Goal: Task Accomplishment & Management: Use online tool/utility

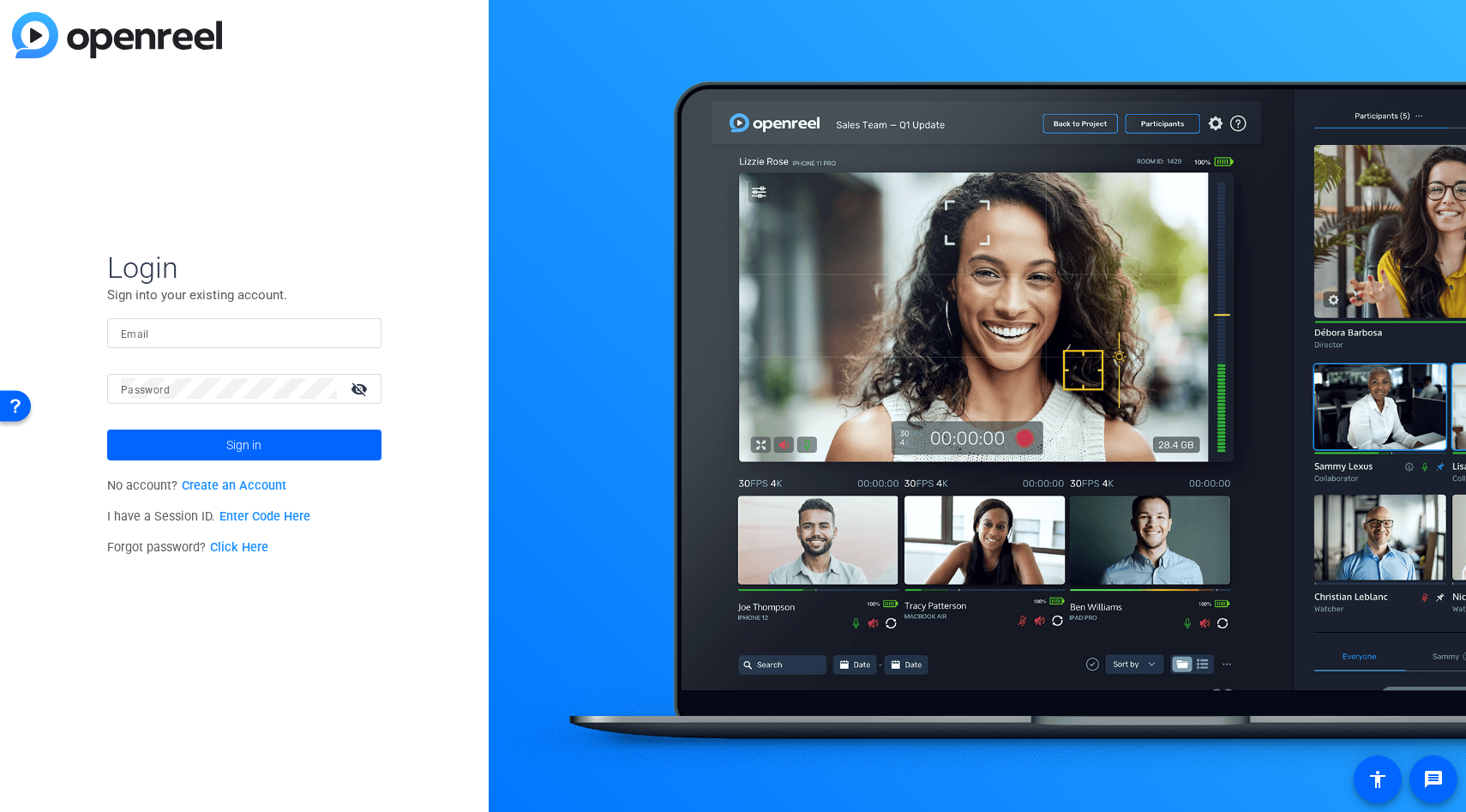
click at [158, 348] on mat-form-field "Email" at bounding box center [244, 345] width 274 height 55
click at [157, 337] on input "Email" at bounding box center [244, 332] width 247 height 20
type input "pod7@tubescience.com"
click at [250, 441] on span "Sign in" at bounding box center [244, 445] width 35 height 43
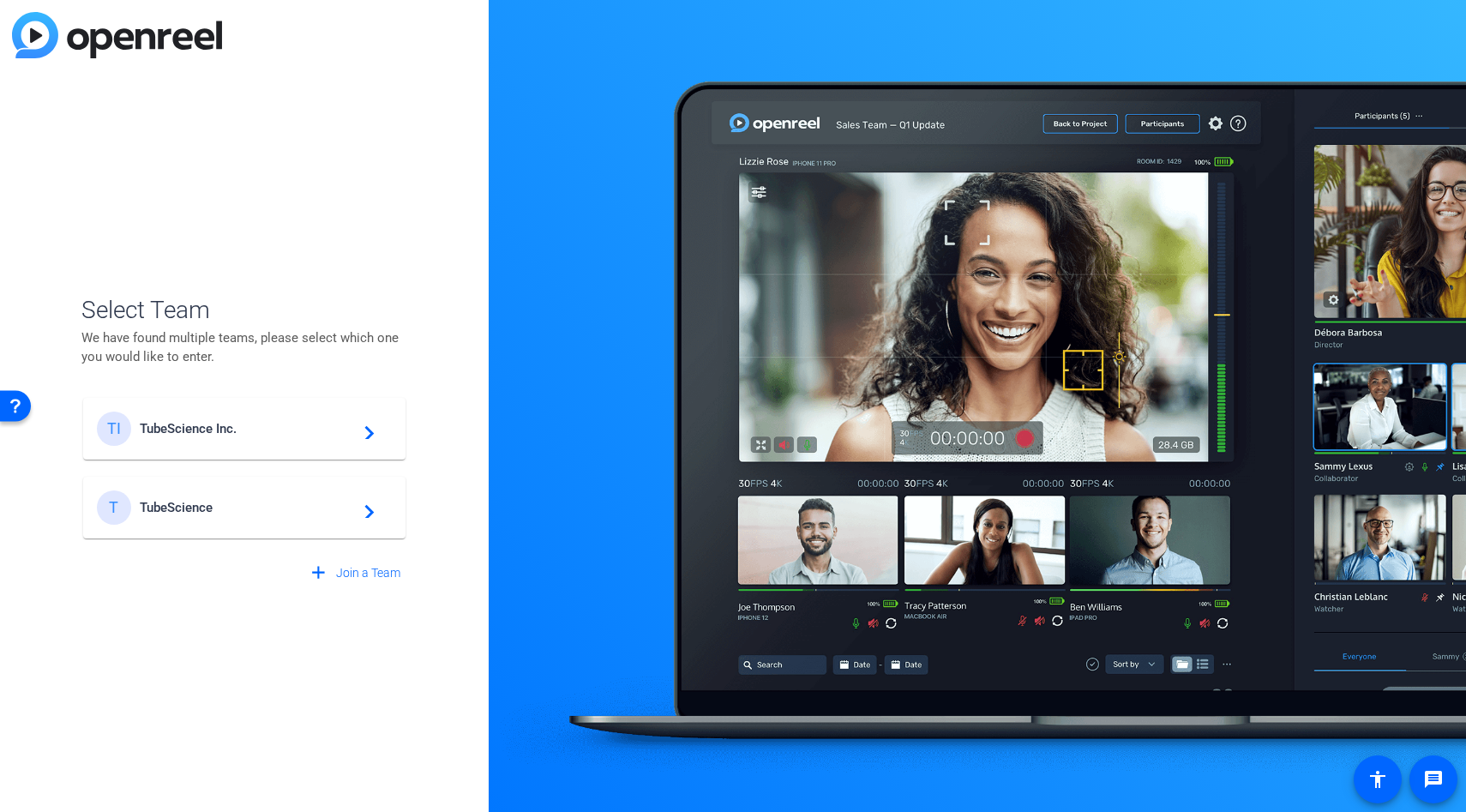
click at [258, 442] on div "TI TubeScience Inc. navigate_next" at bounding box center [244, 428] width 295 height 34
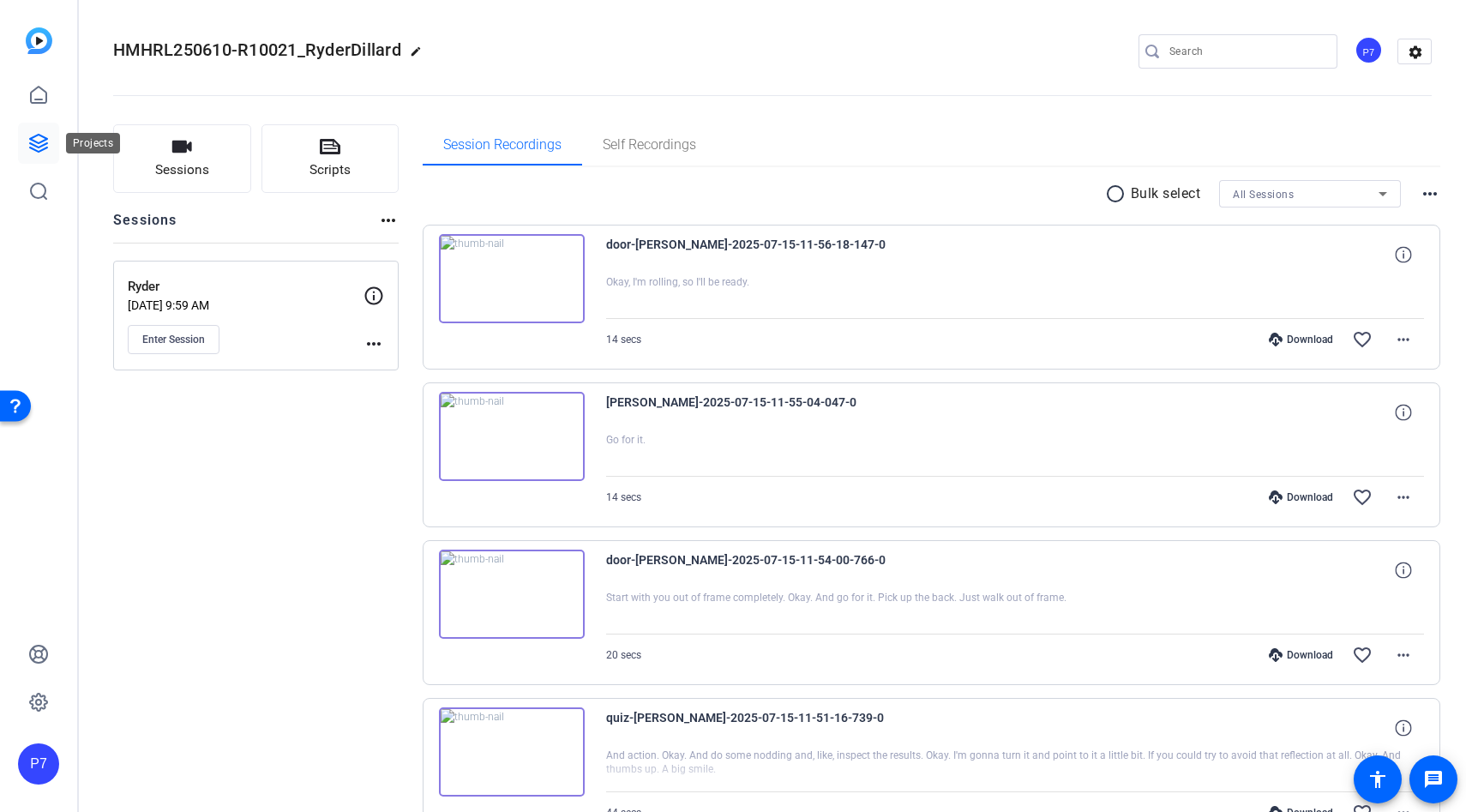
click at [47, 147] on icon at bounding box center [38, 142] width 20 height 20
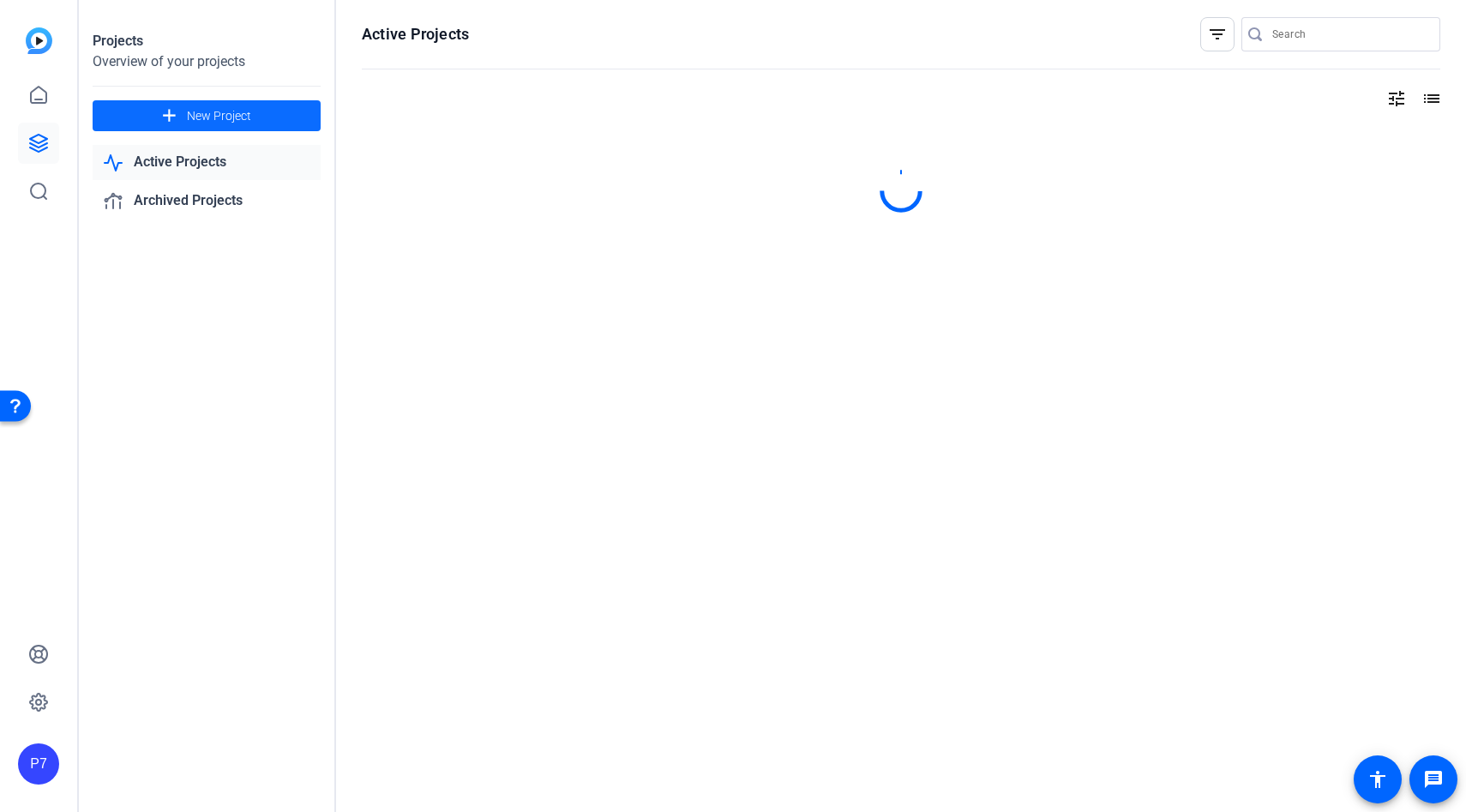
click at [162, 119] on mat-icon "add" at bounding box center [169, 116] width 21 height 21
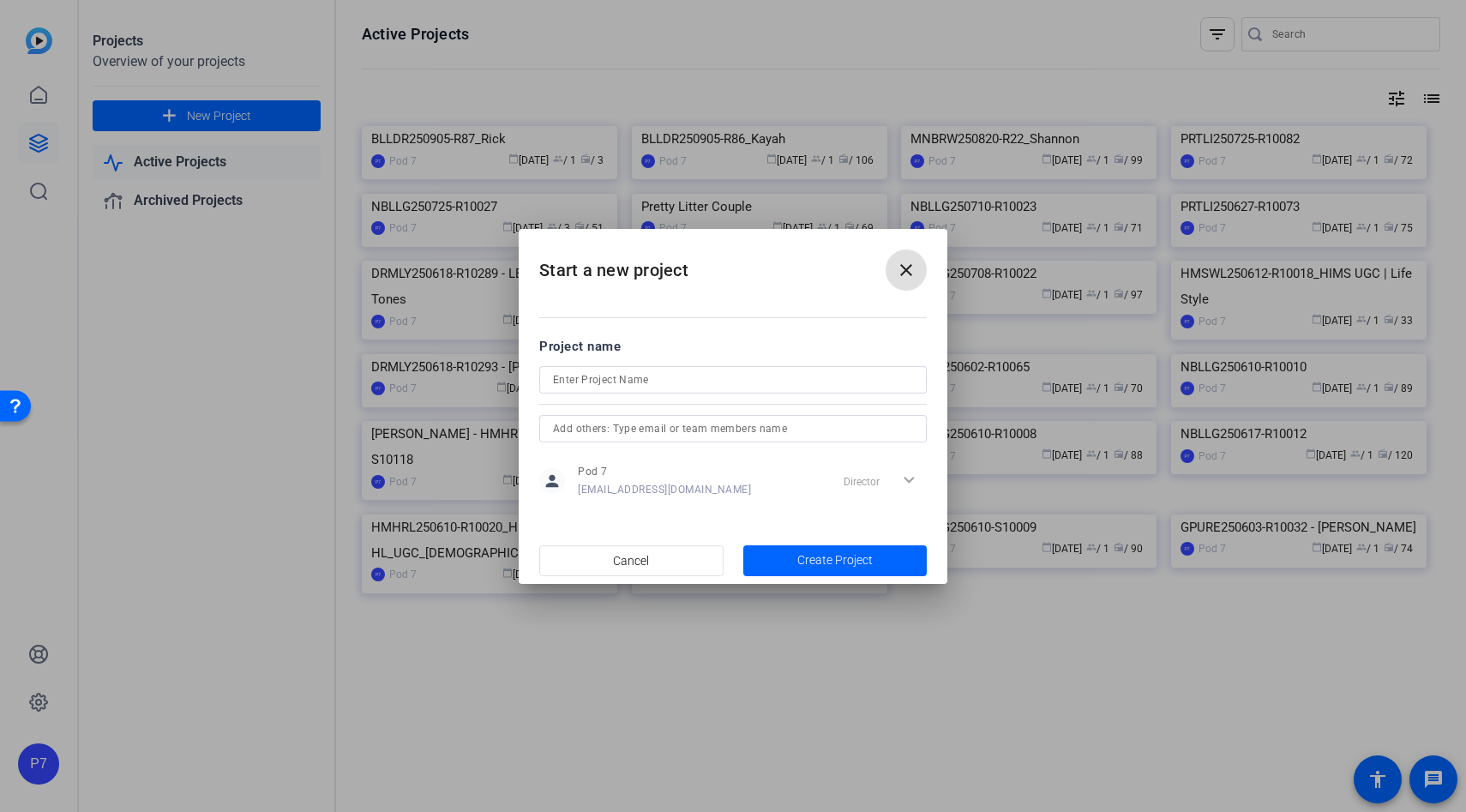
click at [610, 405] on div at bounding box center [733, 402] width 388 height 18
click at [610, 383] on input at bounding box center [733, 379] width 360 height 20
paste input "KTSCH250806-S10303"
type input "KTSCH250806-S10303_LongHair"
click at [837, 554] on span "Create Project" at bounding box center [835, 560] width 76 height 18
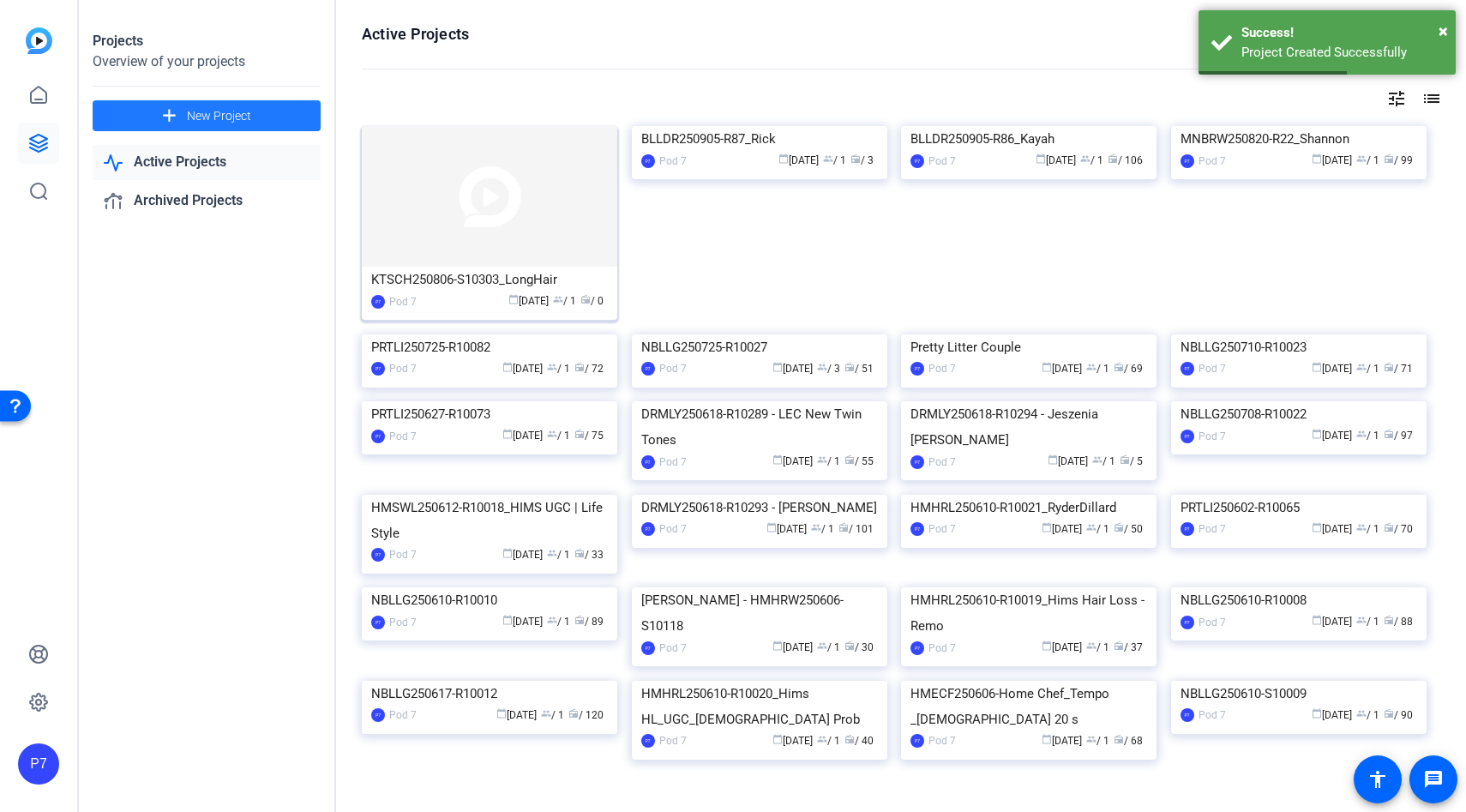
click at [541, 283] on div "KTSCH250806-S10303_LongHair" at bounding box center [489, 279] width 236 height 25
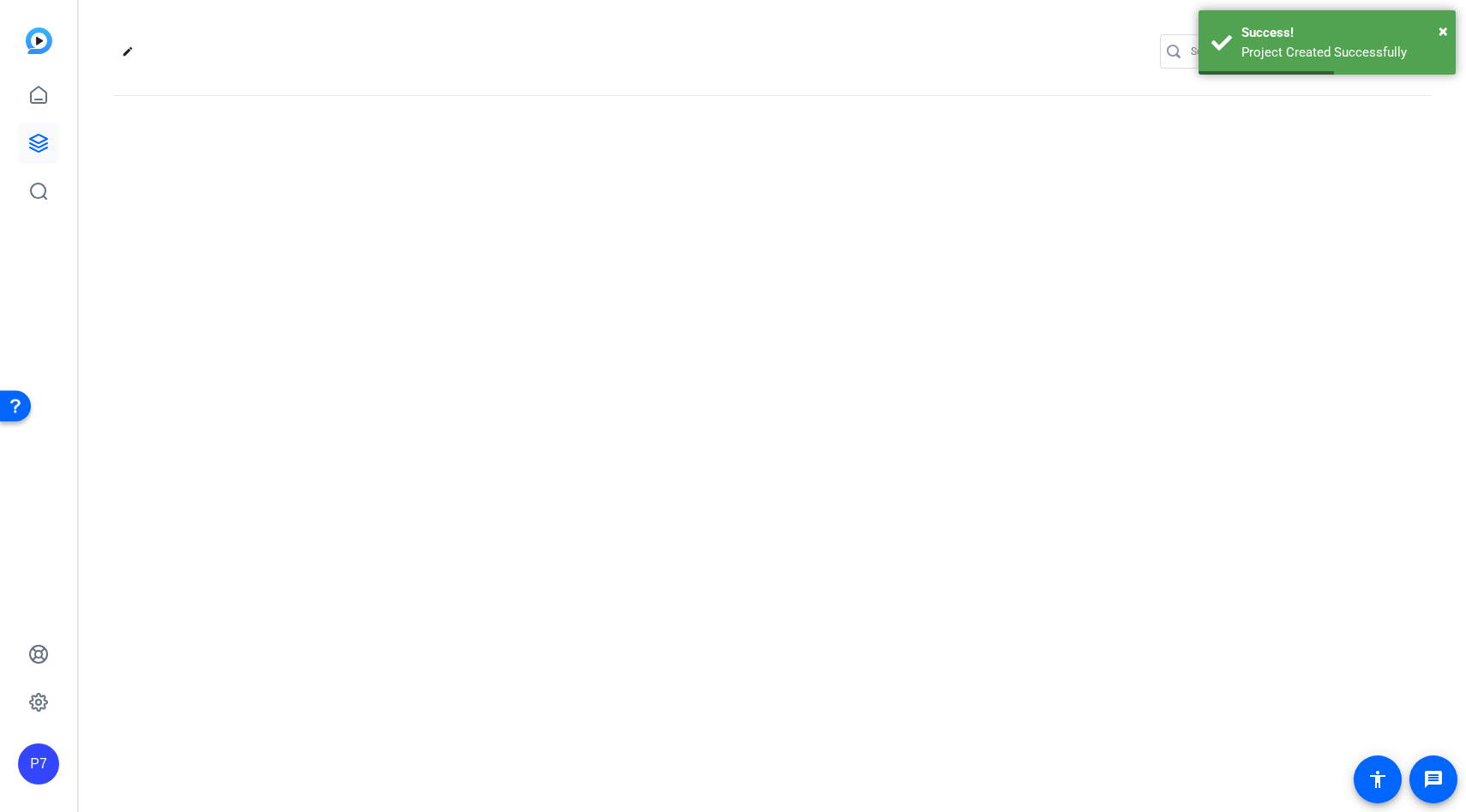
click at [541, 283] on div "edit settings" at bounding box center [773, 406] width 1387 height 812
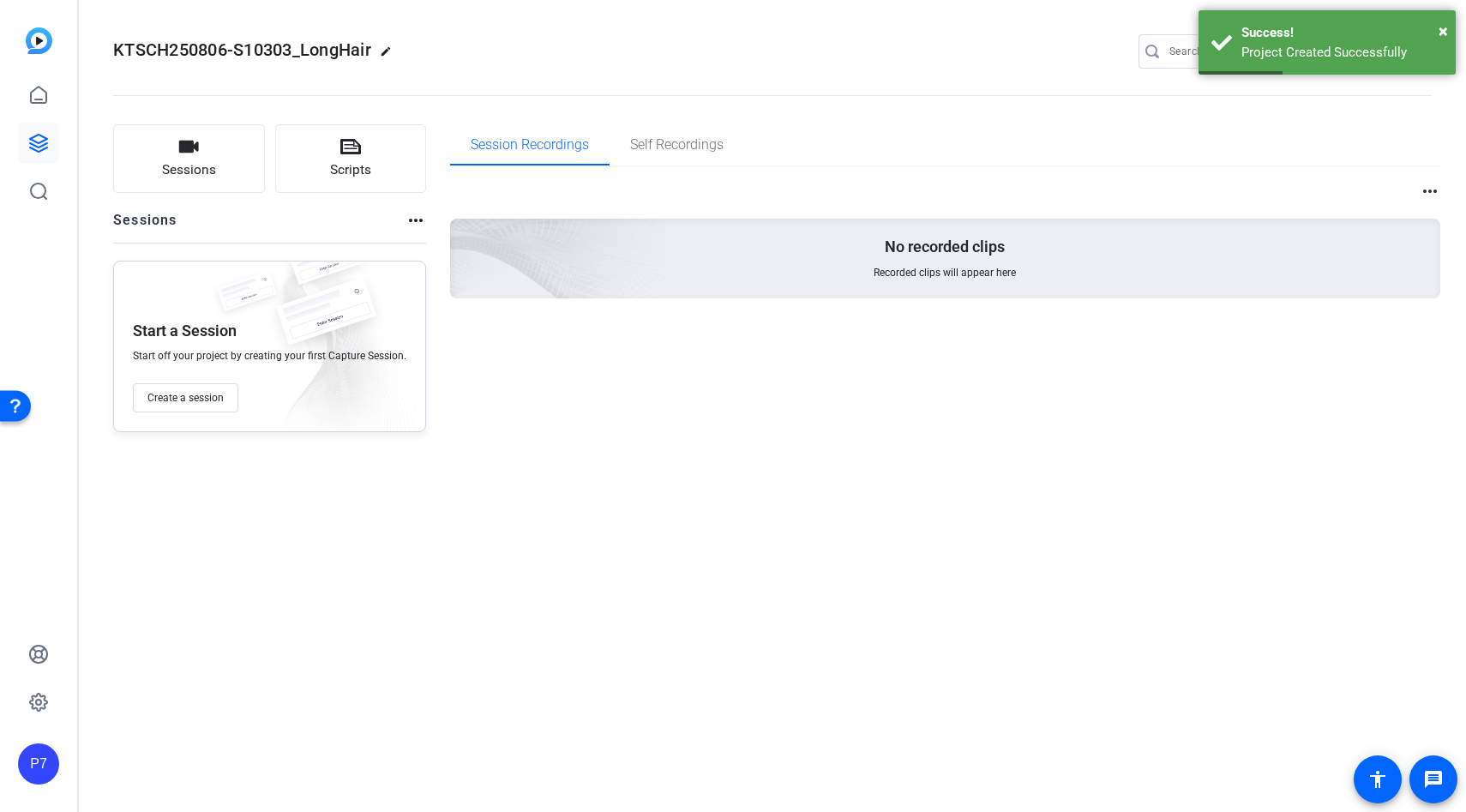
click at [338, 460] on div "KTSCH250806-S10303_LongHair edit P7 settings Sessions Scripts Sessions more_hor…" at bounding box center [773, 406] width 1387 height 812
click at [173, 402] on span "Create a session" at bounding box center [185, 398] width 76 height 14
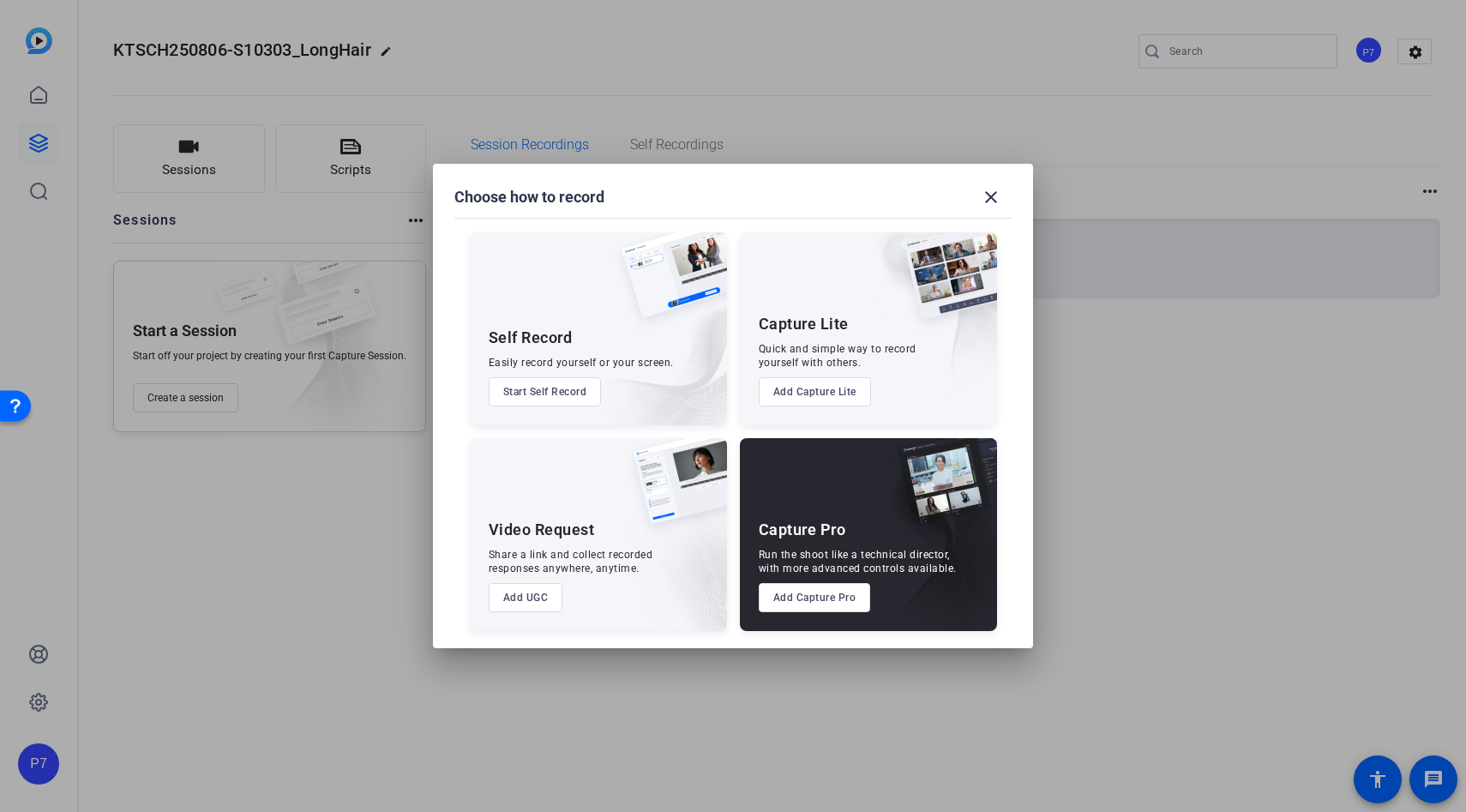
click at [808, 598] on button "Add Capture Pro" at bounding box center [815, 597] width 112 height 29
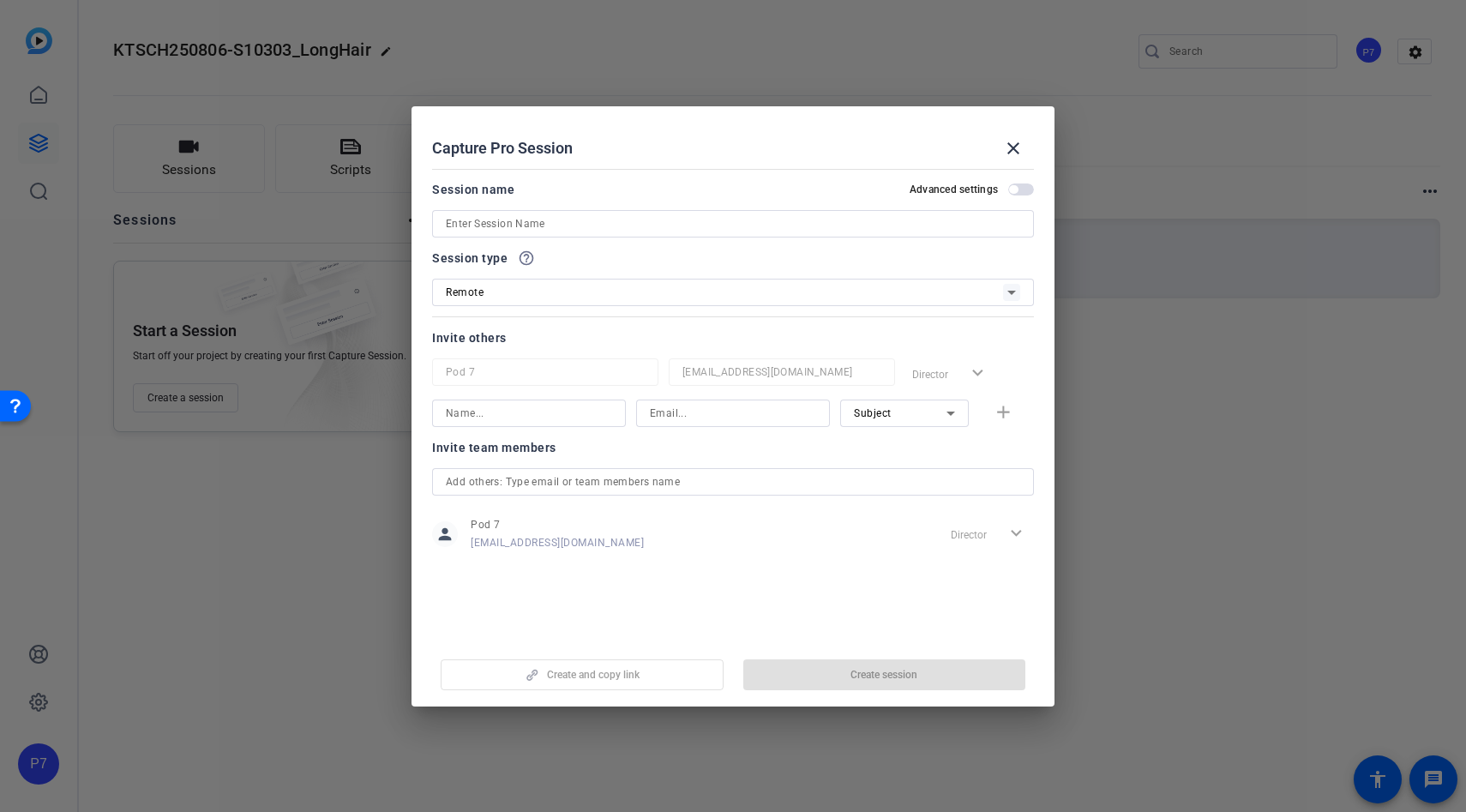
click at [557, 231] on input at bounding box center [733, 223] width 575 height 20
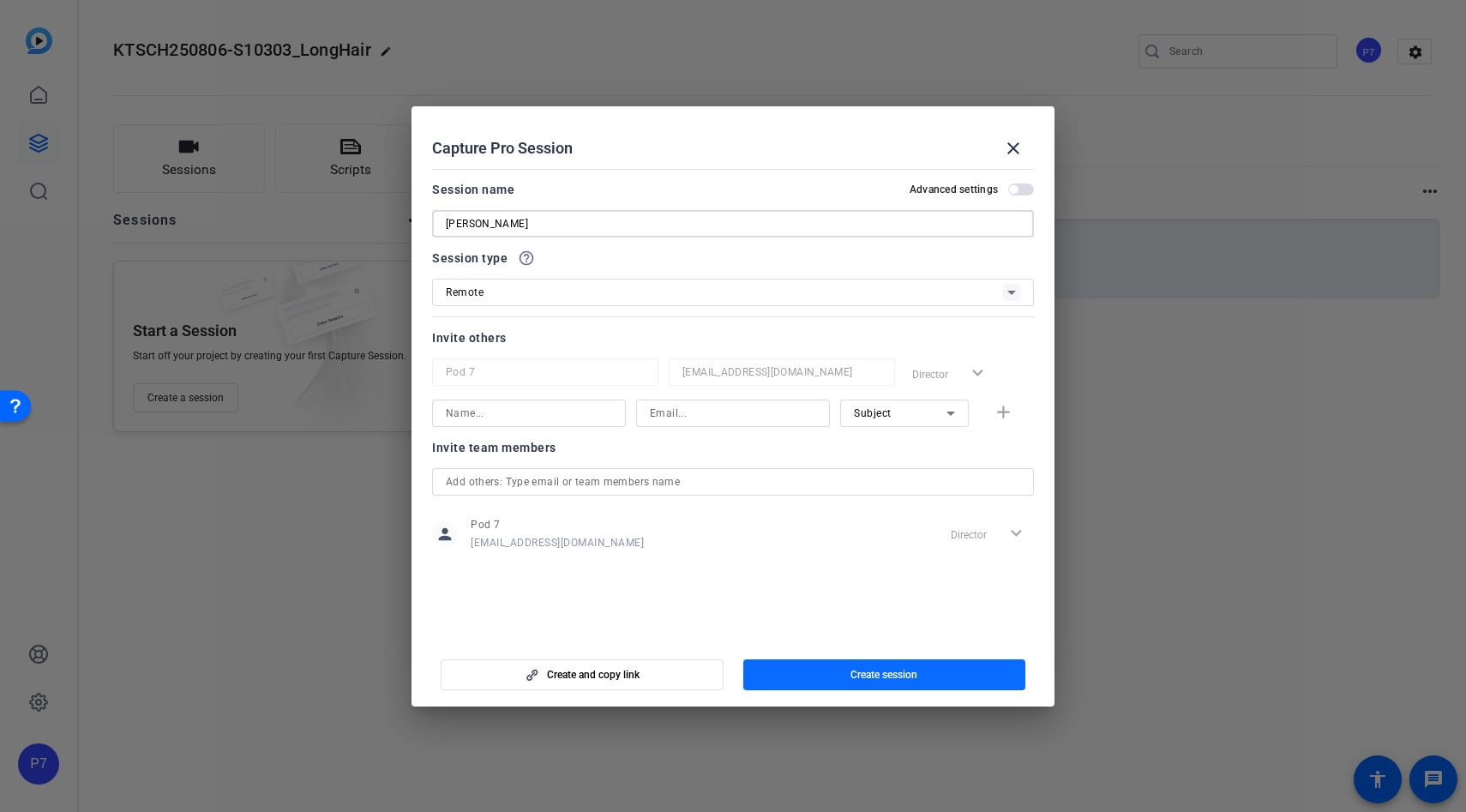
type input "[PERSON_NAME]"
click at [882, 671] on span "Create session" at bounding box center [884, 675] width 67 height 14
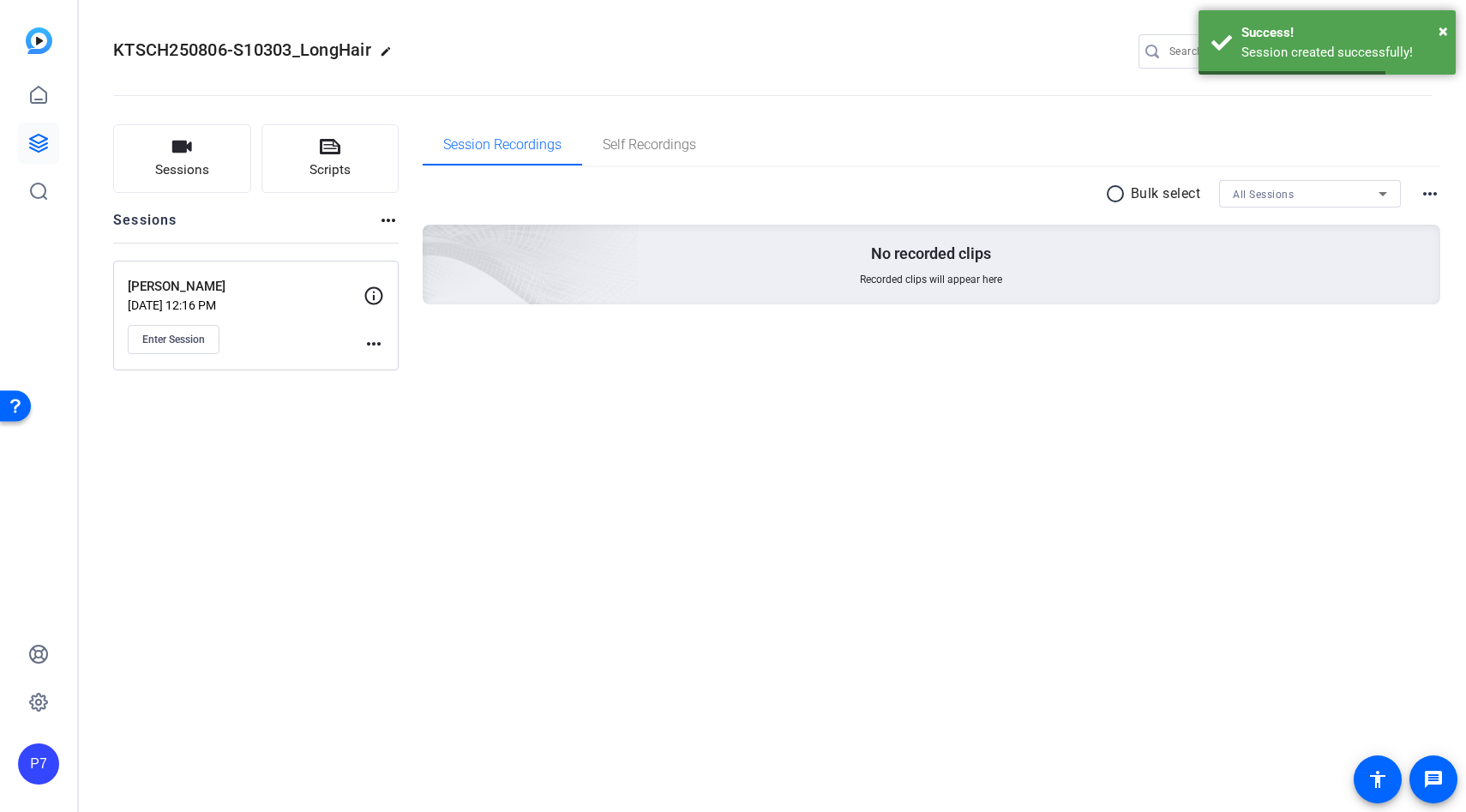
click at [377, 344] on mat-icon "more_horiz" at bounding box center [374, 343] width 20 height 20
click at [393, 369] on span "Edit Session" at bounding box center [416, 368] width 78 height 20
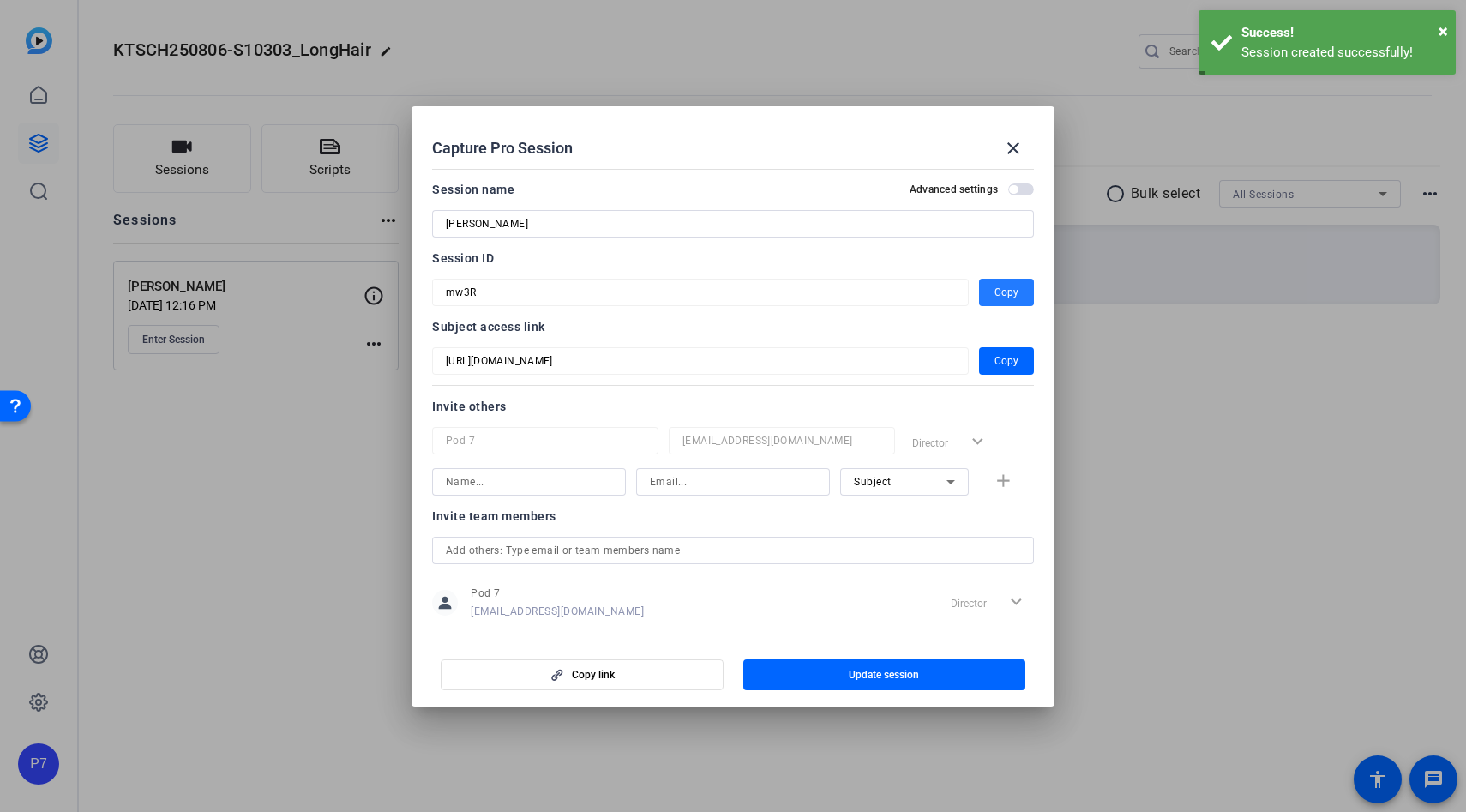
click at [1001, 288] on span "Copy" at bounding box center [1006, 292] width 24 height 20
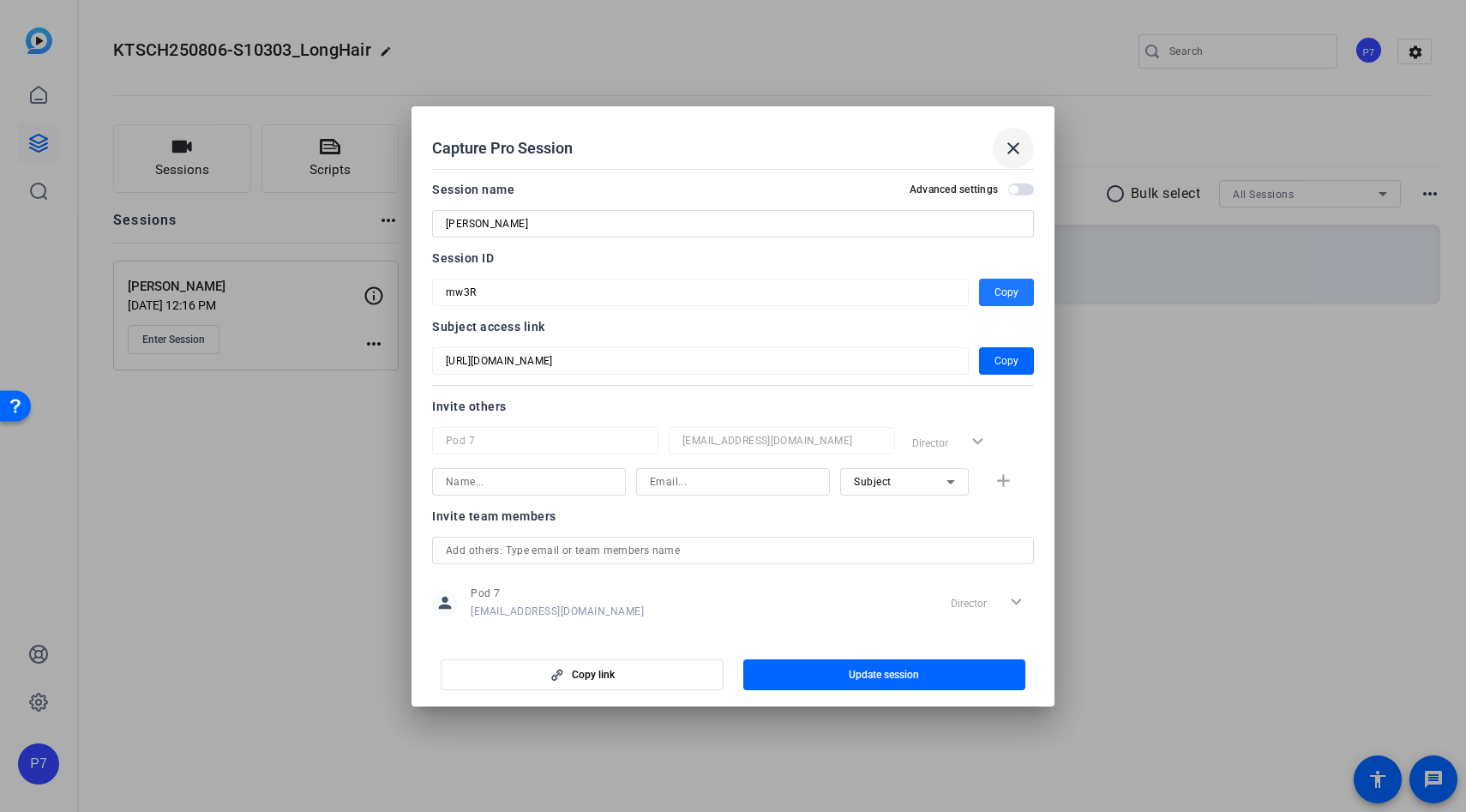
click at [1014, 156] on mat-icon "close" at bounding box center [1012, 148] width 20 height 20
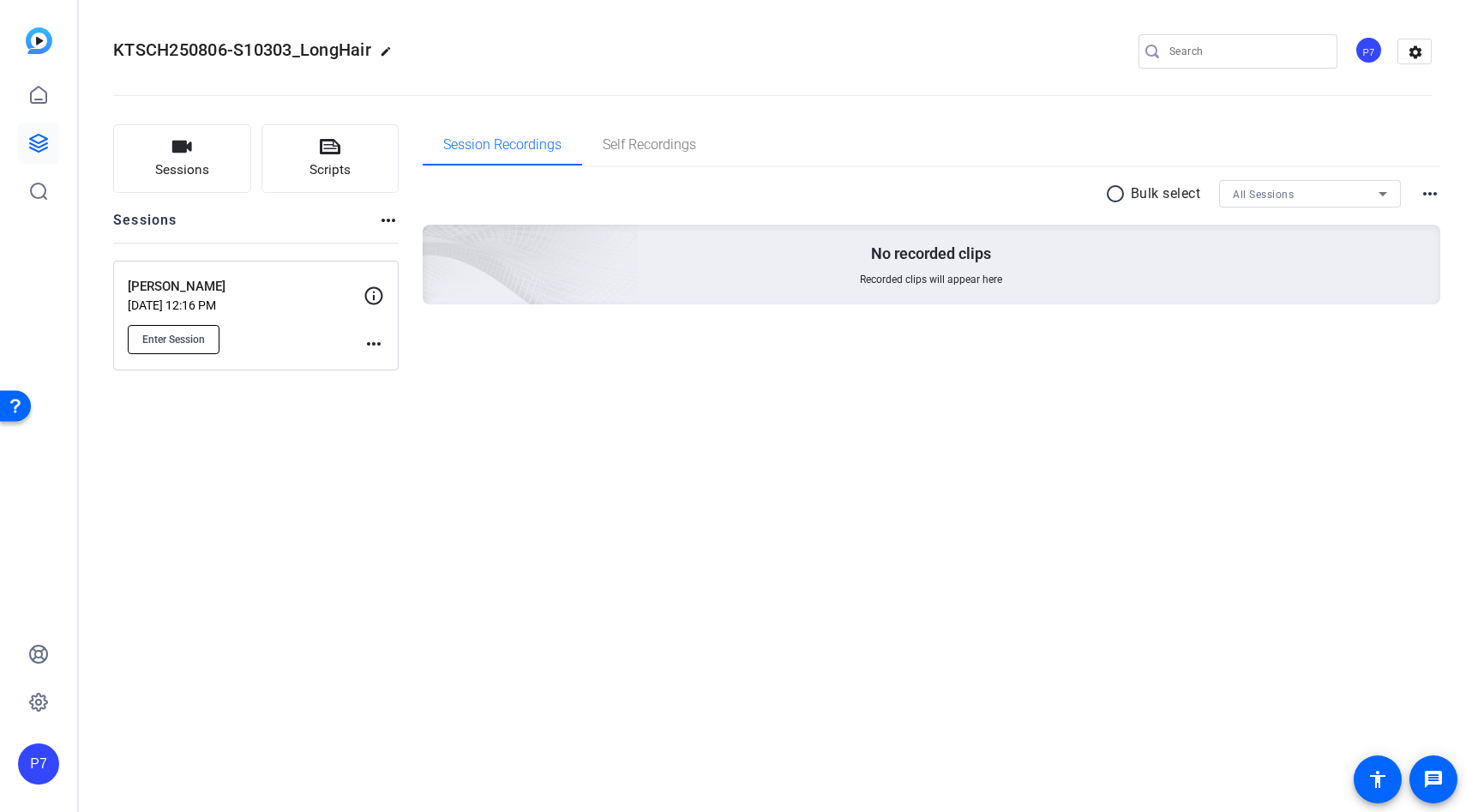
click at [139, 340] on button "Enter Session" at bounding box center [173, 339] width 91 height 29
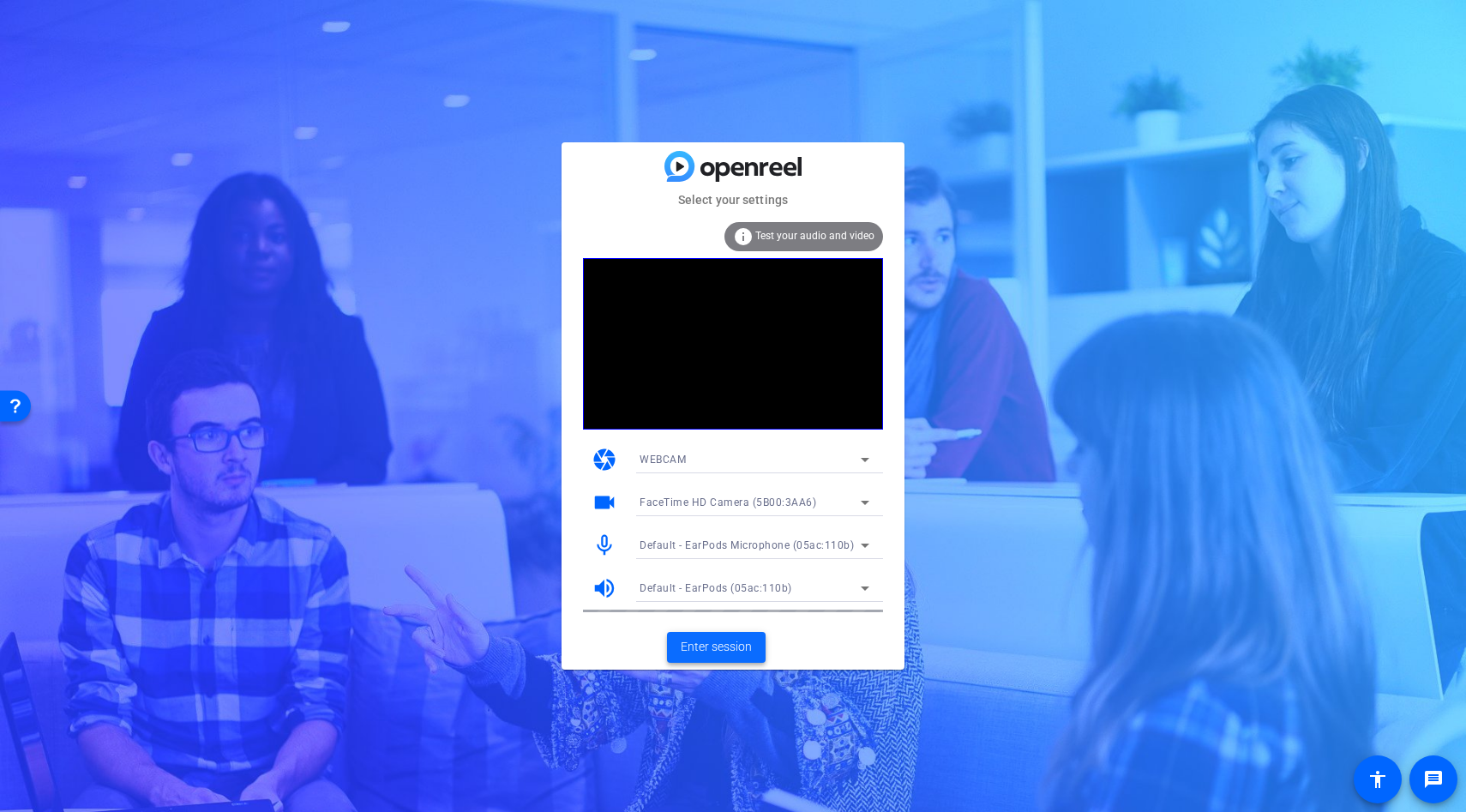
click at [698, 649] on span "Enter session" at bounding box center [716, 647] width 71 height 18
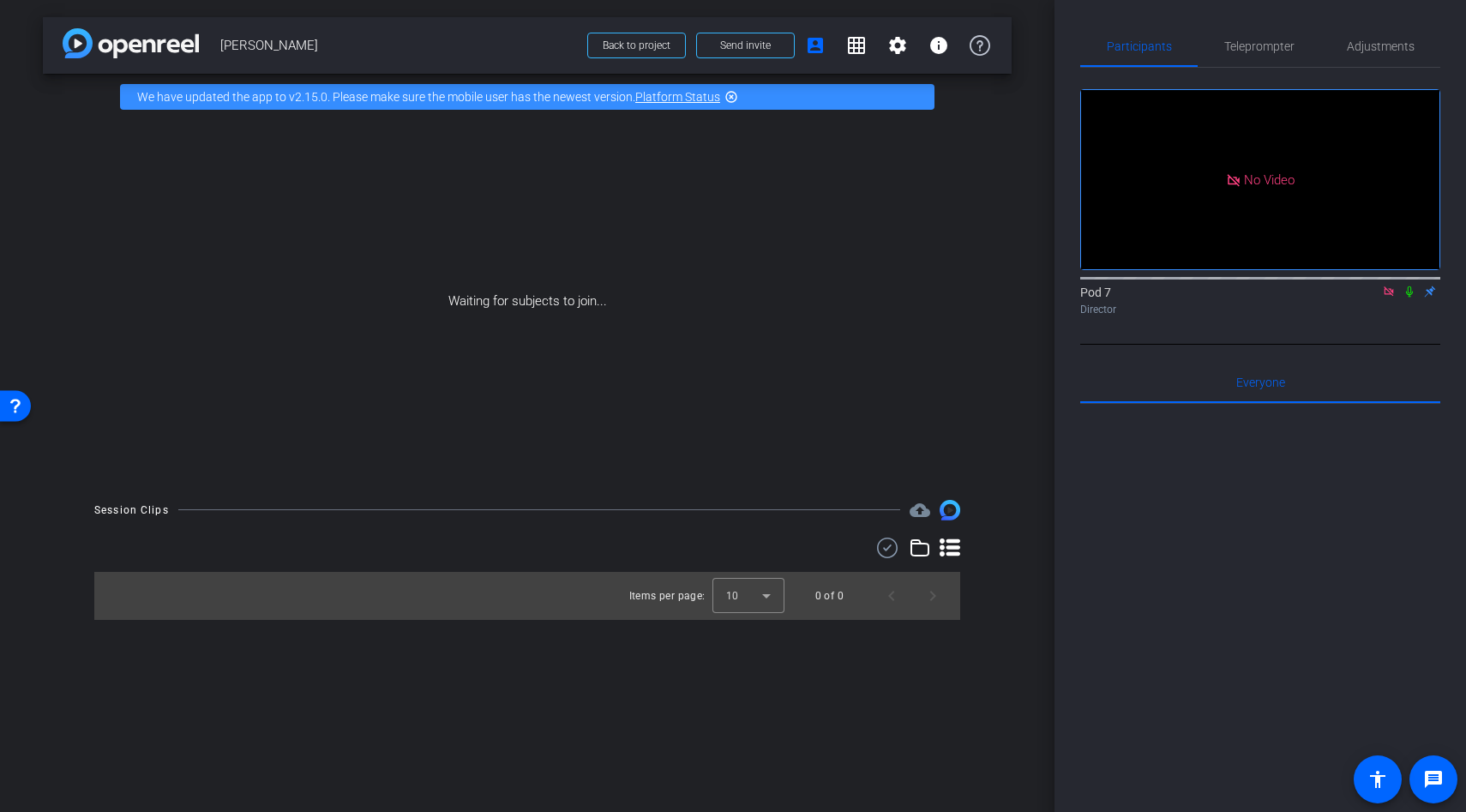
click at [1386, 298] on icon at bounding box center [1390, 292] width 14 height 12
click at [1401, 265] on span at bounding box center [1414, 244] width 41 height 41
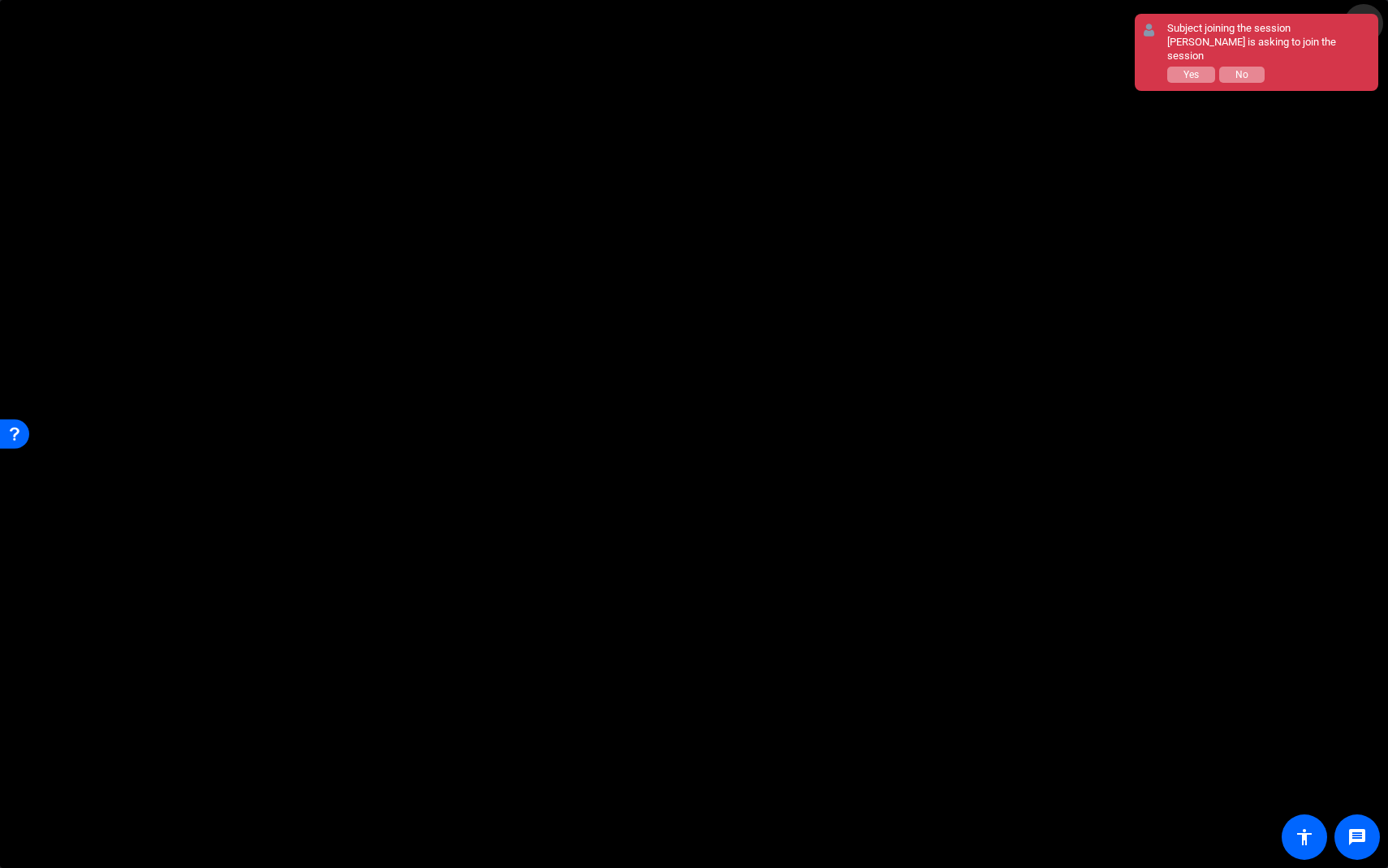
click at [1363, 30] on mat-icon "fullscreen_exit" at bounding box center [1363, 23] width 19 height 19
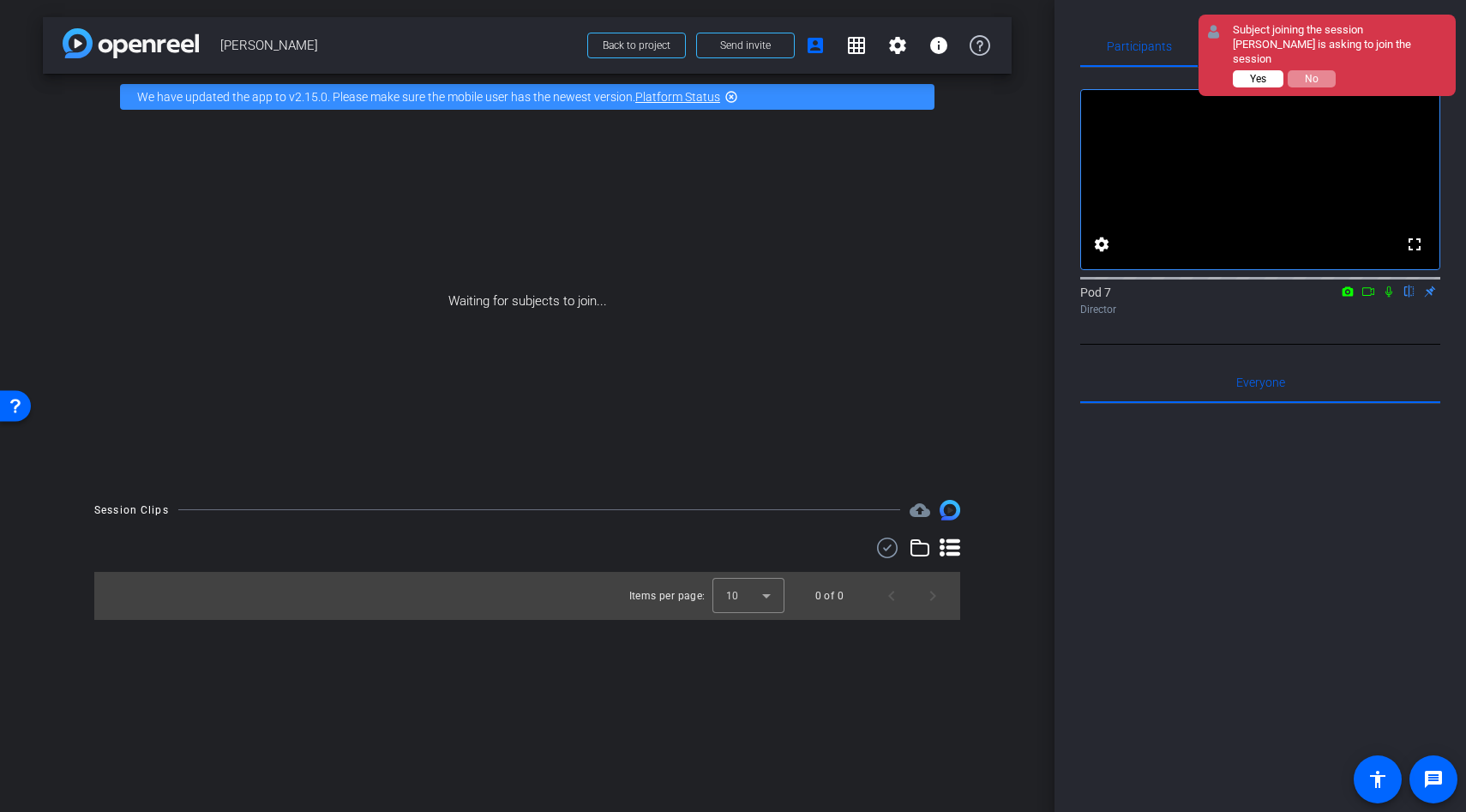
click at [1266, 70] on button "Yes" at bounding box center [1259, 79] width 51 height 18
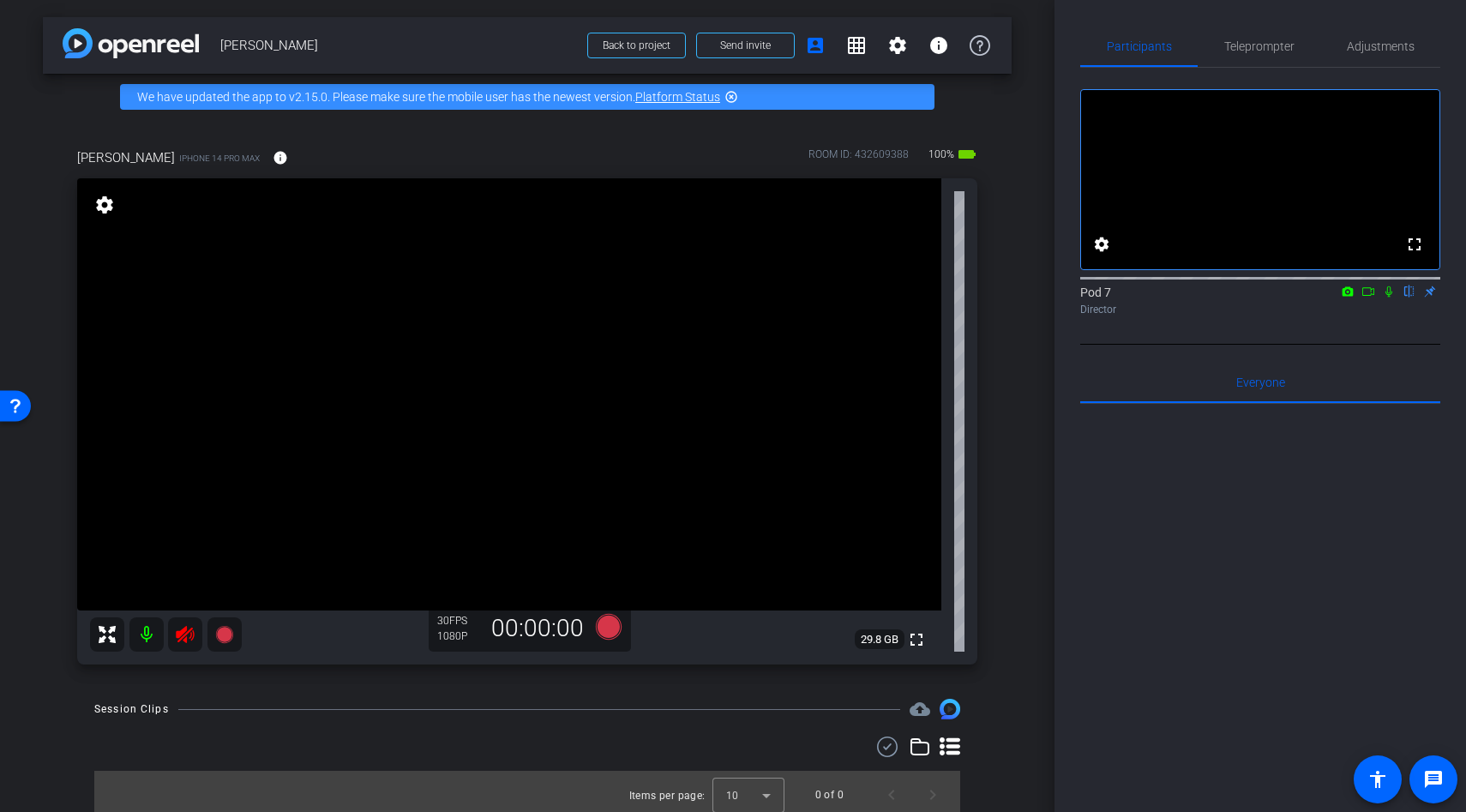
click at [191, 634] on icon at bounding box center [185, 634] width 18 height 18
click at [1267, 40] on span "Teleprompter" at bounding box center [1259, 47] width 70 height 12
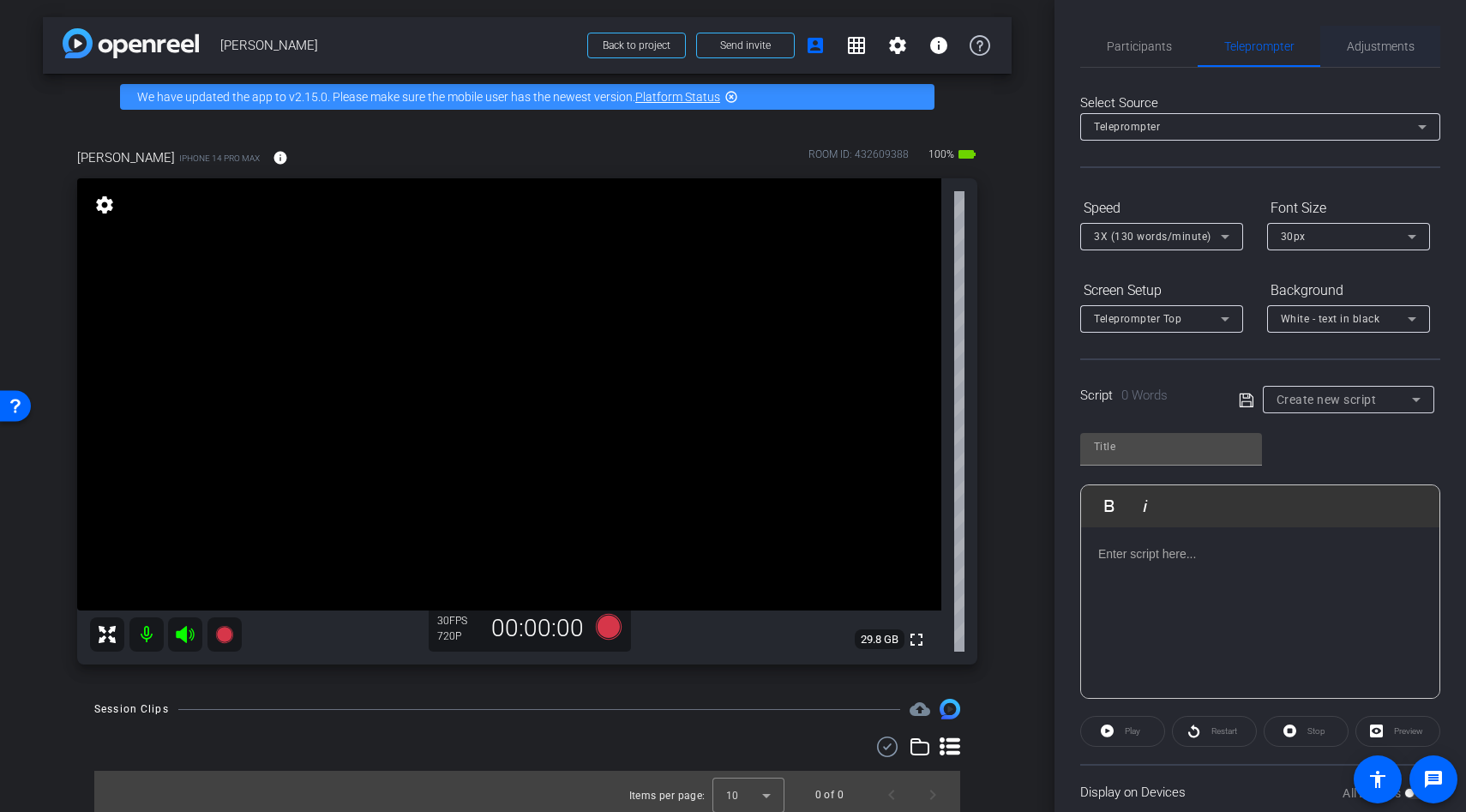
click at [1349, 33] on span "Adjustments" at bounding box center [1381, 46] width 68 height 41
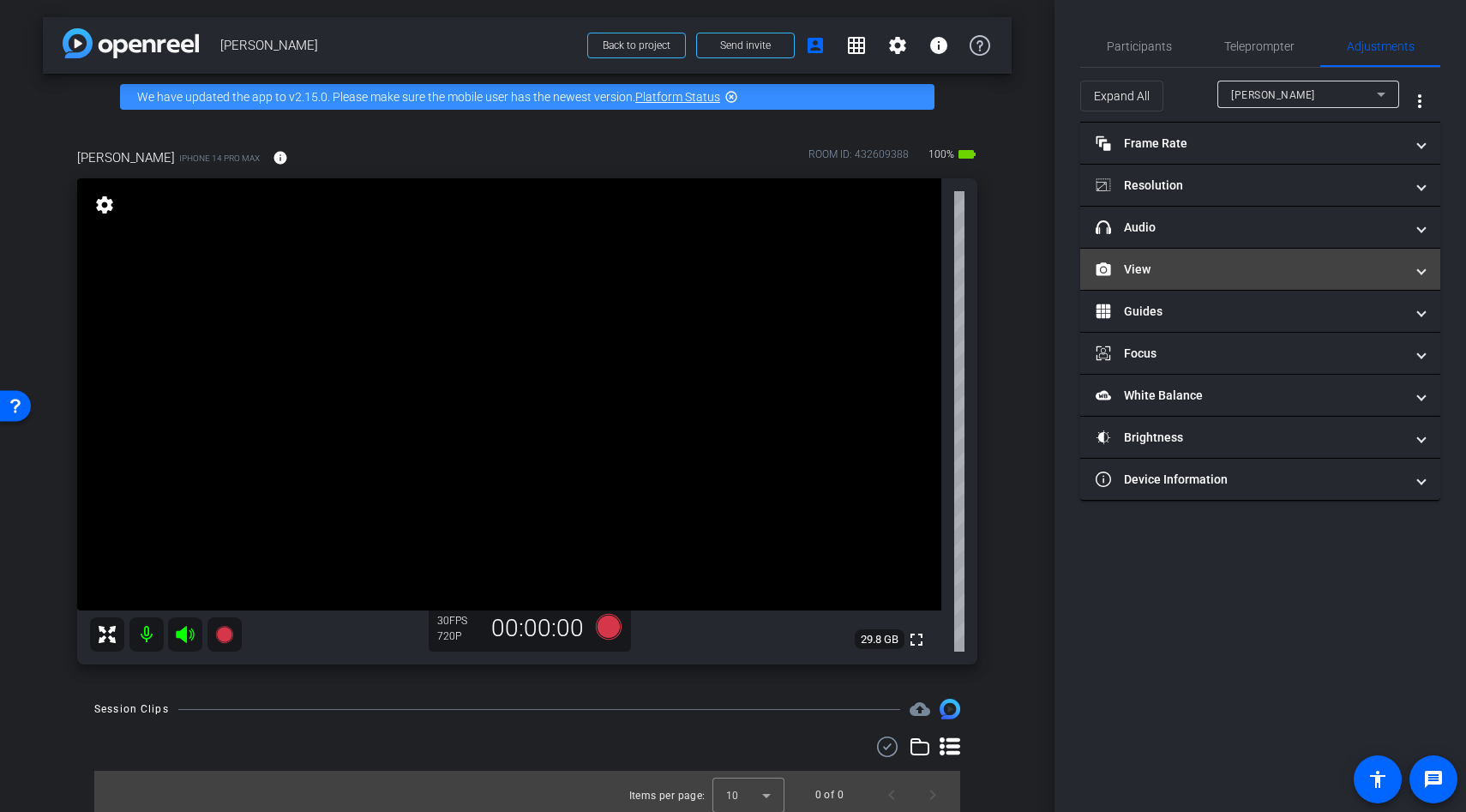
click at [1130, 269] on mat-panel-title "View" at bounding box center [1250, 270] width 308 height 18
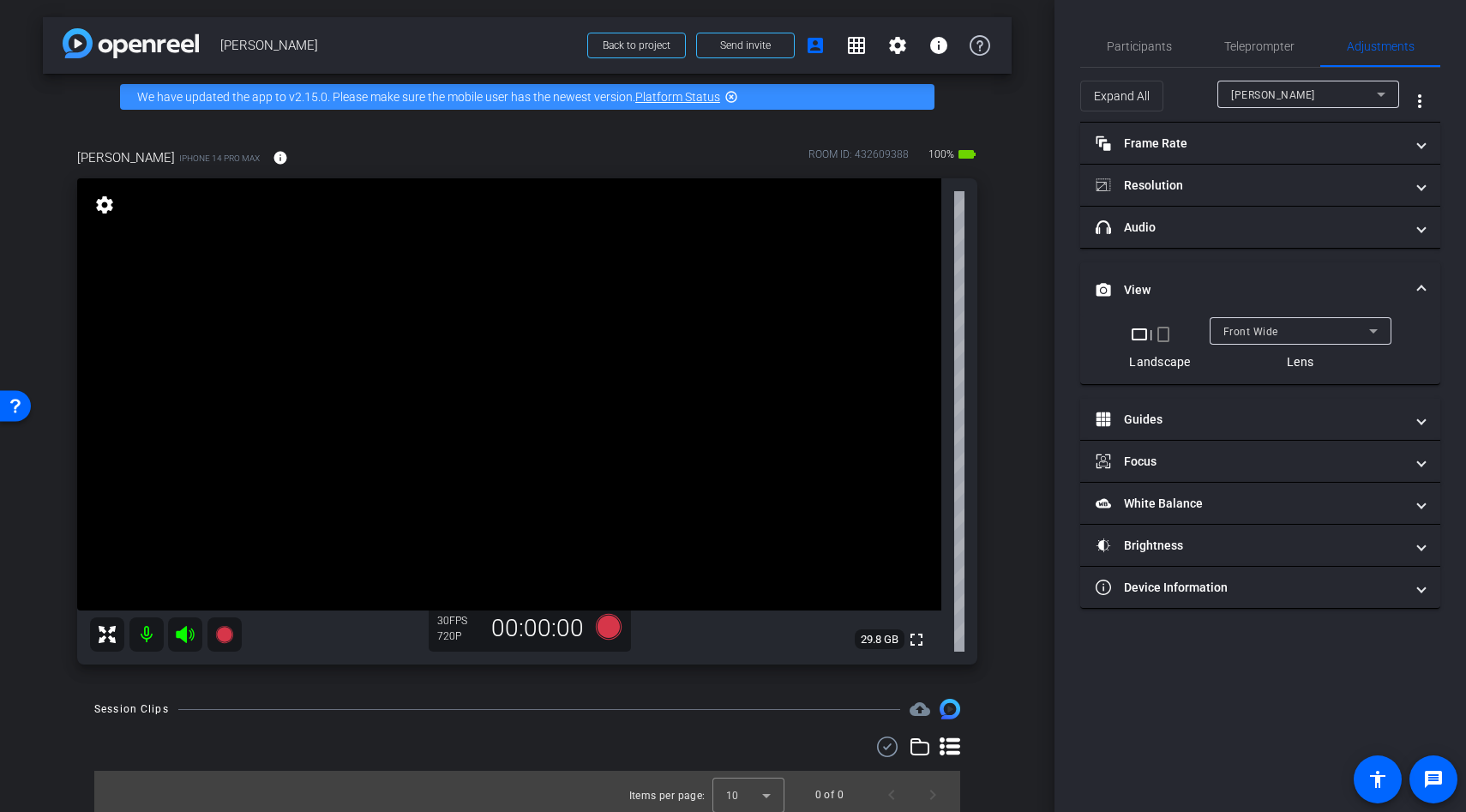
click at [1162, 332] on mat-icon "crop_portrait" at bounding box center [1163, 334] width 20 height 20
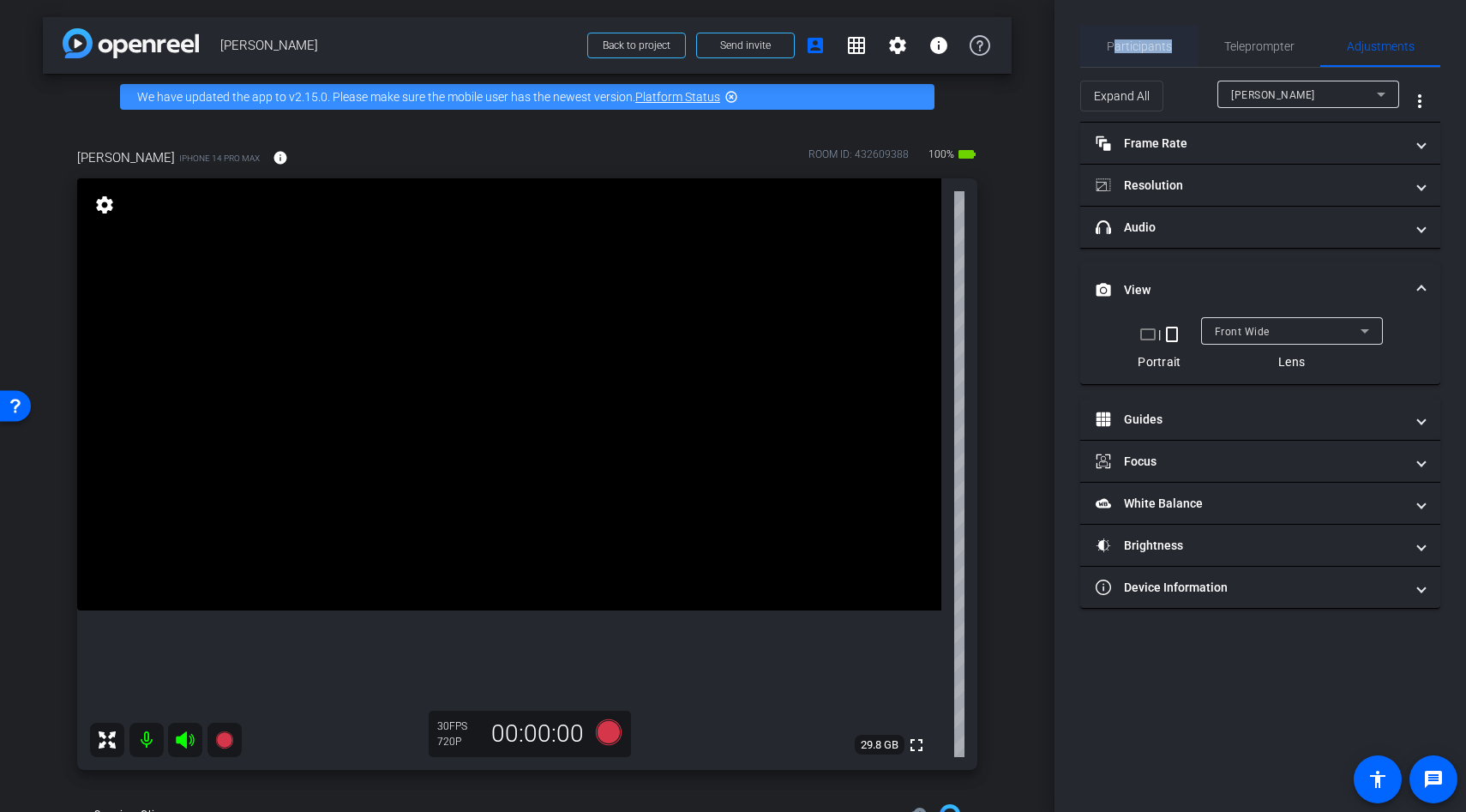
click at [1112, 53] on span "Participants" at bounding box center [1139, 46] width 65 height 41
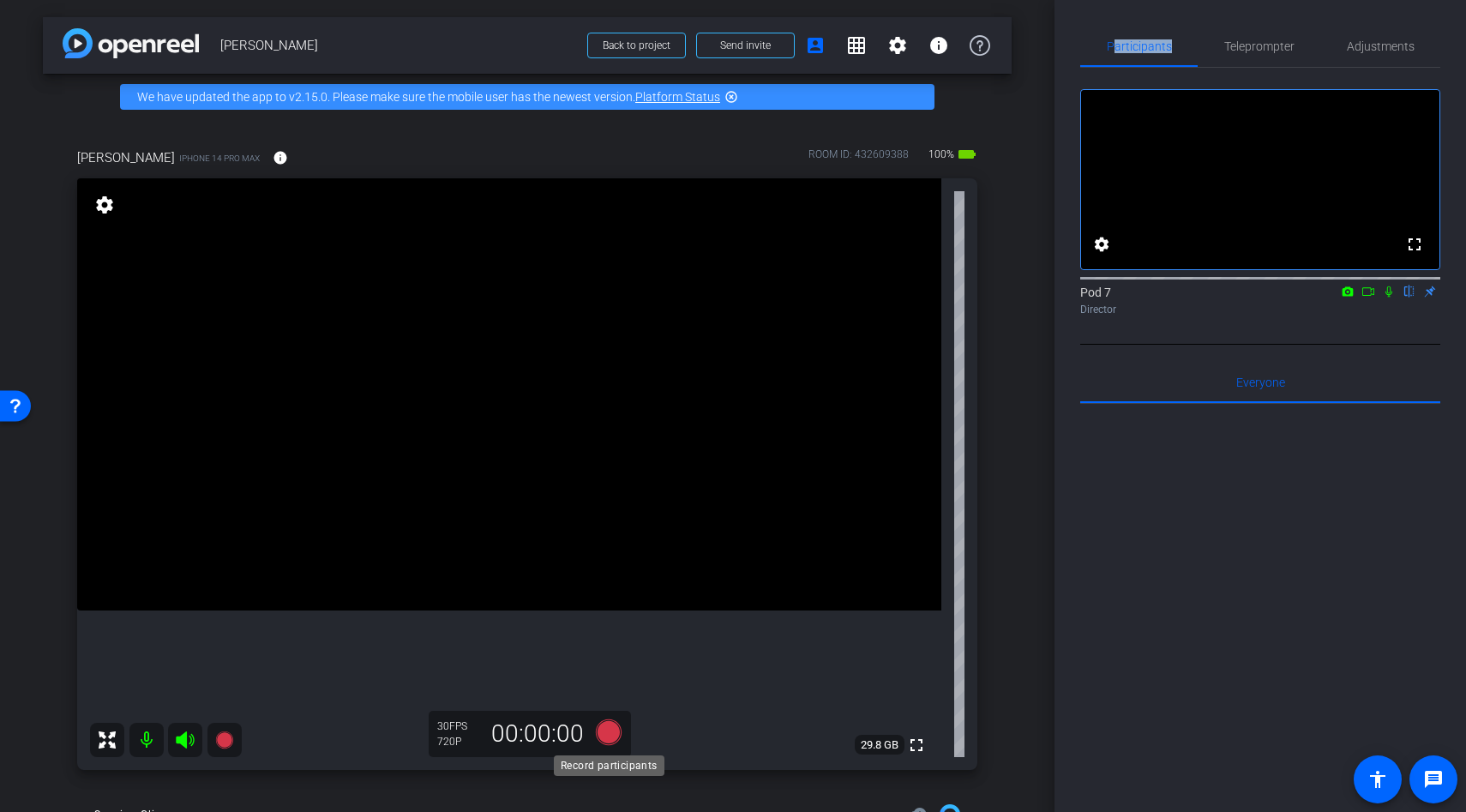
click at [600, 730] on icon at bounding box center [608, 731] width 25 height 25
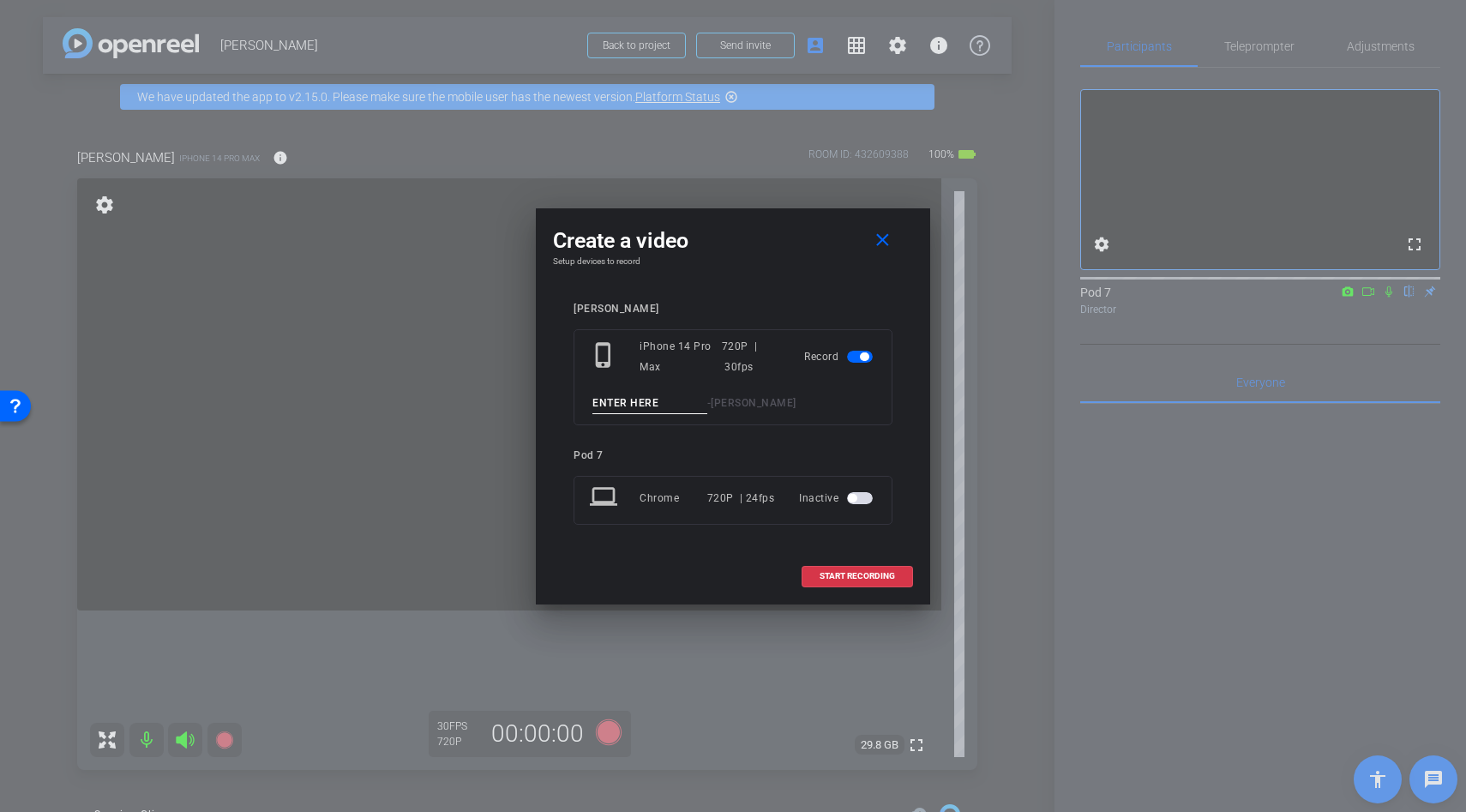
click at [613, 402] on input at bounding box center [650, 403] width 115 height 21
type input "test"
click at [839, 572] on span "START RECORDING" at bounding box center [858, 576] width 76 height 9
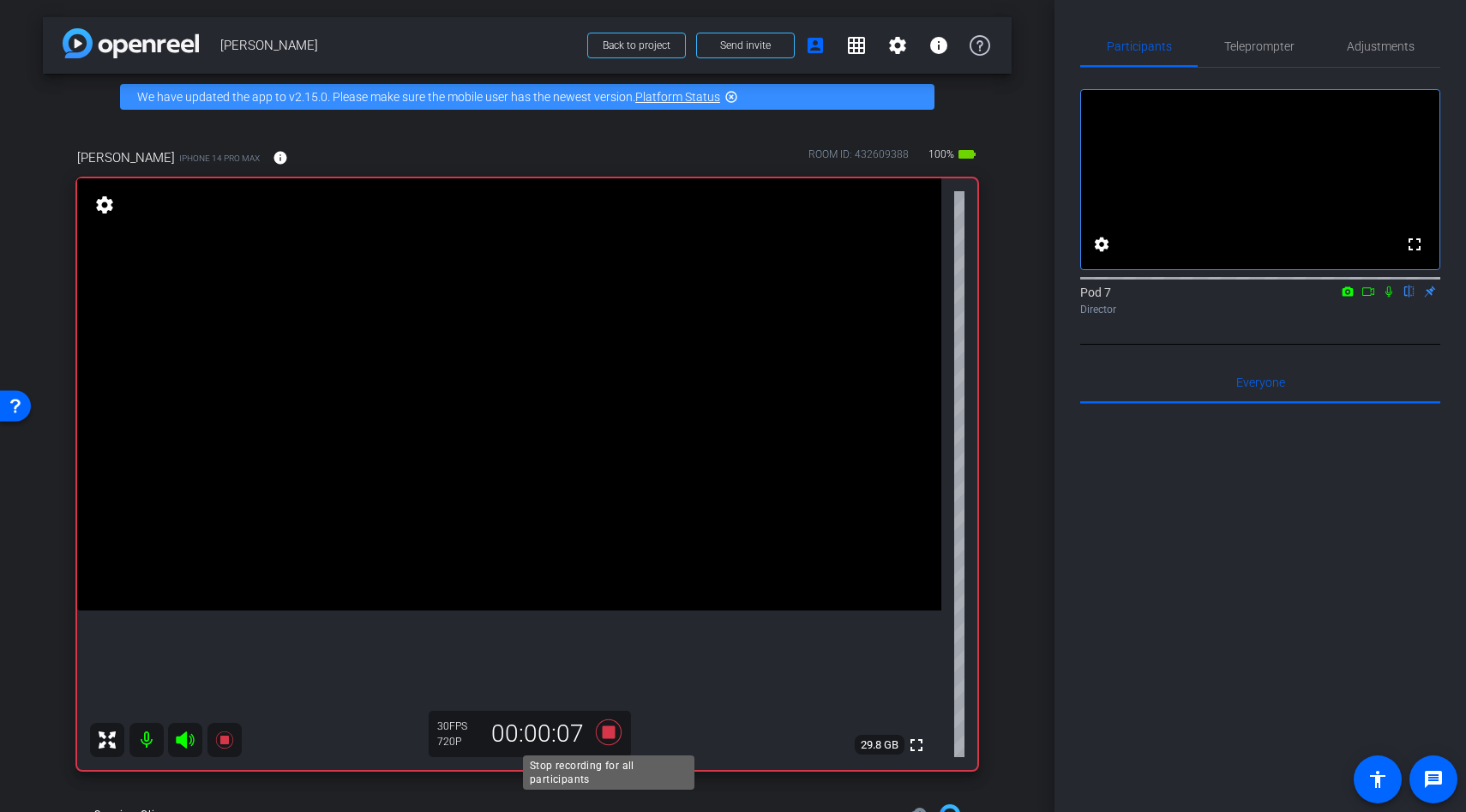
click at [602, 738] on icon at bounding box center [608, 732] width 41 height 31
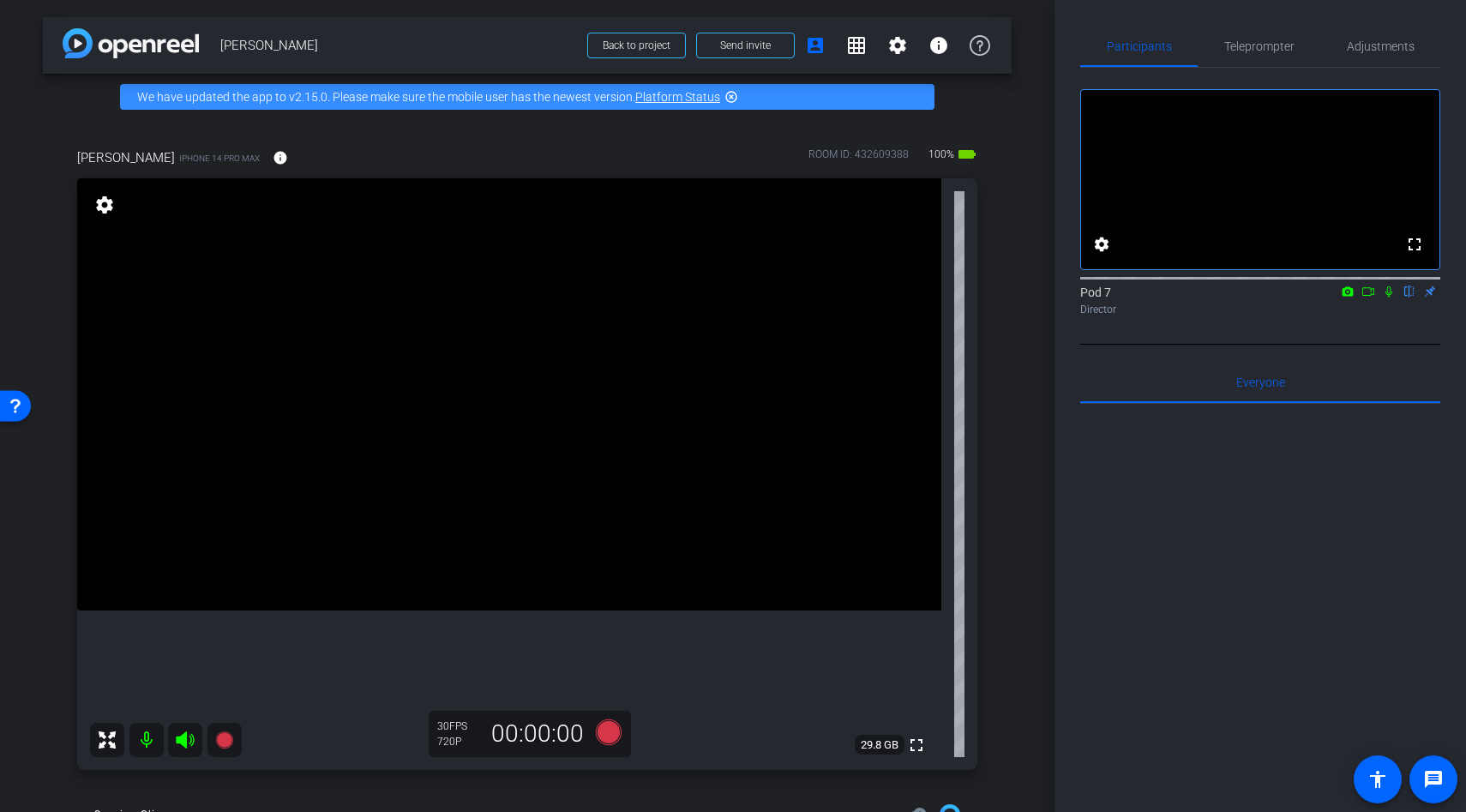
scroll to position [151, 0]
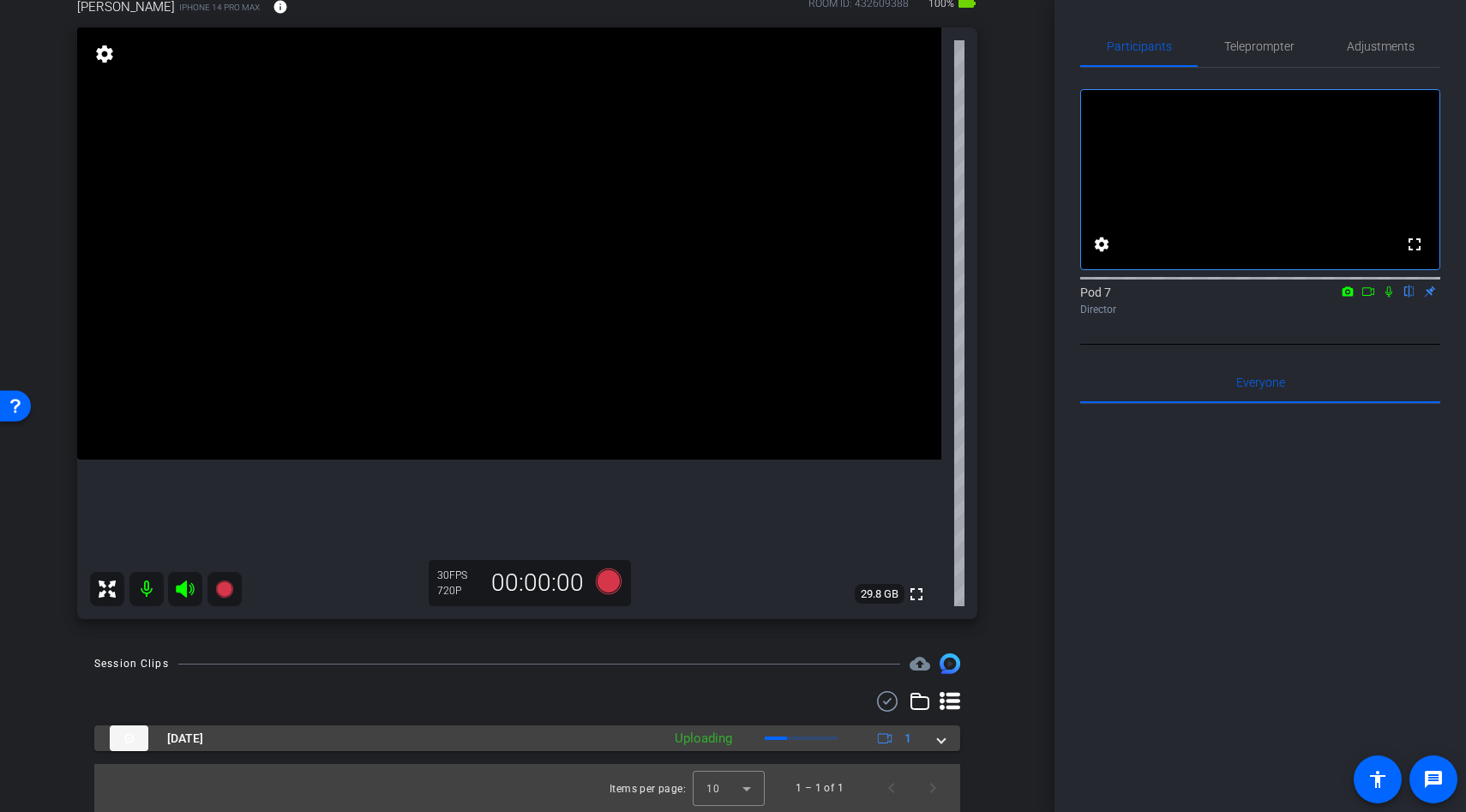
click at [938, 741] on span at bounding box center [941, 738] width 7 height 18
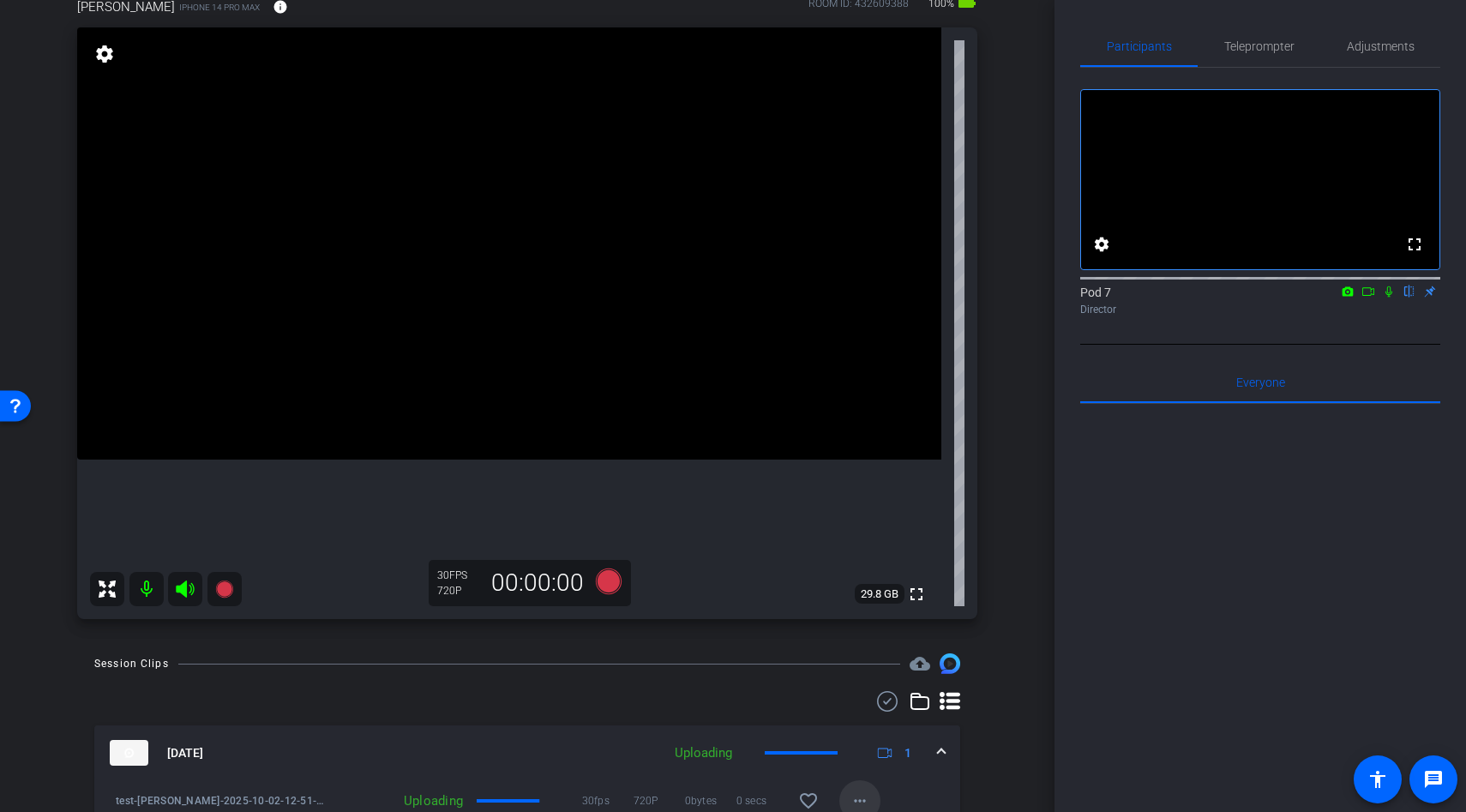
click at [858, 799] on mat-icon "more_horiz" at bounding box center [860, 800] width 20 height 20
click at [1055, 691] on div at bounding box center [733, 406] width 1466 height 812
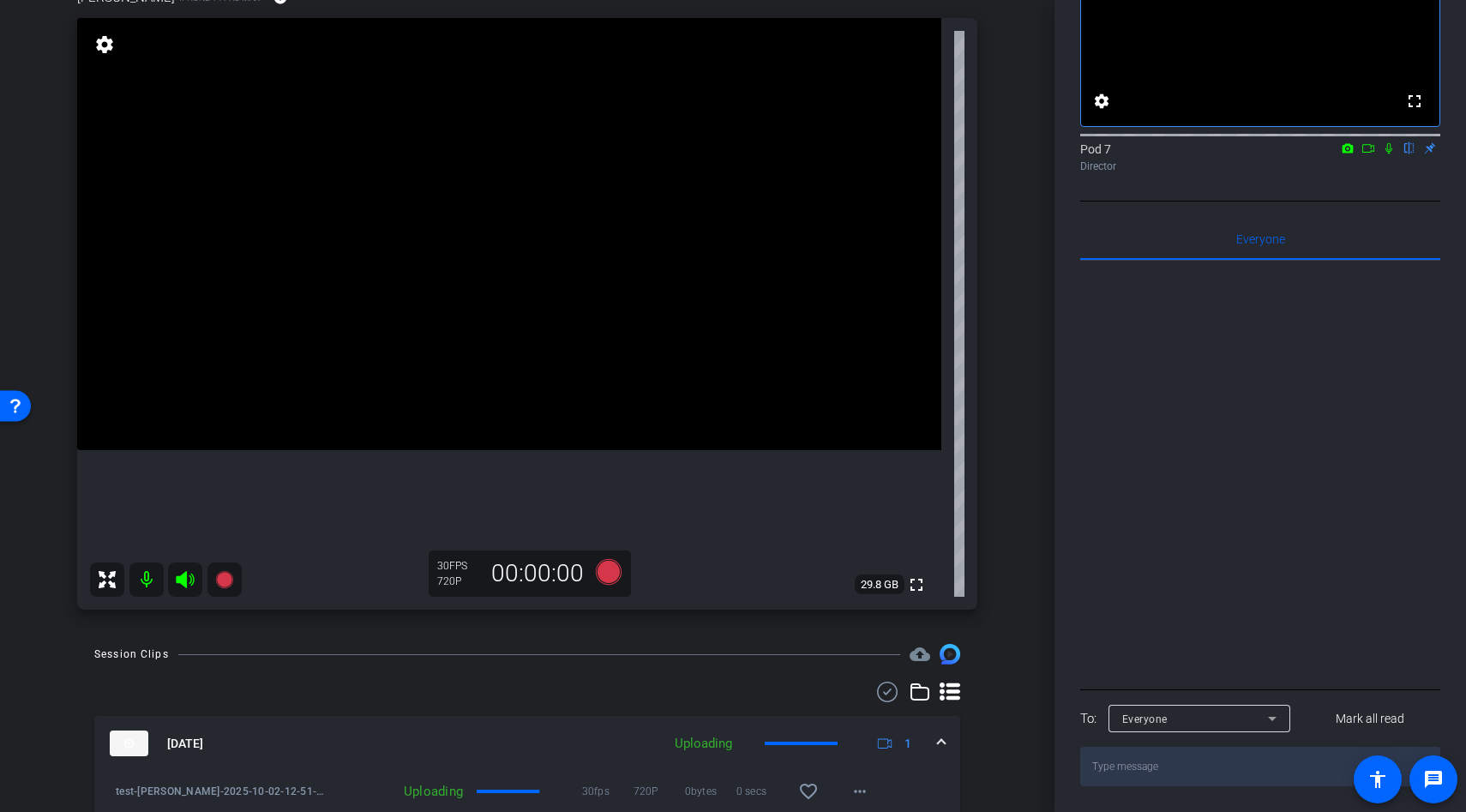
scroll to position [165, 0]
click at [860, 785] on mat-icon "more_horiz" at bounding box center [860, 791] width 20 height 20
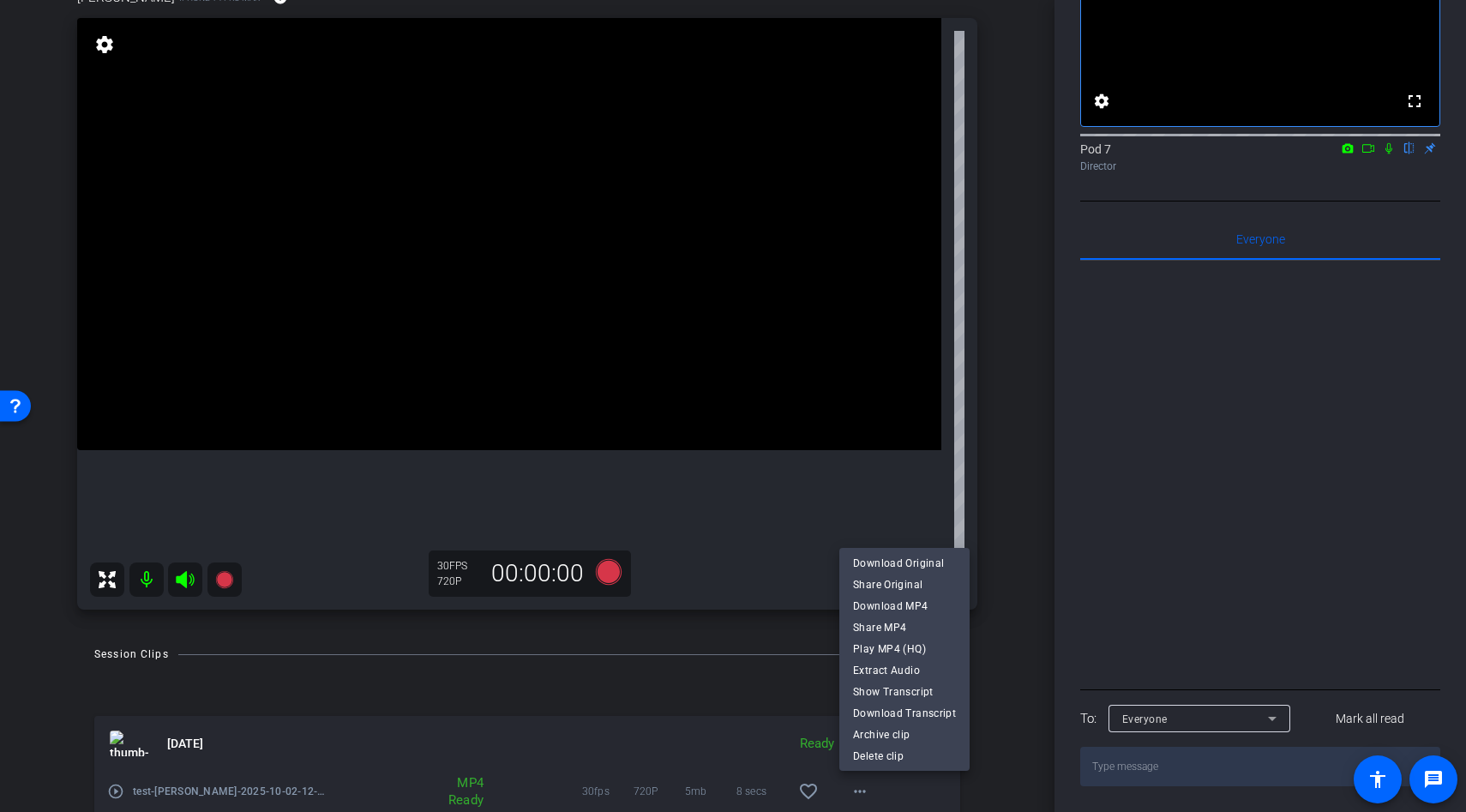
click at [490, 372] on div at bounding box center [733, 406] width 1466 height 812
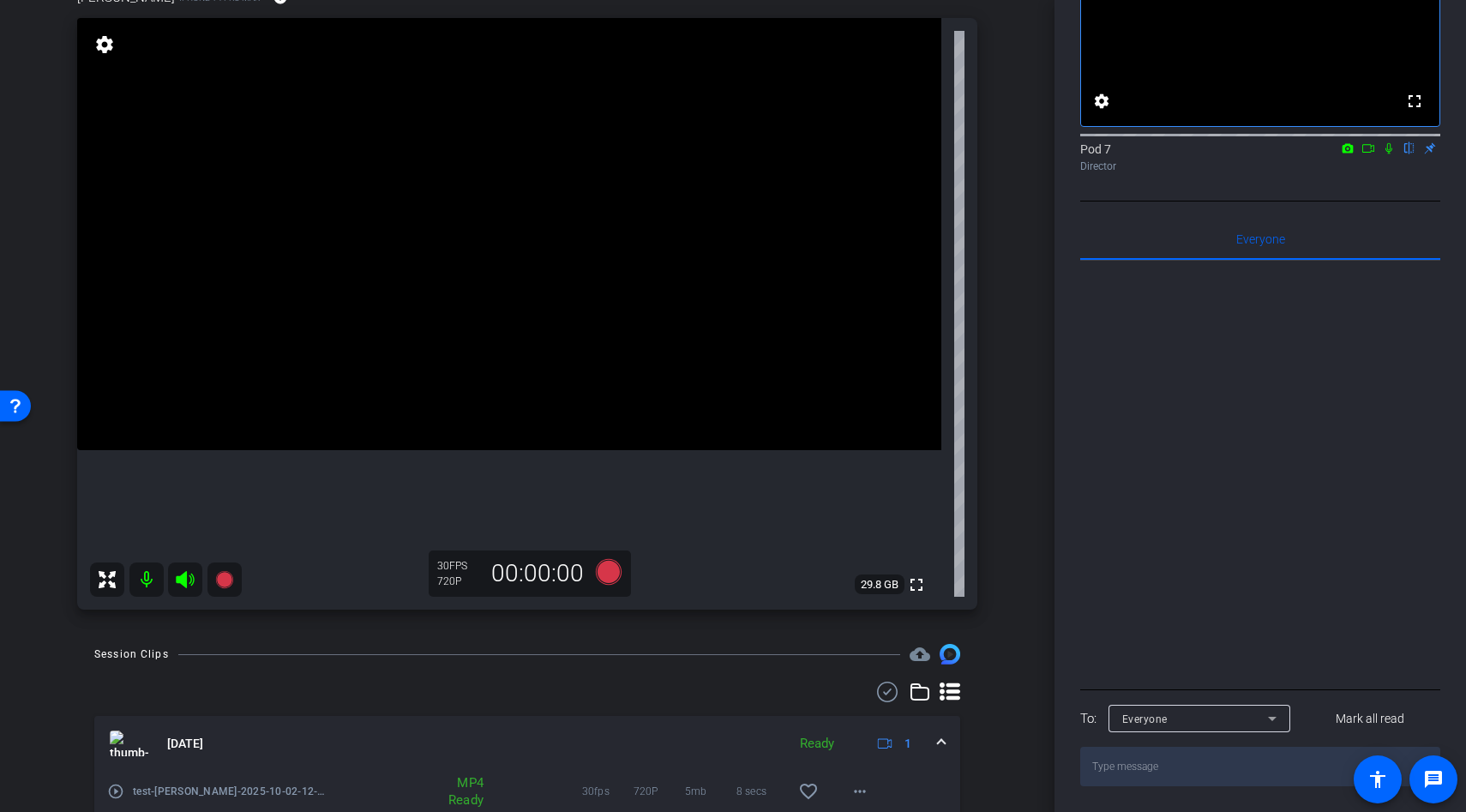
click at [518, 319] on video at bounding box center [509, 234] width 864 height 432
click at [497, 306] on div at bounding box center [518, 319] width 43 height 43
click at [396, 276] on video at bounding box center [509, 234] width 864 height 432
click at [512, 274] on video at bounding box center [509, 234] width 864 height 432
click at [564, 241] on video at bounding box center [509, 234] width 864 height 432
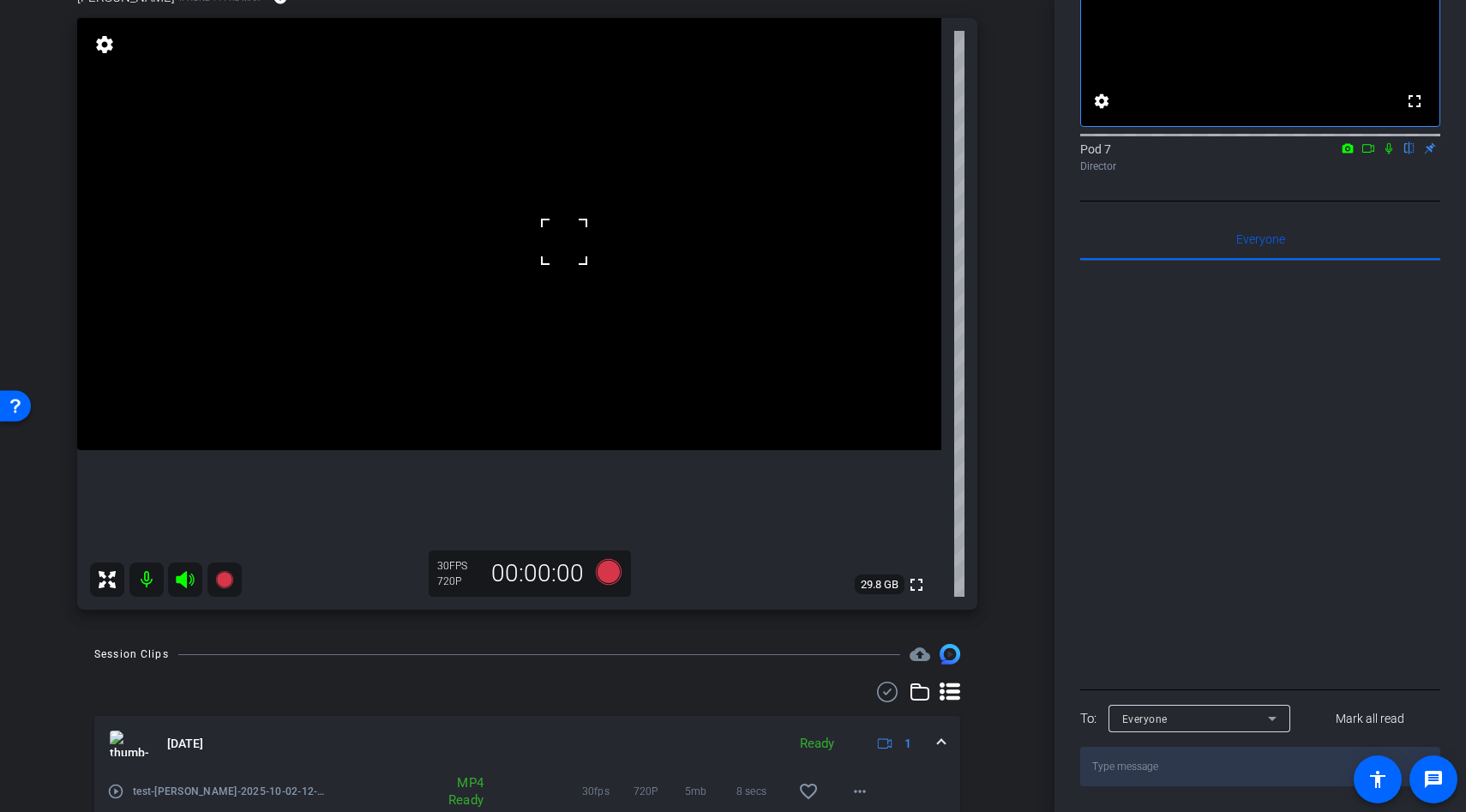
click at [508, 391] on video at bounding box center [509, 234] width 864 height 432
click at [500, 315] on video at bounding box center [509, 234] width 864 height 432
click at [471, 212] on video at bounding box center [509, 234] width 864 height 432
click at [478, 330] on video at bounding box center [509, 234] width 864 height 432
click at [563, 293] on video at bounding box center [509, 234] width 864 height 432
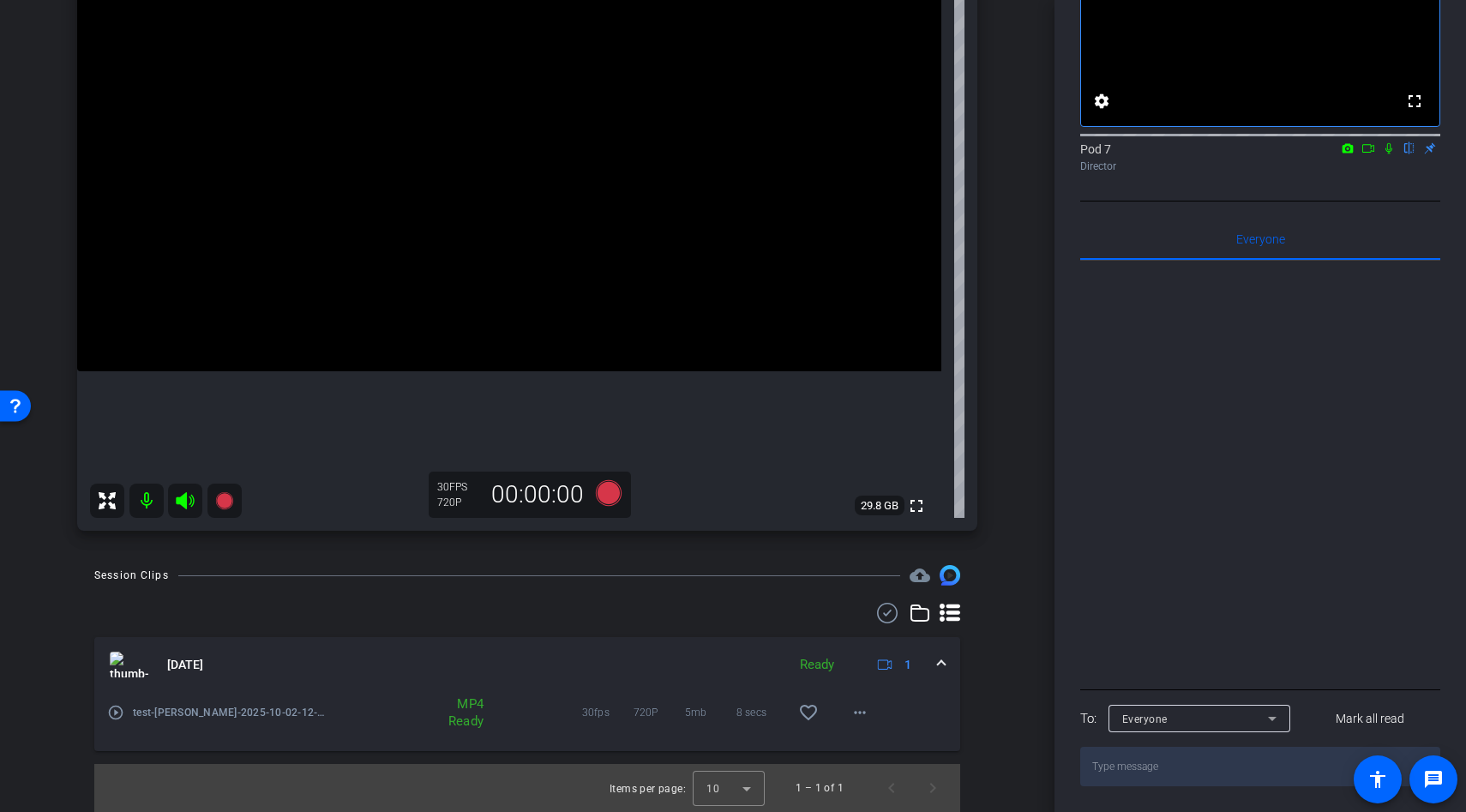
scroll to position [238, 0]
click at [864, 707] on mat-icon "more_horiz" at bounding box center [860, 713] width 20 height 20
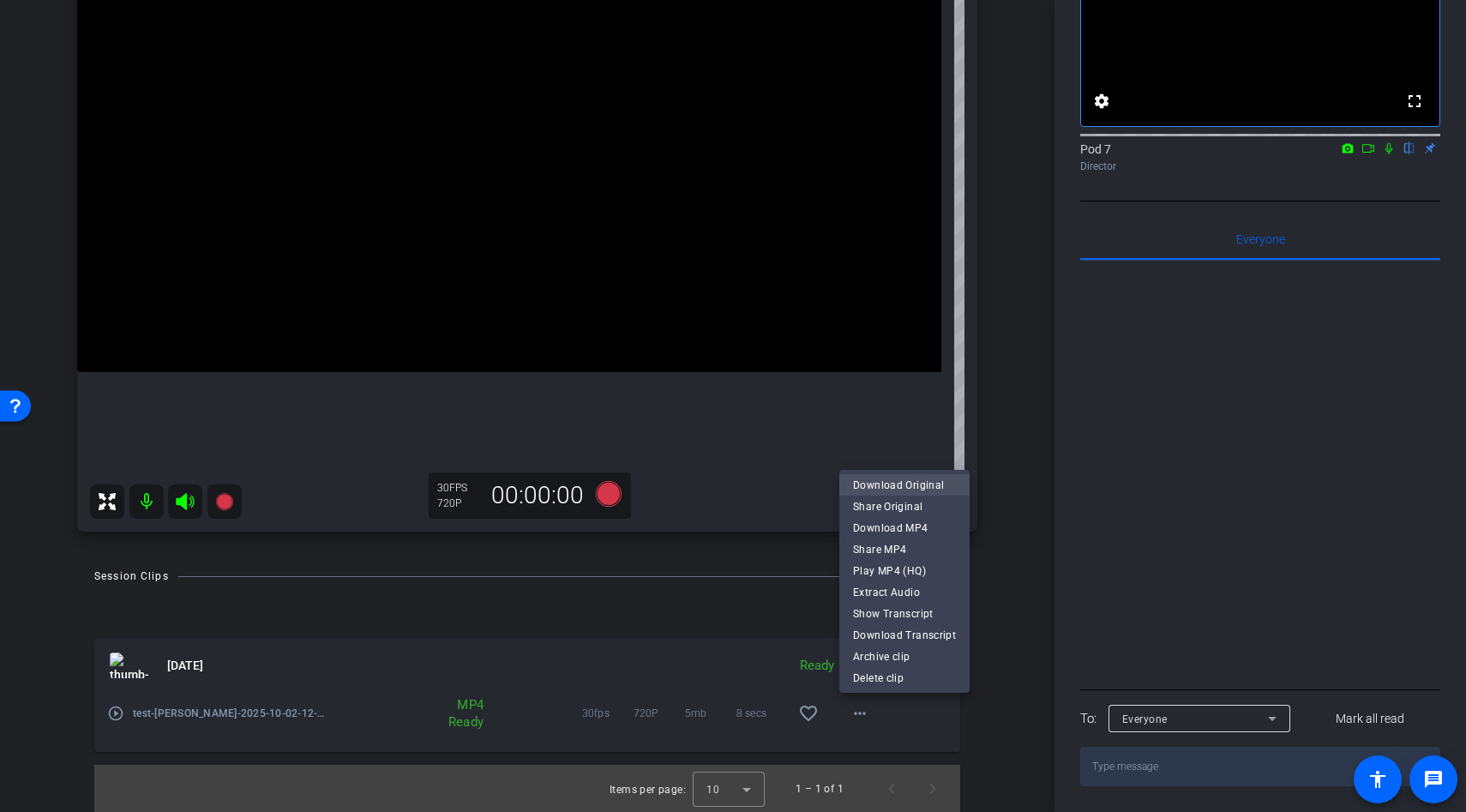
click at [892, 482] on span "Download Original" at bounding box center [904, 484] width 103 height 20
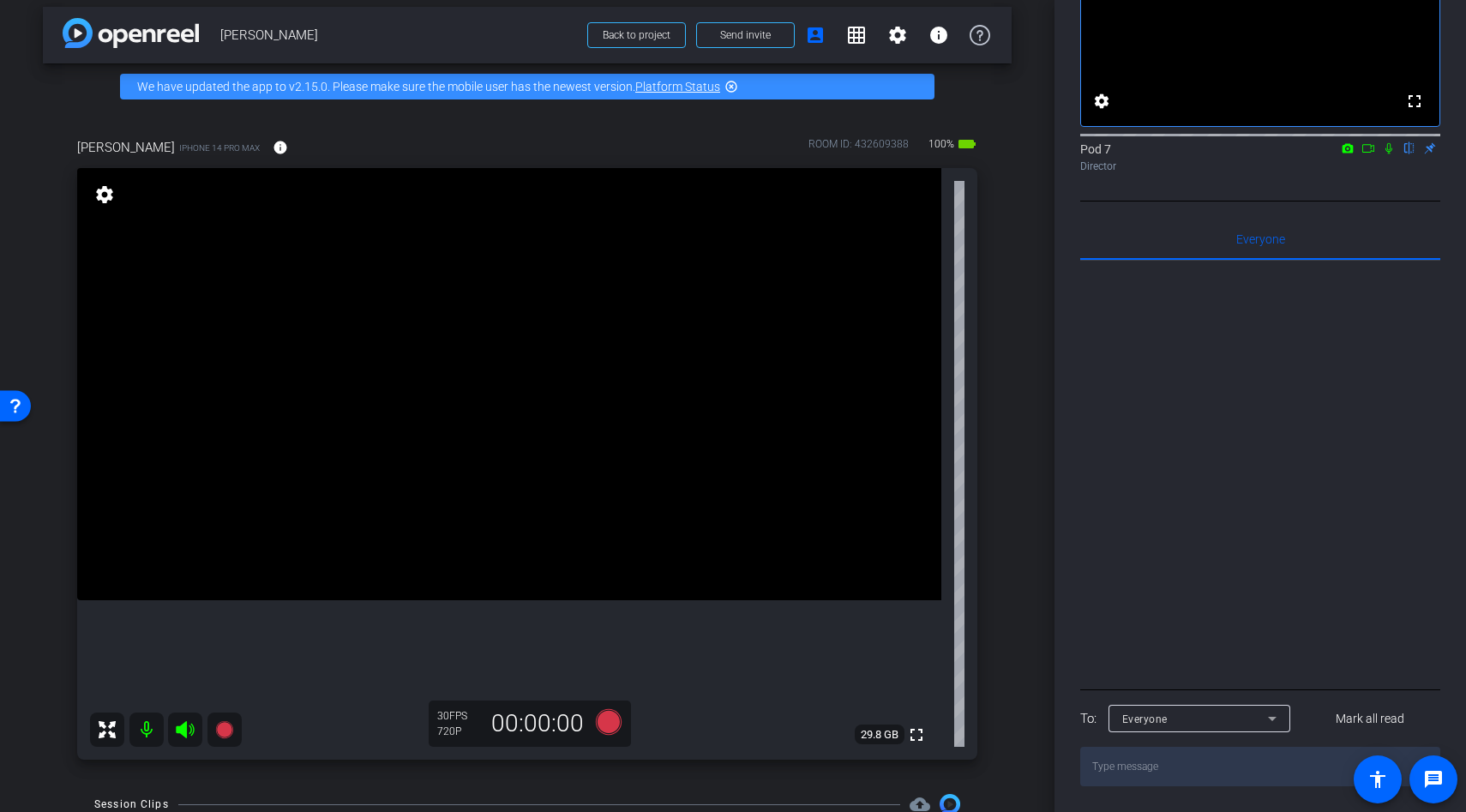
scroll to position [0, 0]
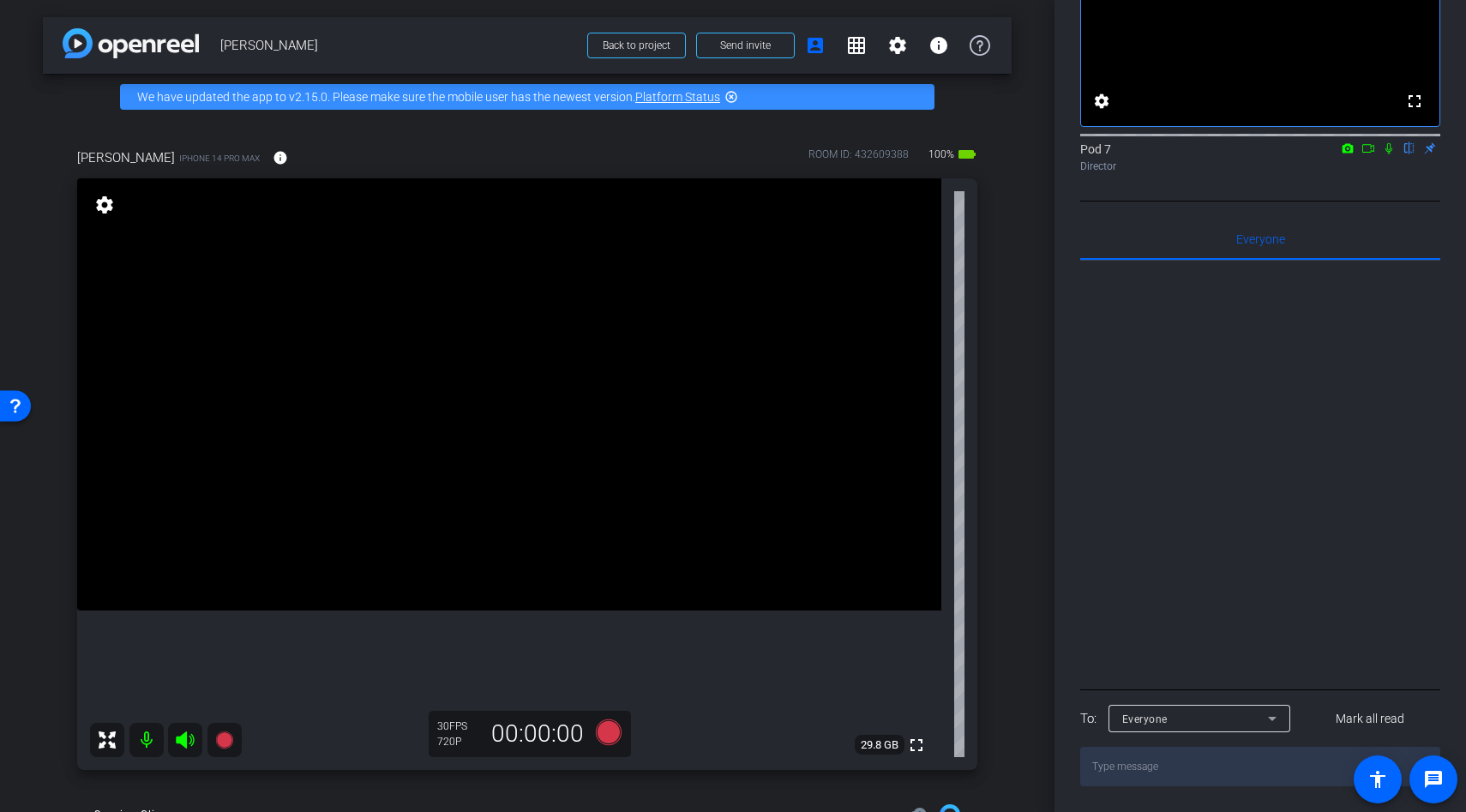
click at [479, 403] on video at bounding box center [509, 395] width 864 height 432
click at [479, 403] on div at bounding box center [479, 403] width 43 height 43
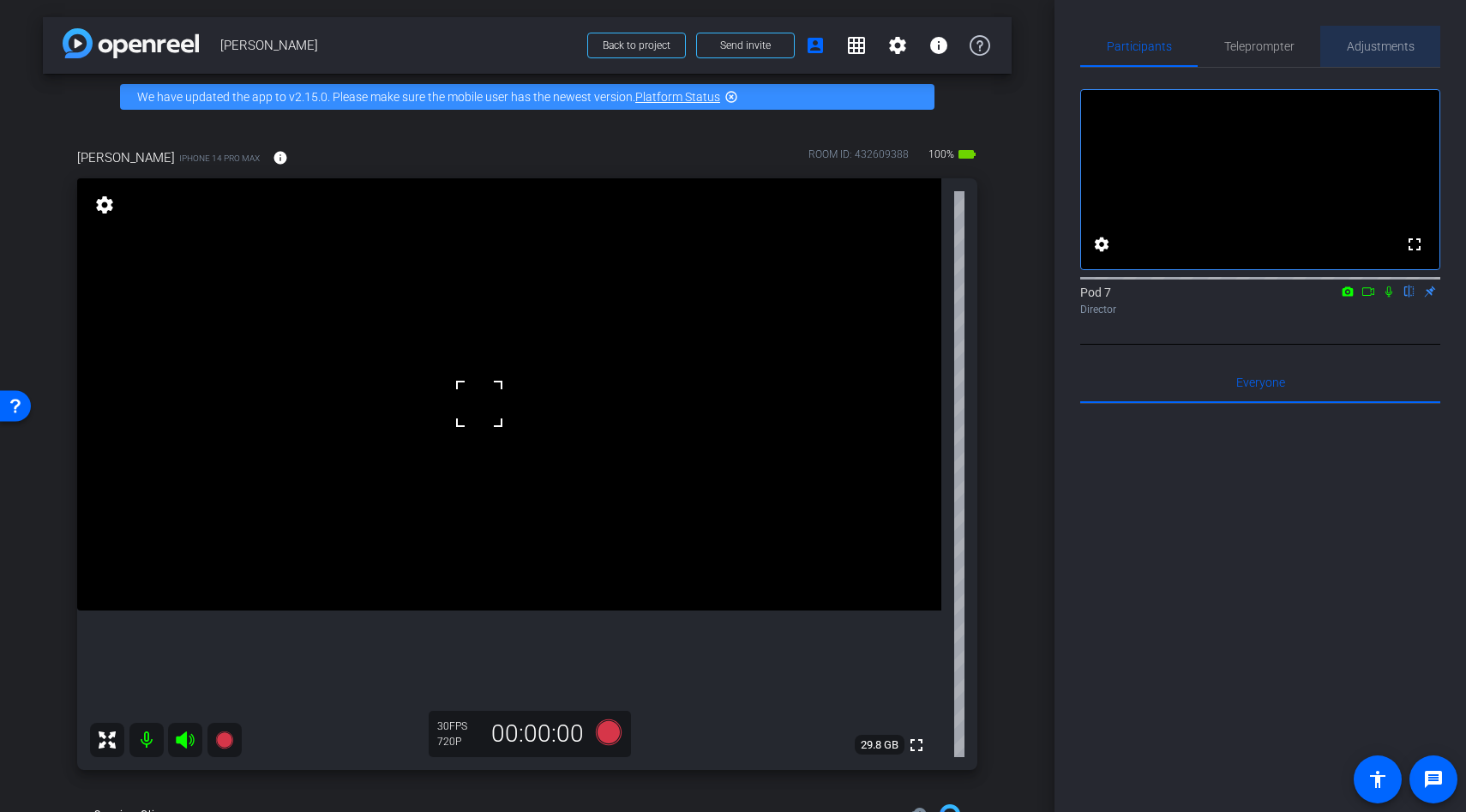
click at [1370, 35] on span "Adjustments" at bounding box center [1381, 46] width 68 height 41
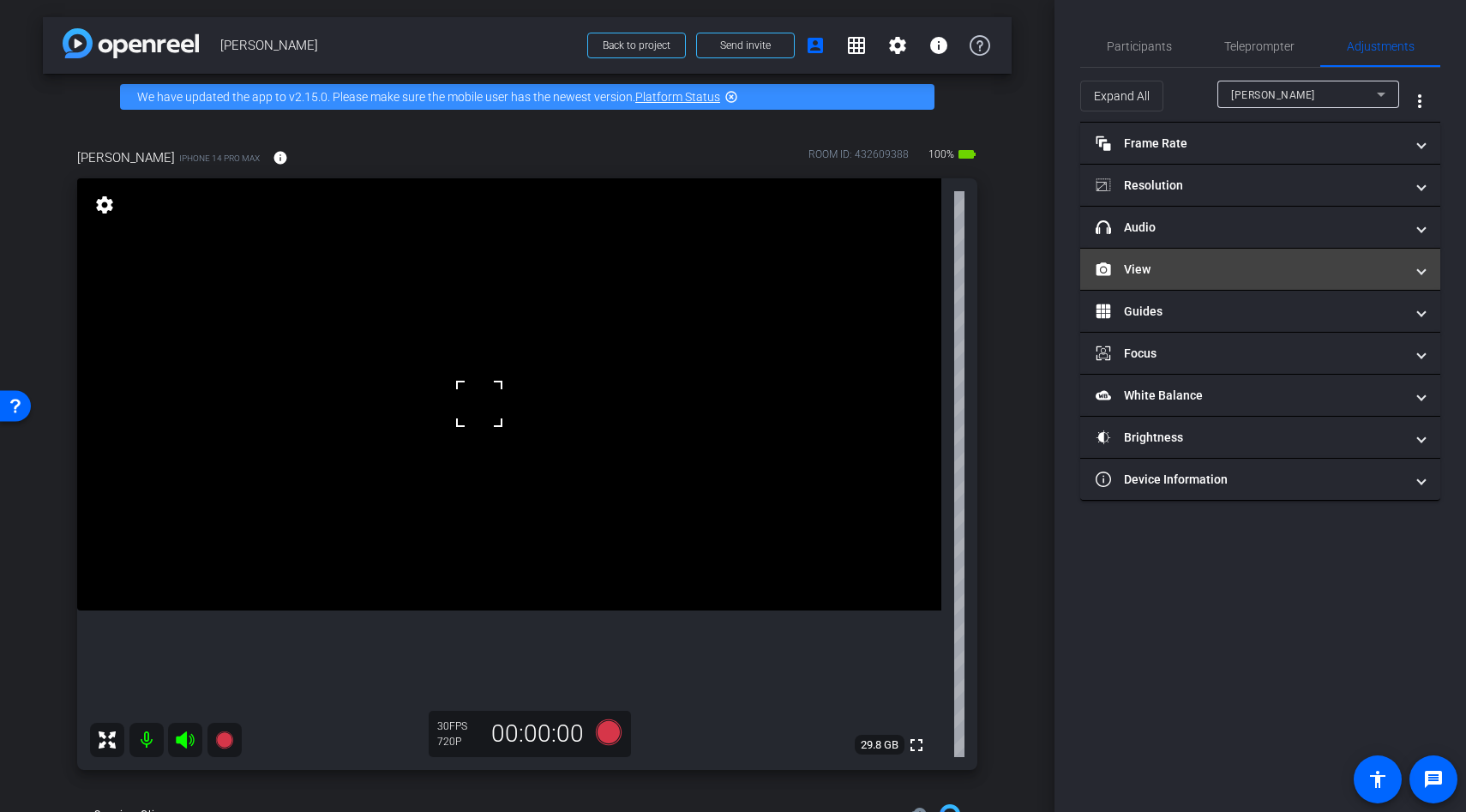
click at [1129, 265] on mat-panel-title "View" at bounding box center [1250, 270] width 308 height 18
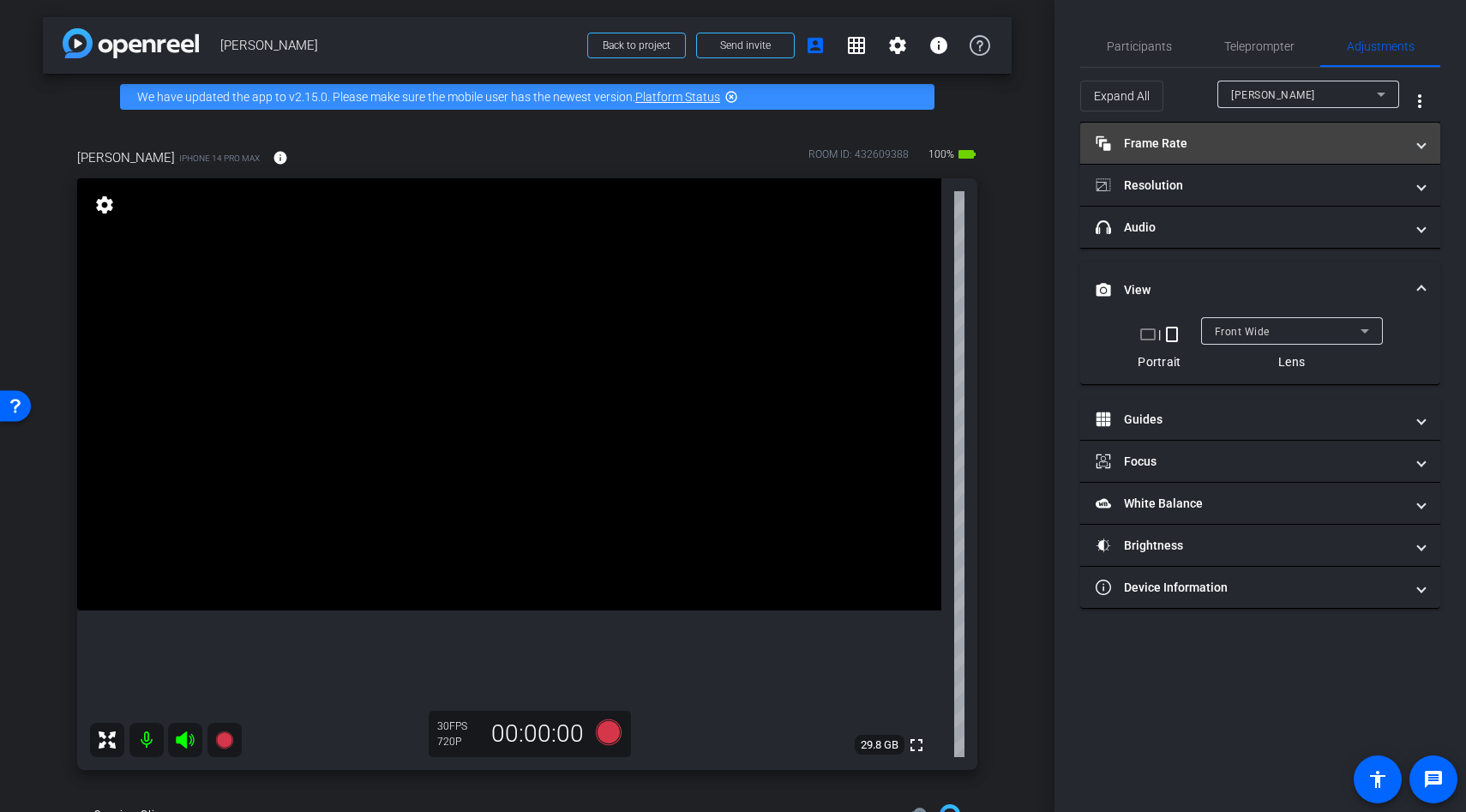
click at [1166, 138] on mat-panel-title "Frame Rate Frame Rate" at bounding box center [1250, 143] width 308 height 18
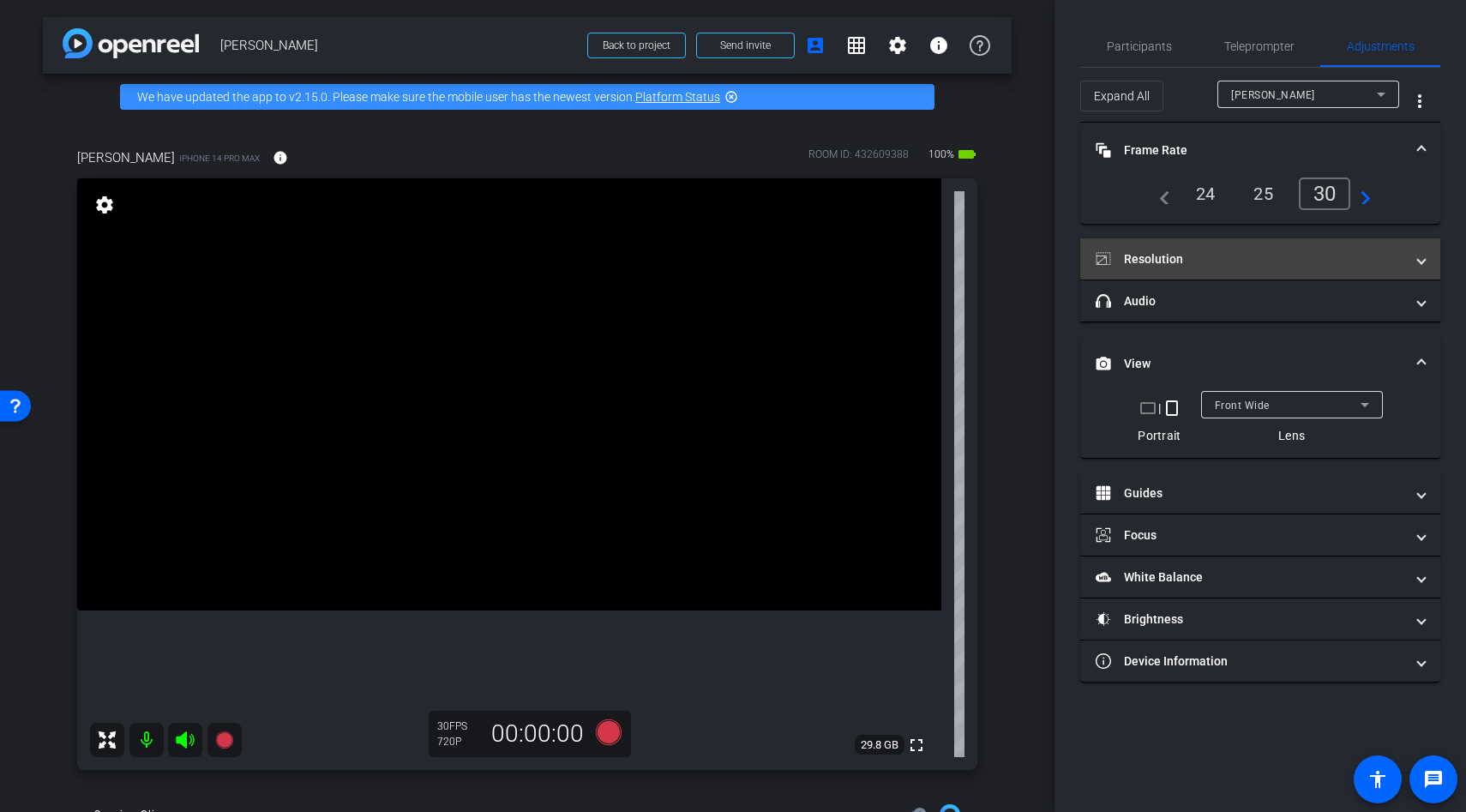
click at [1170, 259] on mat-panel-title "Resolution" at bounding box center [1250, 259] width 308 height 18
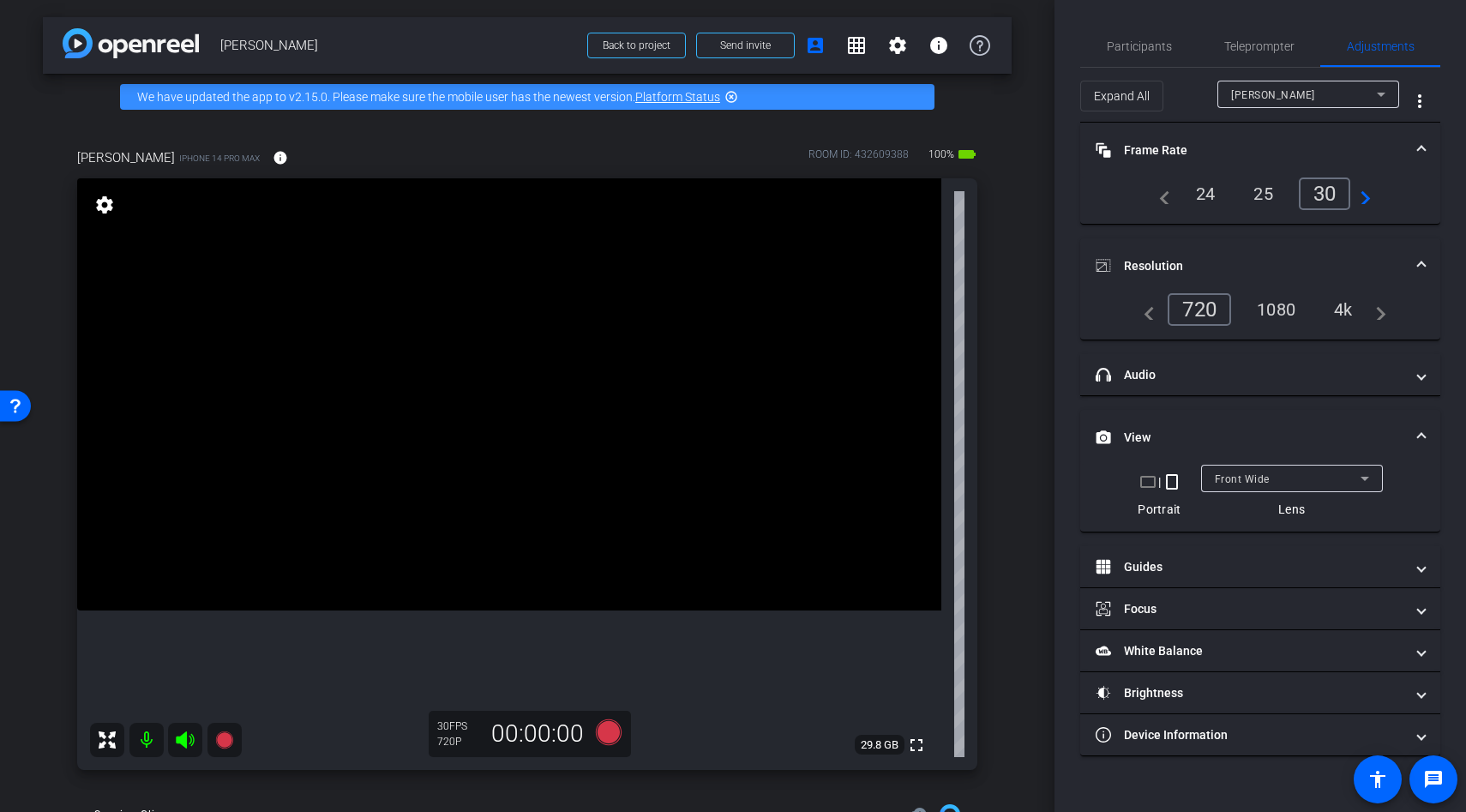
click at [1341, 305] on div "4k" at bounding box center [1343, 309] width 45 height 29
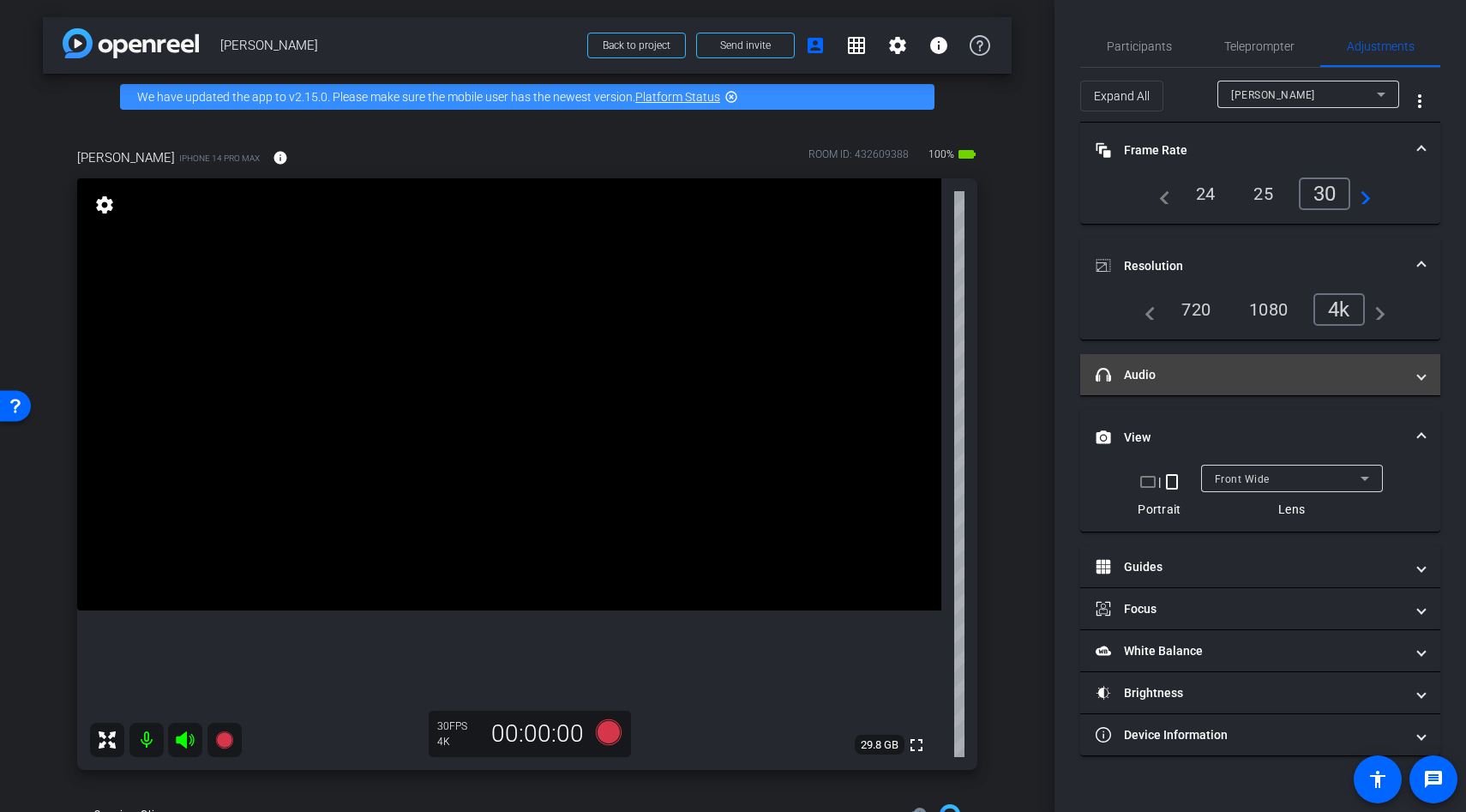
click at [1155, 384] on mat-expansion-panel-header "headphone icon Audio" at bounding box center [1260, 374] width 360 height 41
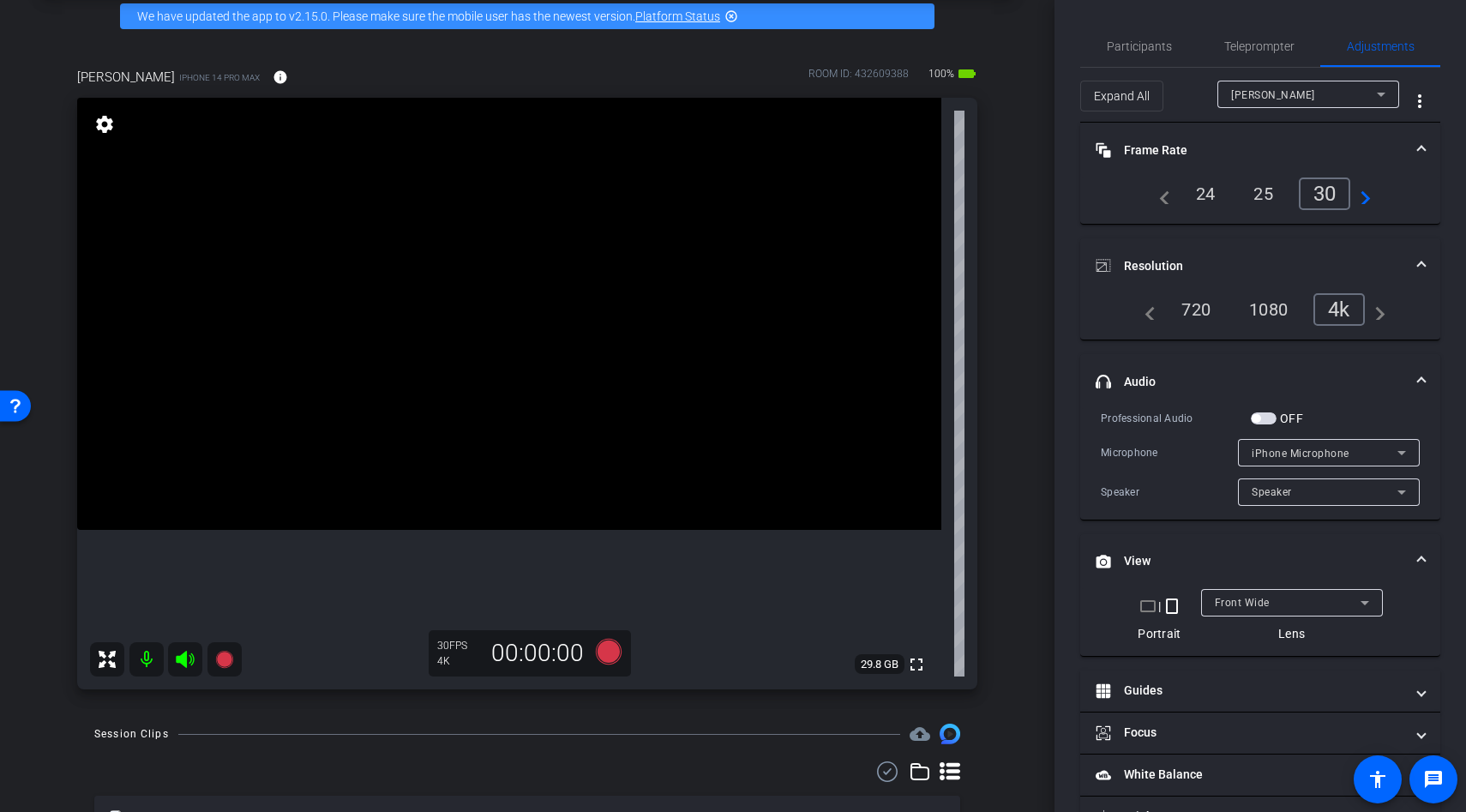
scroll to position [83, 0]
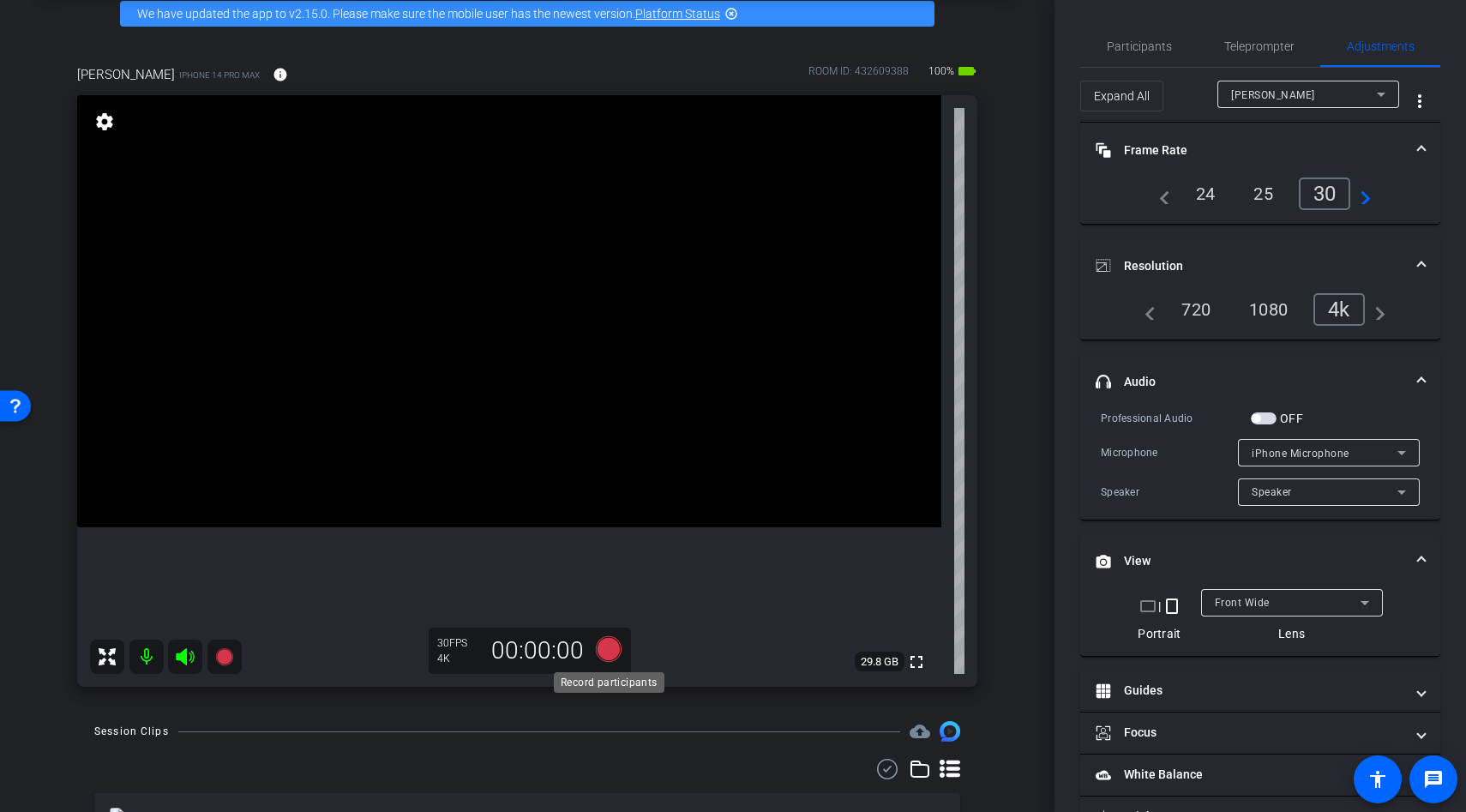
click at [606, 649] on icon at bounding box center [608, 649] width 25 height 25
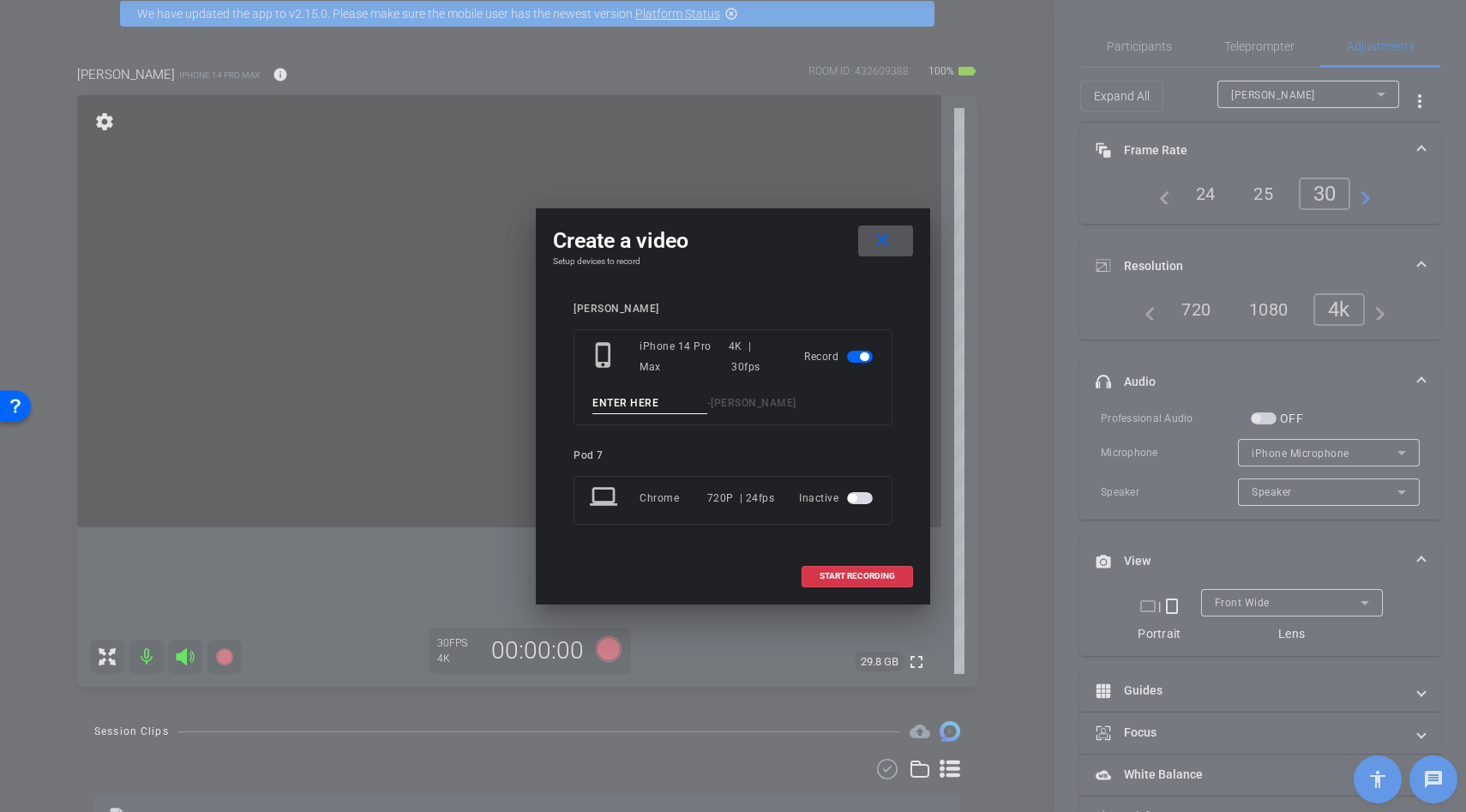
click at [619, 405] on input at bounding box center [650, 403] width 115 height 21
type input "test"
click at [832, 572] on span "START RECORDING" at bounding box center [858, 576] width 76 height 9
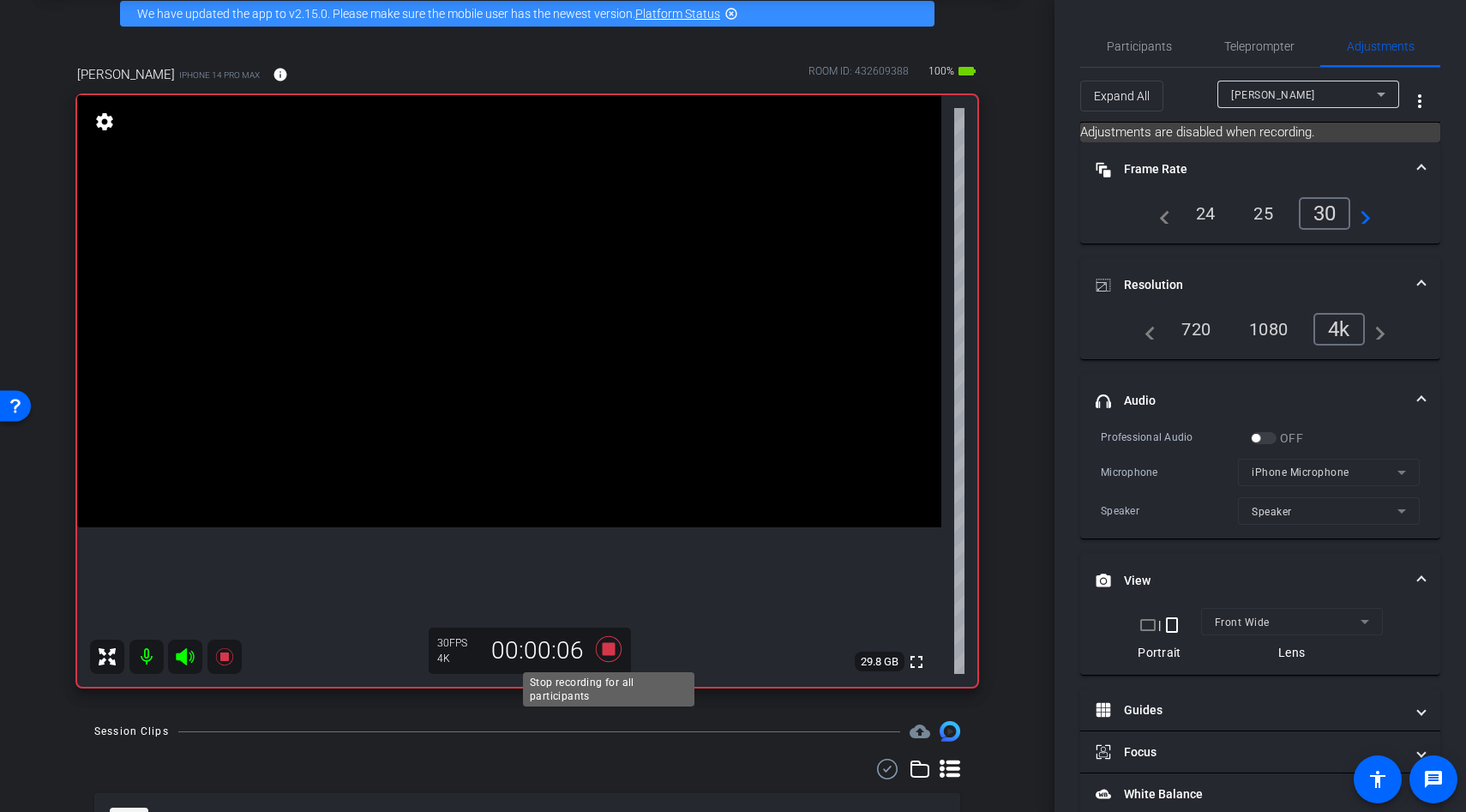
click at [609, 649] on icon at bounding box center [608, 649] width 25 height 25
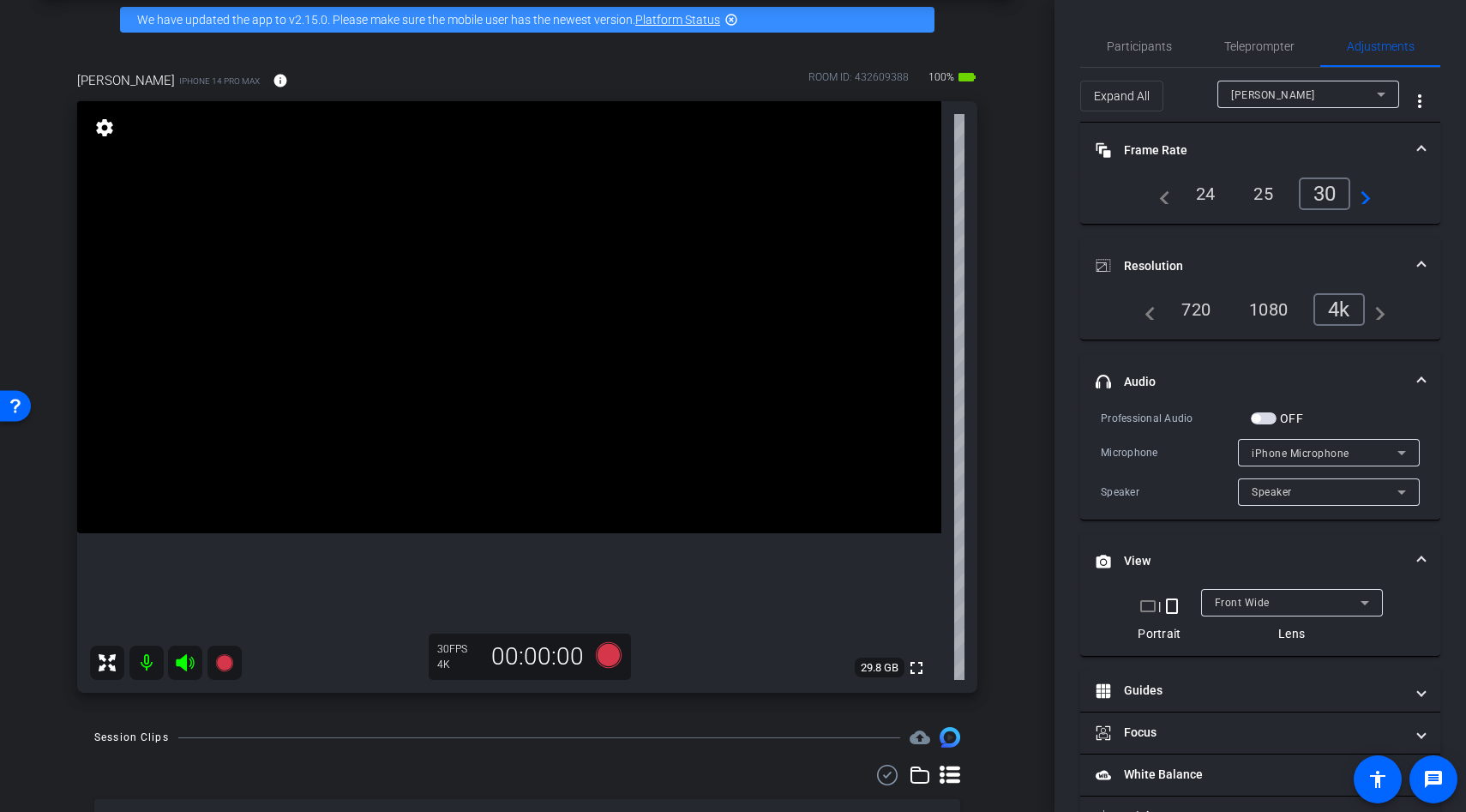
scroll to position [278, 0]
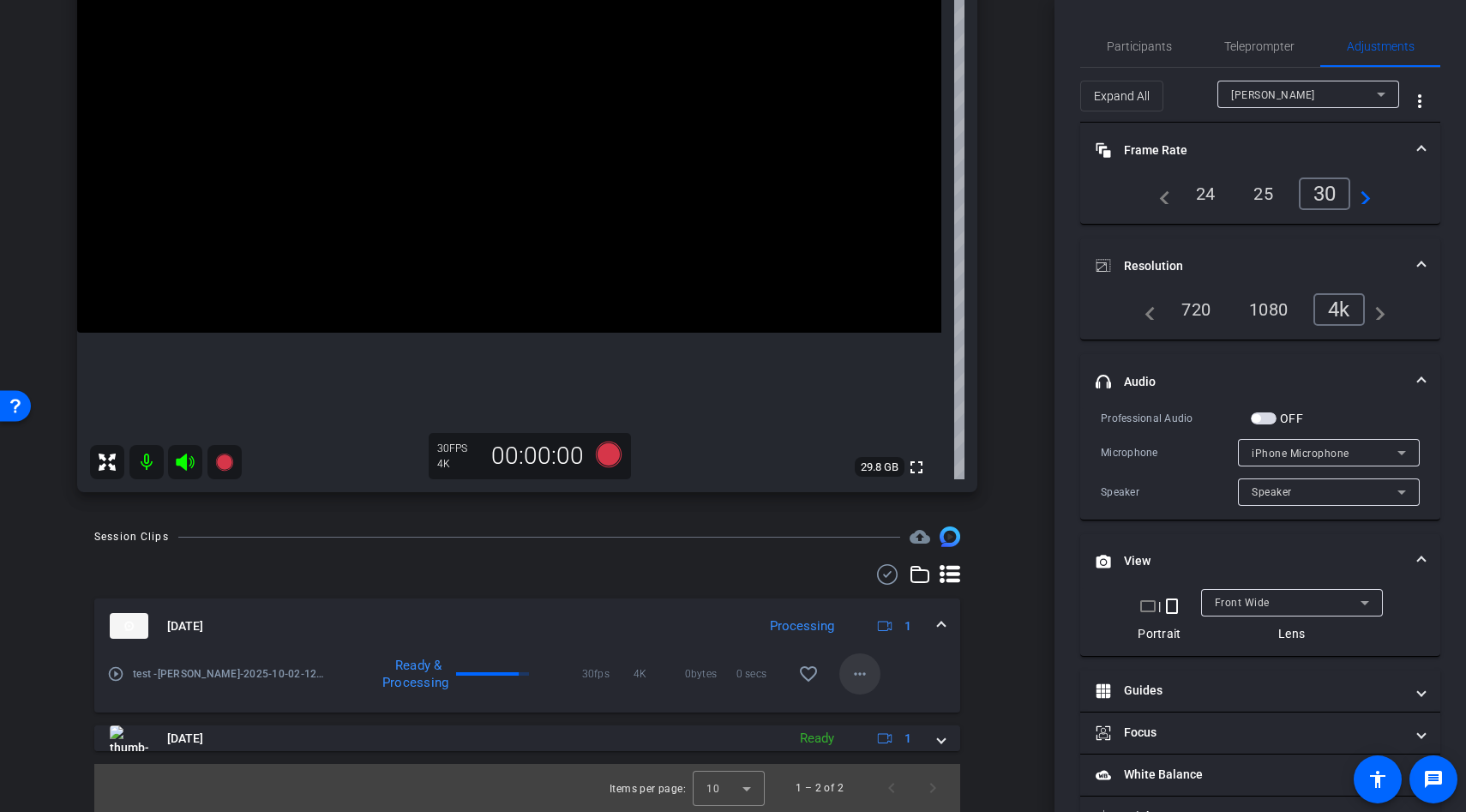
click at [862, 681] on mat-icon "more_horiz" at bounding box center [860, 673] width 20 height 20
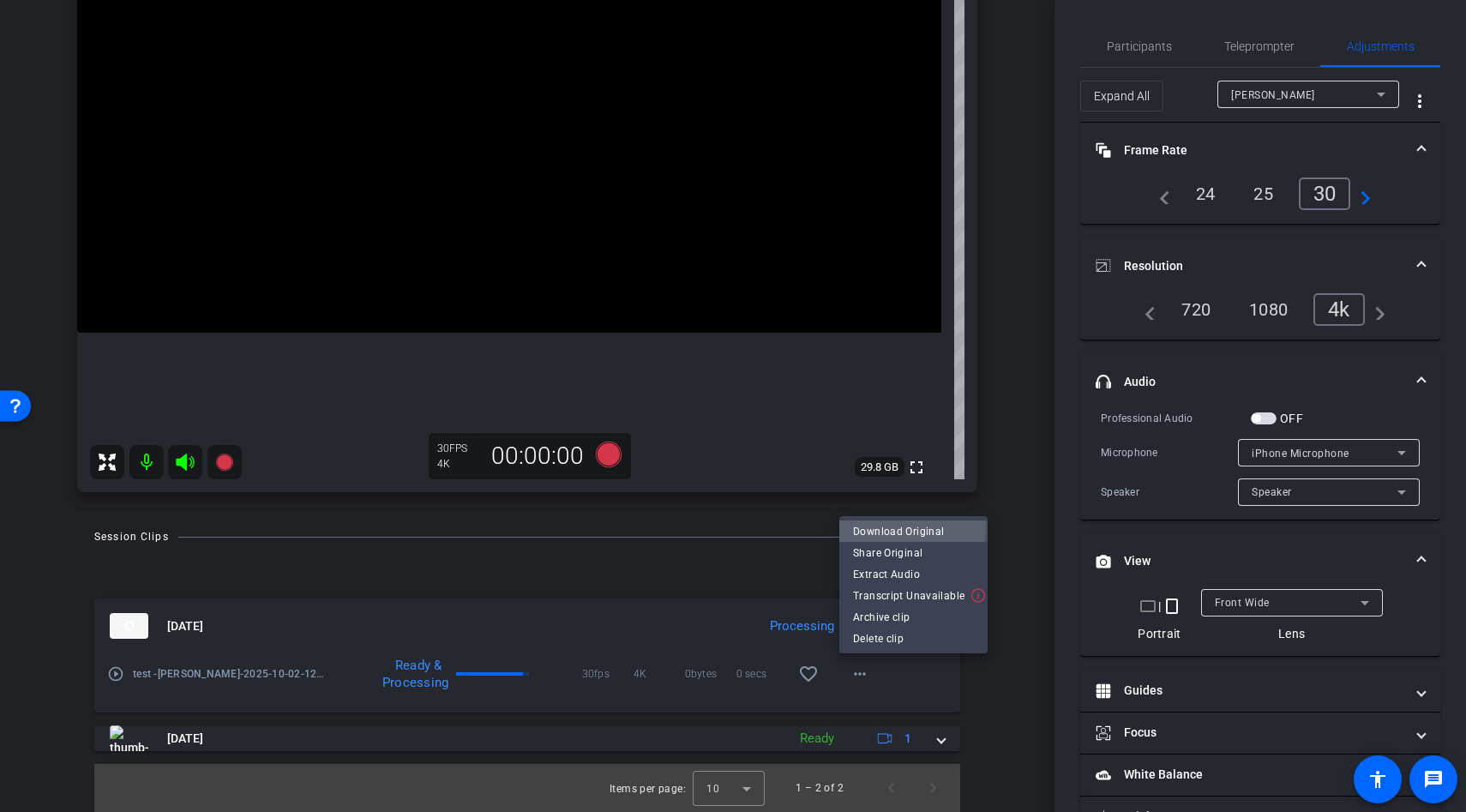
click at [886, 526] on span "Download Original" at bounding box center [914, 531] width 121 height 20
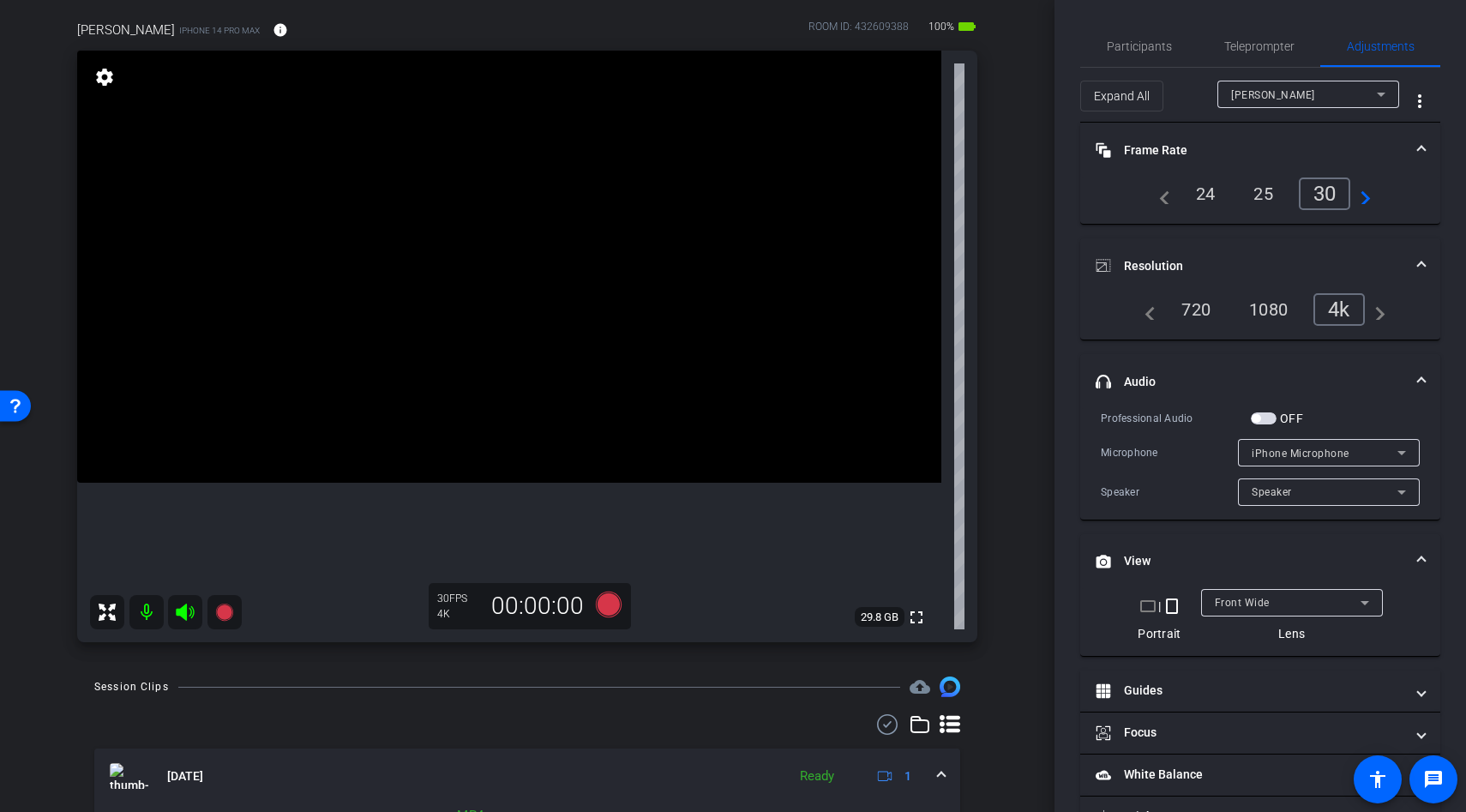
scroll to position [126, 0]
click at [606, 607] on icon at bounding box center [608, 605] width 25 height 25
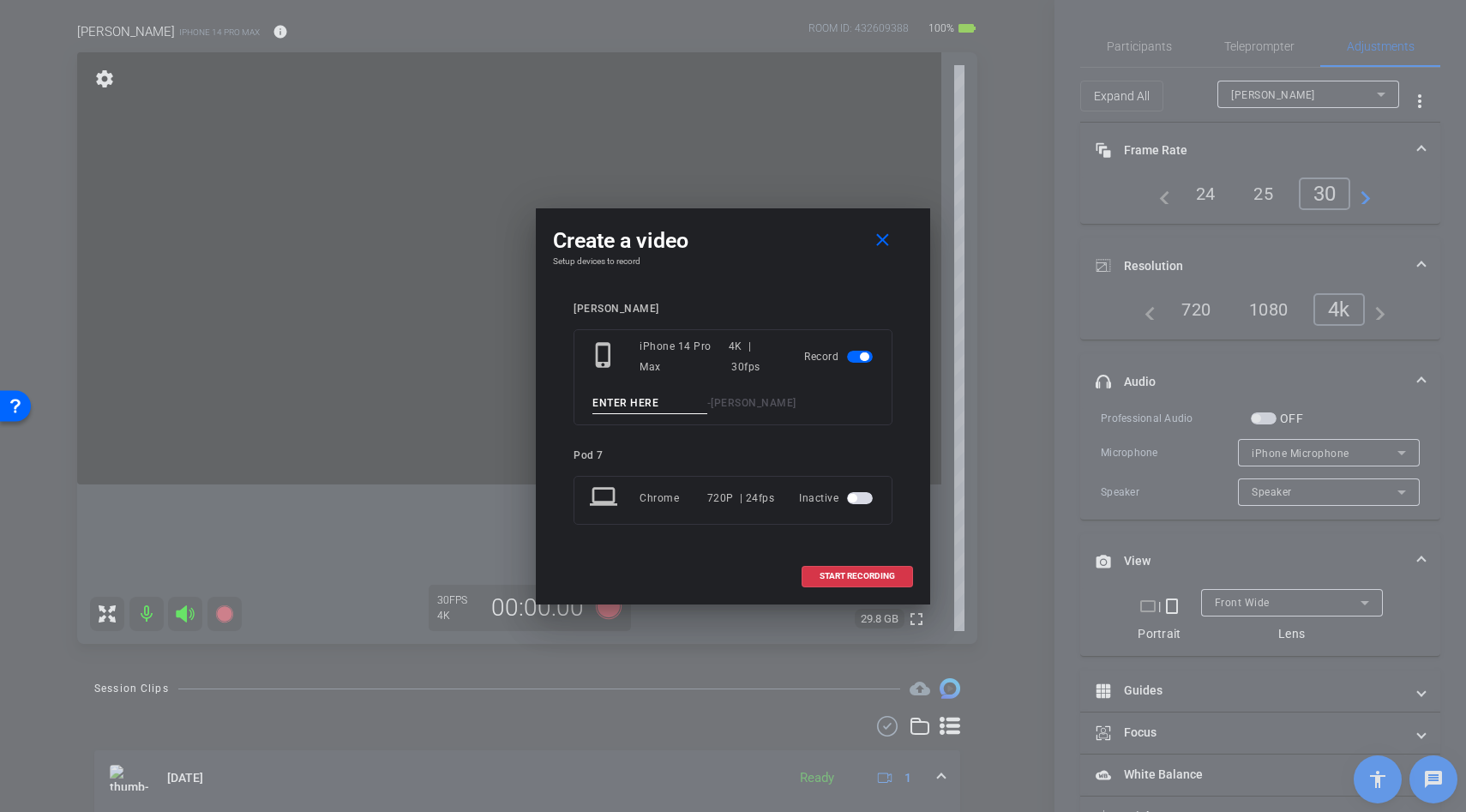
click at [604, 402] on input at bounding box center [650, 403] width 115 height 21
type input "test"
click at [818, 576] on span at bounding box center [857, 576] width 110 height 41
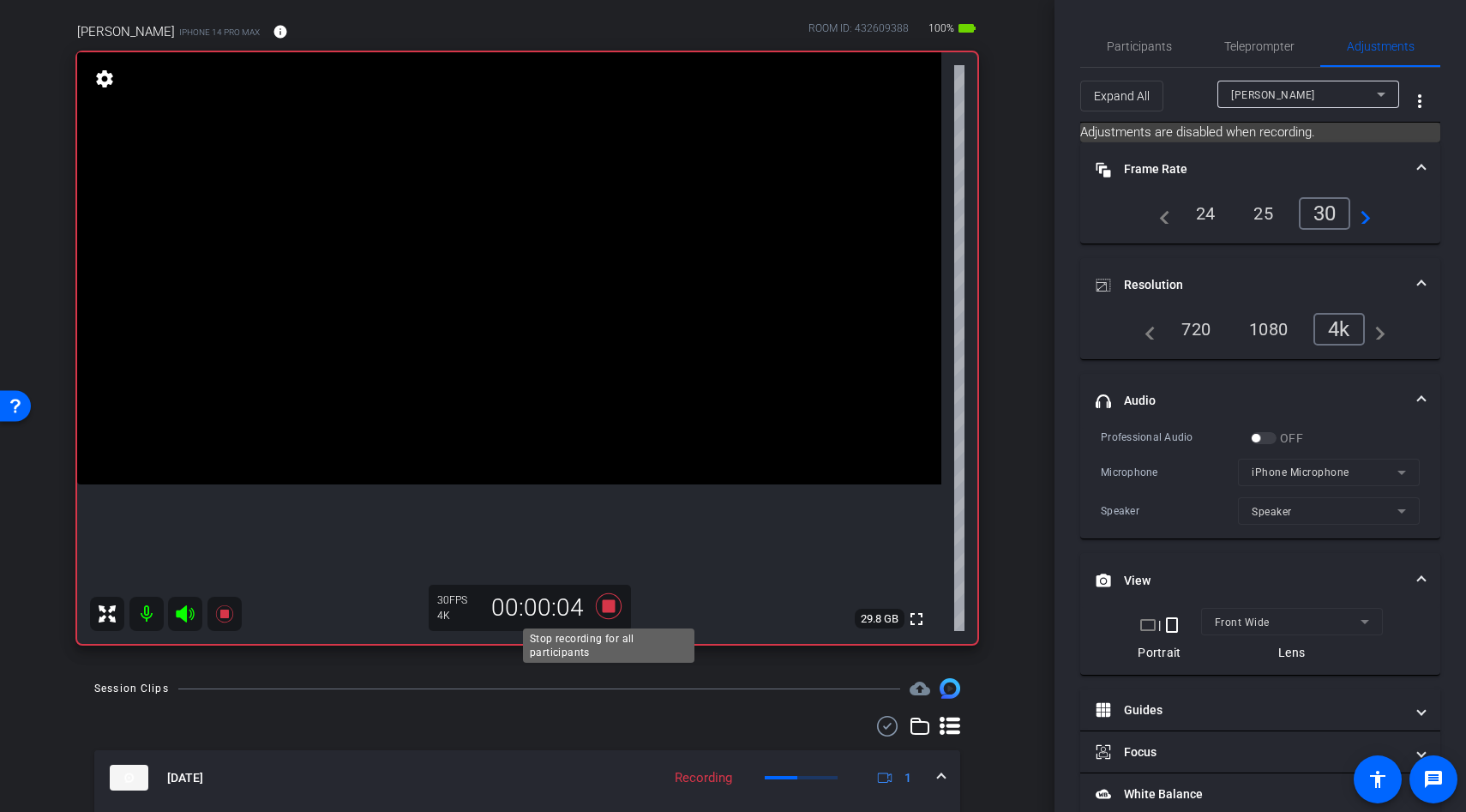
click at [607, 603] on icon at bounding box center [608, 605] width 25 height 25
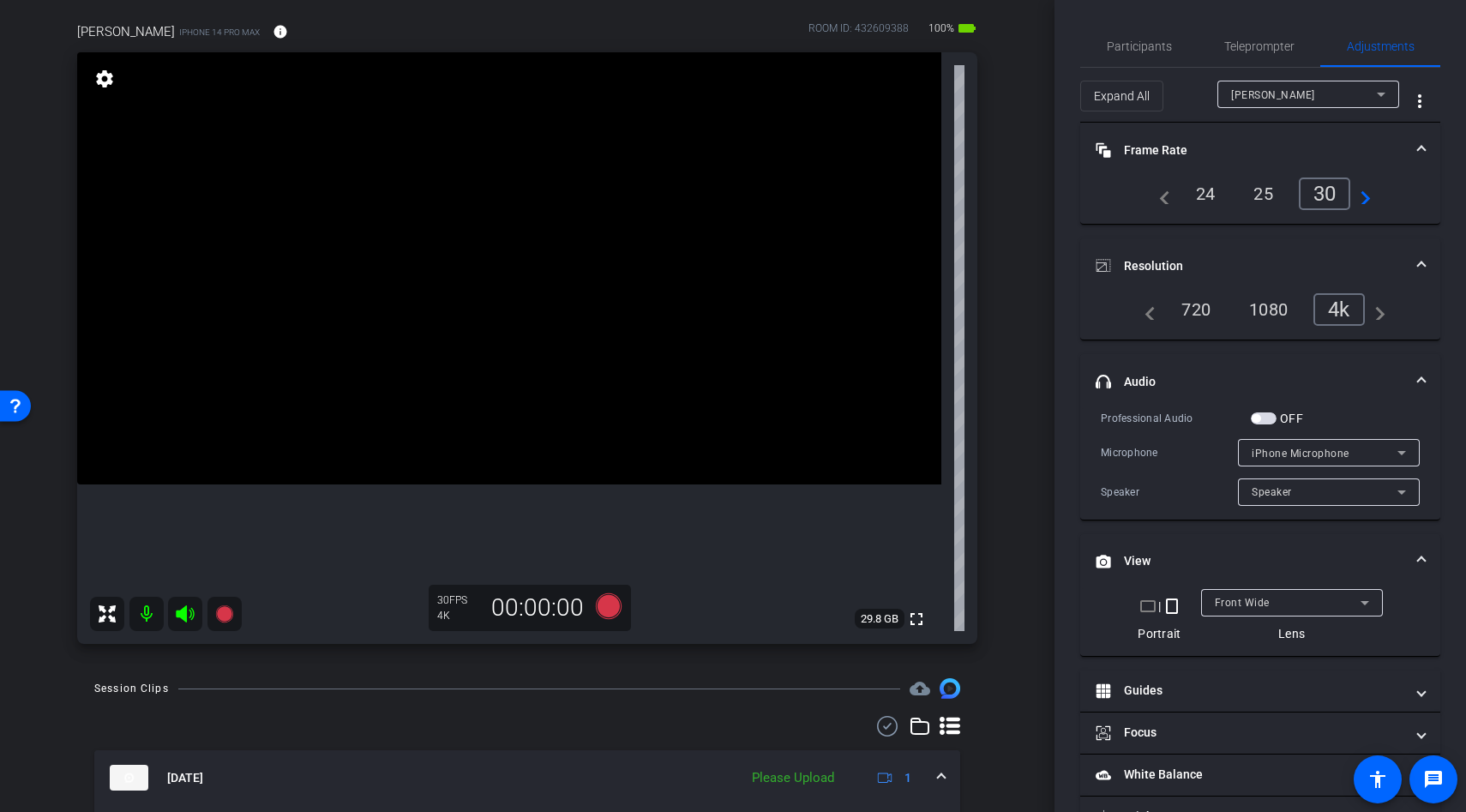
scroll to position [316, 0]
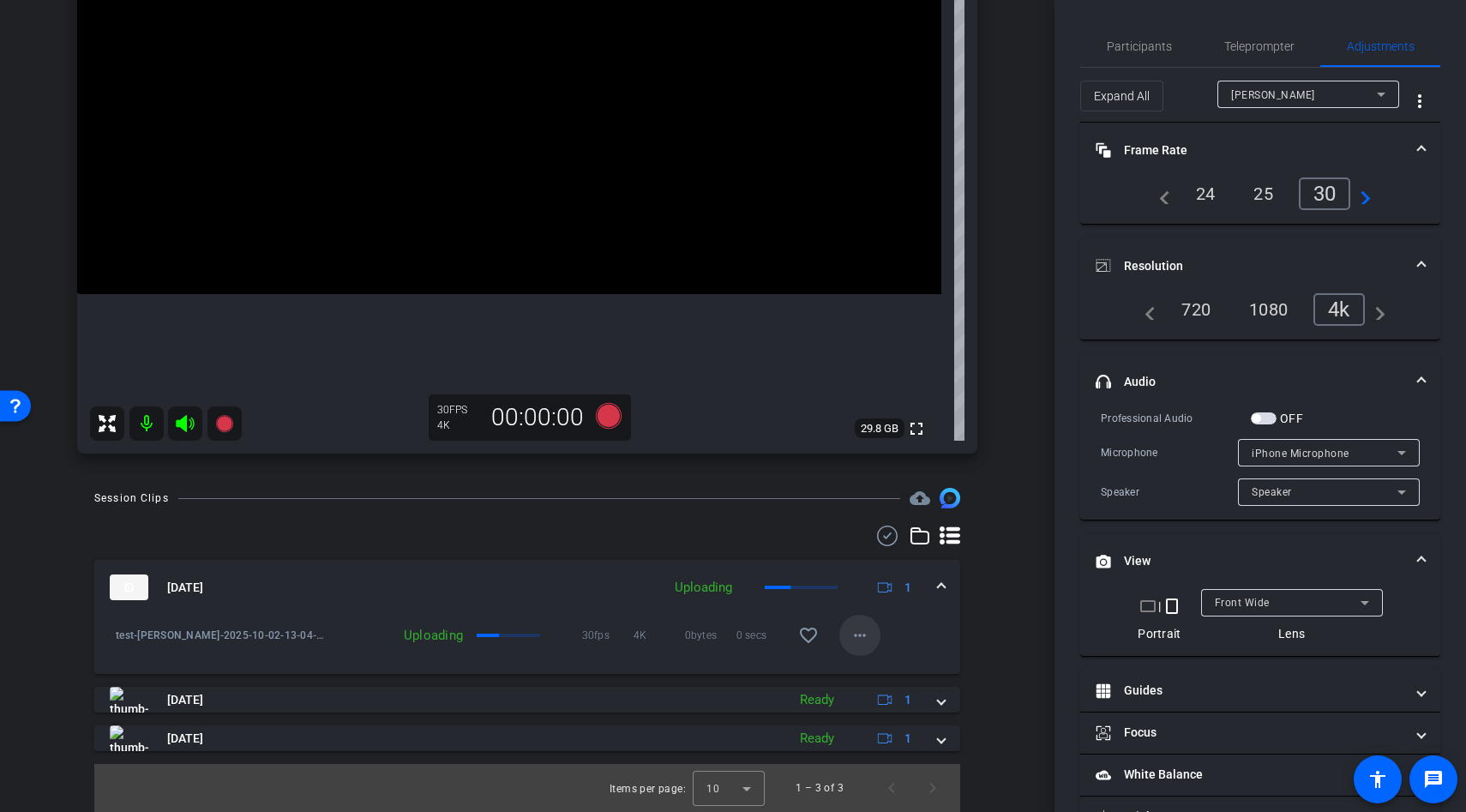
click at [857, 634] on mat-icon "more_horiz" at bounding box center [860, 634] width 20 height 20
click at [1008, 602] on div at bounding box center [733, 406] width 1466 height 812
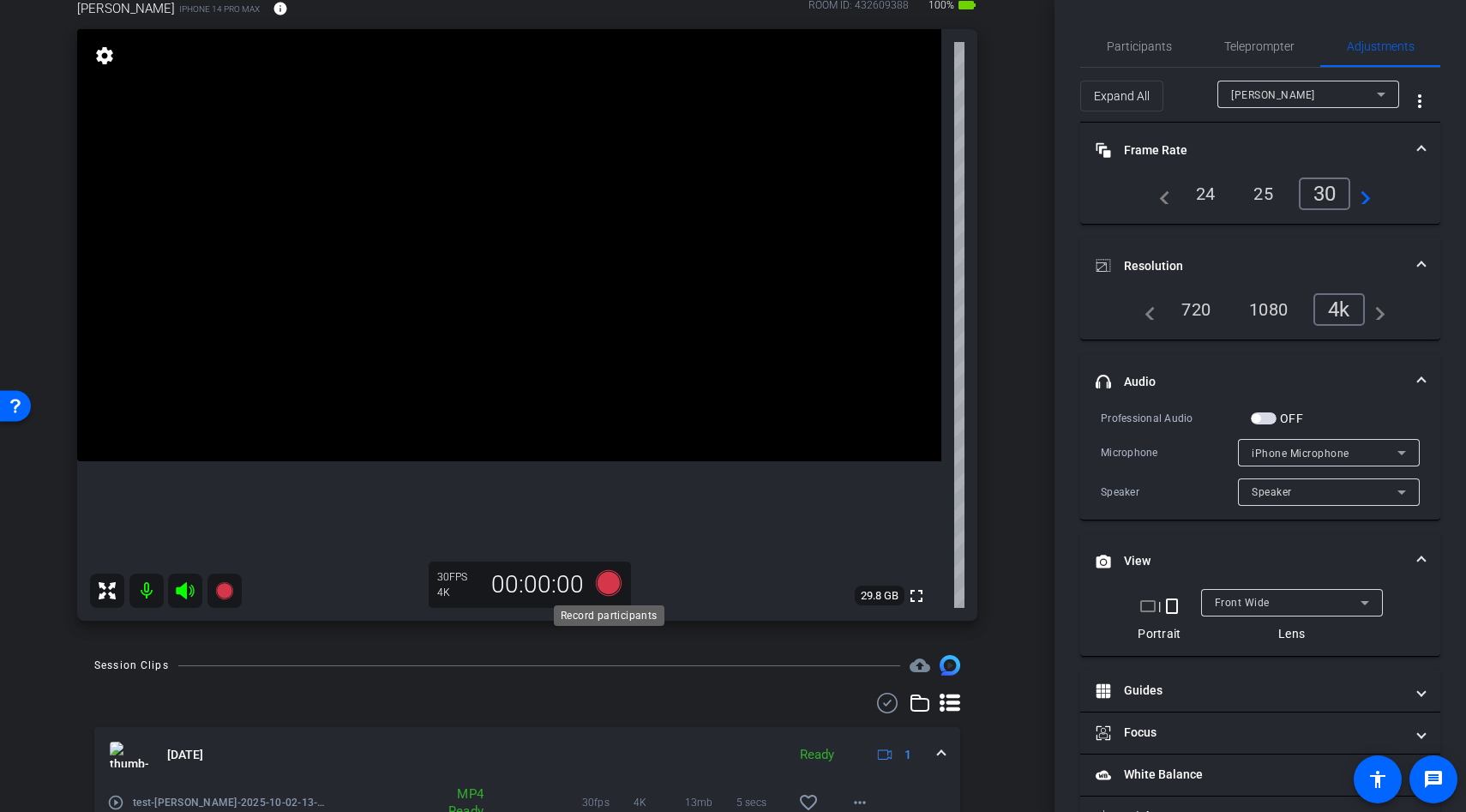
click at [599, 584] on icon at bounding box center [608, 583] width 25 height 25
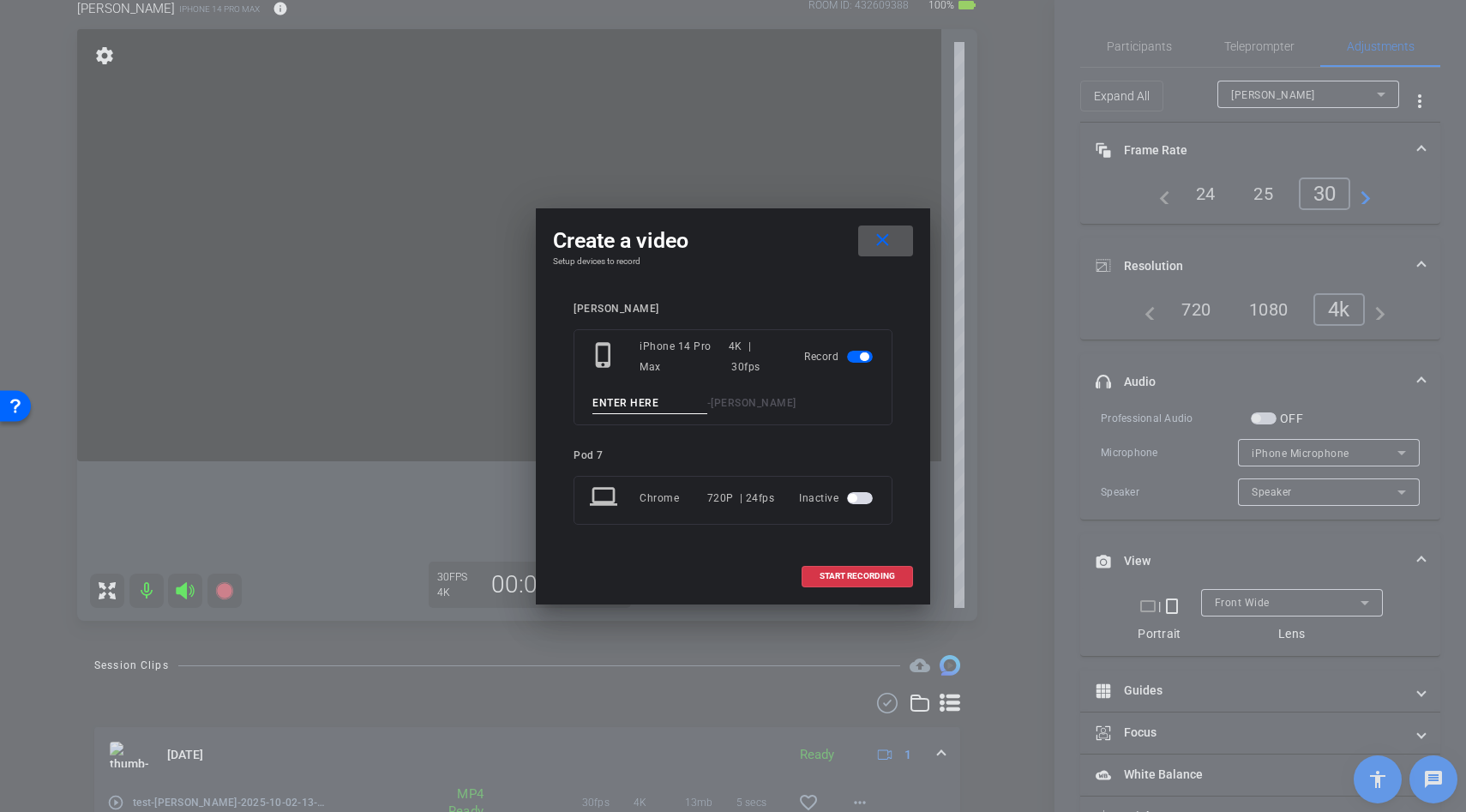
click at [613, 404] on input at bounding box center [650, 403] width 115 height 21
type input "test"
click at [840, 572] on span "START RECORDING" at bounding box center [858, 576] width 76 height 9
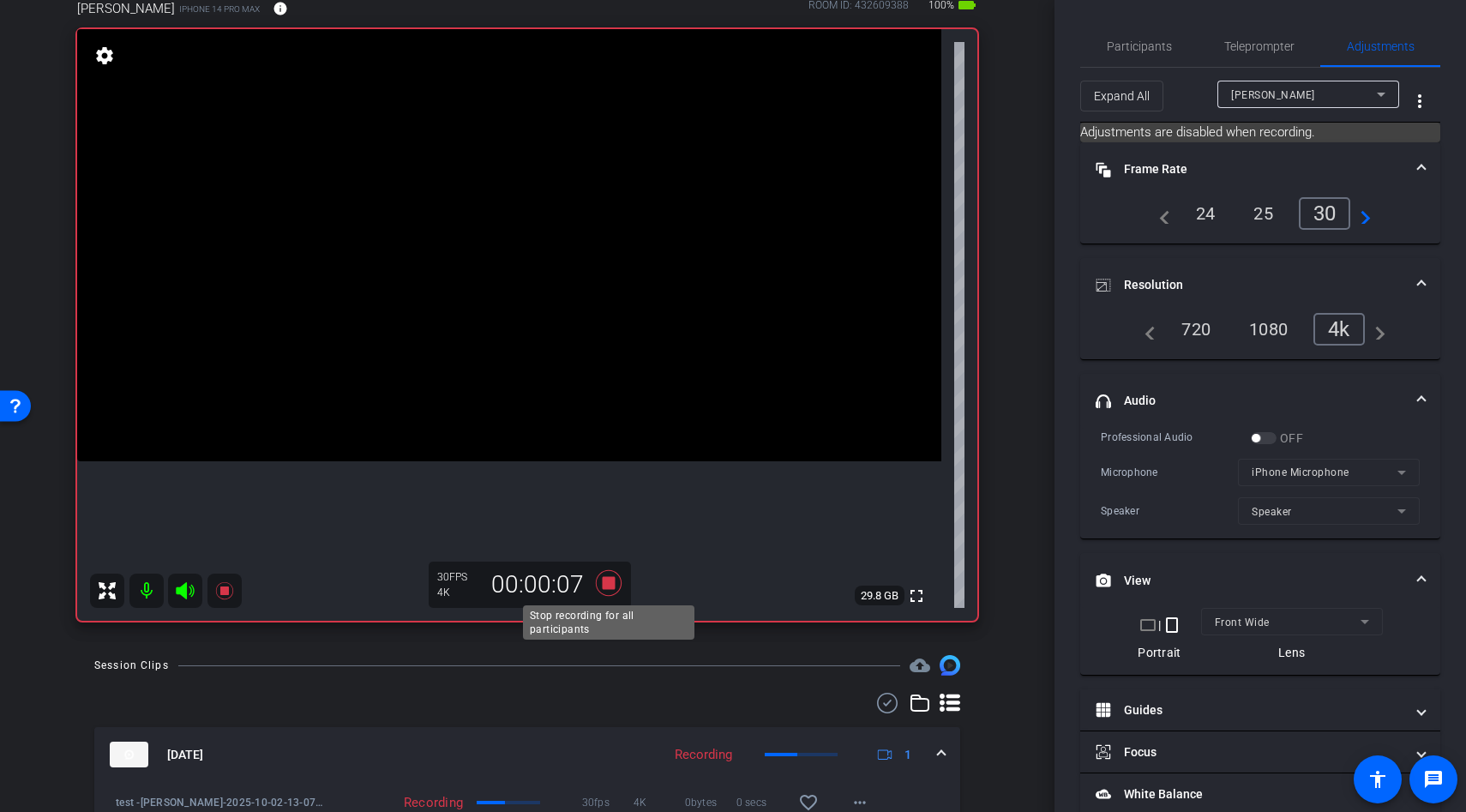
click at [607, 585] on icon at bounding box center [608, 583] width 25 height 25
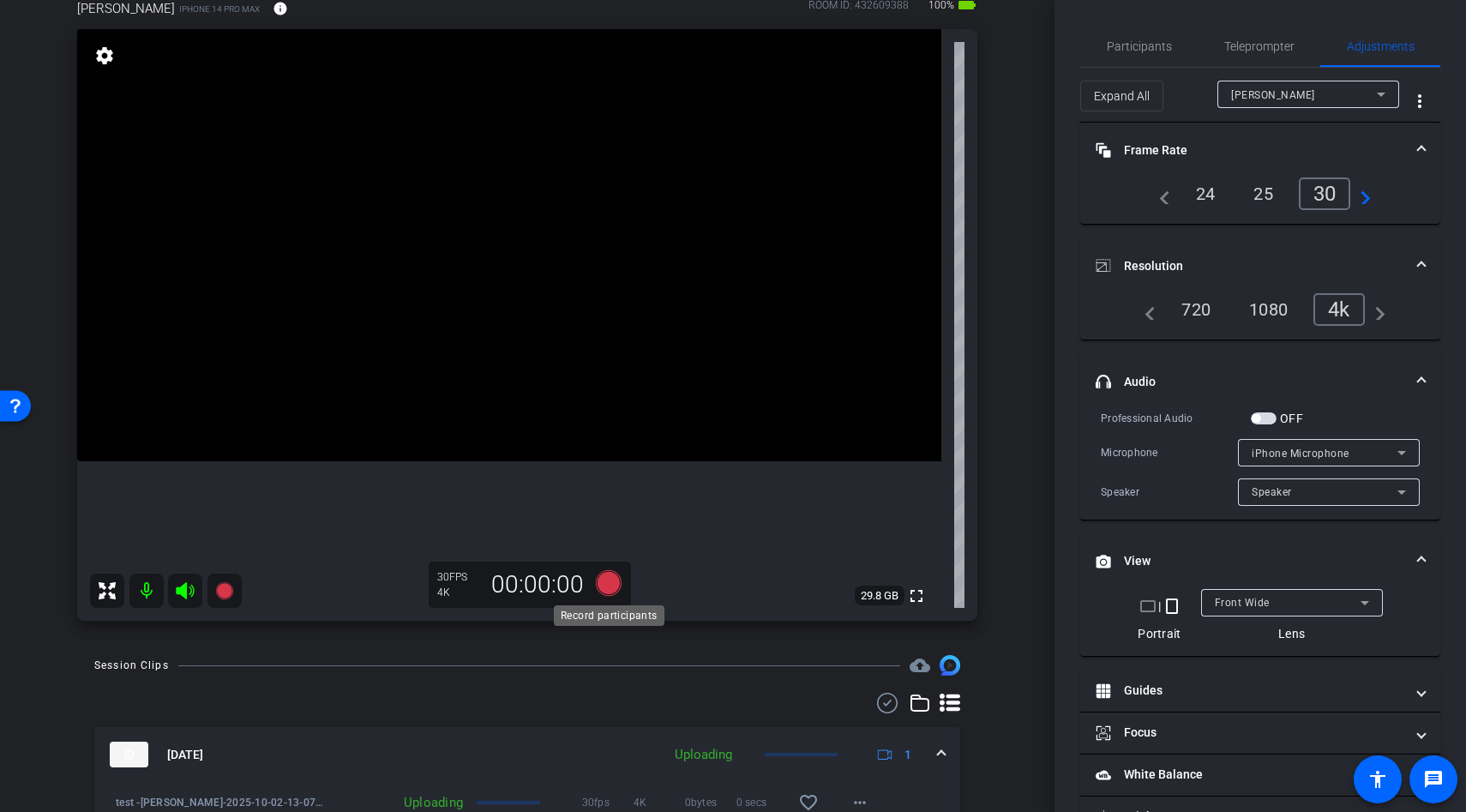
click at [609, 584] on icon at bounding box center [608, 583] width 25 height 25
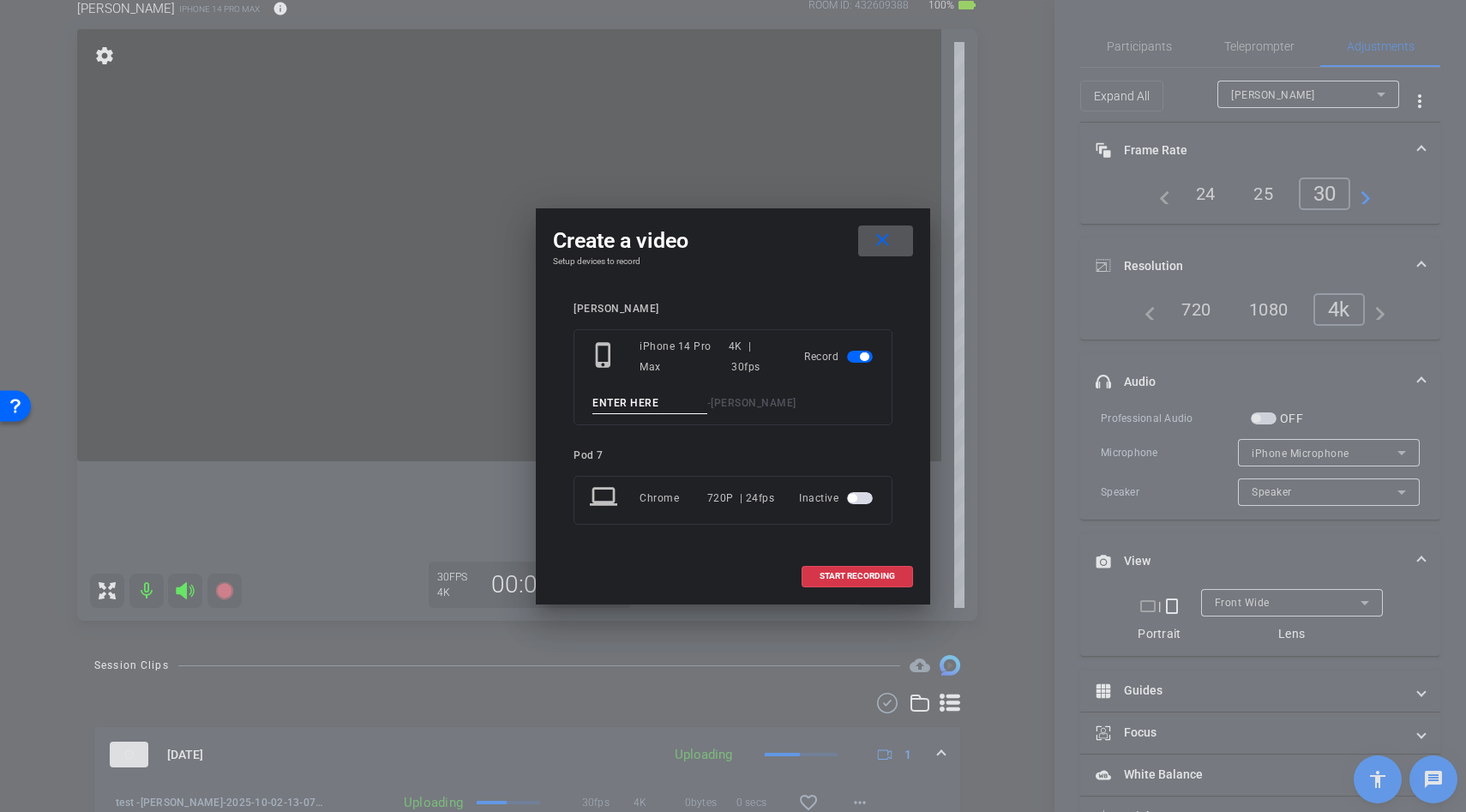
click at [628, 400] on input at bounding box center [650, 403] width 115 height 21
type input "test"
click at [825, 569] on span at bounding box center [857, 576] width 110 height 41
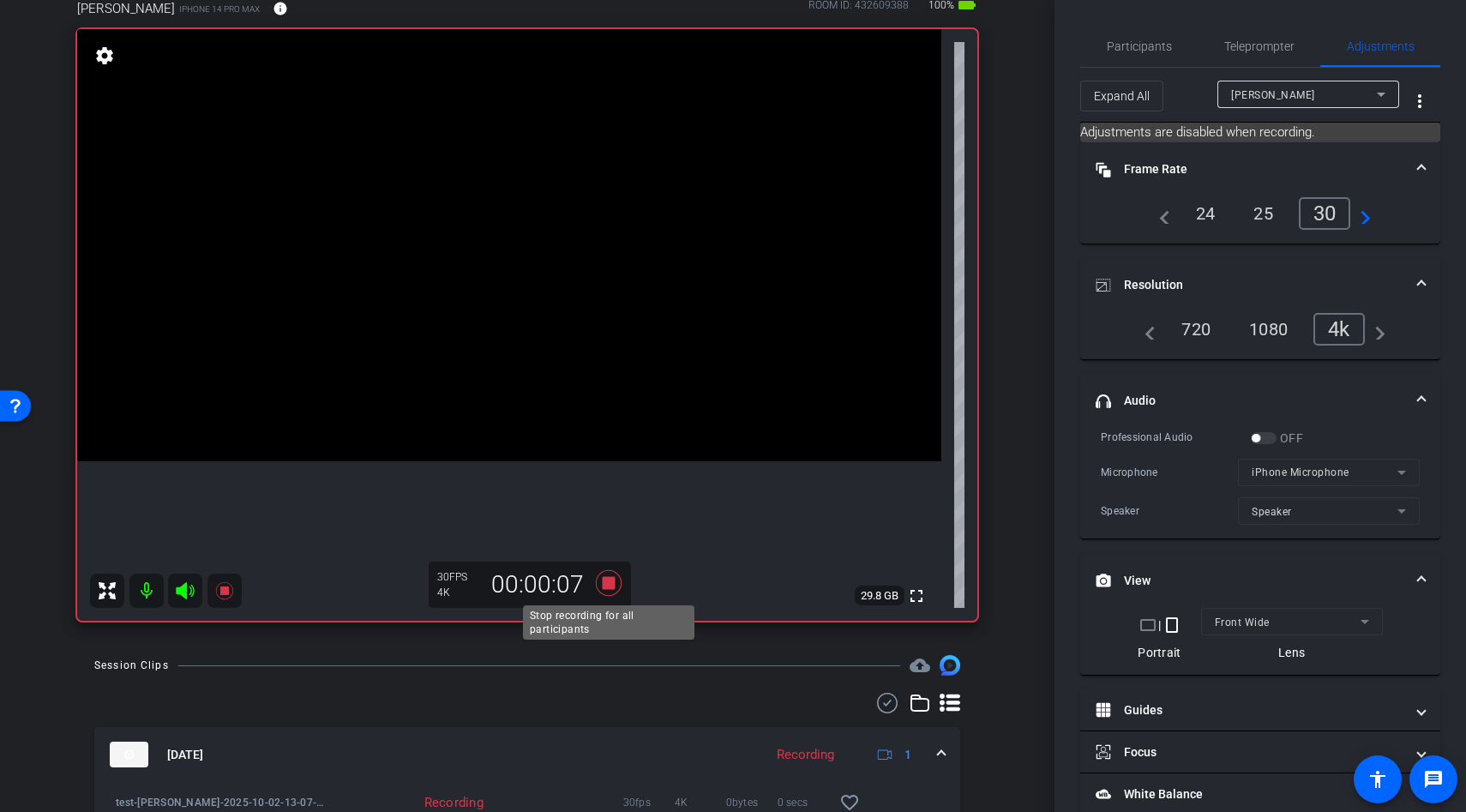
click at [606, 584] on icon at bounding box center [608, 583] width 25 height 25
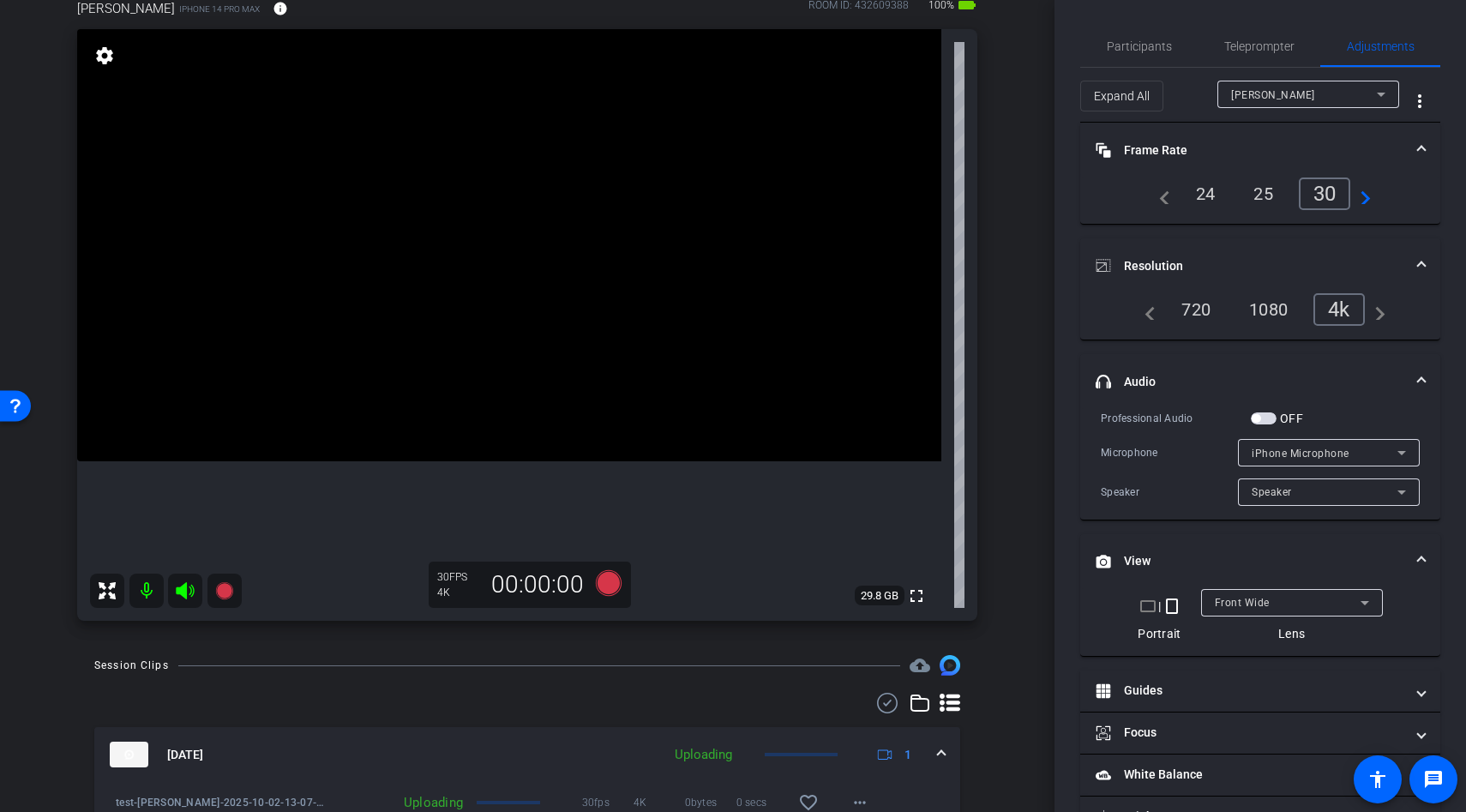
scroll to position [394, 0]
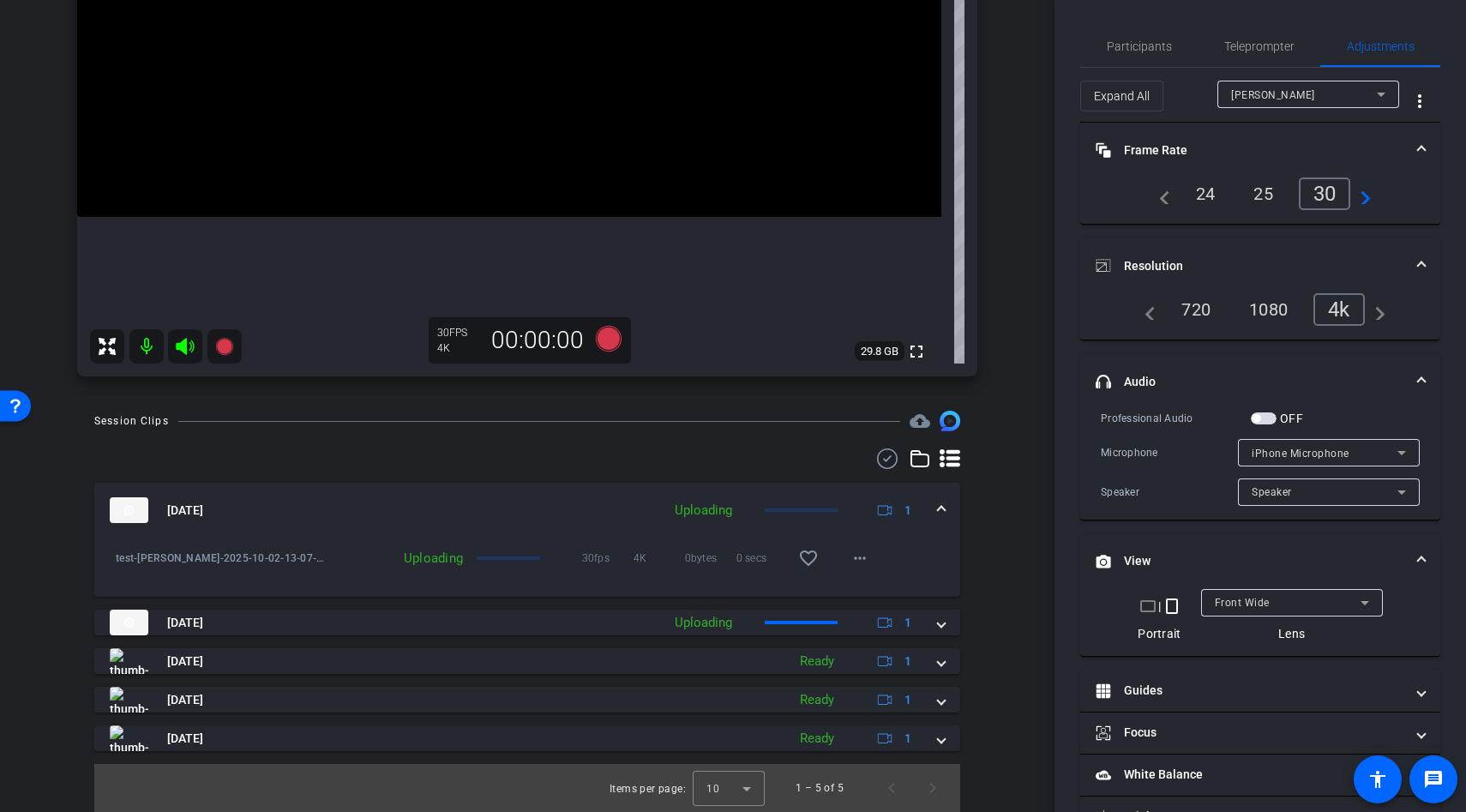
click at [980, 562] on div "Session Clips cloud_upload [DATE] Uploading 1 test-[PERSON_NAME]-2025-10-02-13-…" at bounding box center [527, 611] width 969 height 402
click at [844, 553] on span at bounding box center [860, 558] width 41 height 41
click at [927, 553] on div at bounding box center [733, 406] width 1466 height 812
click at [864, 559] on mat-icon "more_horiz" at bounding box center [860, 557] width 20 height 20
click at [924, 560] on div at bounding box center [733, 406] width 1466 height 812
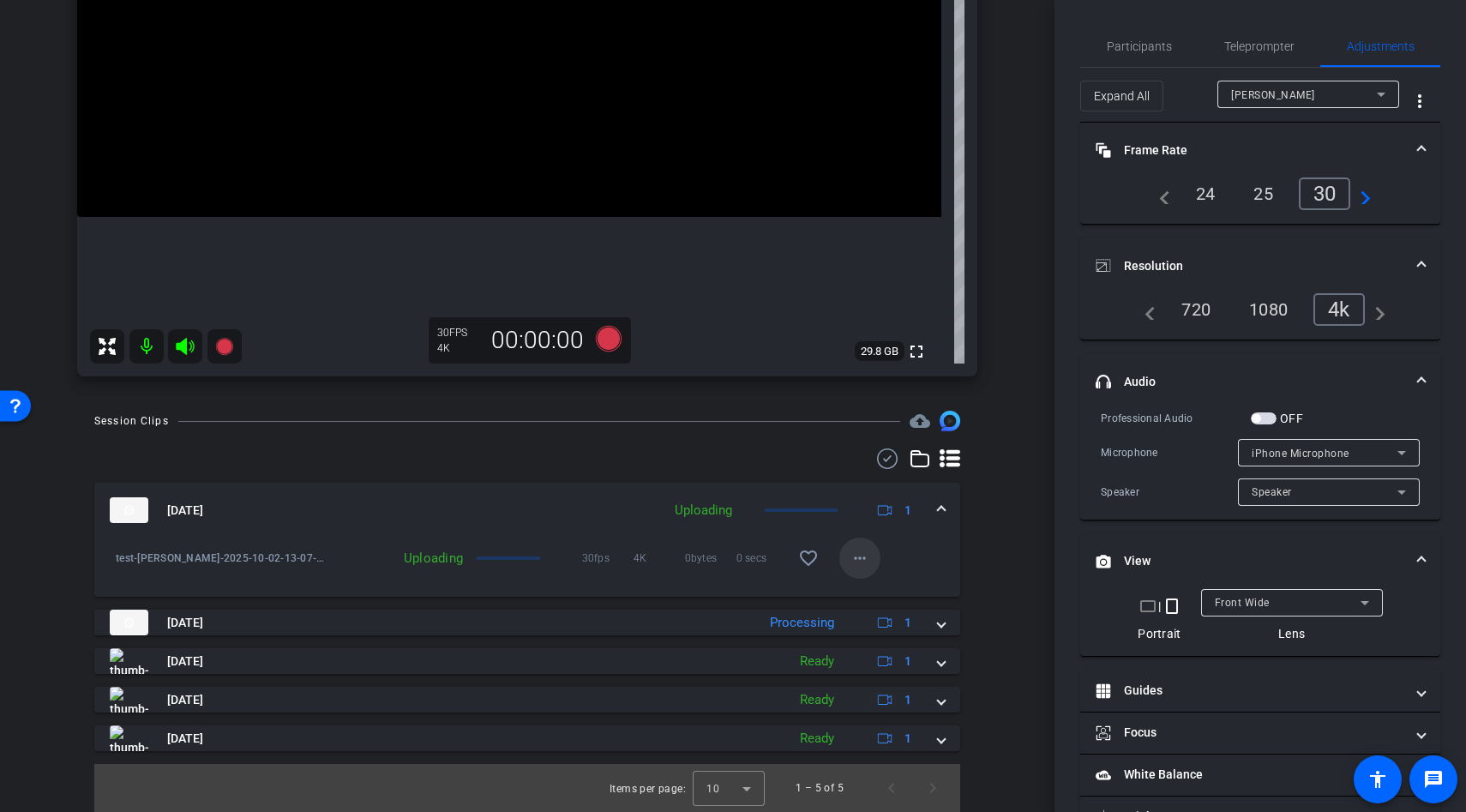
click at [866, 559] on mat-icon "more_horiz" at bounding box center [860, 557] width 20 height 20
click at [930, 551] on div at bounding box center [733, 406] width 1466 height 812
click at [850, 554] on mat-icon "more_horiz" at bounding box center [860, 557] width 20 height 20
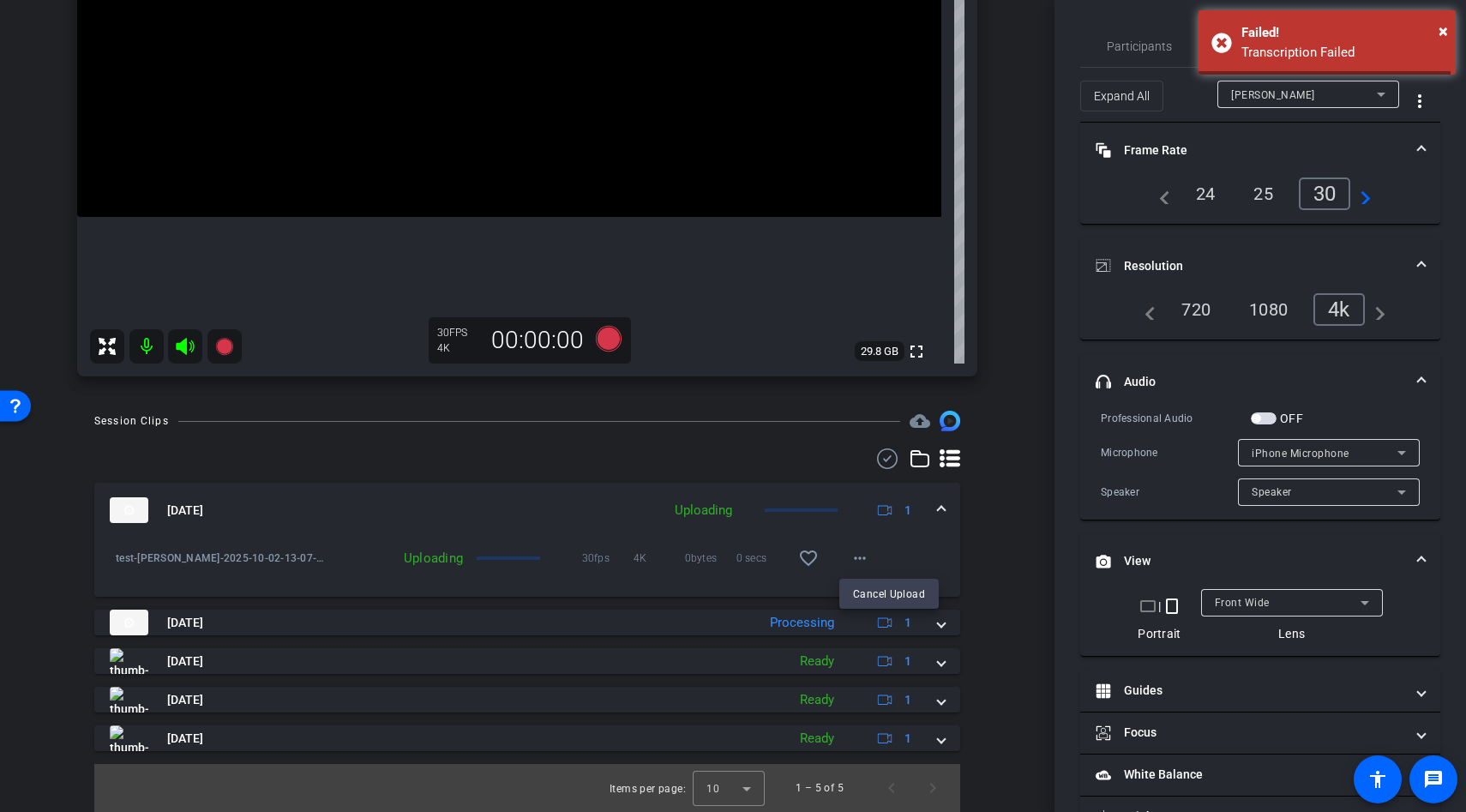
click at [918, 556] on div at bounding box center [733, 406] width 1466 height 812
click at [862, 561] on mat-icon "more_horiz" at bounding box center [860, 557] width 20 height 20
click at [925, 554] on div at bounding box center [733, 406] width 1466 height 812
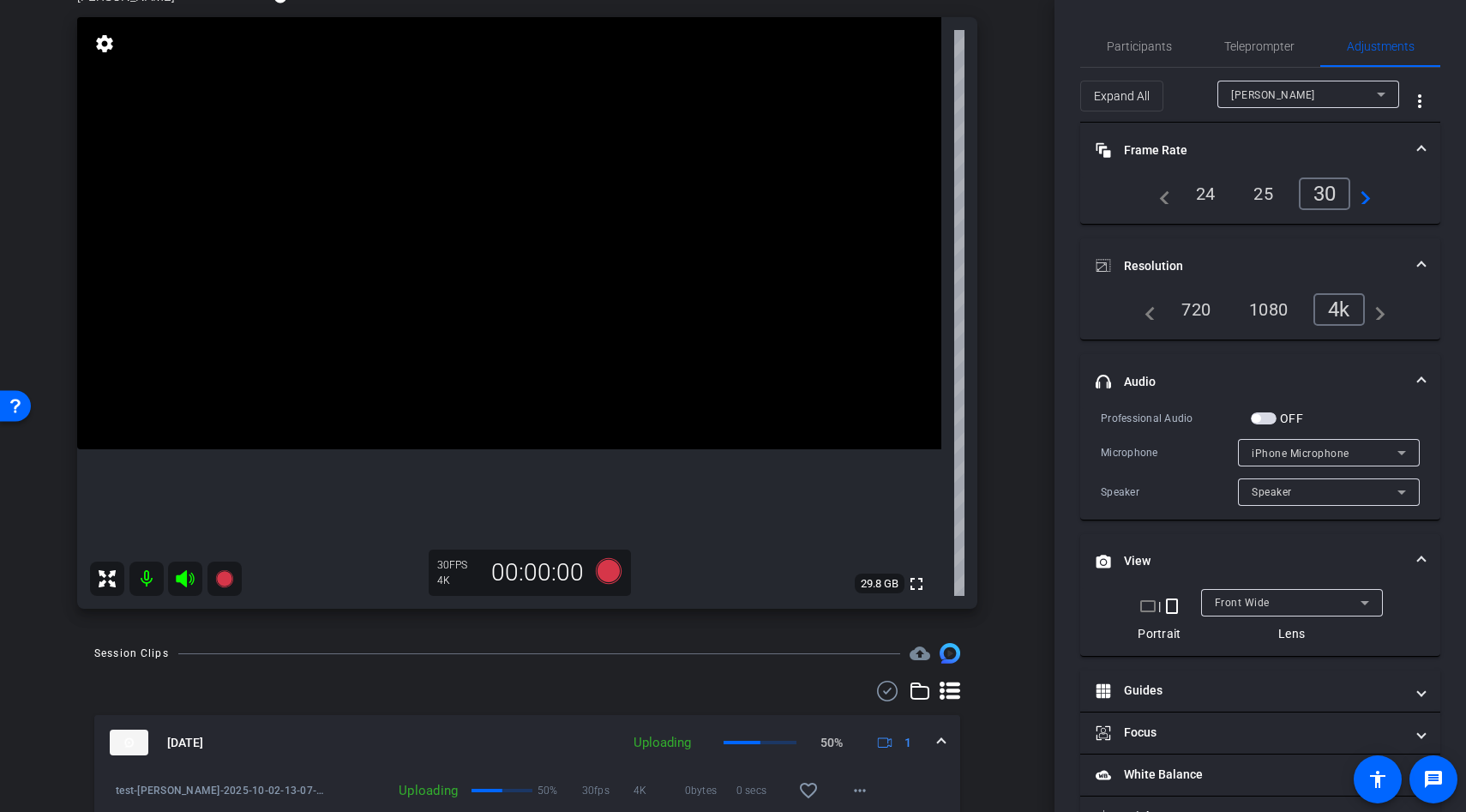
scroll to position [265, 0]
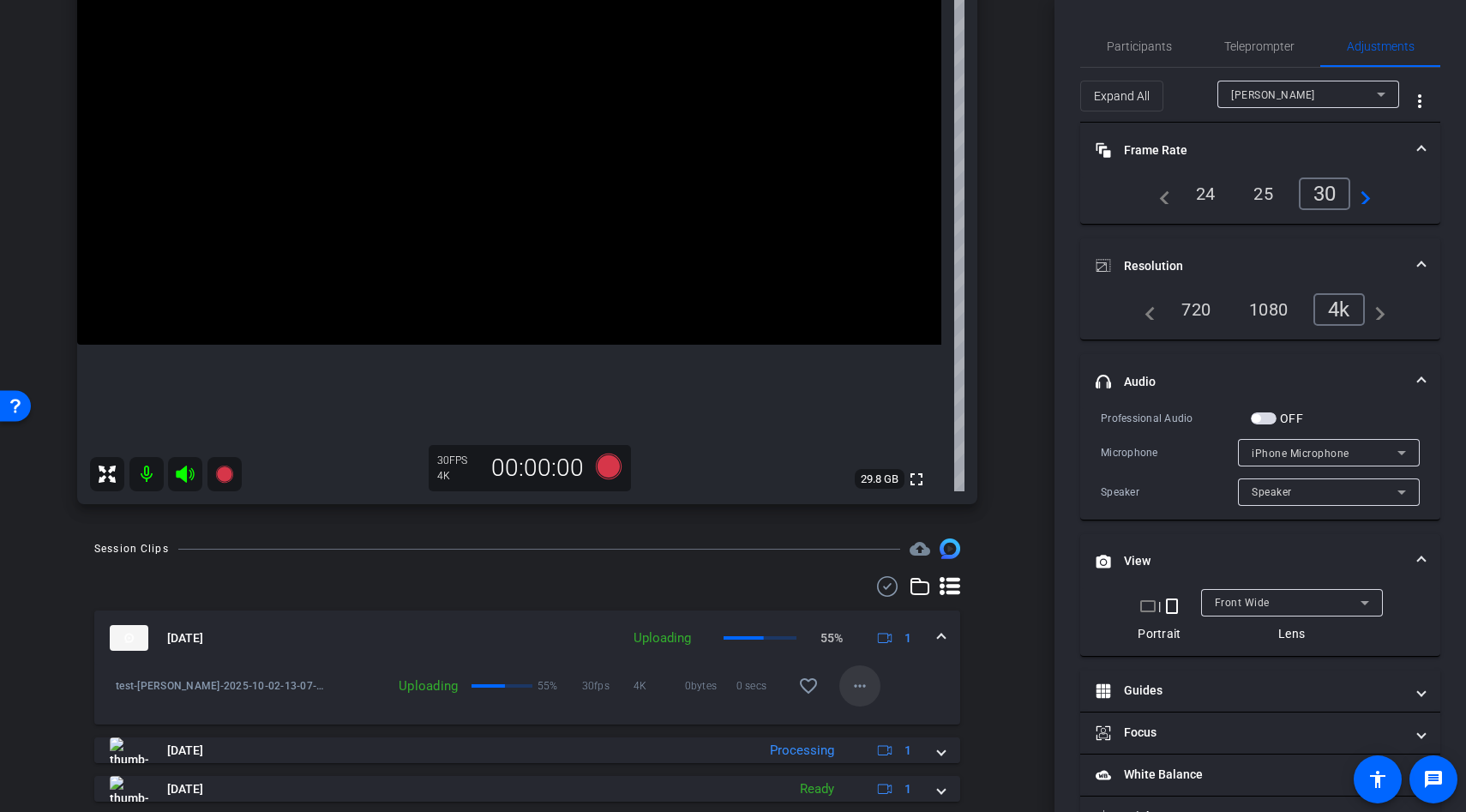
click at [861, 686] on mat-icon "more_horiz" at bounding box center [860, 685] width 20 height 20
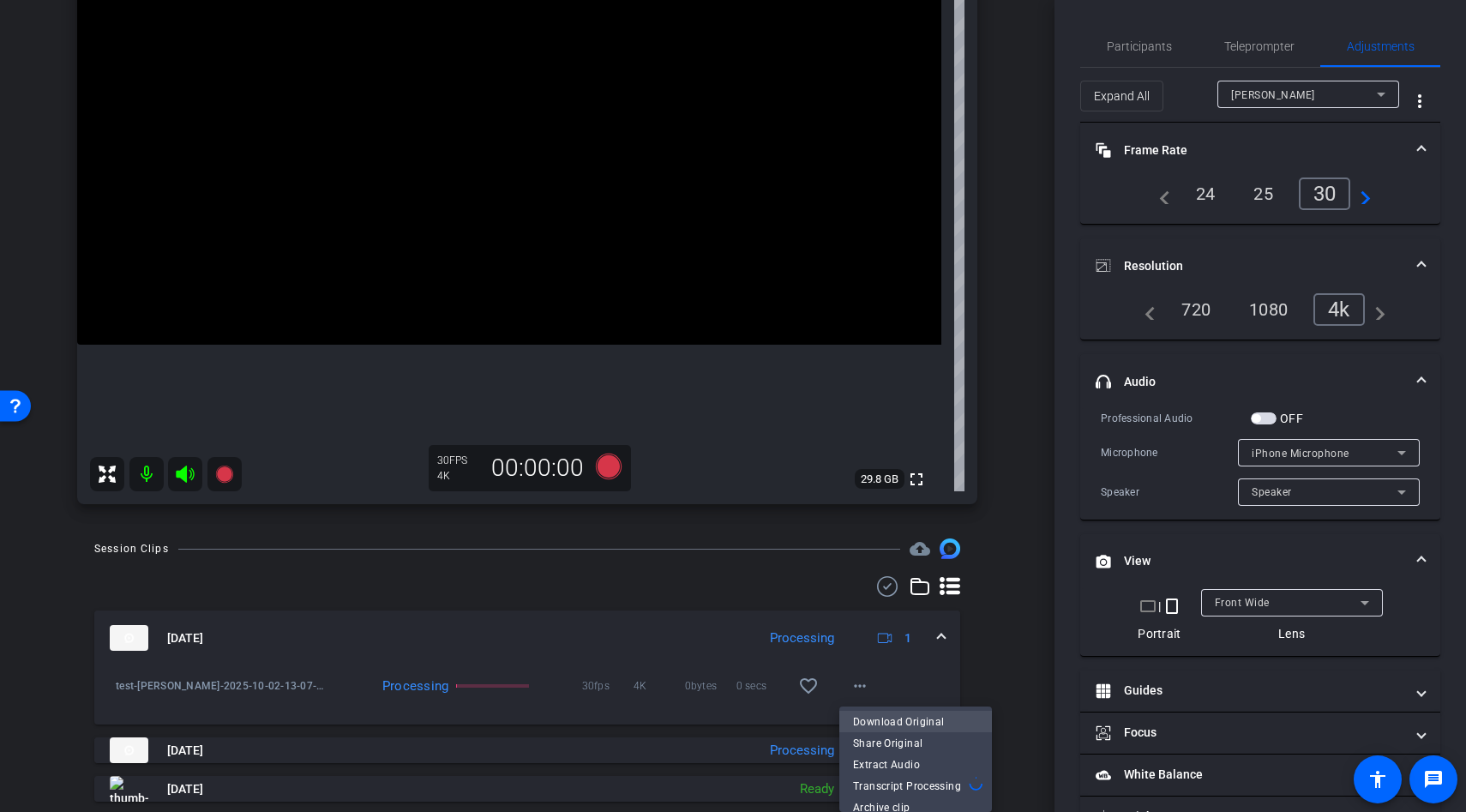
click at [899, 717] on span "Download Original" at bounding box center [916, 721] width 125 height 20
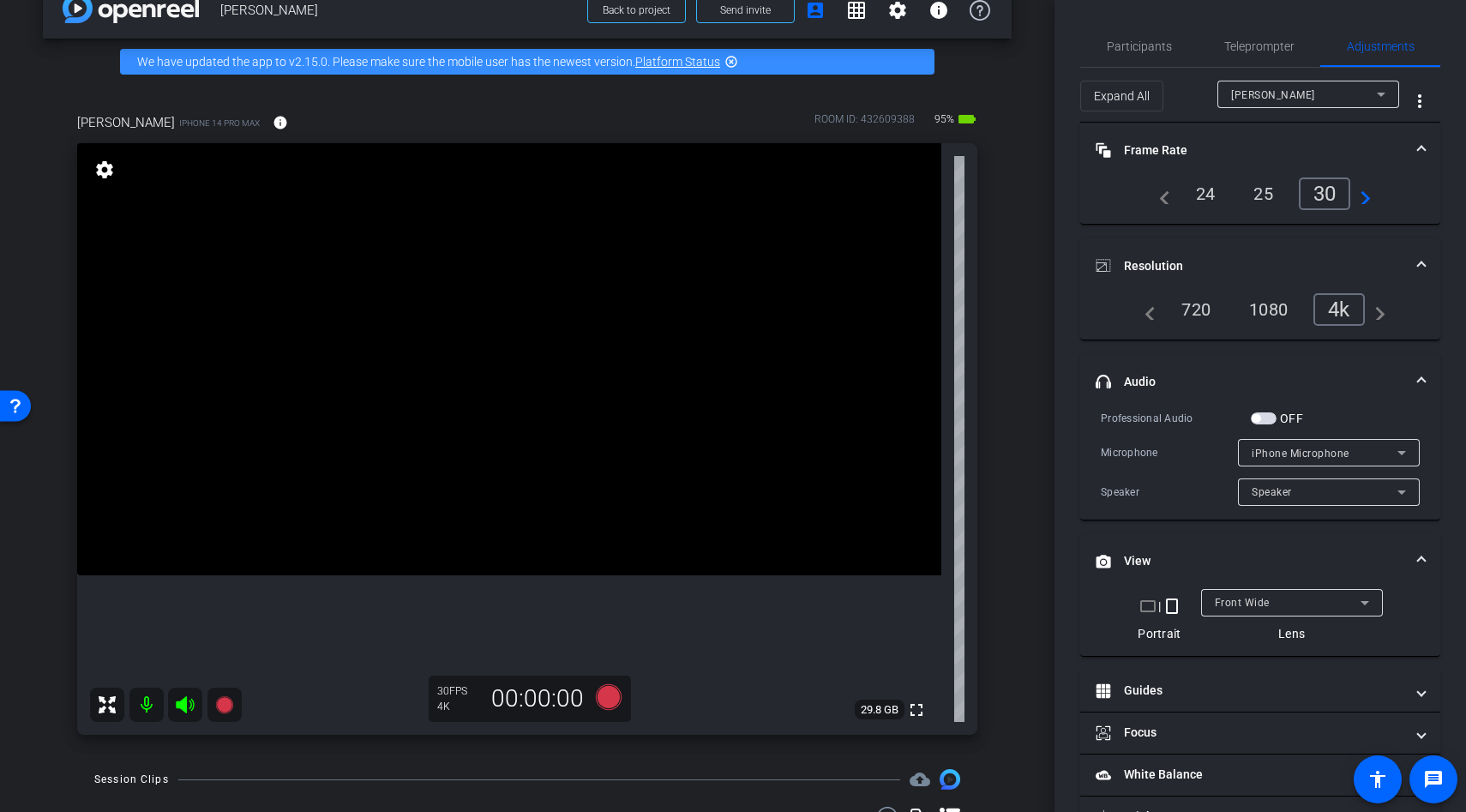
scroll to position [0, 0]
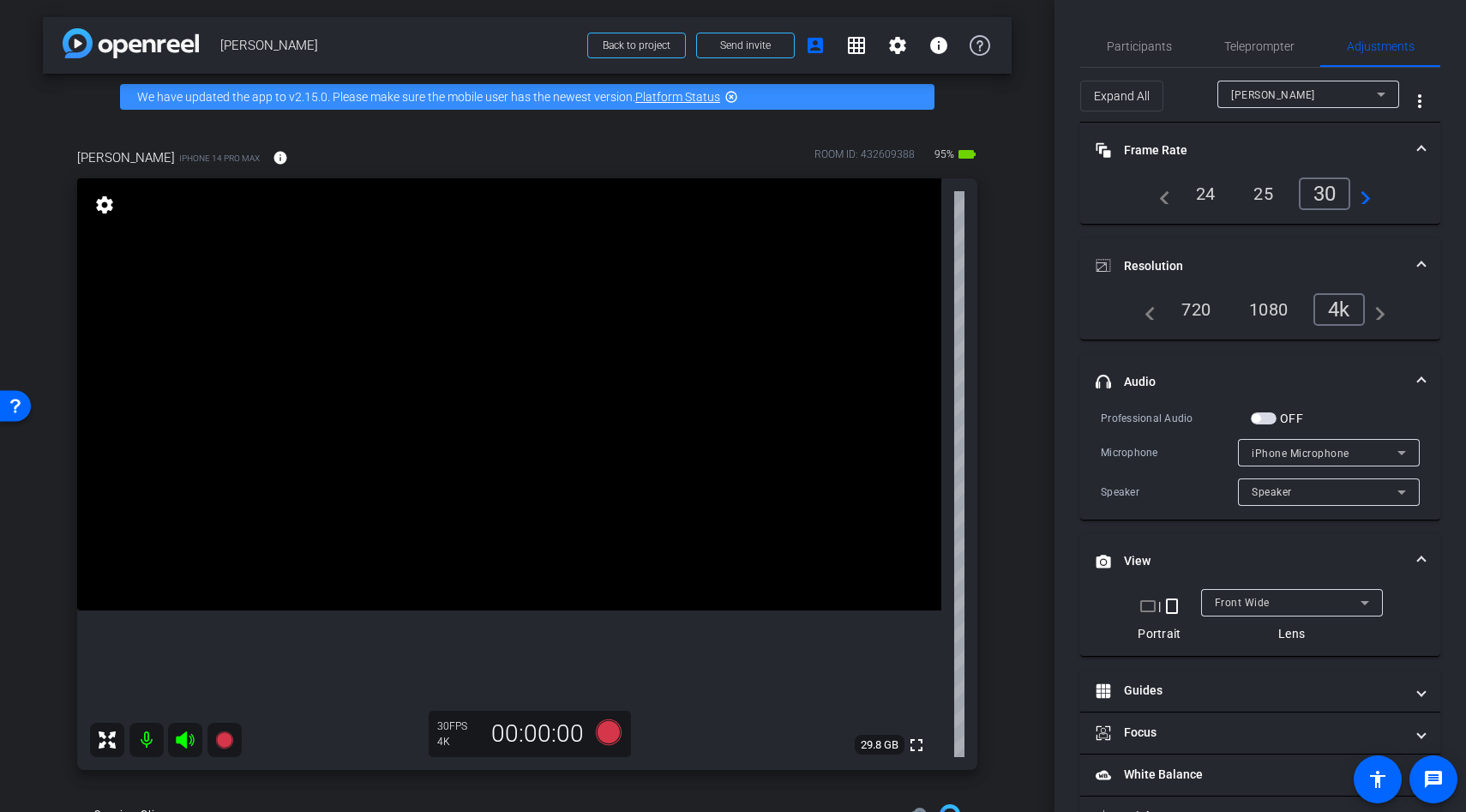
click at [514, 450] on video at bounding box center [509, 395] width 864 height 432
click at [514, 450] on div at bounding box center [514, 450] width 43 height 43
click at [501, 561] on video at bounding box center [509, 395] width 864 height 432
click at [501, 561] on div at bounding box center [500, 561] width 43 height 43
click at [521, 519] on video at bounding box center [509, 395] width 864 height 432
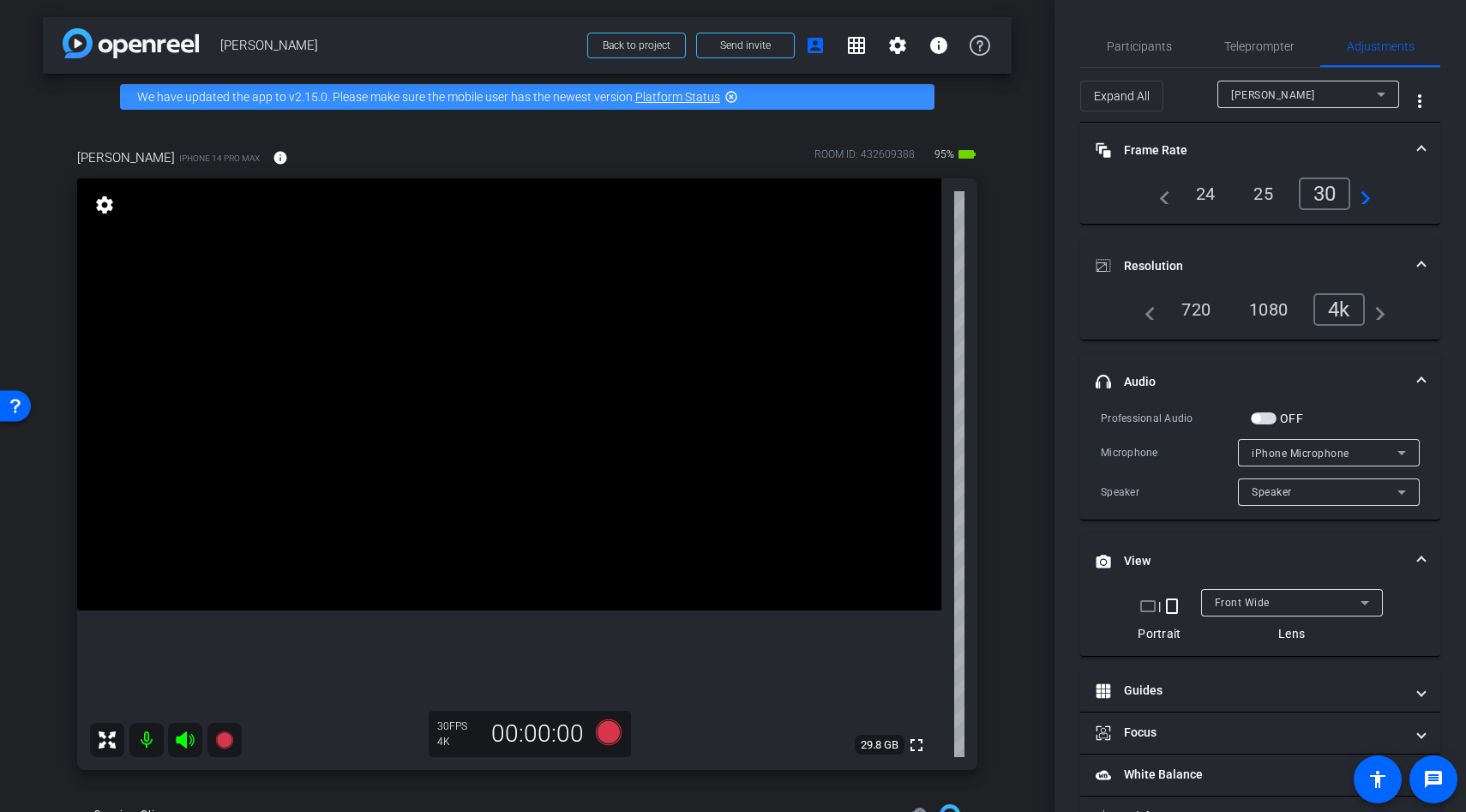
click at [521, 519] on video at bounding box center [509, 395] width 864 height 432
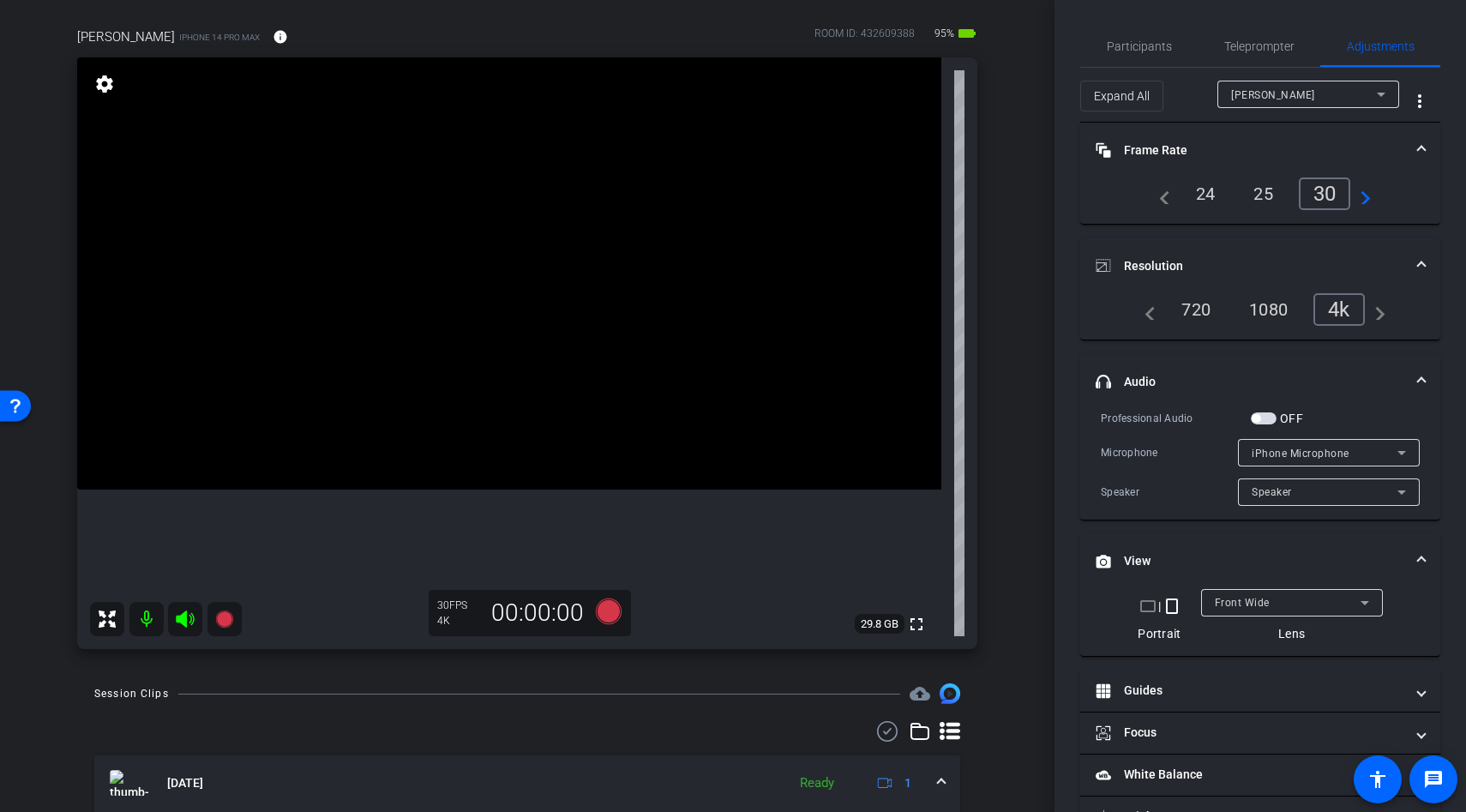
scroll to position [65, 0]
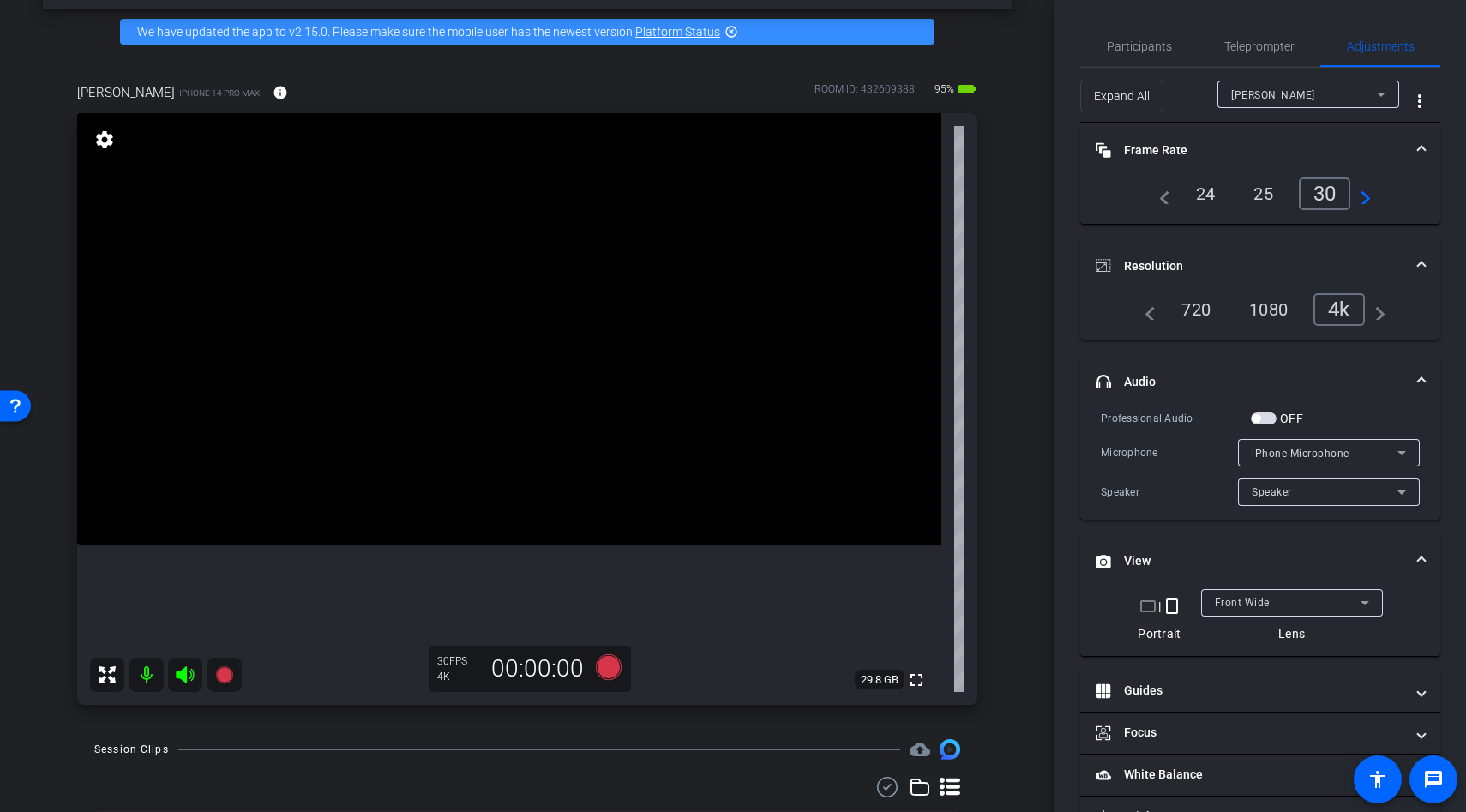
click at [475, 381] on video at bounding box center [509, 330] width 864 height 432
click at [497, 388] on video at bounding box center [509, 330] width 864 height 432
click at [486, 411] on video at bounding box center [509, 330] width 864 height 432
click at [486, 409] on div at bounding box center [496, 388] width 43 height 43
click at [478, 404] on div at bounding box center [486, 411] width 43 height 43
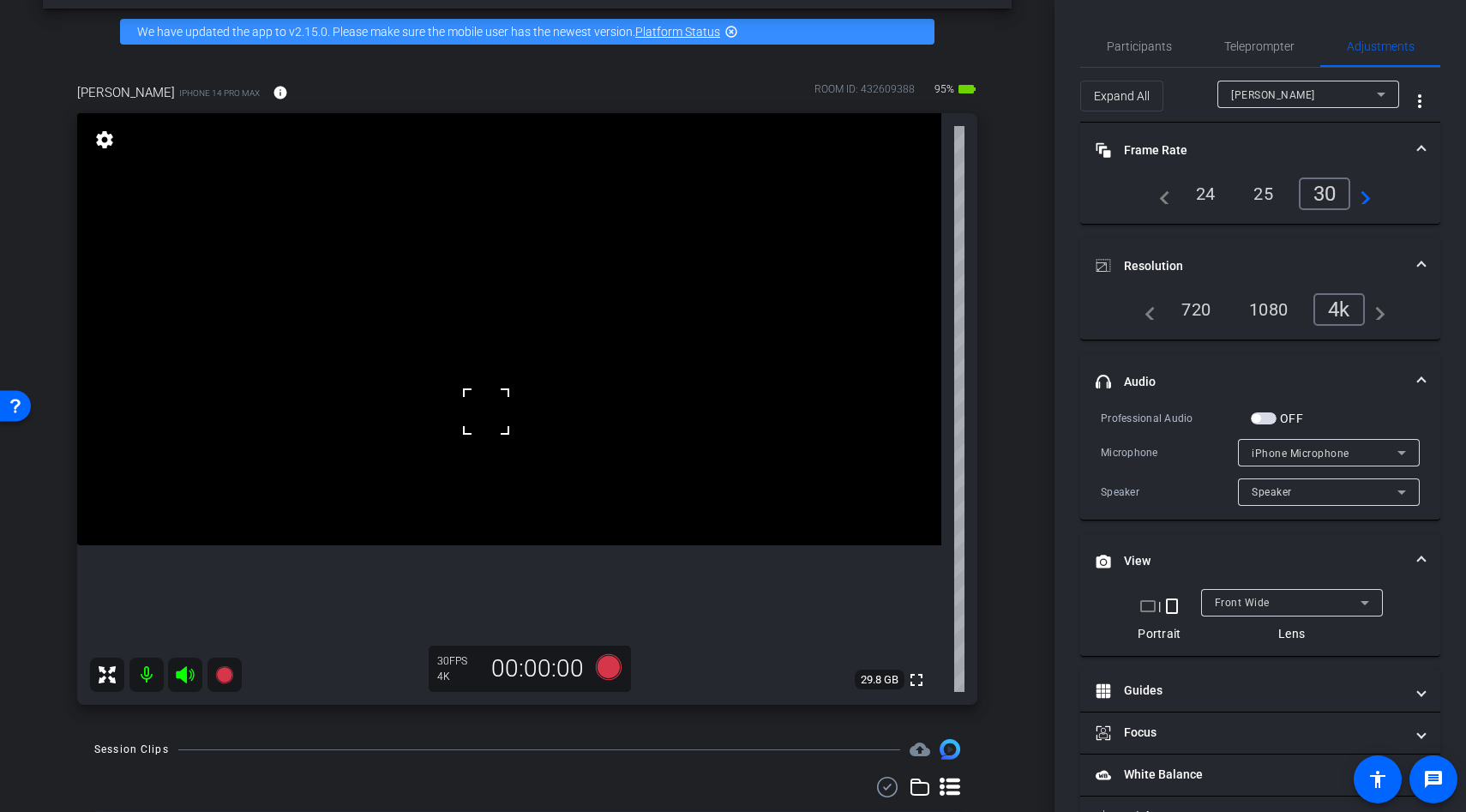
click at [478, 404] on div at bounding box center [486, 411] width 43 height 43
click at [483, 399] on div at bounding box center [486, 411] width 43 height 43
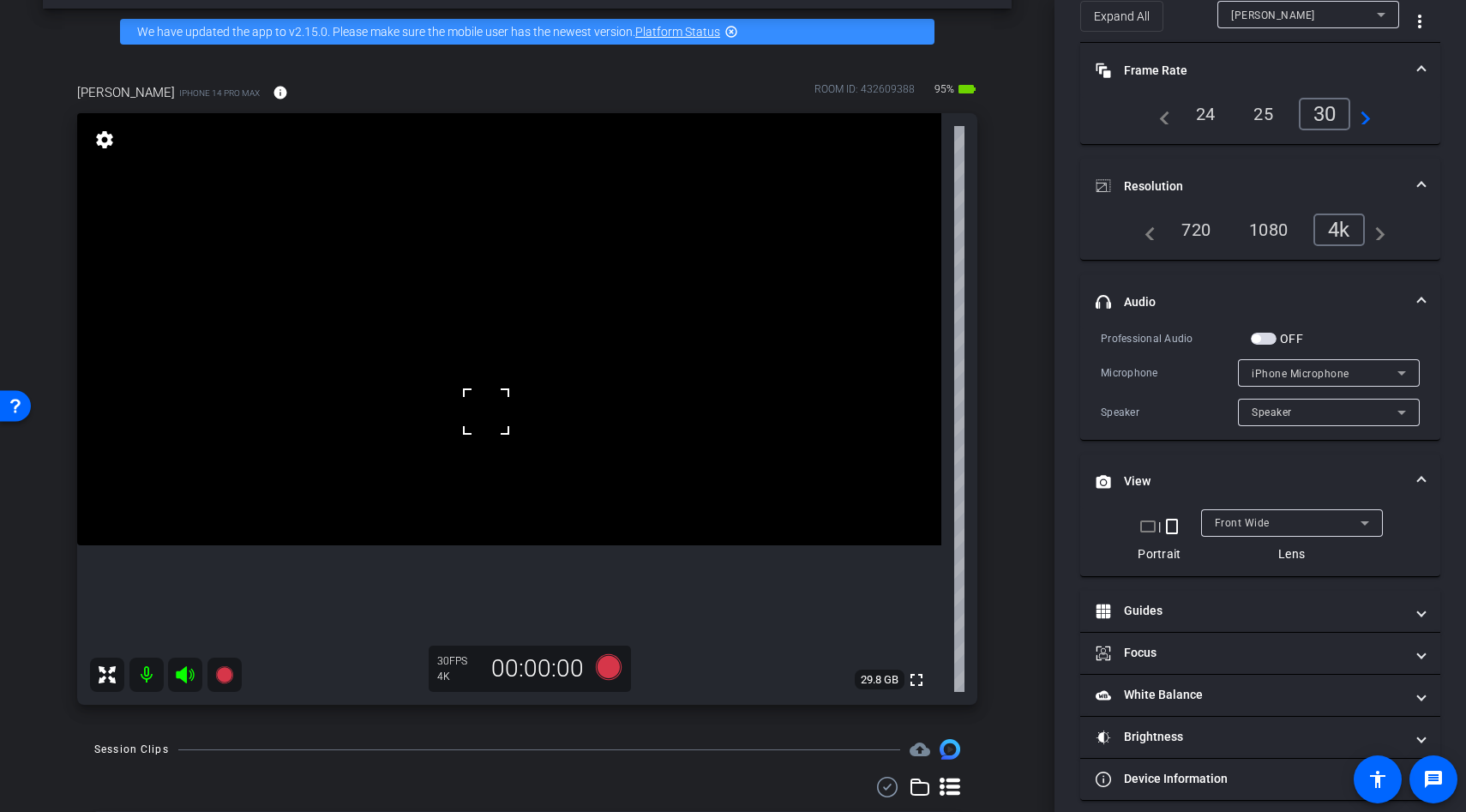
scroll to position [93, 0]
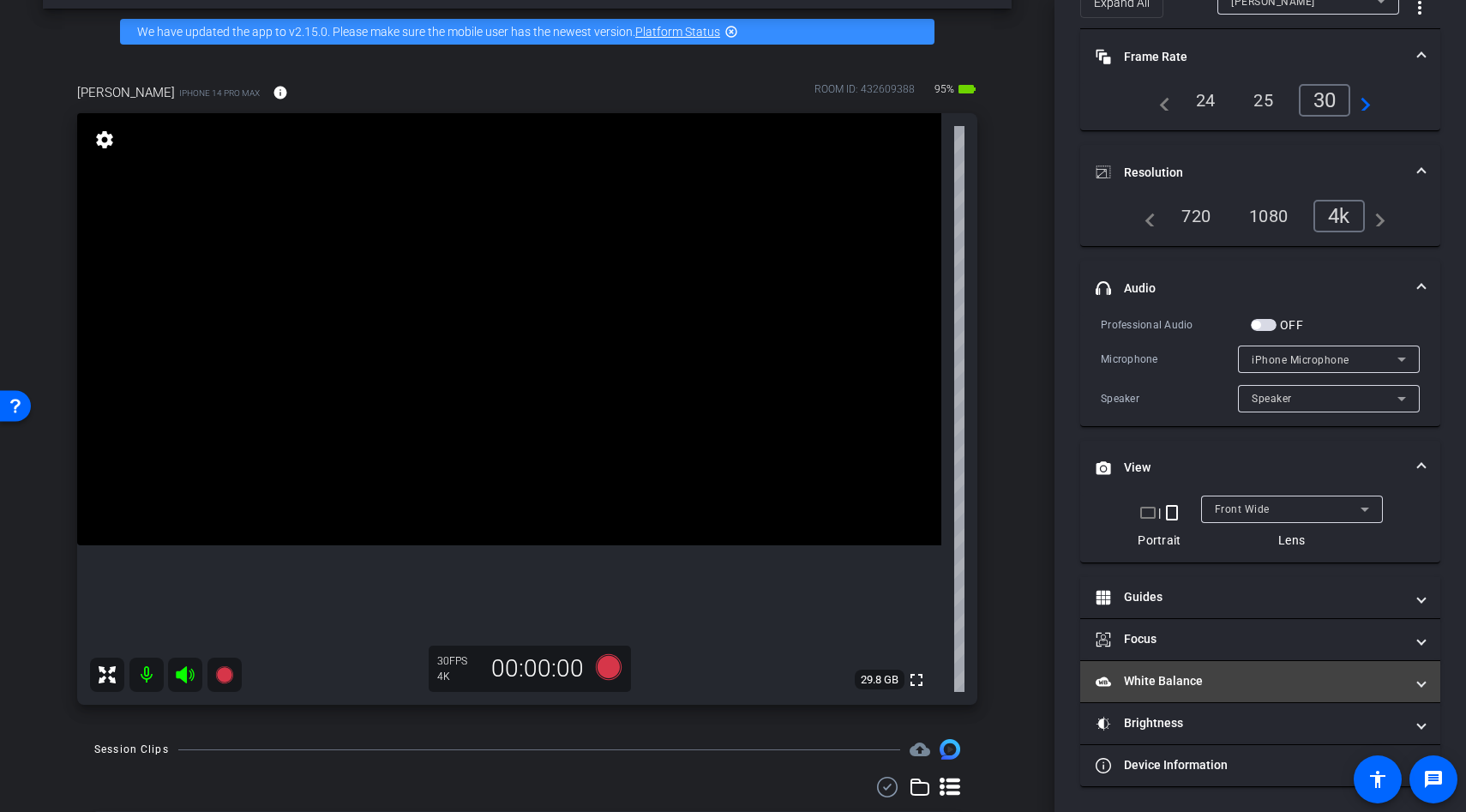
click at [1148, 688] on mat-expansion-panel-header "White Balance White Balance" at bounding box center [1260, 681] width 360 height 41
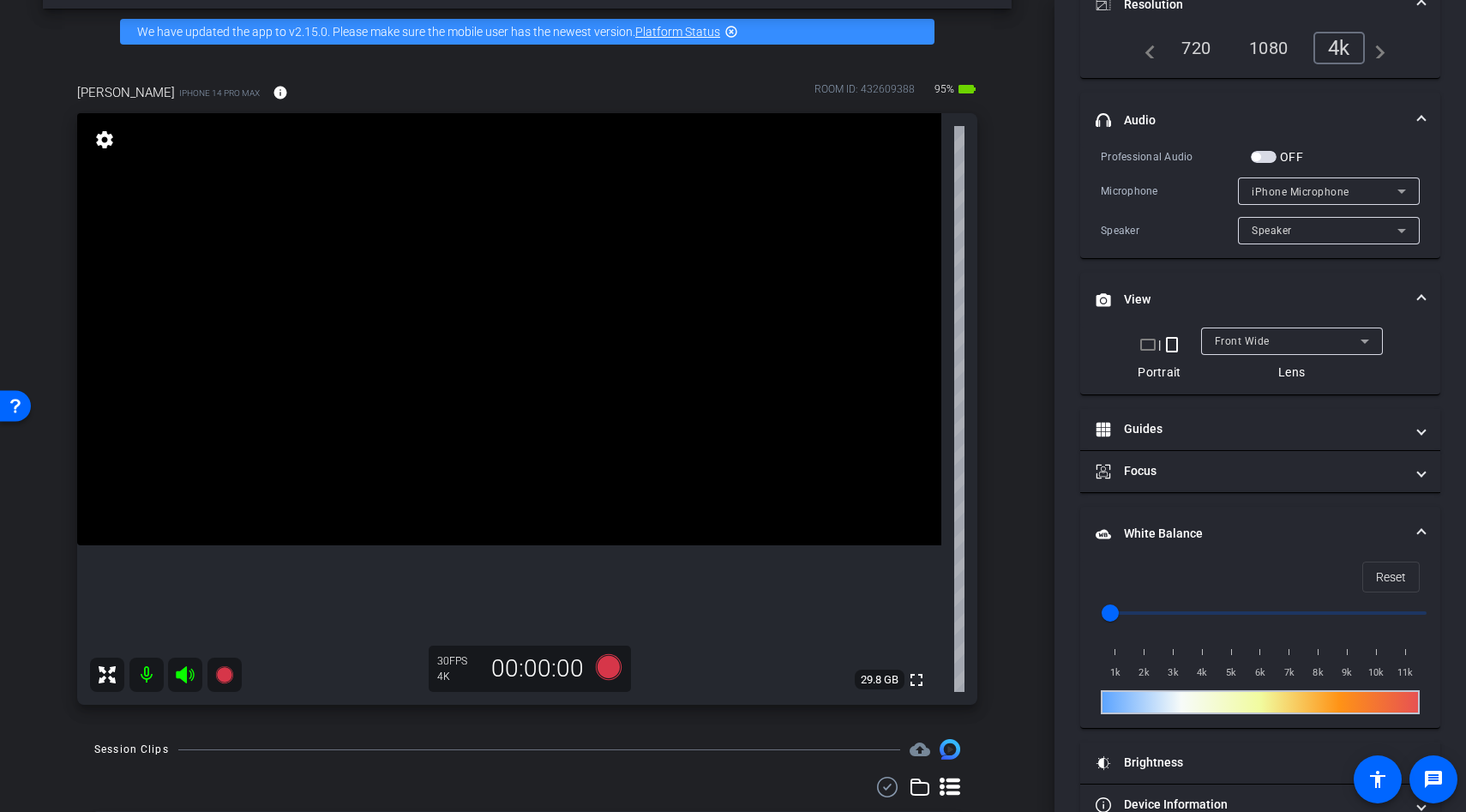
scroll to position [285, 0]
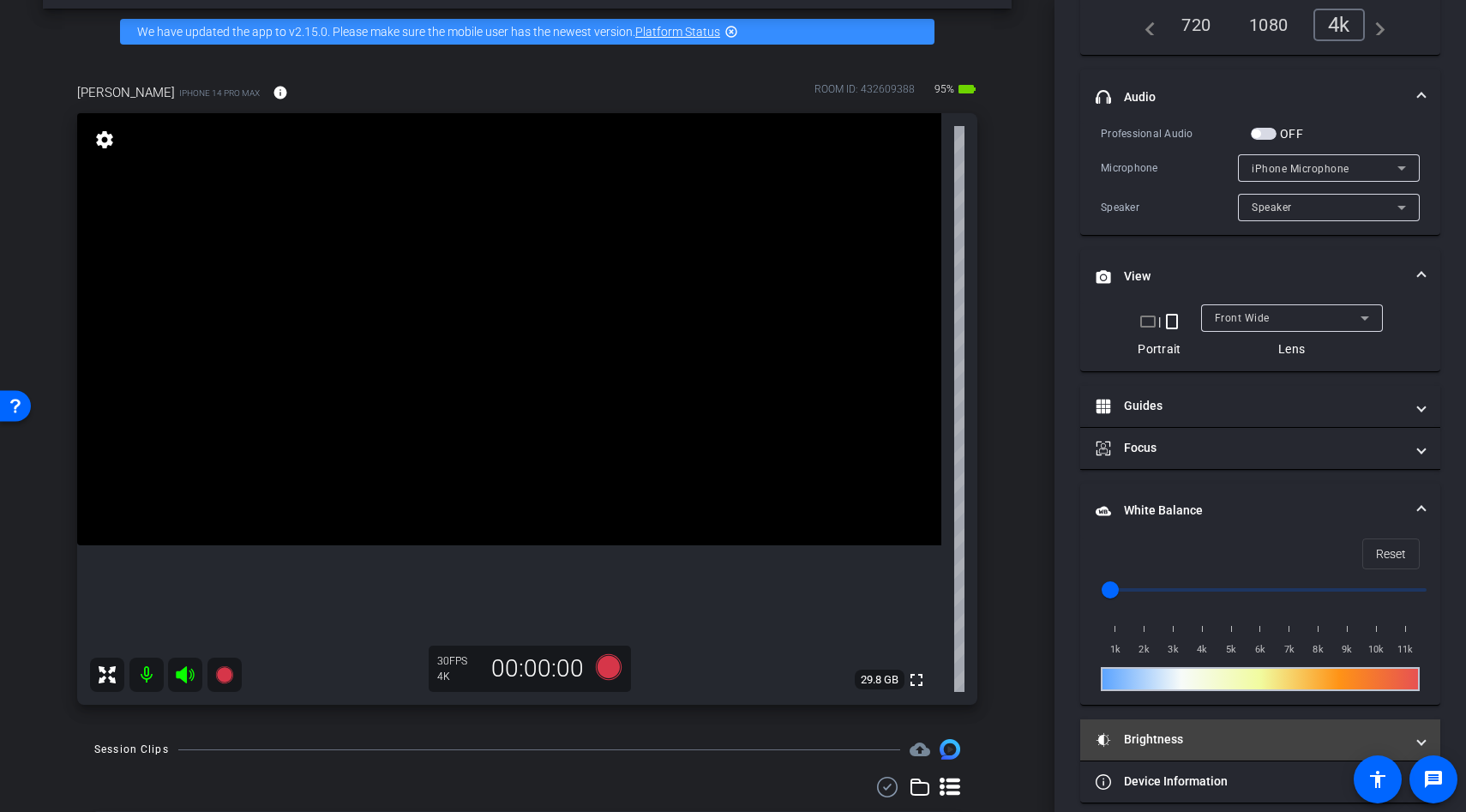
click at [1167, 739] on mat-panel-title "Brightness" at bounding box center [1250, 739] width 308 height 18
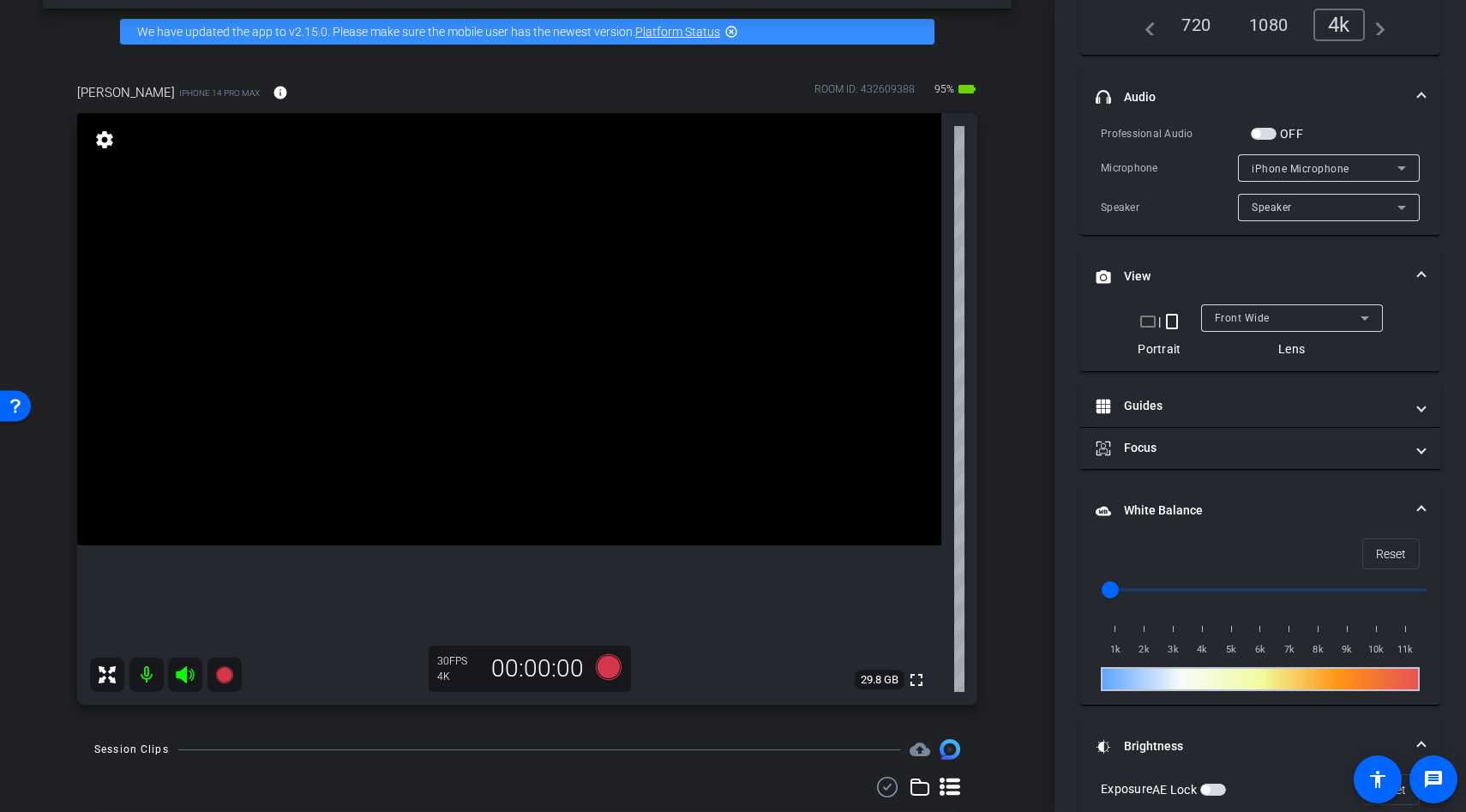
scroll to position [458, 0]
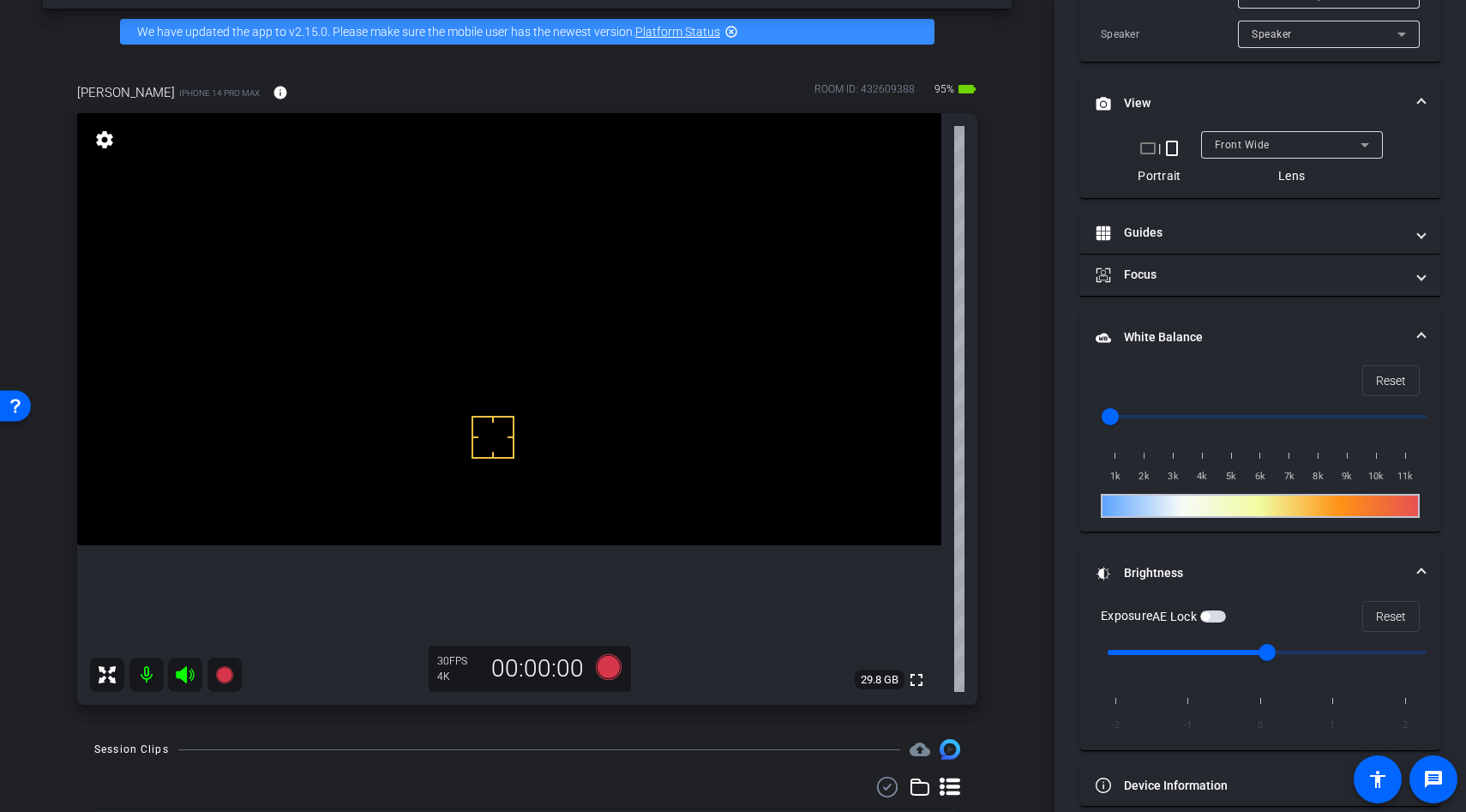
click at [508, 439] on div at bounding box center [493, 437] width 43 height 43
click at [497, 430] on div at bounding box center [493, 437] width 43 height 43
click at [482, 445] on div at bounding box center [493, 437] width 43 height 43
click at [603, 664] on icon at bounding box center [608, 666] width 25 height 25
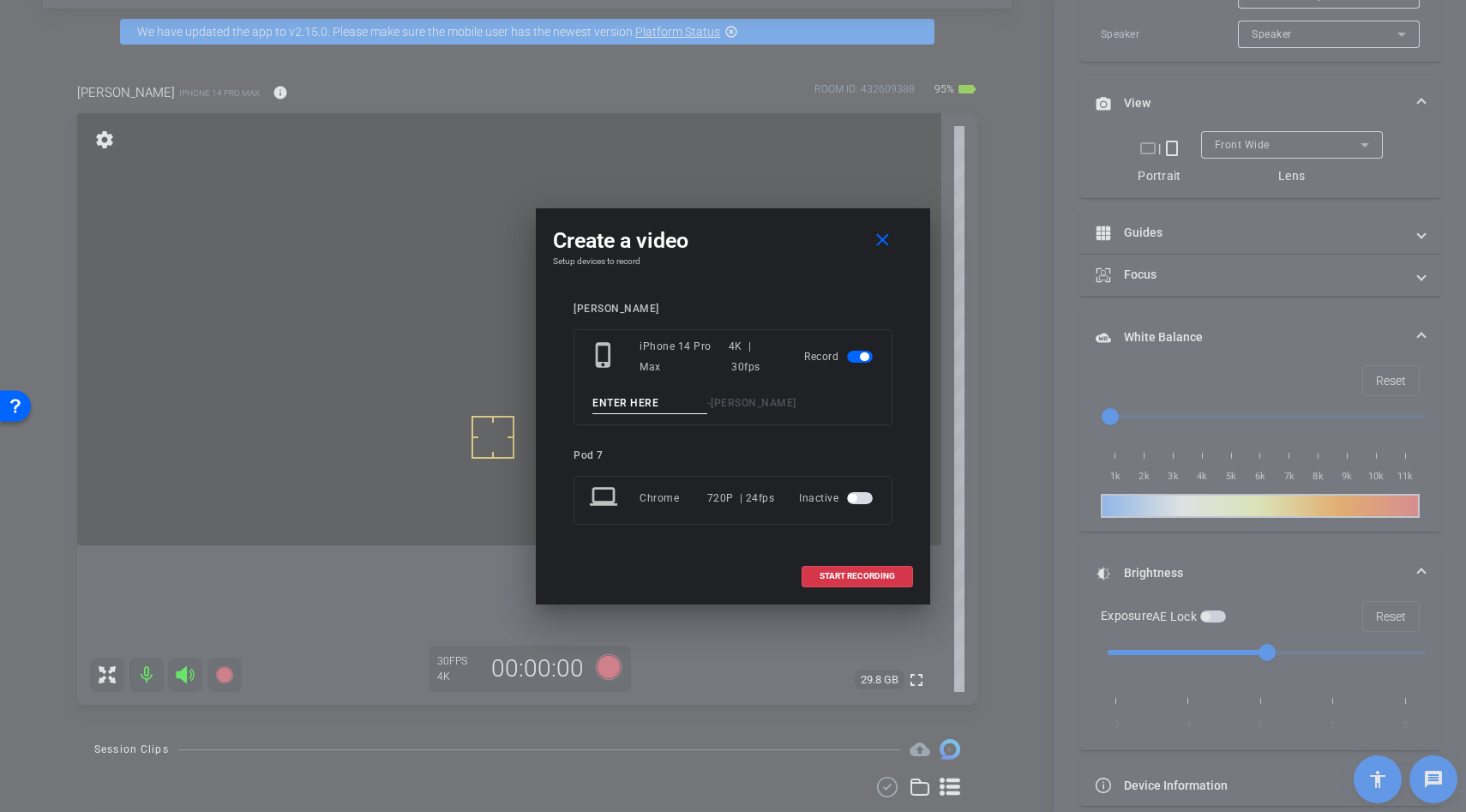
click at [603, 405] on input at bounding box center [650, 403] width 115 height 21
type input "test"
click at [814, 570] on span at bounding box center [857, 576] width 110 height 41
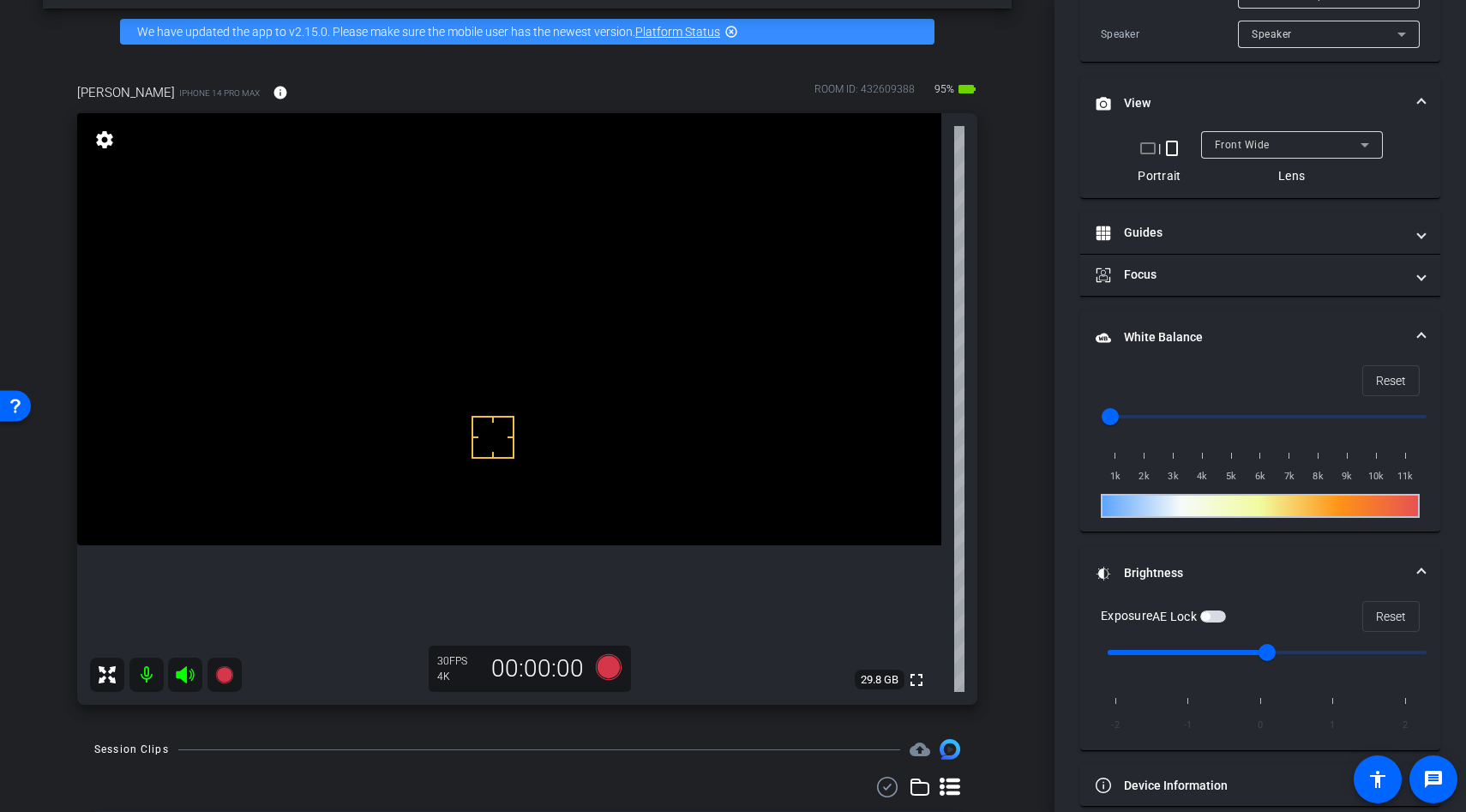
scroll to position [477, 0]
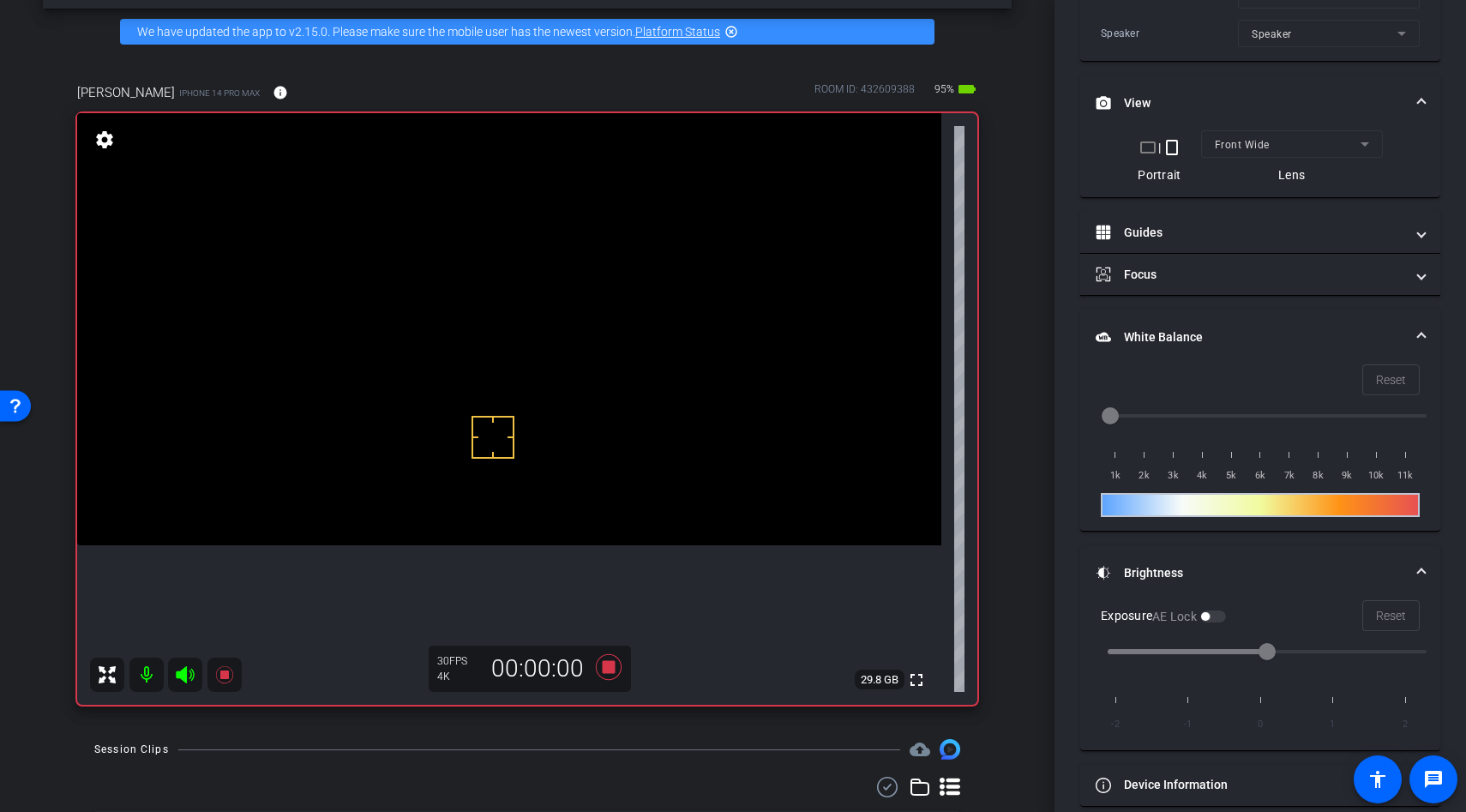
click at [450, 424] on video at bounding box center [509, 330] width 864 height 432
click at [450, 424] on div at bounding box center [450, 424] width 43 height 43
click at [488, 426] on div at bounding box center [493, 437] width 43 height 43
click at [478, 426] on div at bounding box center [493, 437] width 43 height 43
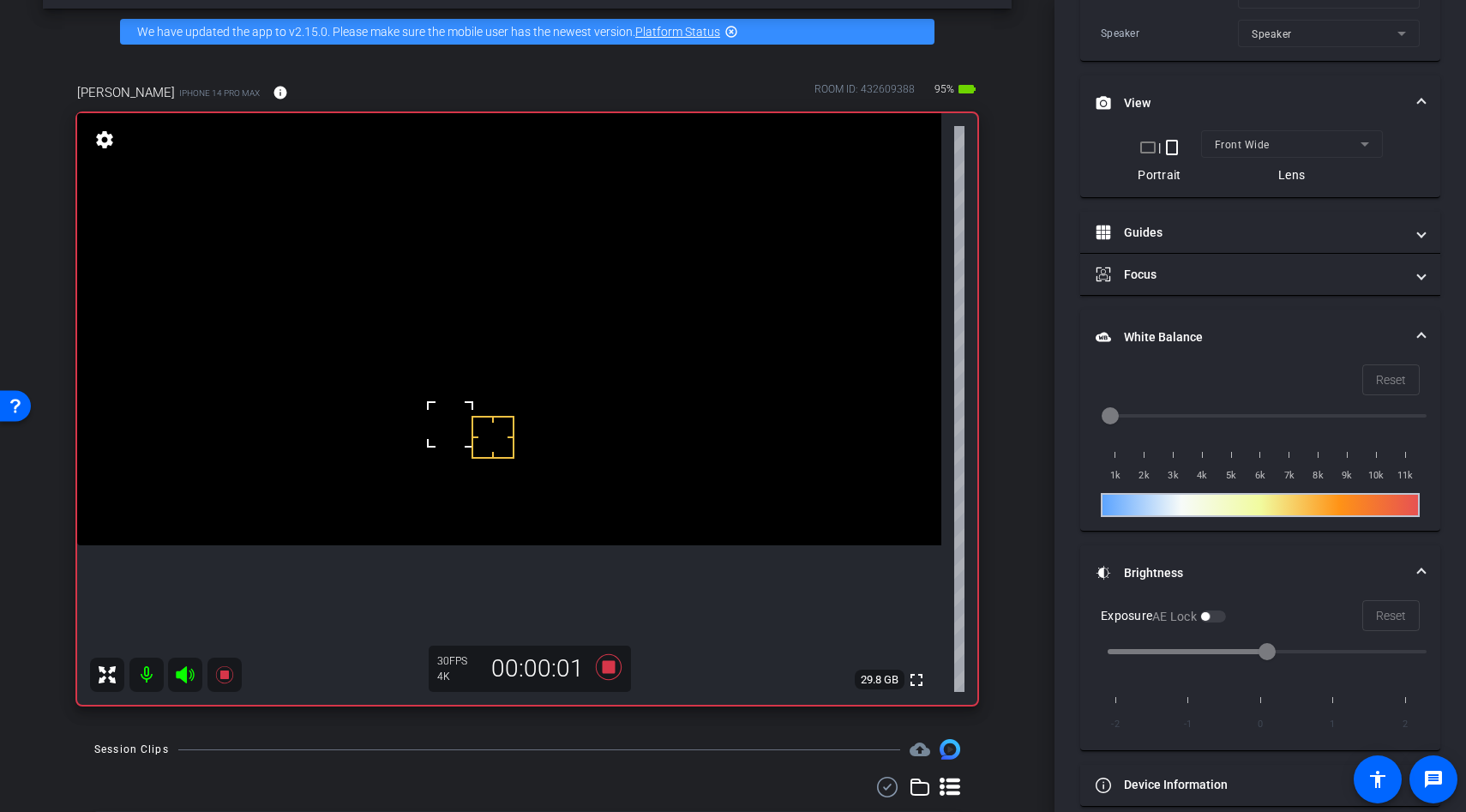
click at [474, 421] on div at bounding box center [493, 437] width 43 height 43
click at [617, 665] on icon at bounding box center [608, 666] width 41 height 31
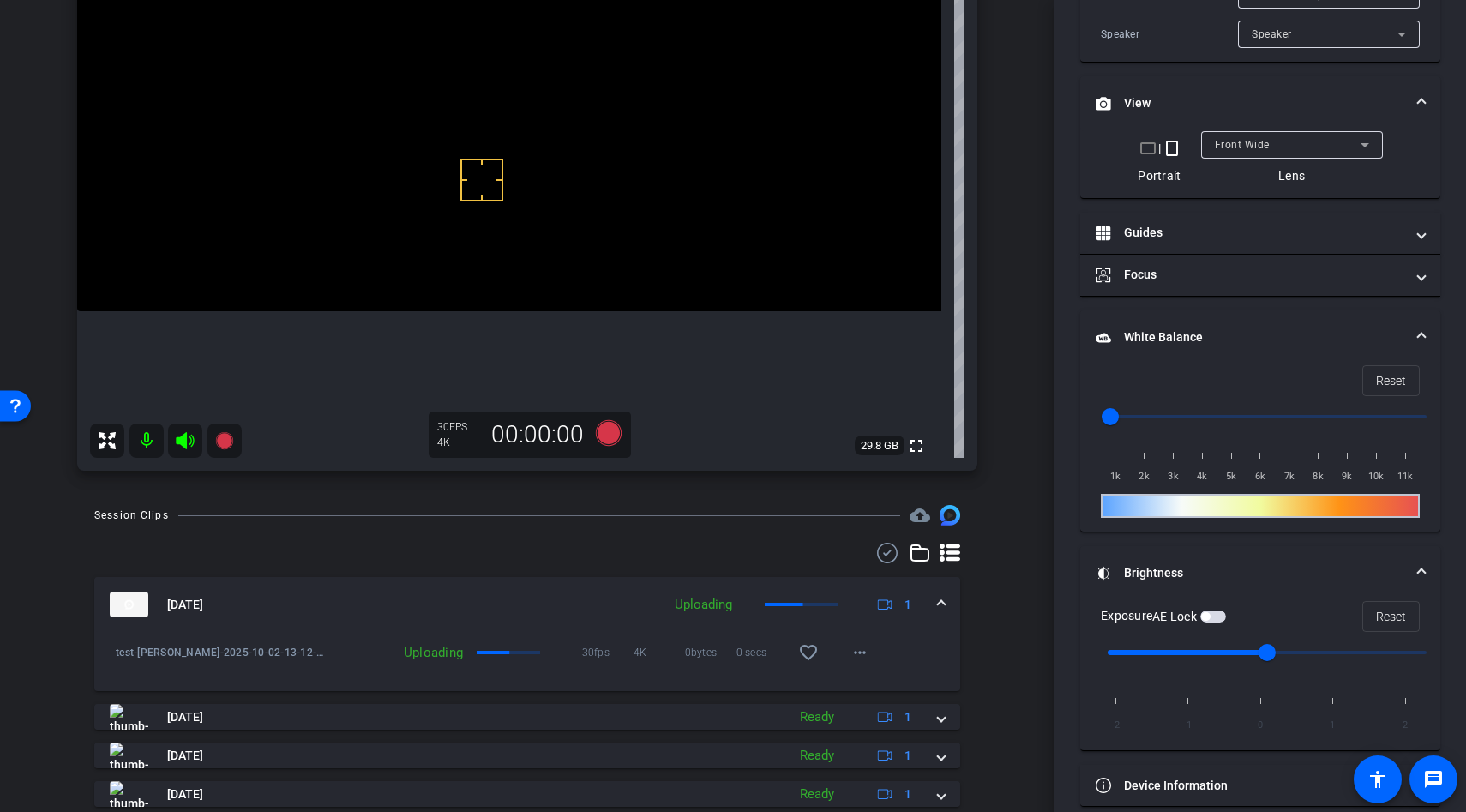
scroll to position [308, 0]
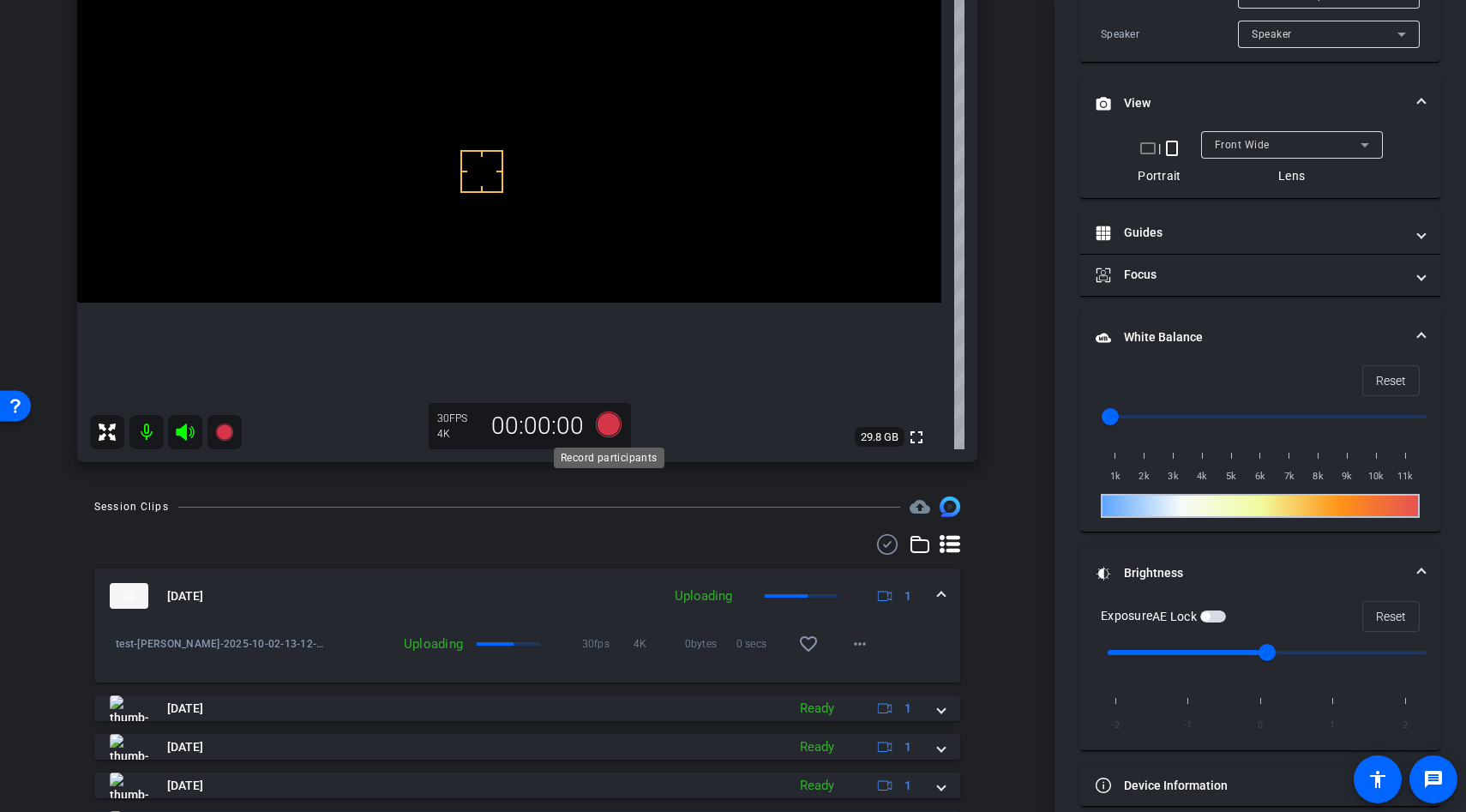
click at [613, 418] on icon at bounding box center [608, 424] width 25 height 25
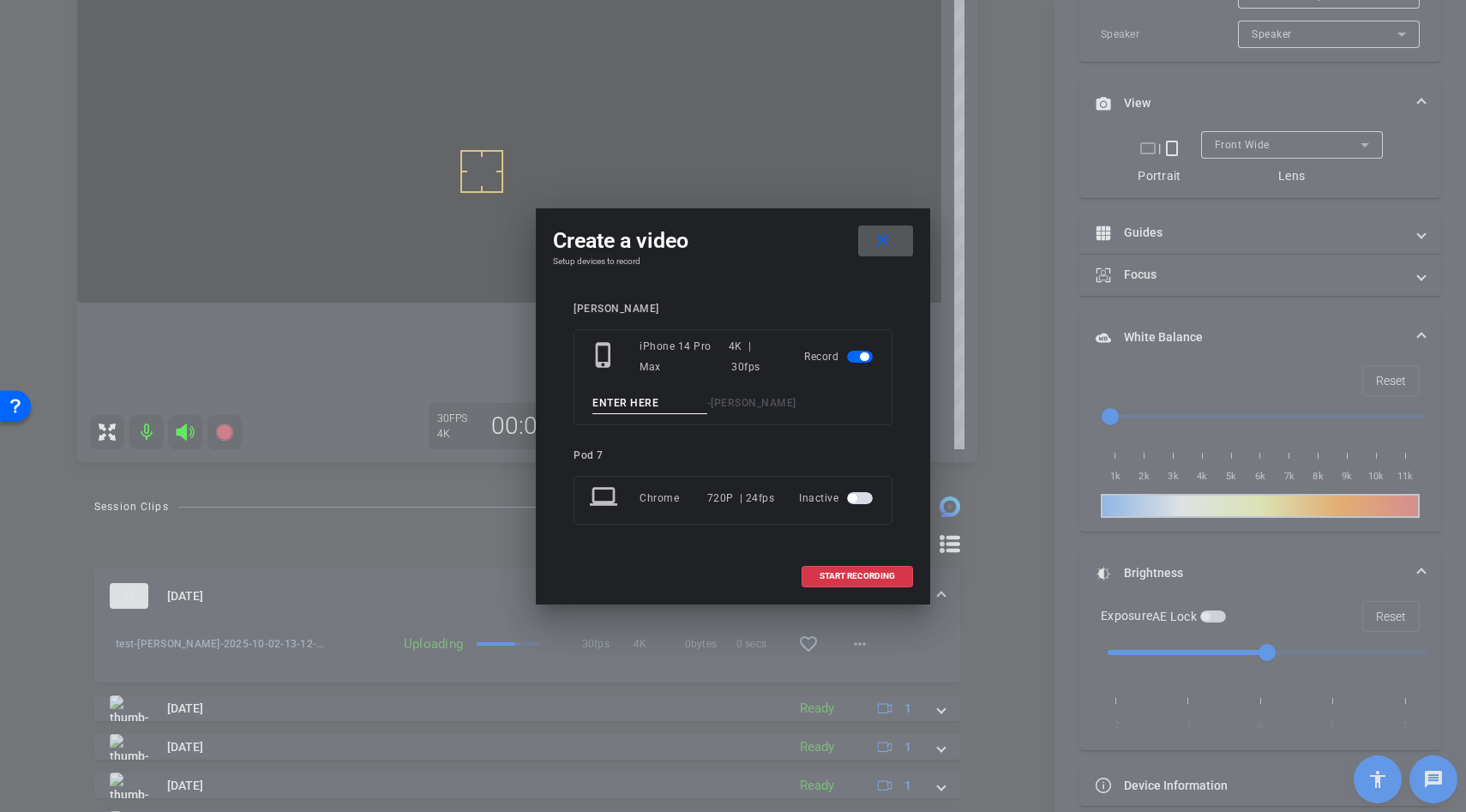
click at [607, 407] on input at bounding box center [650, 403] width 115 height 21
type input "test"
click at [864, 569] on span at bounding box center [857, 576] width 110 height 41
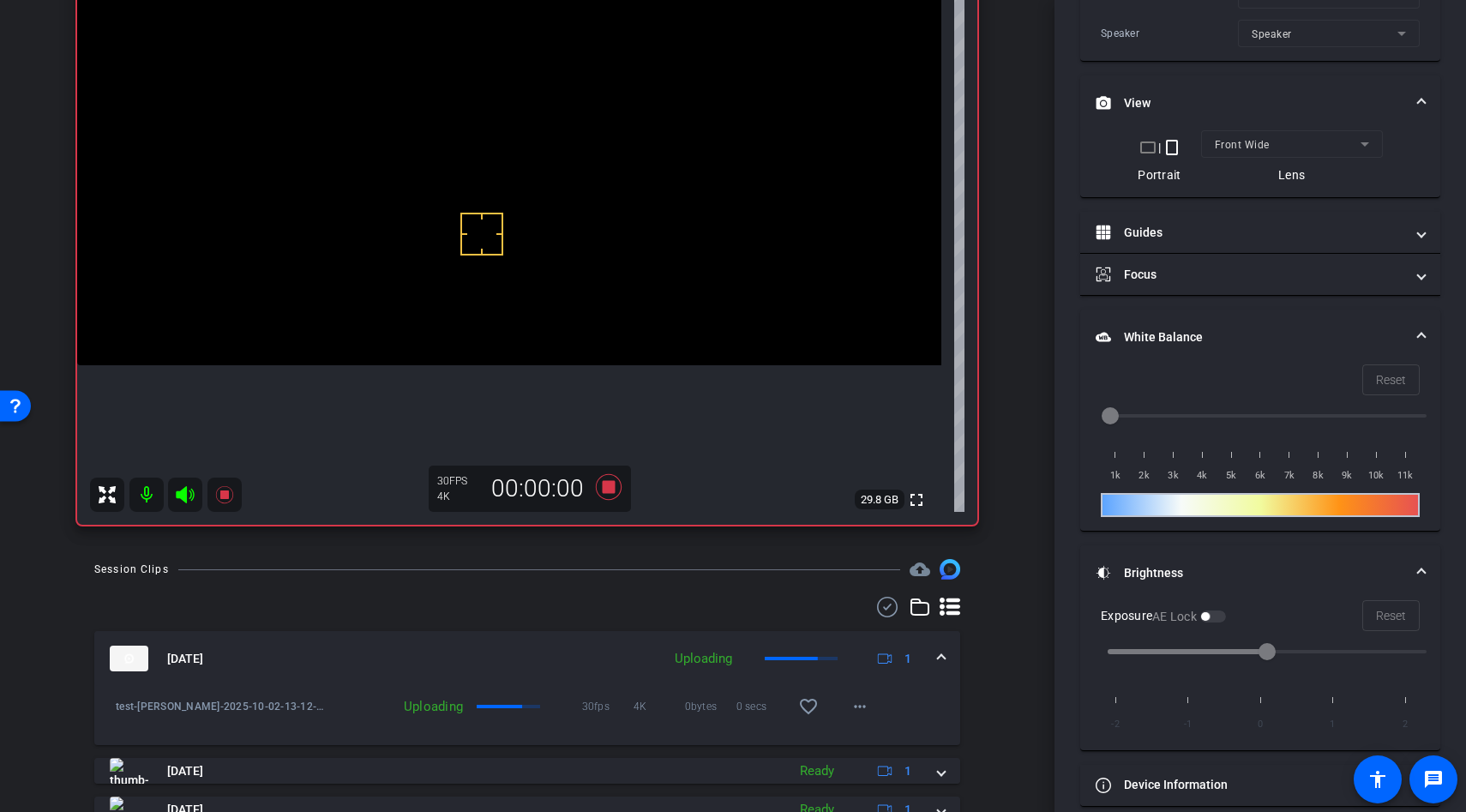
scroll to position [236, 0]
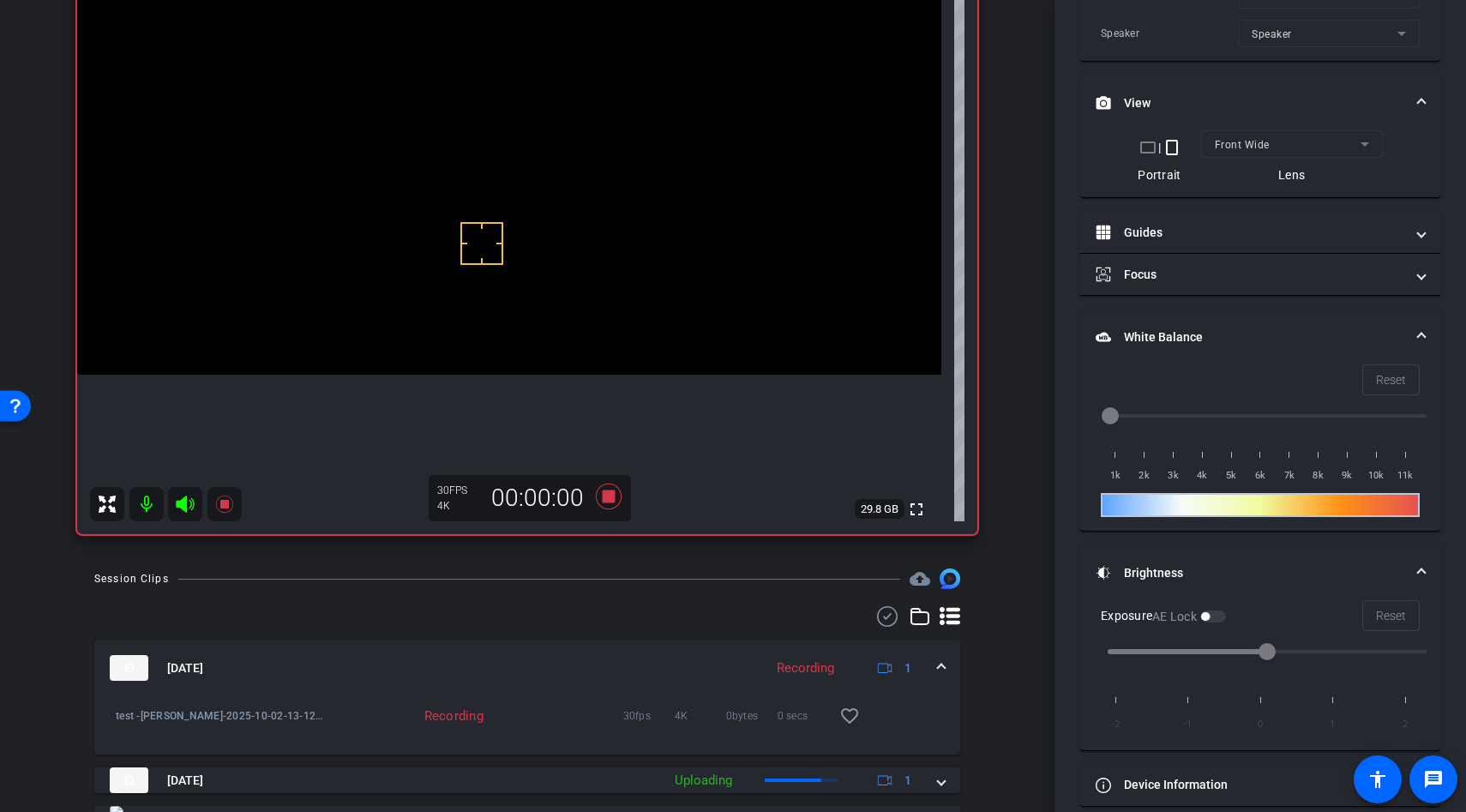
click at [483, 308] on video at bounding box center [509, 159] width 864 height 432
click at [472, 275] on div at bounding box center [450, 253] width 43 height 43
click at [490, 289] on div at bounding box center [483, 308] width 43 height 43
click at [480, 286] on video at bounding box center [509, 159] width 864 height 432
click at [462, 267] on div at bounding box center [480, 285] width 43 height 43
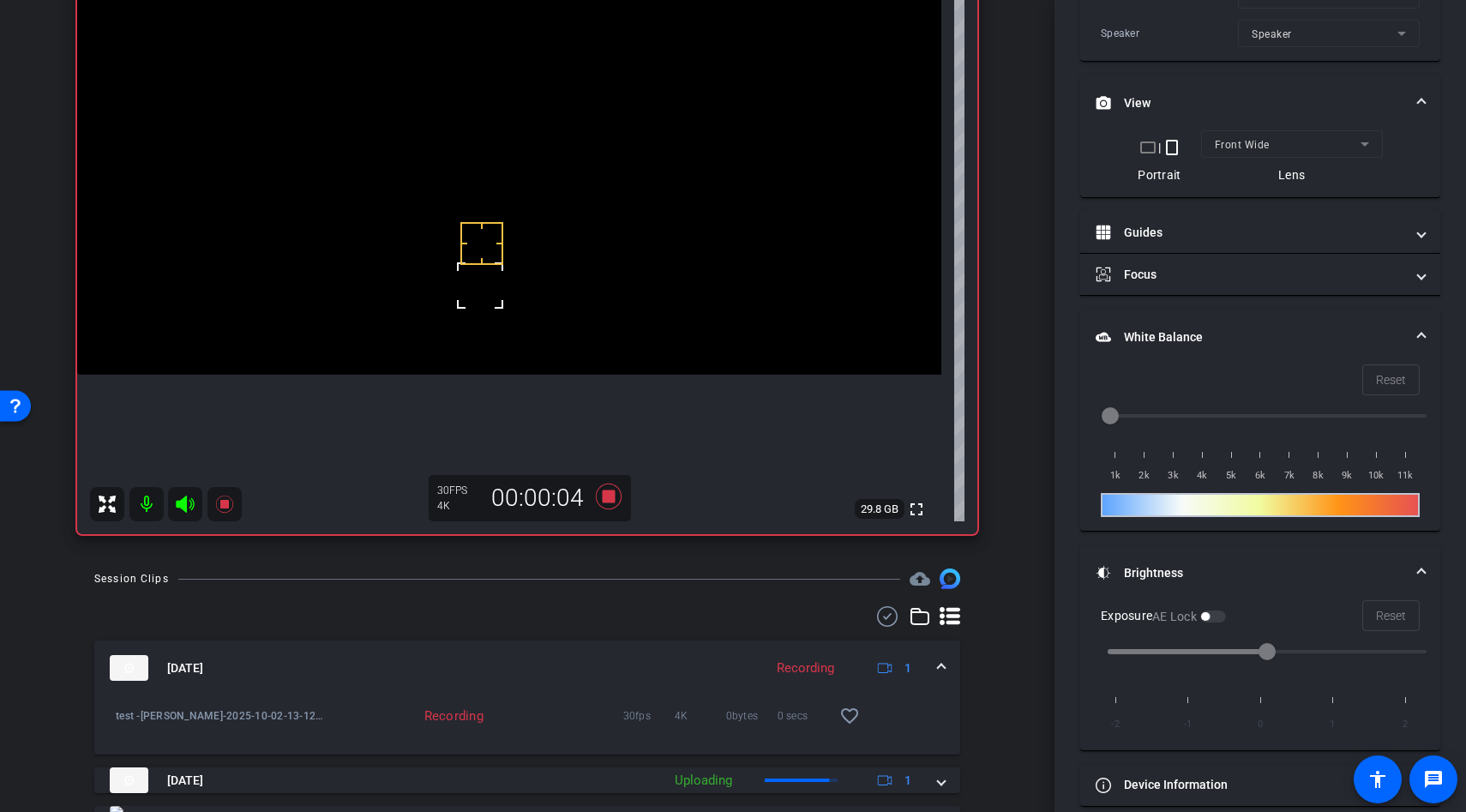
click at [476, 265] on div at bounding box center [480, 285] width 43 height 43
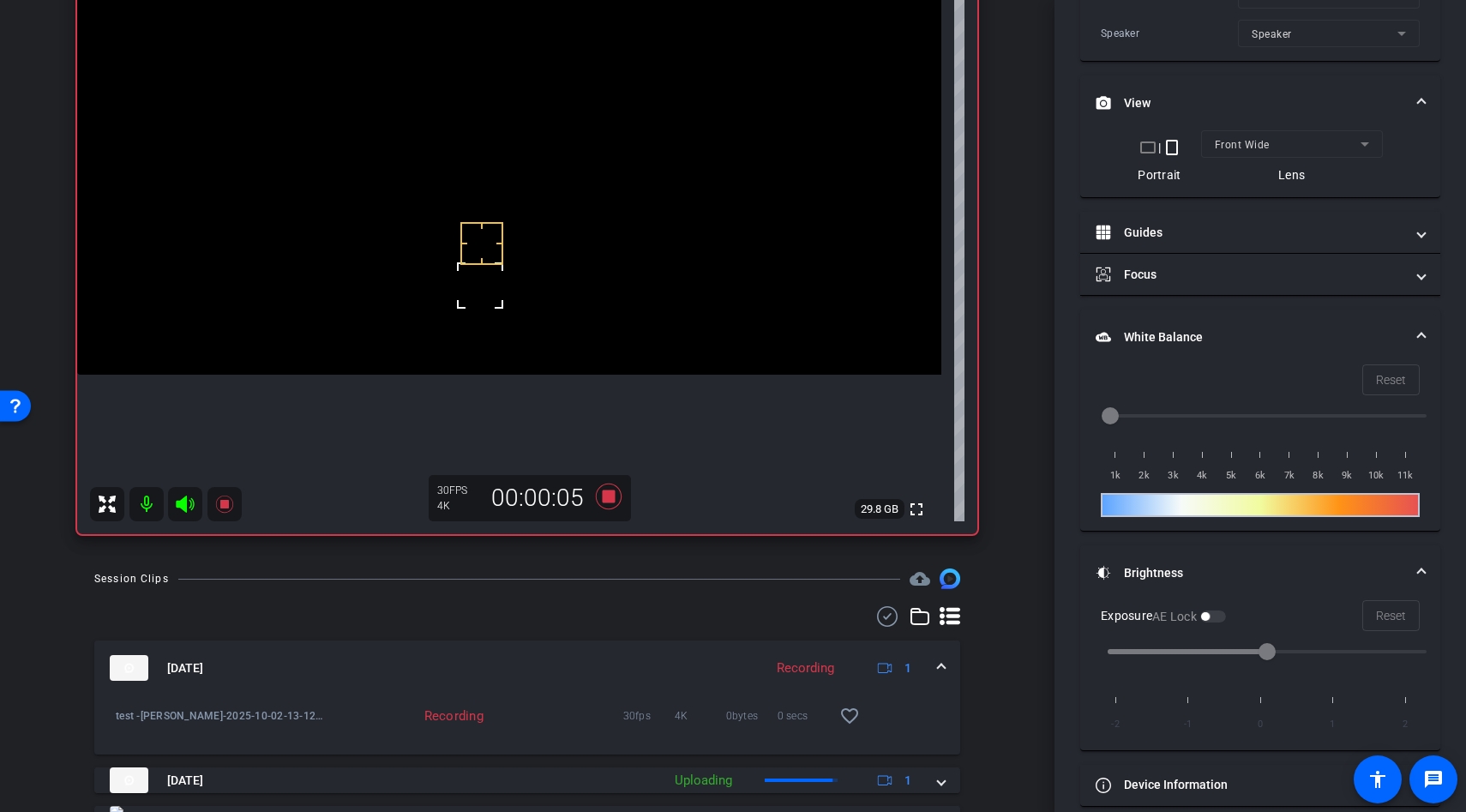
click at [476, 265] on div at bounding box center [480, 285] width 43 height 43
click at [615, 493] on icon at bounding box center [608, 496] width 41 height 31
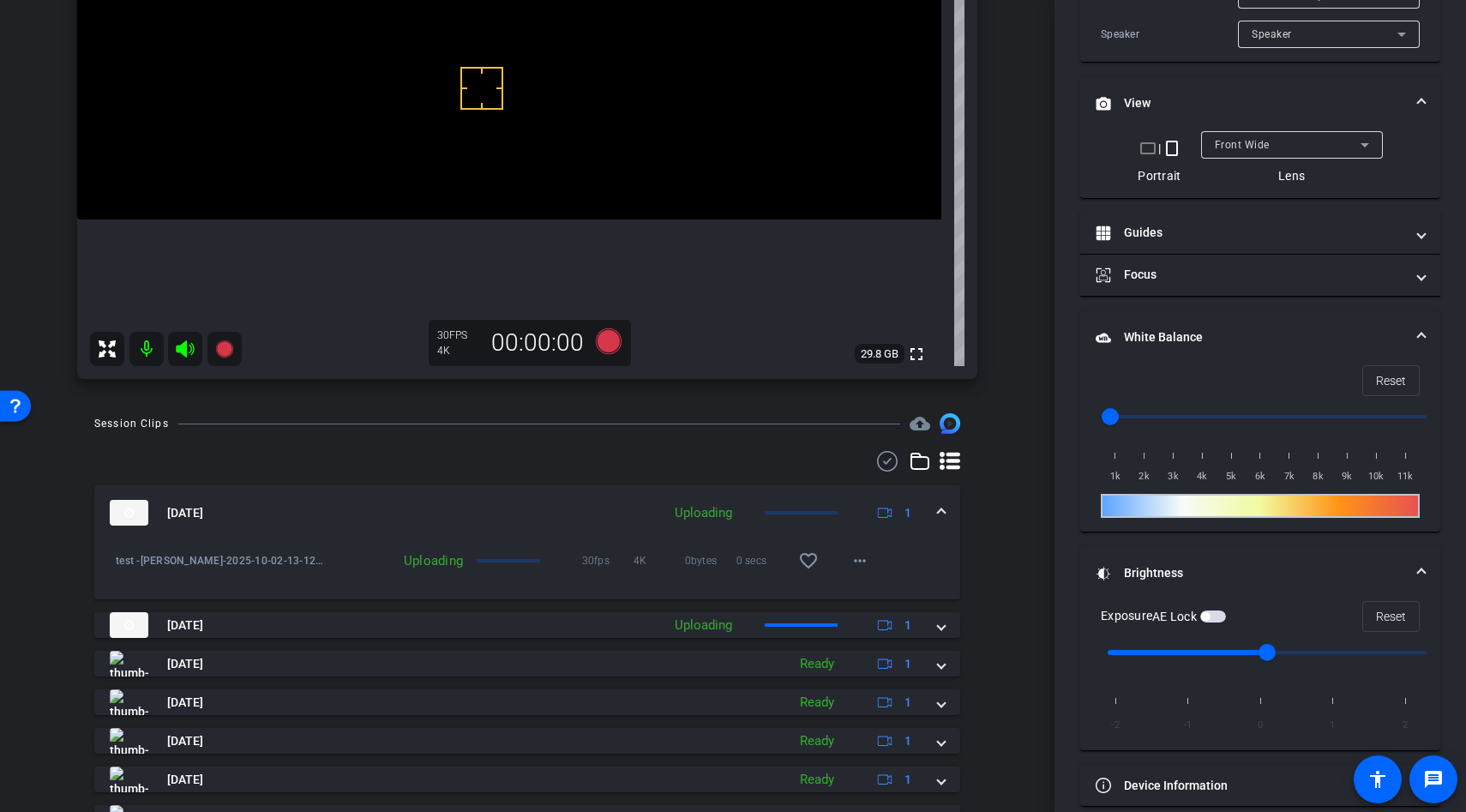
scroll to position [417, 0]
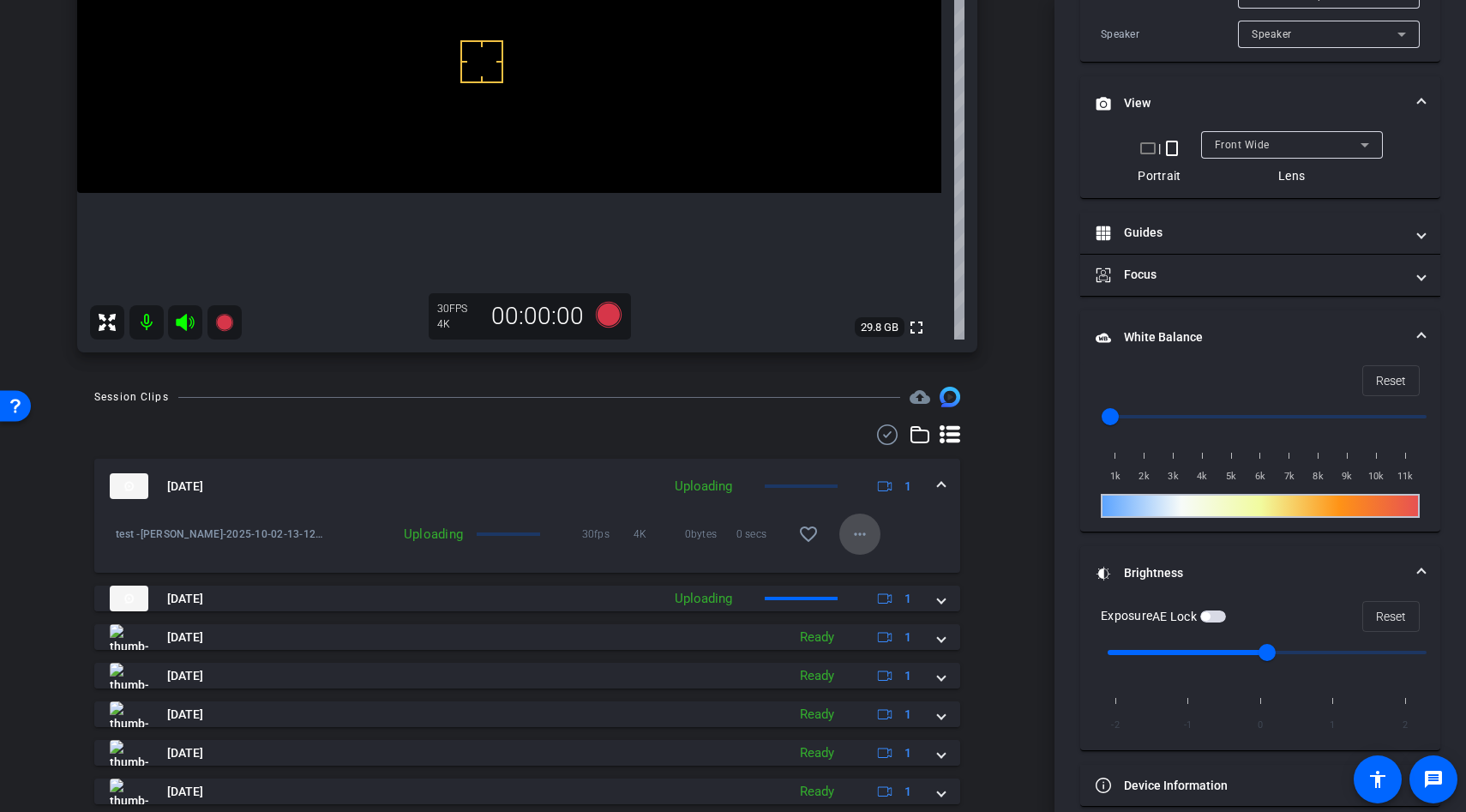
click at [867, 523] on span at bounding box center [860, 533] width 41 height 41
click at [941, 508] on div at bounding box center [733, 406] width 1466 height 812
click at [875, 534] on span at bounding box center [860, 533] width 41 height 41
click at [919, 524] on div at bounding box center [733, 406] width 1466 height 812
click at [860, 529] on mat-icon "more_horiz" at bounding box center [860, 533] width 20 height 20
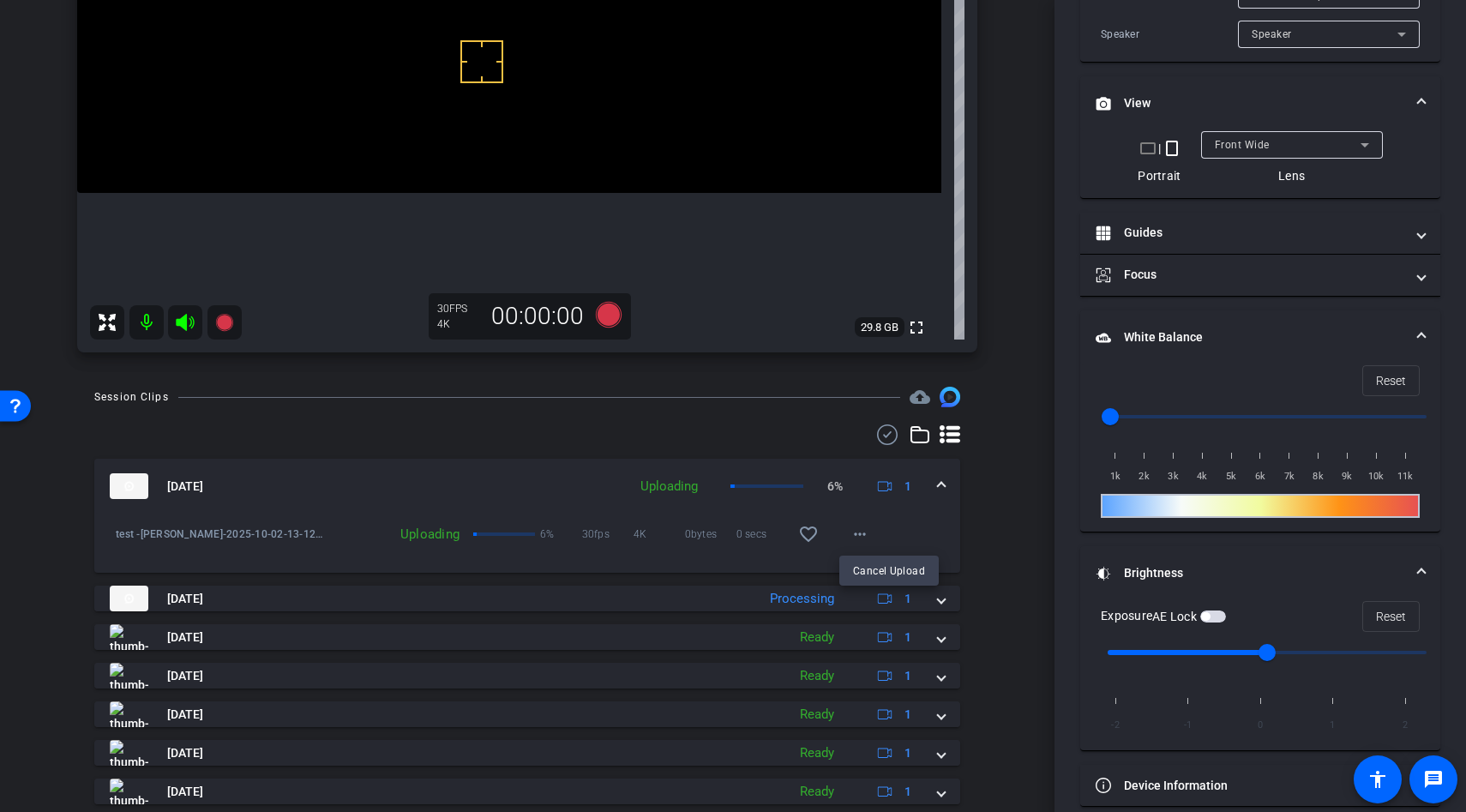
click at [970, 522] on div at bounding box center [733, 406] width 1466 height 812
click at [869, 530] on span at bounding box center [860, 533] width 41 height 41
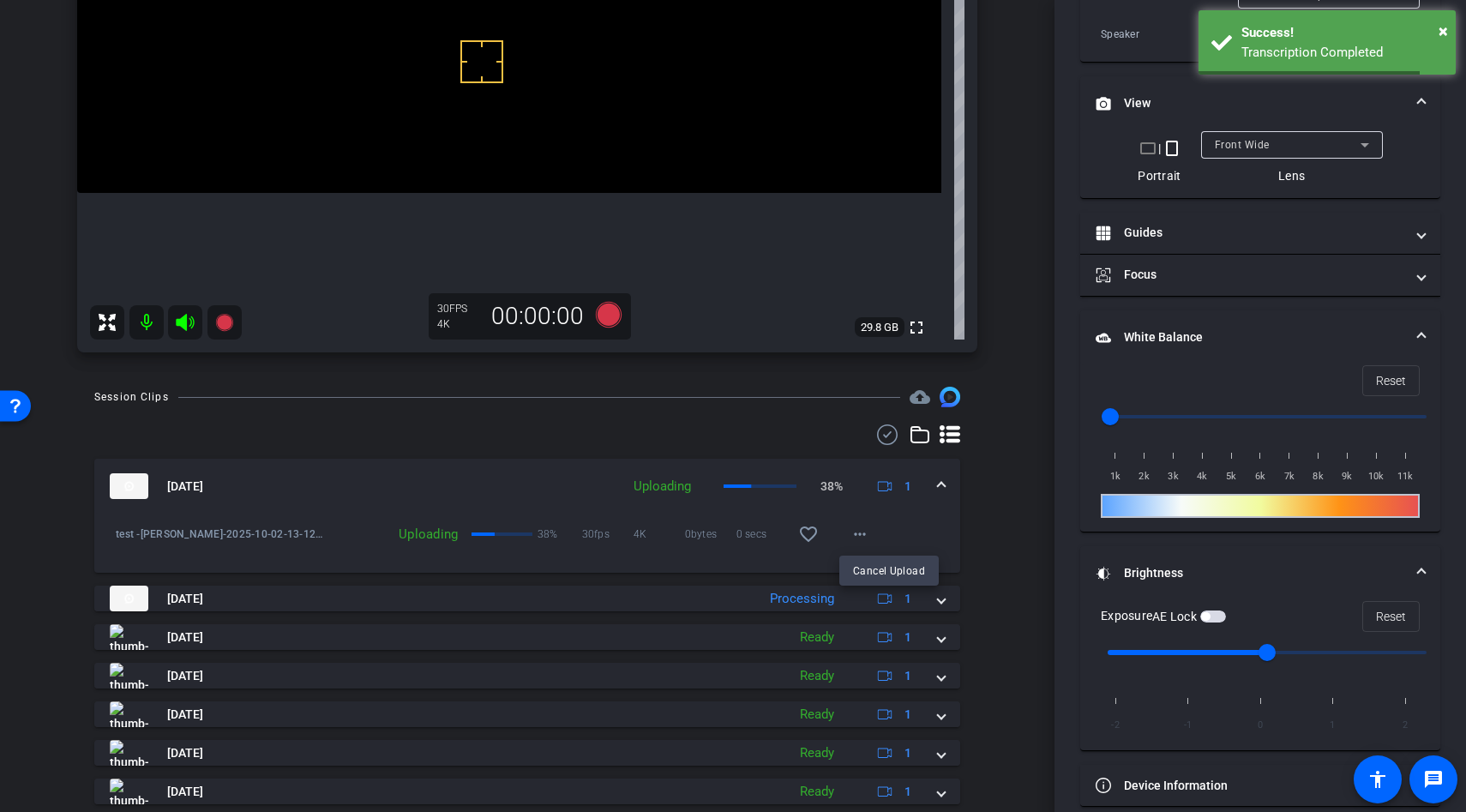
click at [911, 529] on div at bounding box center [733, 406] width 1466 height 812
click at [857, 529] on mat-icon "more_horiz" at bounding box center [860, 533] width 20 height 20
click at [950, 518] on div at bounding box center [733, 406] width 1466 height 812
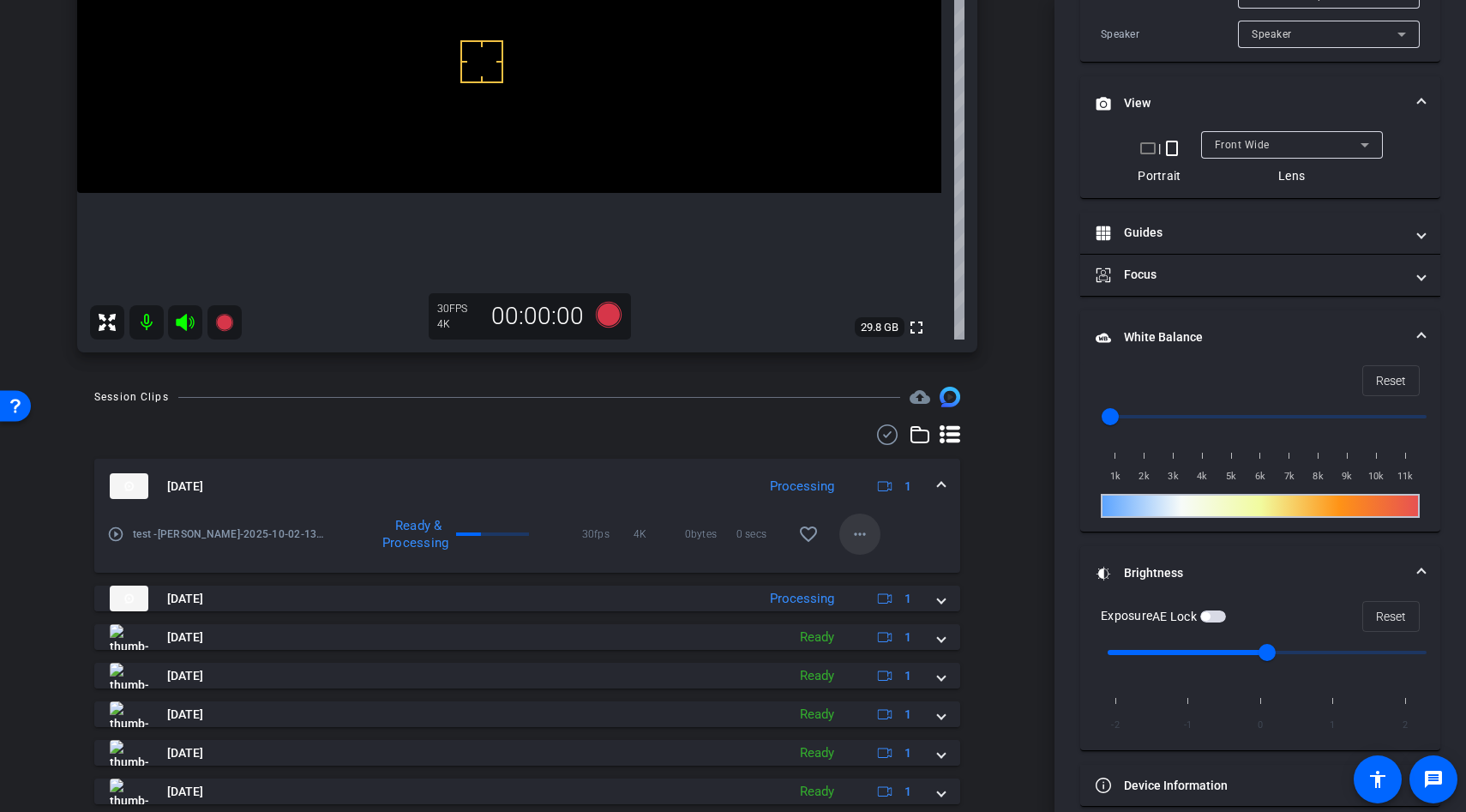
click at [858, 531] on mat-icon "more_horiz" at bounding box center [860, 533] width 20 height 20
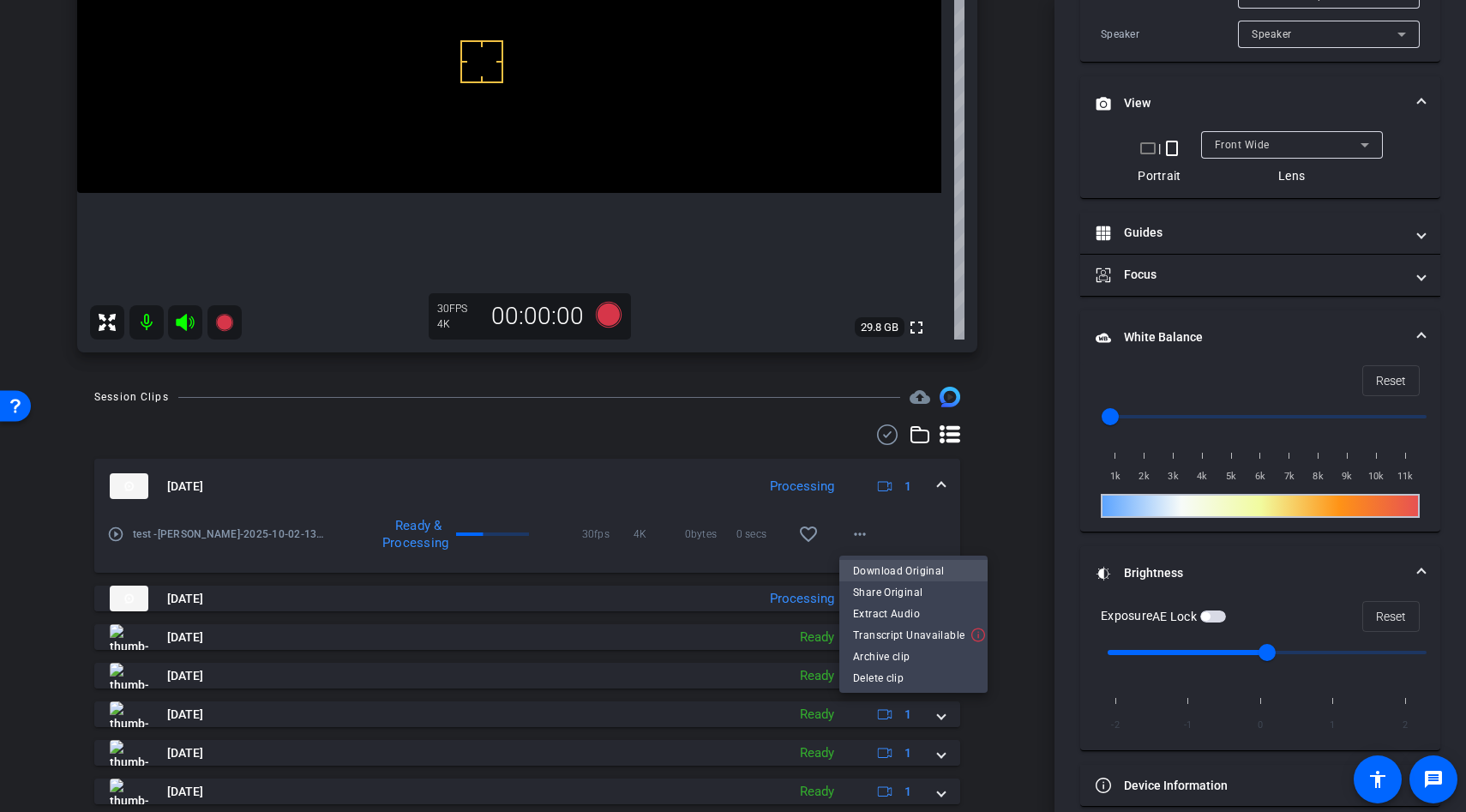
click at [900, 572] on span "Download Original" at bounding box center [914, 569] width 121 height 20
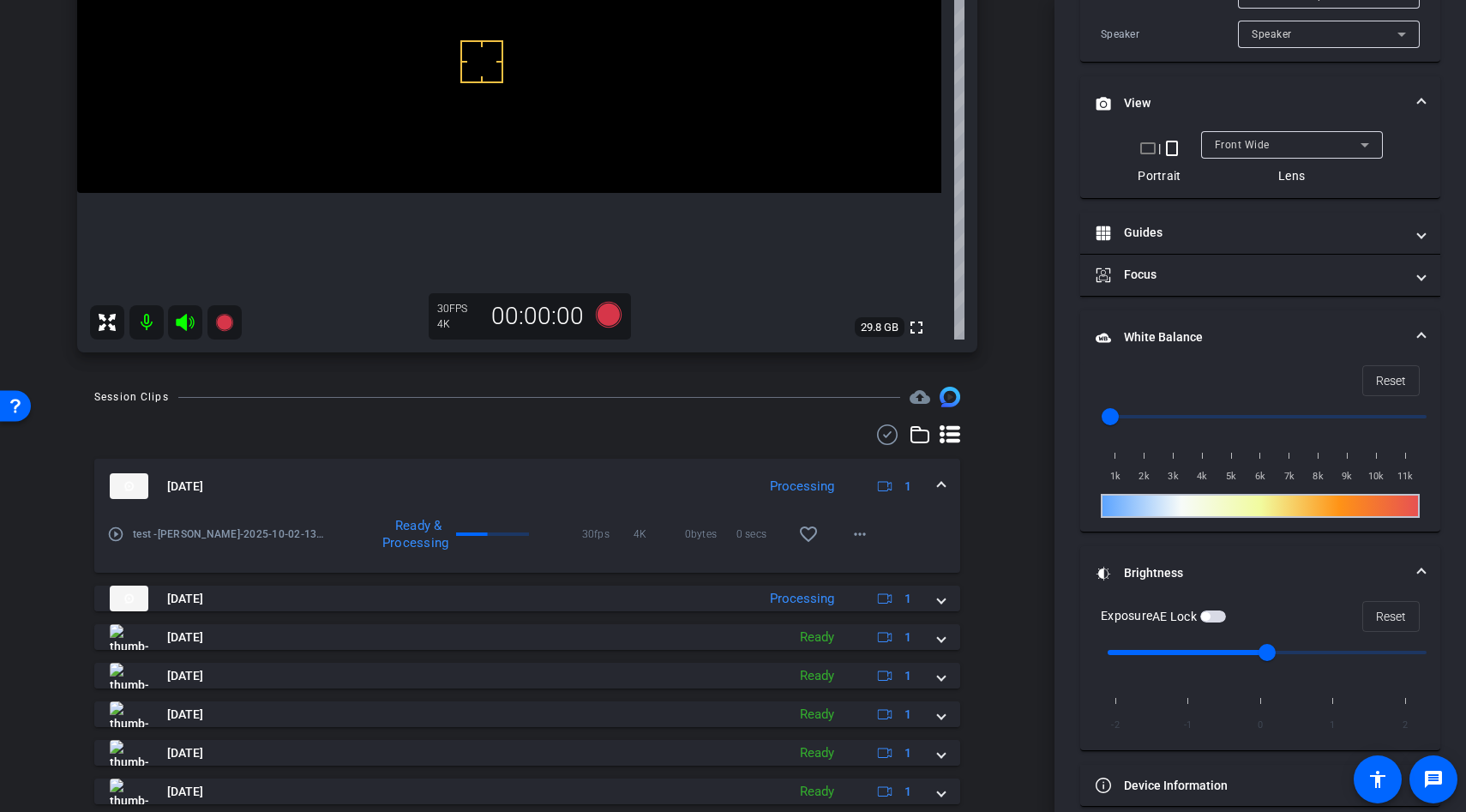
scroll to position [0, 0]
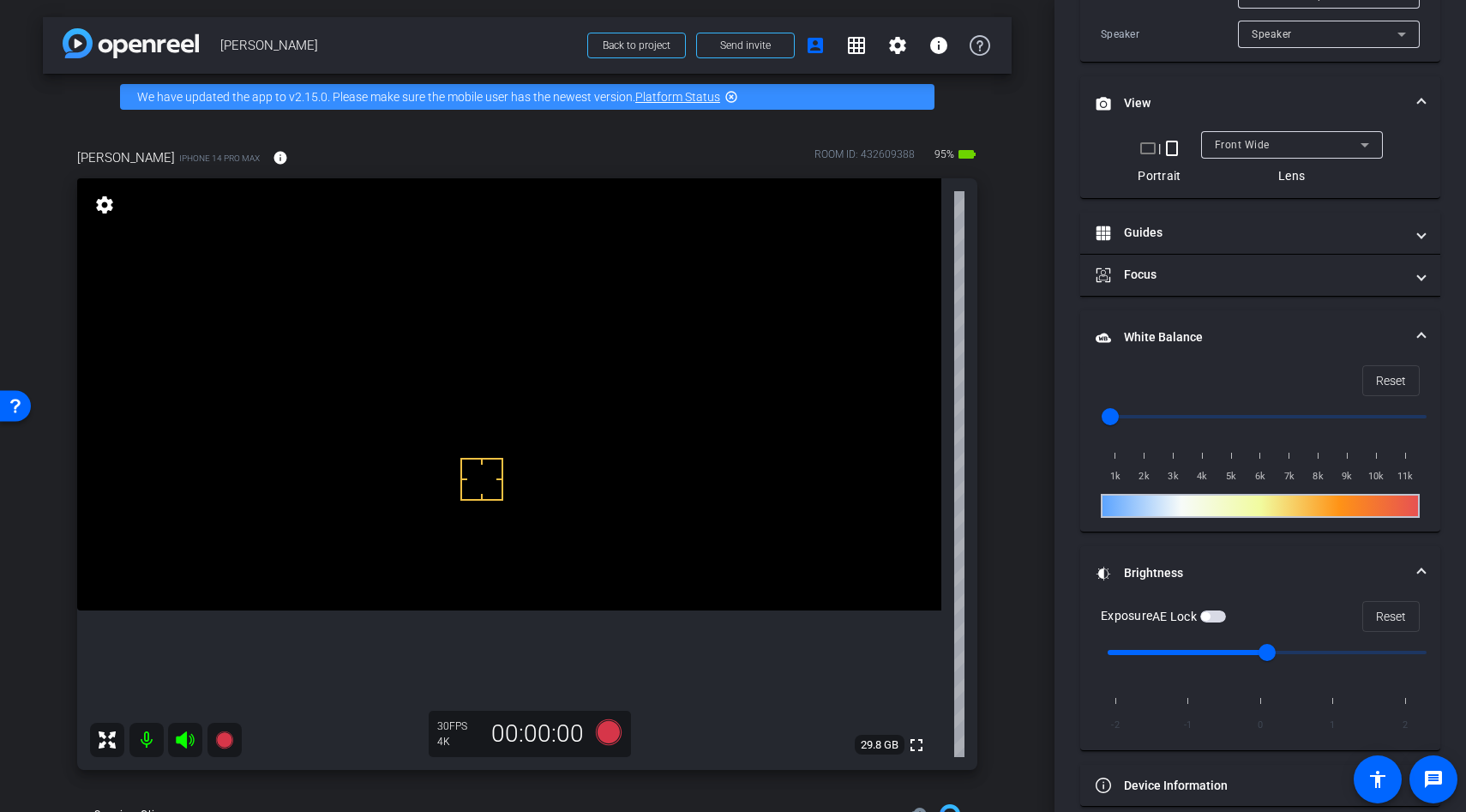
click at [484, 578] on video at bounding box center [509, 395] width 864 height 432
click at [486, 578] on div at bounding box center [484, 578] width 43 height 43
click at [608, 738] on icon at bounding box center [608, 731] width 25 height 25
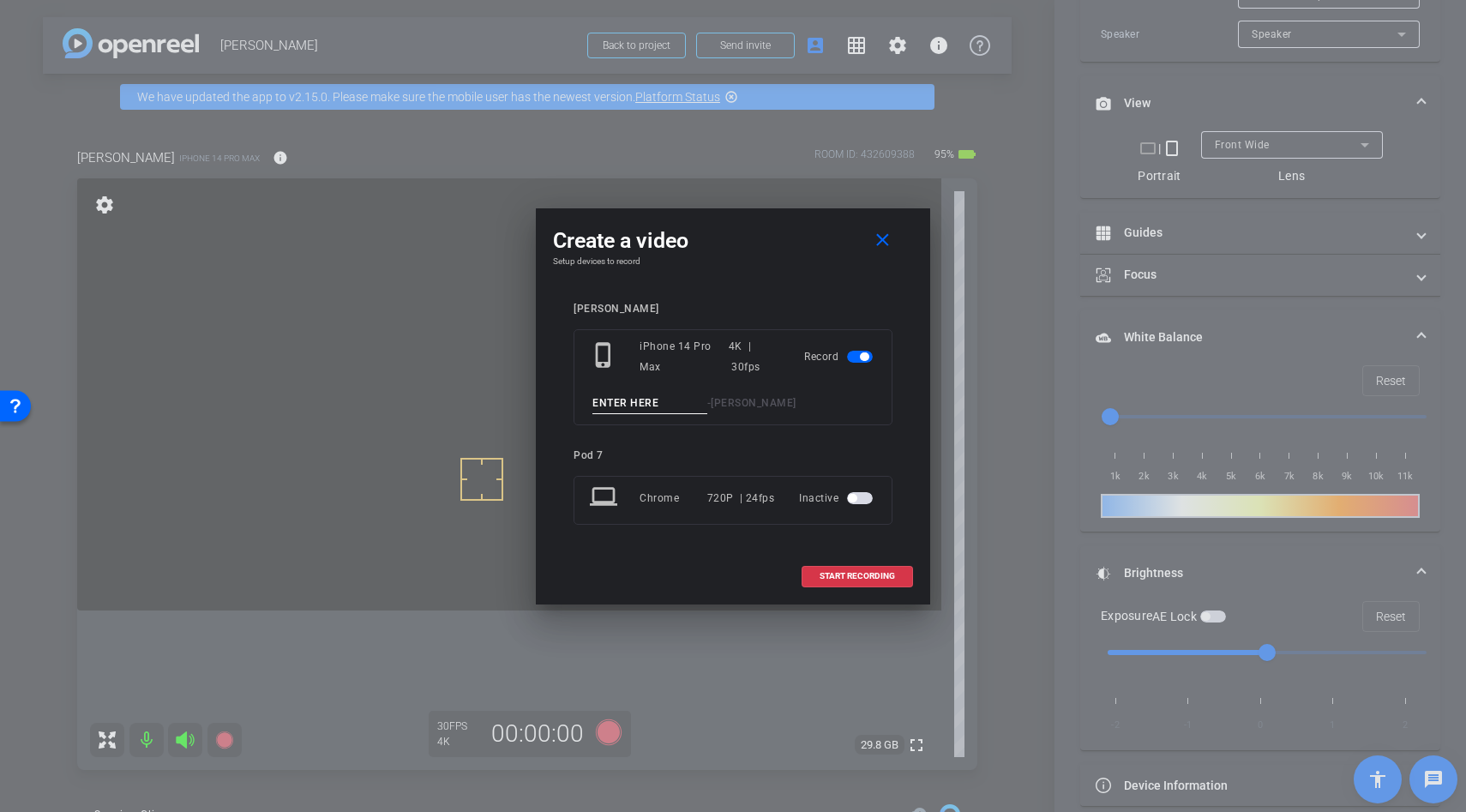
click at [642, 402] on input at bounding box center [650, 403] width 115 height 21
type input "unboxing"
click at [846, 576] on span "START RECORDING" at bounding box center [858, 576] width 76 height 9
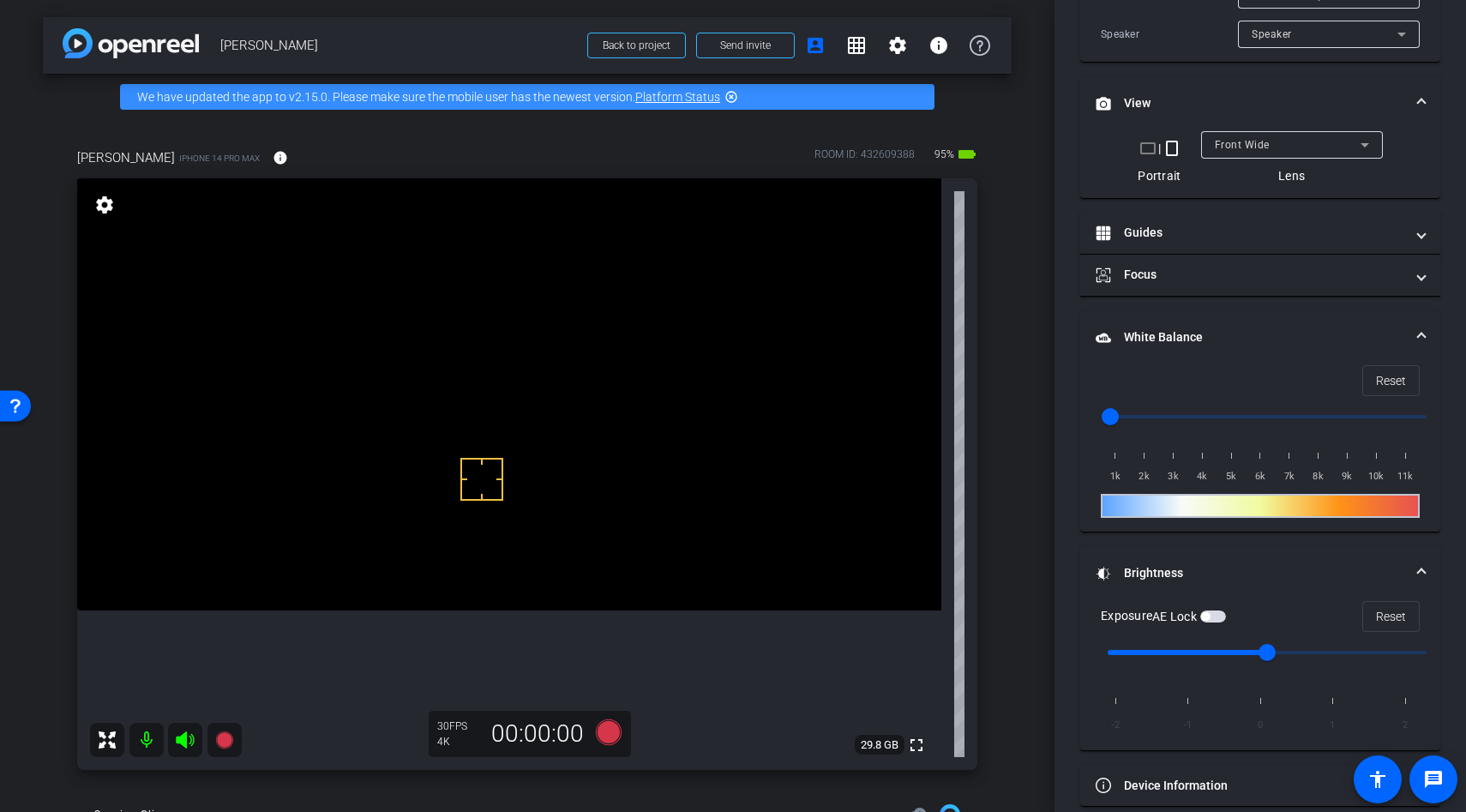
scroll to position [477, 0]
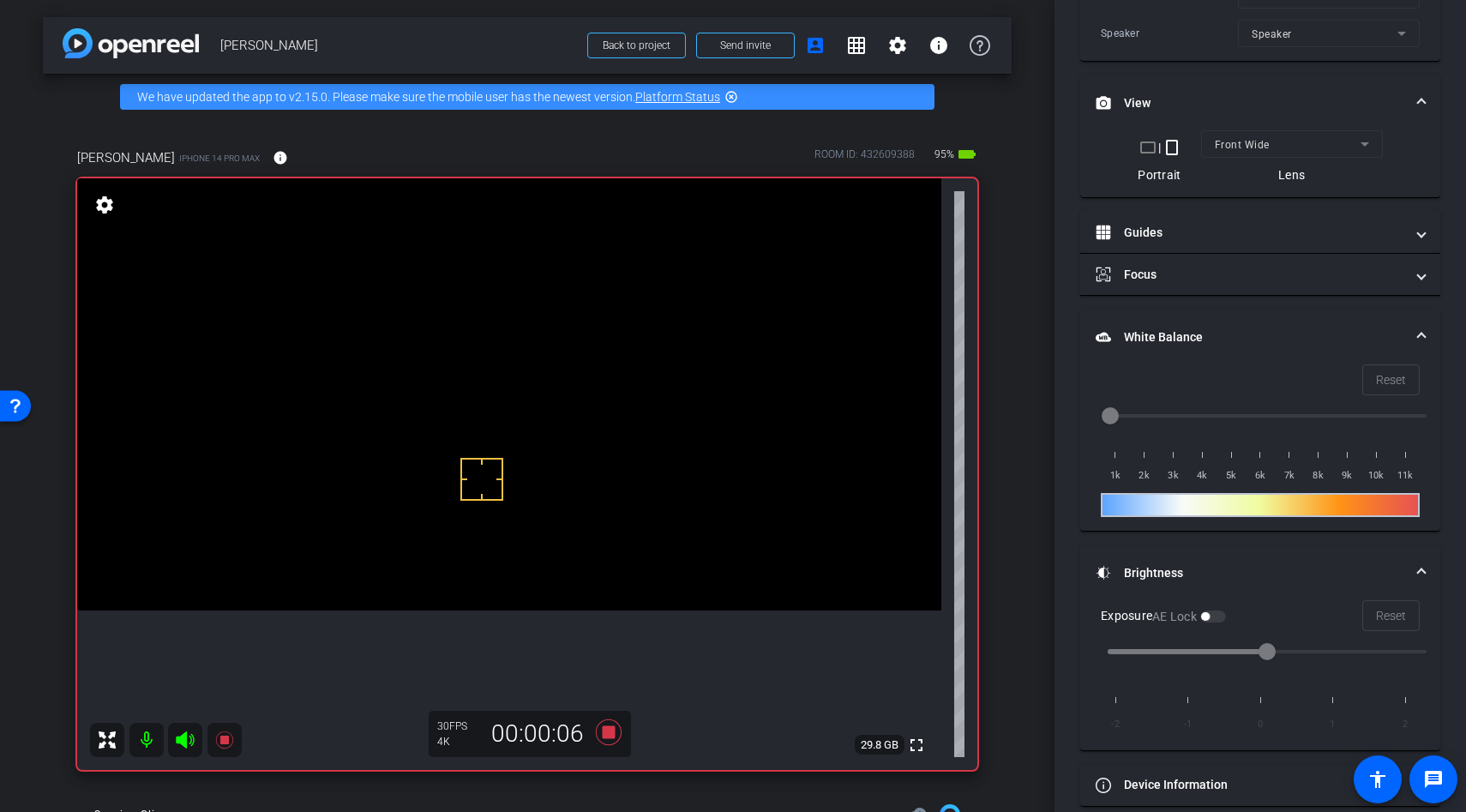
click at [474, 461] on div at bounding box center [482, 479] width 43 height 43
click at [455, 519] on video at bounding box center [509, 395] width 864 height 432
click at [455, 519] on div at bounding box center [455, 519] width 43 height 43
click at [490, 474] on video at bounding box center [509, 395] width 864 height 432
click at [497, 477] on div at bounding box center [490, 474] width 43 height 43
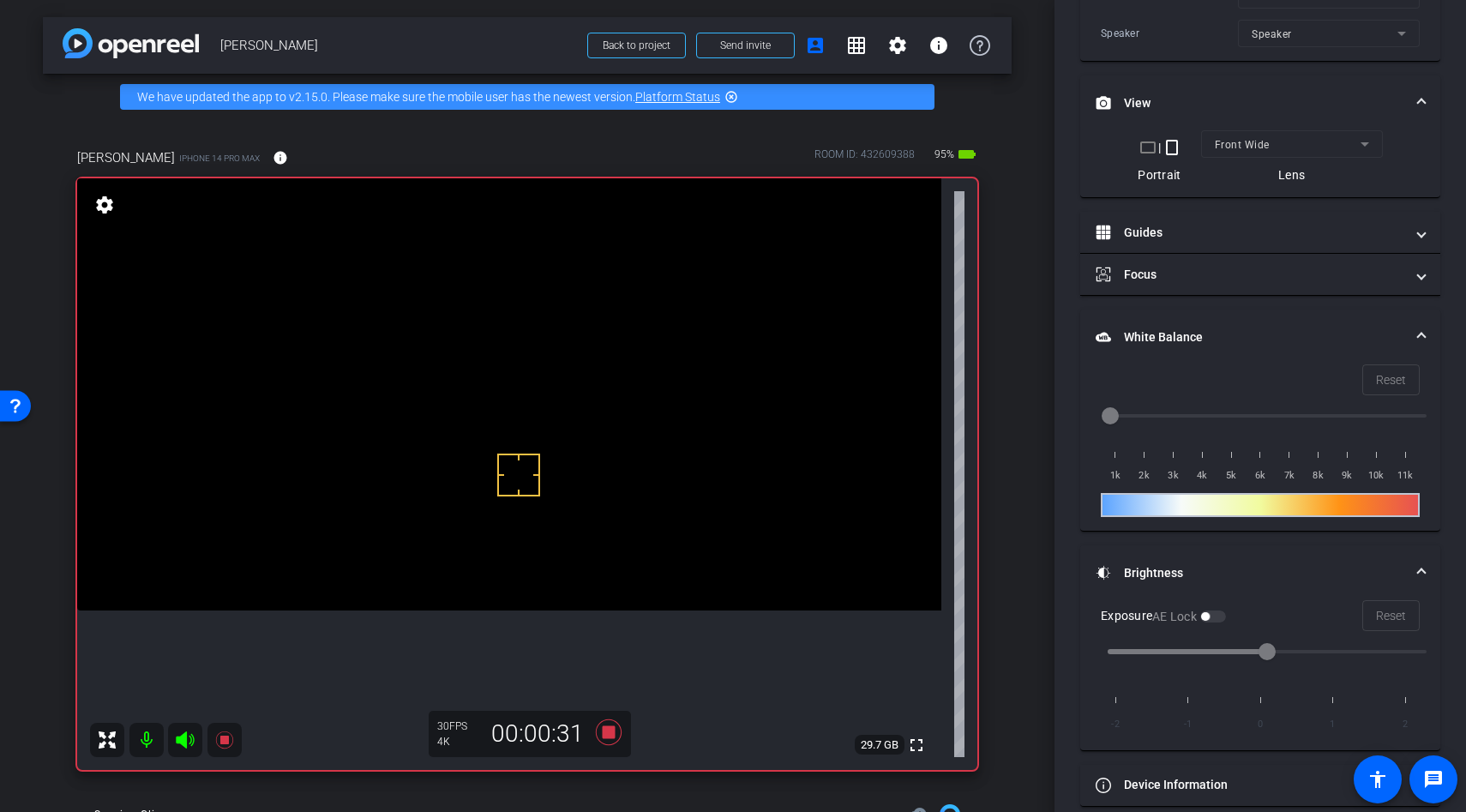
click at [497, 532] on video at bounding box center [509, 395] width 864 height 432
click at [483, 473] on video at bounding box center [509, 395] width 864 height 432
click at [504, 455] on div at bounding box center [519, 475] width 43 height 43
click at [509, 496] on div at bounding box center [519, 475] width 43 height 43
click at [515, 499] on video at bounding box center [509, 395] width 864 height 432
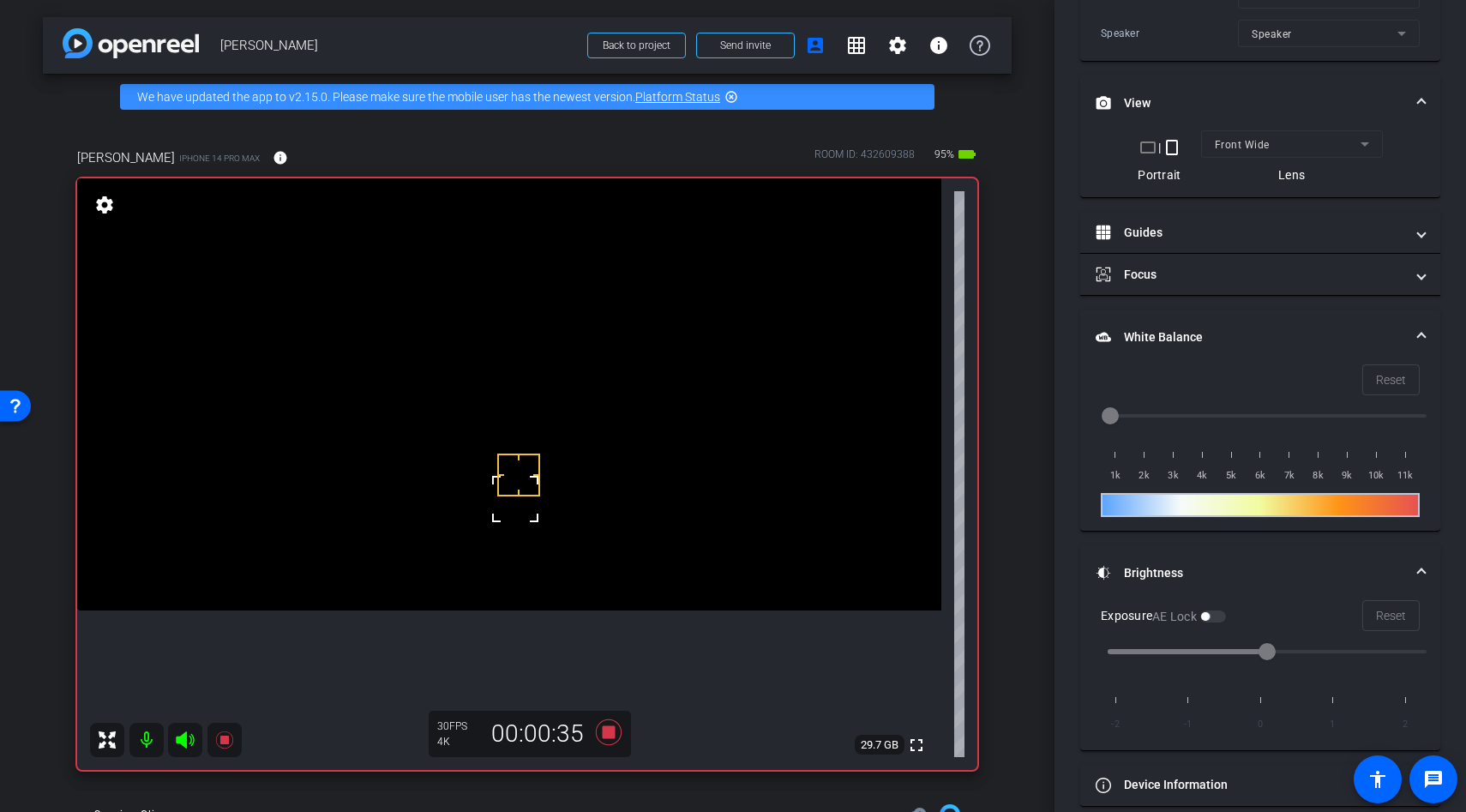
click at [515, 505] on div at bounding box center [515, 498] width 43 height 43
click at [611, 736] on icon at bounding box center [608, 731] width 25 height 25
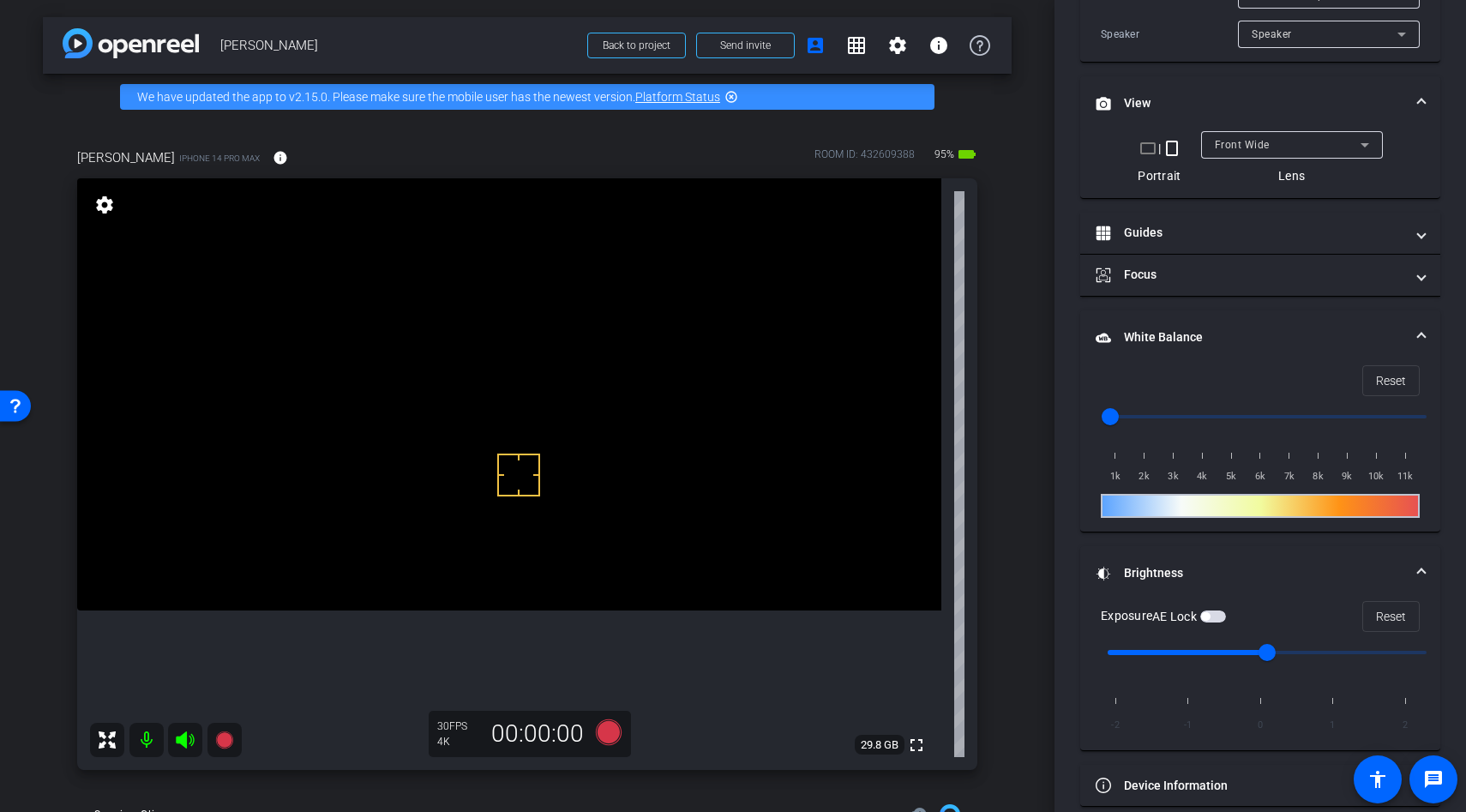
click at [533, 574] on video at bounding box center [509, 395] width 864 height 432
click at [492, 572] on video at bounding box center [509, 395] width 864 height 432
click at [610, 729] on icon at bounding box center [608, 731] width 25 height 25
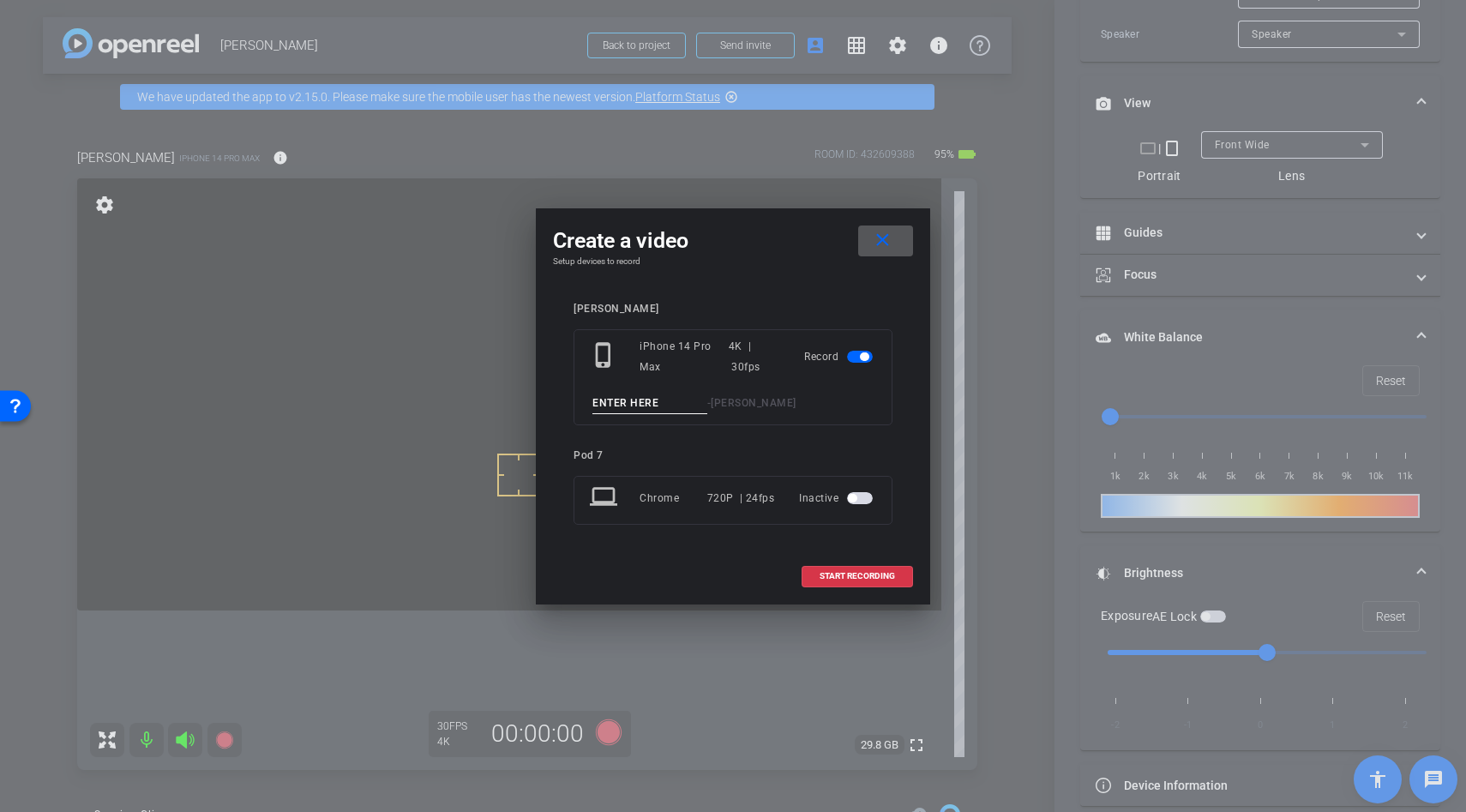
click at [644, 400] on input at bounding box center [650, 403] width 115 height 21
type input "unboxing"
click at [840, 569] on span at bounding box center [857, 576] width 110 height 41
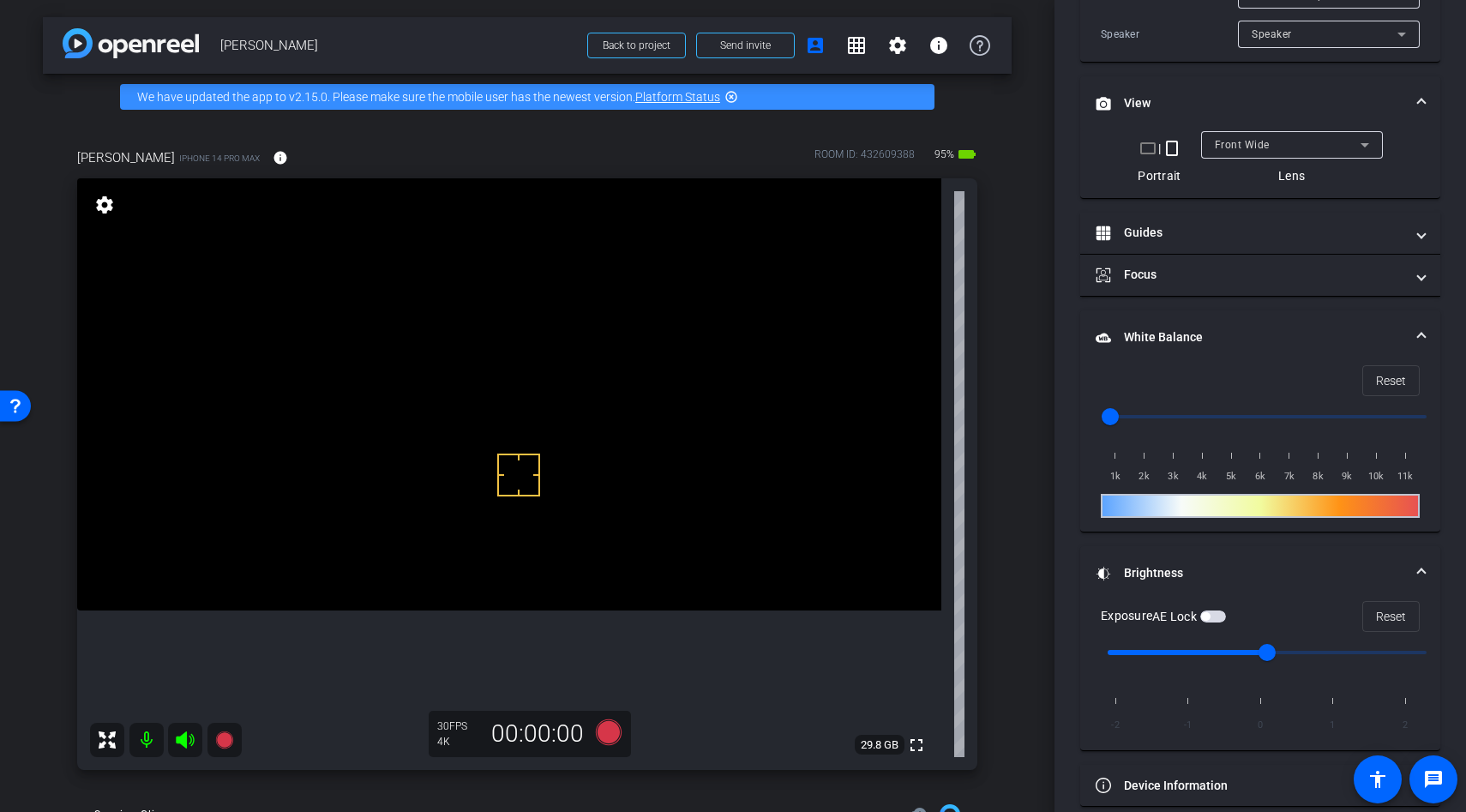
scroll to position [477, 0]
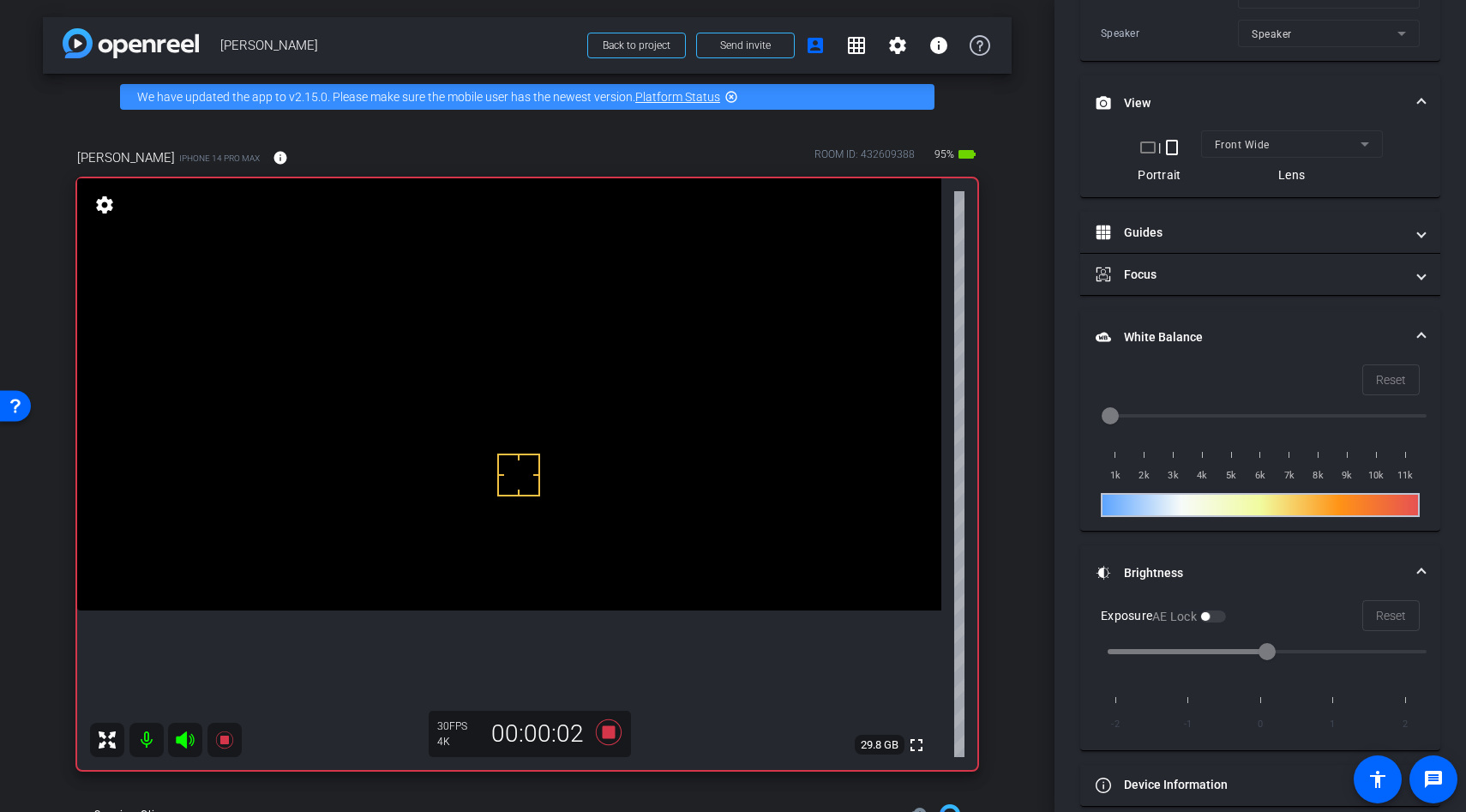
click at [461, 508] on video at bounding box center [509, 395] width 864 height 432
click at [472, 499] on div at bounding box center [460, 507] width 43 height 43
click at [495, 490] on video at bounding box center [509, 395] width 864 height 432
click at [477, 489] on div at bounding box center [494, 490] width 43 height 43
click at [504, 486] on div at bounding box center [519, 475] width 43 height 43
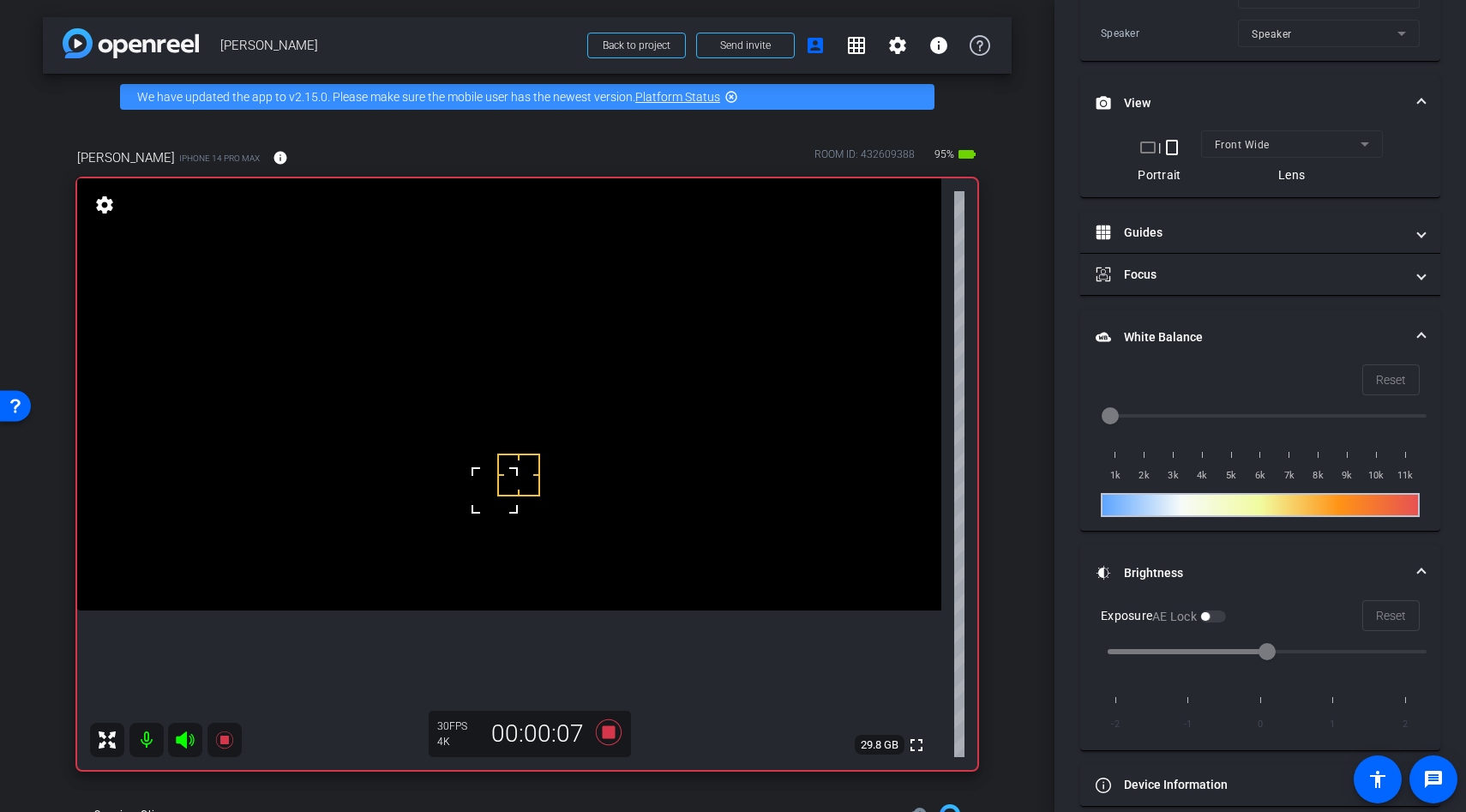
click at [504, 486] on div at bounding box center [519, 475] width 43 height 43
click at [508, 516] on video at bounding box center [509, 395] width 864 height 432
click at [473, 453] on video at bounding box center [509, 395] width 864 height 432
click at [475, 417] on video at bounding box center [509, 395] width 864 height 432
click at [616, 736] on icon at bounding box center [608, 732] width 41 height 31
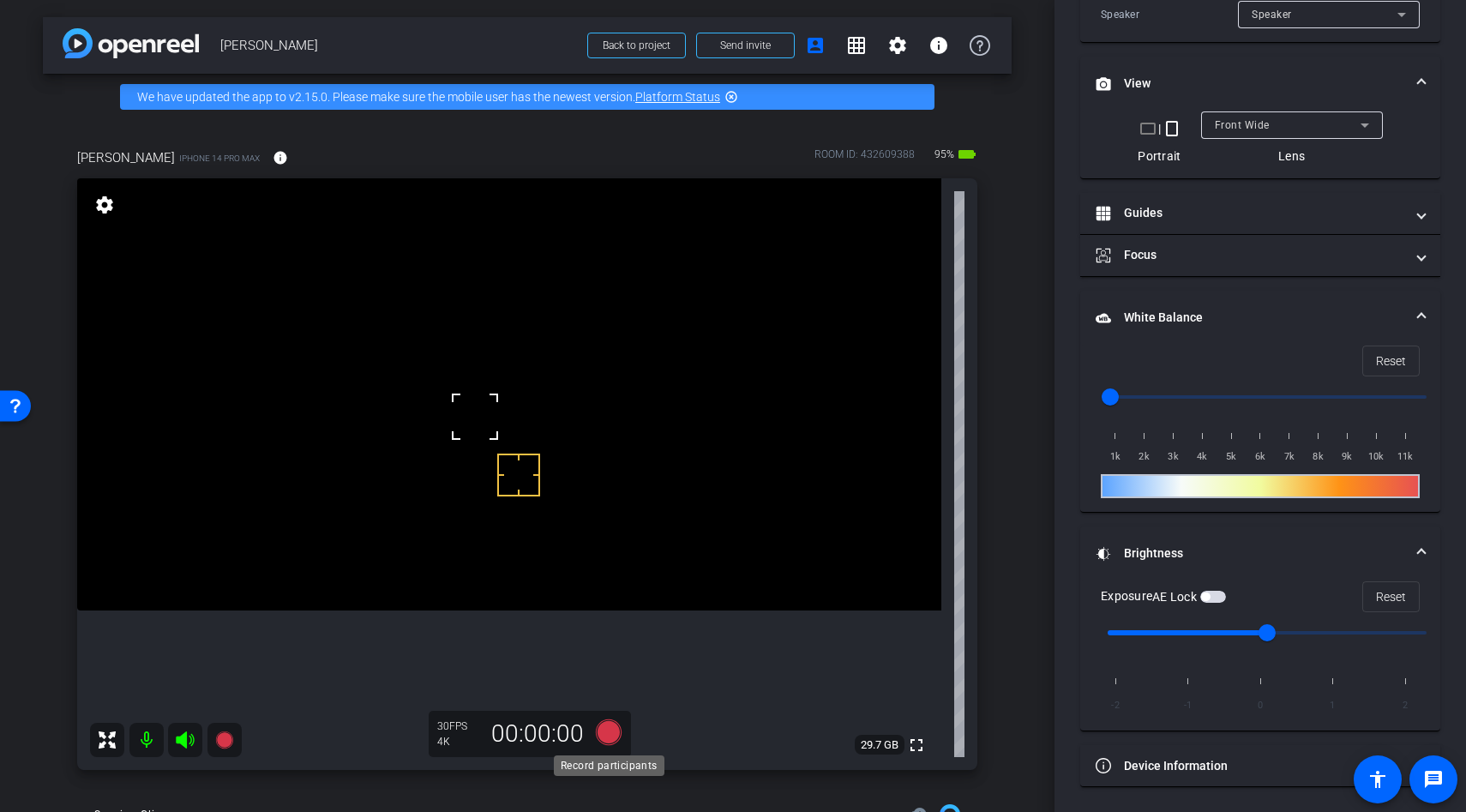
scroll to position [458, 0]
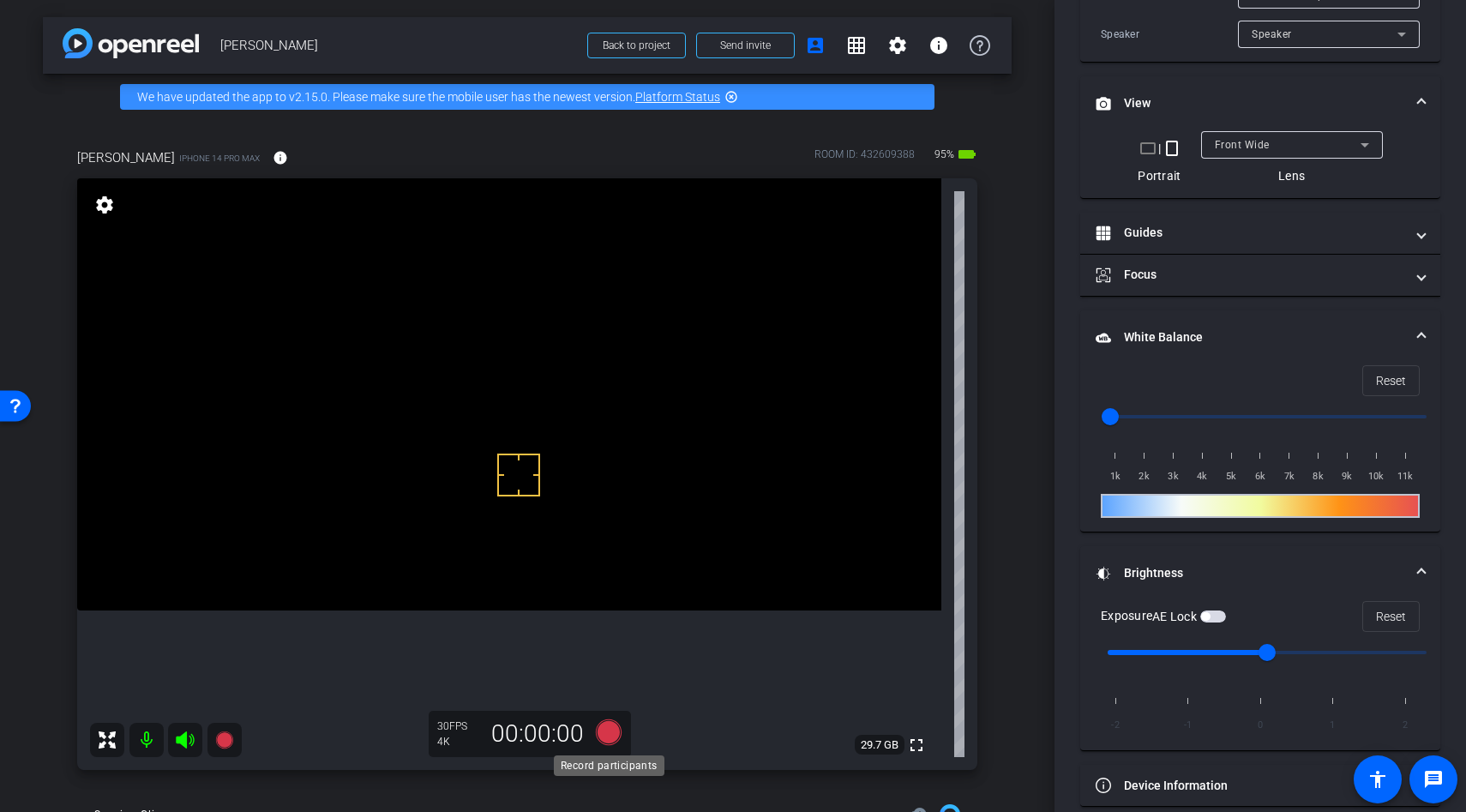
click at [606, 736] on icon at bounding box center [608, 731] width 25 height 25
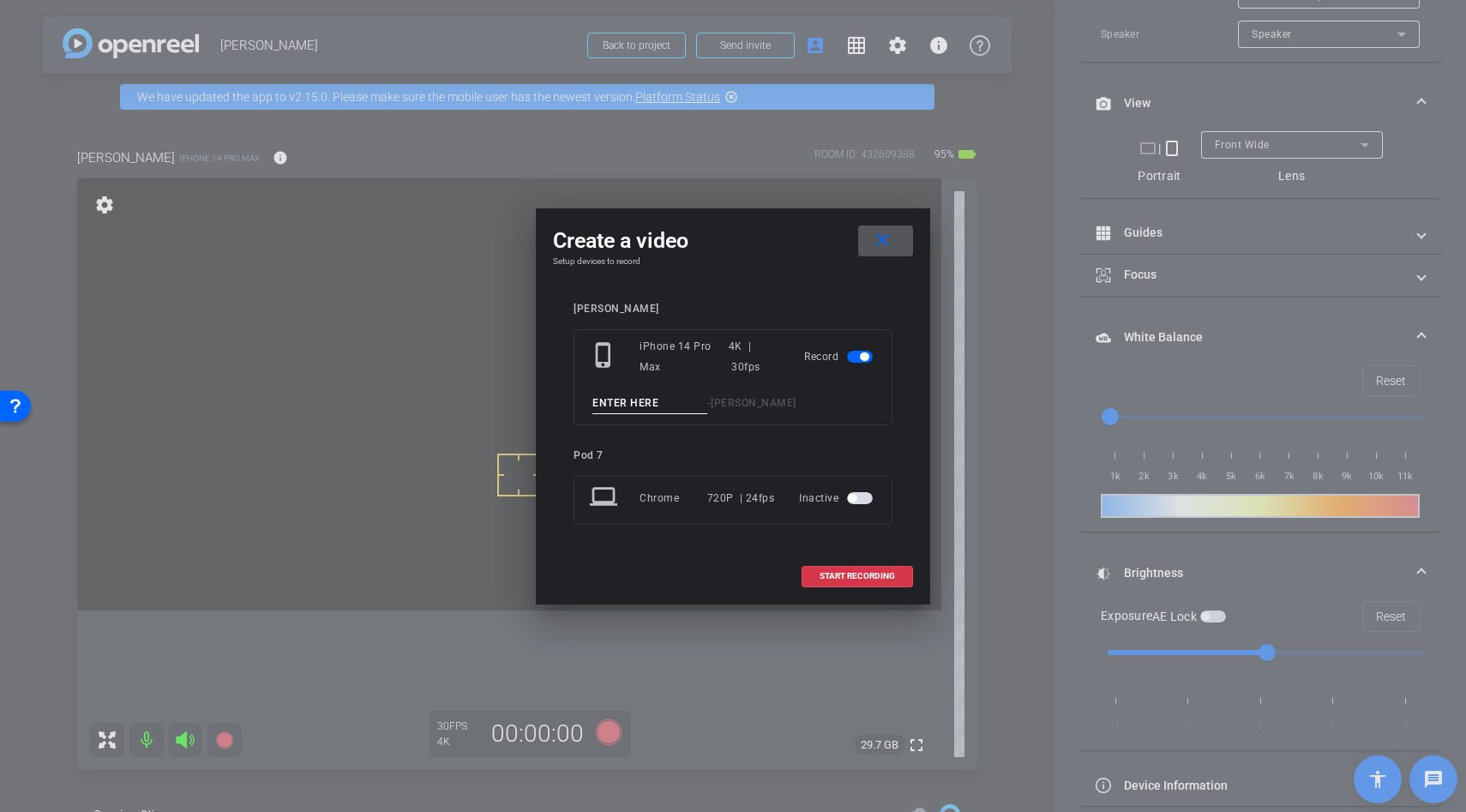
click at [638, 403] on input at bounding box center [650, 403] width 115 height 21
type input "unboxing"
click at [882, 236] on mat-icon "close" at bounding box center [882, 240] width 21 height 21
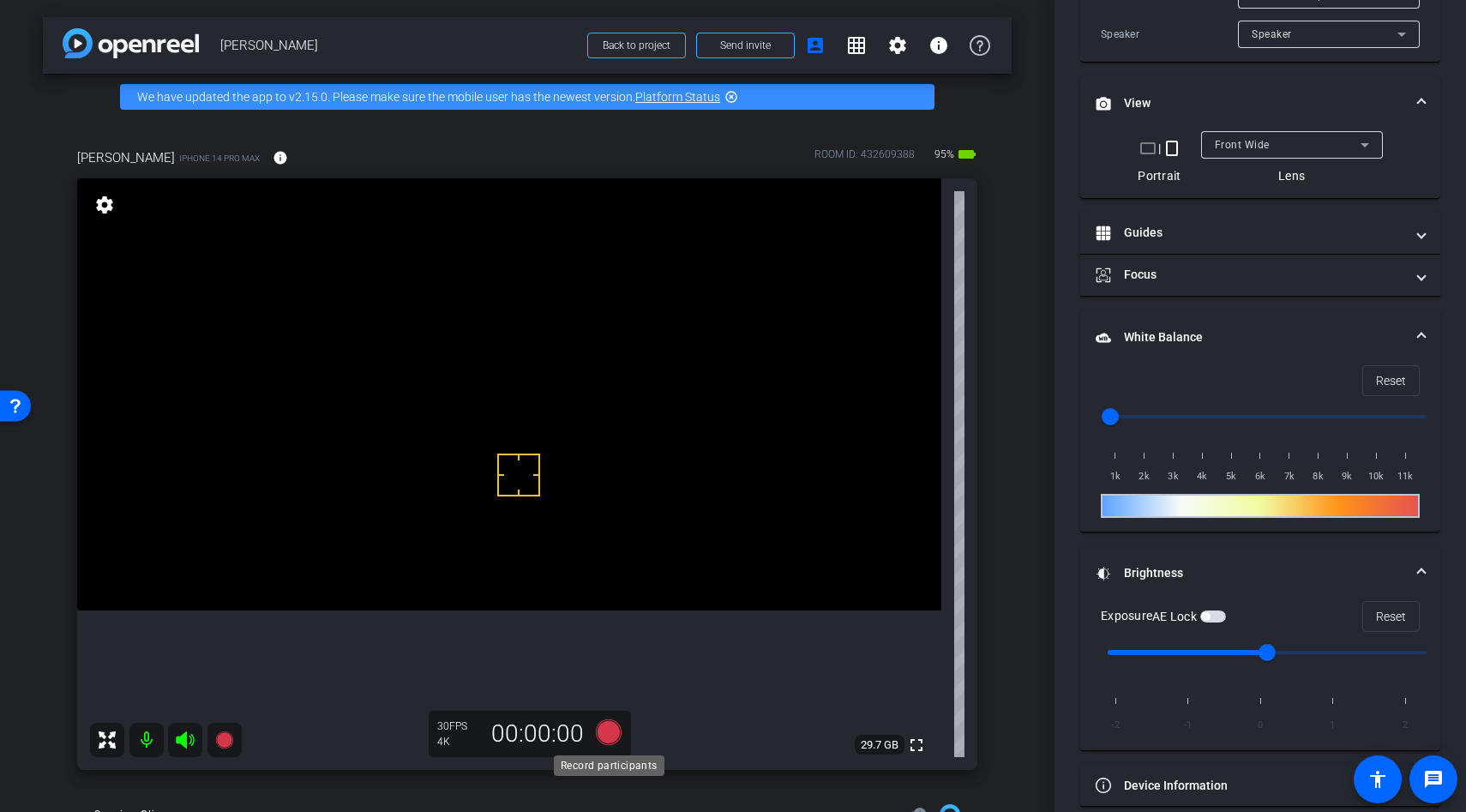
click at [612, 739] on icon at bounding box center [608, 731] width 25 height 25
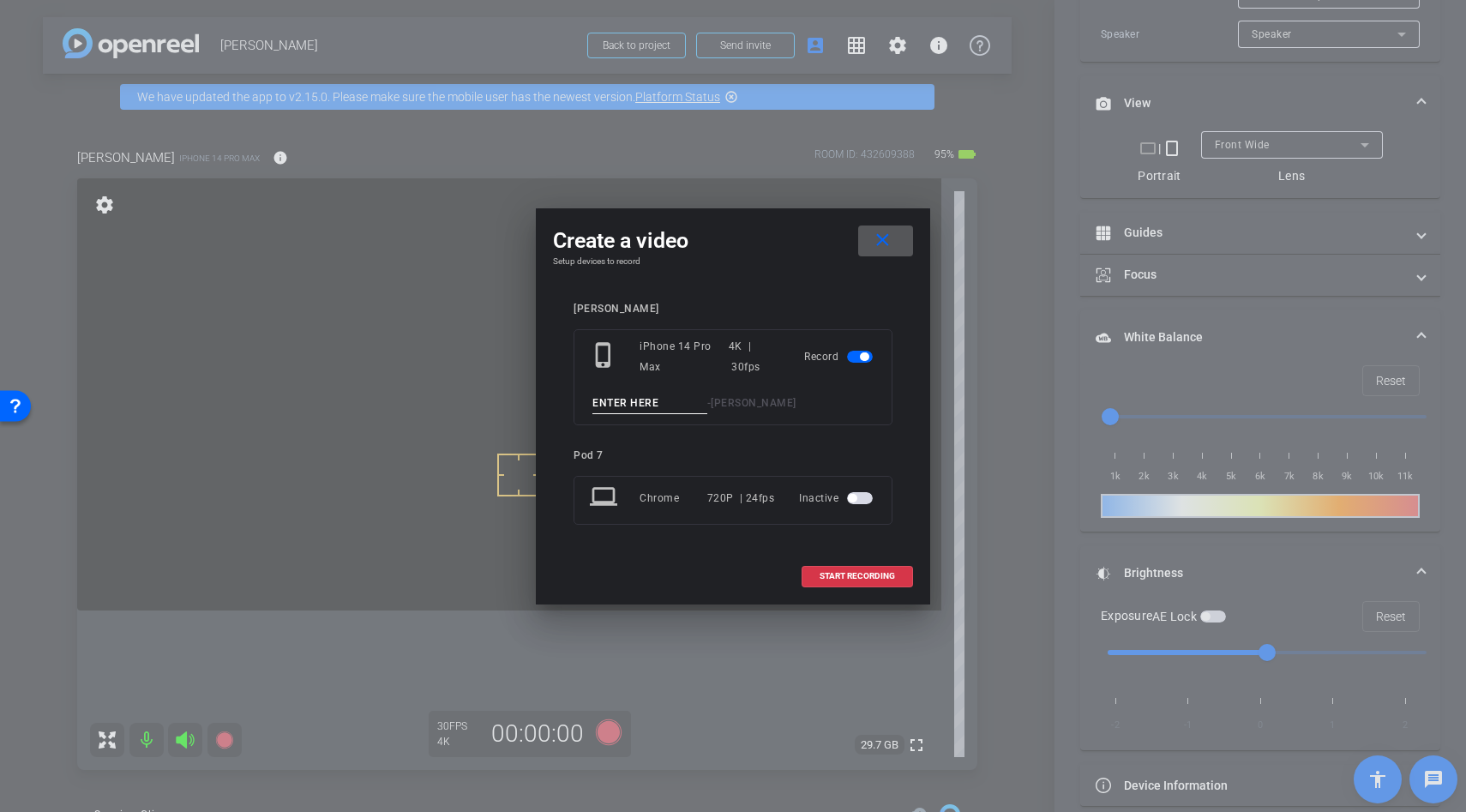
click at [631, 407] on input at bounding box center [650, 403] width 115 height 21
type input "unboxing"
click at [847, 573] on span "START RECORDING" at bounding box center [858, 576] width 76 height 9
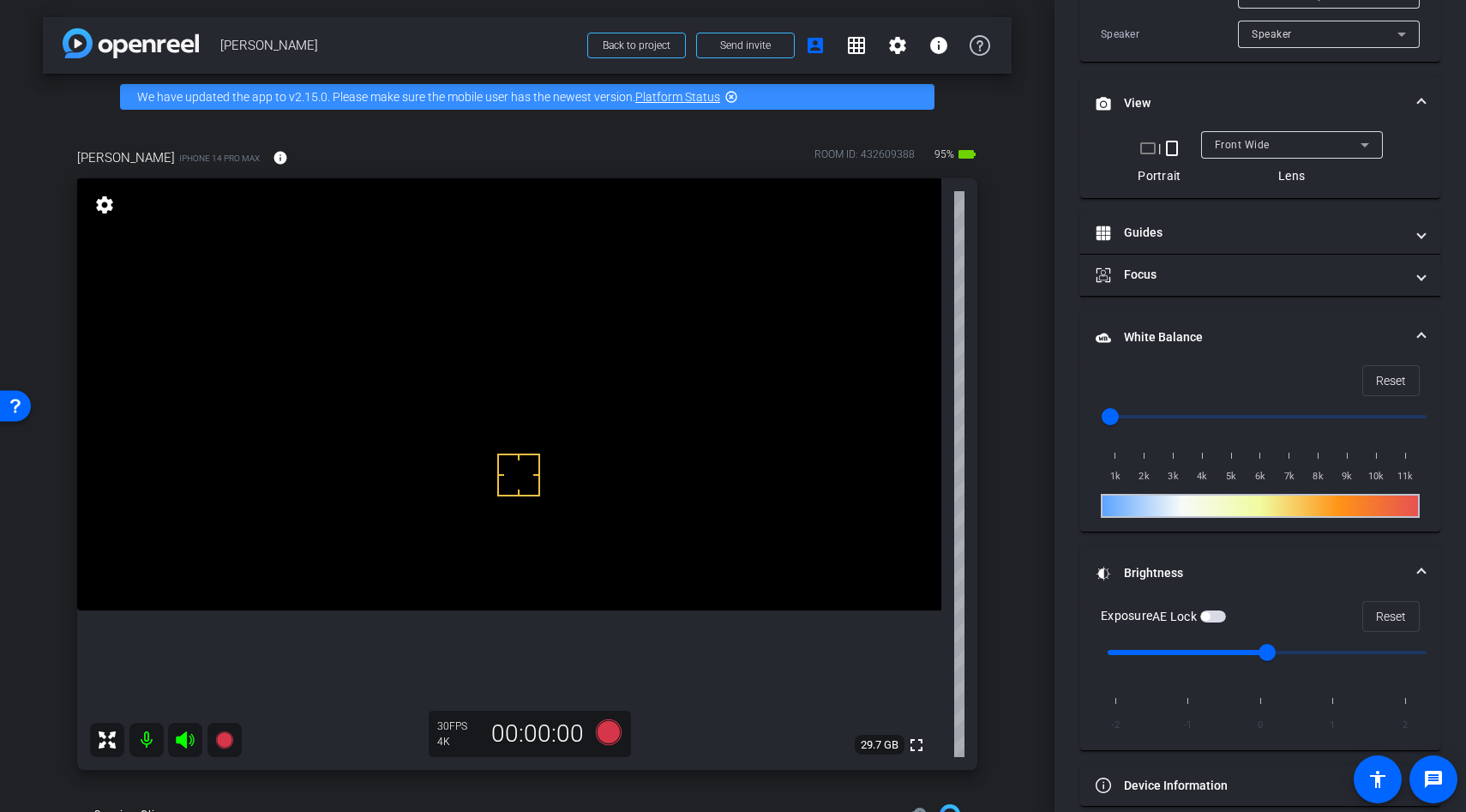
scroll to position [477, 0]
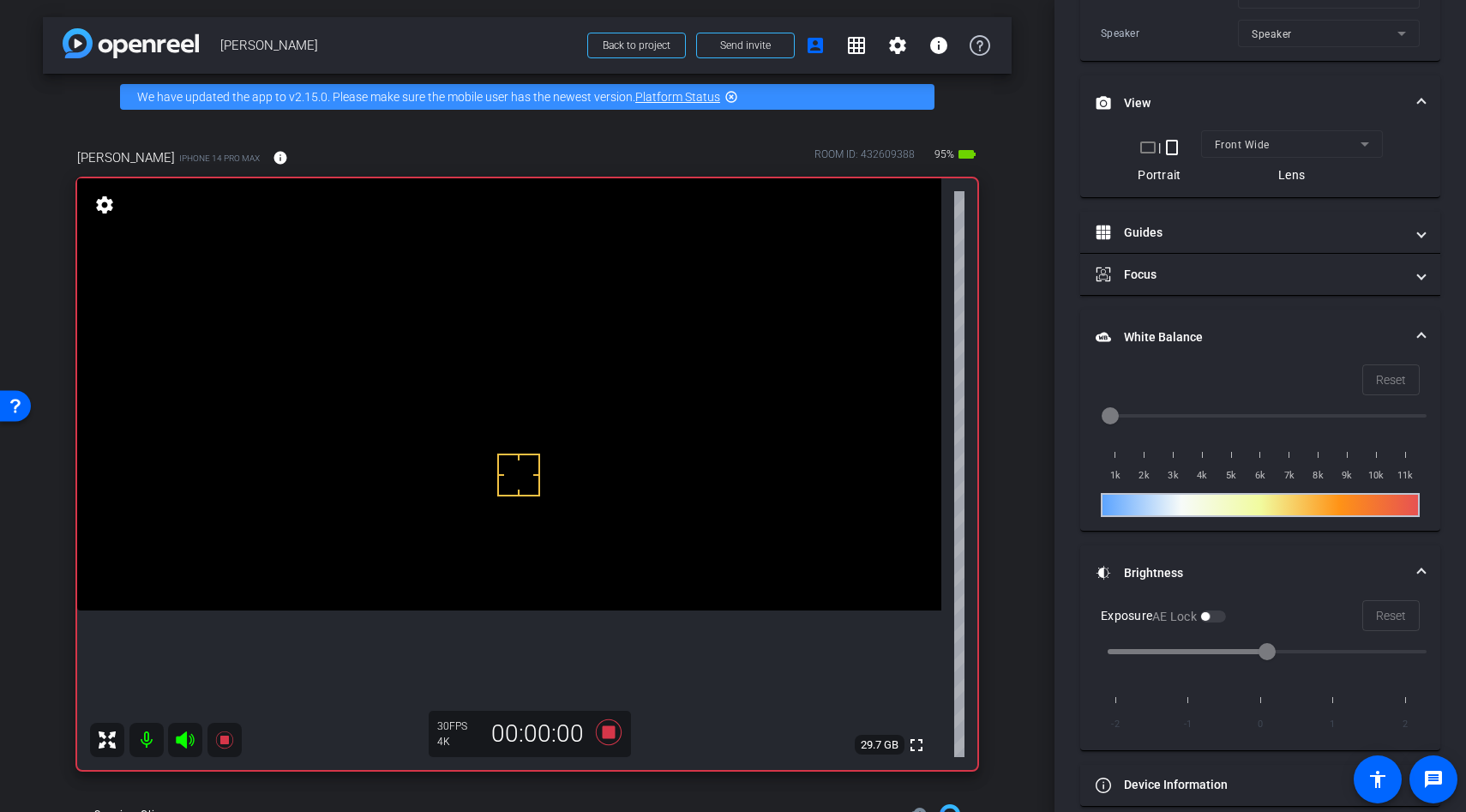
click at [499, 537] on video at bounding box center [509, 395] width 864 height 432
click at [451, 519] on video at bounding box center [509, 395] width 864 height 432
click at [477, 519] on div at bounding box center [498, 536] width 43 height 43
click at [494, 489] on video at bounding box center [509, 395] width 864 height 432
click at [490, 489] on div at bounding box center [494, 489] width 43 height 43
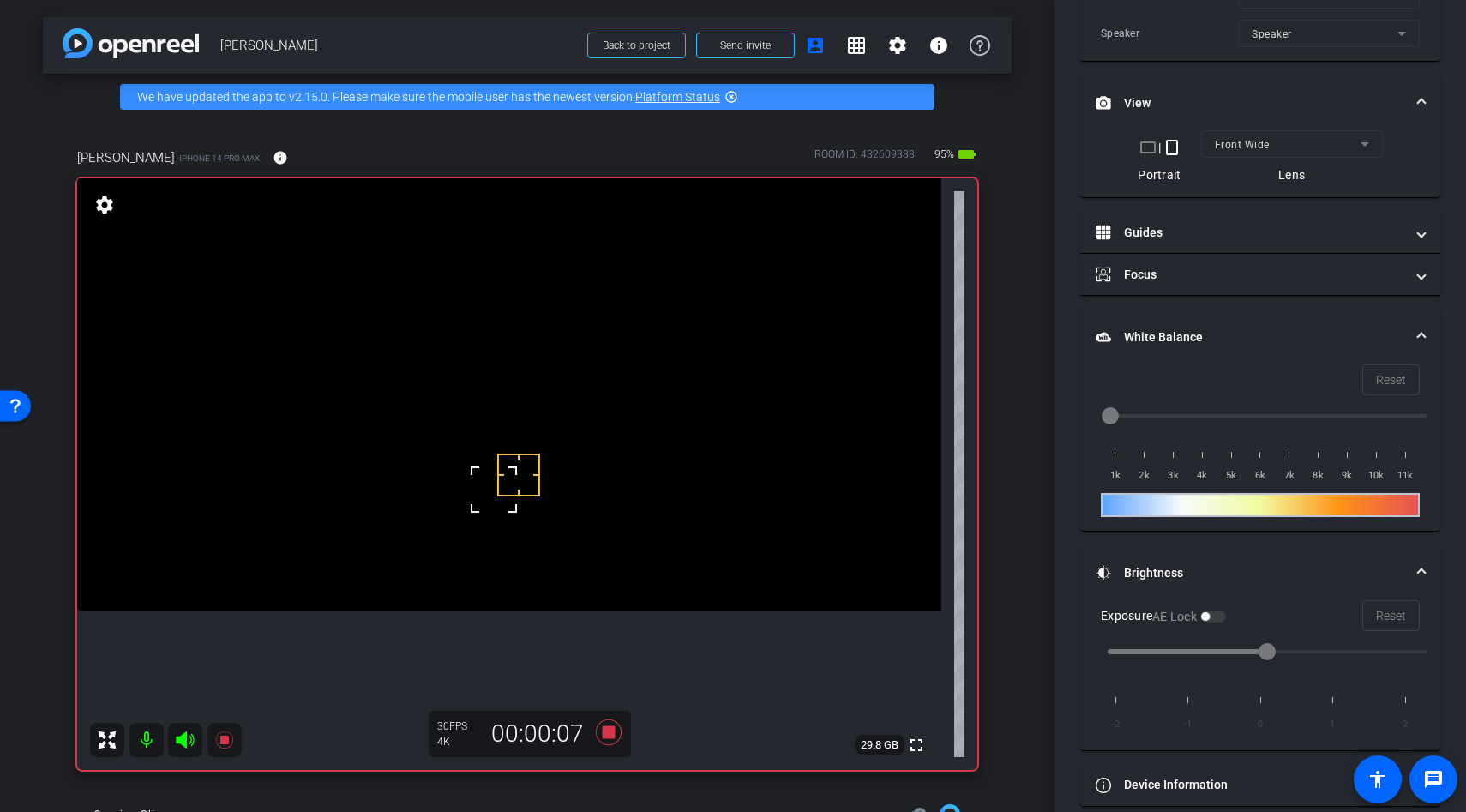
click at [471, 484] on video at bounding box center [509, 395] width 864 height 432
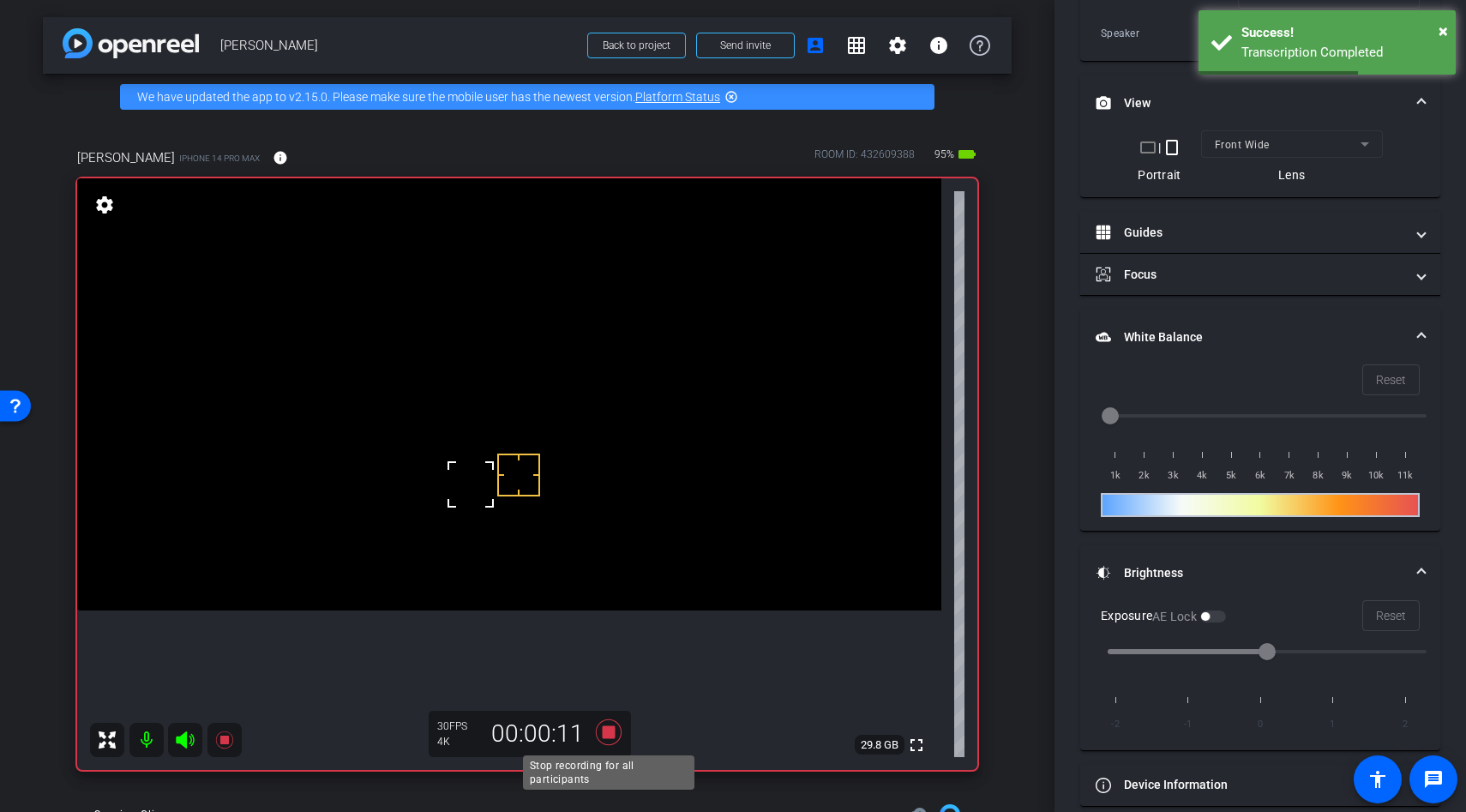
click at [608, 735] on icon at bounding box center [608, 731] width 25 height 25
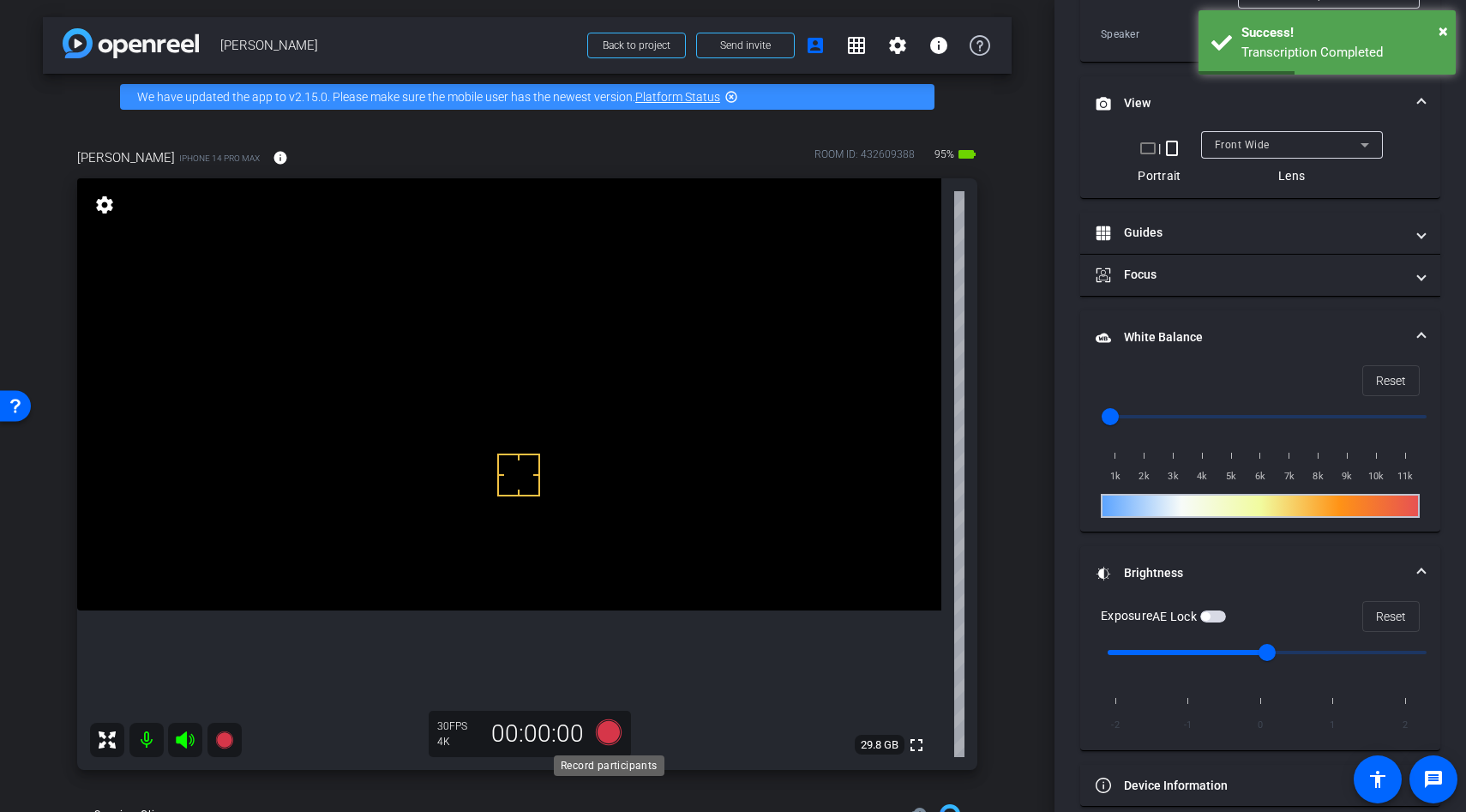
click at [610, 733] on icon at bounding box center [608, 731] width 25 height 25
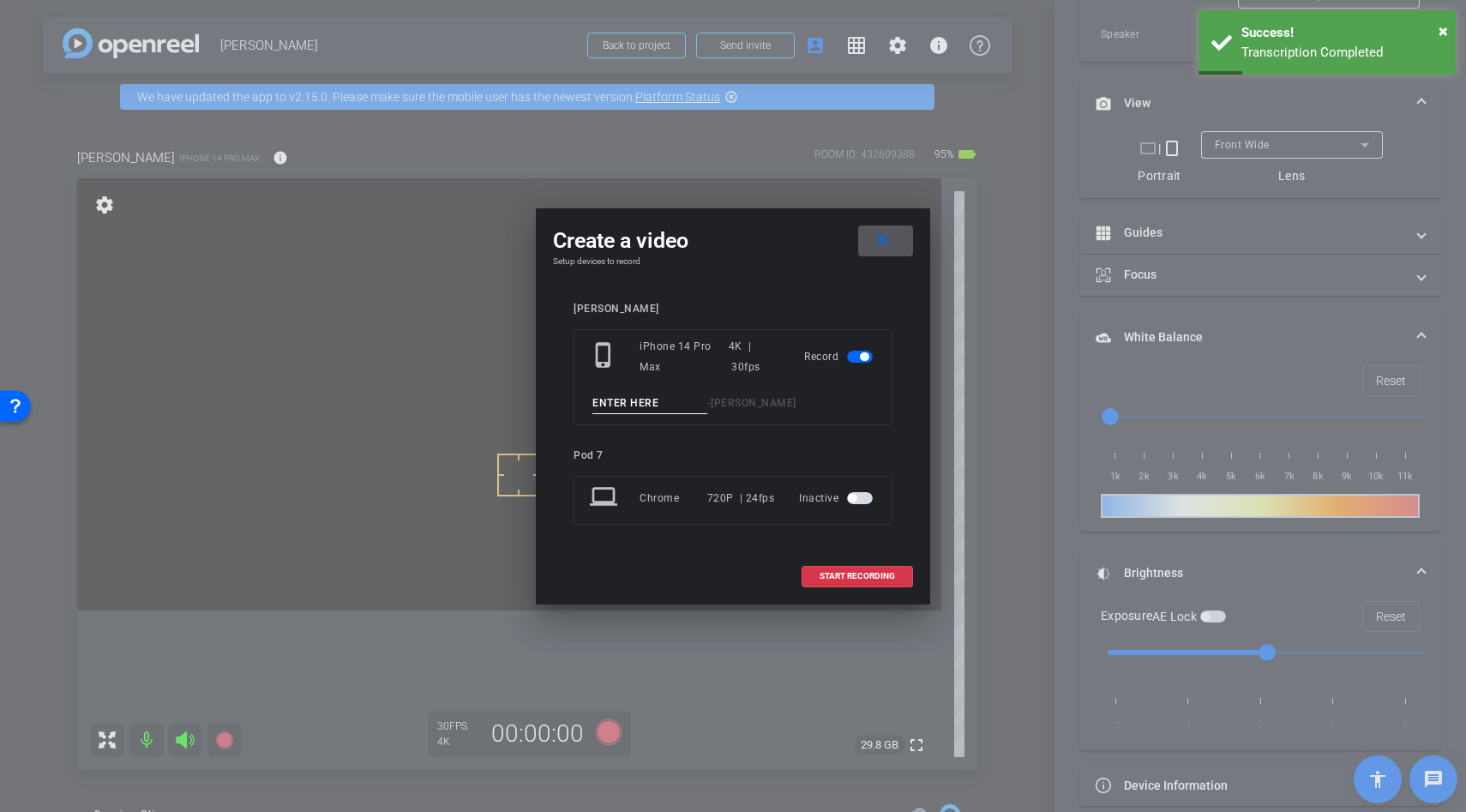
click at [643, 402] on input at bounding box center [650, 403] width 115 height 21
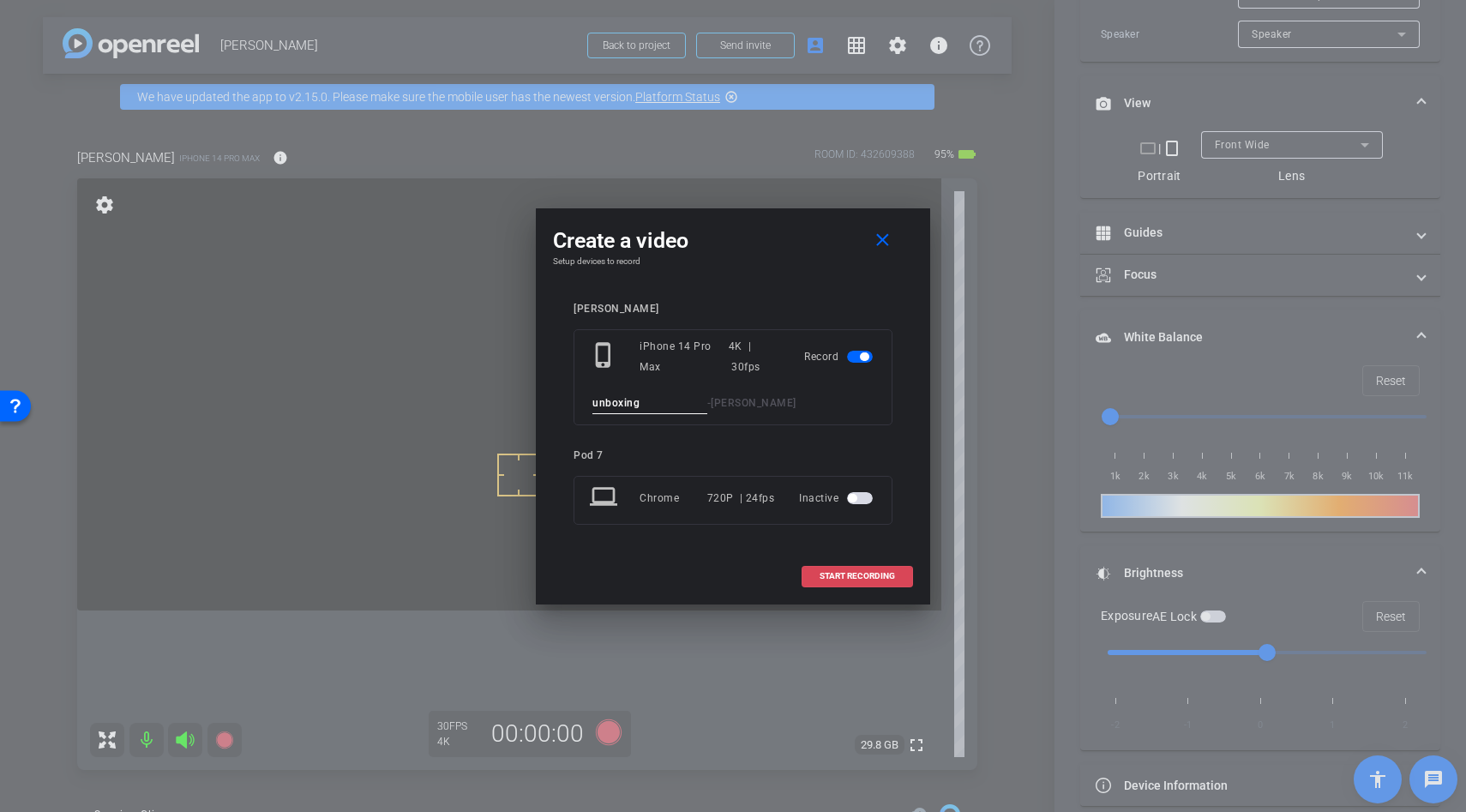
type input "unboxing"
click at [876, 557] on span at bounding box center [857, 576] width 110 height 41
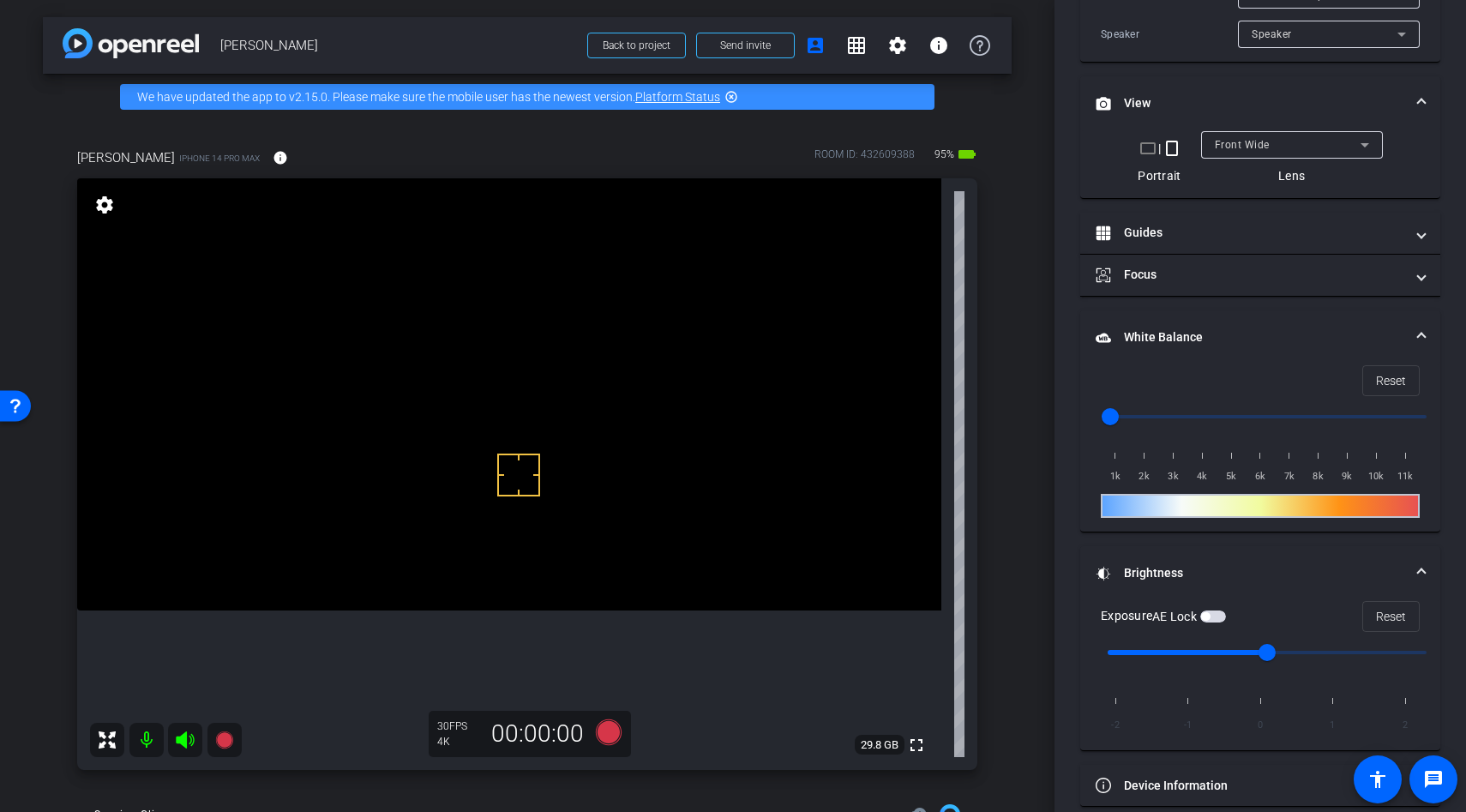
scroll to position [477, 0]
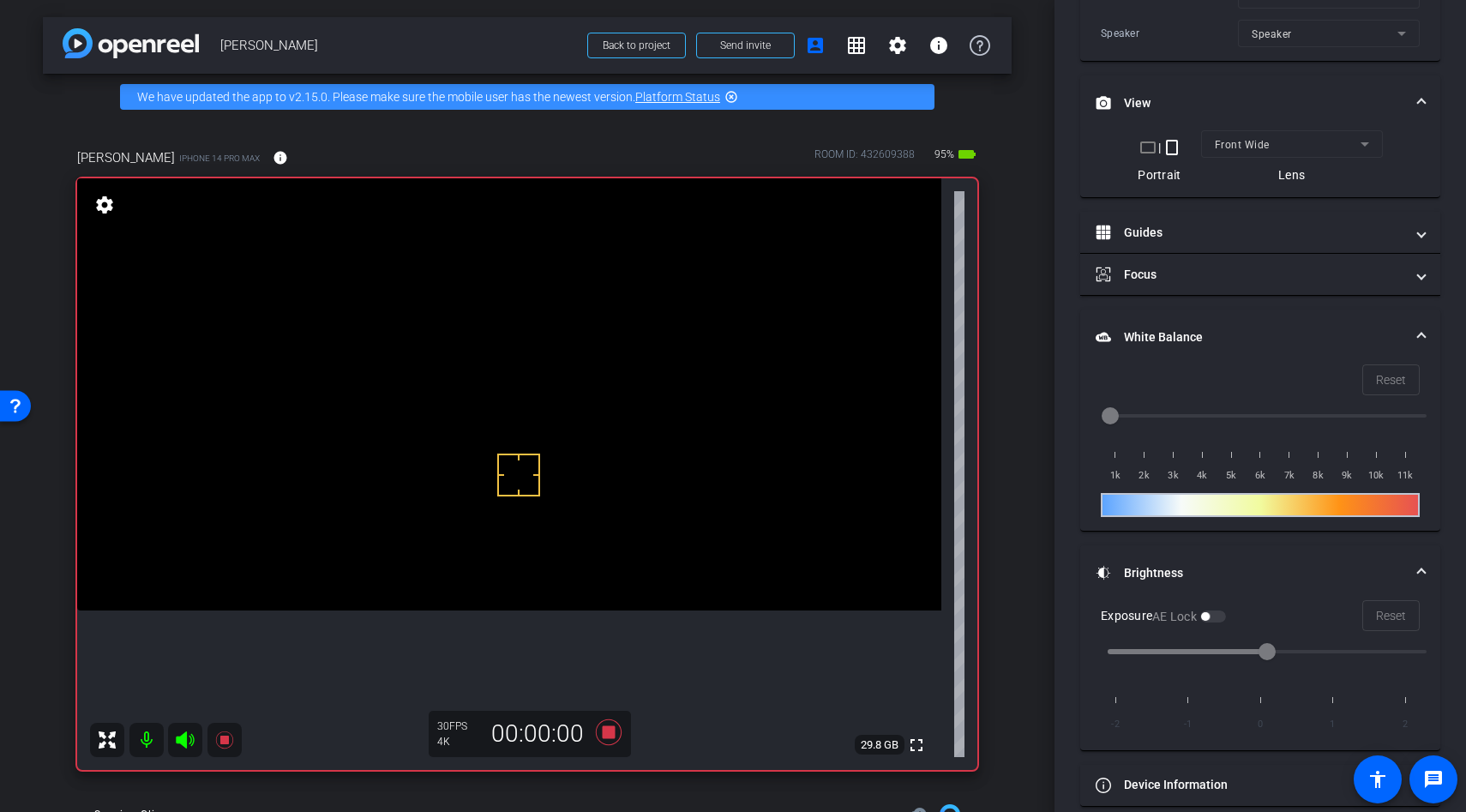
click at [494, 531] on video at bounding box center [509, 395] width 864 height 432
click at [483, 526] on div at bounding box center [494, 530] width 43 height 43
click at [483, 523] on div at bounding box center [494, 530] width 43 height 43
click at [485, 508] on video at bounding box center [509, 395] width 864 height 432
click at [492, 540] on video at bounding box center [509, 395] width 864 height 432
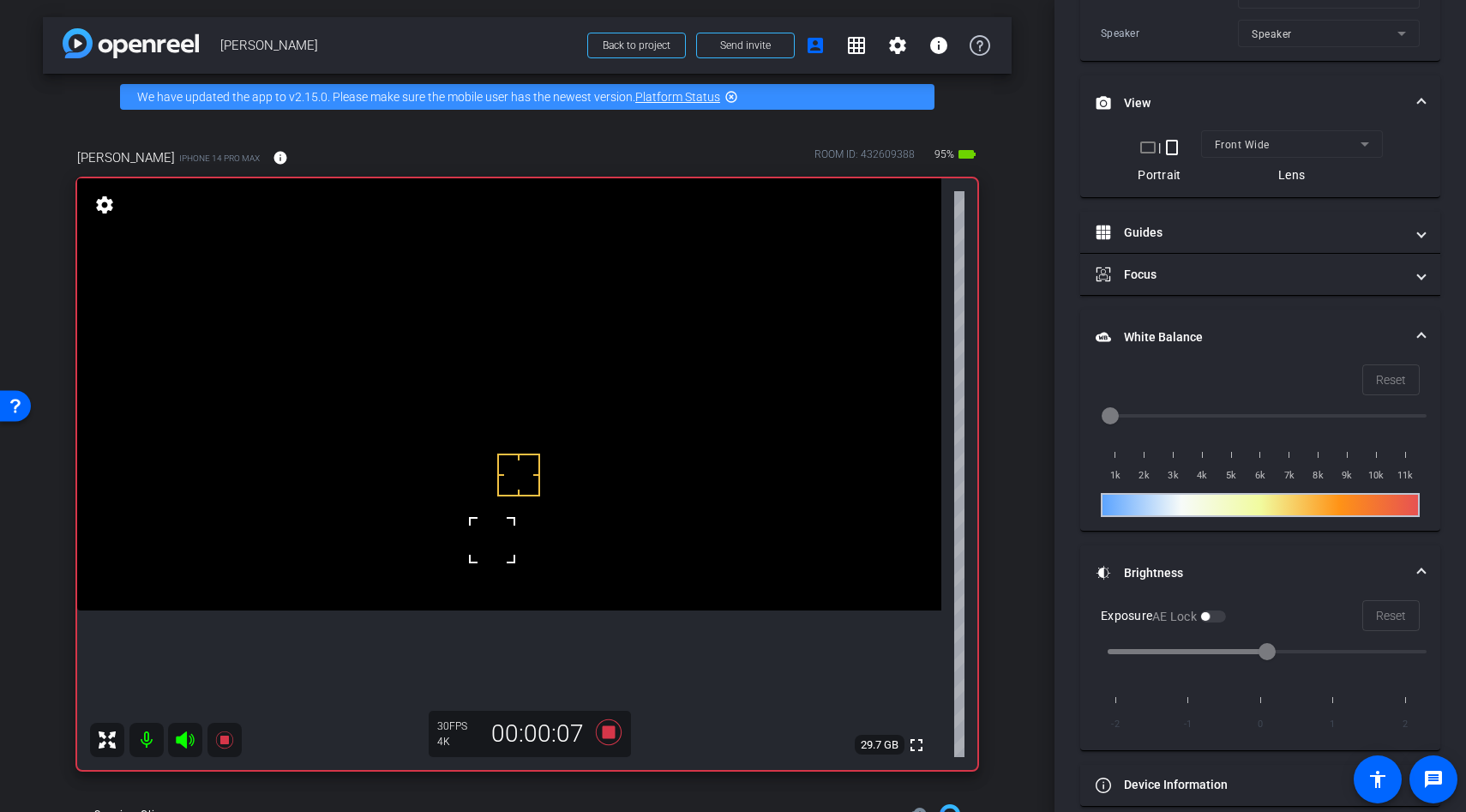
click at [498, 492] on div at bounding box center [519, 475] width 43 height 43
click at [487, 503] on video at bounding box center [509, 395] width 864 height 432
click at [497, 475] on div at bounding box center [519, 475] width 43 height 43
click at [483, 482] on video at bounding box center [509, 395] width 864 height 432
click at [484, 471] on div at bounding box center [483, 482] width 43 height 43
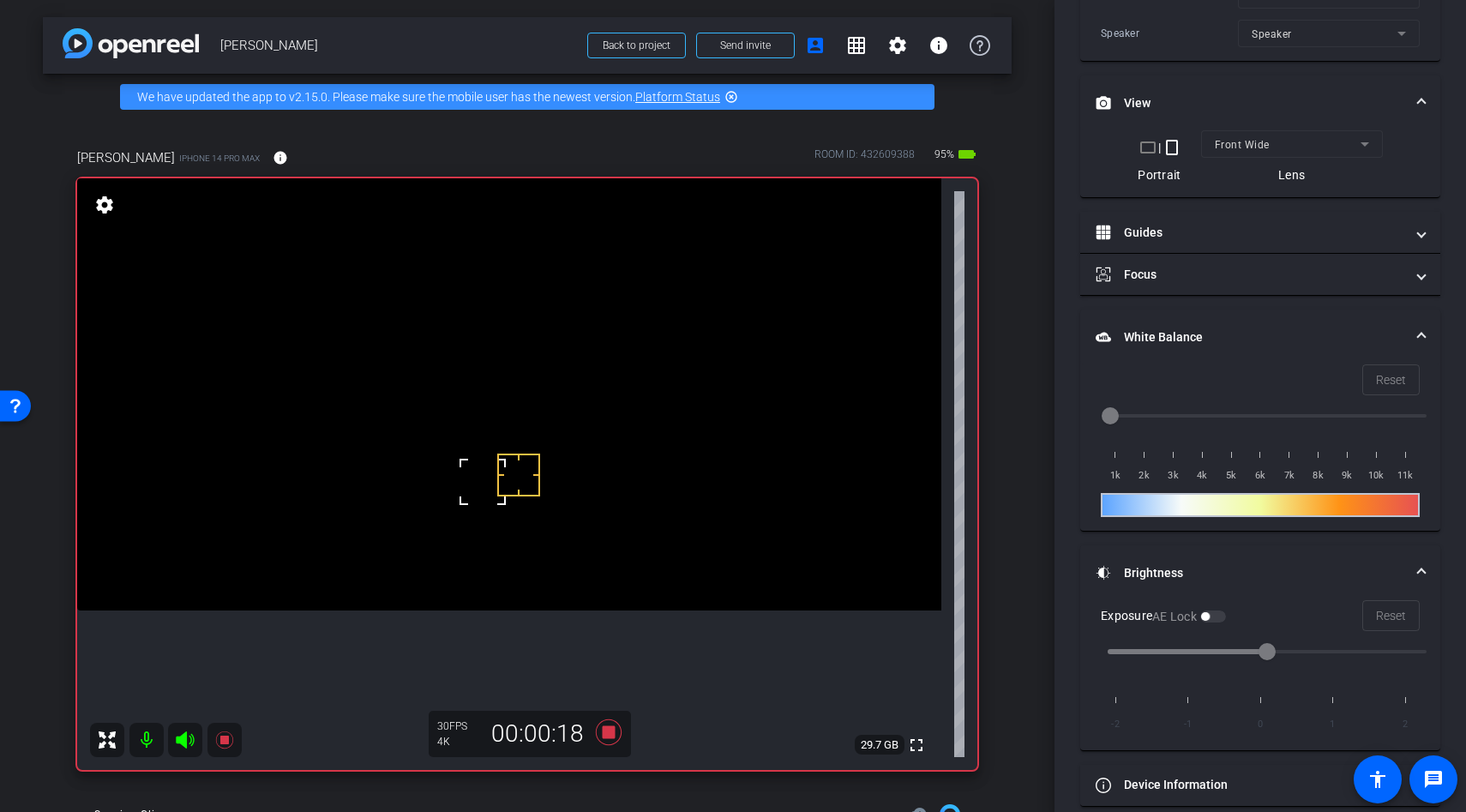
click at [480, 474] on div at bounding box center [483, 482] width 43 height 43
click at [573, 458] on video at bounding box center [509, 395] width 864 height 432
click at [571, 461] on div at bounding box center [572, 458] width 43 height 43
click at [551, 437] on span at bounding box center [551, 437] width 0 height 0
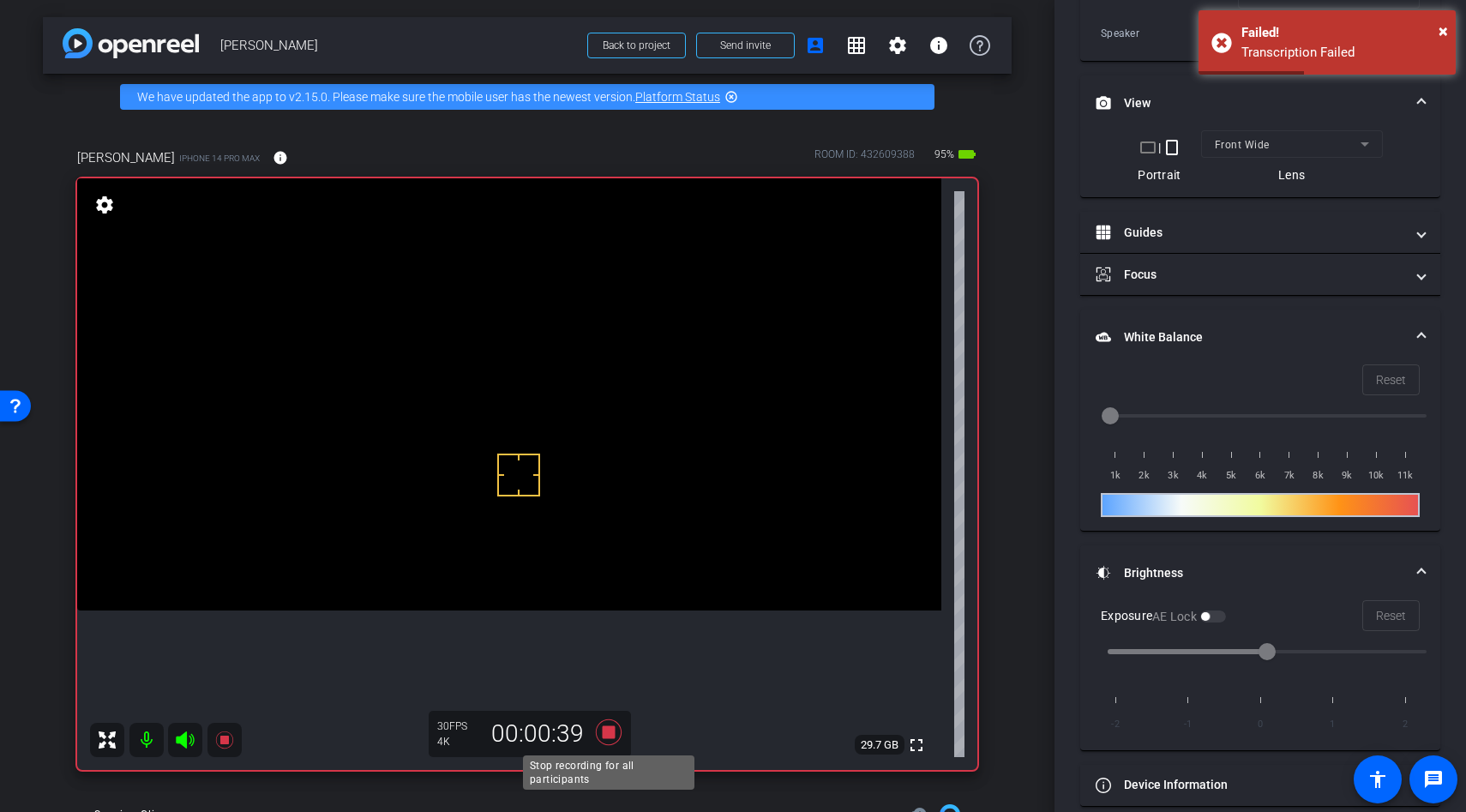
click at [613, 728] on icon at bounding box center [608, 731] width 25 height 25
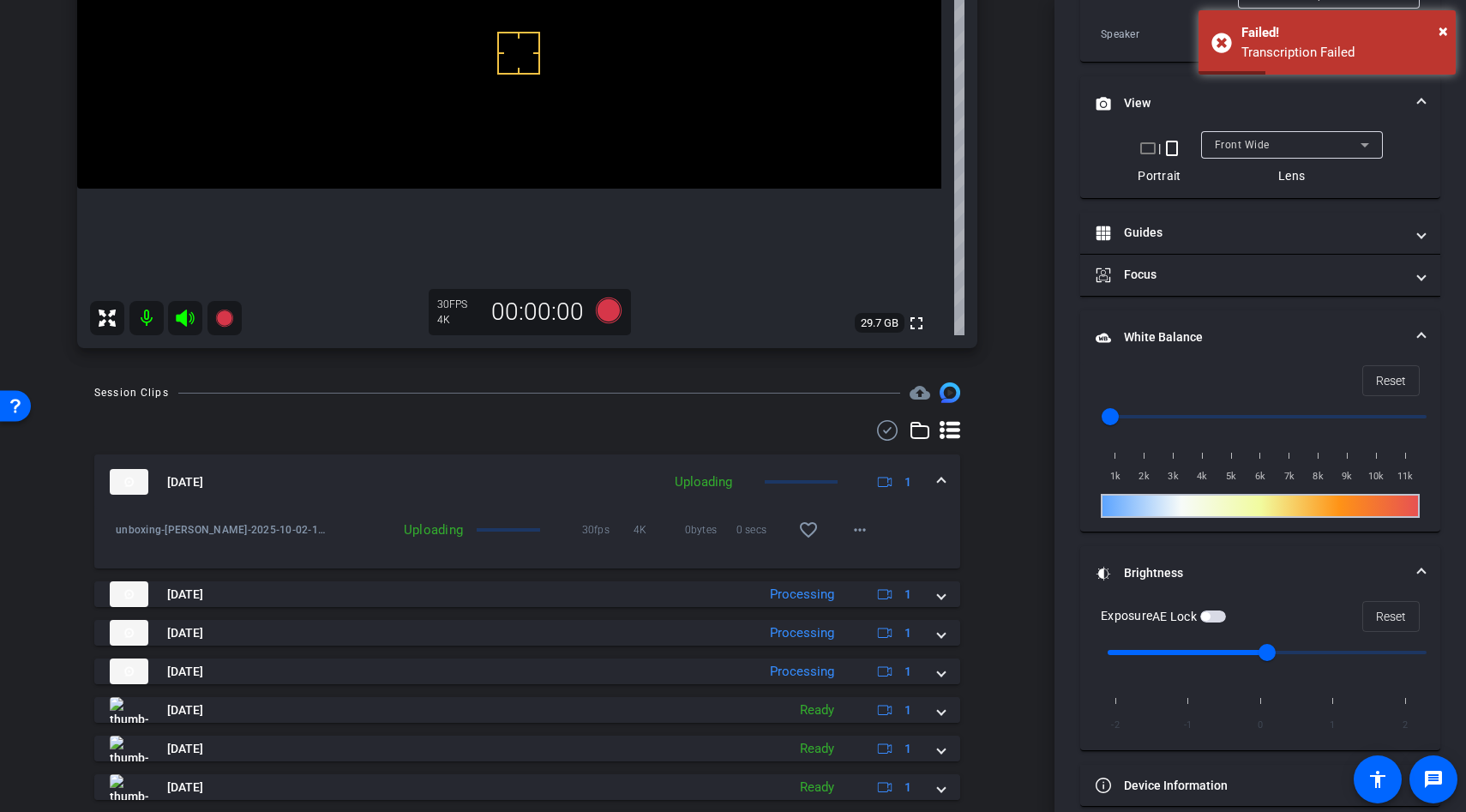
scroll to position [468, 0]
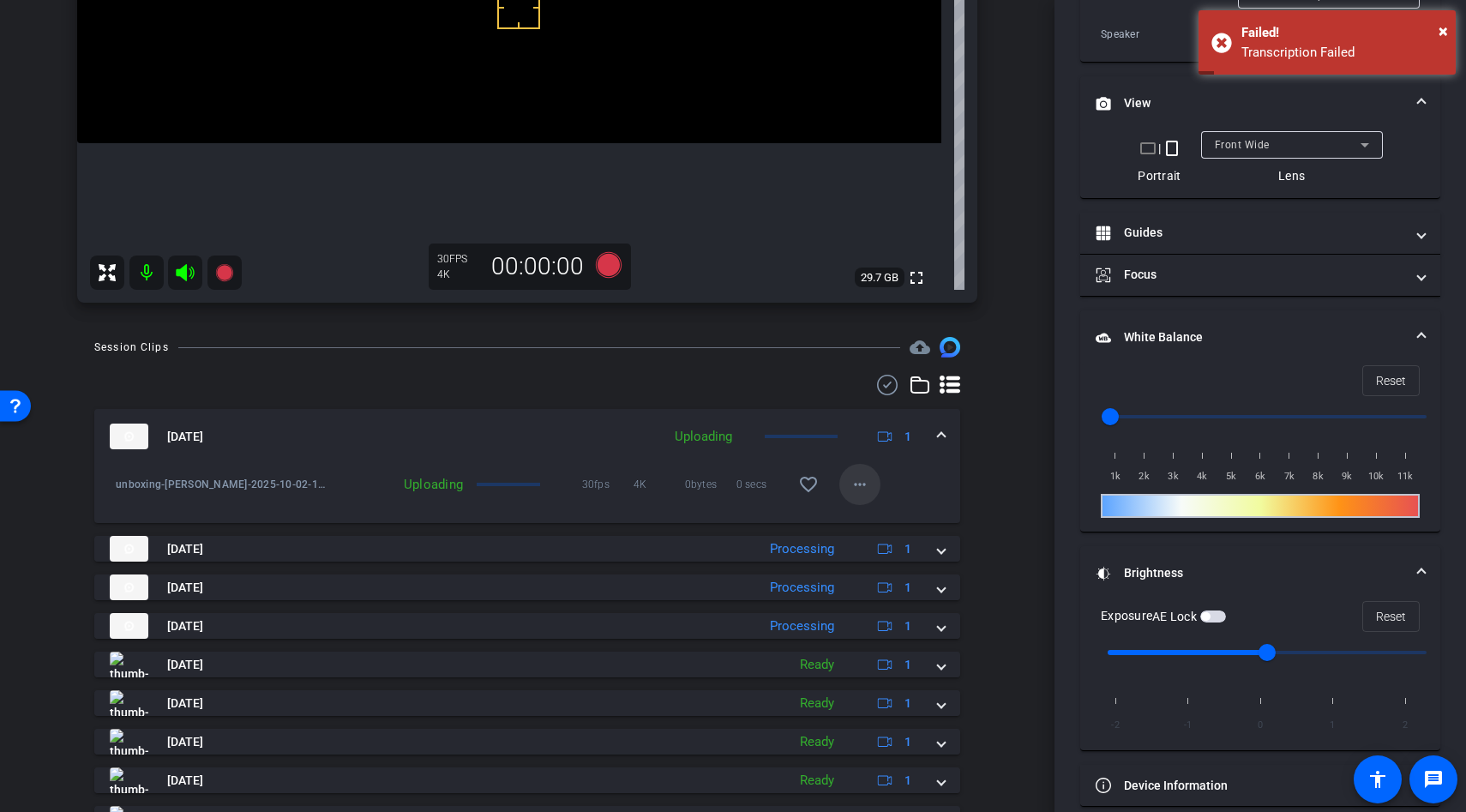
click at [859, 483] on mat-icon "more_horiz" at bounding box center [860, 483] width 20 height 20
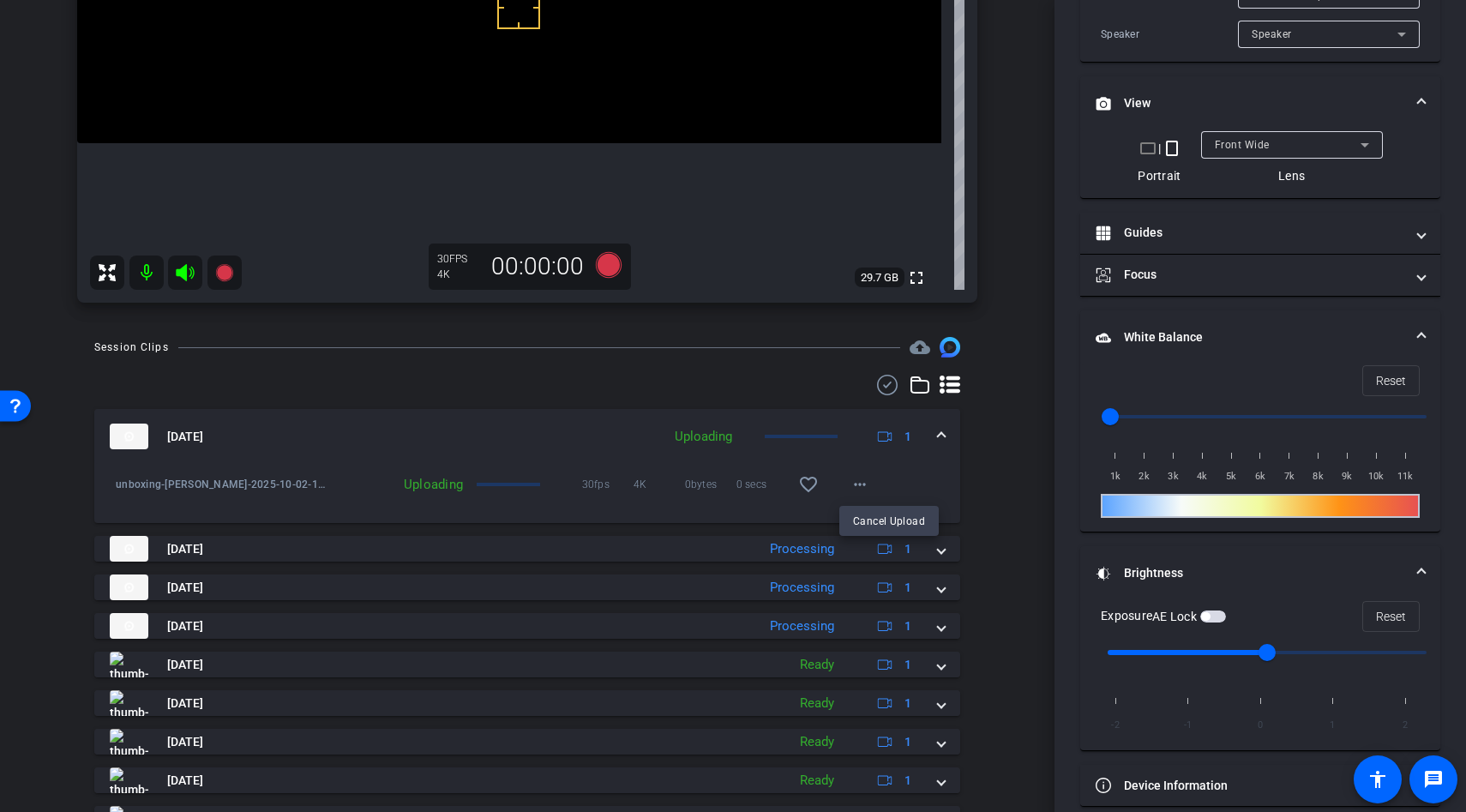
click at [940, 473] on div at bounding box center [733, 406] width 1466 height 812
click at [875, 488] on span at bounding box center [860, 484] width 41 height 41
click at [915, 483] on div at bounding box center [733, 406] width 1466 height 812
click at [839, 489] on span at bounding box center [860, 484] width 41 height 41
click at [964, 481] on div at bounding box center [733, 406] width 1466 height 812
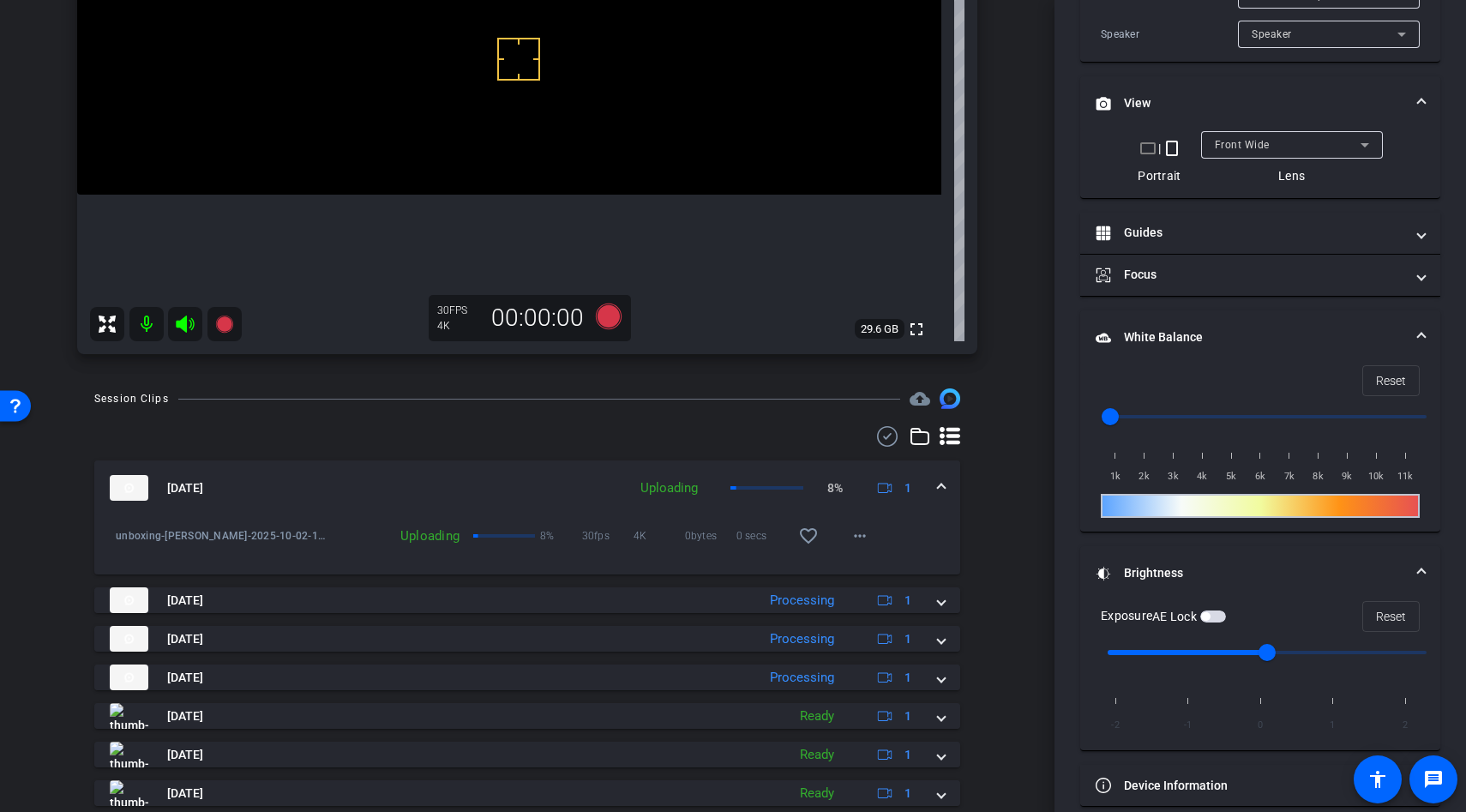
scroll to position [417, 0]
click at [880, 540] on div "unboxing-[PERSON_NAME]-2025-10-02-13-18-23-346-0 Uploading 18% 30fps 4K 0bytes …" at bounding box center [526, 543] width 866 height 59
click at [860, 535] on mat-icon "more_horiz" at bounding box center [860, 534] width 20 height 20
click at [1016, 228] on div at bounding box center [733, 406] width 1466 height 812
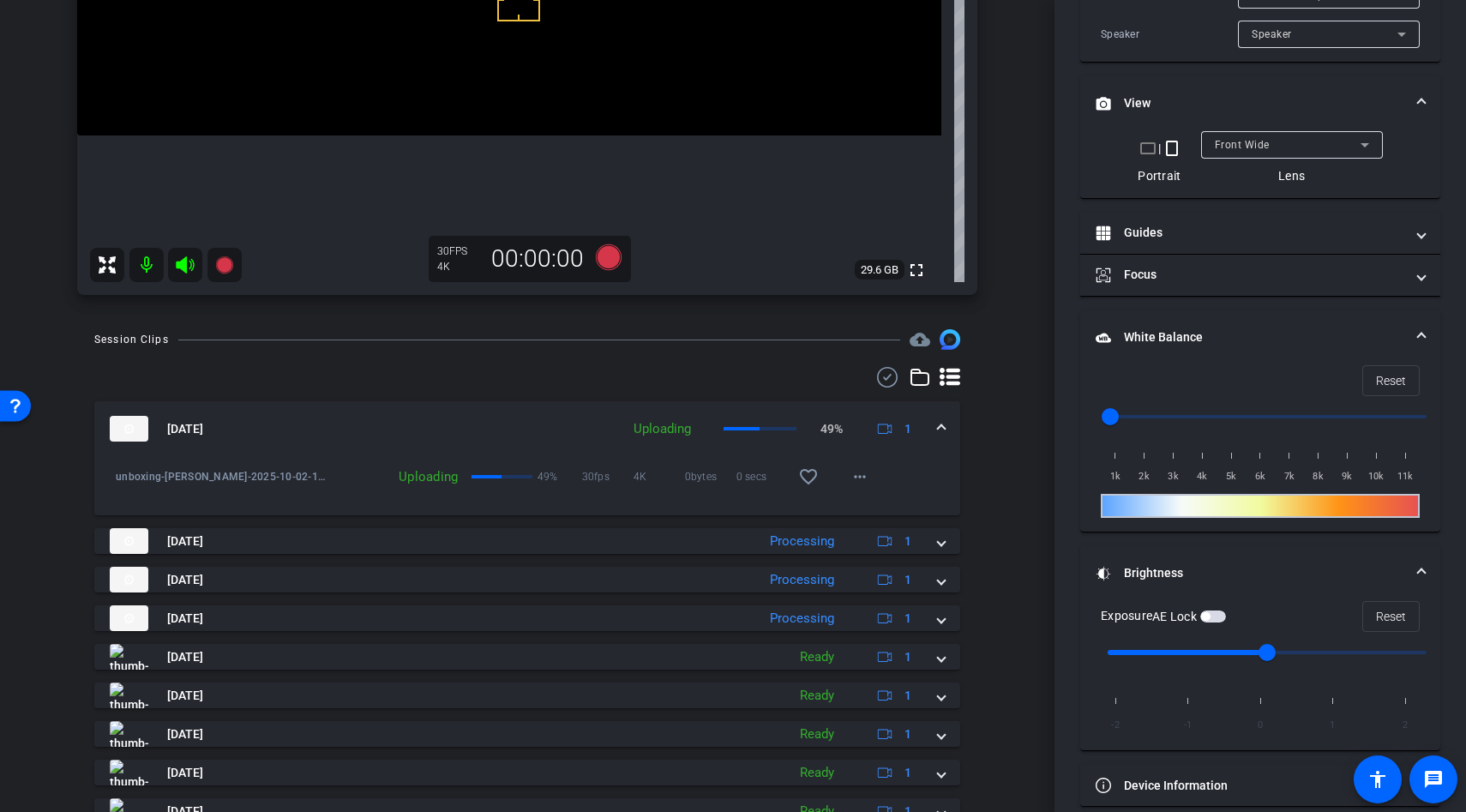
scroll to position [475, 0]
click at [867, 484] on mat-icon "more_horiz" at bounding box center [860, 475] width 20 height 20
click at [950, 468] on div at bounding box center [733, 406] width 1466 height 812
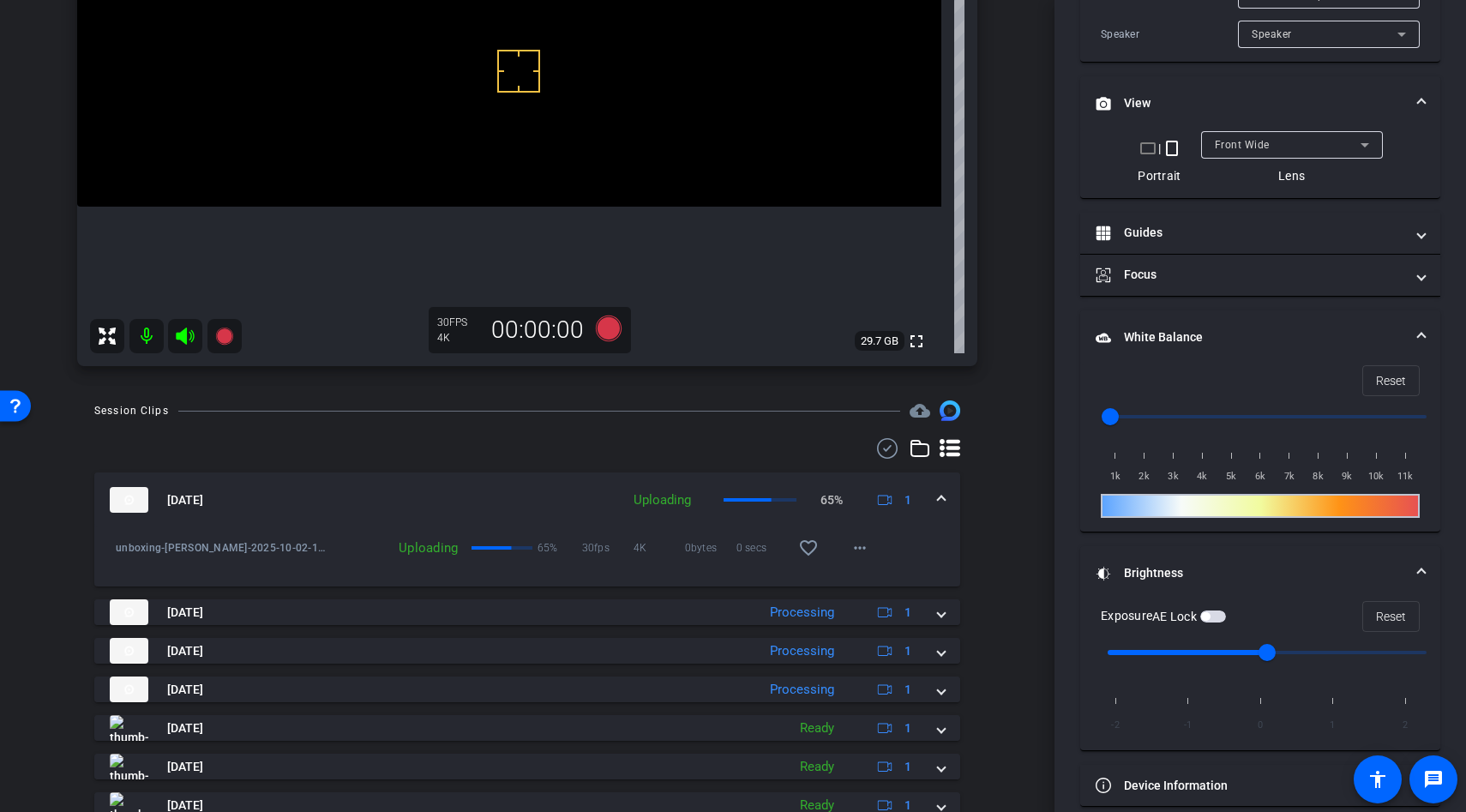
scroll to position [393, 0]
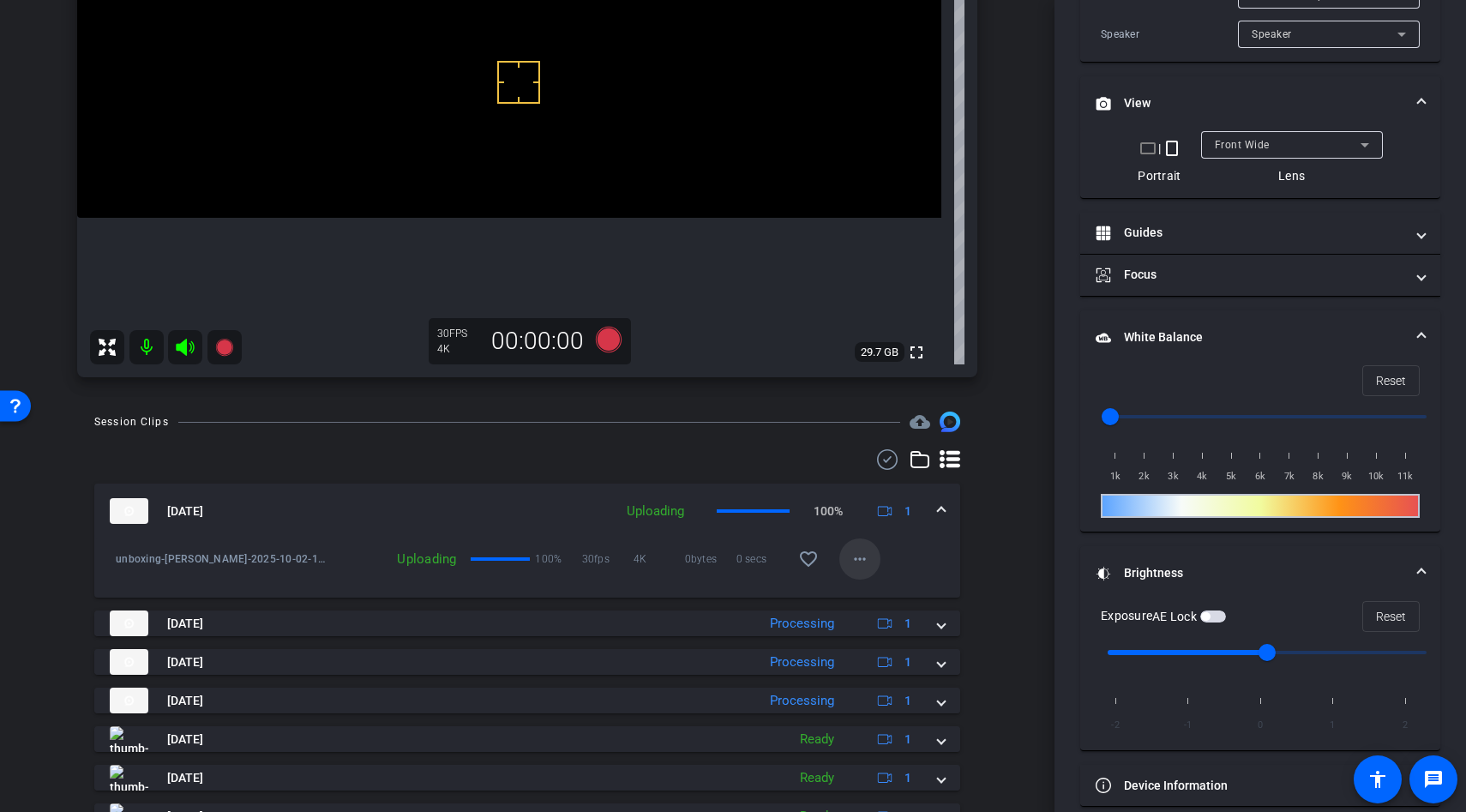
click at [862, 561] on mat-icon "more_horiz" at bounding box center [860, 558] width 20 height 20
click at [947, 558] on div at bounding box center [733, 406] width 1466 height 812
click at [851, 560] on mat-icon "more_horiz" at bounding box center [860, 558] width 20 height 20
click at [957, 564] on div at bounding box center [733, 406] width 1466 height 812
click at [854, 554] on mat-icon "more_horiz" at bounding box center [860, 558] width 20 height 20
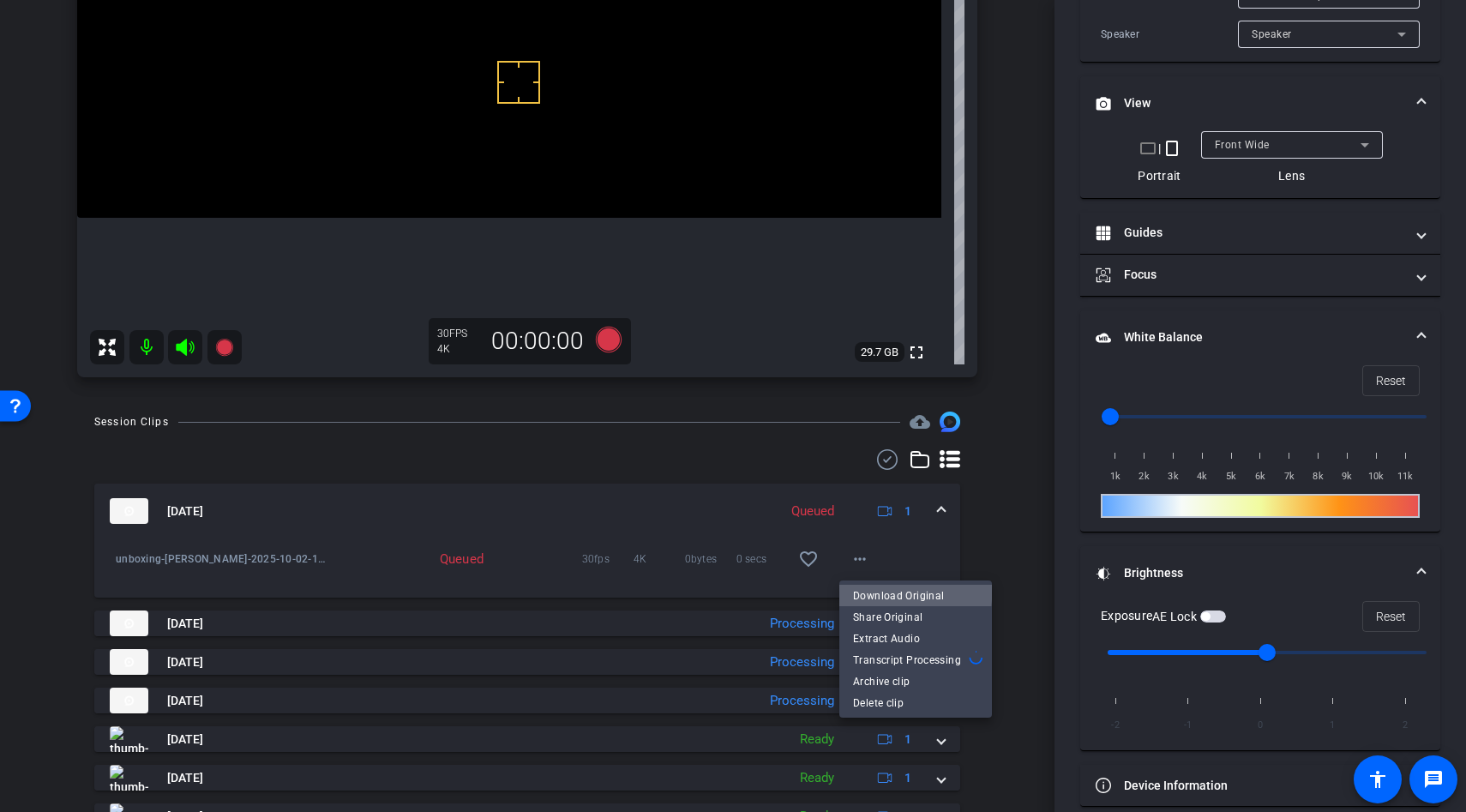
click at [889, 586] on span "Download Original" at bounding box center [916, 594] width 125 height 20
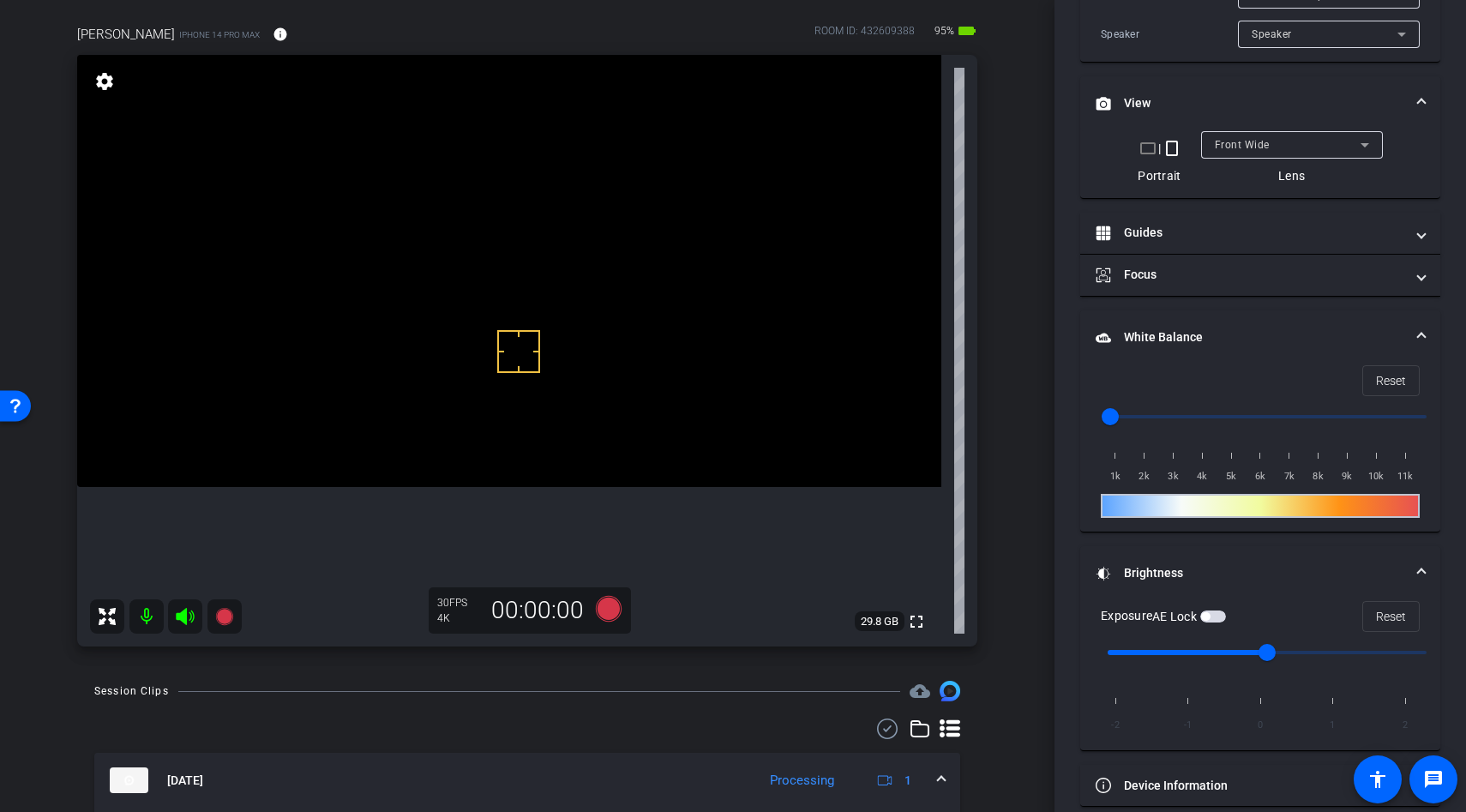
scroll to position [86, 0]
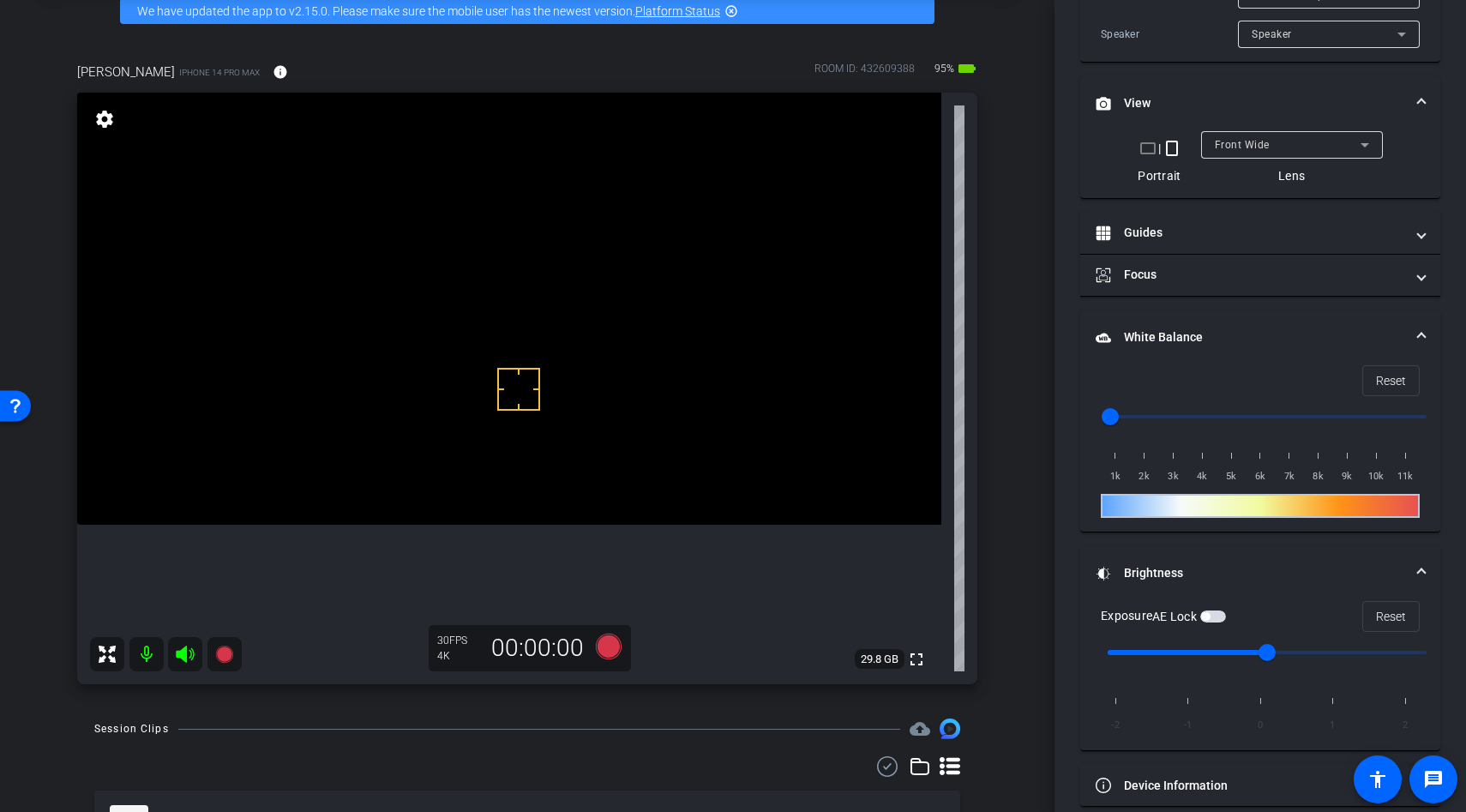
click at [548, 410] on video at bounding box center [509, 308] width 864 height 432
click at [533, 472] on video at bounding box center [509, 308] width 864 height 432
click at [476, 406] on video at bounding box center [509, 308] width 864 height 432
click at [475, 475] on video at bounding box center [509, 308] width 864 height 432
click at [495, 429] on video at bounding box center [509, 308] width 864 height 432
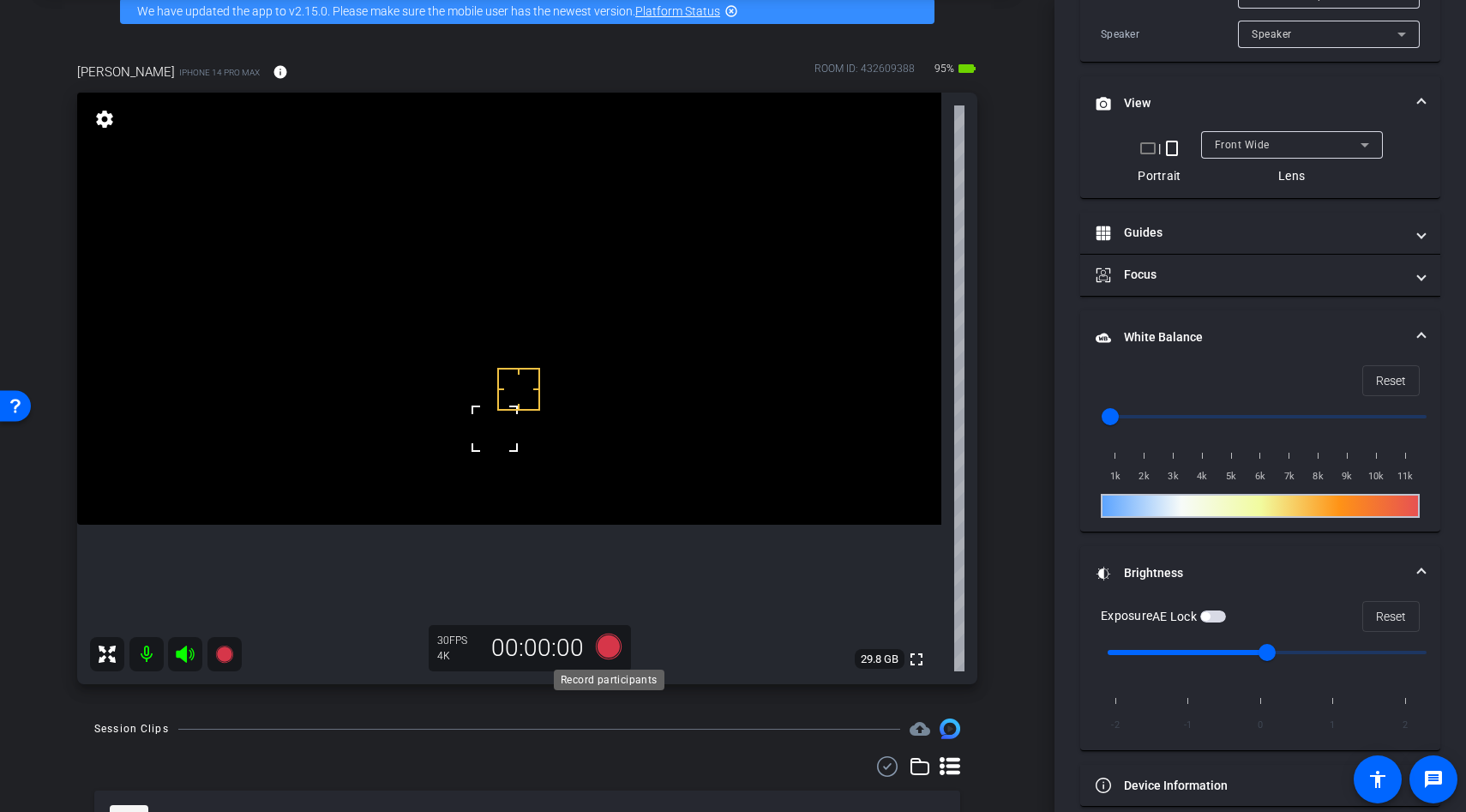
click at [610, 649] on icon at bounding box center [608, 646] width 25 height 25
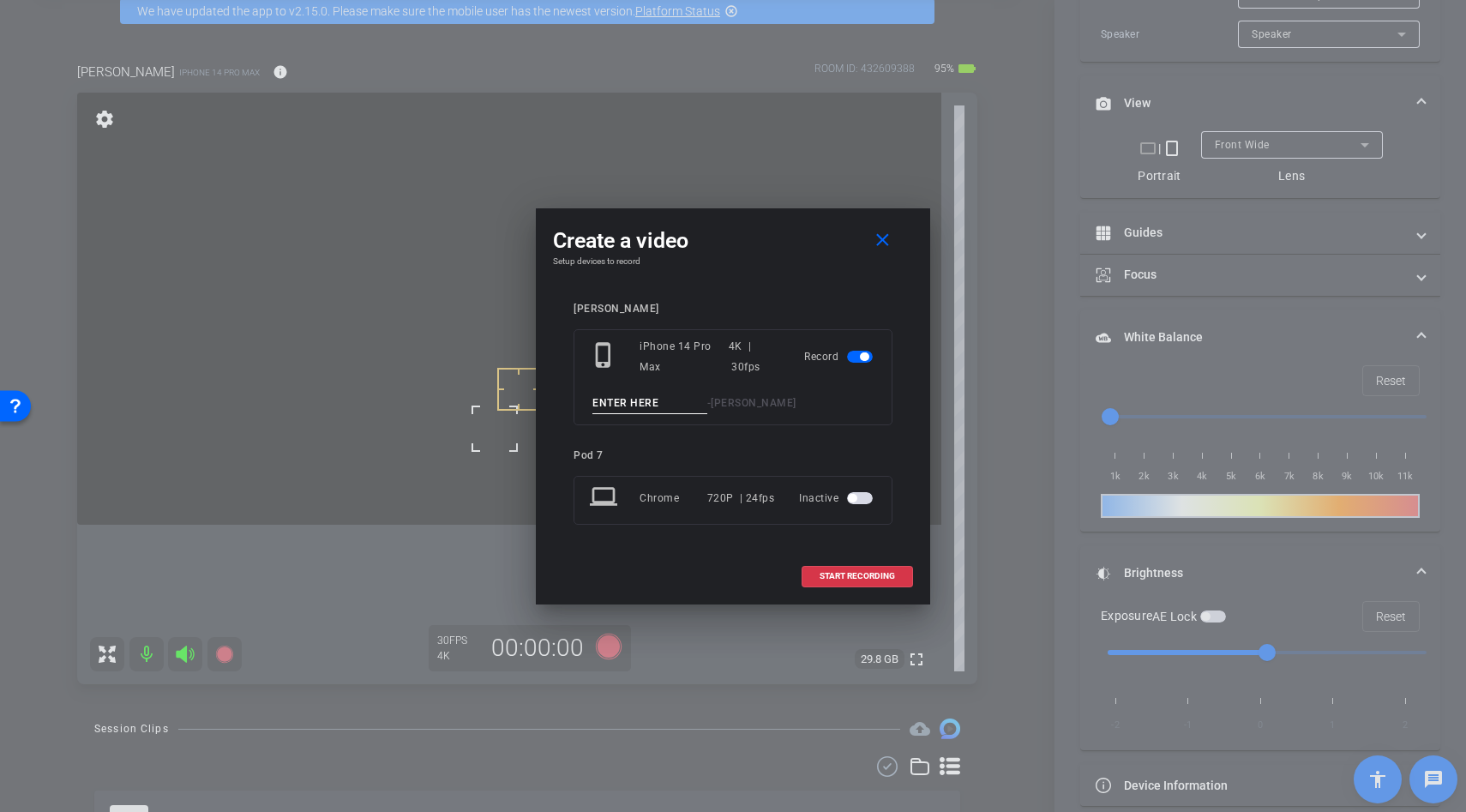
click at [617, 403] on input at bounding box center [650, 403] width 115 height 21
click at [878, 235] on mat-icon "close" at bounding box center [882, 240] width 21 height 21
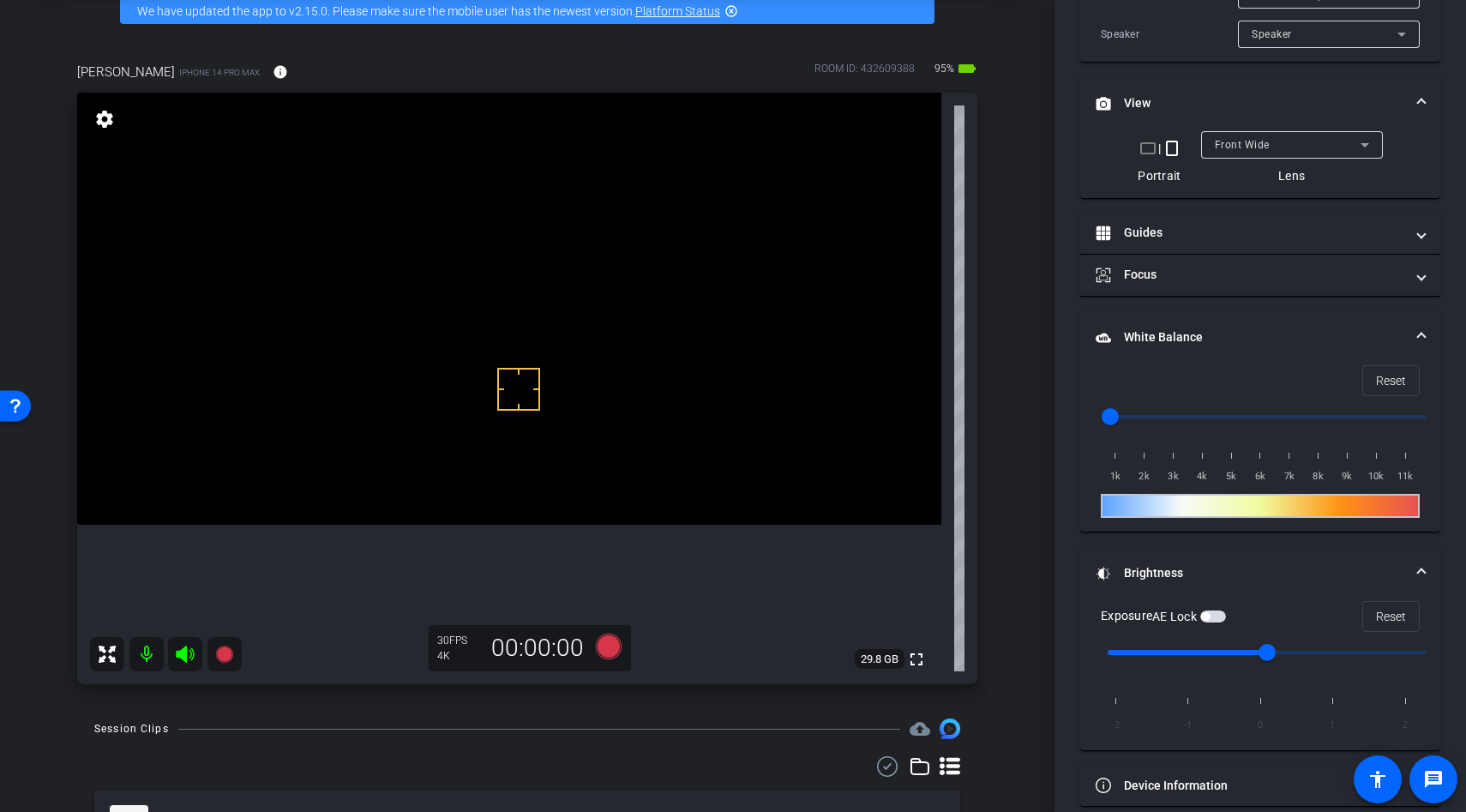
click at [494, 440] on video at bounding box center [509, 308] width 864 height 432
click at [612, 647] on icon at bounding box center [608, 646] width 25 height 25
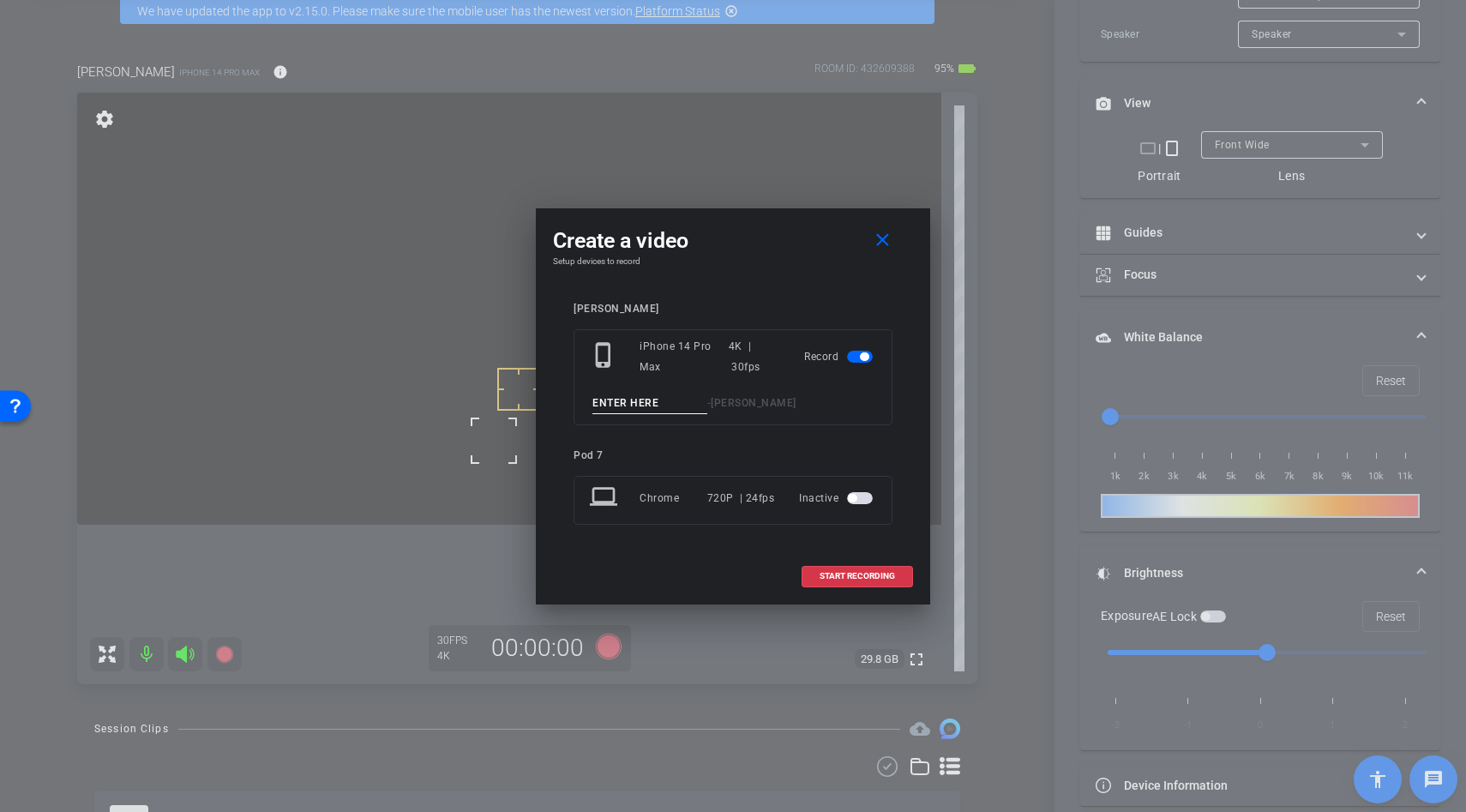
click at [631, 398] on input at bounding box center [650, 403] width 115 height 21
type input "unboxing"
click at [861, 589] on span at bounding box center [857, 576] width 110 height 41
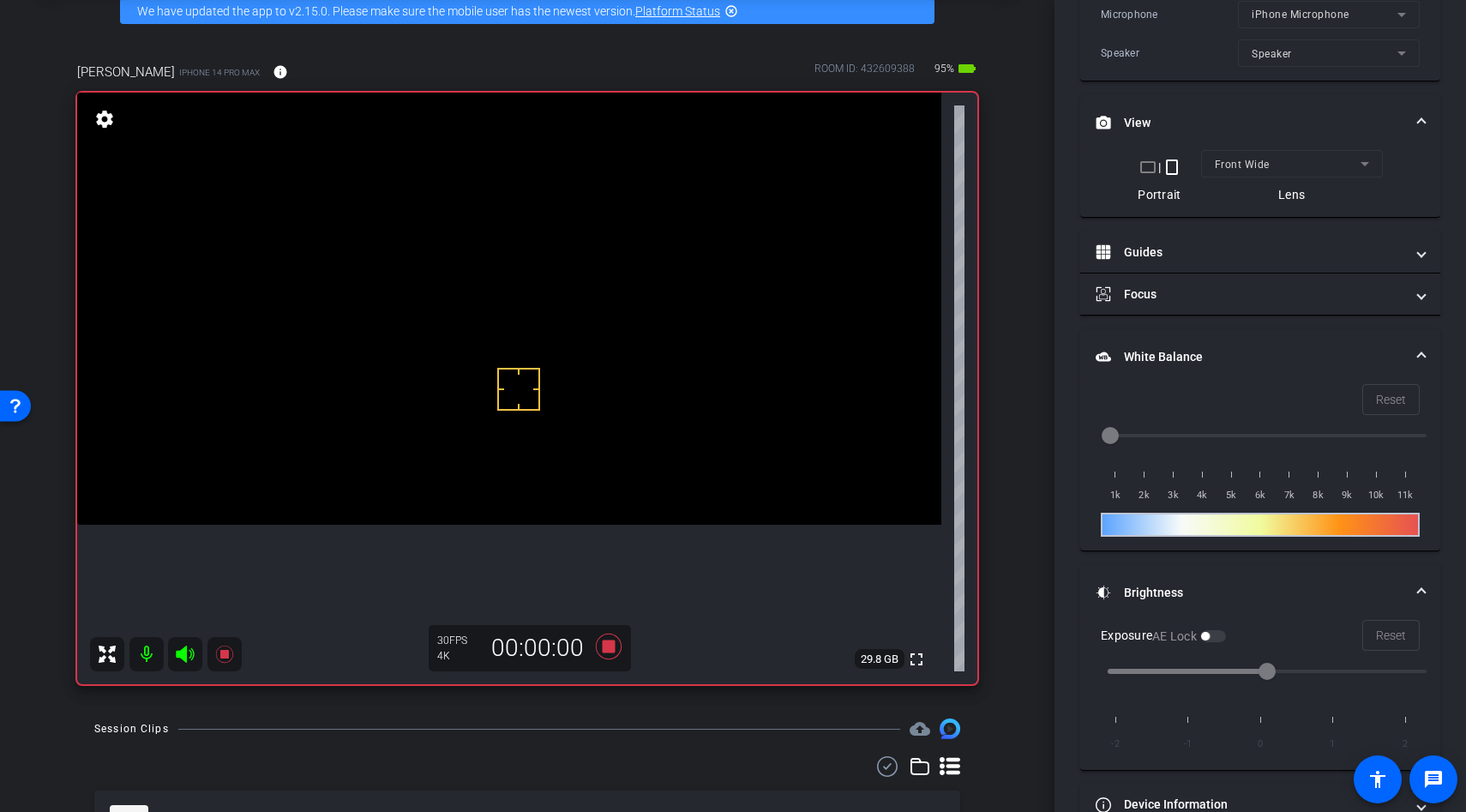
scroll to position [477, 0]
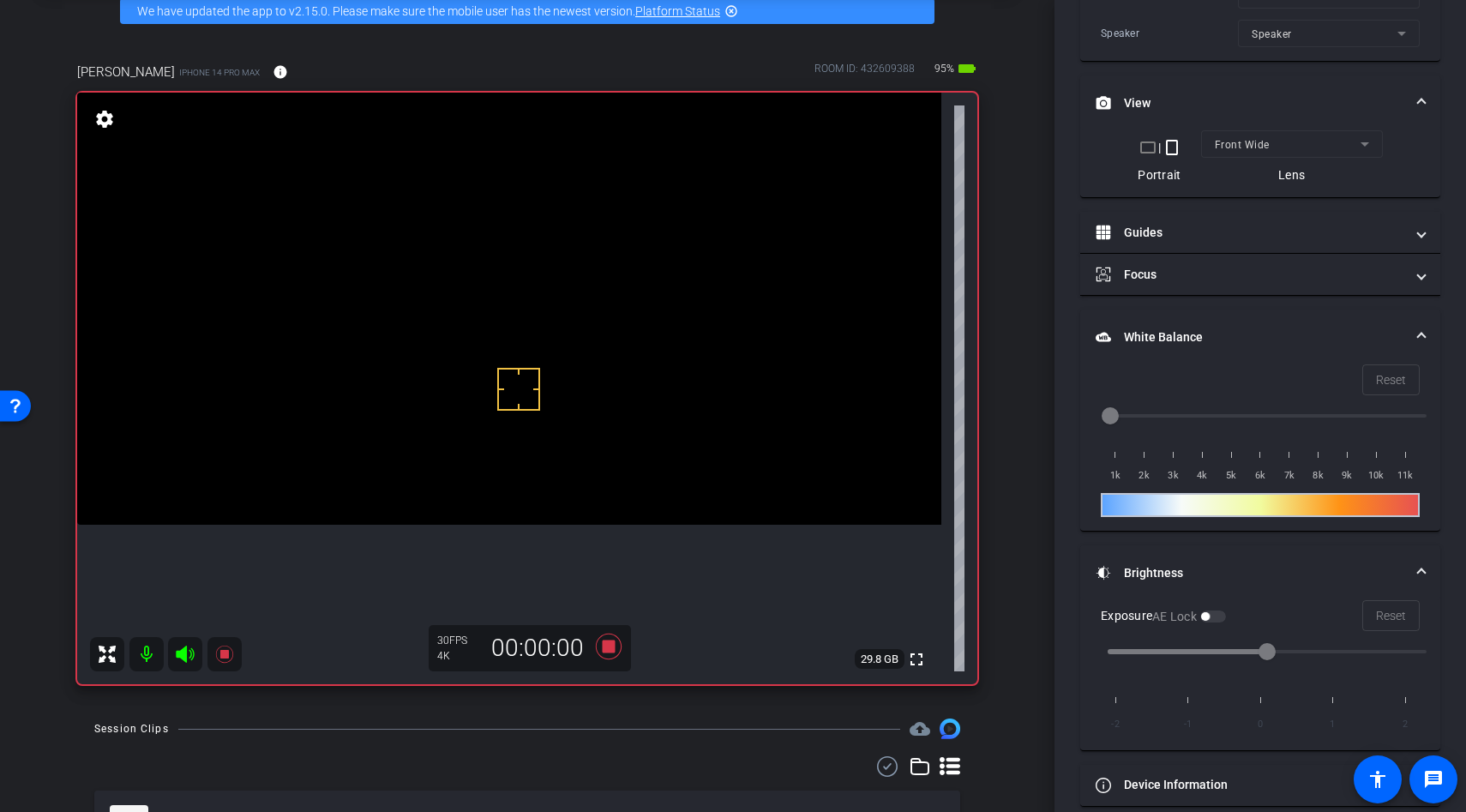
click at [483, 446] on video at bounding box center [509, 308] width 864 height 432
click at [497, 439] on div at bounding box center [483, 446] width 43 height 43
click at [508, 438] on video at bounding box center [509, 308] width 864 height 432
click at [508, 438] on div at bounding box center [508, 437] width 43 height 43
click at [508, 467] on video at bounding box center [509, 308] width 864 height 432
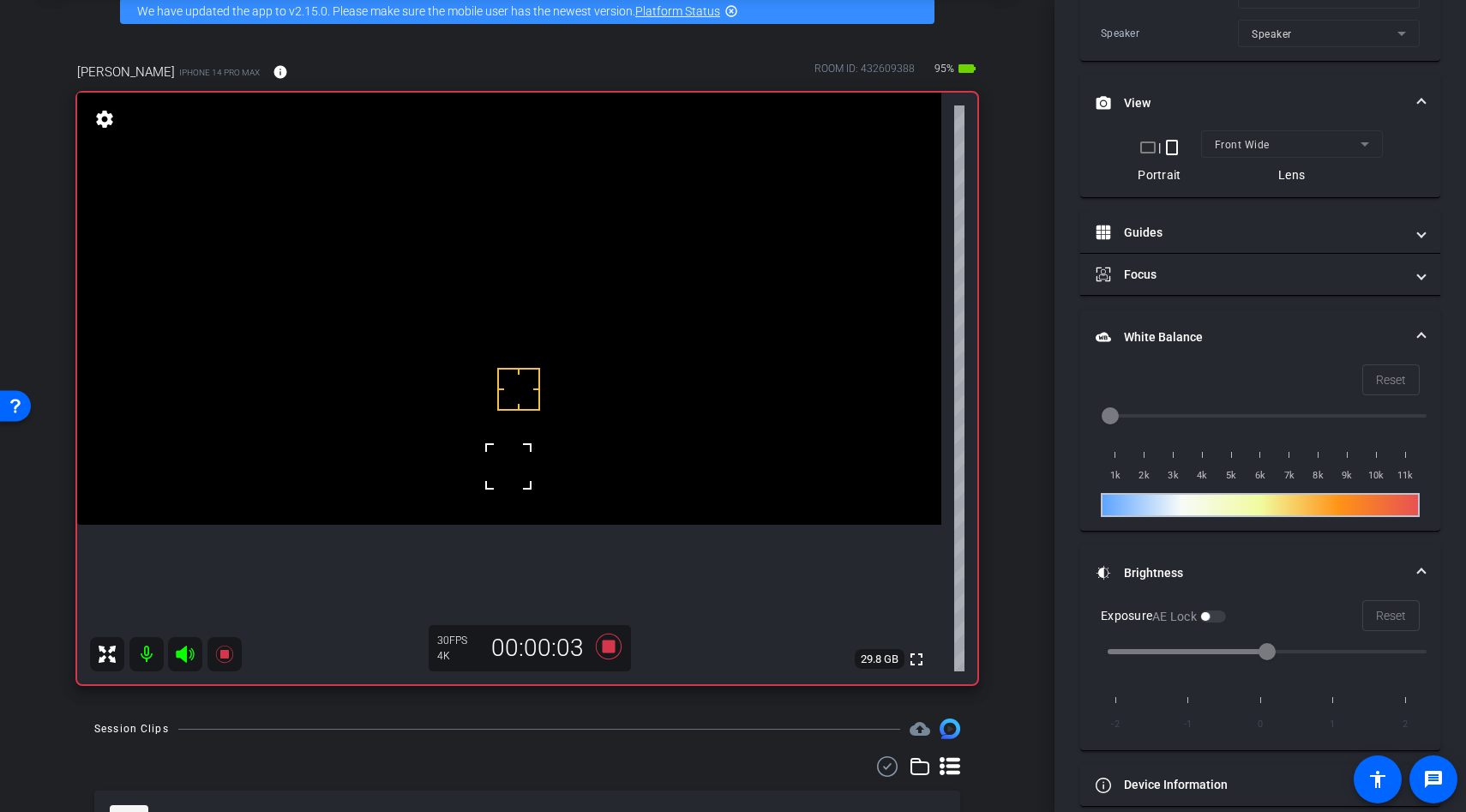
click at [533, 297] on video at bounding box center [509, 308] width 864 height 432
click at [533, 297] on div at bounding box center [532, 296] width 43 height 43
click at [493, 460] on video at bounding box center [509, 308] width 864 height 432
click at [502, 449] on div at bounding box center [493, 460] width 43 height 43
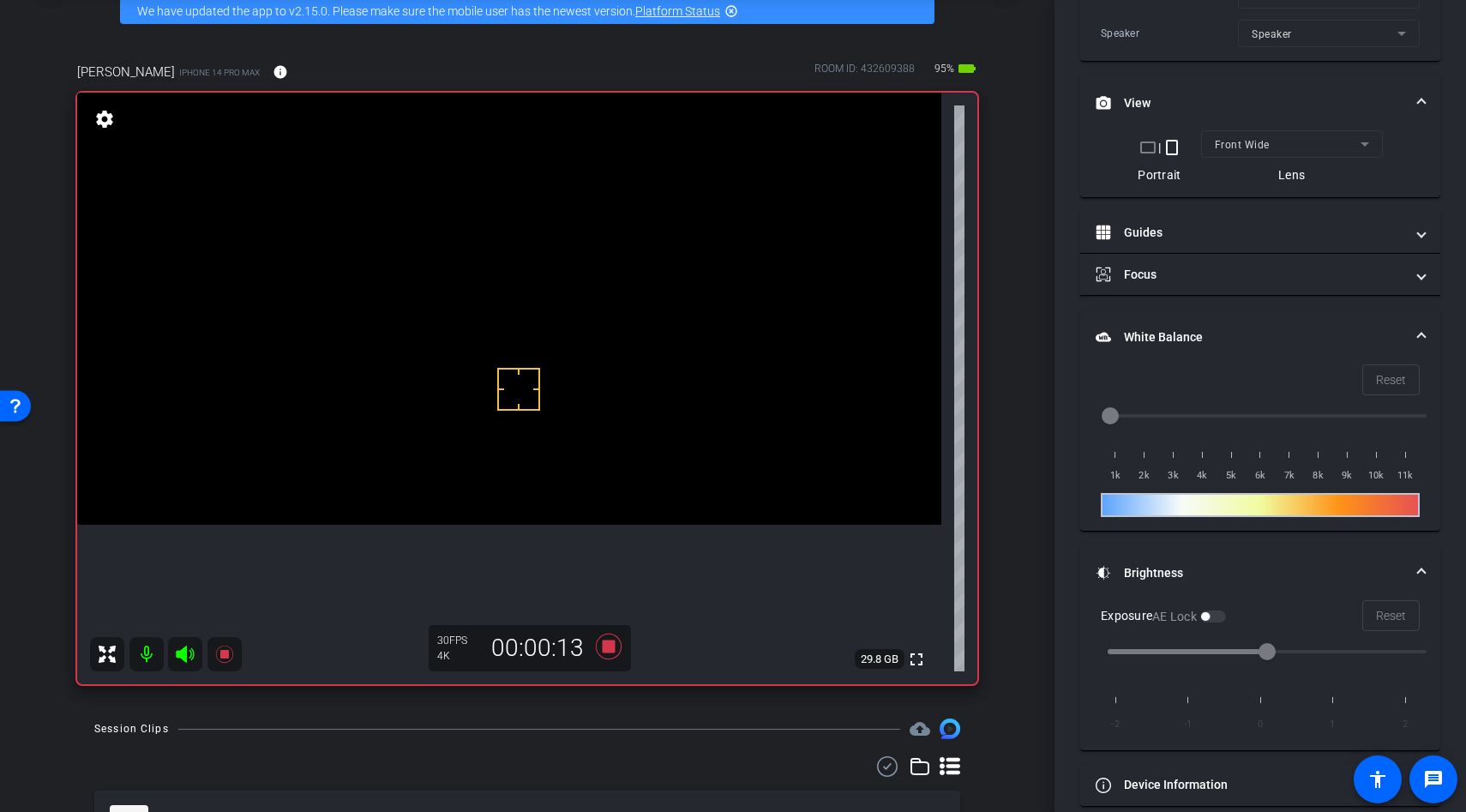
click at [507, 392] on div at bounding box center [519, 389] width 43 height 43
click at [510, 431] on video at bounding box center [509, 308] width 864 height 432
click at [496, 426] on div at bounding box center [510, 431] width 43 height 43
click at [512, 397] on div at bounding box center [519, 389] width 43 height 43
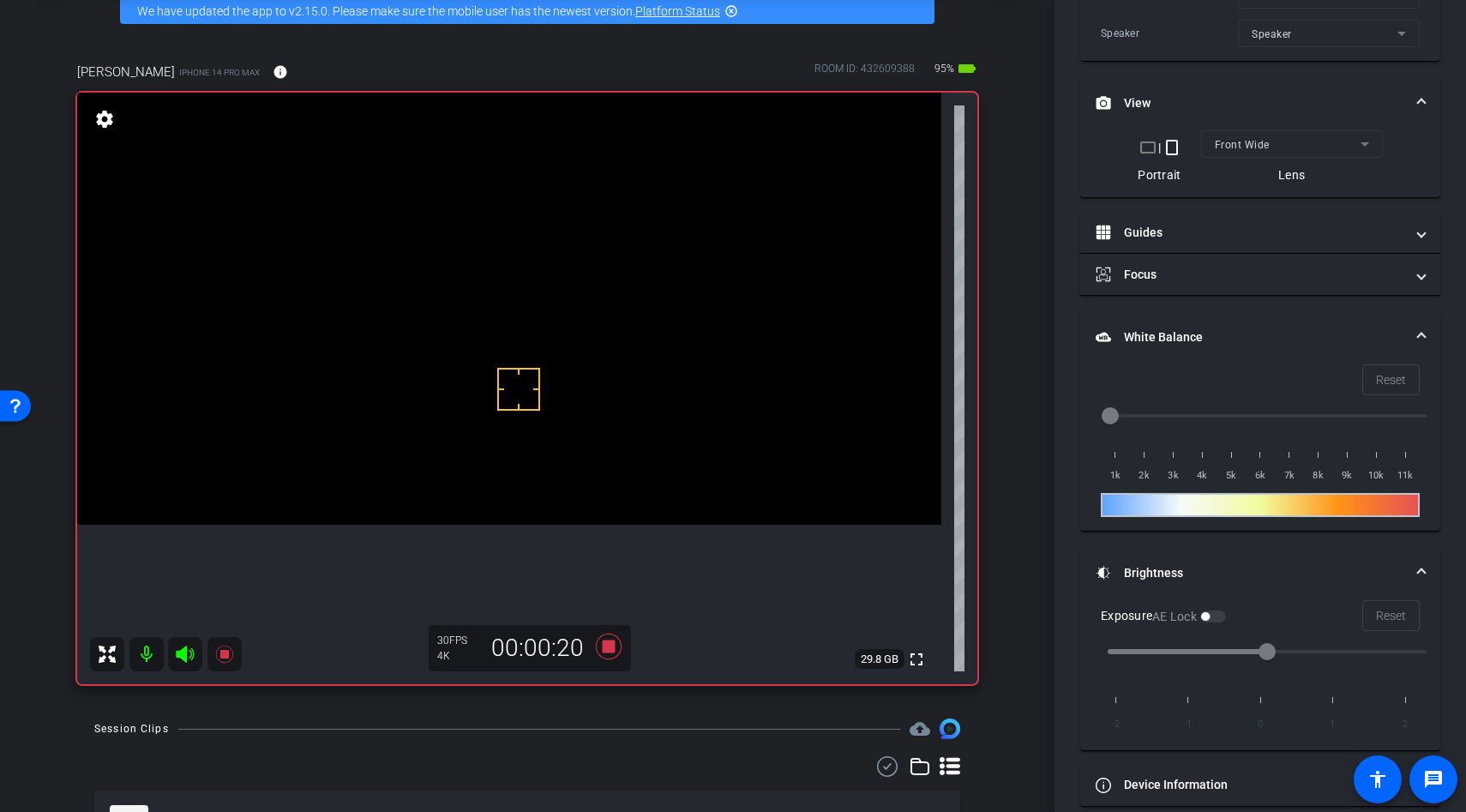
click at [511, 432] on video at bounding box center [509, 308] width 864 height 432
click at [511, 432] on div at bounding box center [511, 431] width 43 height 43
click at [608, 649] on icon at bounding box center [608, 646] width 25 height 25
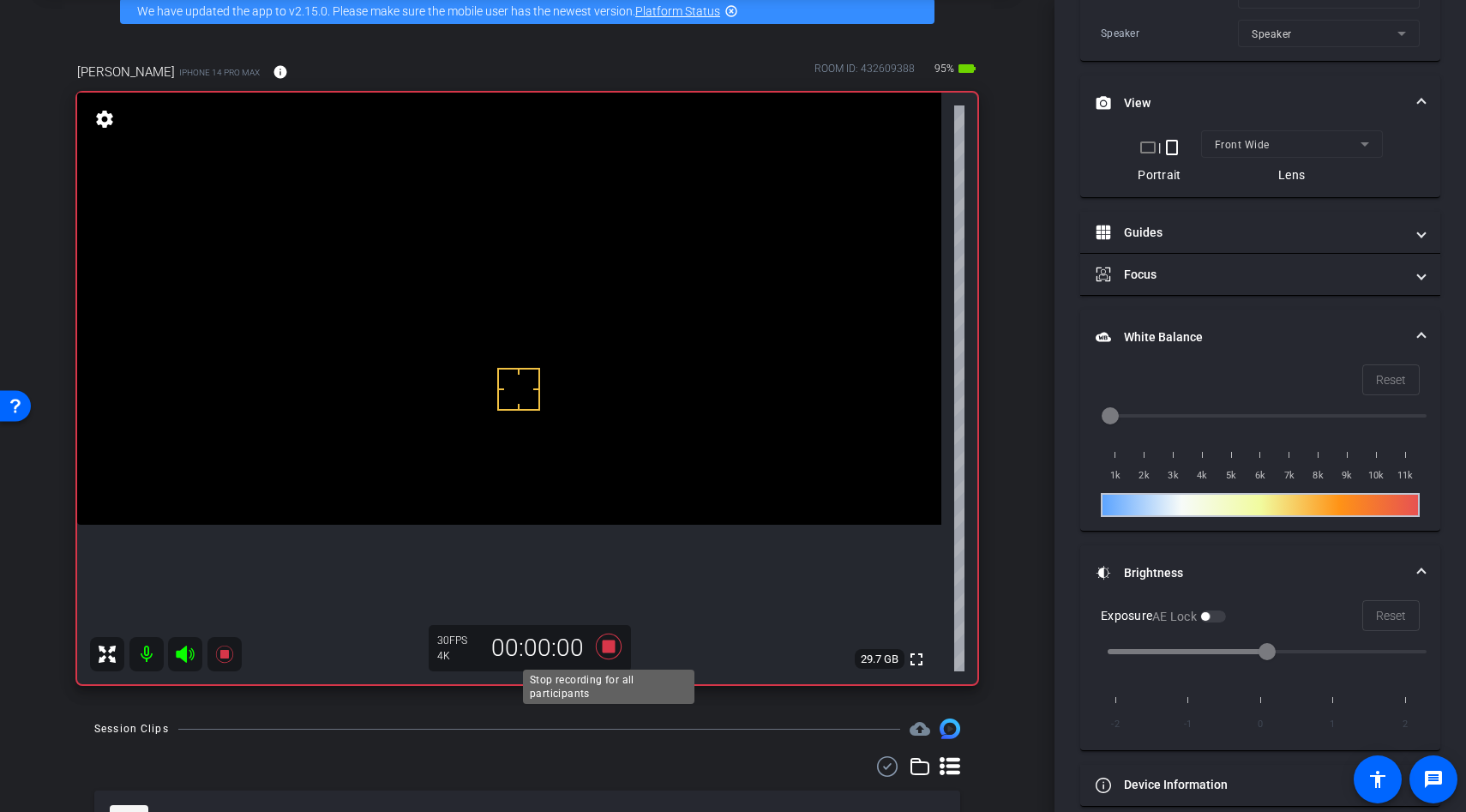
scroll to position [458, 0]
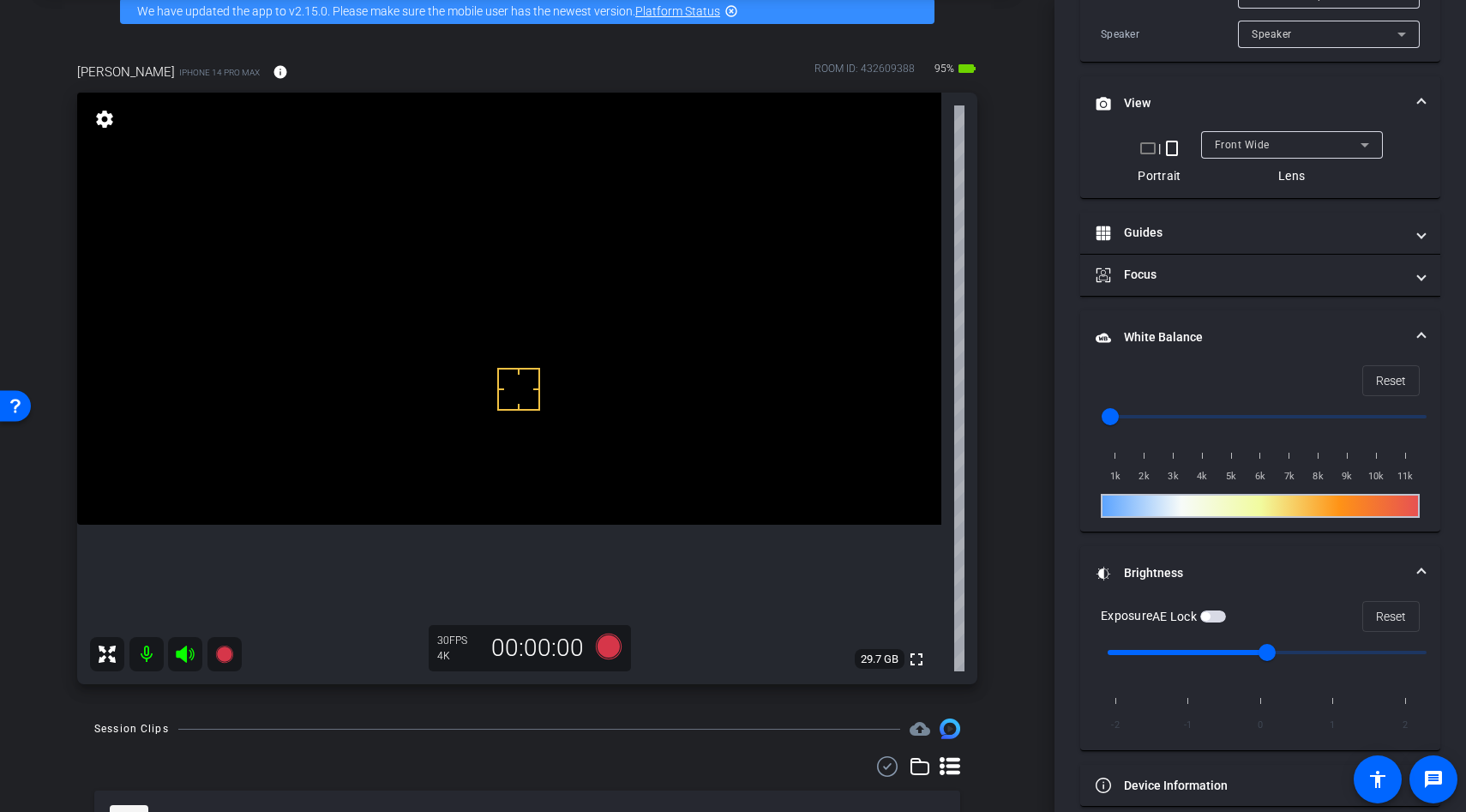
click at [469, 508] on video at bounding box center [509, 308] width 864 height 432
click at [448, 525] on video at bounding box center [509, 308] width 864 height 432
click at [427, 535] on div at bounding box center [448, 534] width 43 height 43
click at [456, 381] on video at bounding box center [509, 308] width 864 height 432
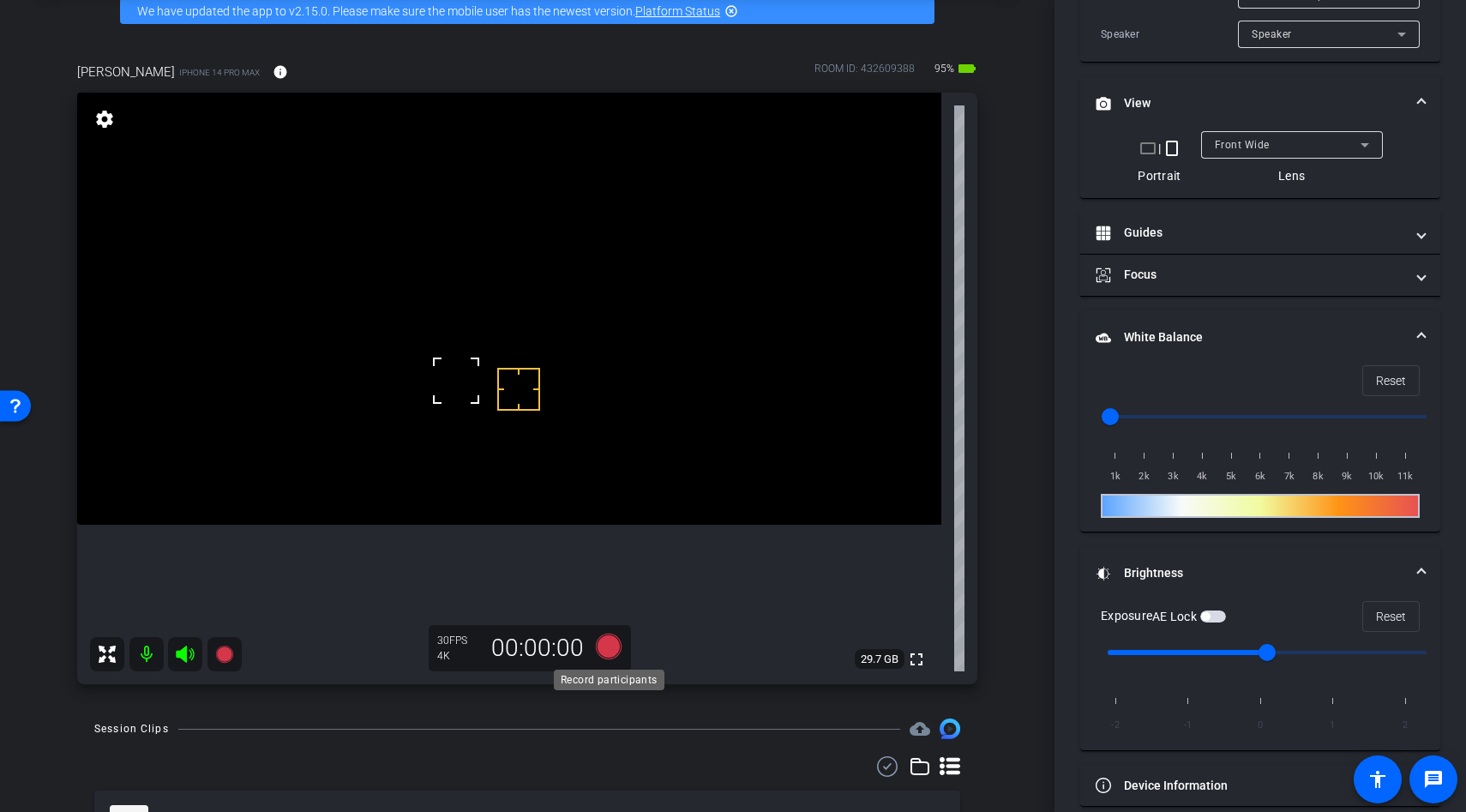
click at [601, 640] on icon at bounding box center [608, 646] width 25 height 25
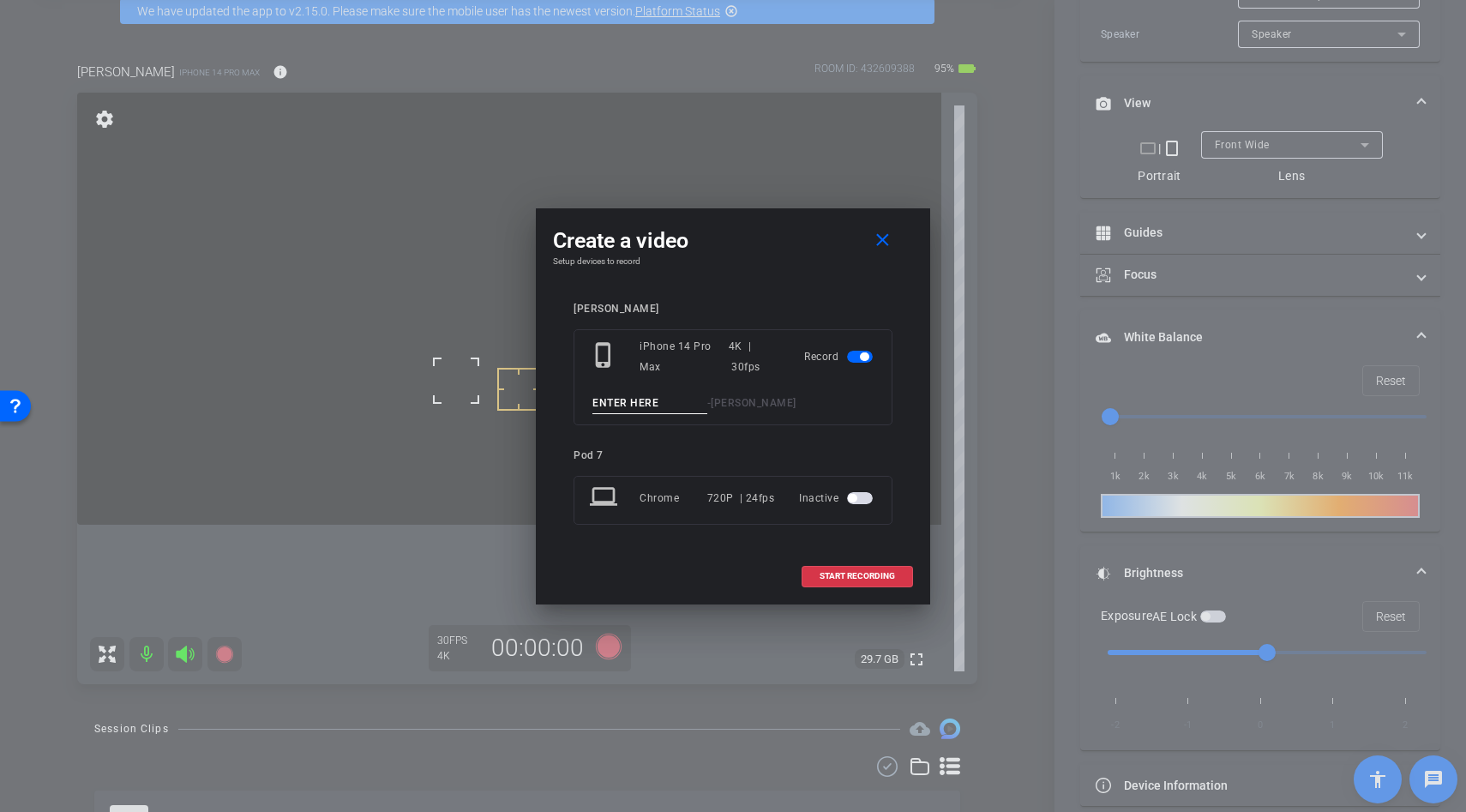
click at [607, 395] on input at bounding box center [650, 403] width 115 height 21
type input "unboxing"
click at [851, 574] on span "START RECORDING" at bounding box center [858, 576] width 76 height 9
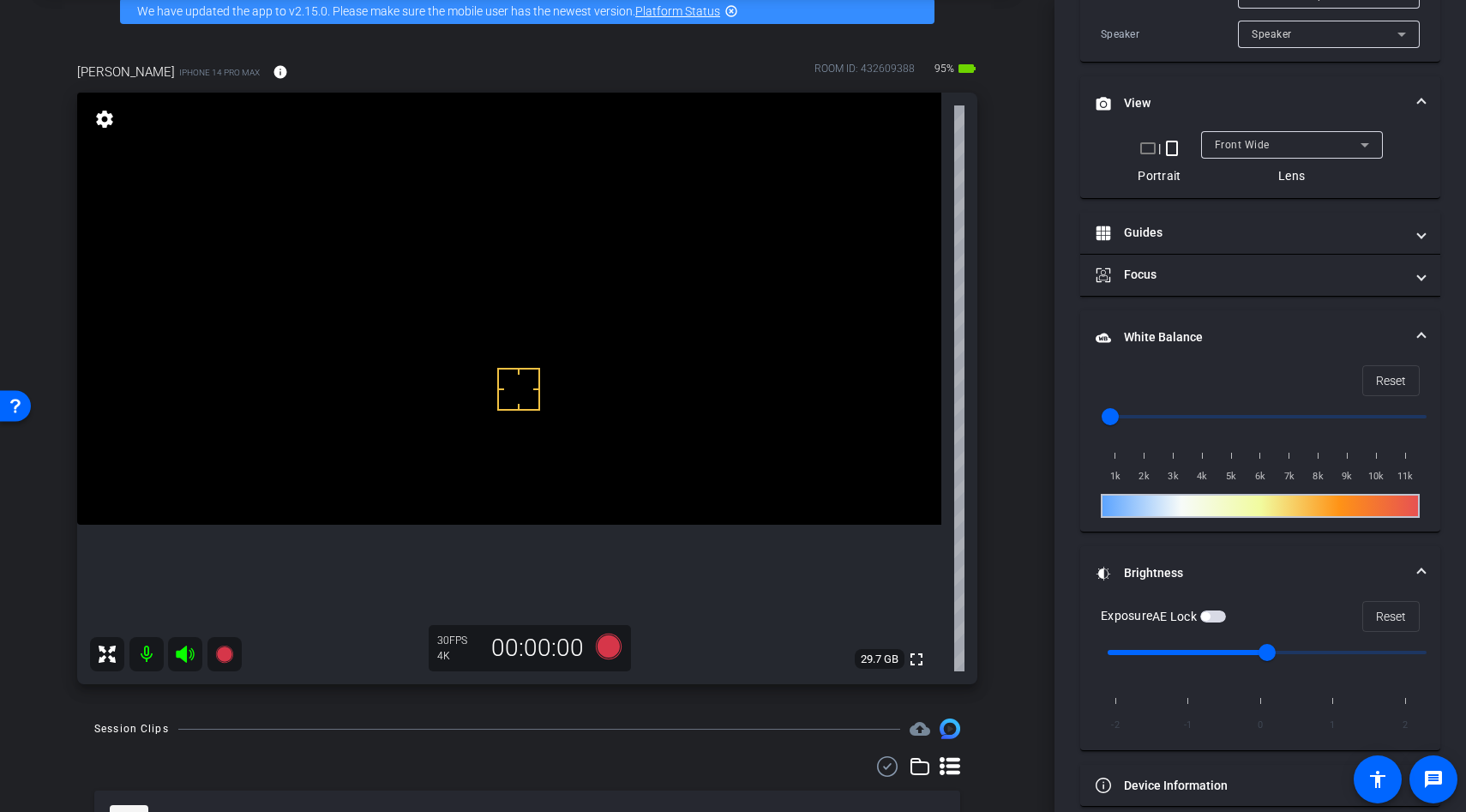
scroll to position [477, 0]
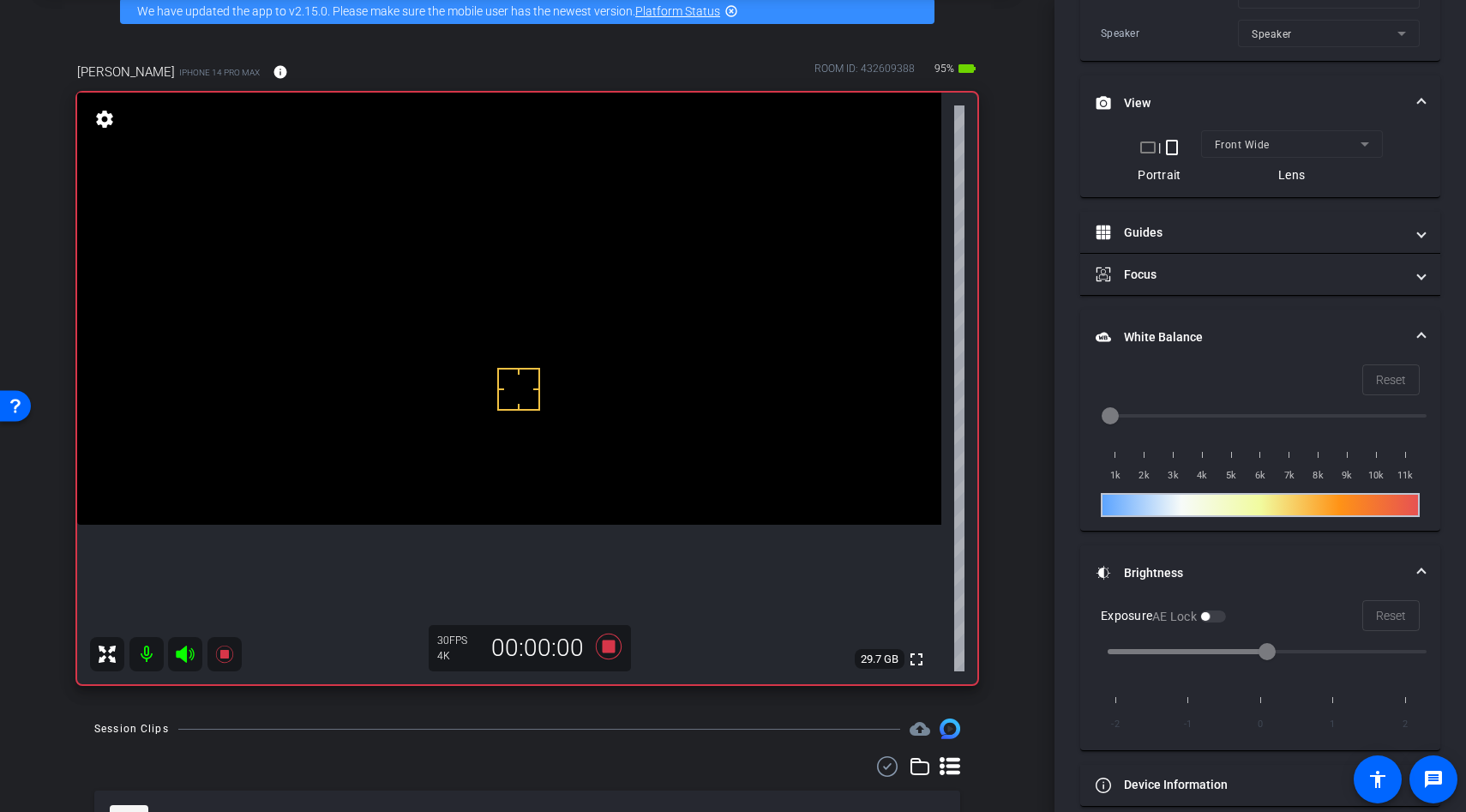
click at [531, 463] on video at bounding box center [509, 308] width 864 height 432
click at [531, 463] on div at bounding box center [530, 462] width 43 height 43
click at [468, 441] on video at bounding box center [509, 308] width 864 height 432
click at [547, 449] on video at bounding box center [509, 308] width 864 height 432
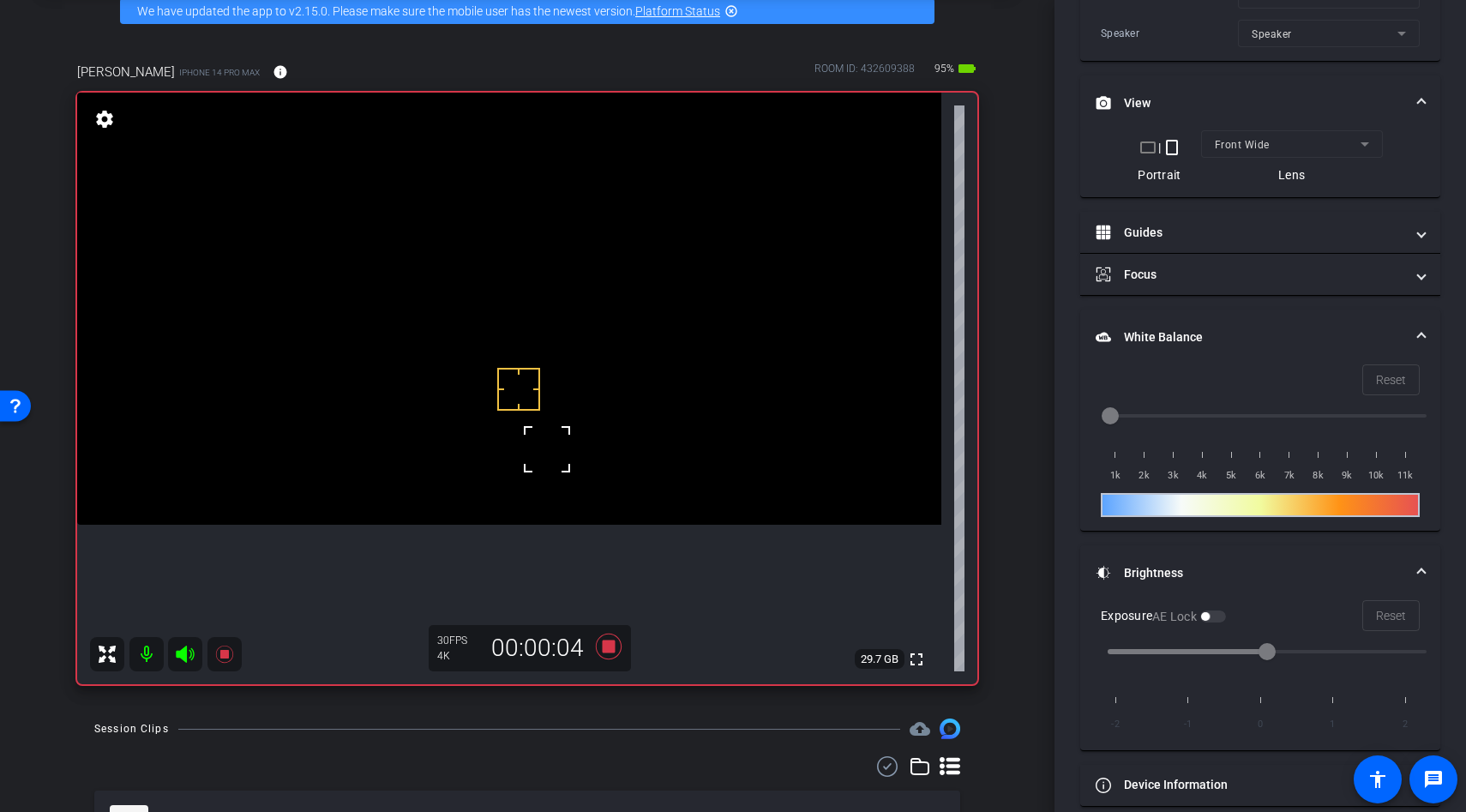
click at [541, 350] on video at bounding box center [509, 308] width 864 height 432
click at [541, 350] on div at bounding box center [540, 350] width 43 height 43
click at [538, 443] on video at bounding box center [509, 308] width 864 height 432
click at [538, 443] on div at bounding box center [537, 443] width 43 height 43
click at [529, 445] on div at bounding box center [537, 443] width 43 height 43
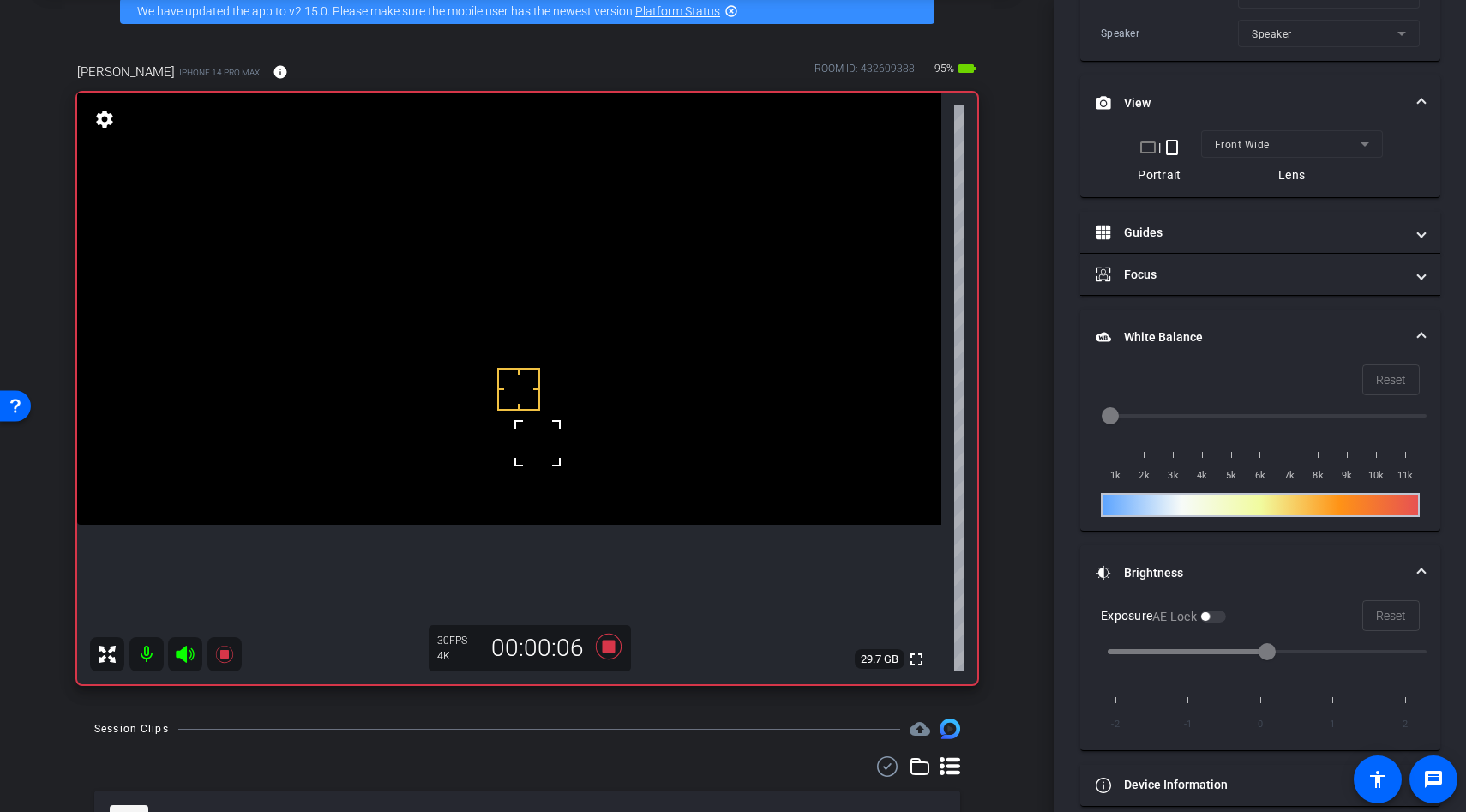
click at [522, 468] on video at bounding box center [509, 308] width 864 height 432
click at [522, 468] on div at bounding box center [522, 468] width 43 height 43
click at [521, 433] on video at bounding box center [509, 308] width 864 height 432
click at [500, 415] on div at bounding box center [521, 432] width 43 height 43
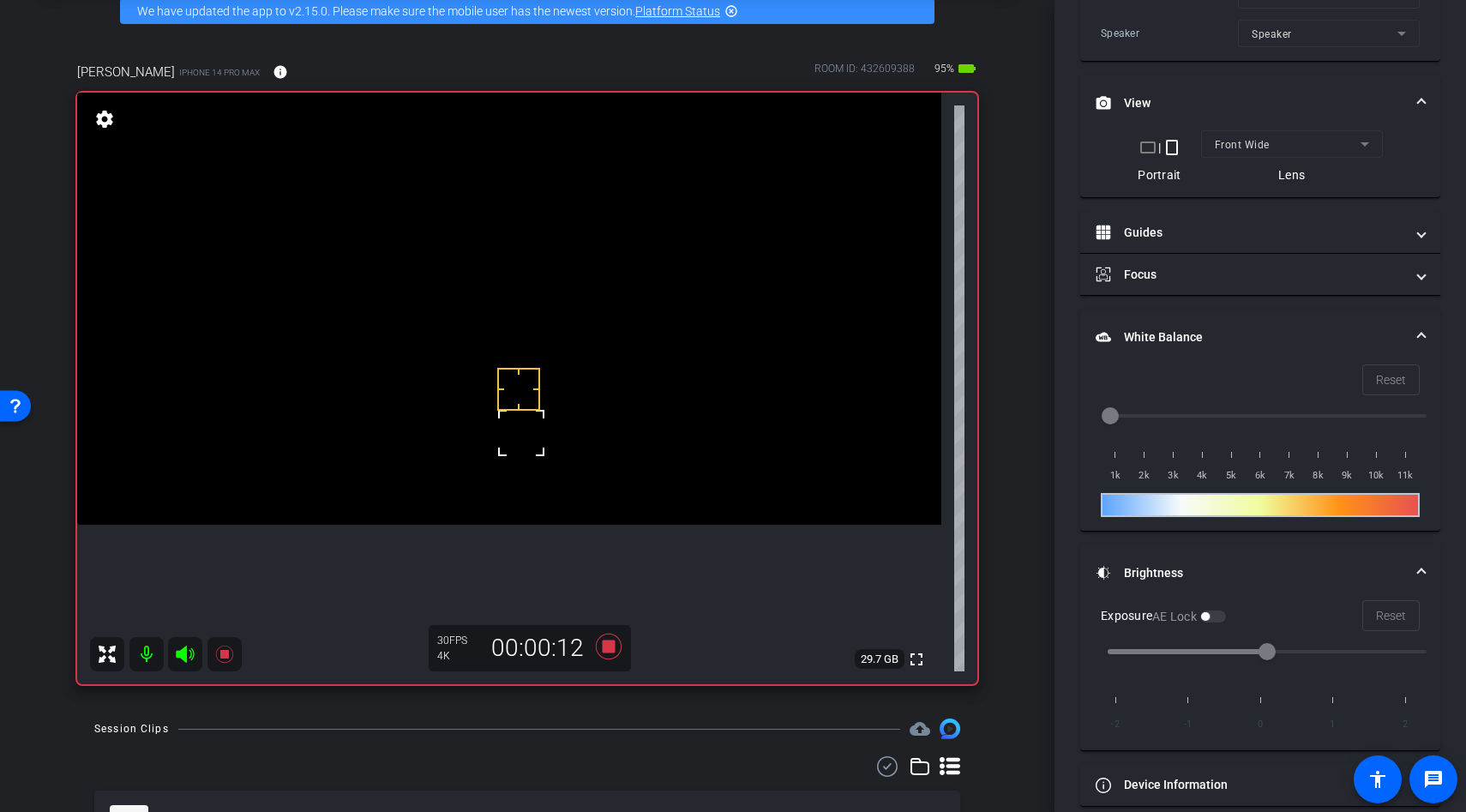
click at [497, 394] on div at bounding box center [519, 389] width 43 height 43
click at [497, 401] on div "fullscreen settings 29.8 GB" at bounding box center [527, 388] width 900 height 591
click at [497, 401] on video at bounding box center [509, 308] width 864 height 432
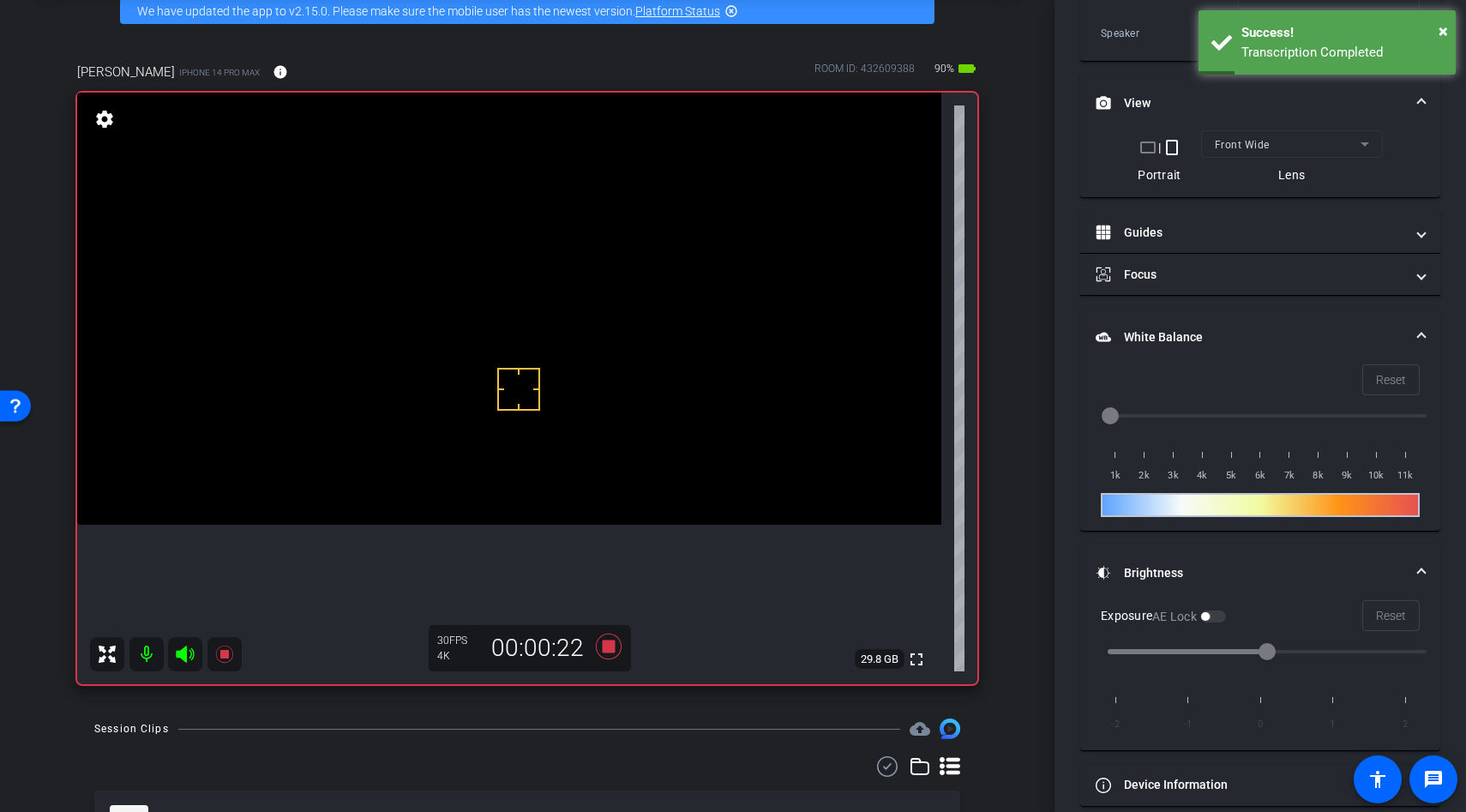
click at [492, 410] on video at bounding box center [509, 308] width 864 height 432
click at [492, 410] on div at bounding box center [492, 410] width 43 height 43
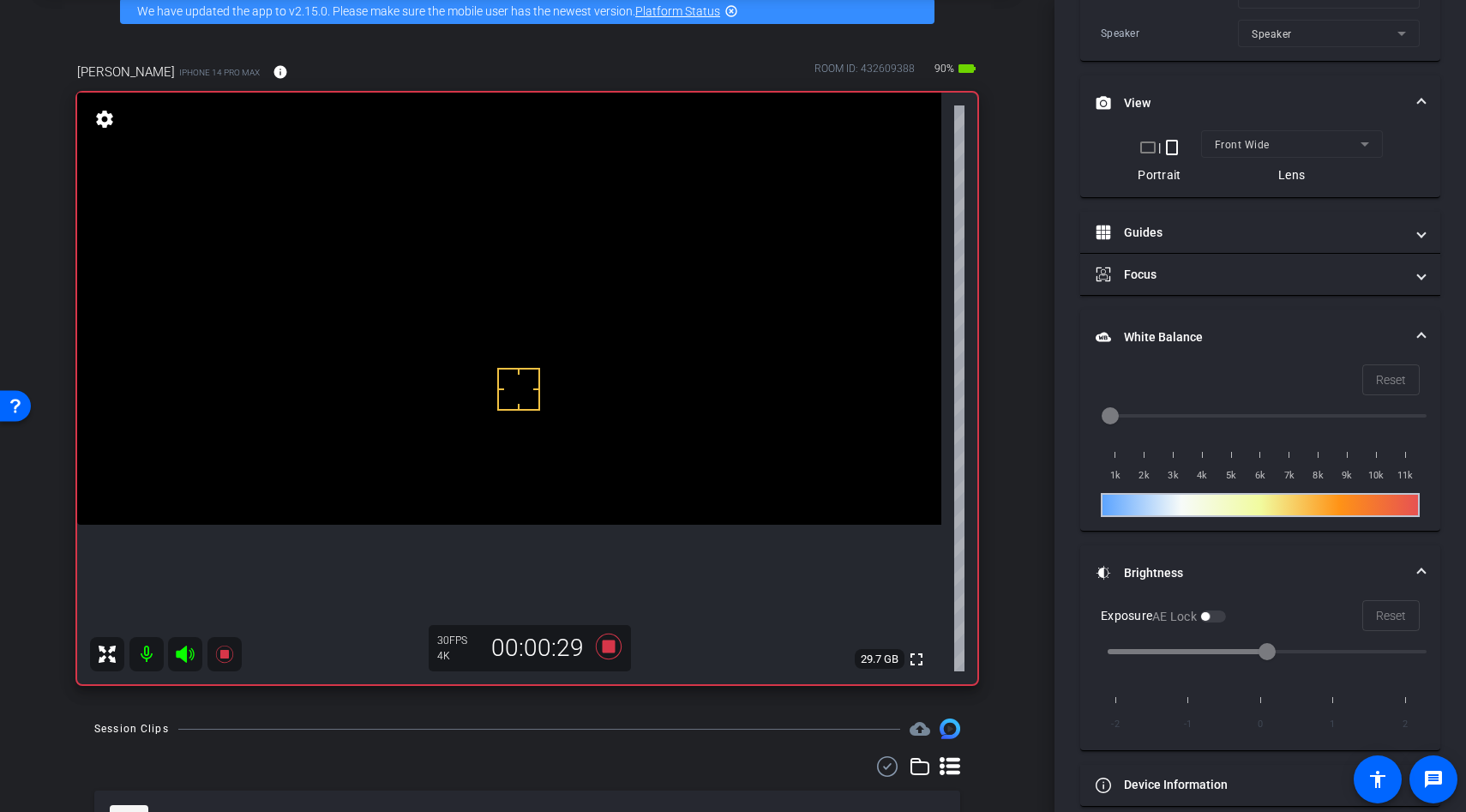
click at [508, 399] on div at bounding box center [519, 389] width 43 height 43
click at [497, 389] on div at bounding box center [519, 389] width 43 height 43
click at [504, 376] on div at bounding box center [519, 389] width 43 height 43
click at [508, 370] on div at bounding box center [519, 389] width 43 height 43
click at [528, 376] on div at bounding box center [519, 389] width 43 height 43
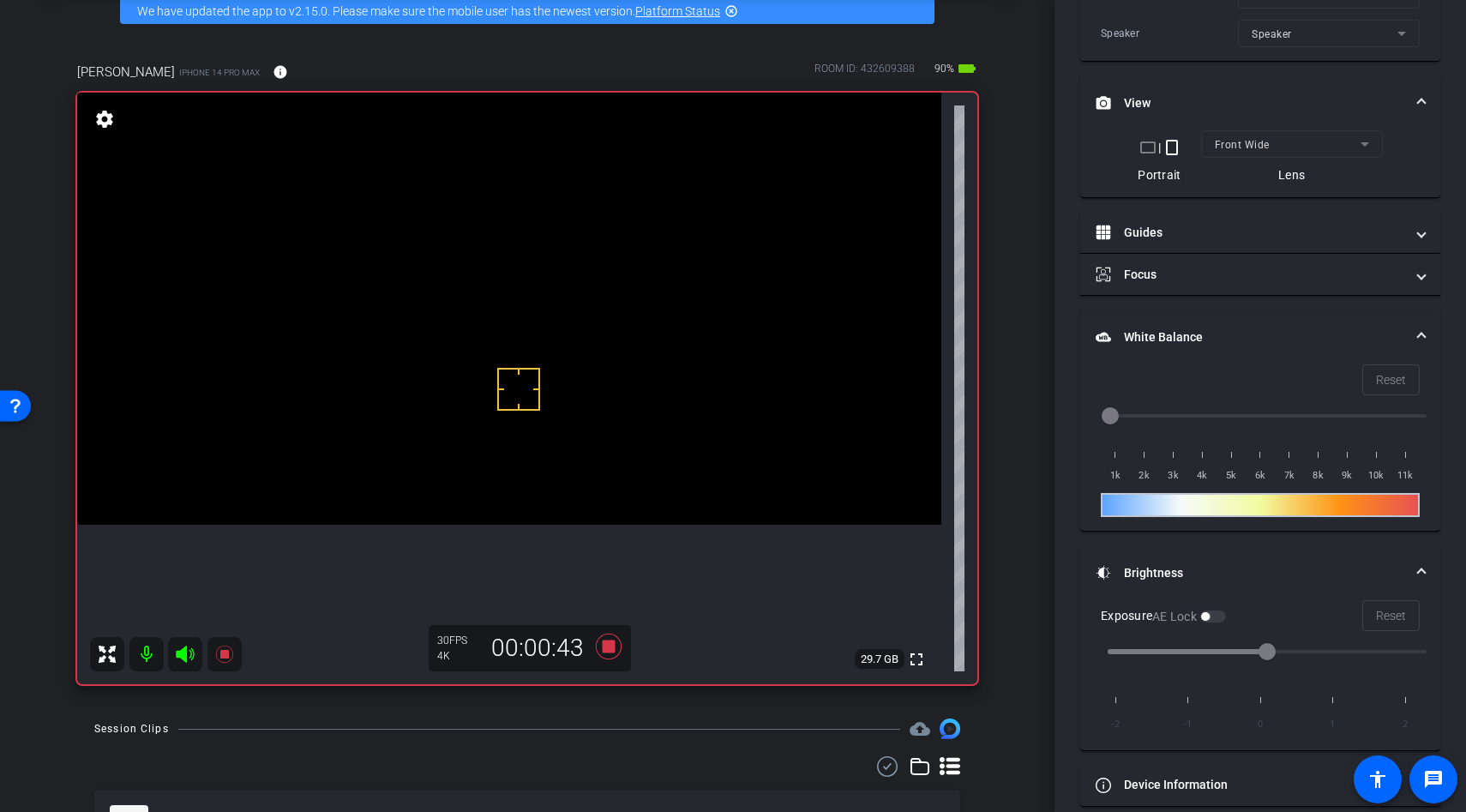
click at [530, 376] on div at bounding box center [519, 389] width 43 height 43
click at [527, 385] on div at bounding box center [519, 389] width 43 height 43
click at [505, 360] on video at bounding box center [509, 308] width 864 height 432
click at [498, 399] on div at bounding box center [519, 389] width 43 height 43
click at [506, 392] on div at bounding box center [519, 389] width 43 height 43
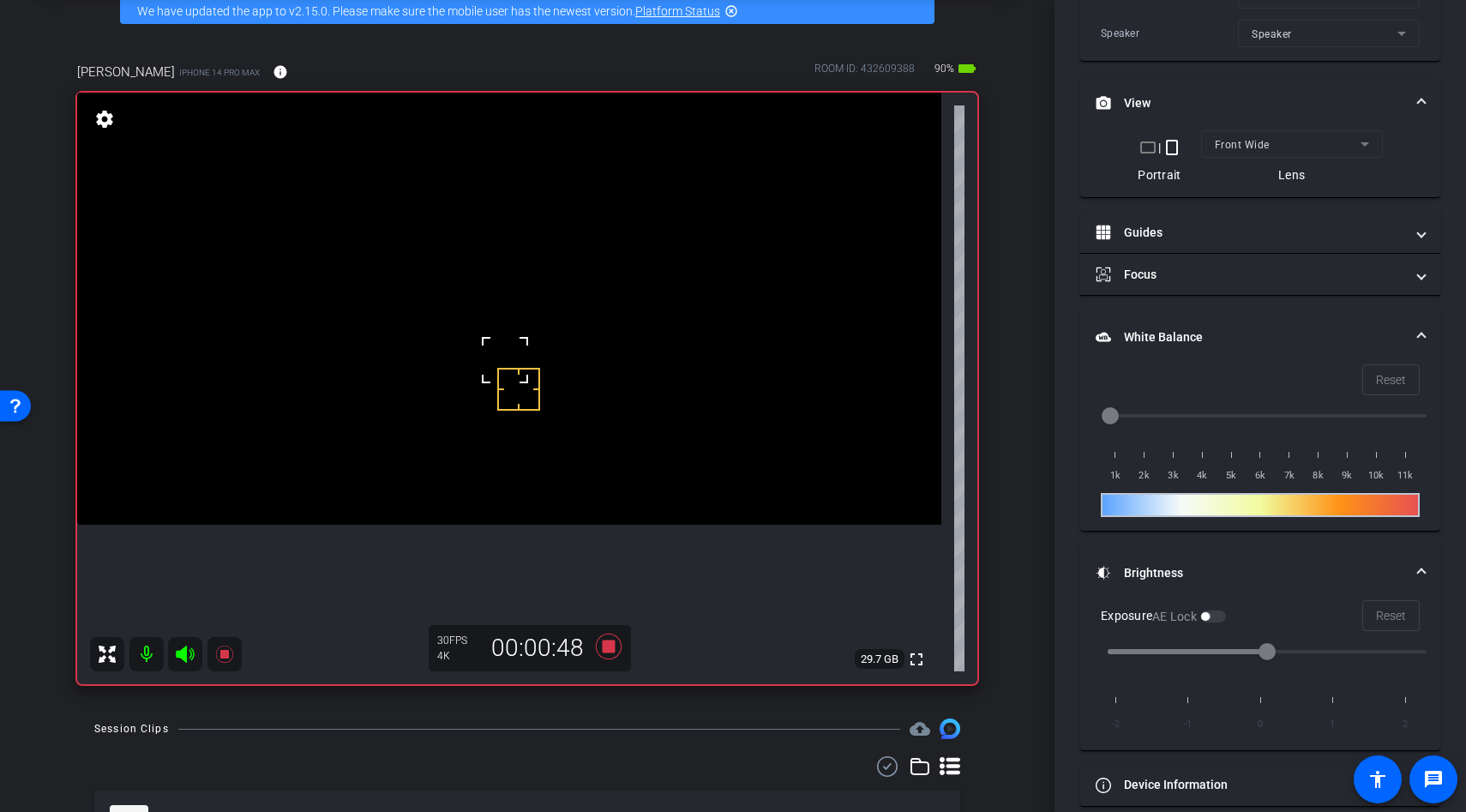
click at [506, 370] on div at bounding box center [519, 389] width 43 height 43
click at [507, 413] on video at bounding box center [509, 308] width 864 height 432
click at [507, 381] on div at bounding box center [504, 359] width 43 height 43
click at [533, 392] on div at bounding box center [519, 389] width 43 height 43
click at [537, 393] on div at bounding box center [519, 389] width 43 height 43
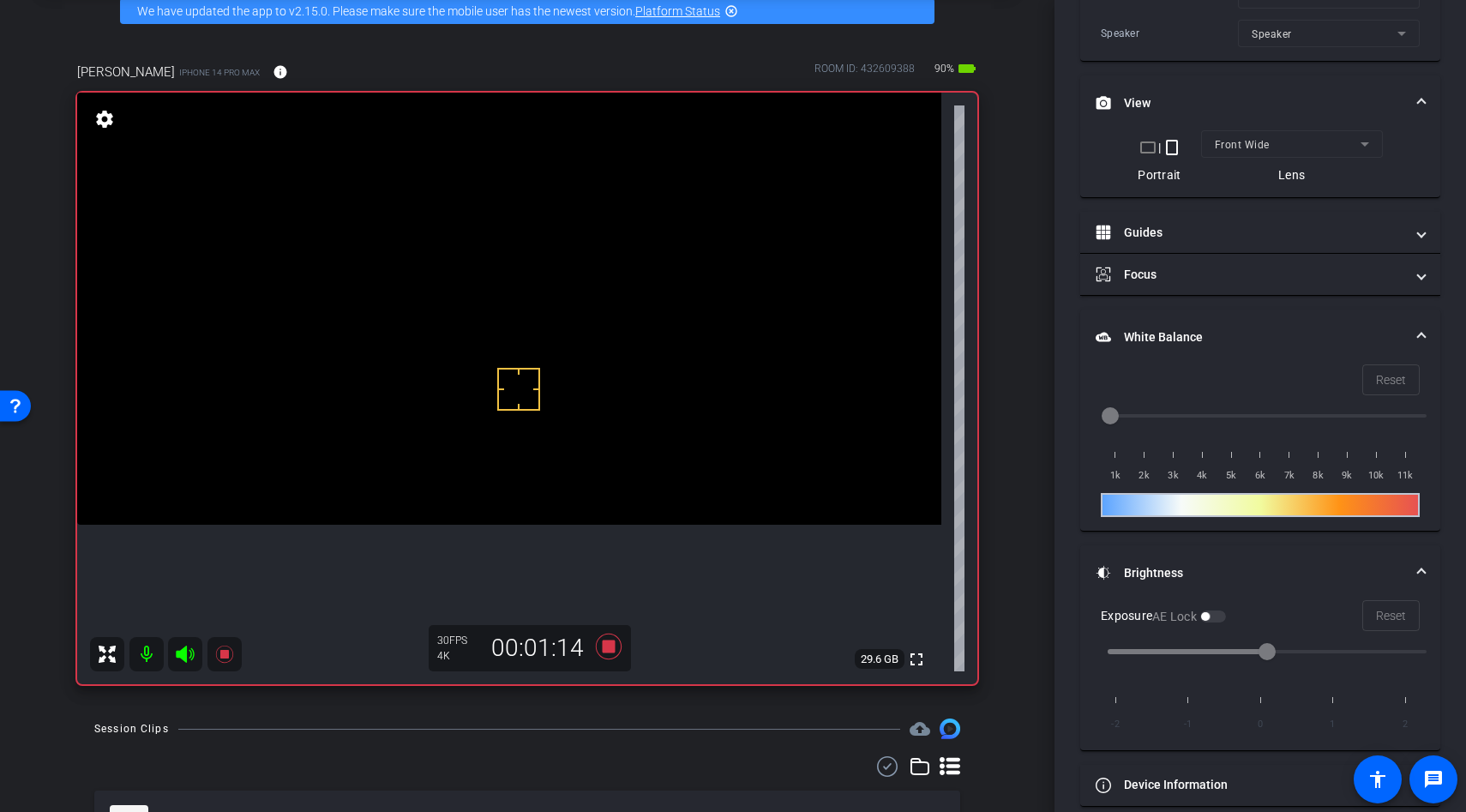
click at [529, 388] on div at bounding box center [519, 389] width 43 height 43
click at [554, 395] on video at bounding box center [509, 308] width 864 height 432
click at [534, 395] on div at bounding box center [519, 389] width 43 height 43
click at [524, 397] on div at bounding box center [519, 389] width 43 height 43
click at [521, 413] on video at bounding box center [509, 308] width 864 height 432
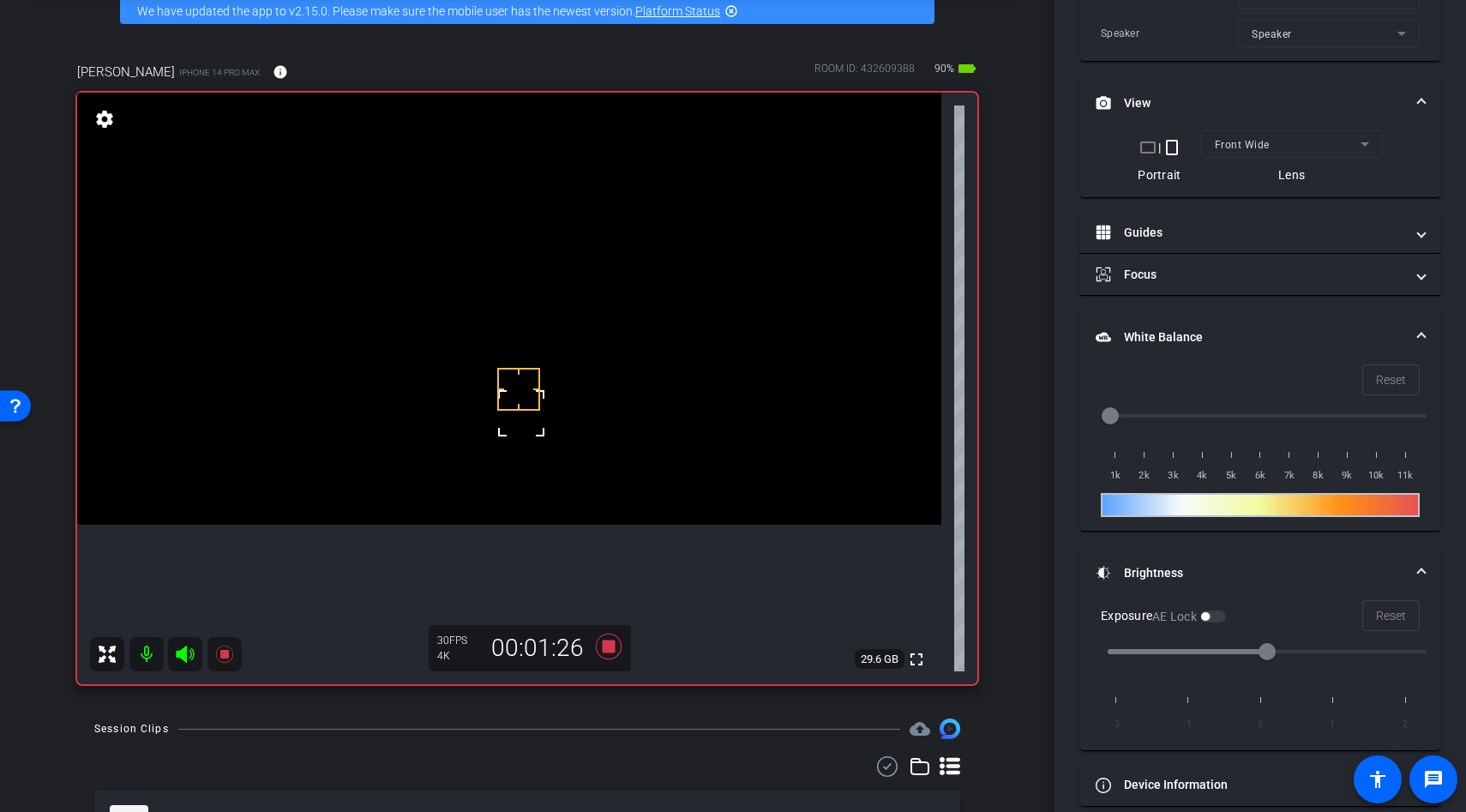
click at [493, 427] on video at bounding box center [509, 308] width 864 height 432
click at [523, 410] on div at bounding box center [519, 389] width 43 height 43
click at [526, 390] on div at bounding box center [519, 389] width 43 height 43
click at [532, 385] on div at bounding box center [519, 389] width 43 height 43
click at [548, 392] on video at bounding box center [509, 308] width 864 height 432
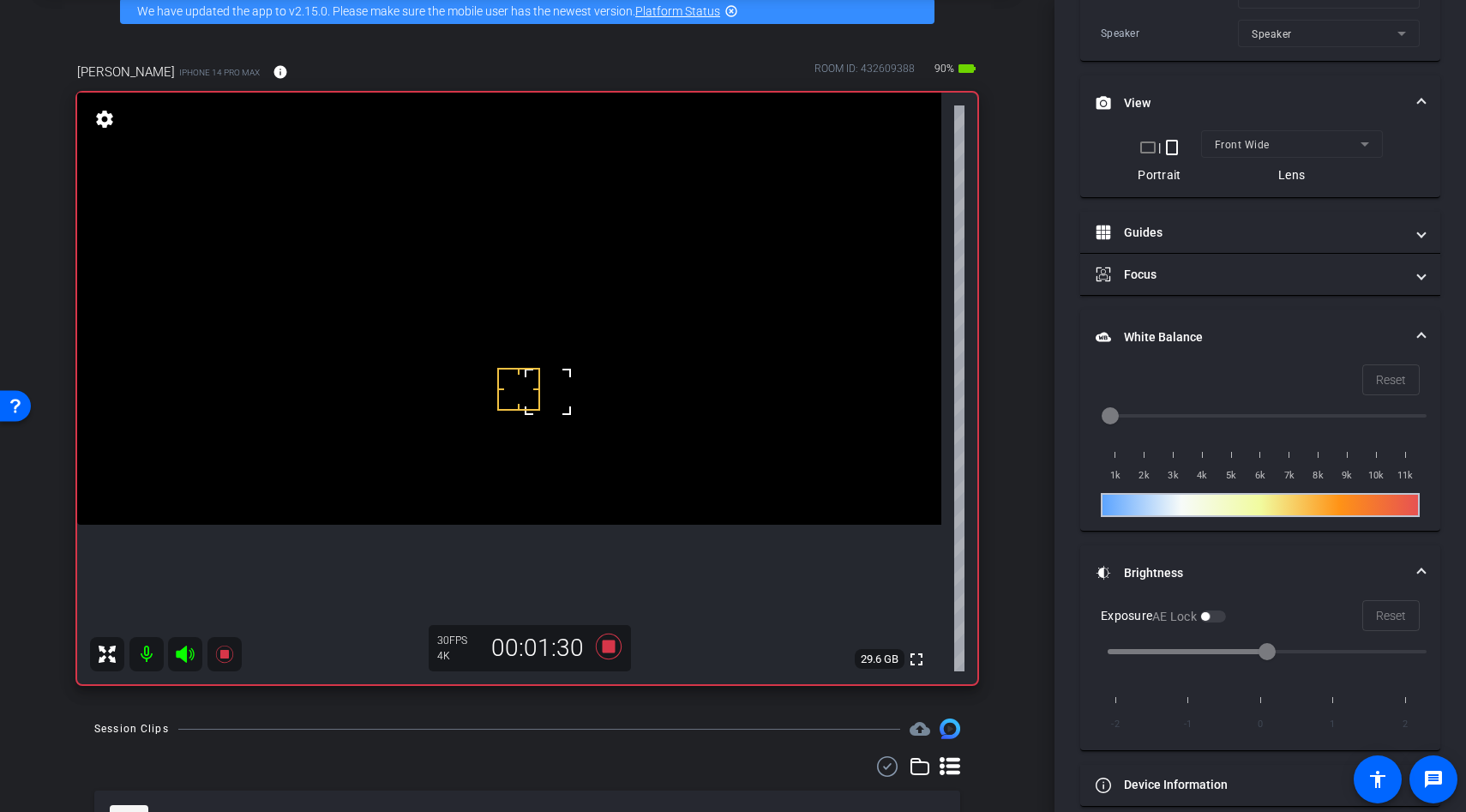
click at [548, 392] on div at bounding box center [548, 391] width 43 height 43
click at [533, 410] on div "fullscreen settings 29.6 GB" at bounding box center [527, 388] width 900 height 591
click at [518, 413] on video at bounding box center [509, 308] width 864 height 432
click at [521, 395] on div at bounding box center [519, 389] width 43 height 43
click at [505, 405] on div at bounding box center [519, 389] width 43 height 43
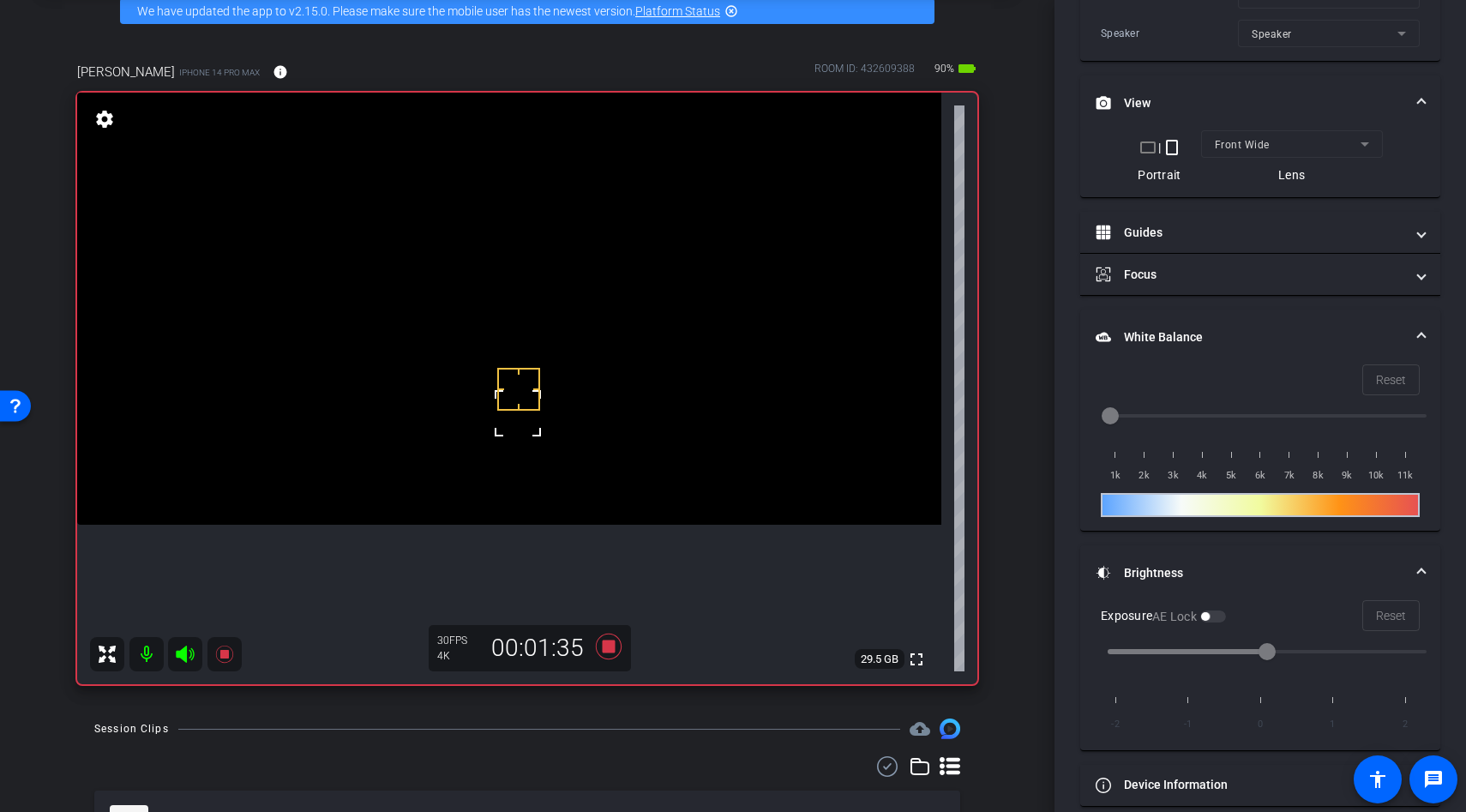
click at [505, 405] on div at bounding box center [519, 389] width 43 height 43
click at [506, 395] on div at bounding box center [519, 389] width 43 height 43
click at [506, 372] on div at bounding box center [519, 389] width 43 height 43
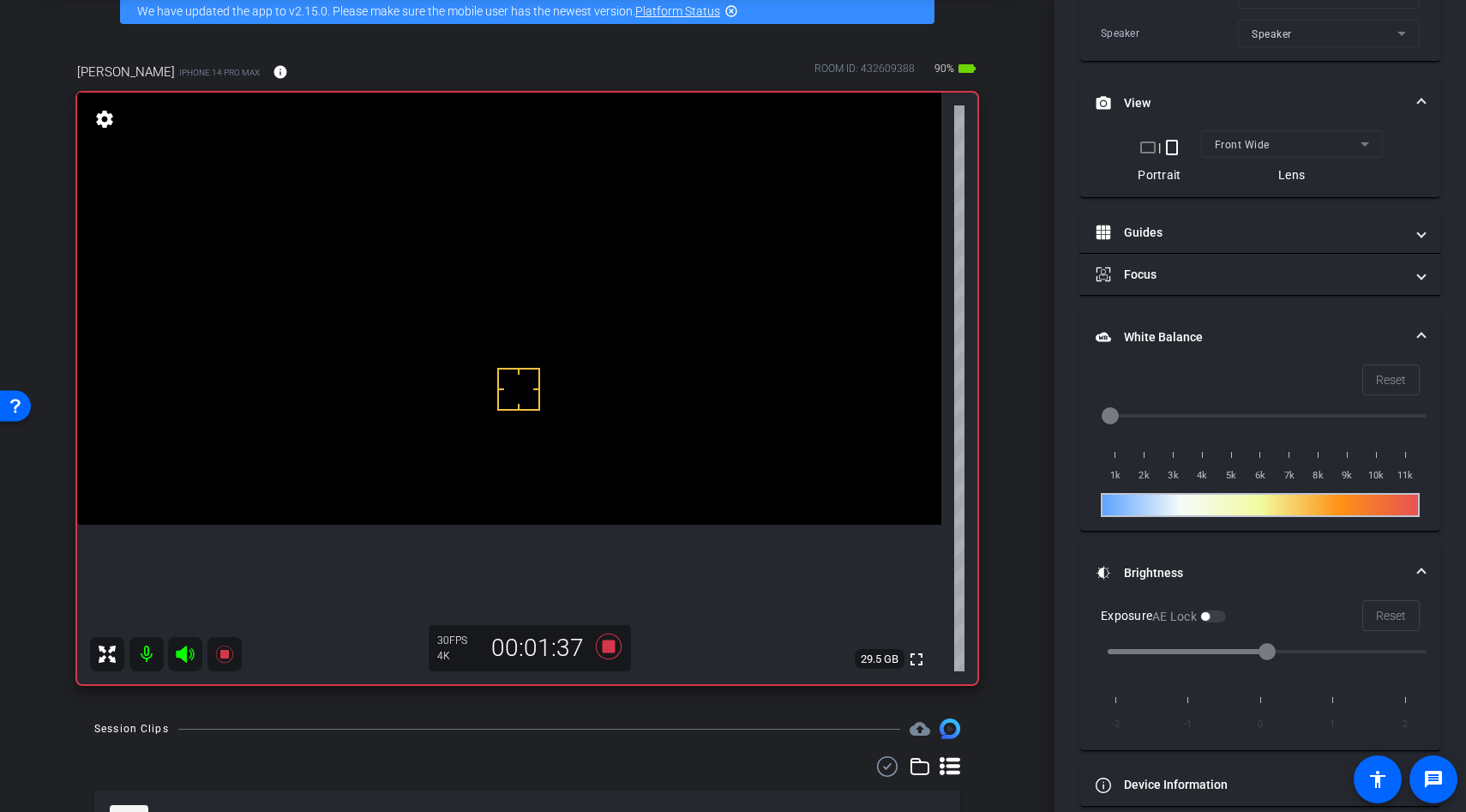
click at [506, 372] on div at bounding box center [519, 389] width 43 height 43
click at [614, 649] on icon at bounding box center [608, 646] width 25 height 25
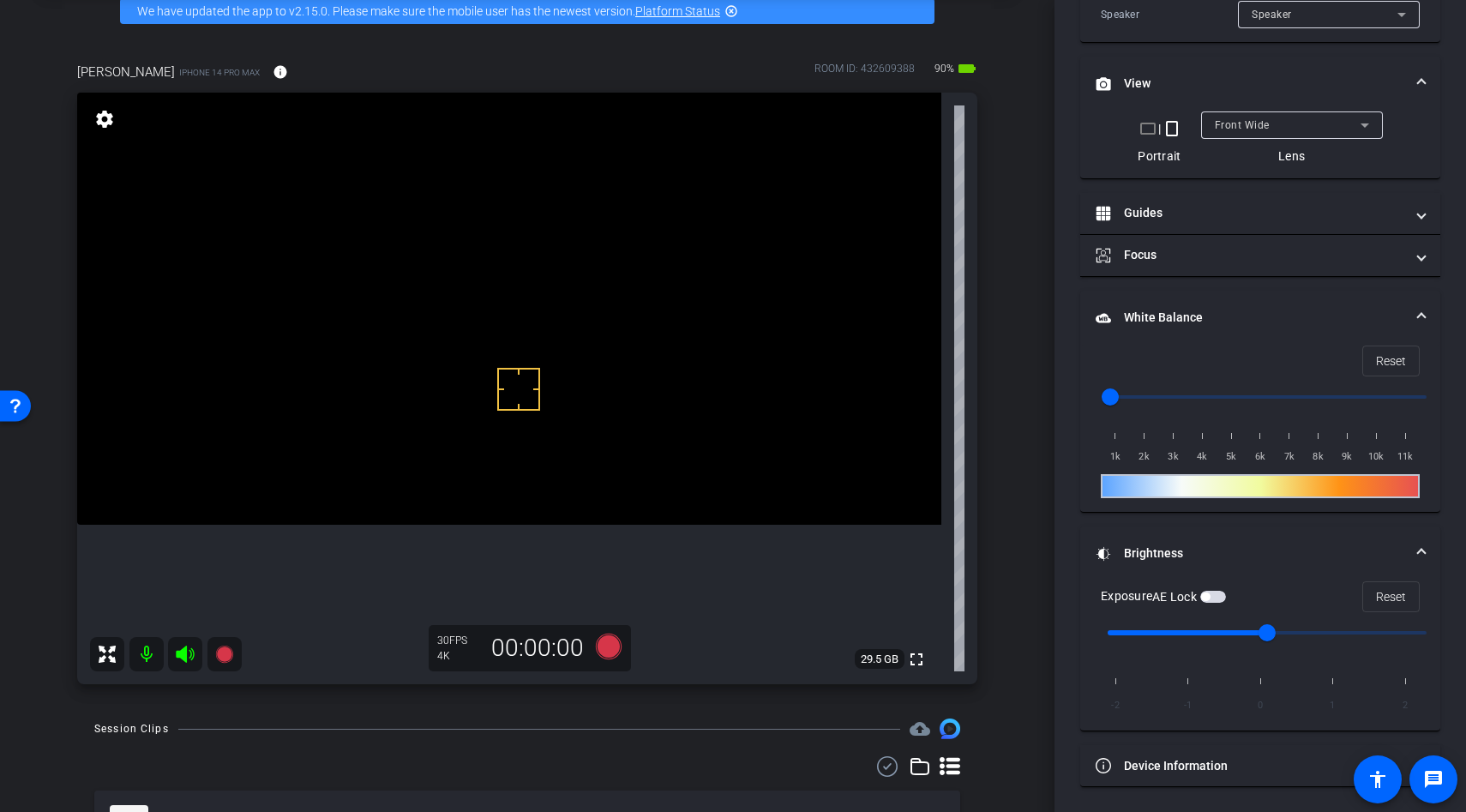
scroll to position [458, 0]
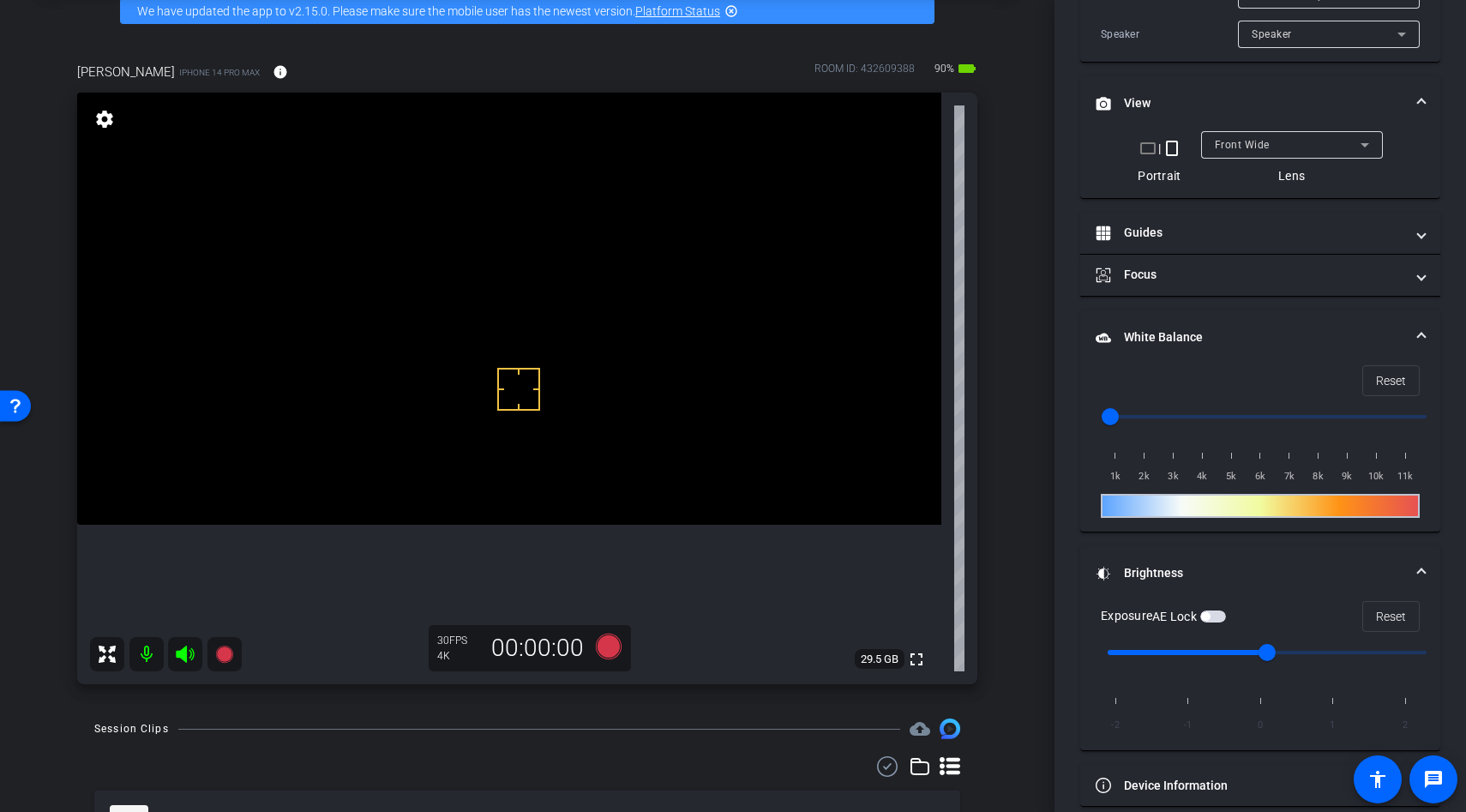
click at [1214, 614] on span "button" at bounding box center [1213, 617] width 25 height 12
click at [605, 651] on icon at bounding box center [608, 646] width 25 height 25
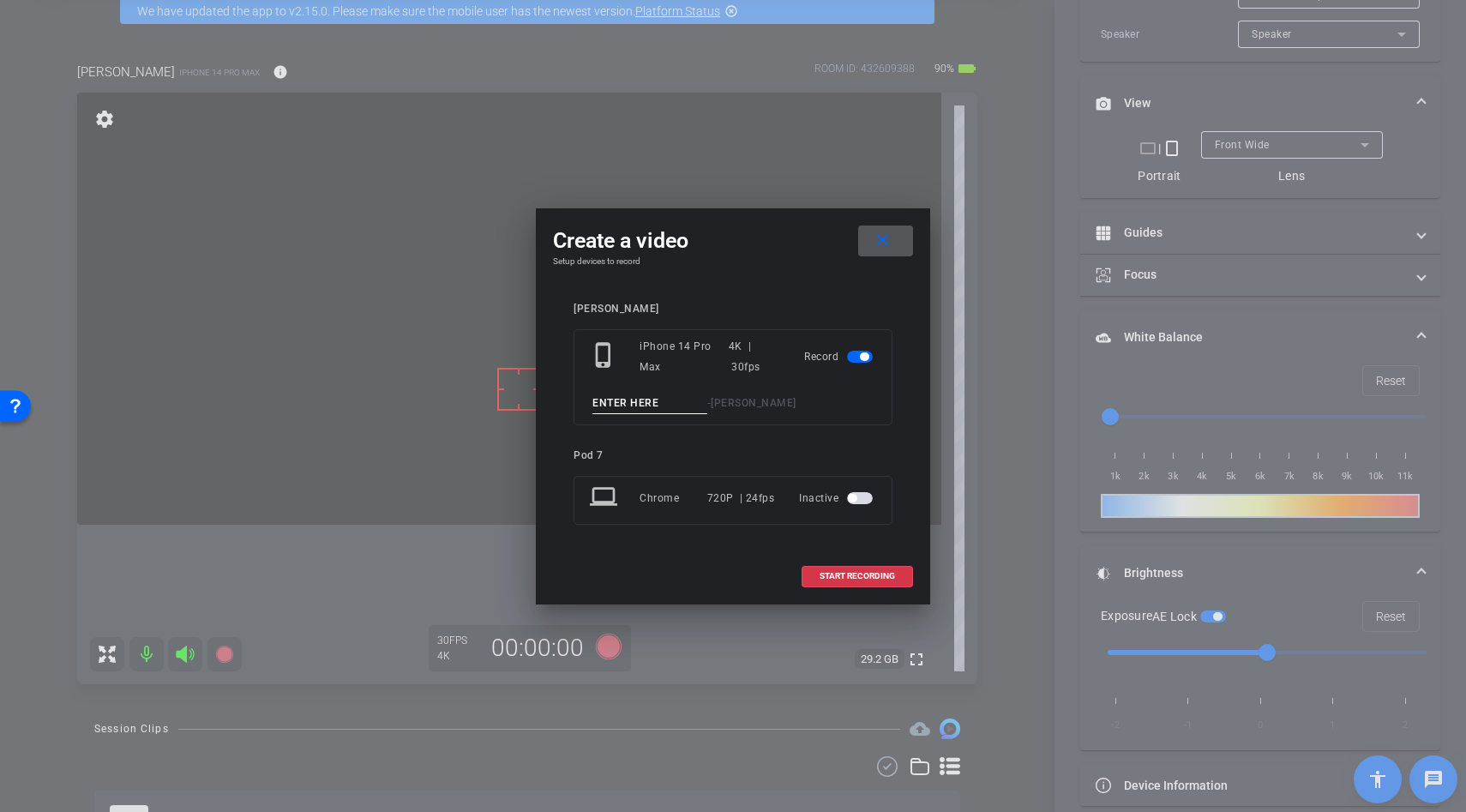
click at [636, 402] on input at bounding box center [650, 403] width 115 height 21
type input "unboxing"
click at [860, 564] on span at bounding box center [857, 576] width 110 height 41
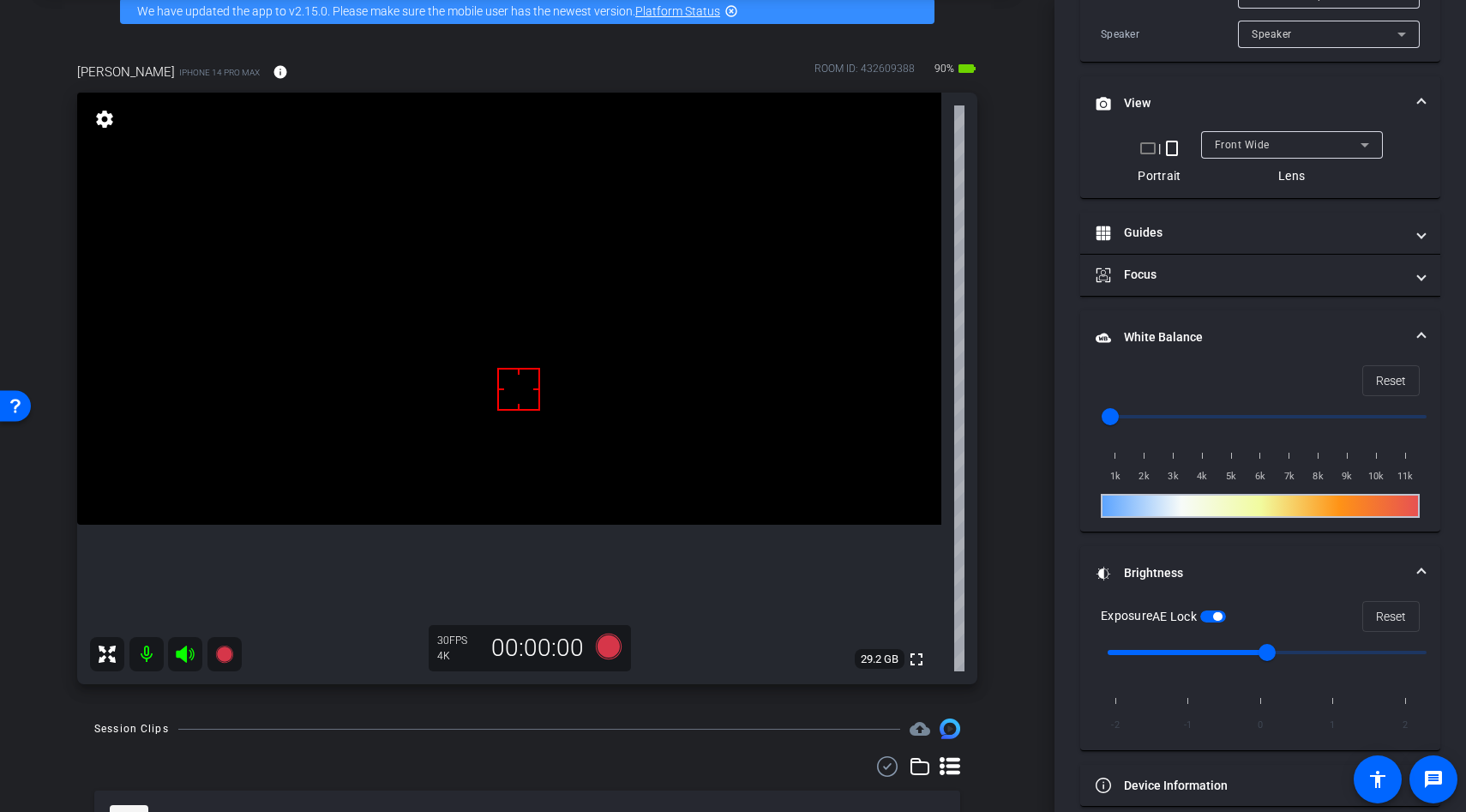
scroll to position [477, 0]
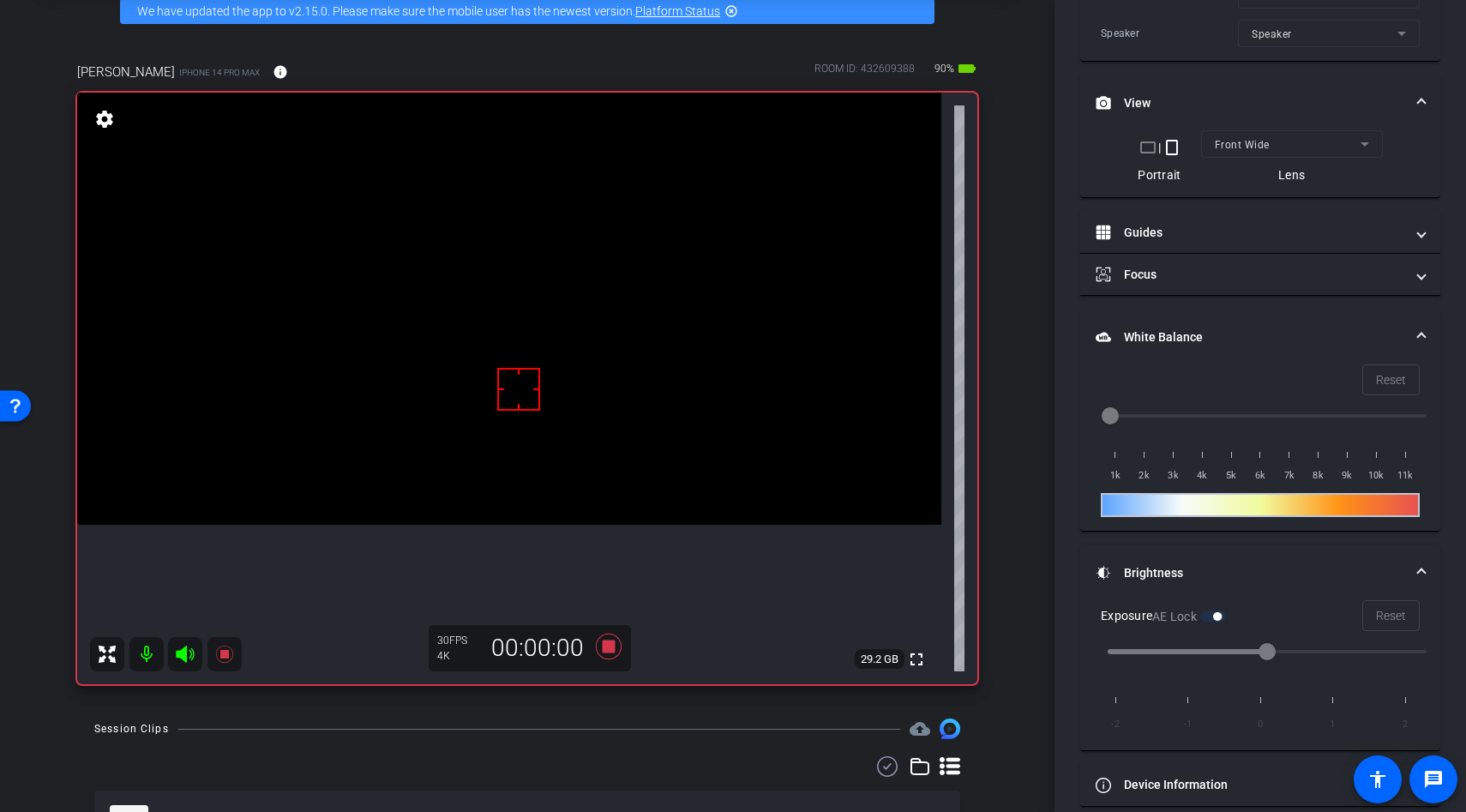
click at [489, 389] on video at bounding box center [509, 308] width 864 height 432
click at [489, 389] on div at bounding box center [489, 389] width 43 height 43
click at [493, 411] on video at bounding box center [509, 308] width 864 height 432
click at [493, 411] on div at bounding box center [493, 411] width 43 height 43
click at [502, 386] on div at bounding box center [519, 389] width 43 height 43
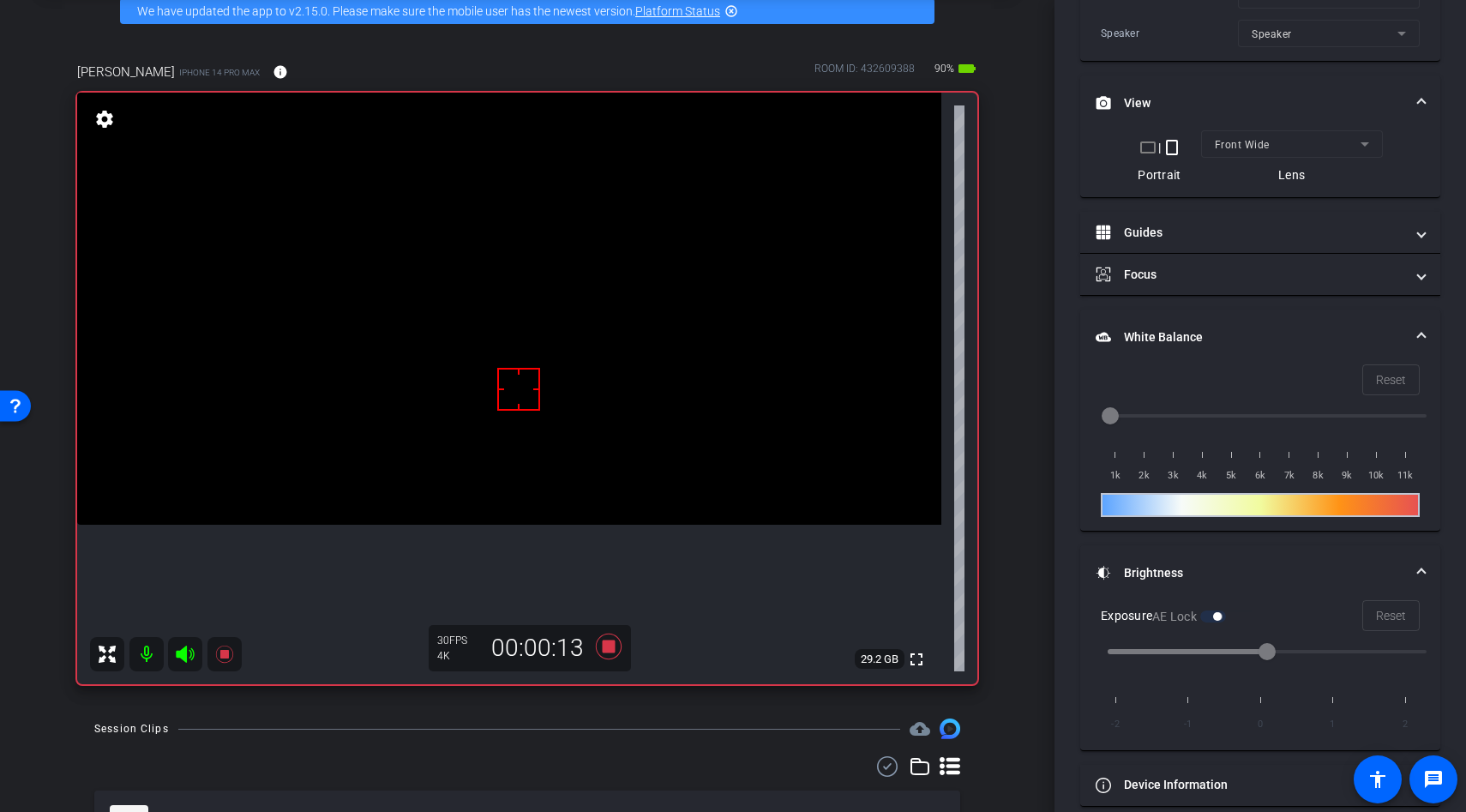
click at [498, 394] on div at bounding box center [519, 389] width 43 height 43
click at [504, 382] on div at bounding box center [519, 389] width 43 height 43
click at [479, 376] on video at bounding box center [509, 308] width 864 height 432
click at [497, 394] on div at bounding box center [519, 389] width 43 height 43
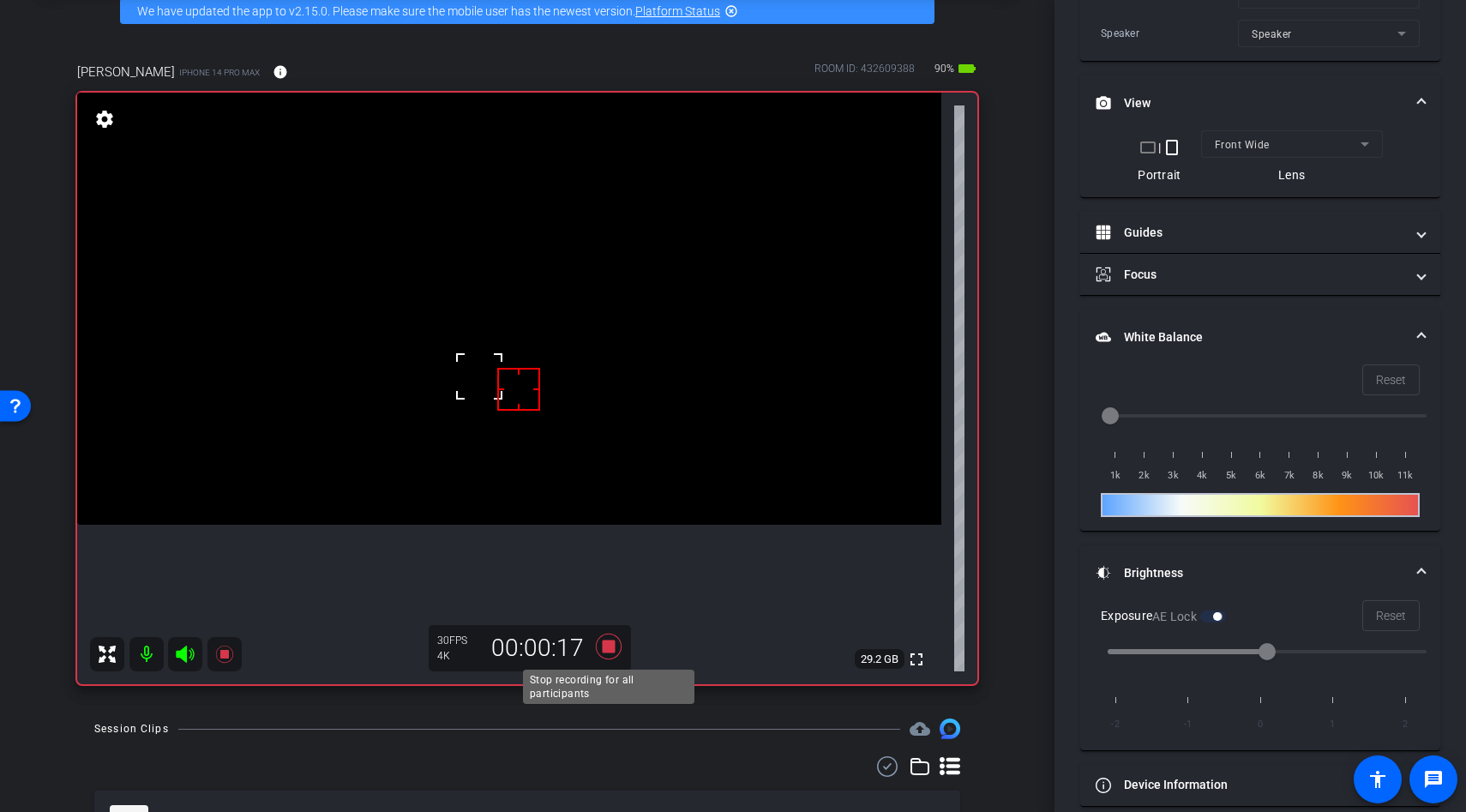
click at [613, 652] on icon at bounding box center [608, 646] width 25 height 25
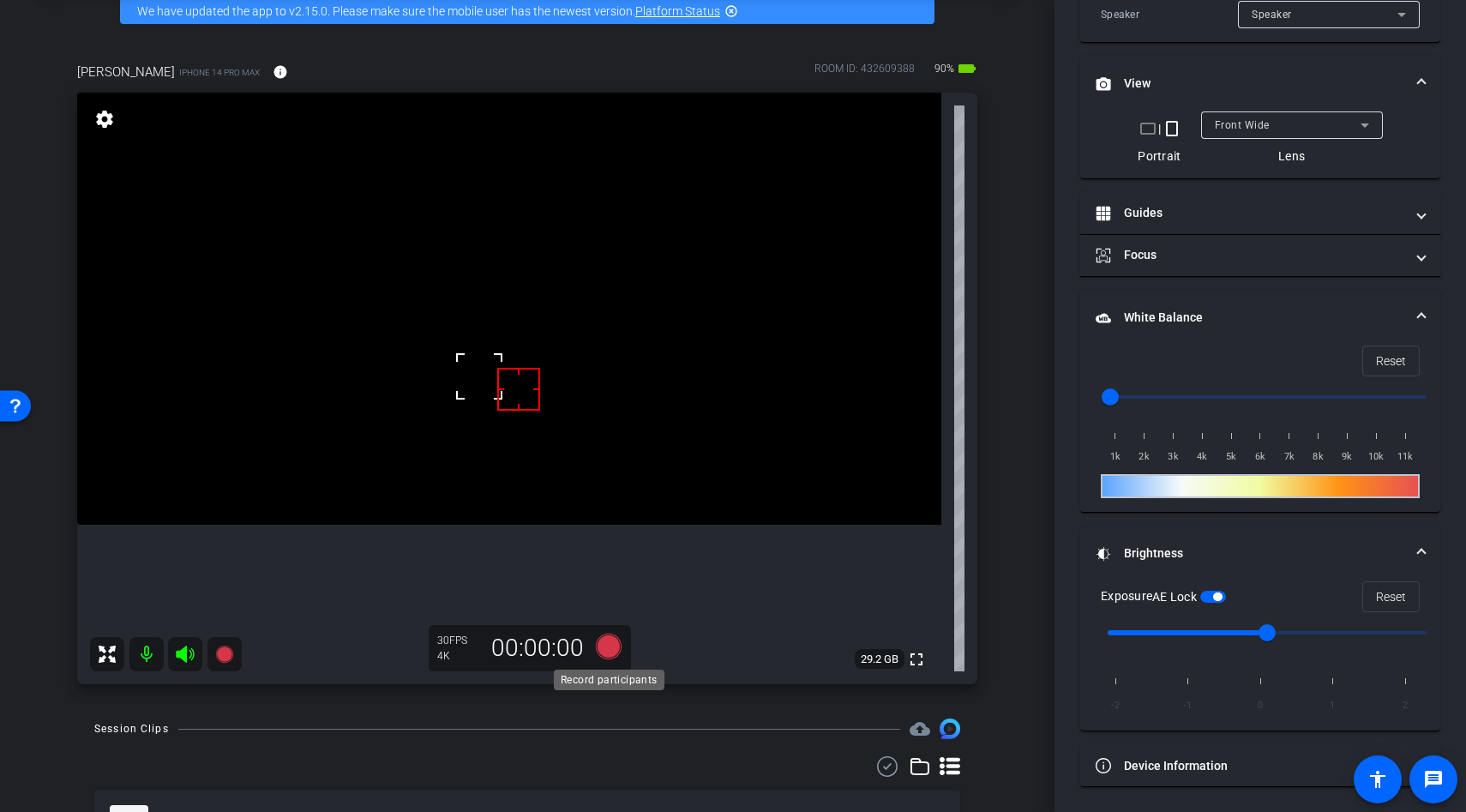
scroll to position [458, 0]
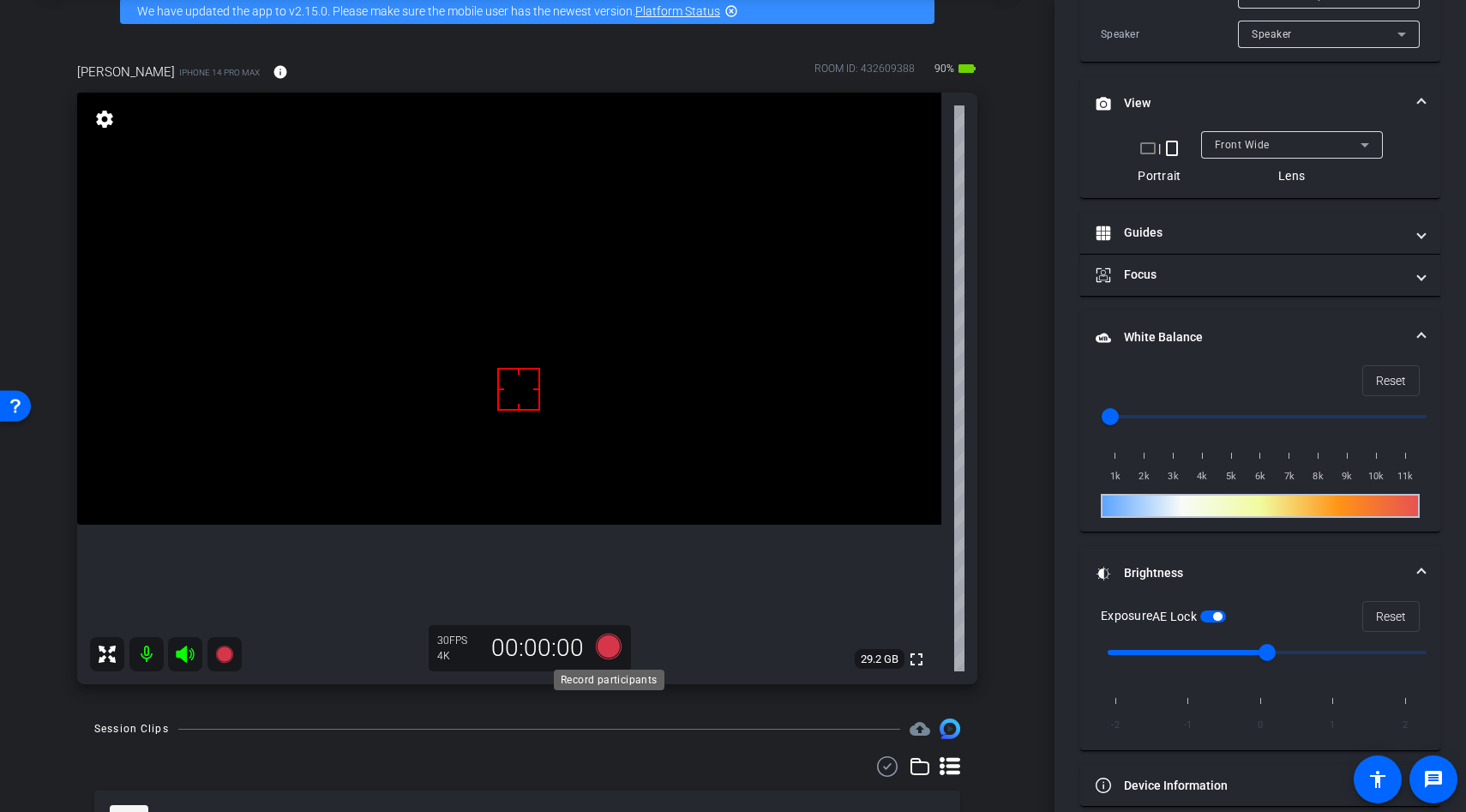
click at [605, 649] on icon at bounding box center [608, 646] width 25 height 25
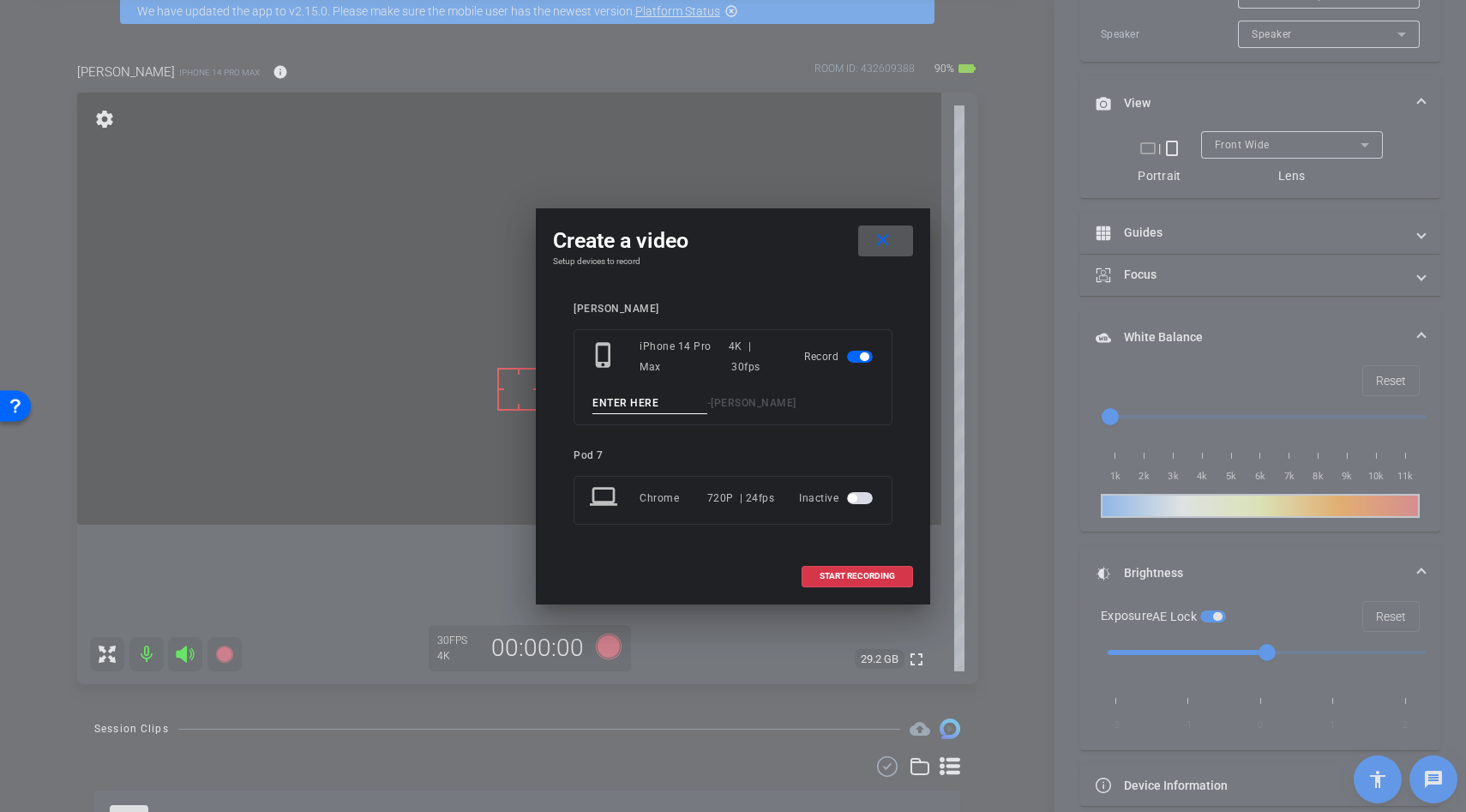
click at [612, 404] on input at bounding box center [650, 403] width 115 height 21
type input "s motion"
click at [835, 574] on span "START RECORDING" at bounding box center [858, 576] width 76 height 9
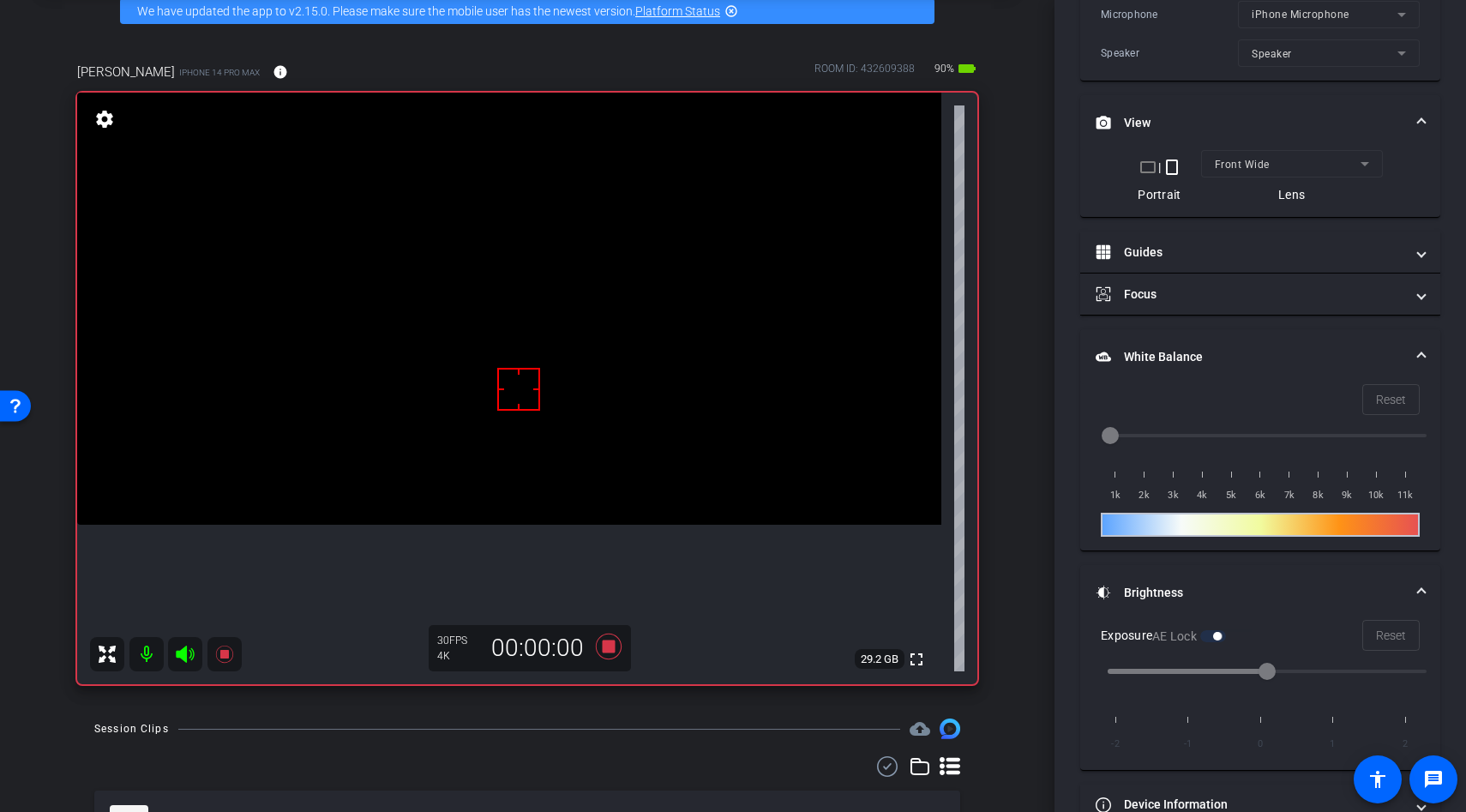
scroll to position [477, 0]
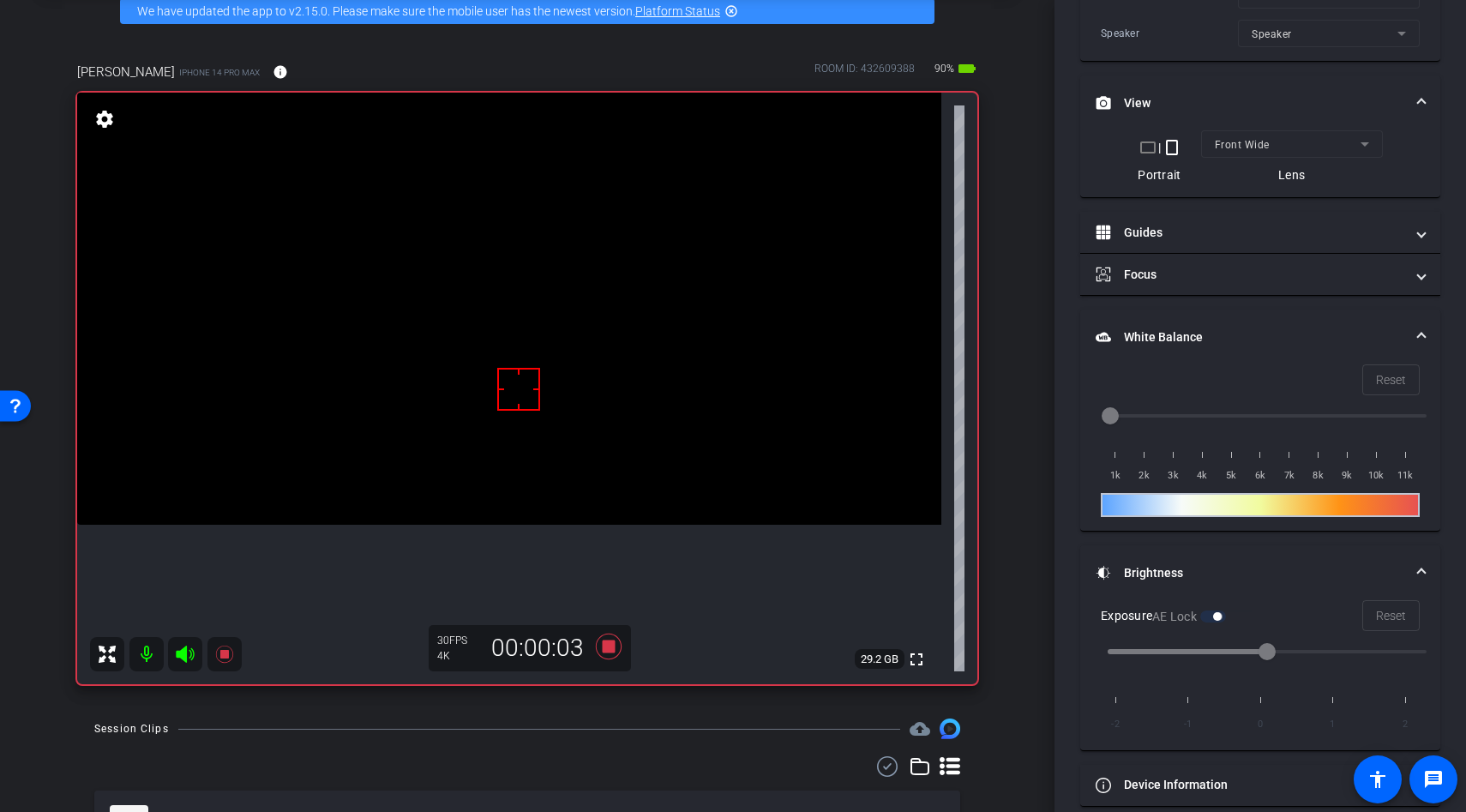
click at [532, 418] on video at bounding box center [509, 308] width 864 height 432
click at [527, 425] on div at bounding box center [531, 418] width 43 height 43
click at [526, 401] on div at bounding box center [519, 389] width 43 height 43
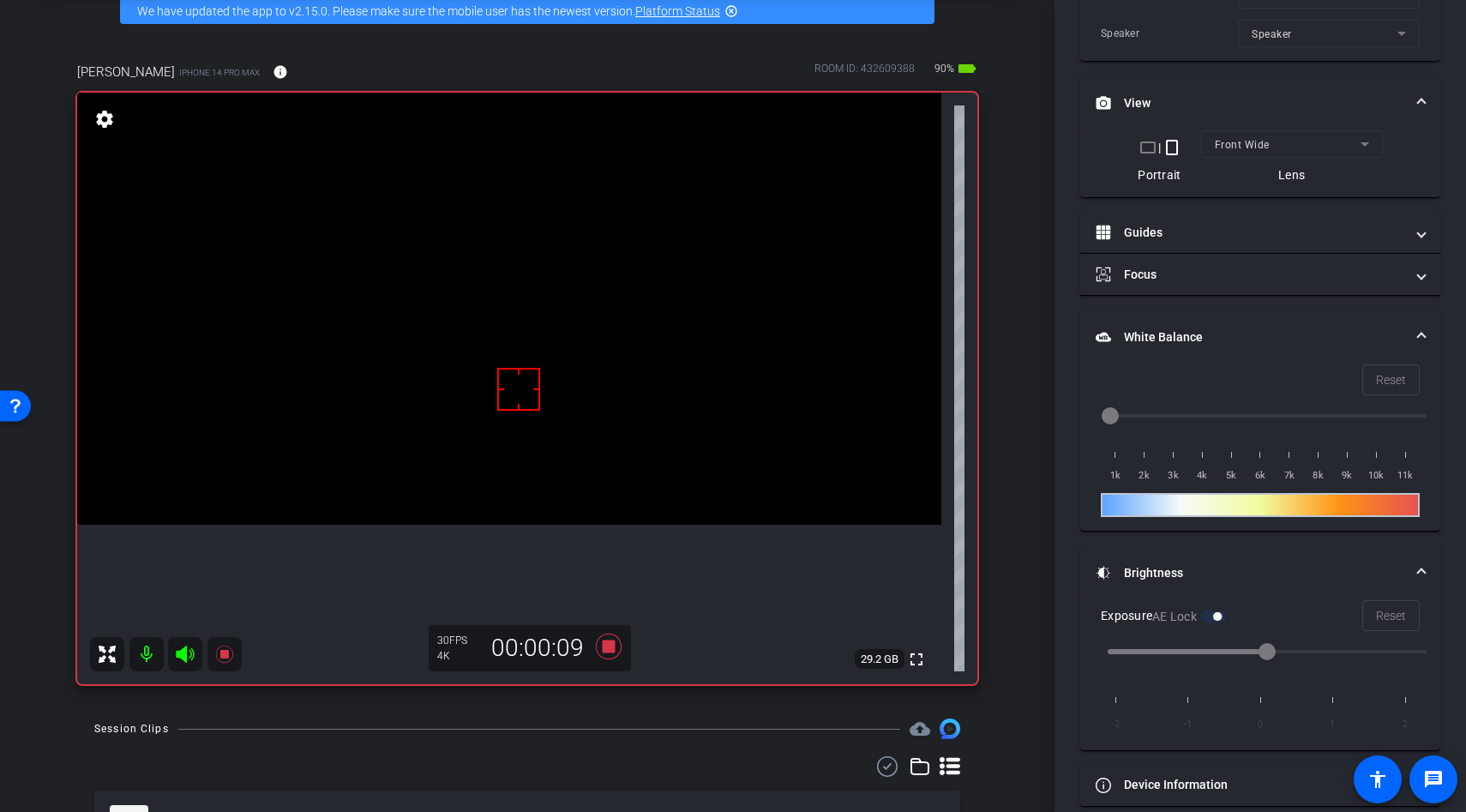
click at [533, 394] on div at bounding box center [519, 389] width 43 height 43
click at [547, 364] on video at bounding box center [509, 308] width 864 height 432
click at [547, 364] on div at bounding box center [547, 363] width 43 height 43
click at [607, 648] on icon at bounding box center [608, 646] width 25 height 25
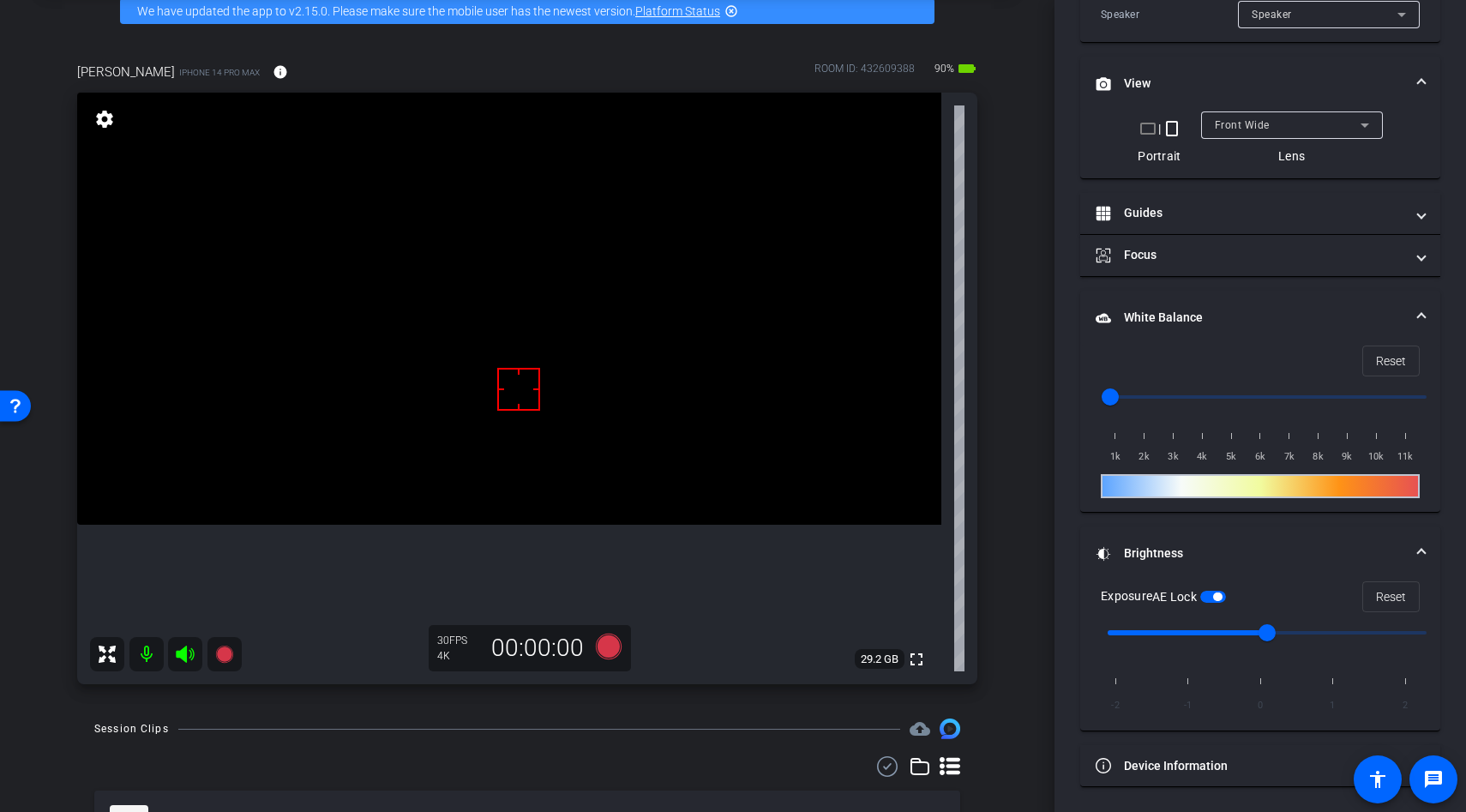
scroll to position [458, 0]
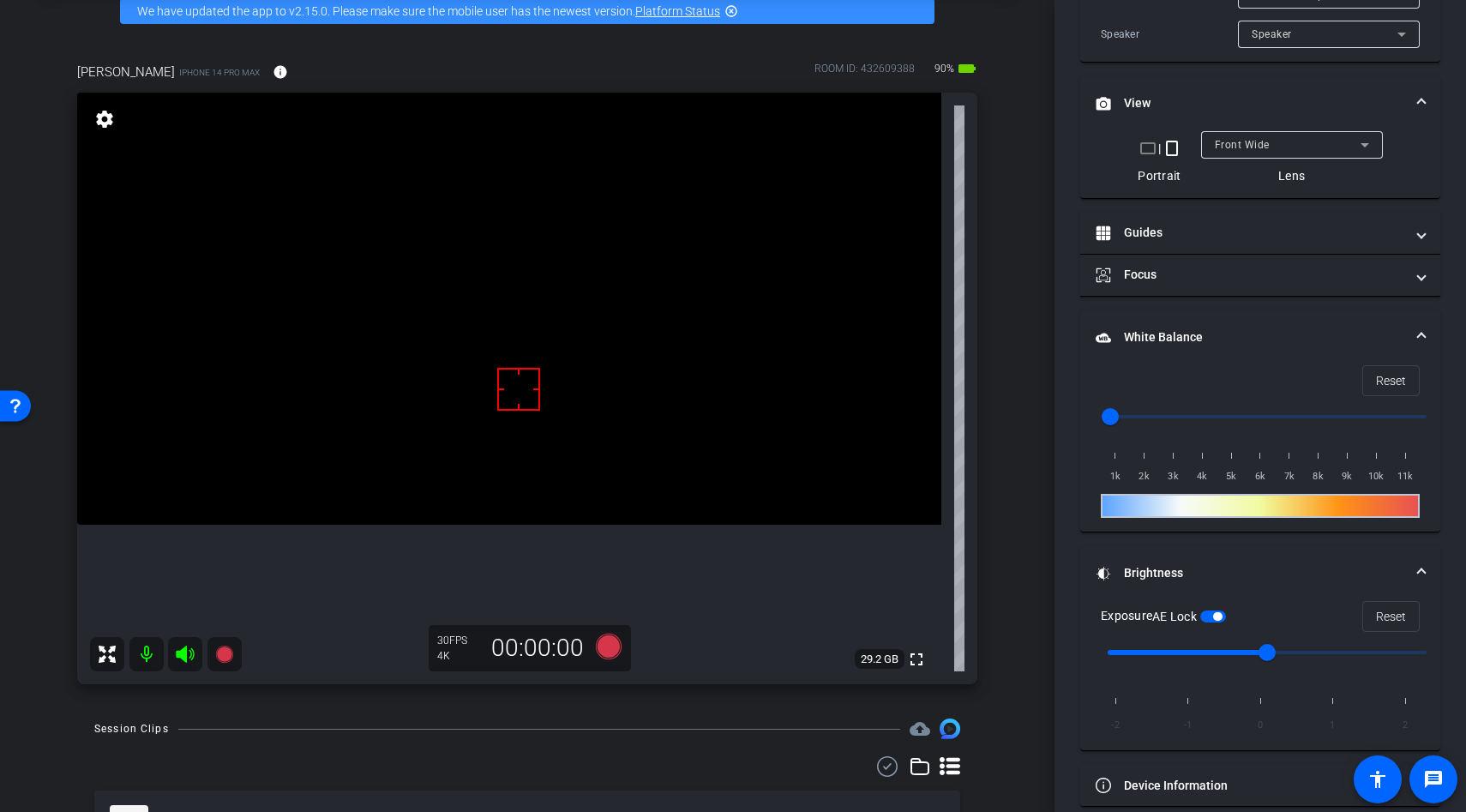
click at [1222, 613] on span "button" at bounding box center [1217, 617] width 9 height 9
click at [592, 437] on video at bounding box center [509, 308] width 864 height 432
click at [458, 402] on video at bounding box center [509, 308] width 864 height 432
click at [458, 402] on div at bounding box center [458, 401] width 43 height 43
click at [474, 405] on div at bounding box center [458, 401] width 43 height 43
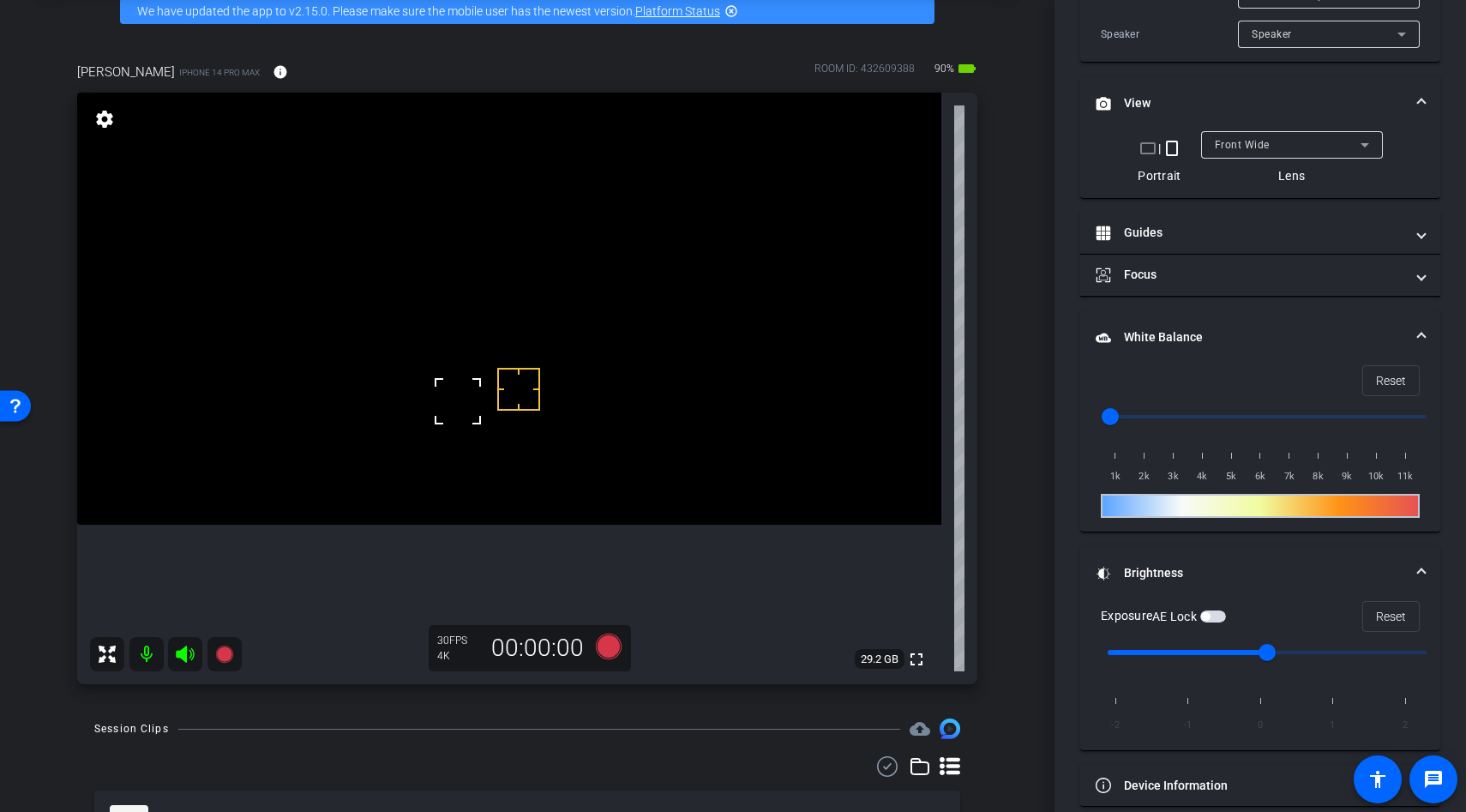
click at [1209, 615] on span "button" at bounding box center [1206, 617] width 9 height 9
click at [613, 649] on icon at bounding box center [608, 646] width 25 height 25
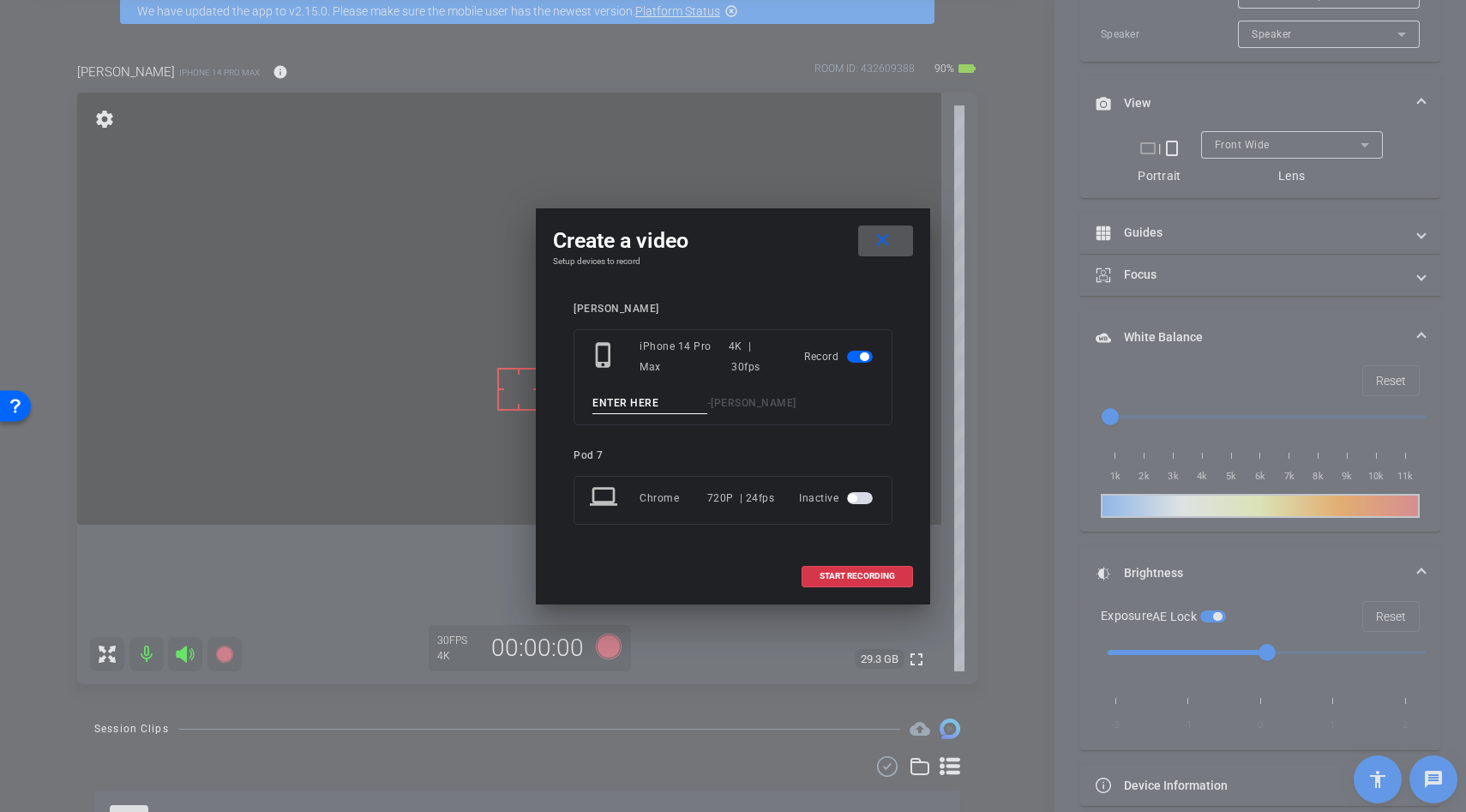
click at [624, 403] on input at bounding box center [650, 403] width 115 height 21
type input "unboxing"
click at [865, 575] on span "START RECORDING" at bounding box center [858, 576] width 76 height 9
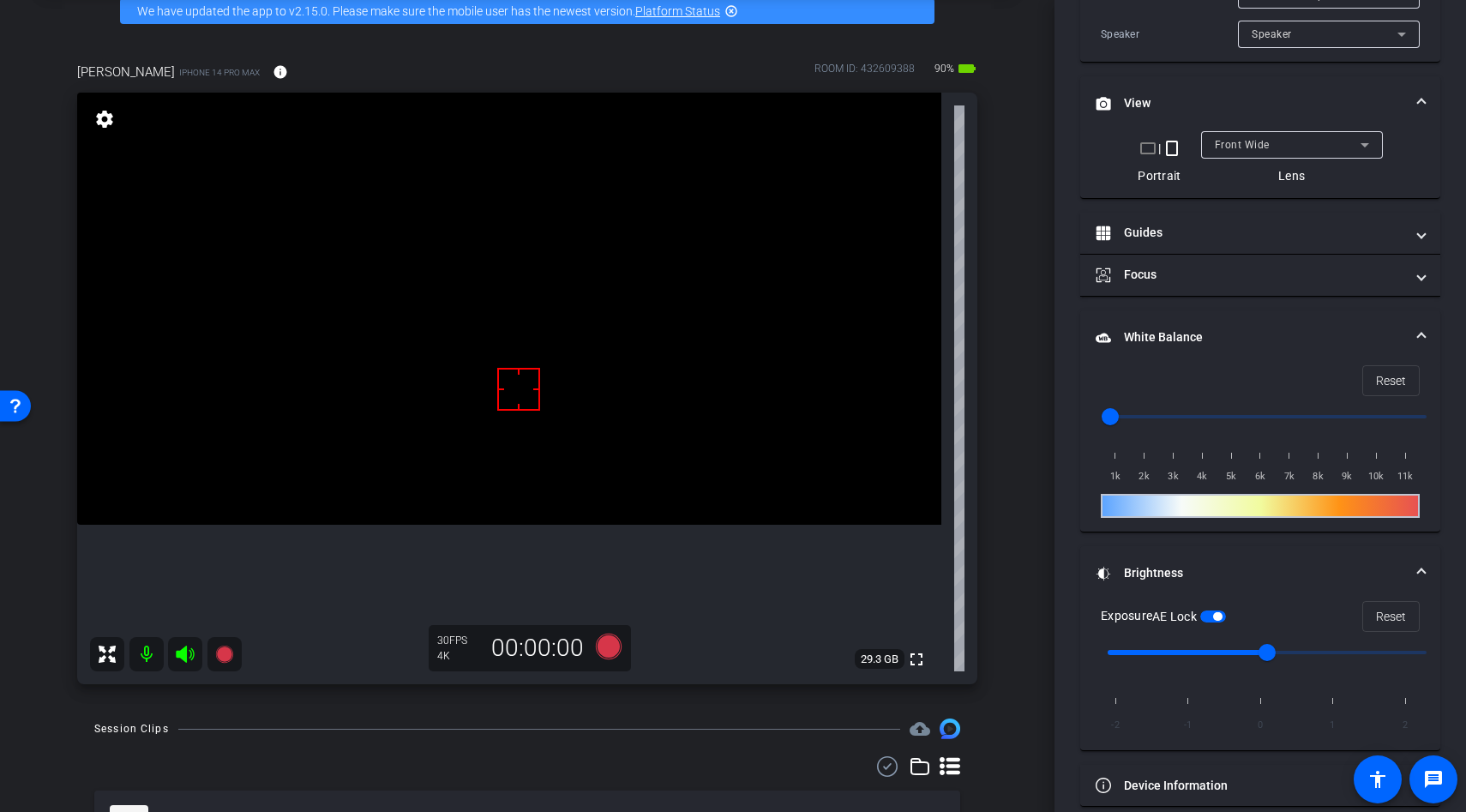
scroll to position [477, 0]
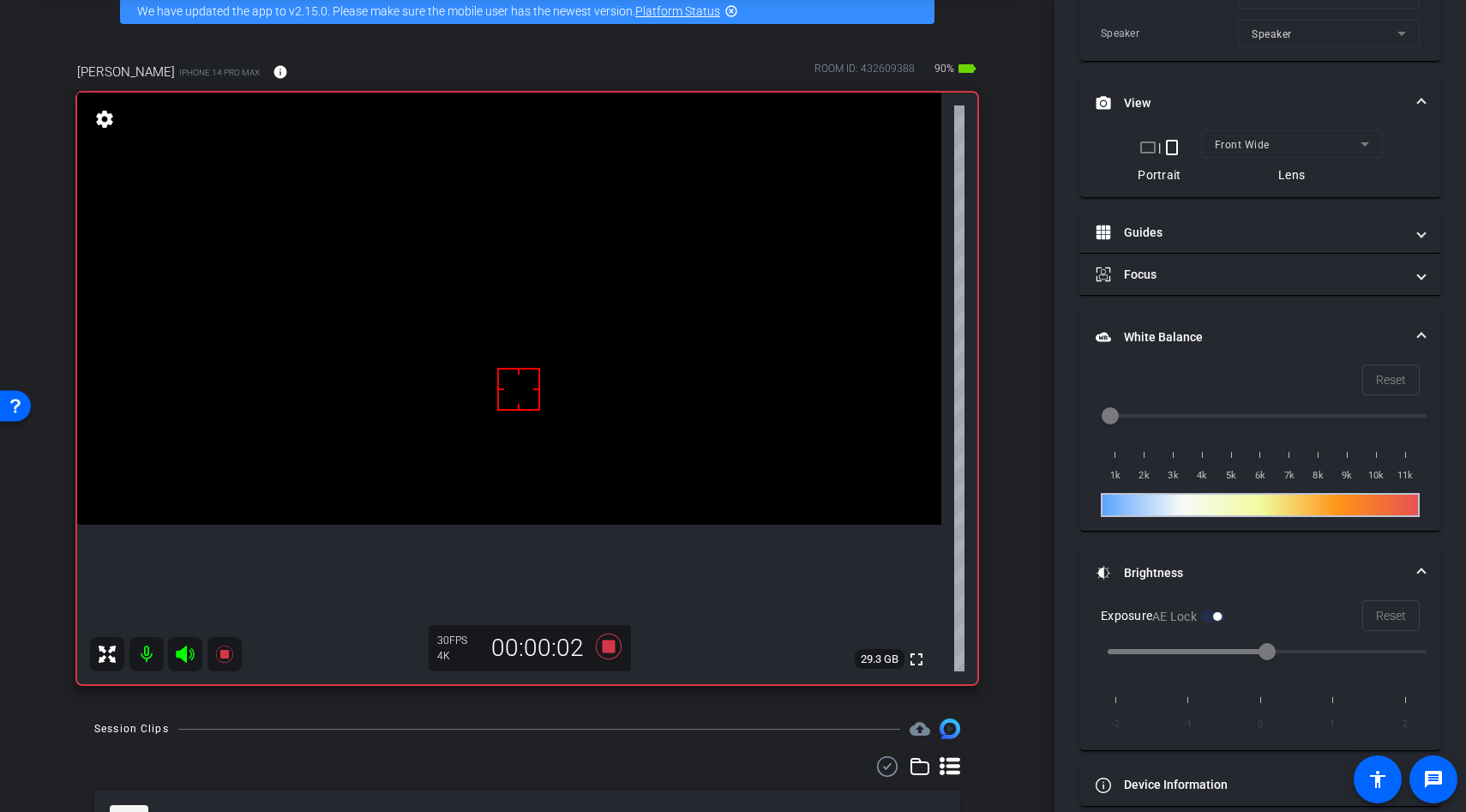
click at [501, 459] on video at bounding box center [509, 308] width 864 height 432
click at [519, 330] on video at bounding box center [509, 308] width 864 height 432
click at [493, 404] on video at bounding box center [509, 308] width 864 height 432
click at [493, 434] on video at bounding box center [509, 308] width 864 height 432
click at [516, 454] on video at bounding box center [509, 308] width 864 height 432
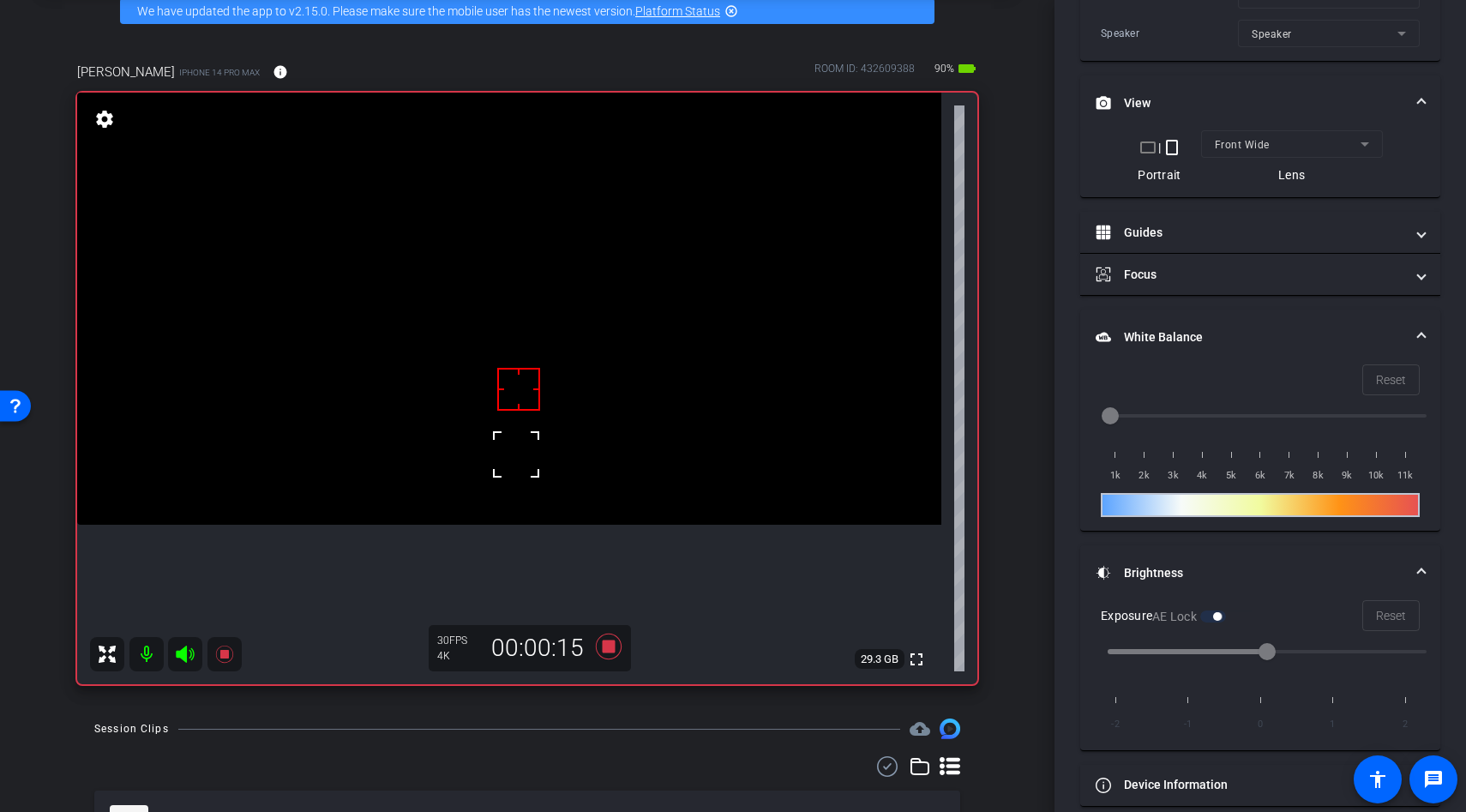
click at [515, 402] on div at bounding box center [519, 389] width 43 height 43
click at [521, 430] on video at bounding box center [509, 308] width 864 height 432
click at [528, 421] on div at bounding box center [521, 429] width 43 height 43
click at [516, 416] on video at bounding box center [509, 308] width 864 height 432
click at [516, 416] on div at bounding box center [516, 416] width 43 height 43
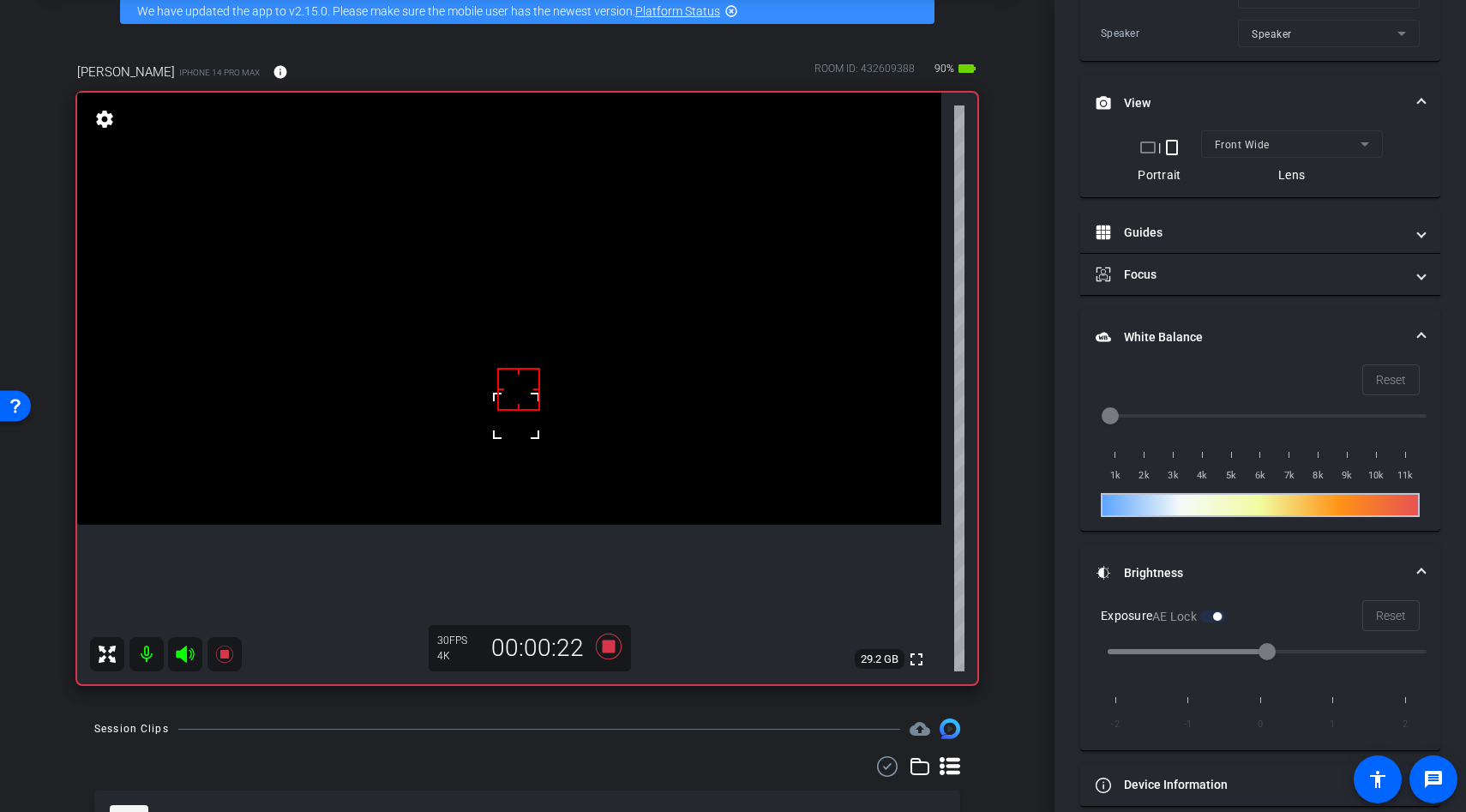
click at [501, 392] on div at bounding box center [519, 389] width 43 height 43
click at [532, 402] on div at bounding box center [519, 389] width 43 height 43
click at [540, 393] on div at bounding box center [519, 389] width 43 height 43
click at [613, 645] on icon at bounding box center [608, 646] width 25 height 25
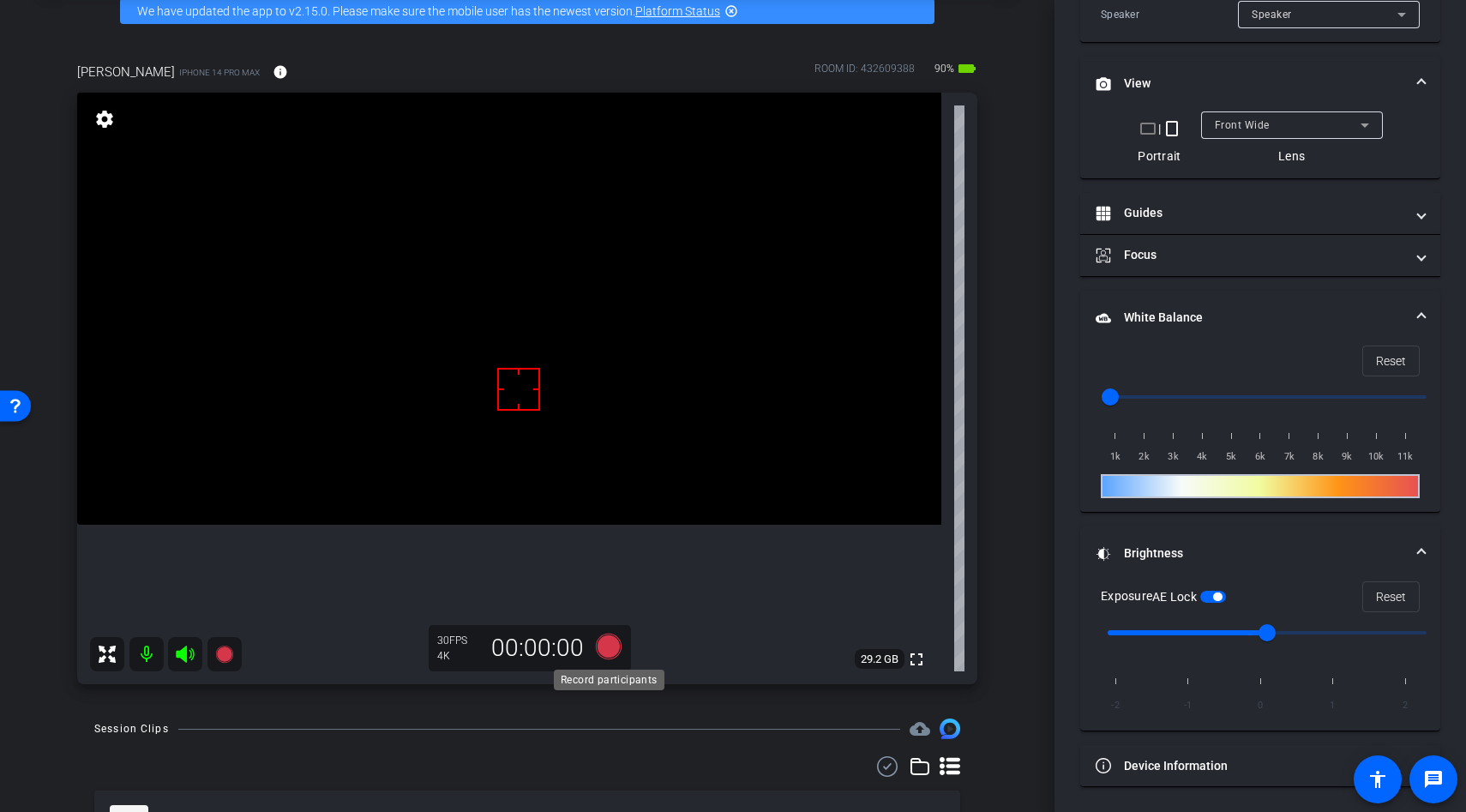
scroll to position [458, 0]
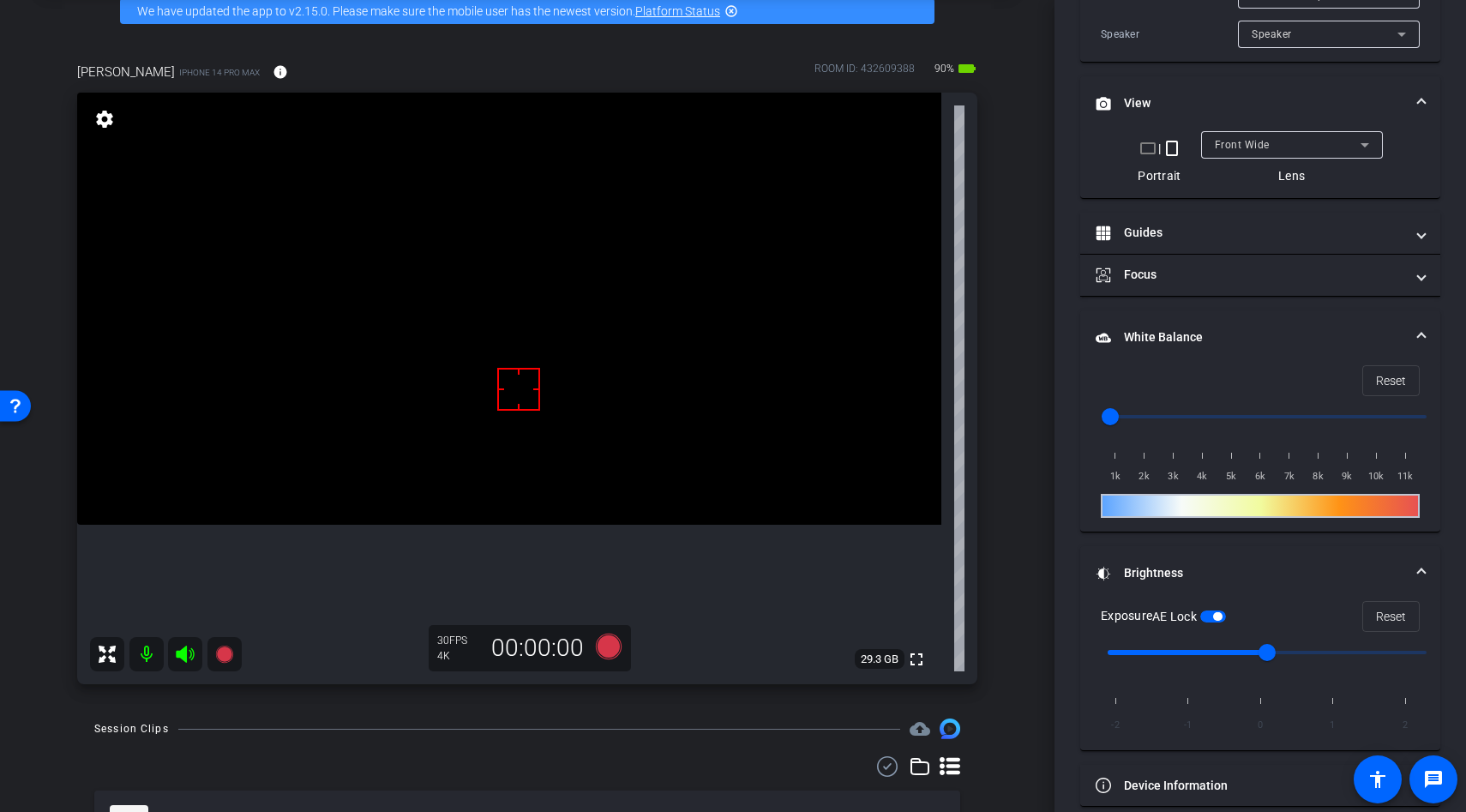
click at [1222, 613] on span "button" at bounding box center [1217, 617] width 9 height 9
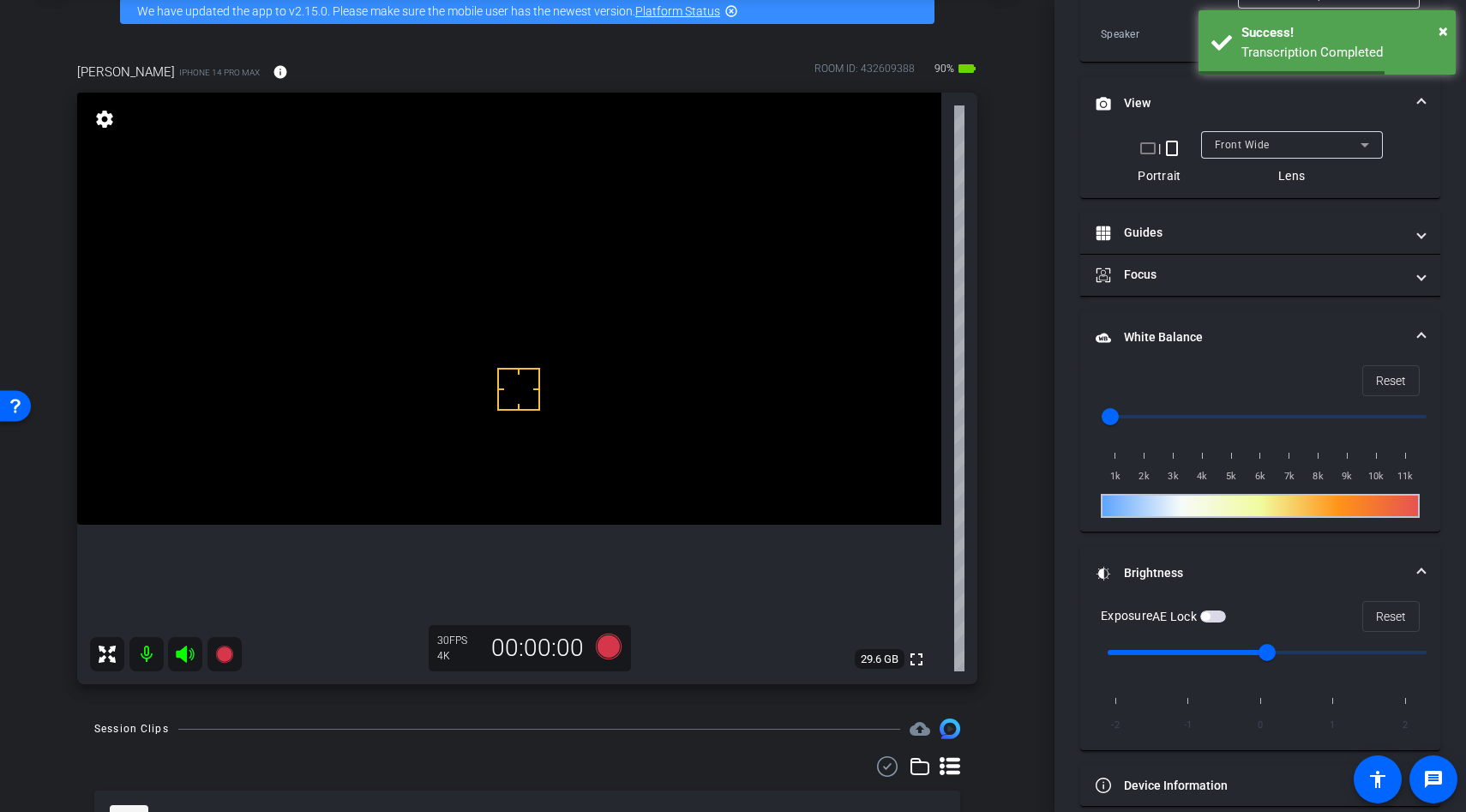
click at [526, 480] on video at bounding box center [509, 308] width 864 height 432
click at [509, 421] on video at bounding box center [509, 308] width 864 height 432
click at [514, 450] on video at bounding box center [509, 308] width 864 height 432
click at [490, 448] on video at bounding box center [509, 308] width 864 height 432
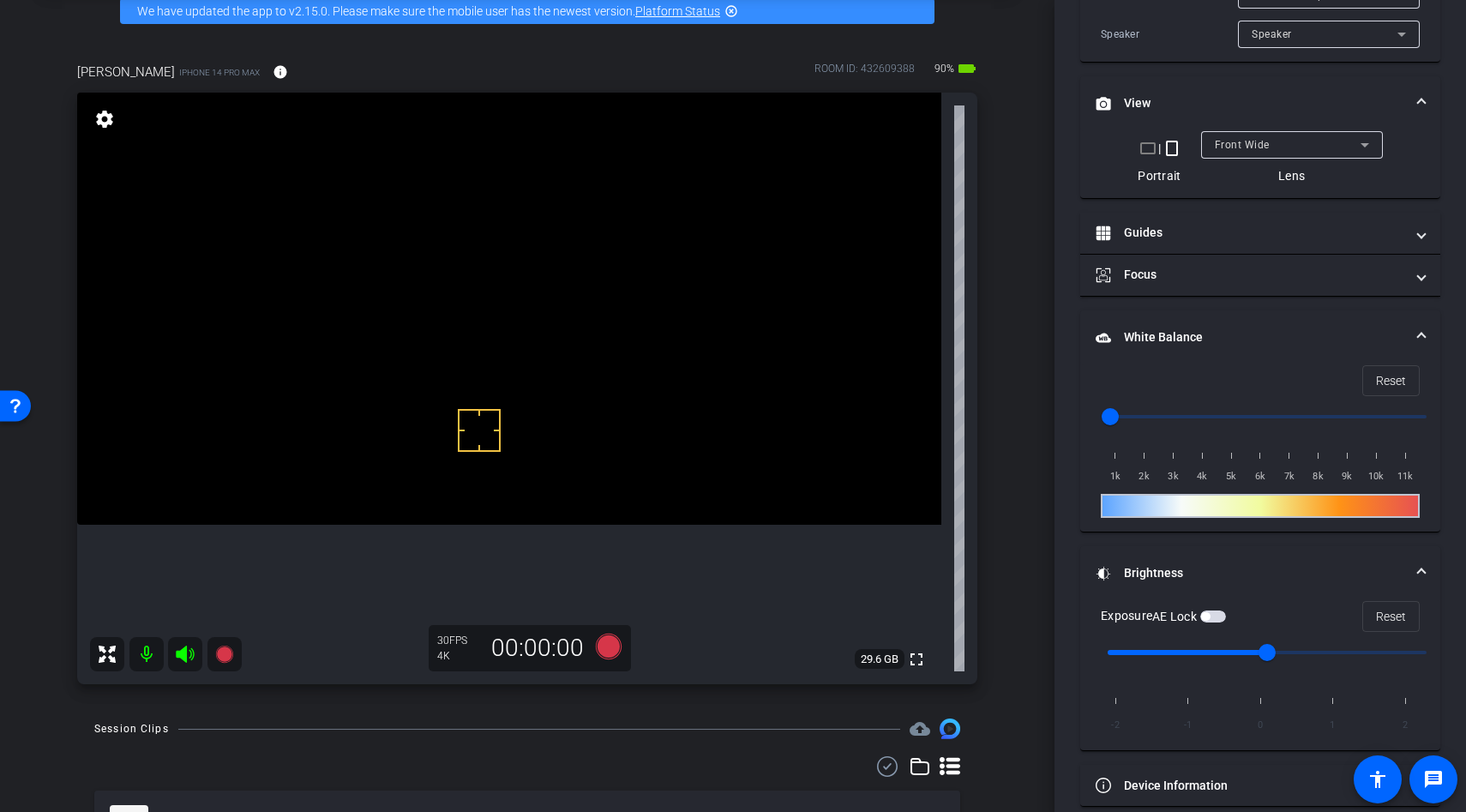
click at [1210, 611] on span "button" at bounding box center [1213, 617] width 25 height 12
click at [613, 651] on icon at bounding box center [608, 646] width 25 height 25
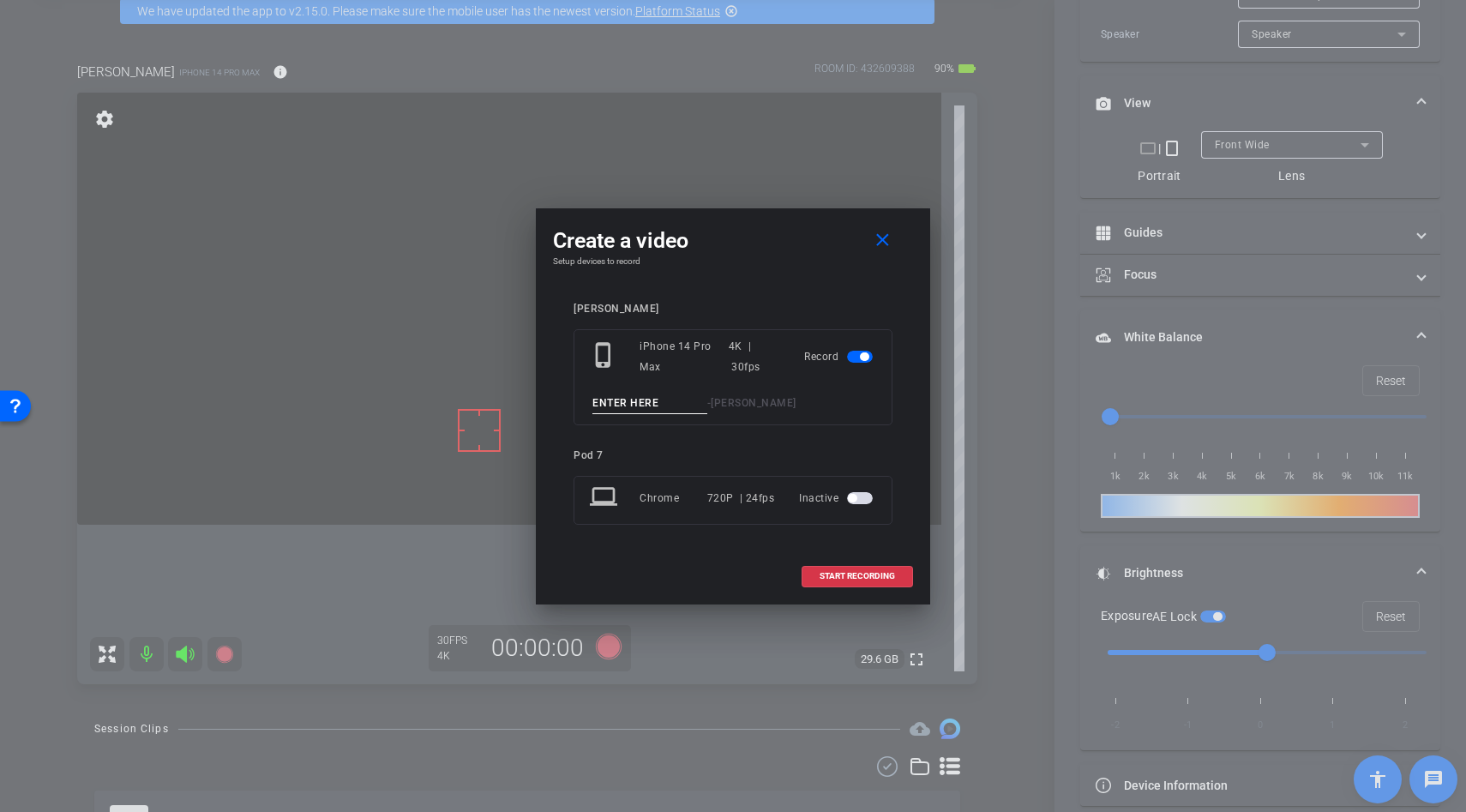
click at [624, 406] on input at bounding box center [650, 403] width 115 height 21
type input "unboxing"
click at [821, 573] on span "START RECORDING" at bounding box center [858, 576] width 76 height 9
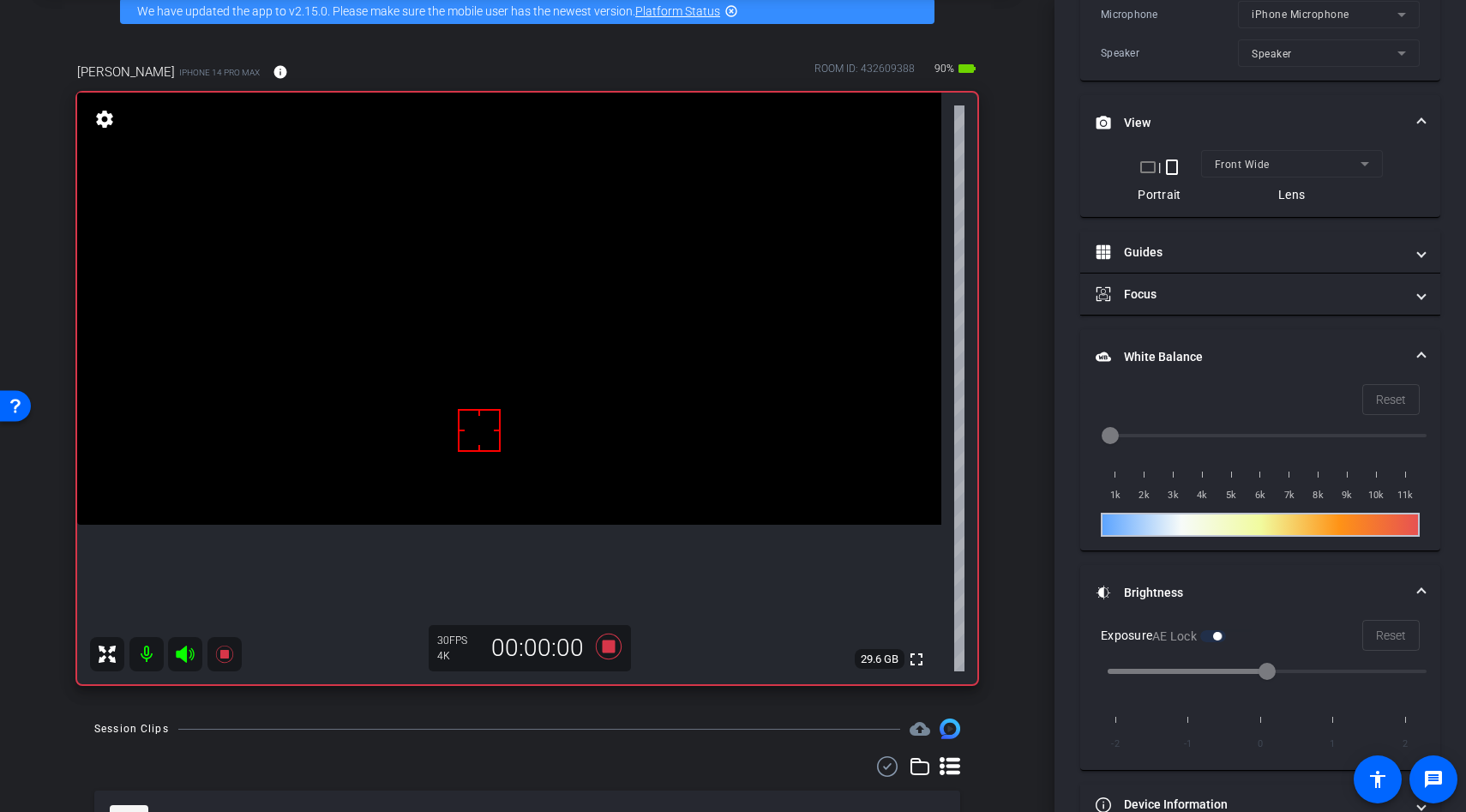
scroll to position [477, 0]
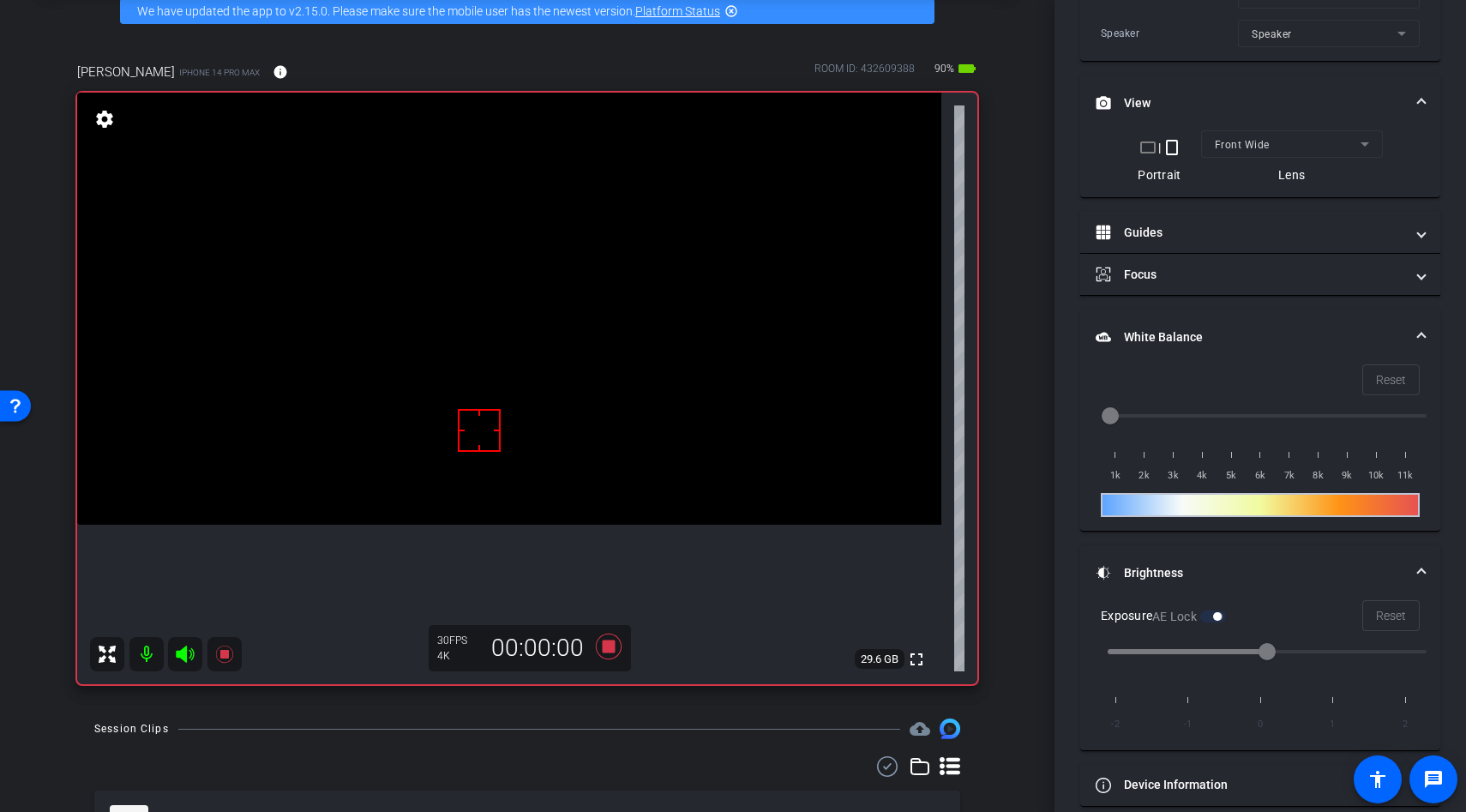
click at [504, 310] on video at bounding box center [509, 308] width 864 height 432
click at [517, 323] on div at bounding box center [504, 310] width 43 height 43
click at [506, 453] on video at bounding box center [509, 308] width 864 height 432
click at [498, 473] on div at bounding box center [505, 453] width 43 height 43
click at [509, 497] on video at bounding box center [509, 308] width 864 height 432
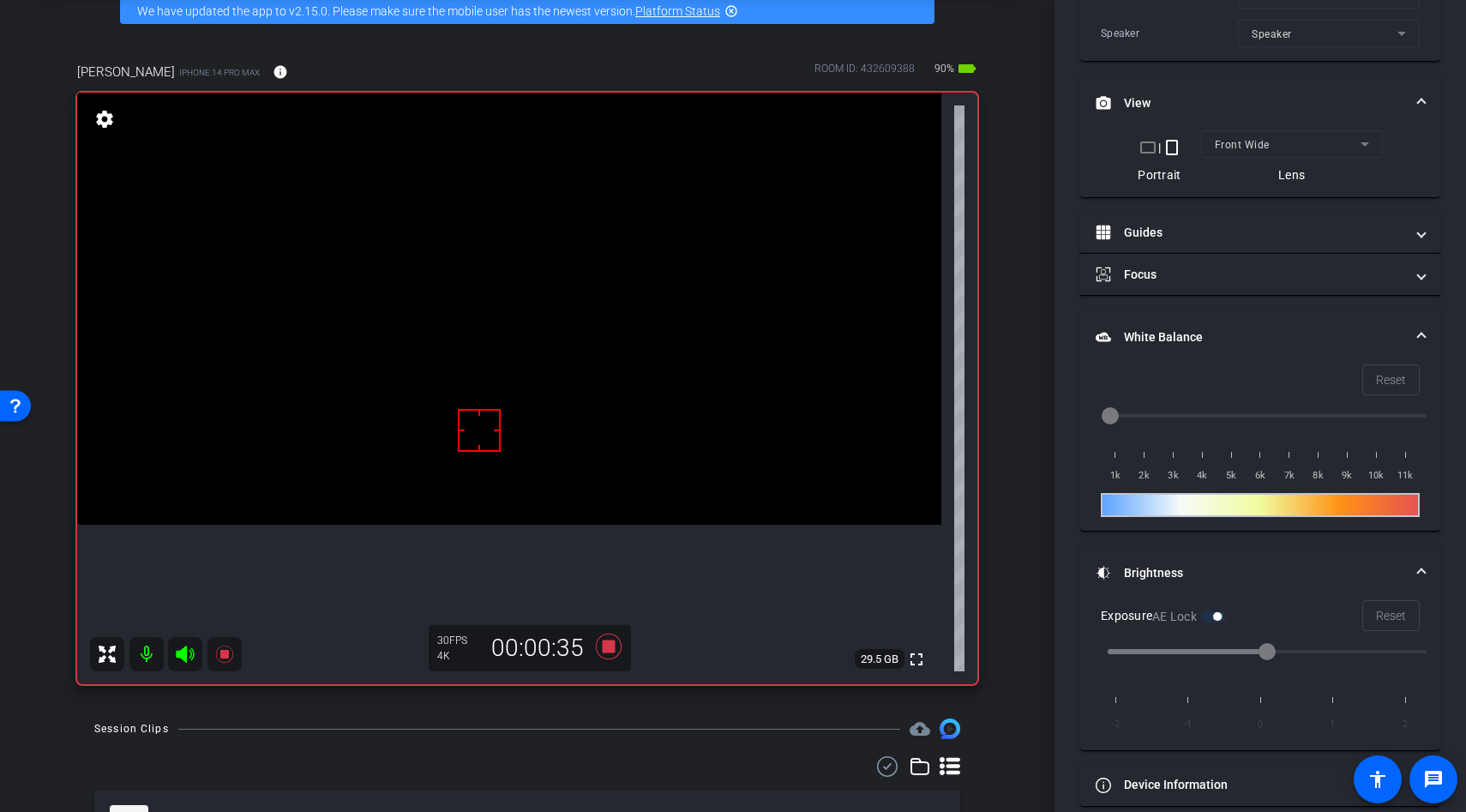
click at [497, 409] on div at bounding box center [479, 430] width 43 height 43
click at [491, 452] on video at bounding box center [509, 308] width 864 height 432
click at [505, 466] on div at bounding box center [491, 452] width 43 height 43
click at [517, 446] on video at bounding box center [509, 308] width 864 height 432
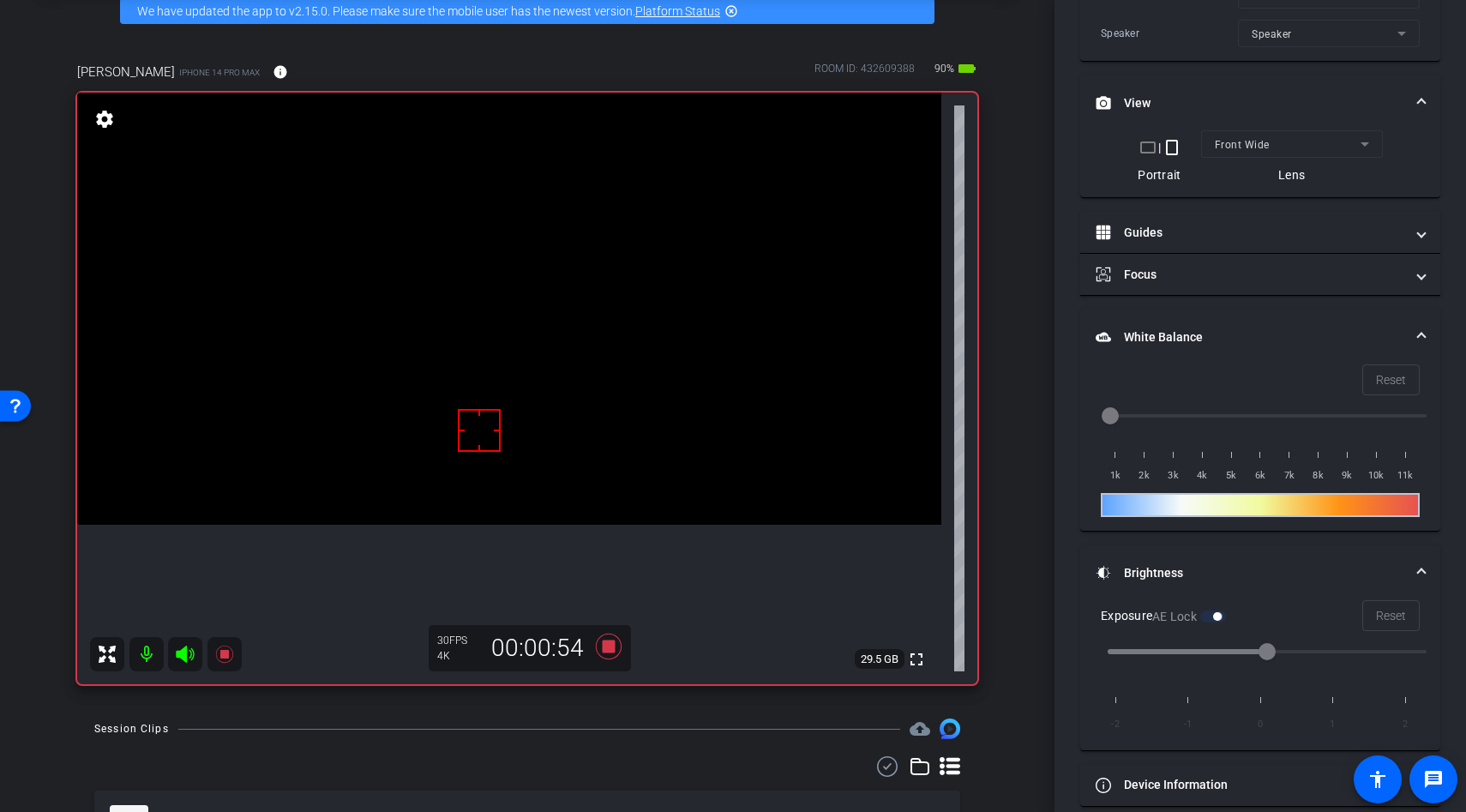
click at [502, 403] on video at bounding box center [509, 308] width 864 height 432
click at [489, 408] on div at bounding box center [501, 403] width 43 height 43
click at [497, 460] on video at bounding box center [509, 308] width 864 height 432
click at [502, 424] on video at bounding box center [509, 308] width 864 height 432
click at [502, 438] on div at bounding box center [496, 459] width 43 height 43
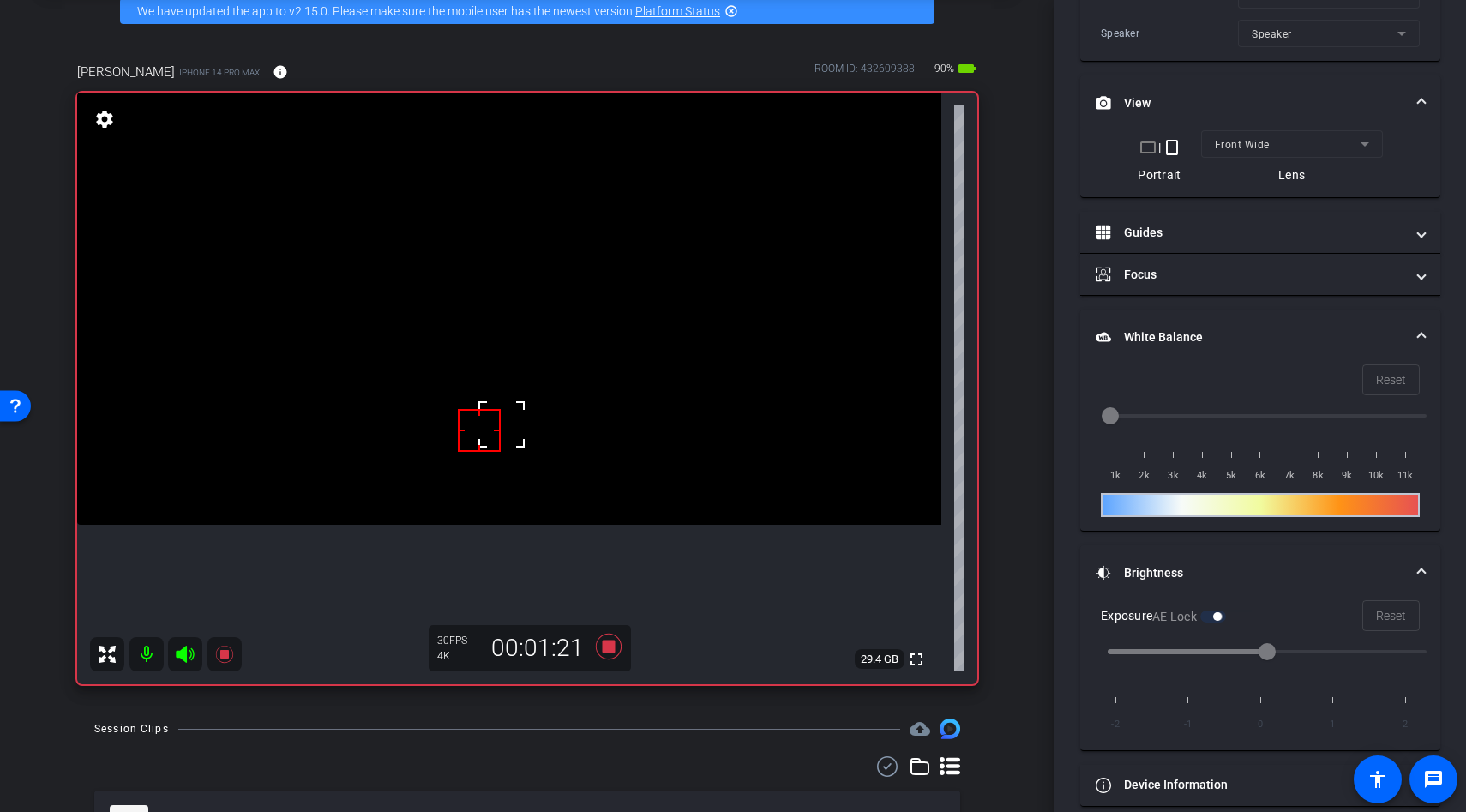
click at [507, 389] on video at bounding box center [509, 308] width 864 height 432
click at [505, 425] on video at bounding box center [509, 308] width 864 height 432
click at [505, 425] on div at bounding box center [504, 424] width 43 height 43
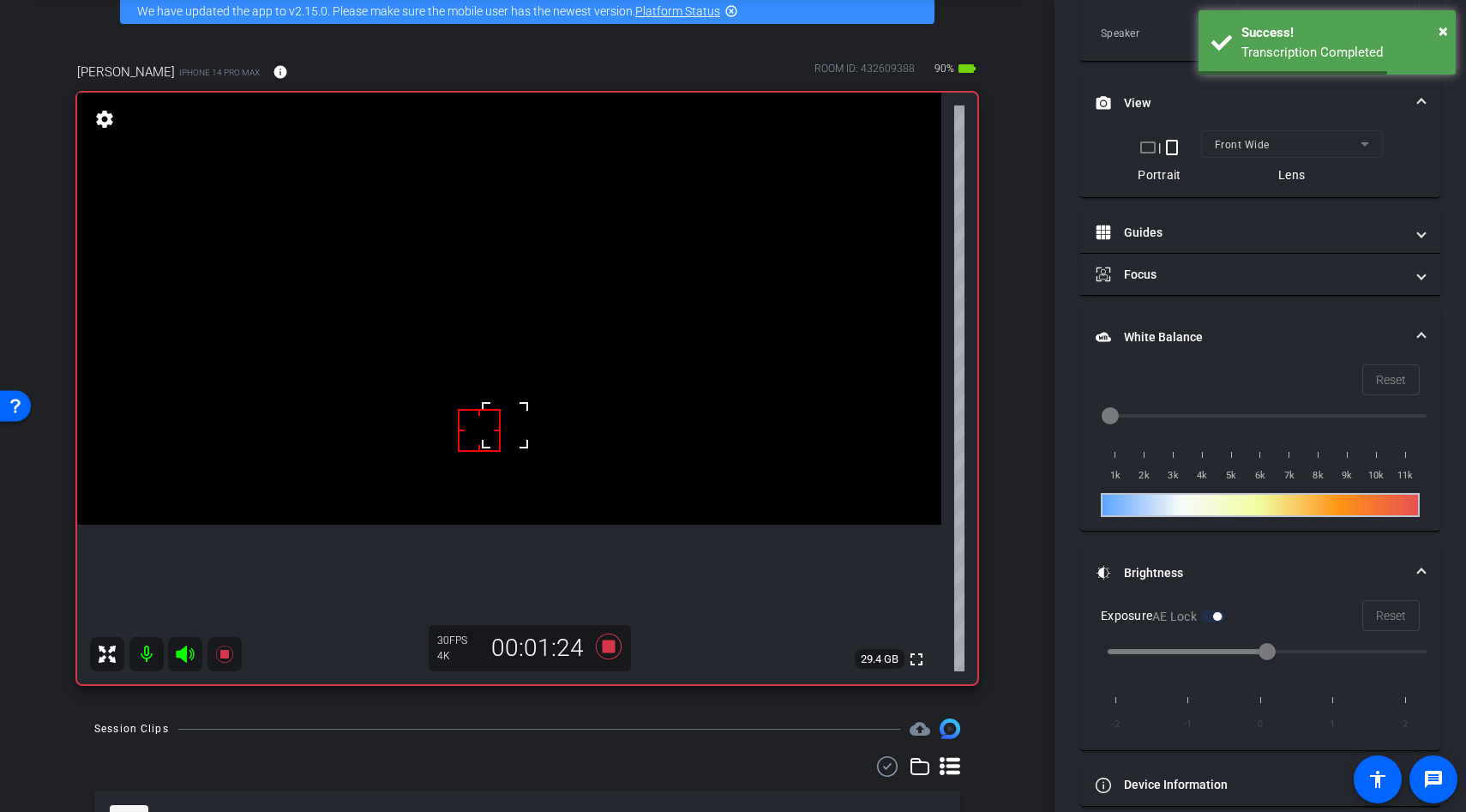
click at [497, 452] on video at bounding box center [509, 308] width 864 height 432
click at [553, 453] on video at bounding box center [509, 308] width 864 height 432
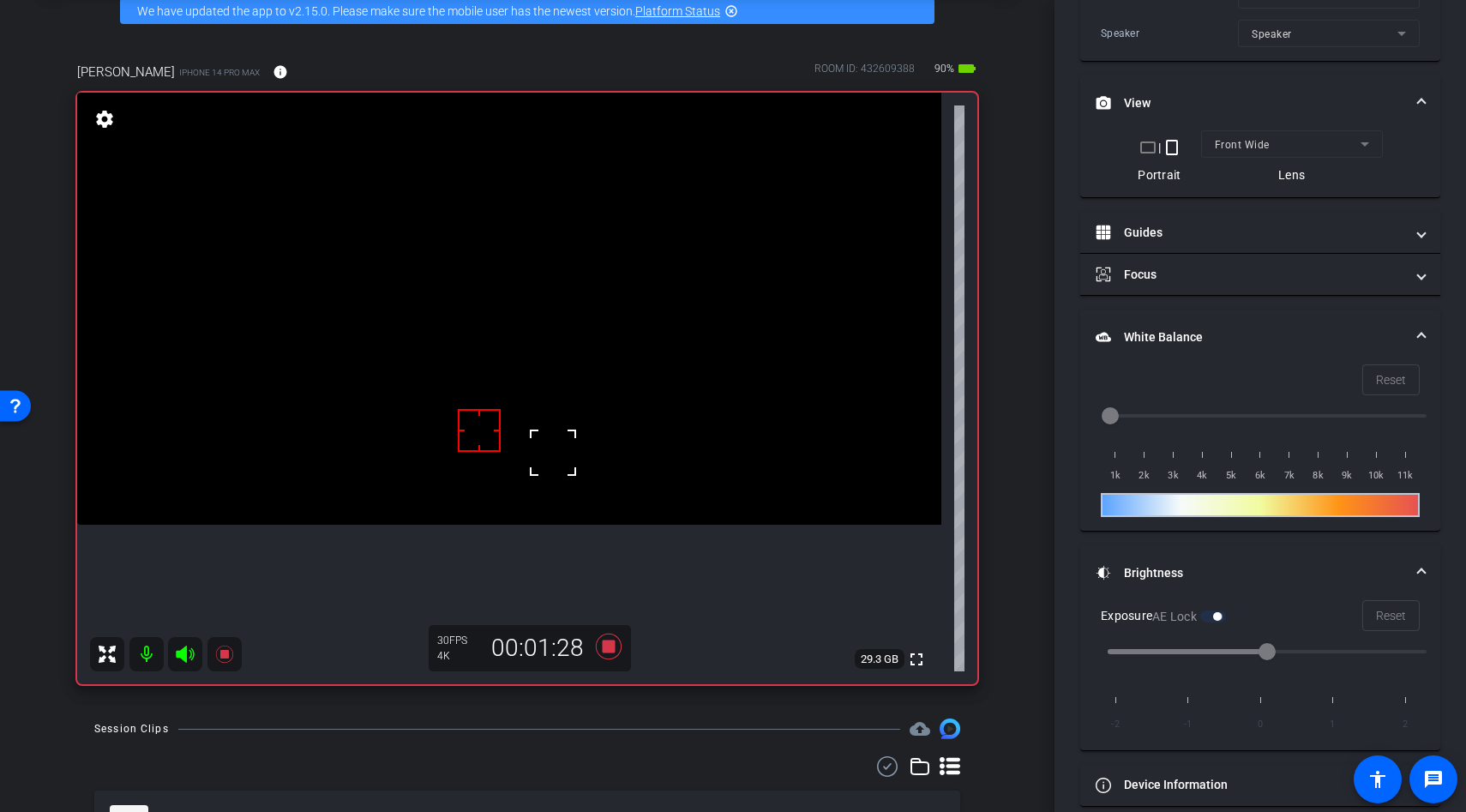
click at [499, 448] on div at bounding box center [479, 430] width 43 height 43
click at [498, 458] on video at bounding box center [509, 308] width 864 height 432
click at [498, 458] on div at bounding box center [497, 458] width 43 height 43
click at [570, 445] on video at bounding box center [509, 308] width 864 height 432
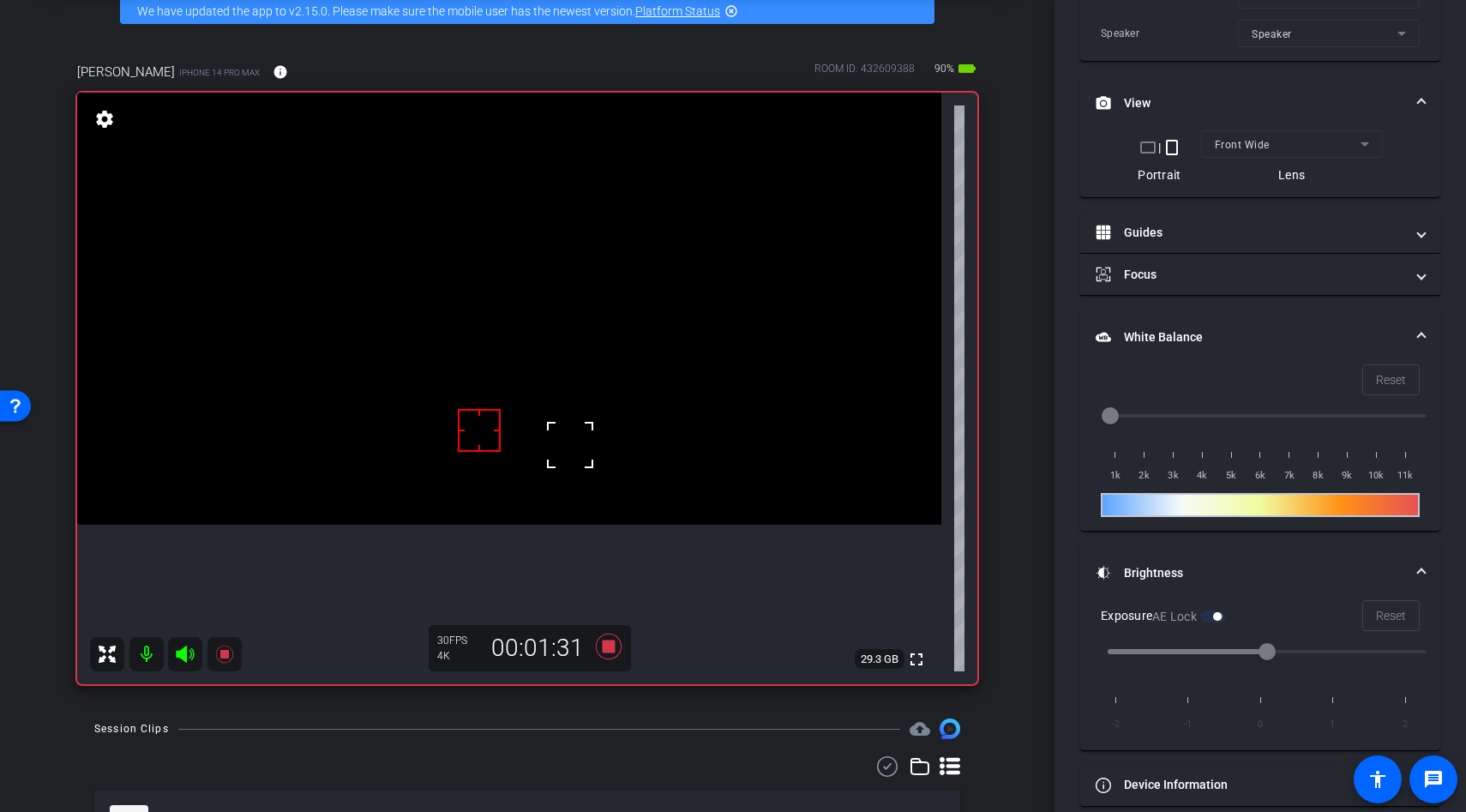
click at [570, 445] on div at bounding box center [570, 445] width 43 height 43
click at [586, 404] on video at bounding box center [509, 308] width 864 height 432
click at [575, 391] on video at bounding box center [509, 308] width 864 height 432
click at [564, 381] on div at bounding box center [574, 390] width 43 height 43
click at [578, 374] on video at bounding box center [509, 308] width 864 height 432
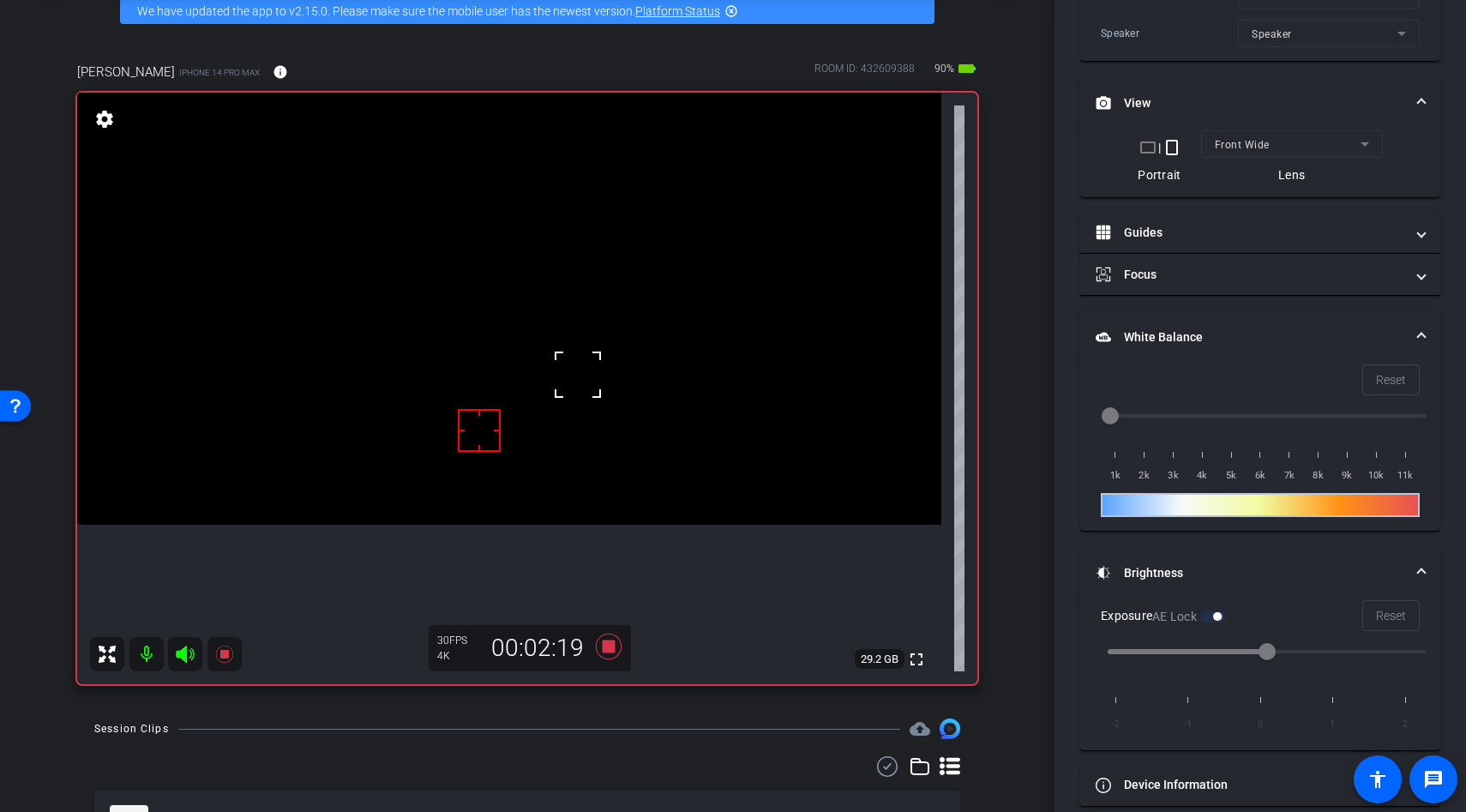
click at [574, 374] on div at bounding box center [577, 374] width 43 height 43
click at [561, 369] on video at bounding box center [509, 308] width 864 height 432
click at [561, 369] on div at bounding box center [561, 369] width 43 height 43
click at [610, 648] on icon at bounding box center [608, 646] width 25 height 25
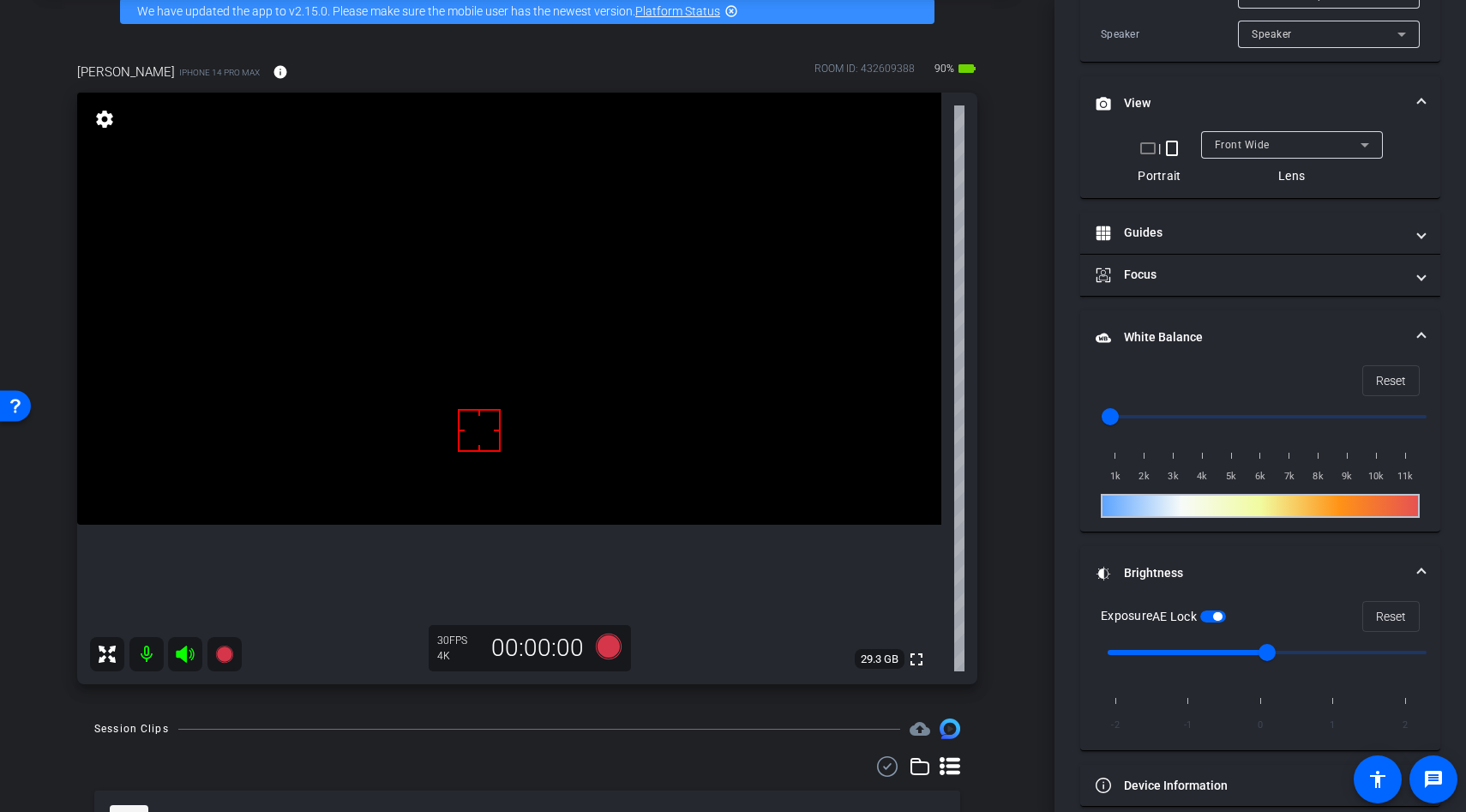
click at [523, 486] on video at bounding box center [509, 308] width 864 height 432
click at [1222, 618] on span "button" at bounding box center [1217, 617] width 9 height 9
click at [525, 450] on video at bounding box center [509, 308] width 864 height 432
click at [512, 446] on div at bounding box center [525, 450] width 43 height 43
click at [488, 399] on video at bounding box center [509, 308] width 864 height 432
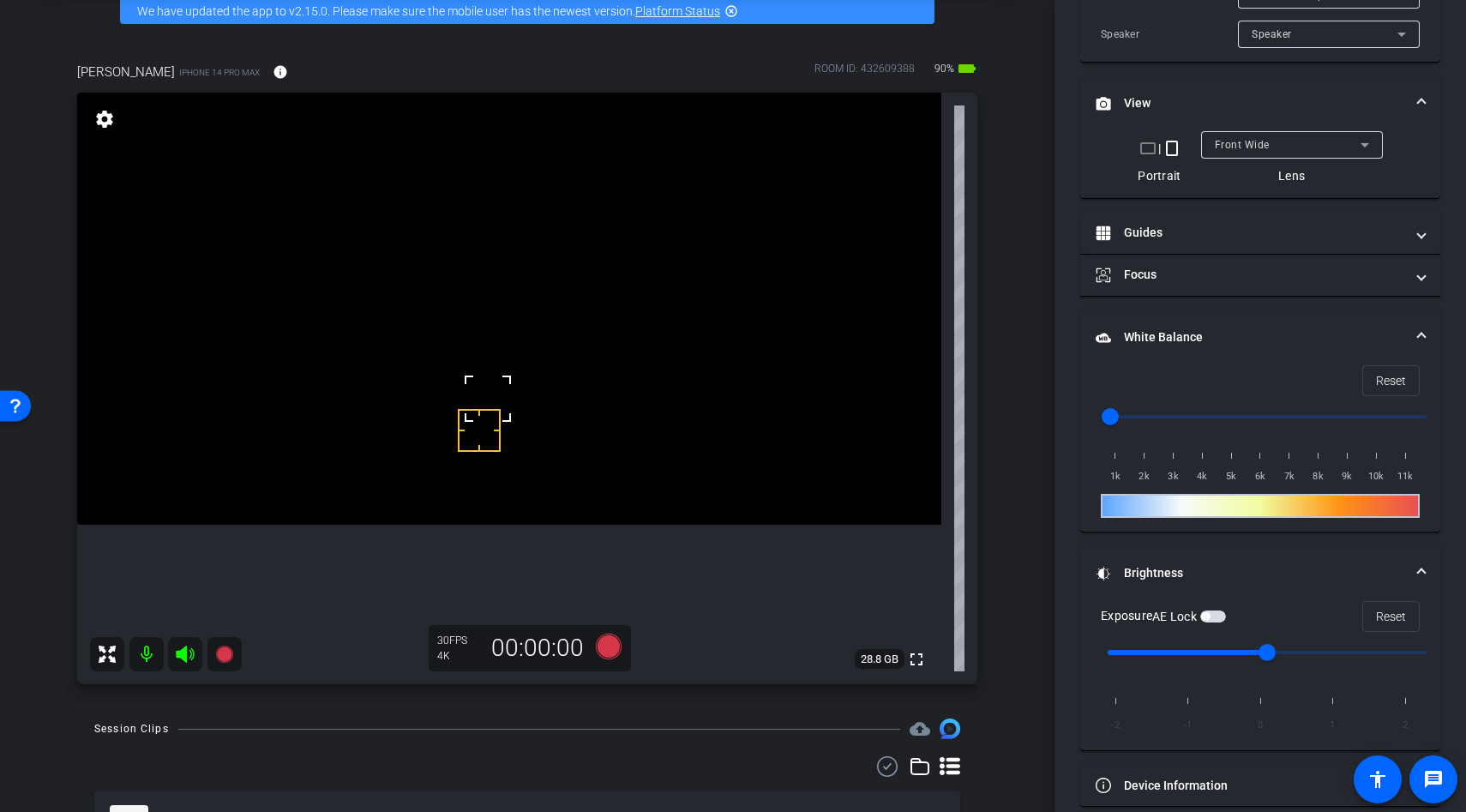
click at [488, 399] on div at bounding box center [488, 398] width 43 height 43
click at [491, 389] on div at bounding box center [488, 398] width 43 height 43
click at [1209, 616] on span "button" at bounding box center [1206, 617] width 9 height 9
click at [605, 650] on icon at bounding box center [608, 646] width 25 height 25
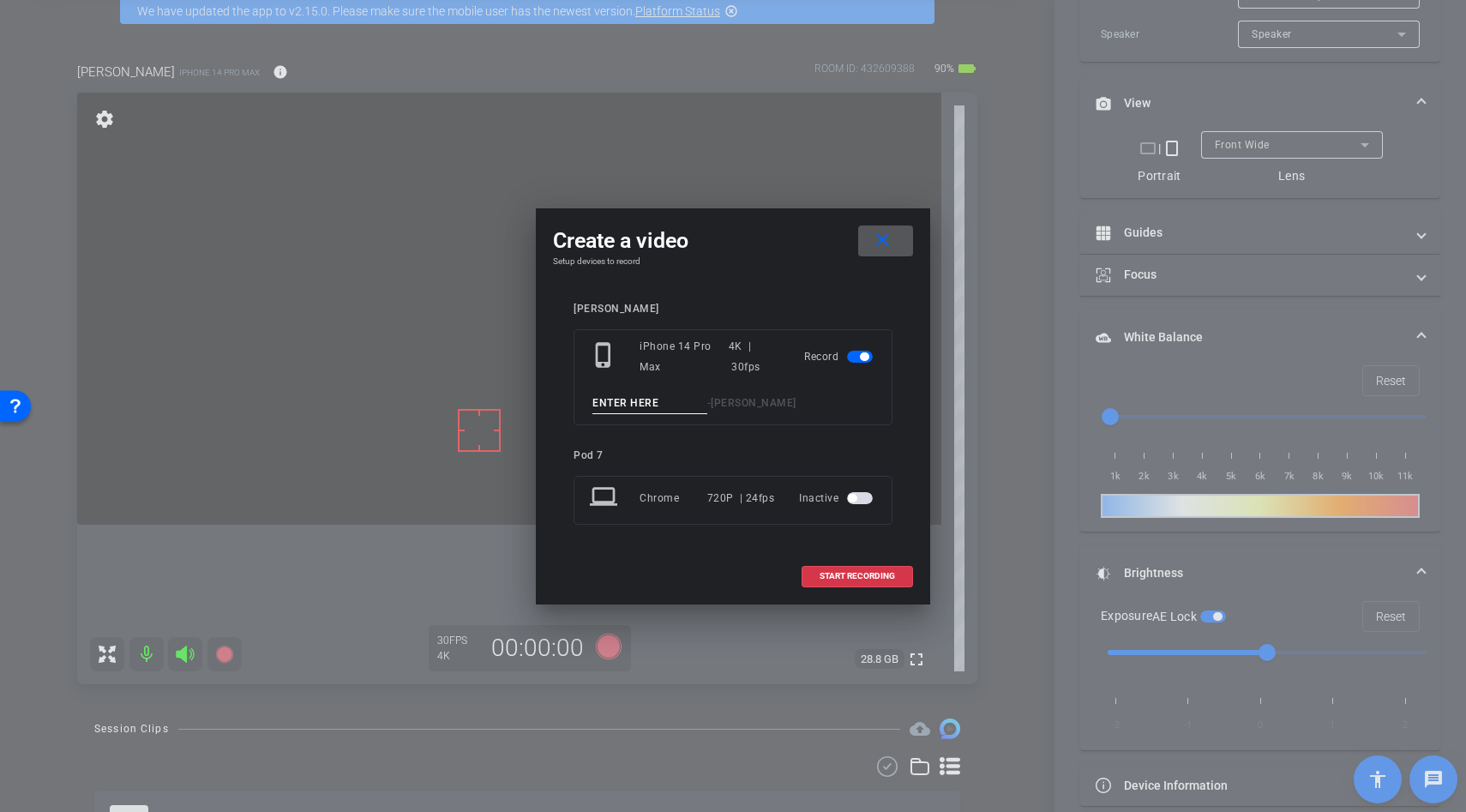
click at [623, 396] on input at bounding box center [650, 403] width 115 height 21
type input "unbxoong"
click at [825, 570] on span at bounding box center [857, 576] width 110 height 41
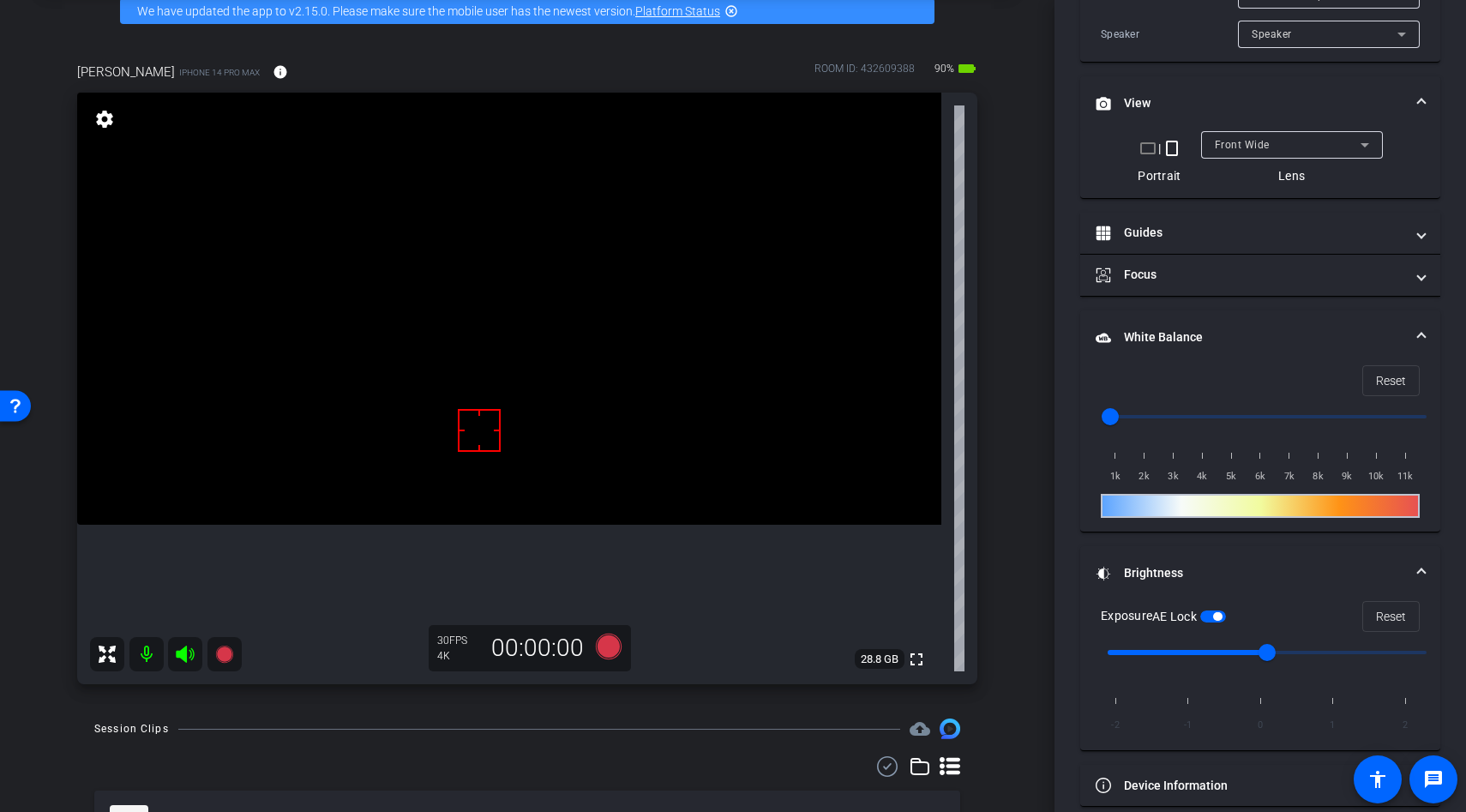
click at [490, 357] on video at bounding box center [509, 308] width 864 height 432
click at [490, 377] on div at bounding box center [488, 398] width 43 height 43
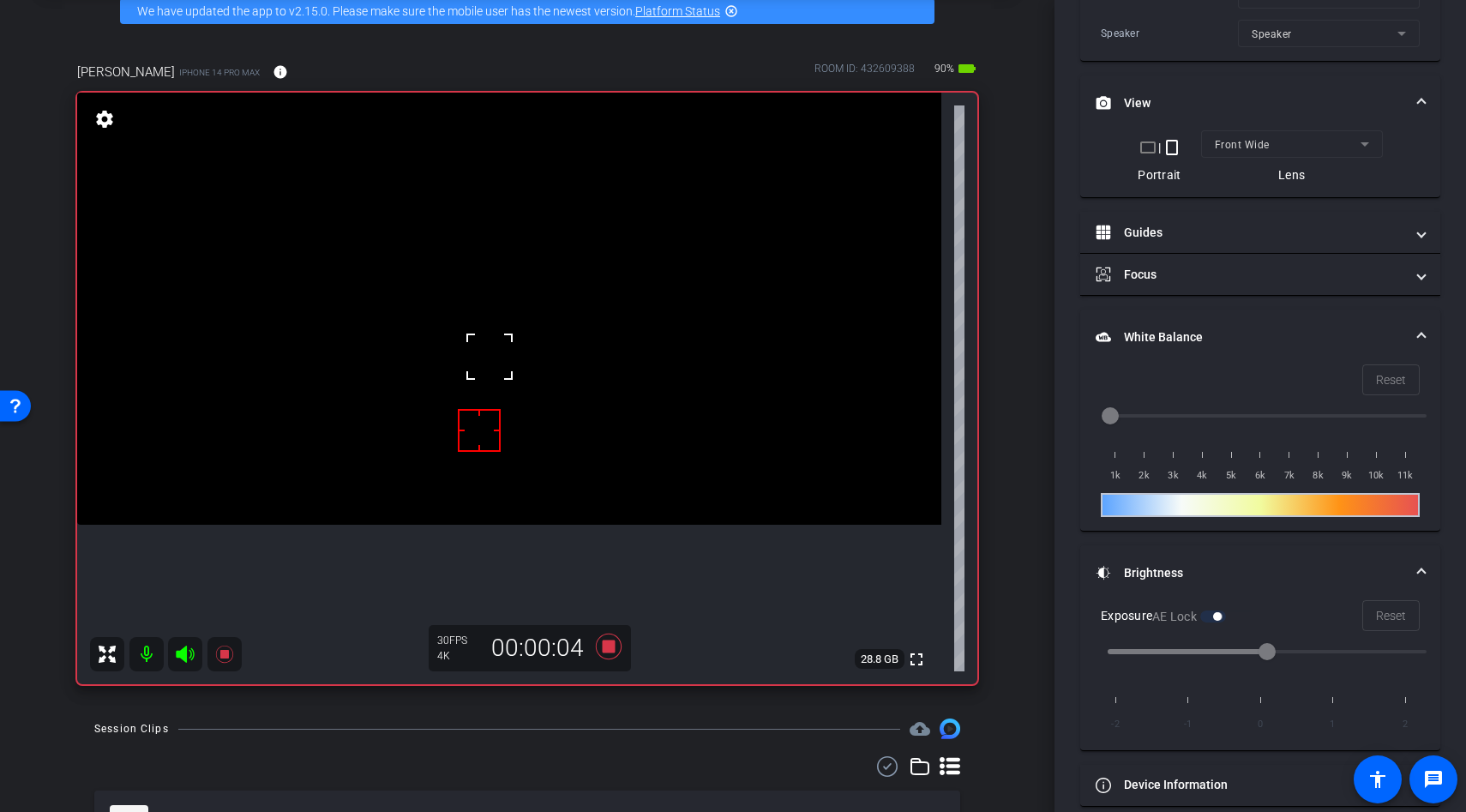
click at [505, 425] on video at bounding box center [509, 308] width 864 height 432
click at [505, 378] on div at bounding box center [490, 356] width 43 height 43
click at [525, 424] on div at bounding box center [504, 424] width 43 height 43
click at [477, 409] on div at bounding box center [479, 430] width 43 height 43
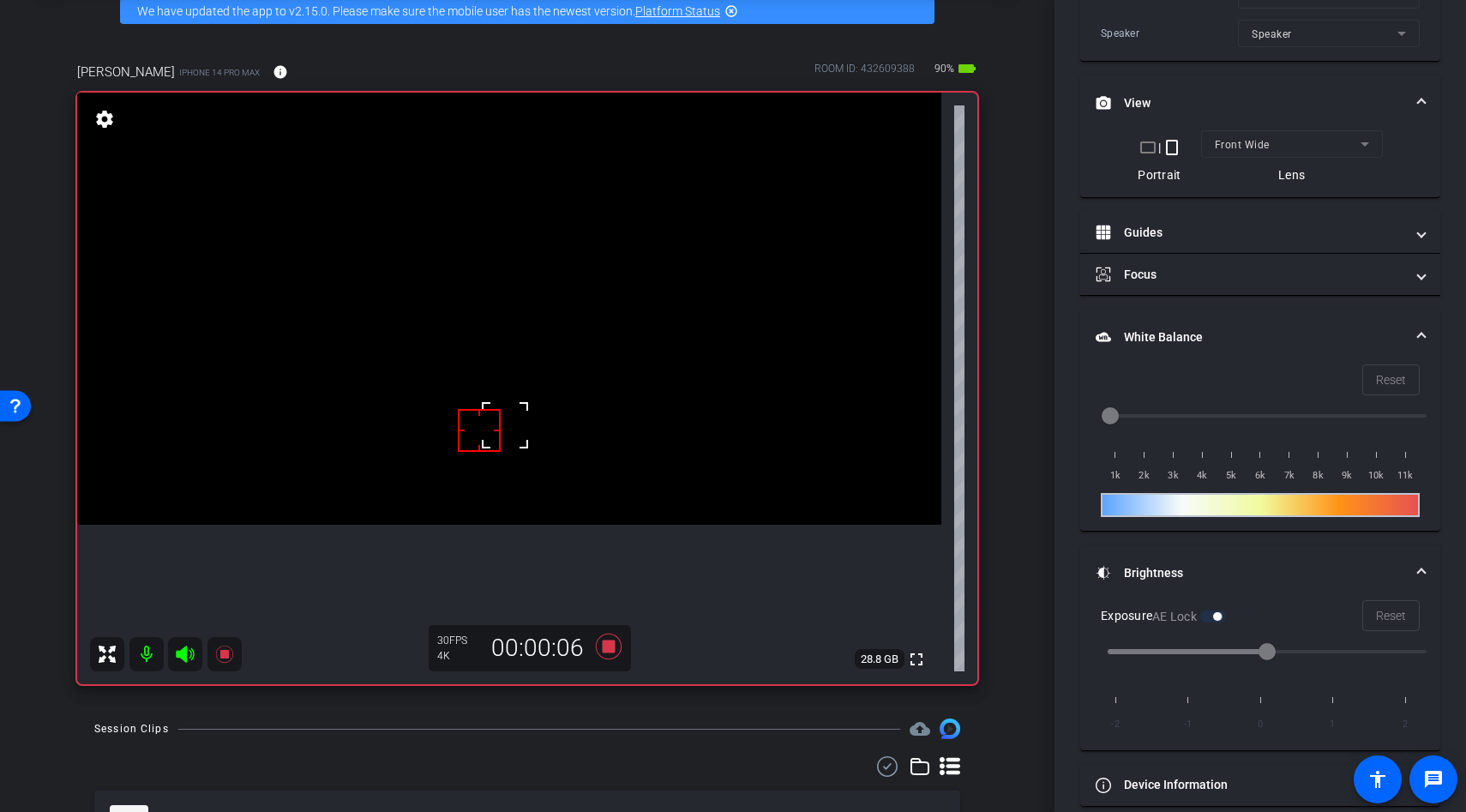
click at [477, 409] on div at bounding box center [479, 430] width 43 height 43
click at [485, 430] on div at bounding box center [479, 430] width 43 height 43
click at [499, 469] on video at bounding box center [509, 308] width 864 height 432
click at [492, 468] on video at bounding box center [509, 308] width 864 height 432
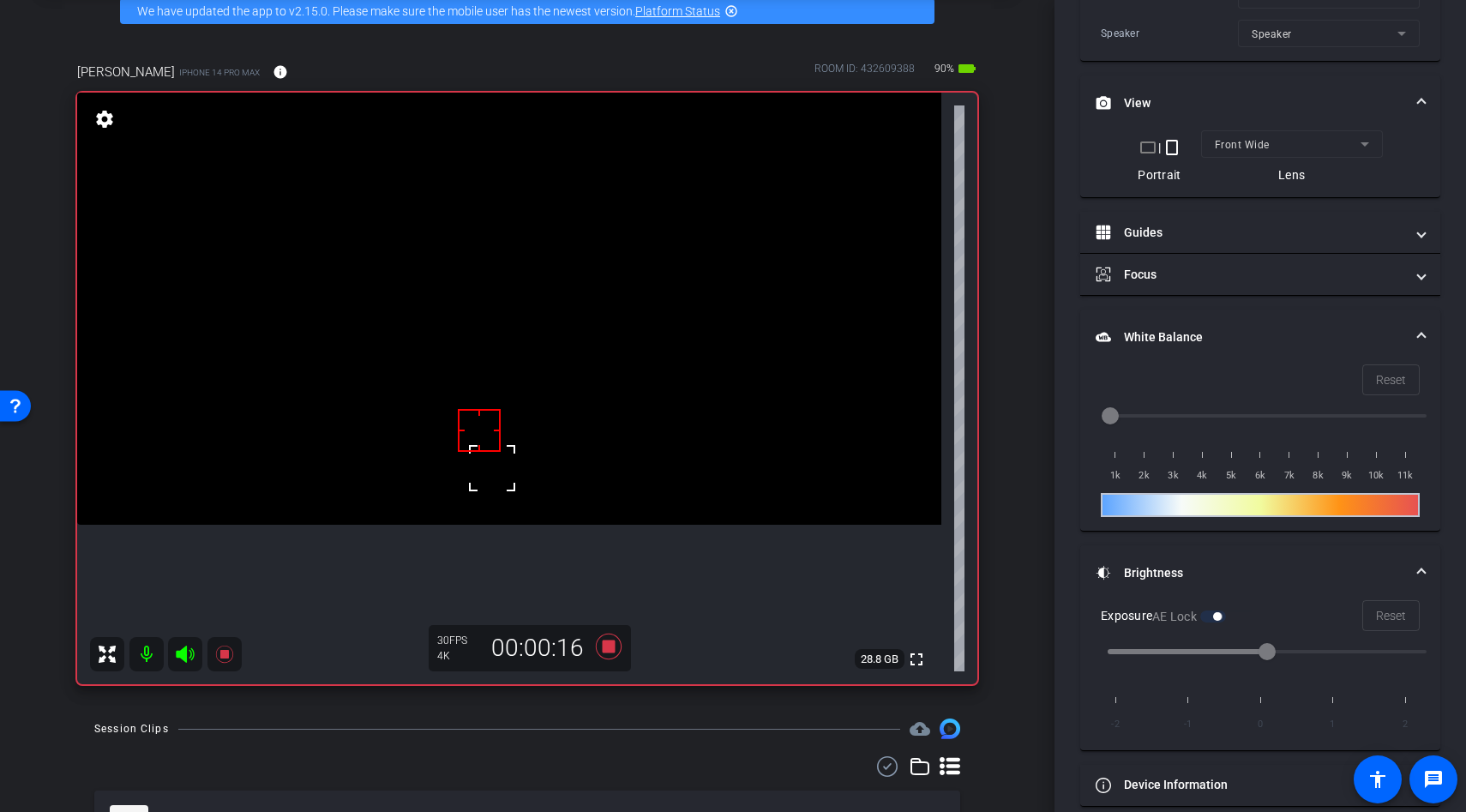
click at [502, 429] on video at bounding box center [509, 308] width 864 height 432
click at [502, 429] on div at bounding box center [501, 428] width 43 height 43
click at [502, 464] on video at bounding box center [509, 308] width 864 height 432
click at [502, 464] on div at bounding box center [501, 463] width 43 height 43
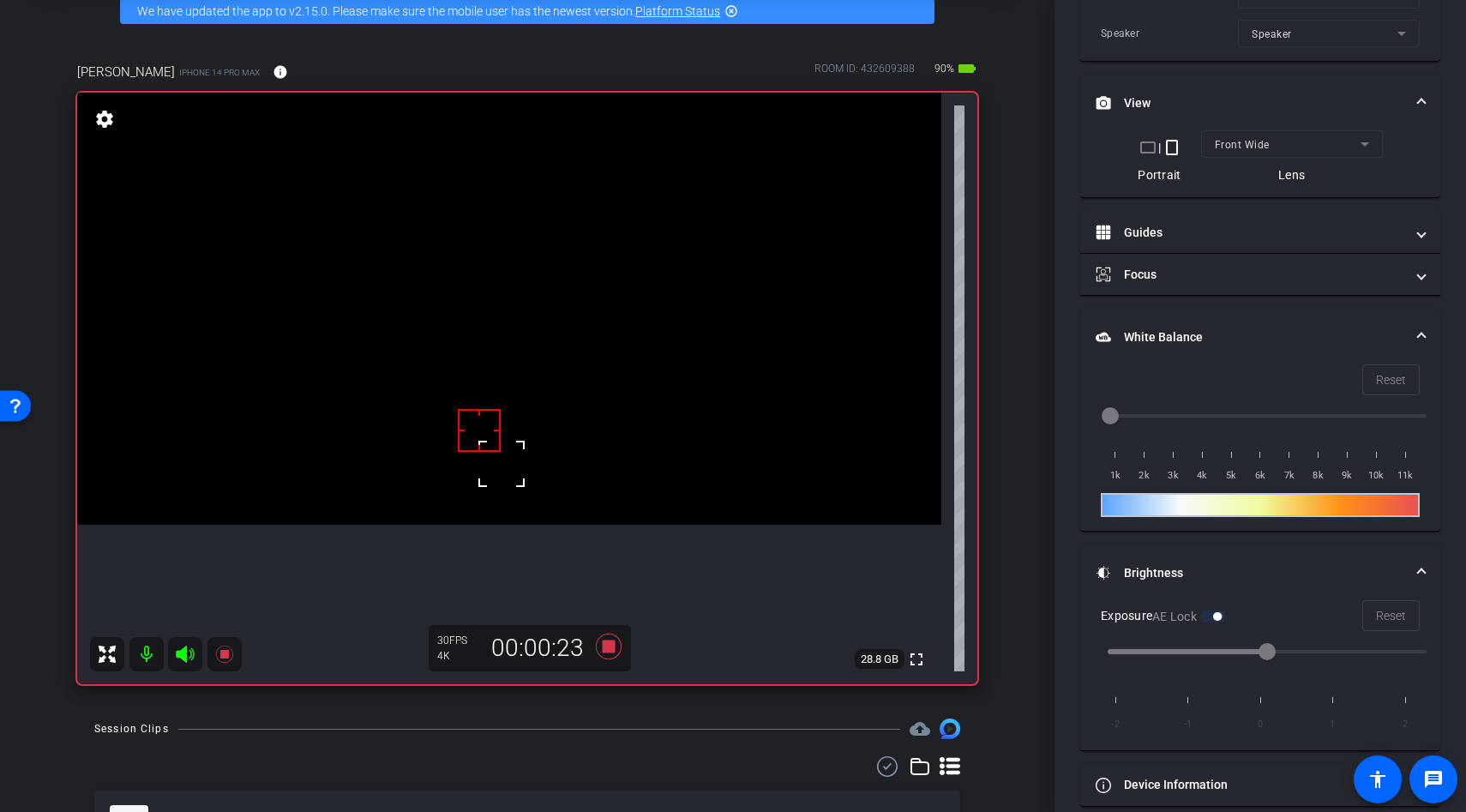
click at [502, 464] on div at bounding box center [501, 463] width 43 height 43
click at [513, 461] on div at bounding box center [501, 463] width 43 height 43
click at [519, 458] on video at bounding box center [509, 308] width 864 height 432
click at [563, 417] on video at bounding box center [509, 308] width 864 height 432
click at [564, 417] on div at bounding box center [563, 417] width 43 height 43
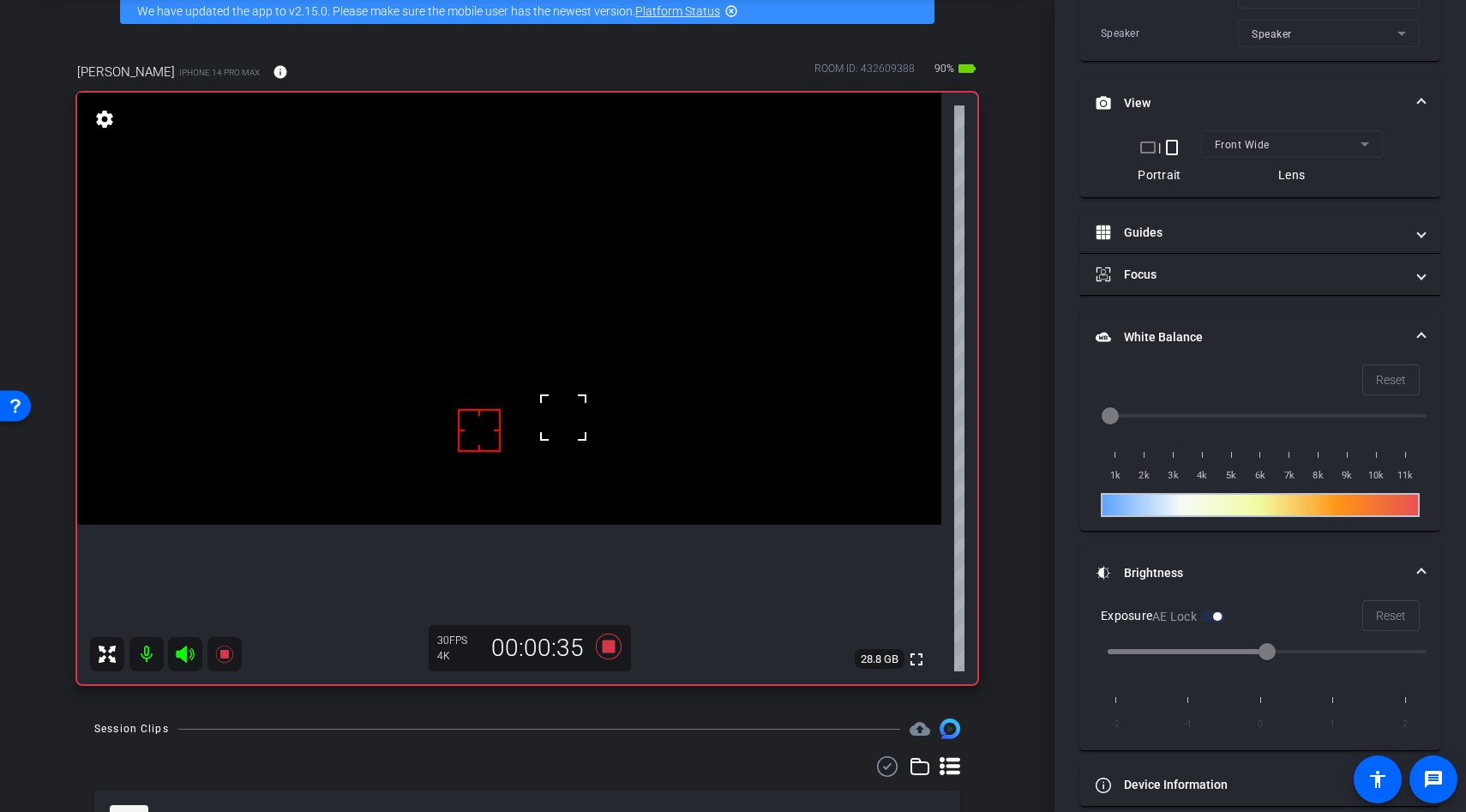
click at [564, 417] on div at bounding box center [563, 417] width 43 height 43
click at [502, 412] on video at bounding box center [509, 308] width 864 height 432
click at [478, 413] on div at bounding box center [479, 430] width 43 height 43
click at [475, 412] on div at bounding box center [479, 430] width 43 height 43
click at [562, 414] on video at bounding box center [509, 308] width 864 height 432
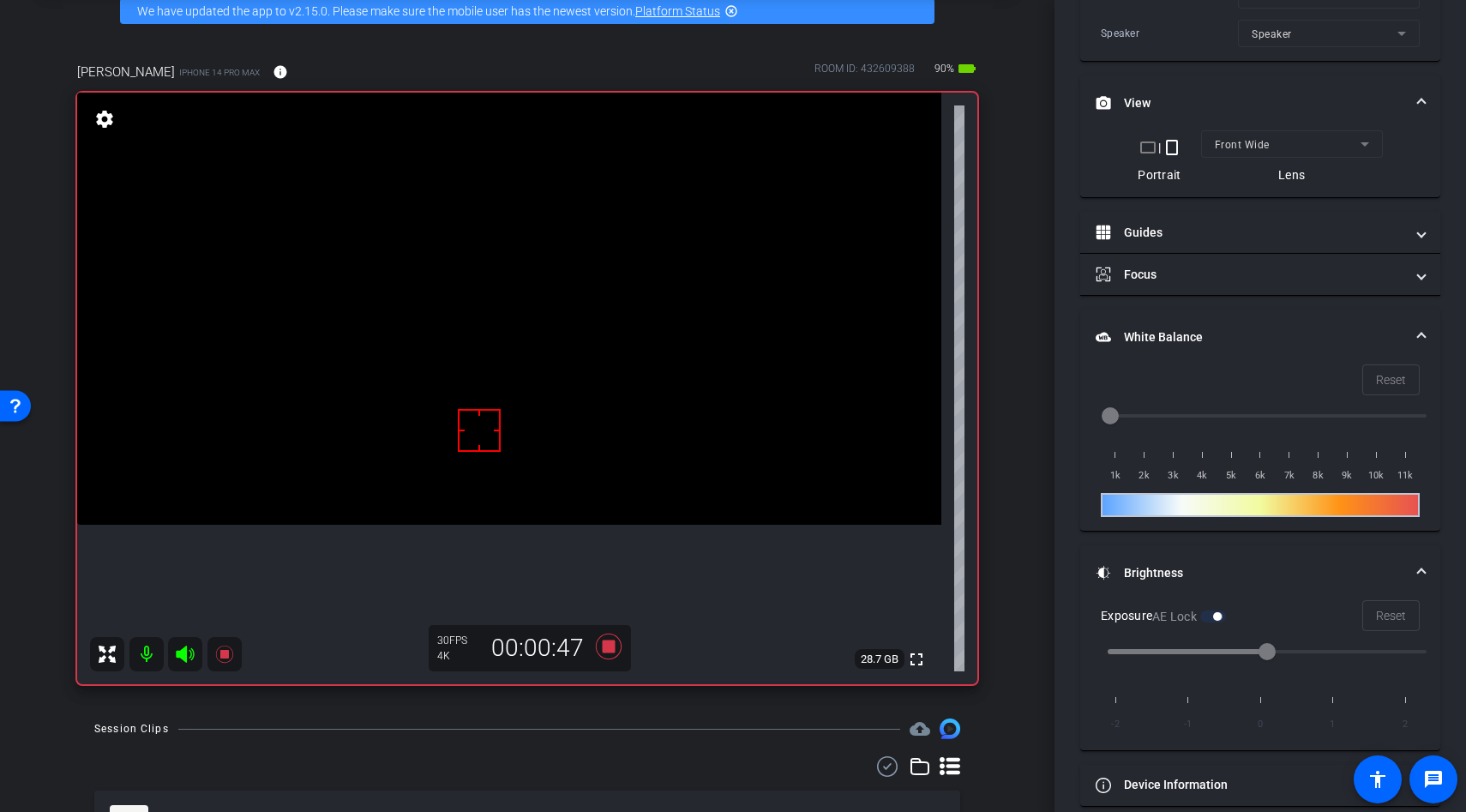
click at [562, 414] on video at bounding box center [509, 308] width 864 height 432
click at [564, 396] on div at bounding box center [562, 414] width 43 height 43
click at [605, 645] on icon at bounding box center [608, 646] width 25 height 25
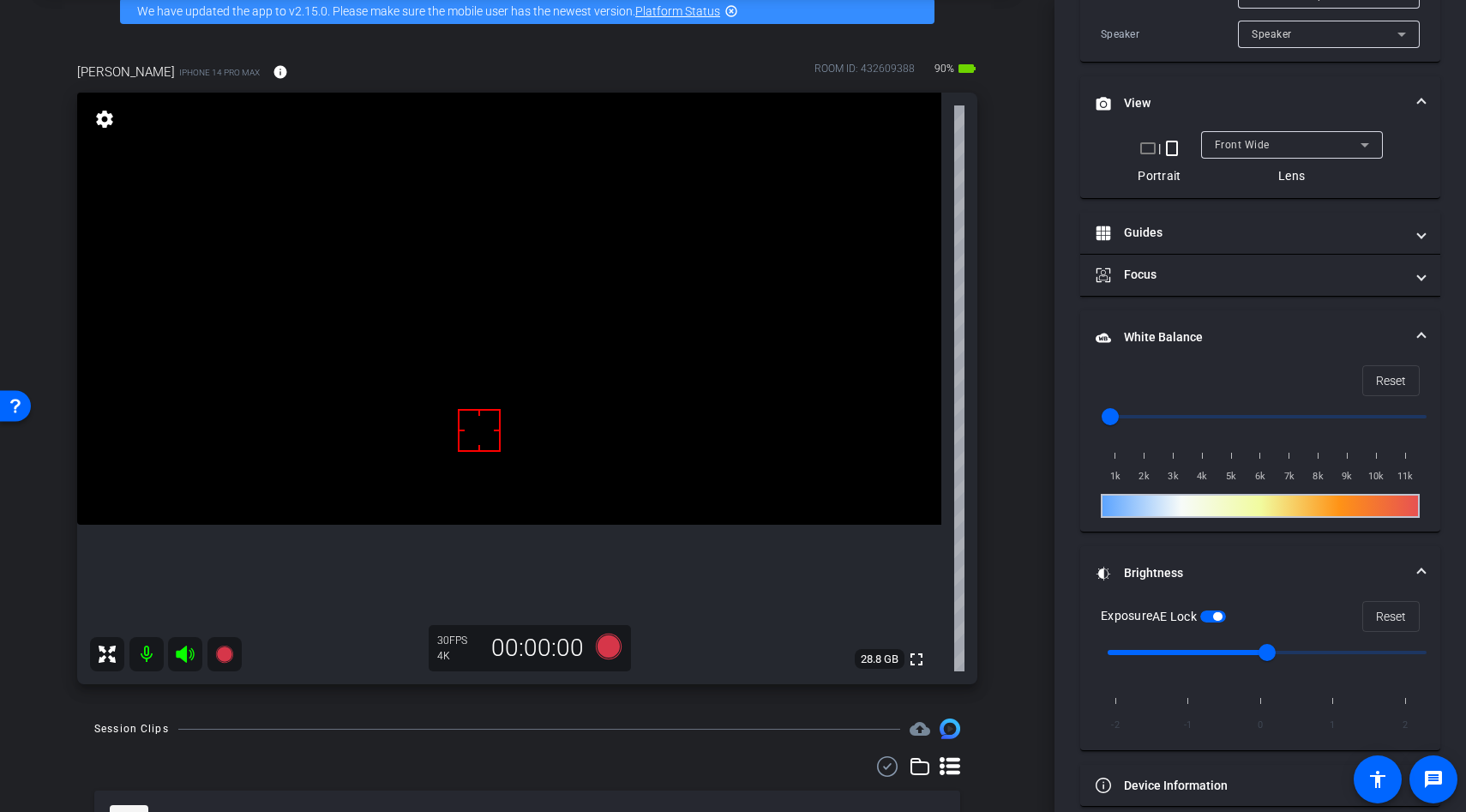
click at [579, 369] on video at bounding box center [509, 308] width 864 height 432
click at [1219, 618] on span "button" at bounding box center [1217, 617] width 9 height 9
click at [536, 287] on video at bounding box center [509, 308] width 864 height 432
click at [508, 276] on video at bounding box center [509, 308] width 864 height 432
click at [526, 460] on video at bounding box center [509, 308] width 864 height 432
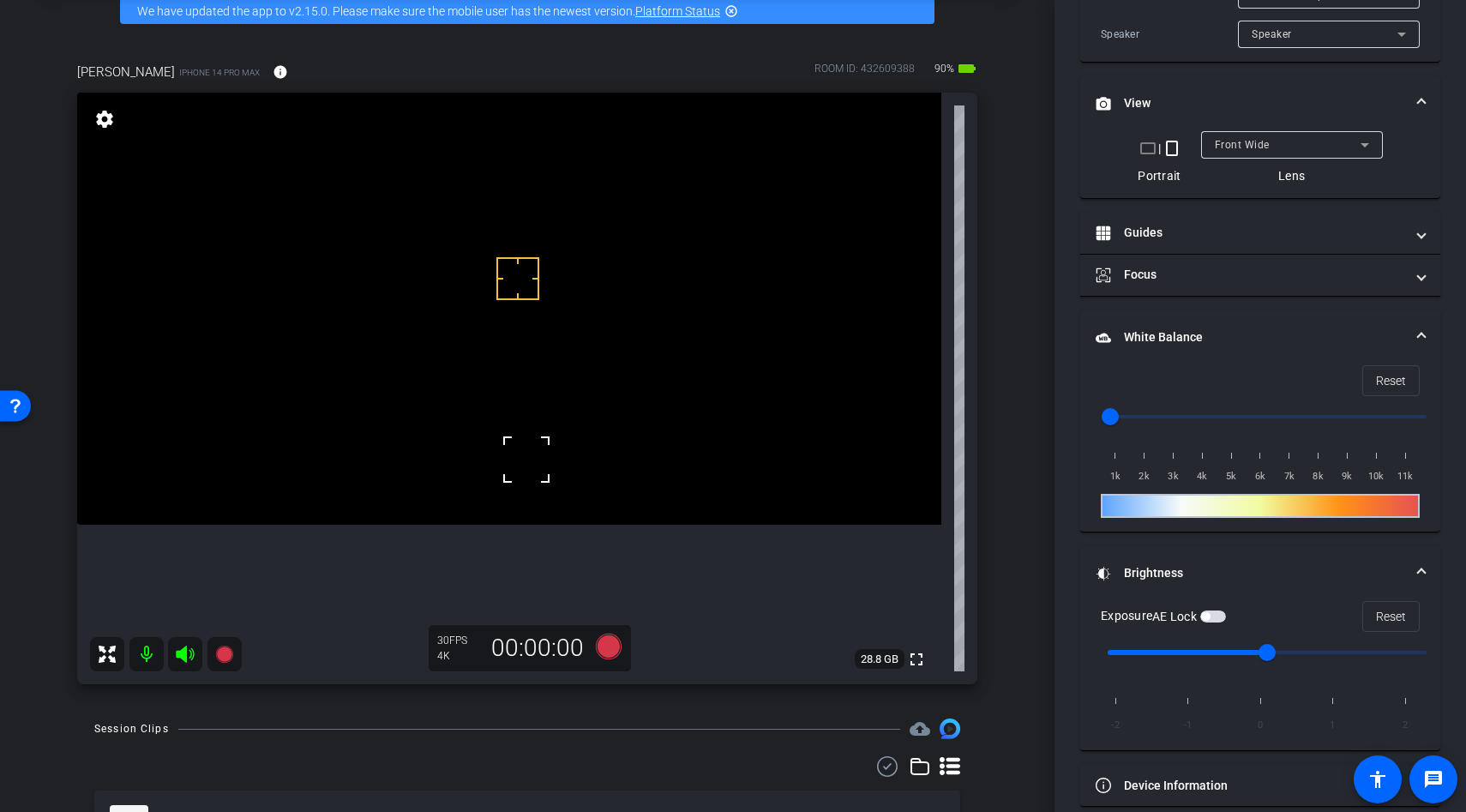
click at [552, 451] on video at bounding box center [509, 308] width 864 height 432
click at [548, 451] on div at bounding box center [526, 459] width 43 height 43
click at [1215, 617] on span "button" at bounding box center [1213, 617] width 25 height 12
click at [542, 367] on video at bounding box center [509, 308] width 864 height 432
click at [542, 430] on div at bounding box center [552, 451] width 43 height 43
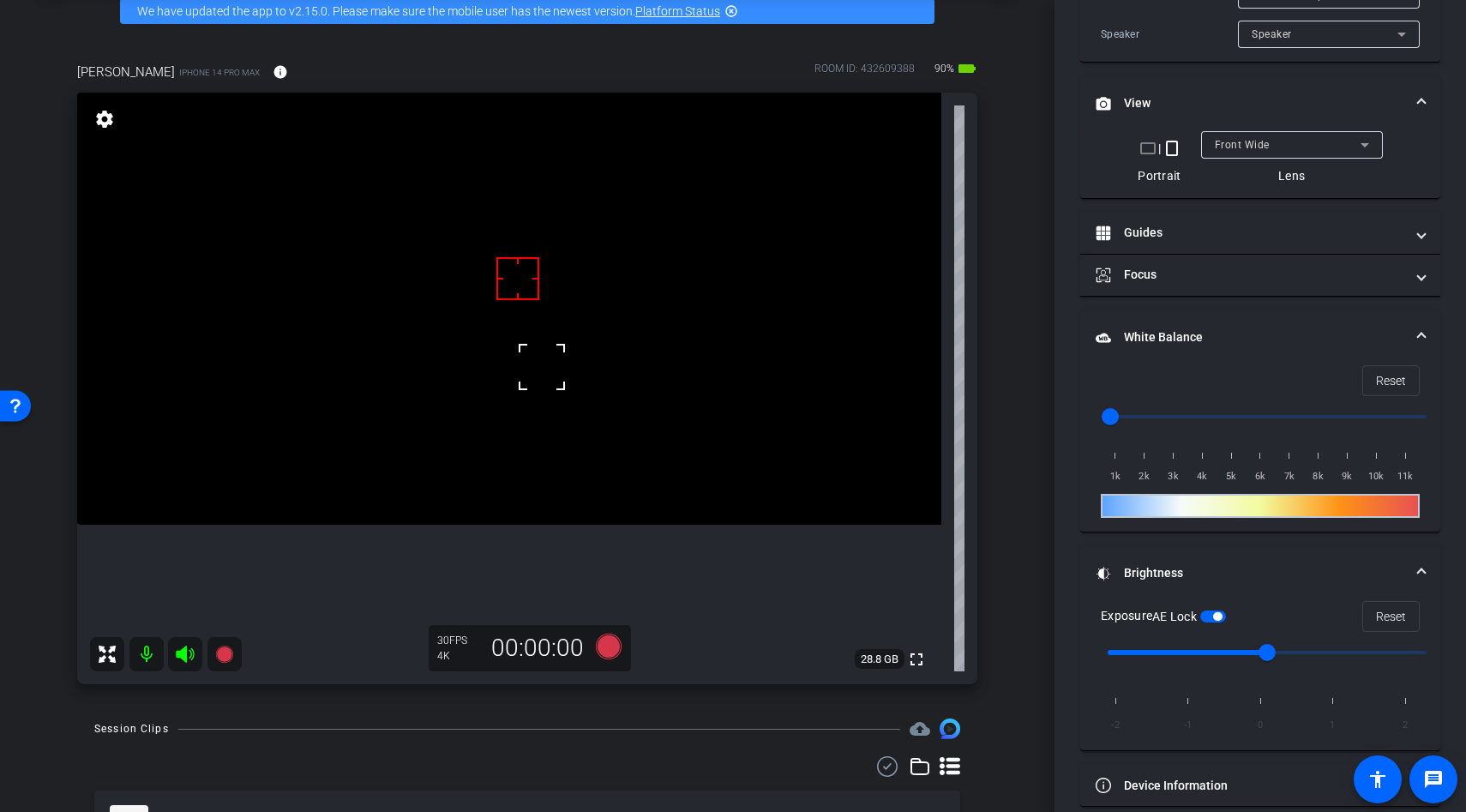
click at [556, 368] on div at bounding box center [541, 366] width 43 height 43
click at [604, 649] on icon at bounding box center [608, 646] width 25 height 25
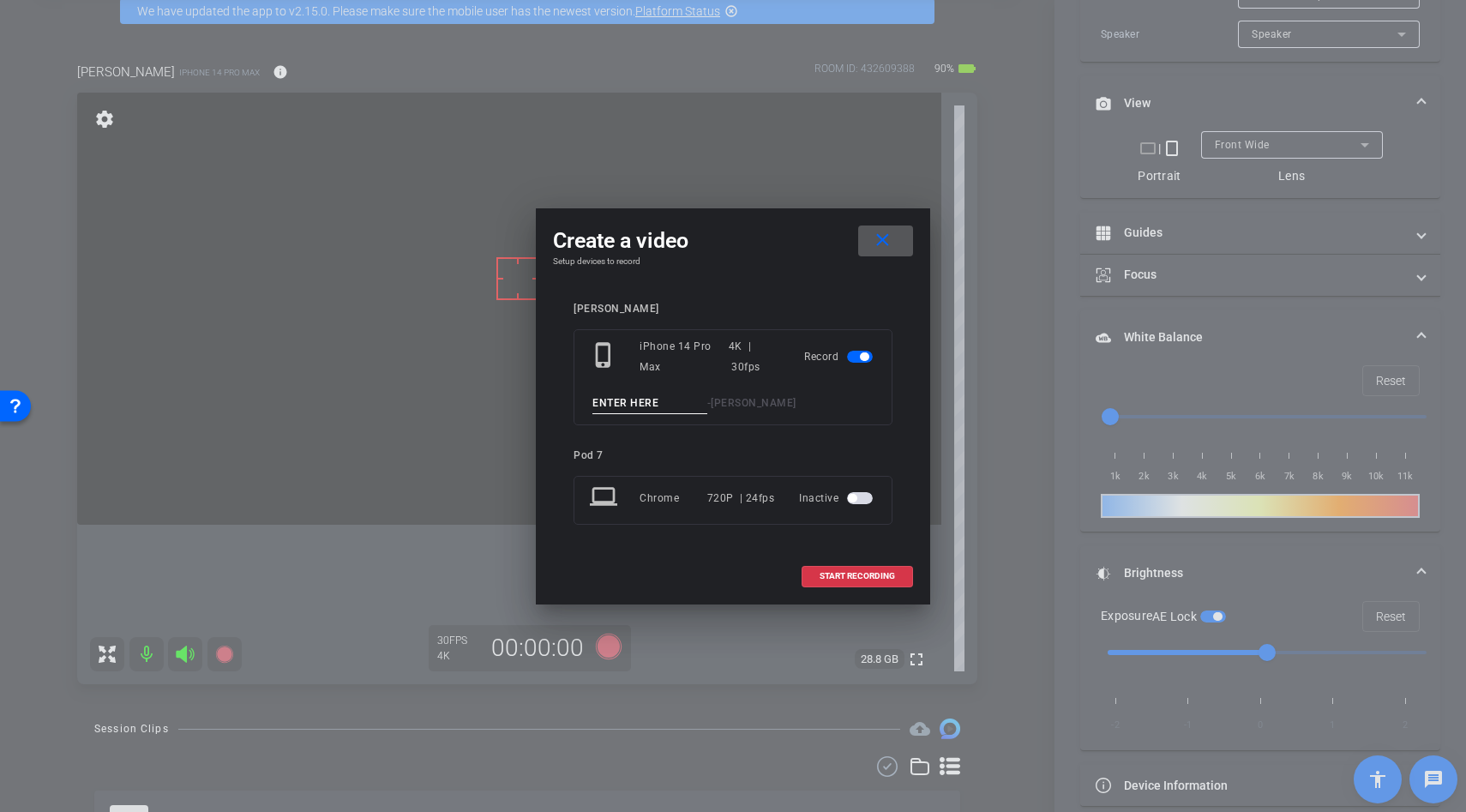
click at [618, 402] on input at bounding box center [650, 403] width 115 height 21
type input "tousle"
click at [813, 566] on span at bounding box center [857, 576] width 110 height 41
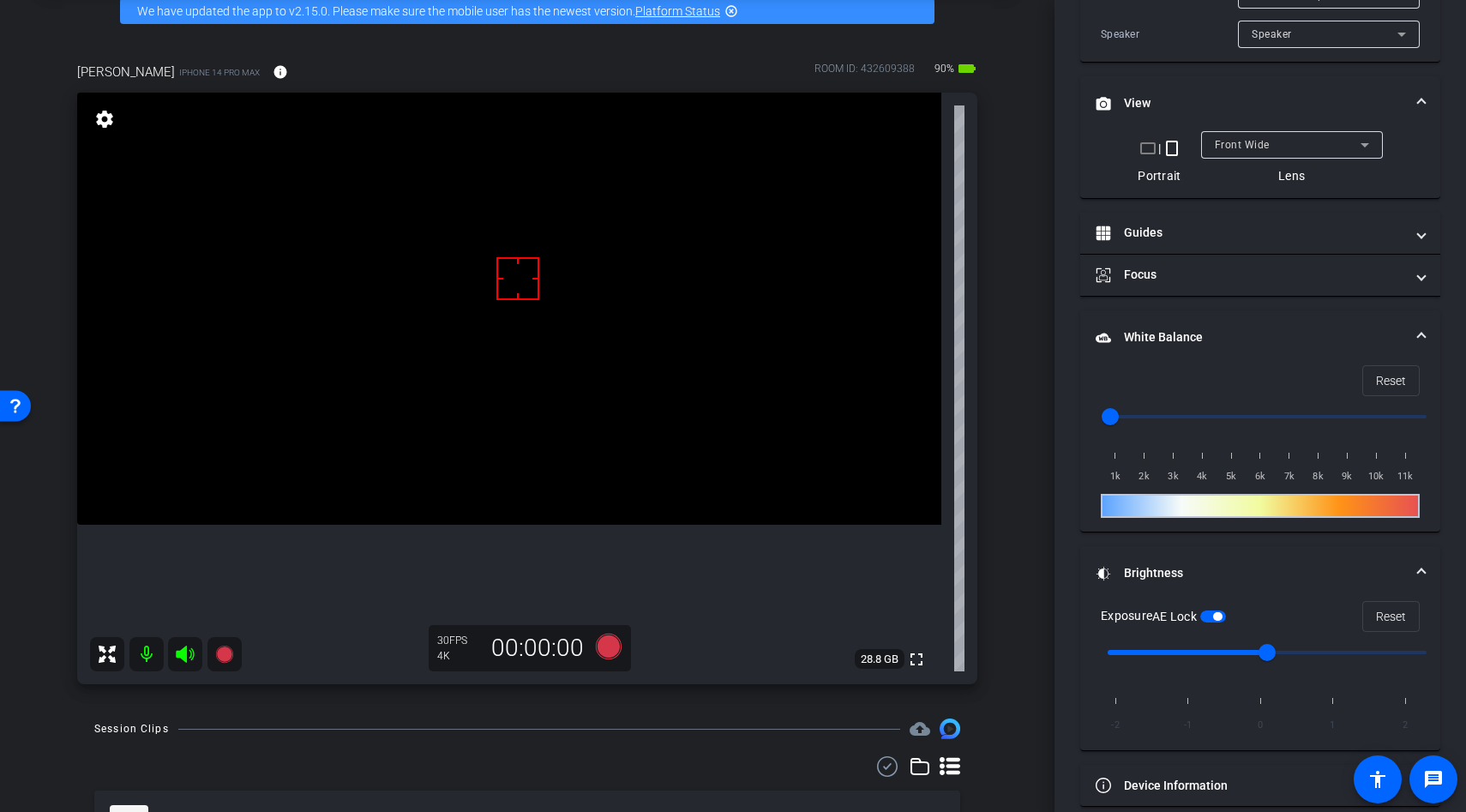
click at [549, 395] on video at bounding box center [509, 308] width 864 height 432
click at [557, 398] on div at bounding box center [549, 395] width 43 height 43
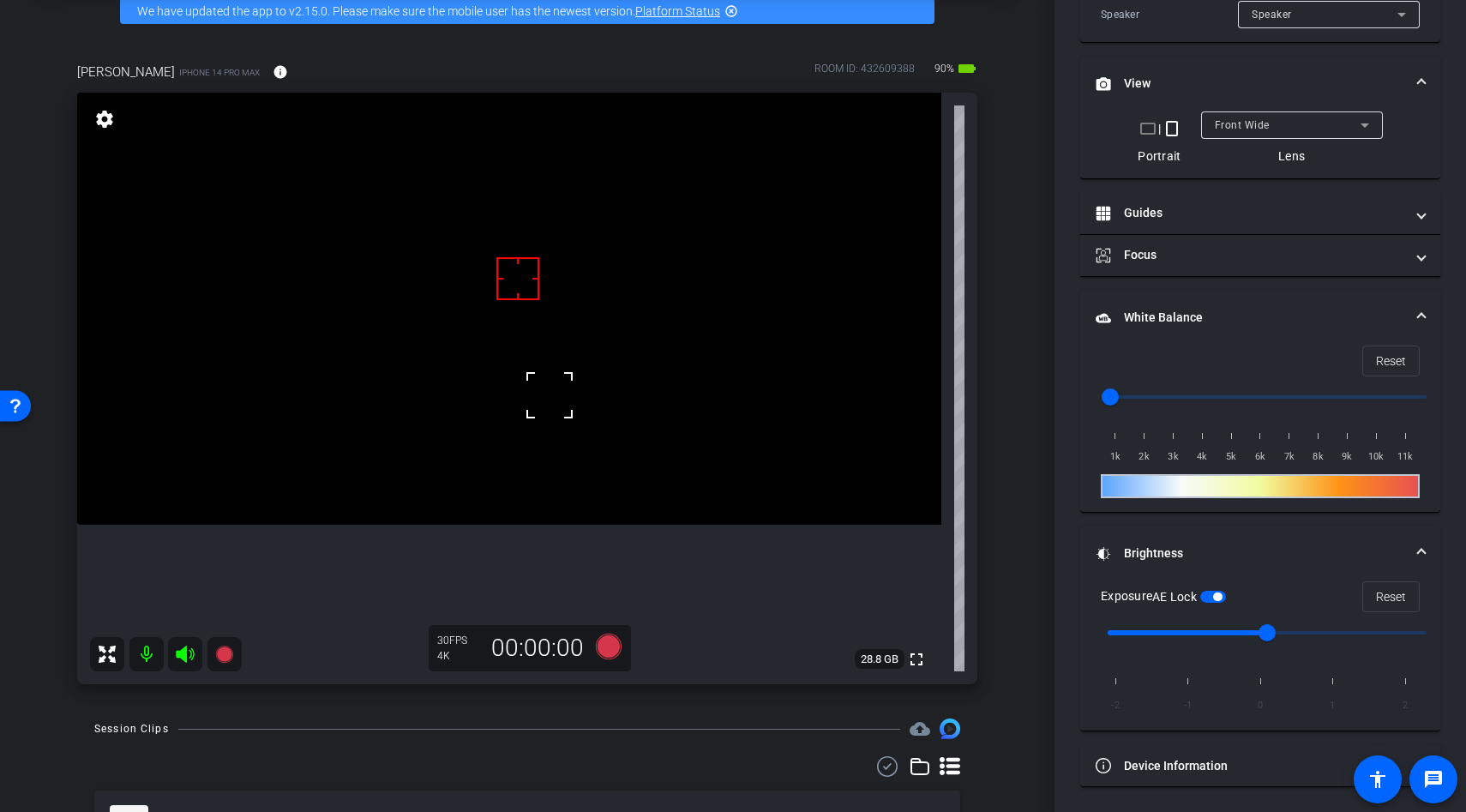
click at [557, 398] on div at bounding box center [549, 395] width 43 height 43
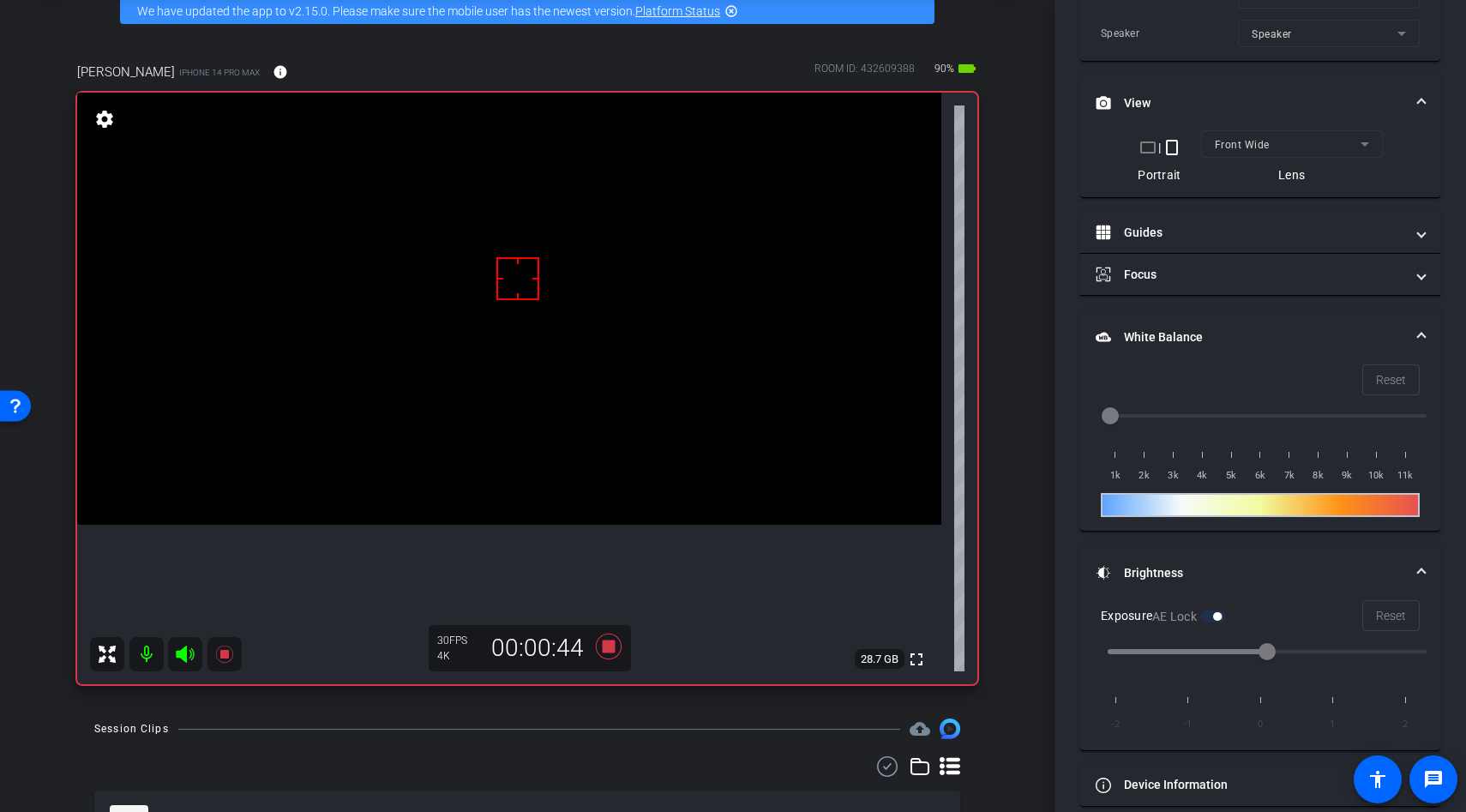
click at [613, 417] on video at bounding box center [509, 308] width 864 height 432
click at [590, 422] on video at bounding box center [509, 308] width 864 height 432
click at [588, 423] on div at bounding box center [590, 422] width 43 height 43
click at [614, 649] on icon at bounding box center [608, 646] width 25 height 25
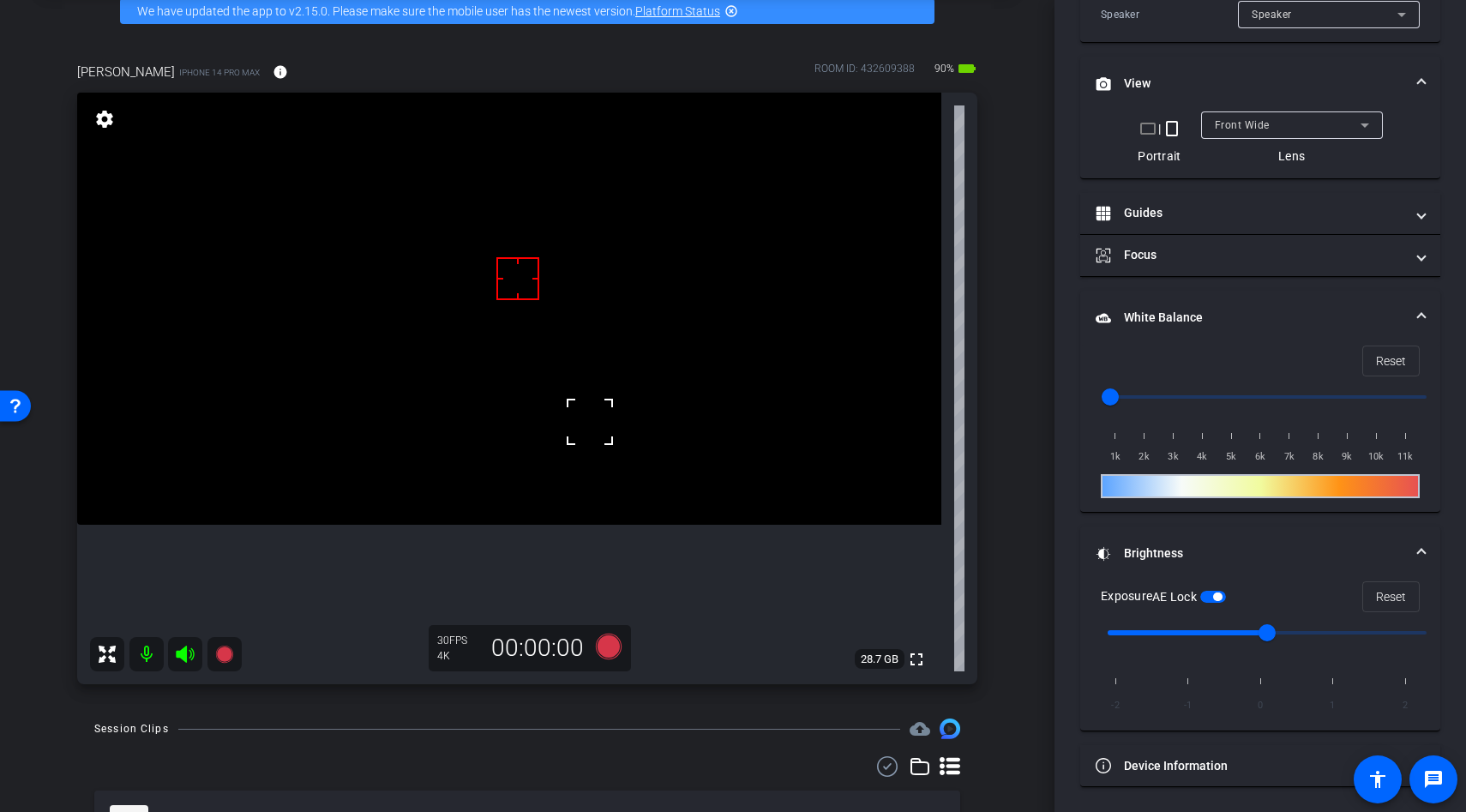
scroll to position [458, 0]
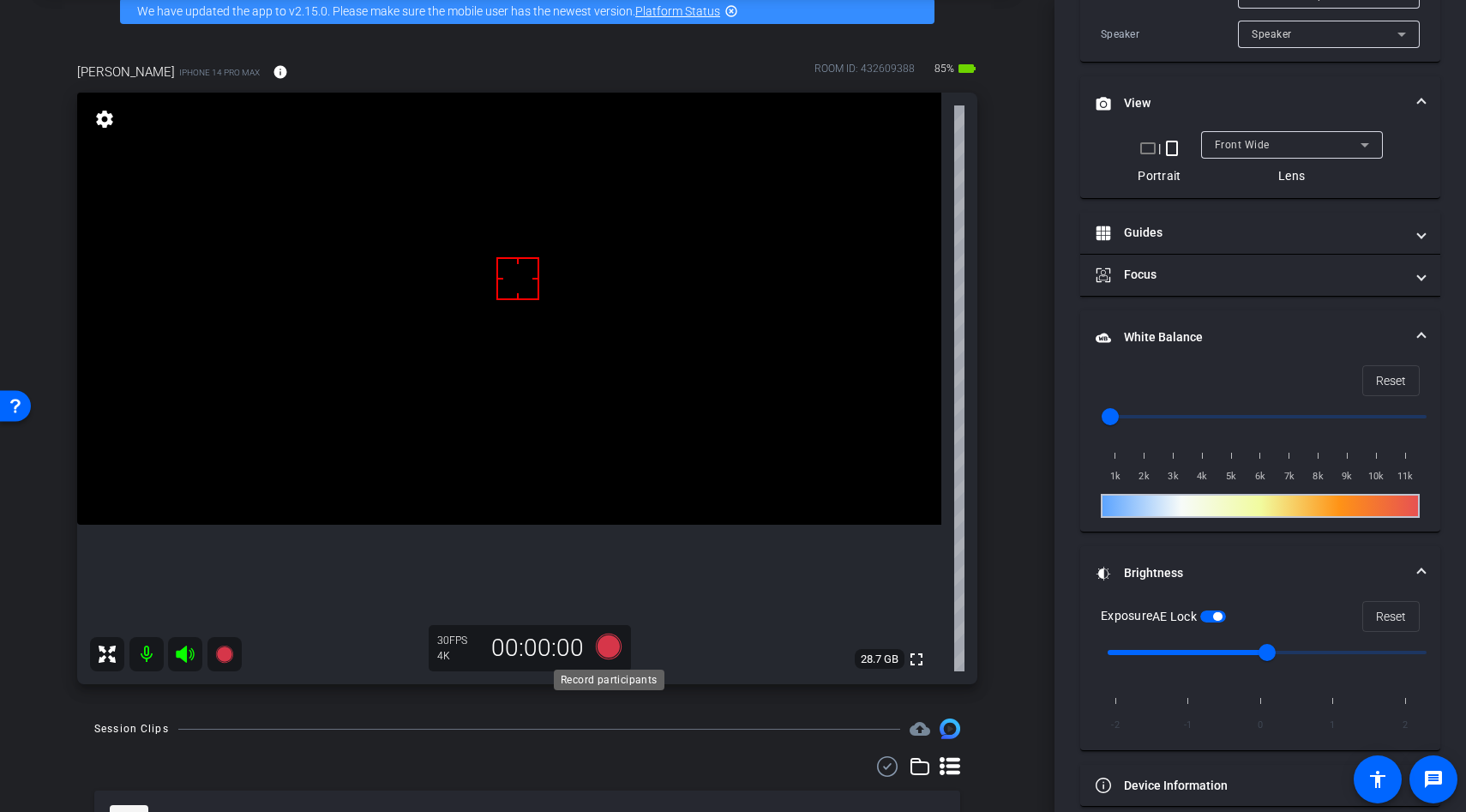
click at [609, 651] on icon at bounding box center [608, 646] width 25 height 25
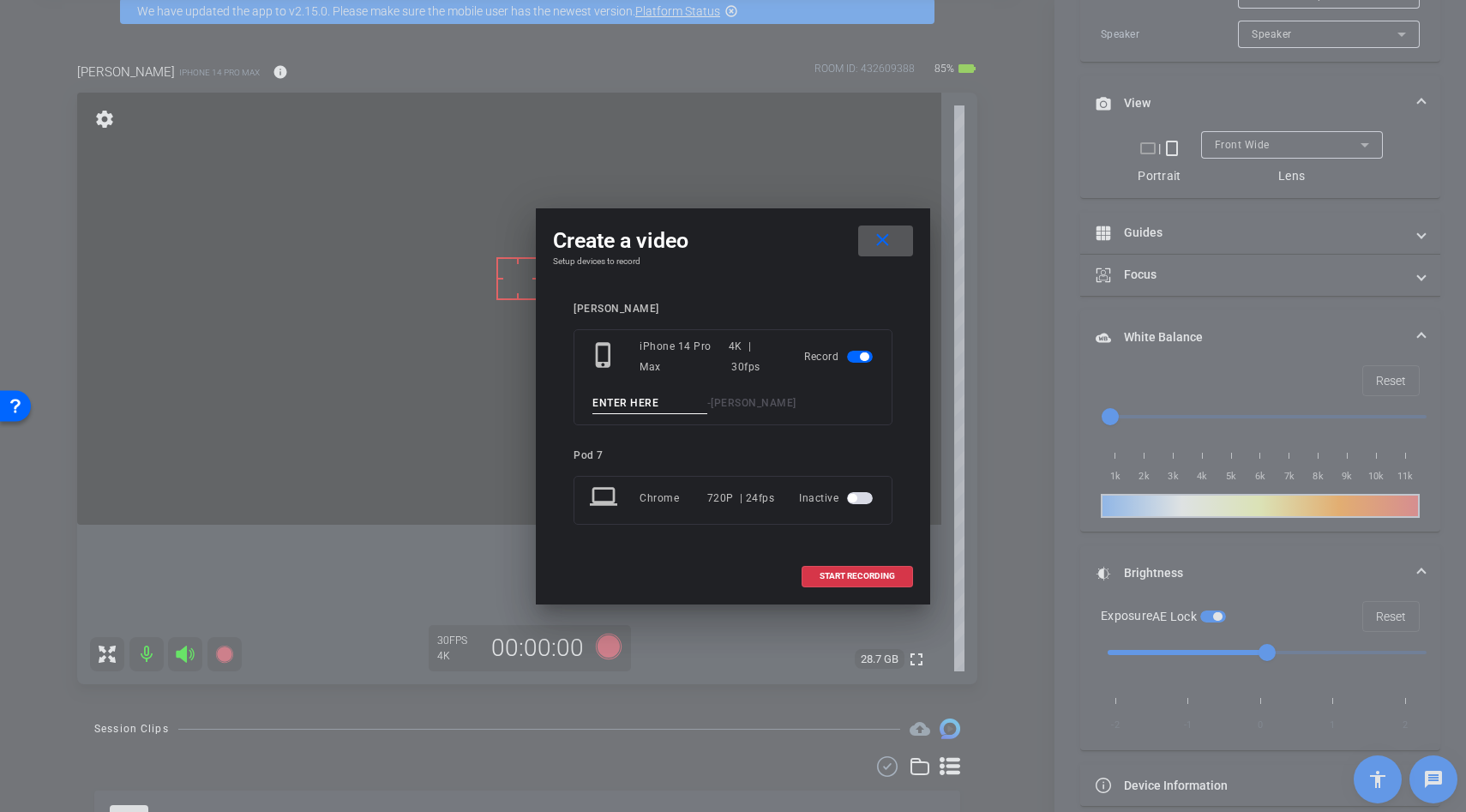
click at [611, 394] on input at bounding box center [650, 403] width 115 height 21
type input "tousle"
click at [821, 579] on span "START RECORDING" at bounding box center [858, 576] width 76 height 9
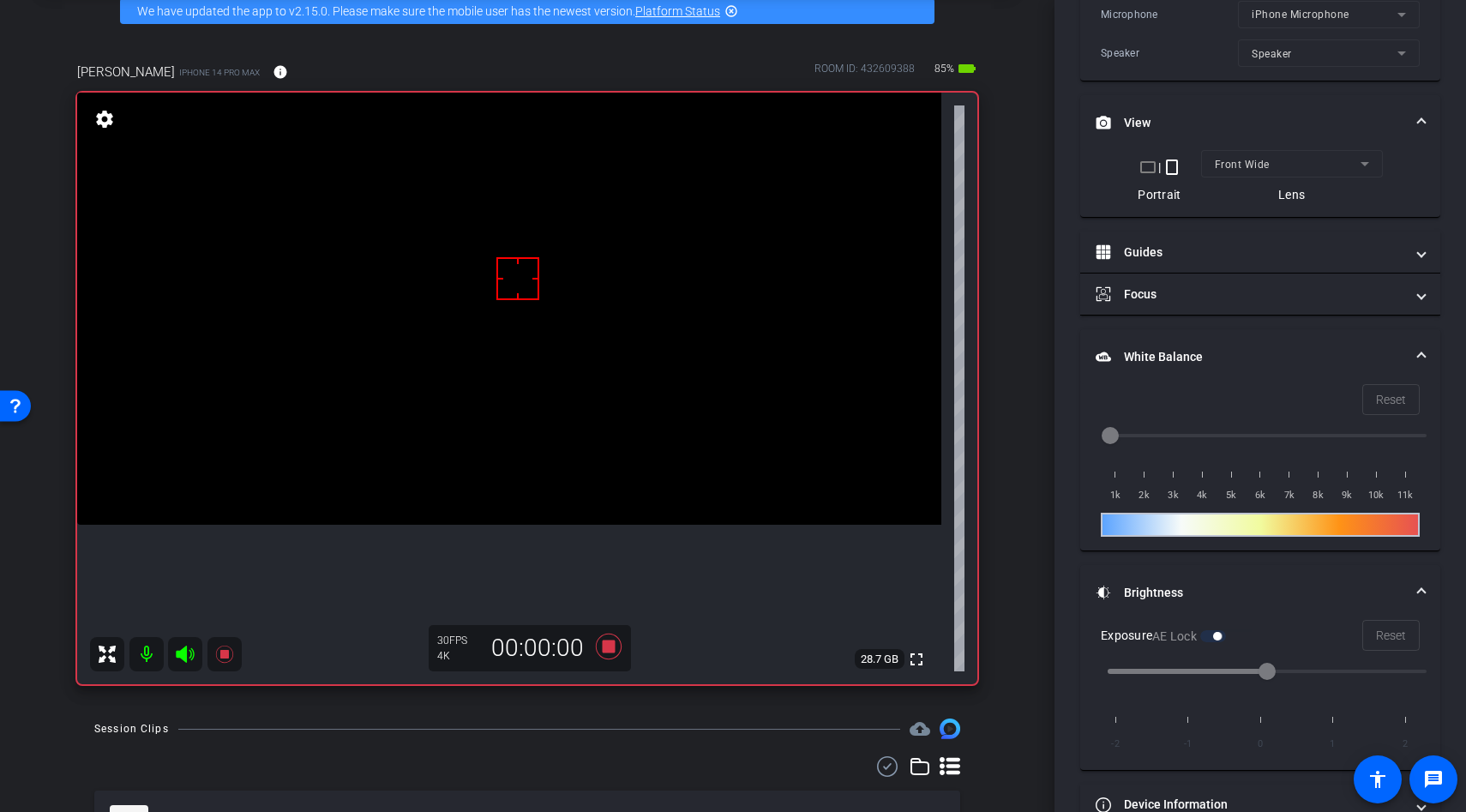
scroll to position [477, 0]
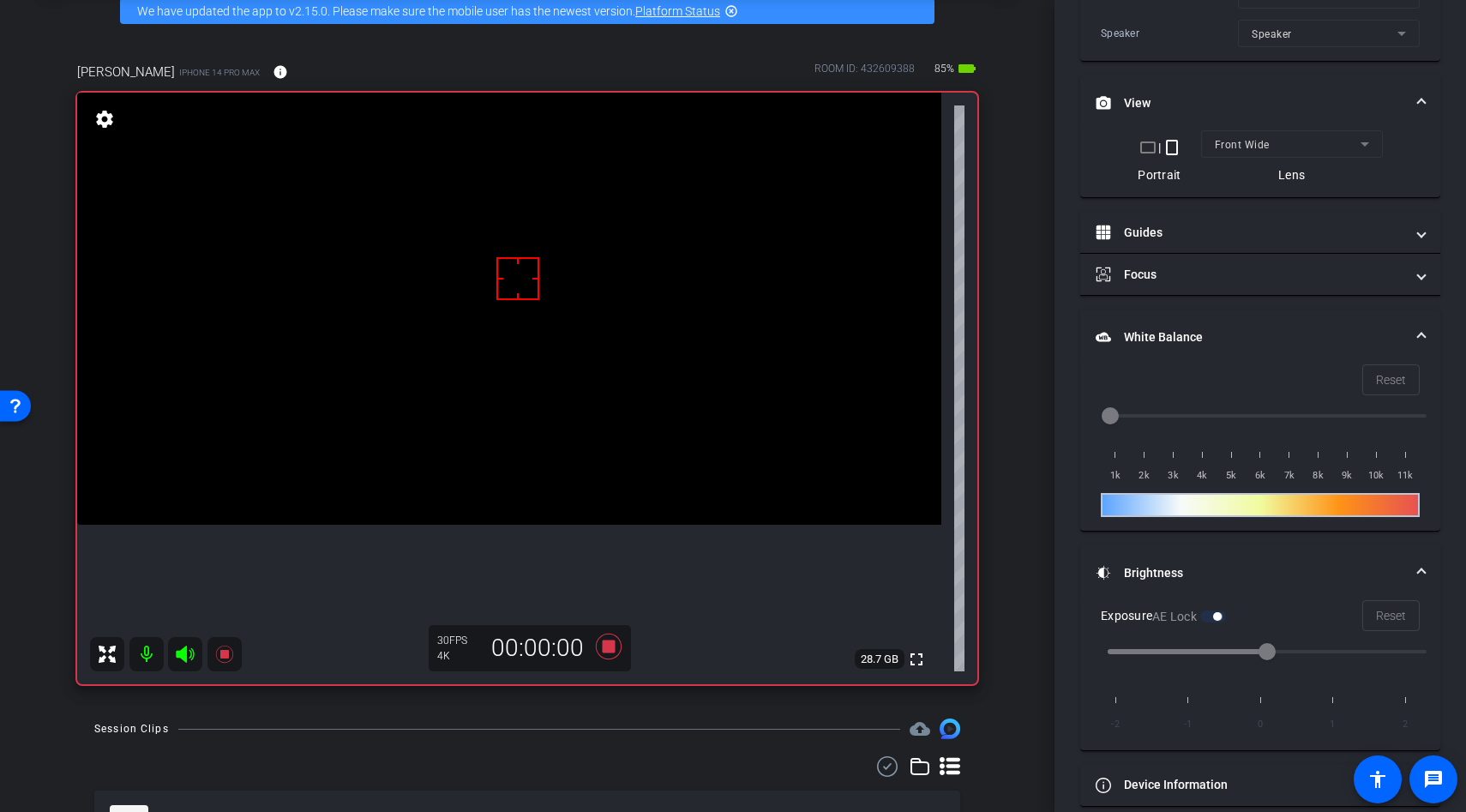
click at [521, 315] on video at bounding box center [509, 308] width 864 height 432
click at [610, 645] on icon at bounding box center [608, 646] width 25 height 25
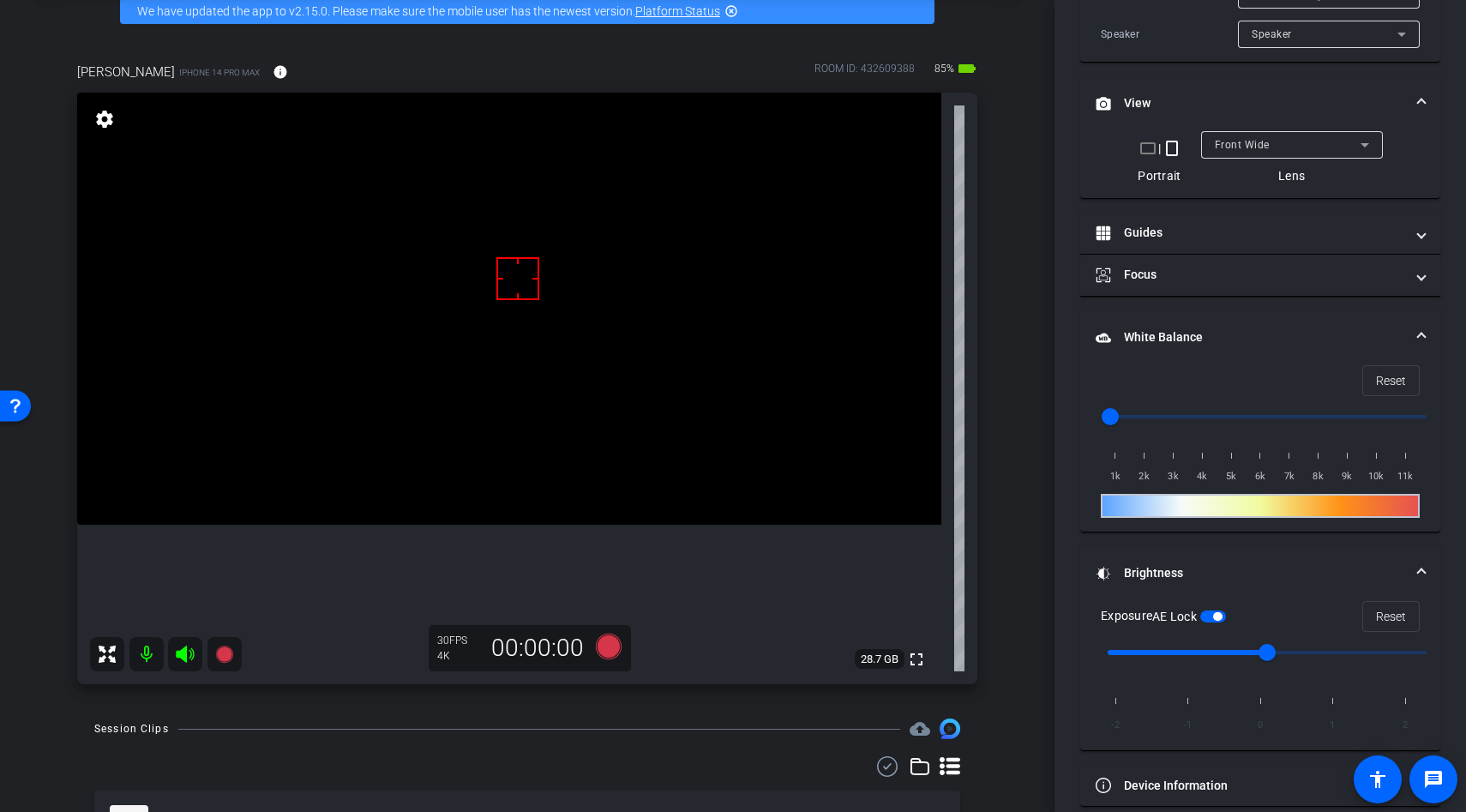
click at [1239, 623] on div "Exposure AE Lock Reset" at bounding box center [1260, 616] width 319 height 31
click at [1222, 617] on span "button" at bounding box center [1217, 617] width 9 height 9
click at [545, 446] on video at bounding box center [509, 308] width 864 height 432
click at [543, 411] on video at bounding box center [509, 308] width 864 height 432
click at [519, 428] on video at bounding box center [509, 308] width 864 height 432
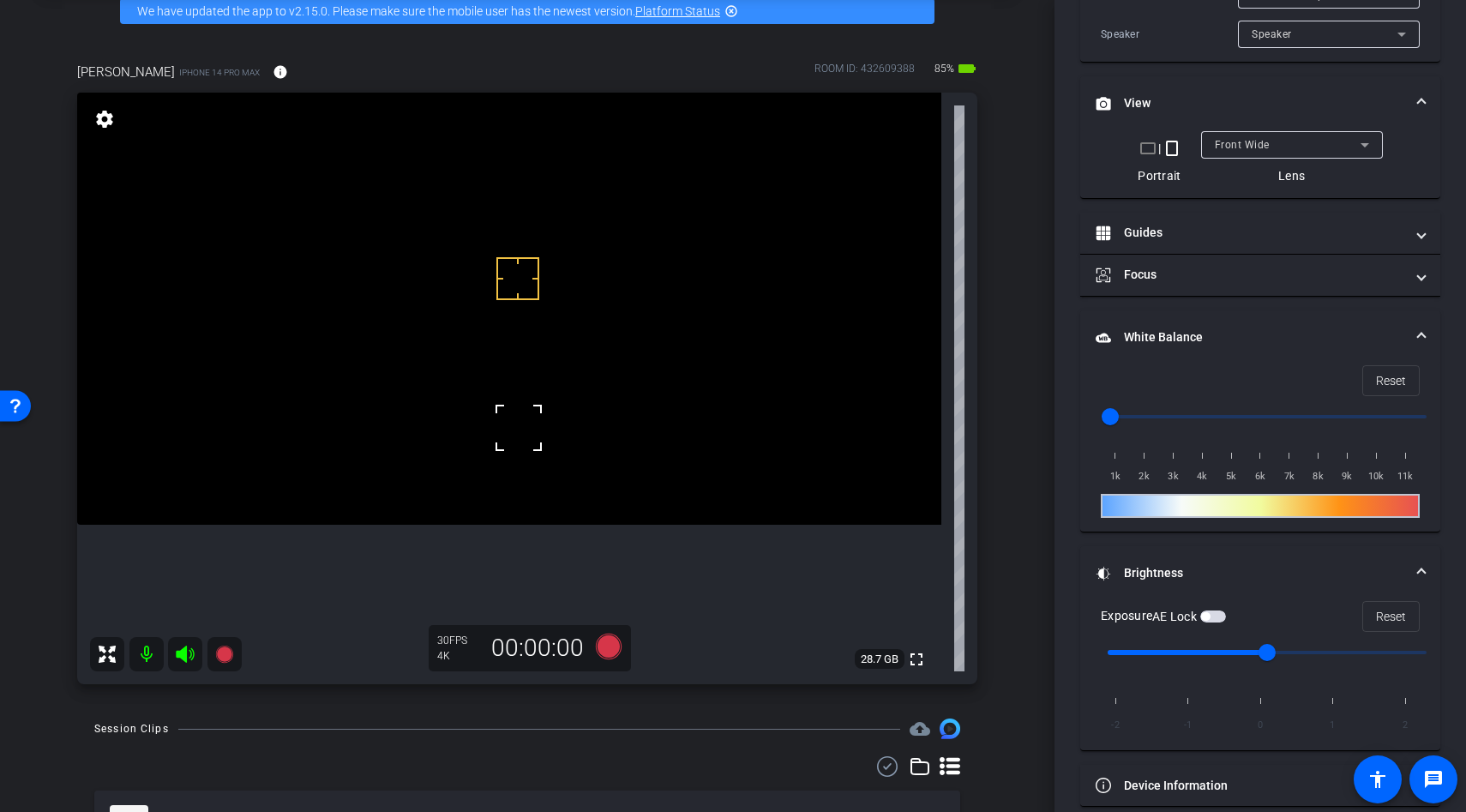
click at [533, 484] on video at bounding box center [509, 308] width 864 height 432
click at [540, 470] on div at bounding box center [532, 484] width 43 height 43
click at [506, 450] on video at bounding box center [509, 308] width 864 height 432
click at [467, 439] on video at bounding box center [509, 308] width 864 height 432
click at [473, 422] on div at bounding box center [466, 439] width 43 height 43
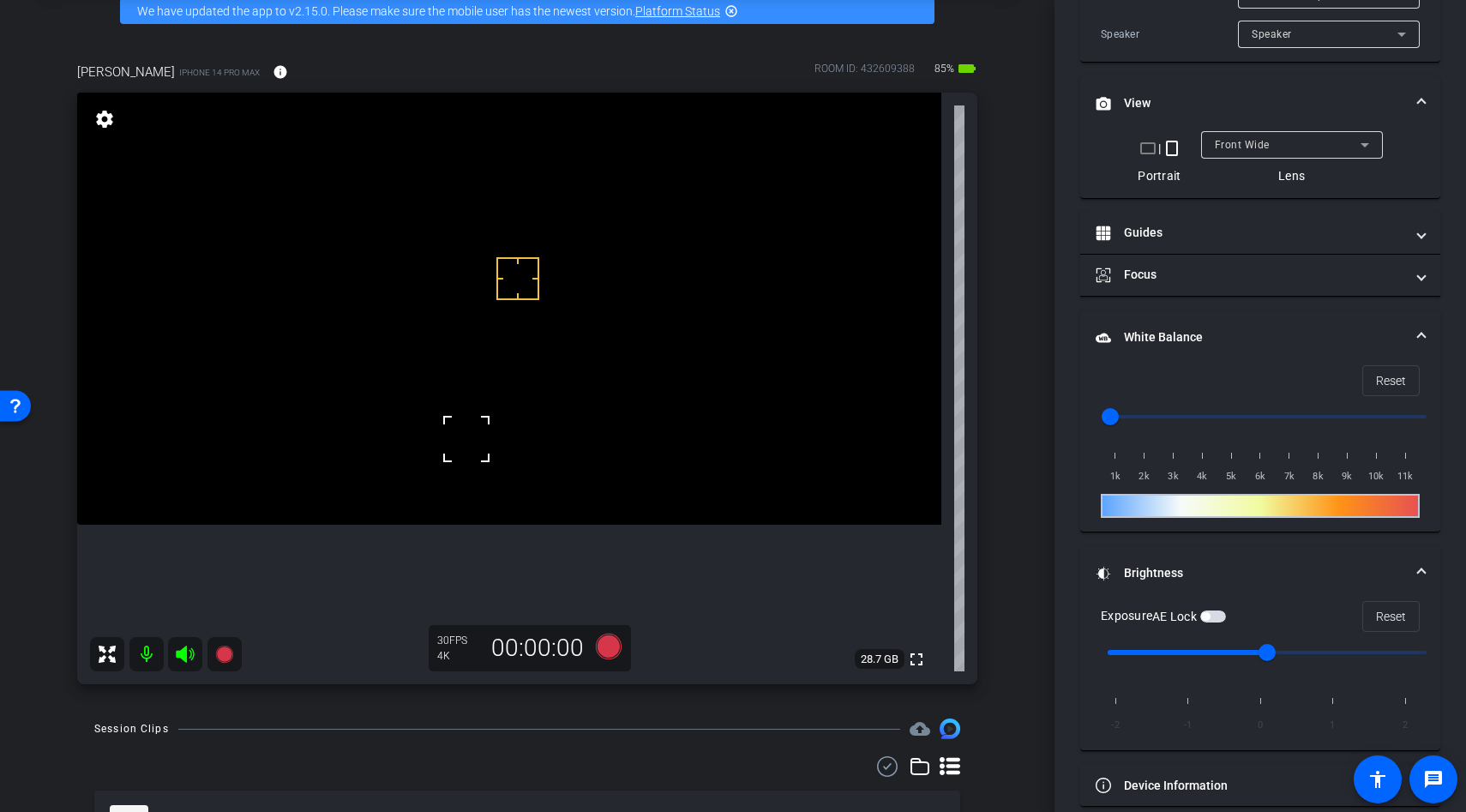
click at [465, 454] on div at bounding box center [466, 439] width 43 height 43
click at [446, 510] on video at bounding box center [509, 308] width 864 height 432
click at [438, 510] on div at bounding box center [446, 510] width 43 height 43
click at [433, 524] on div at bounding box center [446, 510] width 43 height 43
click at [1217, 613] on span "button" at bounding box center [1213, 617] width 25 height 12
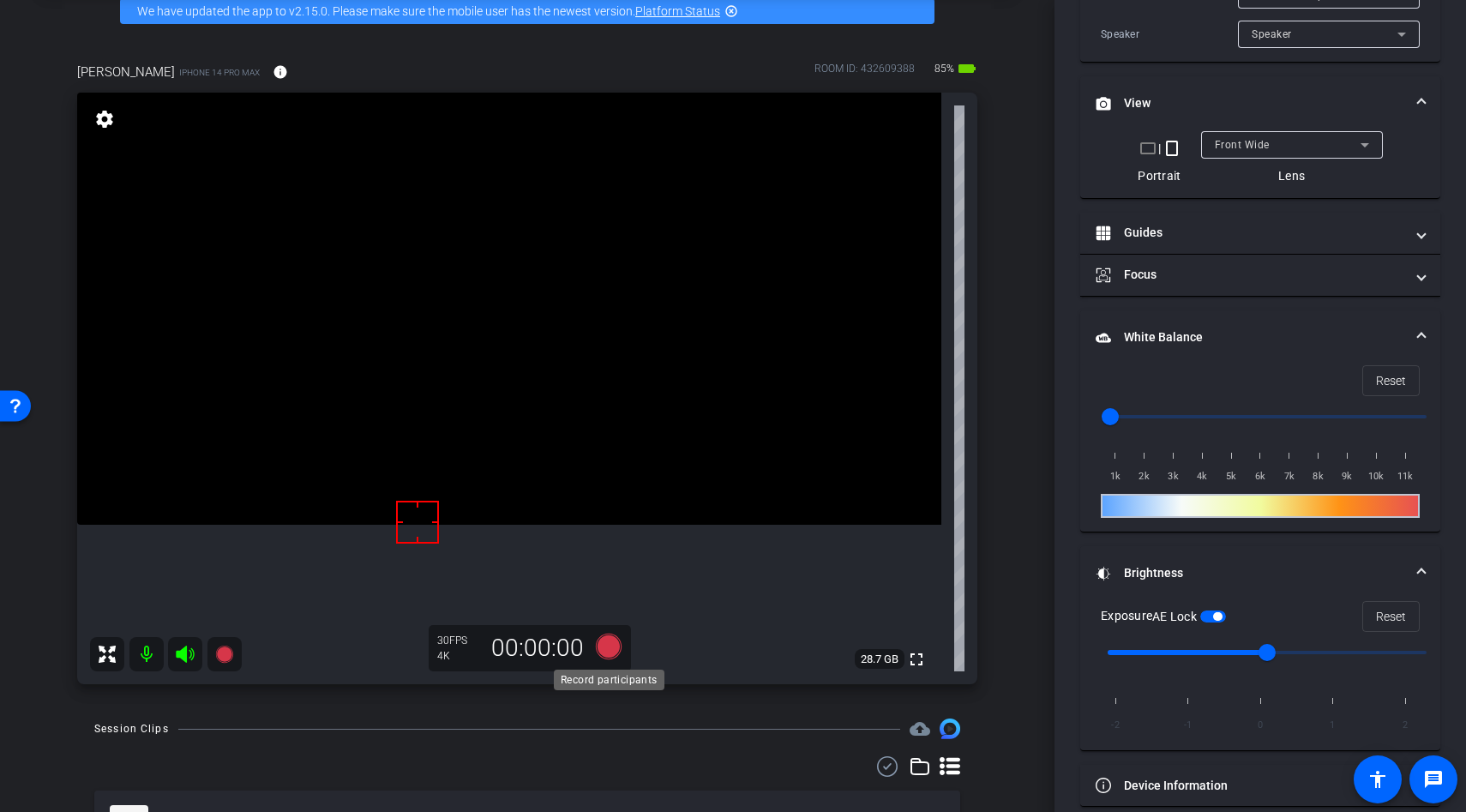
click at [609, 649] on icon at bounding box center [608, 646] width 25 height 25
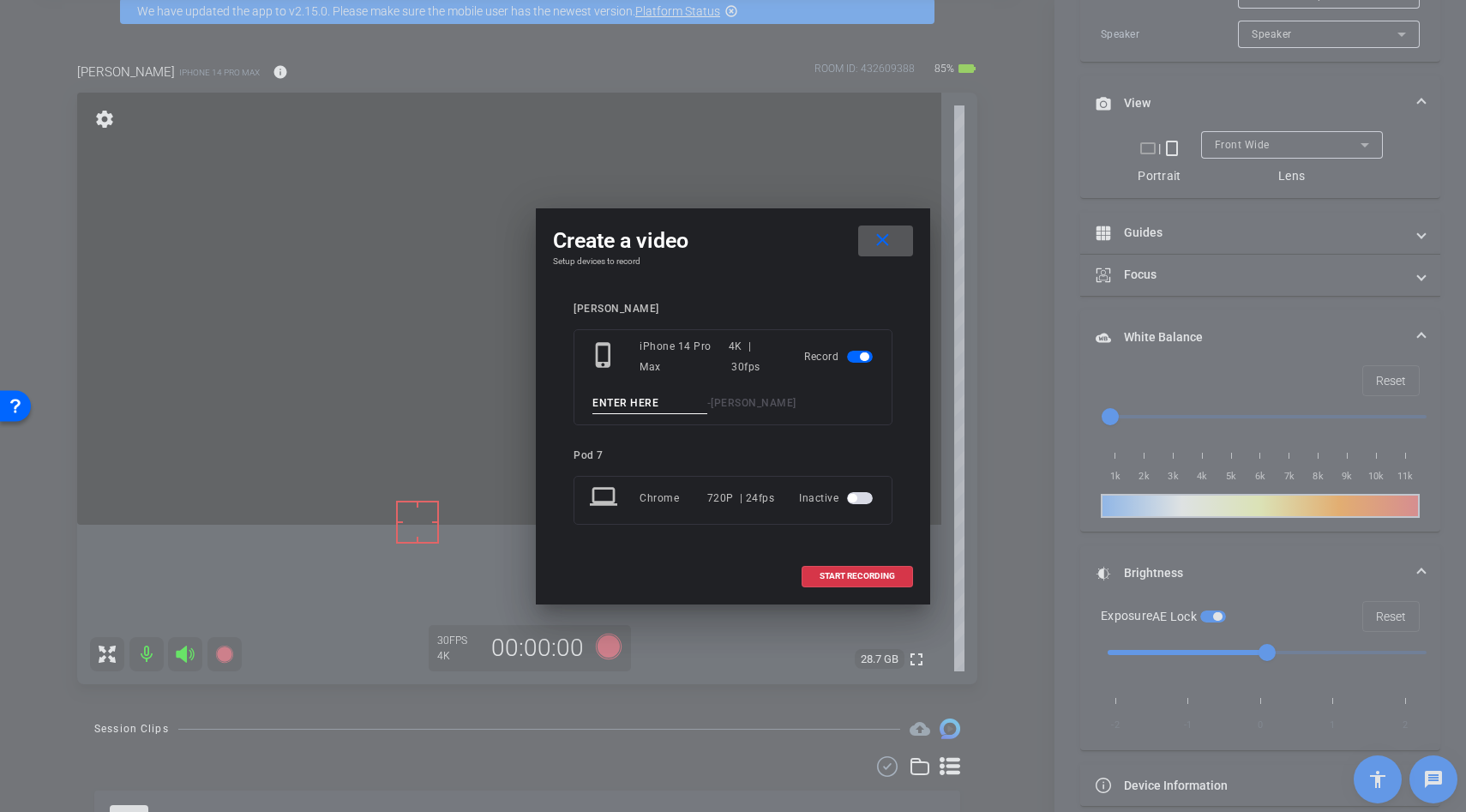
click at [646, 403] on input at bounding box center [650, 403] width 115 height 21
type input "strong hair"
click at [867, 576] on span "START RECORDING" at bounding box center [858, 576] width 76 height 9
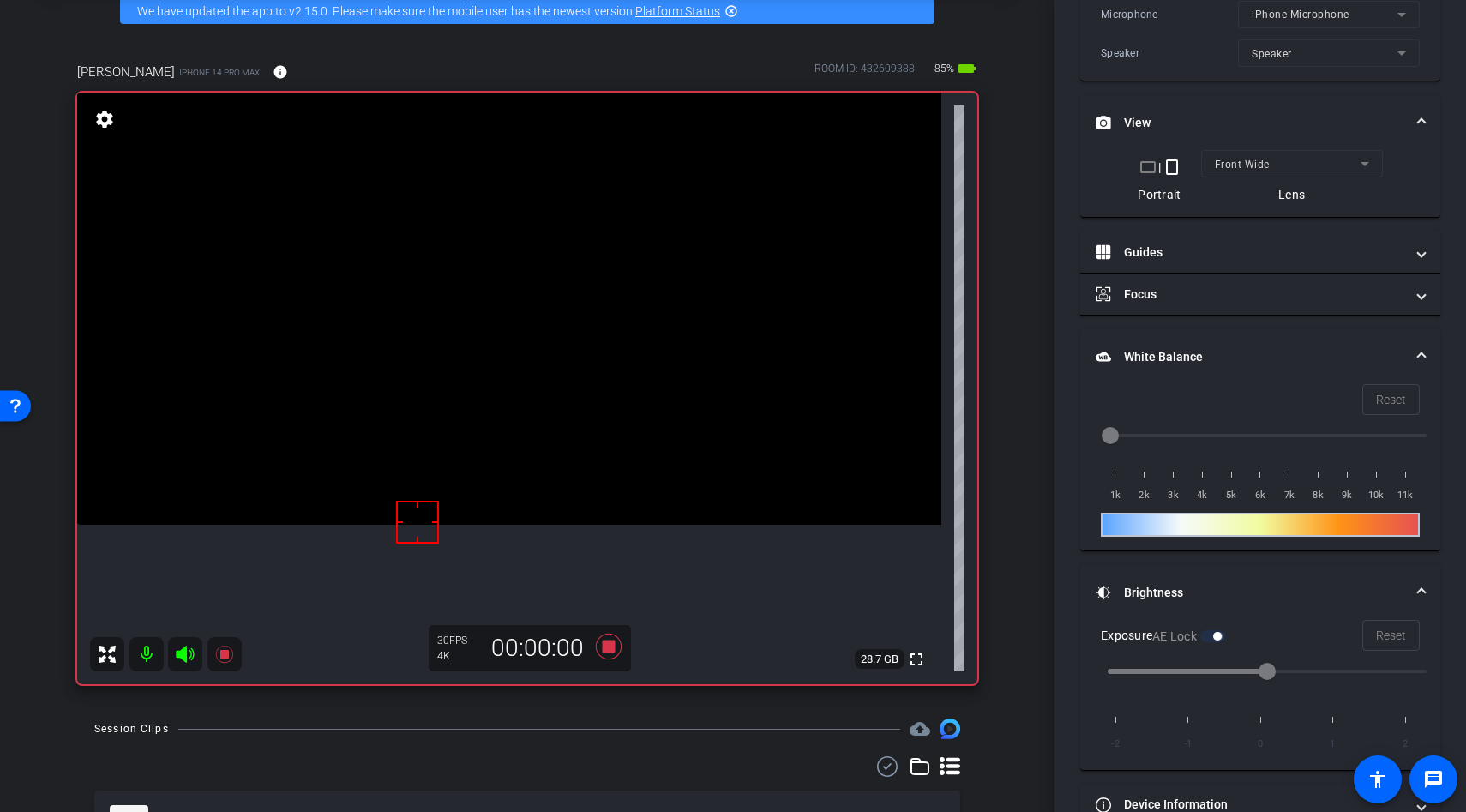
scroll to position [477, 0]
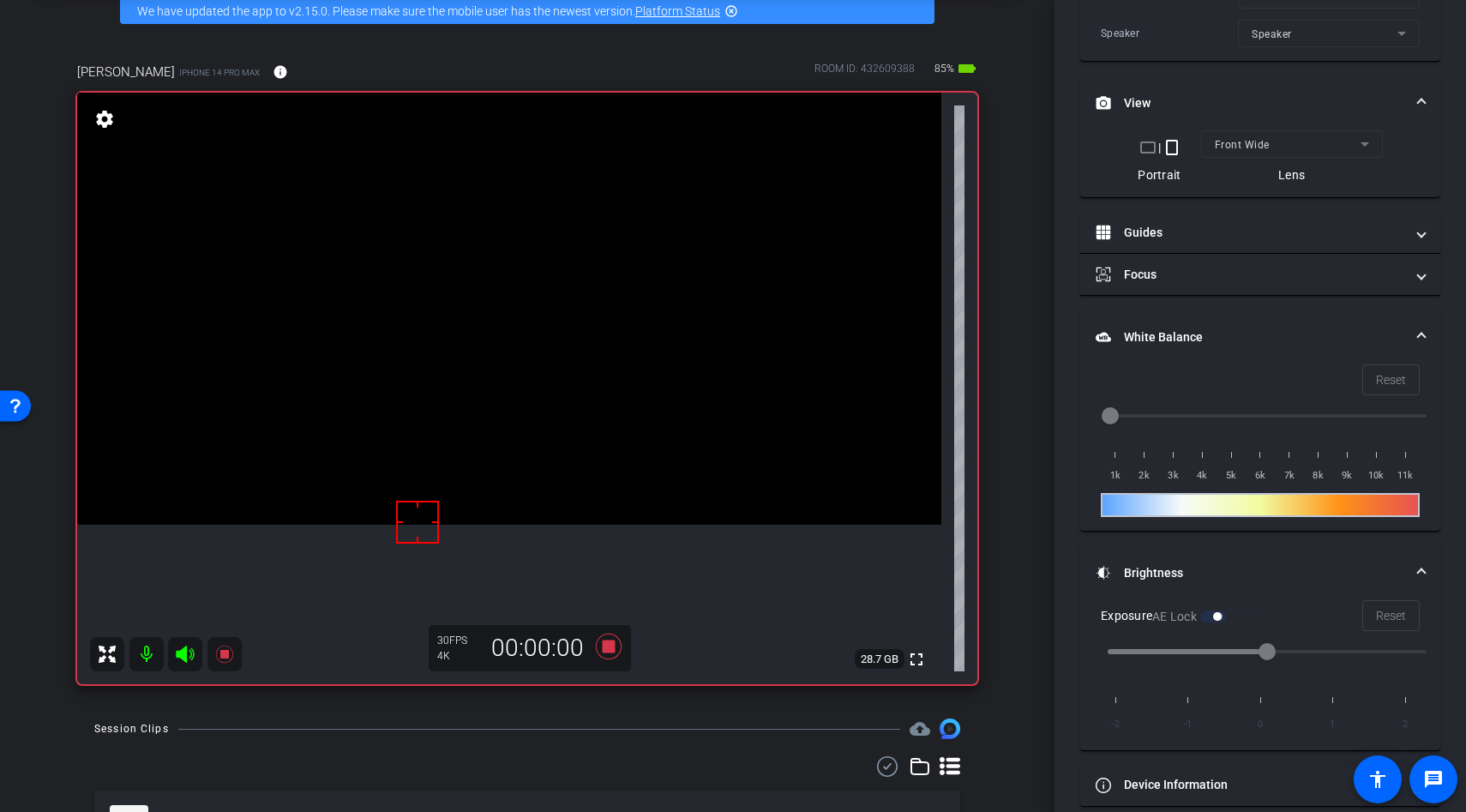
click at [532, 366] on video at bounding box center [509, 308] width 864 height 432
click at [556, 420] on video at bounding box center [509, 308] width 864 height 432
click at [556, 420] on div at bounding box center [556, 420] width 43 height 43
click at [512, 402] on video at bounding box center [509, 308] width 864 height 432
click at [543, 402] on video at bounding box center [509, 308] width 864 height 432
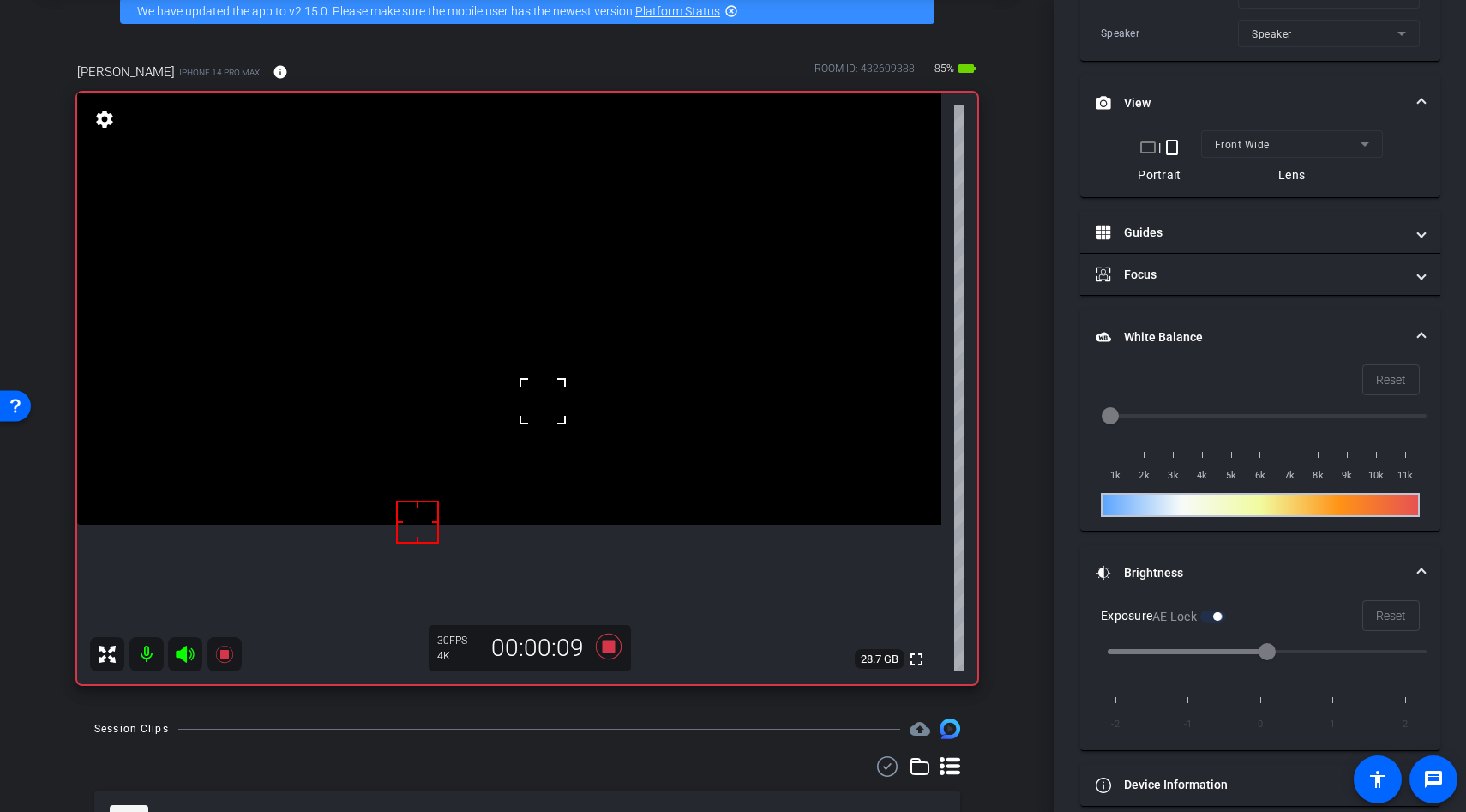
click at [522, 408] on div at bounding box center [542, 401] width 43 height 43
click at [527, 408] on div at bounding box center [542, 401] width 43 height 43
click at [530, 405] on div at bounding box center [542, 401] width 43 height 43
click at [548, 385] on video at bounding box center [509, 308] width 864 height 432
click at [548, 385] on div at bounding box center [548, 385] width 43 height 43
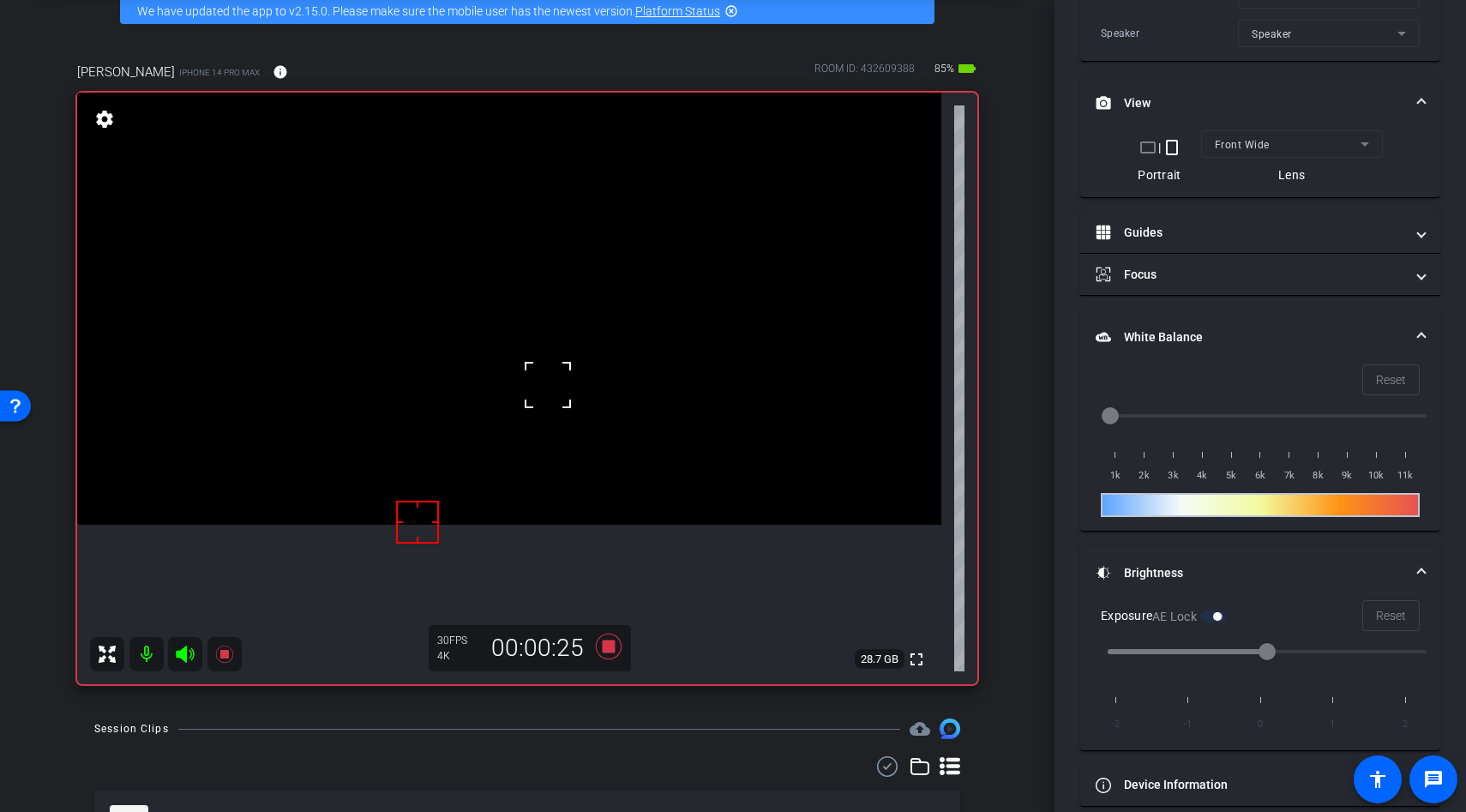
click at [548, 385] on div at bounding box center [548, 385] width 43 height 43
click at [548, 385] on video at bounding box center [509, 308] width 864 height 432
click at [534, 381] on div at bounding box center [548, 385] width 43 height 43
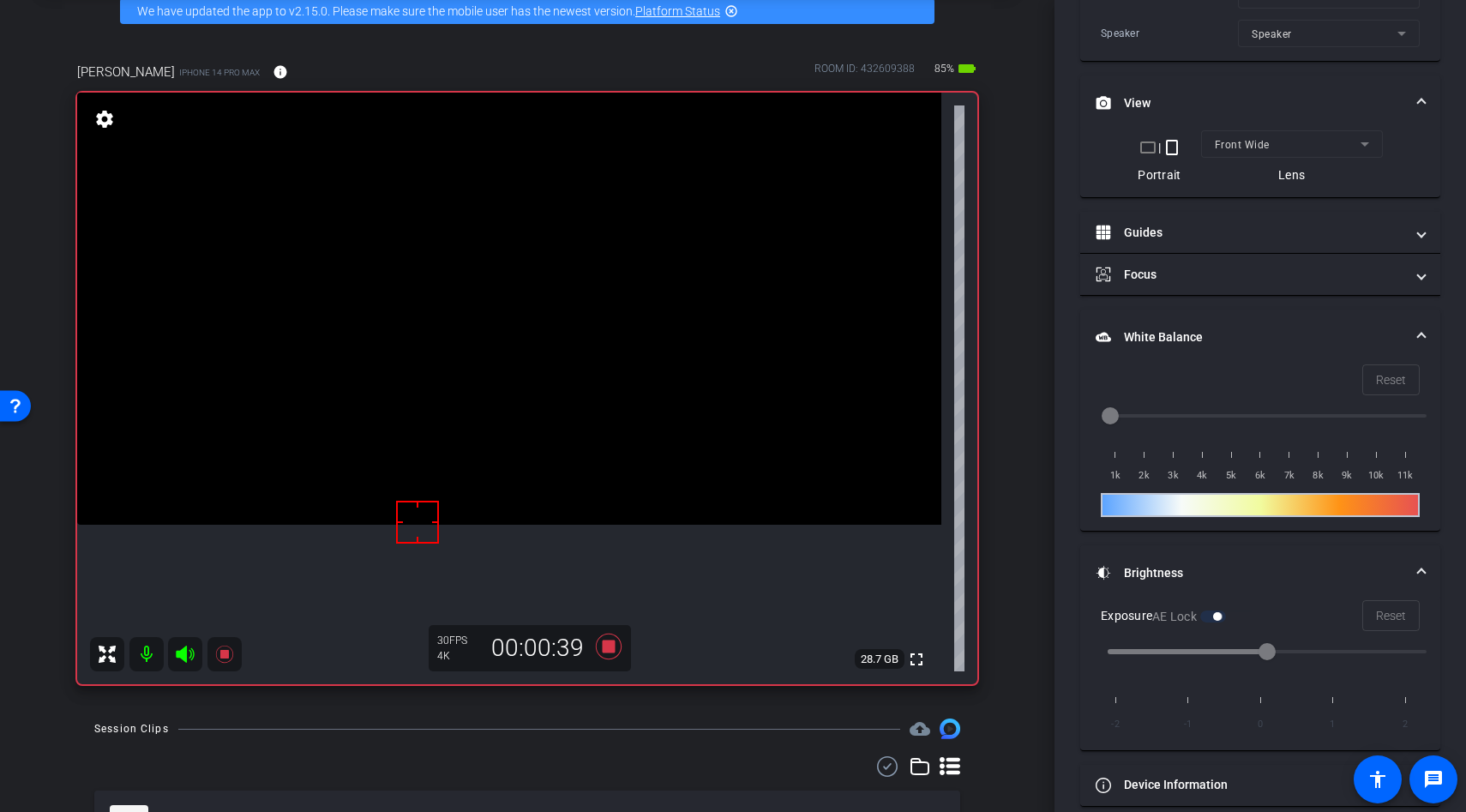
click at [497, 413] on video at bounding box center [509, 308] width 864 height 432
click at [512, 418] on div at bounding box center [496, 413] width 43 height 43
click at [526, 424] on video at bounding box center [509, 308] width 864 height 432
click at [526, 402] on div at bounding box center [526, 424] width 43 height 43
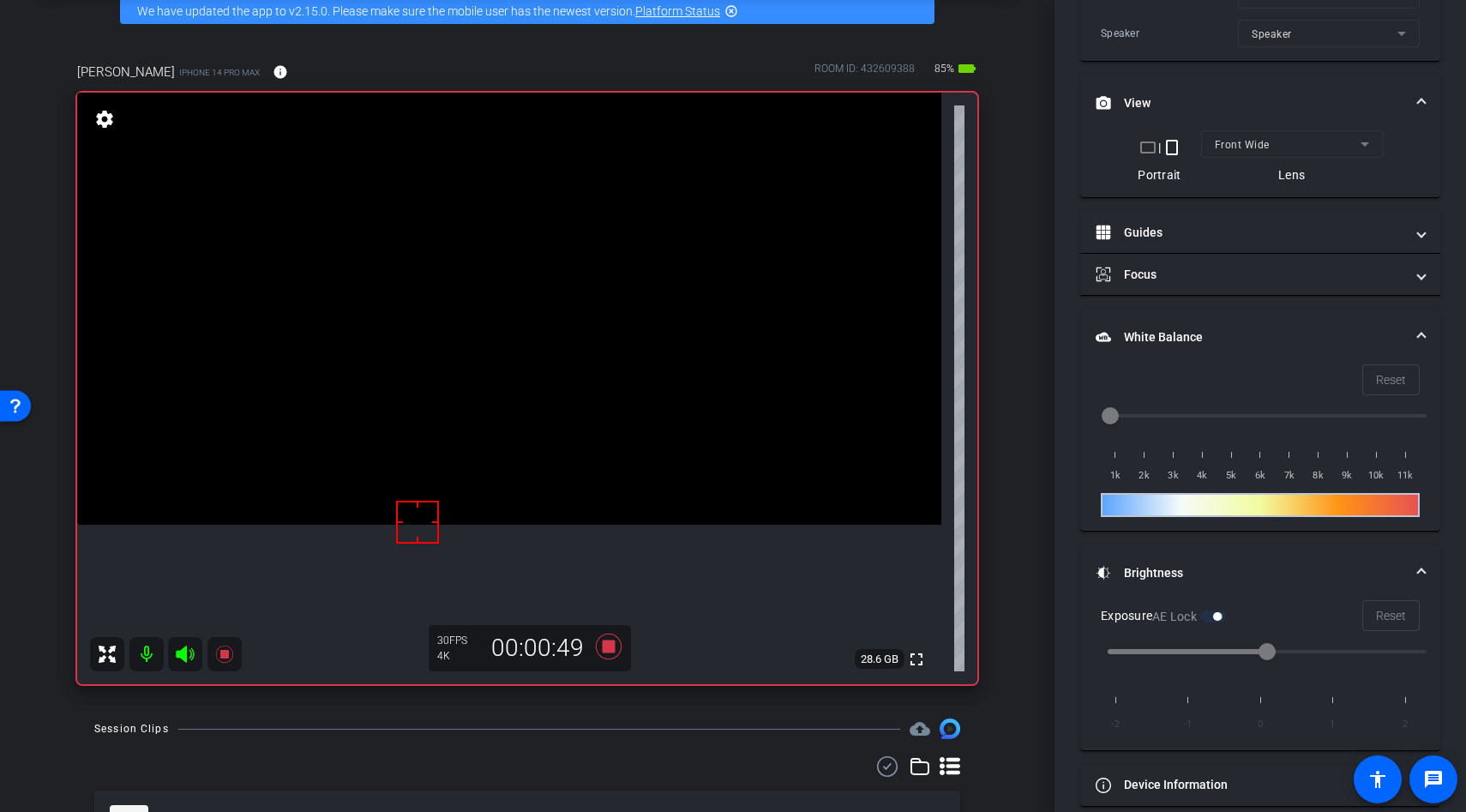
click at [519, 421] on video at bounding box center [509, 308] width 864 height 432
click at [534, 405] on div at bounding box center [519, 421] width 43 height 43
click at [526, 397] on video at bounding box center [509, 308] width 864 height 432
click at [533, 419] on video at bounding box center [509, 308] width 864 height 432
click at [541, 413] on div at bounding box center [532, 419] width 43 height 43
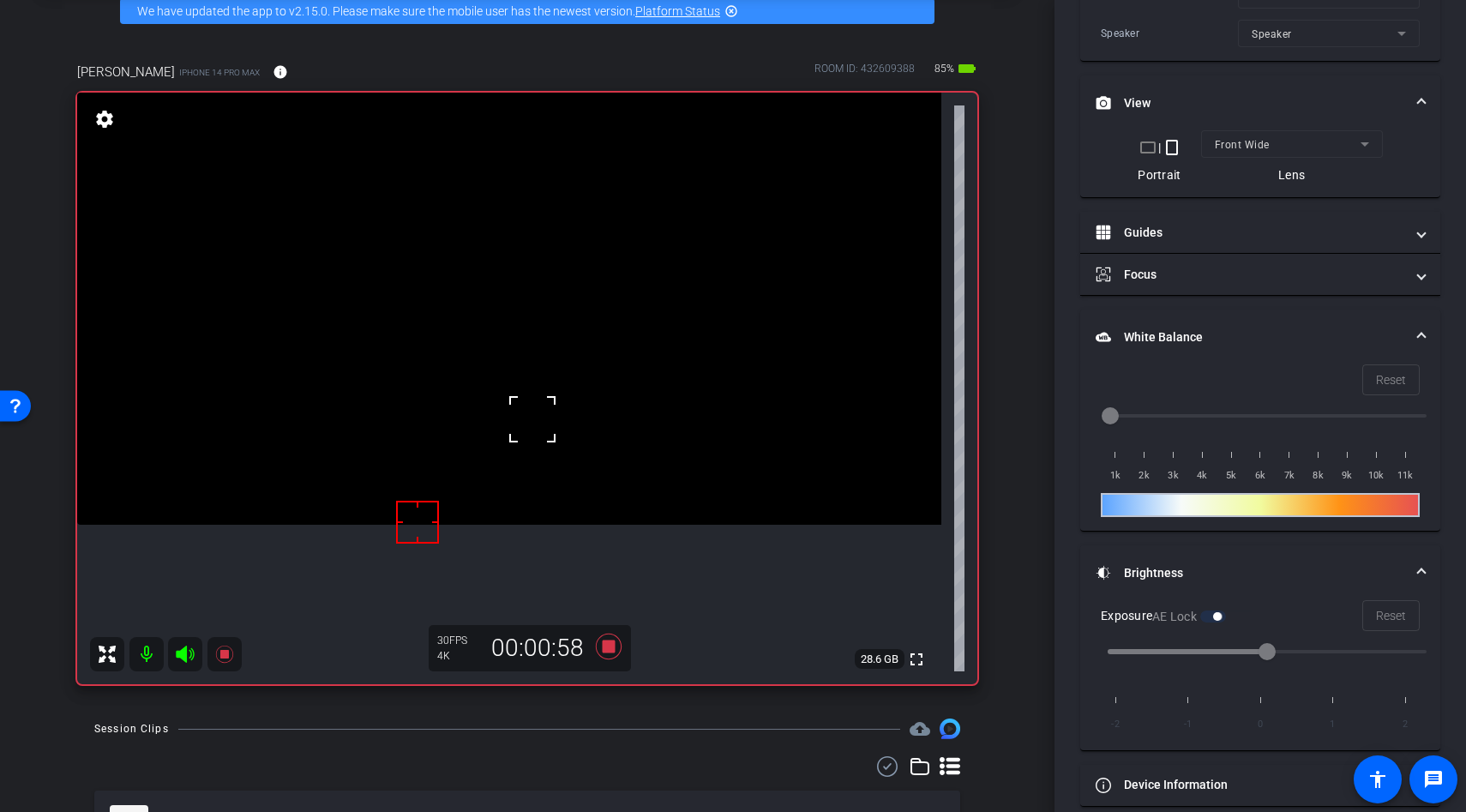
click at [541, 413] on div at bounding box center [532, 419] width 43 height 43
click at [541, 385] on video at bounding box center [509, 308] width 864 height 432
click at [550, 406] on video at bounding box center [509, 308] width 864 height 432
click at [553, 410] on div at bounding box center [550, 406] width 43 height 43
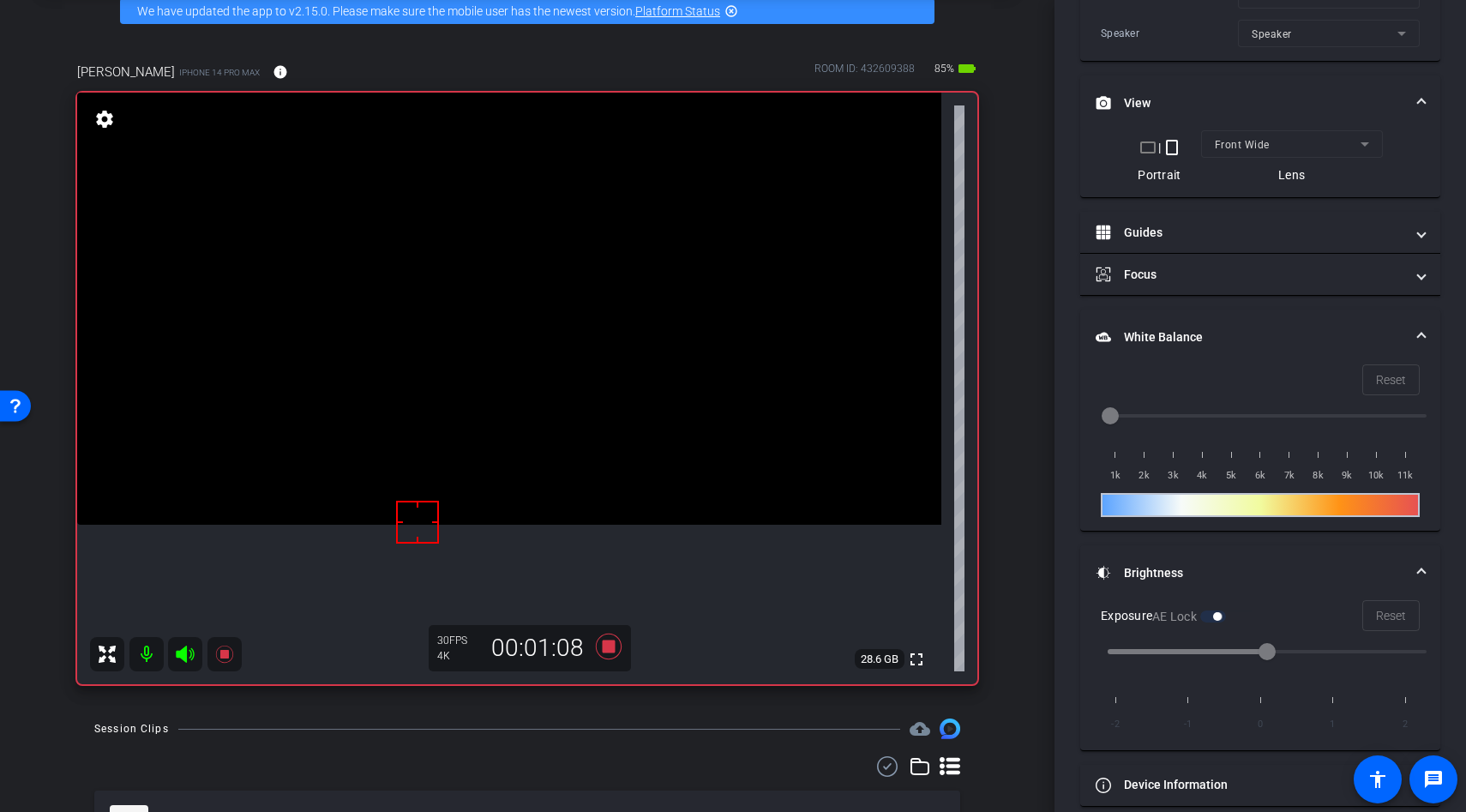
click at [553, 410] on video at bounding box center [509, 308] width 864 height 432
click at [553, 410] on div at bounding box center [553, 410] width 43 height 43
click at [608, 640] on icon at bounding box center [608, 646] width 41 height 31
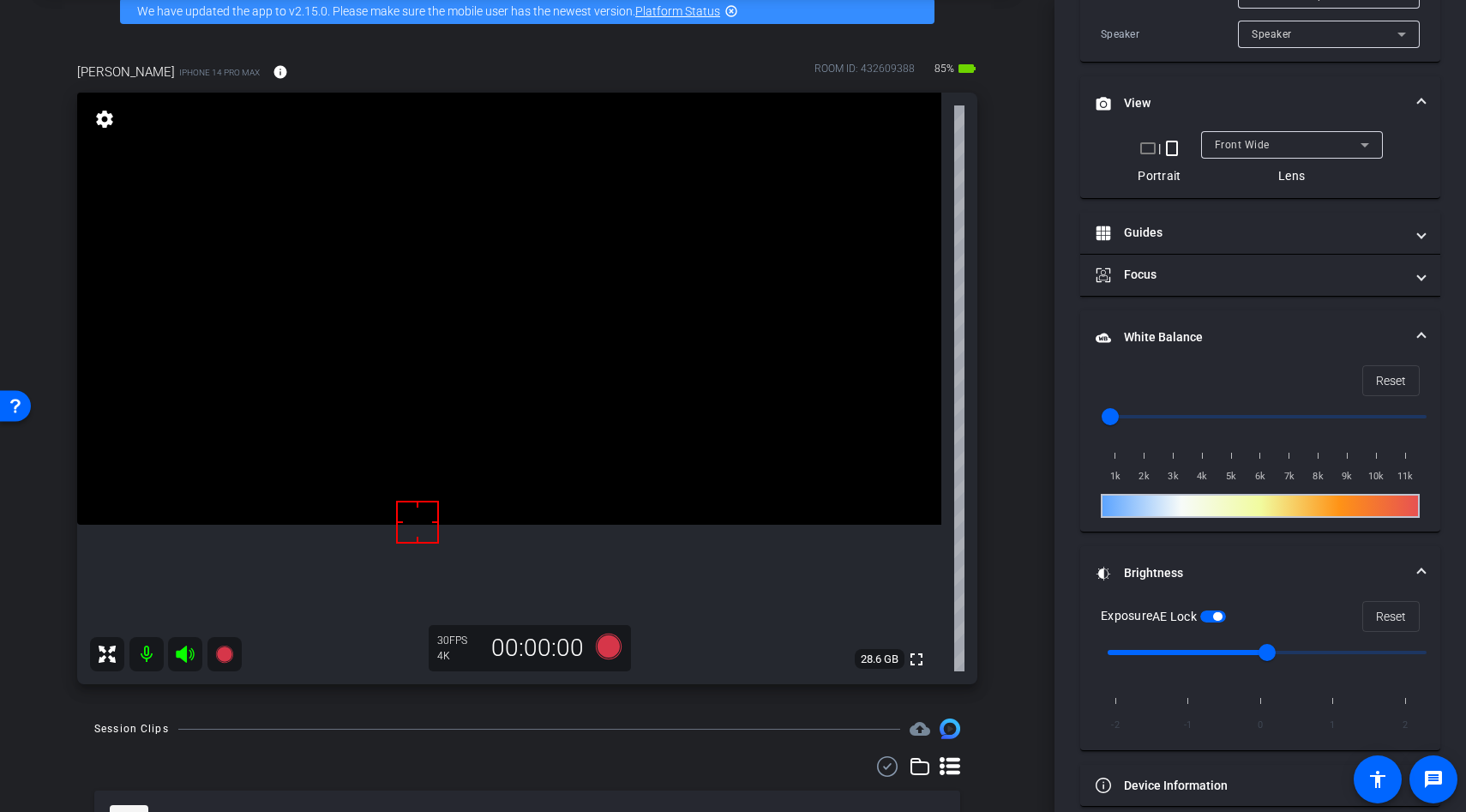
click at [482, 401] on video at bounding box center [509, 308] width 864 height 432
click at [533, 431] on video at bounding box center [509, 308] width 864 height 432
click at [537, 466] on video at bounding box center [509, 308] width 864 height 432
click at [600, 649] on icon at bounding box center [608, 646] width 25 height 25
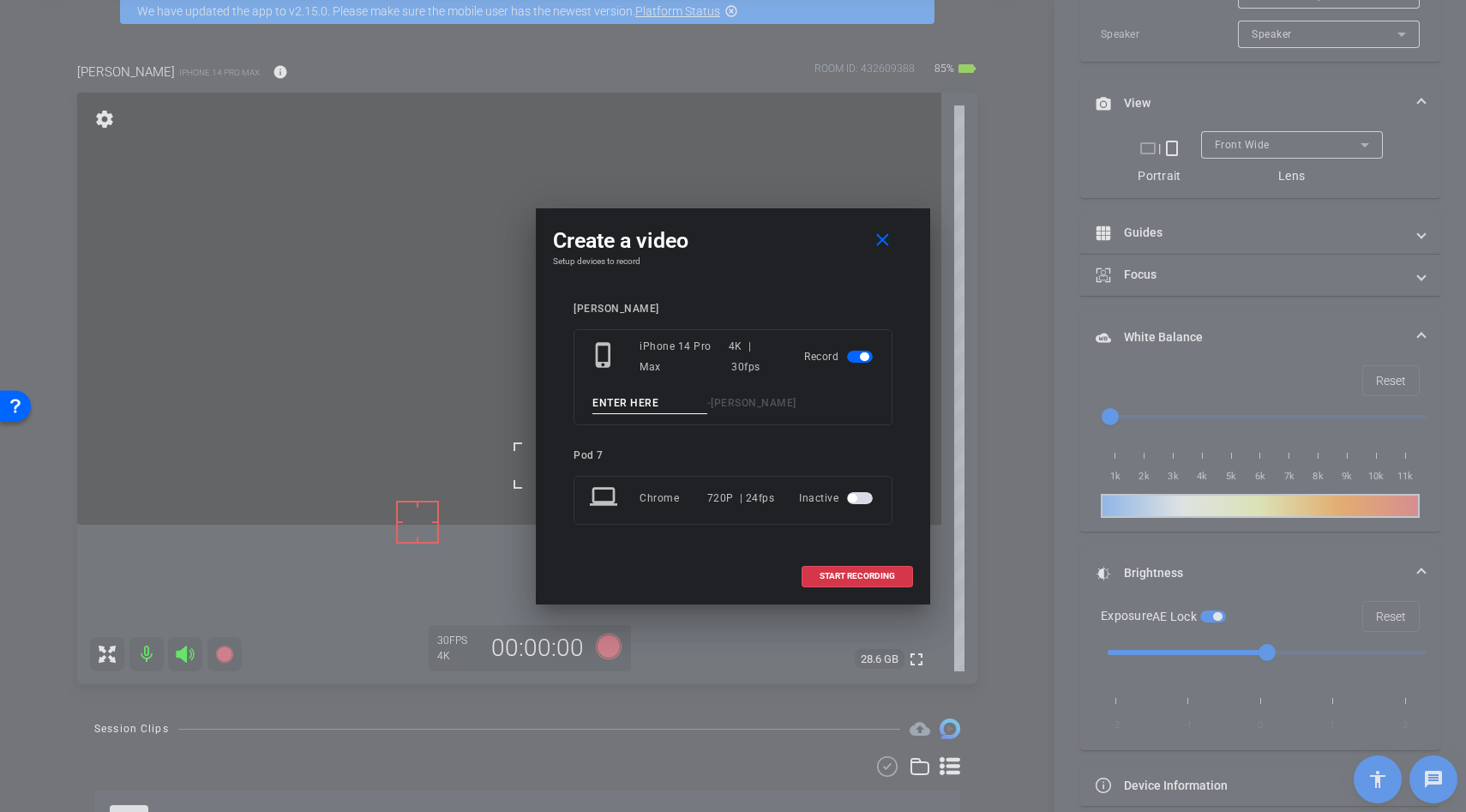
click at [621, 413] on input at bounding box center [650, 403] width 115 height 21
type input "tug"
click at [869, 576] on span "START RECORDING" at bounding box center [858, 576] width 76 height 9
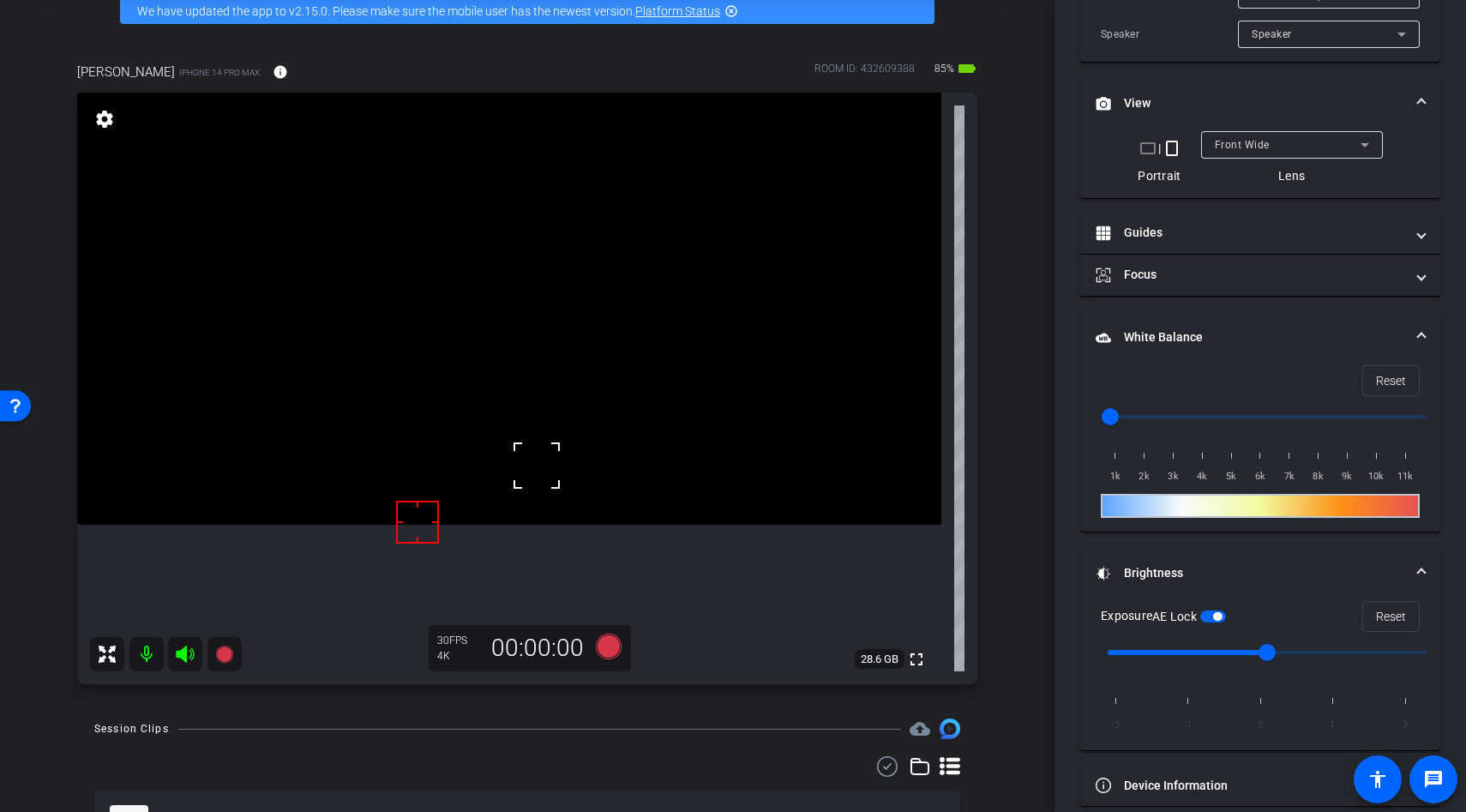
click at [534, 378] on video at bounding box center [509, 308] width 864 height 432
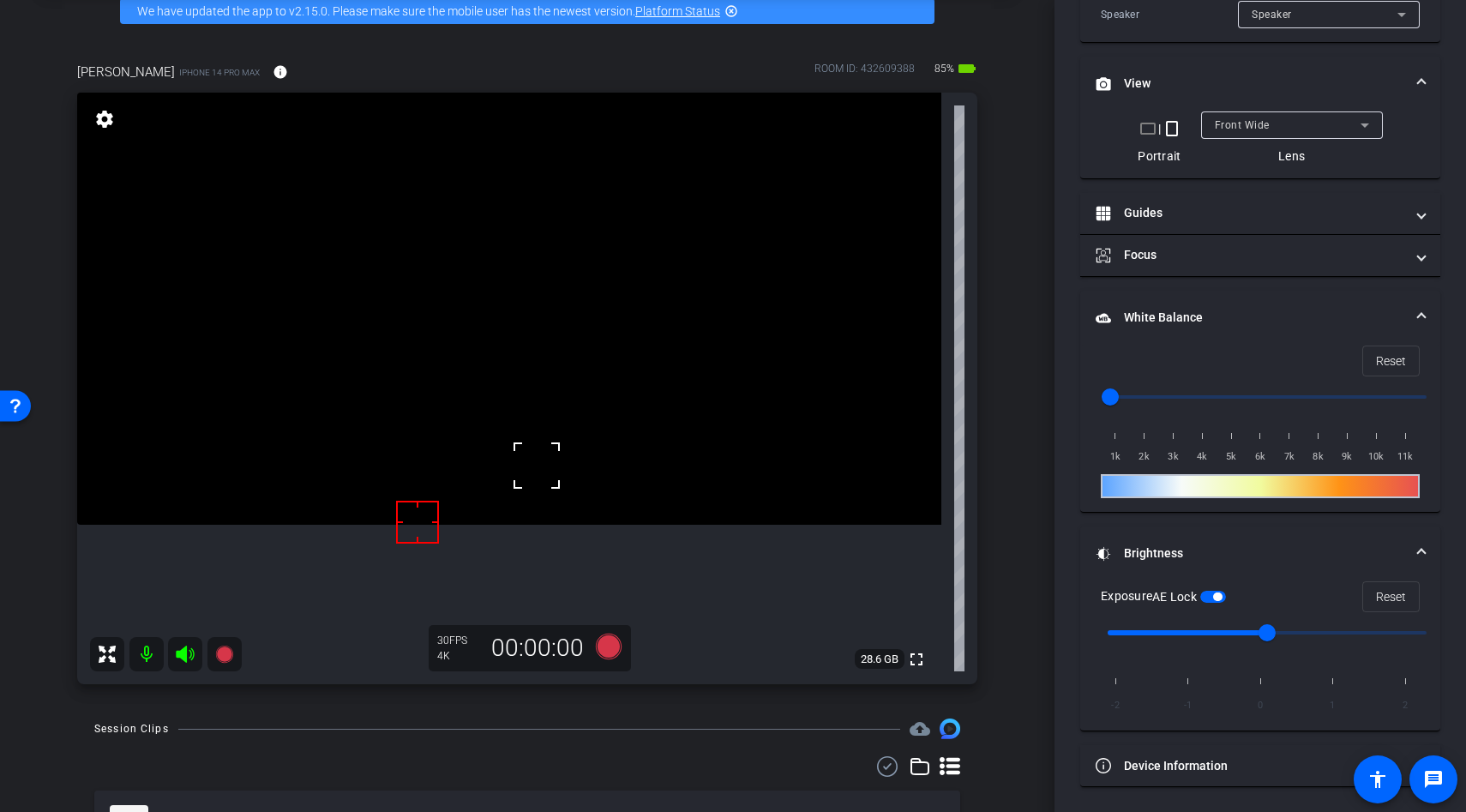
click at [534, 444] on div at bounding box center [536, 465] width 43 height 43
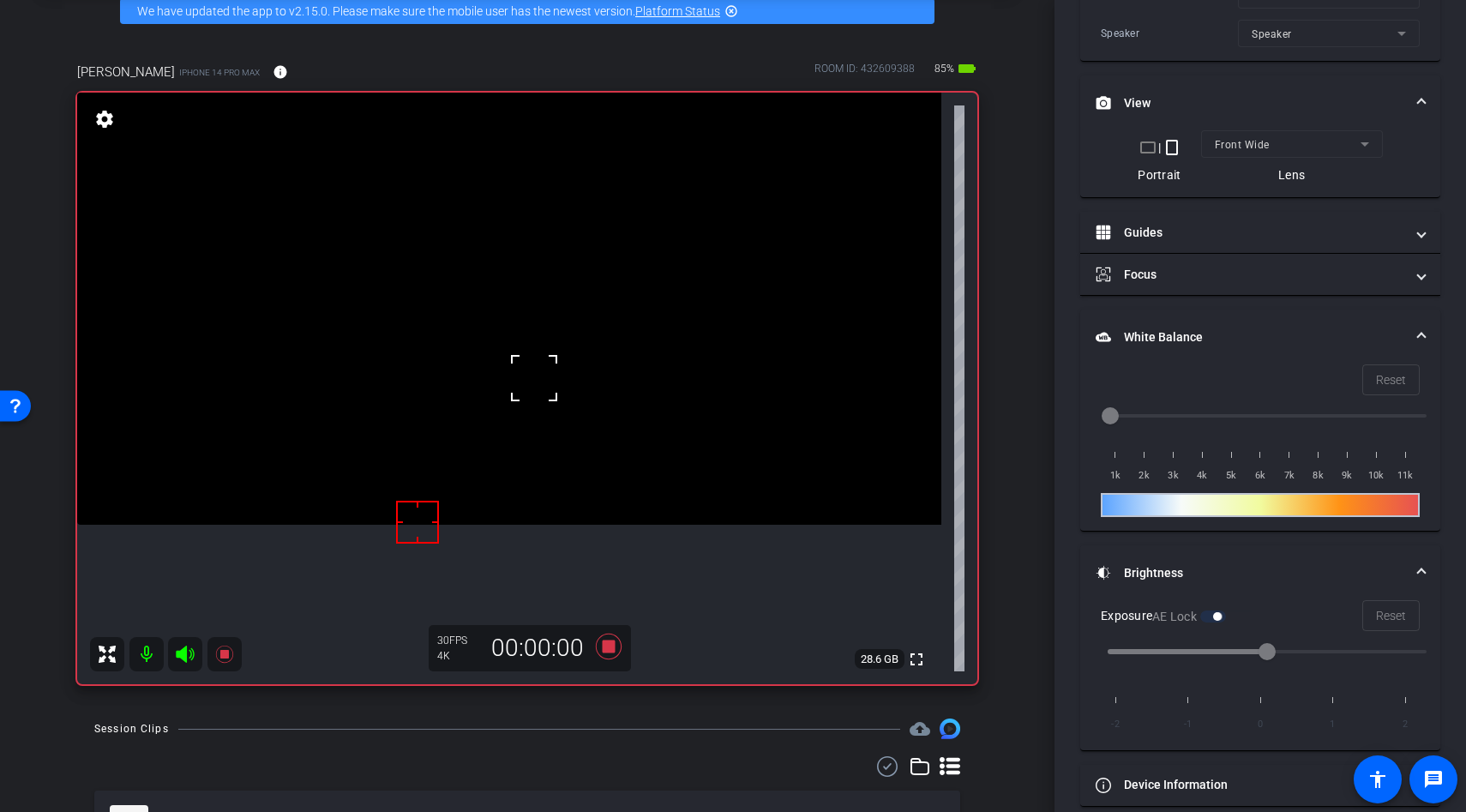
click at [540, 387] on div at bounding box center [533, 378] width 43 height 43
click at [562, 418] on video at bounding box center [509, 308] width 864 height 432
click at [562, 418] on div at bounding box center [562, 418] width 43 height 43
click at [583, 374] on video at bounding box center [509, 308] width 864 height 432
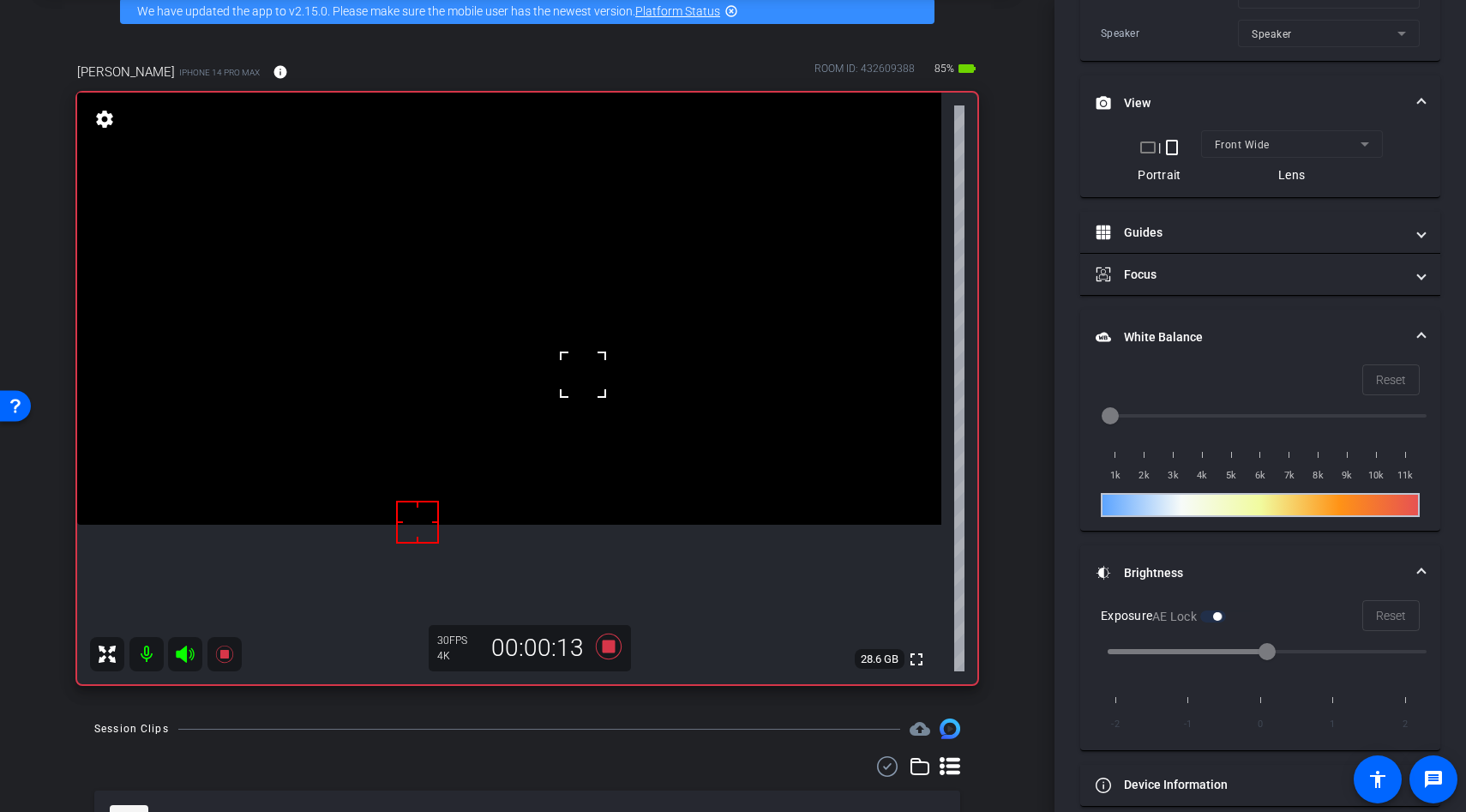
click at [576, 387] on div at bounding box center [583, 374] width 43 height 43
click at [553, 399] on video at bounding box center [509, 308] width 864 height 432
click at [536, 411] on div at bounding box center [553, 398] width 43 height 43
click at [533, 393] on div at bounding box center [553, 398] width 43 height 43
click at [537, 377] on div at bounding box center [553, 398] width 43 height 43
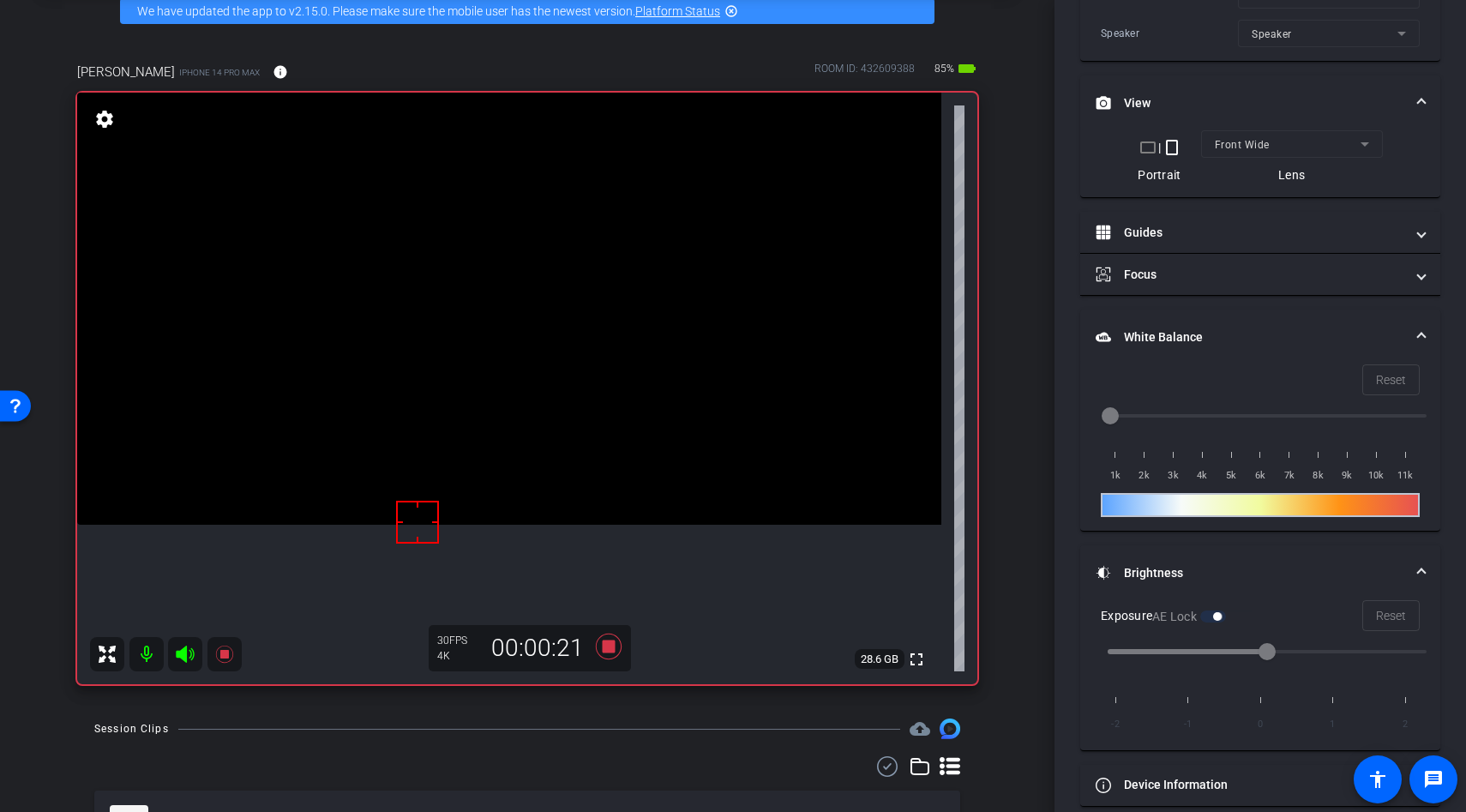
click at [545, 352] on video at bounding box center [509, 308] width 864 height 432
click at [568, 352] on video at bounding box center [509, 308] width 864 height 432
click at [554, 366] on div at bounding box center [567, 352] width 43 height 43
click at [538, 369] on video at bounding box center [509, 308] width 864 height 432
click at [538, 369] on div at bounding box center [537, 369] width 43 height 43
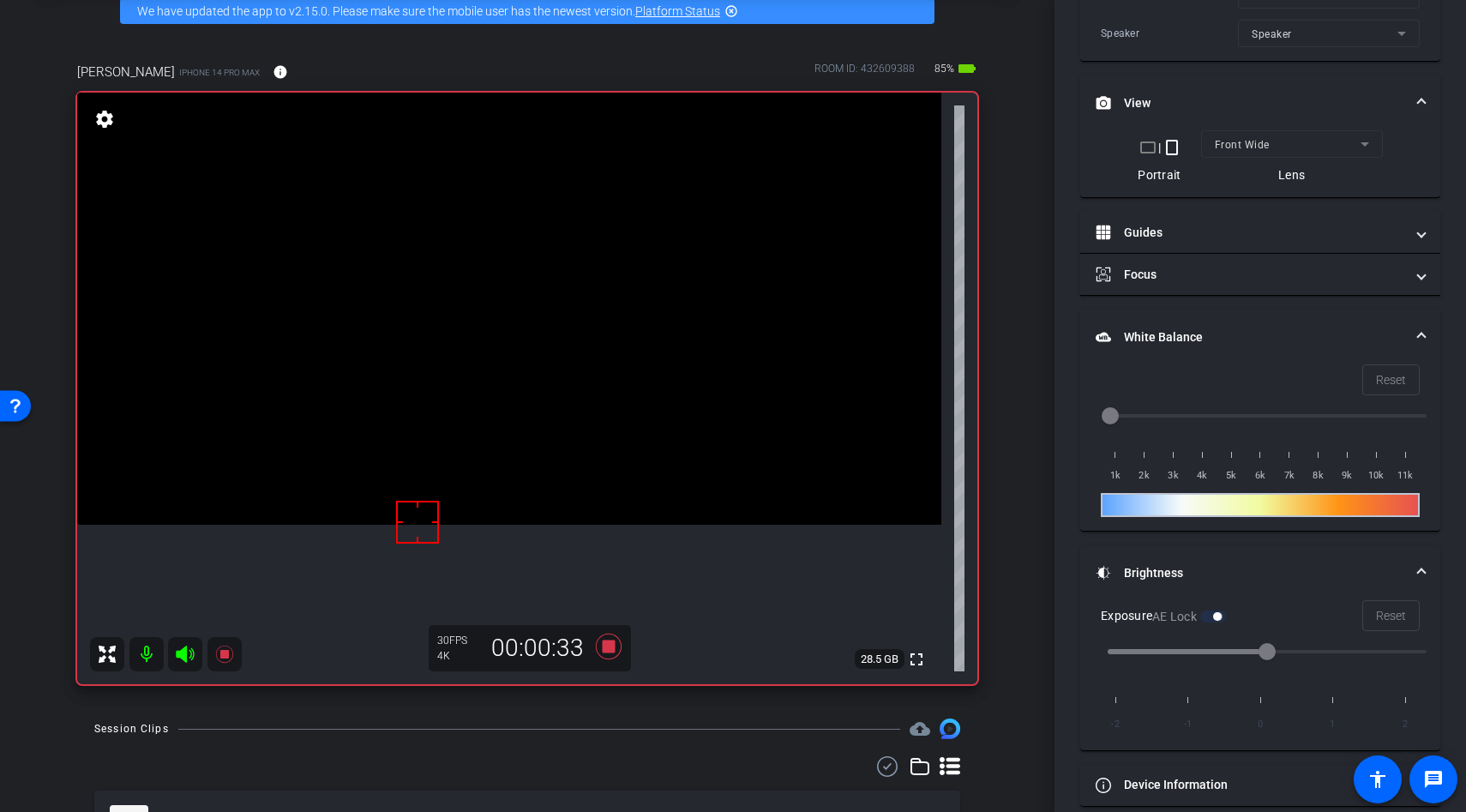
click at [548, 385] on video at bounding box center [509, 308] width 864 height 432
click at [551, 388] on div at bounding box center [548, 385] width 43 height 43
click at [552, 372] on video at bounding box center [509, 308] width 864 height 432
click at [601, 643] on icon at bounding box center [608, 646] width 41 height 31
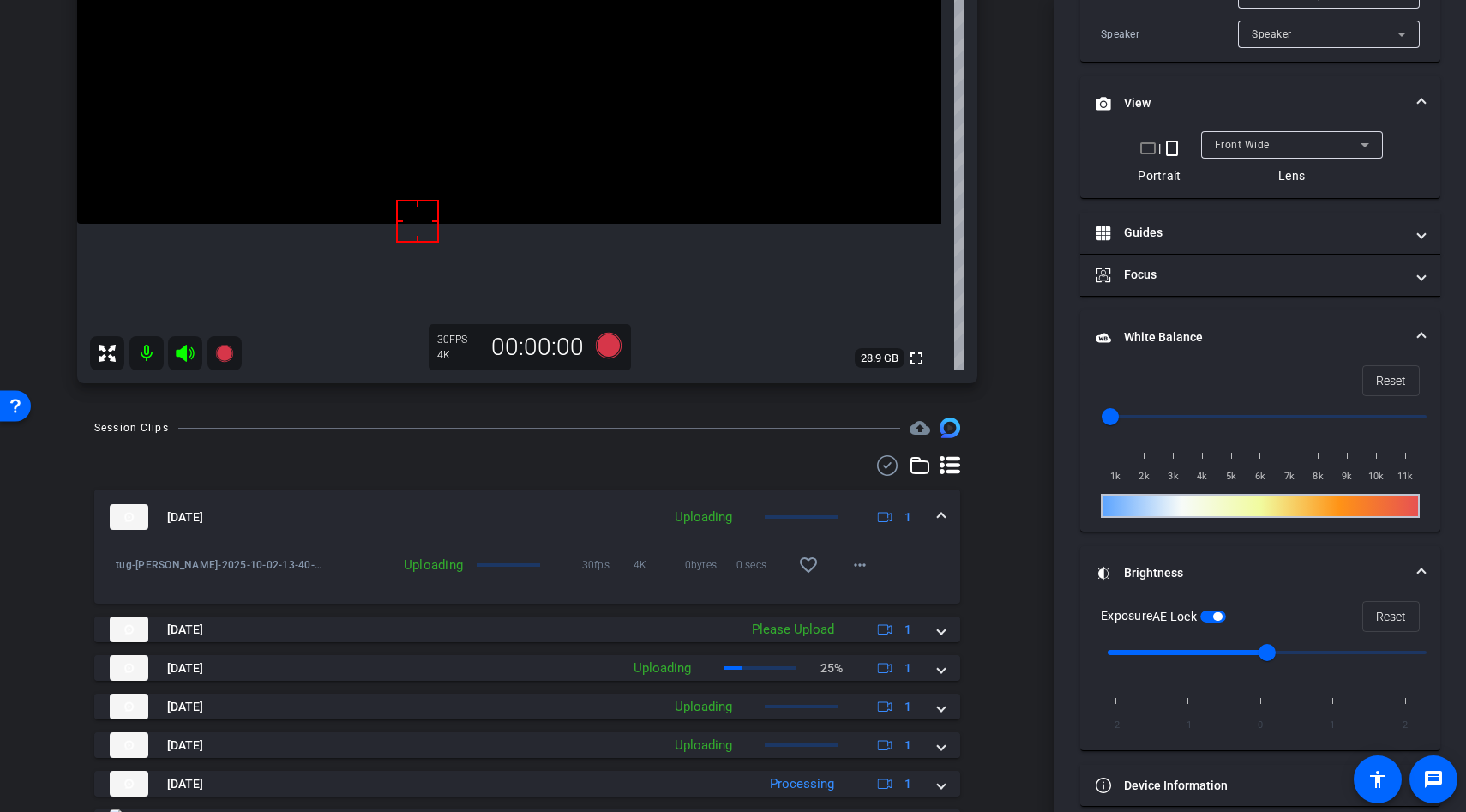
scroll to position [586, 0]
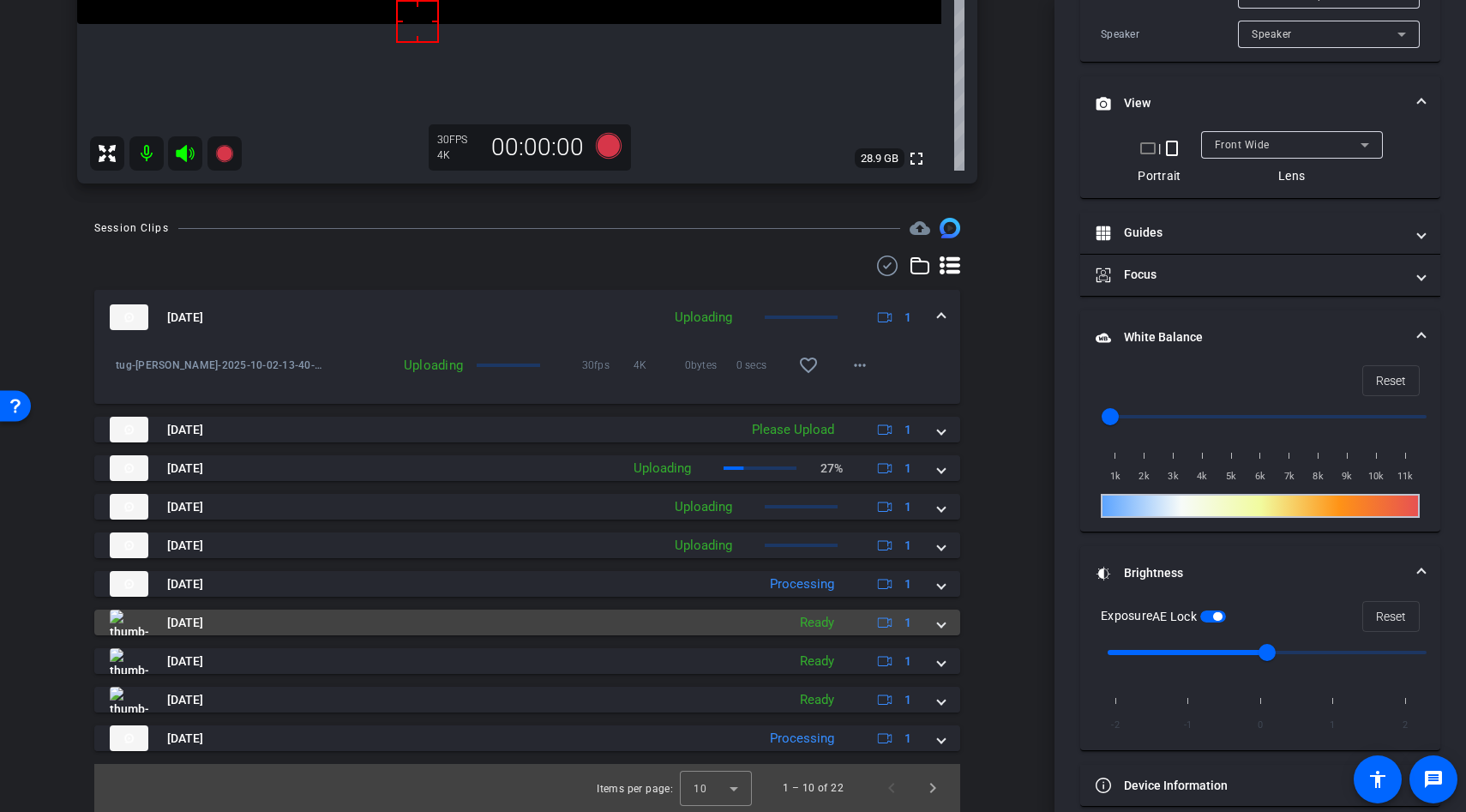
click at [944, 625] on span at bounding box center [941, 622] width 7 height 18
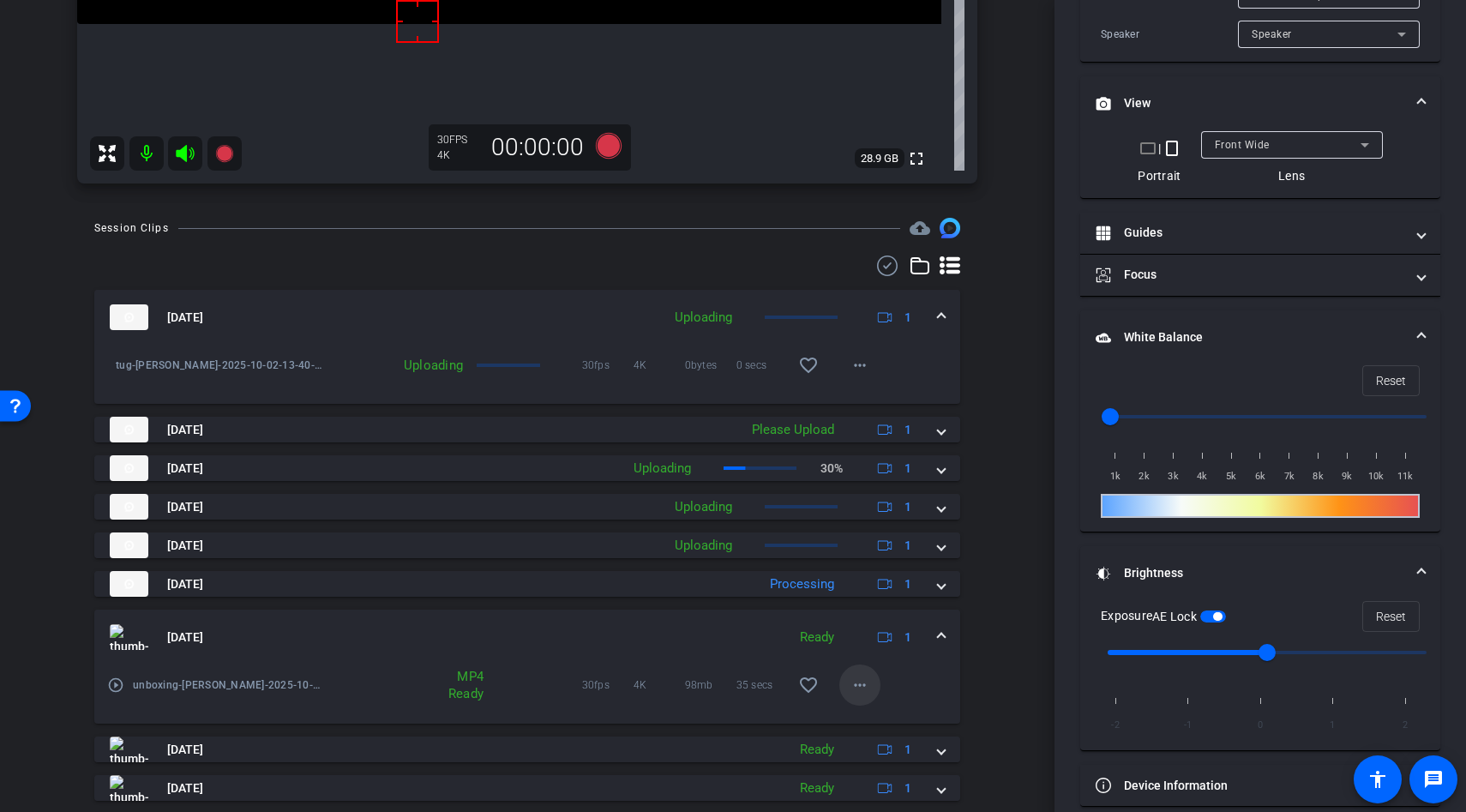
click at [847, 682] on span at bounding box center [860, 685] width 41 height 41
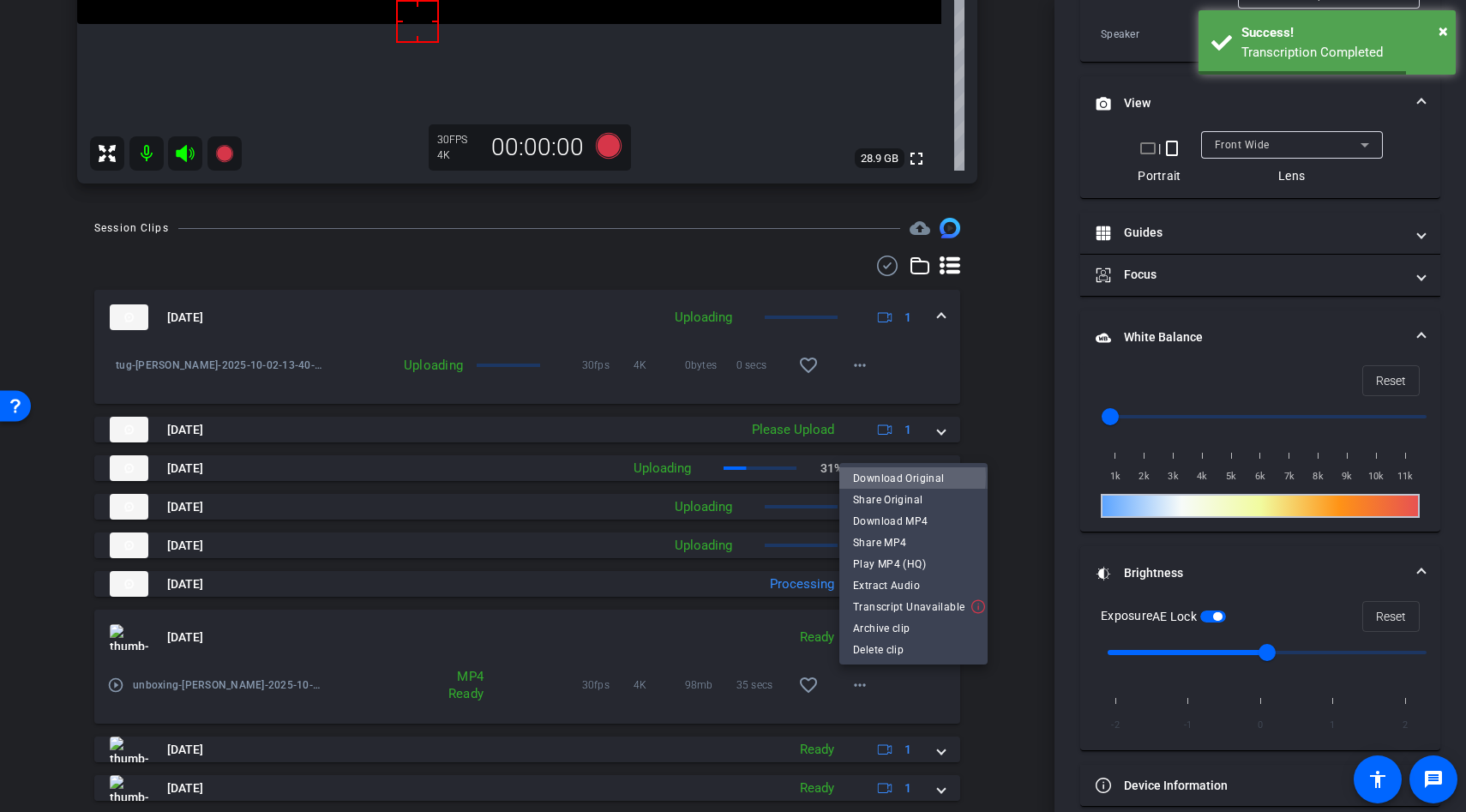
click at [896, 476] on span "Download Original" at bounding box center [914, 478] width 121 height 20
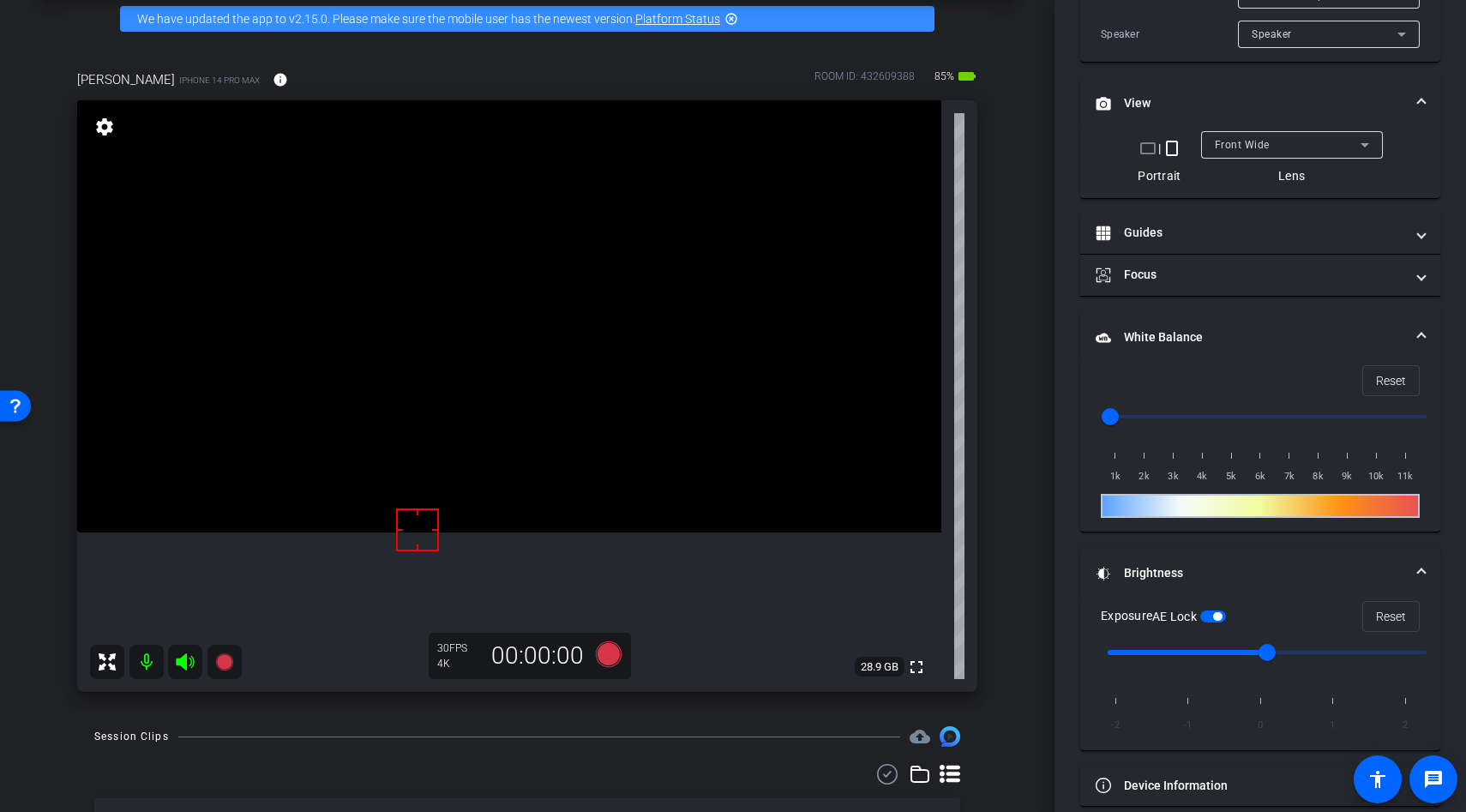
scroll to position [77, 0]
click at [485, 282] on video at bounding box center [509, 317] width 864 height 432
click at [531, 359] on div at bounding box center [552, 381] width 43 height 43
click at [489, 298] on div at bounding box center [485, 283] width 43 height 43
click at [1218, 615] on span "button" at bounding box center [1217, 617] width 9 height 9
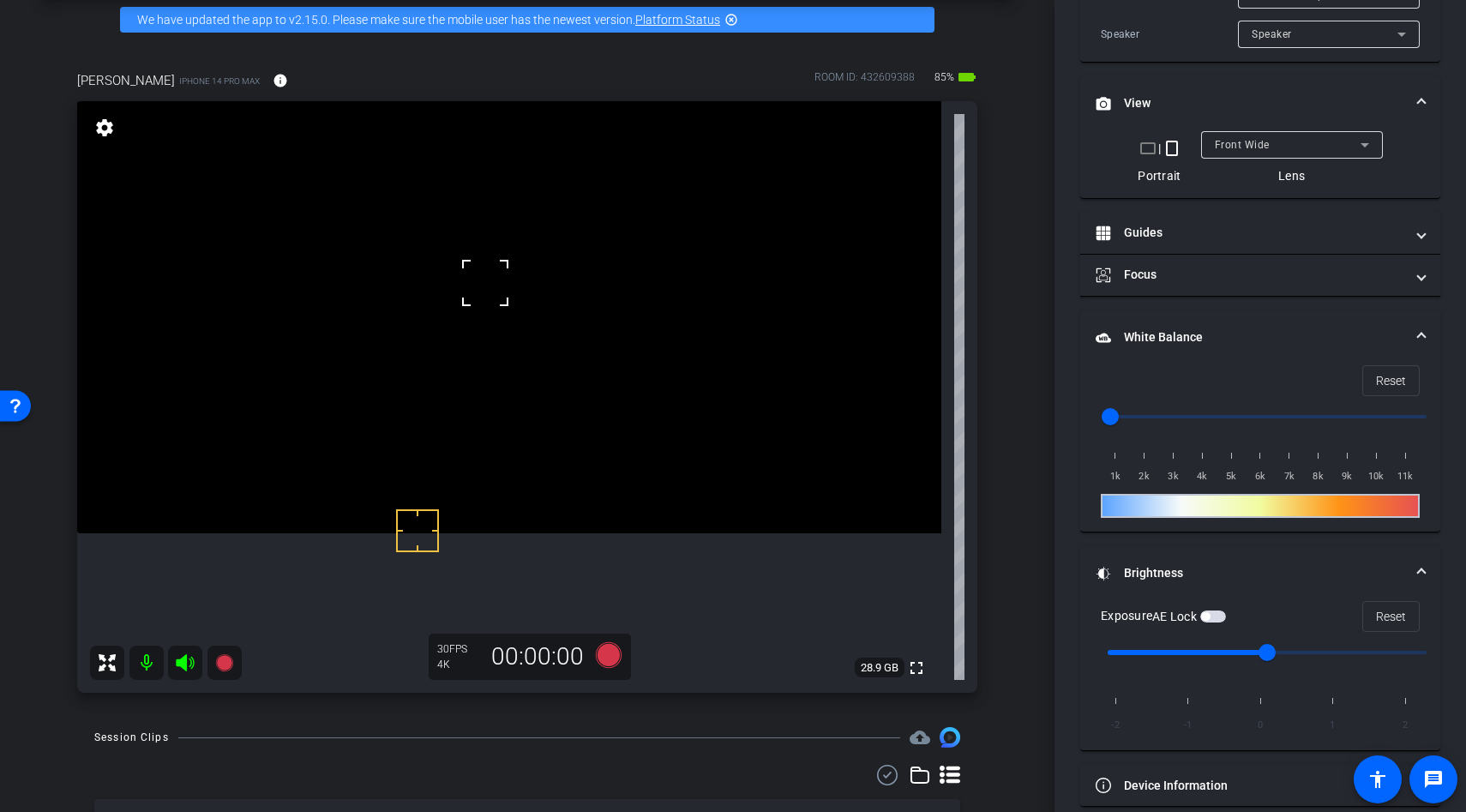
click at [539, 307] on video at bounding box center [509, 317] width 864 height 432
click at [510, 305] on video at bounding box center [509, 317] width 864 height 432
click at [510, 305] on div at bounding box center [510, 306] width 43 height 43
click at [514, 290] on div at bounding box center [510, 279] width 43 height 43
click at [1209, 617] on span "button" at bounding box center [1206, 617] width 9 height 9
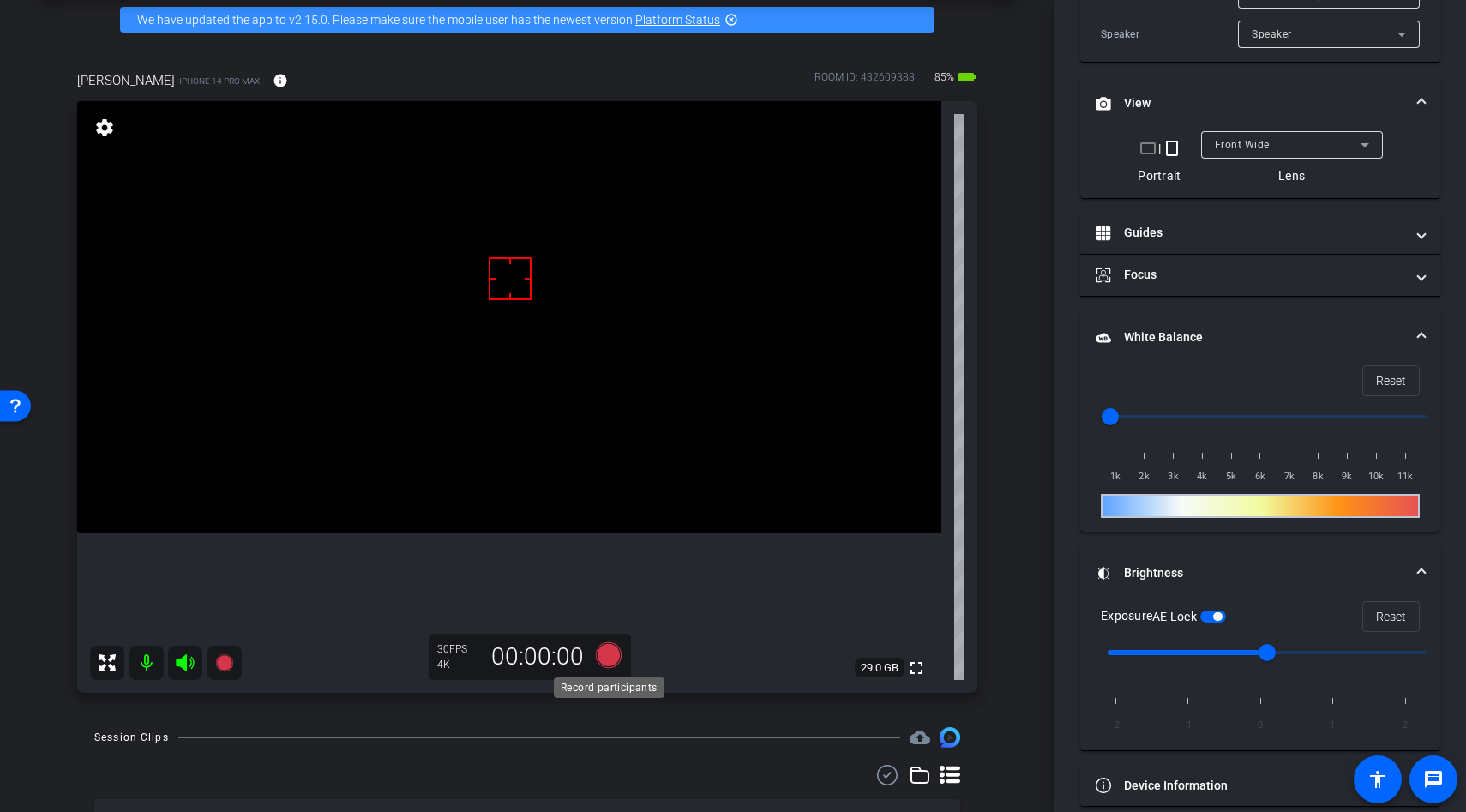
click at [607, 659] on icon at bounding box center [608, 655] width 25 height 25
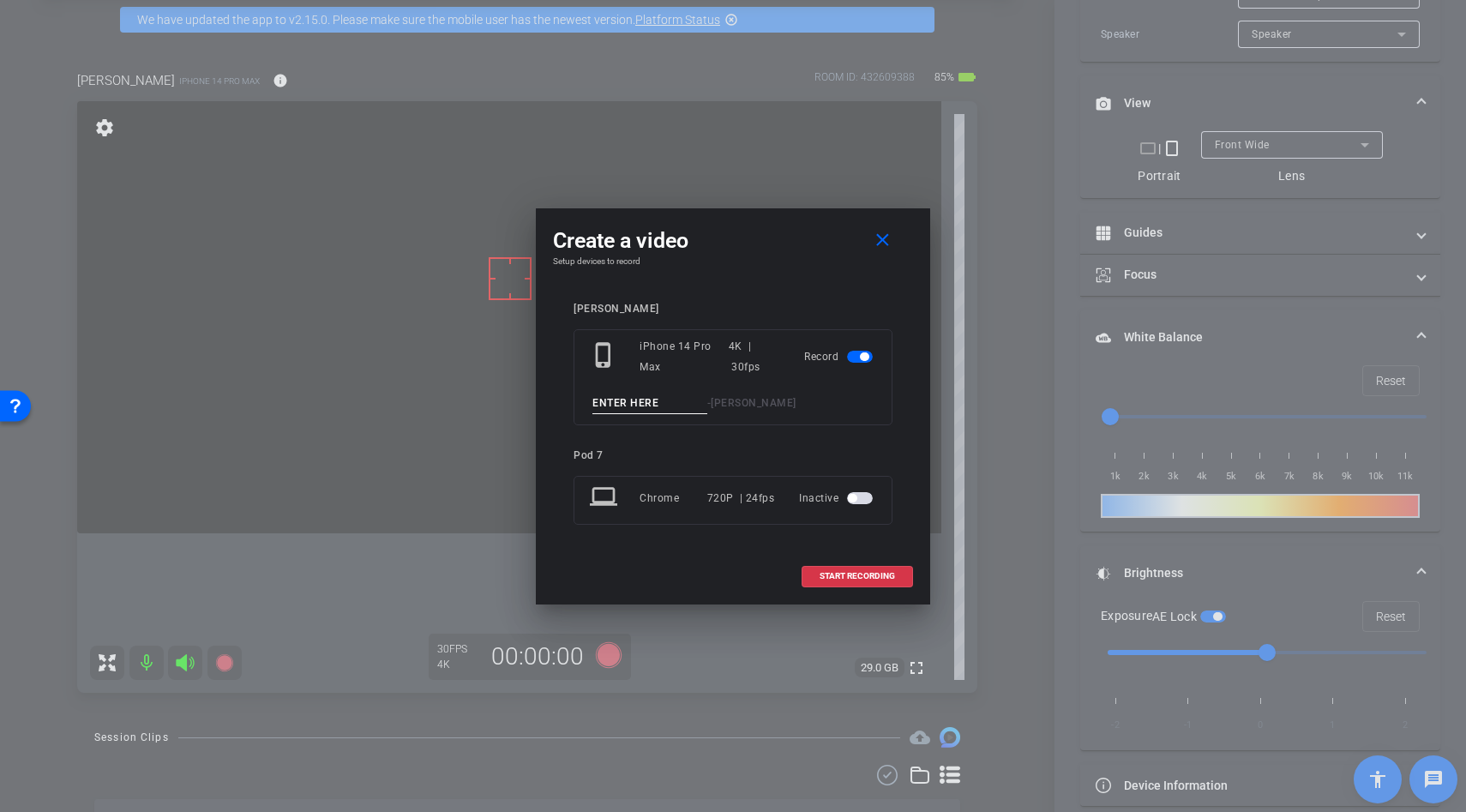
click at [630, 403] on input at bounding box center [650, 403] width 115 height 21
type input "brush"
click at [824, 576] on span "START RECORDING" at bounding box center [858, 576] width 76 height 9
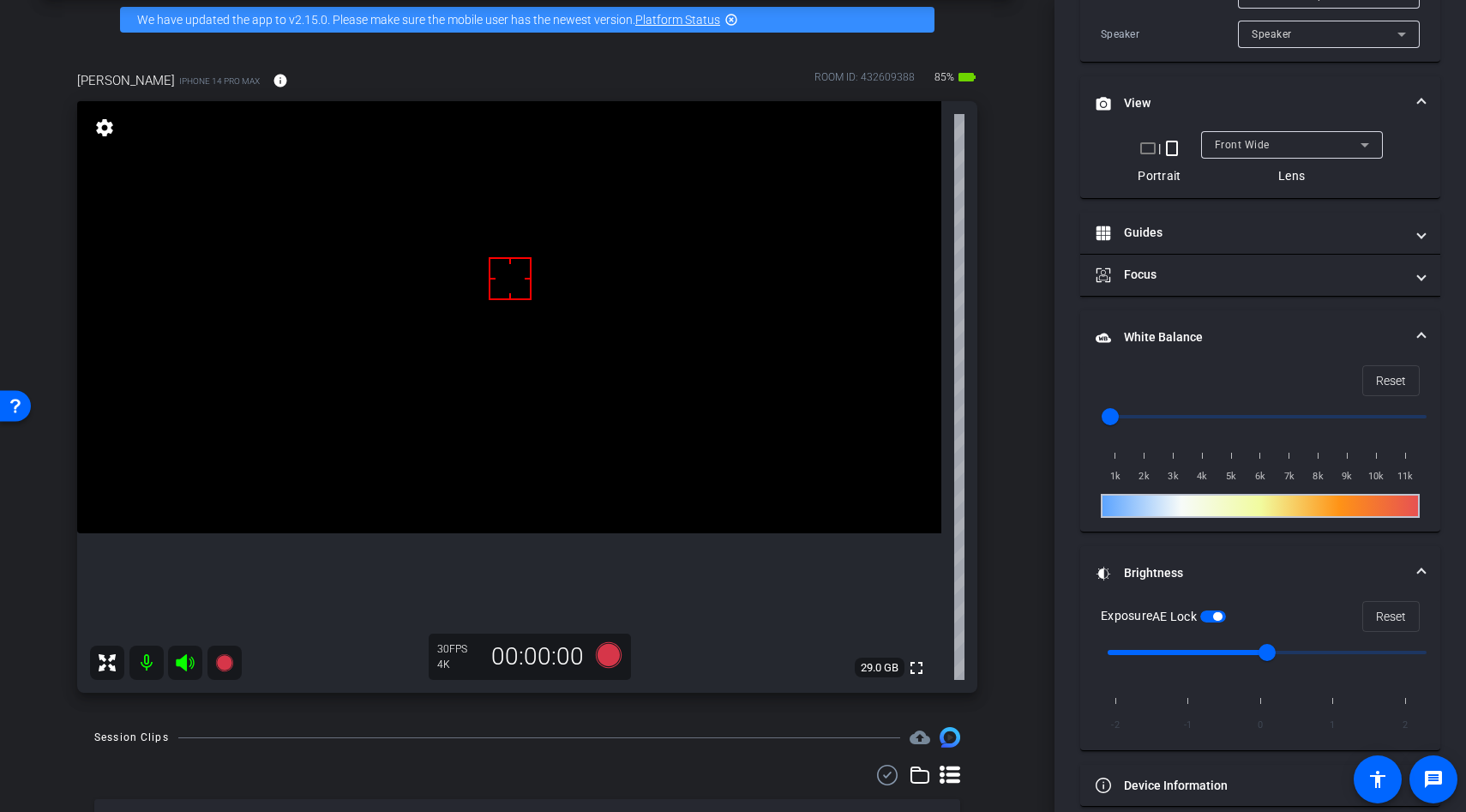
click at [552, 370] on video at bounding box center [509, 317] width 864 height 432
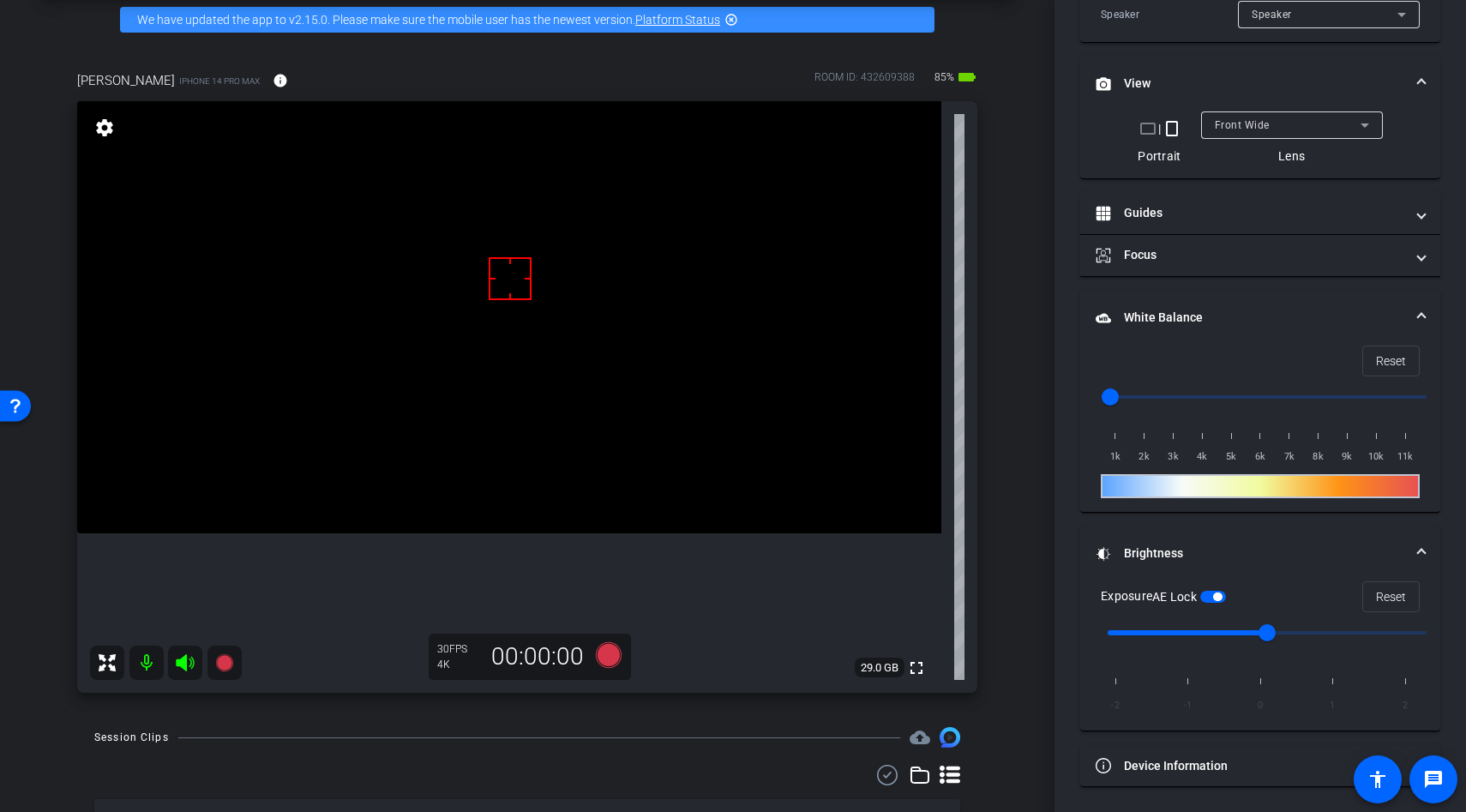
click at [532, 328] on div at bounding box center [510, 306] width 43 height 43
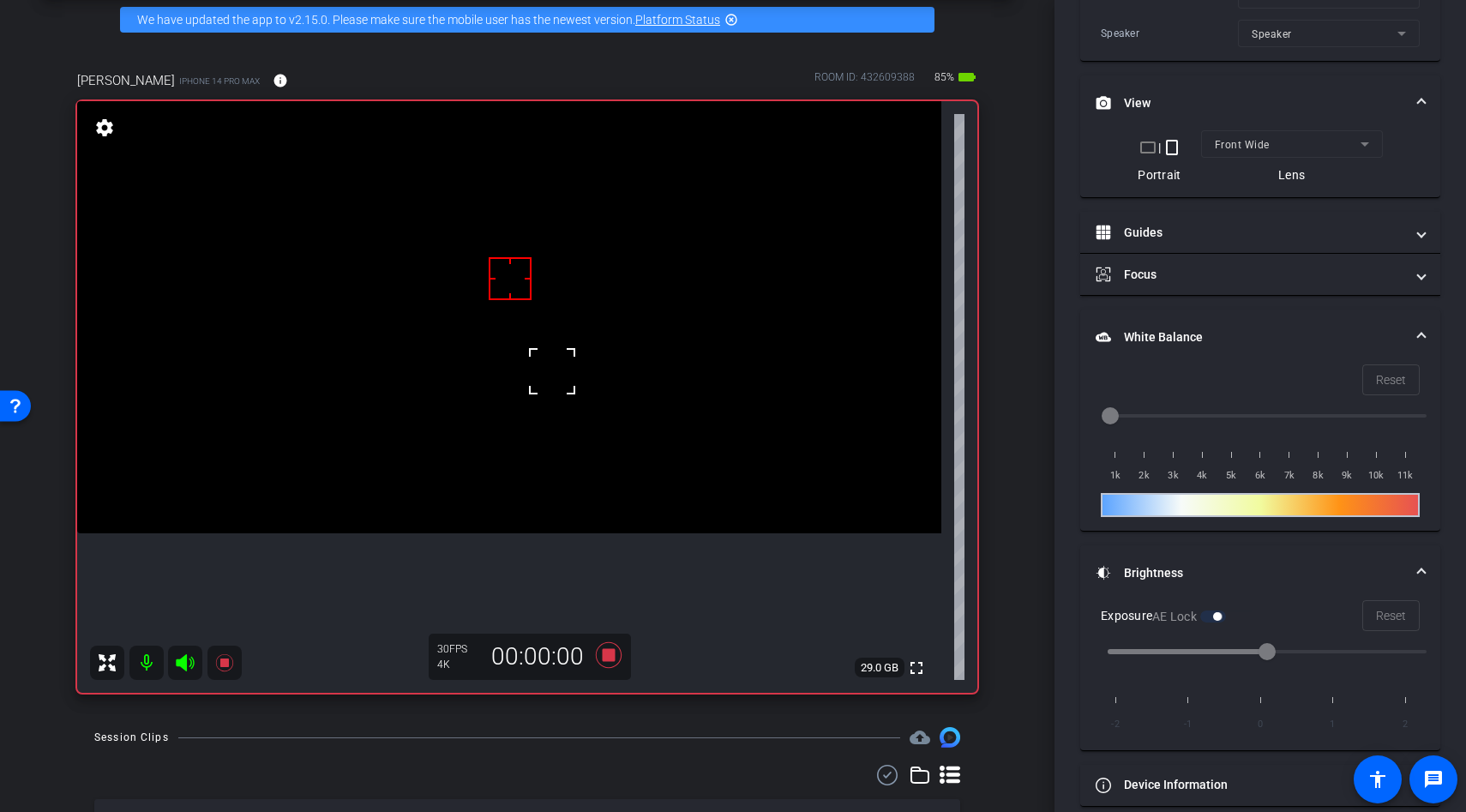
click at [566, 382] on div at bounding box center [552, 371] width 43 height 43
click at [581, 385] on video at bounding box center [509, 317] width 864 height 432
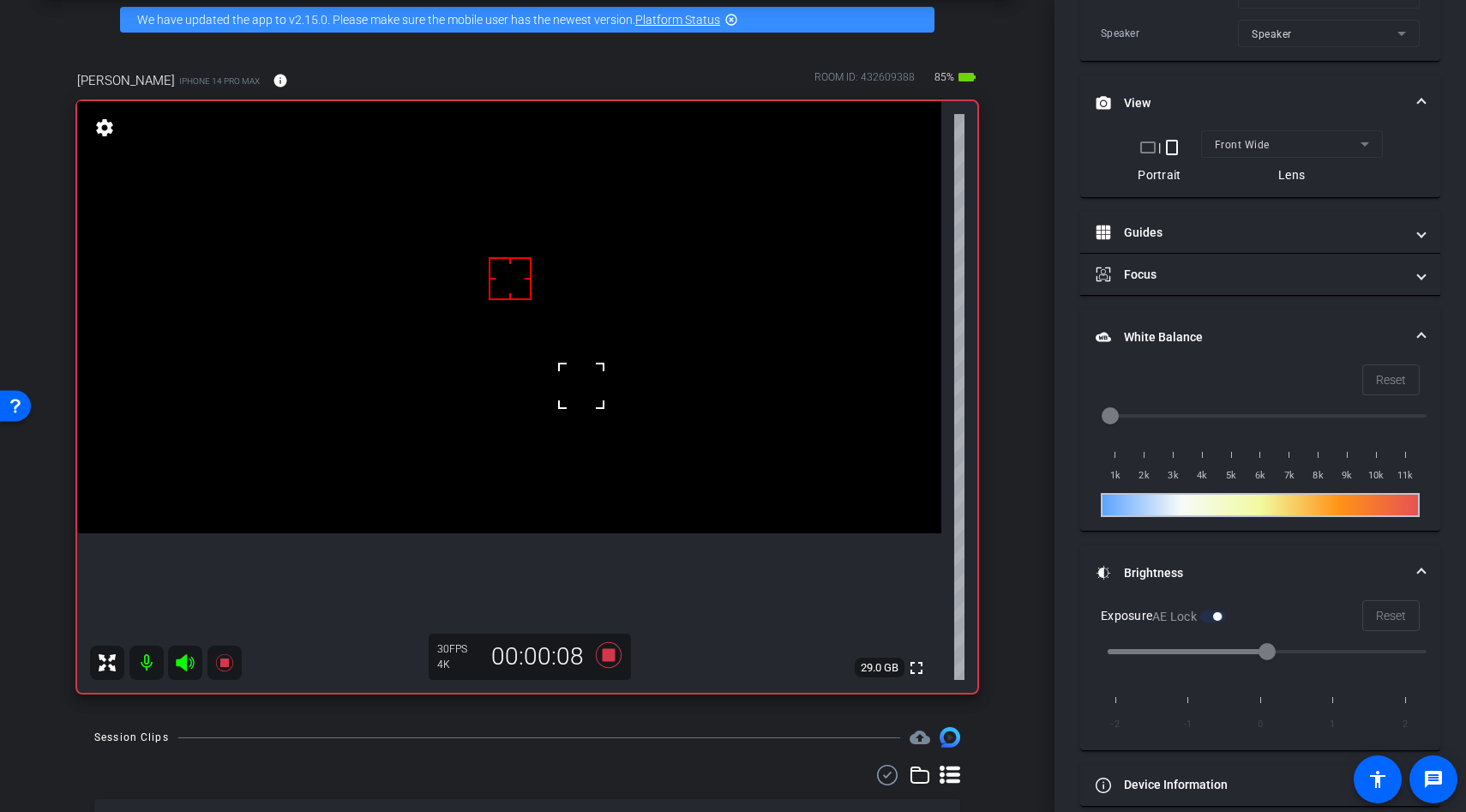
click at [579, 389] on div at bounding box center [581, 386] width 43 height 43
click at [612, 658] on icon at bounding box center [608, 655] width 25 height 25
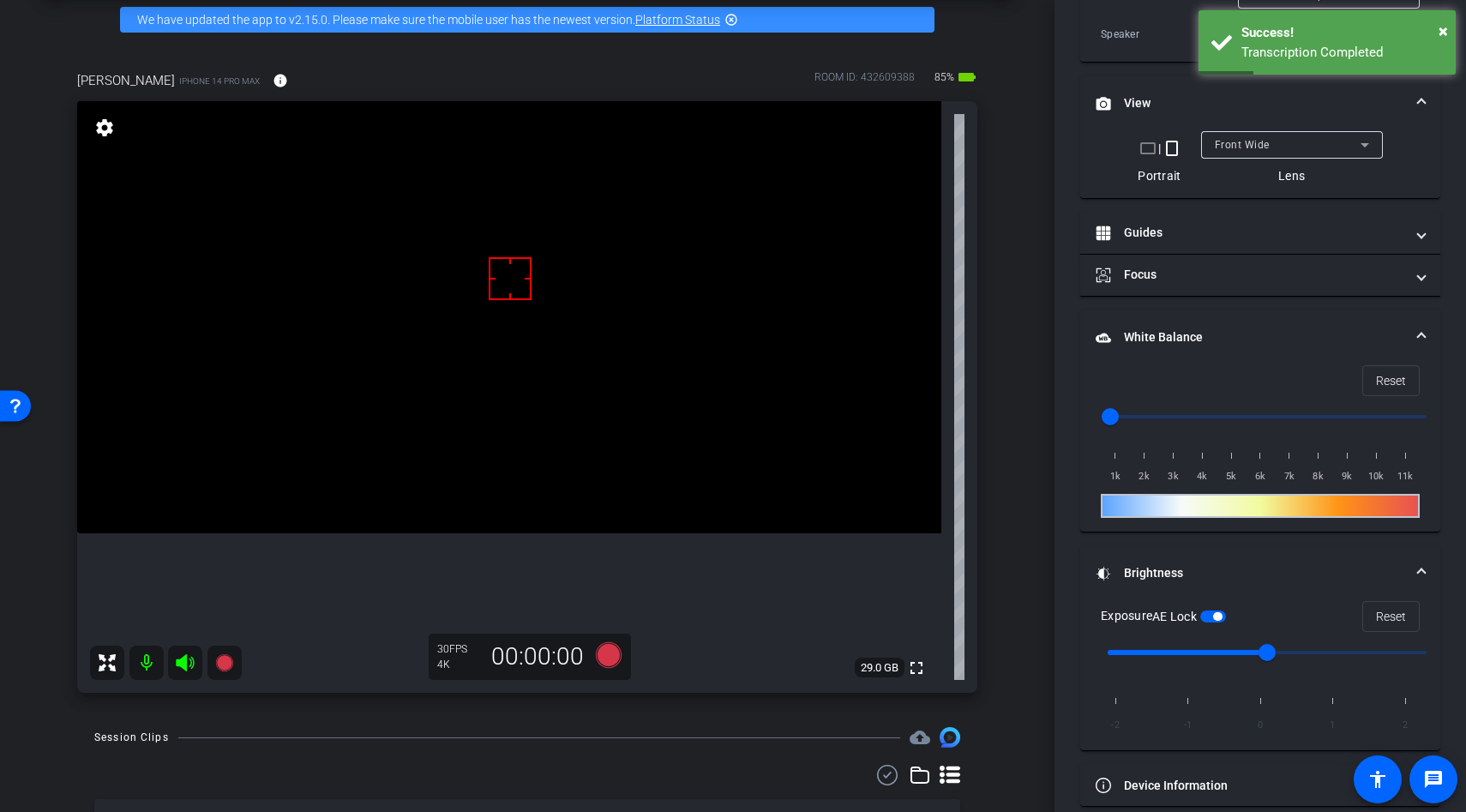
click at [532, 478] on video at bounding box center [509, 317] width 864 height 432
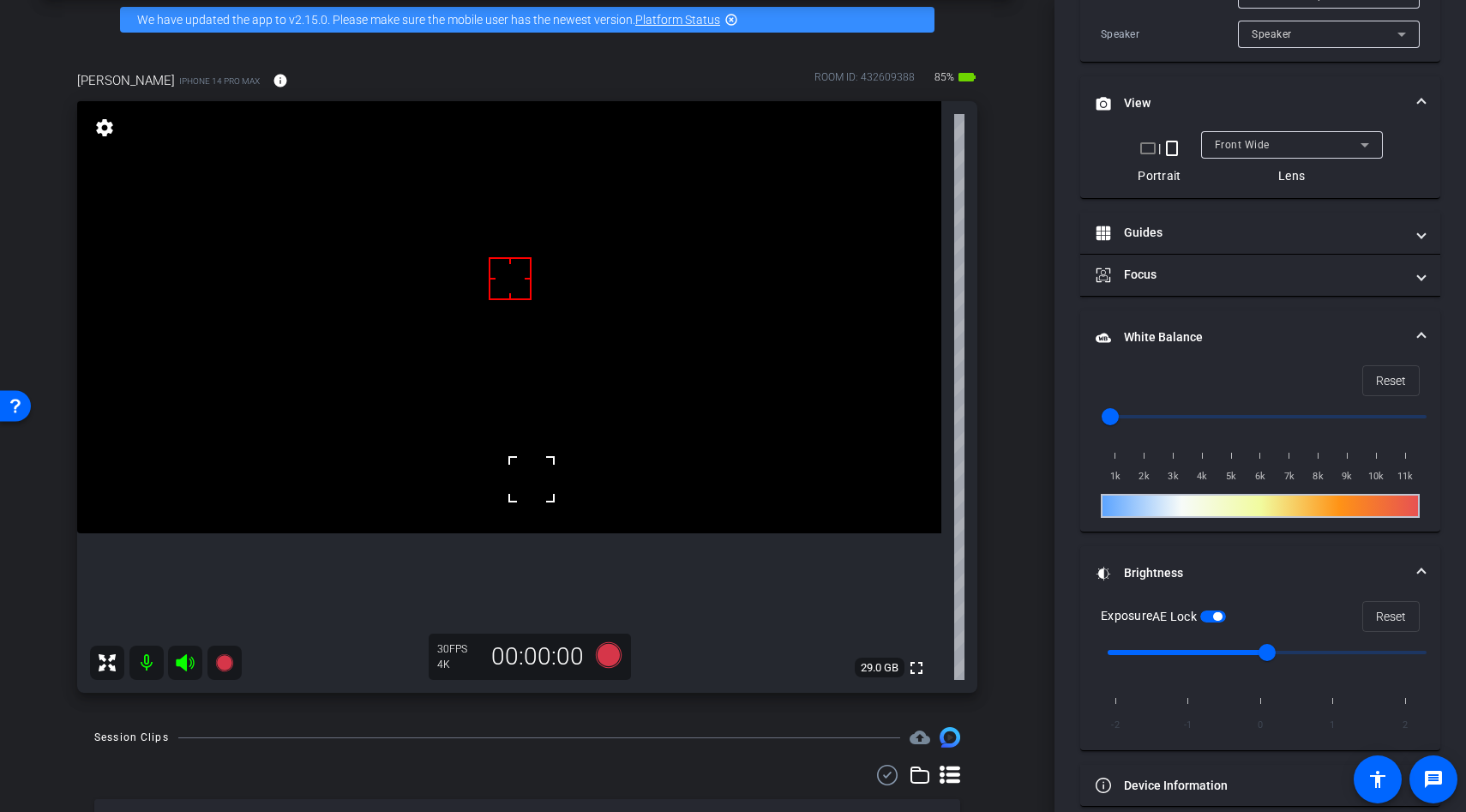
click at [552, 504] on video at bounding box center [509, 317] width 864 height 432
click at [552, 410] on div at bounding box center [564, 410] width 43 height 43
click at [555, 421] on div at bounding box center [564, 410] width 43 height 43
click at [567, 420] on div at bounding box center [564, 410] width 43 height 43
click at [1209, 613] on span "button" at bounding box center [1206, 617] width 9 height 9
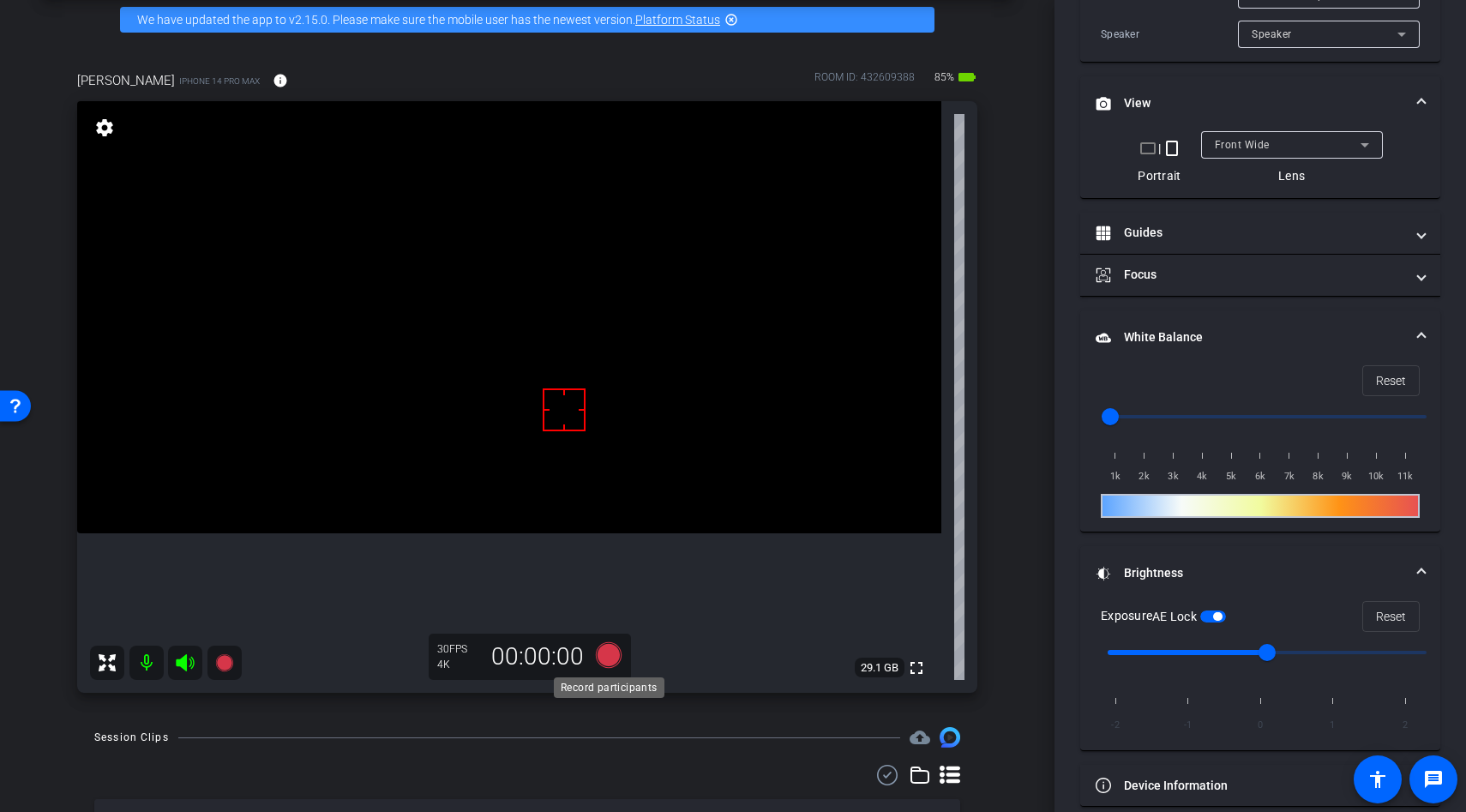
click at [597, 649] on icon at bounding box center [608, 655] width 25 height 25
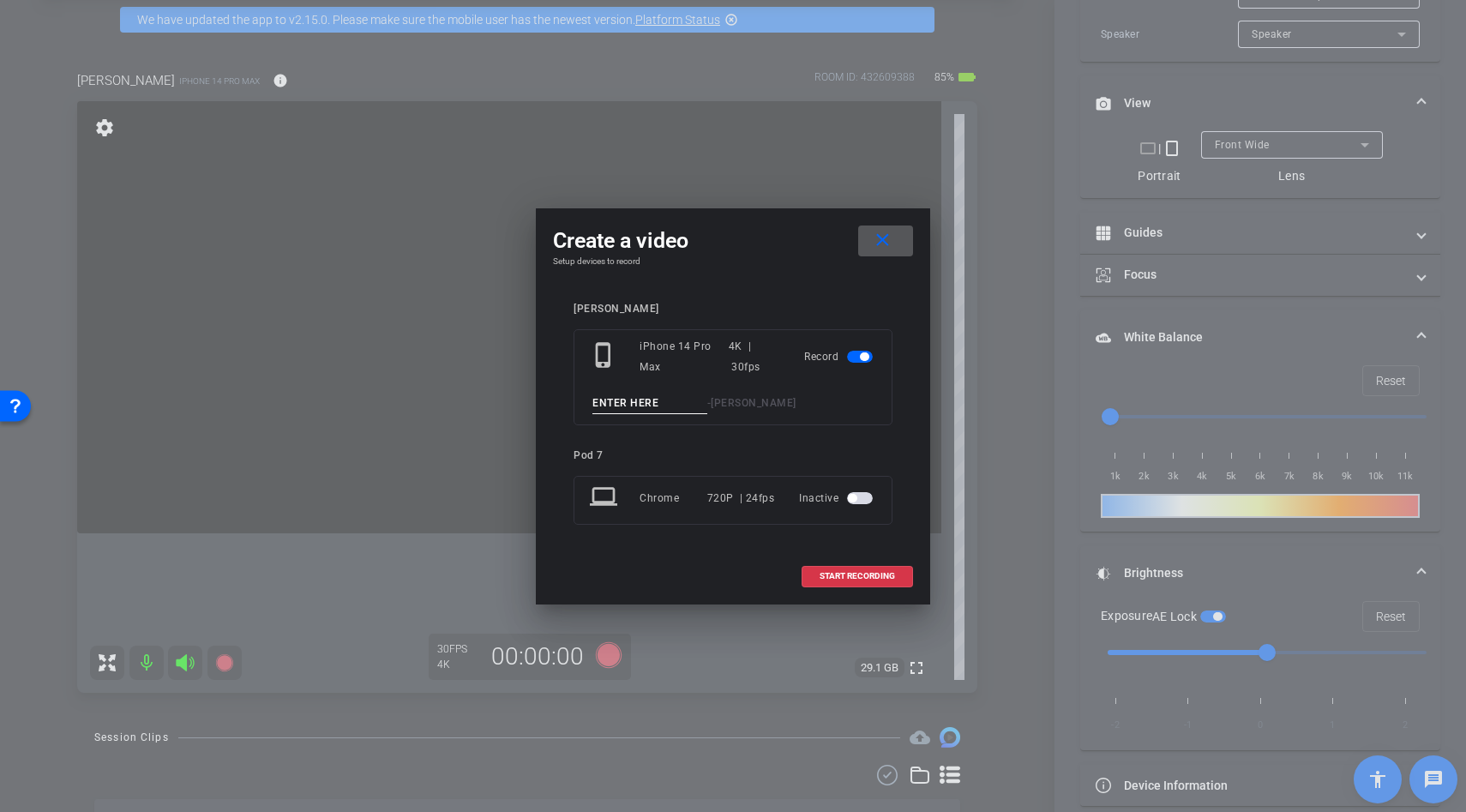
click at [614, 411] on input at bounding box center [650, 403] width 115 height 21
type input "brush"
click at [856, 555] on span at bounding box center [857, 576] width 110 height 41
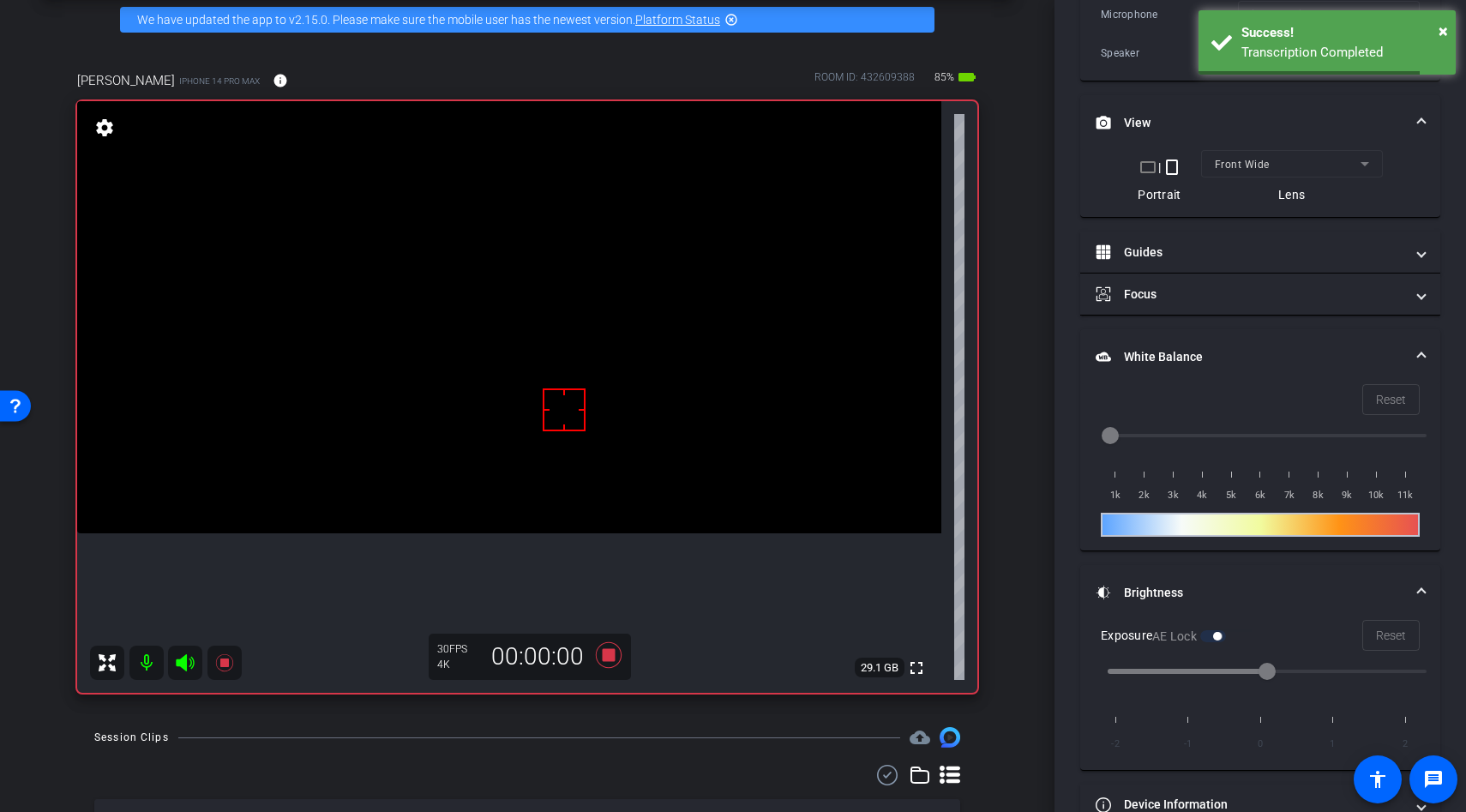
scroll to position [477, 0]
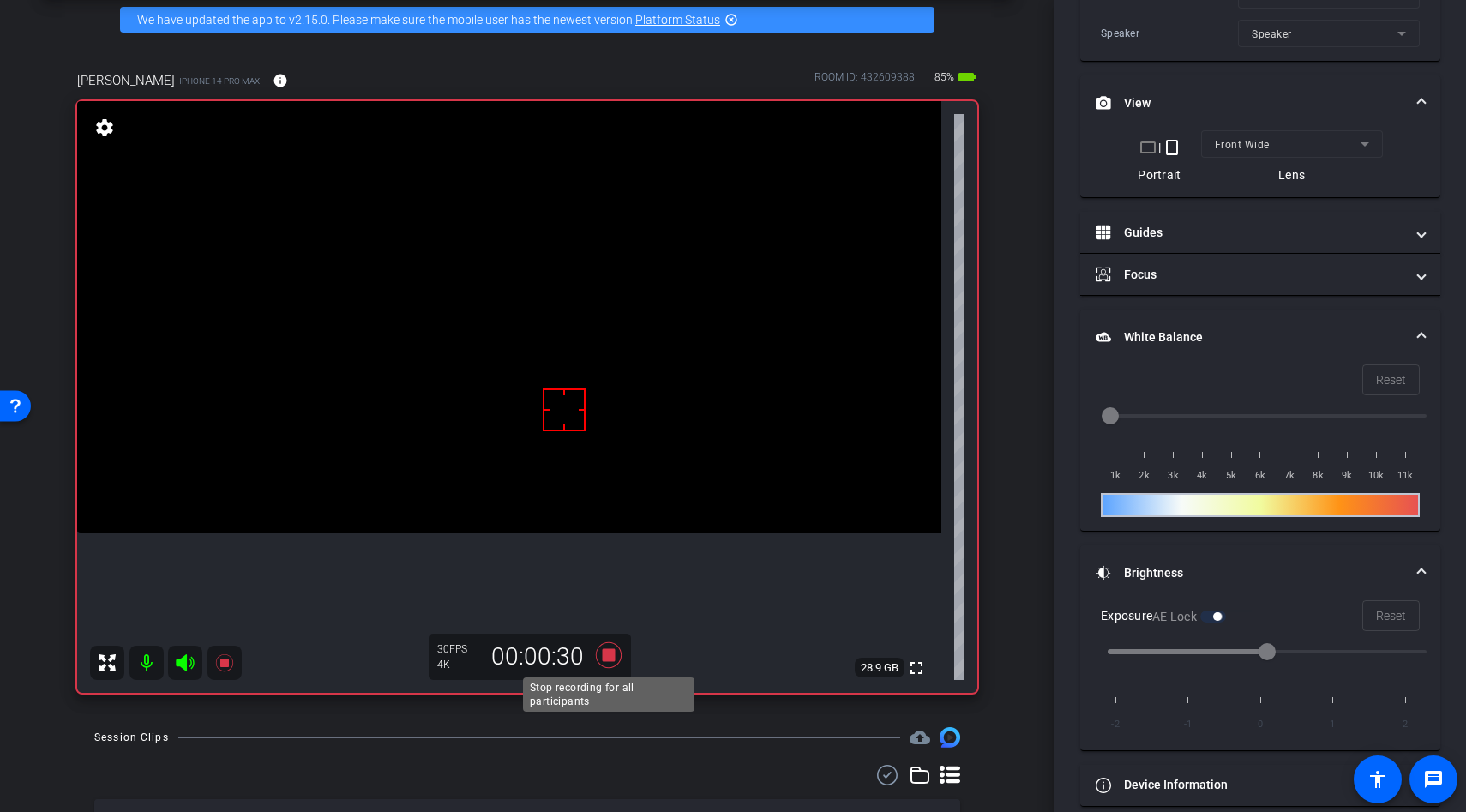
click at [613, 653] on icon at bounding box center [608, 655] width 25 height 25
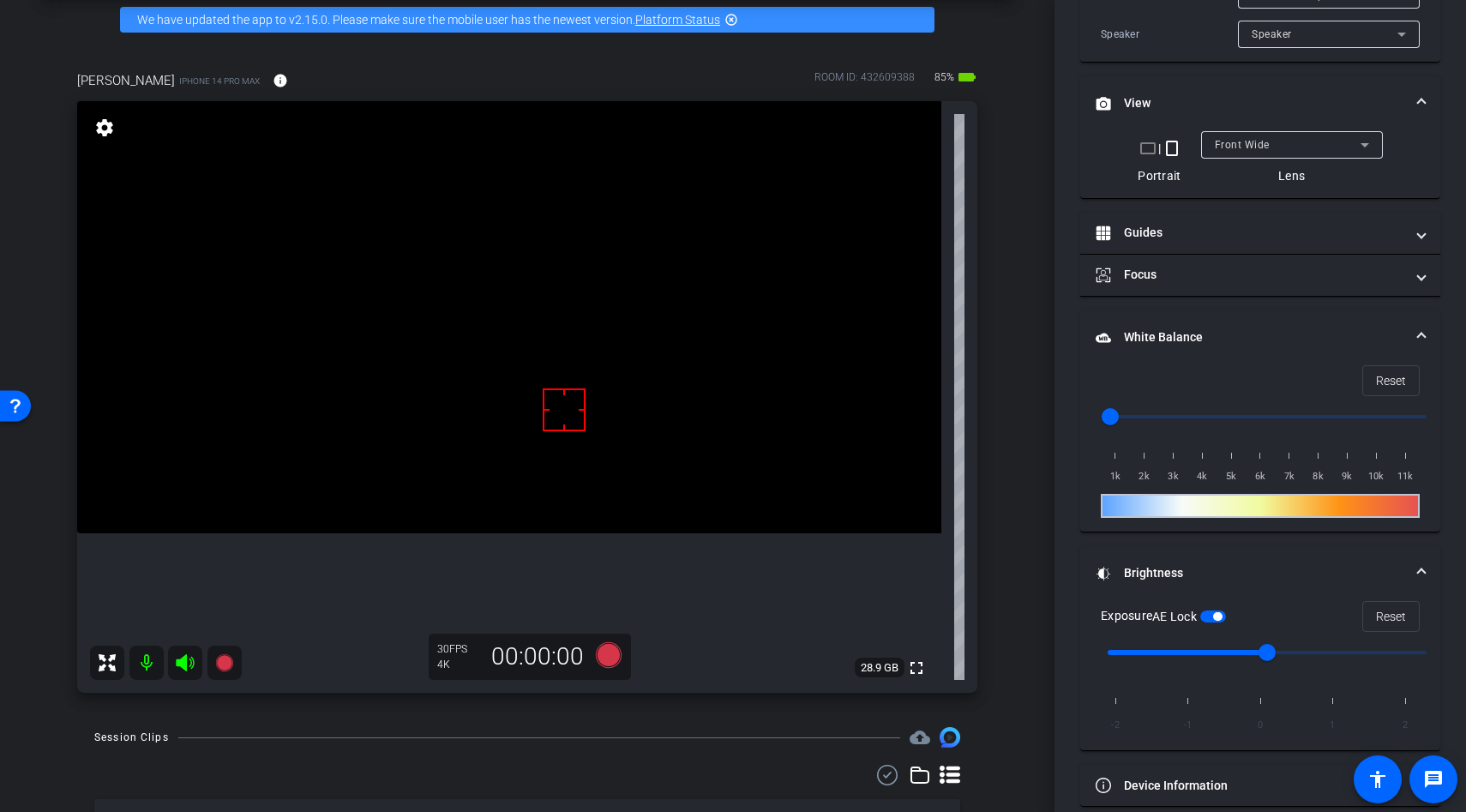
click at [1222, 618] on span "button" at bounding box center [1217, 617] width 9 height 9
click at [544, 228] on video at bounding box center [509, 317] width 864 height 432
click at [539, 209] on div at bounding box center [544, 229] width 43 height 43
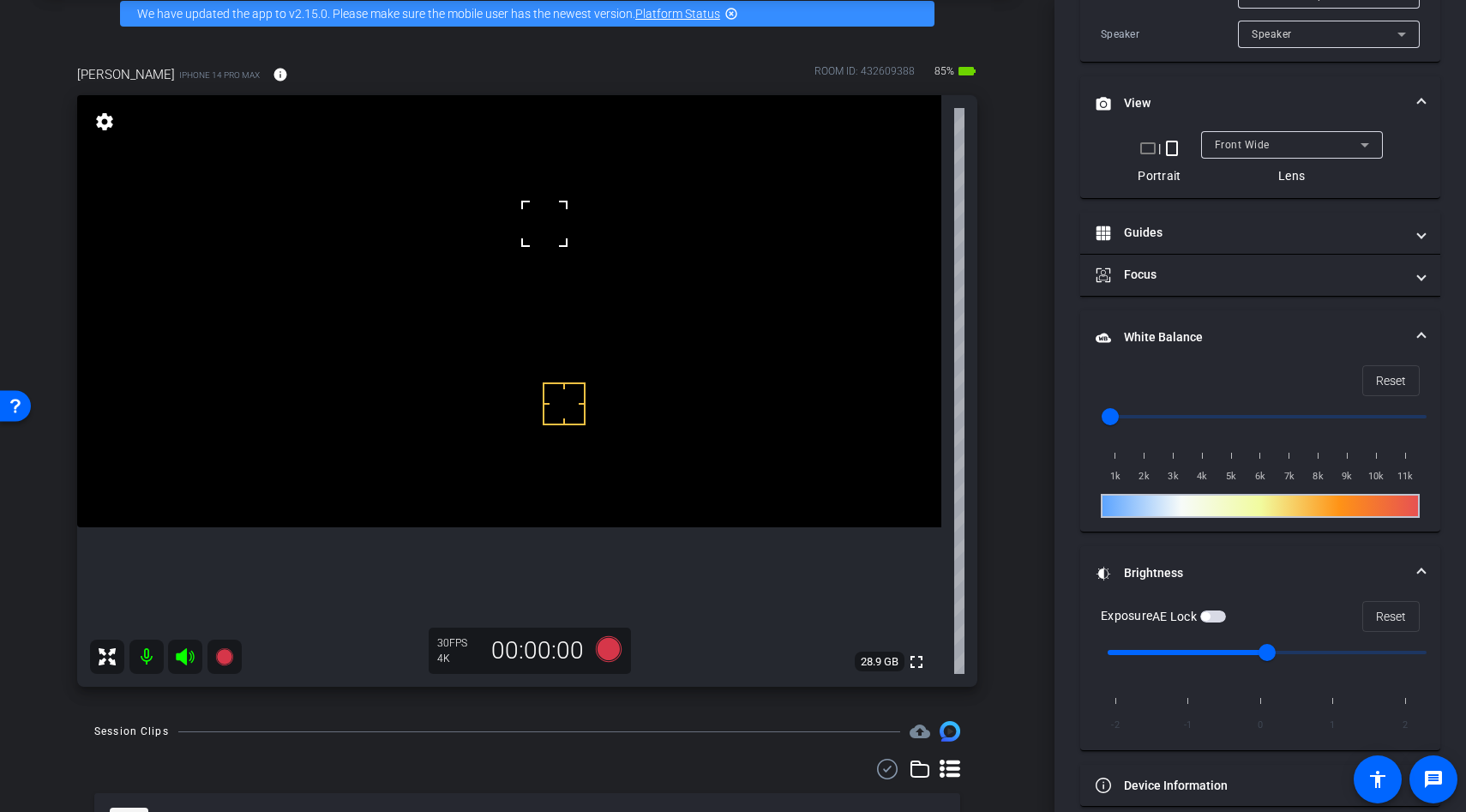
scroll to position [82, 0]
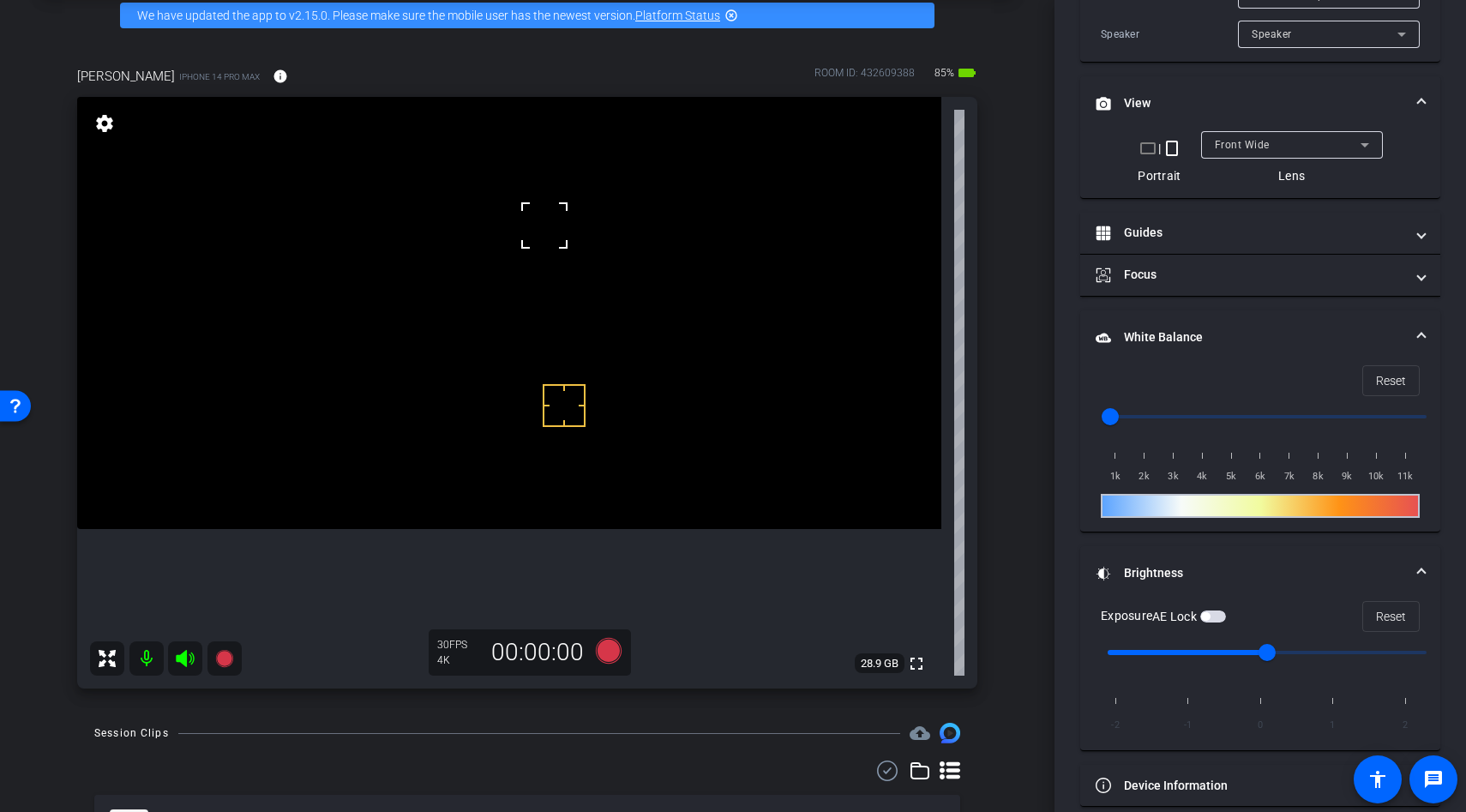
click at [520, 212] on video at bounding box center [509, 313] width 864 height 432
click at [520, 212] on div at bounding box center [520, 213] width 43 height 43
click at [490, 344] on video at bounding box center [509, 313] width 864 height 432
click at [519, 171] on video at bounding box center [509, 313] width 864 height 432
click at [517, 180] on div at bounding box center [519, 172] width 43 height 43
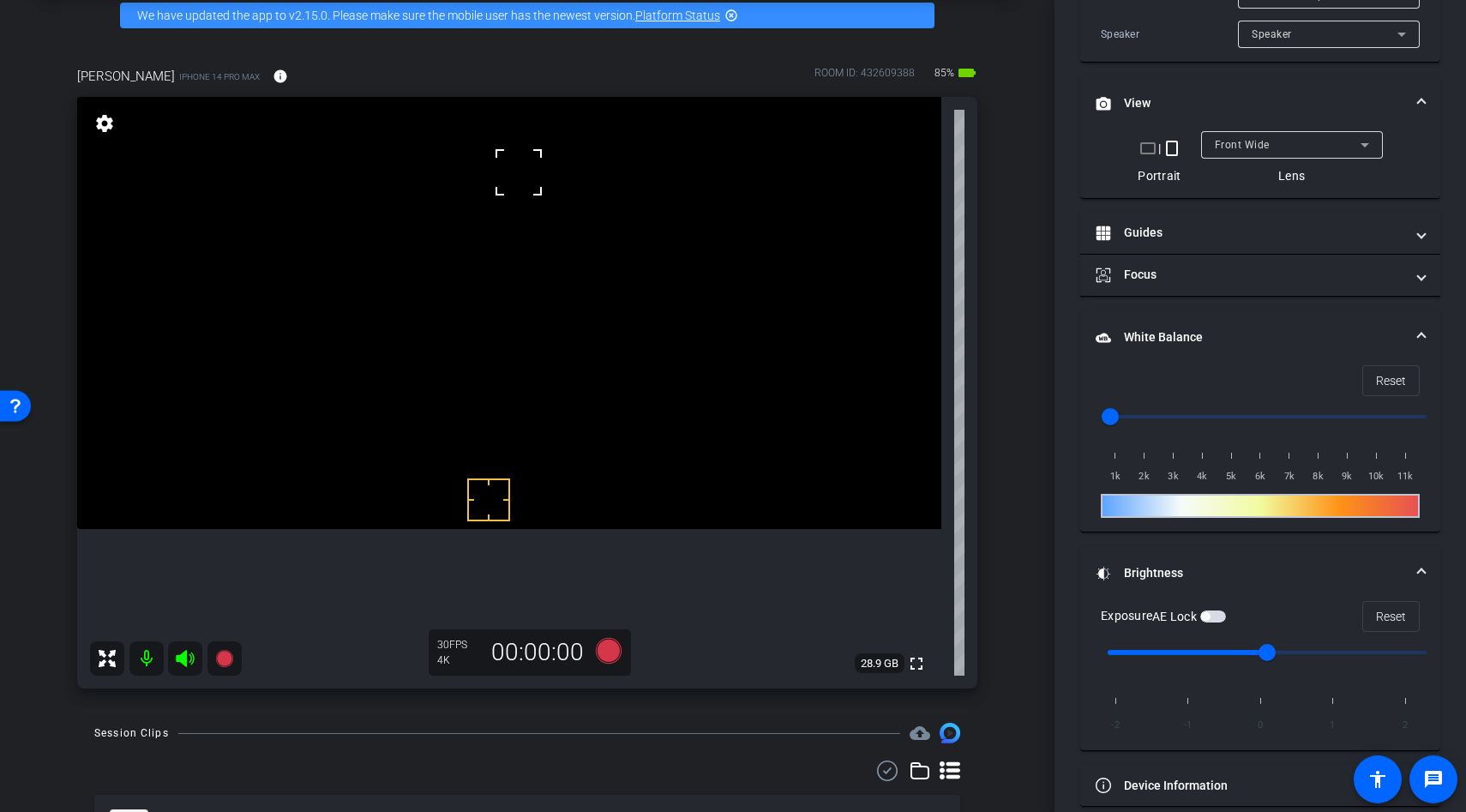
click at [497, 151] on span at bounding box center [497, 151] width 0 height 0
drag, startPoint x: 1274, startPoint y: 651, endPoint x: 1223, endPoint y: 653, distance: 51.0
click at [1223, 653] on input "range" at bounding box center [1267, 652] width 355 height 38
drag, startPoint x: 1192, startPoint y: 649, endPoint x: 1230, endPoint y: 650, distance: 38.0
click at [1230, 650] on input "range" at bounding box center [1267, 652] width 355 height 38
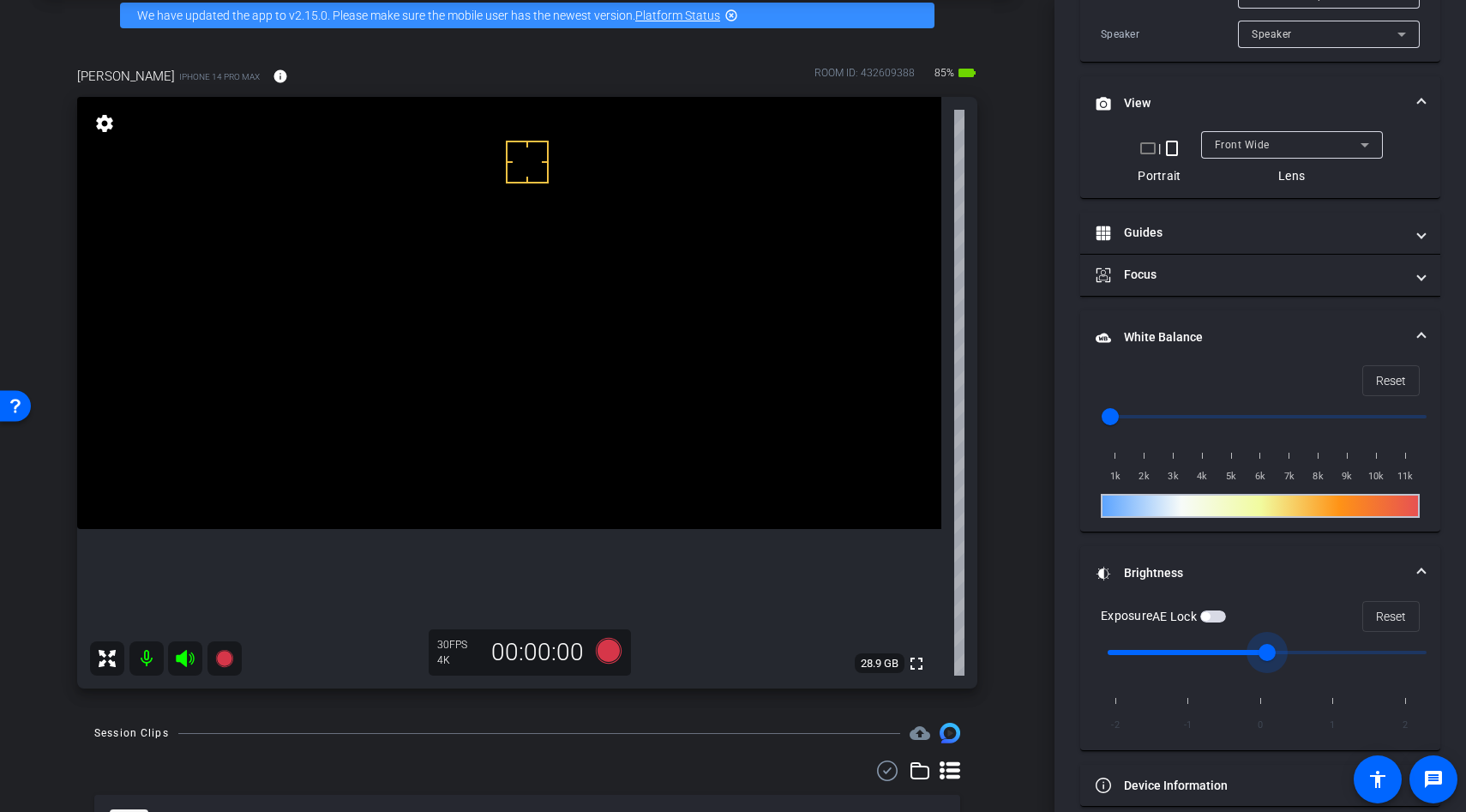
click at [1201, 648] on input "range" at bounding box center [1267, 652] width 355 height 38
type input "0"
click at [1245, 649] on input "range" at bounding box center [1267, 652] width 355 height 38
drag, startPoint x: 1116, startPoint y: 419, endPoint x: 1225, endPoint y: 404, distance: 110.0
click at [1225, 404] on input "range" at bounding box center [1267, 417] width 355 height 38
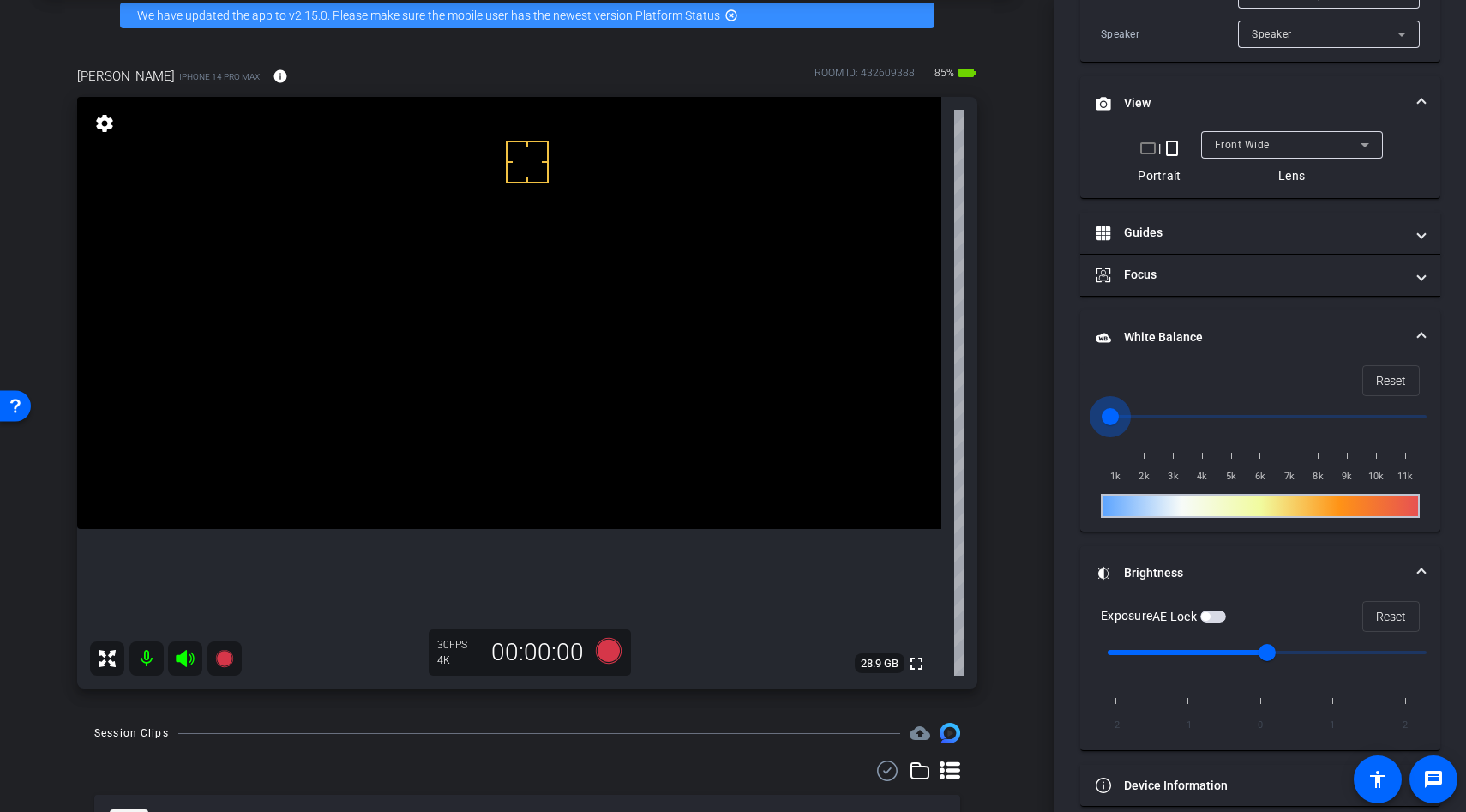
drag, startPoint x: 1225, startPoint y: 404, endPoint x: 1010, endPoint y: 419, distance: 215.5
click at [1011, 419] on div "arrow_back [PERSON_NAME] Back to project Send invite account_box grid_on settin…" at bounding box center [733, 406] width 1466 height 812
click at [1377, 385] on span "Reset" at bounding box center [1391, 381] width 30 height 33
click at [1406, 379] on span at bounding box center [1390, 381] width 55 height 41
click at [1248, 505] on div at bounding box center [1260, 505] width 319 height 24
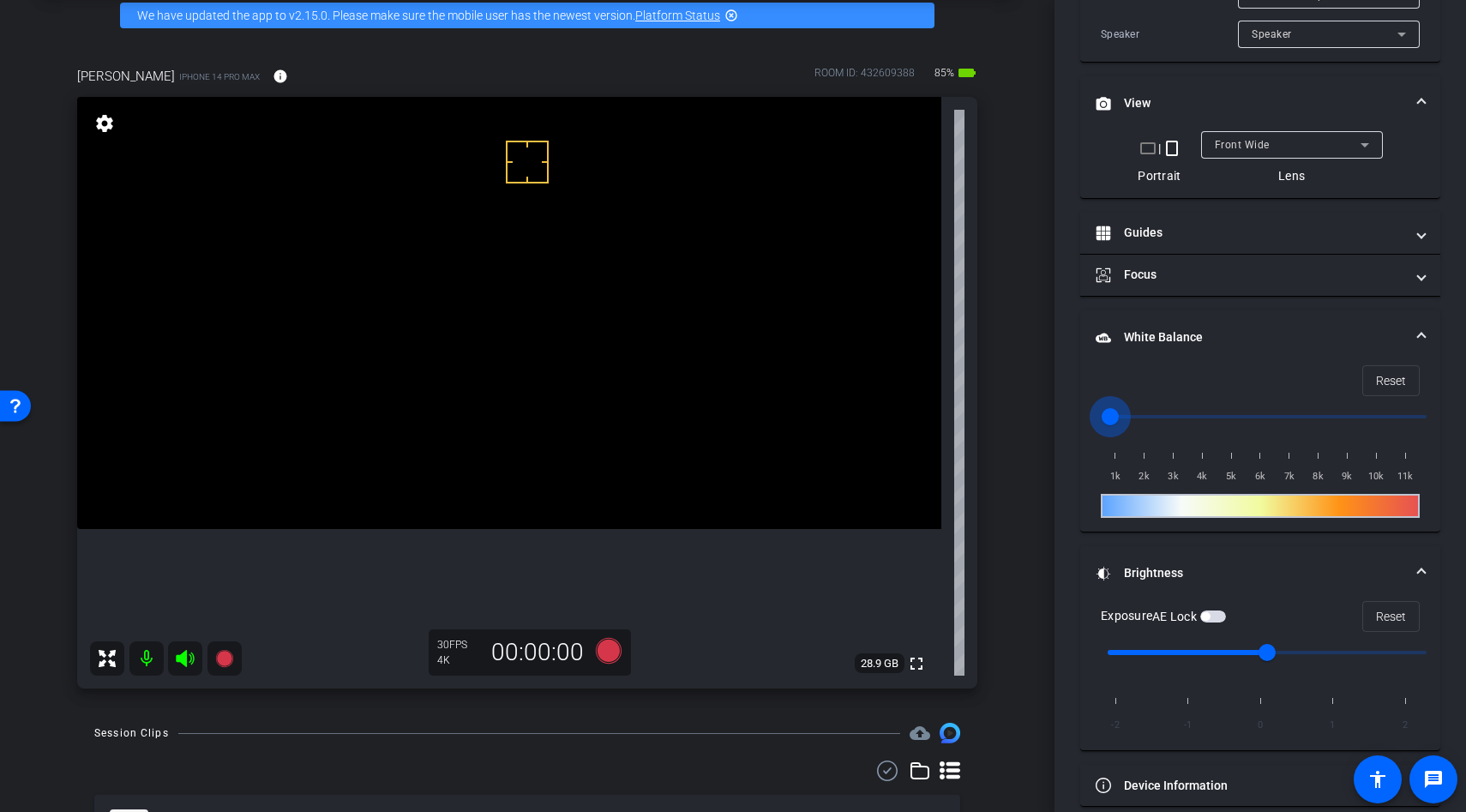
click at [1121, 409] on input "range" at bounding box center [1267, 417] width 355 height 38
click at [1383, 376] on span "Reset" at bounding box center [1391, 381] width 30 height 33
type input "1000"
click at [631, 318] on video at bounding box center [509, 313] width 864 height 432
click at [524, 318] on video at bounding box center [509, 313] width 864 height 432
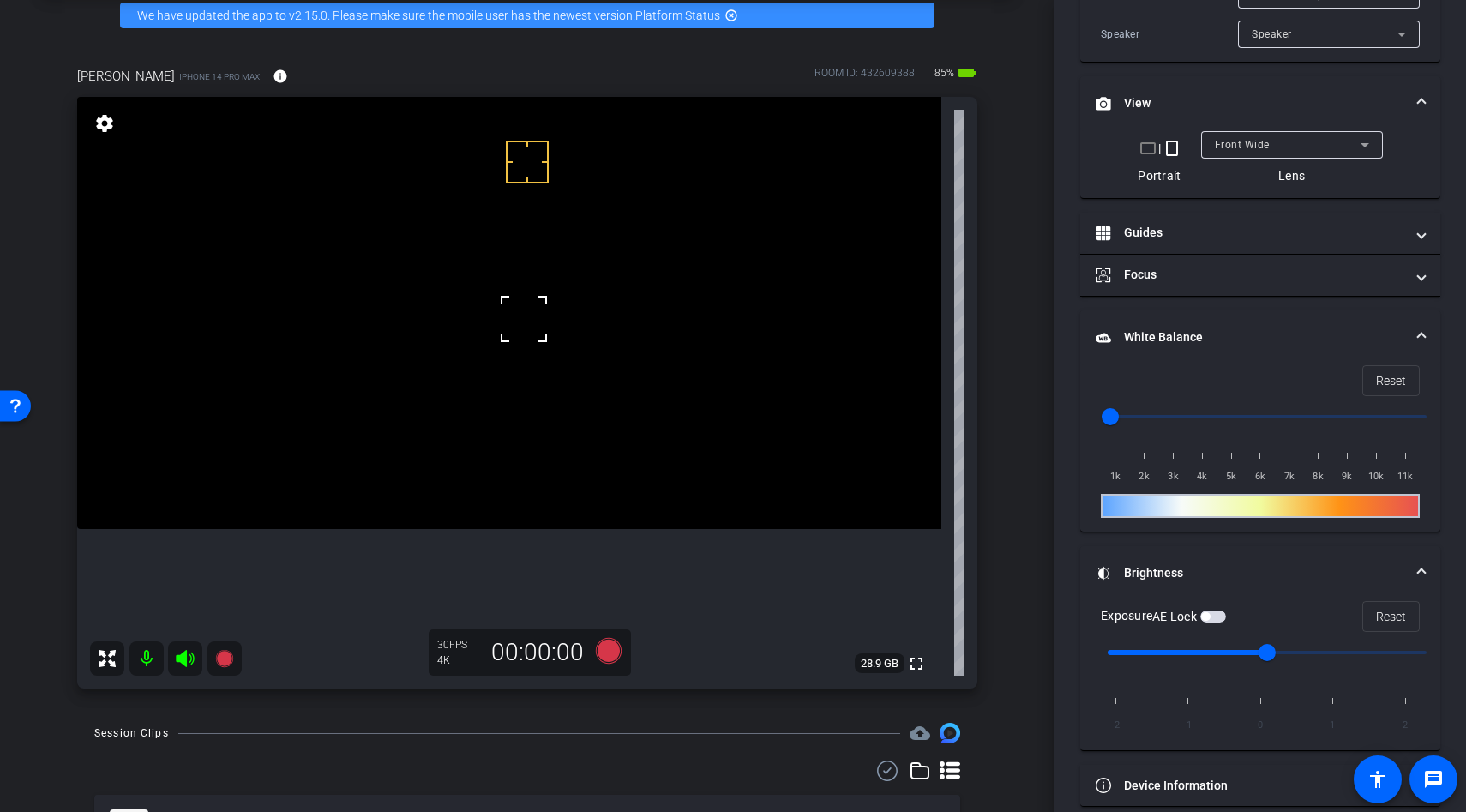
click at [492, 244] on video at bounding box center [509, 313] width 864 height 432
click at [523, 205] on video at bounding box center [509, 313] width 864 height 432
click at [504, 204] on video at bounding box center [509, 313] width 864 height 432
click at [505, 228] on video at bounding box center [509, 313] width 864 height 432
click at [1214, 614] on span "button" at bounding box center [1213, 617] width 25 height 12
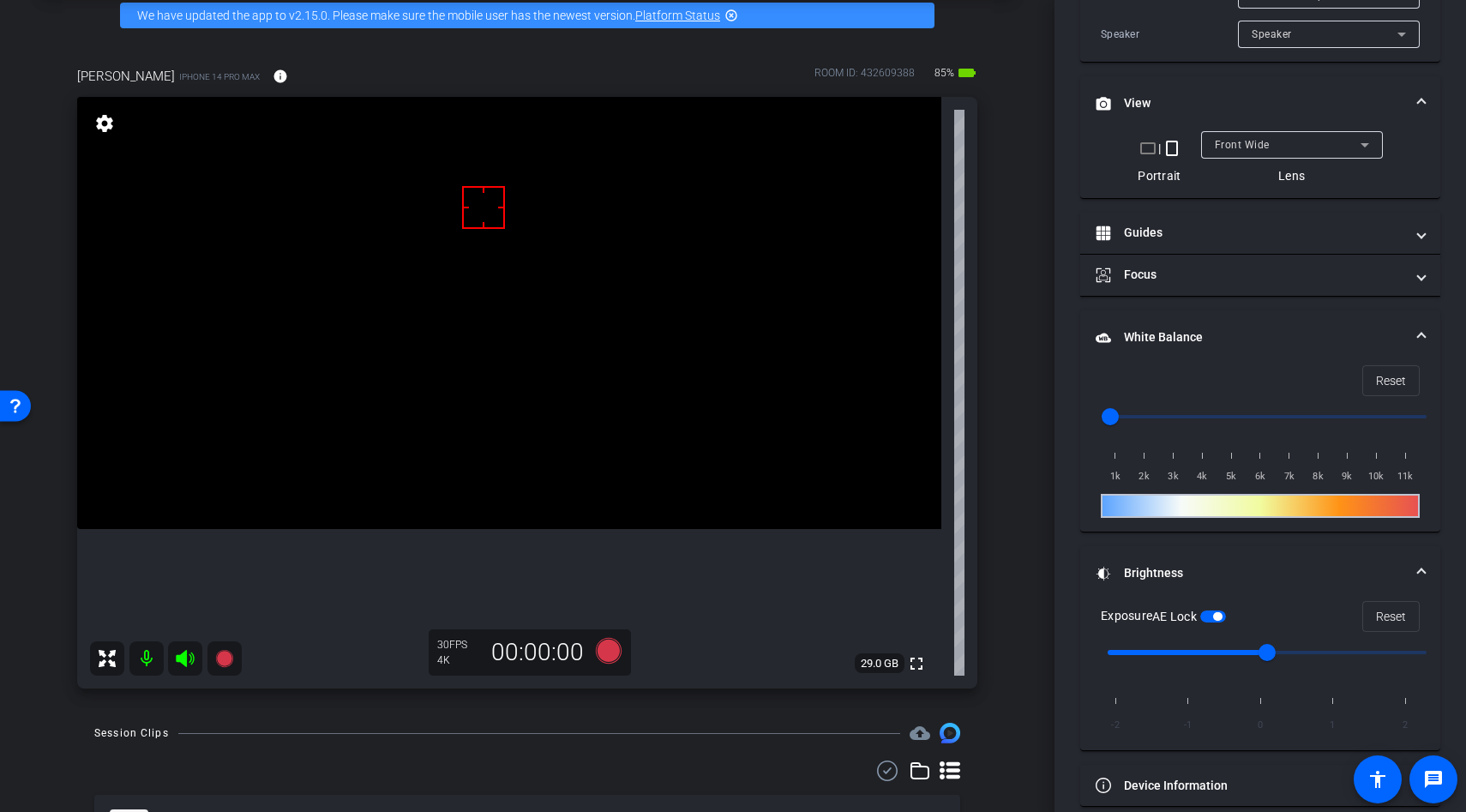
click at [496, 354] on video at bounding box center [509, 313] width 864 height 432
click at [464, 349] on video at bounding box center [509, 313] width 864 height 432
click at [470, 363] on div at bounding box center [475, 372] width 43 height 43
click at [1220, 618] on span "button" at bounding box center [1213, 617] width 25 height 12
click at [621, 647] on icon at bounding box center [608, 650] width 41 height 31
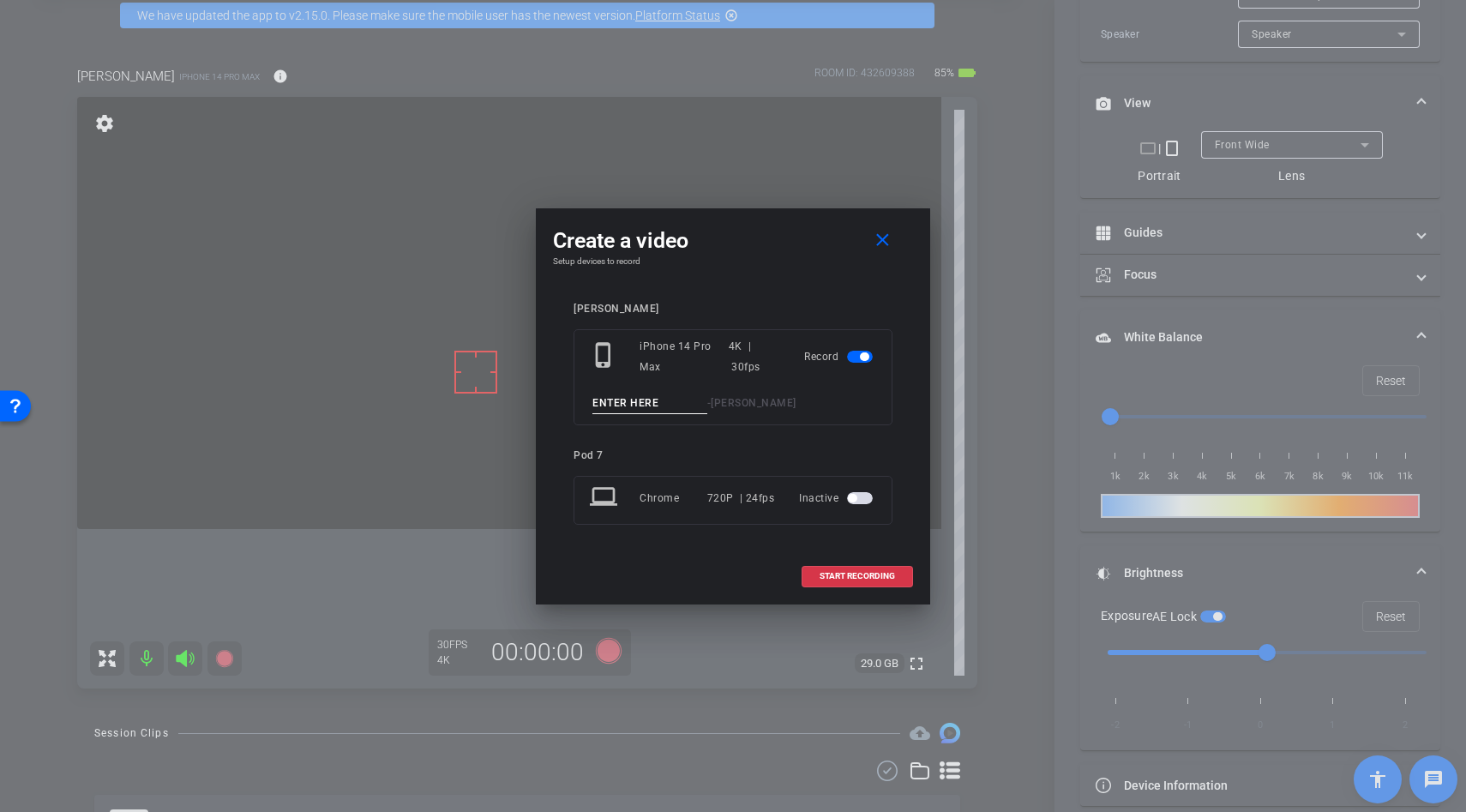
click at [631, 404] on input at bounding box center [650, 403] width 115 height 21
type input "brusg"
click at [880, 578] on span "START RECORDING" at bounding box center [858, 576] width 76 height 9
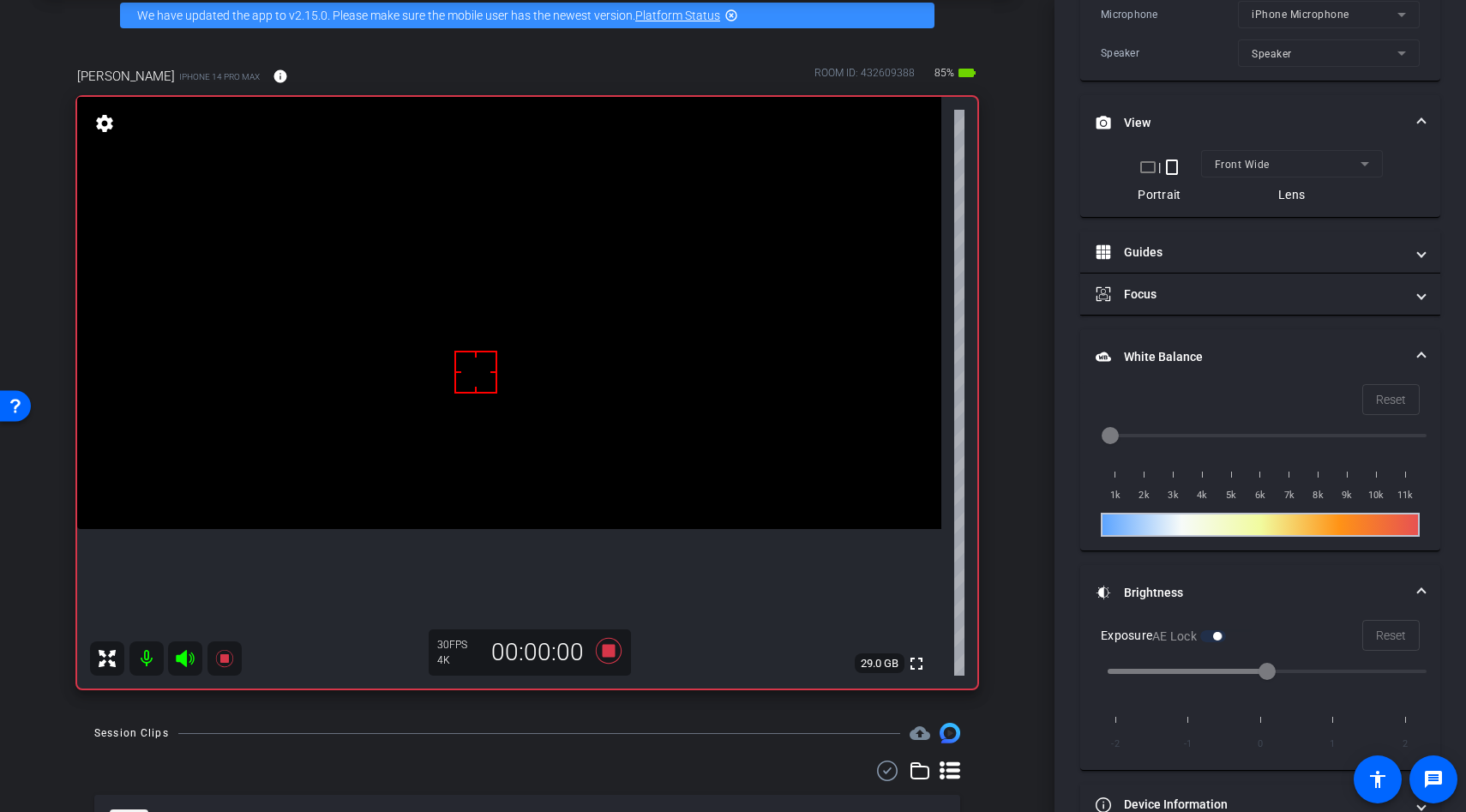
scroll to position [477, 0]
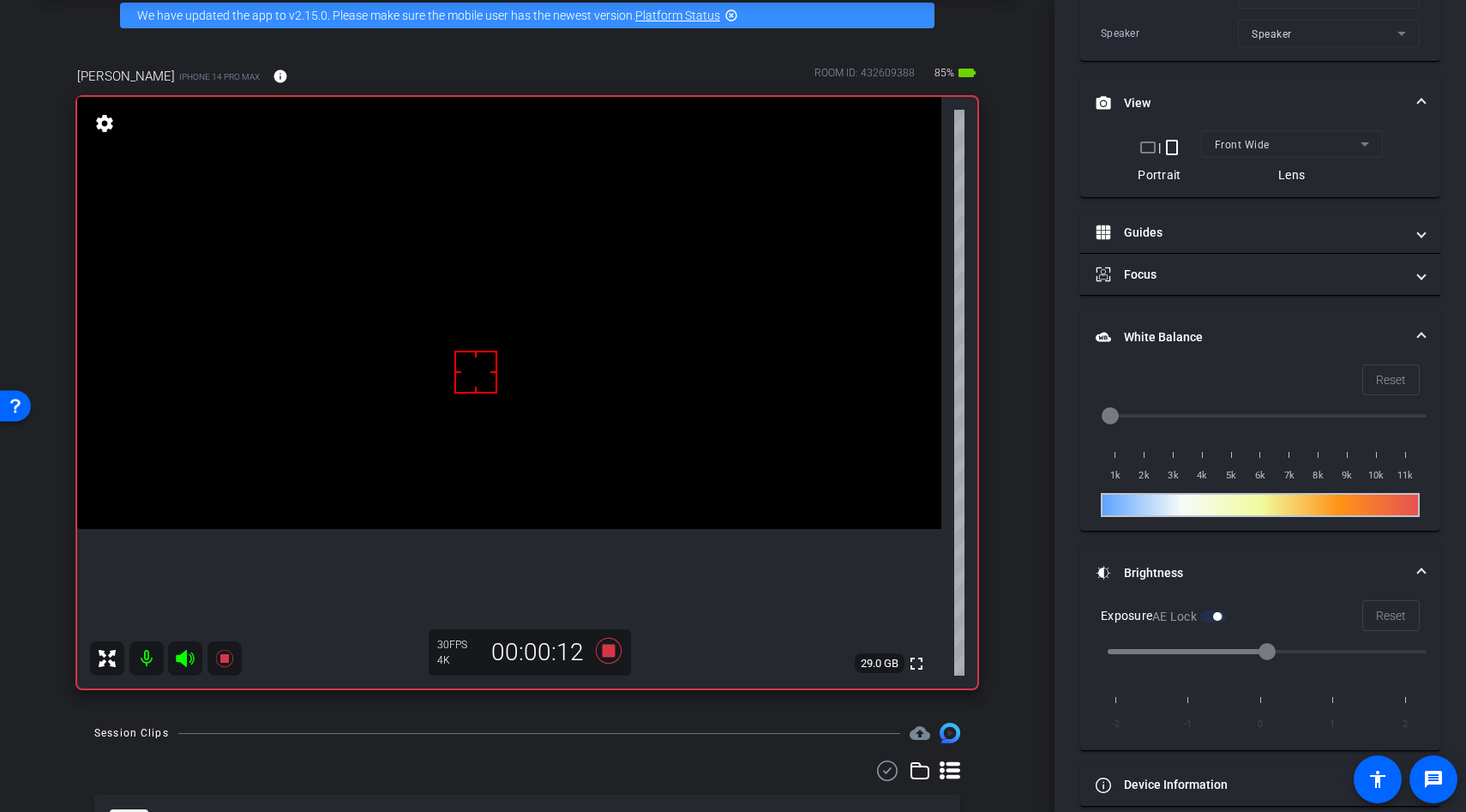
click at [477, 345] on video at bounding box center [509, 313] width 864 height 432
click at [470, 258] on video at bounding box center [509, 313] width 864 height 432
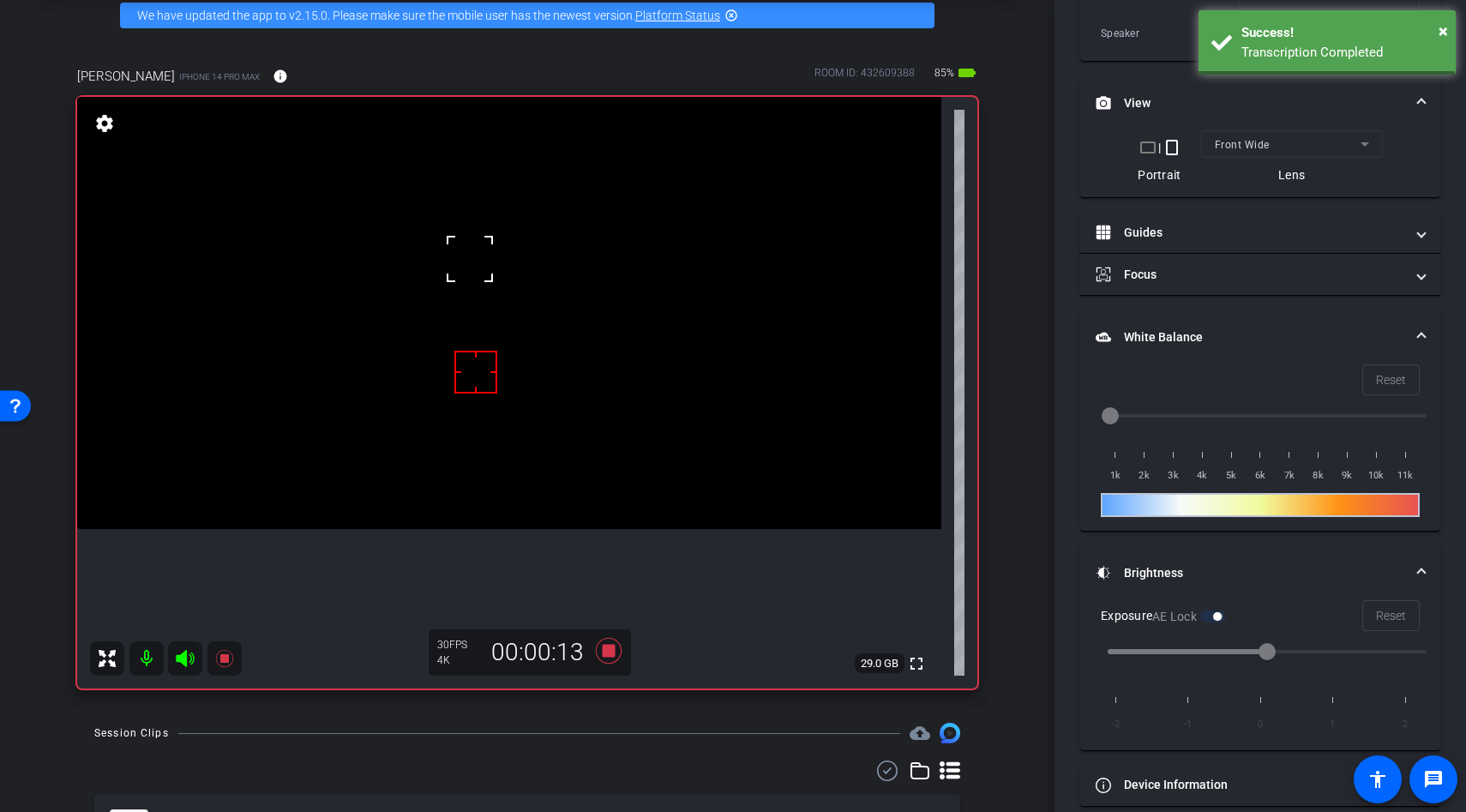
click at [486, 329] on video at bounding box center [509, 313] width 864 height 432
click at [497, 327] on div at bounding box center [486, 329] width 43 height 43
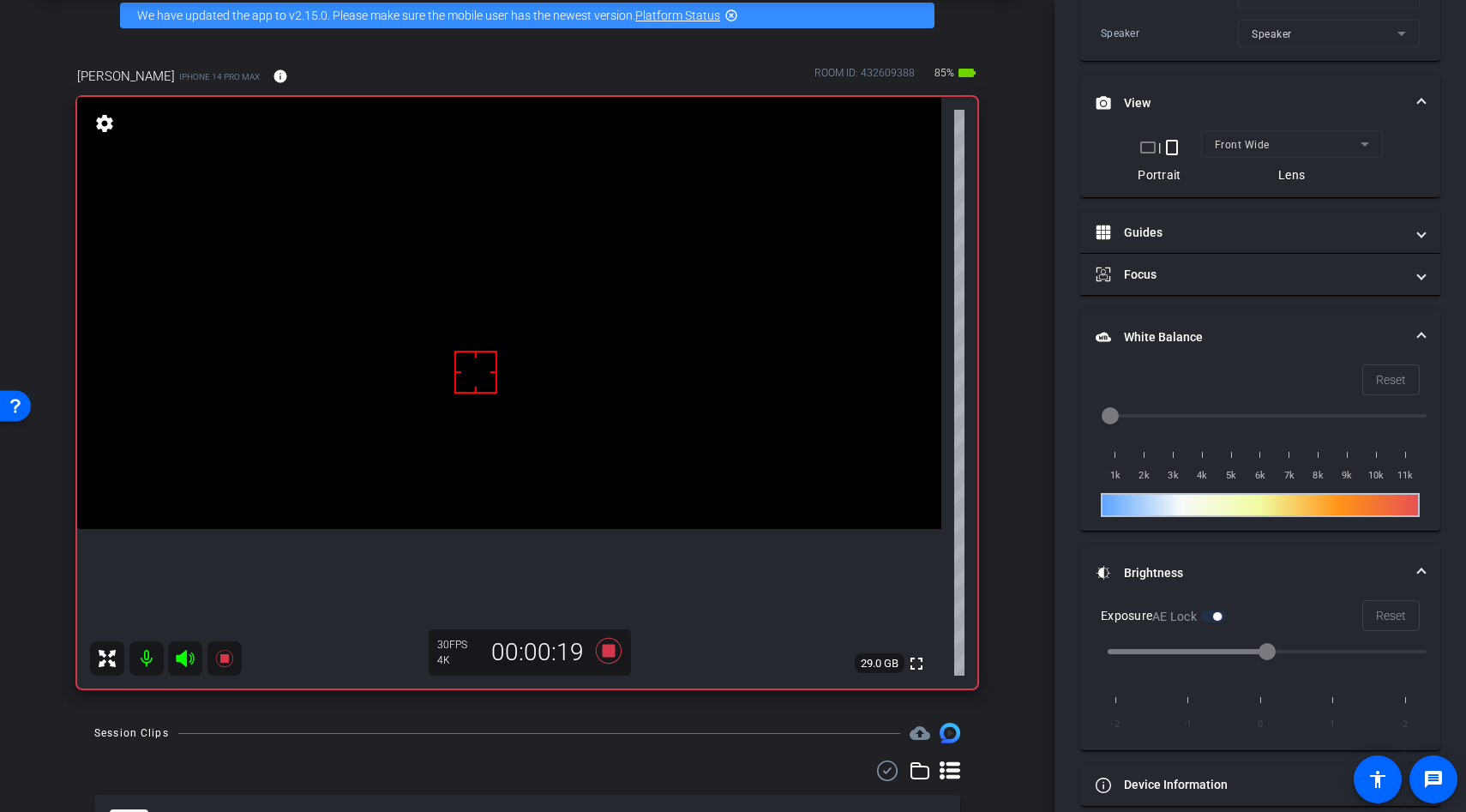
click at [506, 339] on video at bounding box center [509, 313] width 864 height 432
click at [596, 652] on icon at bounding box center [608, 650] width 25 height 25
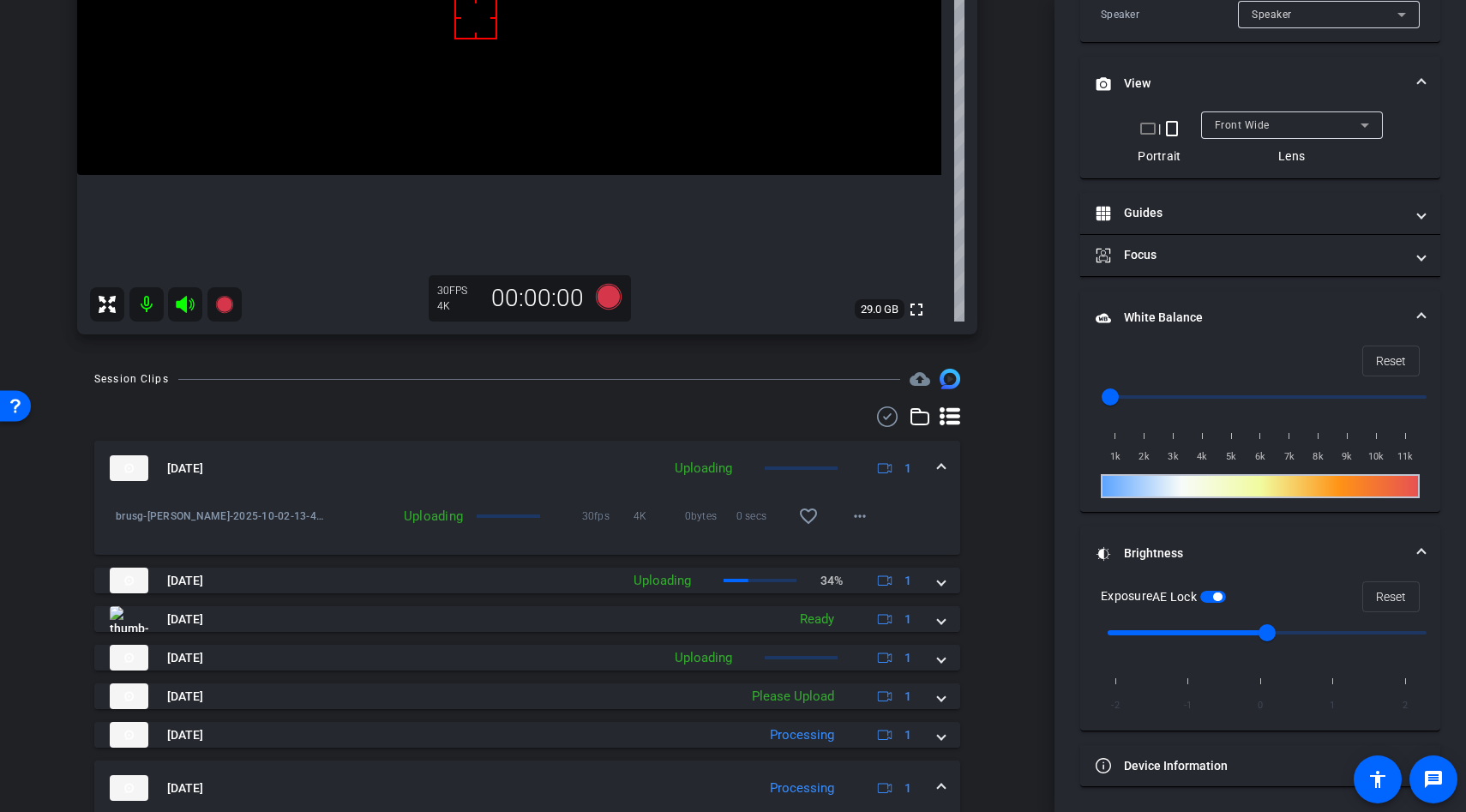
scroll to position [458, 0]
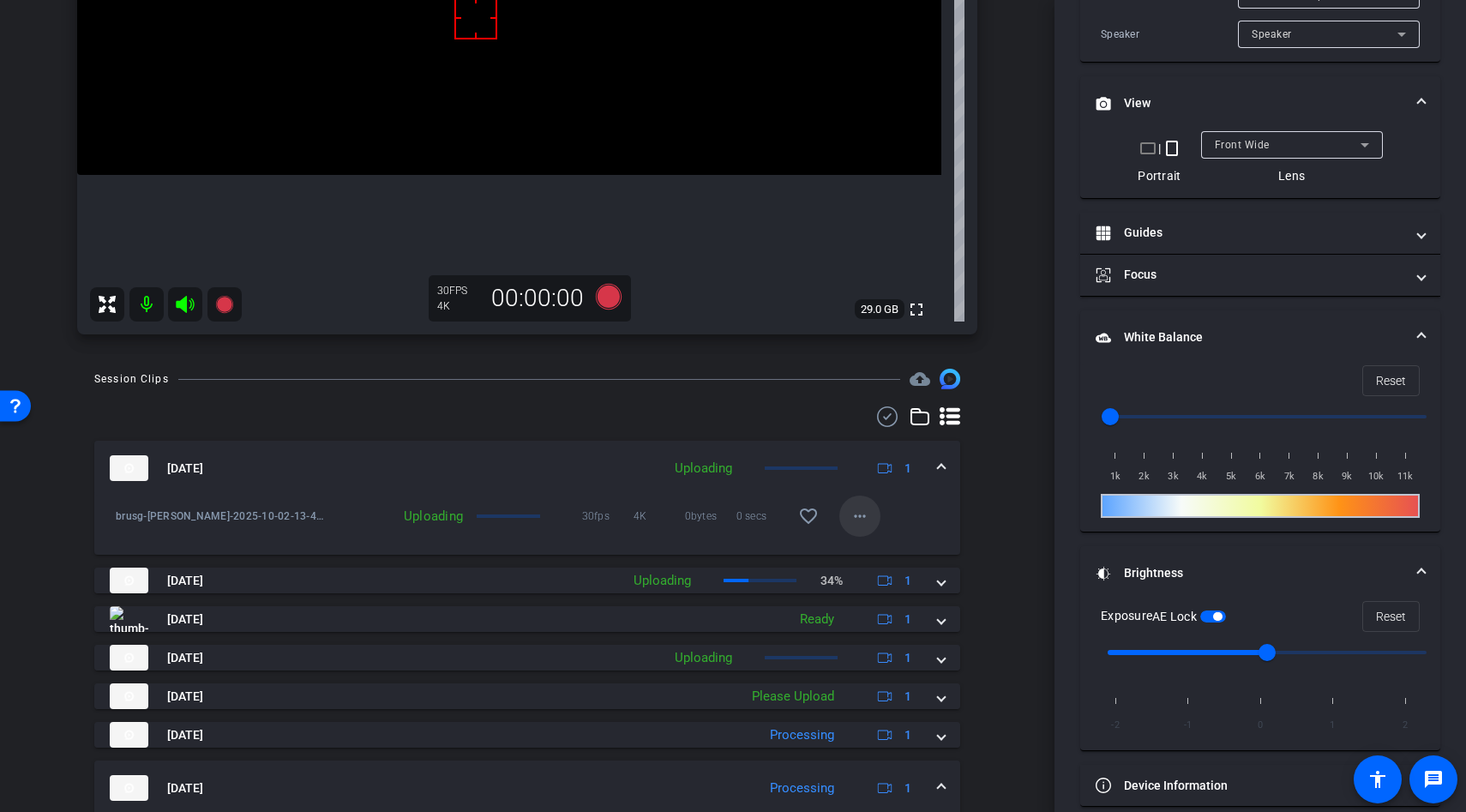
click at [862, 518] on mat-icon "more_horiz" at bounding box center [860, 516] width 20 height 20
click at [981, 484] on div at bounding box center [733, 406] width 1466 height 812
click at [860, 514] on mat-icon "more_horiz" at bounding box center [860, 516] width 20 height 20
click at [937, 510] on div at bounding box center [733, 406] width 1466 height 812
click at [944, 465] on span at bounding box center [941, 468] width 7 height 18
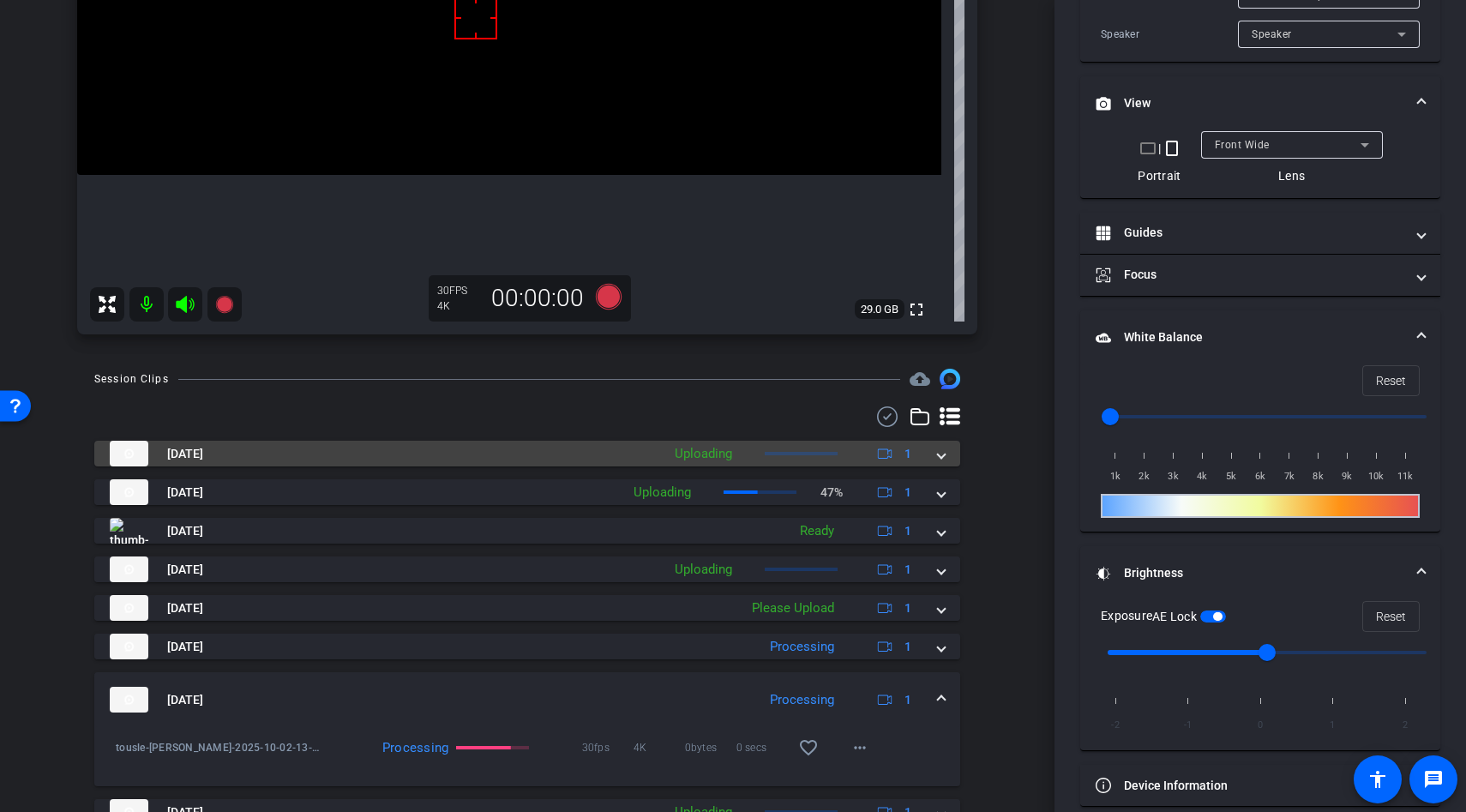
click at [938, 454] on span at bounding box center [941, 453] width 7 height 18
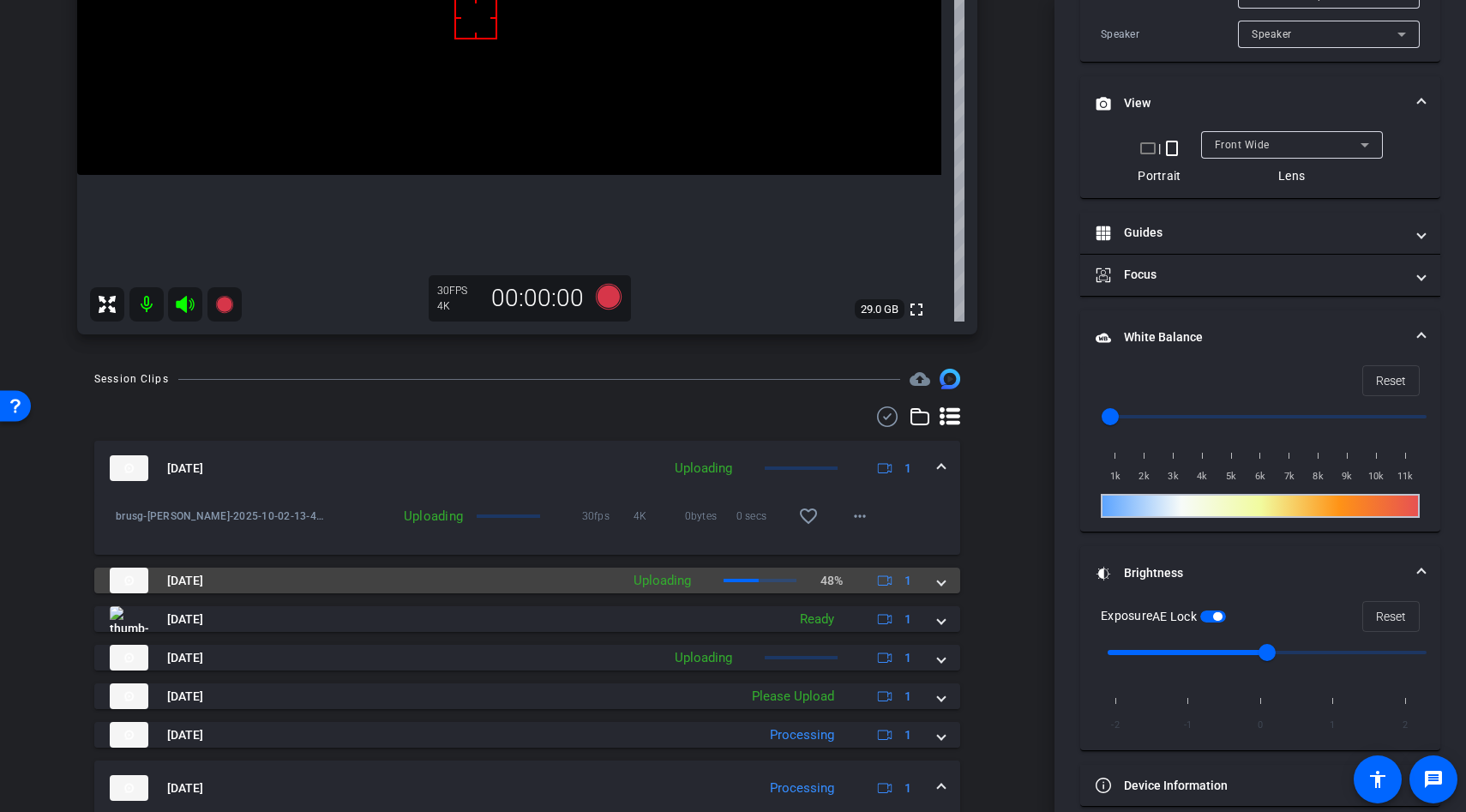
click at [944, 578] on span at bounding box center [941, 581] width 7 height 18
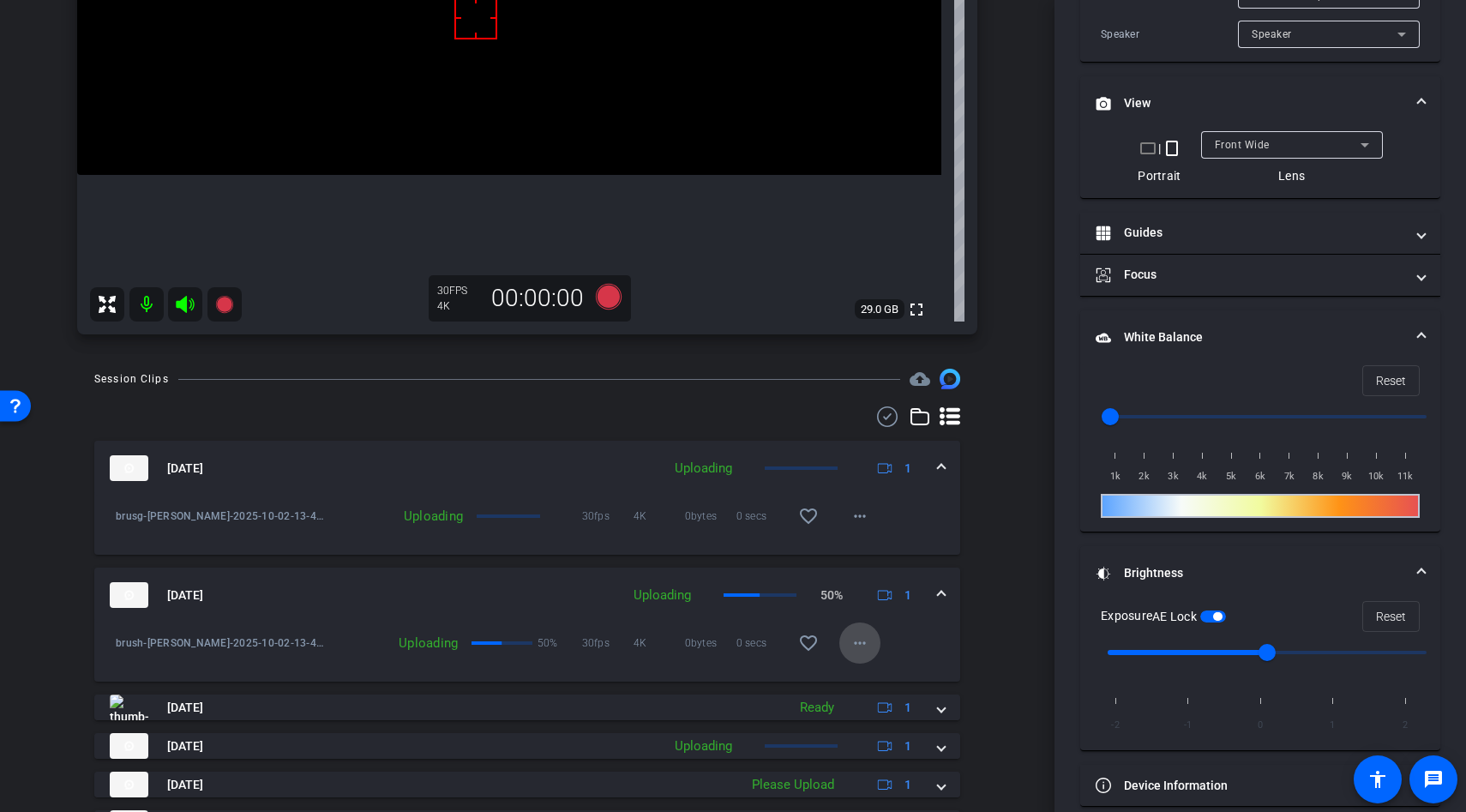
click at [859, 640] on mat-icon "more_horiz" at bounding box center [860, 642] width 20 height 20
click at [998, 580] on div at bounding box center [733, 406] width 1466 height 812
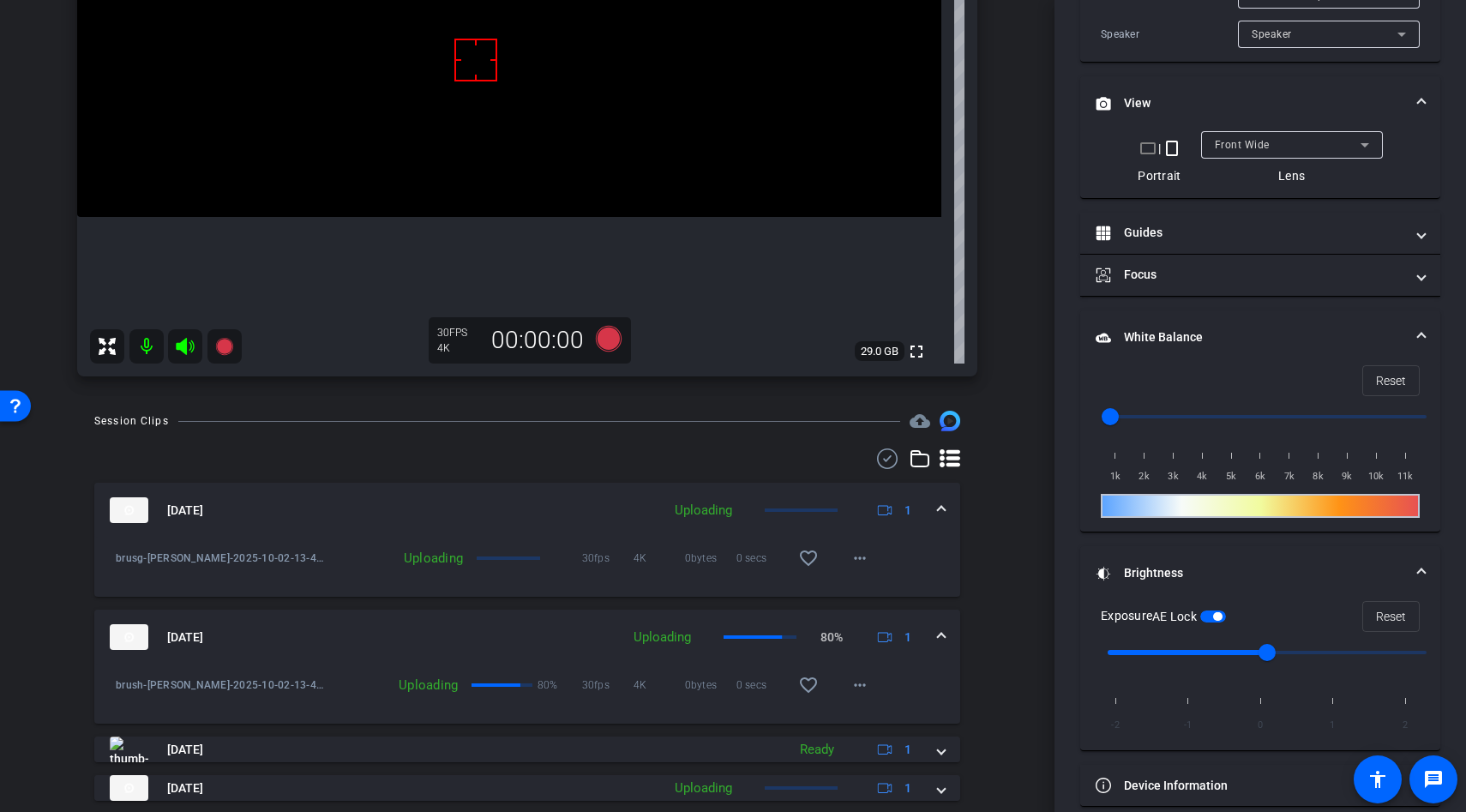
scroll to position [437, 0]
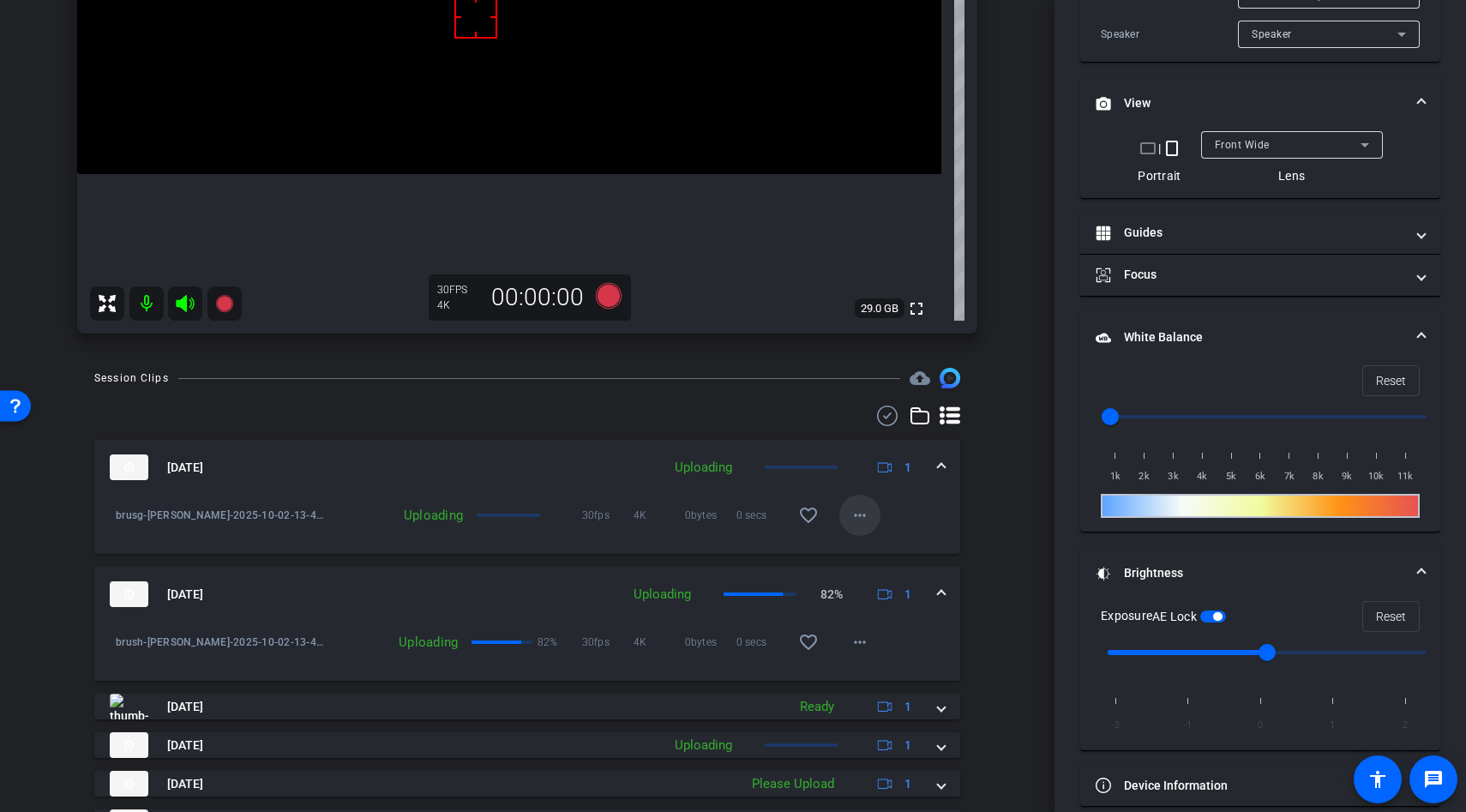
click at [857, 507] on mat-icon "more_horiz" at bounding box center [860, 515] width 20 height 20
click at [946, 495] on div at bounding box center [733, 406] width 1466 height 812
click at [860, 643] on mat-icon "more_horiz" at bounding box center [860, 642] width 20 height 20
click at [964, 643] on div at bounding box center [733, 406] width 1466 height 812
click at [868, 641] on mat-icon "more_horiz" at bounding box center [860, 642] width 20 height 20
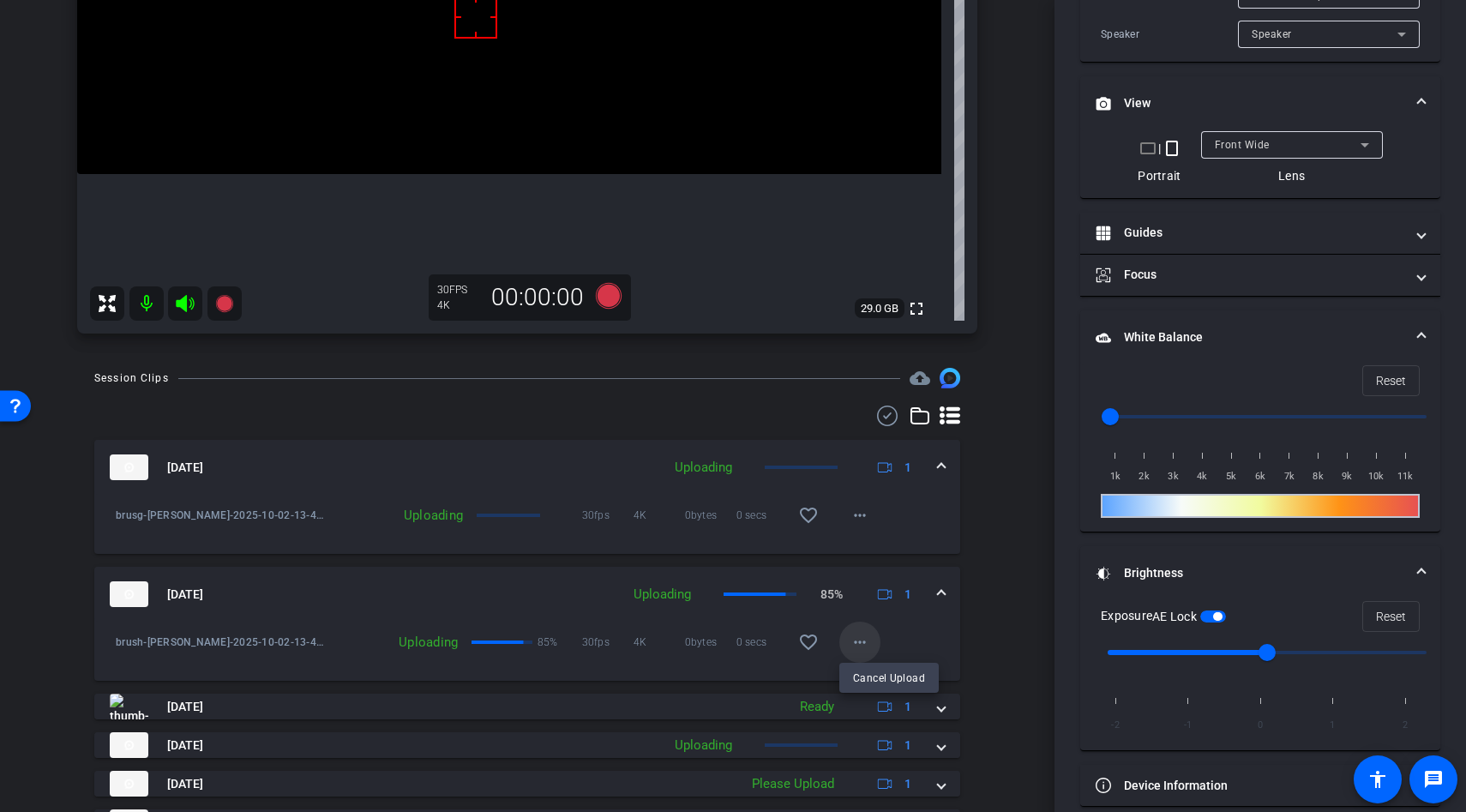
click at [868, 641] on div at bounding box center [733, 406] width 1466 height 812
click at [936, 636] on div "brush-[PERSON_NAME]-2025-10-02-13-43-17-621-0 Uploading 86% 30fps 4K 0bytes 0 s…" at bounding box center [527, 631] width 840 height 20
click at [862, 644] on mat-icon "more_horiz" at bounding box center [860, 642] width 20 height 20
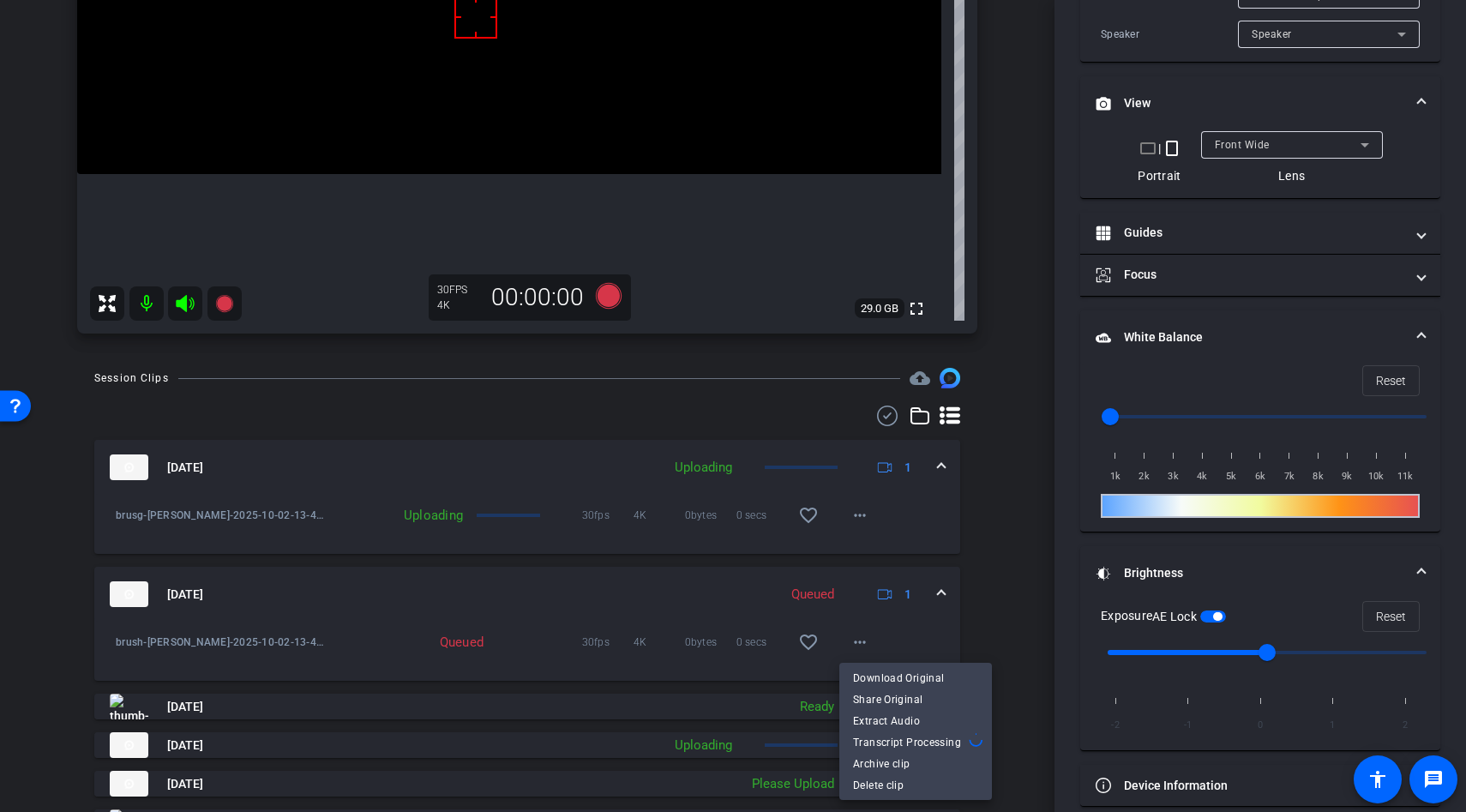
click at [941, 619] on div at bounding box center [733, 406] width 1466 height 812
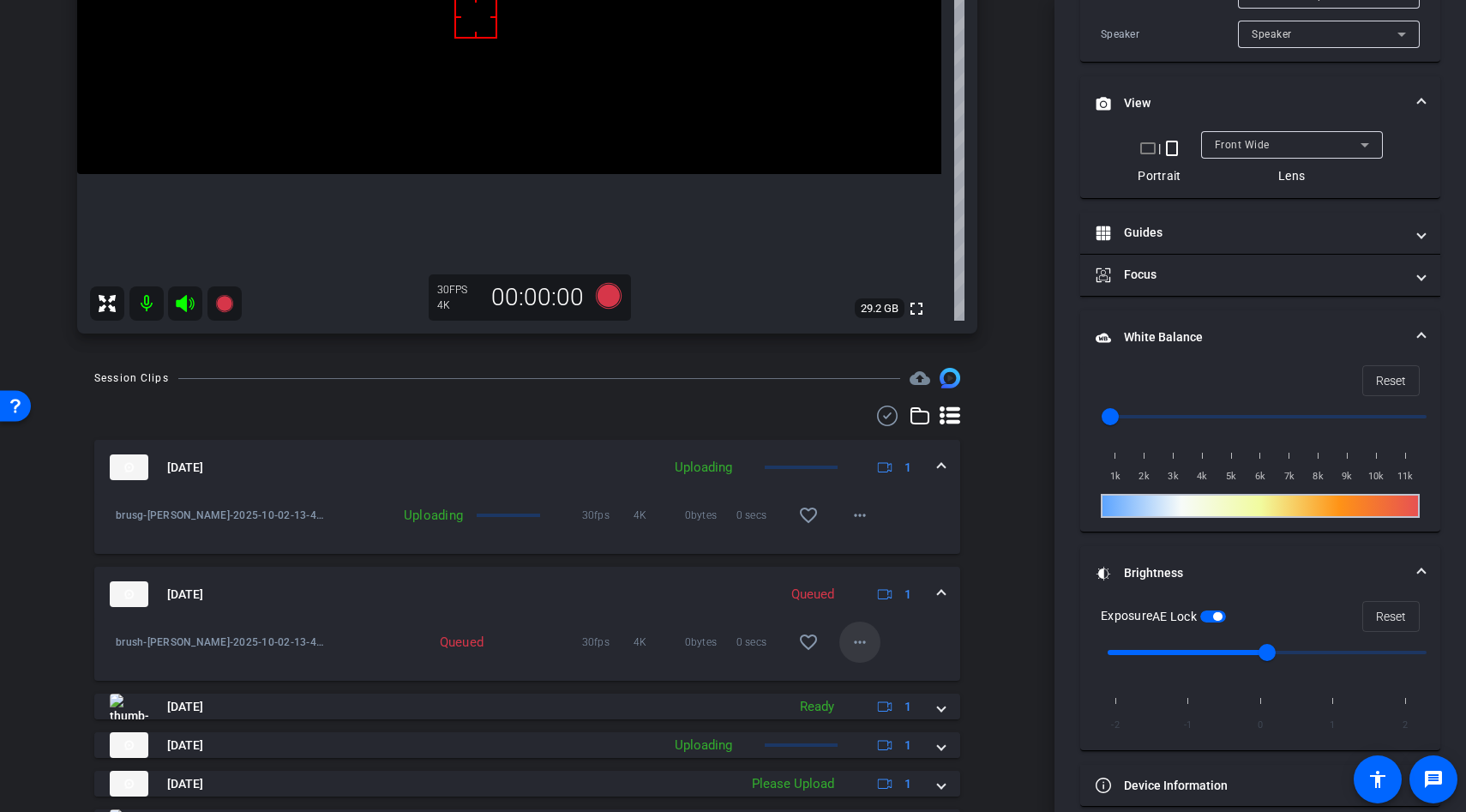
click at [860, 646] on mat-icon "more_horiz" at bounding box center [860, 642] width 20 height 20
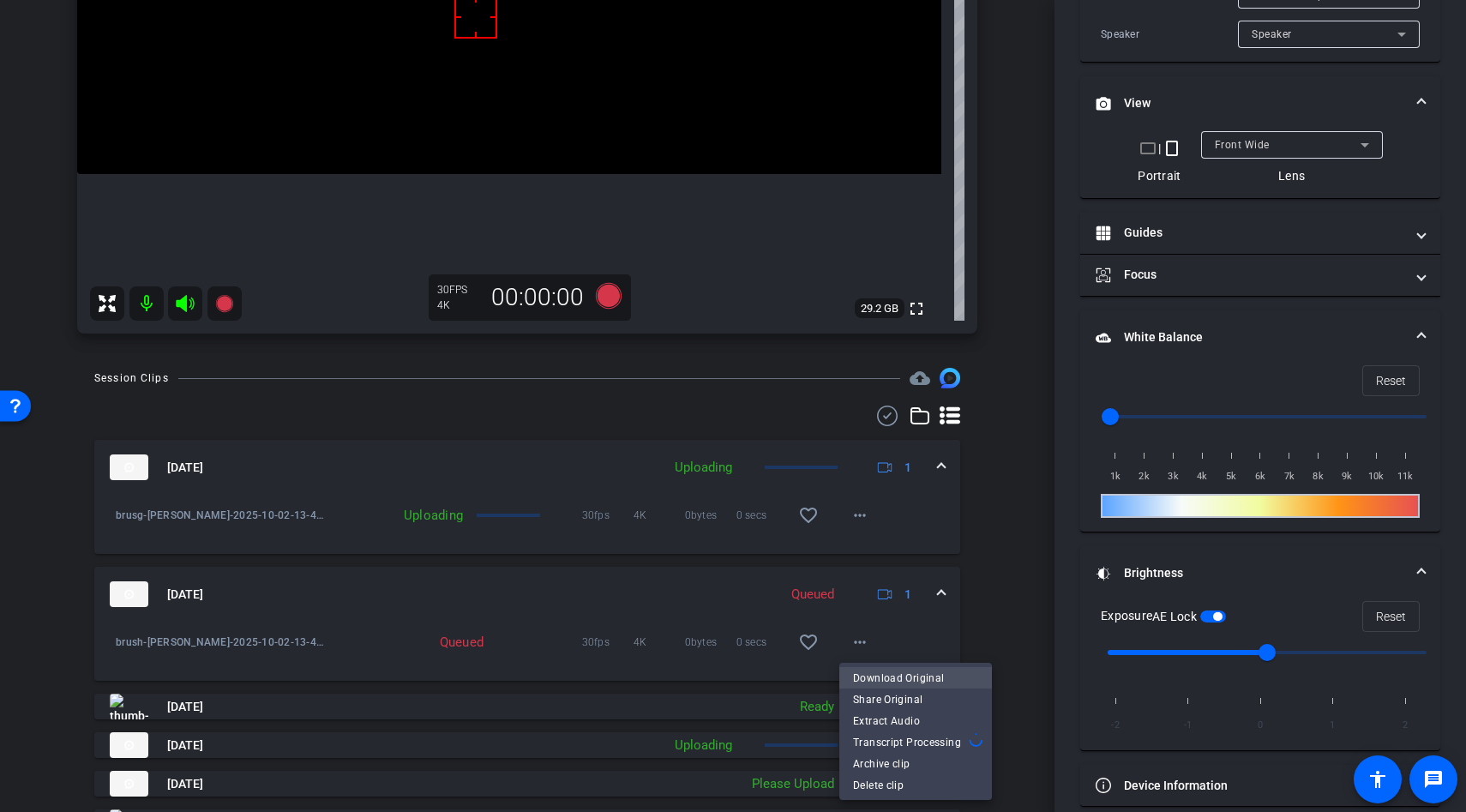
click at [888, 683] on span "Download Original" at bounding box center [916, 678] width 125 height 20
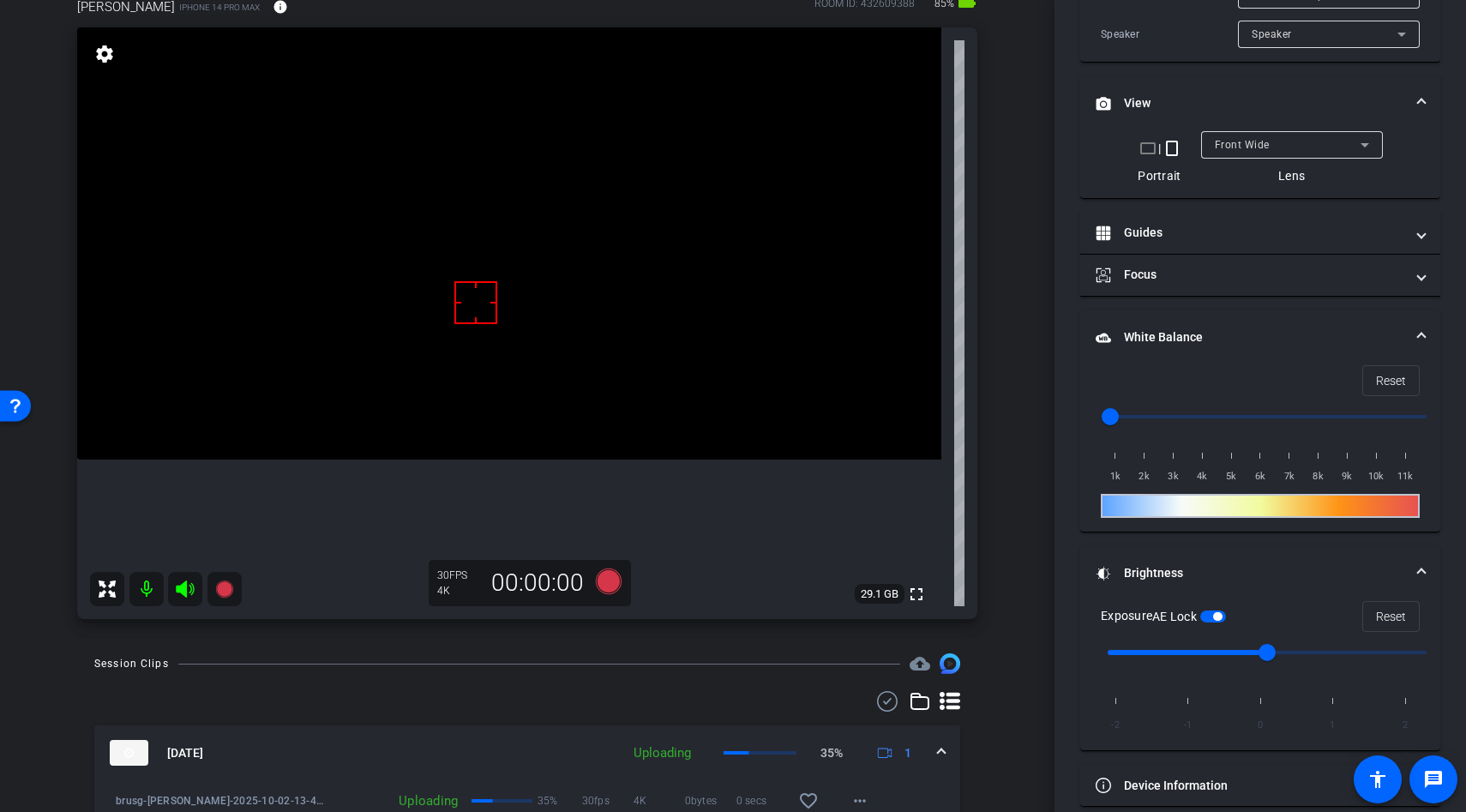
scroll to position [102, 0]
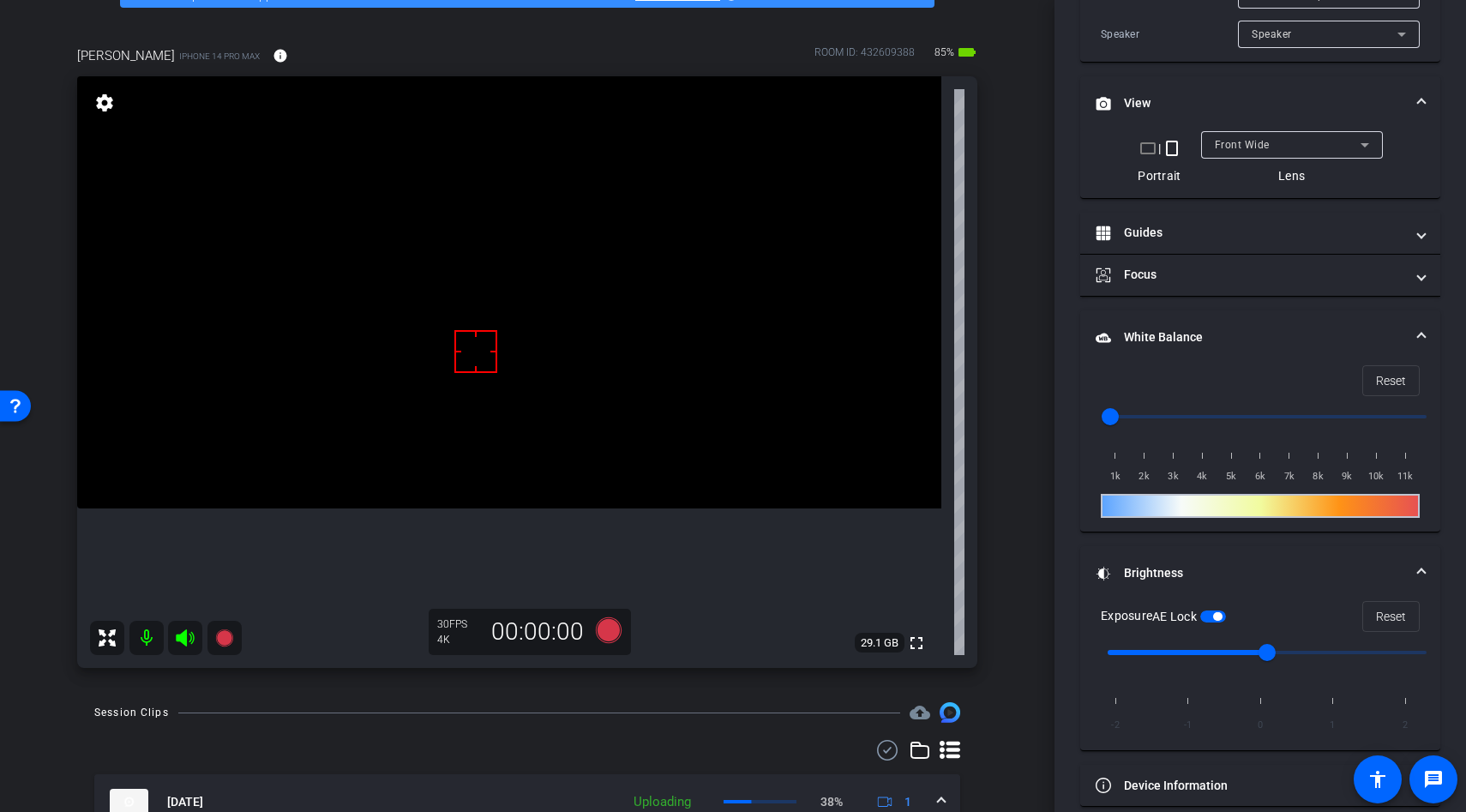
click at [1219, 620] on span "button" at bounding box center [1213, 617] width 25 height 12
click at [512, 380] on video at bounding box center [509, 293] width 864 height 432
click at [1201, 608] on label "AE Lock" at bounding box center [1176, 617] width 48 height 18
click at [1203, 611] on button "AE Lock" at bounding box center [1213, 617] width 25 height 12
click at [611, 627] on icon at bounding box center [608, 629] width 25 height 25
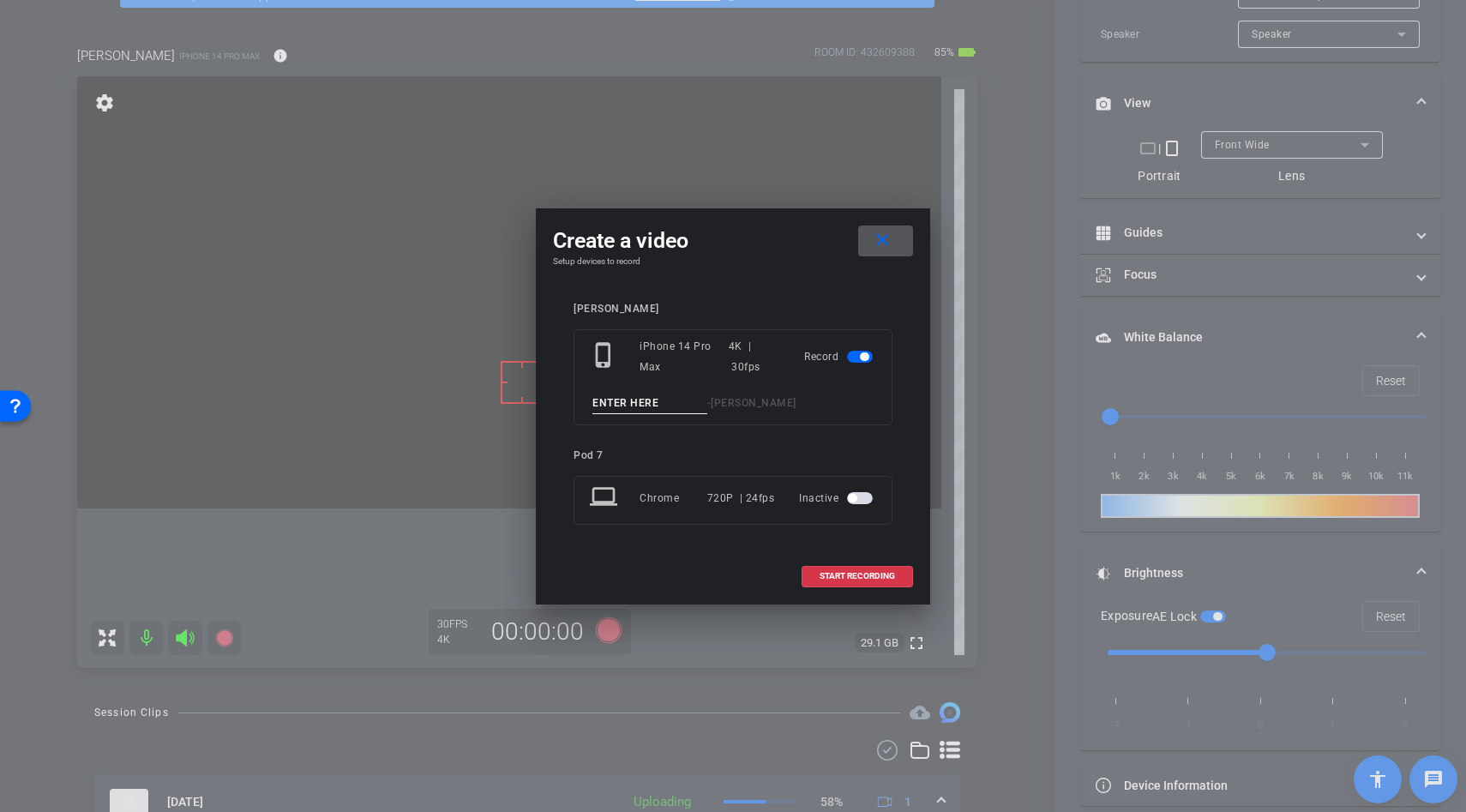
click at [616, 399] on input at bounding box center [650, 403] width 115 height 21
type input "brush"
click at [839, 586] on span at bounding box center [857, 576] width 110 height 41
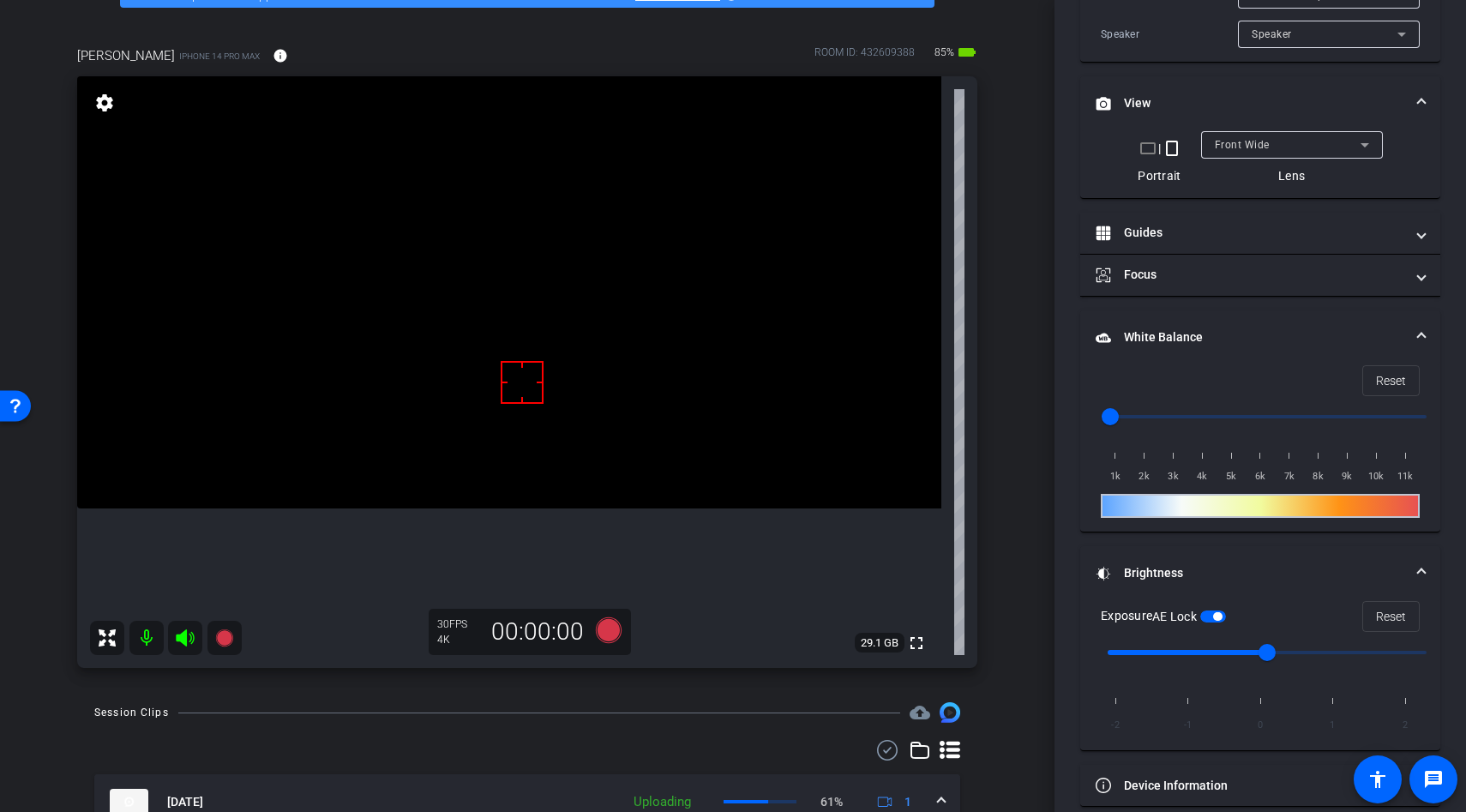
scroll to position [477, 0]
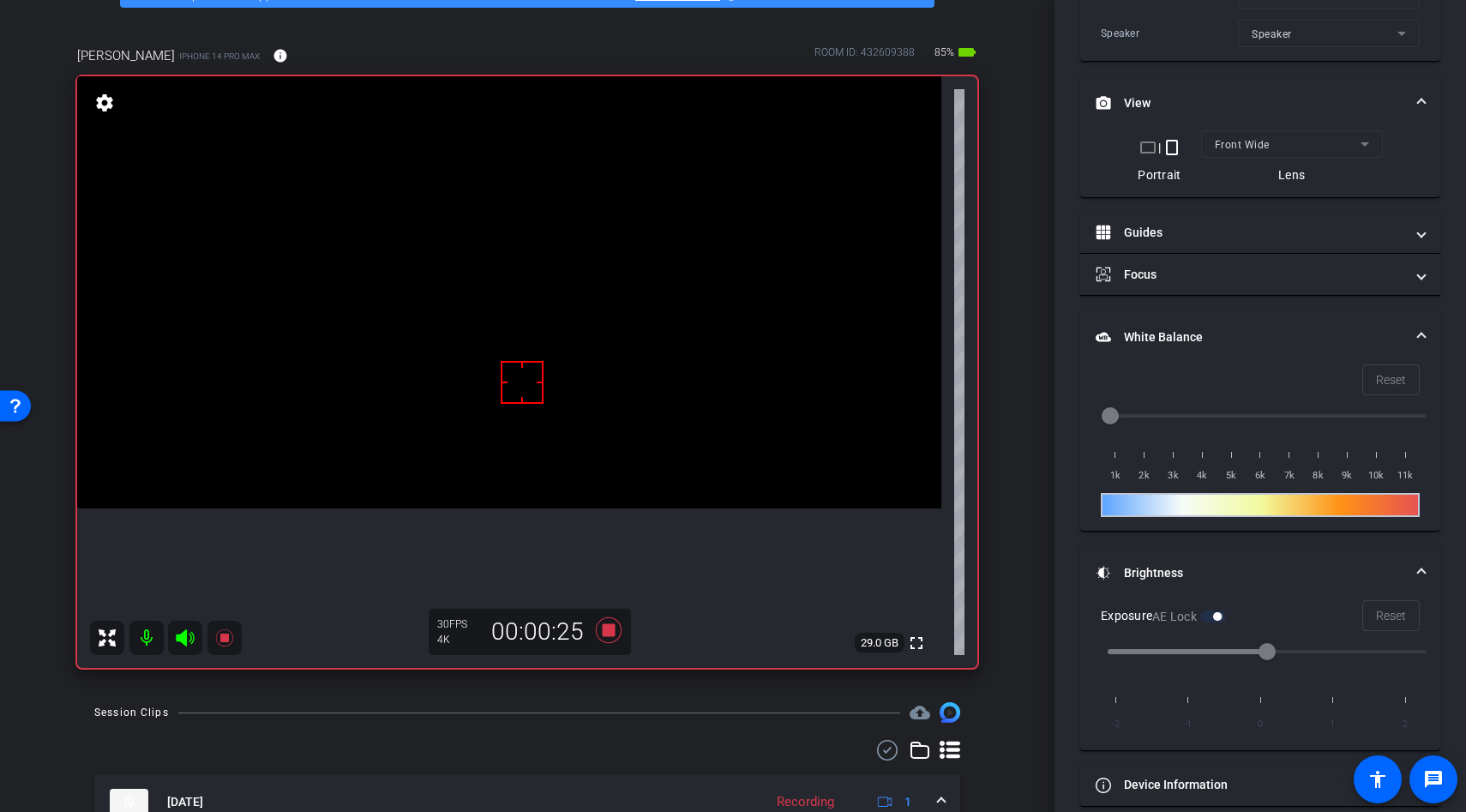
click at [611, 436] on video at bounding box center [509, 293] width 864 height 432
click at [590, 438] on div at bounding box center [610, 436] width 43 height 43
click at [555, 439] on video at bounding box center [509, 293] width 864 height 432
click at [567, 442] on div at bounding box center [555, 439] width 43 height 43
click at [612, 633] on icon at bounding box center [608, 629] width 25 height 25
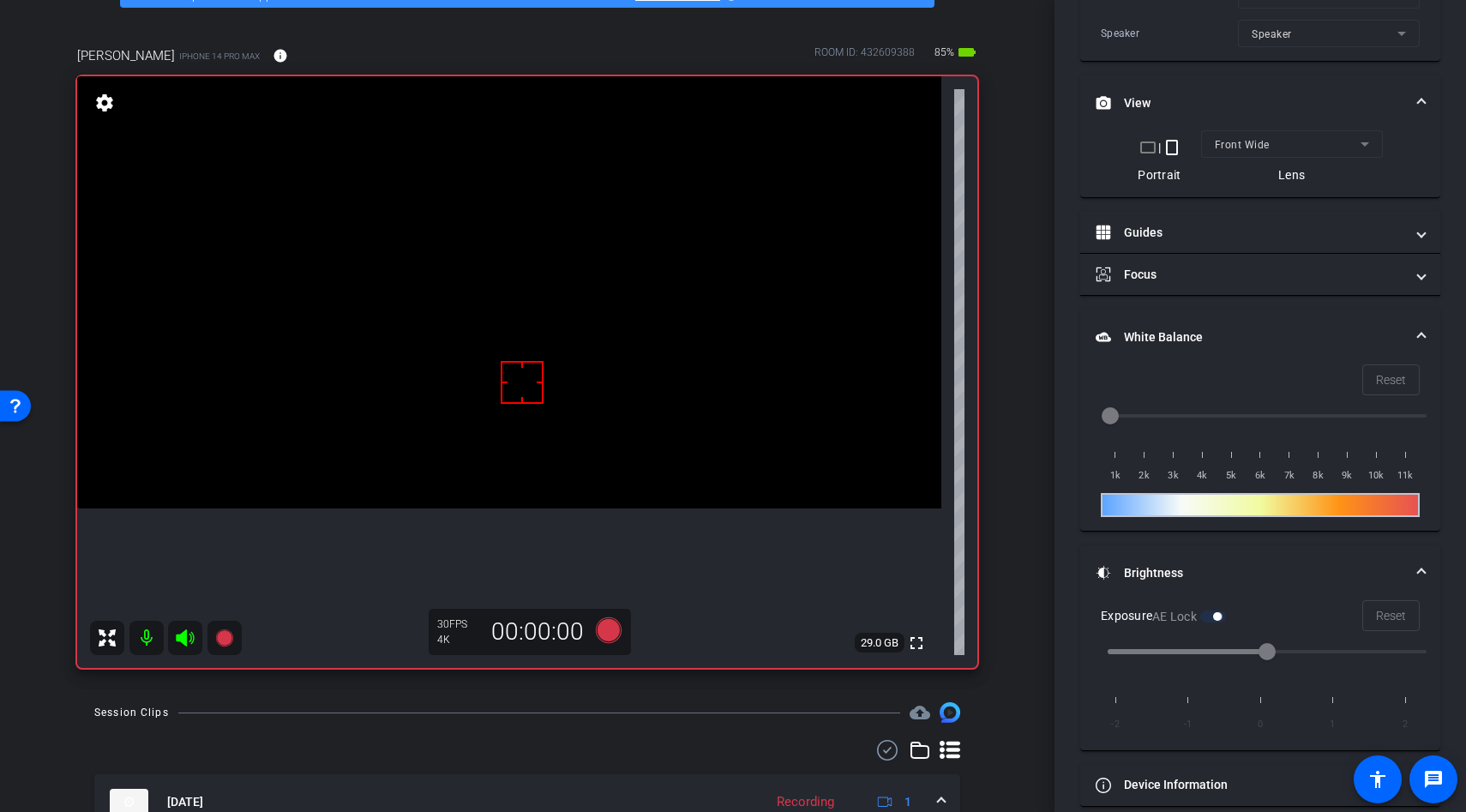
scroll to position [458, 0]
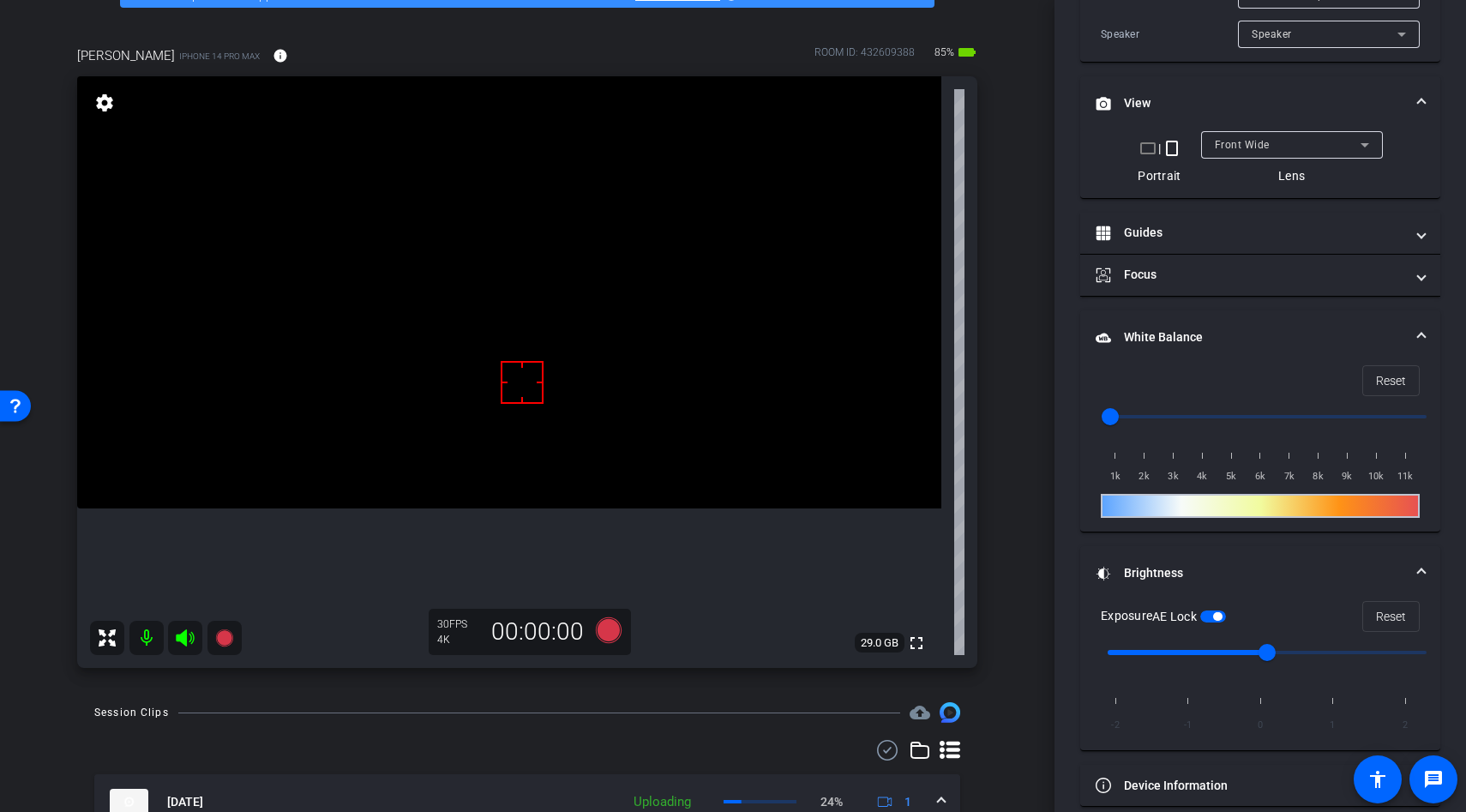
click at [541, 433] on video at bounding box center [509, 293] width 864 height 432
click at [1236, 620] on div "Exposure AE Lock Reset" at bounding box center [1260, 616] width 319 height 31
click at [1215, 618] on span "button" at bounding box center [1213, 617] width 25 height 12
click at [571, 390] on video at bounding box center [509, 293] width 864 height 432
click at [597, 417] on video at bounding box center [509, 293] width 864 height 432
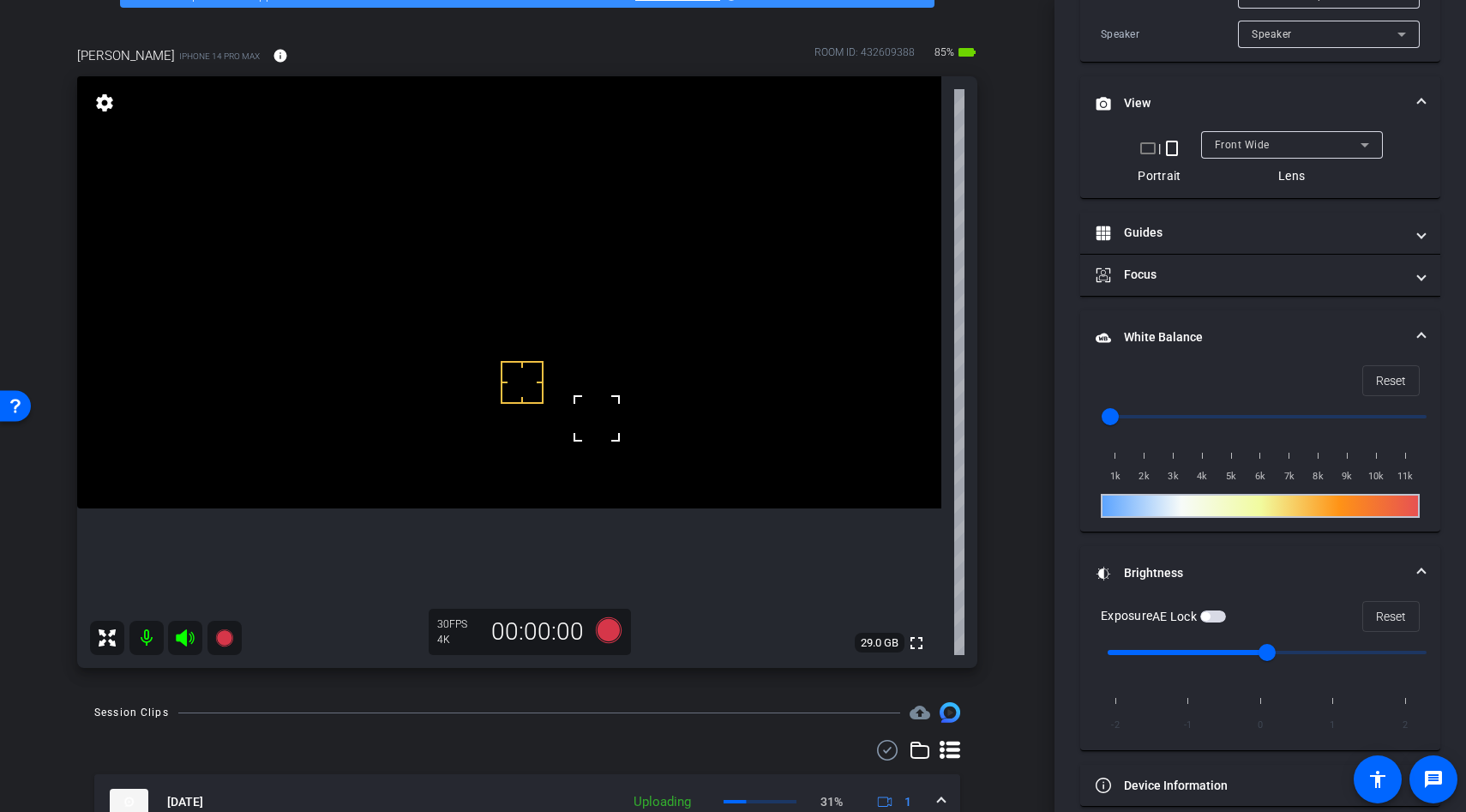
click at [533, 436] on video at bounding box center [509, 293] width 864 height 432
click at [544, 424] on div at bounding box center [533, 436] width 43 height 43
click at [546, 453] on div at bounding box center [533, 436] width 43 height 43
click at [513, 262] on video at bounding box center [509, 293] width 864 height 432
click at [483, 237] on video at bounding box center [509, 293] width 864 height 432
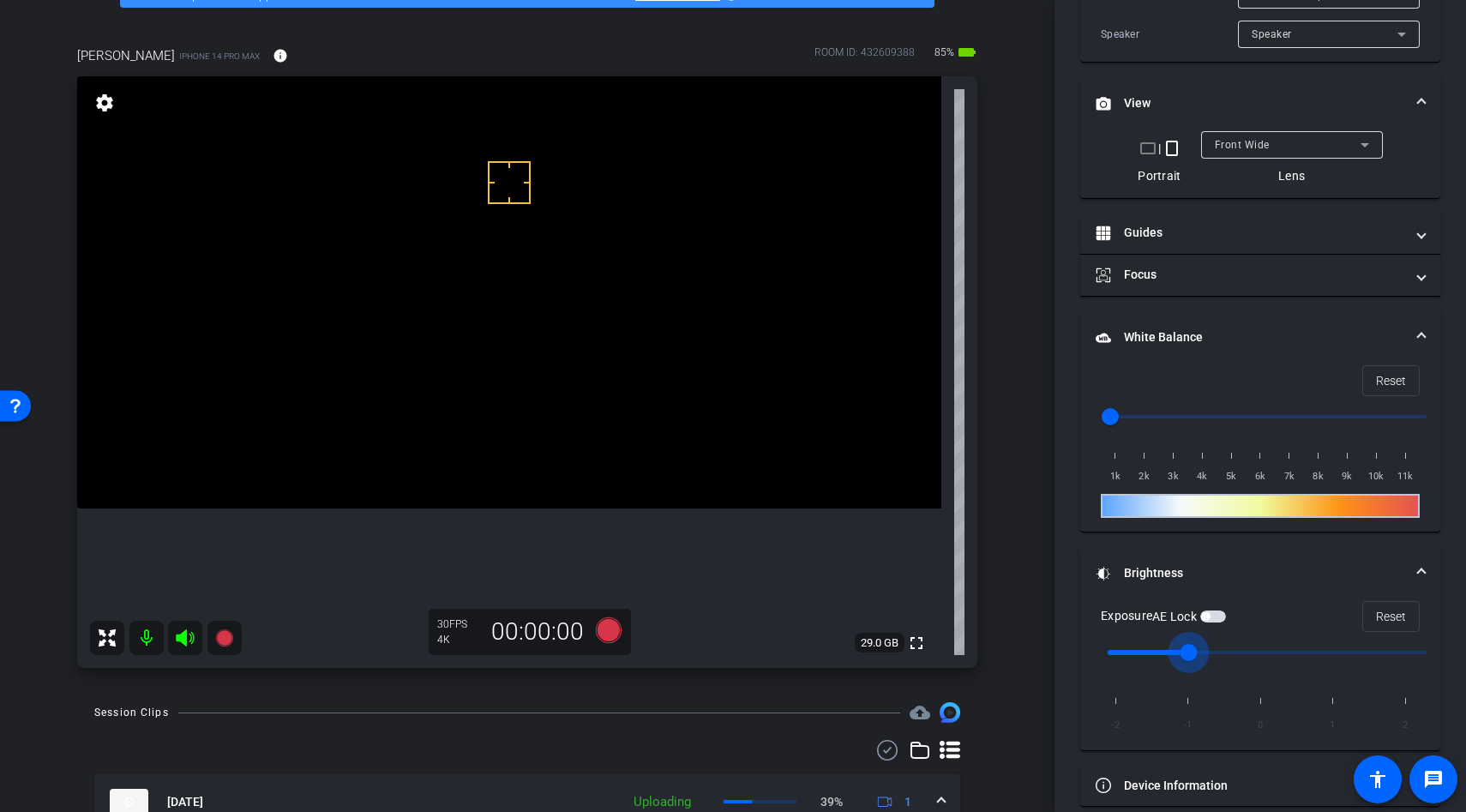
drag, startPoint x: 1266, startPoint y: 649, endPoint x: 1200, endPoint y: 648, distance: 66.0
click at [1200, 648] on input "range" at bounding box center [1267, 652] width 355 height 38
type input "0"
click at [1253, 649] on input "range" at bounding box center [1267, 652] width 355 height 38
click at [1230, 649] on input "range" at bounding box center [1267, 652] width 355 height 38
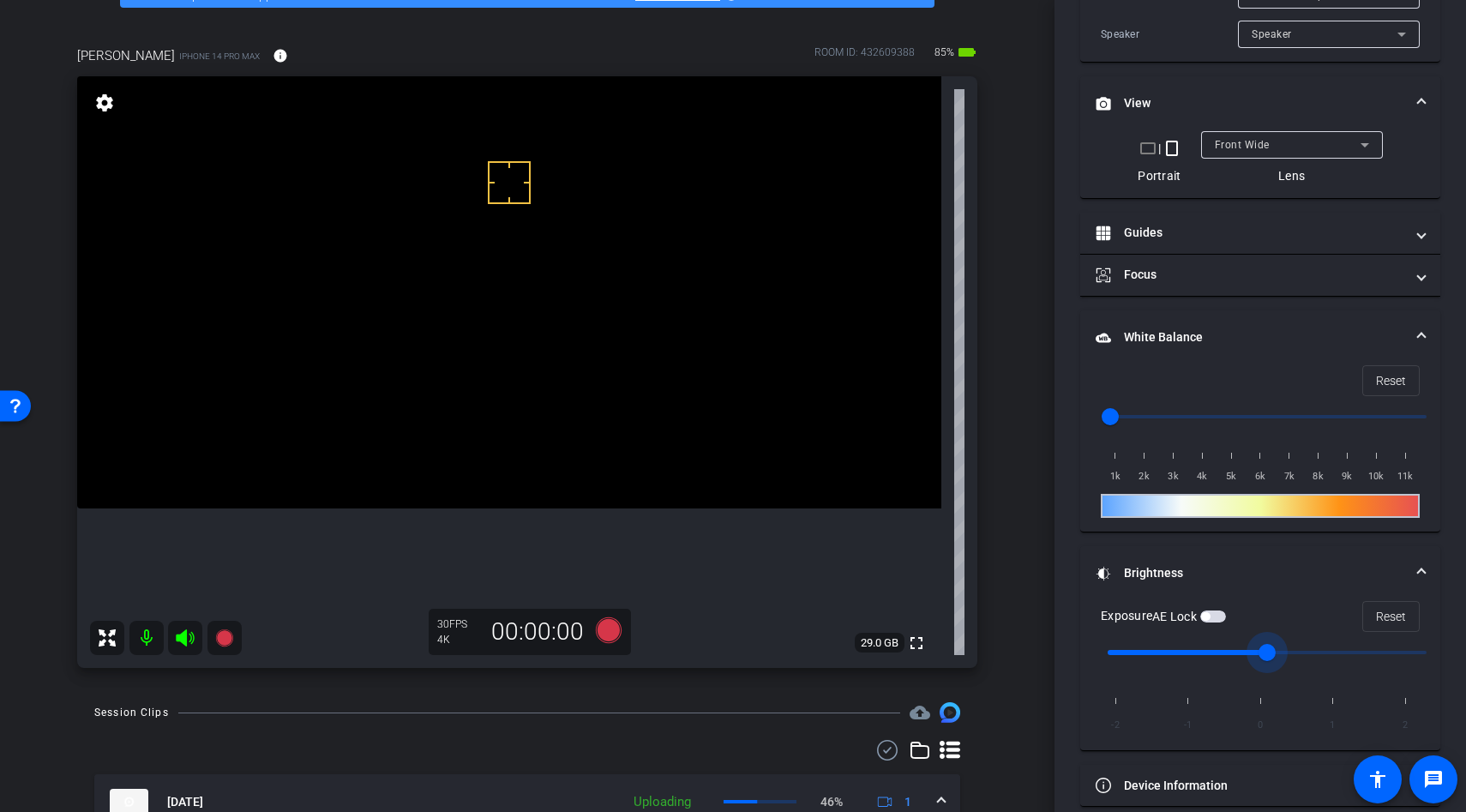
click at [548, 256] on video at bounding box center [509, 293] width 864 height 432
click at [526, 243] on div at bounding box center [548, 256] width 43 height 43
click at [1213, 613] on button "AE Lock" at bounding box center [1213, 617] width 25 height 12
click at [606, 621] on icon at bounding box center [608, 629] width 25 height 25
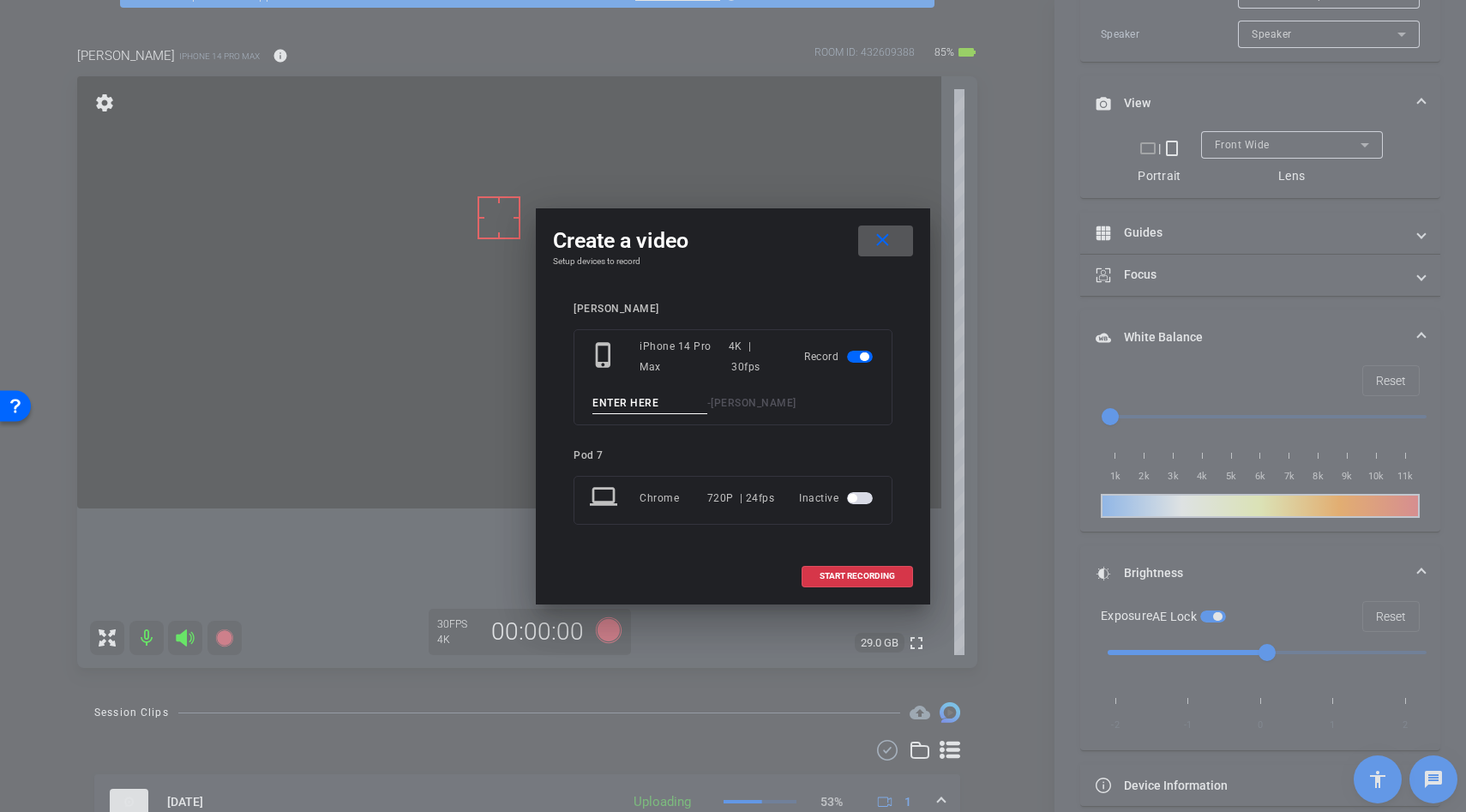
click at [625, 393] on input at bounding box center [650, 403] width 115 height 21
type input "spray"
click at [820, 569] on span at bounding box center [857, 576] width 110 height 41
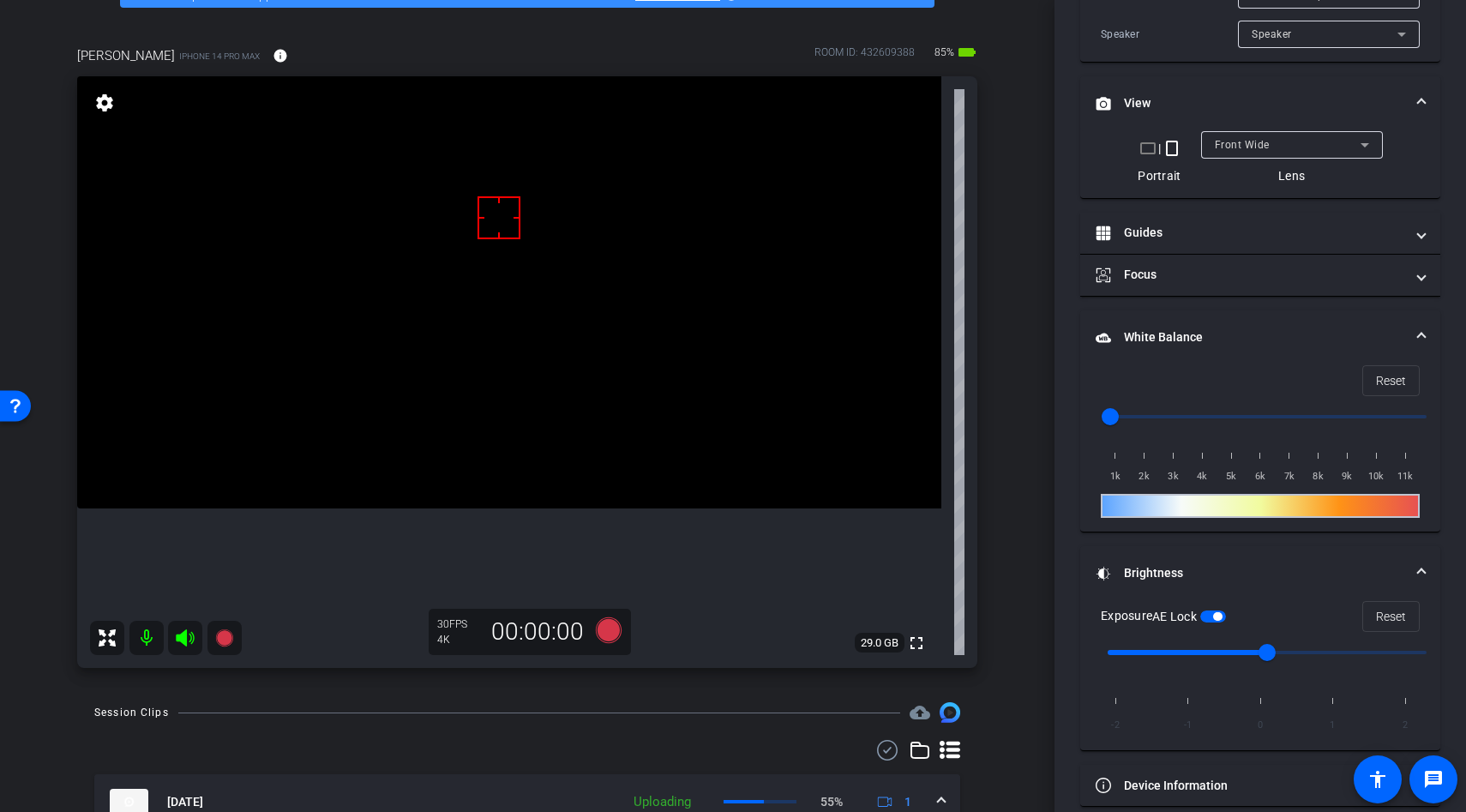
scroll to position [477, 0]
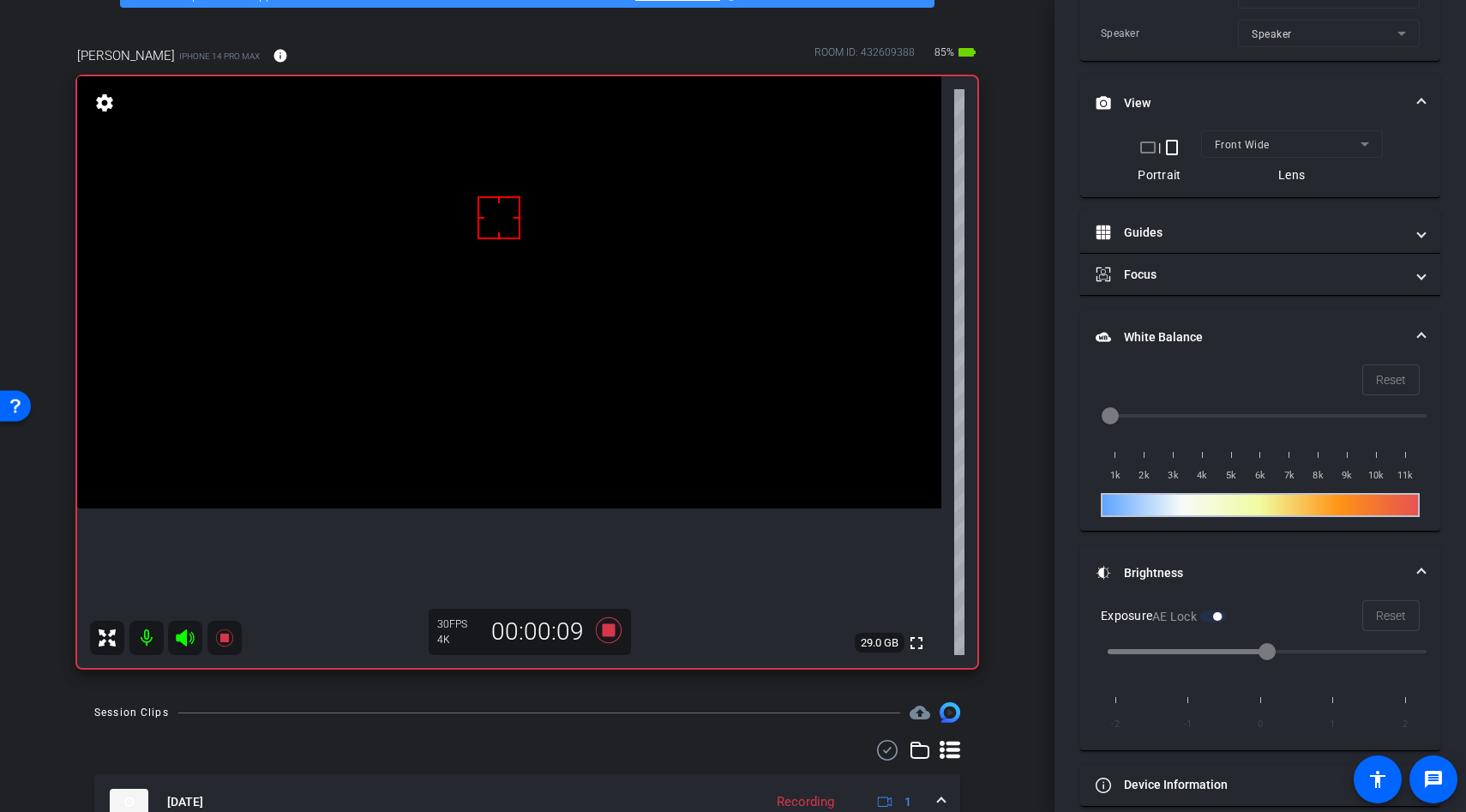
click at [562, 431] on video at bounding box center [509, 293] width 864 height 432
click at [562, 431] on div at bounding box center [562, 431] width 43 height 43
click at [438, 397] on video at bounding box center [509, 293] width 864 height 432
click at [484, 410] on video at bounding box center [509, 293] width 864 height 432
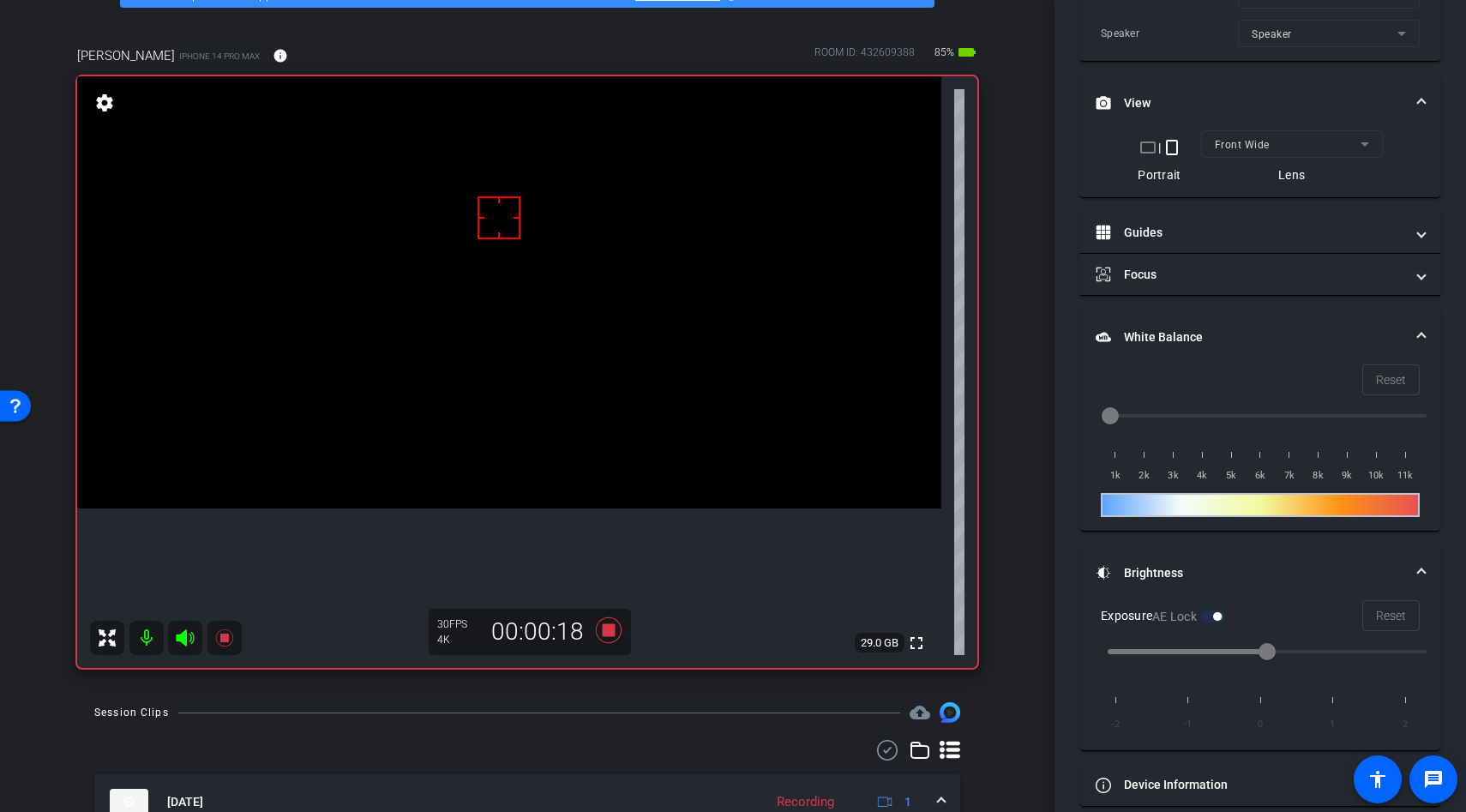
click at [484, 410] on video at bounding box center [509, 293] width 864 height 432
click at [506, 406] on video at bounding box center [509, 293] width 864 height 432
click at [546, 424] on video at bounding box center [509, 293] width 864 height 432
click at [571, 402] on video at bounding box center [509, 293] width 864 height 432
click at [584, 402] on div at bounding box center [570, 403] width 43 height 43
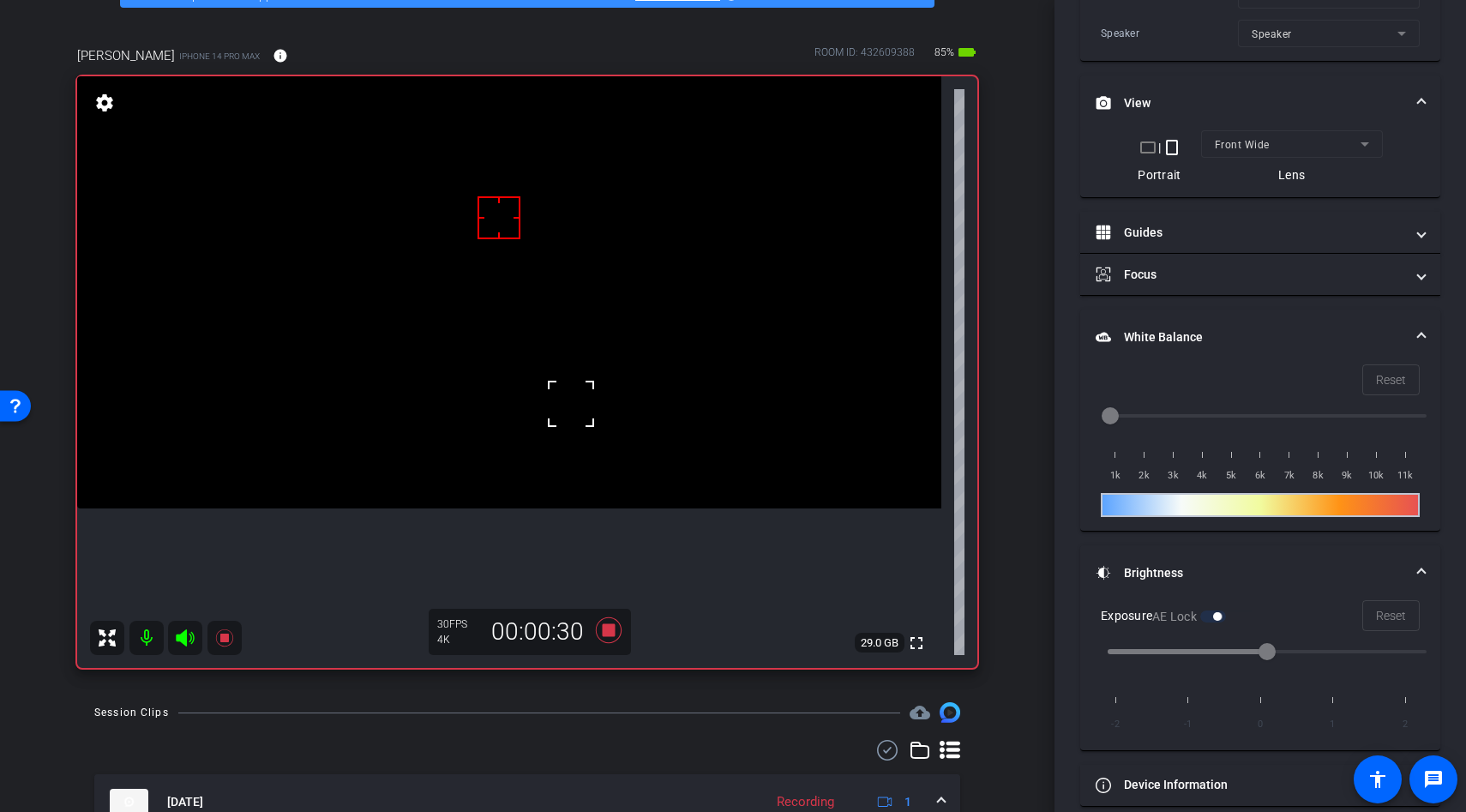
click at [472, 482] on video at bounding box center [509, 293] width 864 height 432
click at [470, 474] on div at bounding box center [471, 482] width 43 height 43
click at [468, 454] on video at bounding box center [509, 293] width 864 height 432
click at [606, 631] on icon at bounding box center [608, 629] width 25 height 25
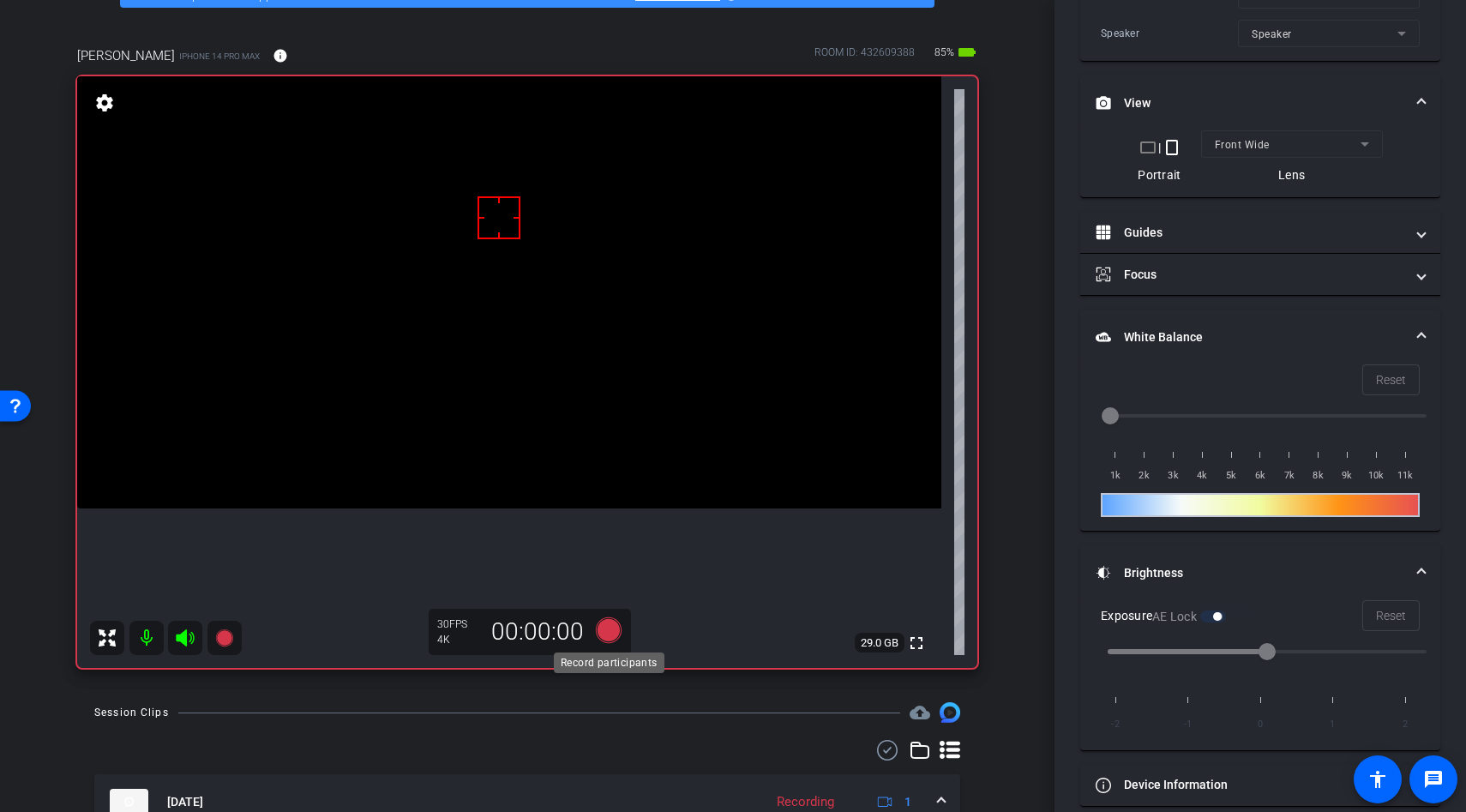
scroll to position [458, 0]
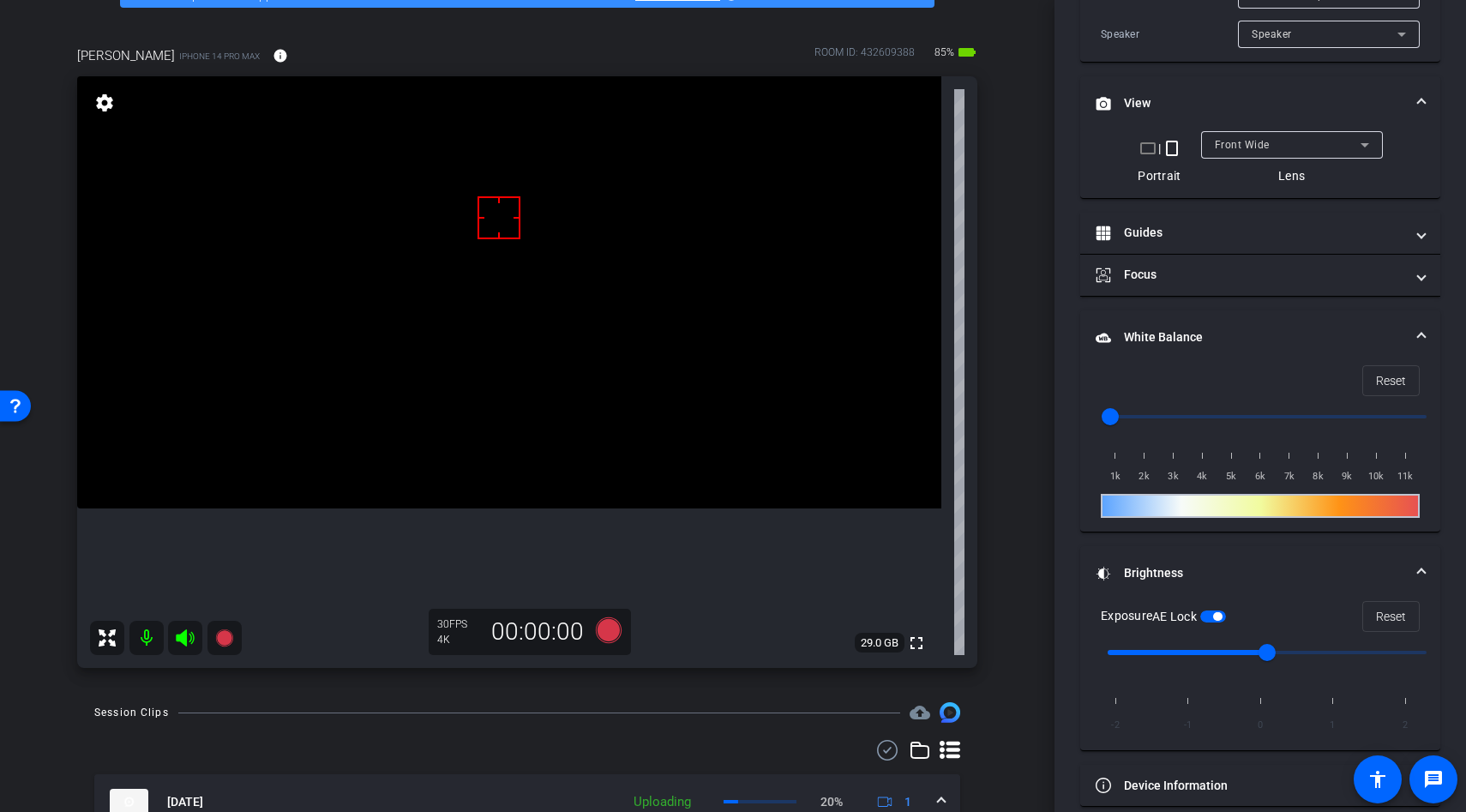
click at [185, 637] on icon at bounding box center [185, 638] width 18 height 18
click at [186, 633] on icon at bounding box center [185, 638] width 18 height 18
click at [1220, 609] on div "AE Lock" at bounding box center [1189, 617] width 74 height 18
click at [1216, 618] on span "button" at bounding box center [1213, 617] width 25 height 12
click at [1254, 655] on input "range" at bounding box center [1267, 652] width 355 height 38
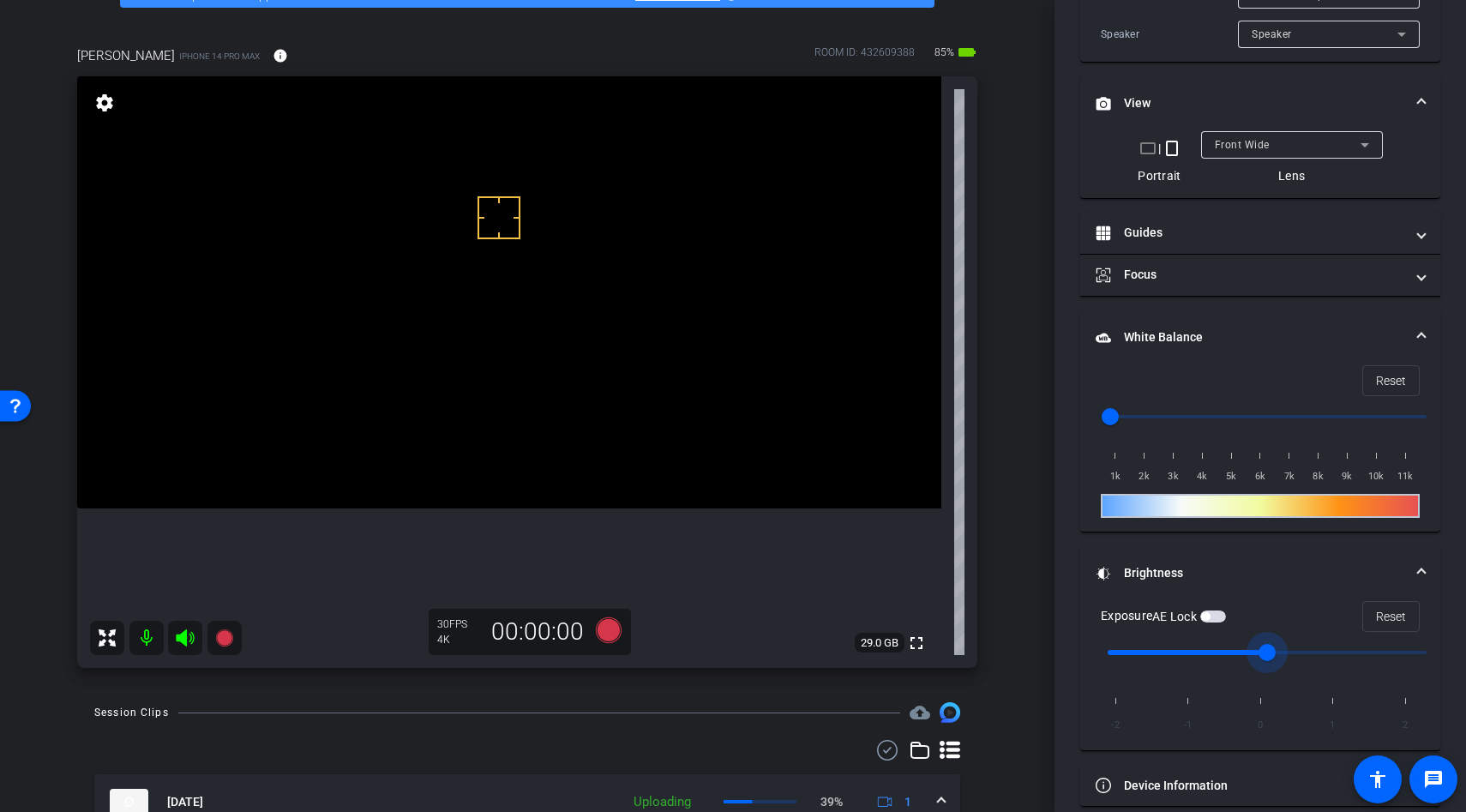
click at [572, 438] on video at bounding box center [509, 293] width 864 height 432
click at [483, 427] on video at bounding box center [509, 293] width 864 height 432
click at [1215, 614] on span "button" at bounding box center [1213, 617] width 25 height 12
click at [534, 360] on video at bounding box center [509, 293] width 864 height 432
click at [514, 371] on div at bounding box center [533, 360] width 43 height 43
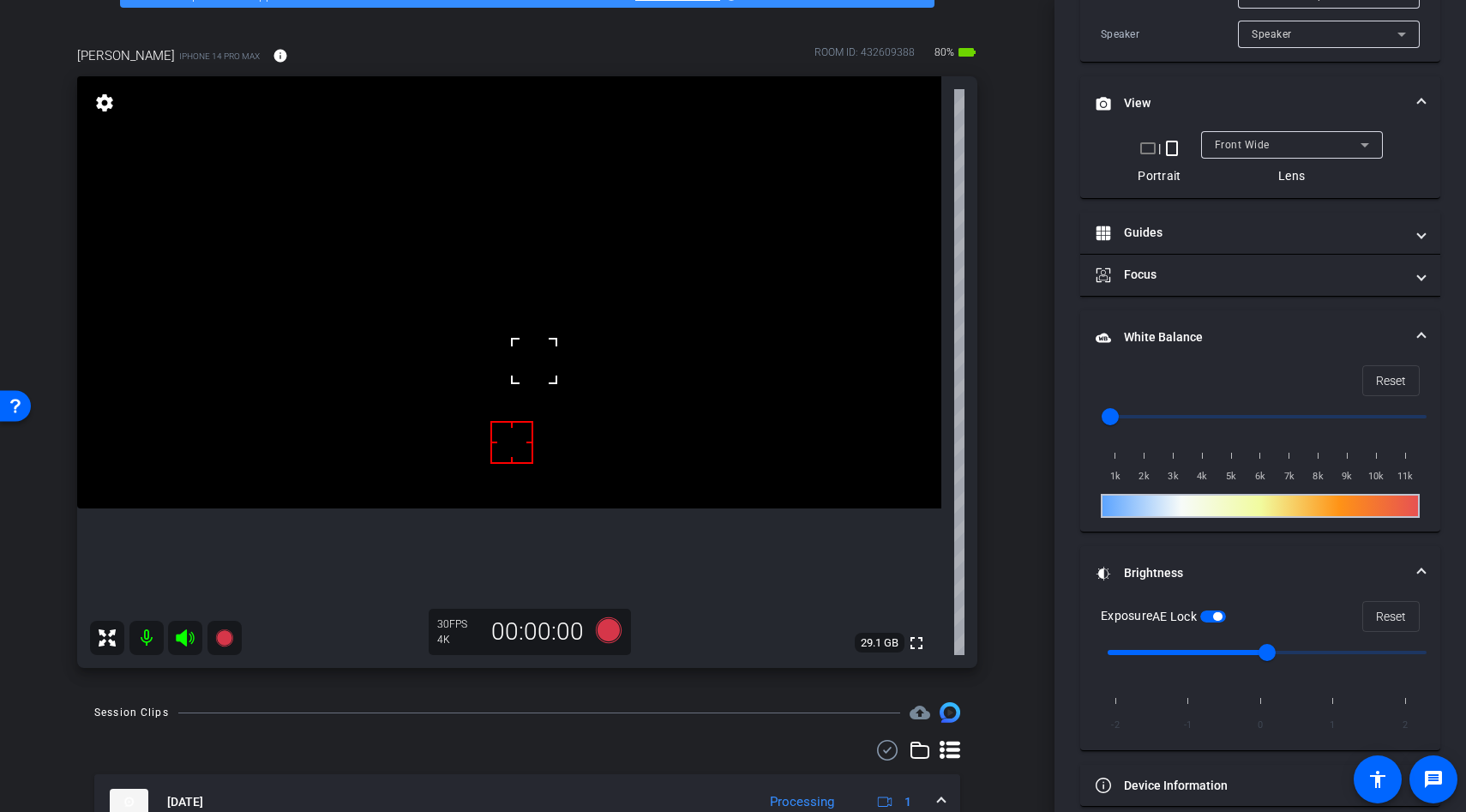
click at [1217, 625] on div "Exposure AE Lock Reset" at bounding box center [1260, 616] width 319 height 31
click at [1222, 615] on span "button" at bounding box center [1217, 617] width 9 height 9
click at [523, 313] on video at bounding box center [509, 293] width 864 height 432
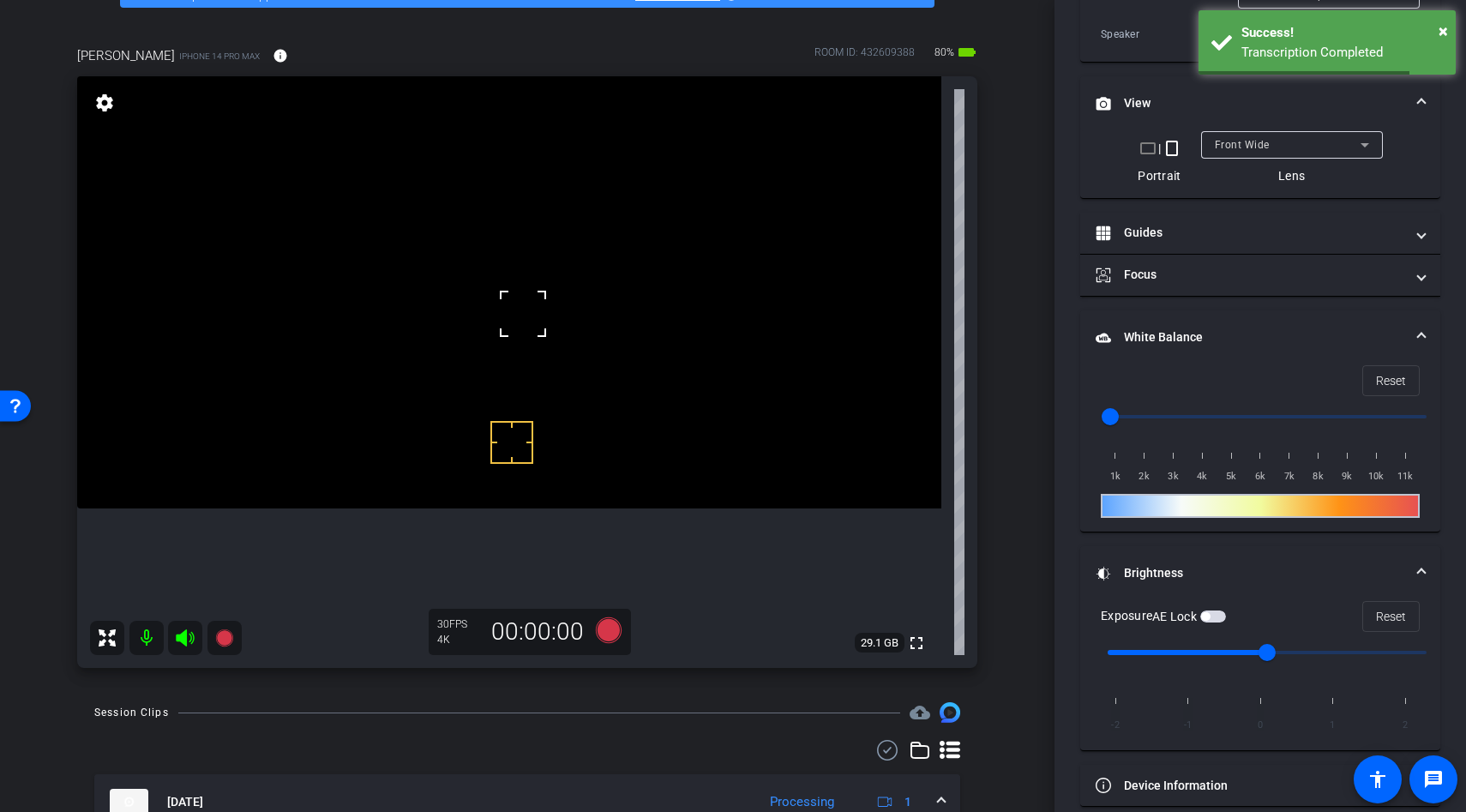
click at [477, 400] on video at bounding box center [509, 293] width 864 height 432
click at [509, 431] on div at bounding box center [512, 442] width 43 height 43
click at [522, 395] on div at bounding box center [511, 391] width 43 height 43
click at [512, 508] on video at bounding box center [509, 293] width 864 height 432
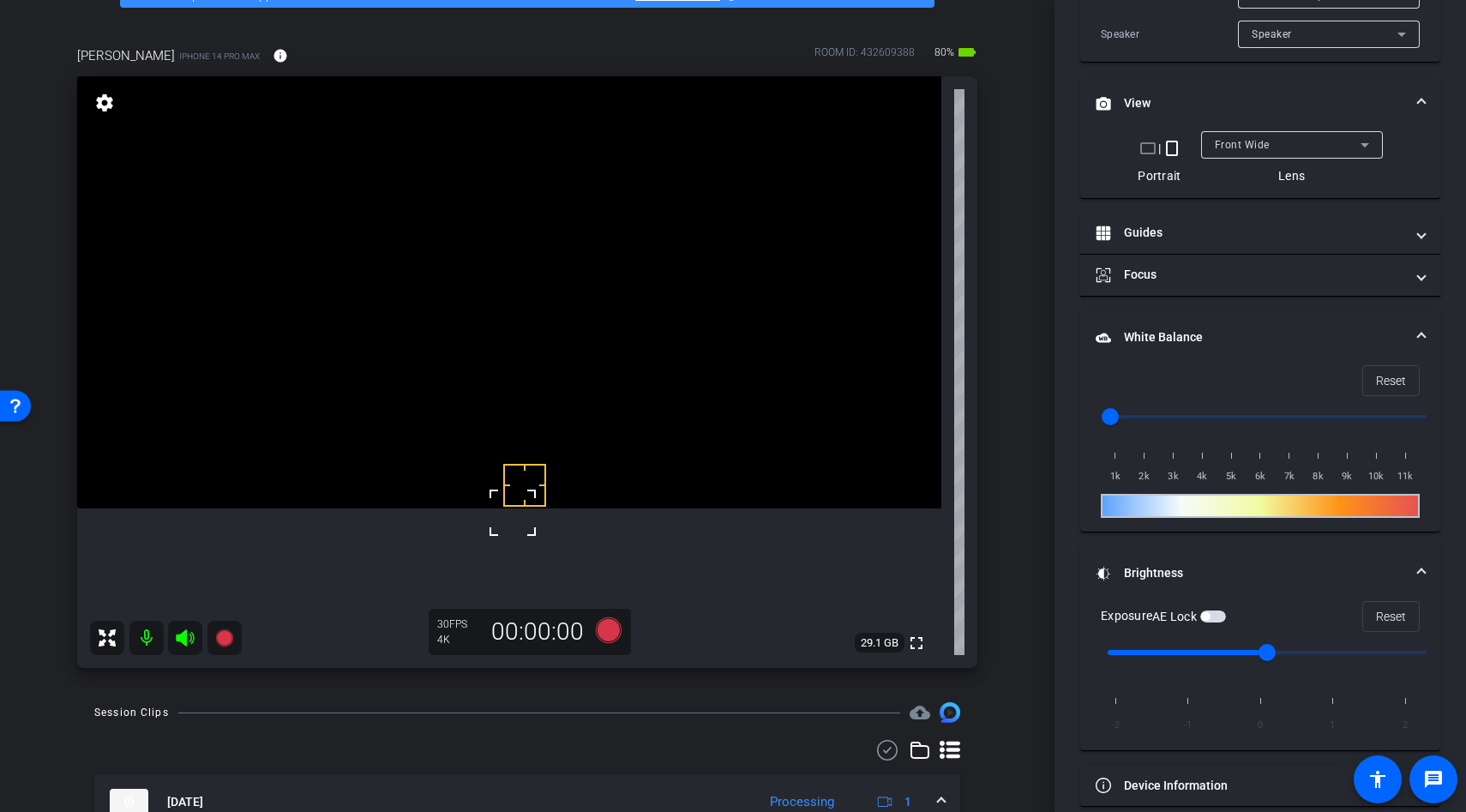
click at [1221, 613] on span "button" at bounding box center [1213, 617] width 25 height 12
click at [609, 635] on icon at bounding box center [608, 629] width 25 height 25
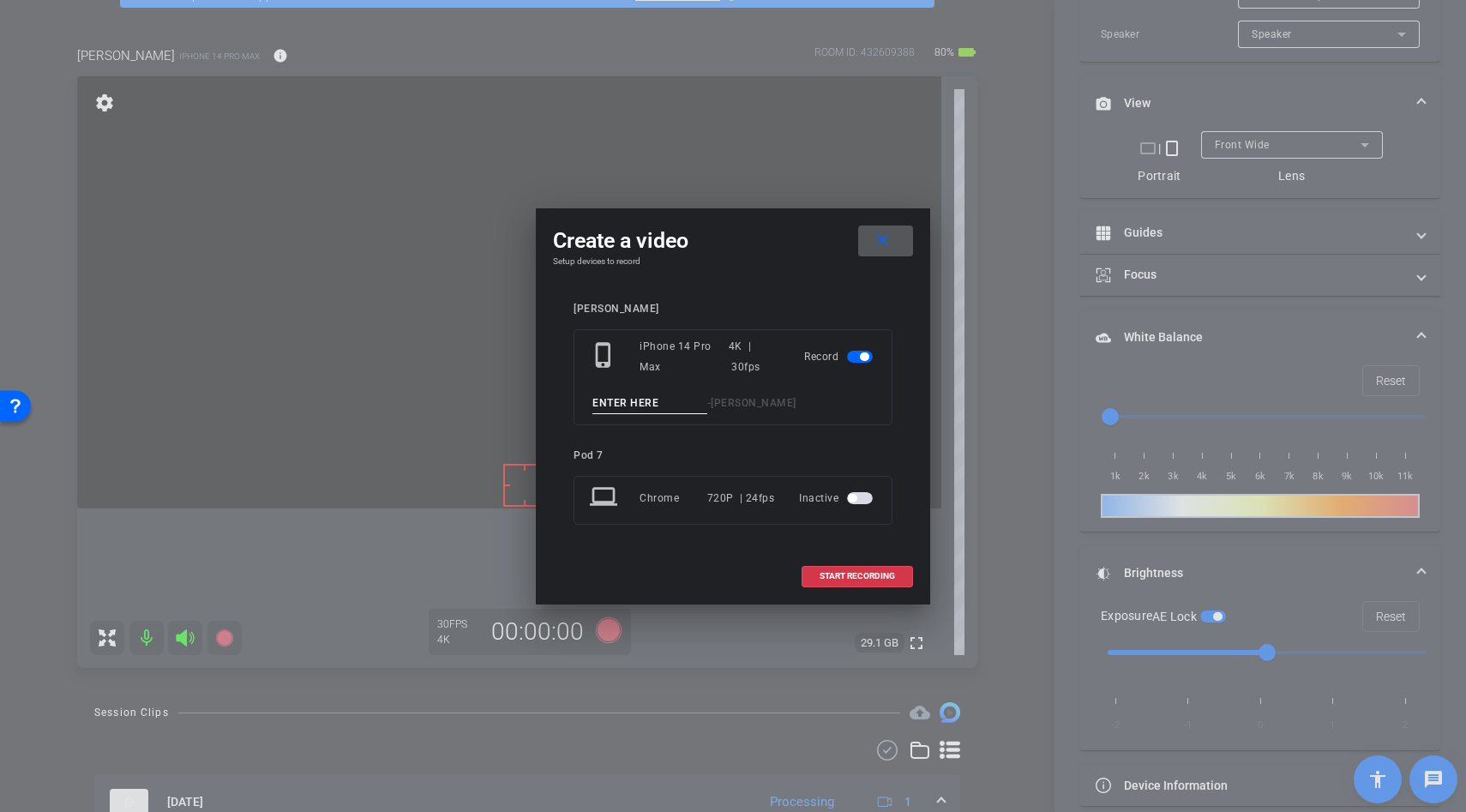
click at [631, 410] on input at bounding box center [650, 403] width 115 height 21
type input "r"
type input "lather"
click at [825, 569] on span at bounding box center [857, 576] width 110 height 41
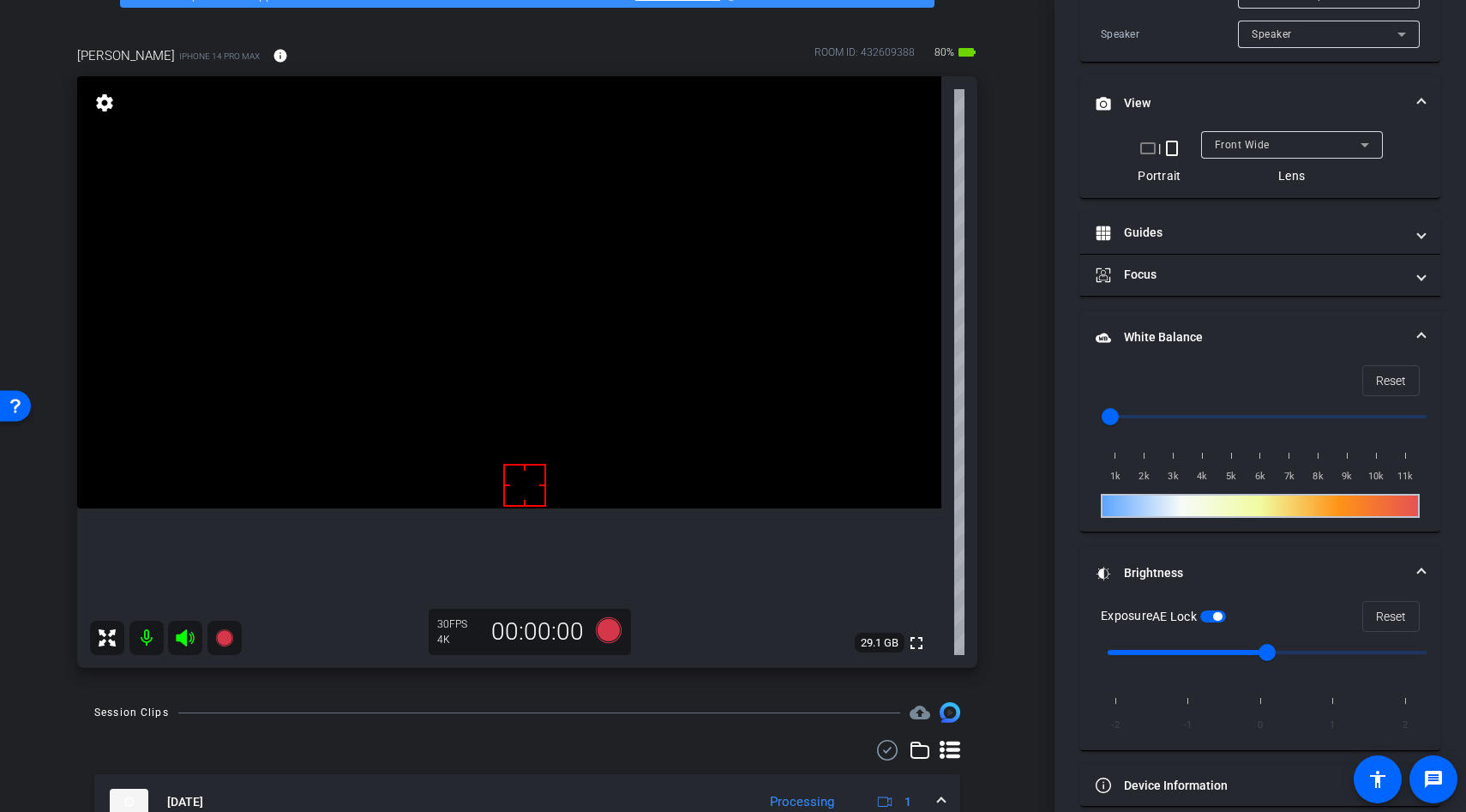
scroll to position [477, 0]
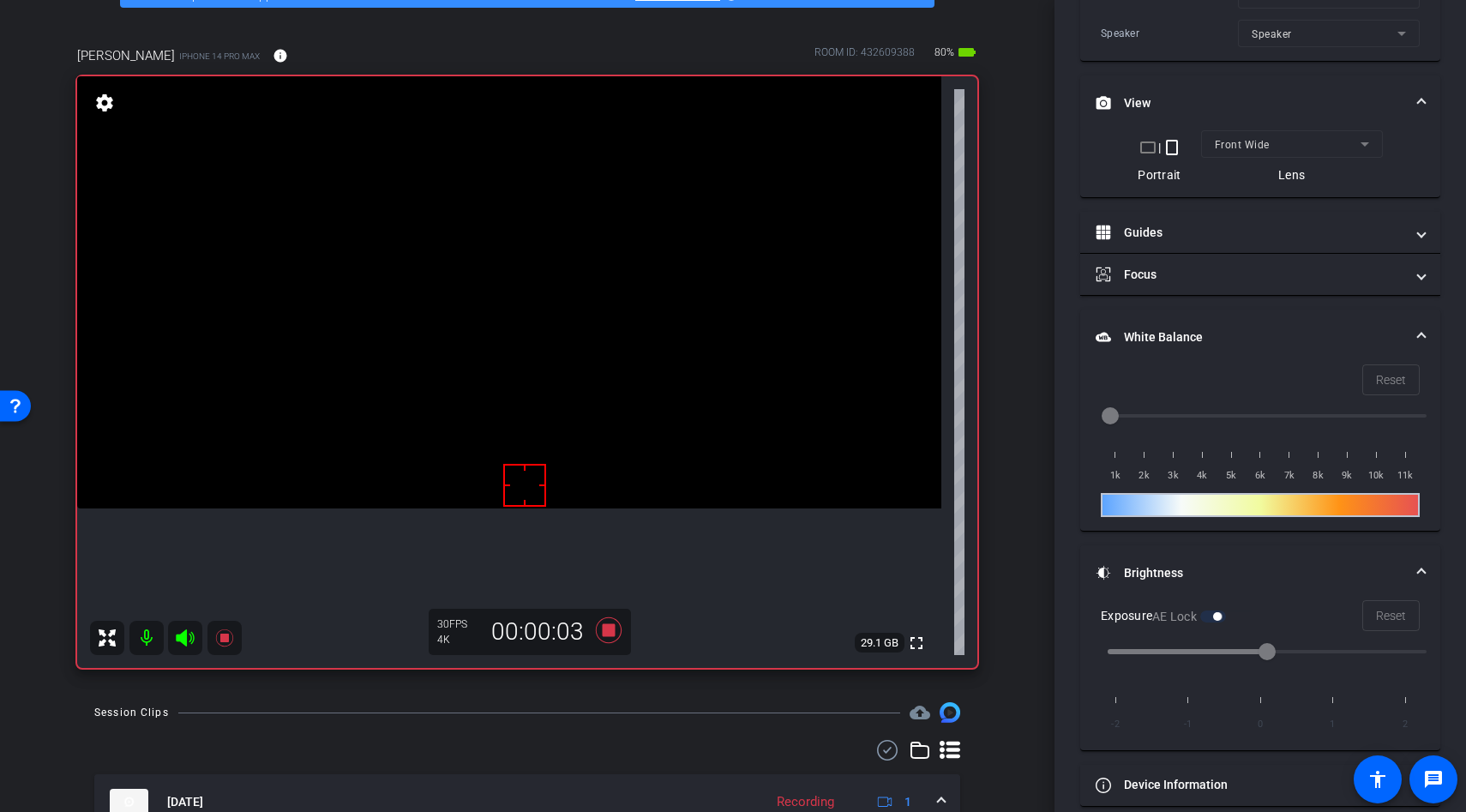
click at [518, 483] on div at bounding box center [525, 485] width 43 height 43
click at [536, 478] on div at bounding box center [525, 485] width 43 height 43
click at [473, 396] on video at bounding box center [509, 293] width 864 height 432
click at [460, 415] on div at bounding box center [472, 396] width 43 height 43
click at [483, 410] on div at bounding box center [472, 396] width 43 height 43
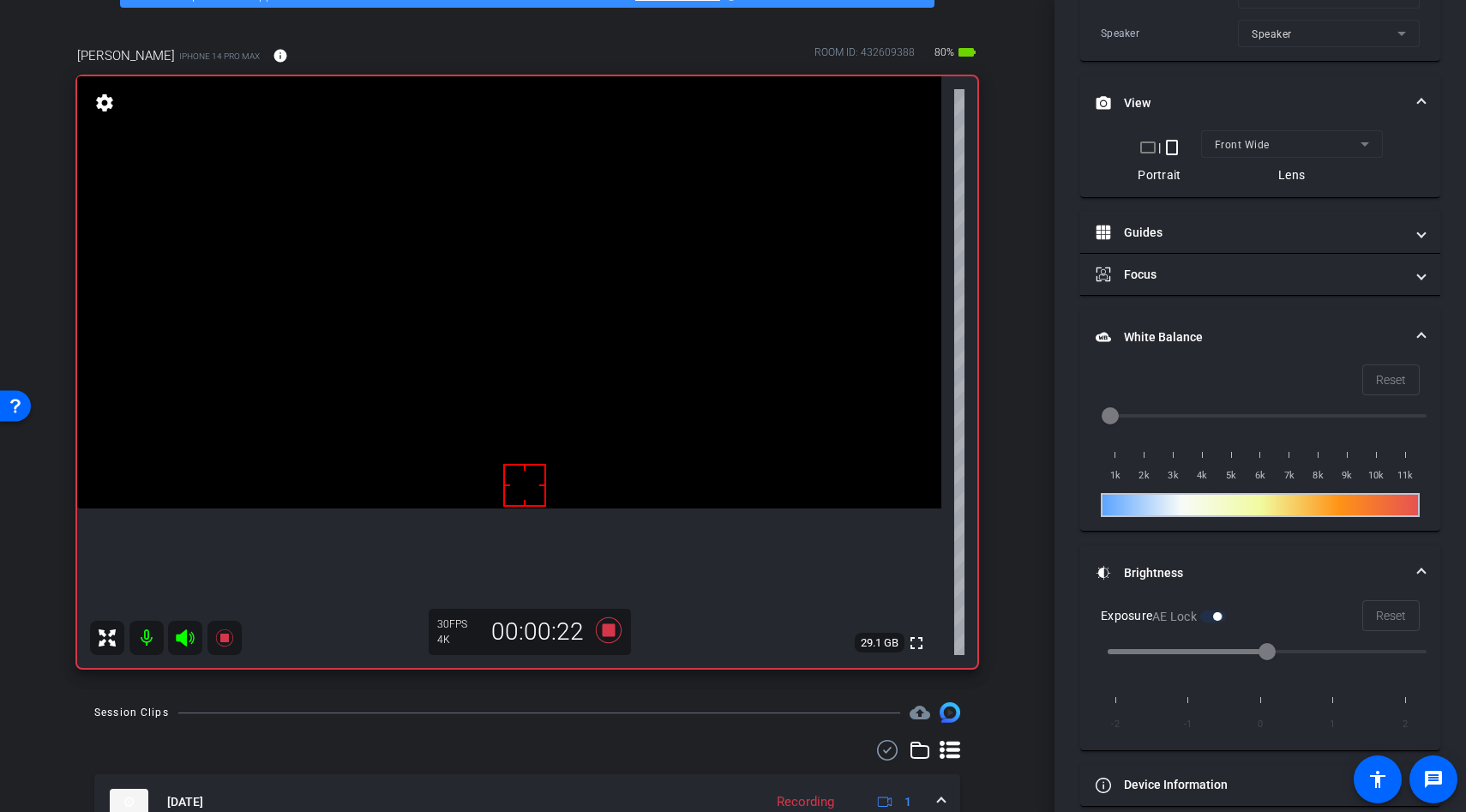
click at [521, 409] on video at bounding box center [509, 293] width 864 height 432
click at [521, 409] on div at bounding box center [521, 410] width 43 height 43
click at [512, 421] on div at bounding box center [521, 410] width 43 height 43
click at [607, 627] on icon at bounding box center [608, 629] width 25 height 25
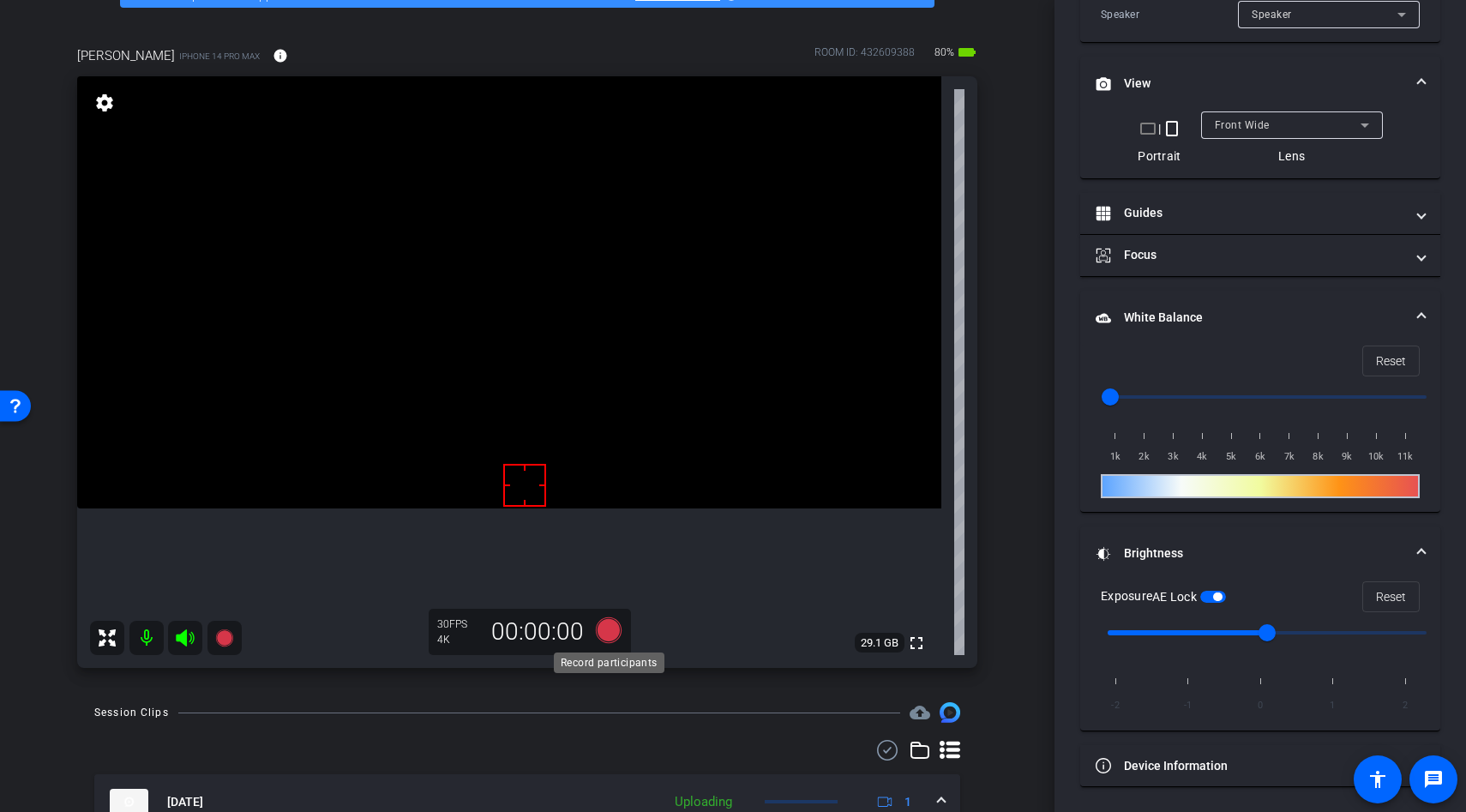
scroll to position [458, 0]
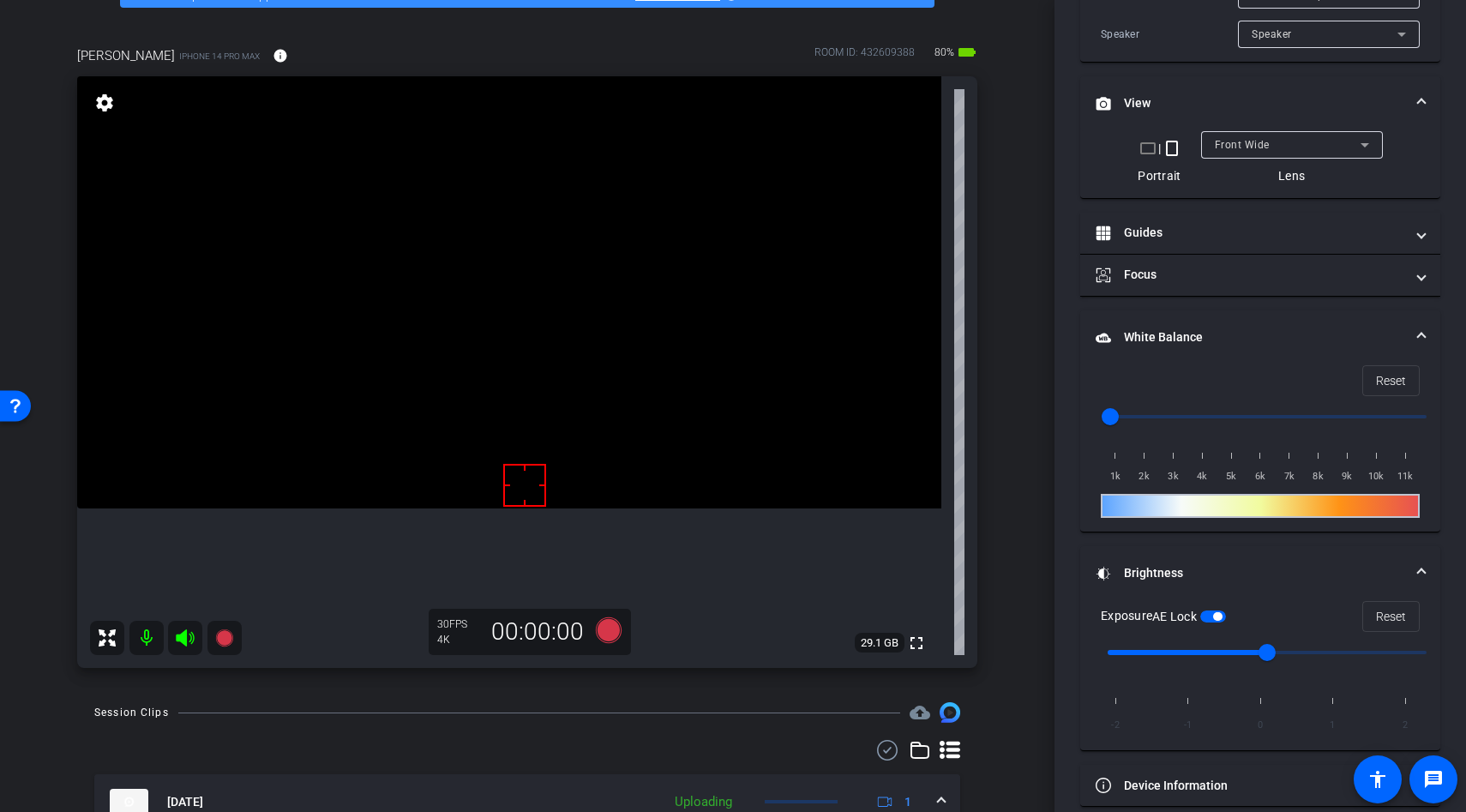
click at [468, 475] on video at bounding box center [509, 293] width 864 height 432
click at [504, 435] on video at bounding box center [509, 293] width 864 height 432
click at [496, 431] on video at bounding box center [509, 293] width 864 height 432
click at [497, 422] on div at bounding box center [495, 431] width 43 height 43
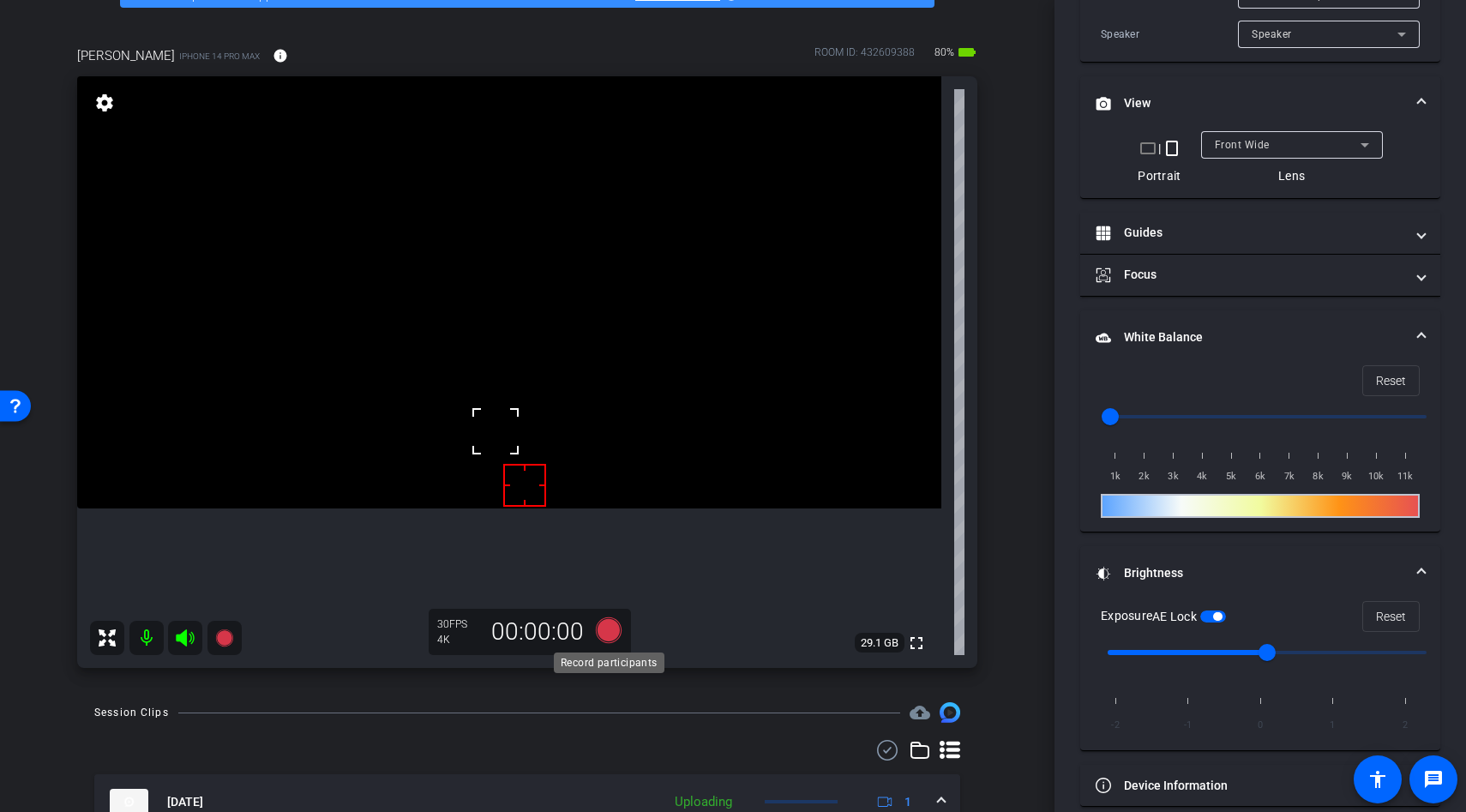
click at [599, 622] on icon at bounding box center [608, 629] width 41 height 31
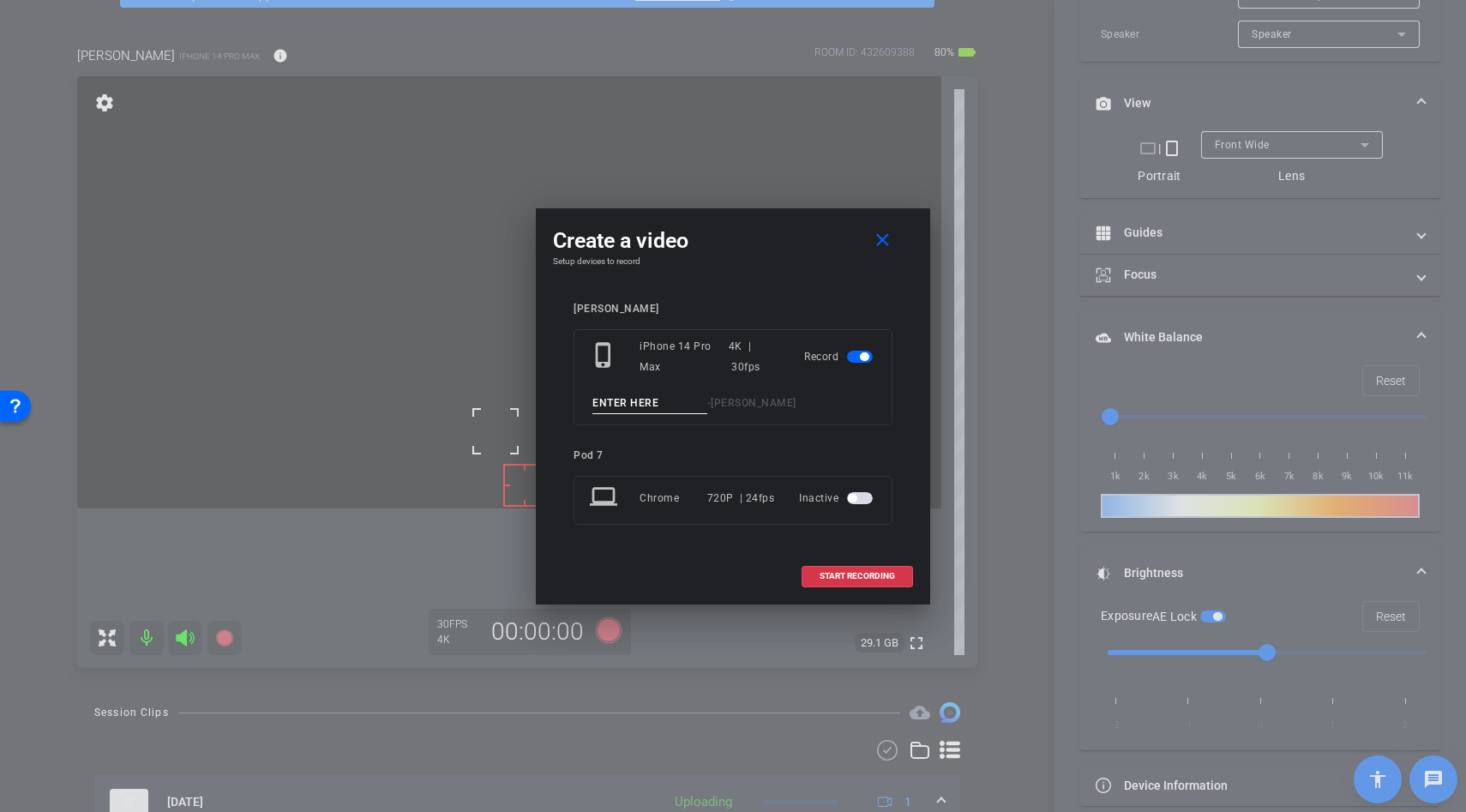
click at [650, 404] on input at bounding box center [650, 403] width 115 height 21
type input "l"
click at [869, 233] on span at bounding box center [886, 241] width 54 height 41
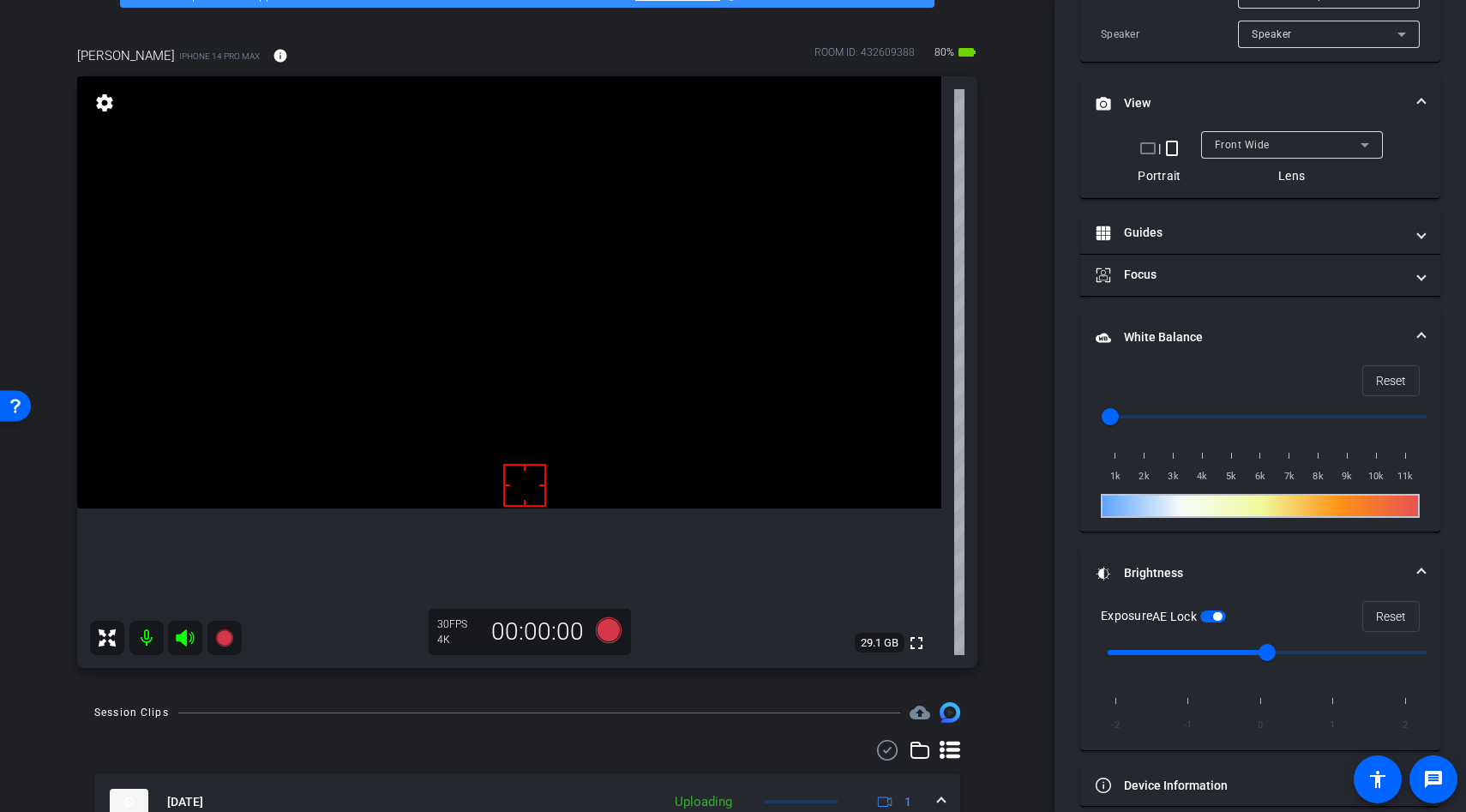
click at [496, 410] on video at bounding box center [509, 293] width 864 height 432
click at [615, 636] on icon at bounding box center [608, 629] width 25 height 25
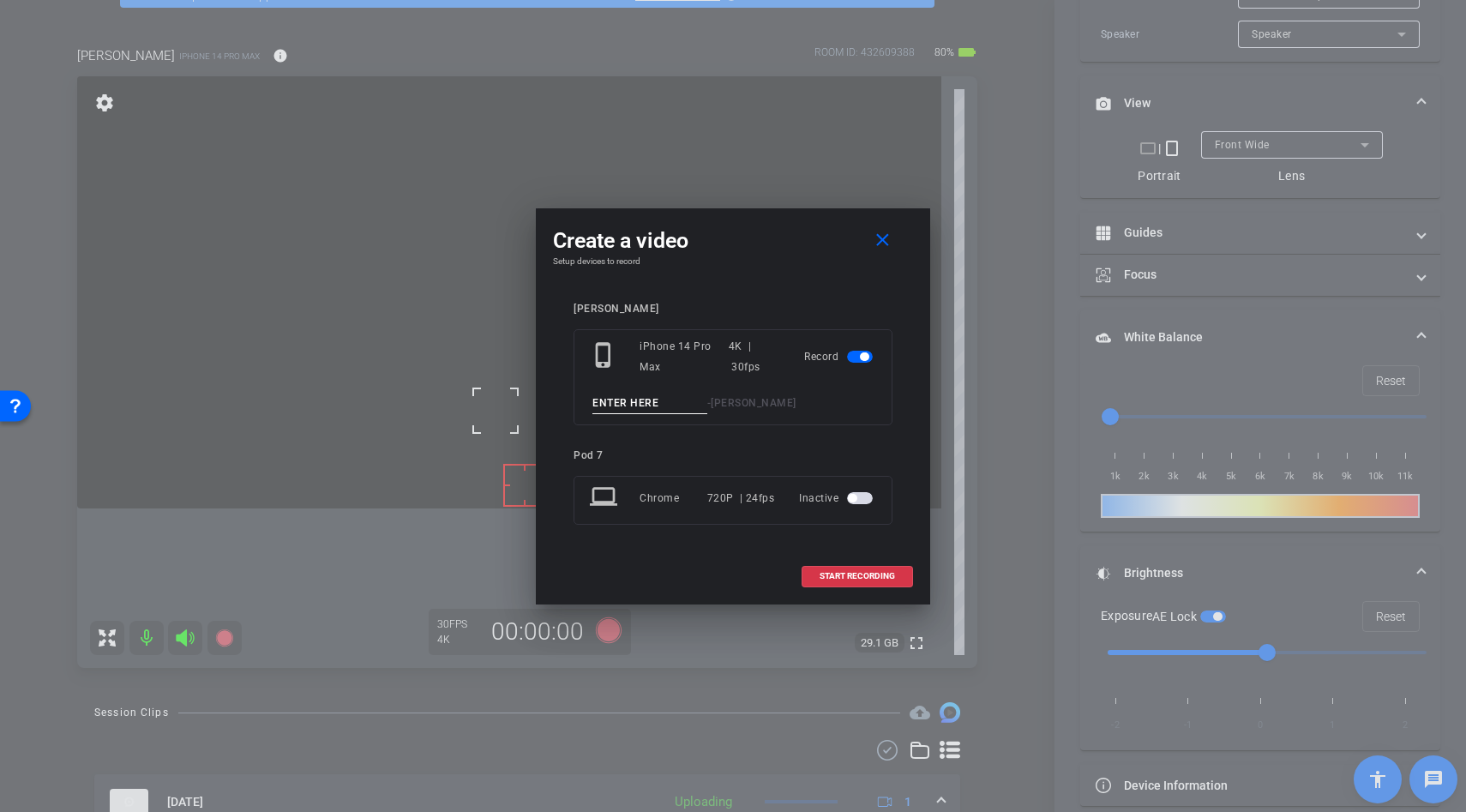
click at [624, 408] on input at bounding box center [650, 403] width 115 height 21
type input "lather"
click at [867, 584] on span at bounding box center [857, 576] width 110 height 41
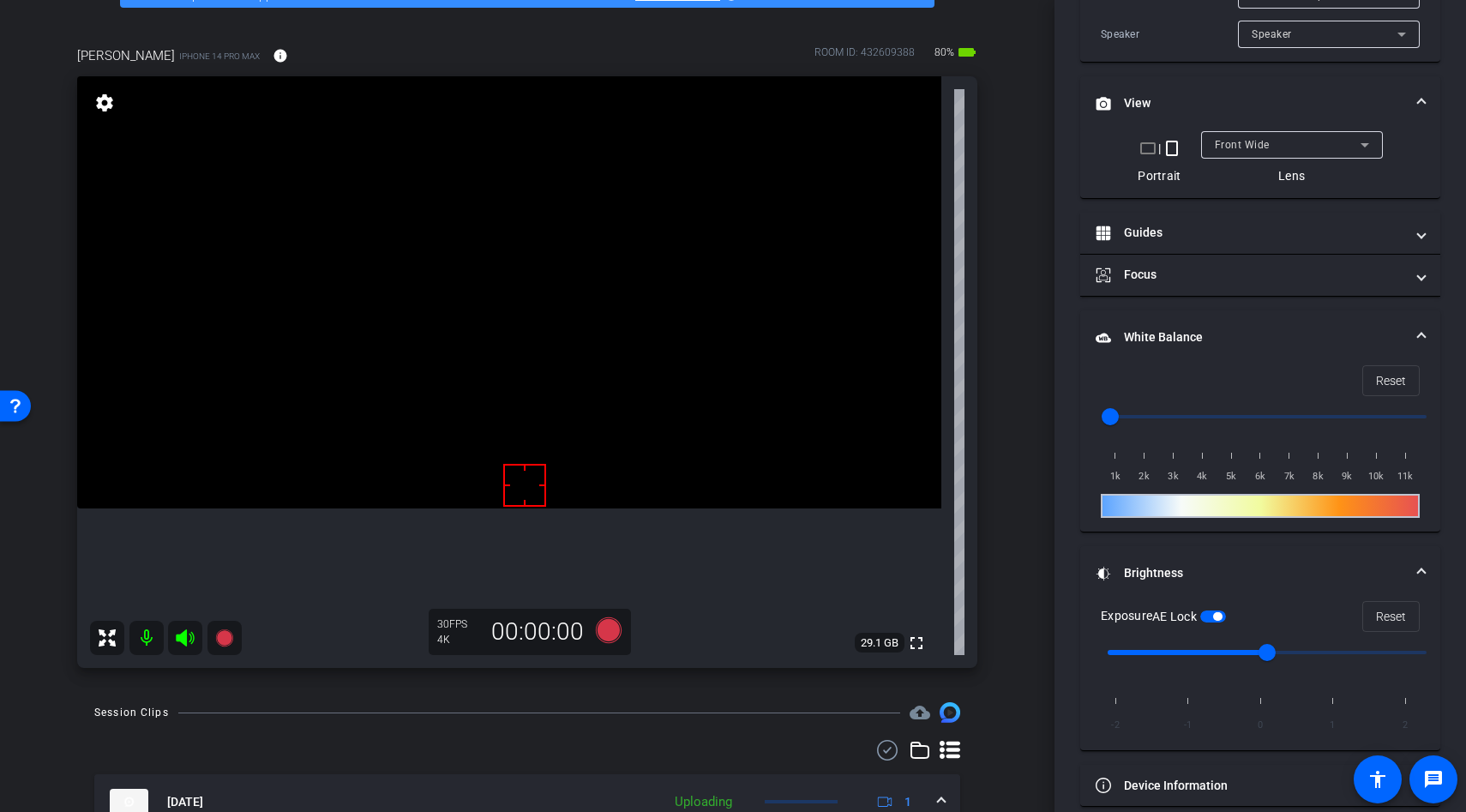
scroll to position [477, 0]
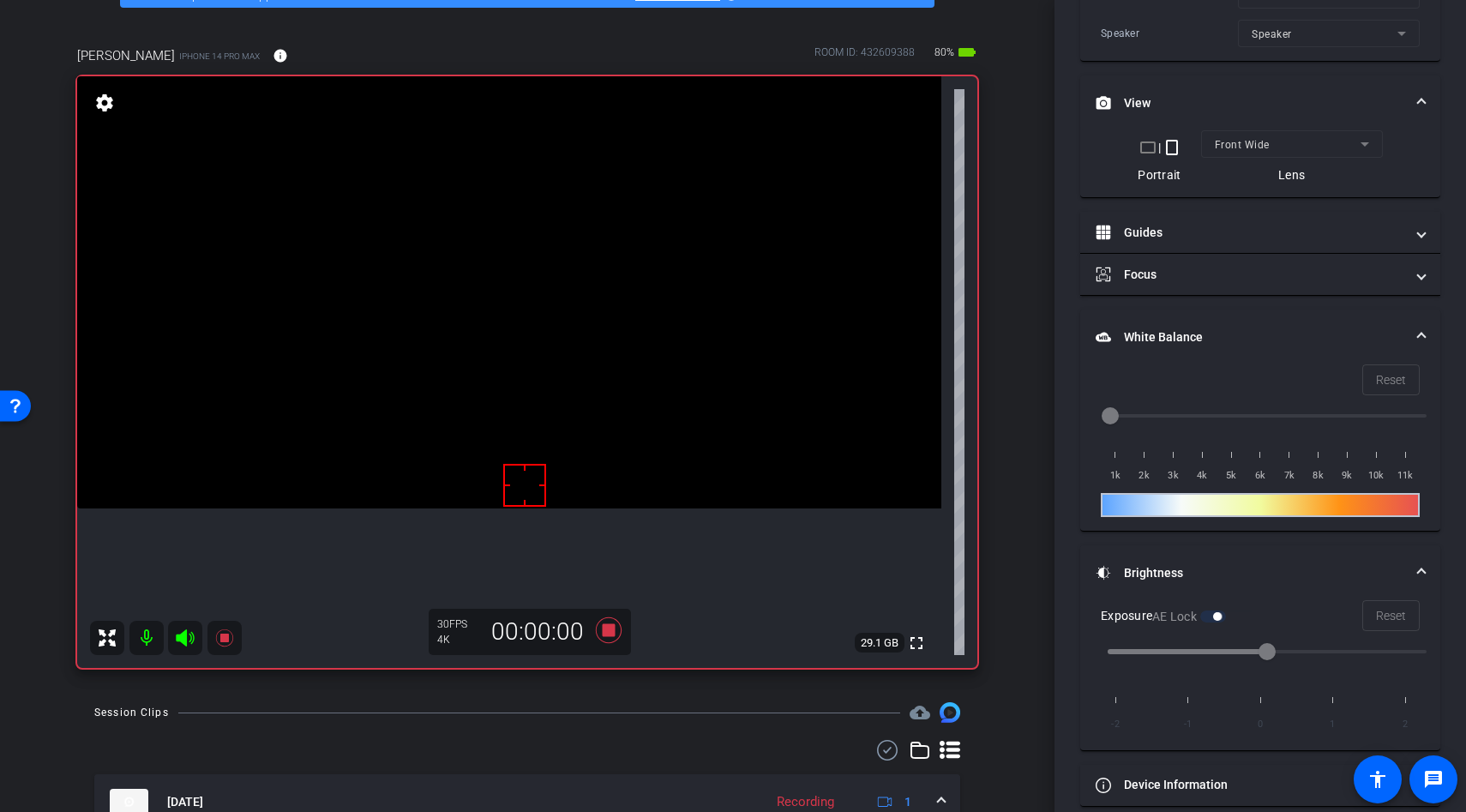
click at [546, 377] on video at bounding box center [509, 293] width 864 height 432
click at [526, 379] on div at bounding box center [546, 378] width 43 height 43
click at [512, 383] on video at bounding box center [509, 293] width 864 height 432
click at [495, 440] on video at bounding box center [509, 293] width 864 height 432
click at [509, 425] on div at bounding box center [494, 441] width 43 height 43
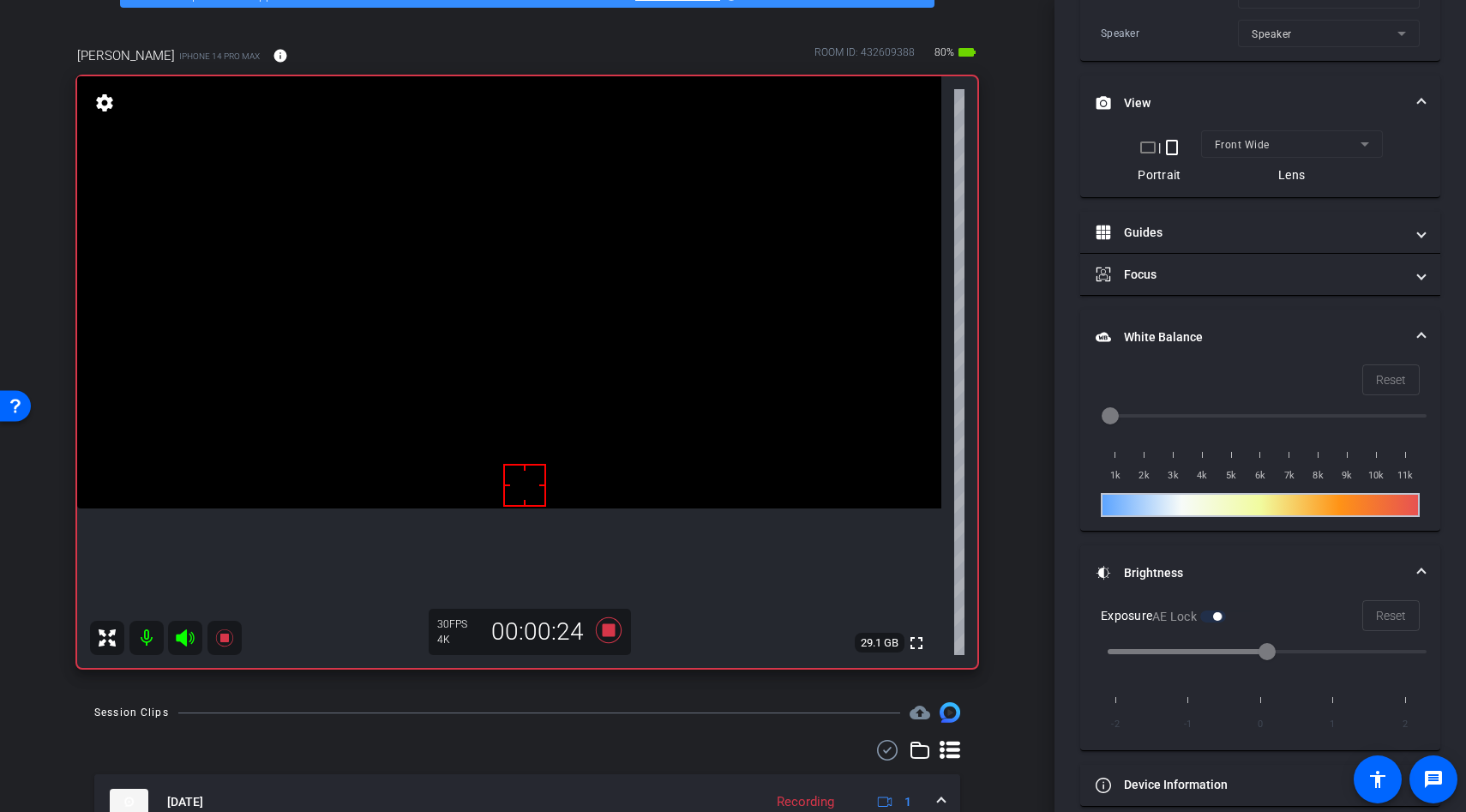
click at [562, 378] on video at bounding box center [509, 293] width 864 height 432
click at [556, 400] on video at bounding box center [509, 293] width 864 height 432
click at [523, 421] on video at bounding box center [509, 293] width 864 height 432
click at [514, 408] on div at bounding box center [523, 422] width 43 height 43
click at [509, 408] on div at bounding box center [523, 422] width 43 height 43
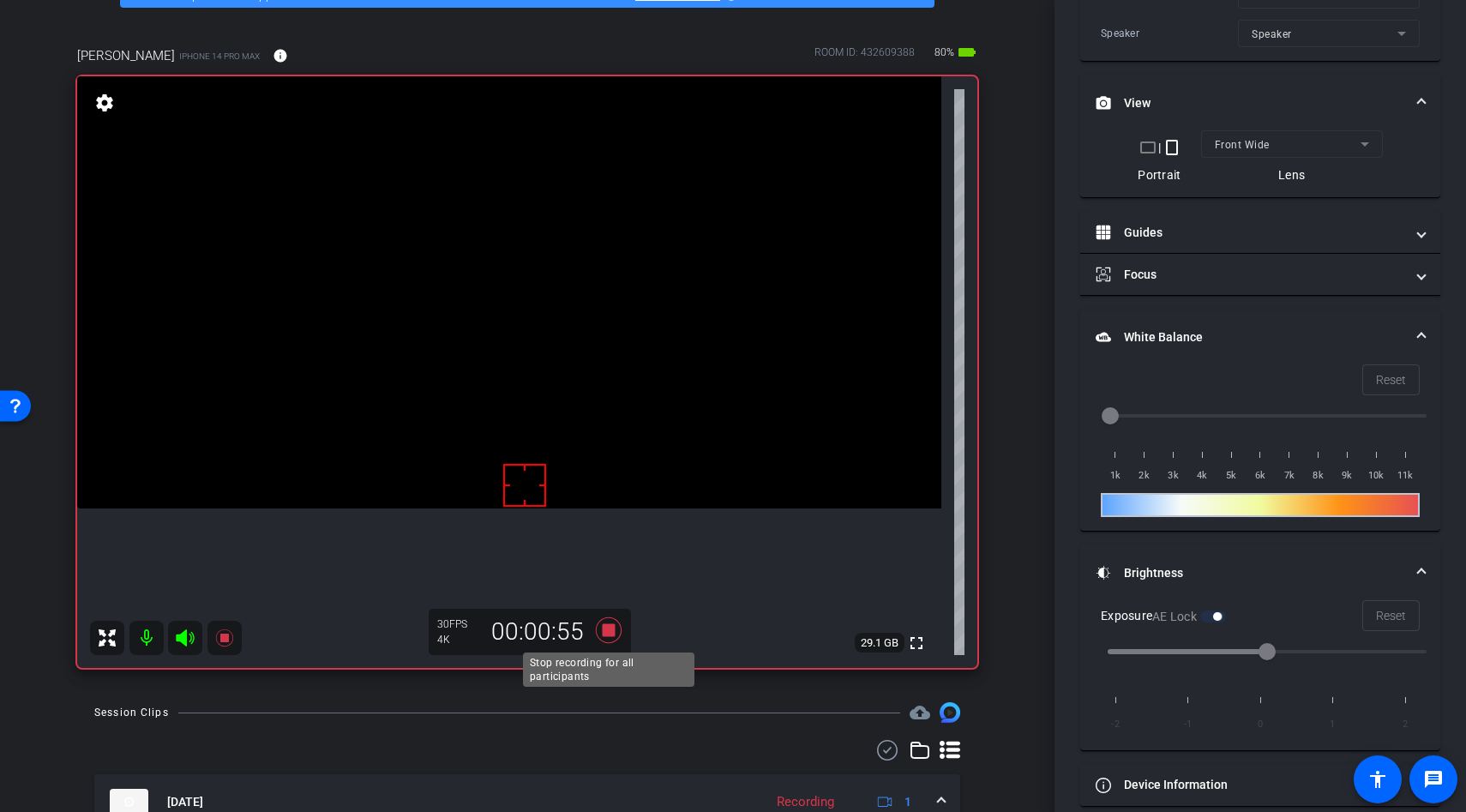
click at [607, 627] on icon at bounding box center [608, 629] width 25 height 25
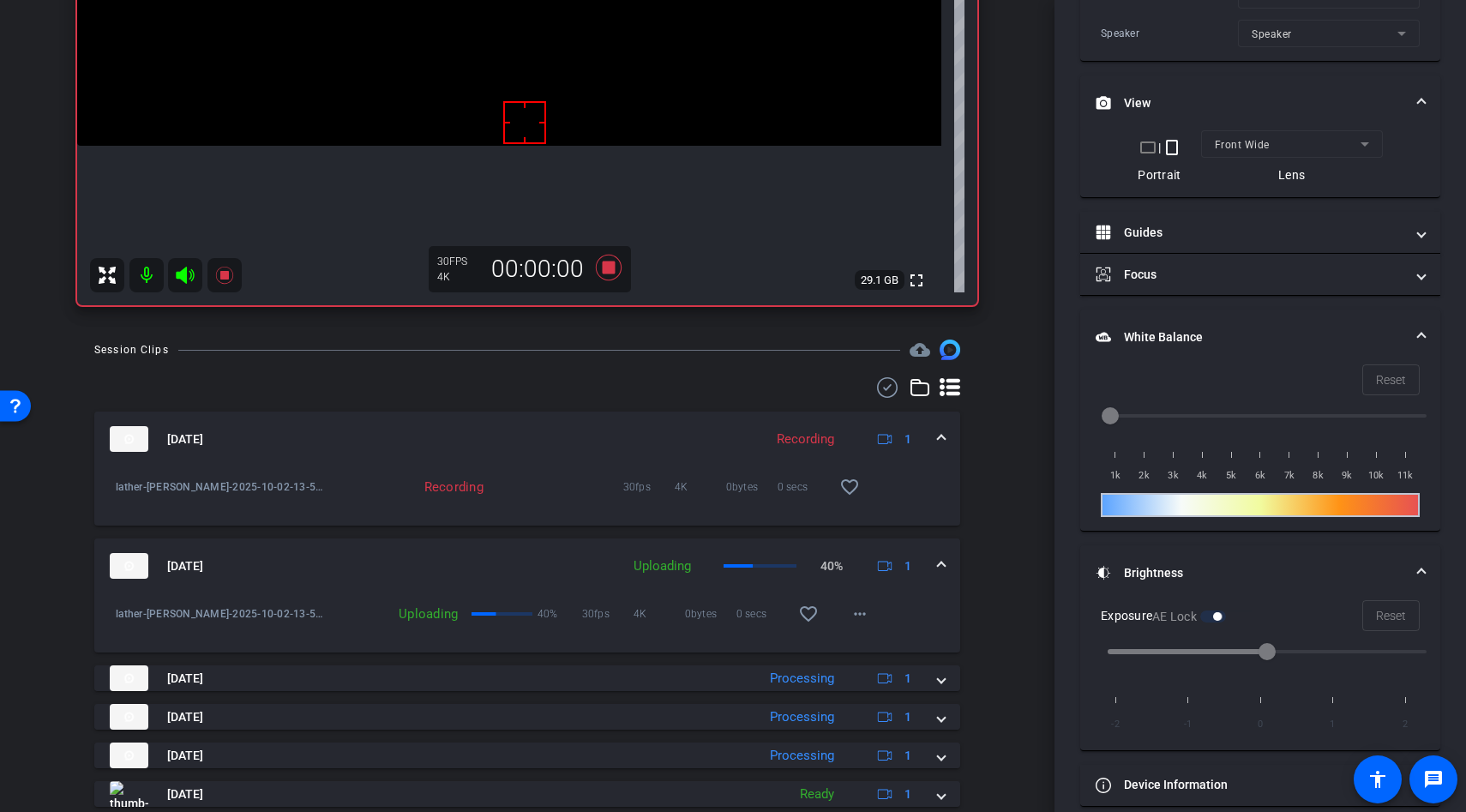
scroll to position [458, 0]
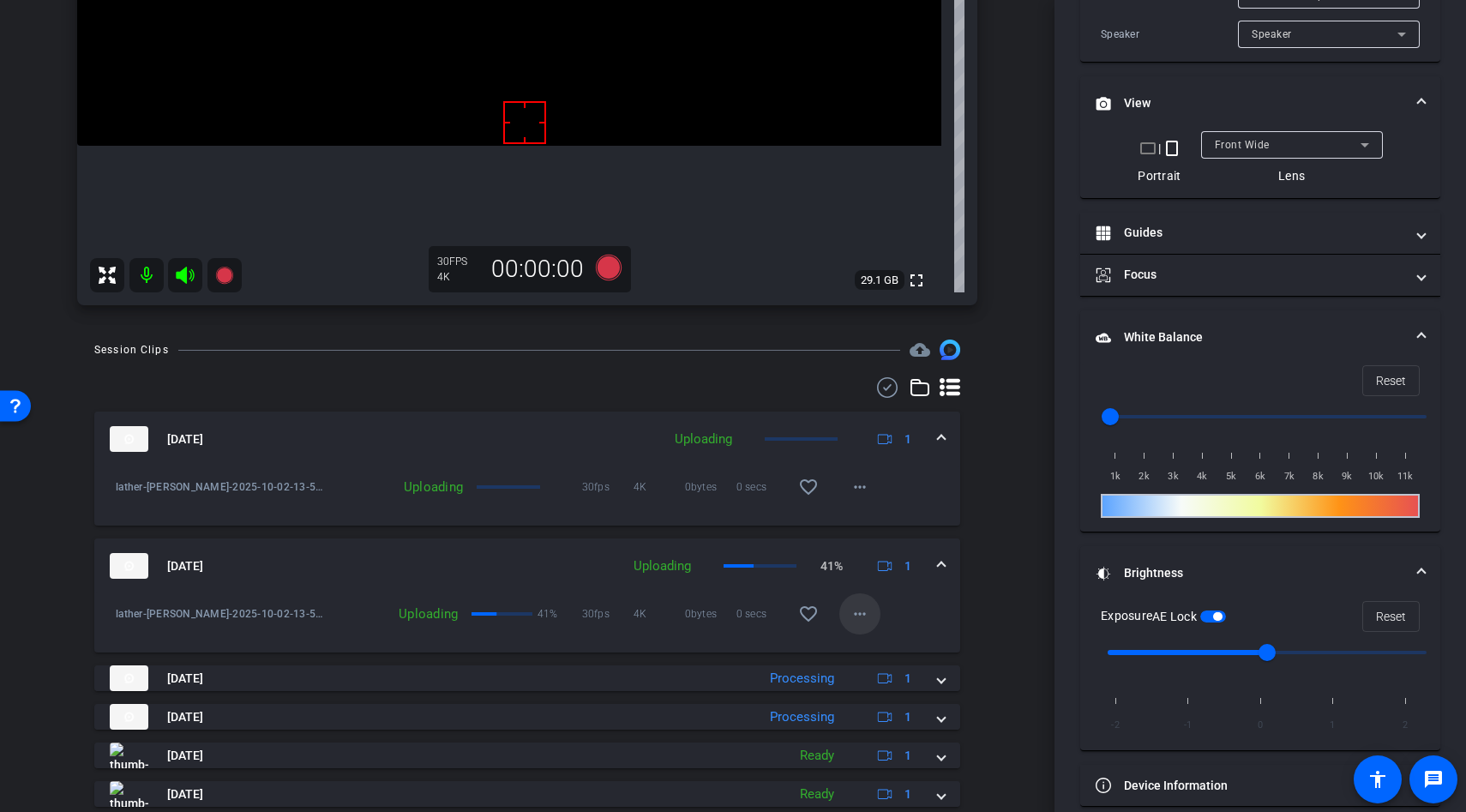
click at [865, 606] on mat-icon "more_horiz" at bounding box center [860, 613] width 20 height 20
click at [1002, 568] on div at bounding box center [733, 406] width 1466 height 812
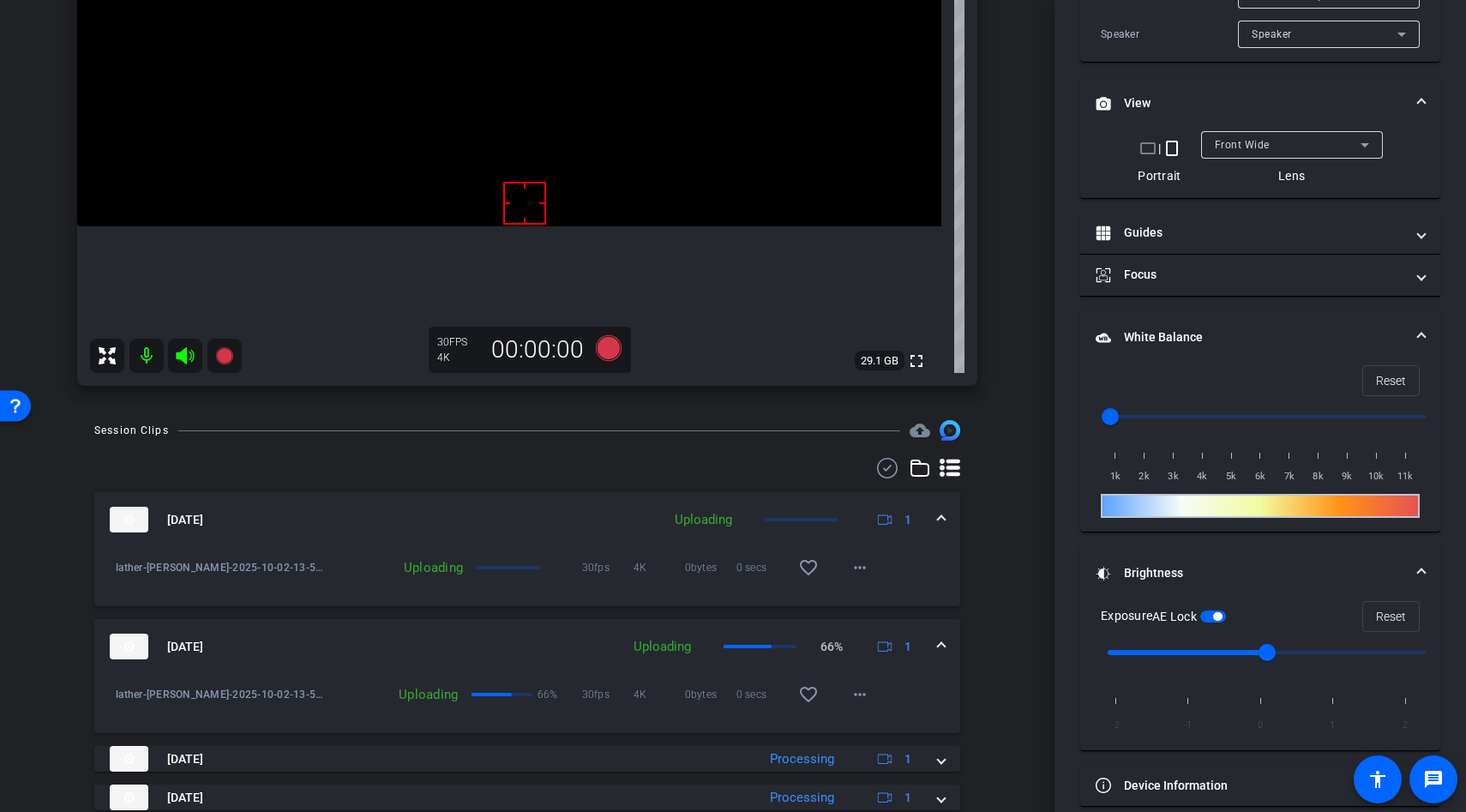
scroll to position [410, 0]
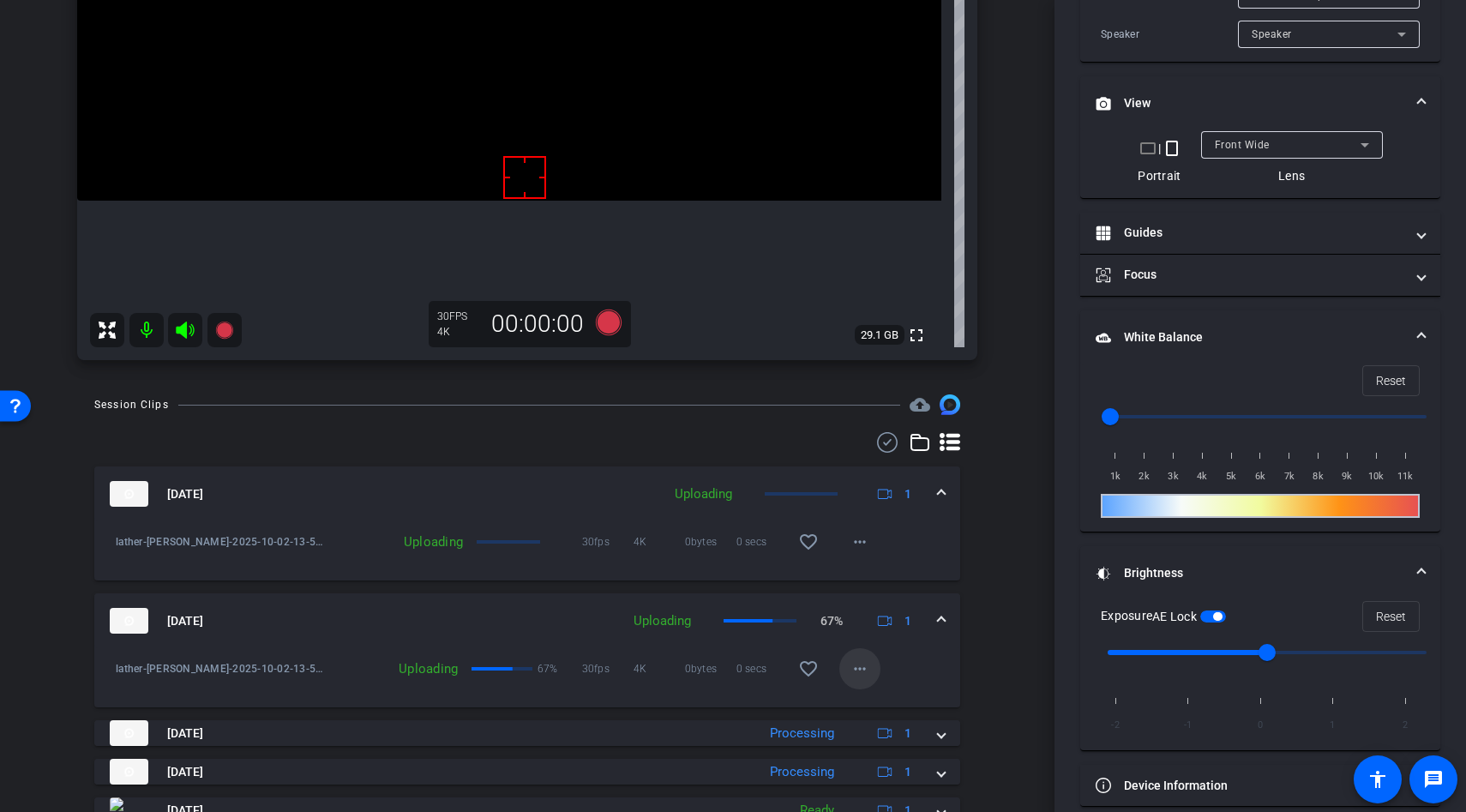
click at [868, 667] on mat-icon "more_horiz" at bounding box center [860, 668] width 20 height 20
click at [1027, 620] on div at bounding box center [733, 406] width 1466 height 812
click at [860, 675] on mat-icon "more_horiz" at bounding box center [860, 668] width 20 height 20
click at [909, 645] on div at bounding box center [733, 406] width 1466 height 812
click at [861, 679] on span at bounding box center [860, 669] width 41 height 41
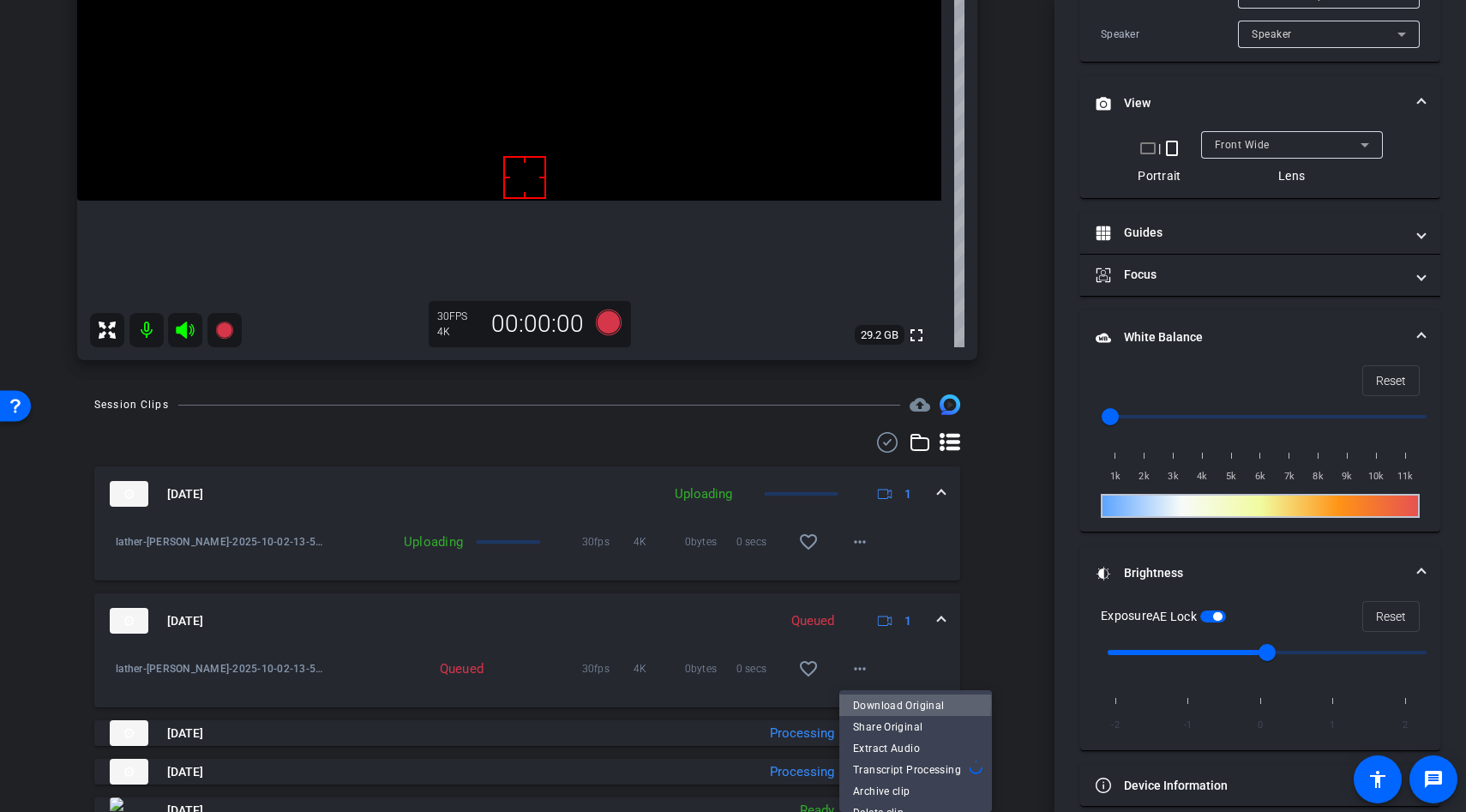
click at [876, 702] on span "Download Original" at bounding box center [916, 704] width 125 height 20
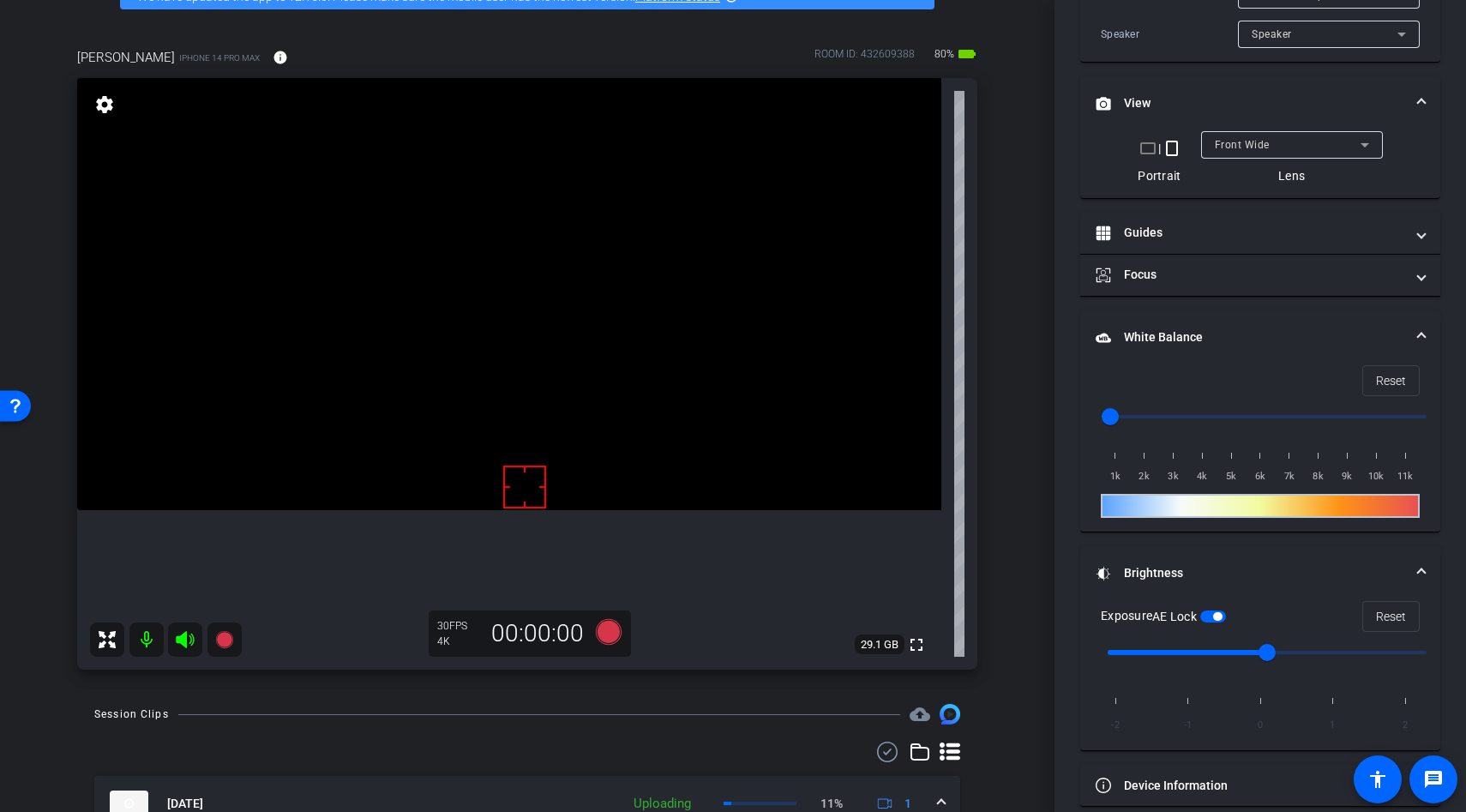
scroll to position [99, 0]
click at [604, 613] on div "30 FPS 4K 00:00:00" at bounding box center [530, 634] width 202 height 47
click at [604, 628] on icon at bounding box center [608, 632] width 25 height 25
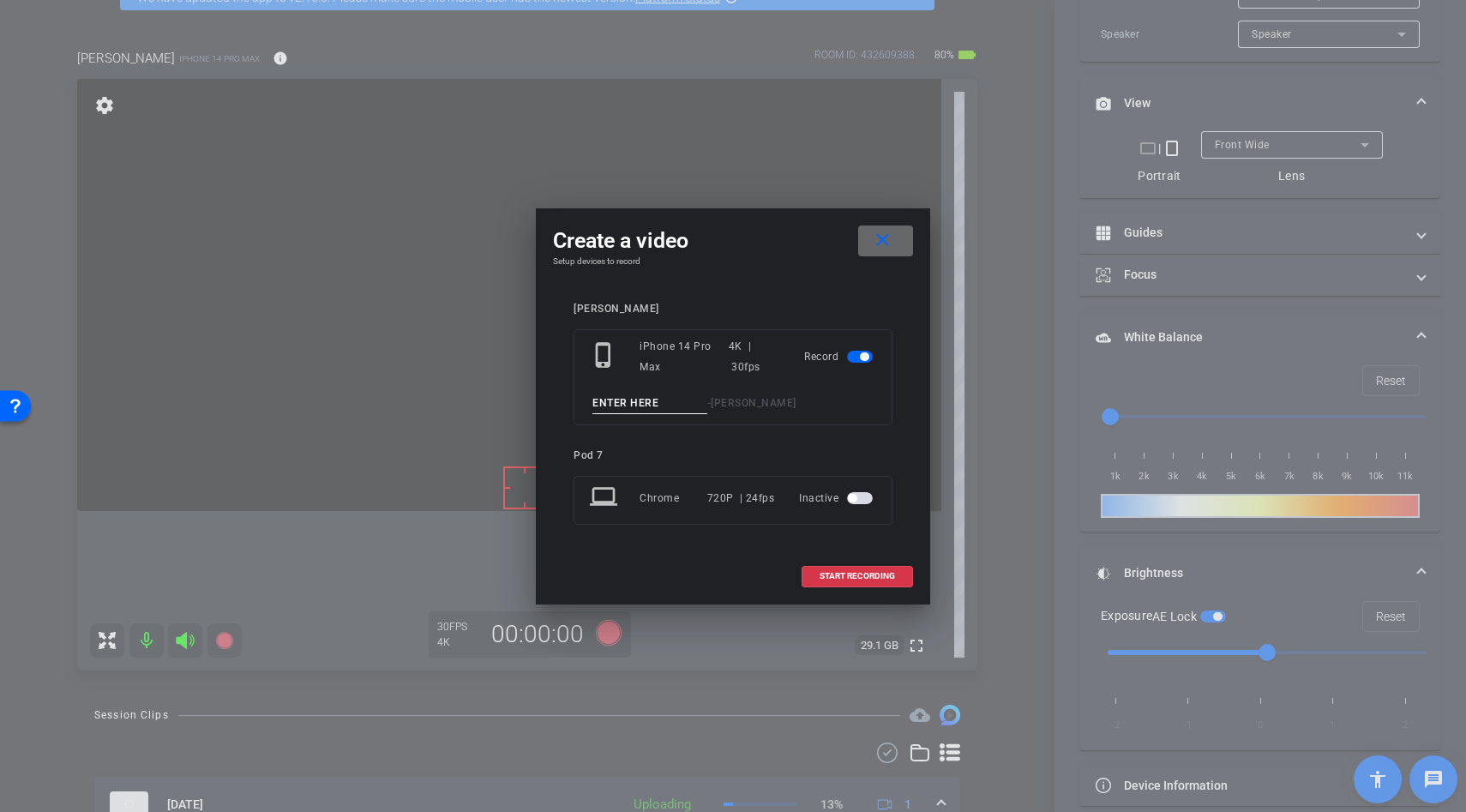
click at [879, 236] on mat-icon "close" at bounding box center [882, 240] width 21 height 21
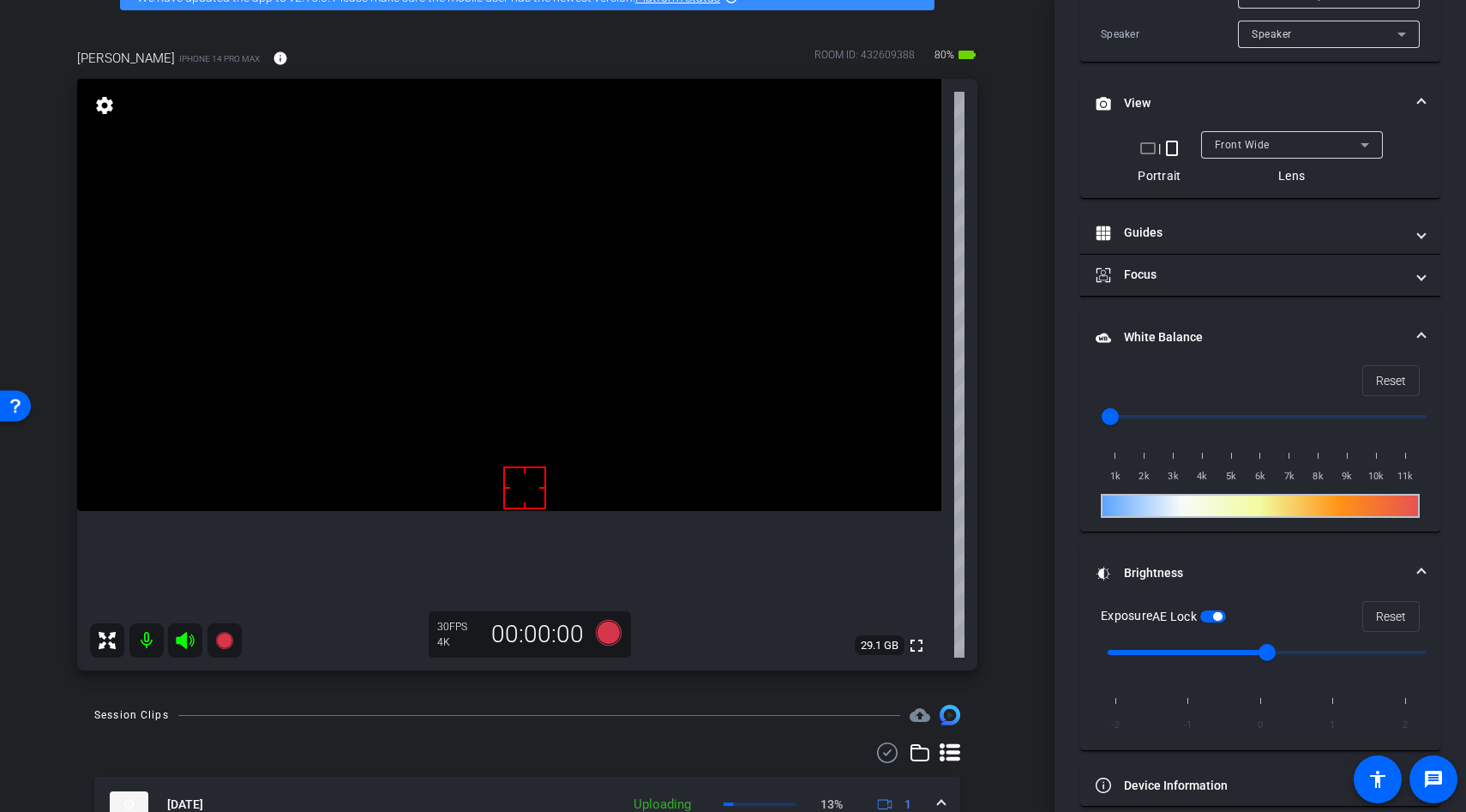
click at [475, 434] on video at bounding box center [509, 295] width 864 height 432
click at [1224, 608] on div "AE Lock" at bounding box center [1189, 617] width 74 height 18
click at [1217, 614] on span "button" at bounding box center [1217, 617] width 9 height 9
click at [523, 374] on video at bounding box center [509, 295] width 864 height 432
click at [497, 418] on video at bounding box center [509, 295] width 864 height 432
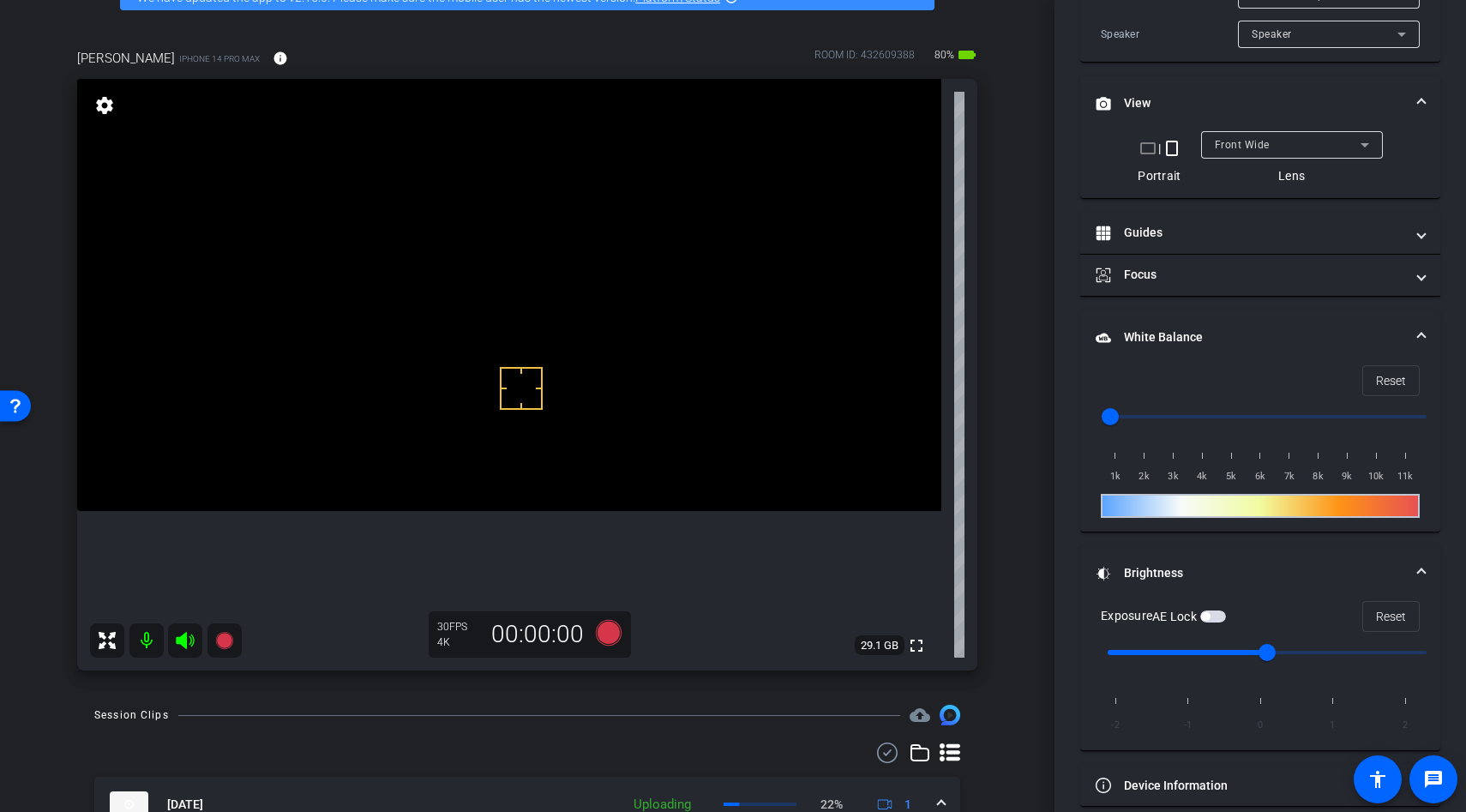
click at [1209, 616] on span "button" at bounding box center [1206, 617] width 9 height 9
click at [607, 637] on icon at bounding box center [608, 632] width 25 height 25
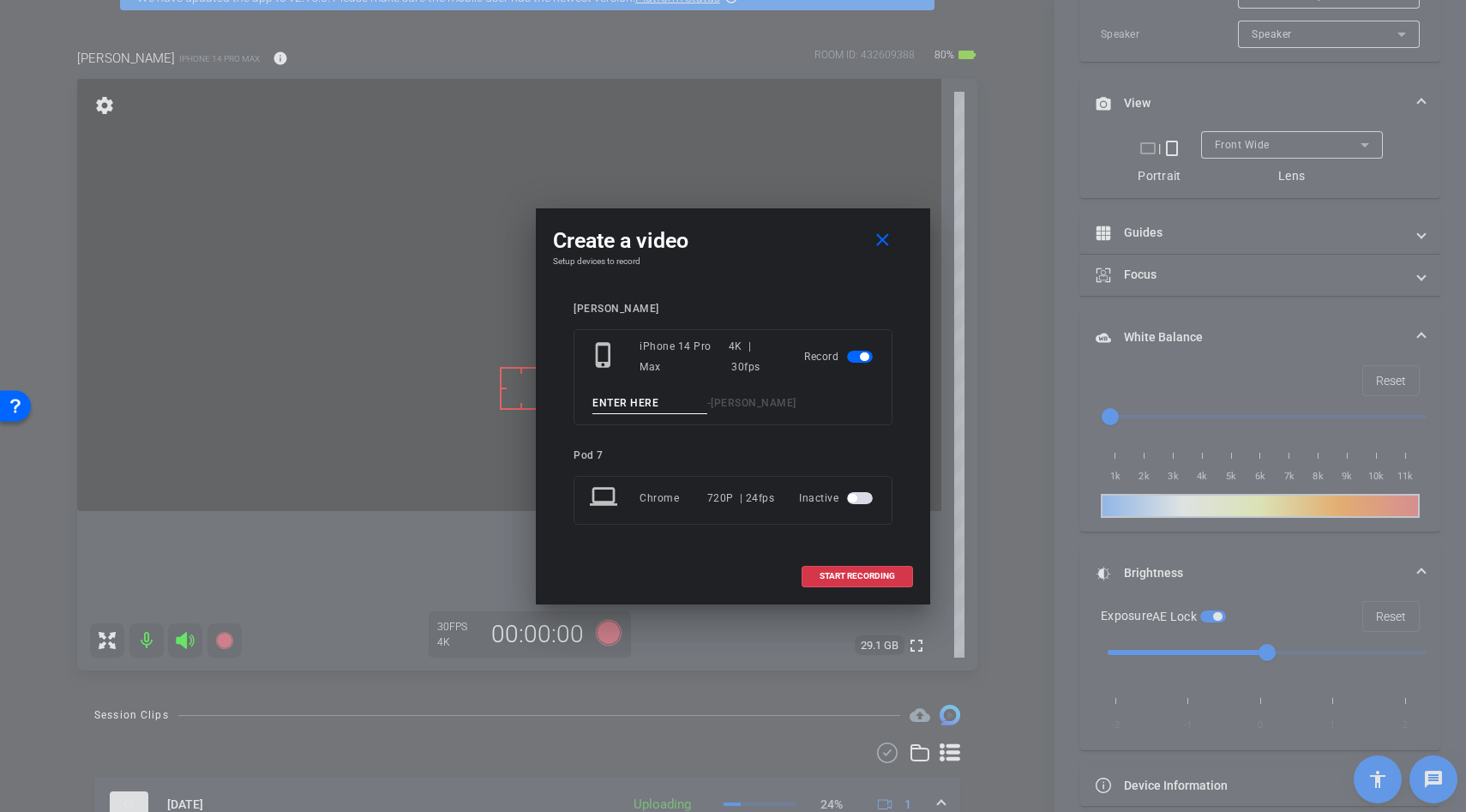
click at [638, 402] on input at bounding box center [650, 403] width 115 height 21
type input "latther"
click at [833, 579] on span "START RECORDING" at bounding box center [858, 576] width 76 height 9
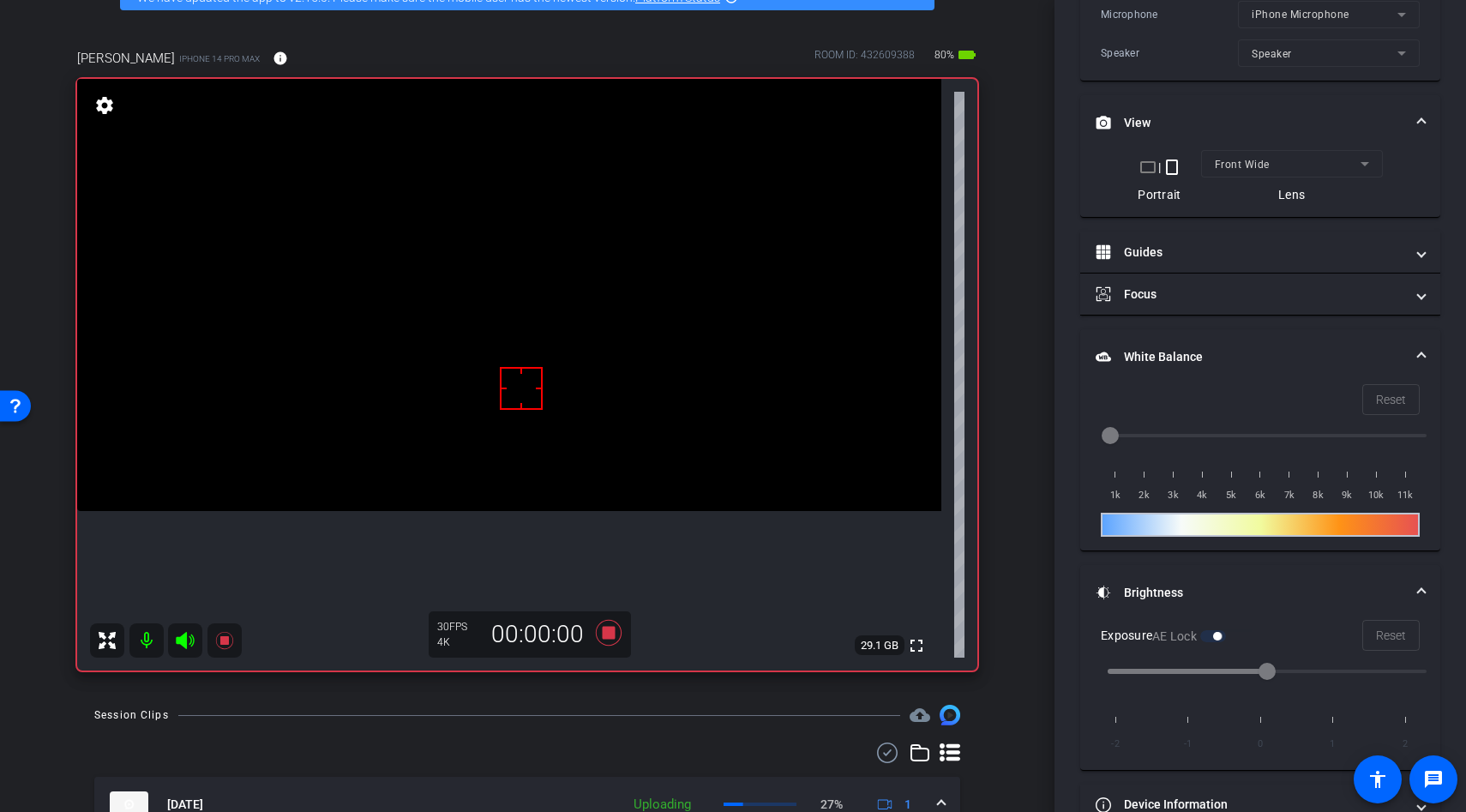
scroll to position [477, 0]
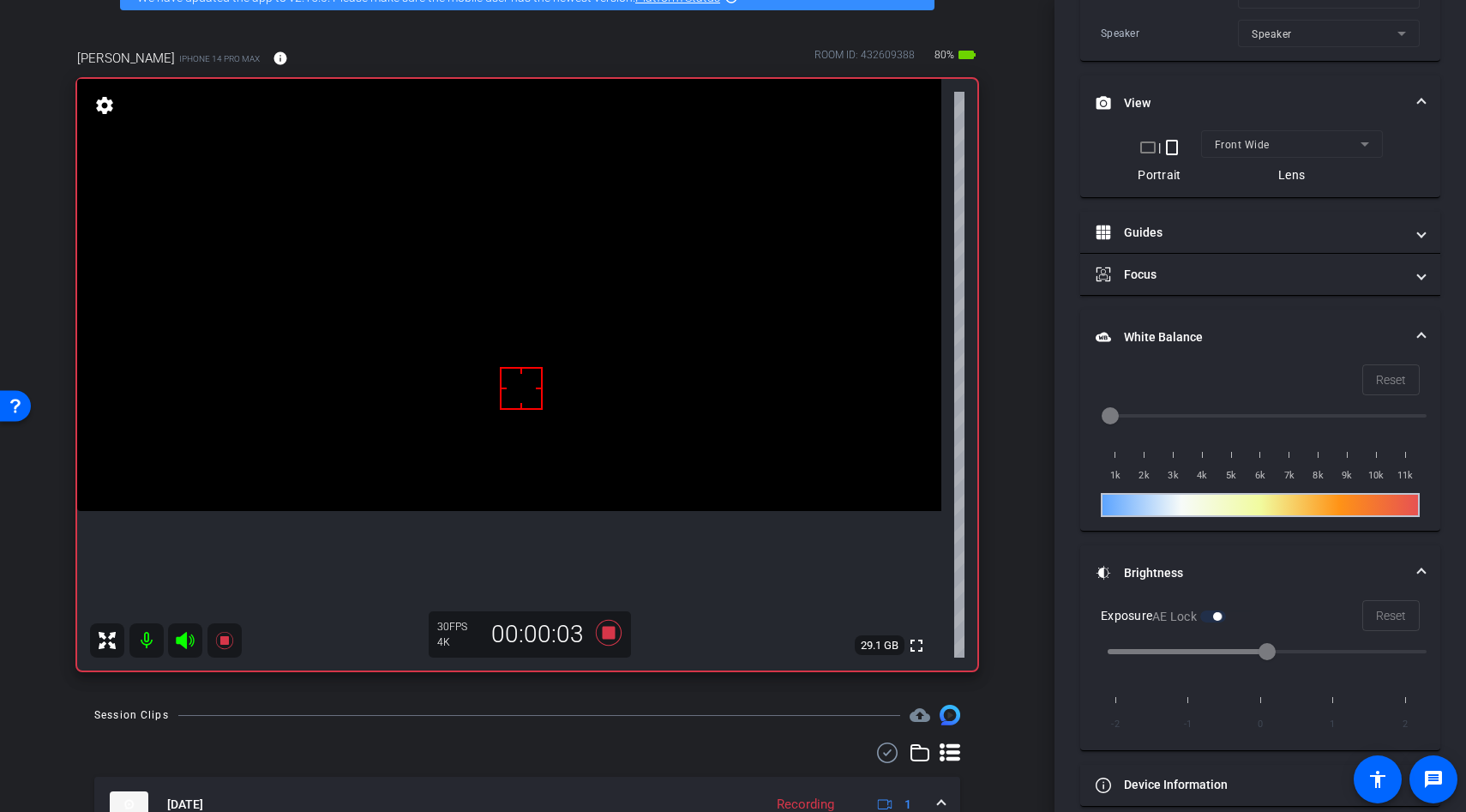
click at [512, 395] on div at bounding box center [521, 388] width 43 height 43
click at [541, 356] on video at bounding box center [509, 295] width 864 height 432
click at [541, 356] on div at bounding box center [541, 355] width 43 height 43
click at [495, 401] on video at bounding box center [509, 295] width 864 height 432
click at [519, 377] on div at bounding box center [541, 355] width 43 height 43
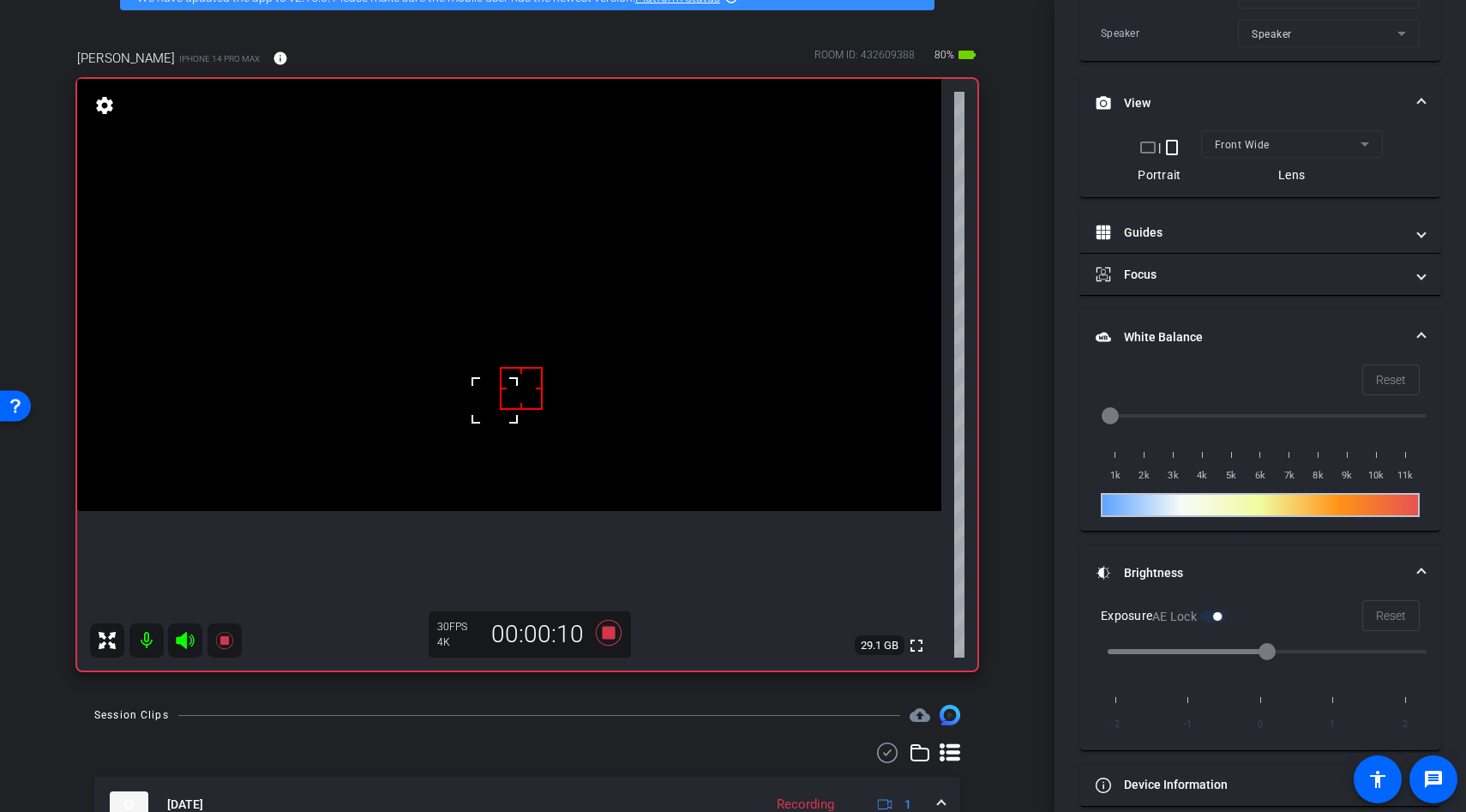
click at [516, 372] on div at bounding box center [521, 388] width 43 height 43
click at [505, 370] on div at bounding box center [521, 388] width 43 height 43
click at [486, 354] on video at bounding box center [509, 295] width 864 height 432
click at [486, 354] on div at bounding box center [486, 354] width 43 height 43
click at [503, 364] on div at bounding box center [486, 354] width 43 height 43
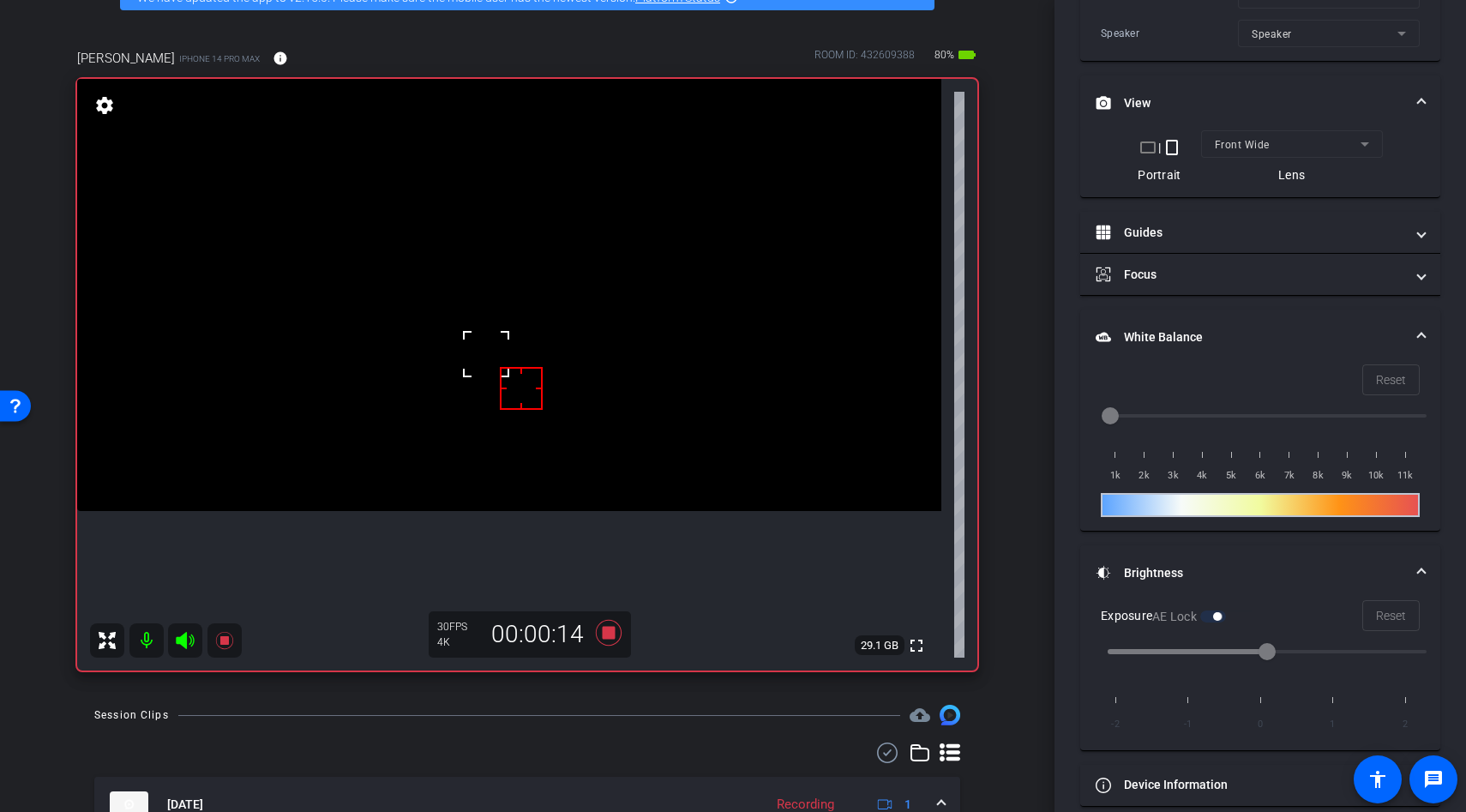
click at [517, 357] on video at bounding box center [509, 295] width 864 height 432
click at [512, 357] on div at bounding box center [517, 356] width 43 height 43
click at [519, 411] on video at bounding box center [509, 295] width 864 height 432
click at [519, 403] on div at bounding box center [521, 388] width 43 height 43
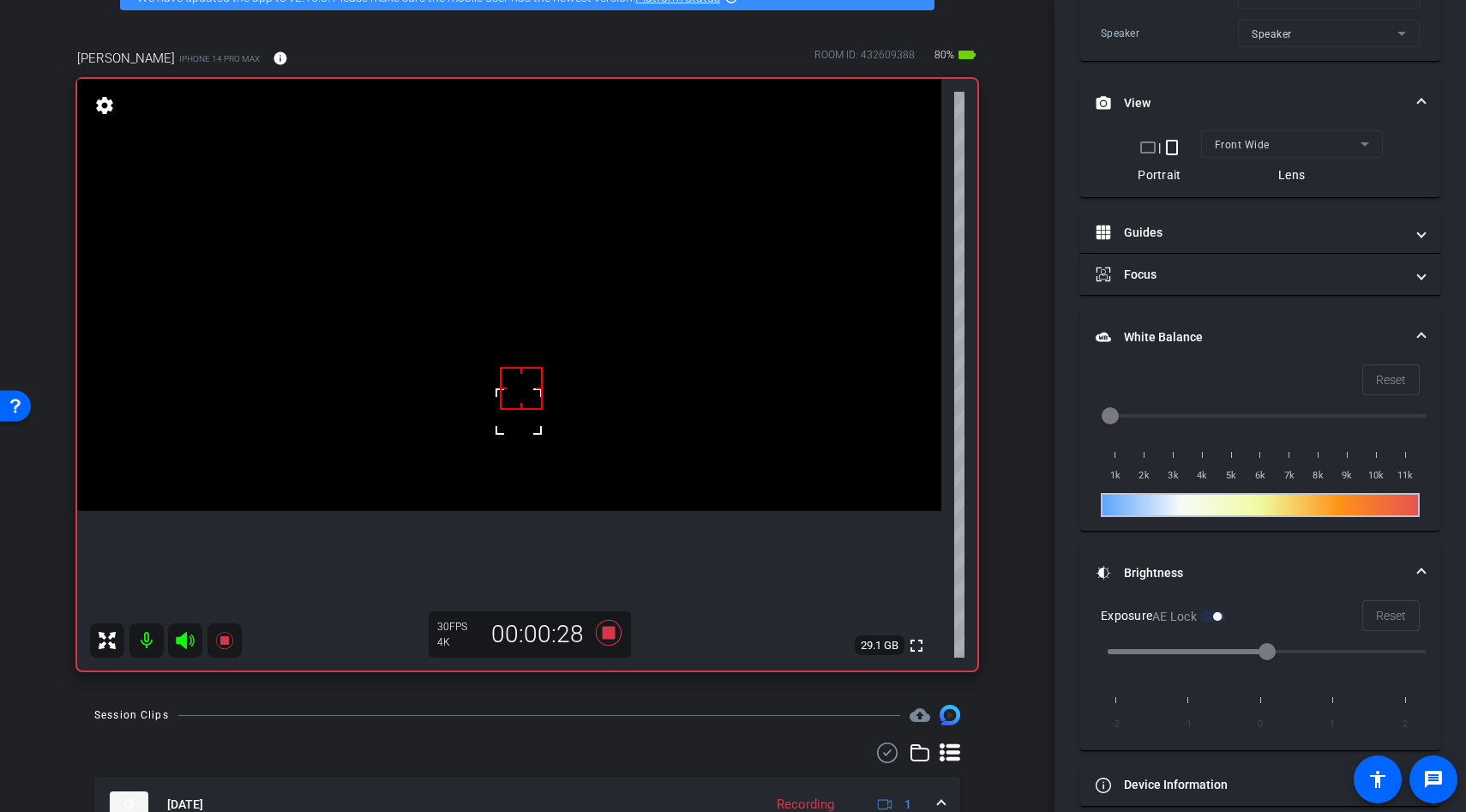
click at [497, 395] on div at bounding box center [519, 411] width 43 height 43
click at [612, 634] on icon at bounding box center [608, 632] width 25 height 25
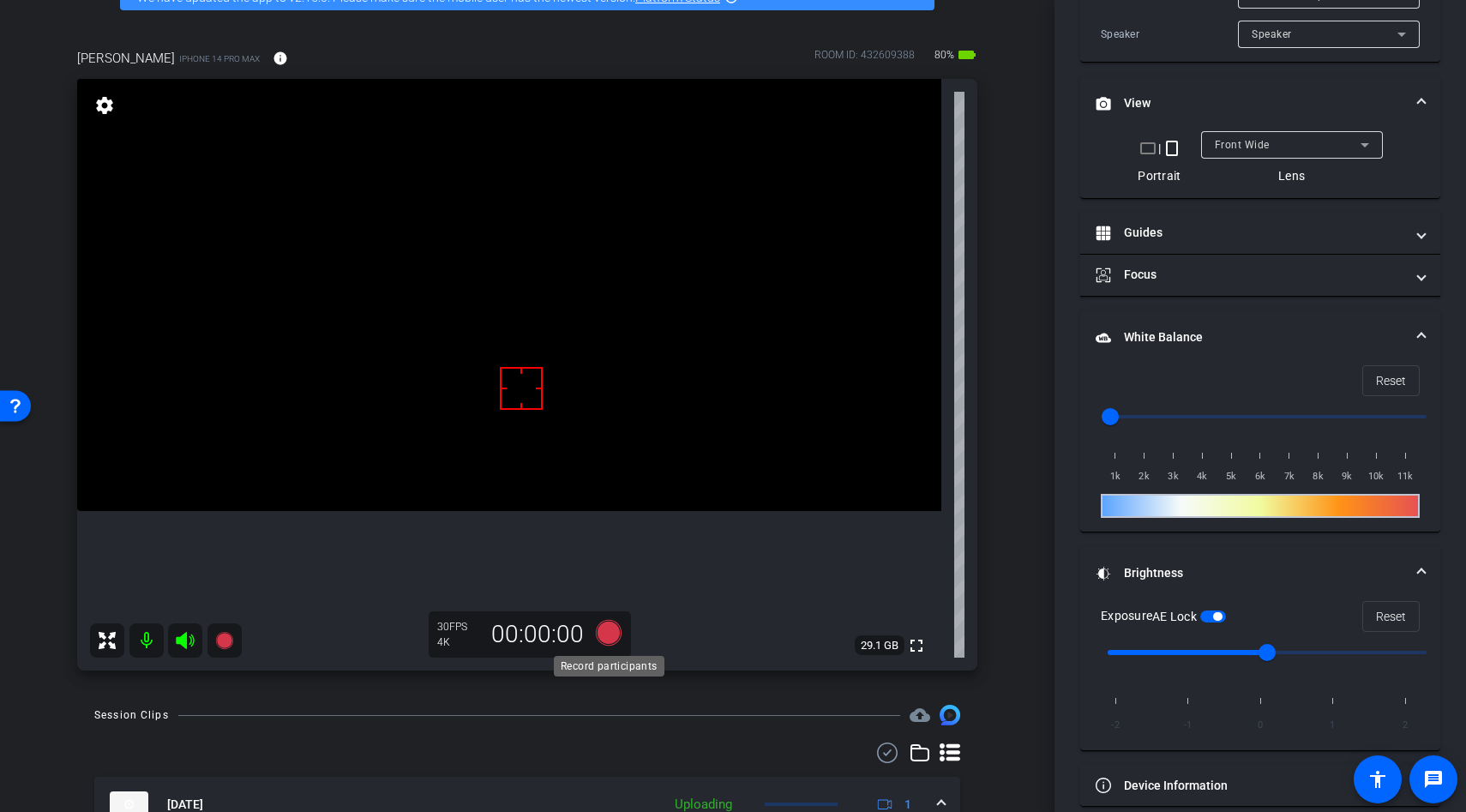
click at [608, 631] on icon at bounding box center [608, 632] width 25 height 25
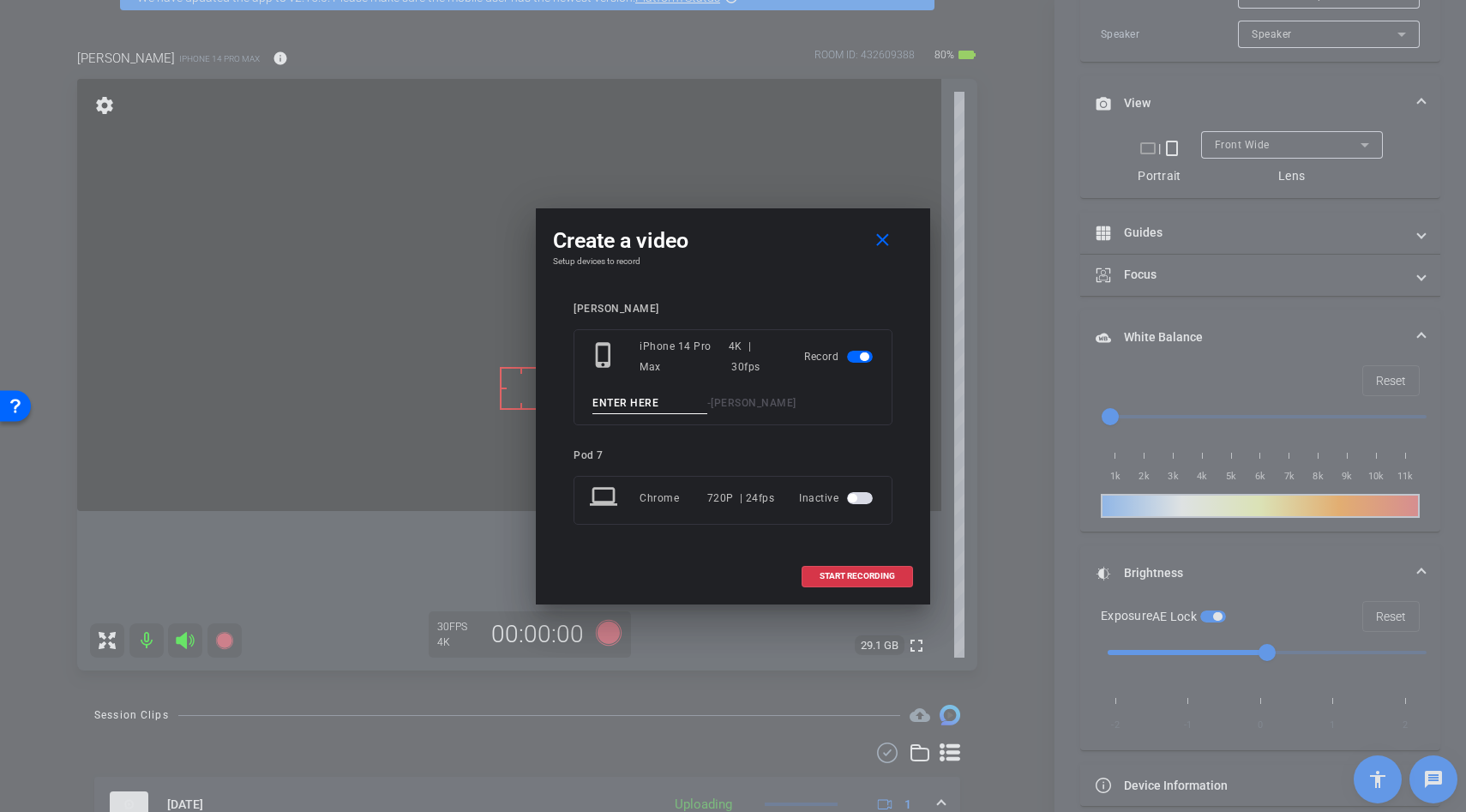
click at [627, 396] on input at bounding box center [650, 403] width 115 height 21
type input "lather"
click at [863, 579] on span "START RECORDING" at bounding box center [858, 576] width 76 height 9
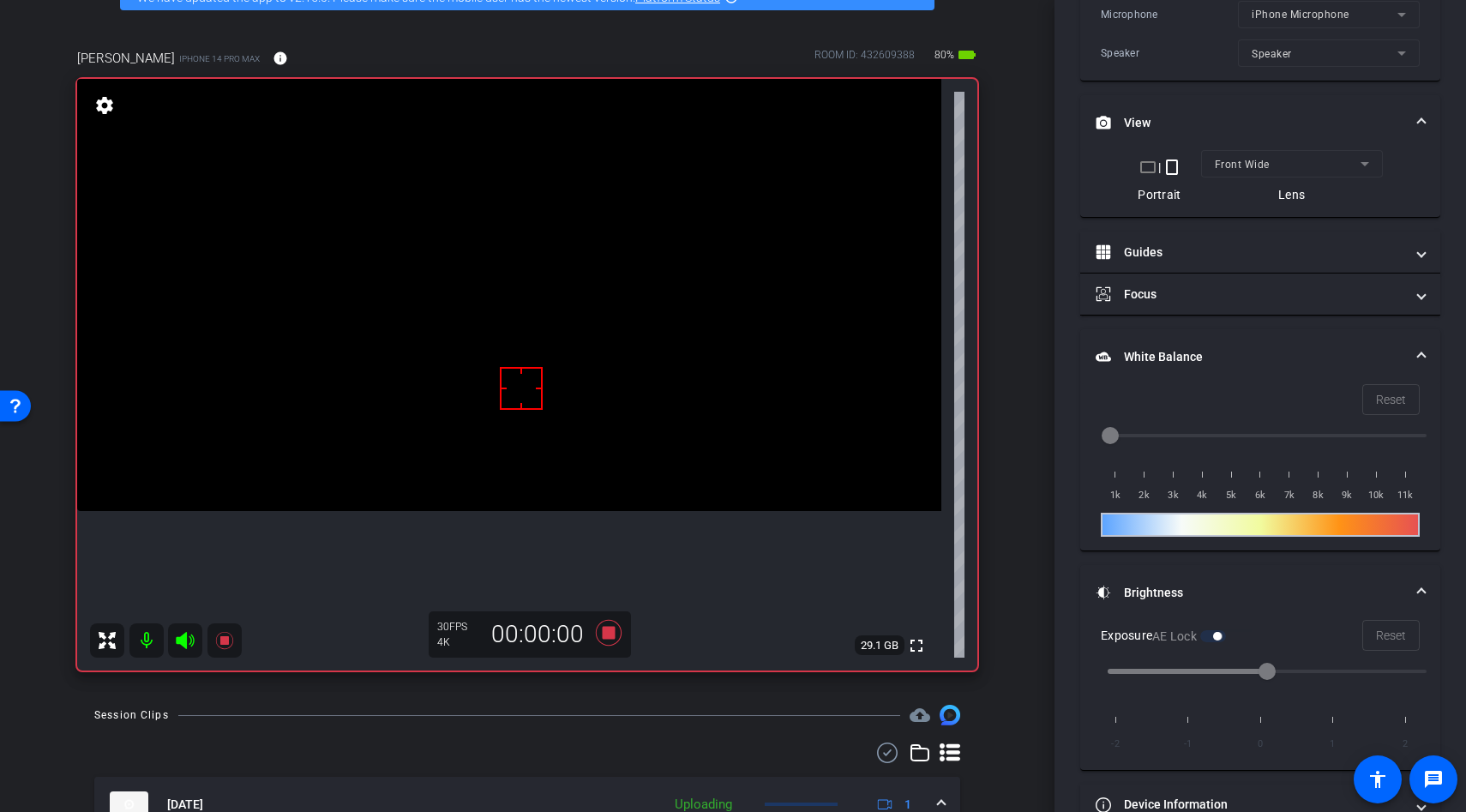
click at [541, 399] on div at bounding box center [521, 388] width 43 height 43
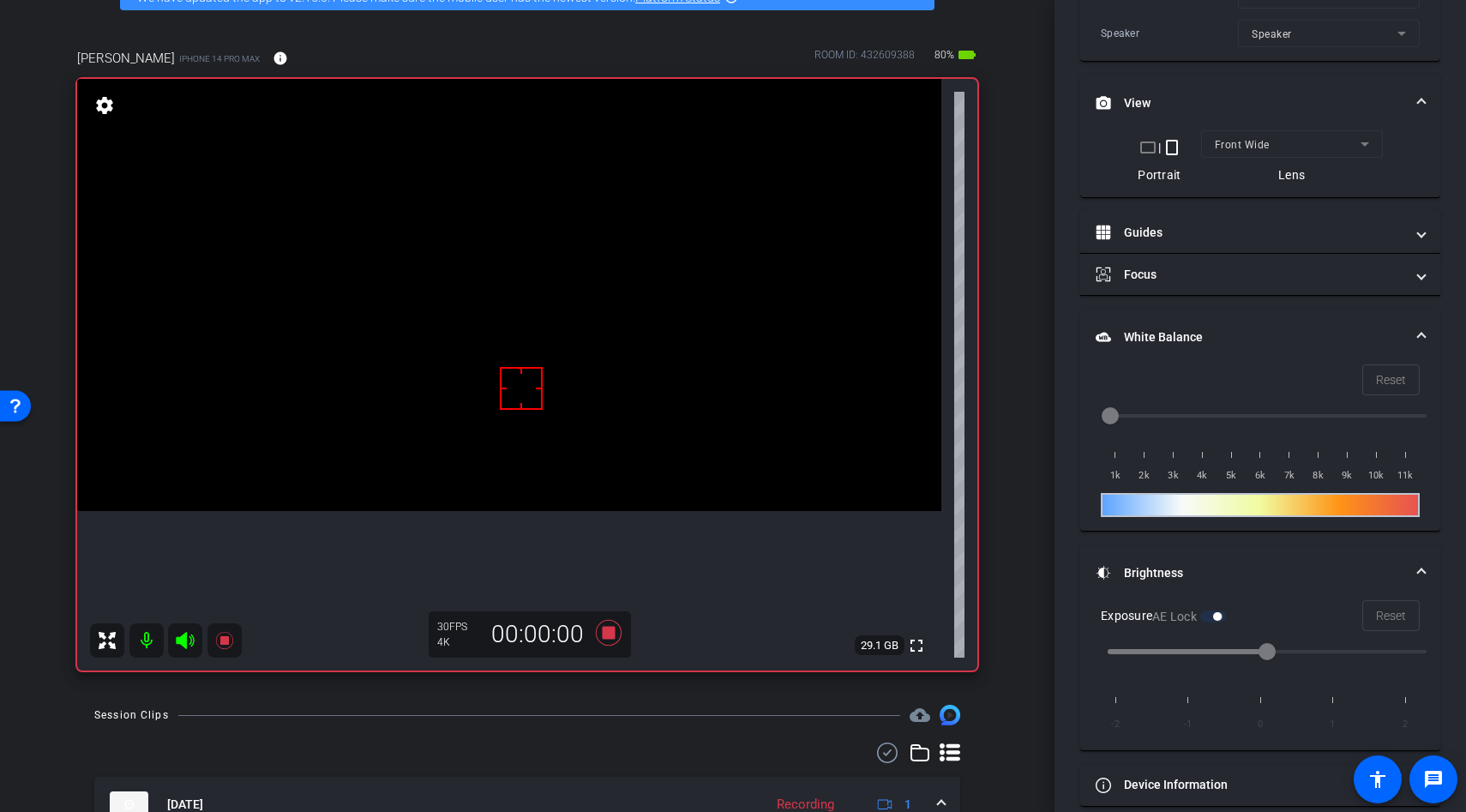
click at [530, 401] on div at bounding box center [521, 388] width 43 height 43
click at [528, 388] on div at bounding box center [521, 388] width 43 height 43
click at [559, 389] on video at bounding box center [509, 295] width 864 height 432
click at [516, 382] on div at bounding box center [521, 388] width 43 height 43
click at [482, 383] on video at bounding box center [509, 295] width 864 height 432
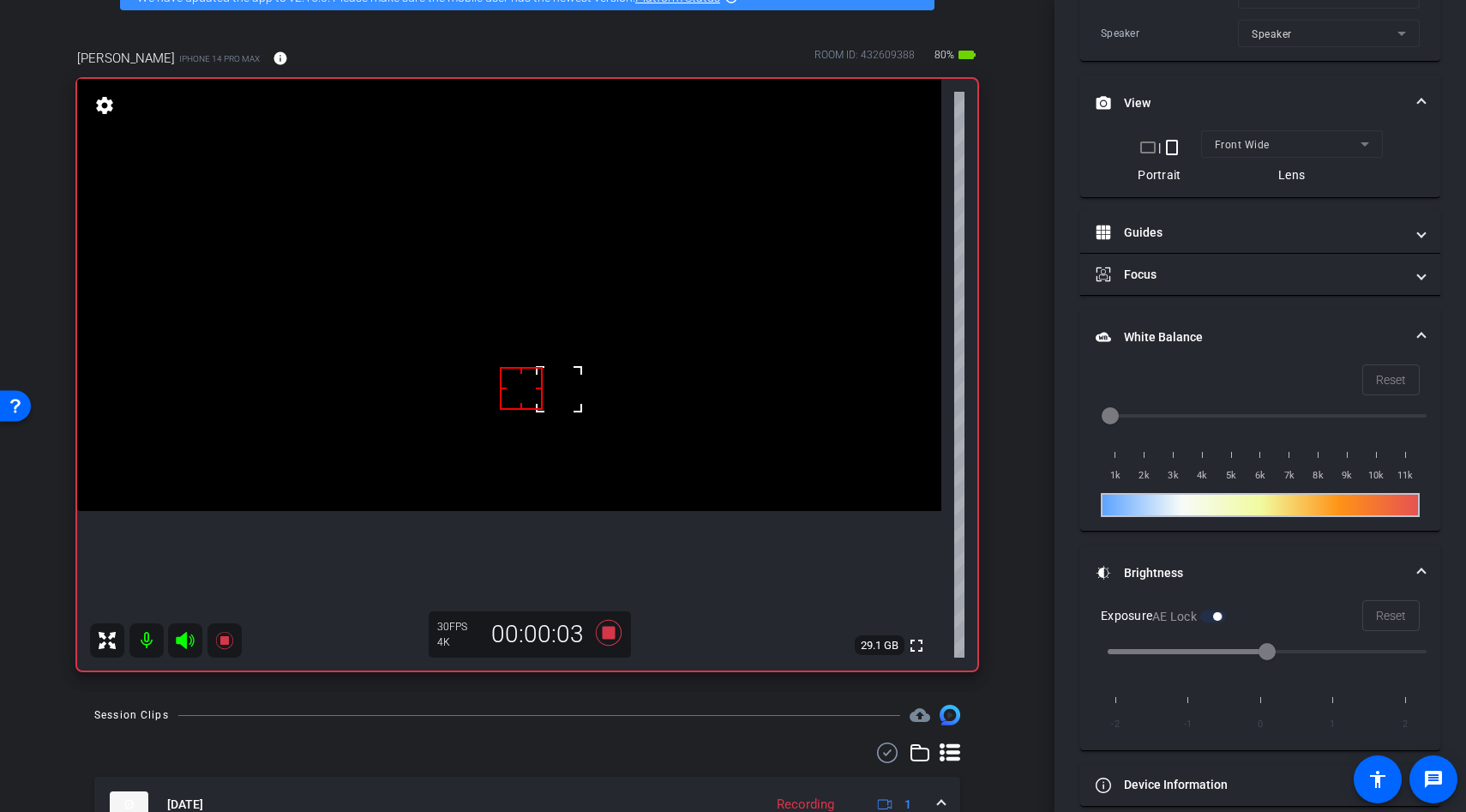
click at [538, 383] on div at bounding box center [559, 389] width 43 height 43
click at [511, 346] on video at bounding box center [509, 295] width 864 height 432
click at [508, 356] on div at bounding box center [511, 346] width 43 height 43
click at [519, 407] on div at bounding box center [521, 388] width 43 height 43
click at [519, 401] on div at bounding box center [521, 388] width 43 height 43
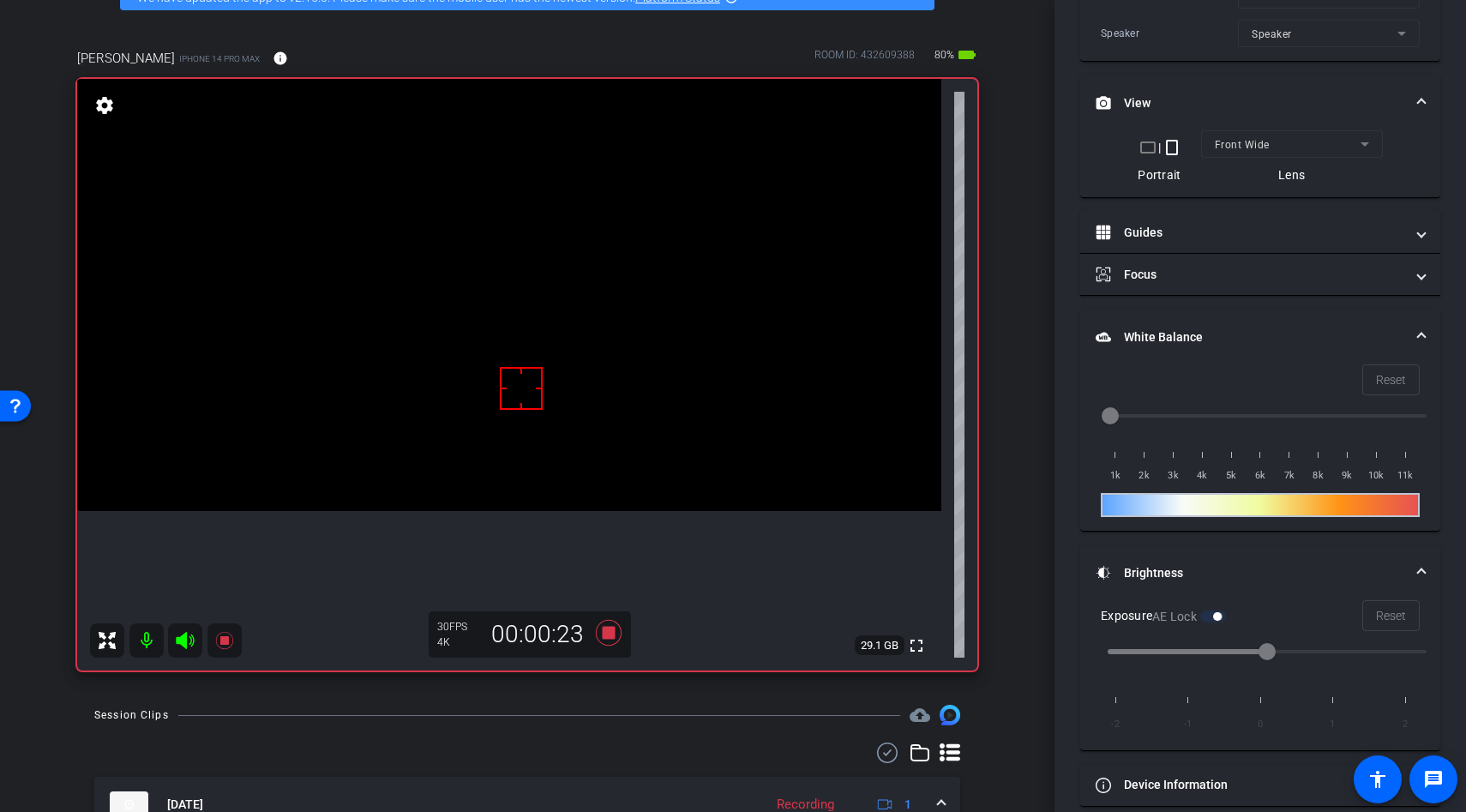
click at [520, 411] on video at bounding box center [509, 295] width 864 height 432
click at [512, 405] on div at bounding box center [521, 388] width 43 height 43
click at [611, 633] on icon at bounding box center [608, 632] width 25 height 25
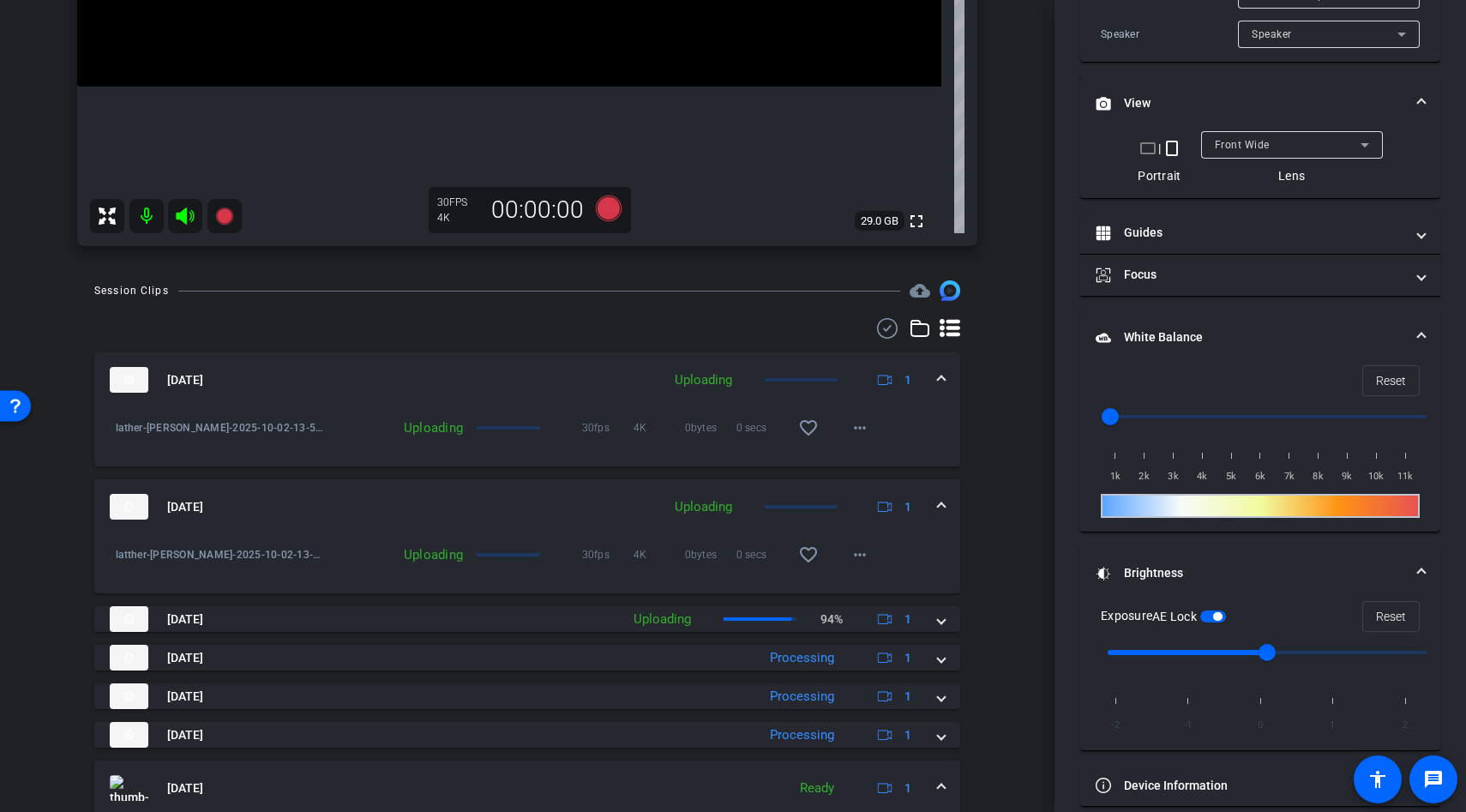
scroll to position [548, 0]
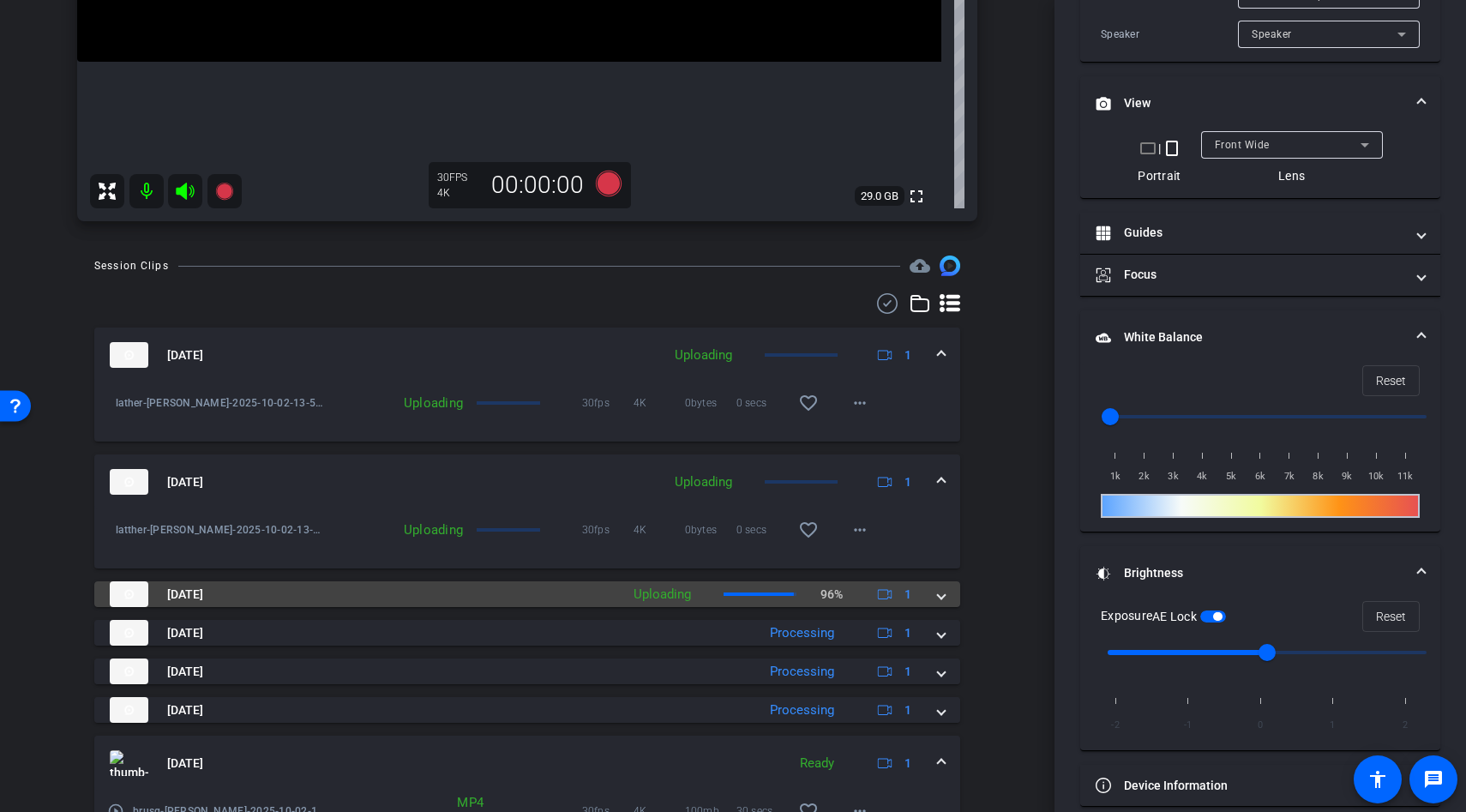
click at [944, 595] on span at bounding box center [941, 594] width 7 height 18
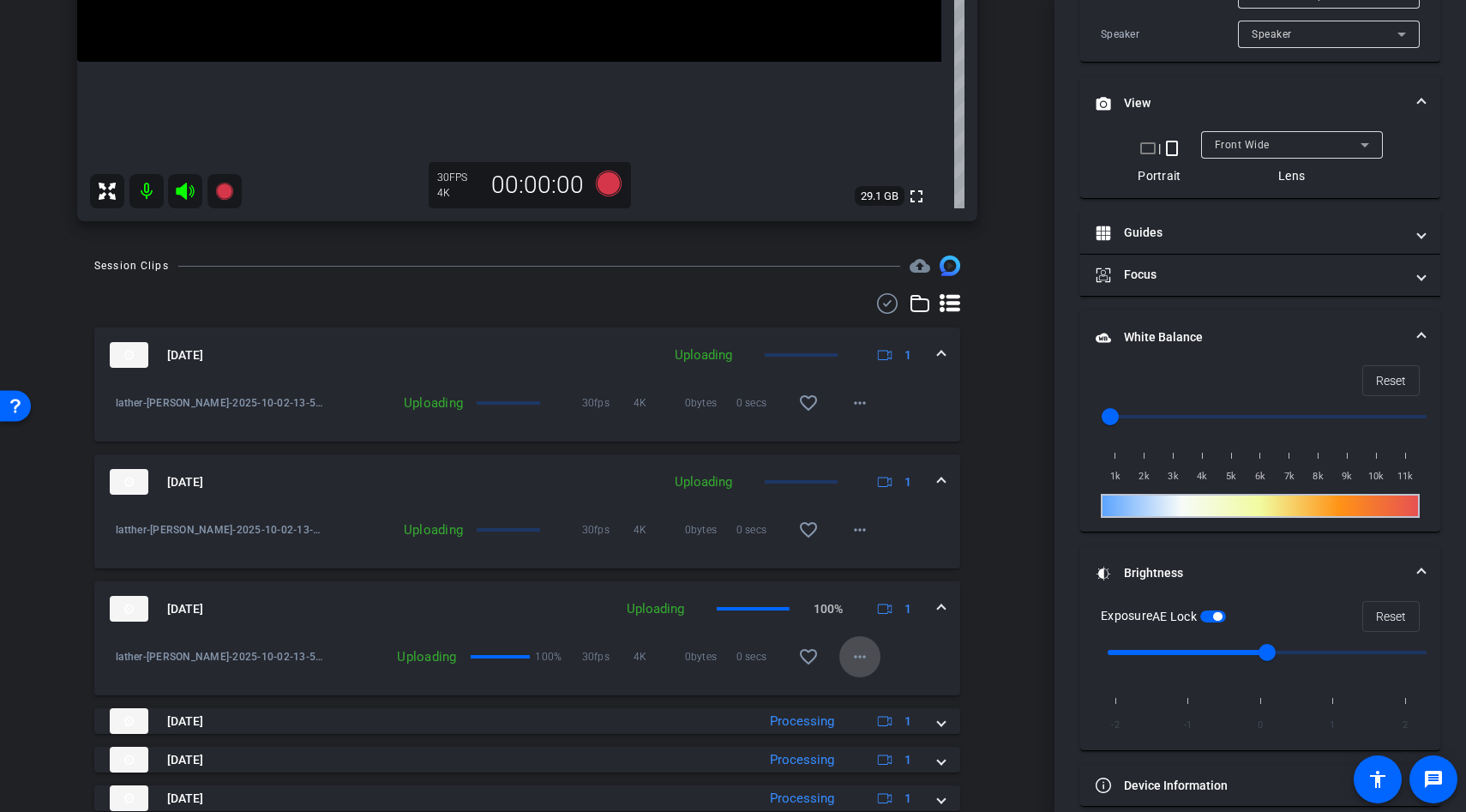
click at [867, 661] on mat-icon "more_horiz" at bounding box center [860, 656] width 20 height 20
click at [988, 659] on div at bounding box center [733, 406] width 1466 height 812
click at [842, 662] on span at bounding box center [860, 656] width 41 height 41
click at [995, 641] on div at bounding box center [733, 406] width 1466 height 812
click at [853, 649] on mat-icon "more_horiz" at bounding box center [860, 656] width 20 height 20
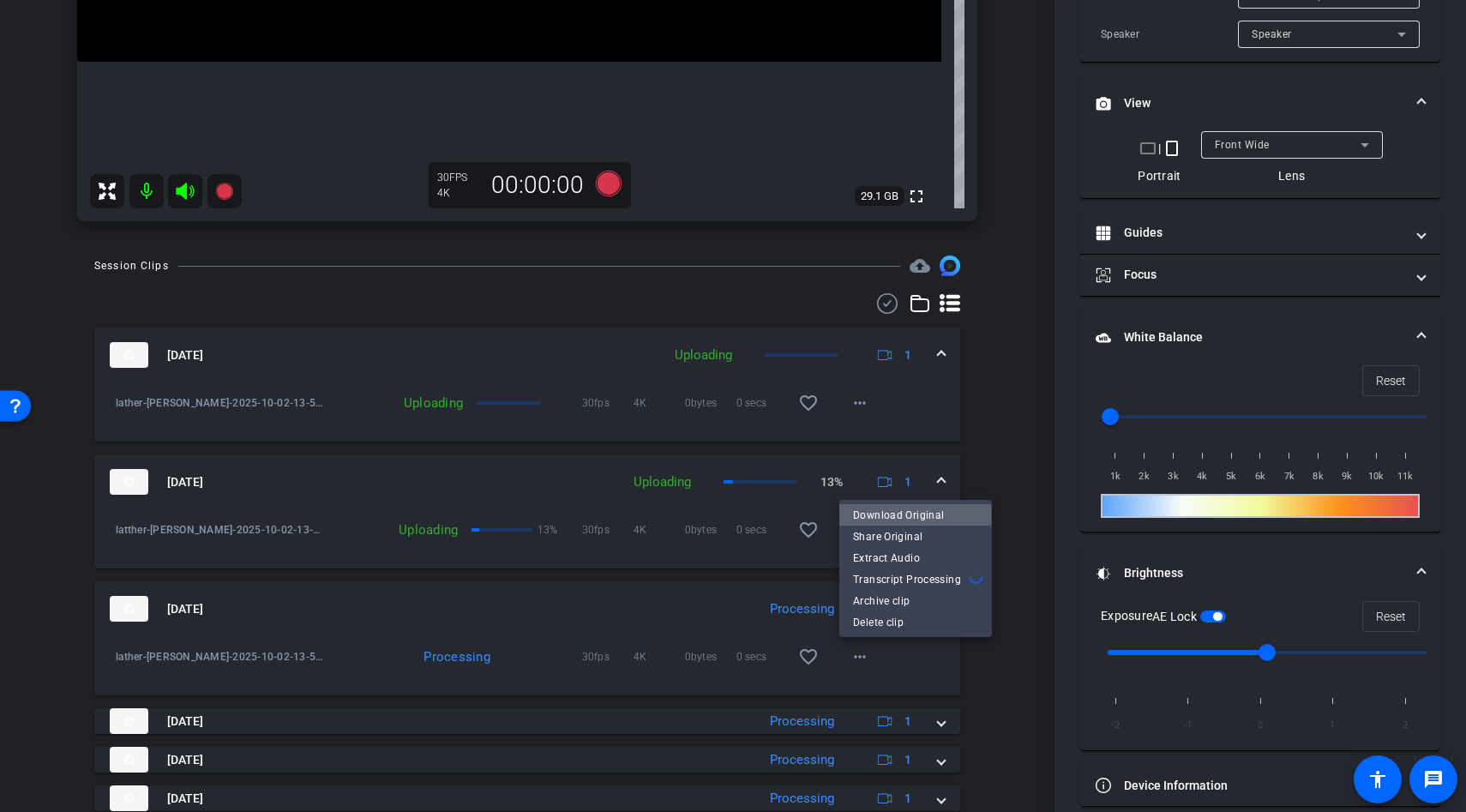
click at [894, 513] on span "Download Original" at bounding box center [916, 514] width 125 height 20
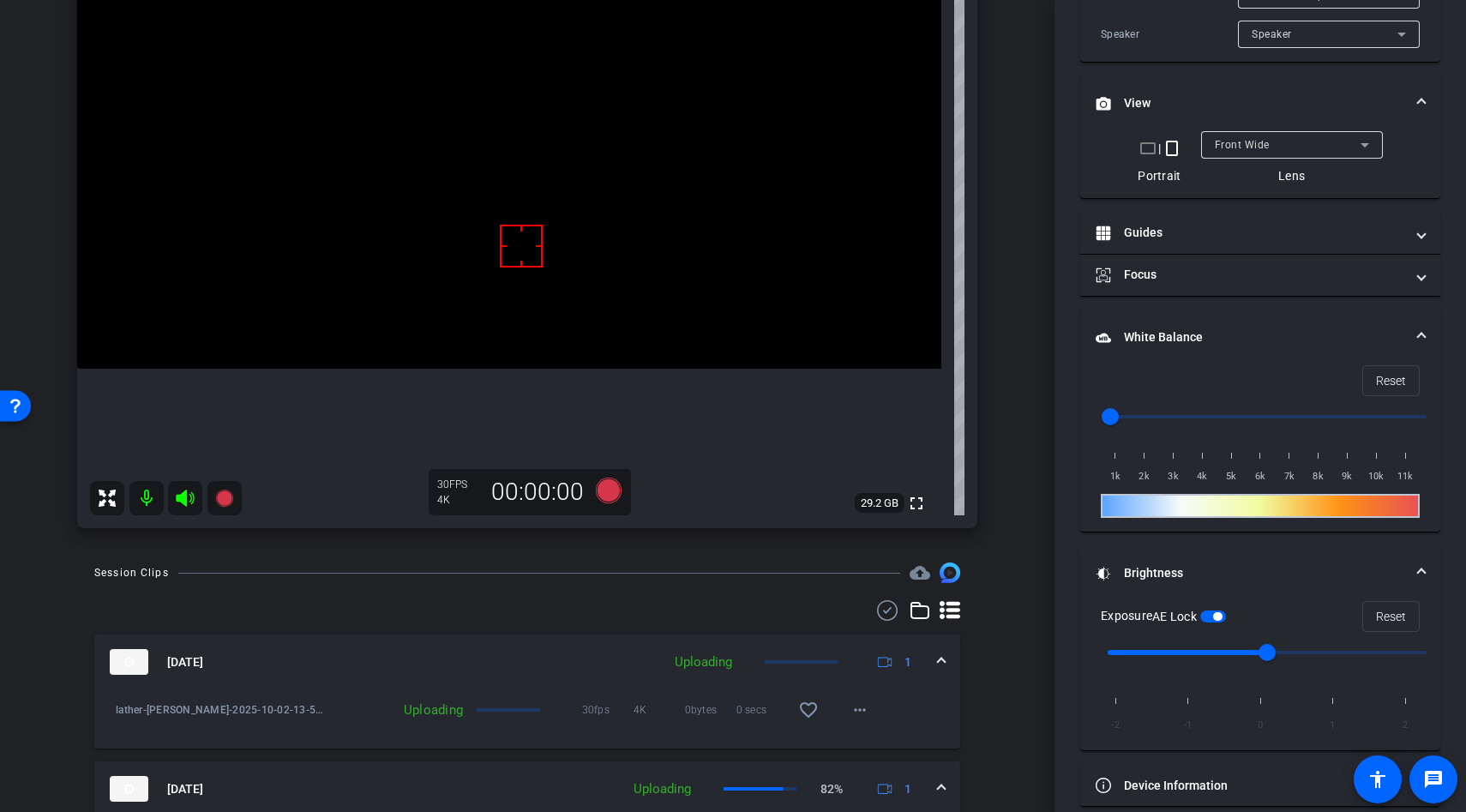
scroll to position [224, 0]
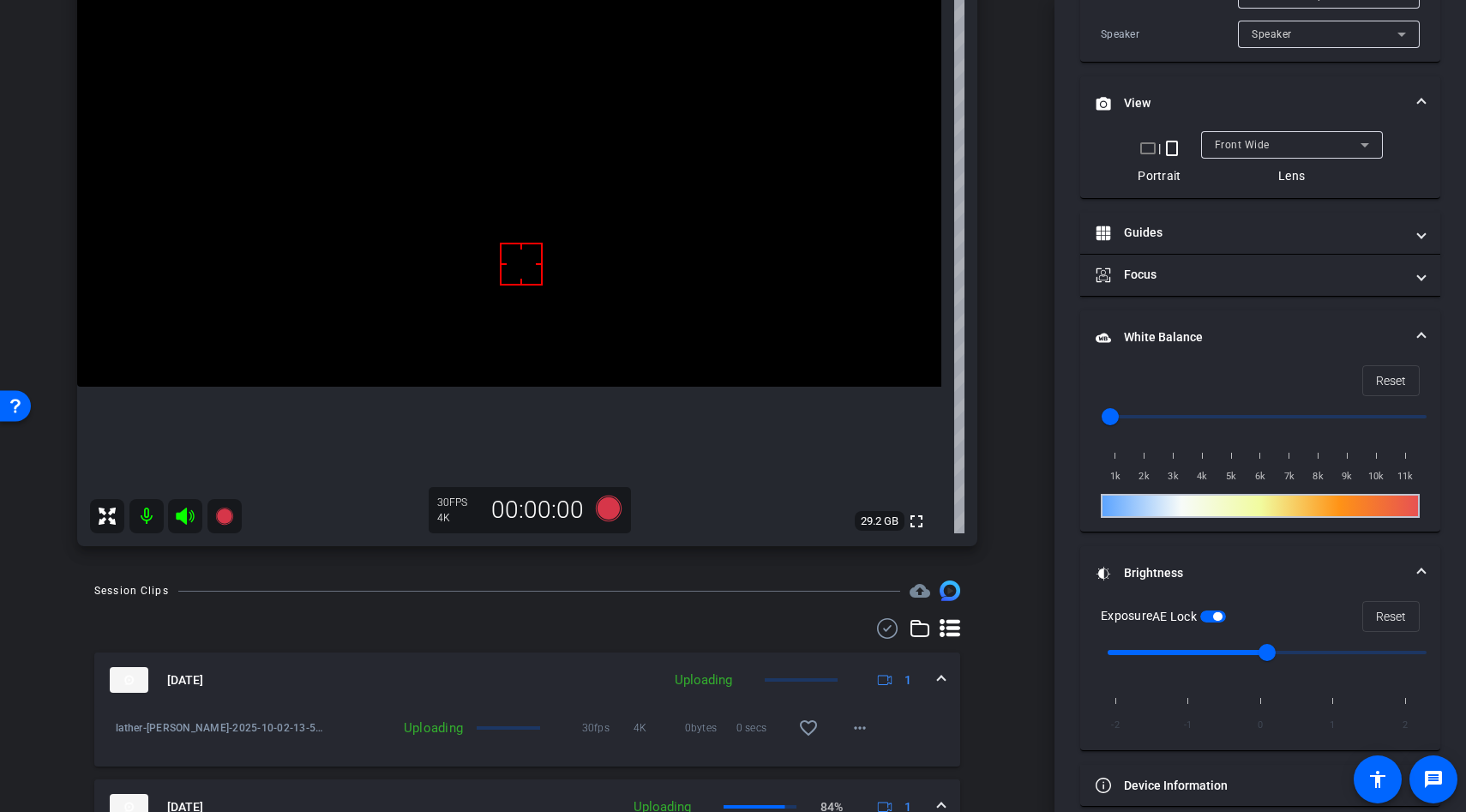
click at [1213, 616] on span "button" at bounding box center [1213, 617] width 25 height 12
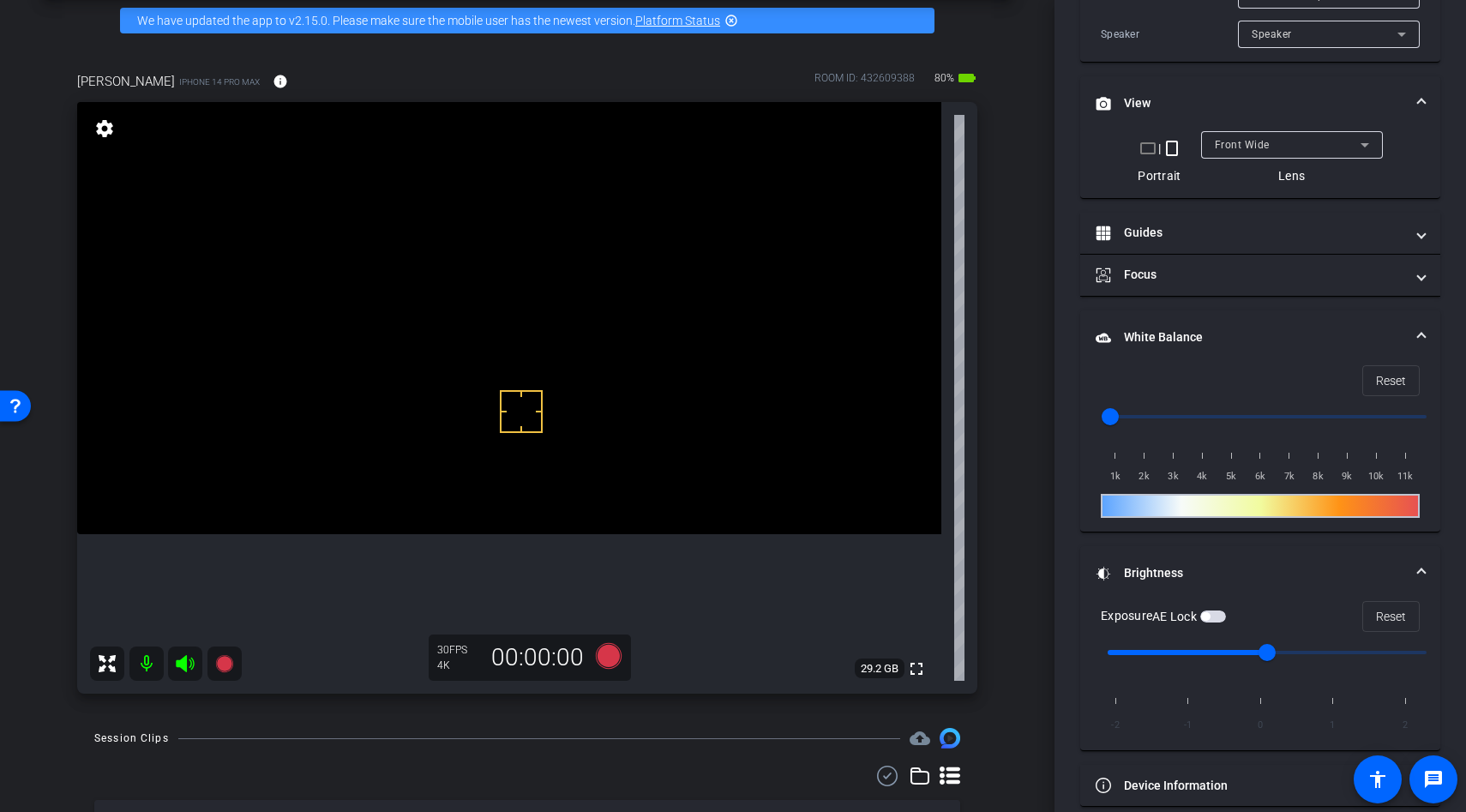
scroll to position [35, 0]
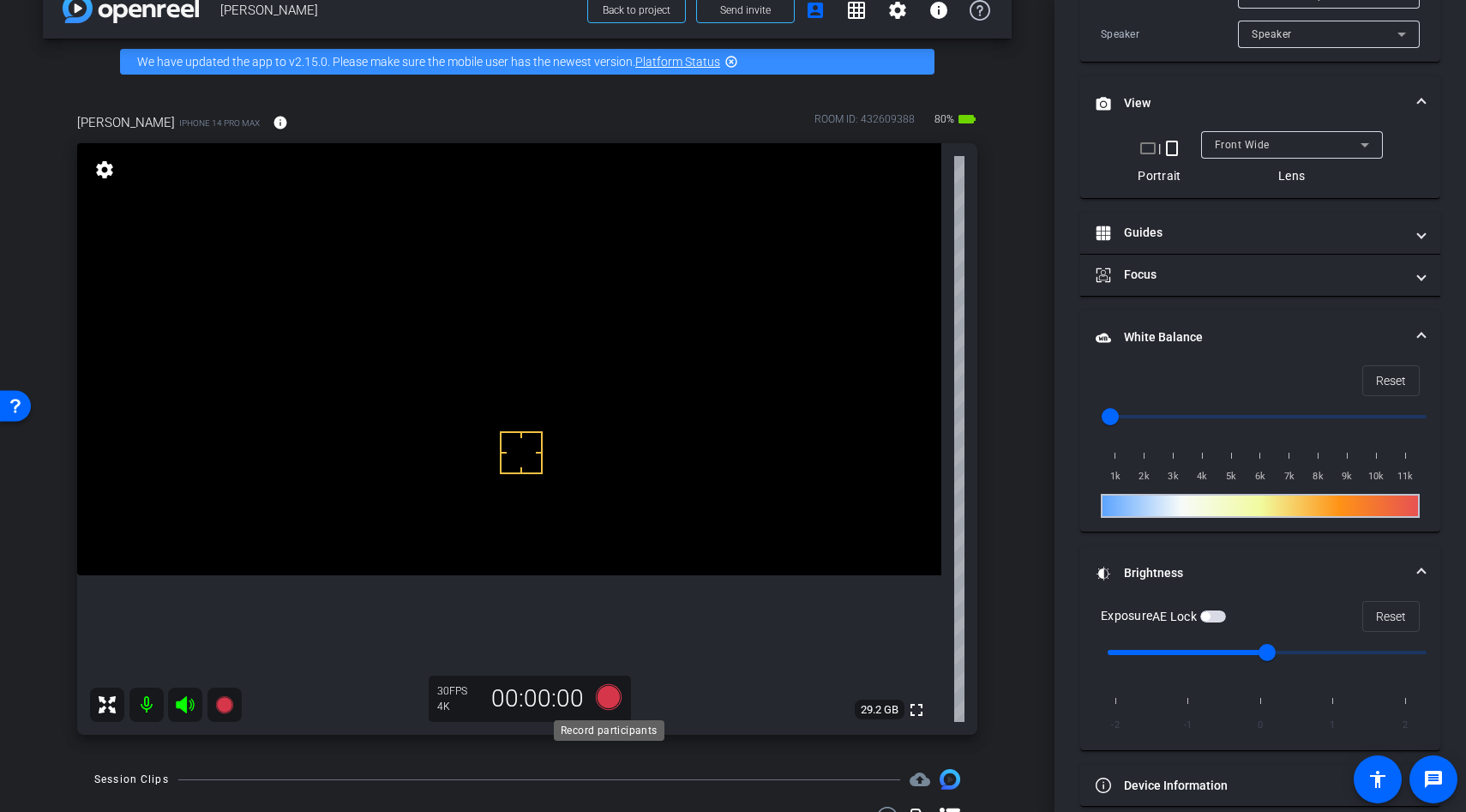
click at [609, 700] on icon at bounding box center [608, 696] width 25 height 25
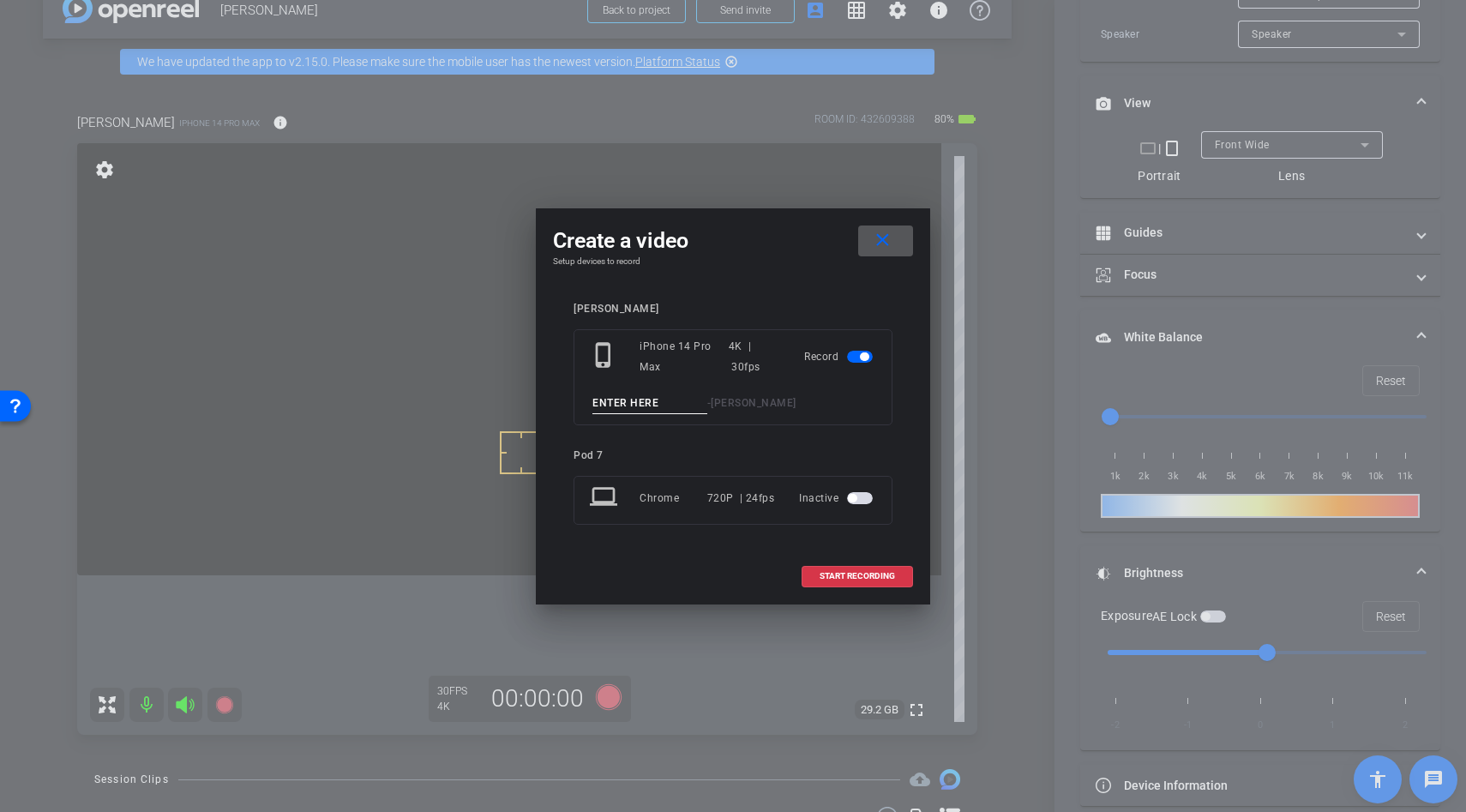
click at [649, 402] on input at bounding box center [650, 403] width 115 height 21
type input "lather"
click at [867, 218] on div "Create a video close Setup devices to record [PERSON_NAME] phone_iphone iPhone …" at bounding box center [733, 406] width 395 height 396
click at [880, 250] on mat-icon "close" at bounding box center [882, 240] width 21 height 21
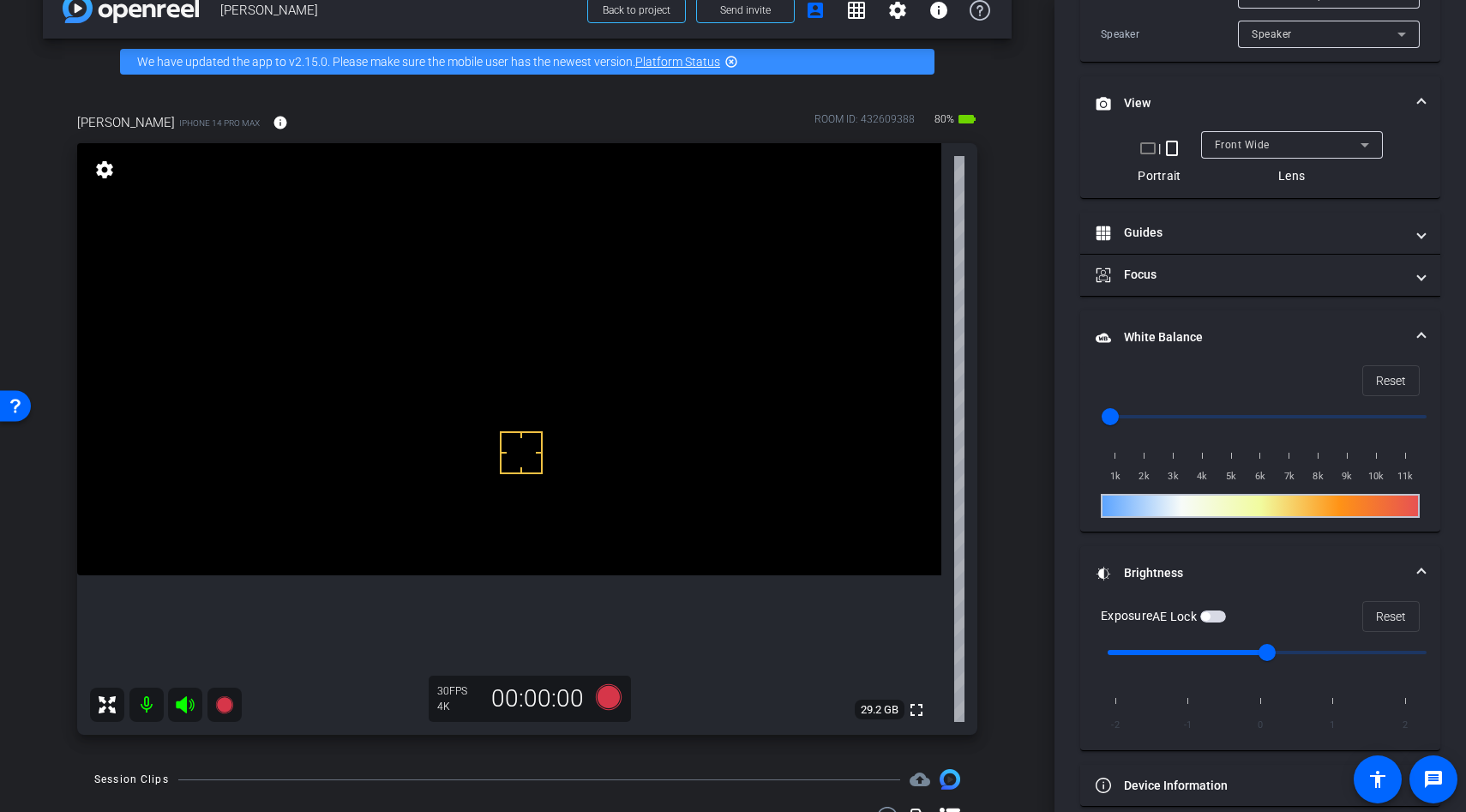
click at [526, 449] on div at bounding box center [521, 453] width 43 height 43
click at [1205, 611] on button "AE Lock" at bounding box center [1213, 617] width 25 height 12
click at [612, 698] on icon at bounding box center [608, 696] width 25 height 25
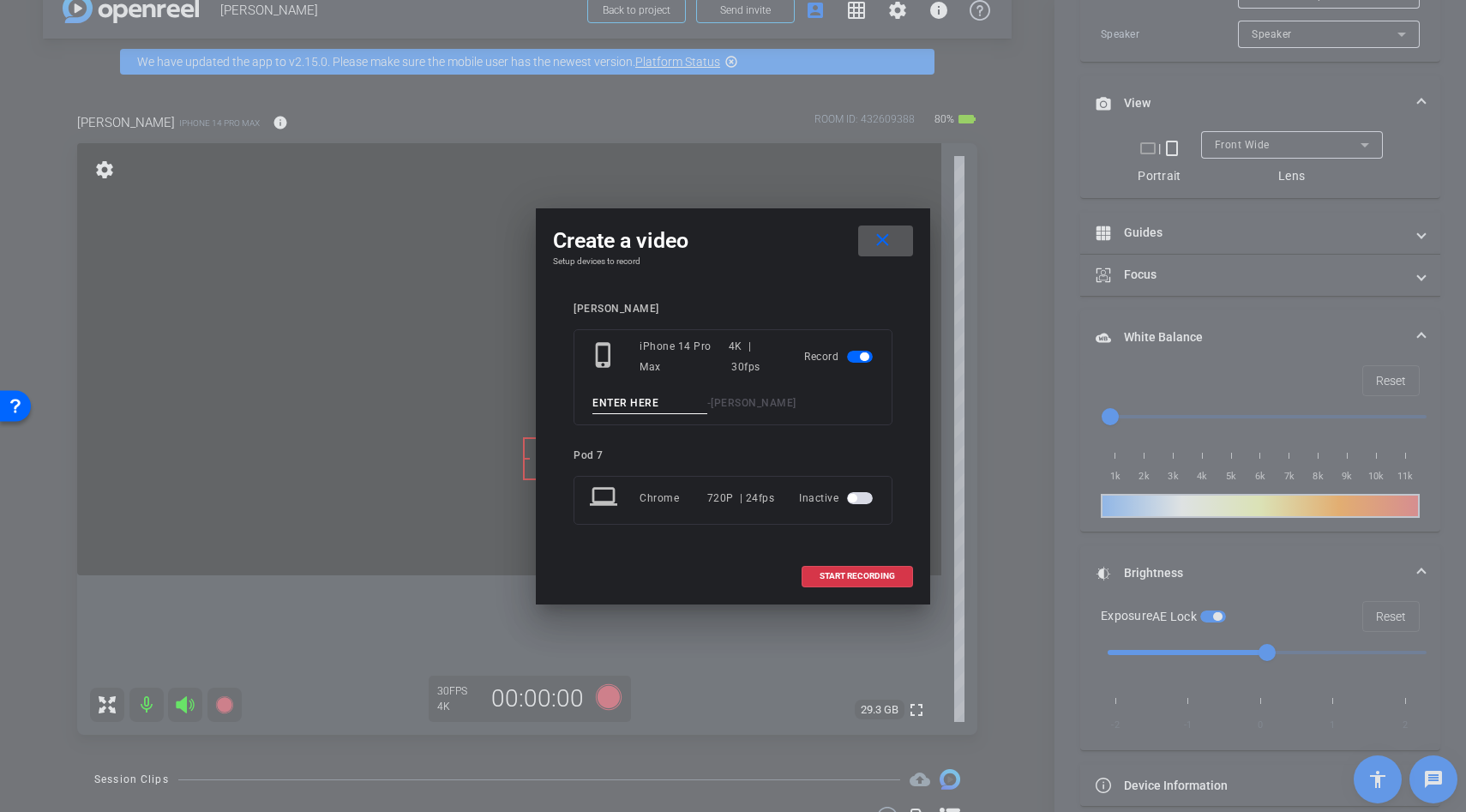
click at [645, 403] on input at bounding box center [650, 403] width 115 height 21
type input "lather"
click at [862, 576] on span "START RECORDING" at bounding box center [858, 576] width 76 height 9
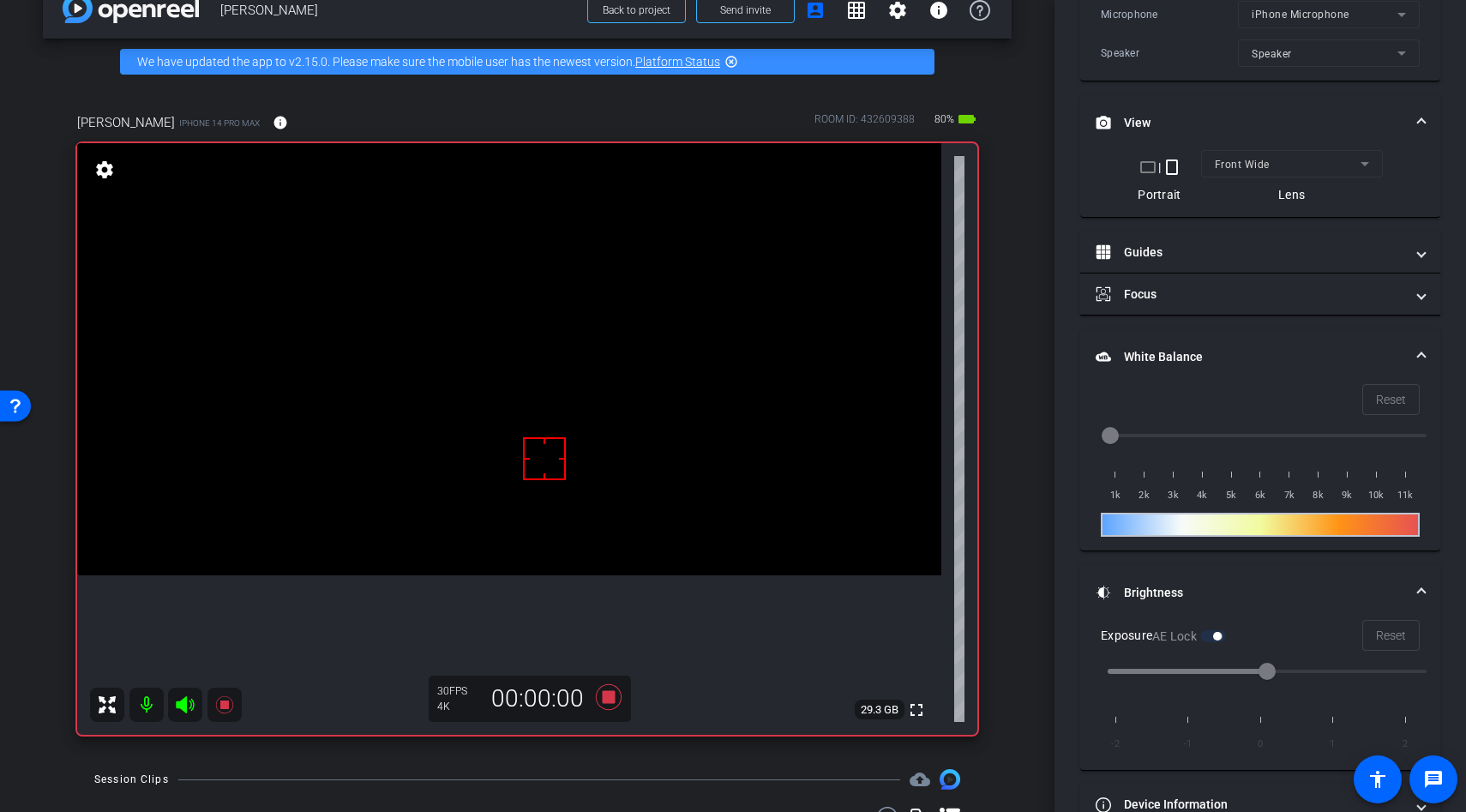
scroll to position [477, 0]
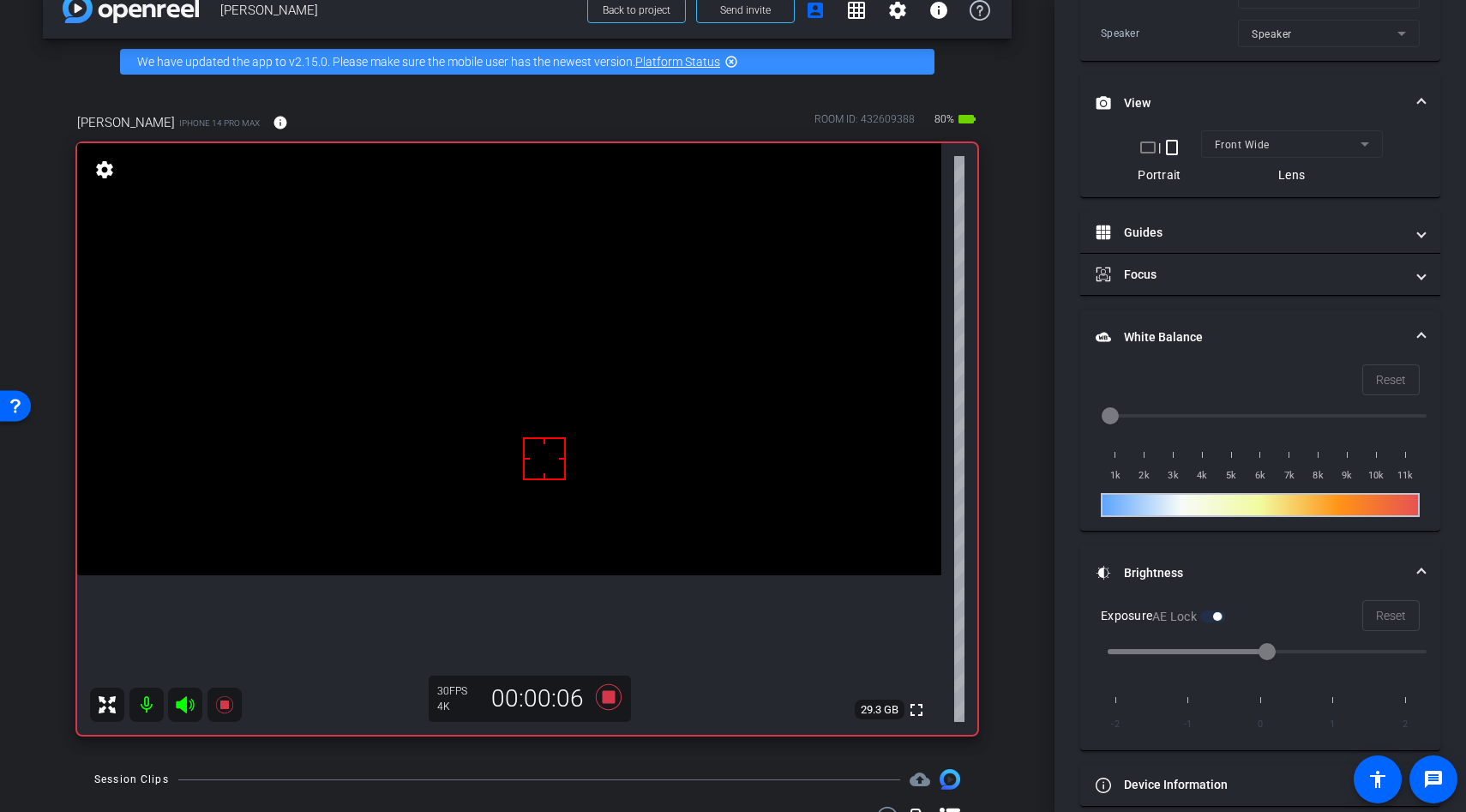
click at [503, 474] on video at bounding box center [509, 359] width 864 height 432
click at [479, 475] on video at bounding box center [509, 359] width 864 height 432
click at [484, 475] on div at bounding box center [479, 475] width 43 height 43
click at [488, 436] on video at bounding box center [509, 359] width 864 height 432
click at [607, 700] on icon at bounding box center [608, 696] width 25 height 25
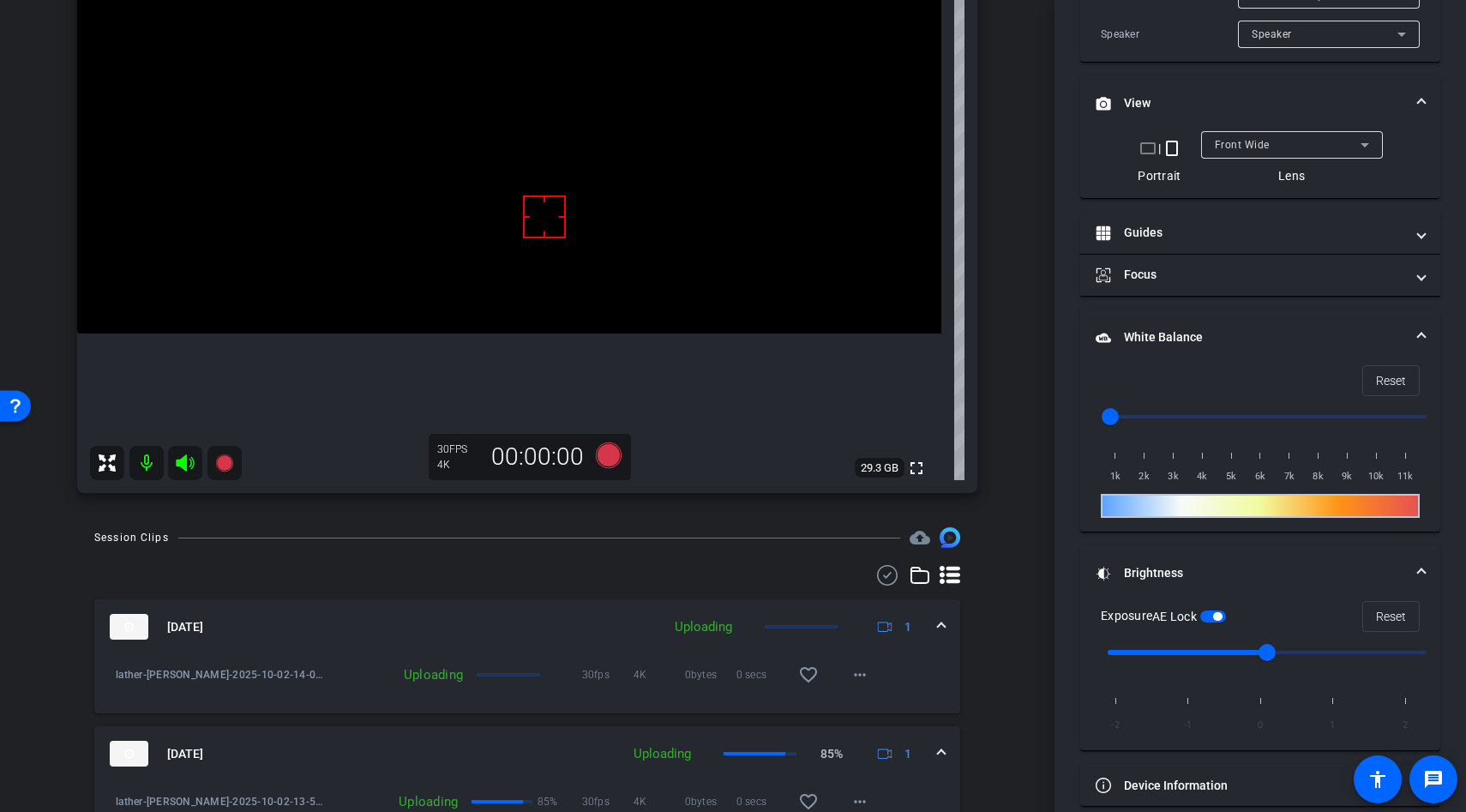
scroll to position [331, 0]
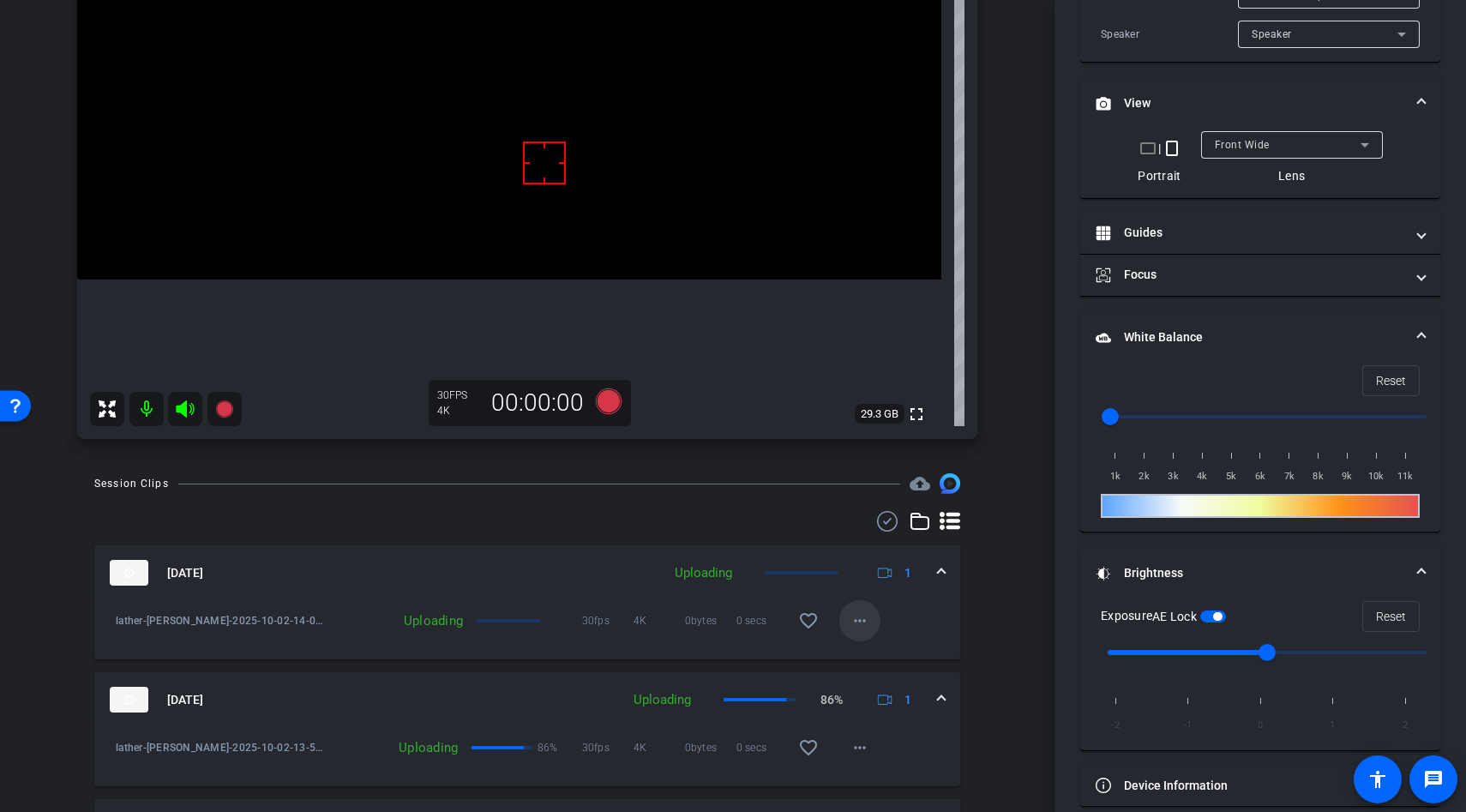
click at [867, 627] on mat-icon "more_horiz" at bounding box center [860, 620] width 20 height 20
click at [958, 611] on div at bounding box center [733, 406] width 1466 height 812
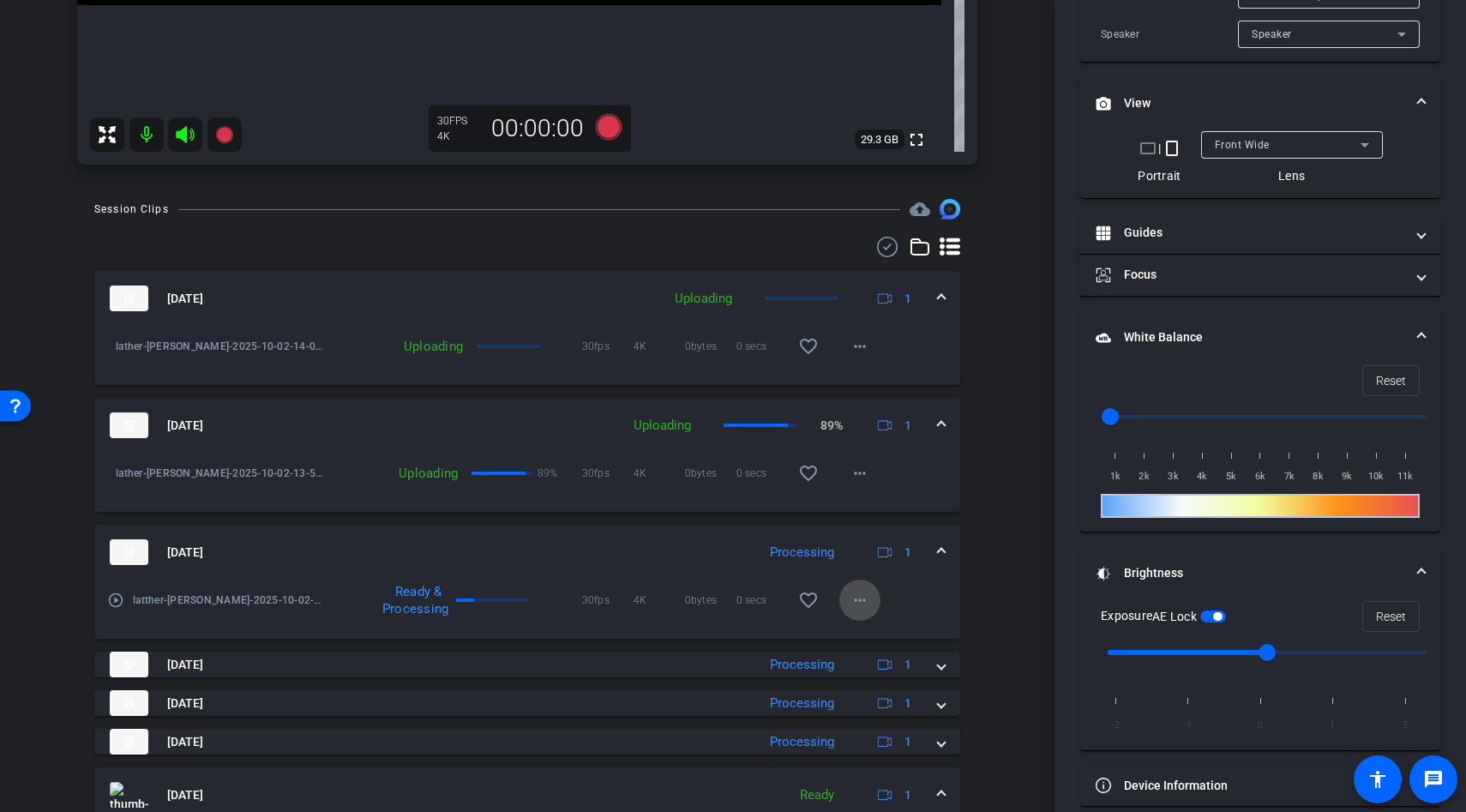
click at [853, 603] on mat-icon "more_horiz" at bounding box center [860, 599] width 20 height 20
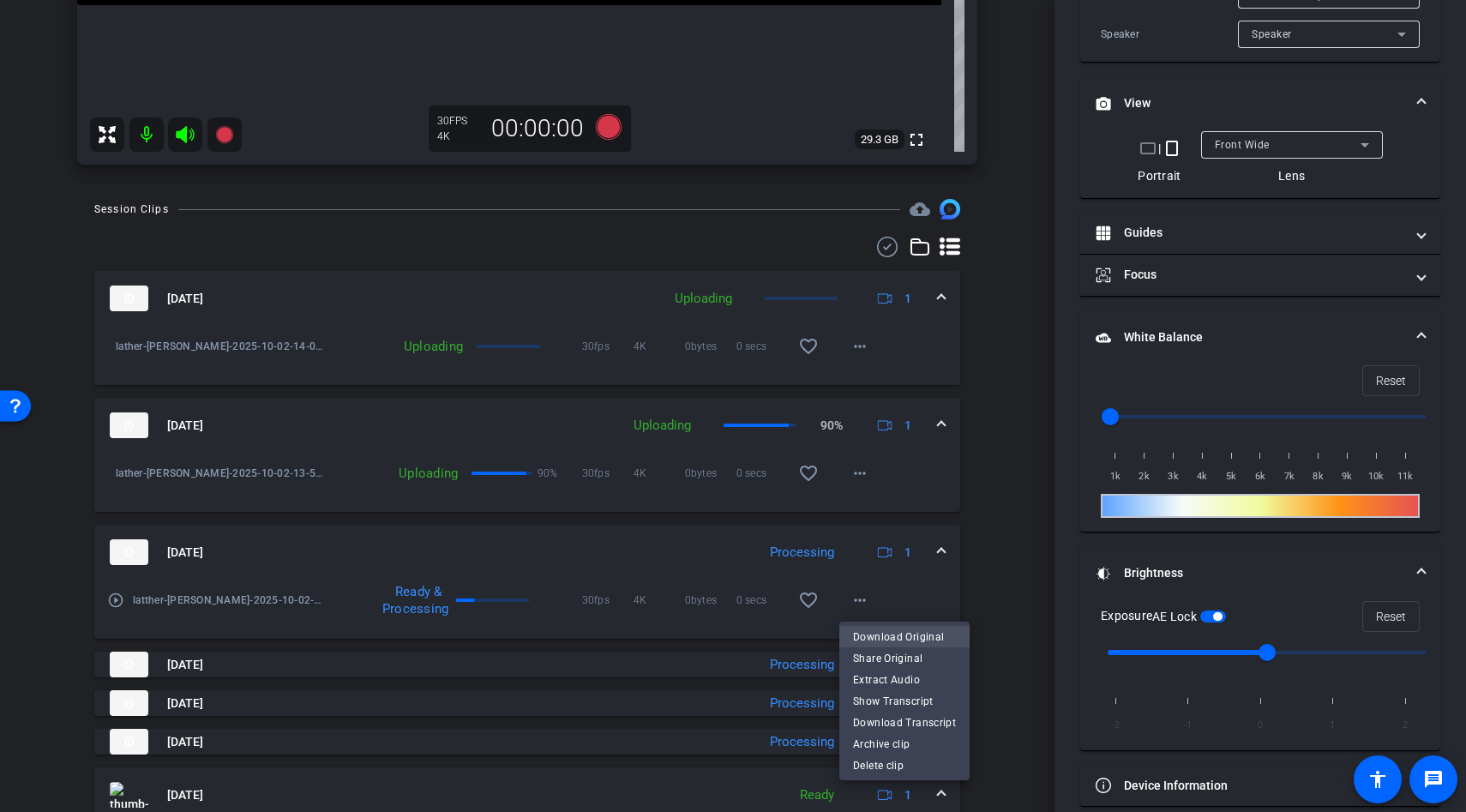
click at [900, 637] on span "Download Original" at bounding box center [904, 635] width 103 height 20
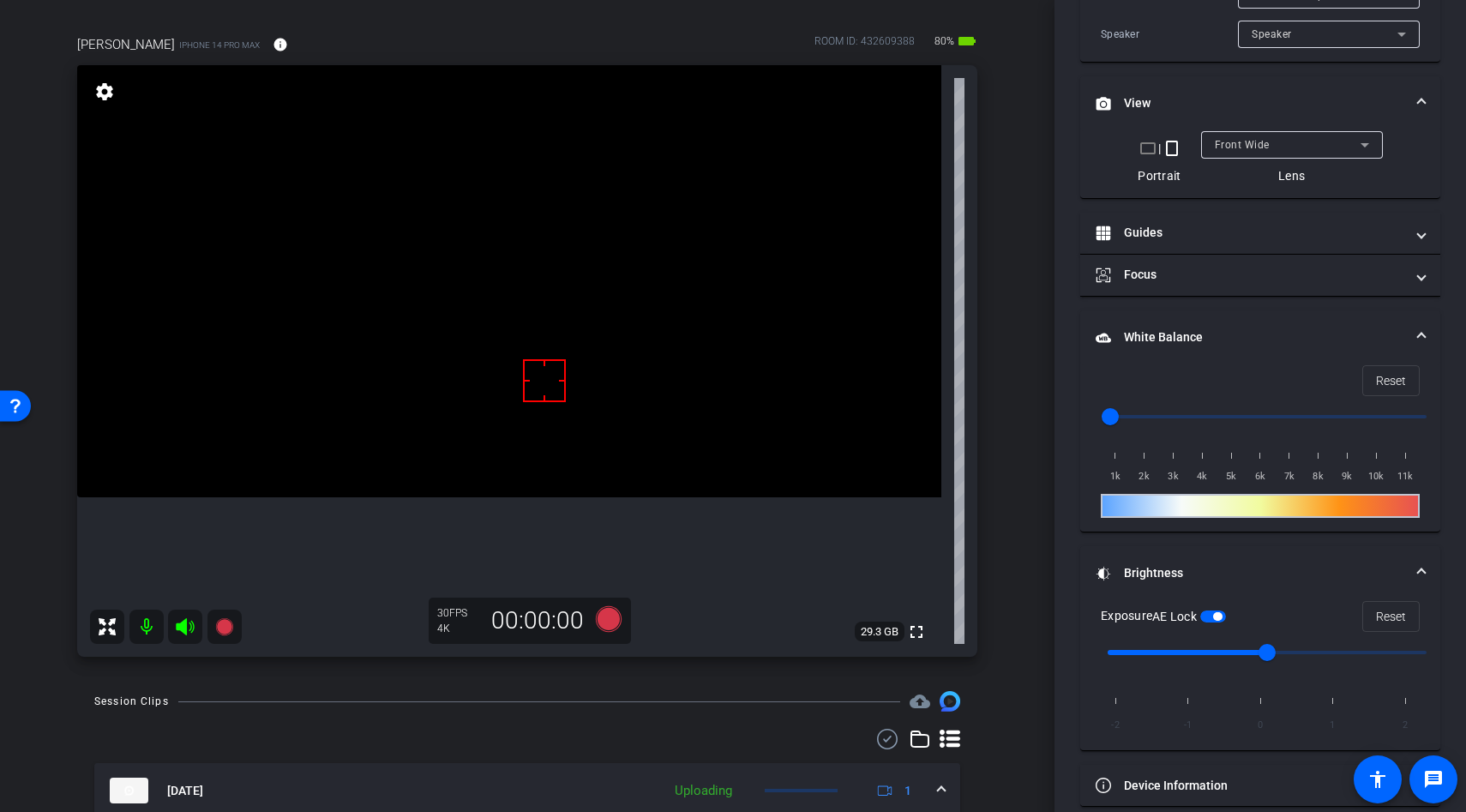
scroll to position [141, 0]
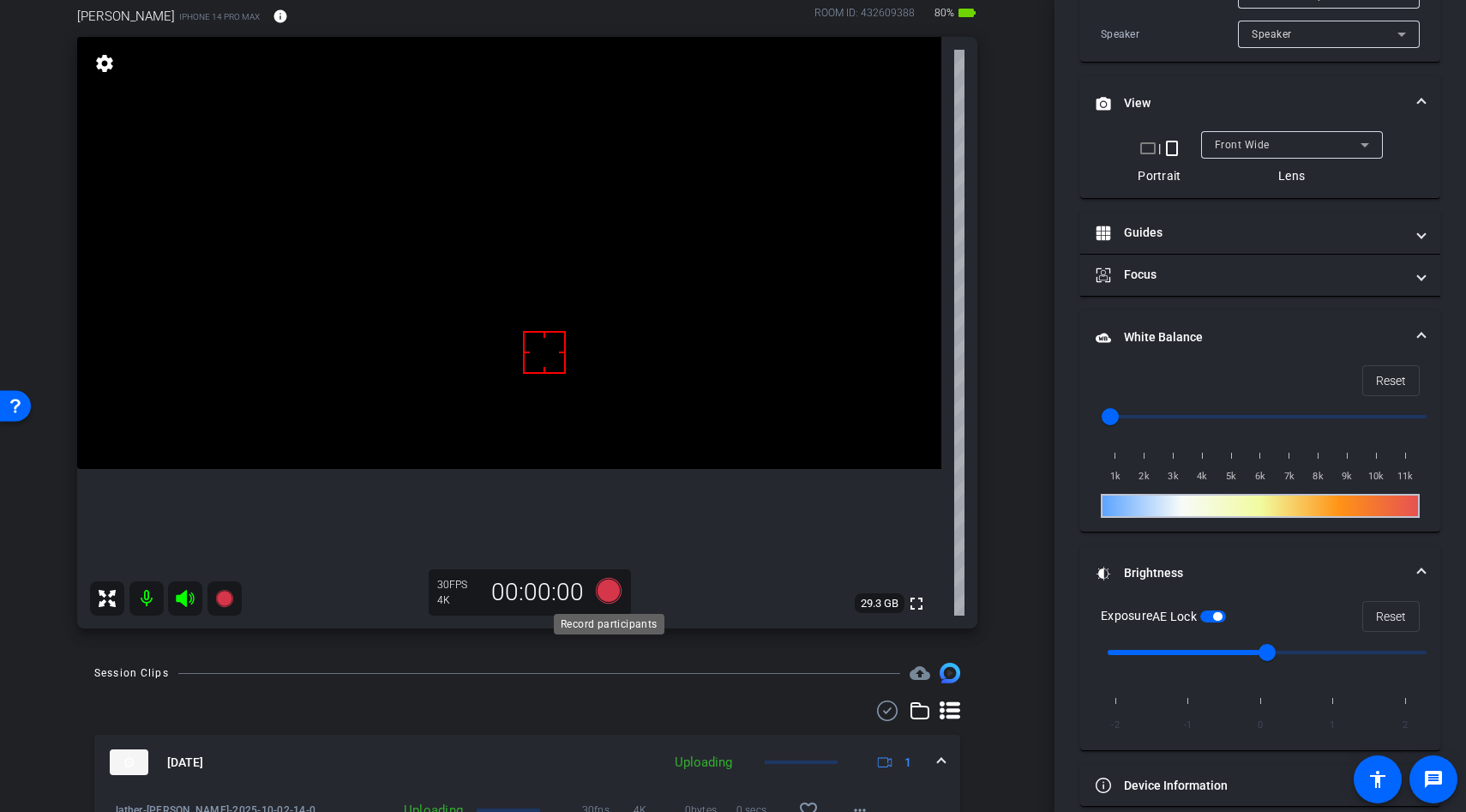
click at [608, 578] on icon at bounding box center [608, 591] width 25 height 25
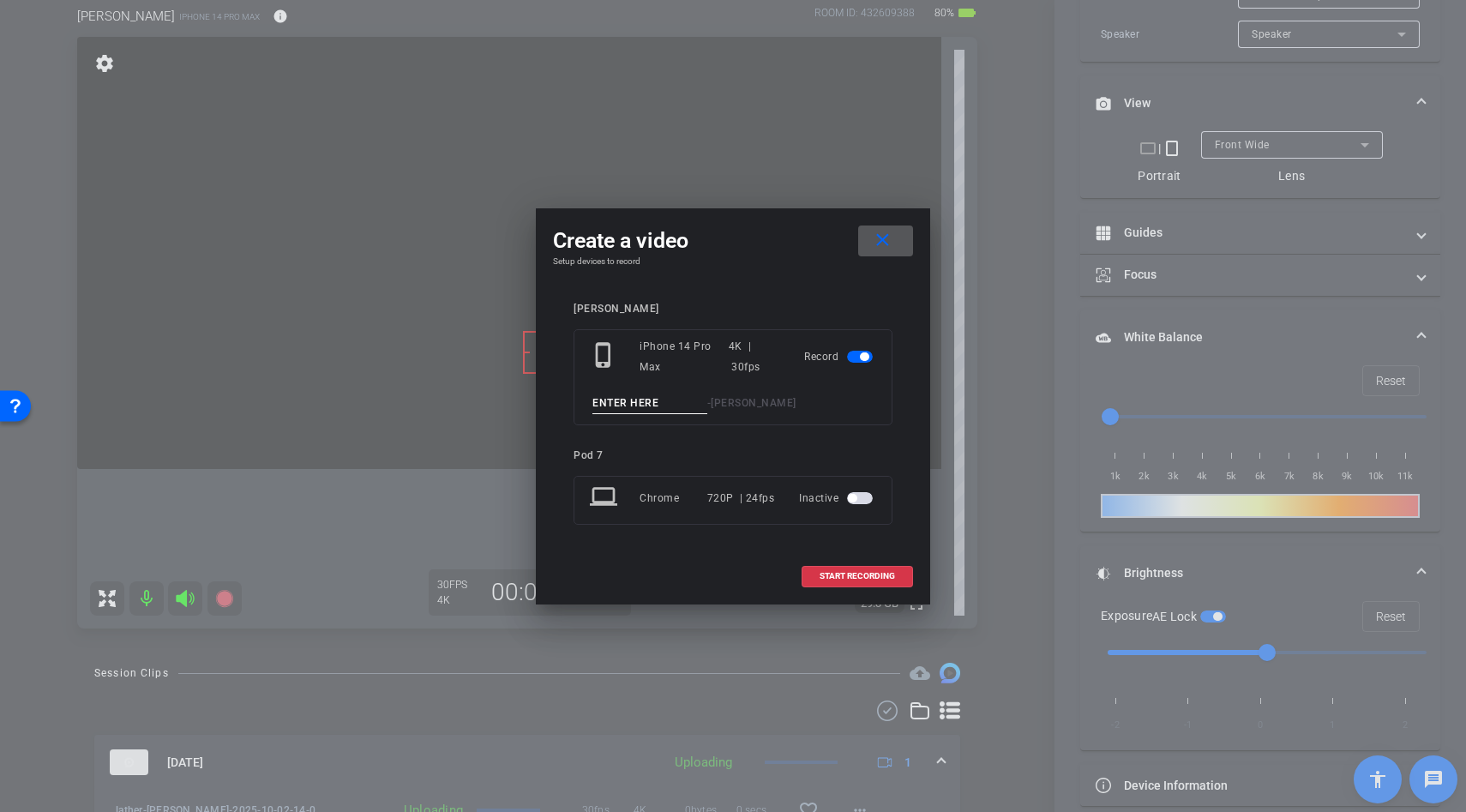
click at [645, 401] on input at bounding box center [650, 403] width 115 height 21
type input "lather"
click at [846, 583] on span at bounding box center [857, 576] width 110 height 41
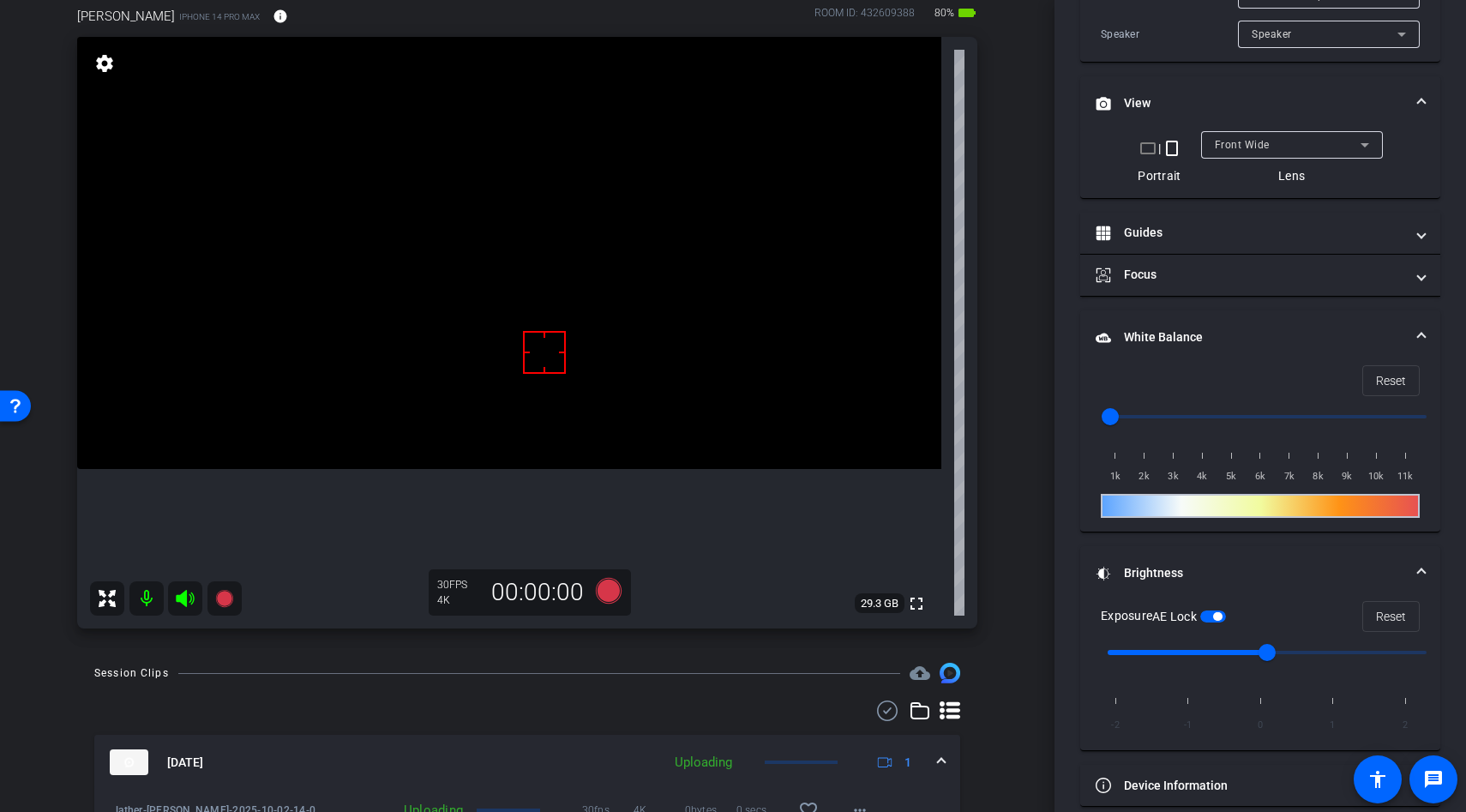
click at [483, 381] on video at bounding box center [509, 253] width 864 height 432
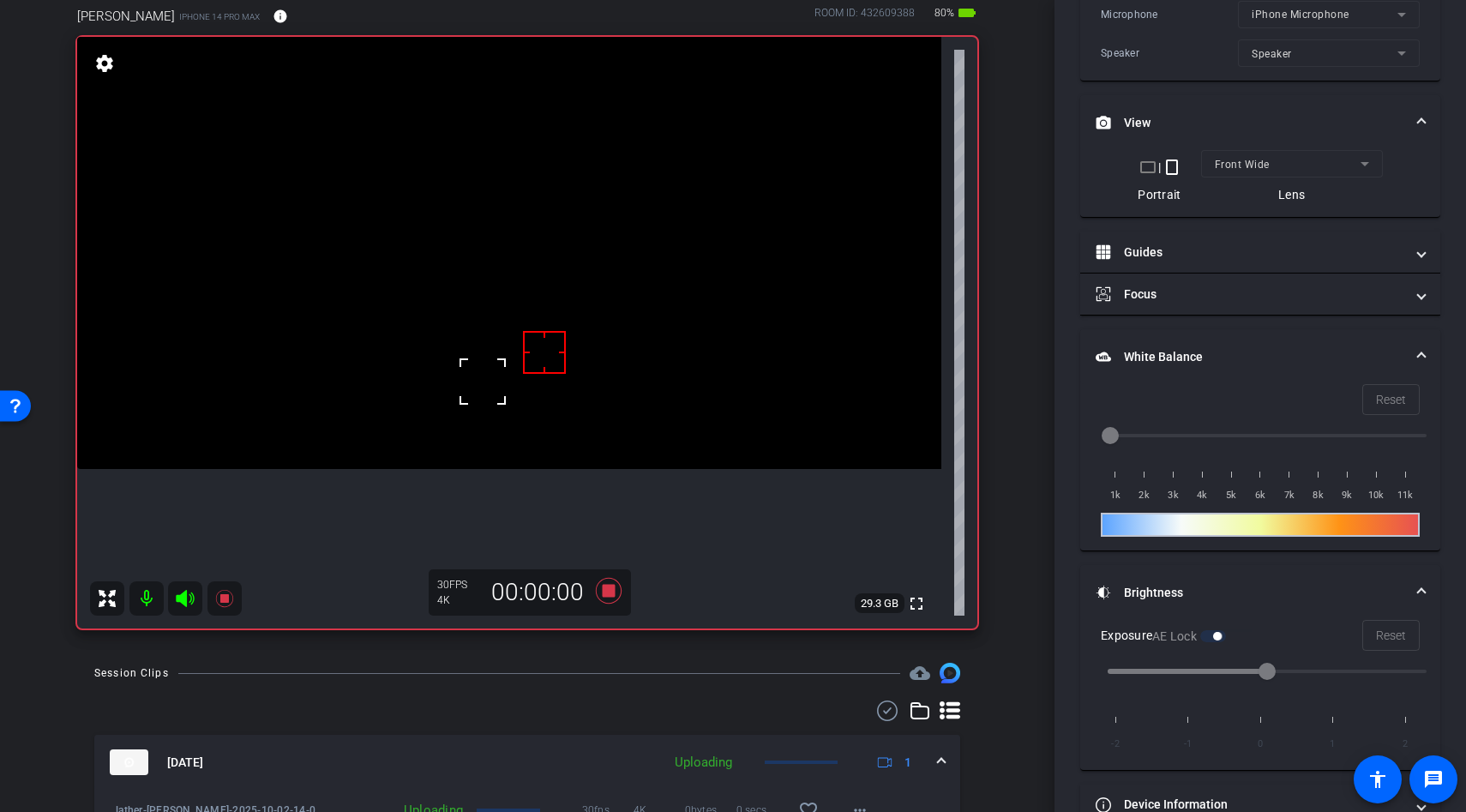
scroll to position [477, 0]
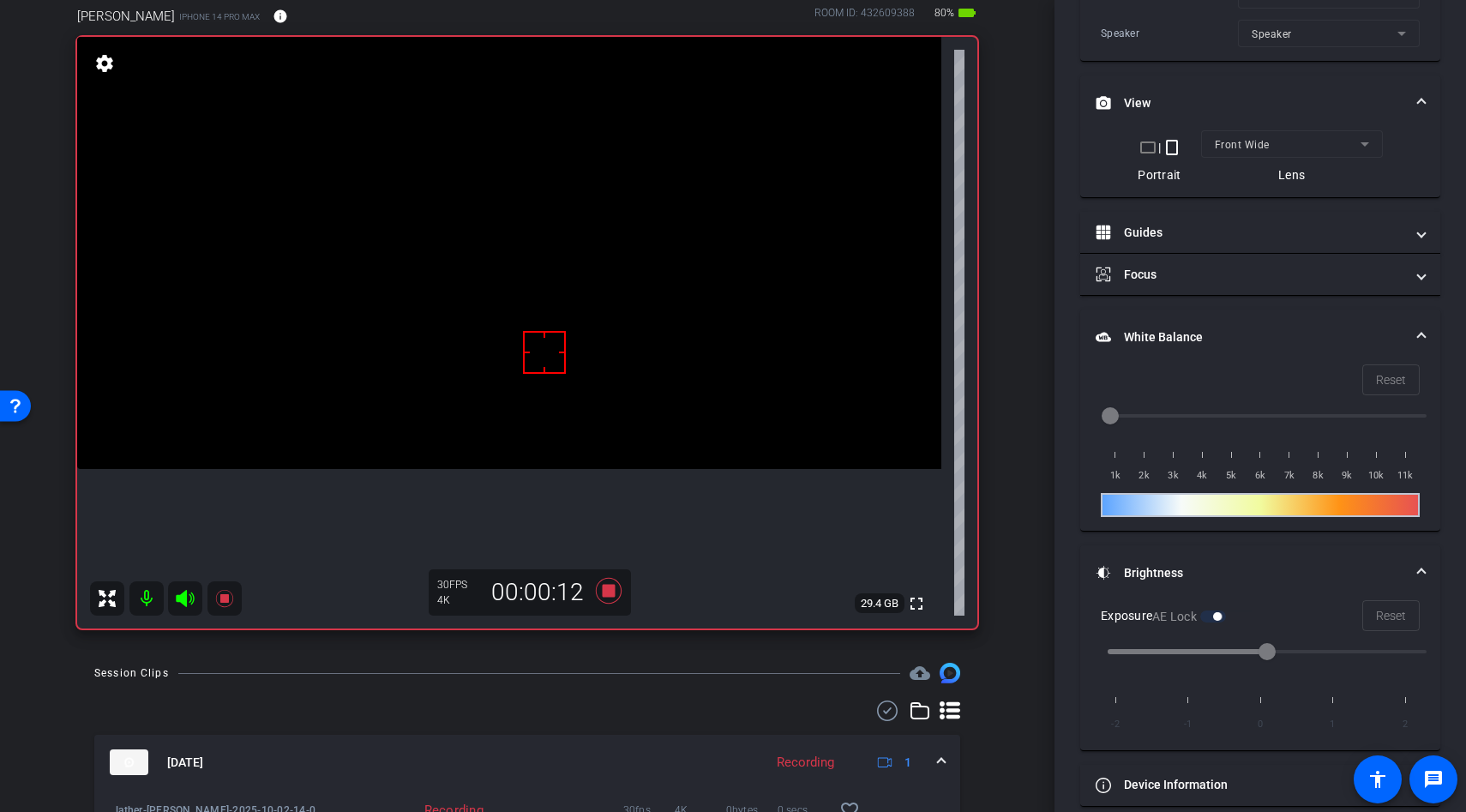
click at [548, 361] on div at bounding box center [544, 352] width 43 height 43
click at [509, 333] on video at bounding box center [509, 253] width 864 height 432
click at [500, 348] on div at bounding box center [509, 333] width 43 height 43
click at [488, 312] on span at bounding box center [488, 312] width 0 height 0
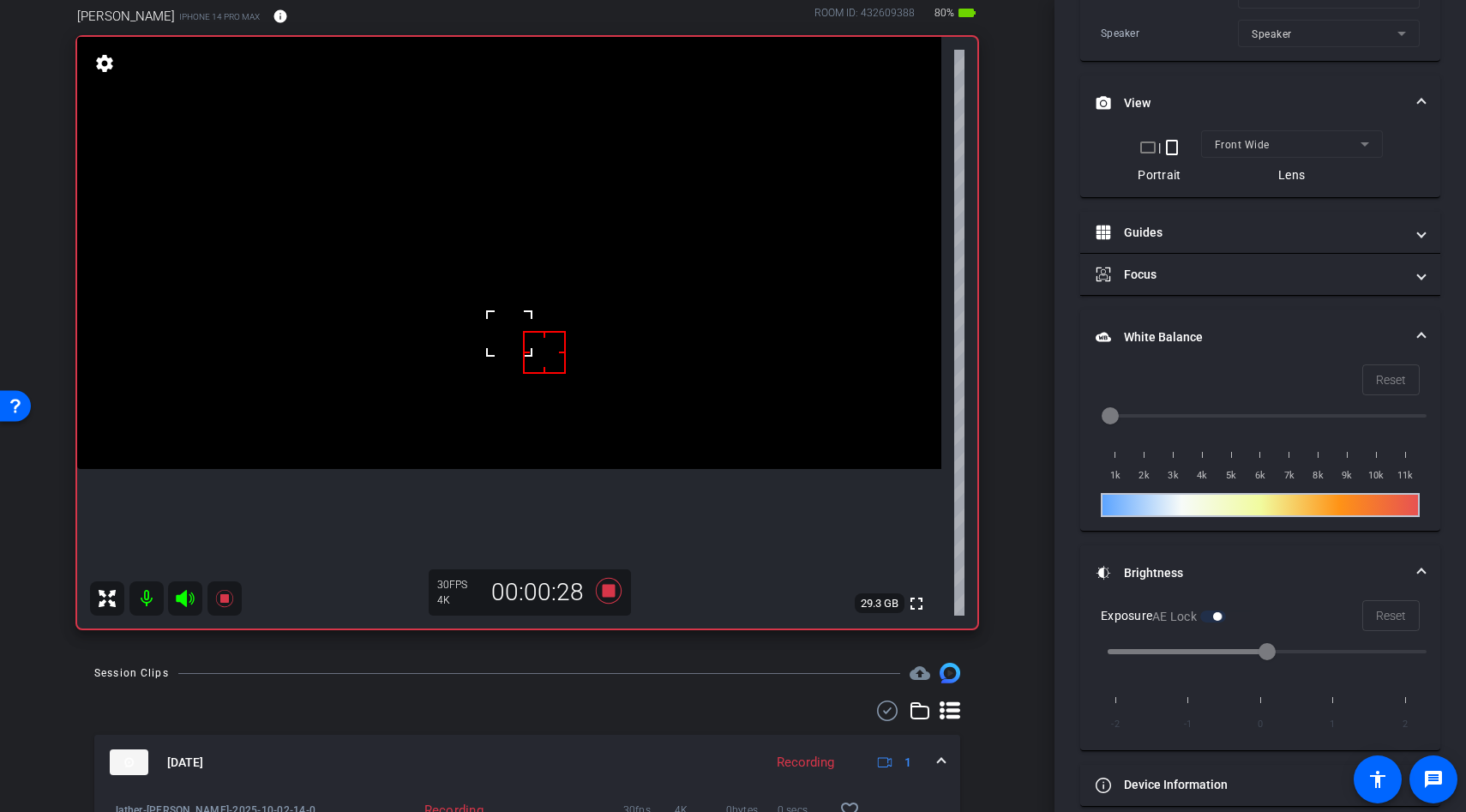
click at [502, 338] on div at bounding box center [509, 333] width 43 height 43
click at [506, 338] on video at bounding box center [509, 253] width 864 height 432
click at [510, 331] on div at bounding box center [505, 338] width 43 height 43
click at [490, 336] on div at bounding box center [505, 338] width 43 height 43
click at [450, 337] on video at bounding box center [509, 253] width 864 height 432
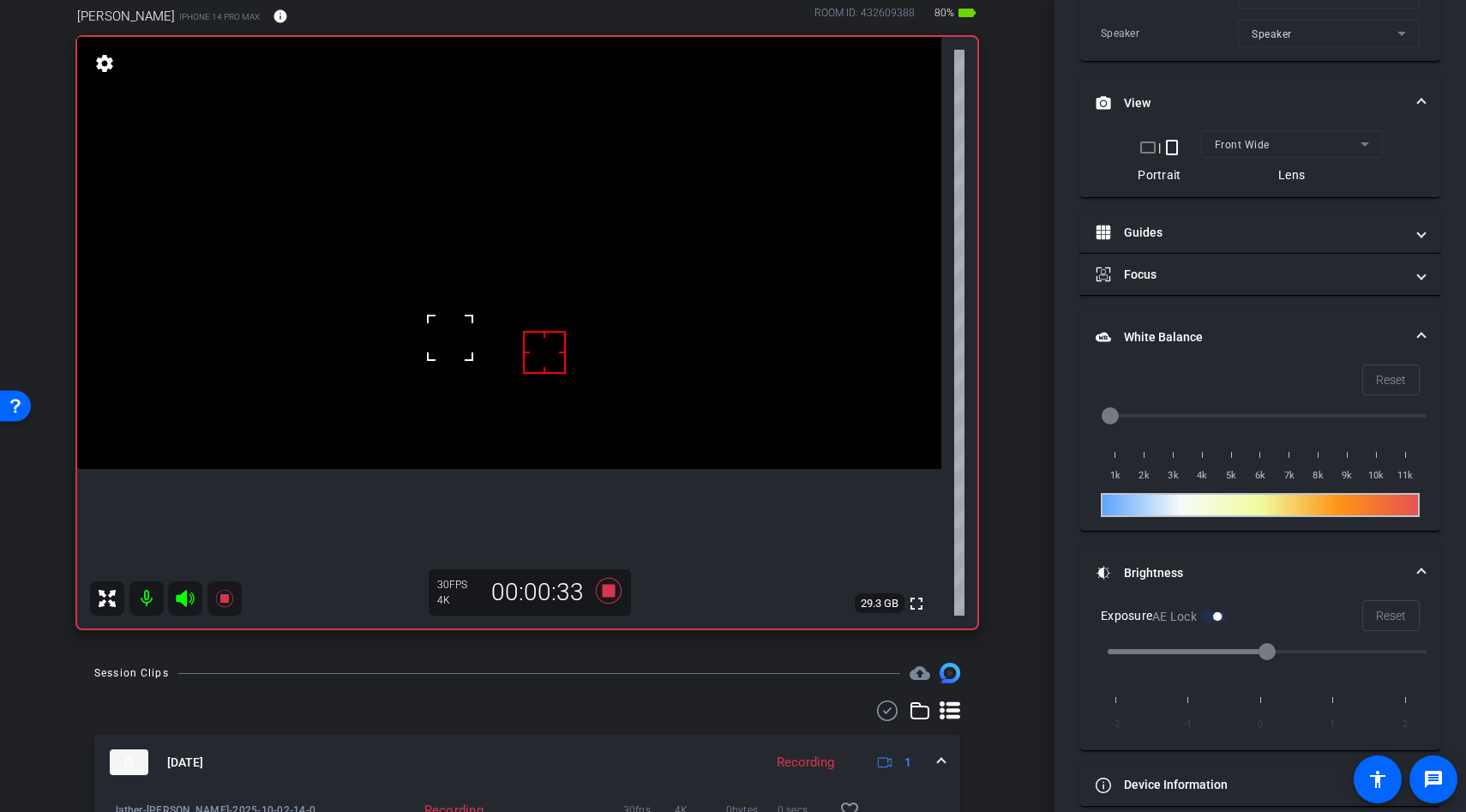
click at [450, 337] on div at bounding box center [450, 337] width 43 height 43
click at [460, 338] on div at bounding box center [450, 337] width 43 height 43
click at [635, 469] on video at bounding box center [509, 253] width 864 height 432
click at [502, 378] on video at bounding box center [509, 253] width 864 height 432
click at [510, 373] on div at bounding box center [501, 378] width 43 height 43
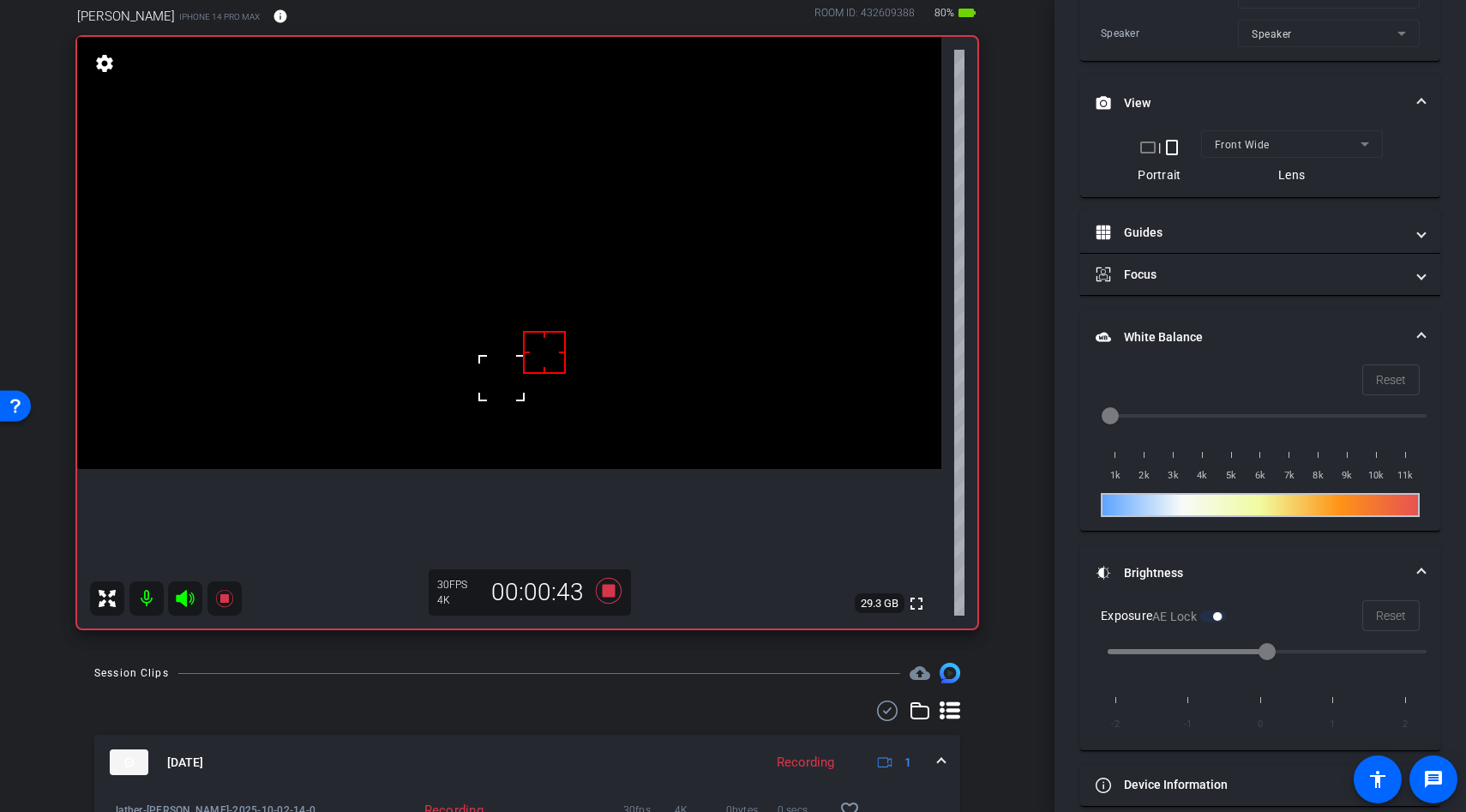
click at [510, 373] on div at bounding box center [501, 378] width 43 height 43
click at [600, 591] on icon at bounding box center [608, 591] width 41 height 31
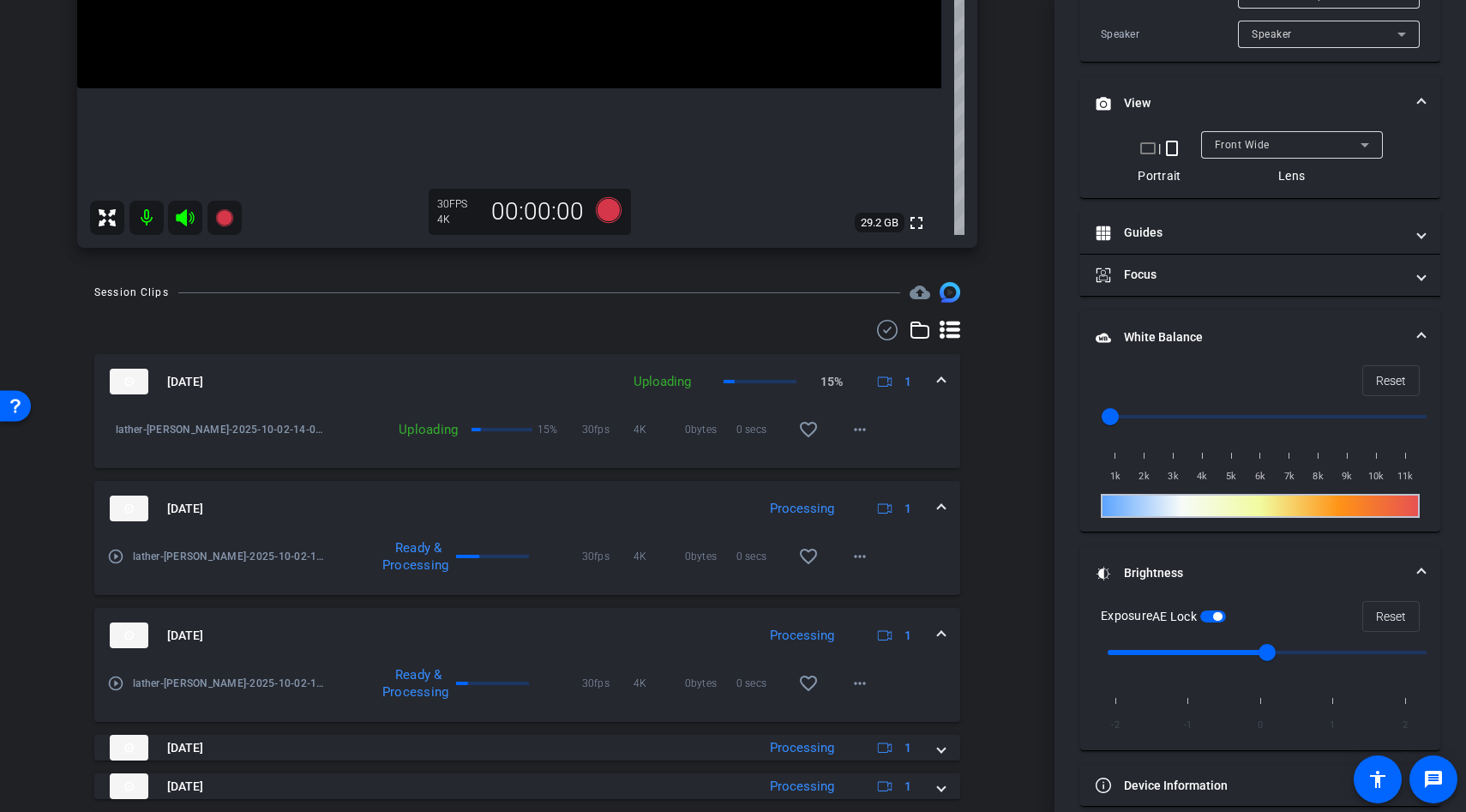
scroll to position [542, 0]
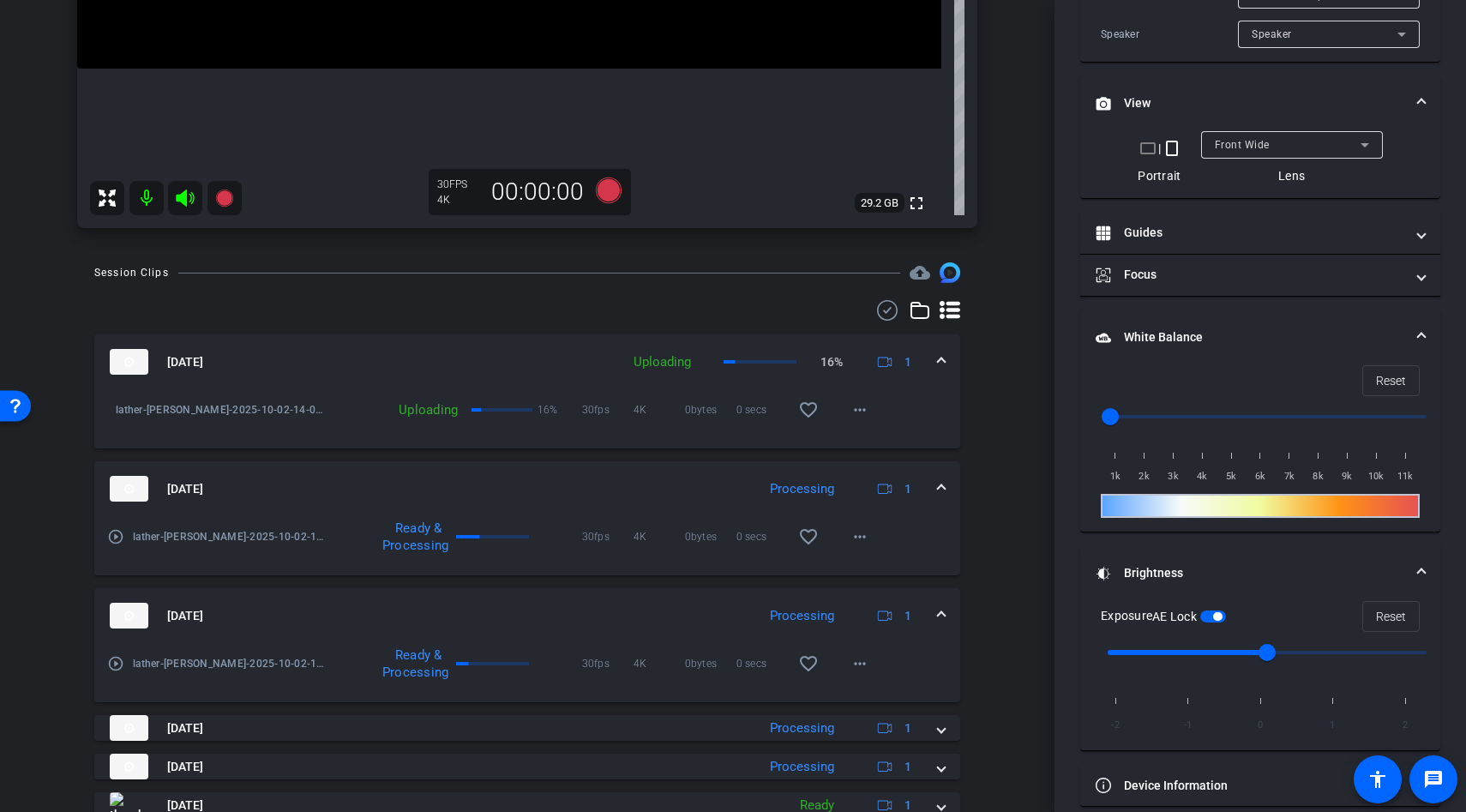
click at [866, 557] on div "play_circle_outline lather-[PERSON_NAME]-2025-10-02-14-02-40-092-0 Ready & Proc…" at bounding box center [526, 545] width 866 height 59
click at [864, 543] on mat-icon "more_horiz" at bounding box center [860, 536] width 20 height 20
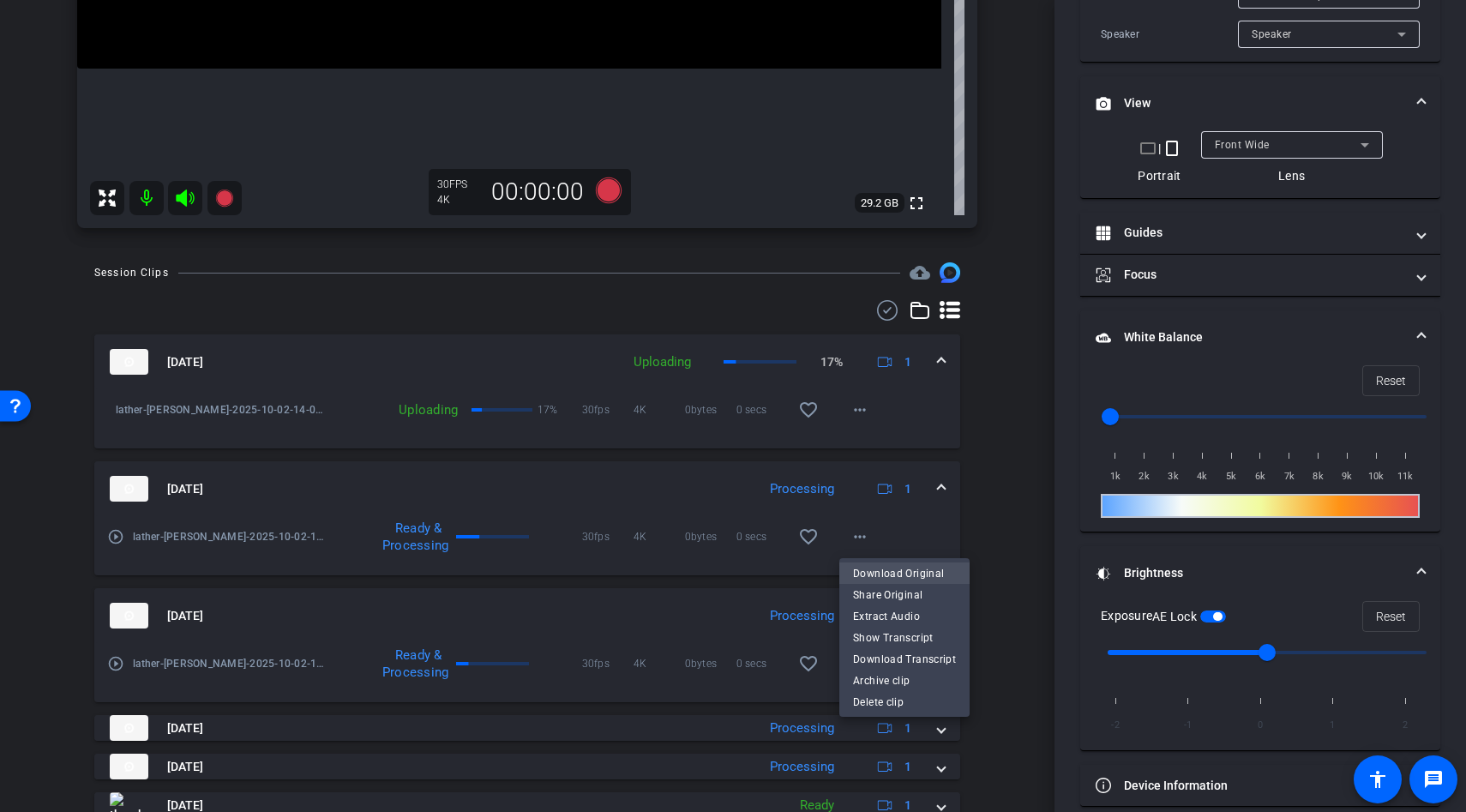
click at [869, 571] on span "Download Original" at bounding box center [904, 572] width 103 height 20
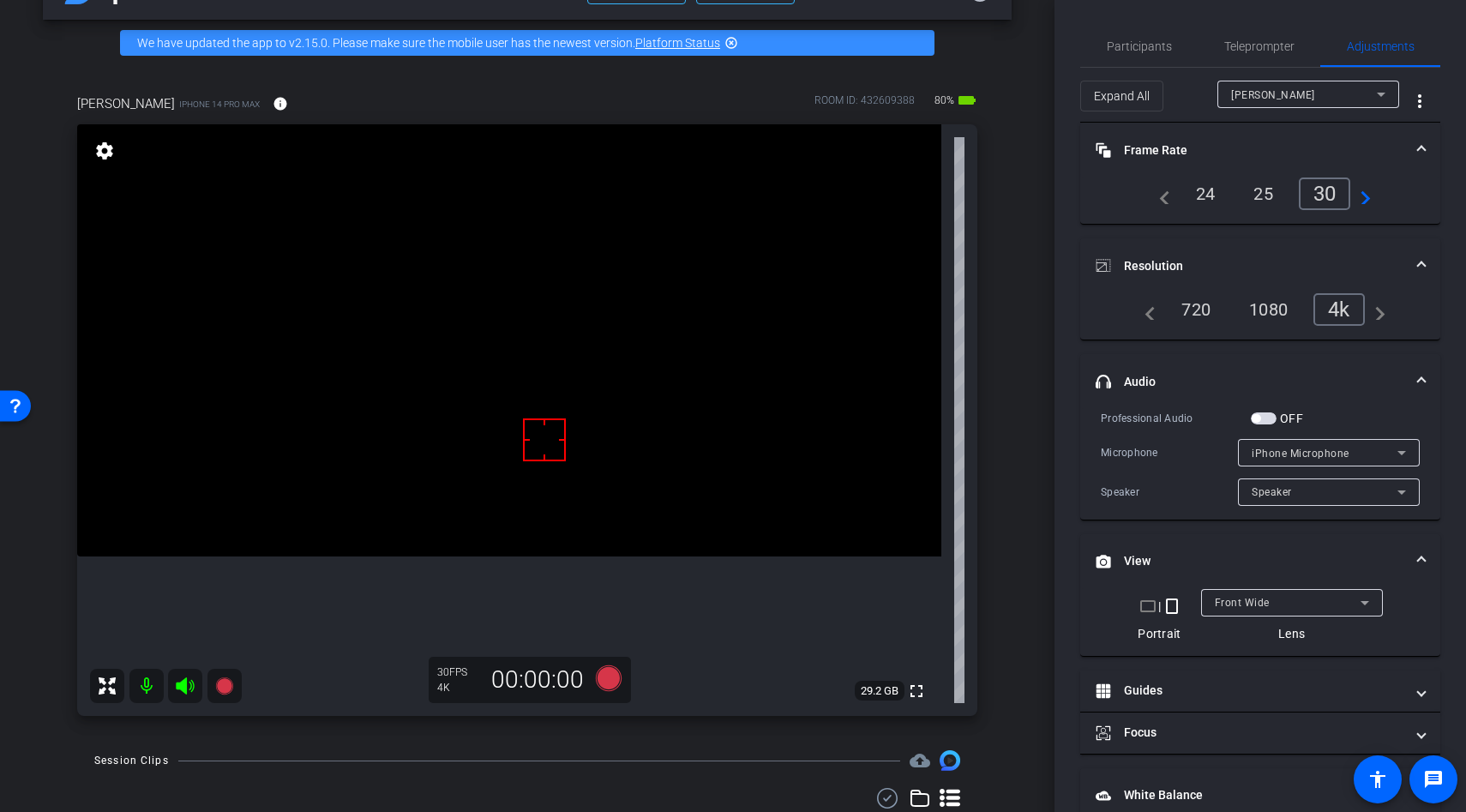
scroll to position [35, 0]
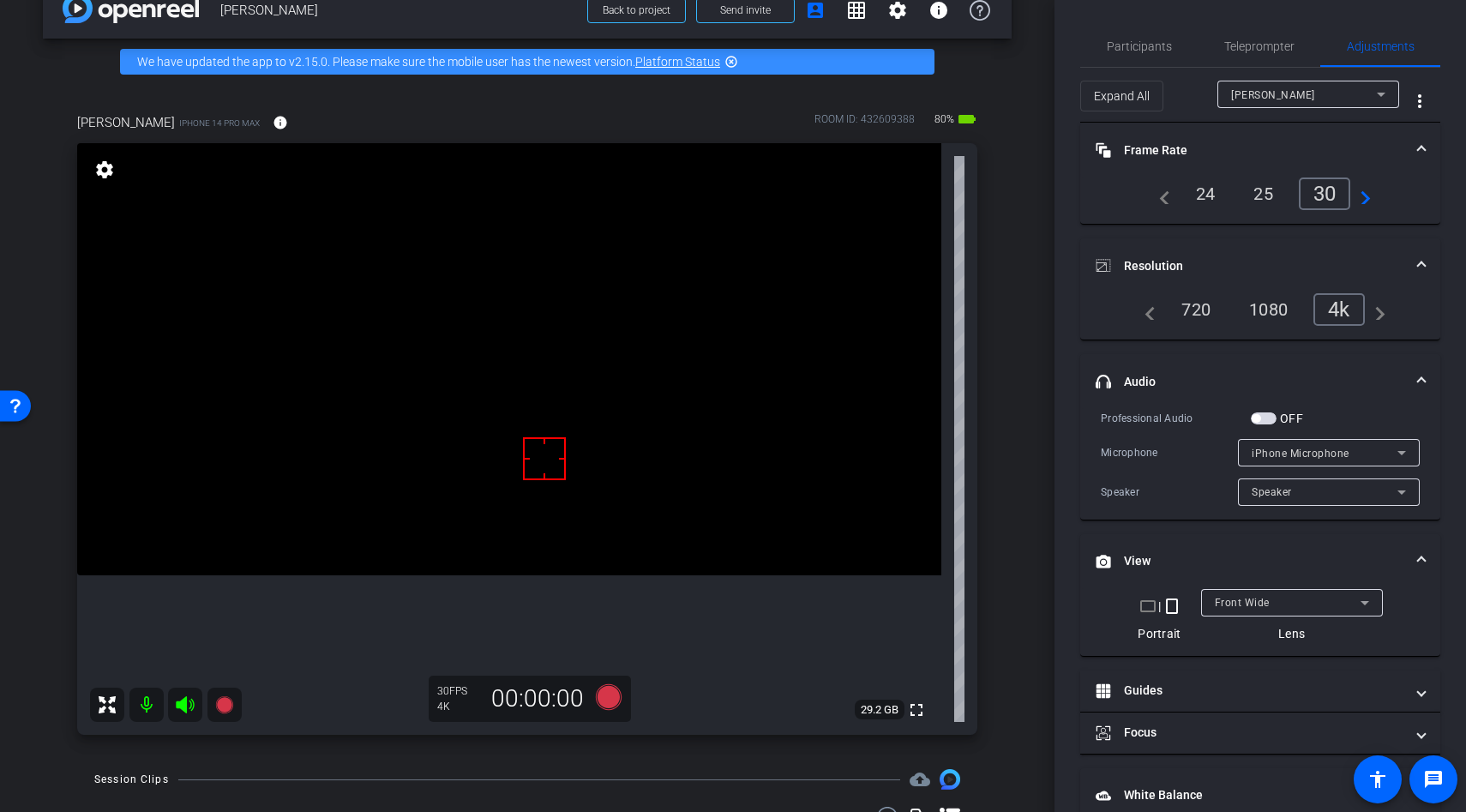
click at [1230, 607] on span "Front Wide" at bounding box center [1242, 603] width 54 height 12
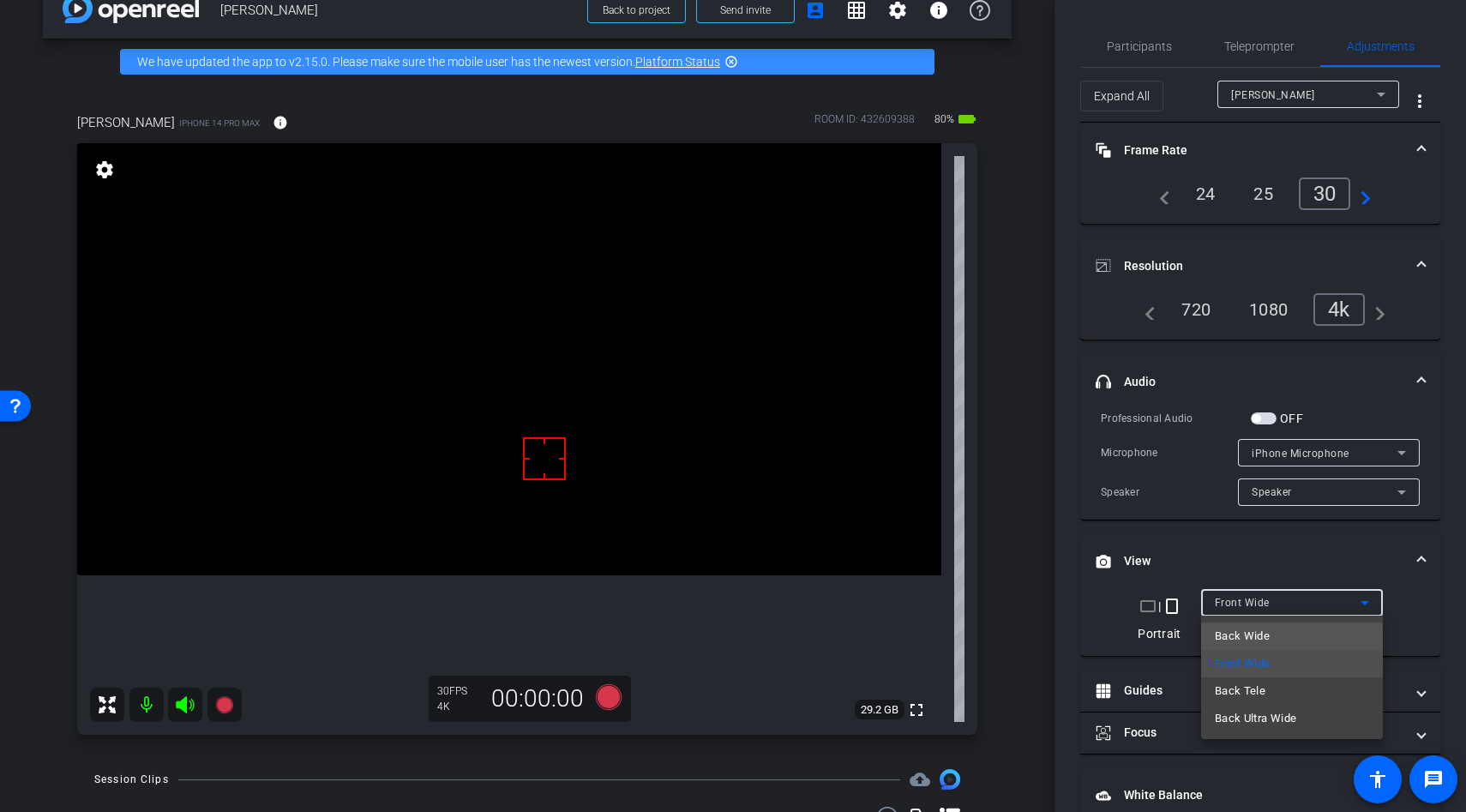
click at [1245, 642] on span "Back Wide" at bounding box center [1242, 635] width 54 height 20
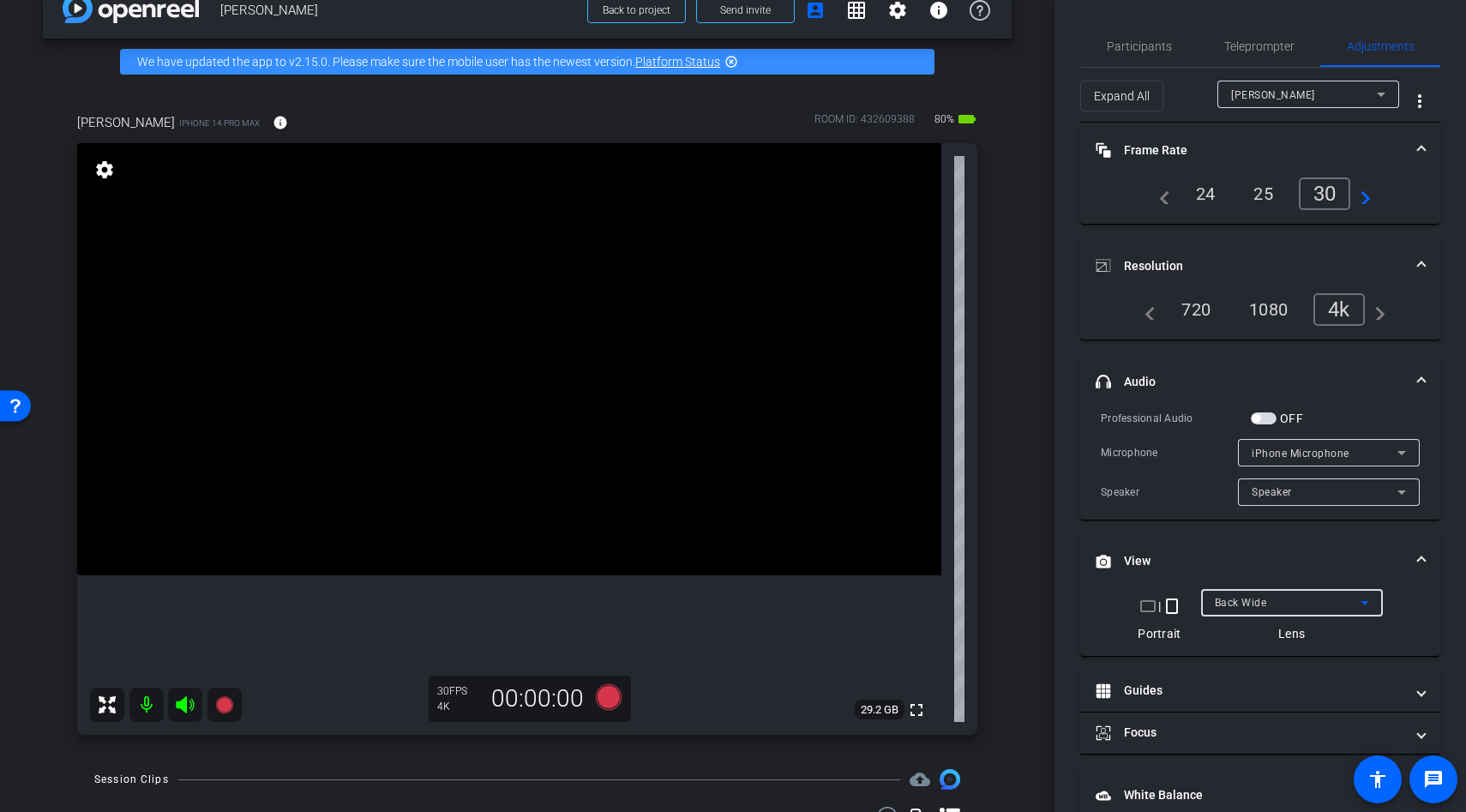
click at [566, 544] on video at bounding box center [509, 359] width 864 height 432
click at [519, 544] on video at bounding box center [509, 359] width 864 height 432
click at [479, 550] on video at bounding box center [509, 359] width 864 height 432
click at [511, 479] on video at bounding box center [509, 359] width 864 height 432
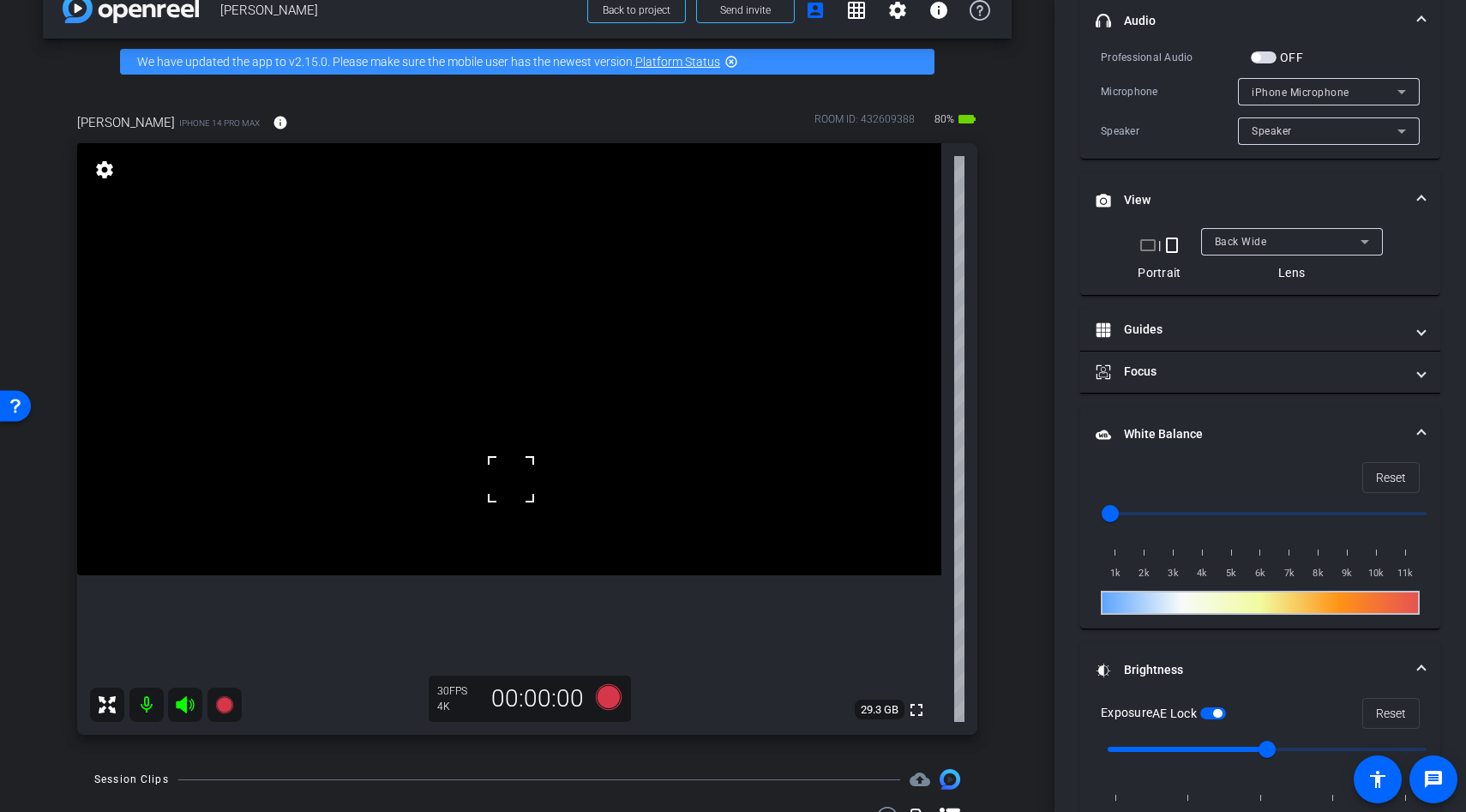
scroll to position [409, 0]
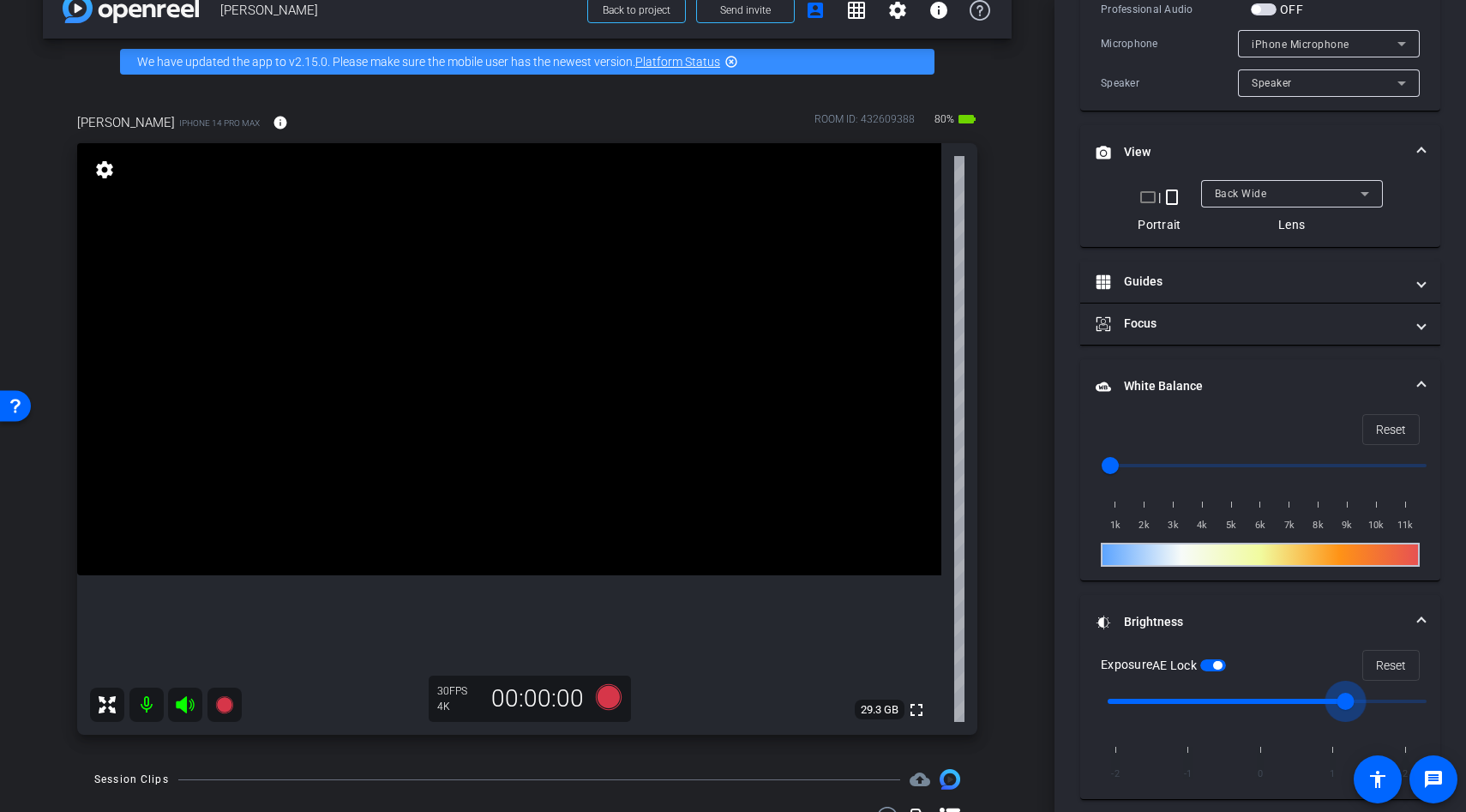
drag, startPoint x: 1272, startPoint y: 705, endPoint x: 1333, endPoint y: 705, distance: 61.0
type input "1"
click at [1332, 705] on input "range" at bounding box center [1267, 701] width 355 height 38
click at [539, 449] on video at bounding box center [509, 359] width 864 height 432
click at [488, 468] on video at bounding box center [509, 359] width 864 height 432
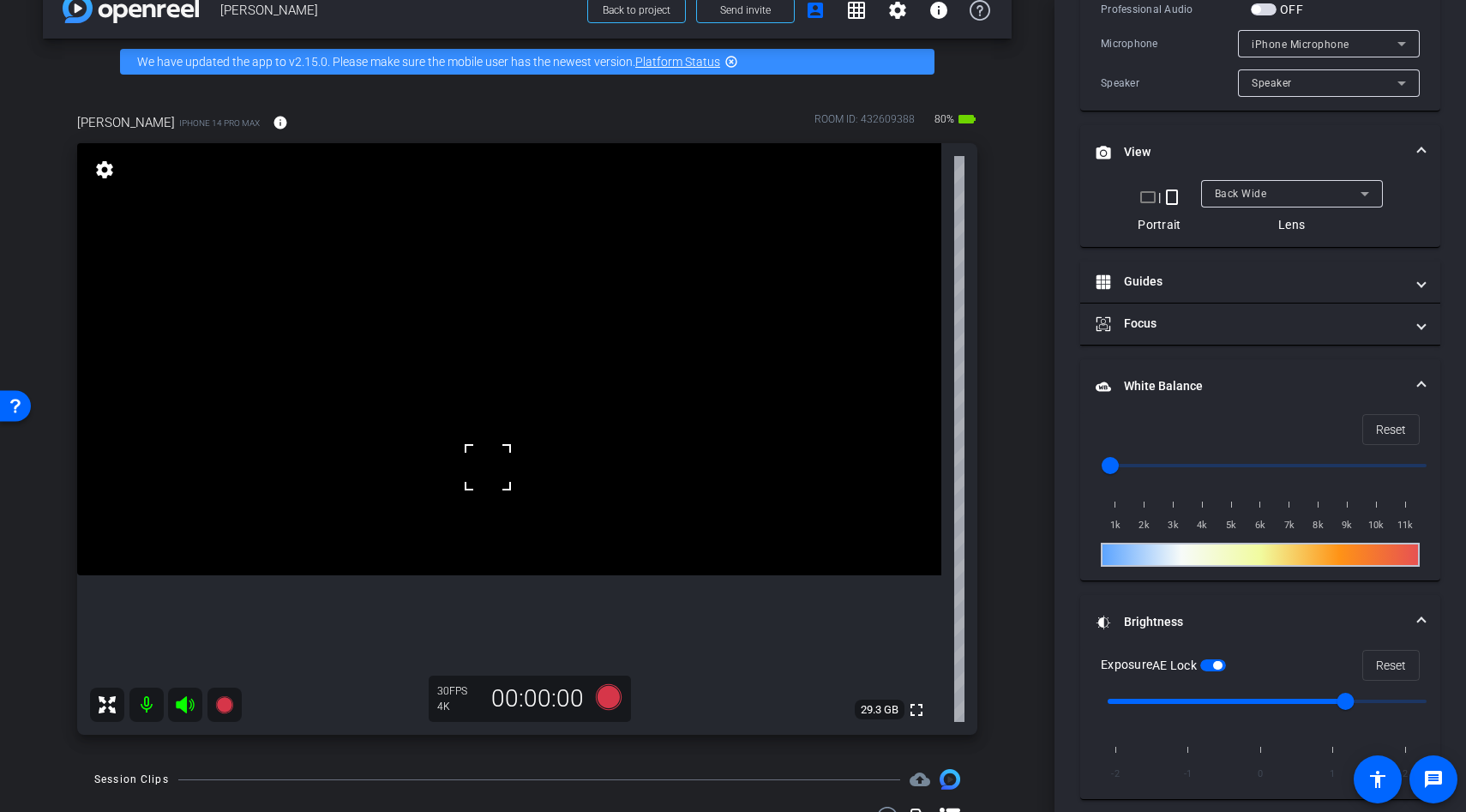
click at [484, 461] on div at bounding box center [488, 467] width 43 height 43
click at [508, 428] on video at bounding box center [509, 359] width 864 height 432
click at [612, 699] on icon at bounding box center [608, 696] width 25 height 25
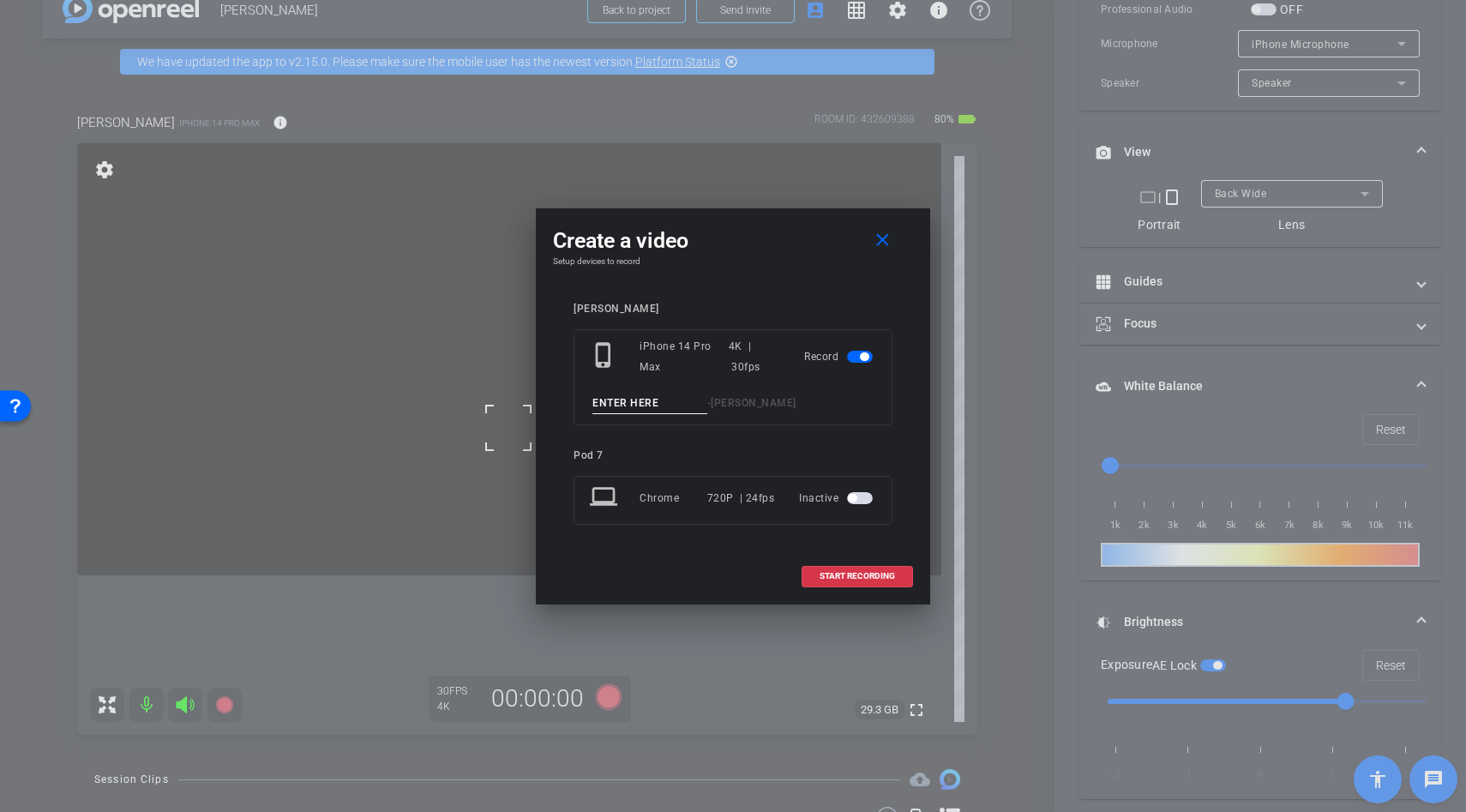
click at [628, 401] on input at bounding box center [650, 403] width 115 height 21
type input "test"
click at [814, 580] on span at bounding box center [857, 576] width 110 height 41
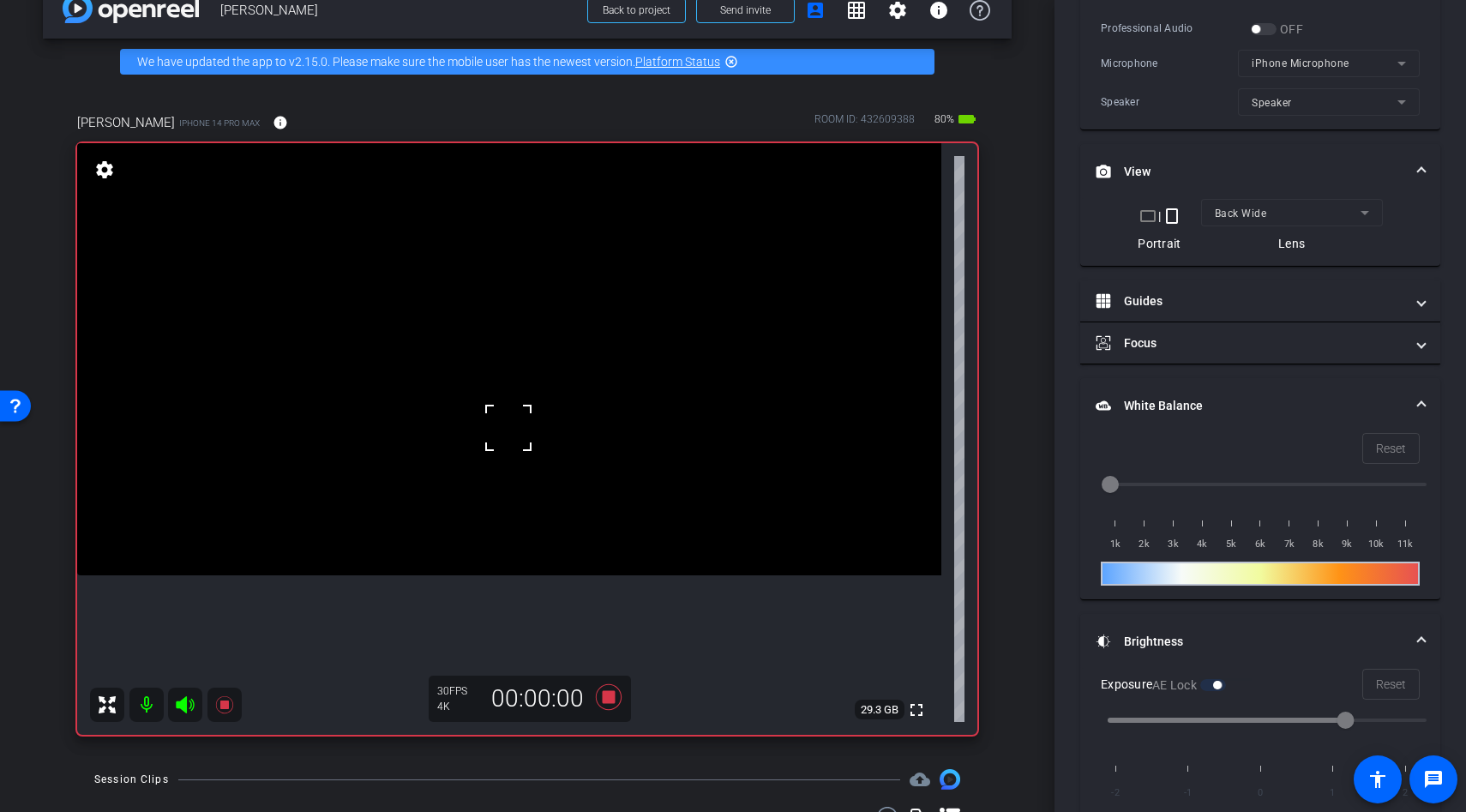
scroll to position [428, 0]
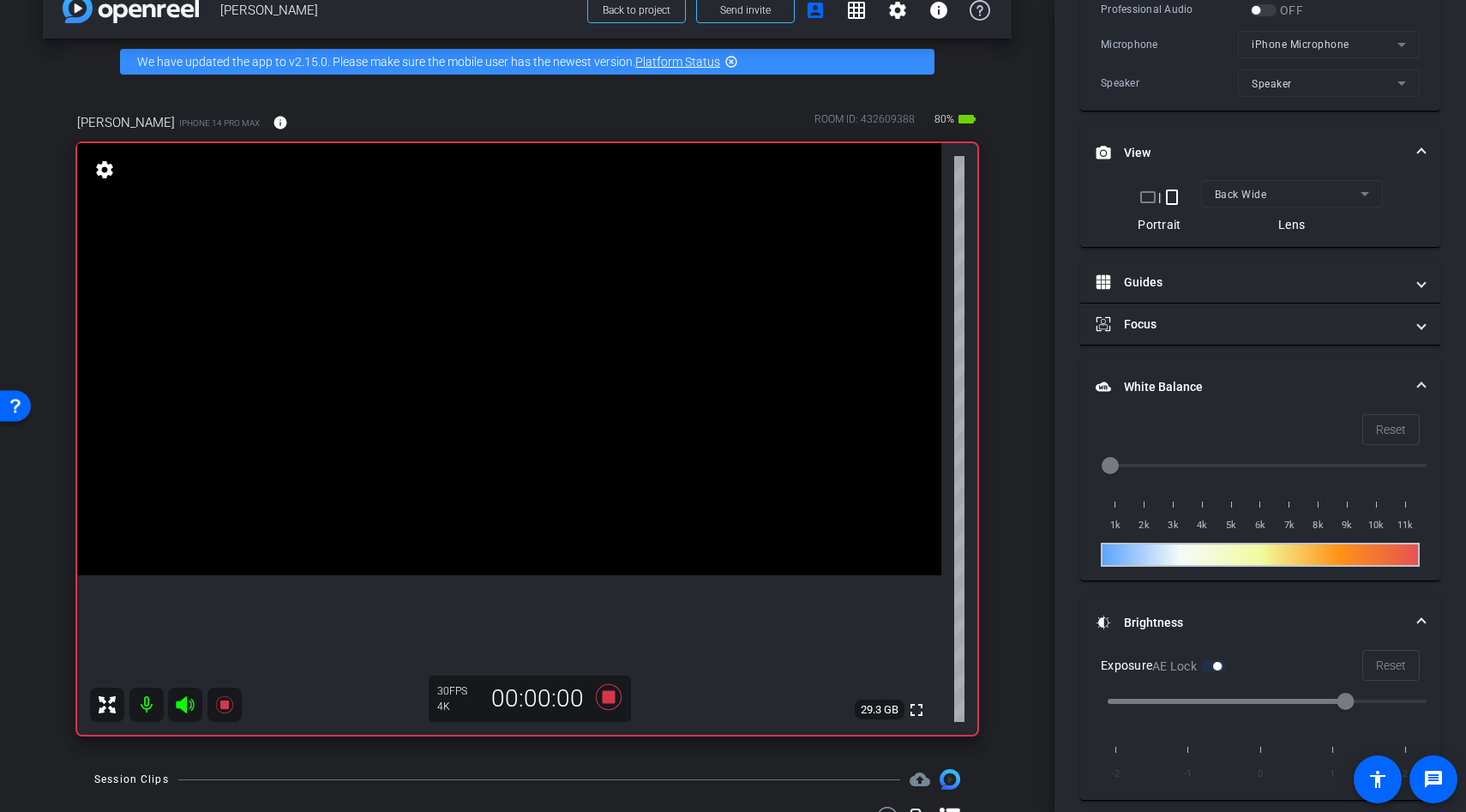
click at [507, 475] on video at bounding box center [509, 359] width 864 height 432
click at [613, 697] on icon at bounding box center [608, 696] width 25 height 25
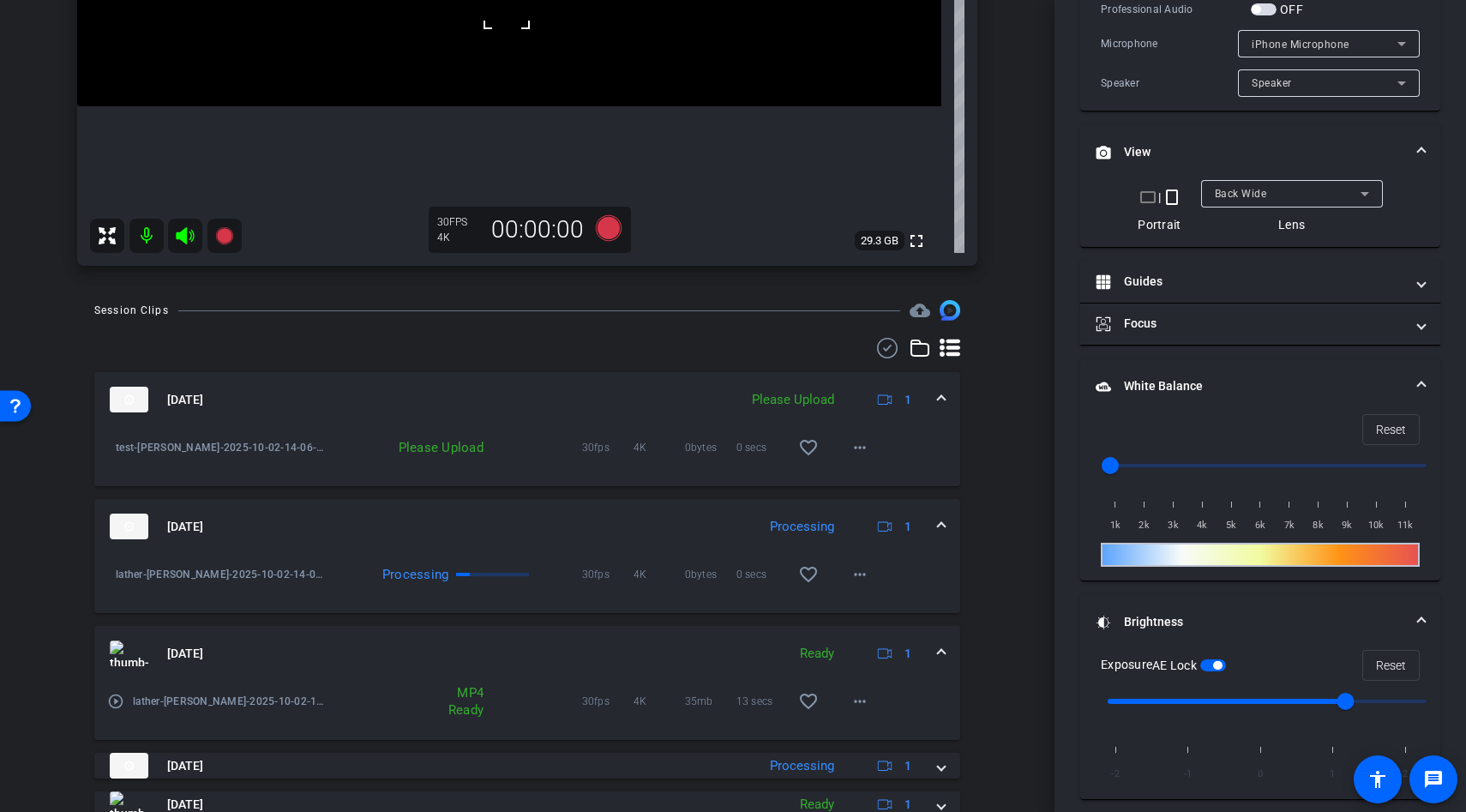
scroll to position [517, 0]
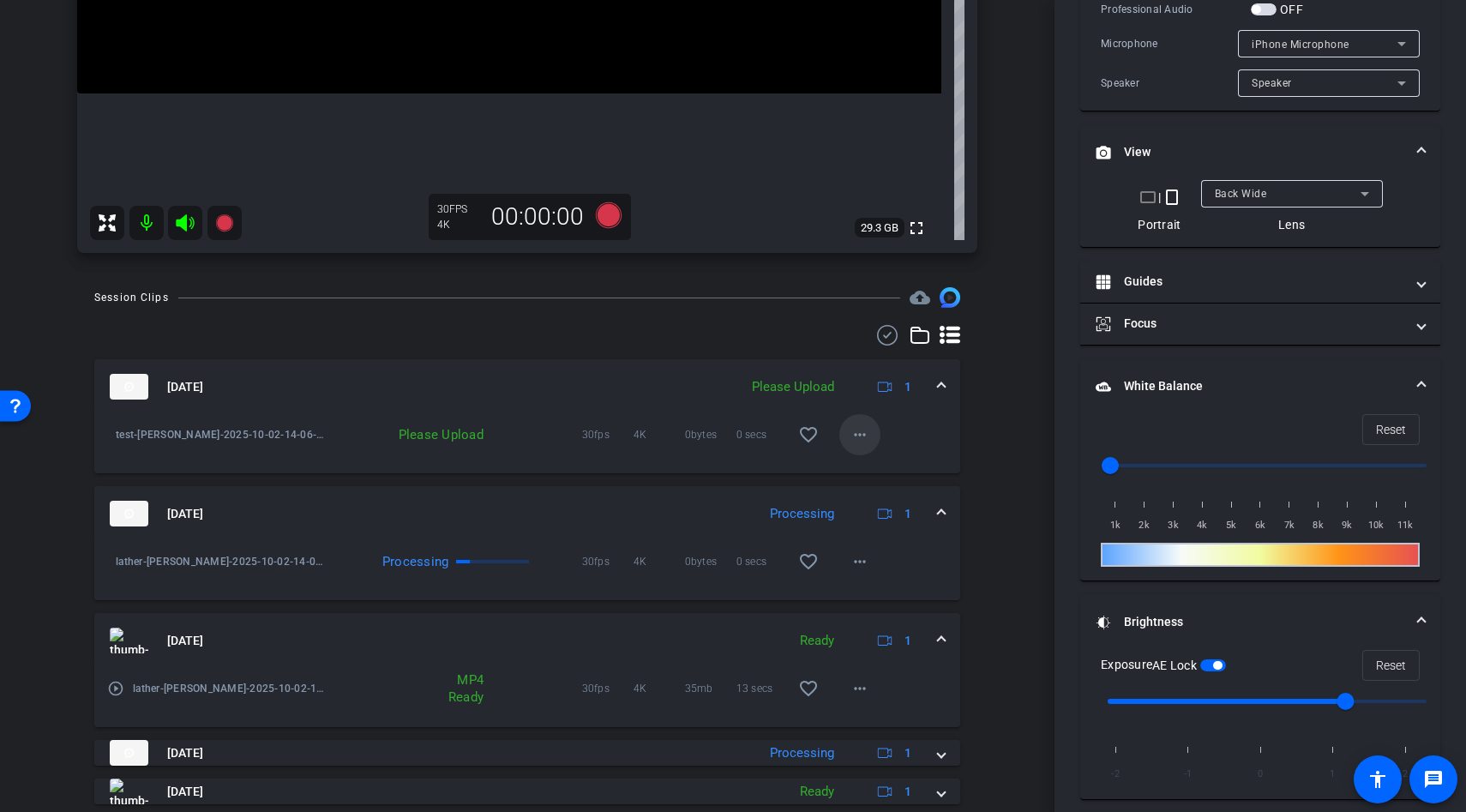
click at [858, 428] on mat-icon "more_horiz" at bounding box center [860, 434] width 20 height 20
click at [895, 428] on div at bounding box center [733, 406] width 1466 height 812
click at [850, 432] on mat-icon "more_horiz" at bounding box center [860, 434] width 20 height 20
click at [933, 422] on div at bounding box center [733, 406] width 1466 height 812
click at [867, 431] on mat-icon "more_horiz" at bounding box center [860, 434] width 20 height 20
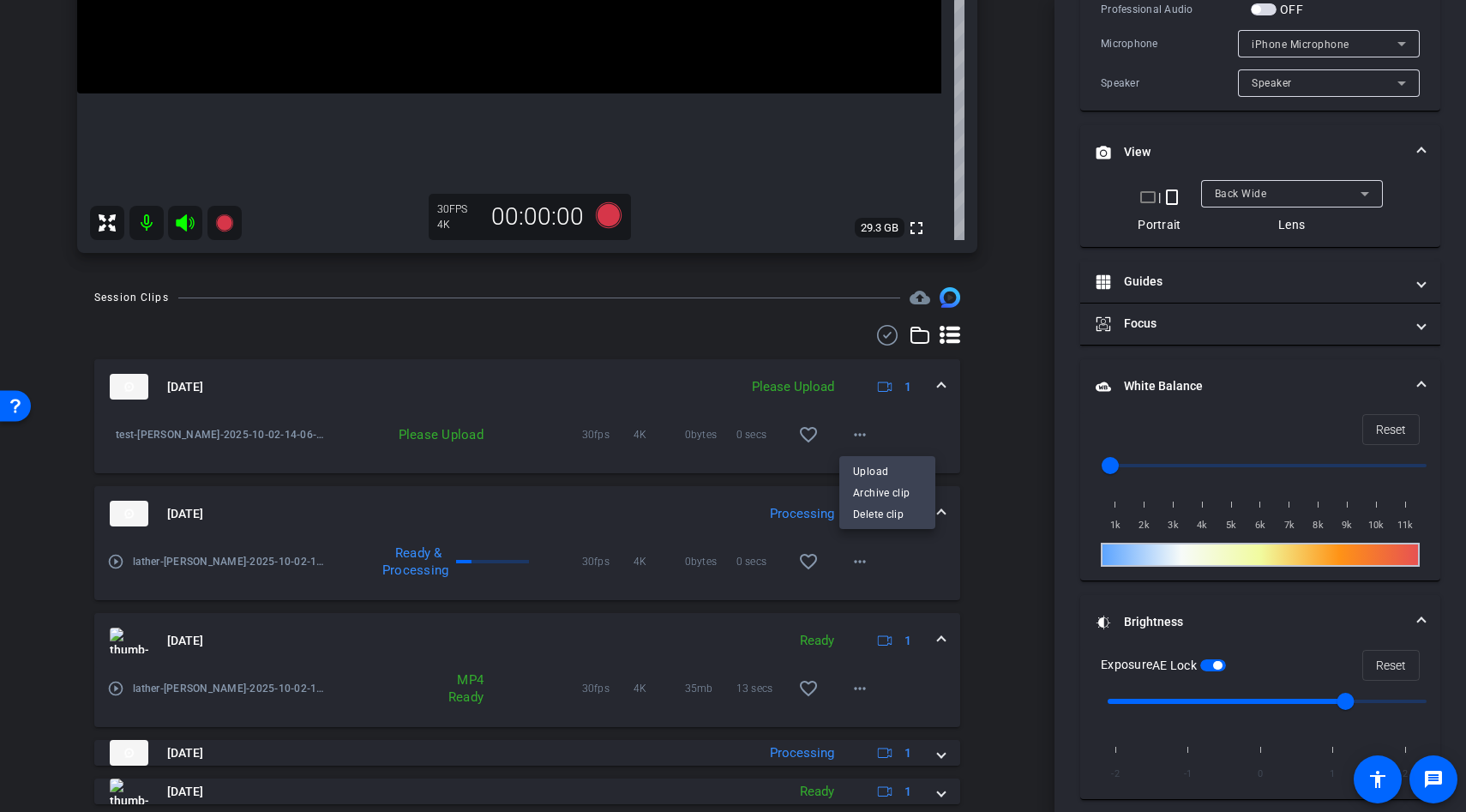
click at [919, 423] on div at bounding box center [733, 406] width 1466 height 812
click at [872, 431] on span at bounding box center [860, 434] width 41 height 41
click at [915, 424] on div at bounding box center [733, 406] width 1466 height 812
click at [846, 444] on span at bounding box center [860, 434] width 41 height 41
click at [937, 434] on div at bounding box center [733, 406] width 1466 height 812
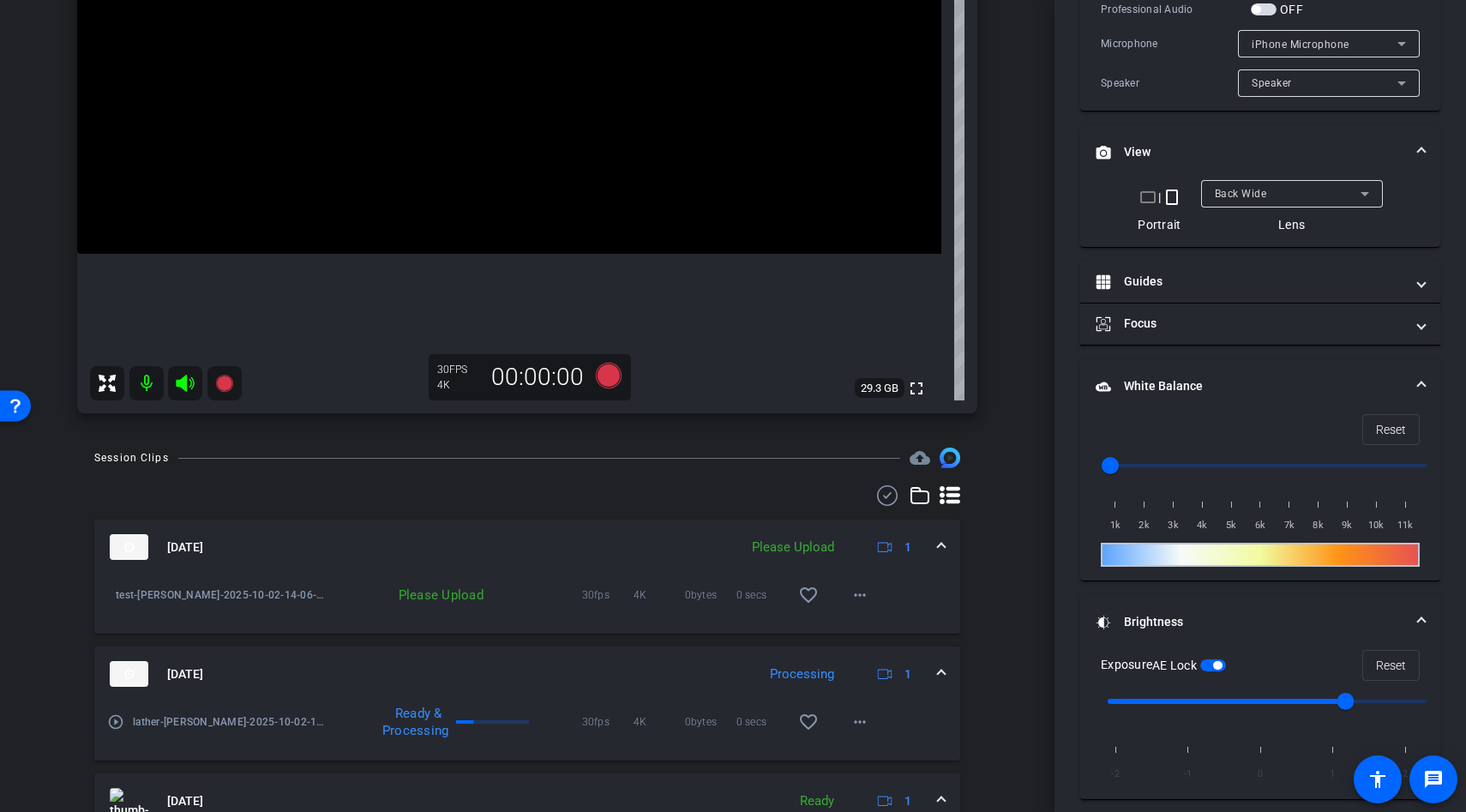
scroll to position [356, 0]
click at [861, 607] on span at bounding box center [860, 596] width 41 height 41
click at [943, 588] on div at bounding box center [733, 406] width 1466 height 812
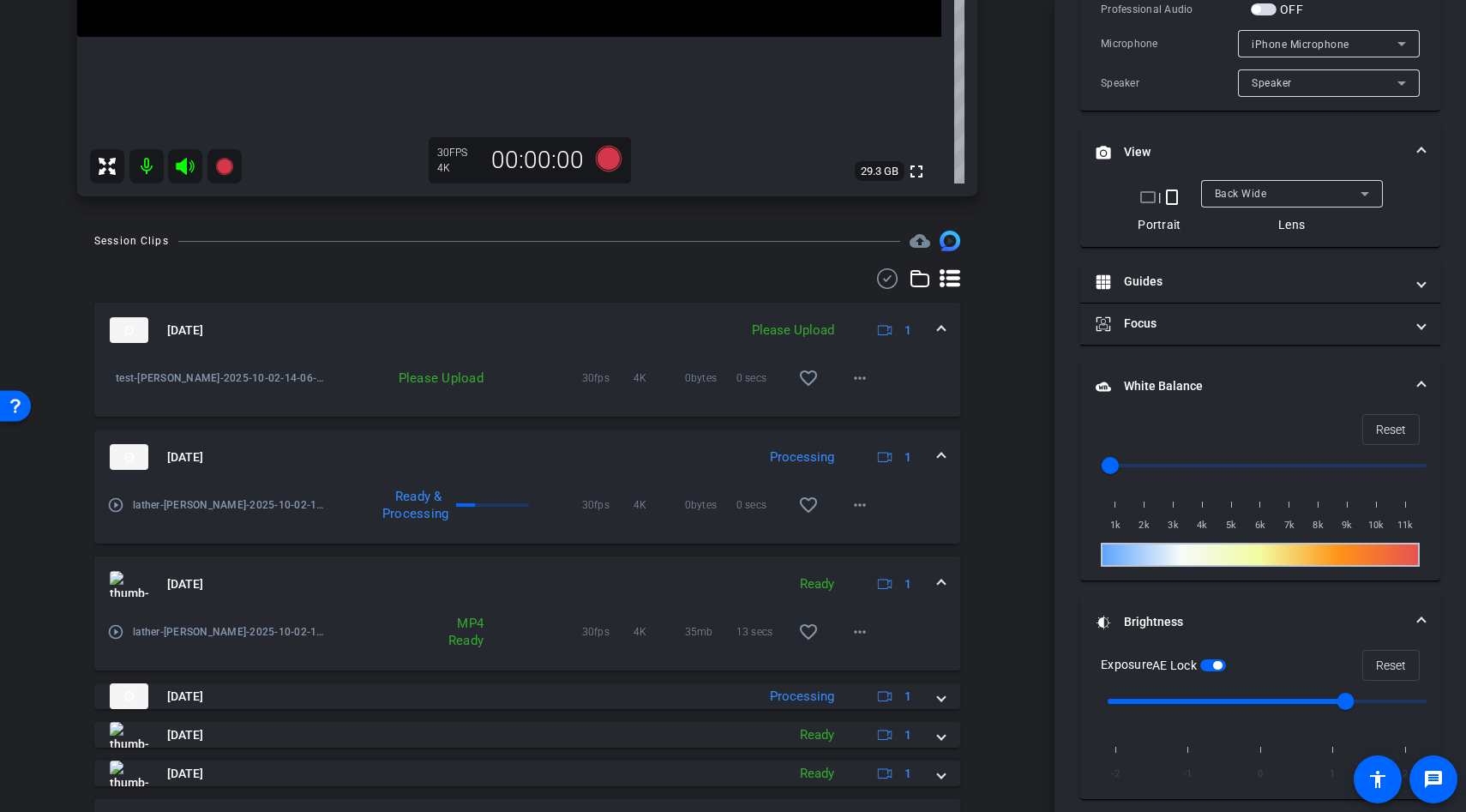
scroll to position [592, 0]
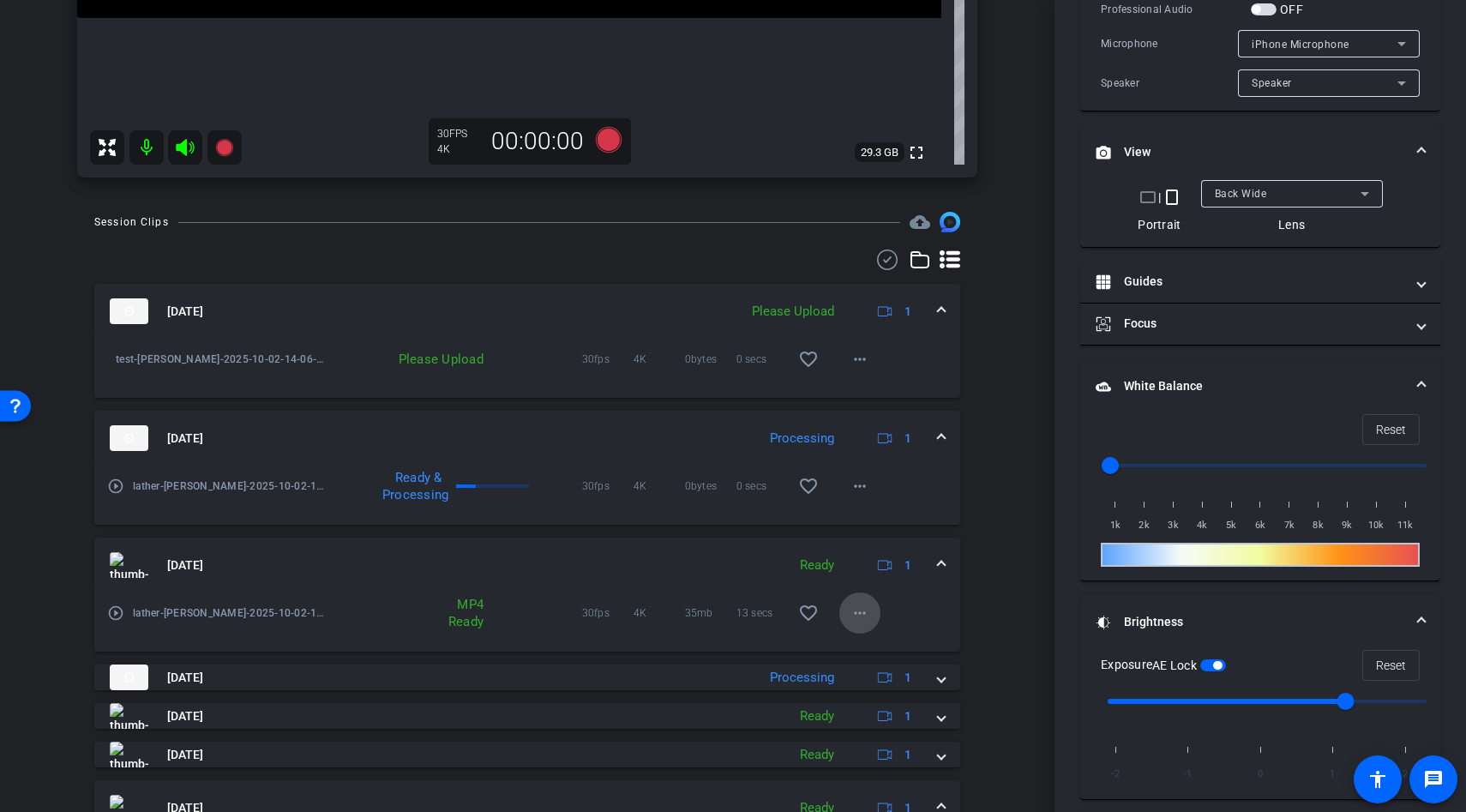
click at [860, 608] on mat-icon "more_horiz" at bounding box center [860, 613] width 20 height 20
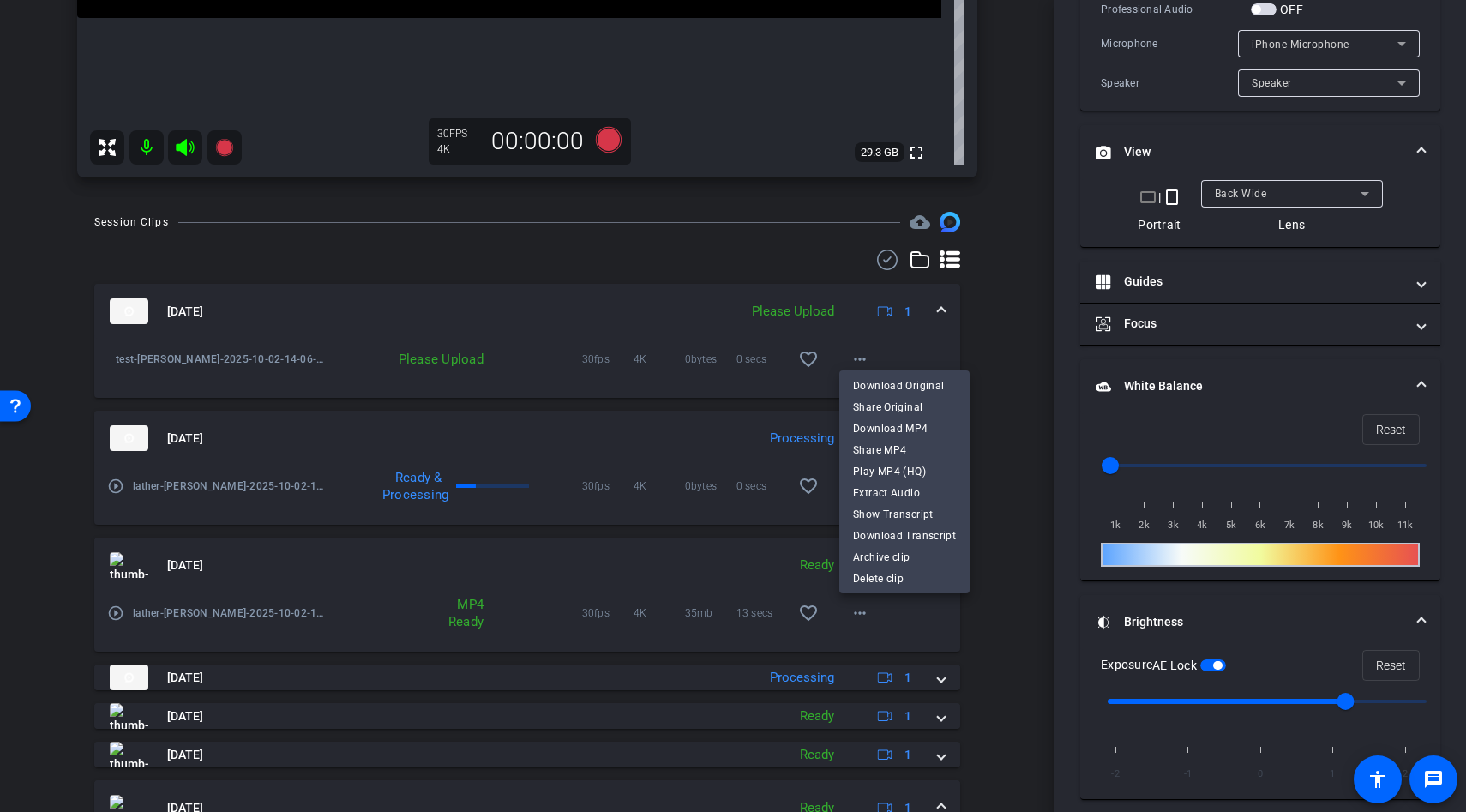
click at [1016, 363] on div at bounding box center [733, 406] width 1466 height 812
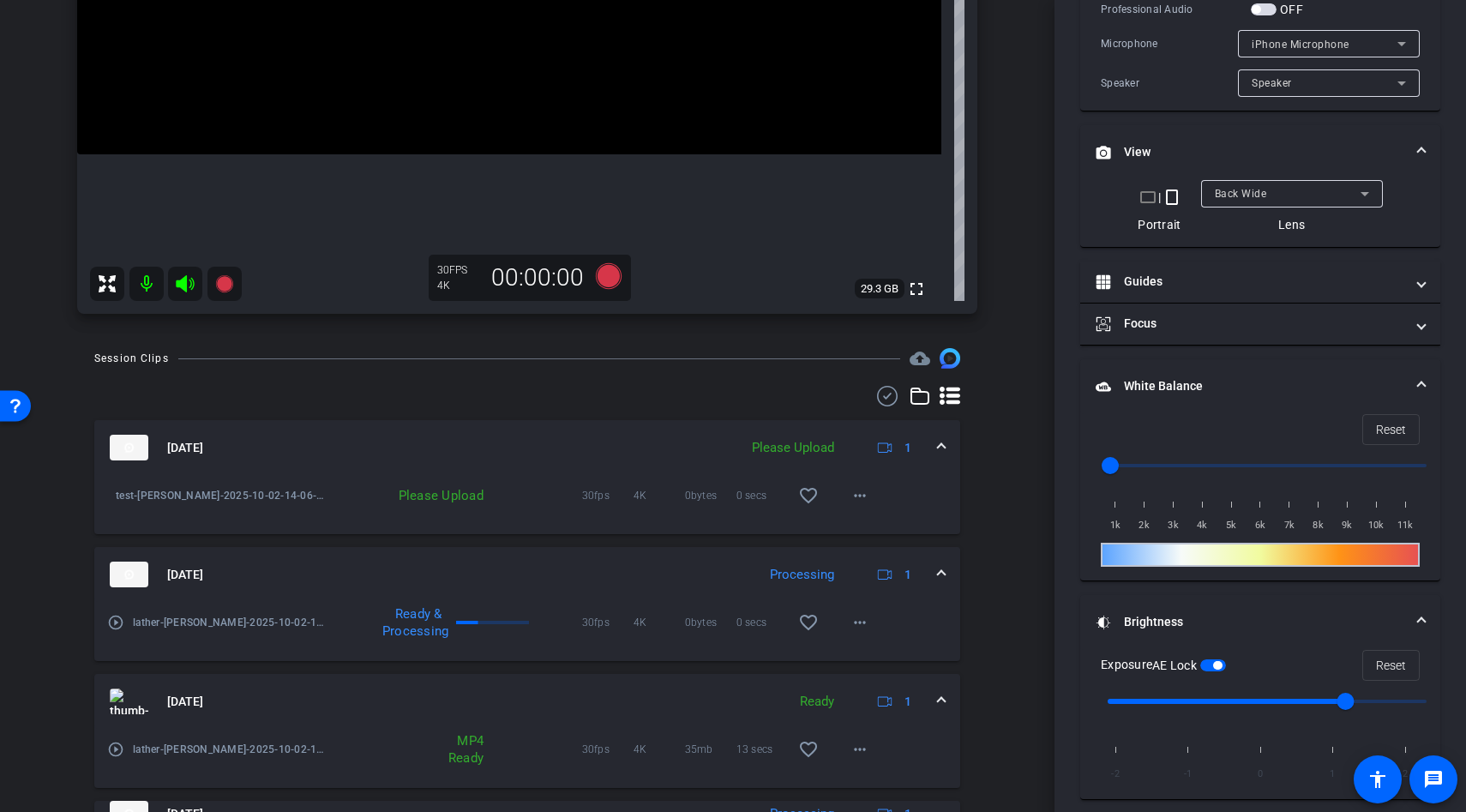
scroll to position [457, 0]
click at [867, 497] on mat-icon "more_horiz" at bounding box center [860, 494] width 20 height 20
click at [983, 487] on div at bounding box center [733, 406] width 1466 height 812
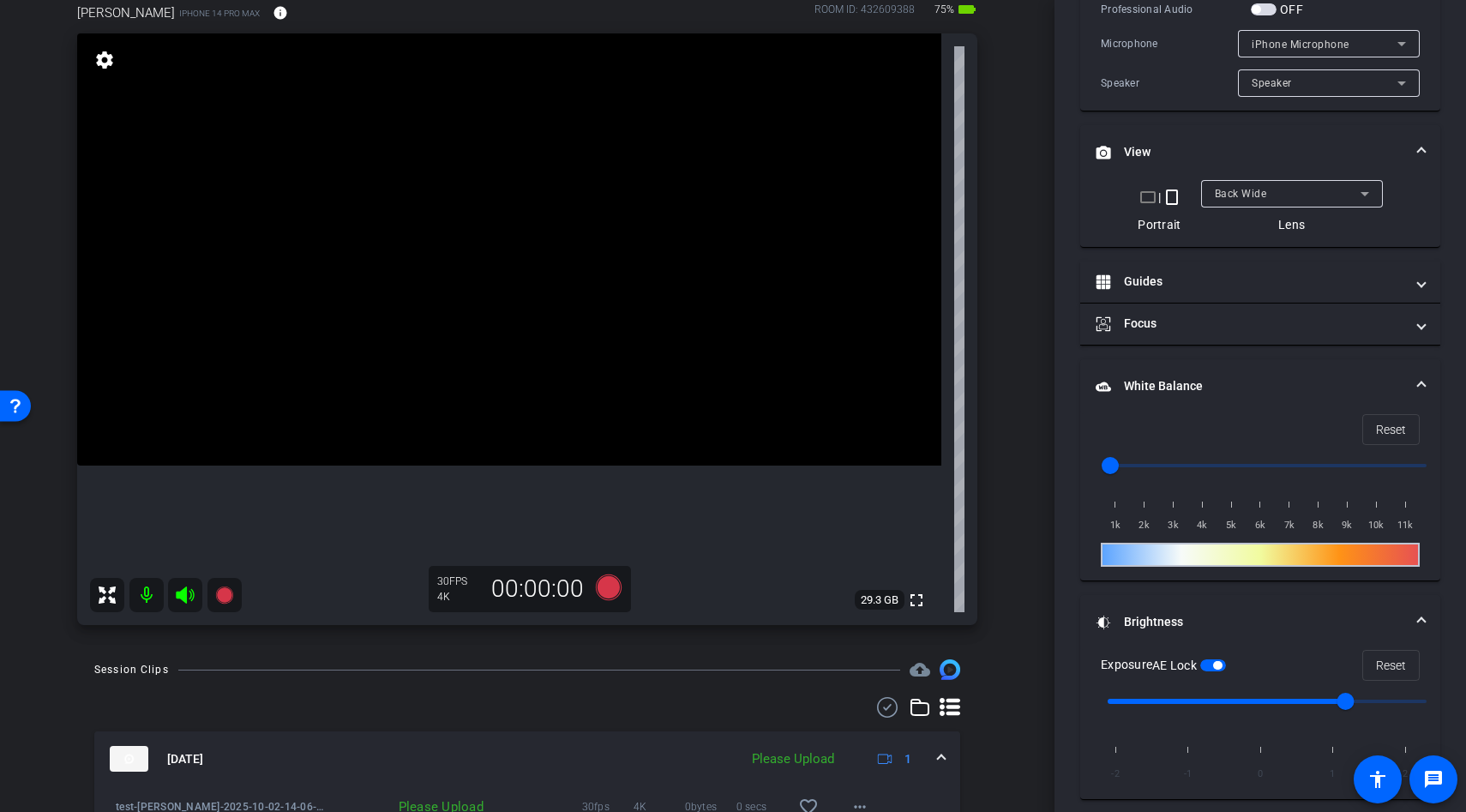
scroll to position [117, 0]
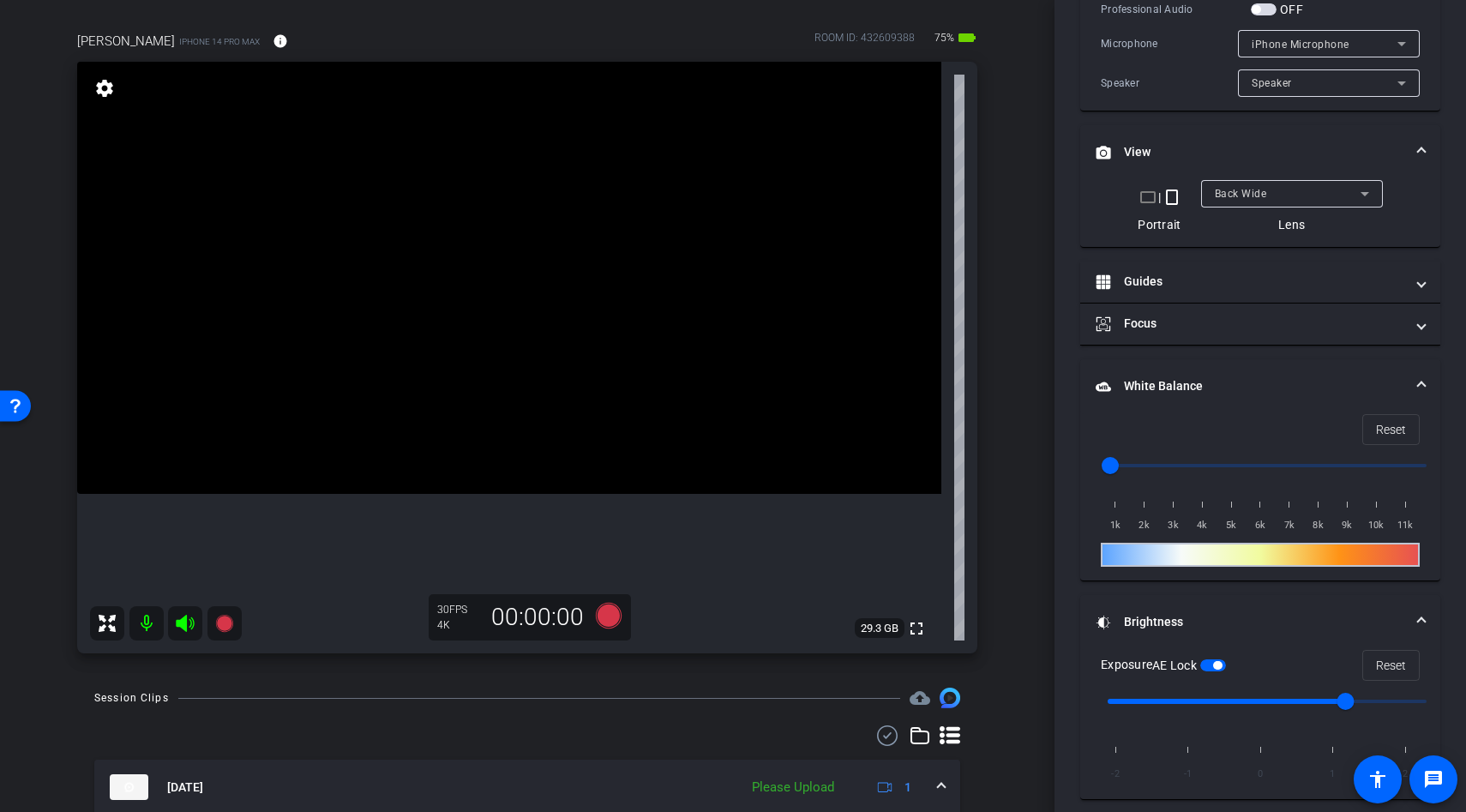
click at [580, 374] on video at bounding box center [509, 278] width 864 height 432
click at [557, 377] on video at bounding box center [509, 278] width 864 height 432
click at [432, 363] on video at bounding box center [509, 278] width 864 height 432
click at [410, 362] on div at bounding box center [432, 362] width 43 height 43
click at [534, 390] on video at bounding box center [509, 278] width 864 height 432
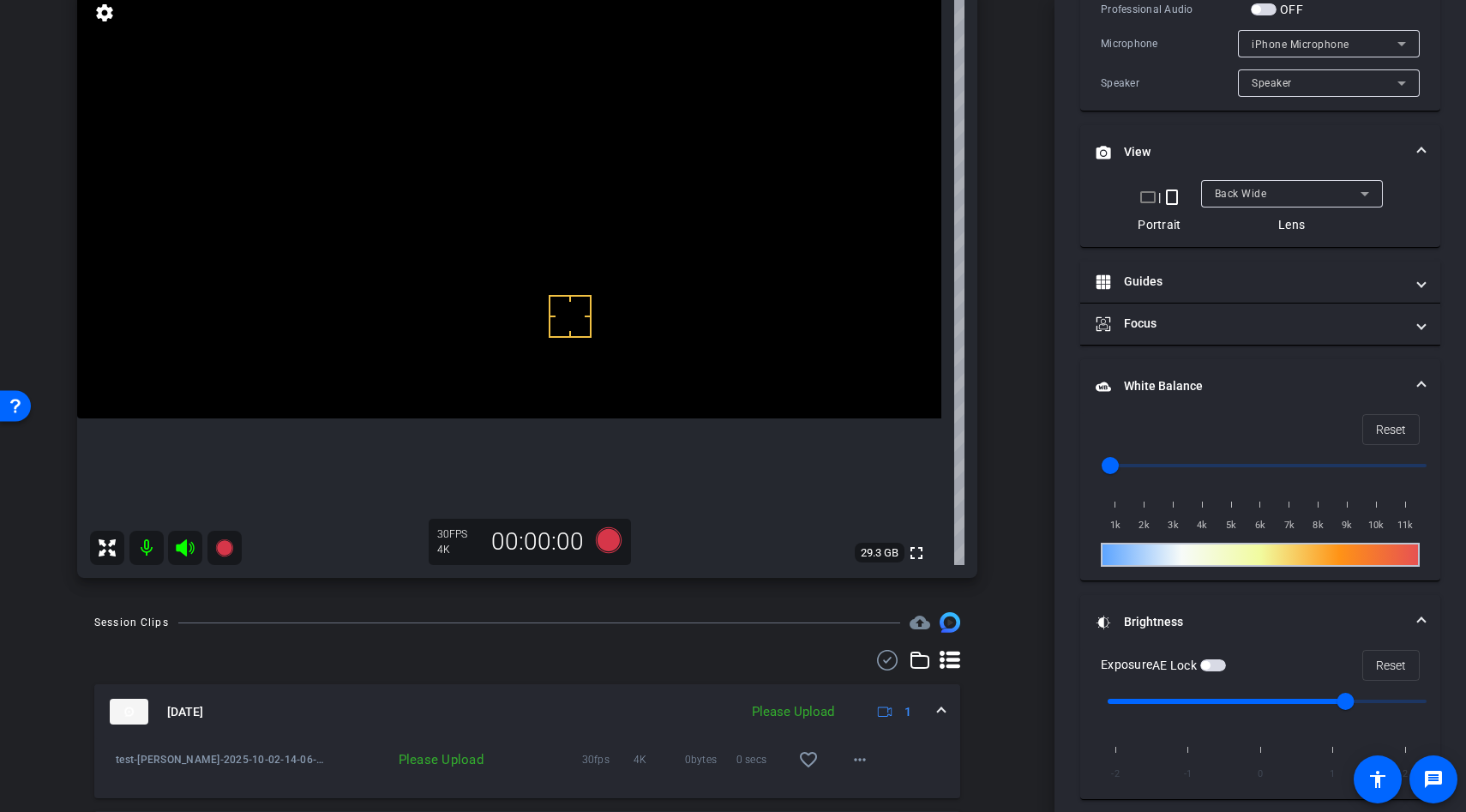
scroll to position [191, 0]
drag, startPoint x: 1347, startPoint y: 702, endPoint x: 1277, endPoint y: 702, distance: 70.0
click at [1278, 702] on input "range" at bounding box center [1267, 701] width 355 height 38
drag, startPoint x: 1277, startPoint y: 702, endPoint x: 1330, endPoint y: 702, distance: 53.0
click at [1330, 702] on input "range" at bounding box center [1267, 701] width 355 height 38
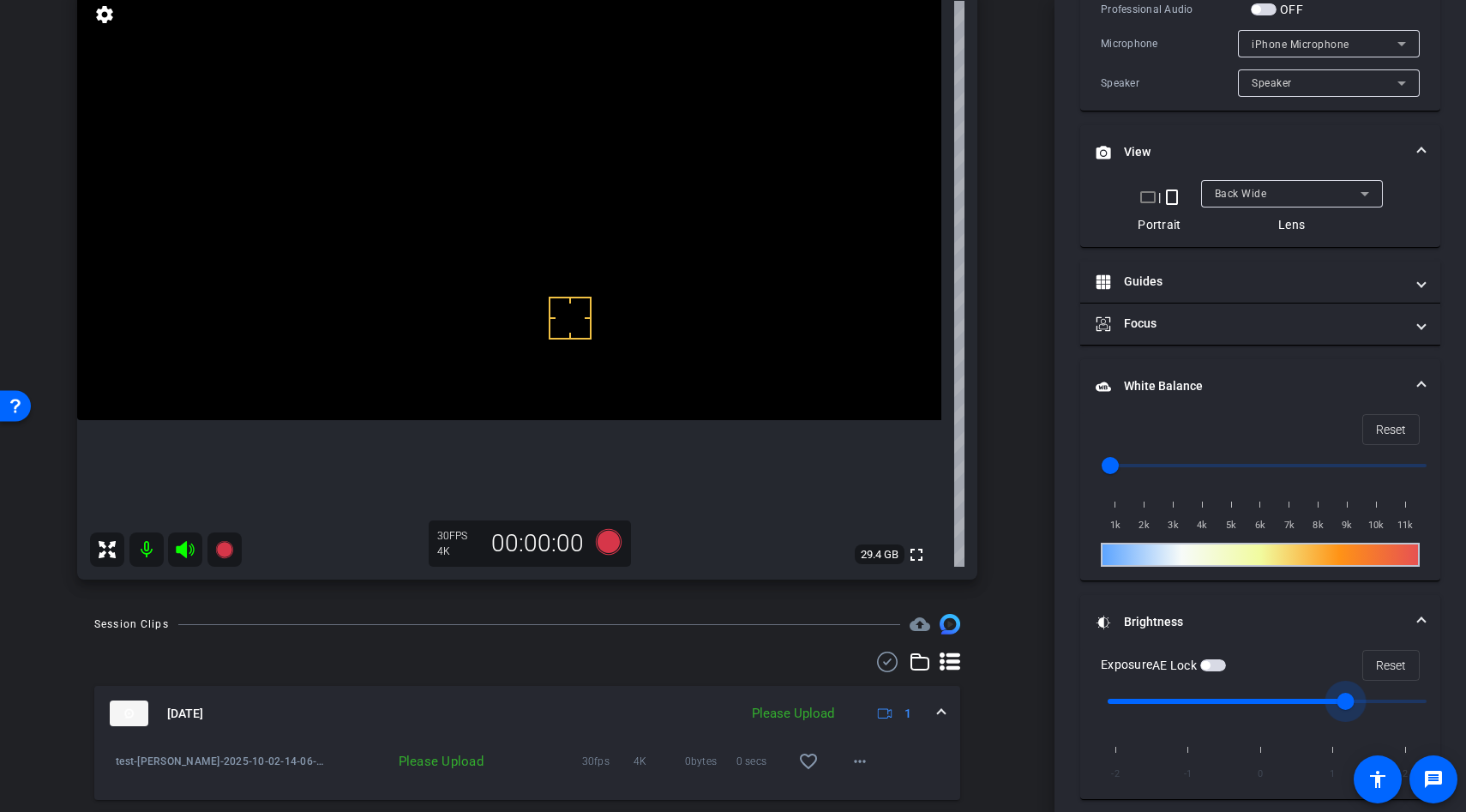
click at [515, 228] on video at bounding box center [509, 204] width 864 height 432
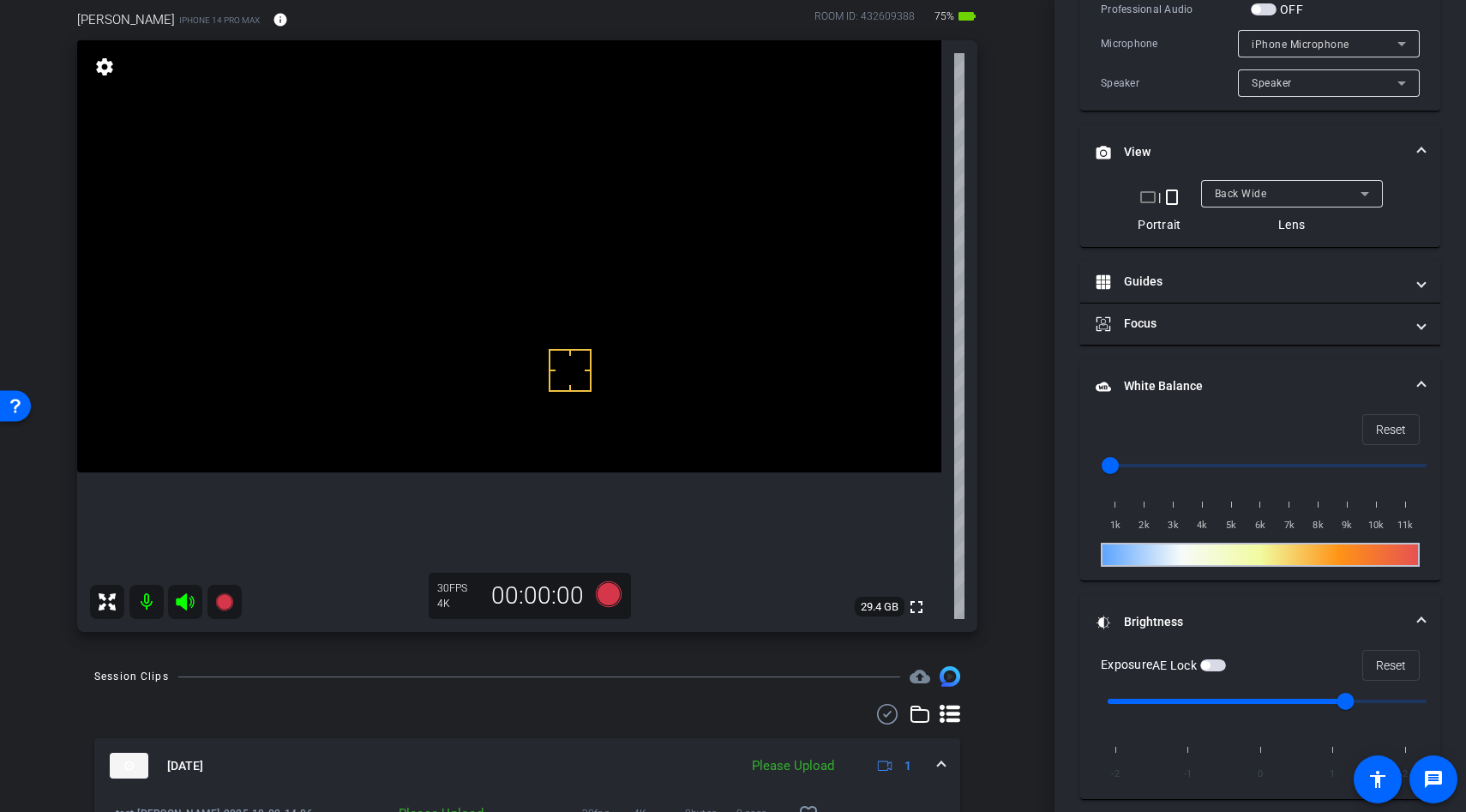
click at [469, 348] on video at bounding box center [509, 257] width 864 height 432
click at [439, 254] on video at bounding box center [509, 257] width 864 height 432
click at [469, 333] on video at bounding box center [509, 257] width 864 height 432
click at [494, 344] on video at bounding box center [509, 257] width 864 height 432
click at [467, 366] on video at bounding box center [509, 257] width 864 height 432
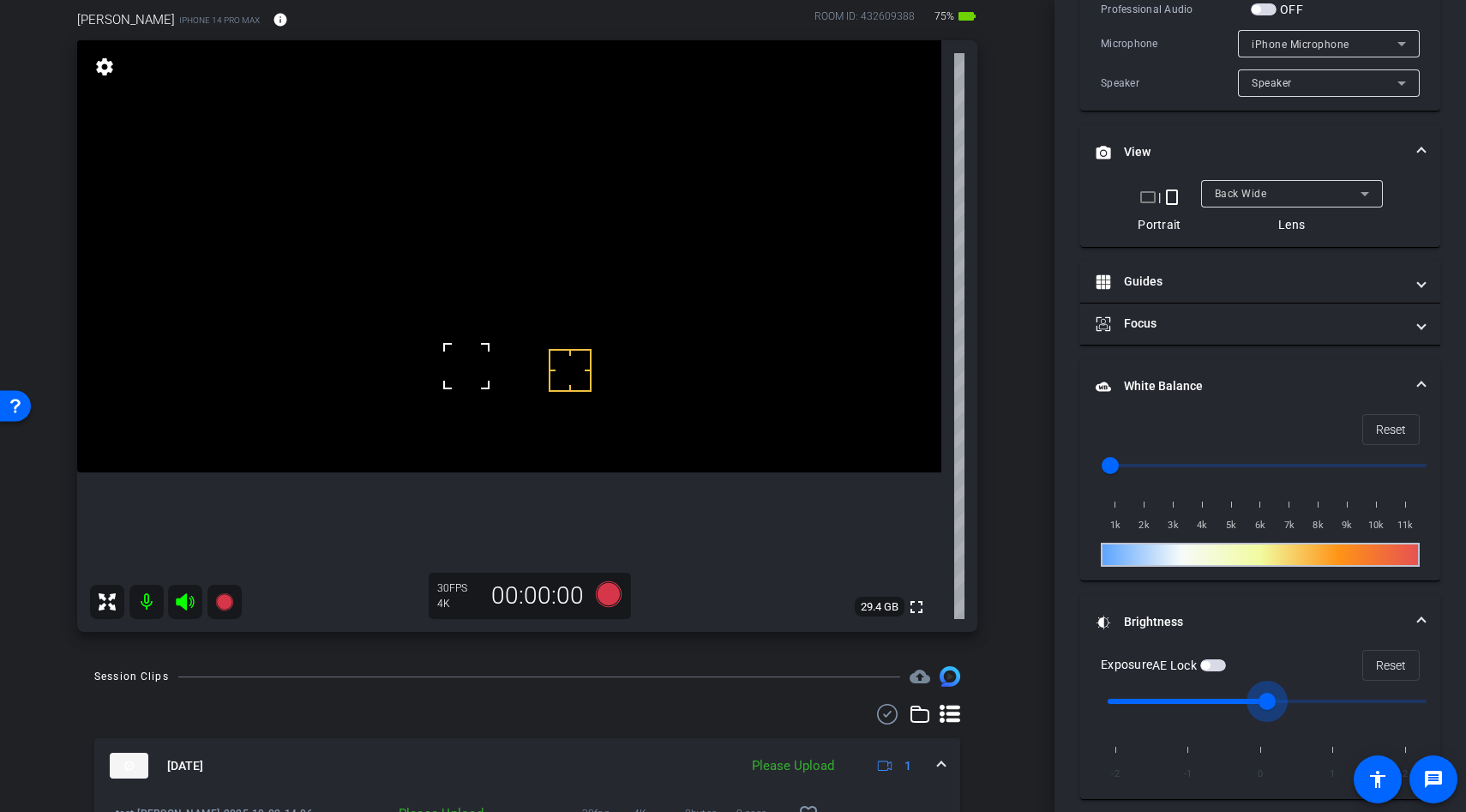
drag, startPoint x: 1346, startPoint y: 700, endPoint x: 1262, endPoint y: 699, distance: 84.0
click at [1262, 699] on input "range" at bounding box center [1267, 701] width 355 height 38
drag, startPoint x: 1261, startPoint y: 699, endPoint x: 1346, endPoint y: 696, distance: 85.1
click at [1346, 697] on input "range" at bounding box center [1267, 701] width 355 height 38
drag, startPoint x: 1340, startPoint y: 703, endPoint x: 1305, endPoint y: 703, distance: 35.0
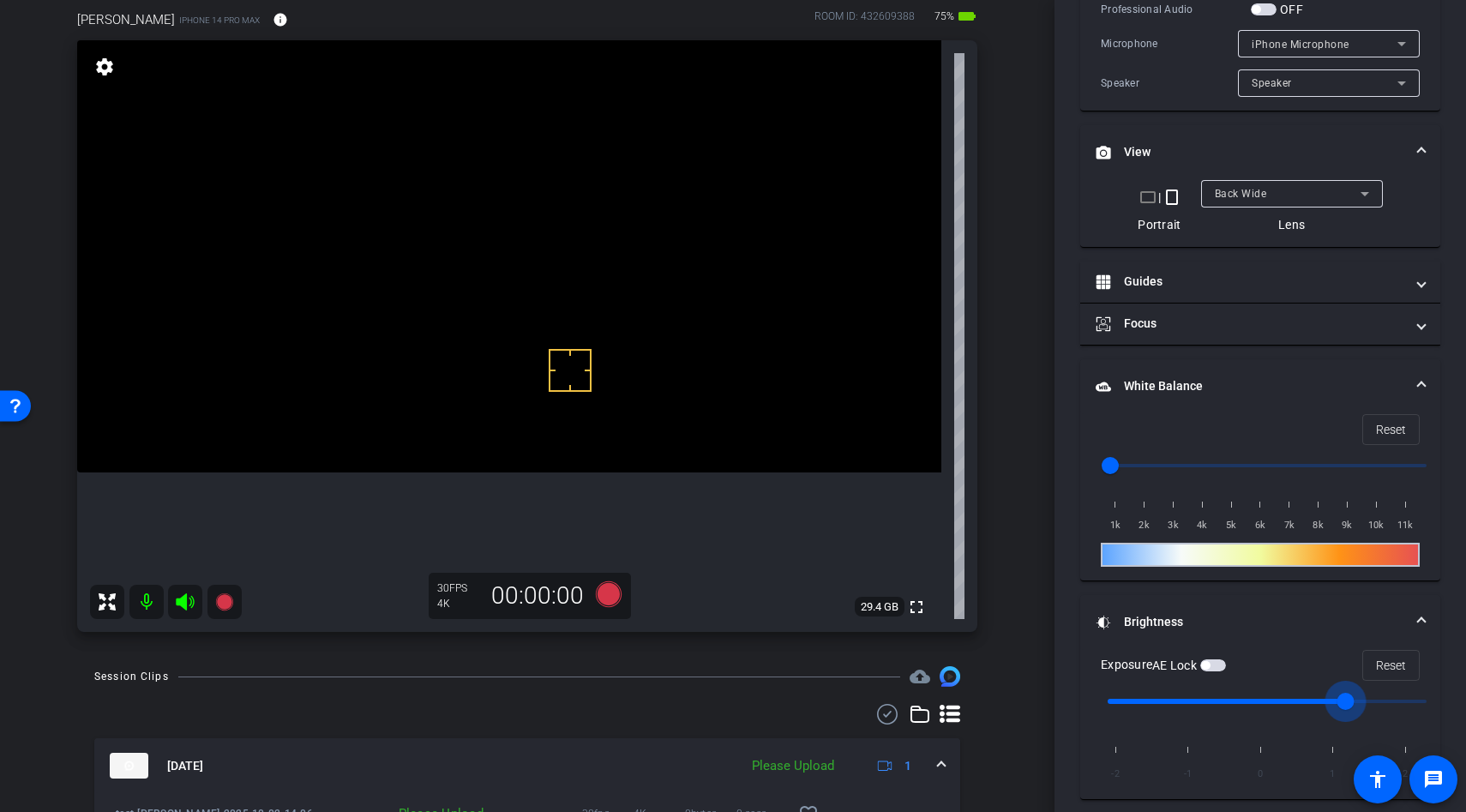
click at [1306, 703] on input "range" at bounding box center [1267, 701] width 355 height 38
click at [1266, 705] on input "range" at bounding box center [1267, 701] width 355 height 38
type input "1"
click at [1330, 695] on input "range" at bounding box center [1267, 701] width 355 height 38
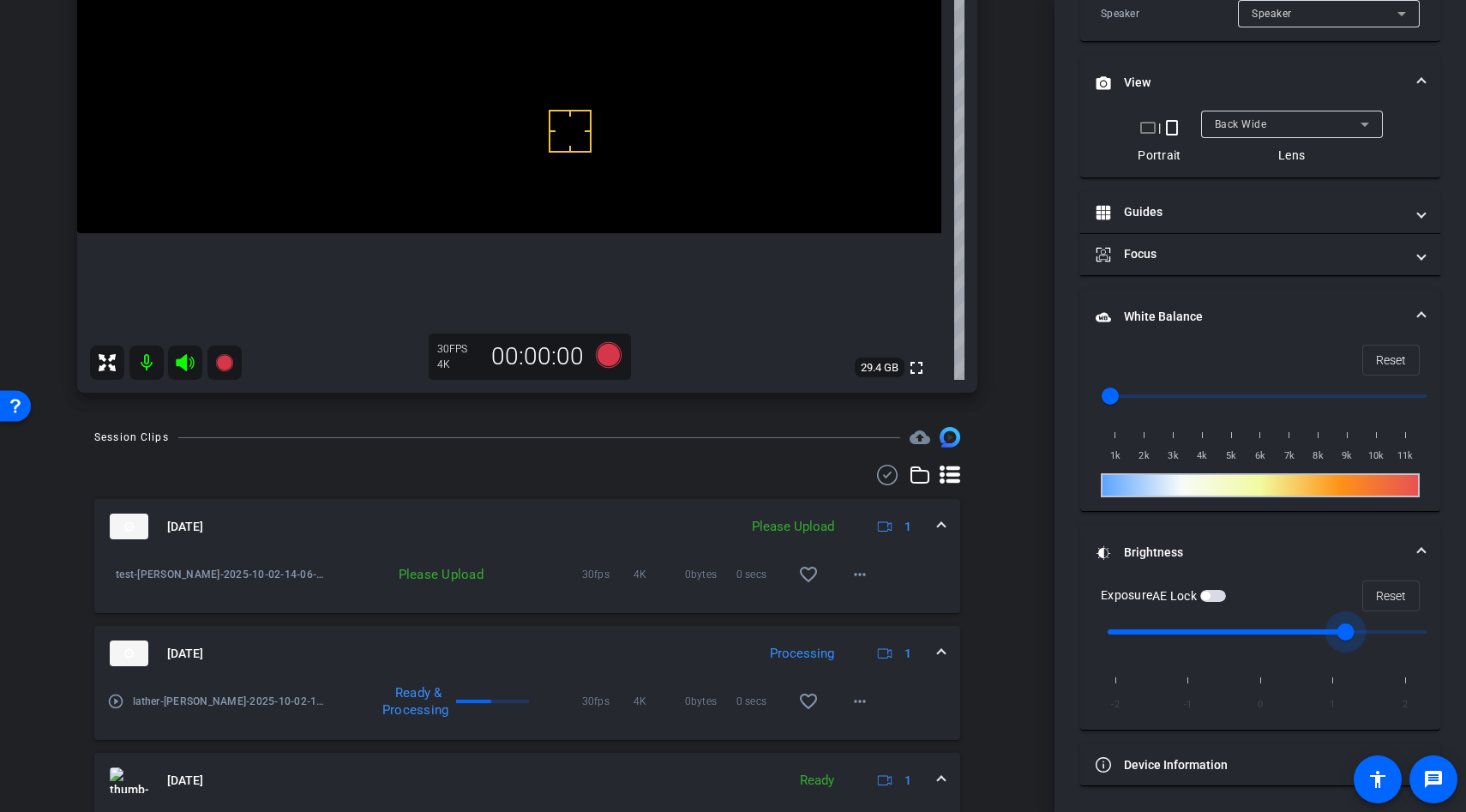
scroll to position [470, 0]
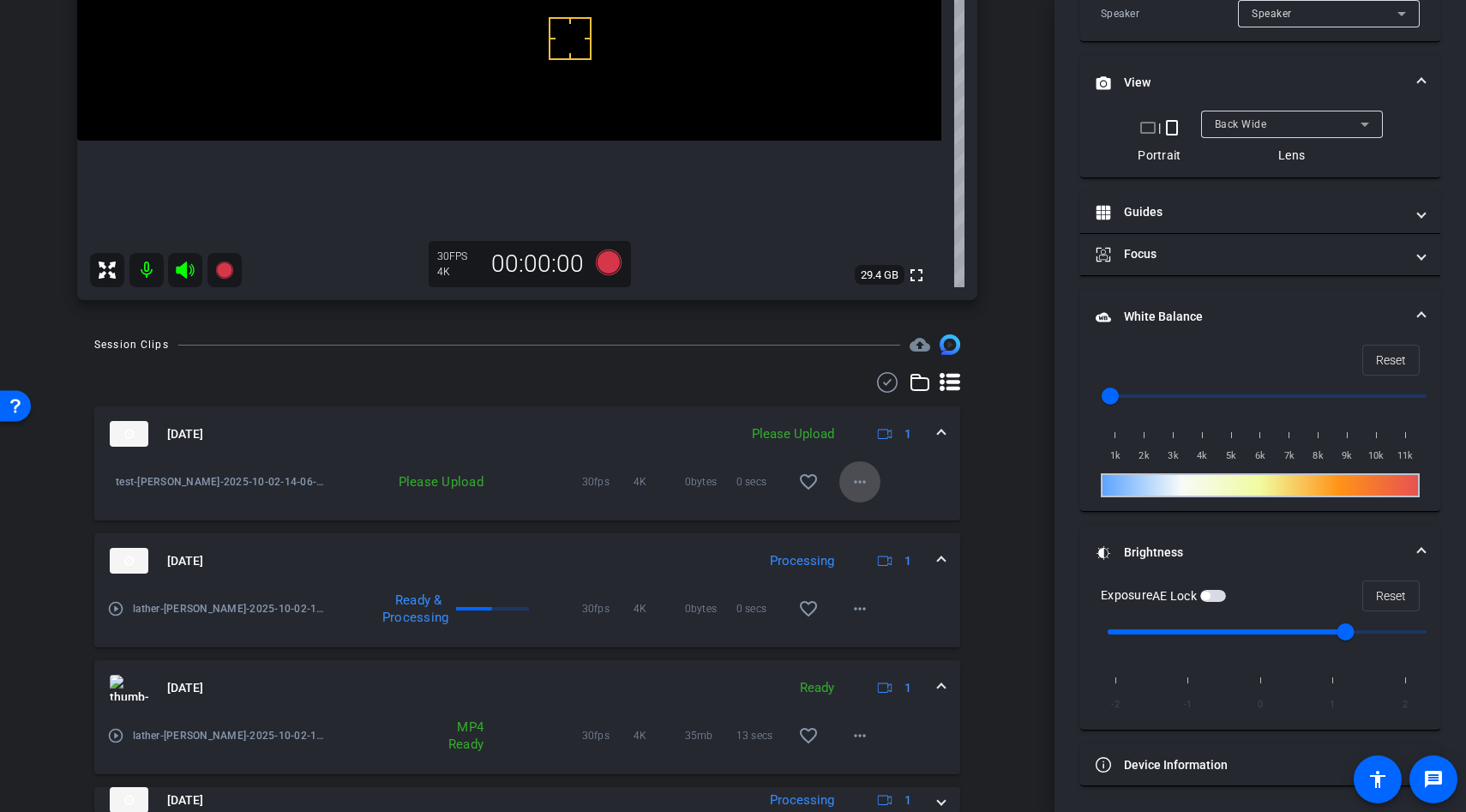
click at [862, 482] on mat-icon "more_horiz" at bounding box center [860, 482] width 20 height 20
click at [921, 470] on div at bounding box center [733, 406] width 1466 height 812
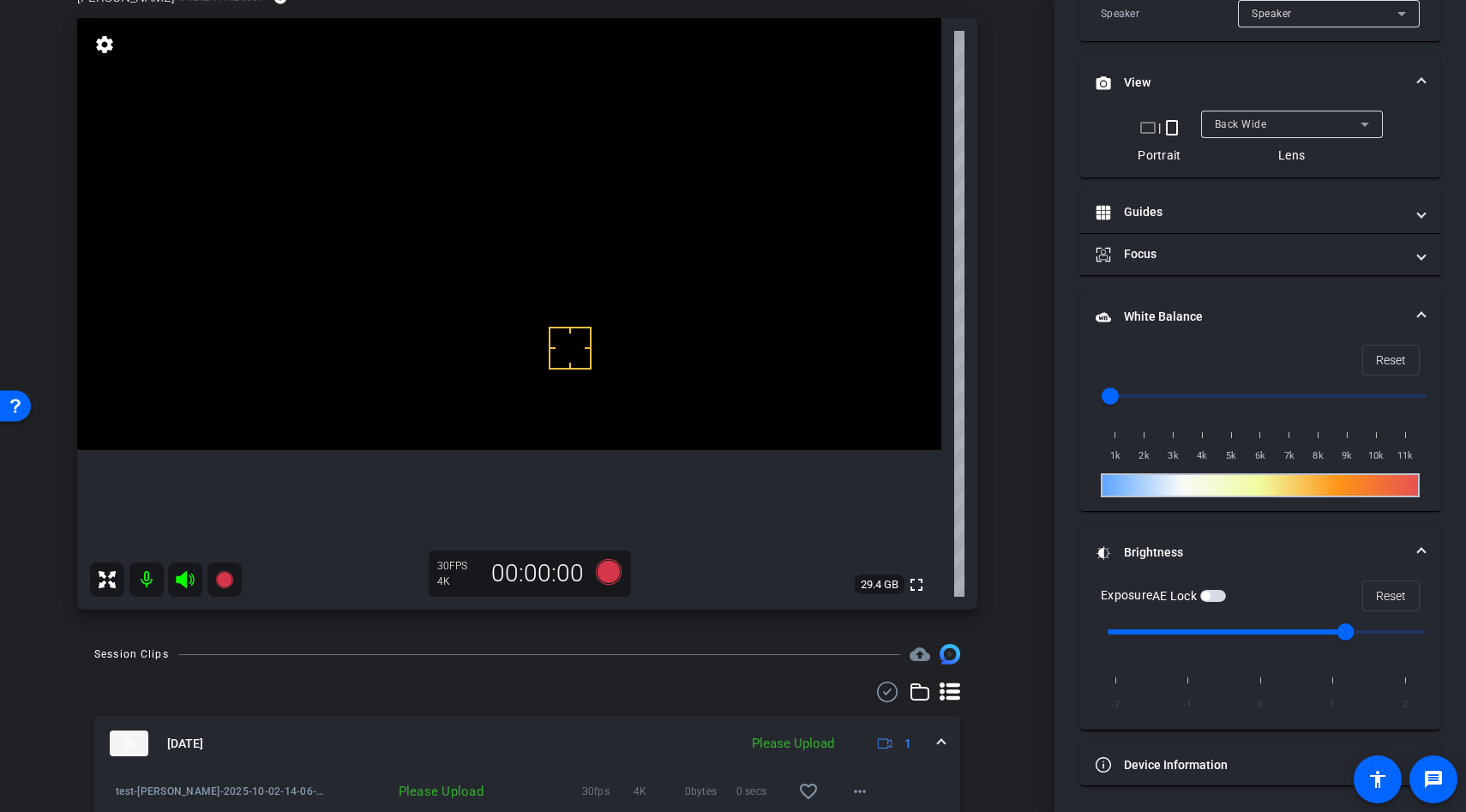
scroll to position [146, 0]
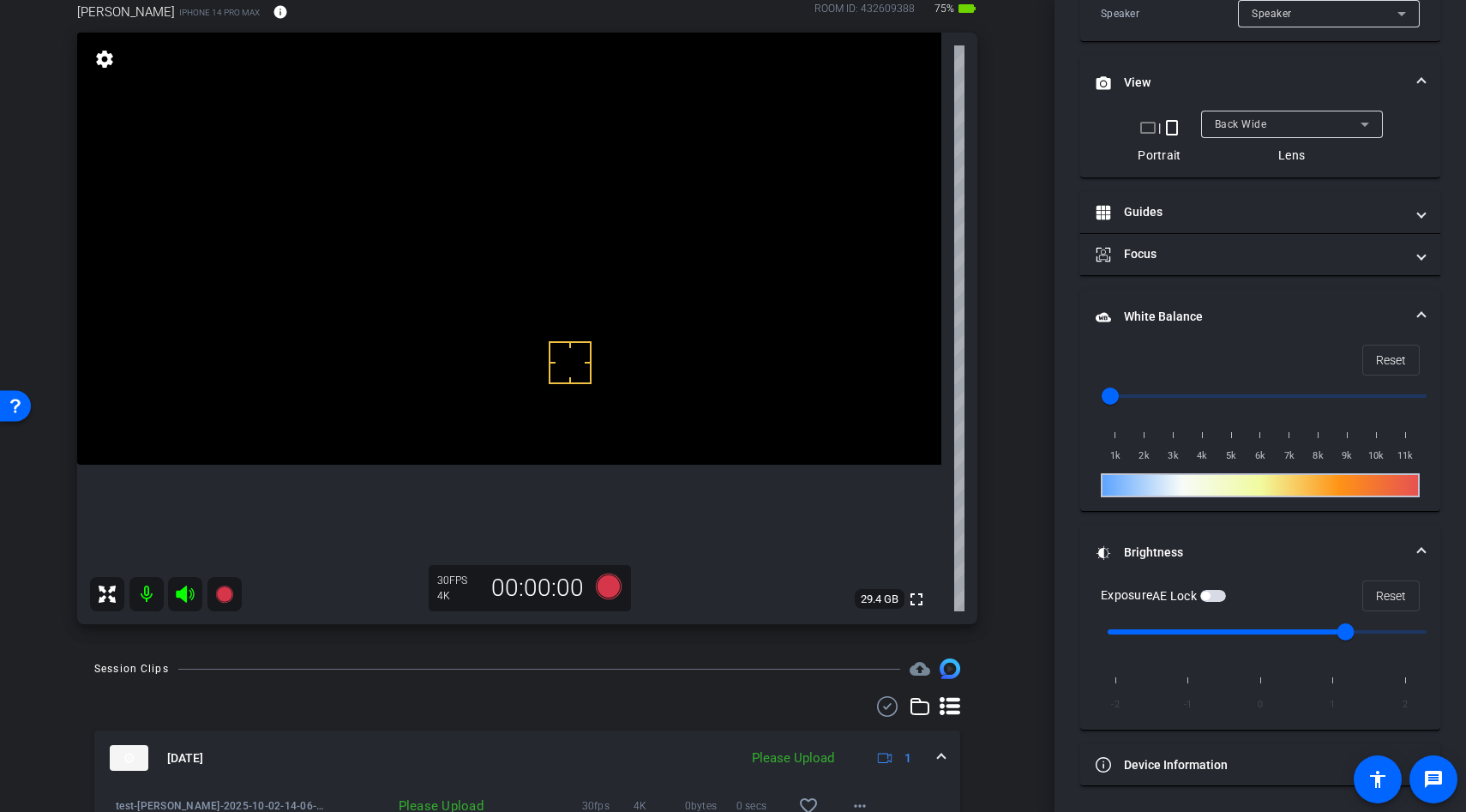
click at [504, 322] on video at bounding box center [509, 249] width 864 height 432
click at [497, 340] on div at bounding box center [503, 321] width 43 height 43
click at [503, 385] on video at bounding box center [509, 249] width 864 height 432
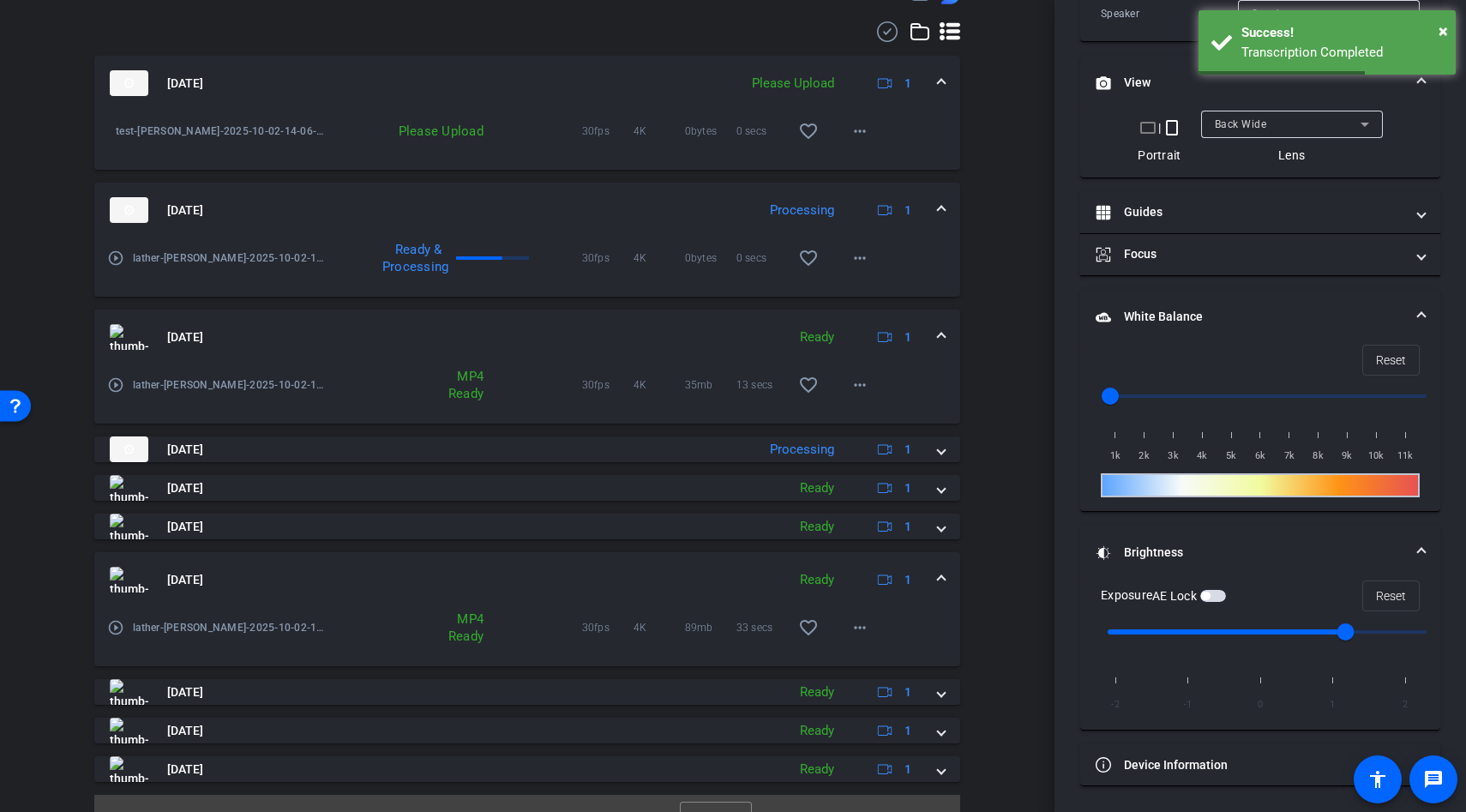
scroll to position [852, 0]
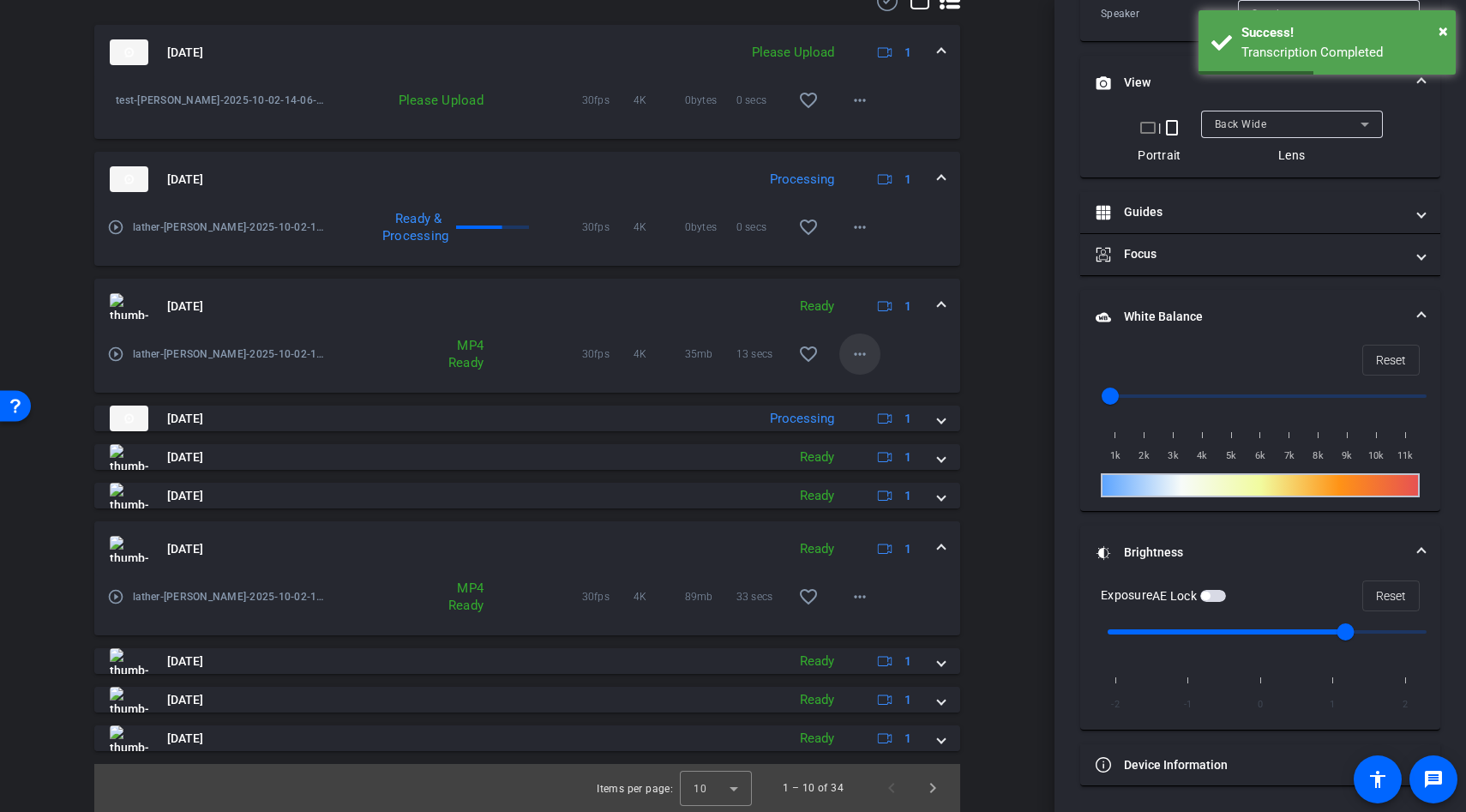
click at [865, 356] on mat-icon "more_horiz" at bounding box center [860, 353] width 20 height 20
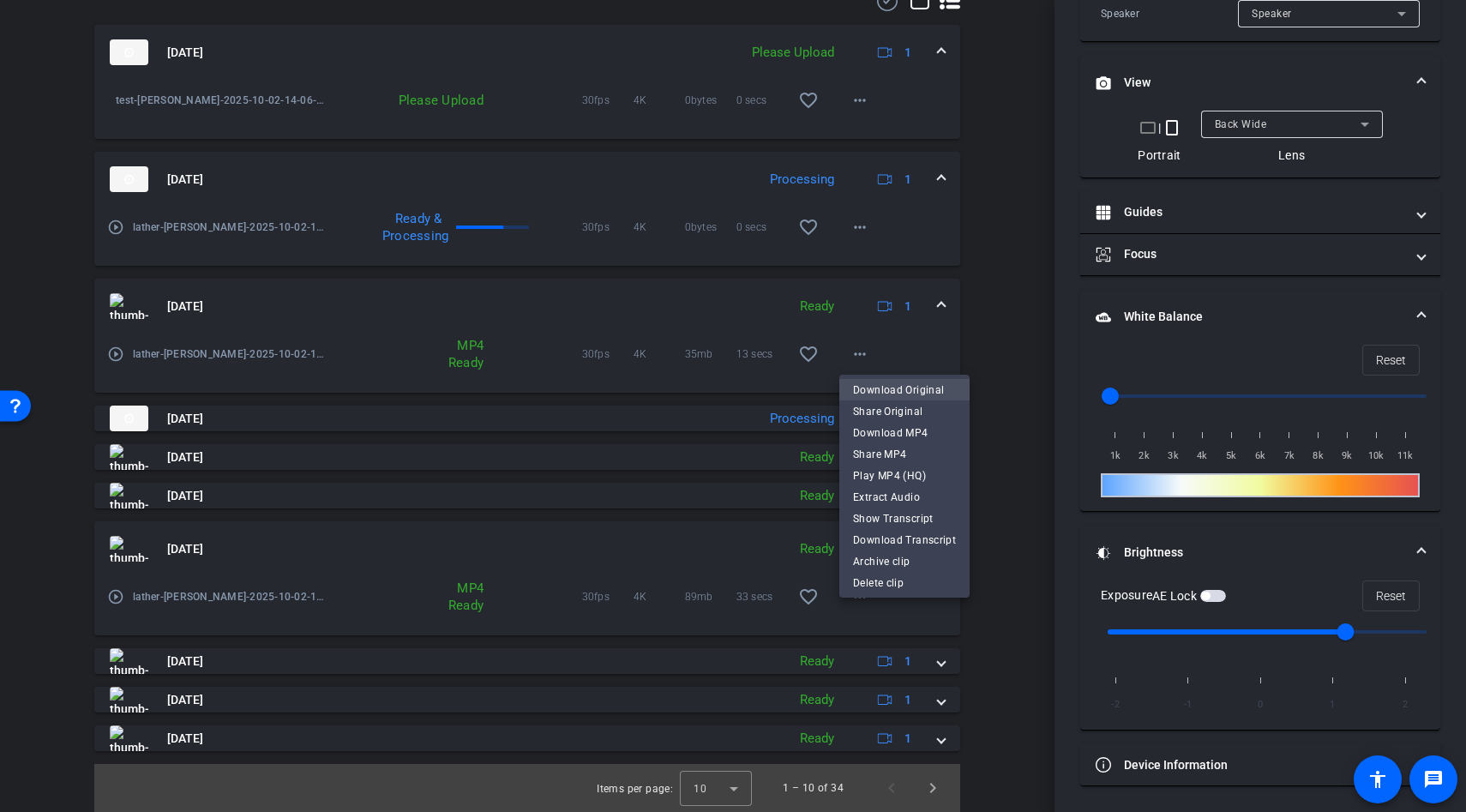
click at [898, 383] on span "Download Original" at bounding box center [904, 389] width 103 height 20
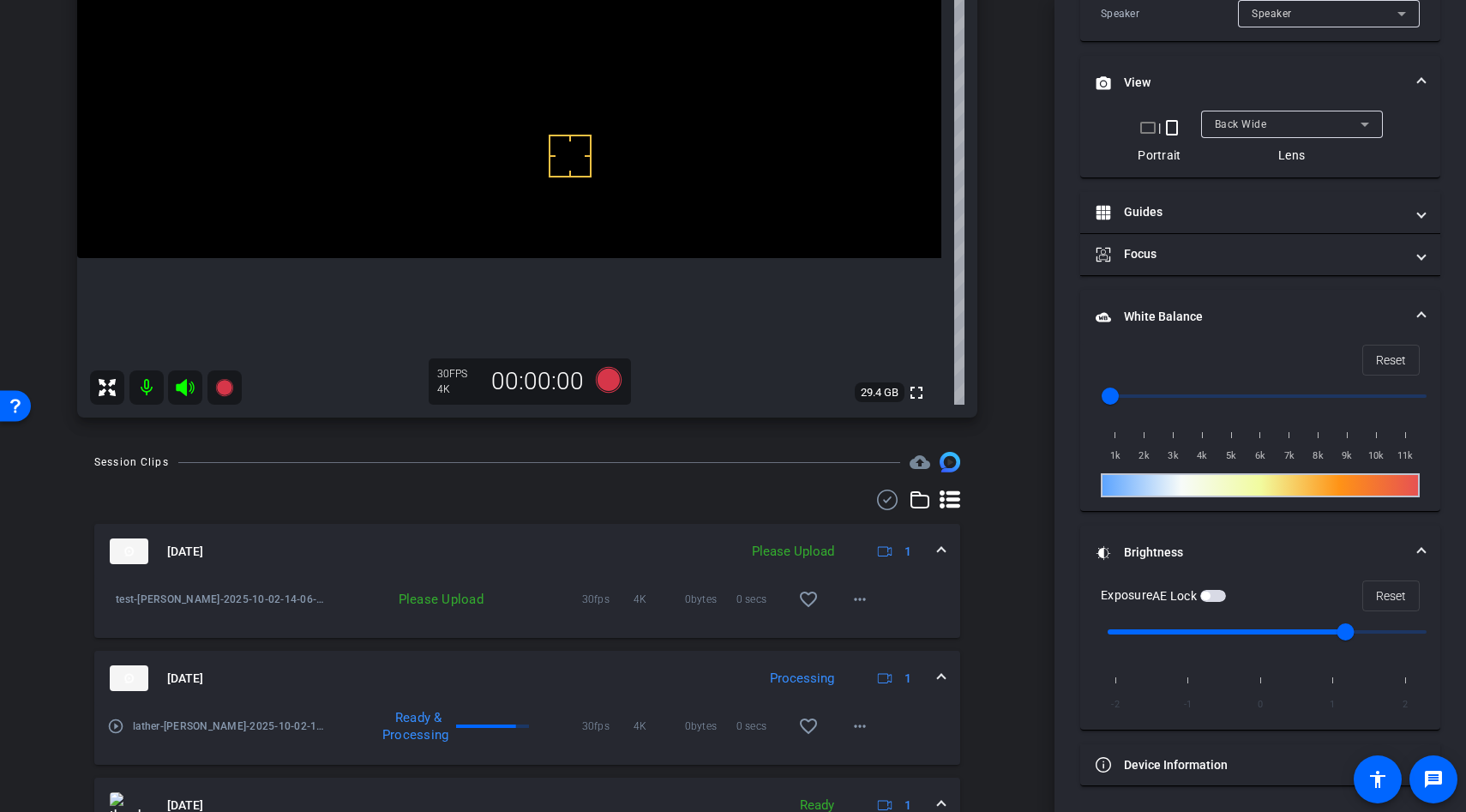
scroll to position [358, 0]
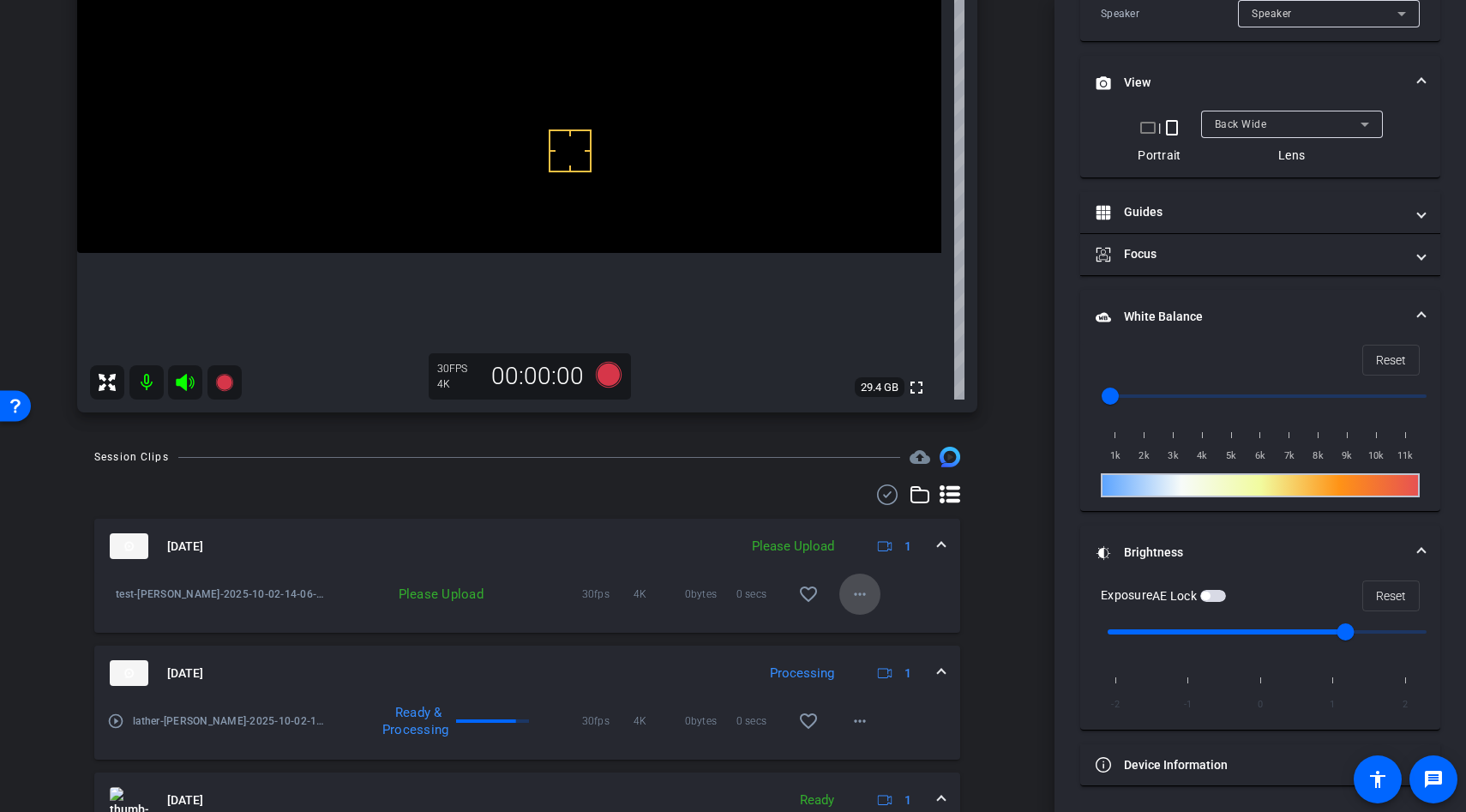
click at [860, 605] on span at bounding box center [860, 594] width 41 height 41
click at [921, 579] on div at bounding box center [733, 406] width 1466 height 812
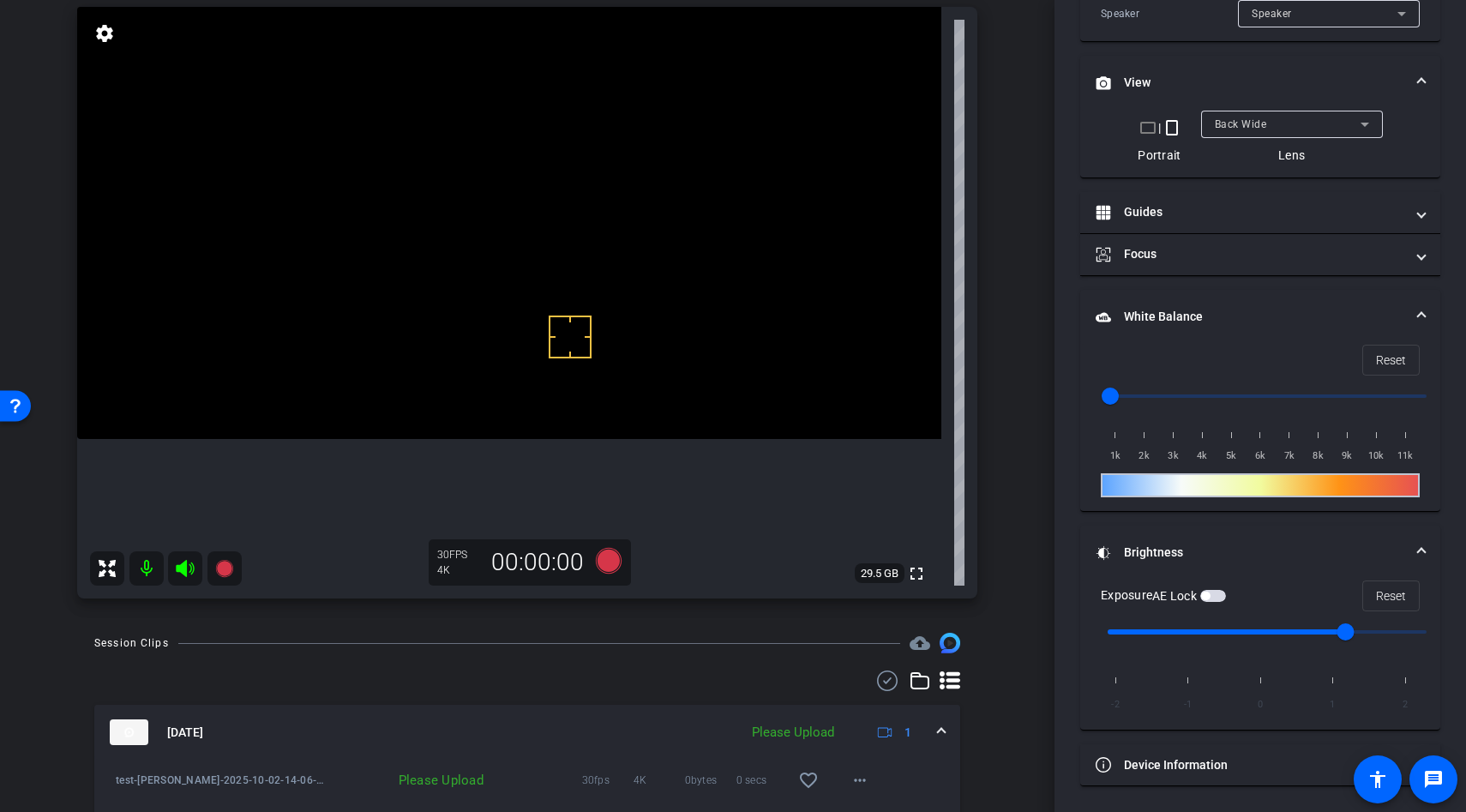
scroll to position [166, 0]
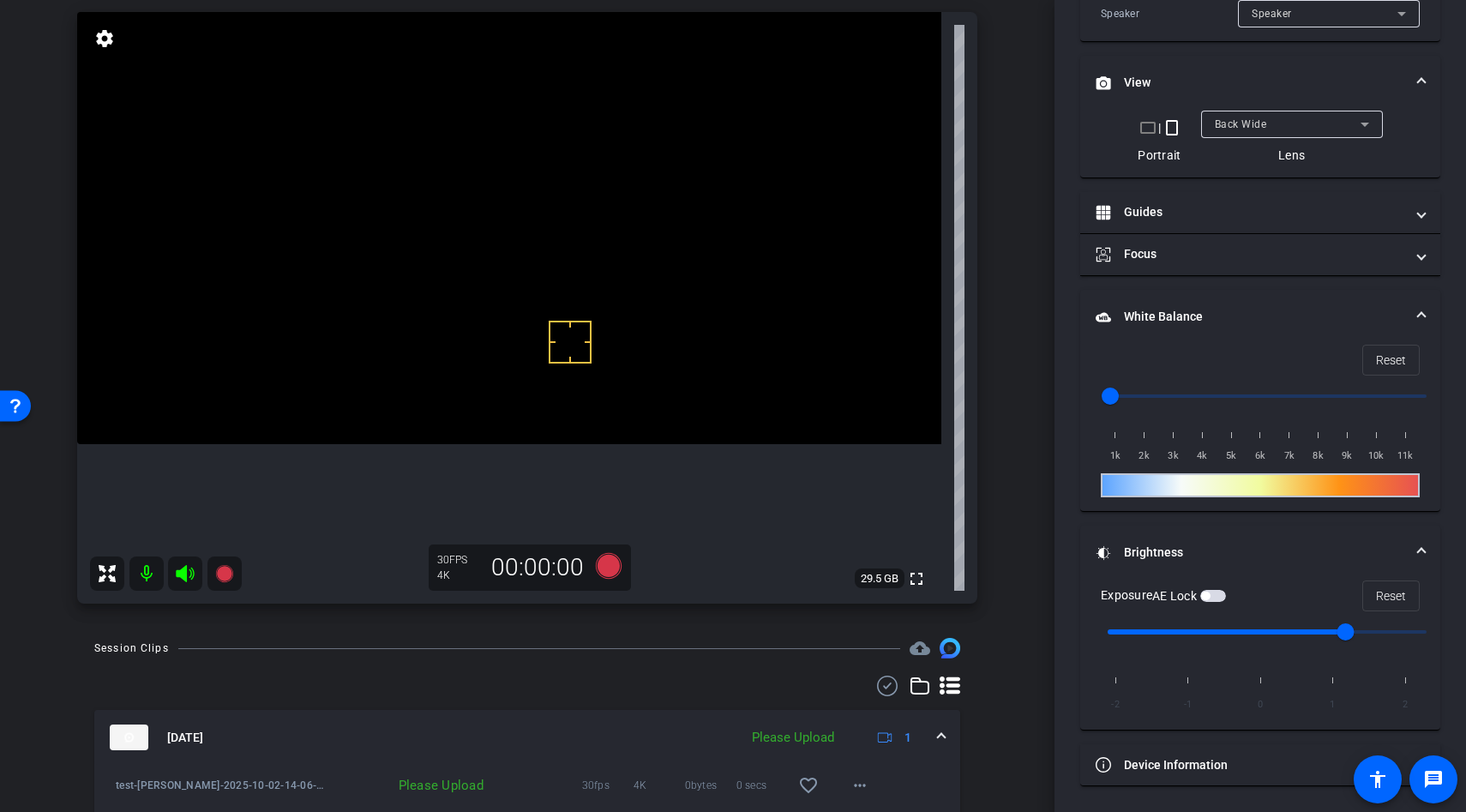
click at [481, 385] on video at bounding box center [509, 228] width 864 height 432
click at [488, 345] on video at bounding box center [509, 228] width 864 height 432
click at [501, 343] on div at bounding box center [488, 346] width 43 height 43
click at [501, 333] on div at bounding box center [488, 346] width 43 height 43
click at [1209, 593] on span "button" at bounding box center [1206, 596] width 9 height 9
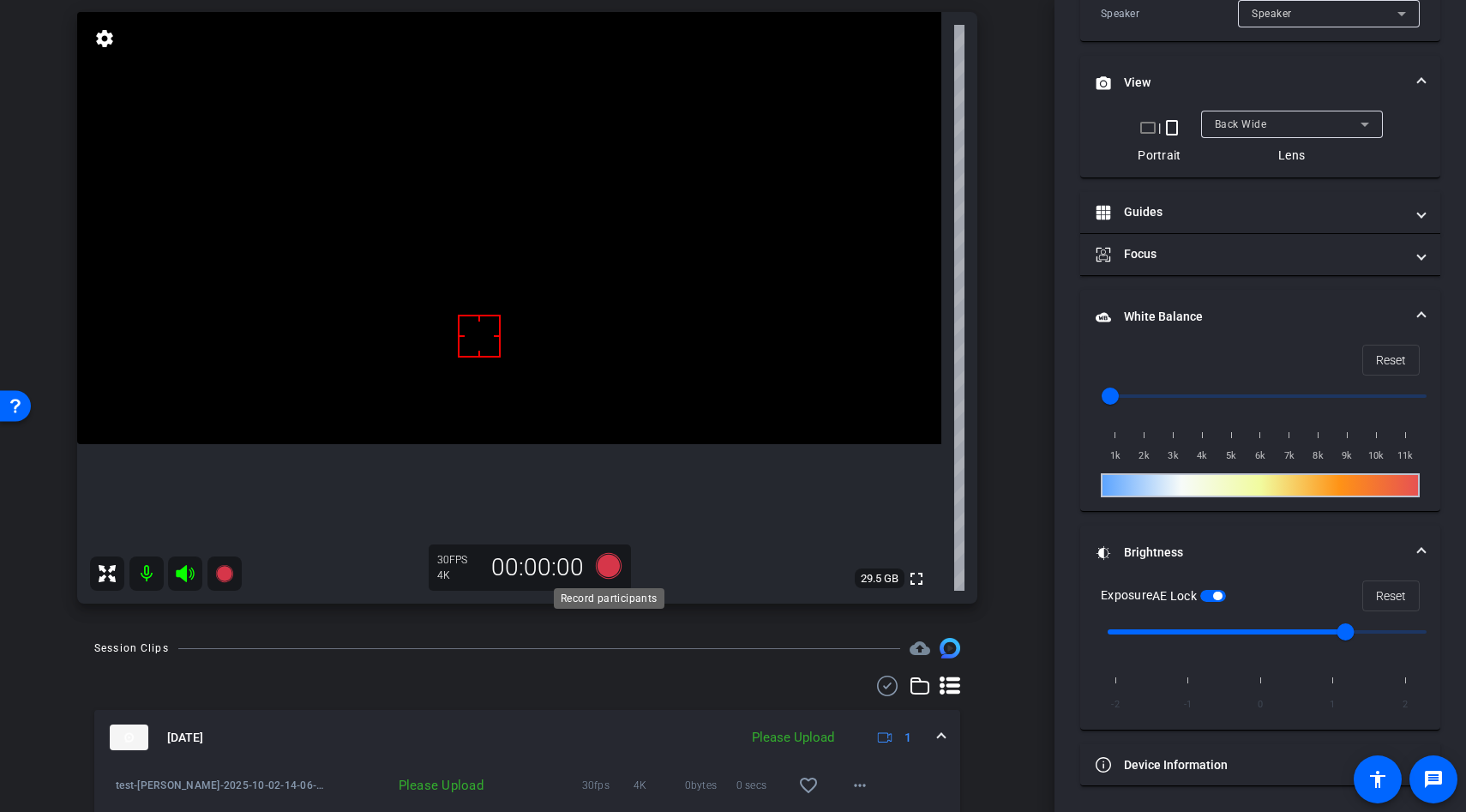
click at [603, 566] on icon at bounding box center [608, 565] width 25 height 25
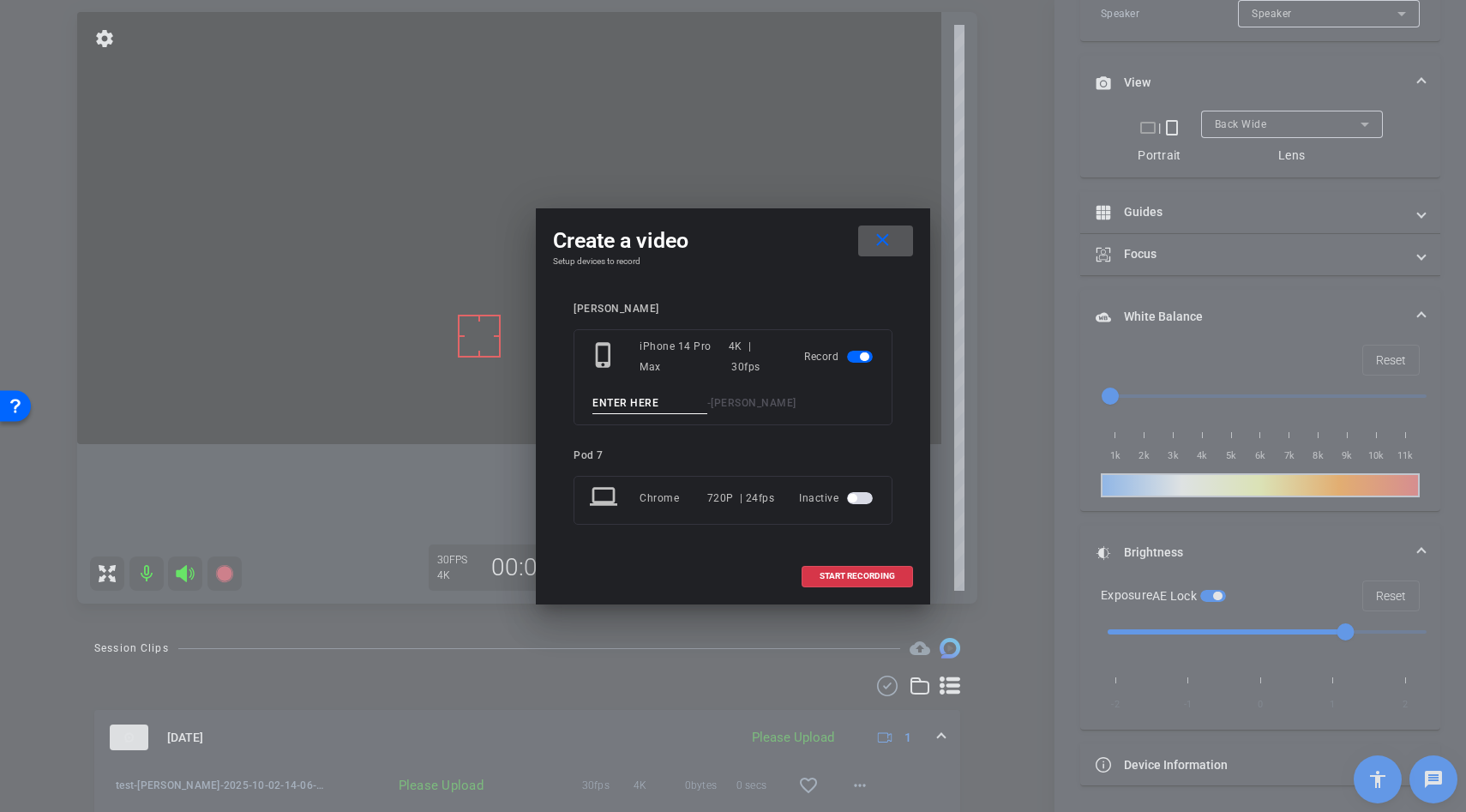
click at [613, 406] on input at bounding box center [650, 403] width 115 height 21
type input "lather POV"
click at [862, 582] on span at bounding box center [857, 576] width 110 height 41
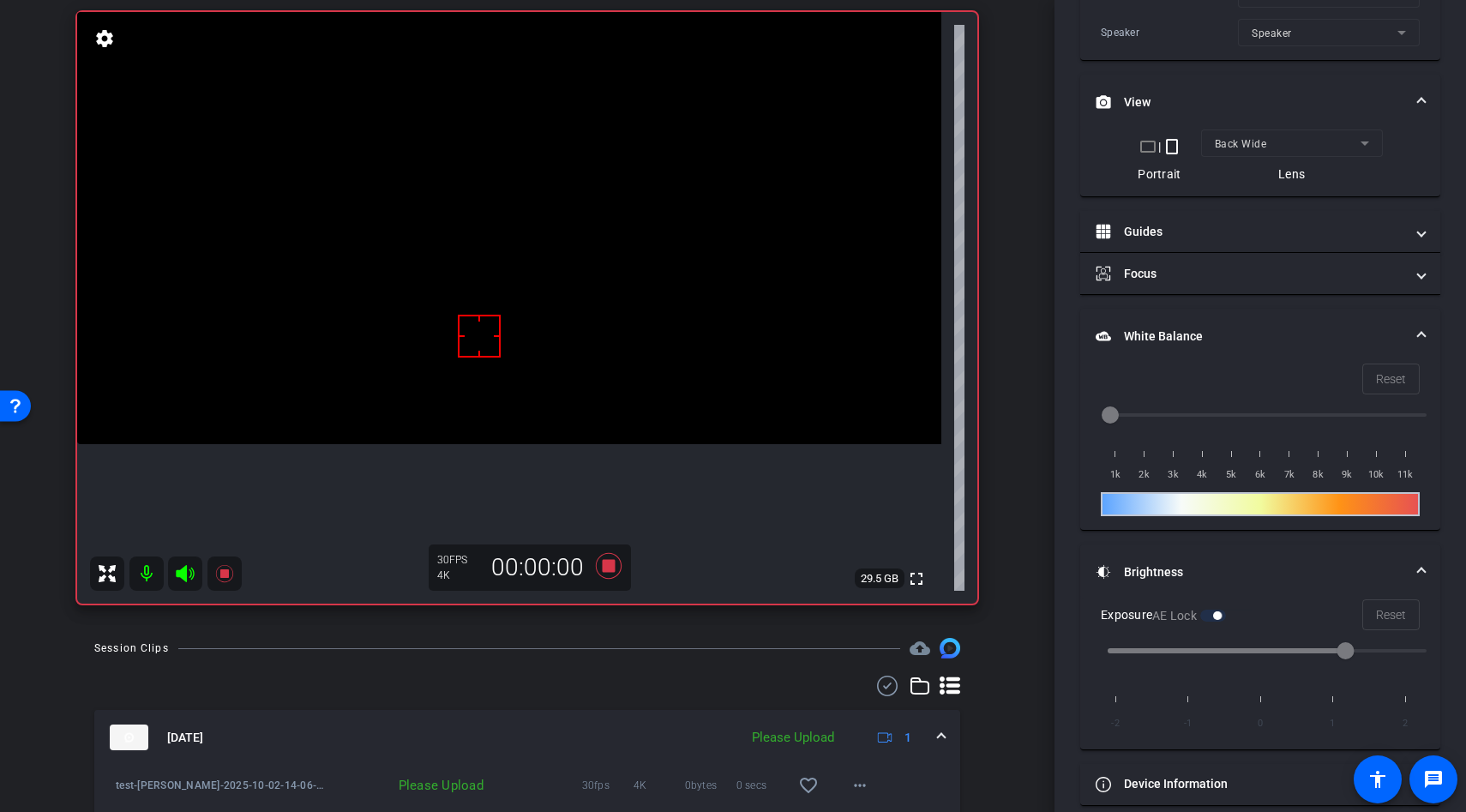
scroll to position [497, 0]
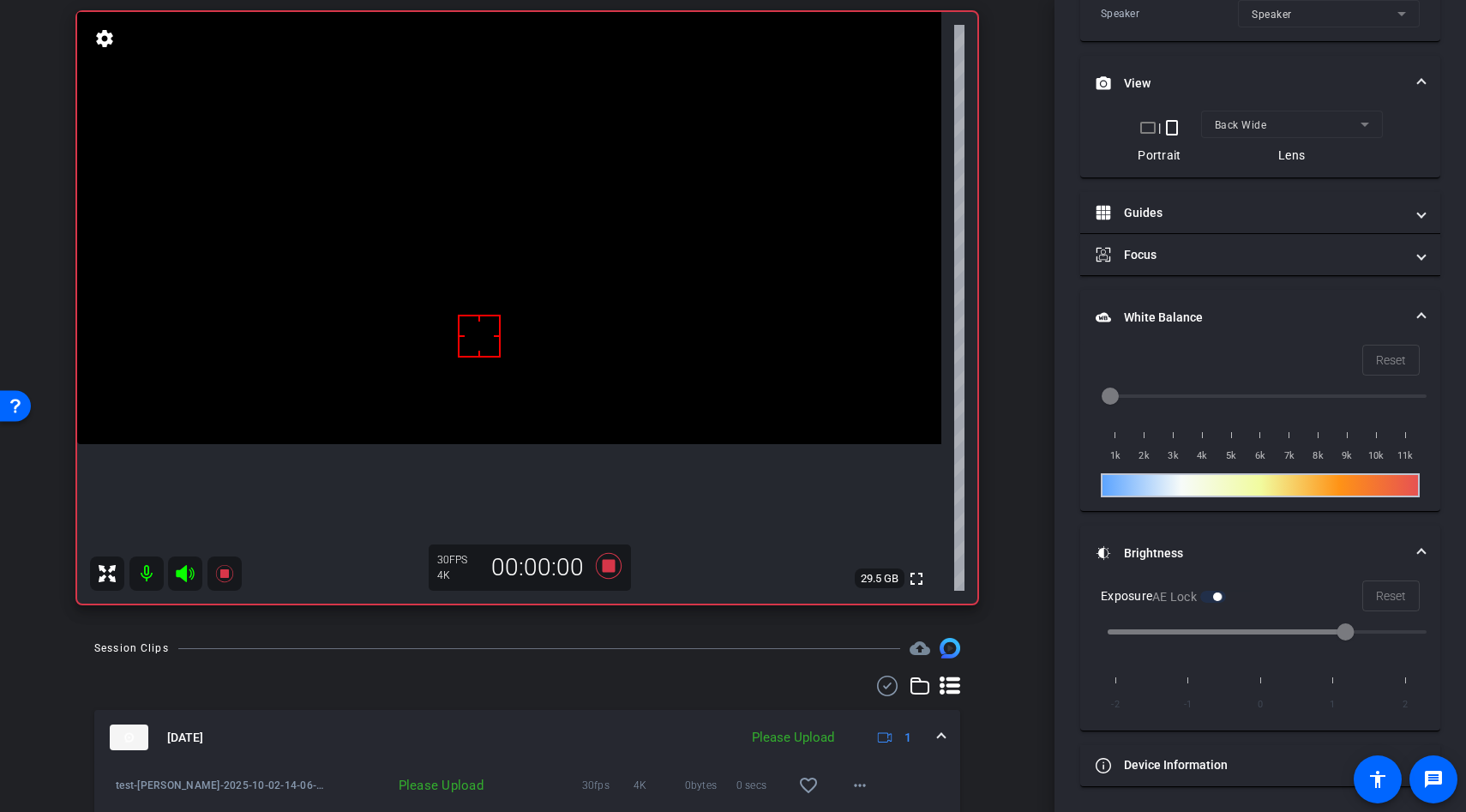
click at [457, 365] on video at bounding box center [509, 228] width 864 height 432
click at [474, 341] on div at bounding box center [479, 336] width 43 height 43
click at [509, 323] on video at bounding box center [509, 228] width 864 height 432
click at [493, 338] on div at bounding box center [479, 336] width 43 height 43
click at [510, 316] on div at bounding box center [509, 323] width 43 height 43
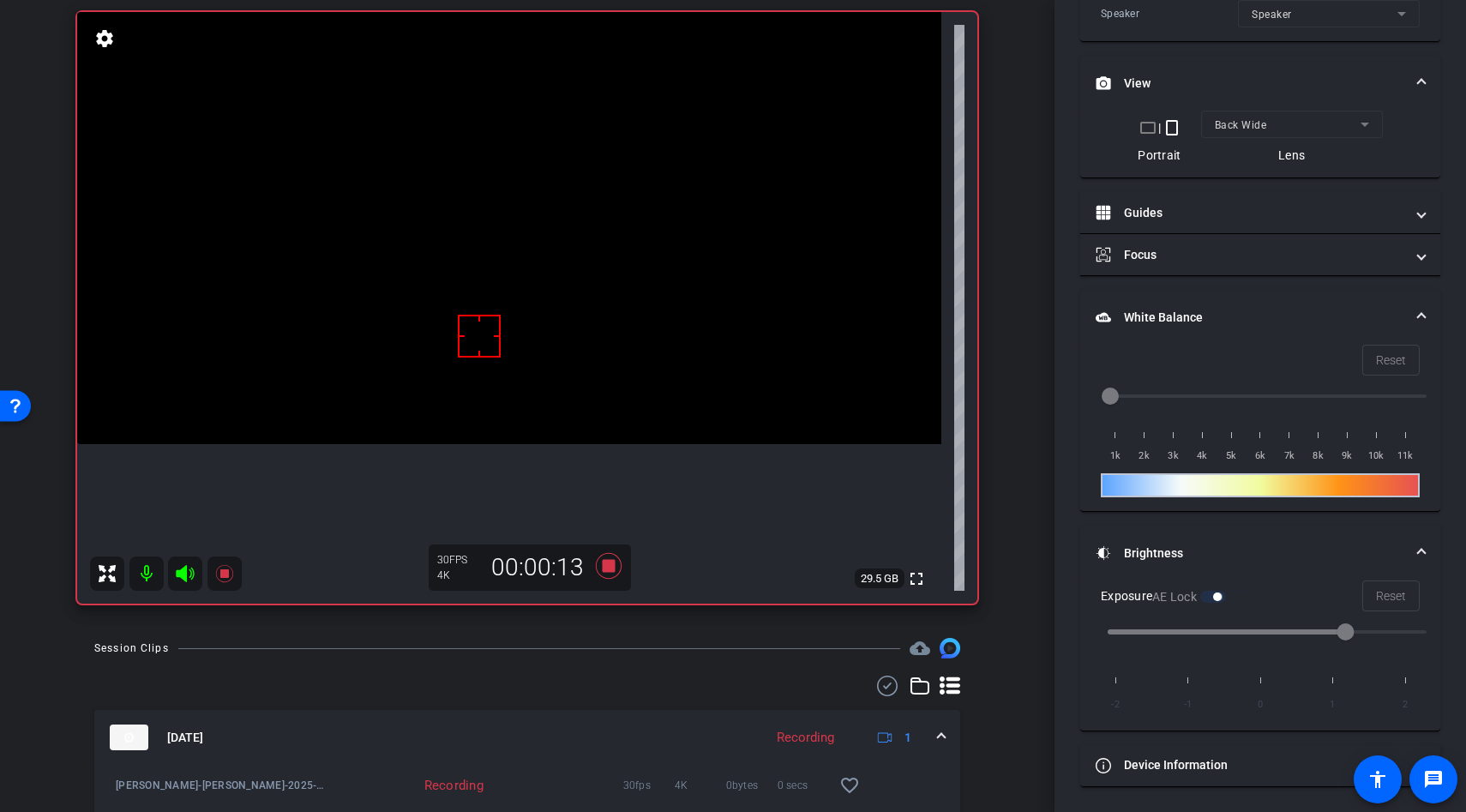
click at [503, 310] on video at bounding box center [509, 228] width 864 height 432
click at [492, 310] on div at bounding box center [502, 311] width 43 height 43
click at [513, 283] on video at bounding box center [509, 228] width 864 height 432
click at [513, 283] on div at bounding box center [513, 284] width 43 height 43
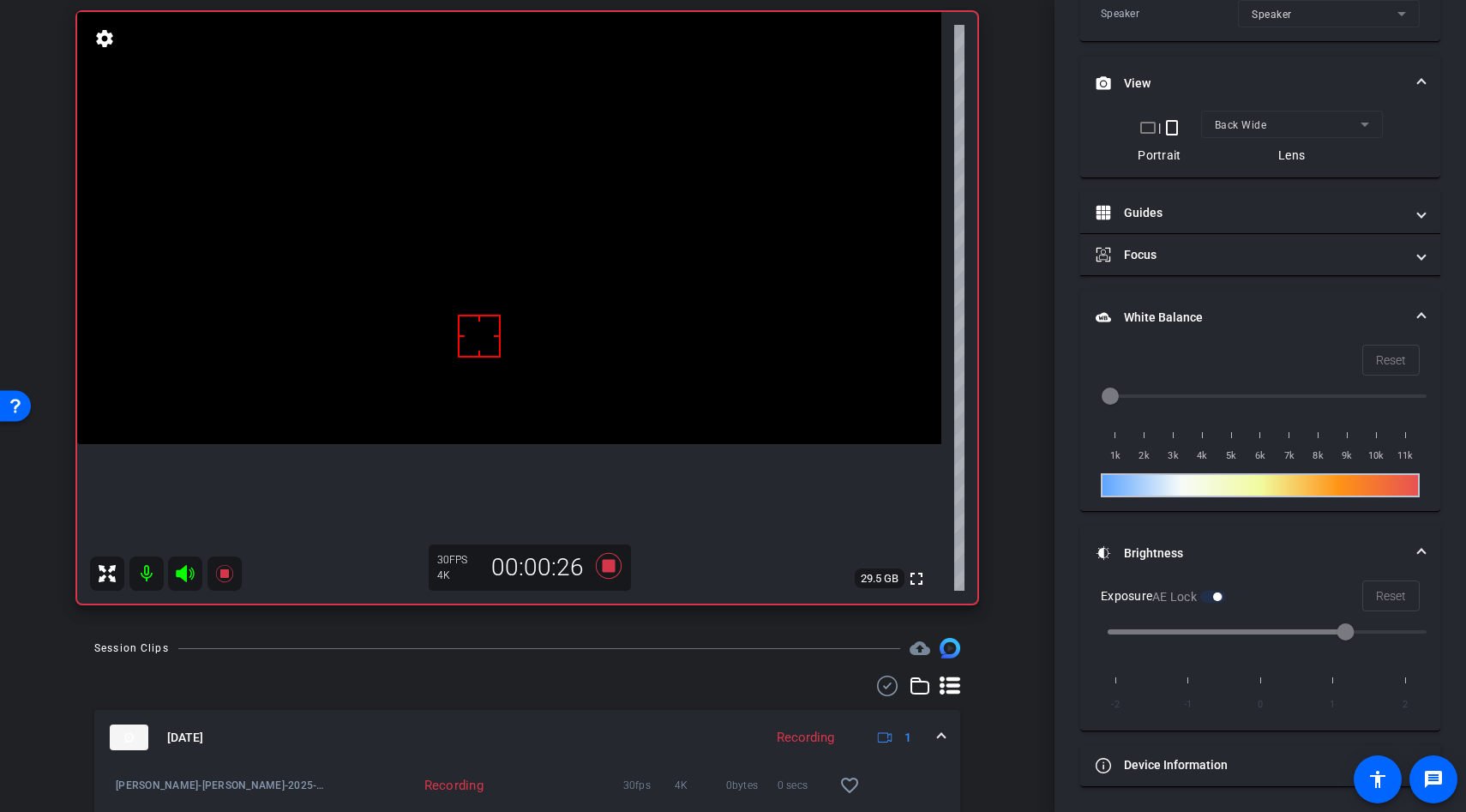
click at [497, 265] on video at bounding box center [509, 228] width 864 height 432
click at [485, 269] on video at bounding box center [509, 228] width 864 height 432
click at [496, 278] on div at bounding box center [485, 270] width 43 height 43
click at [507, 280] on div "fullscreen settings 29.4 GB" at bounding box center [527, 308] width 900 height 591
click at [523, 294] on video at bounding box center [509, 228] width 864 height 432
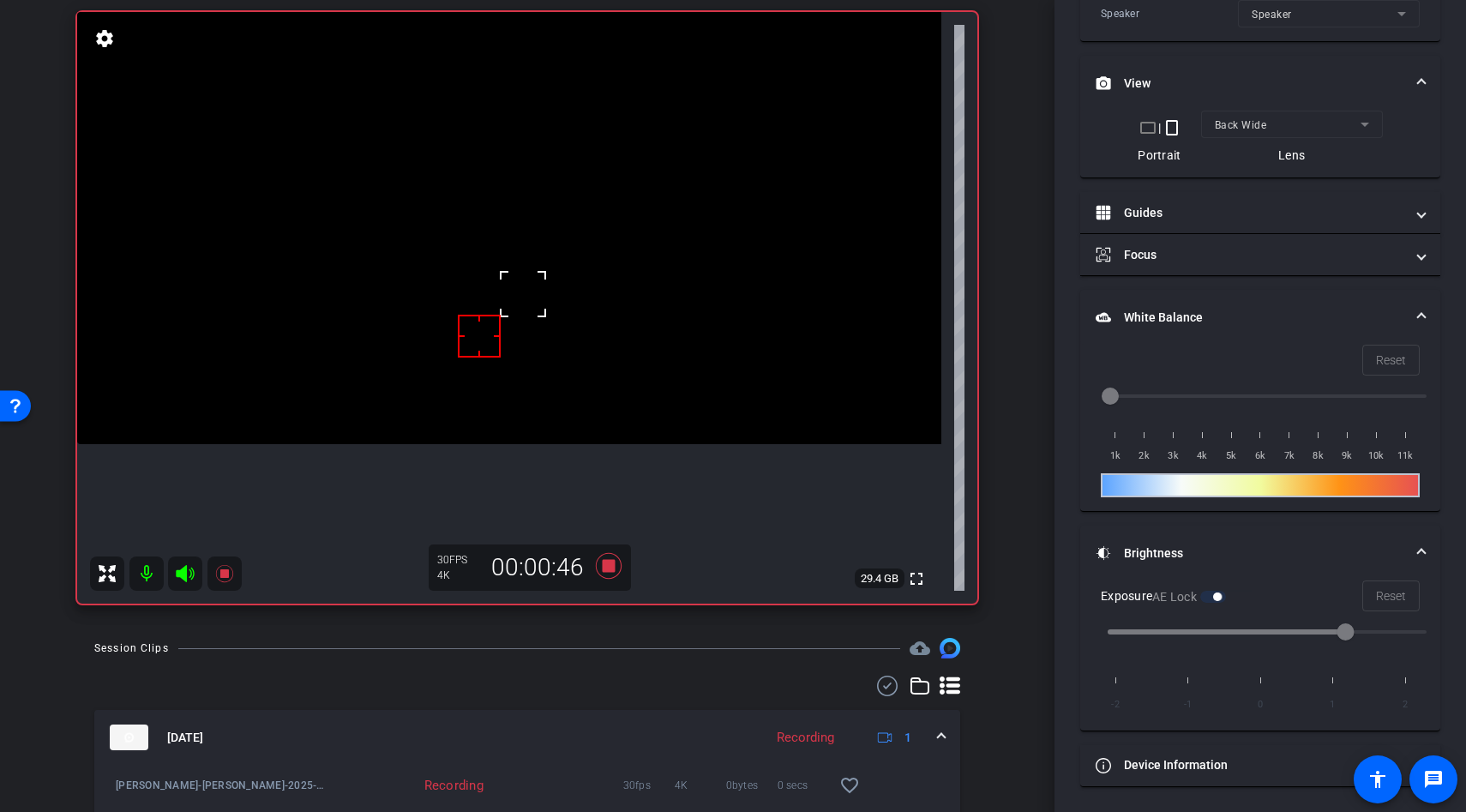
click at [510, 289] on div at bounding box center [523, 294] width 43 height 43
click at [523, 297] on div at bounding box center [523, 294] width 43 height 43
click at [526, 282] on video at bounding box center [509, 228] width 864 height 432
click at [608, 562] on icon at bounding box center [608, 565] width 25 height 25
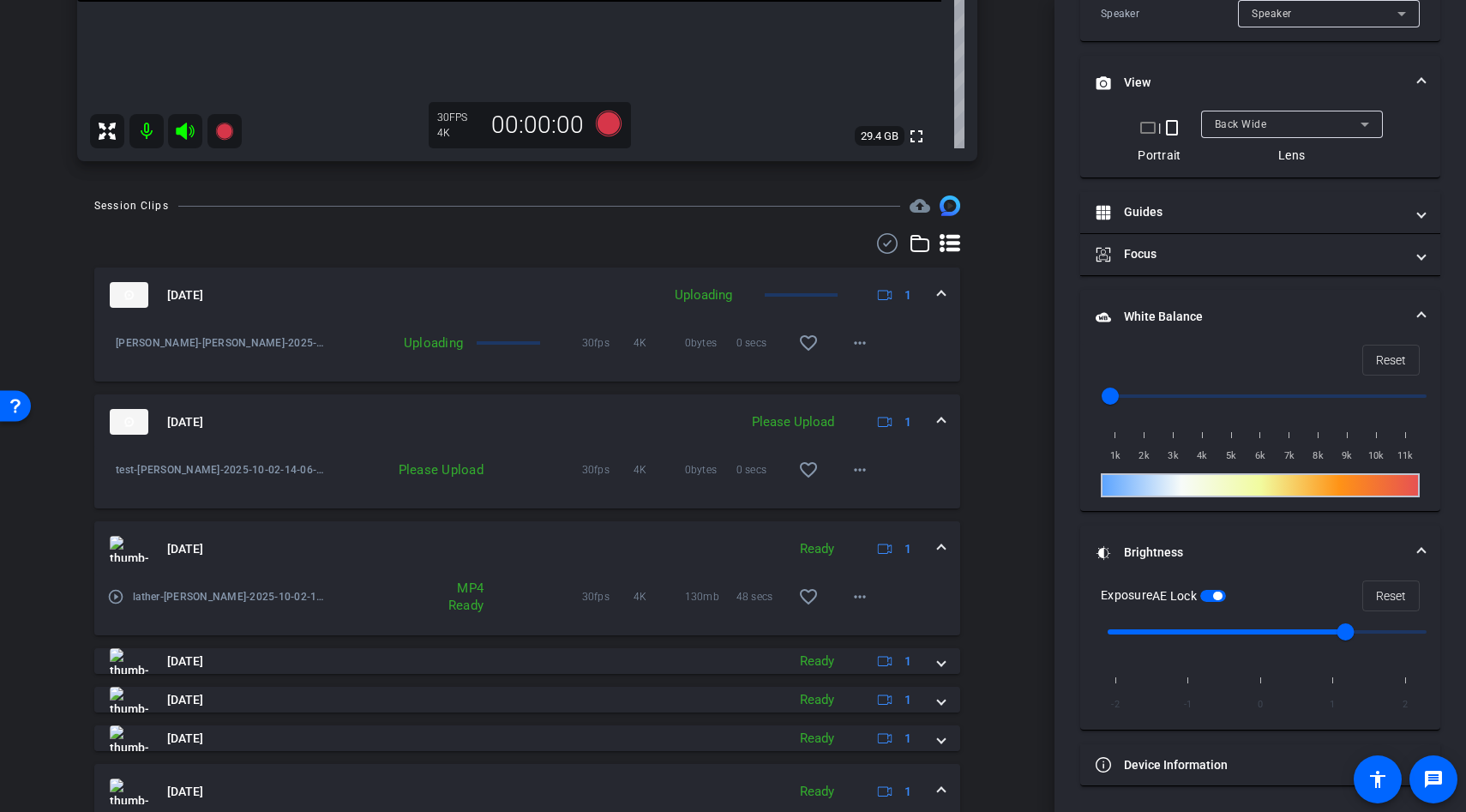
scroll to position [615, 0]
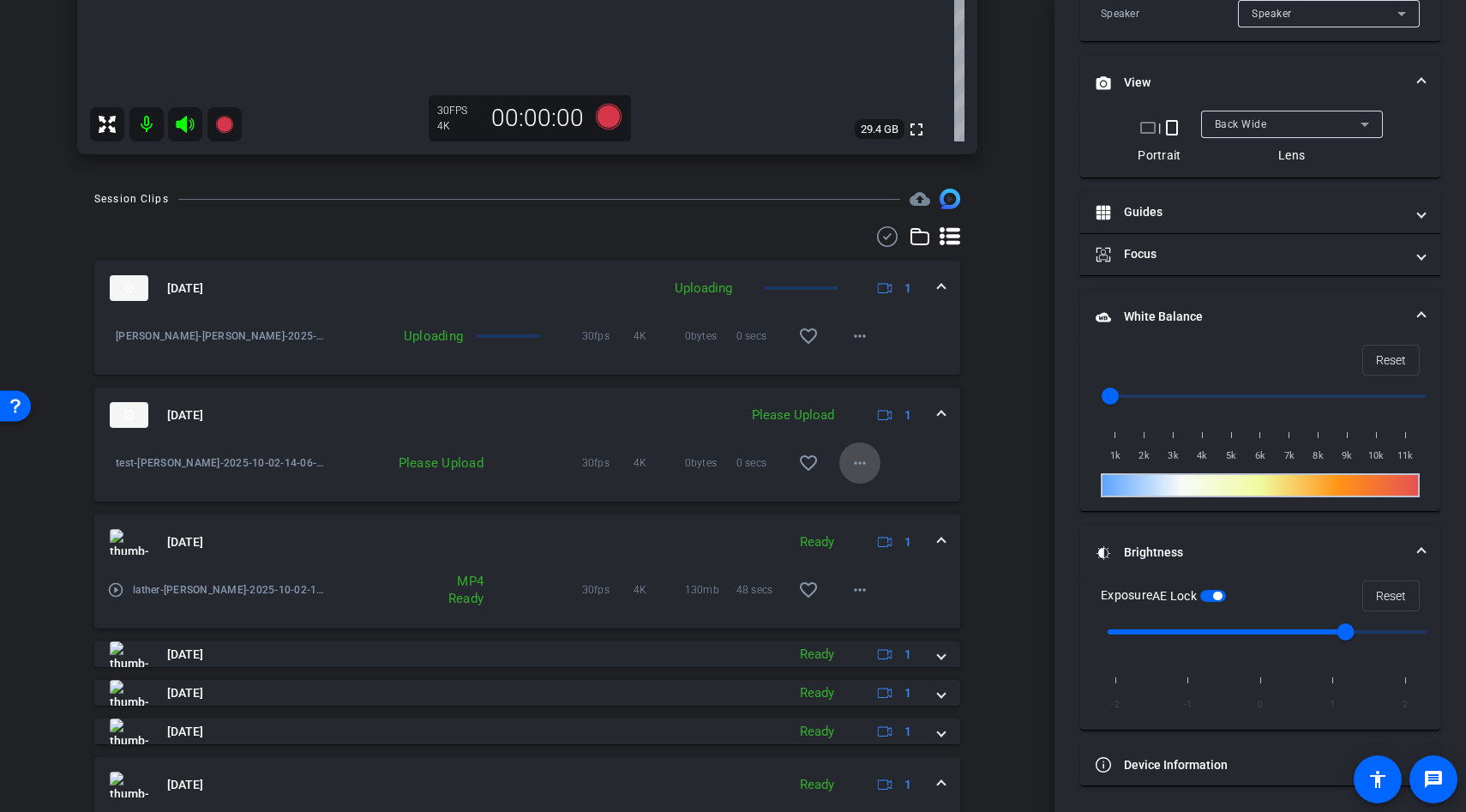
click at [863, 472] on mat-icon "more_horiz" at bounding box center [860, 462] width 20 height 20
click at [963, 453] on div at bounding box center [733, 406] width 1466 height 812
click at [862, 469] on mat-icon "more_horiz" at bounding box center [860, 462] width 20 height 20
click at [957, 439] on div at bounding box center [733, 406] width 1466 height 812
click at [996, 462] on div "Session Clips cloud_upload [DATE] Uploading 1 lather POV-Anastasia-2025-10-02-1…" at bounding box center [527, 618] width 969 height 859
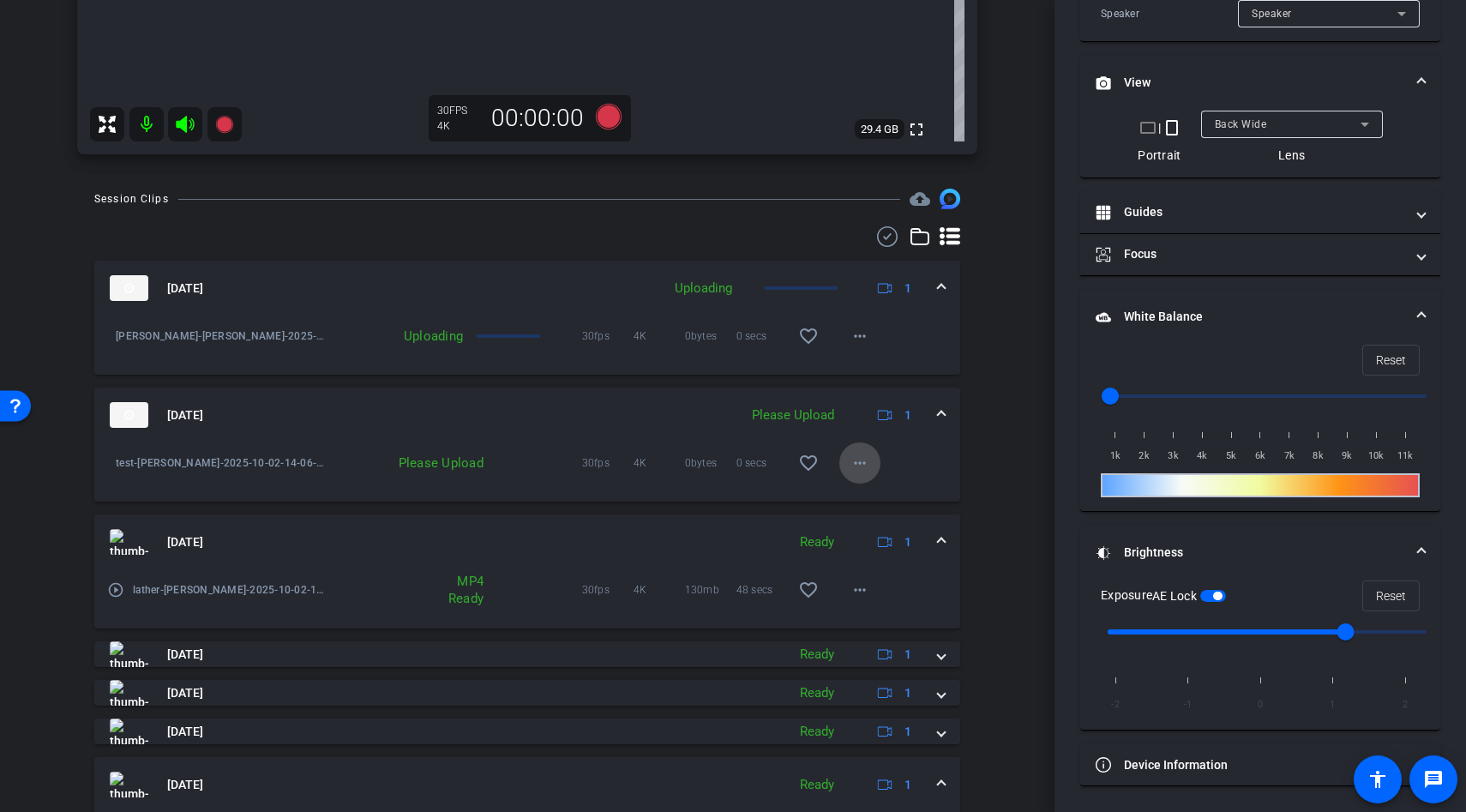
click at [857, 456] on mat-icon "more_horiz" at bounding box center [860, 462] width 20 height 20
click at [976, 453] on div at bounding box center [733, 406] width 1466 height 812
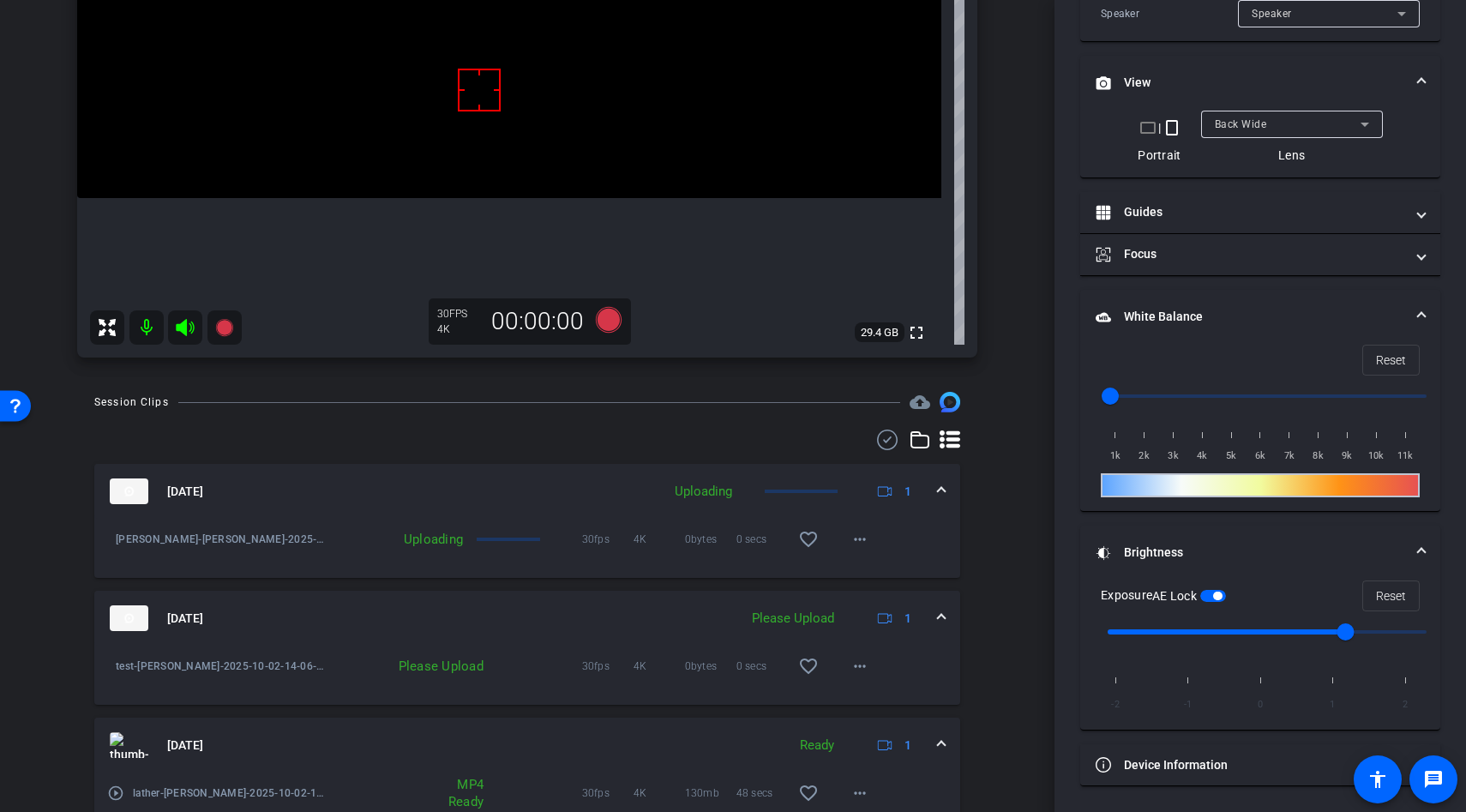
scroll to position [281, 0]
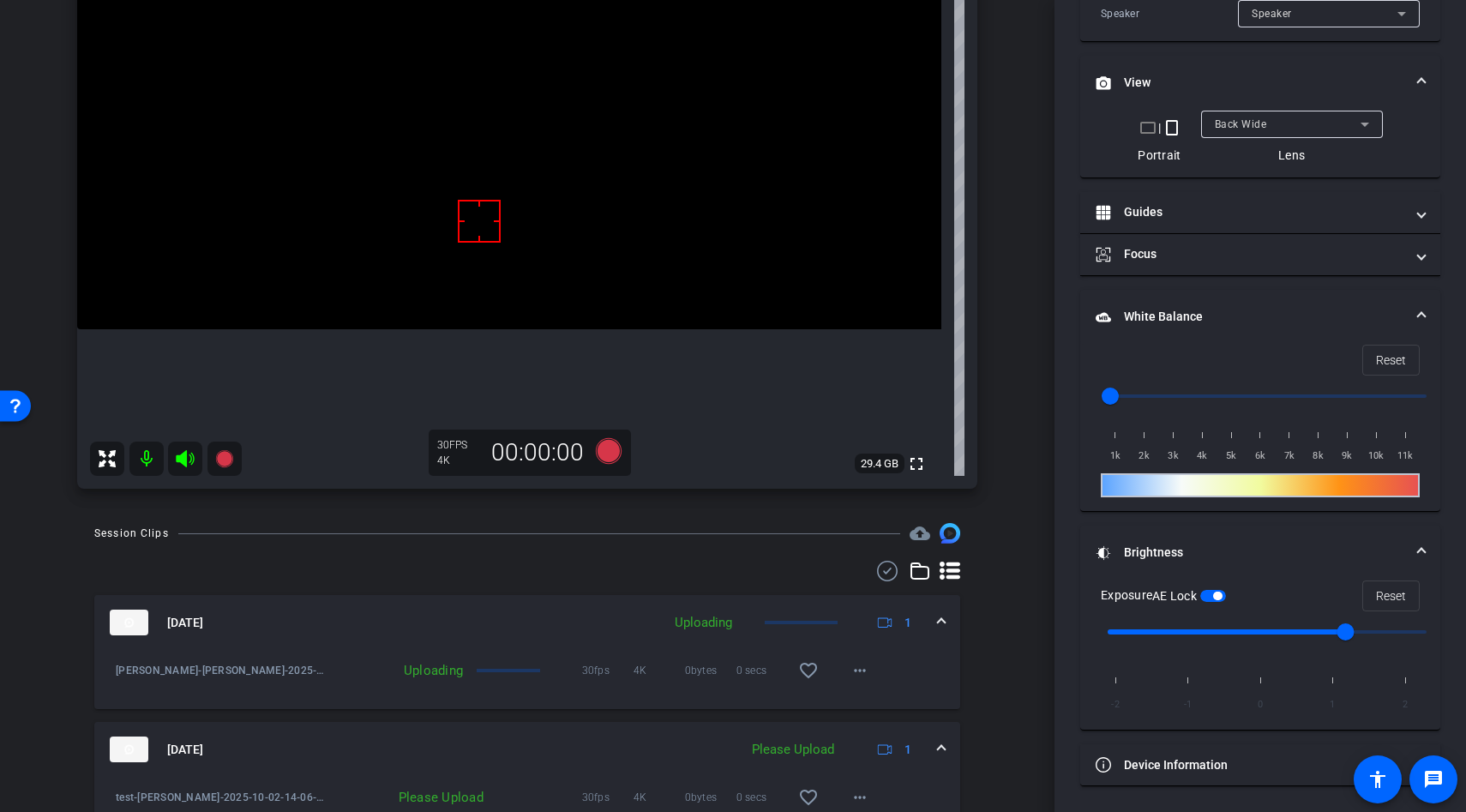
click at [488, 238] on div at bounding box center [479, 221] width 43 height 43
click at [520, 240] on video at bounding box center [509, 113] width 864 height 432
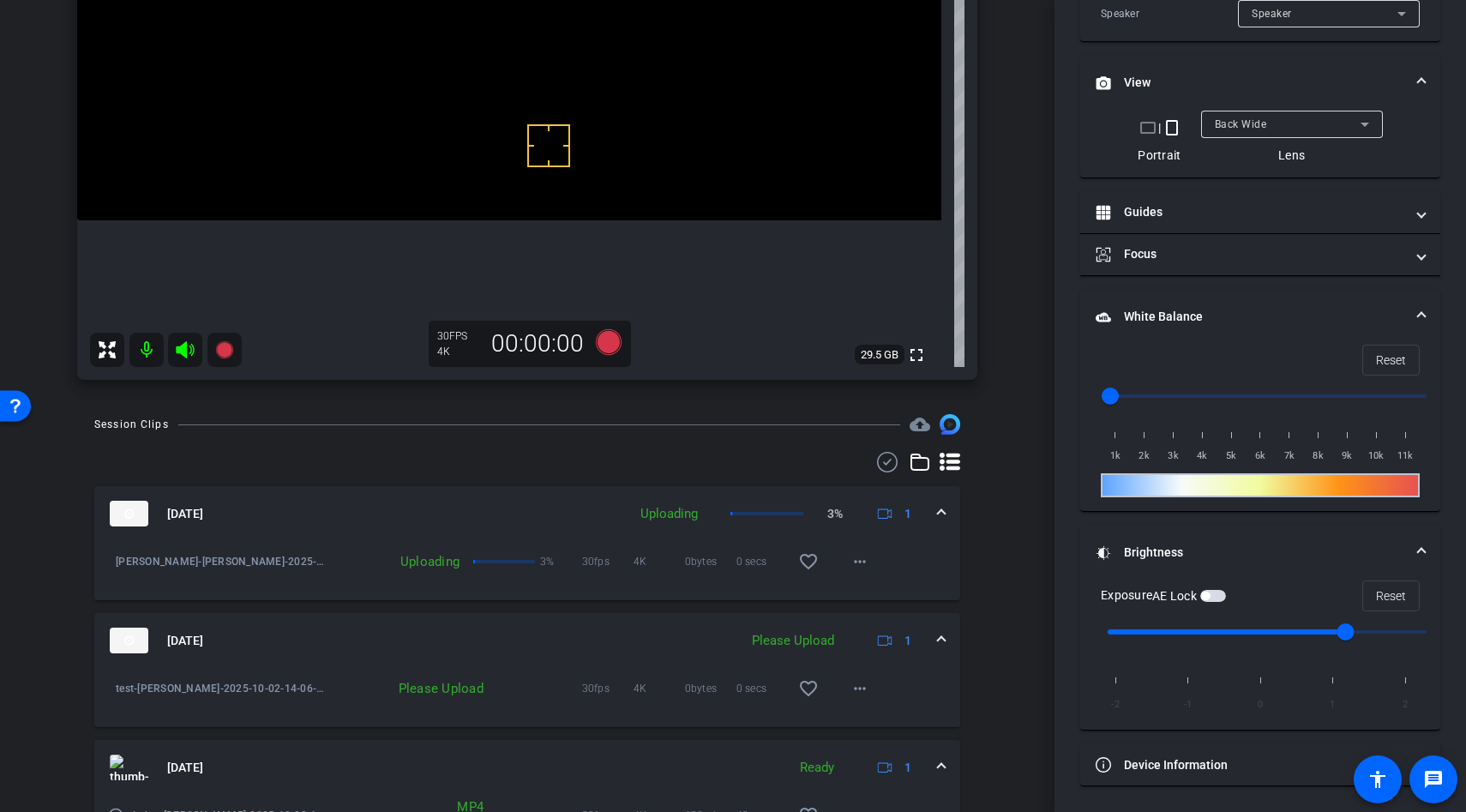
scroll to position [395, 0]
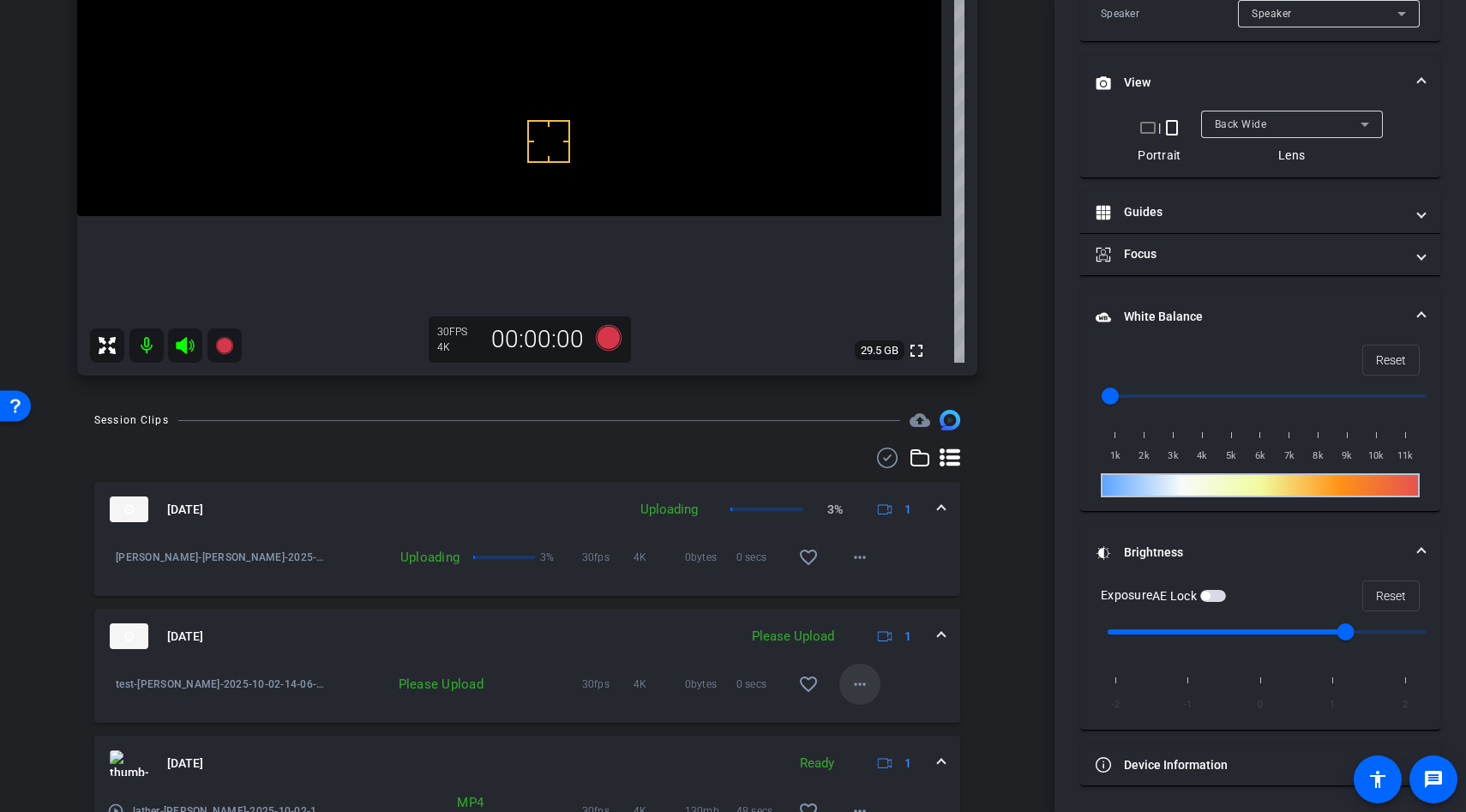
click at [855, 676] on mat-icon "more_horiz" at bounding box center [860, 684] width 20 height 20
click at [969, 655] on div at bounding box center [733, 406] width 1466 height 812
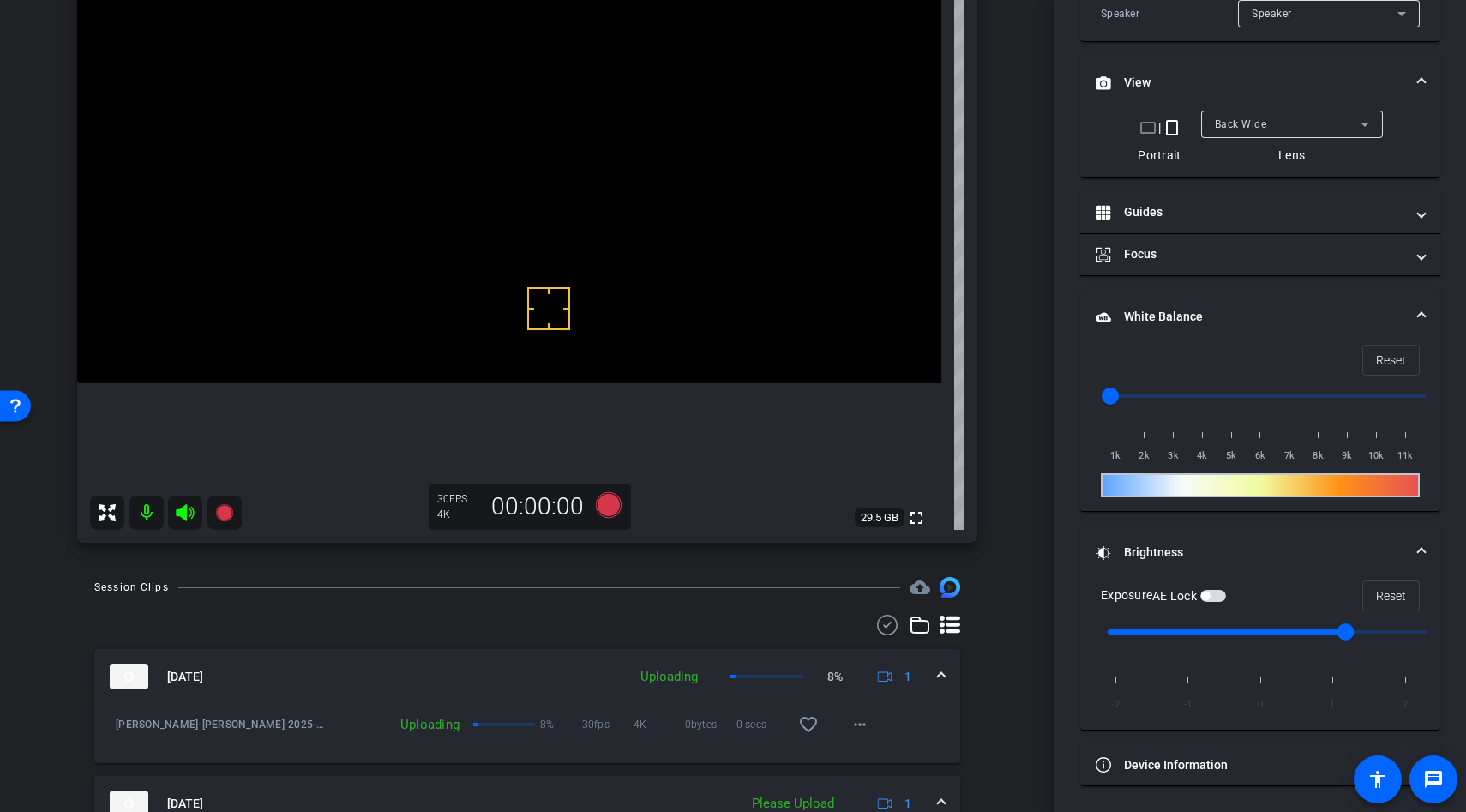
scroll to position [216, 0]
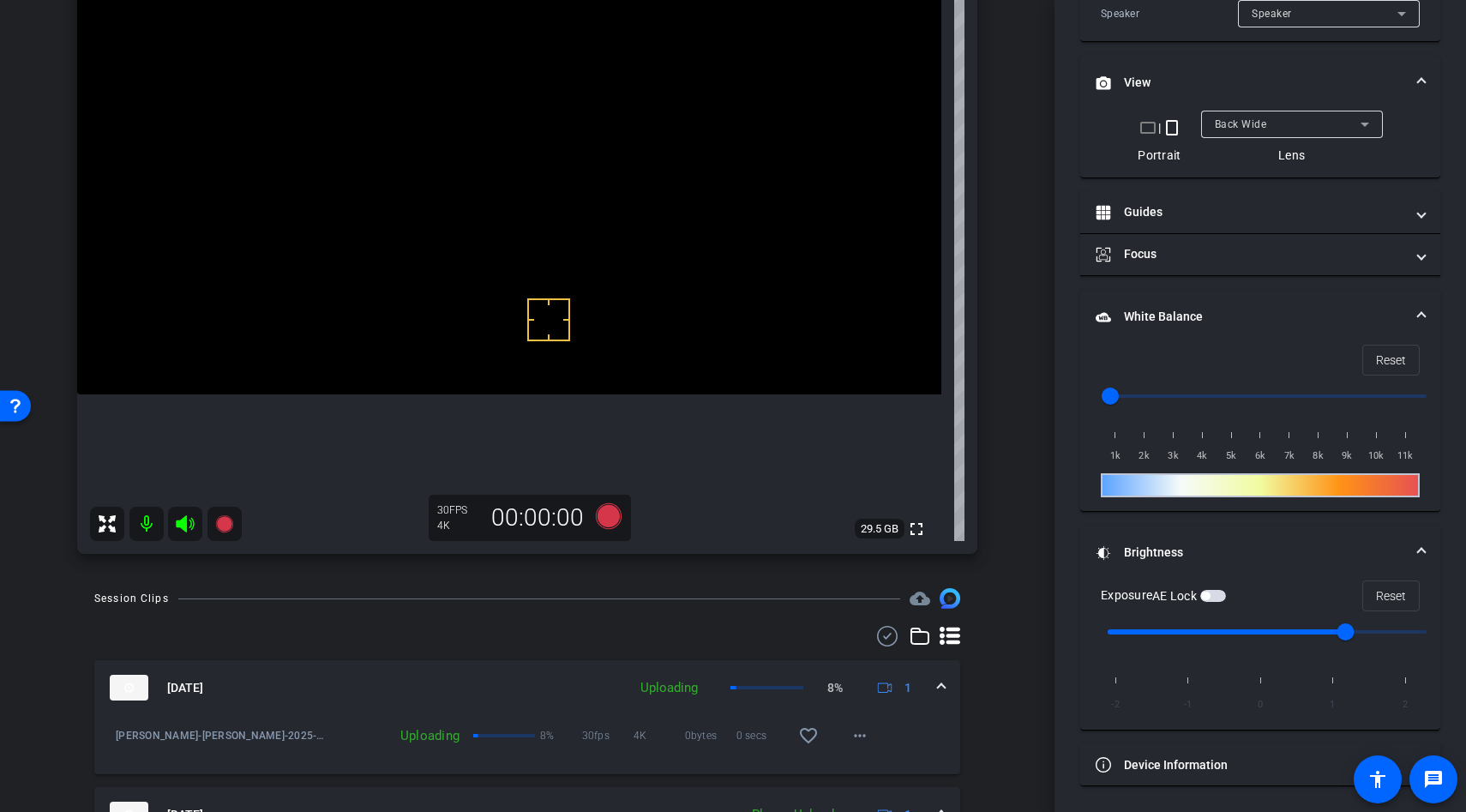
click at [494, 352] on video at bounding box center [509, 178] width 864 height 432
click at [1212, 591] on span "button" at bounding box center [1213, 596] width 25 height 12
click at [513, 244] on video at bounding box center [509, 178] width 864 height 432
click at [513, 244] on div at bounding box center [513, 245] width 43 height 43
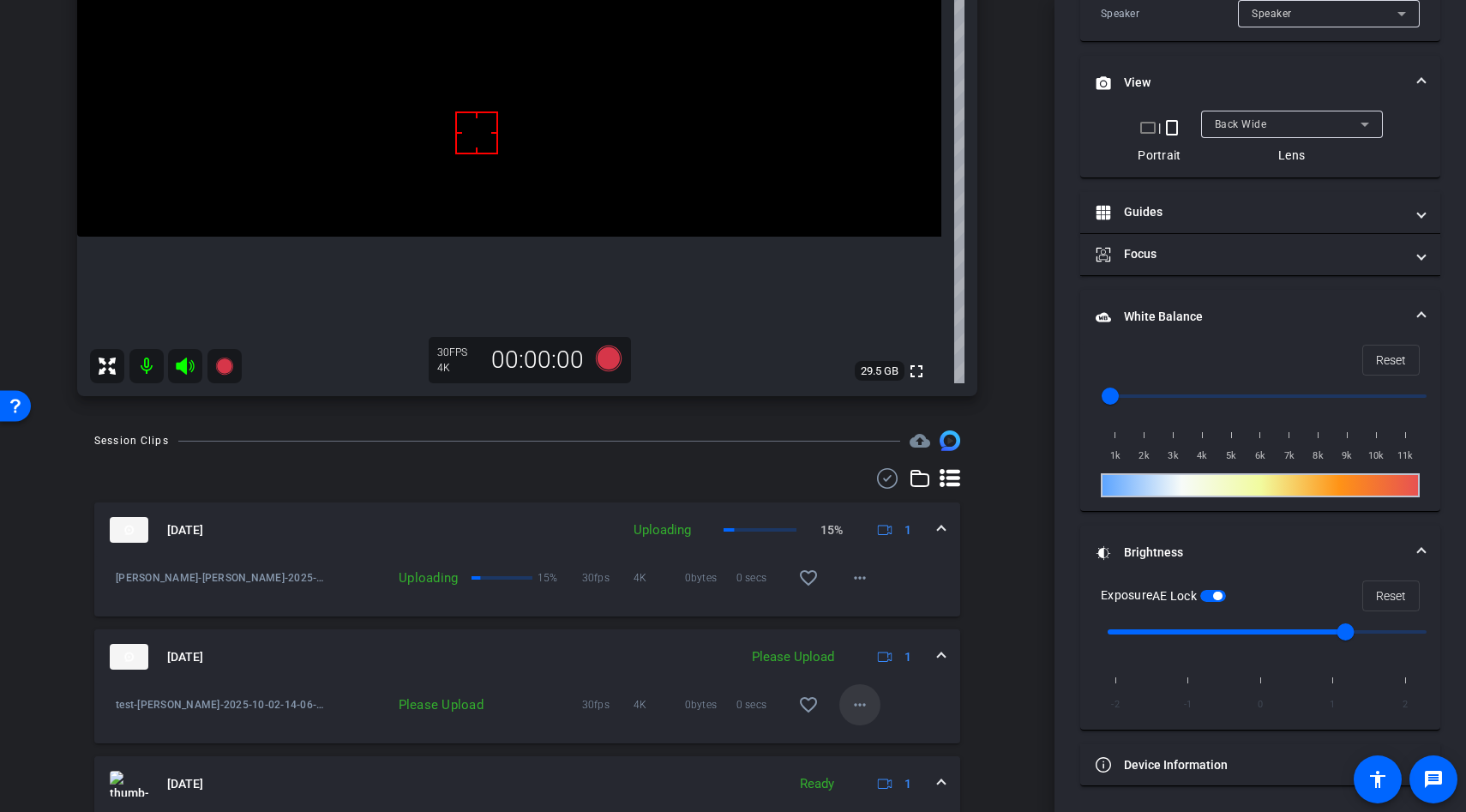
click at [858, 694] on mat-icon "more_horiz" at bounding box center [860, 704] width 20 height 20
click at [953, 656] on div at bounding box center [733, 406] width 1466 height 812
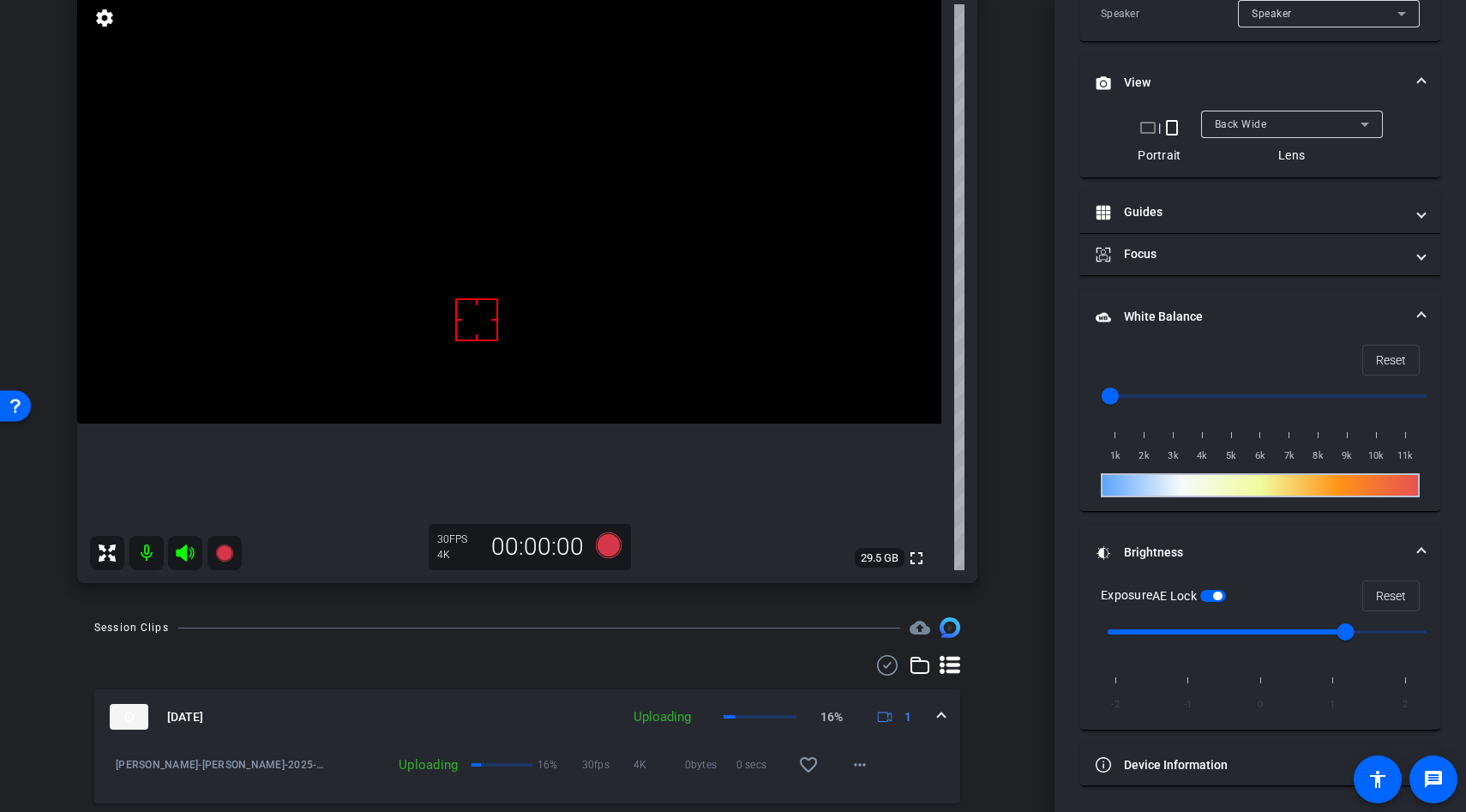
scroll to position [145, 0]
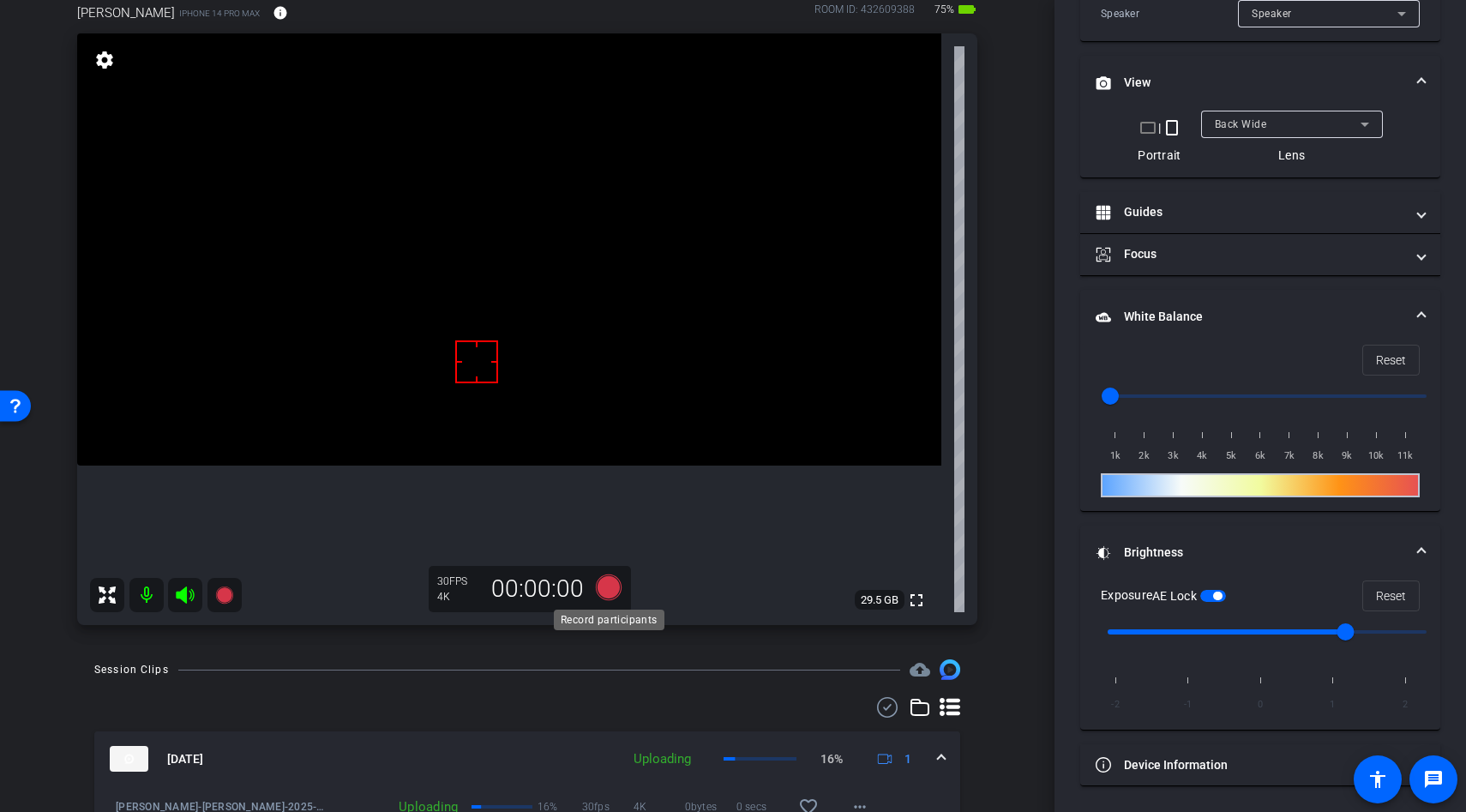
click at [610, 591] on icon at bounding box center [608, 587] width 25 height 25
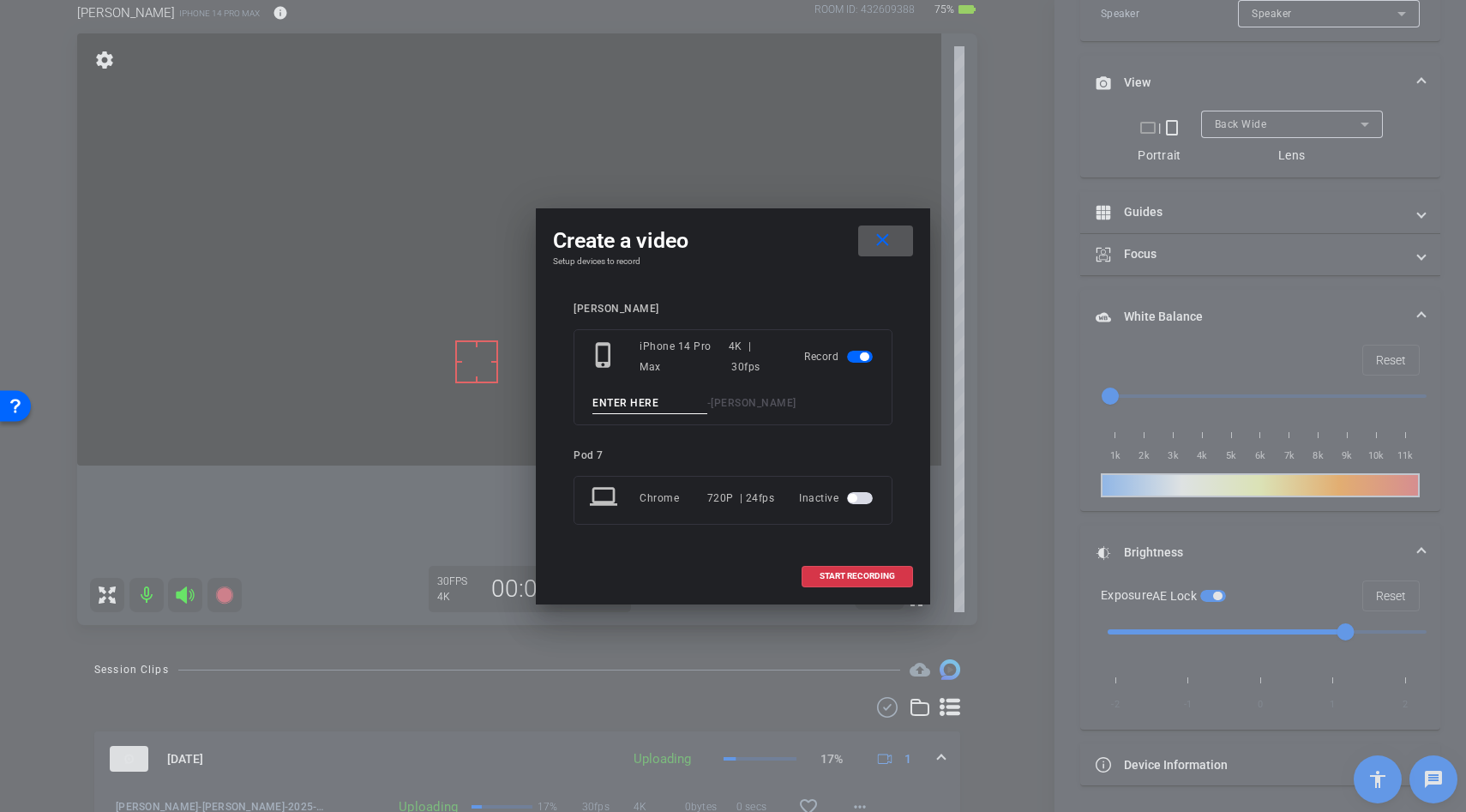
click at [624, 405] on input at bounding box center [650, 403] width 115 height 21
type input "lather"
click at [845, 568] on span at bounding box center [857, 576] width 110 height 41
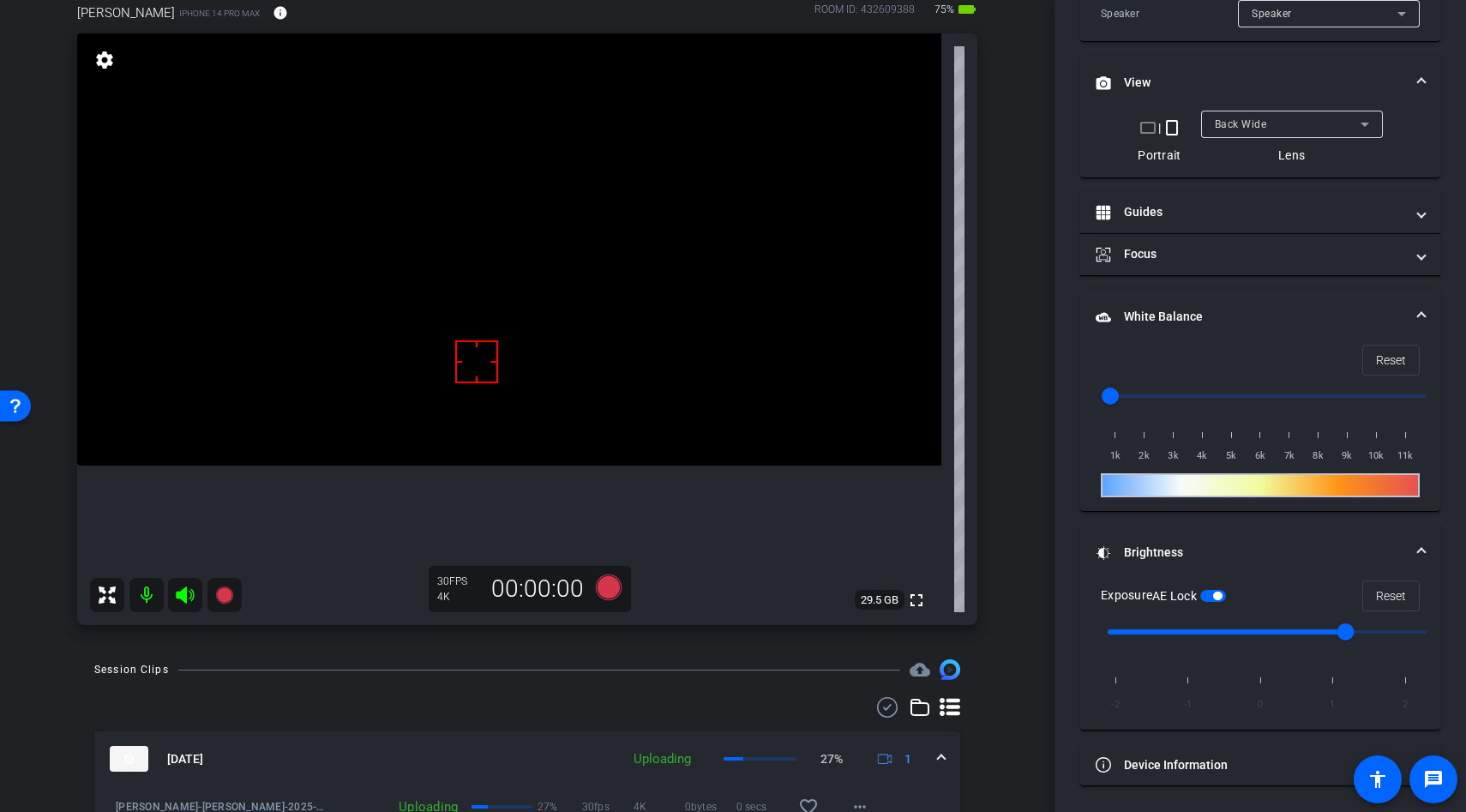
scroll to position [497, 0]
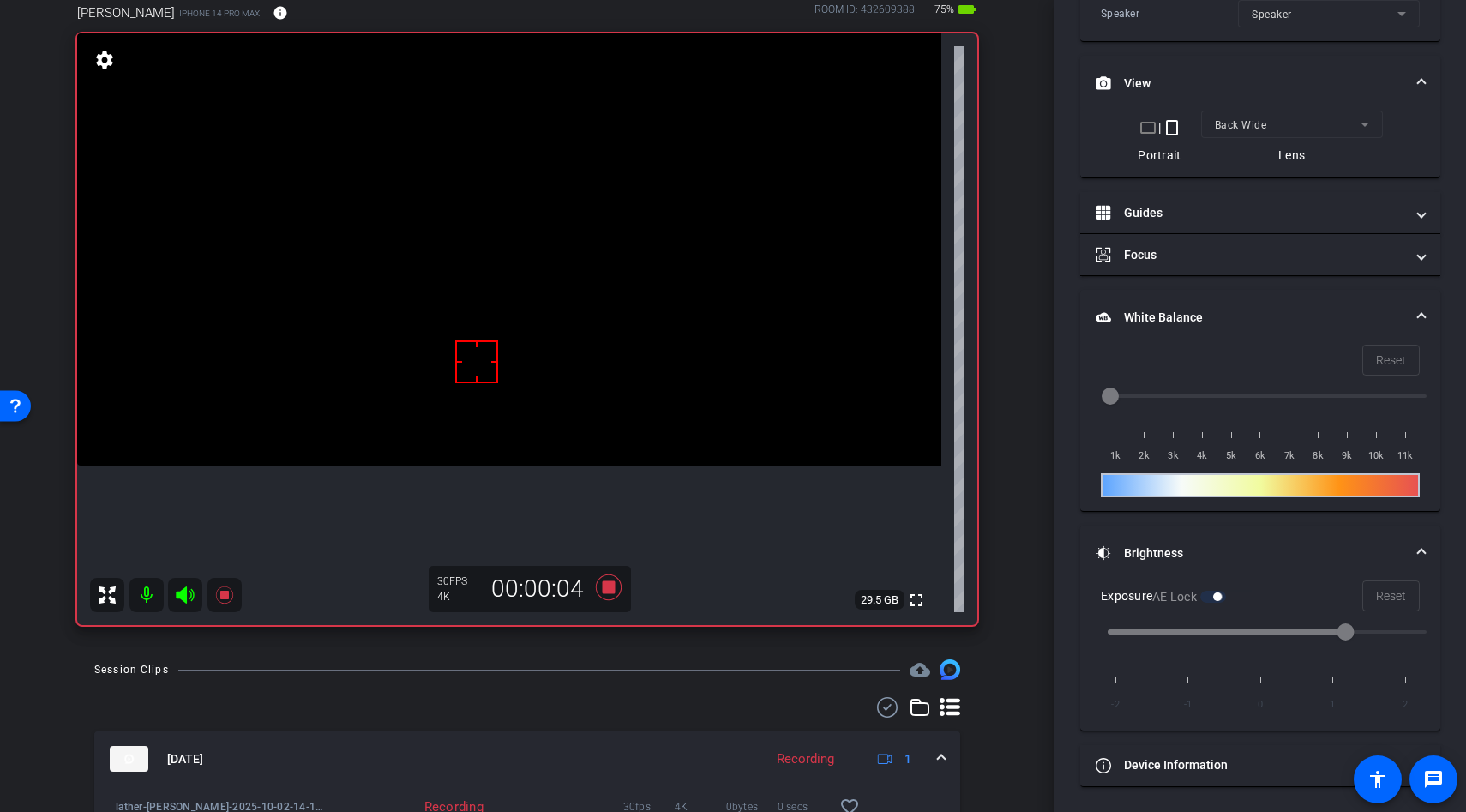
click at [512, 422] on video at bounding box center [509, 250] width 864 height 432
click at [512, 422] on div at bounding box center [512, 423] width 43 height 43
click at [496, 417] on div at bounding box center [512, 423] width 43 height 43
click at [492, 376] on div at bounding box center [476, 361] width 43 height 43
click at [493, 372] on div at bounding box center [476, 361] width 43 height 43
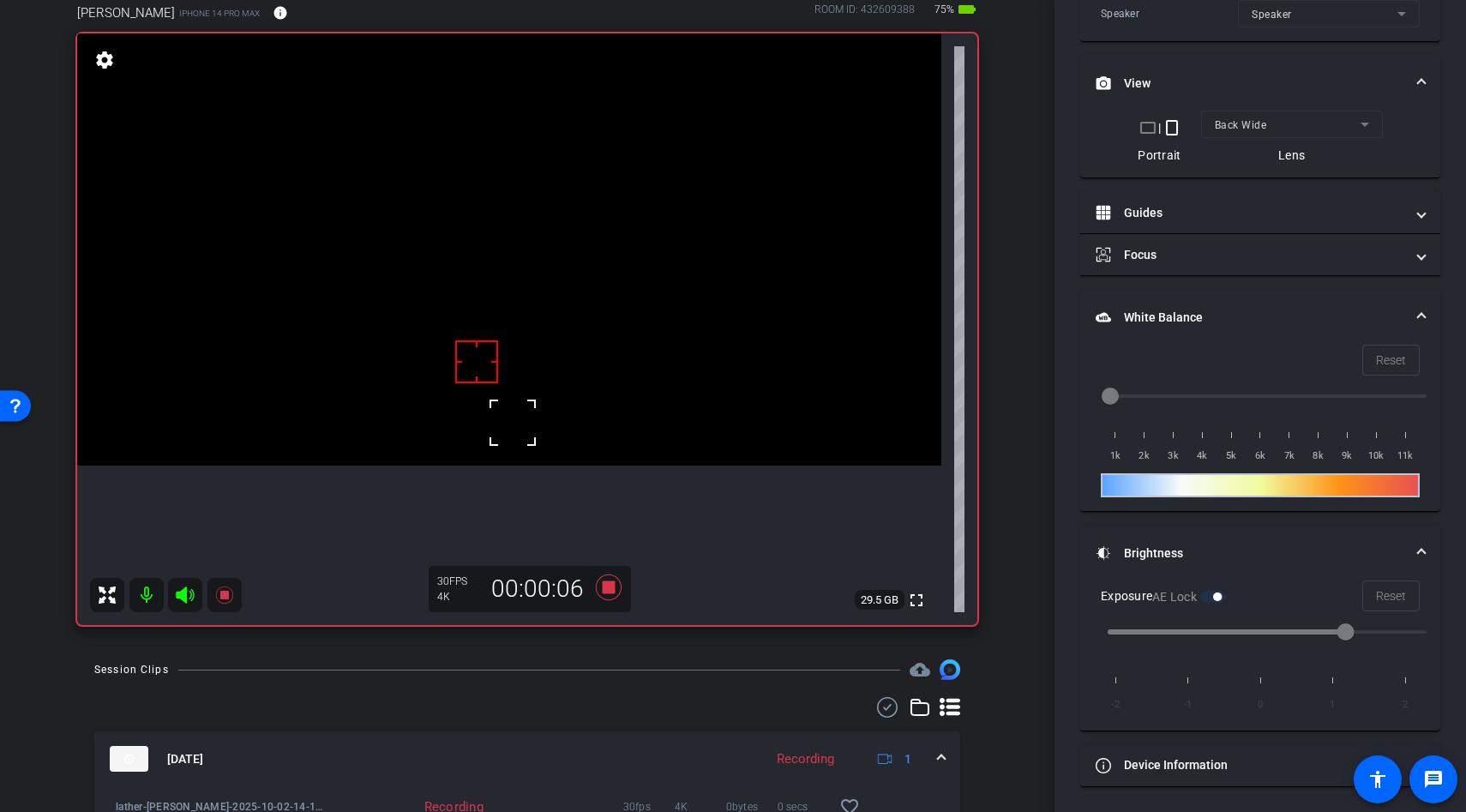
click at [493, 372] on div at bounding box center [476, 361] width 43 height 43
click at [534, 316] on video at bounding box center [509, 250] width 864 height 432
click at [534, 402] on div at bounding box center [512, 423] width 43 height 43
click at [520, 339] on video at bounding box center [509, 250] width 864 height 432
click at [519, 361] on video at bounding box center [509, 250] width 864 height 432
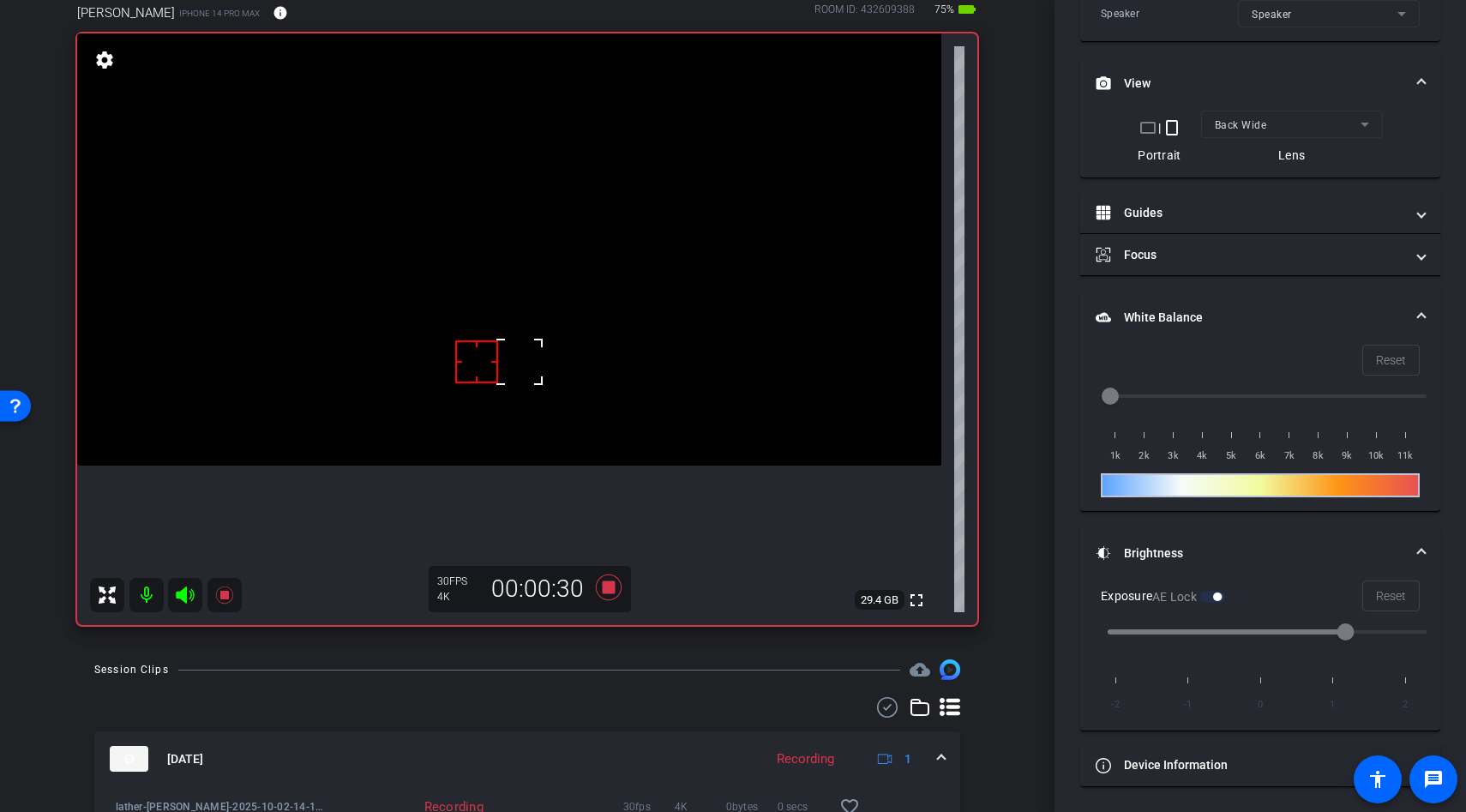
click at [457, 342] on span at bounding box center [457, 342] width 0 height 0
click at [605, 586] on icon at bounding box center [608, 587] width 25 height 25
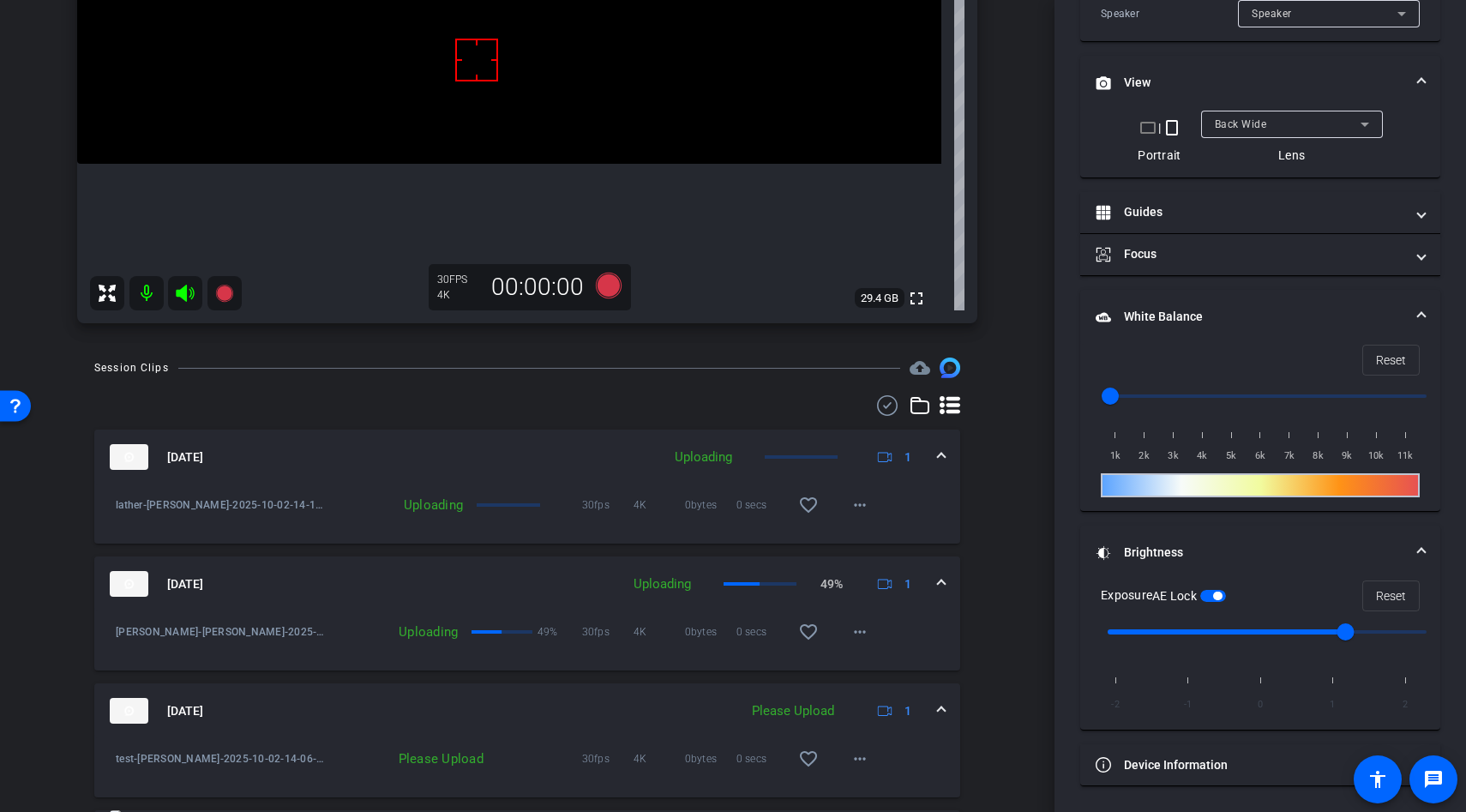
scroll to position [539, 0]
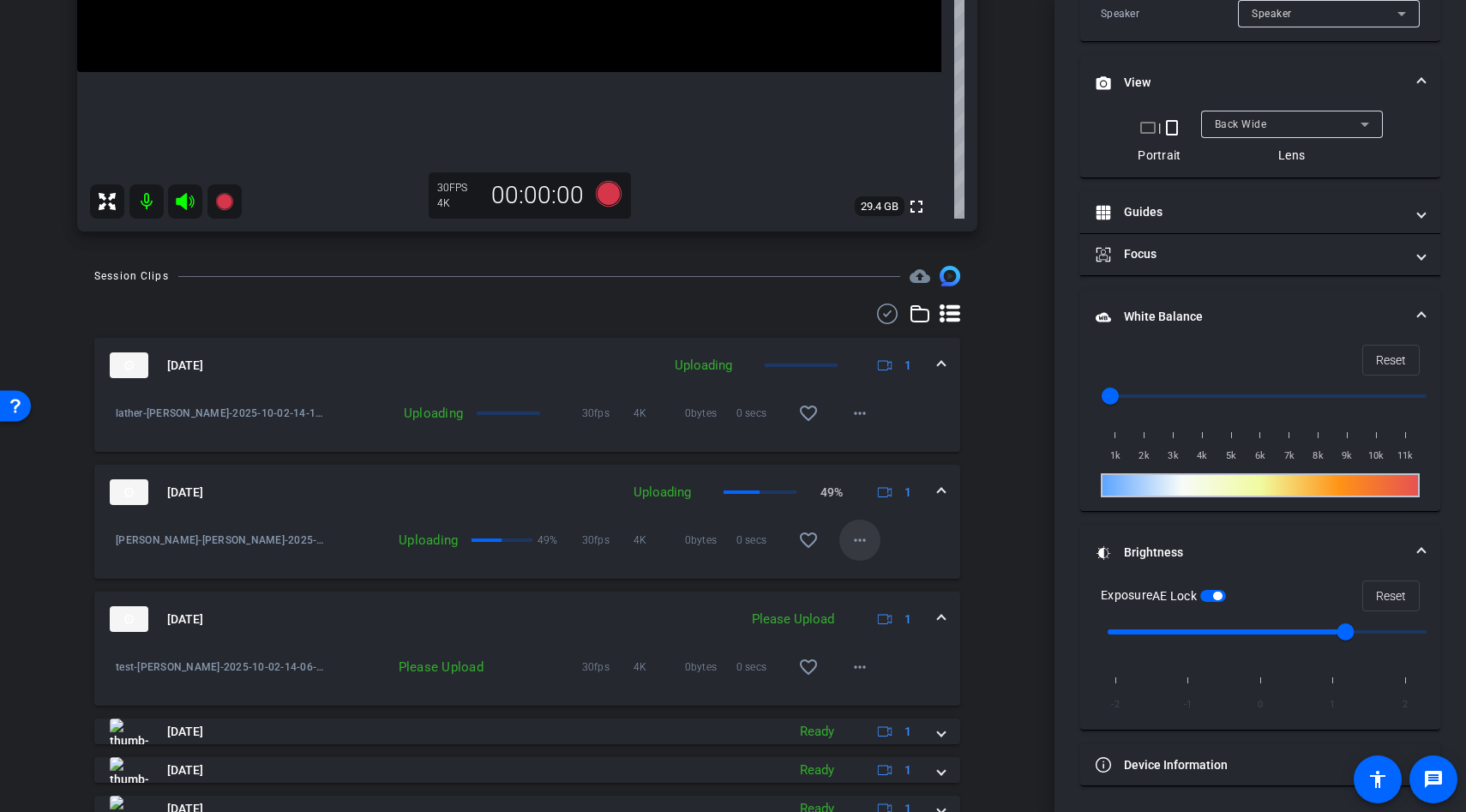
click at [859, 547] on mat-icon "more_horiz" at bounding box center [860, 540] width 20 height 20
click at [880, 685] on div at bounding box center [733, 406] width 1466 height 812
click at [867, 672] on mat-icon "more_horiz" at bounding box center [860, 666] width 20 height 20
click at [981, 673] on div at bounding box center [733, 406] width 1466 height 812
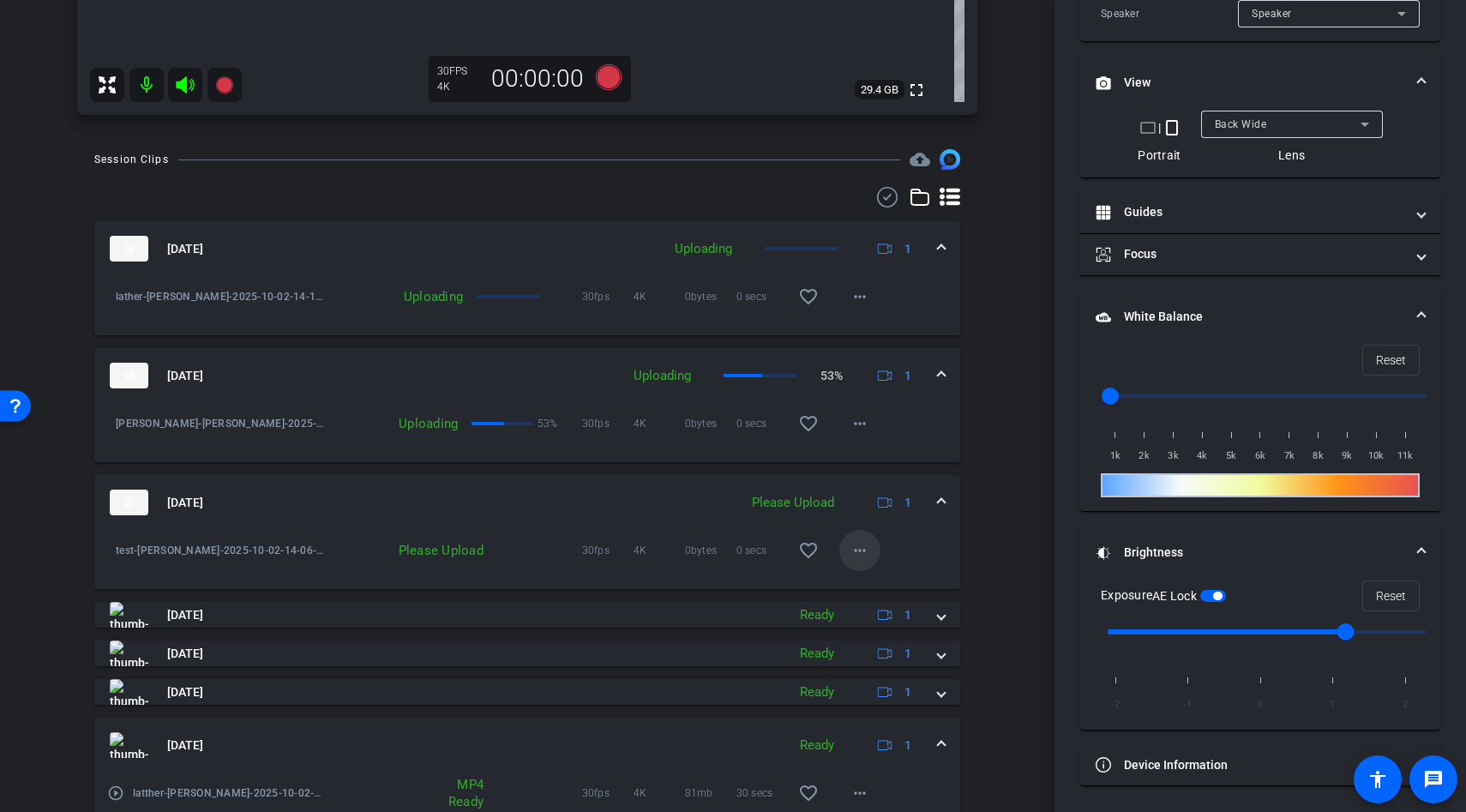
scroll to position [663, 0]
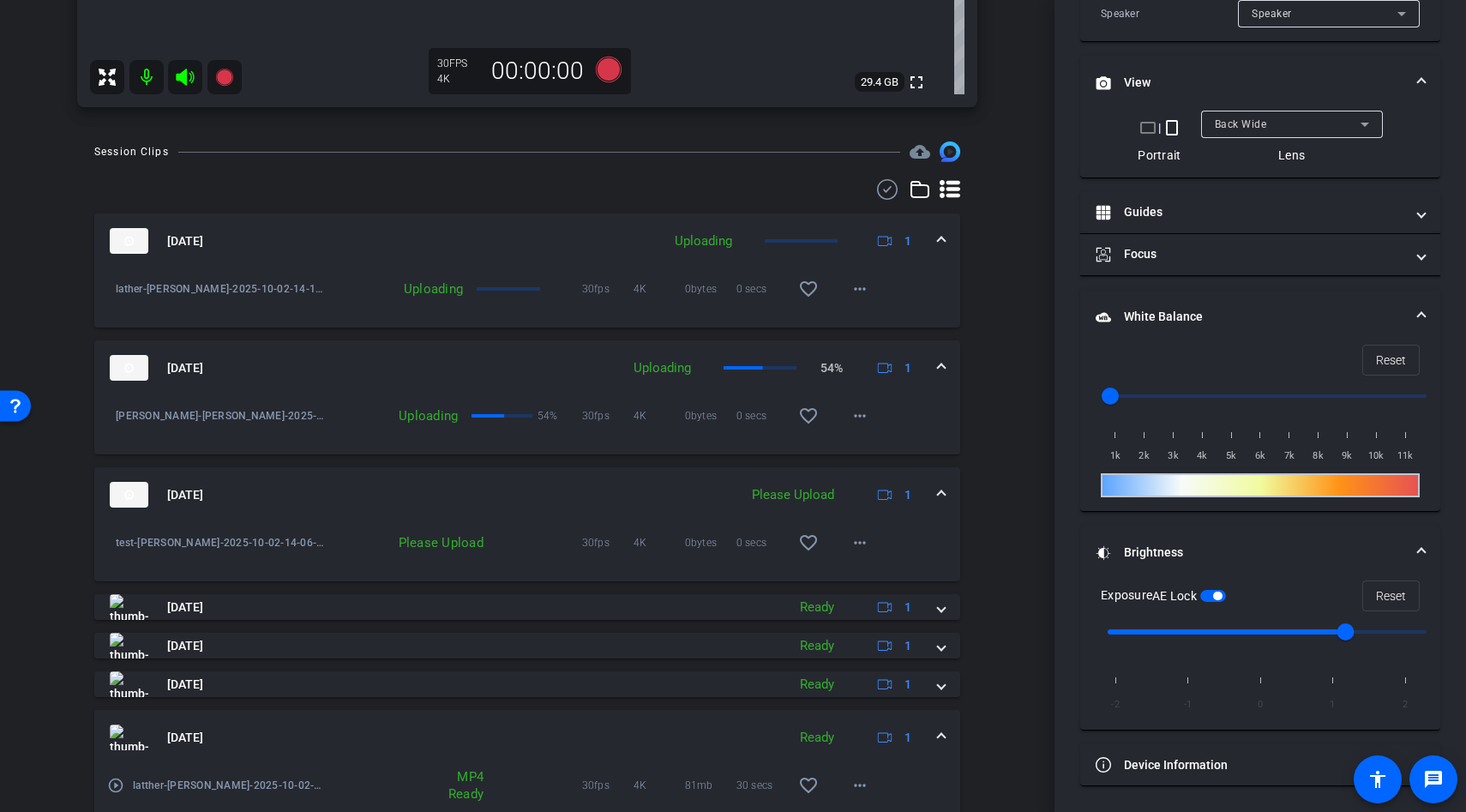
click at [940, 489] on span at bounding box center [941, 495] width 7 height 18
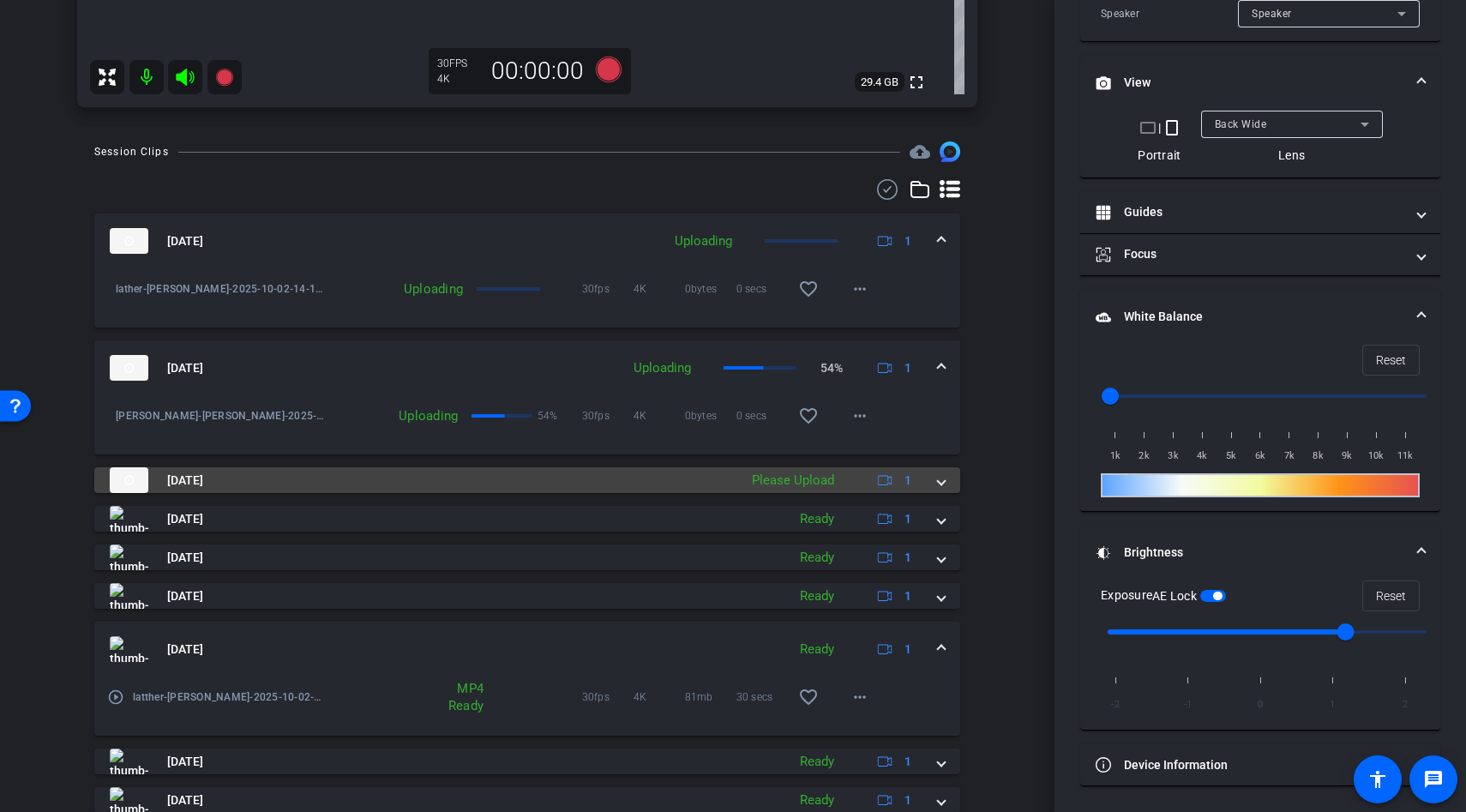
click at [939, 483] on span at bounding box center [941, 481] width 7 height 18
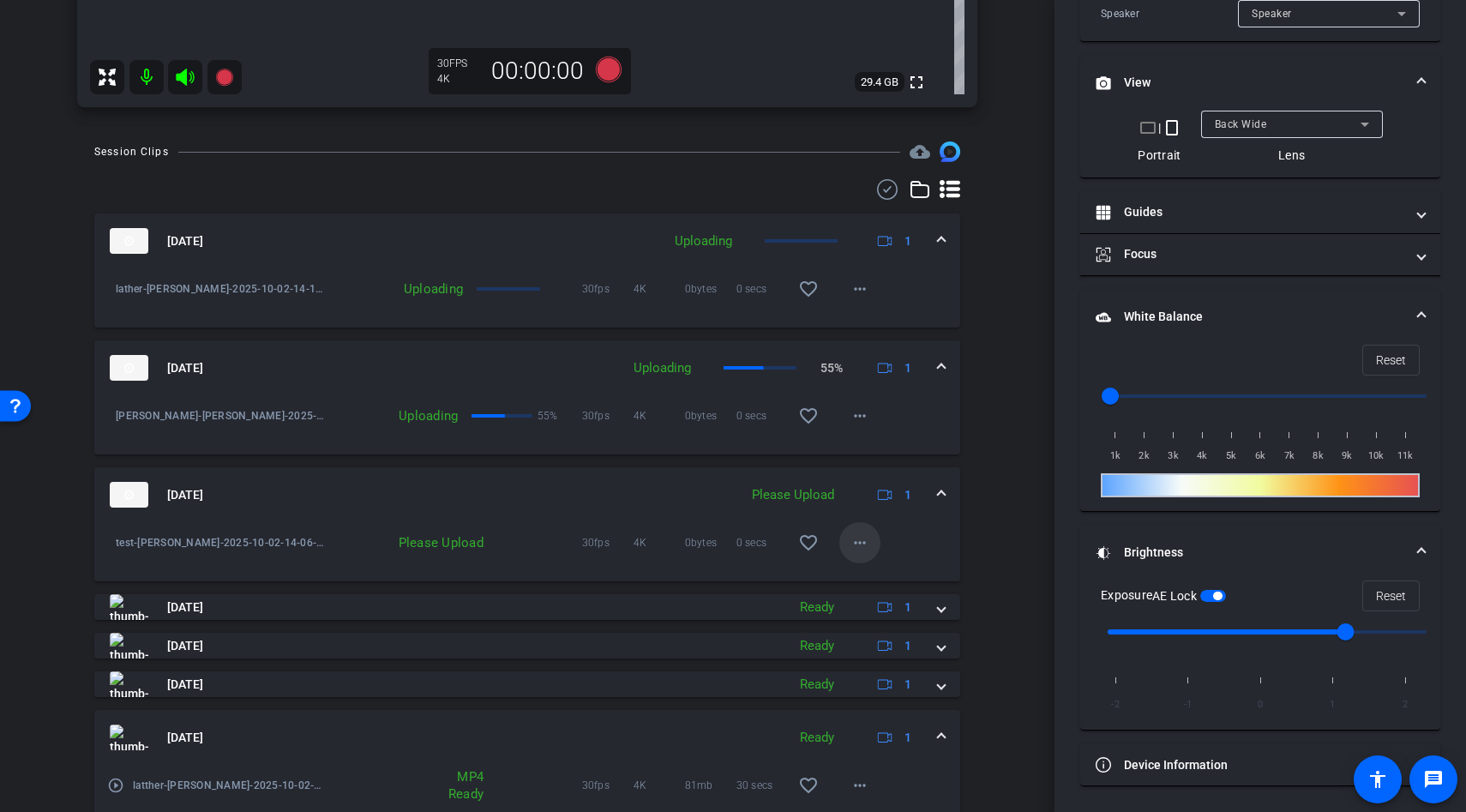
click at [861, 543] on mat-icon "more_horiz" at bounding box center [860, 542] width 20 height 20
click at [1000, 495] on div at bounding box center [733, 406] width 1466 height 812
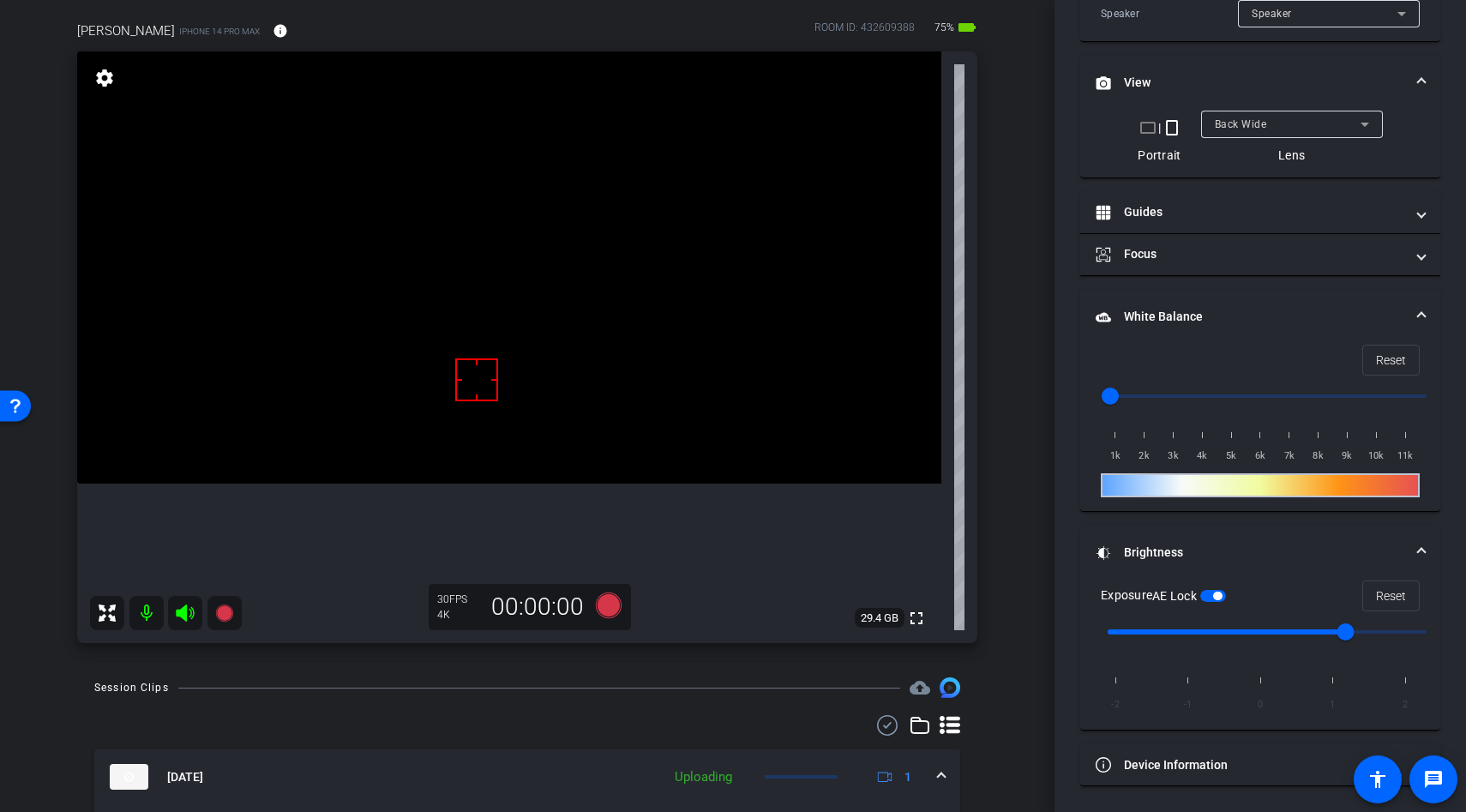
scroll to position [123, 0]
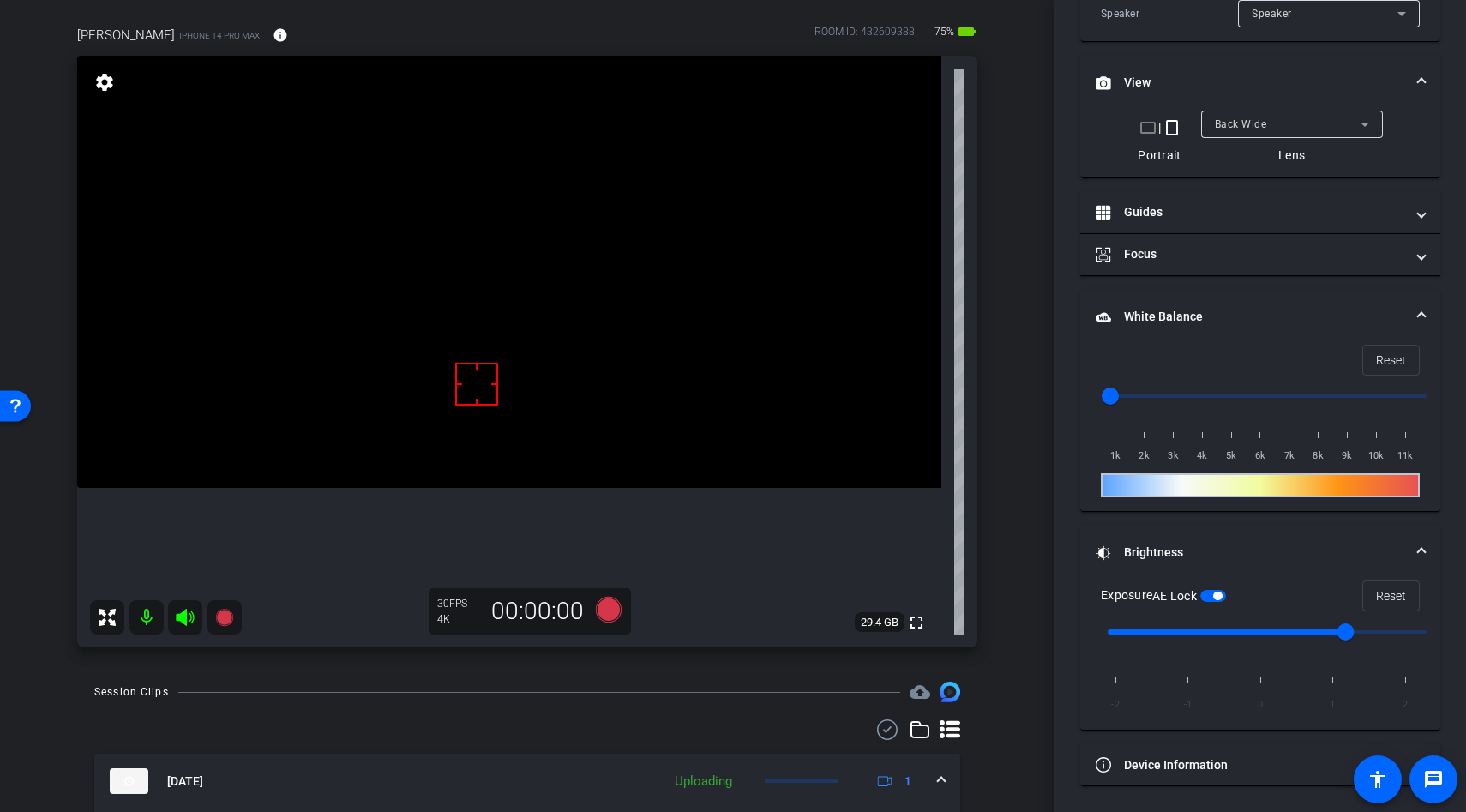
click at [552, 318] on video at bounding box center [509, 272] width 864 height 432
click at [504, 334] on video at bounding box center [509, 272] width 864 height 432
click at [454, 349] on video at bounding box center [509, 272] width 864 height 432
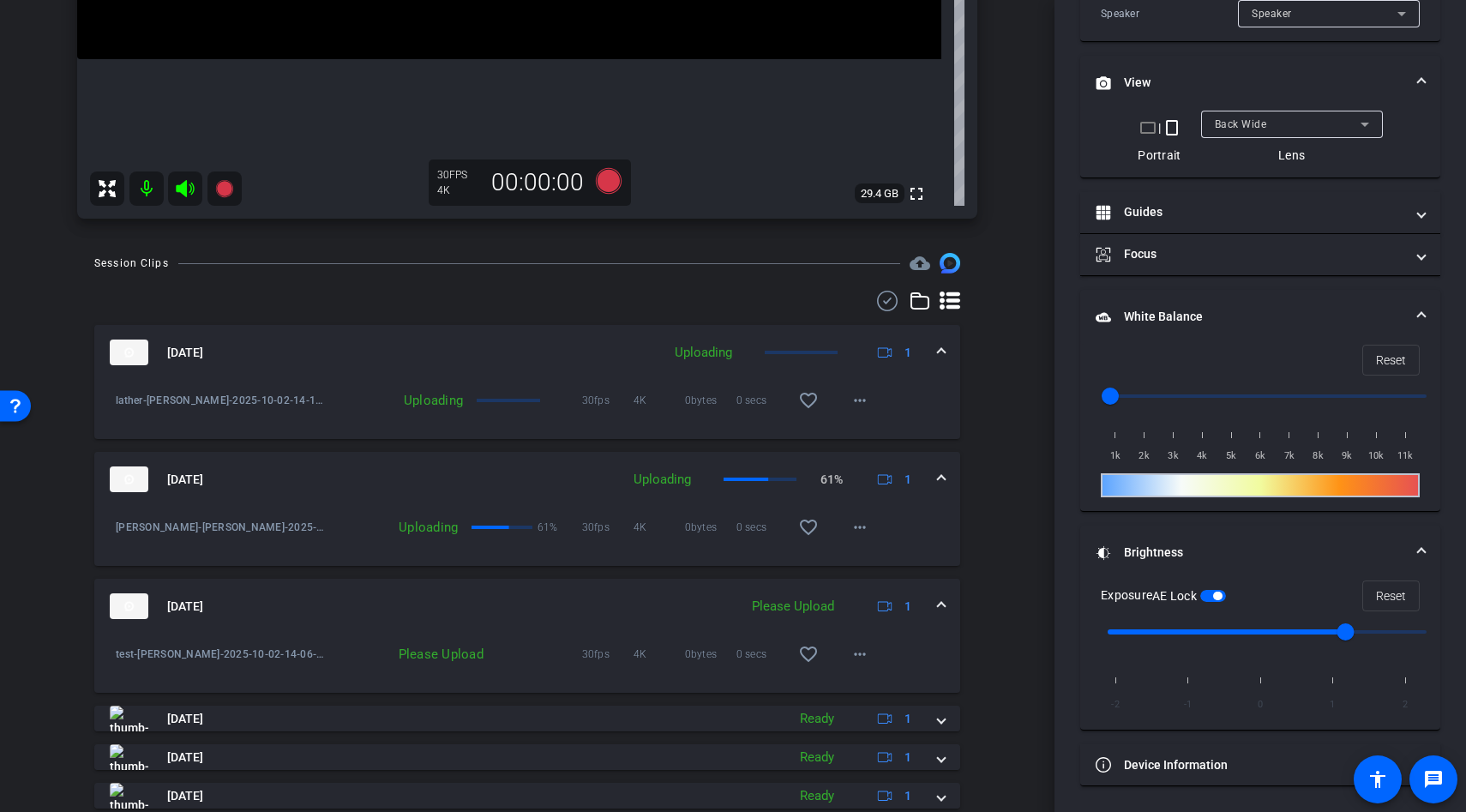
scroll to position [553, 0]
click at [861, 648] on mat-icon "more_horiz" at bounding box center [860, 652] width 20 height 20
click at [867, 687] on span "Upload" at bounding box center [888, 688] width 69 height 20
click at [867, 653] on mat-icon "more_horiz" at bounding box center [860, 652] width 20 height 20
click at [864, 686] on span "Upload" at bounding box center [888, 688] width 69 height 20
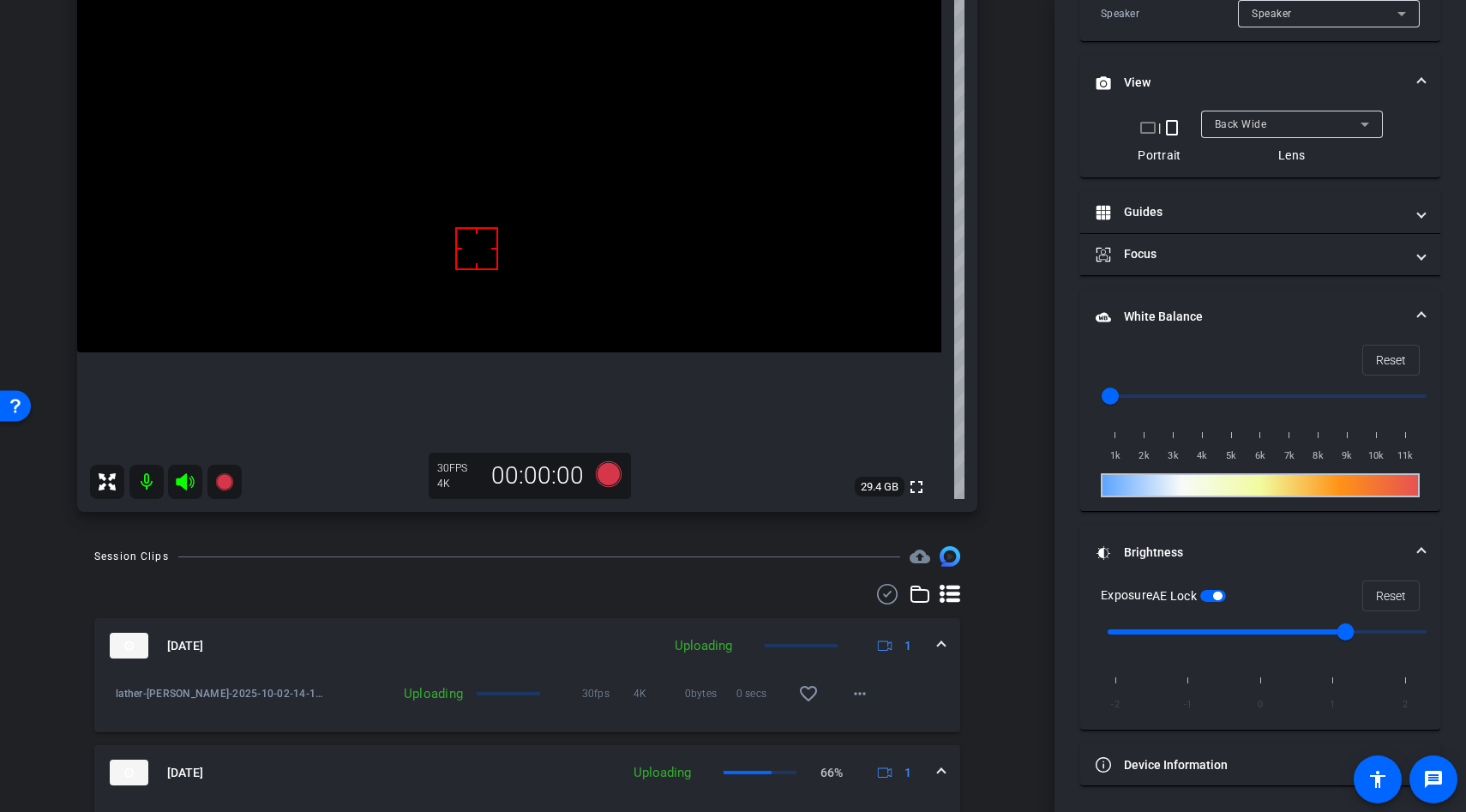
scroll to position [254, 0]
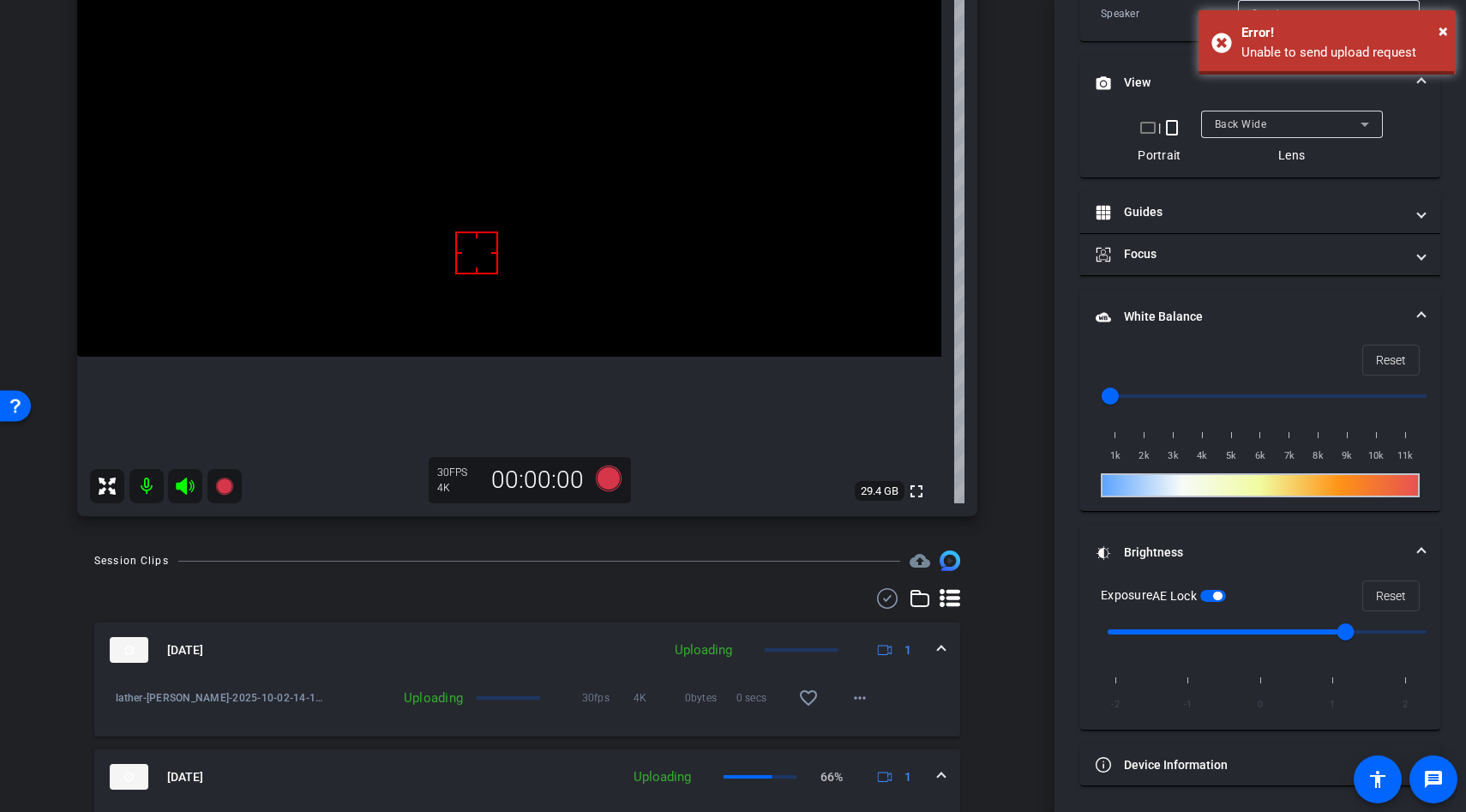
click at [470, 252] on div at bounding box center [476, 252] width 43 height 43
click at [469, 277] on video at bounding box center [509, 141] width 864 height 432
click at [458, 304] on video at bounding box center [509, 141] width 864 height 432
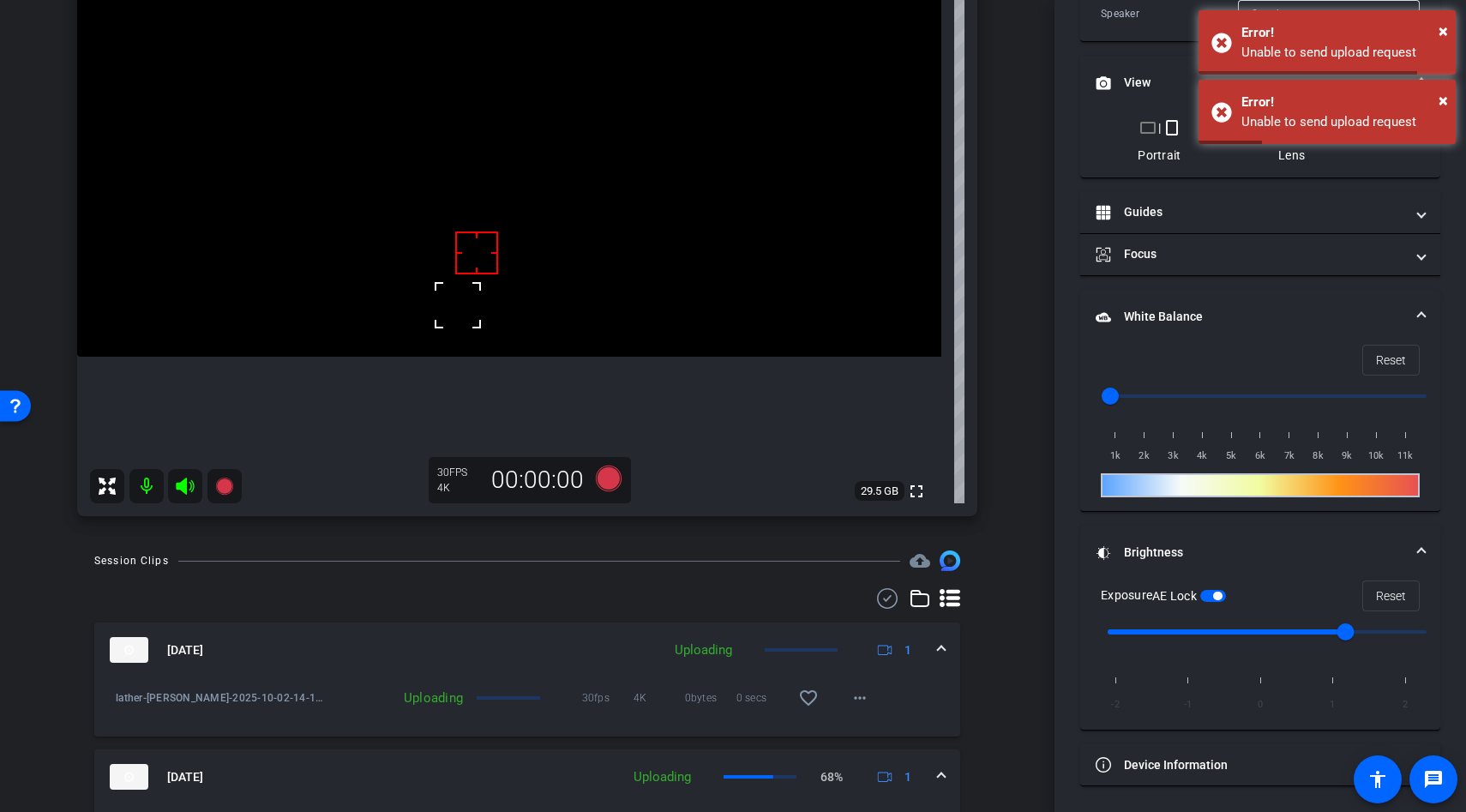
click at [483, 274] on video at bounding box center [509, 141] width 864 height 432
click at [483, 274] on div at bounding box center [483, 275] width 43 height 43
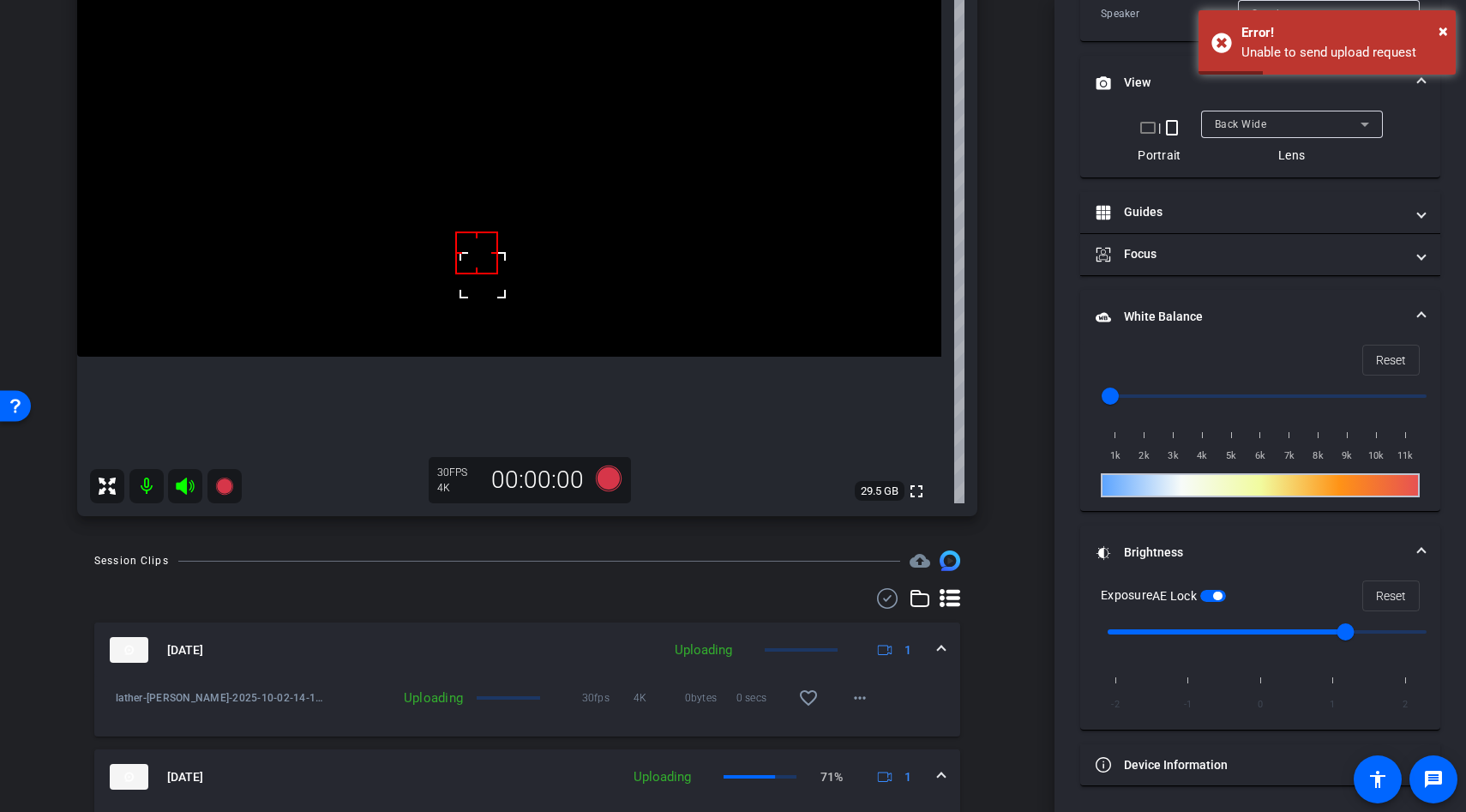
click at [481, 328] on video at bounding box center [509, 141] width 864 height 432
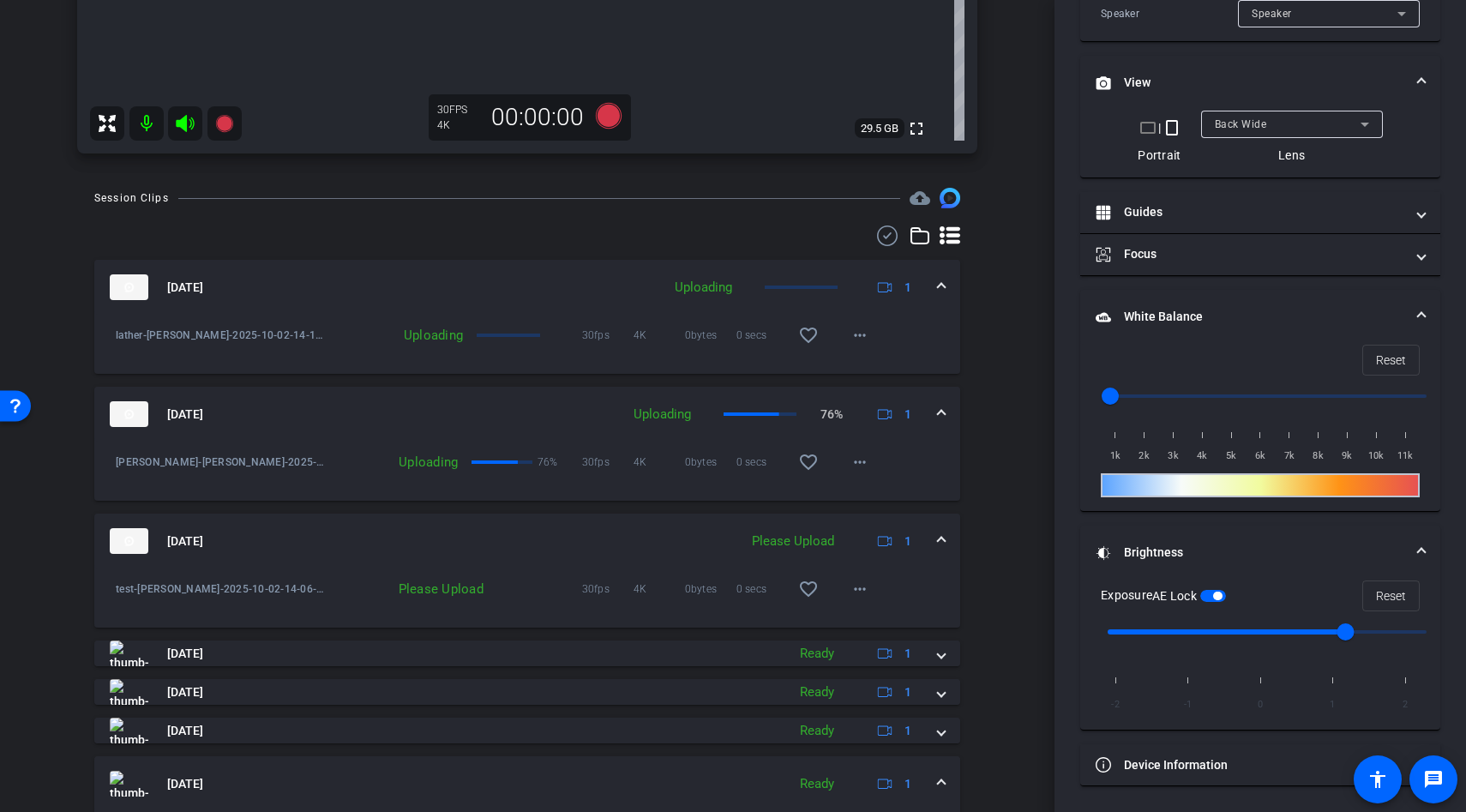
scroll to position [626, 0]
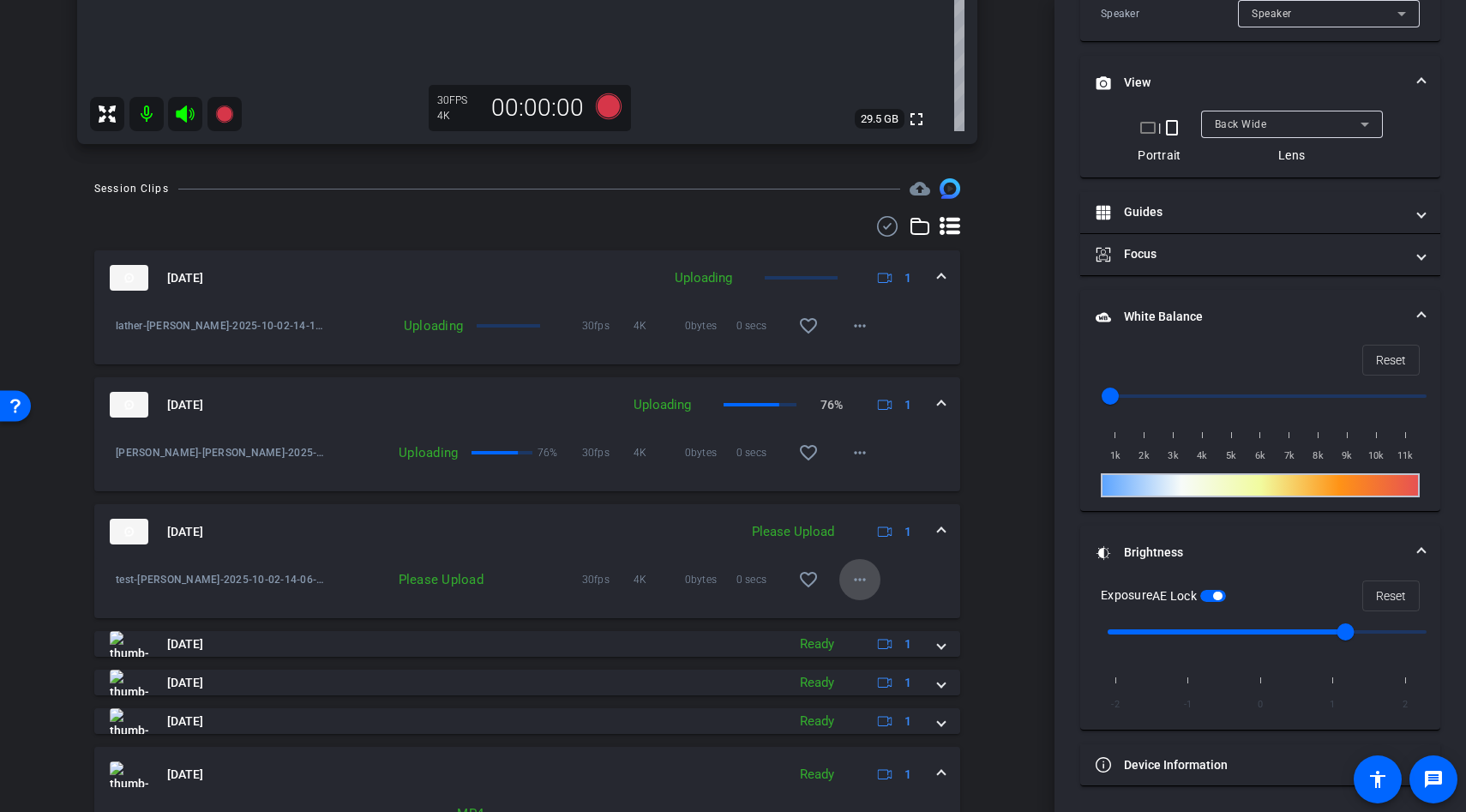
click at [872, 594] on span at bounding box center [860, 579] width 41 height 41
click at [872, 613] on span "Upload" at bounding box center [888, 615] width 69 height 20
click at [858, 453] on mat-icon "more_horiz" at bounding box center [860, 452] width 20 height 20
click at [926, 454] on div at bounding box center [733, 406] width 1466 height 812
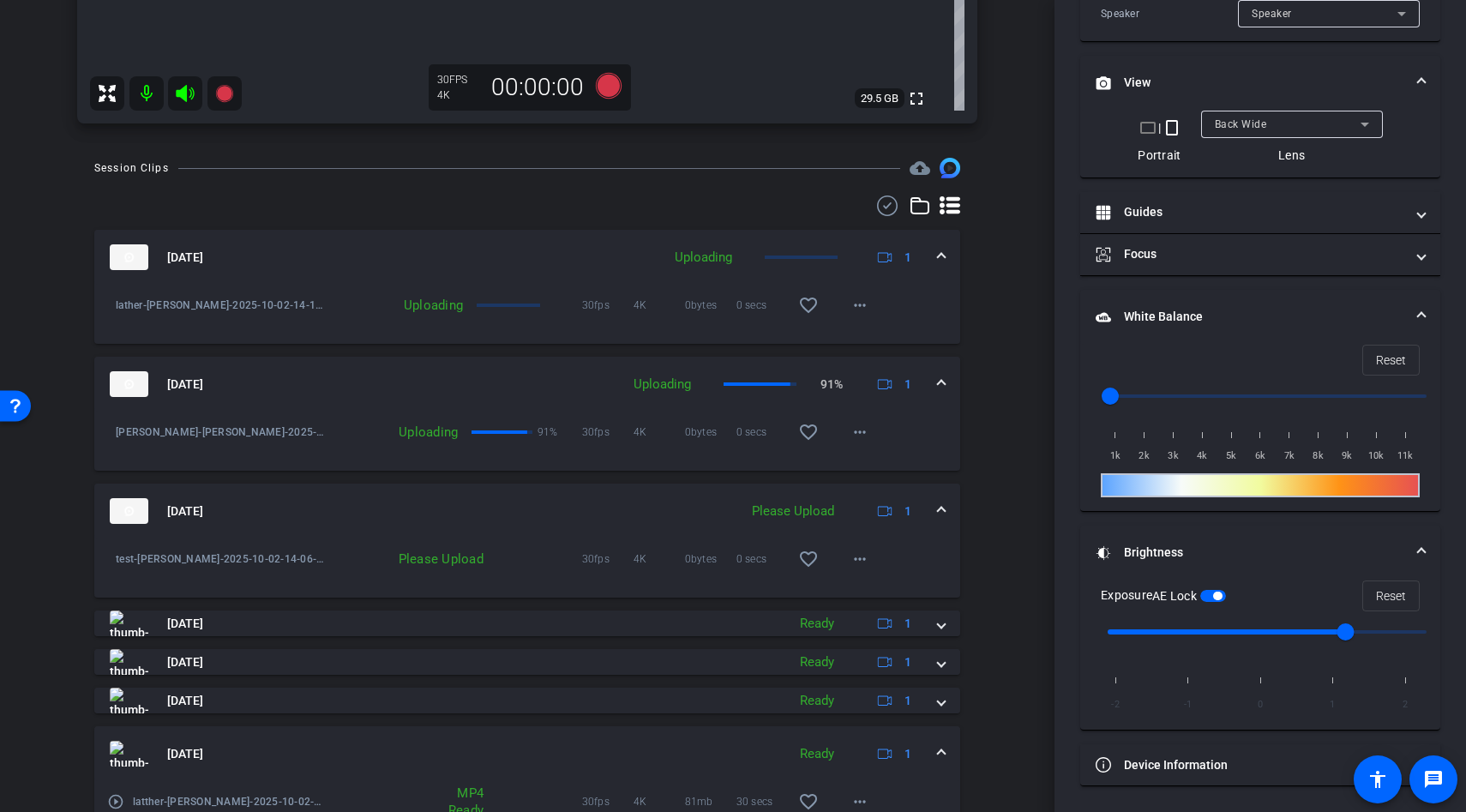
scroll to position [649, 0]
click at [853, 430] on mat-icon "more_horiz" at bounding box center [860, 430] width 20 height 20
click at [975, 421] on div at bounding box center [733, 406] width 1466 height 812
click at [856, 439] on mat-icon "more_horiz" at bounding box center [860, 430] width 20 height 20
click at [951, 411] on div at bounding box center [733, 406] width 1466 height 812
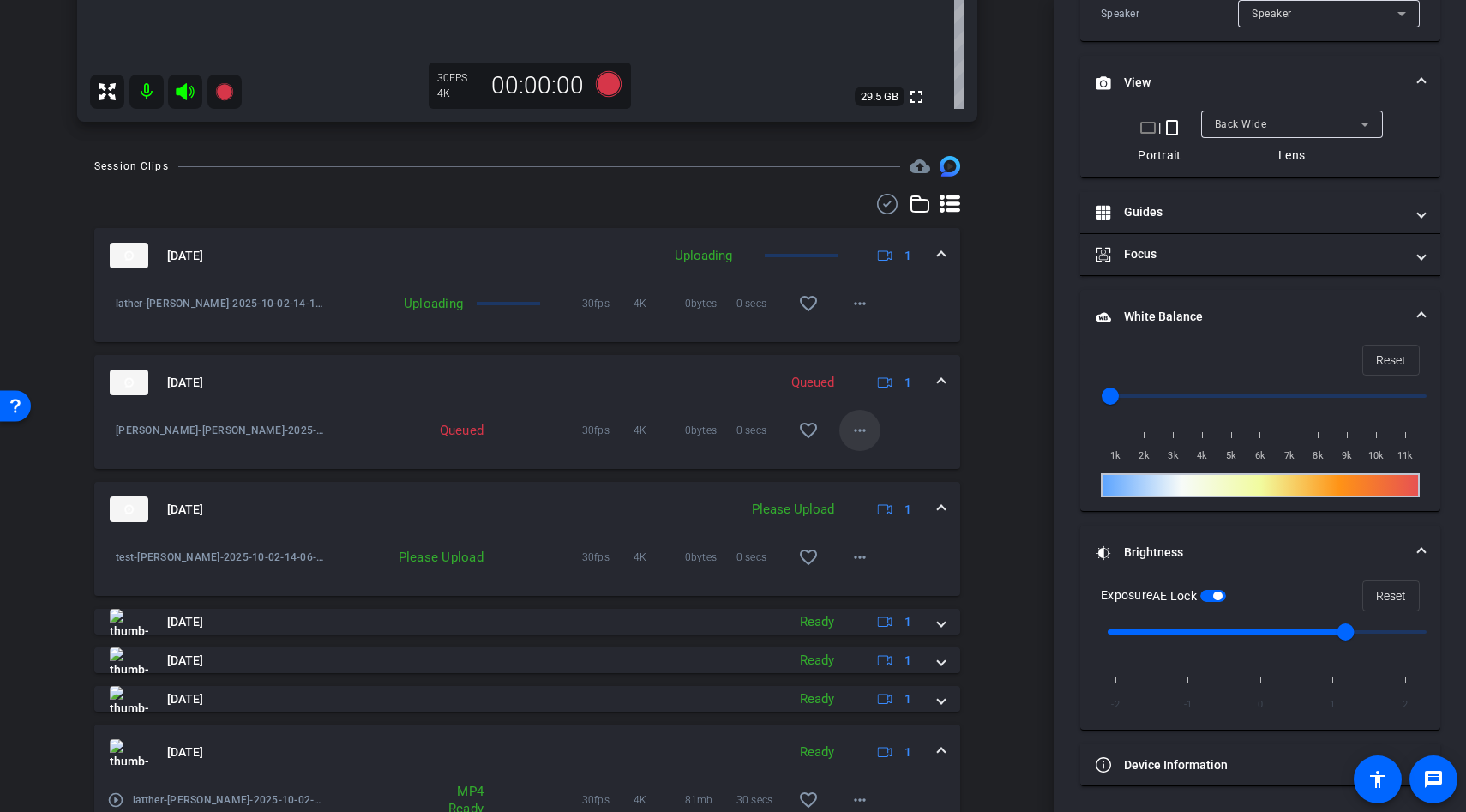
click at [861, 427] on mat-icon "more_horiz" at bounding box center [860, 430] width 20 height 20
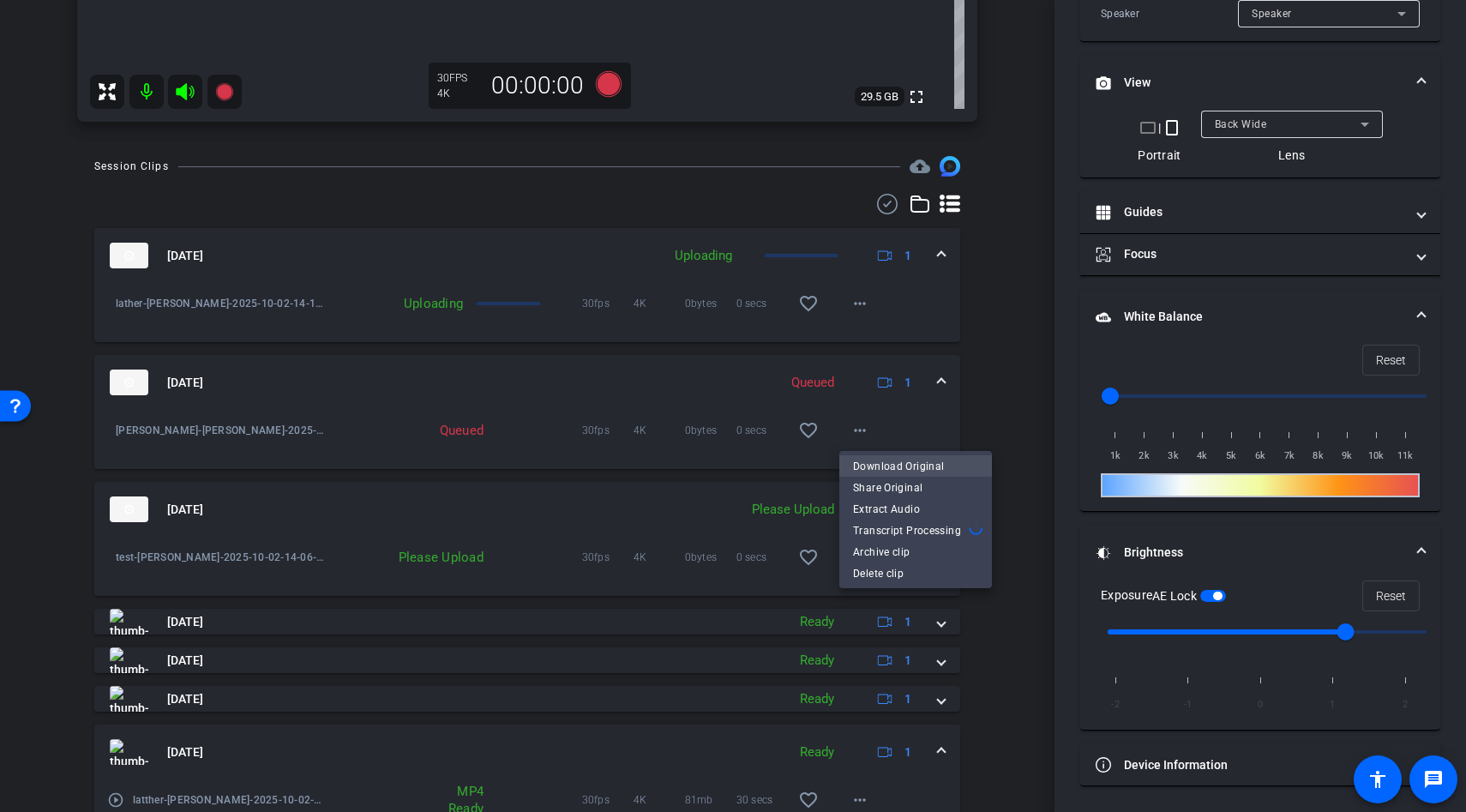
click at [912, 463] on span "Download Original" at bounding box center [916, 466] width 125 height 20
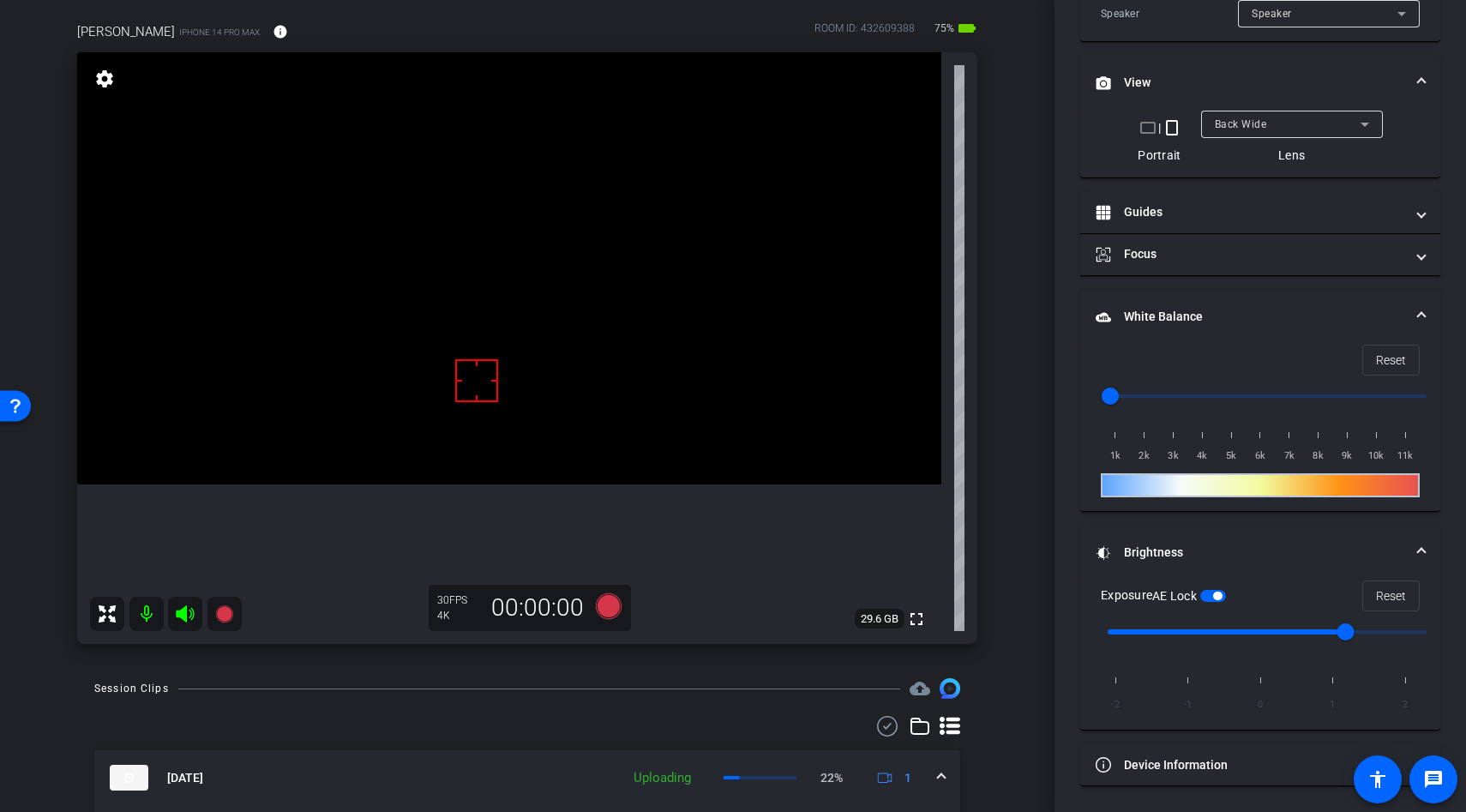
scroll to position [127, 0]
click at [525, 358] on video at bounding box center [509, 268] width 864 height 432
click at [539, 410] on video at bounding box center [509, 268] width 864 height 432
click at [471, 417] on video at bounding box center [509, 268] width 864 height 432
click at [455, 359] on div at bounding box center [476, 380] width 43 height 43
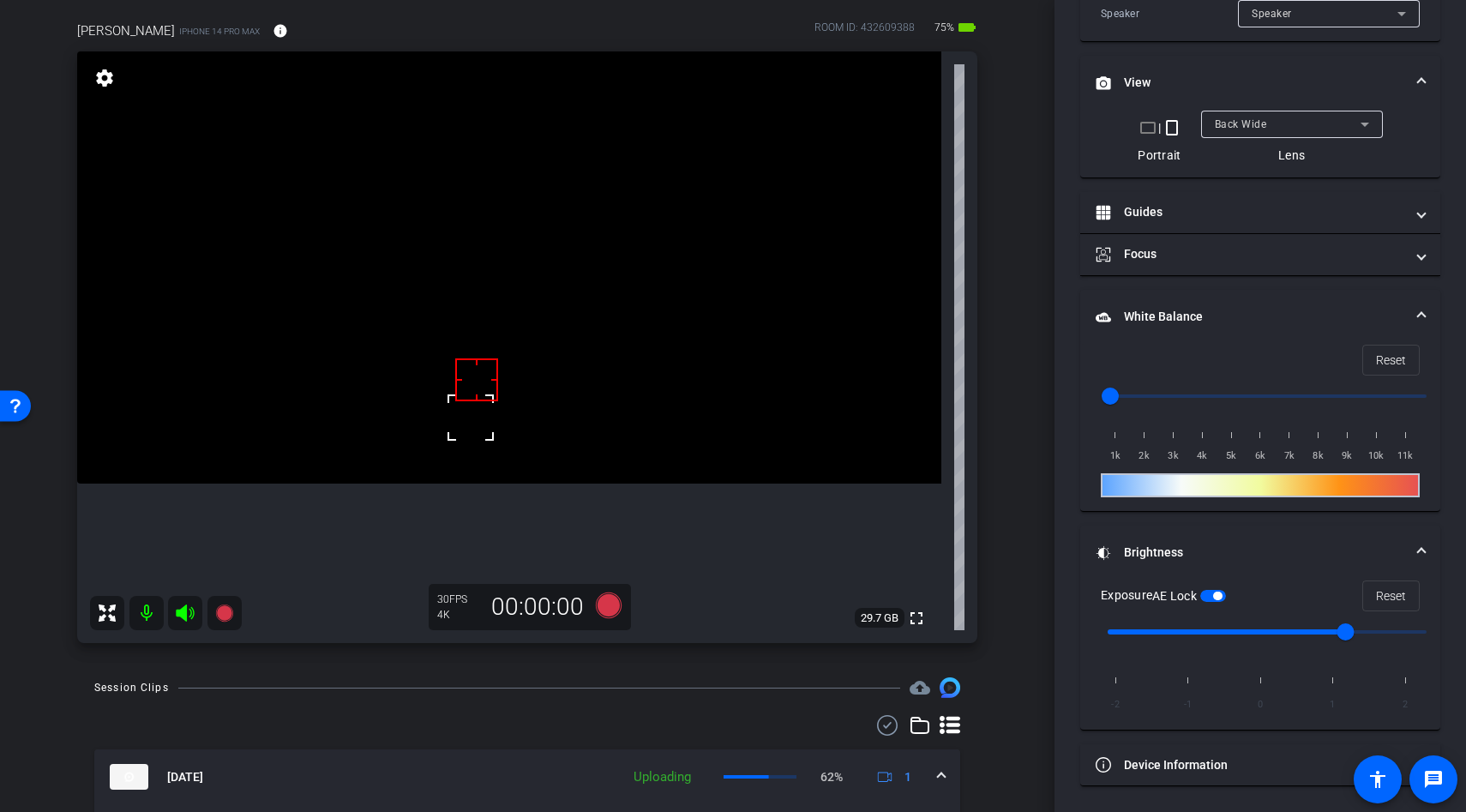
click at [447, 424] on video at bounding box center [509, 268] width 864 height 432
click at [1214, 597] on span "button" at bounding box center [1213, 596] width 25 height 12
click at [1216, 595] on span "button" at bounding box center [1213, 596] width 25 height 12
click at [602, 611] on icon at bounding box center [608, 605] width 25 height 25
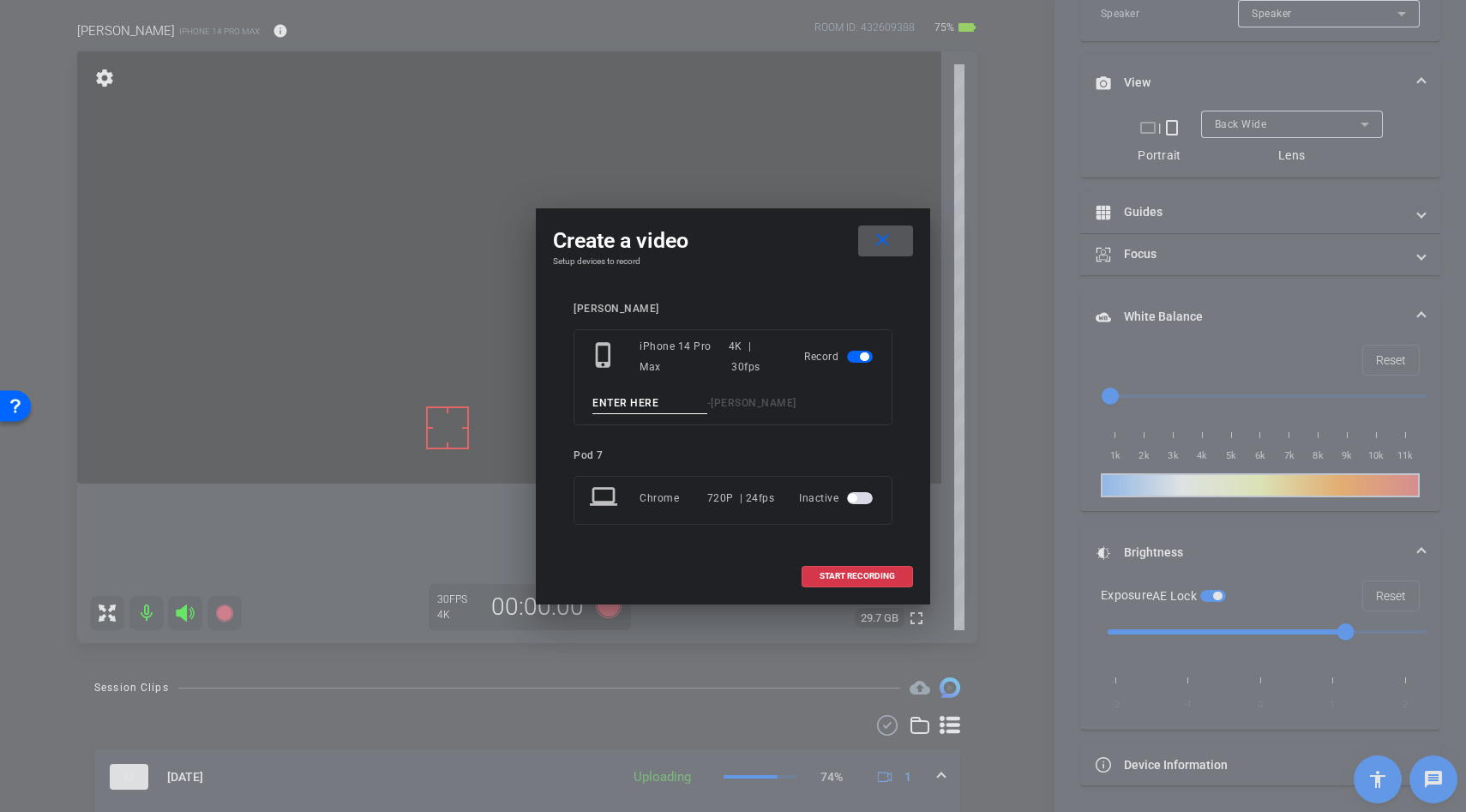
click at [620, 408] on input at bounding box center [650, 403] width 115 height 21
type input "lather"
click at [880, 576] on span "START RECORDING" at bounding box center [858, 576] width 76 height 9
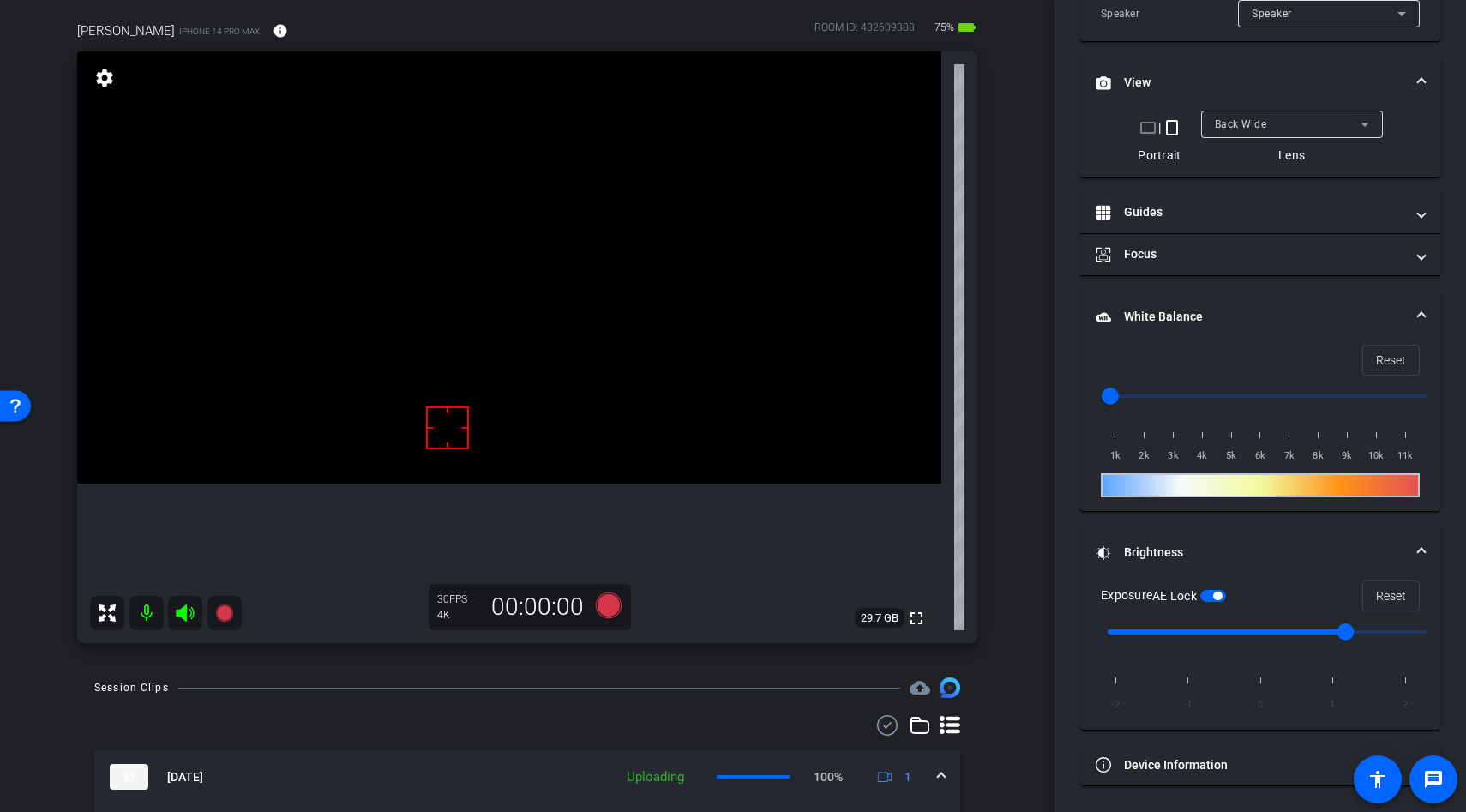
scroll to position [497, 0]
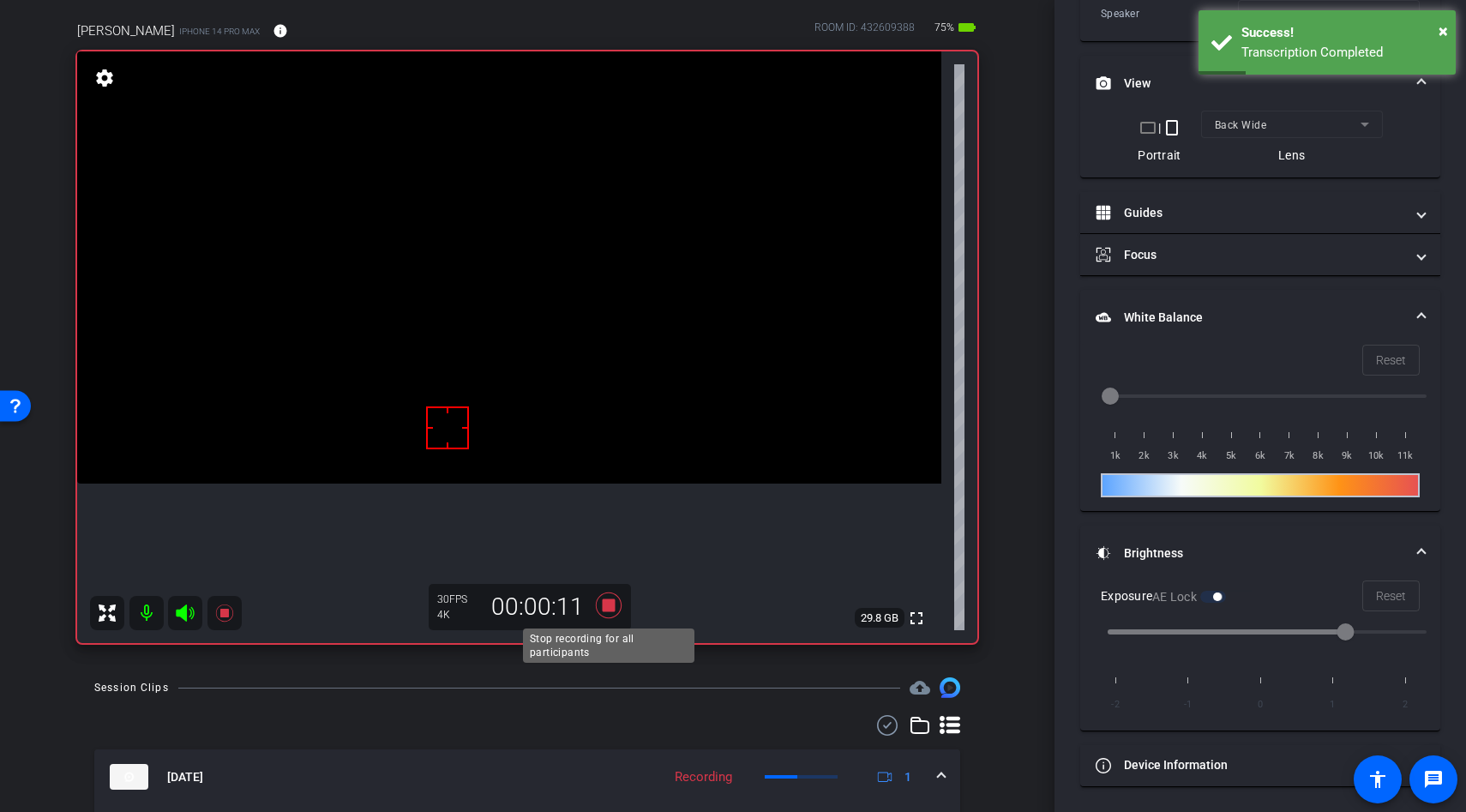
click at [615, 605] on icon at bounding box center [608, 605] width 41 height 31
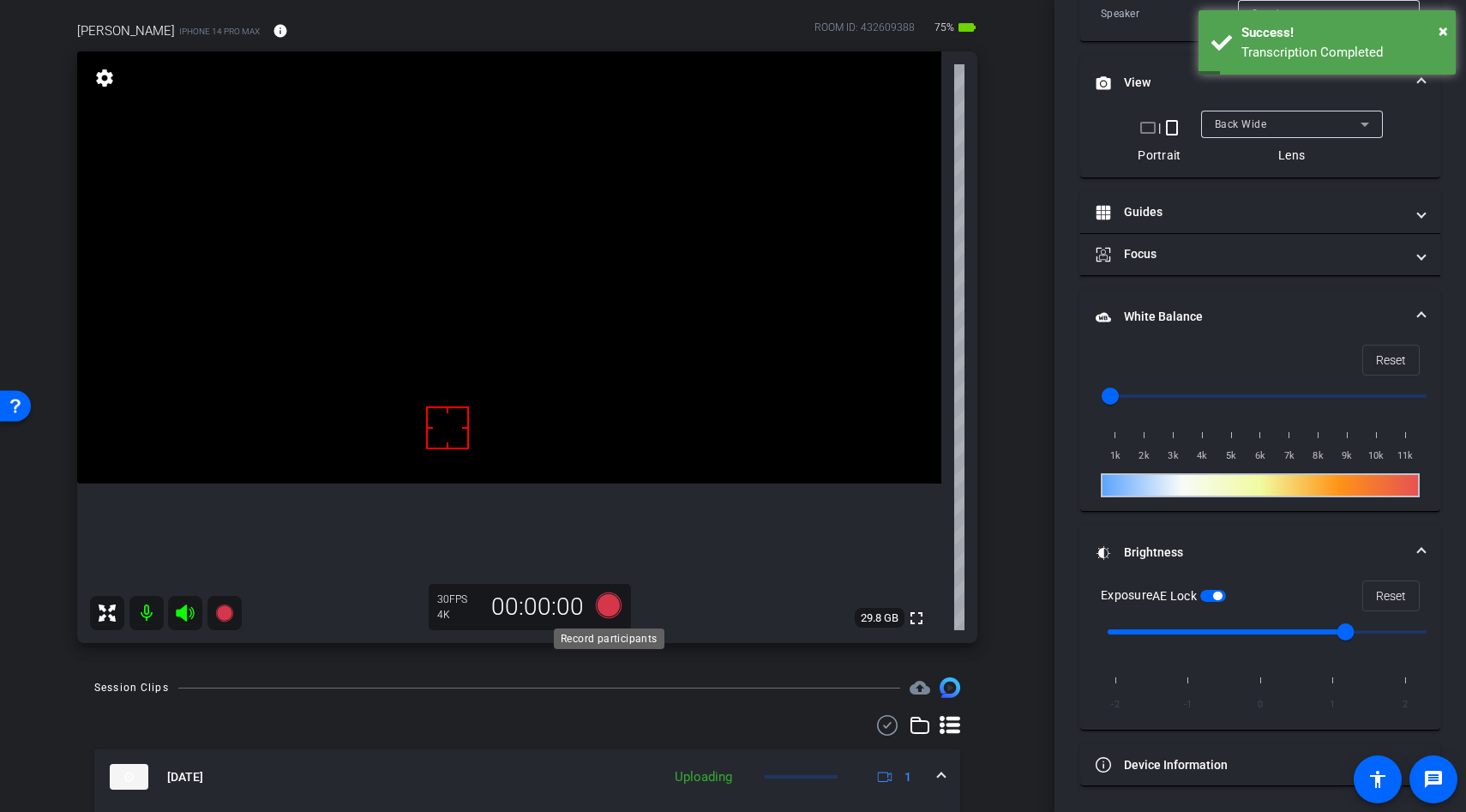
scroll to position [478, 0]
click at [615, 603] on icon at bounding box center [608, 605] width 25 height 25
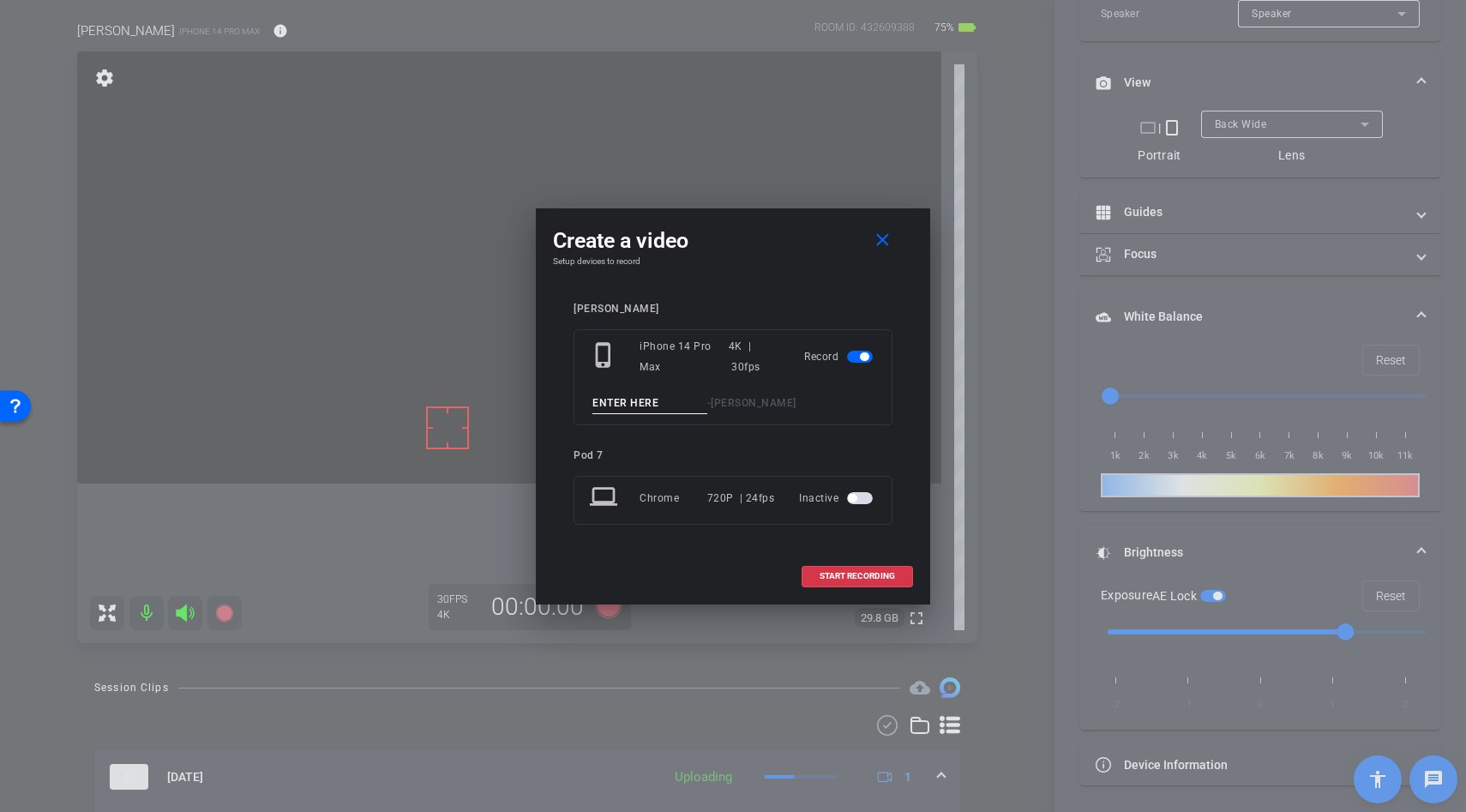
click at [644, 410] on input at bounding box center [650, 403] width 115 height 21
type input "lather"
click at [824, 566] on span at bounding box center [857, 576] width 110 height 41
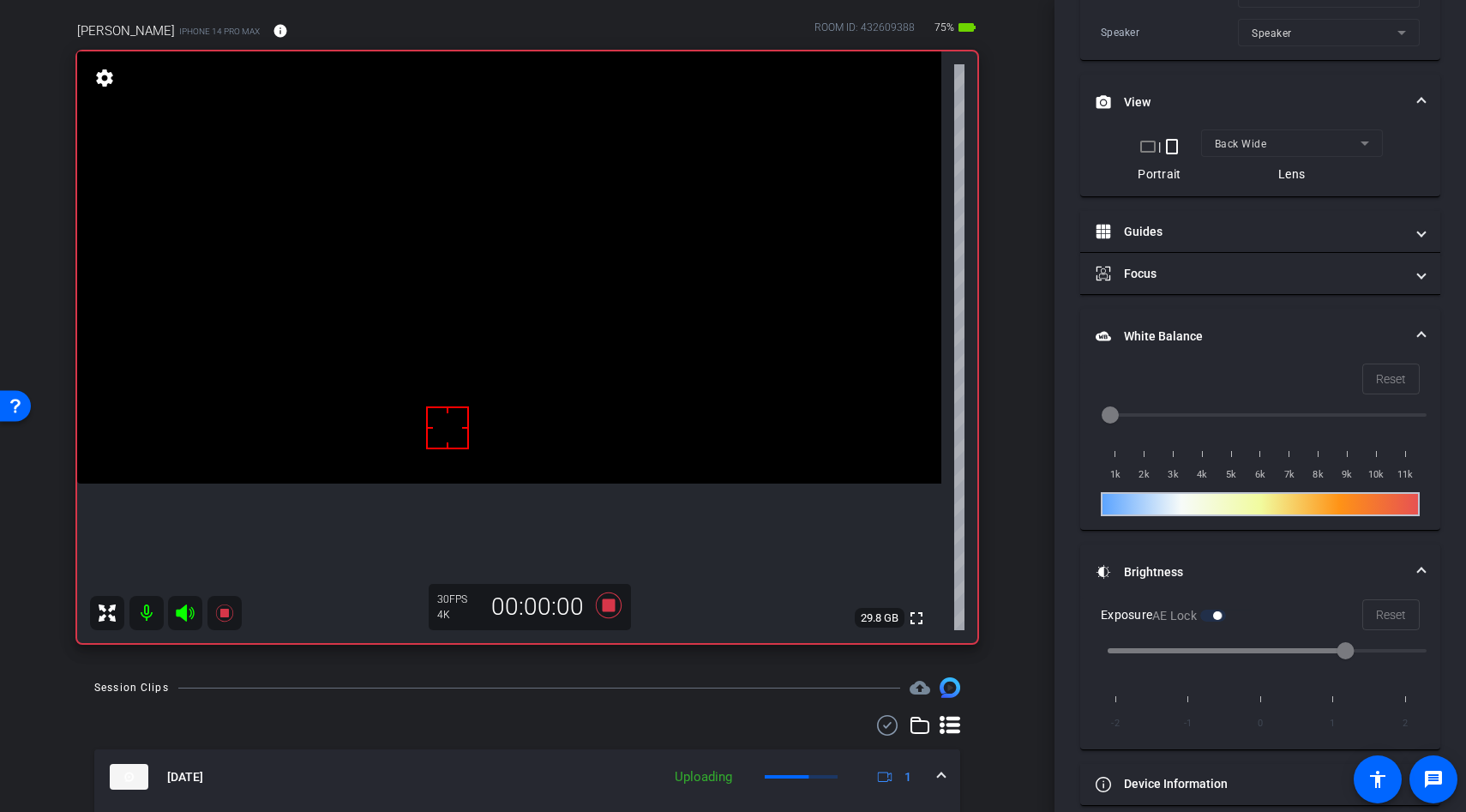
scroll to position [497, 0]
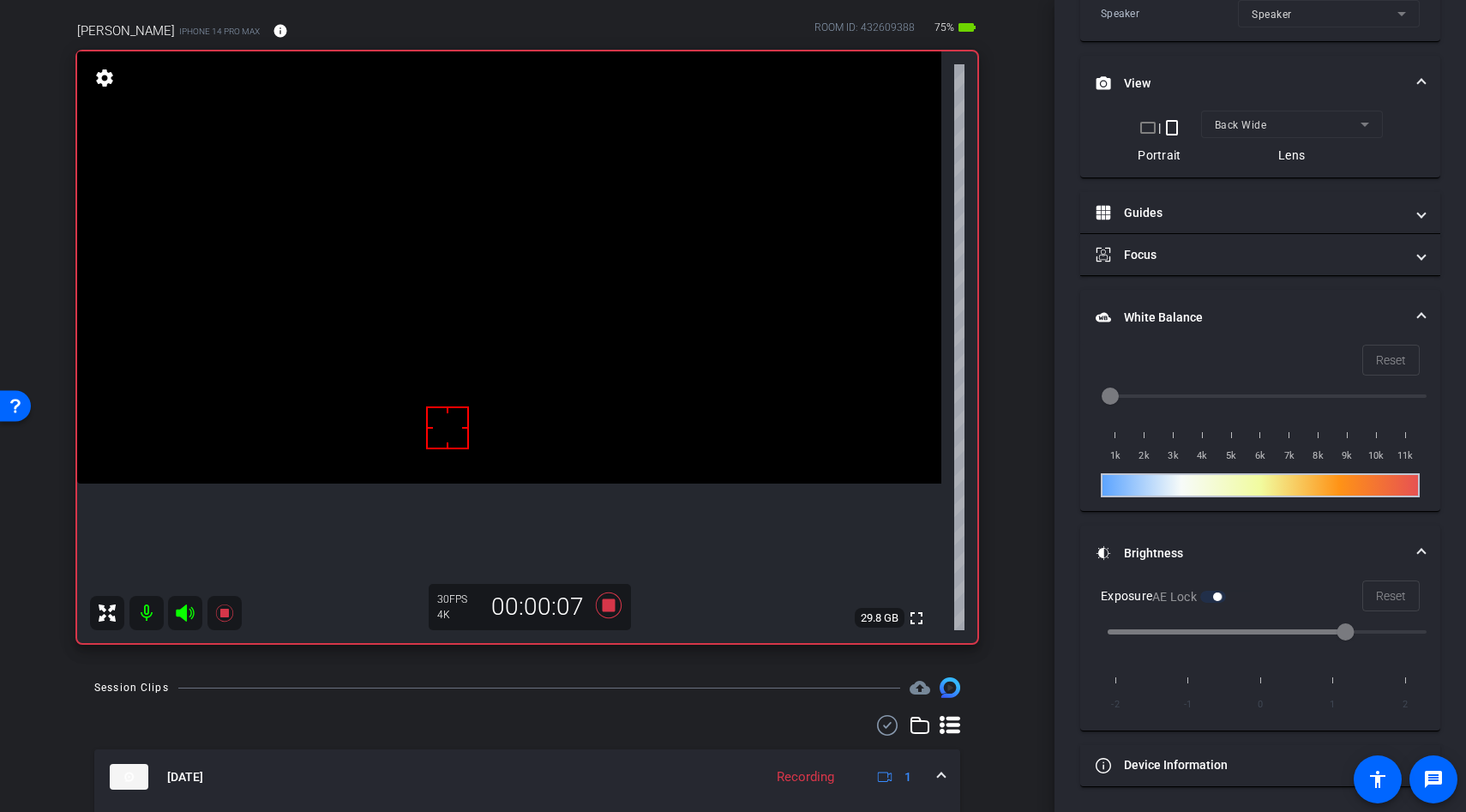
click at [454, 442] on div at bounding box center [447, 427] width 43 height 43
click at [473, 433] on video at bounding box center [509, 268] width 864 height 432
click at [500, 367] on video at bounding box center [509, 268] width 864 height 432
click at [500, 367] on div at bounding box center [499, 366] width 43 height 43
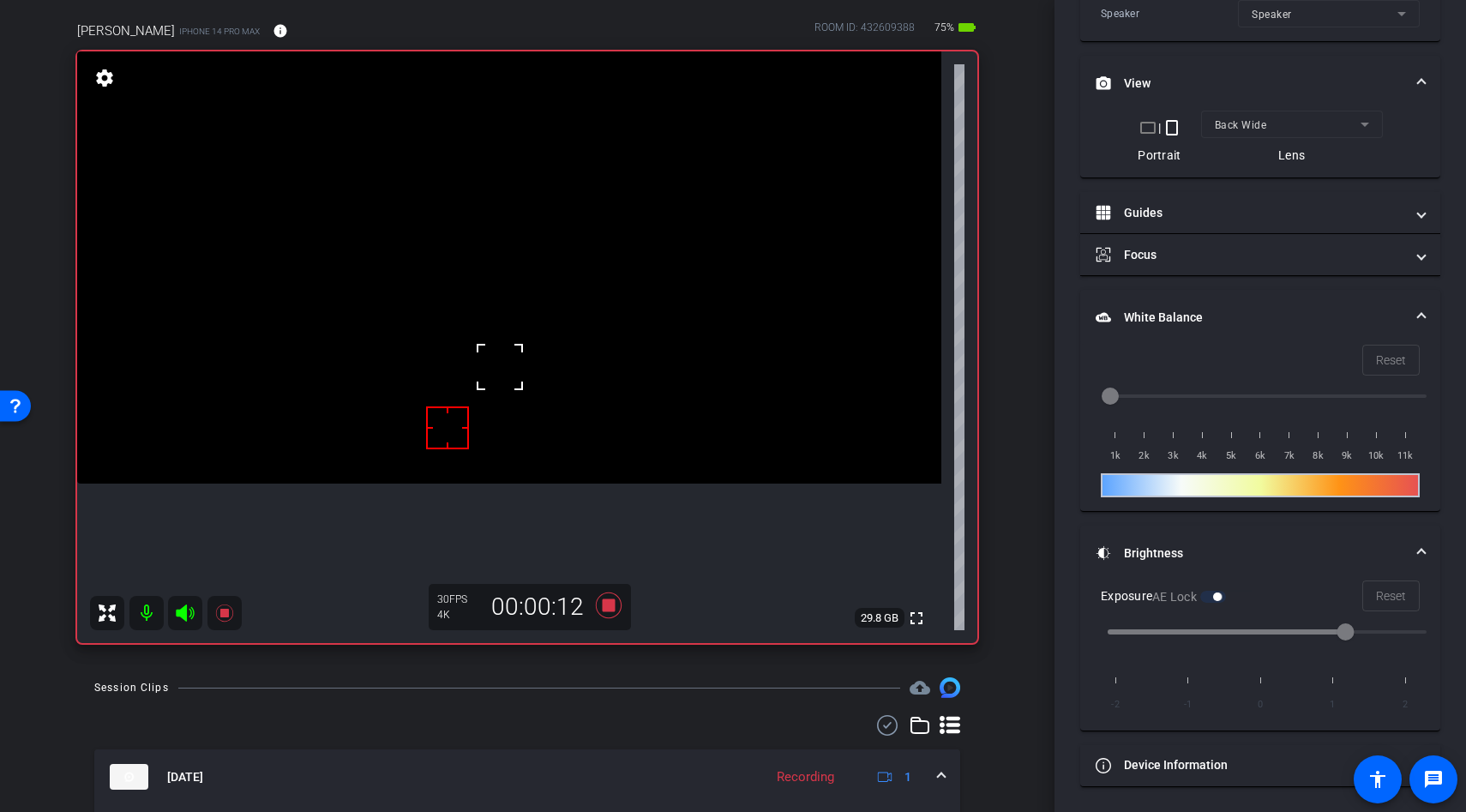
click at [493, 386] on div at bounding box center [499, 366] width 43 height 43
click at [503, 350] on video at bounding box center [509, 268] width 864 height 432
click at [503, 350] on div at bounding box center [499, 366] width 43 height 43
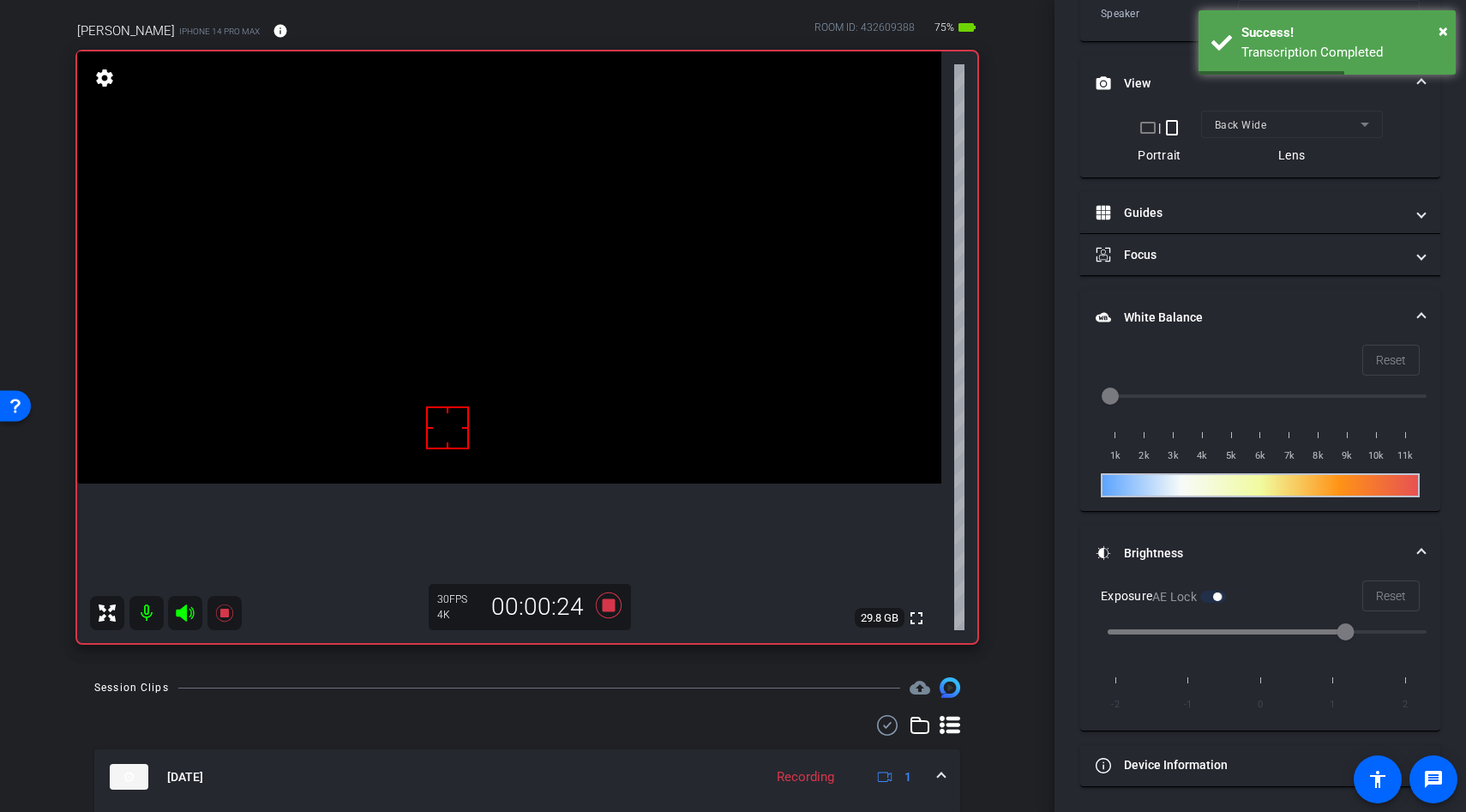
click at [503, 350] on video at bounding box center [509, 268] width 864 height 432
click at [524, 326] on video at bounding box center [509, 268] width 864 height 432
click at [524, 326] on div at bounding box center [524, 325] width 43 height 43
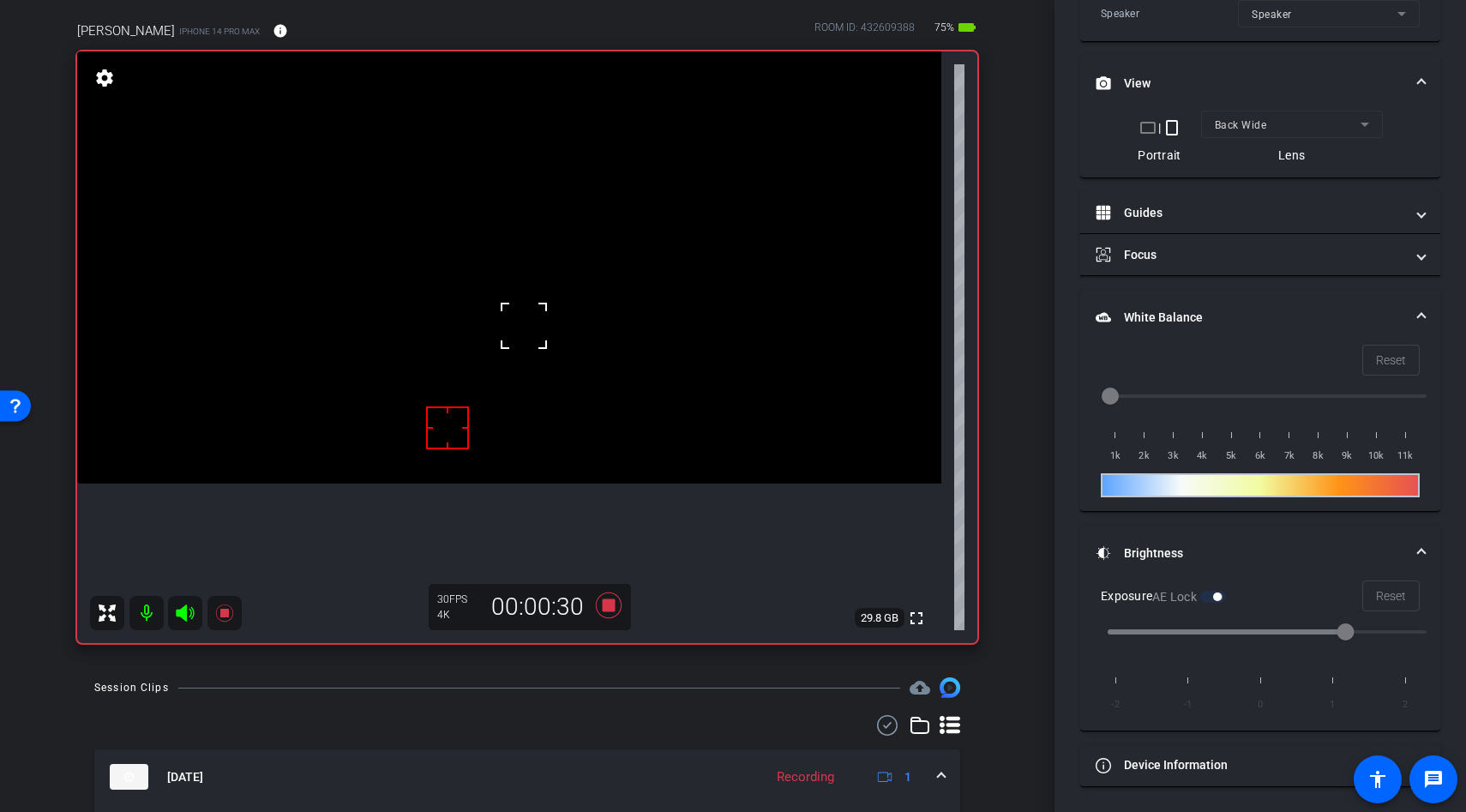
click at [513, 343] on div at bounding box center [524, 325] width 43 height 43
click at [513, 358] on video at bounding box center [509, 268] width 864 height 432
click at [521, 351] on div at bounding box center [513, 357] width 43 height 43
click at [613, 606] on icon at bounding box center [608, 605] width 25 height 25
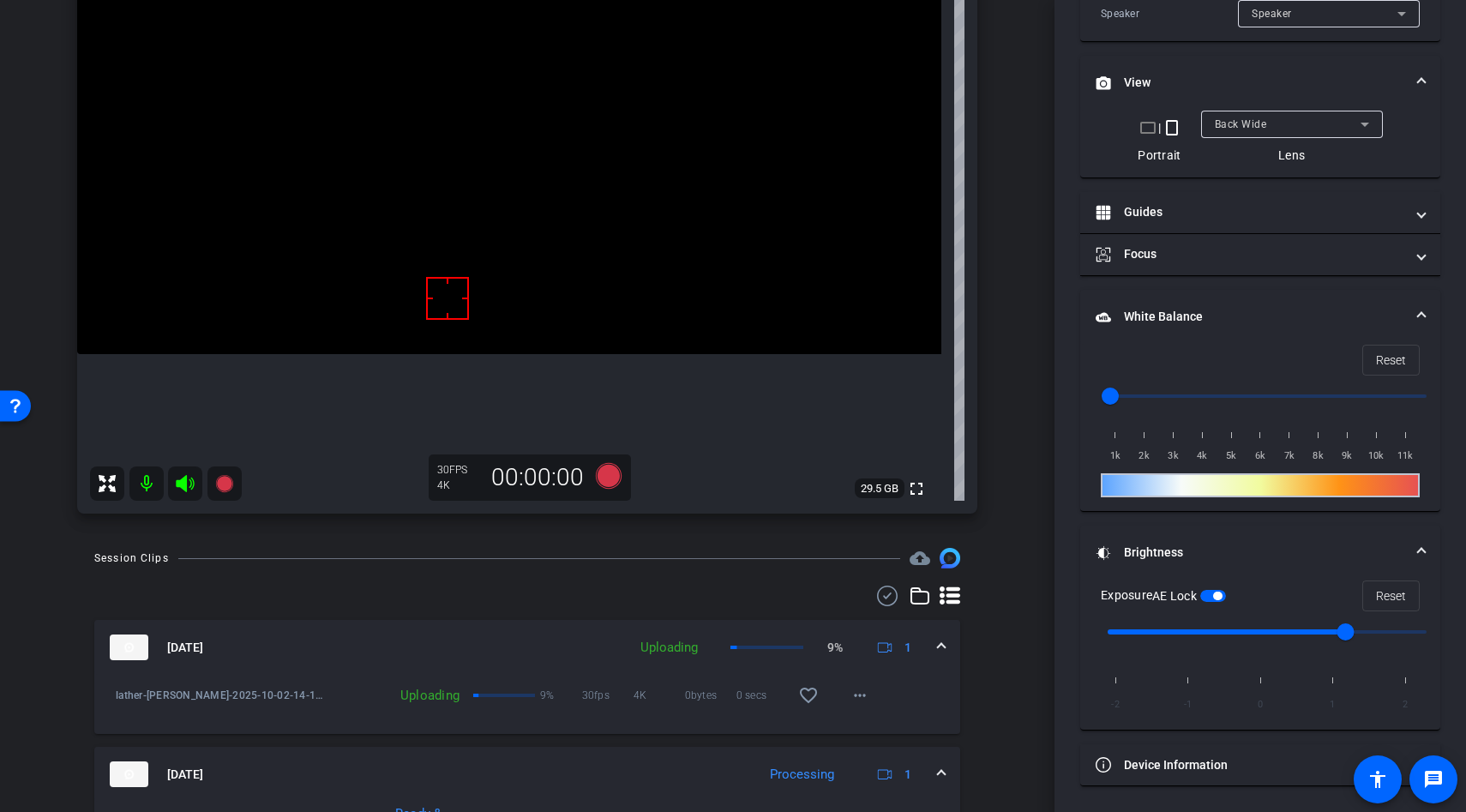
scroll to position [102, 0]
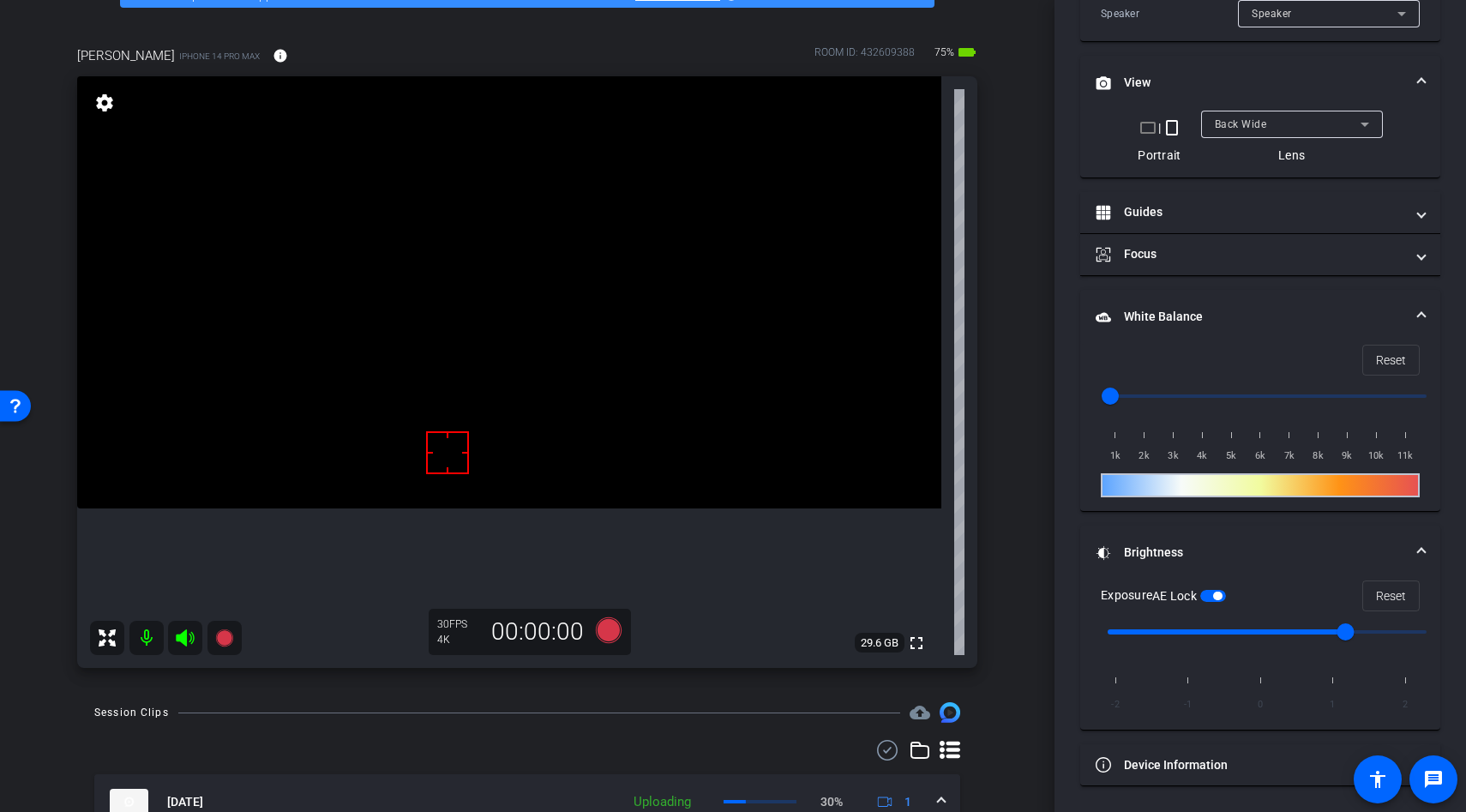
click at [1219, 595] on span "button" at bounding box center [1217, 596] width 9 height 9
click at [548, 417] on video at bounding box center [509, 293] width 864 height 432
click at [584, 439] on video at bounding box center [509, 293] width 864 height 432
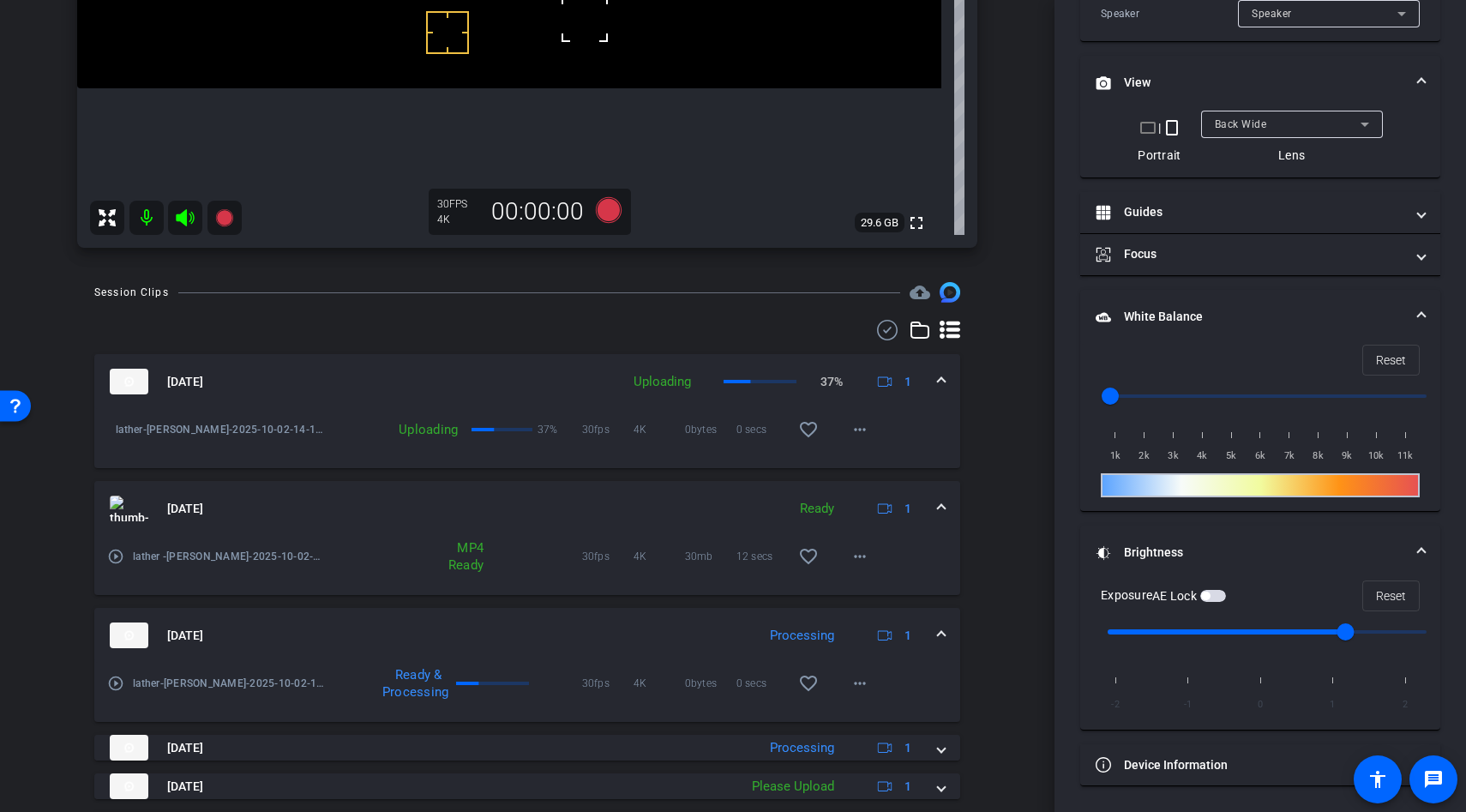
scroll to position [565, 0]
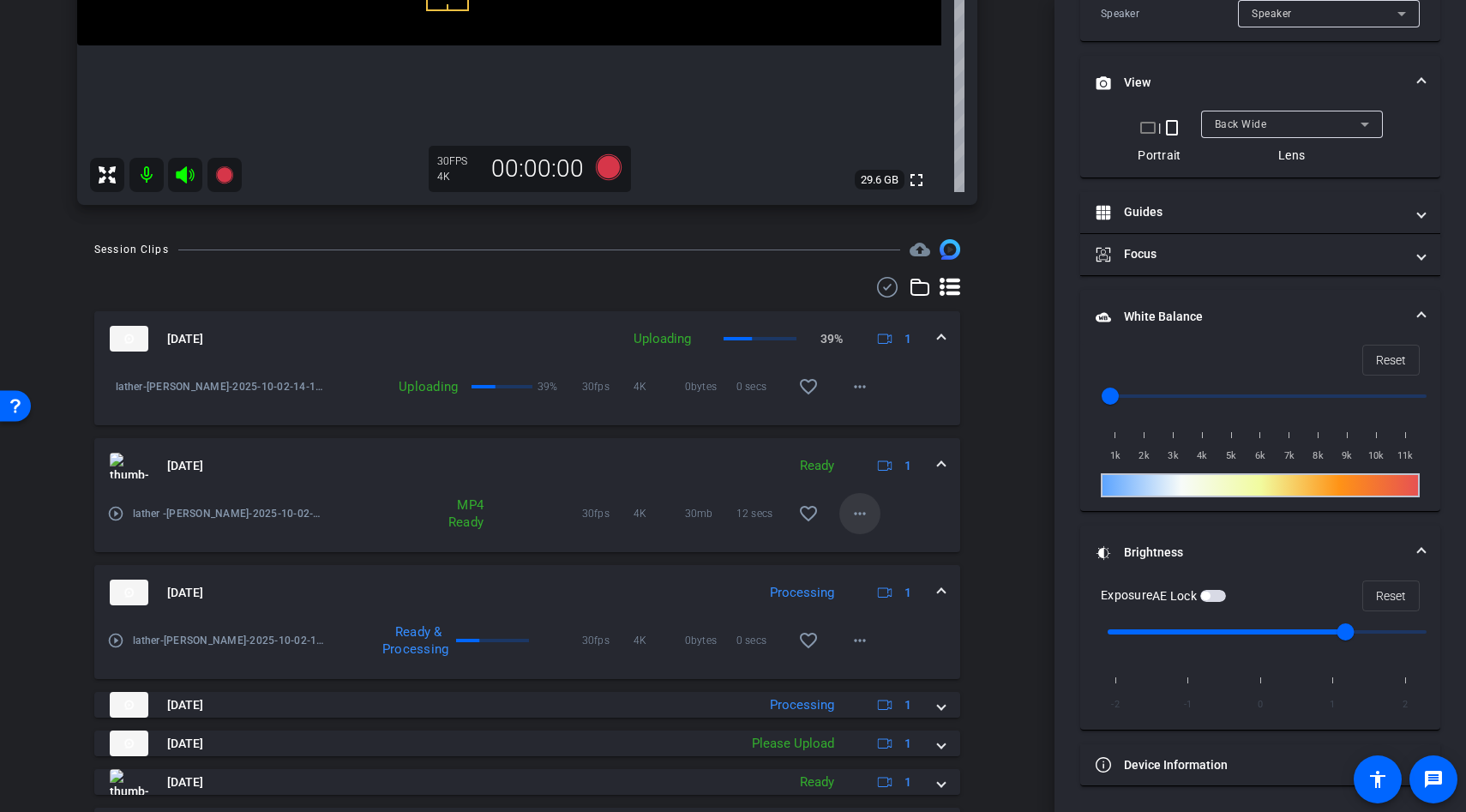
click at [848, 510] on span at bounding box center [860, 513] width 41 height 41
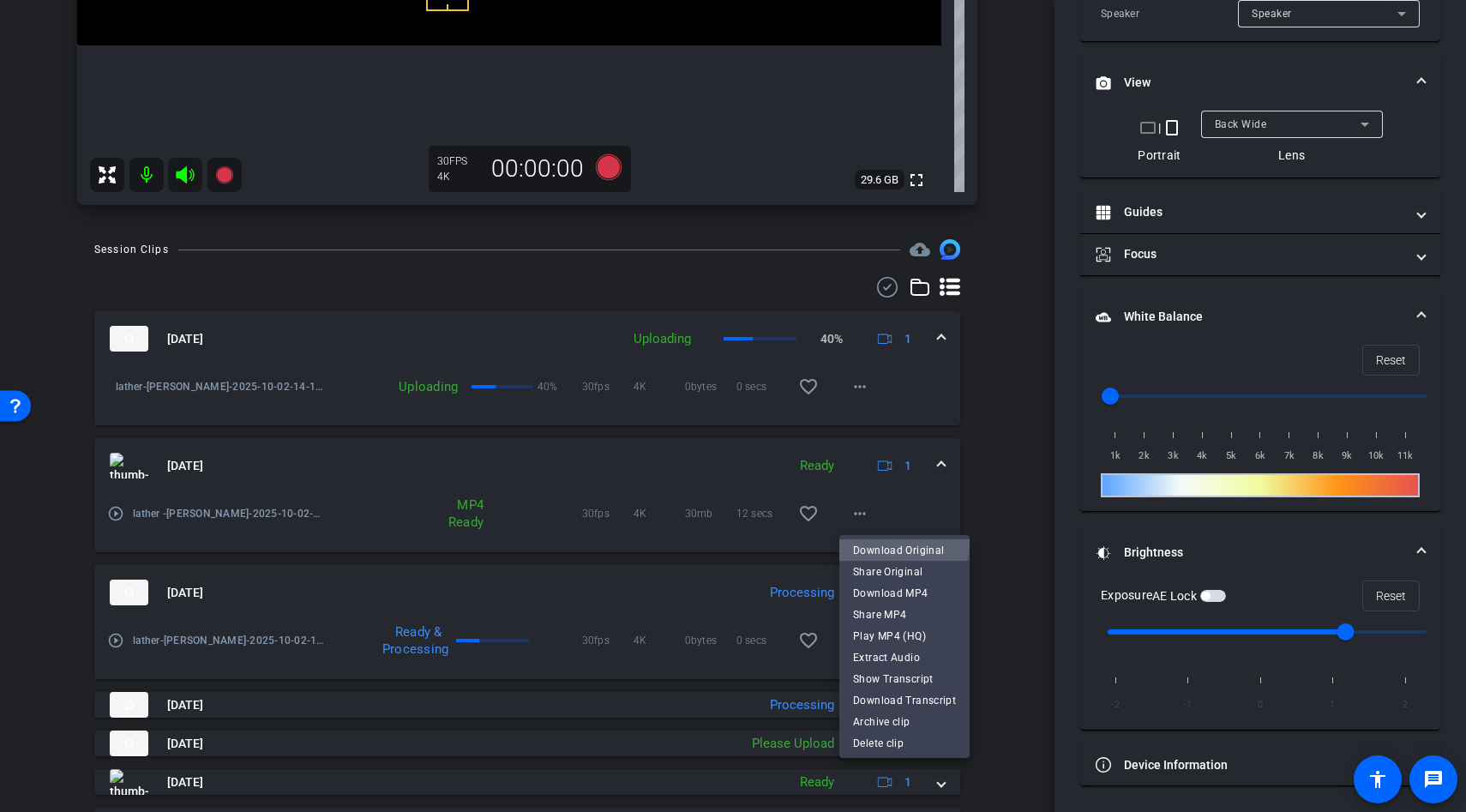
click at [868, 540] on button "Download Original" at bounding box center [904, 550] width 130 height 21
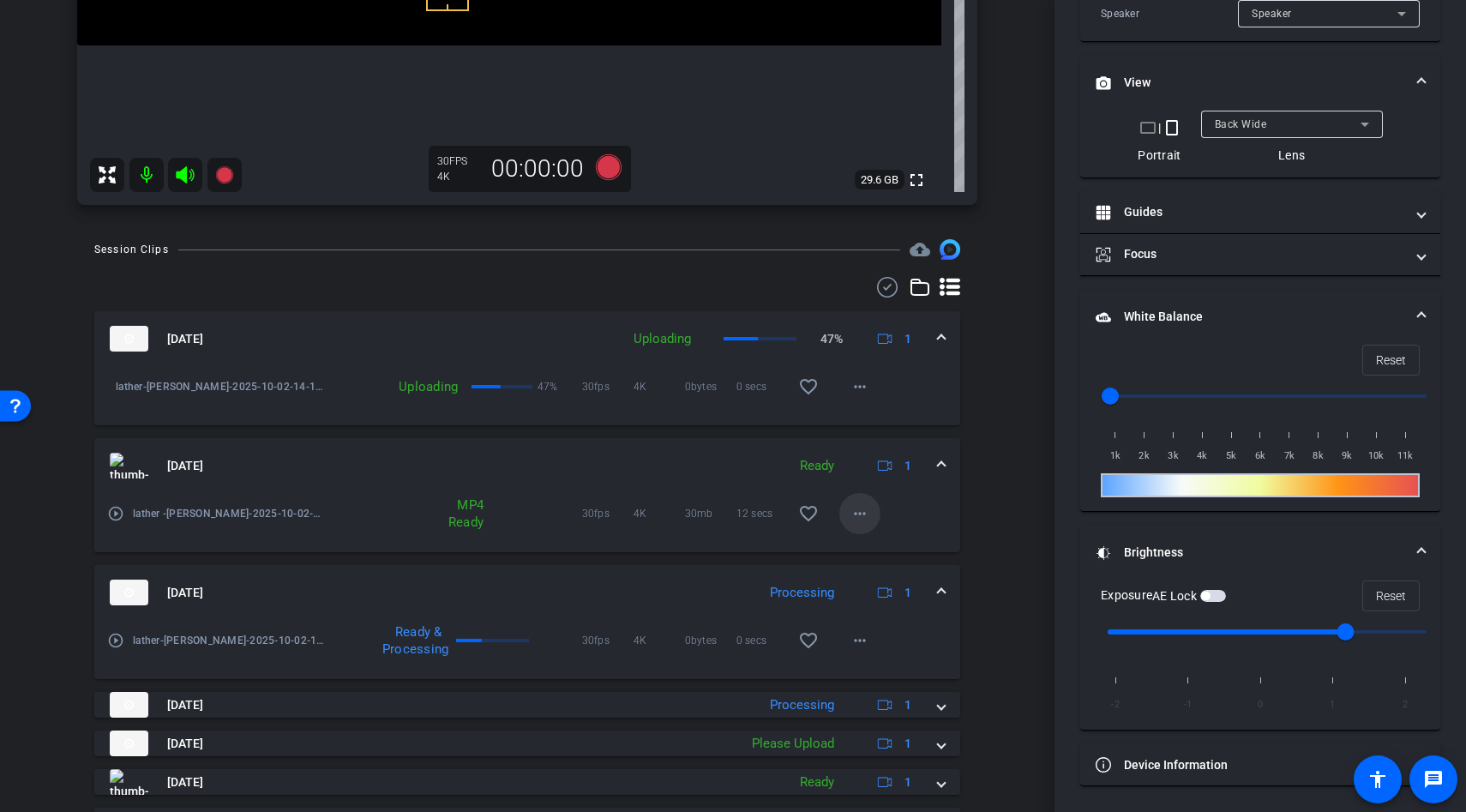
click at [862, 518] on mat-icon "more_horiz" at bounding box center [860, 513] width 20 height 20
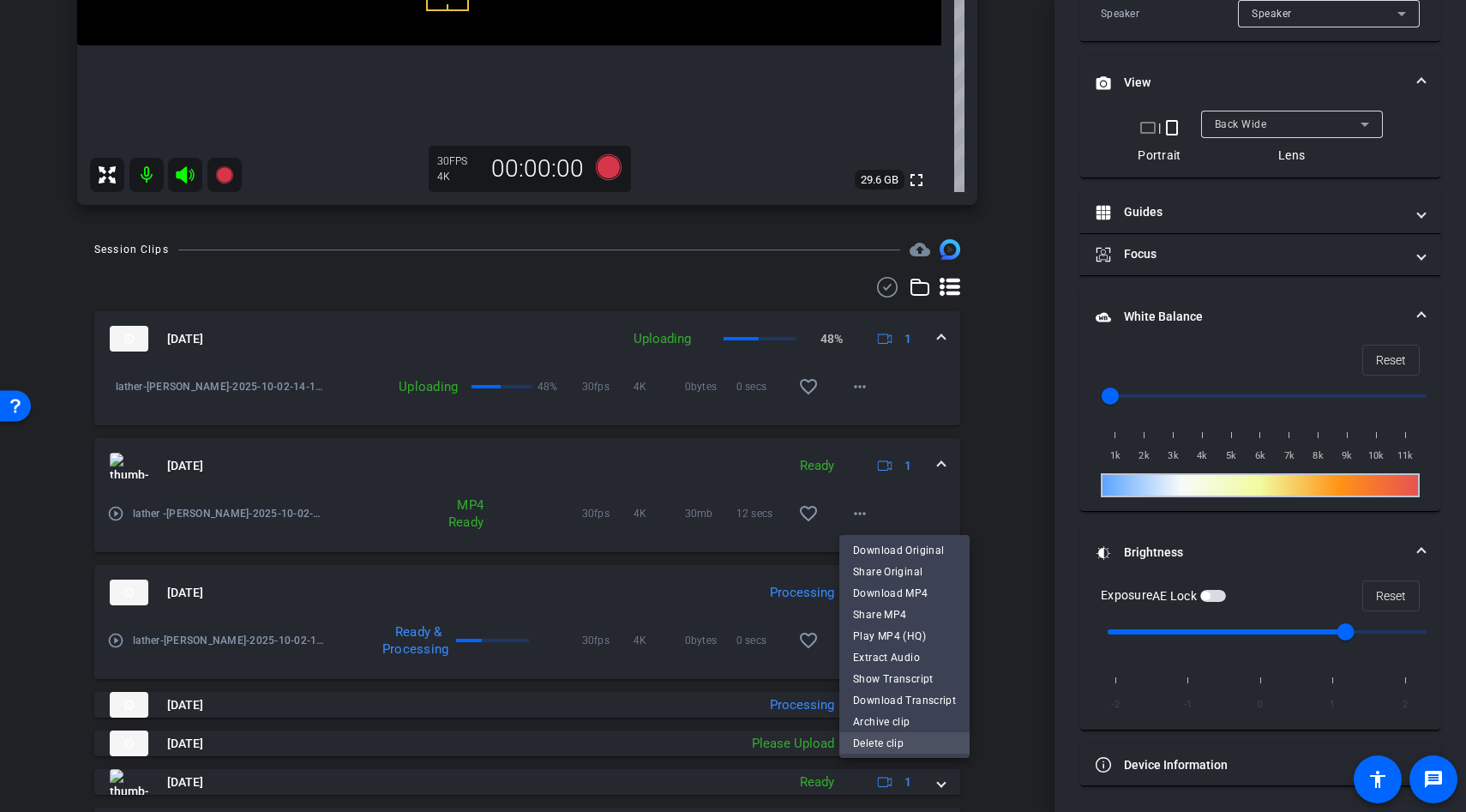
click at [894, 746] on span "Delete clip" at bounding box center [904, 742] width 103 height 20
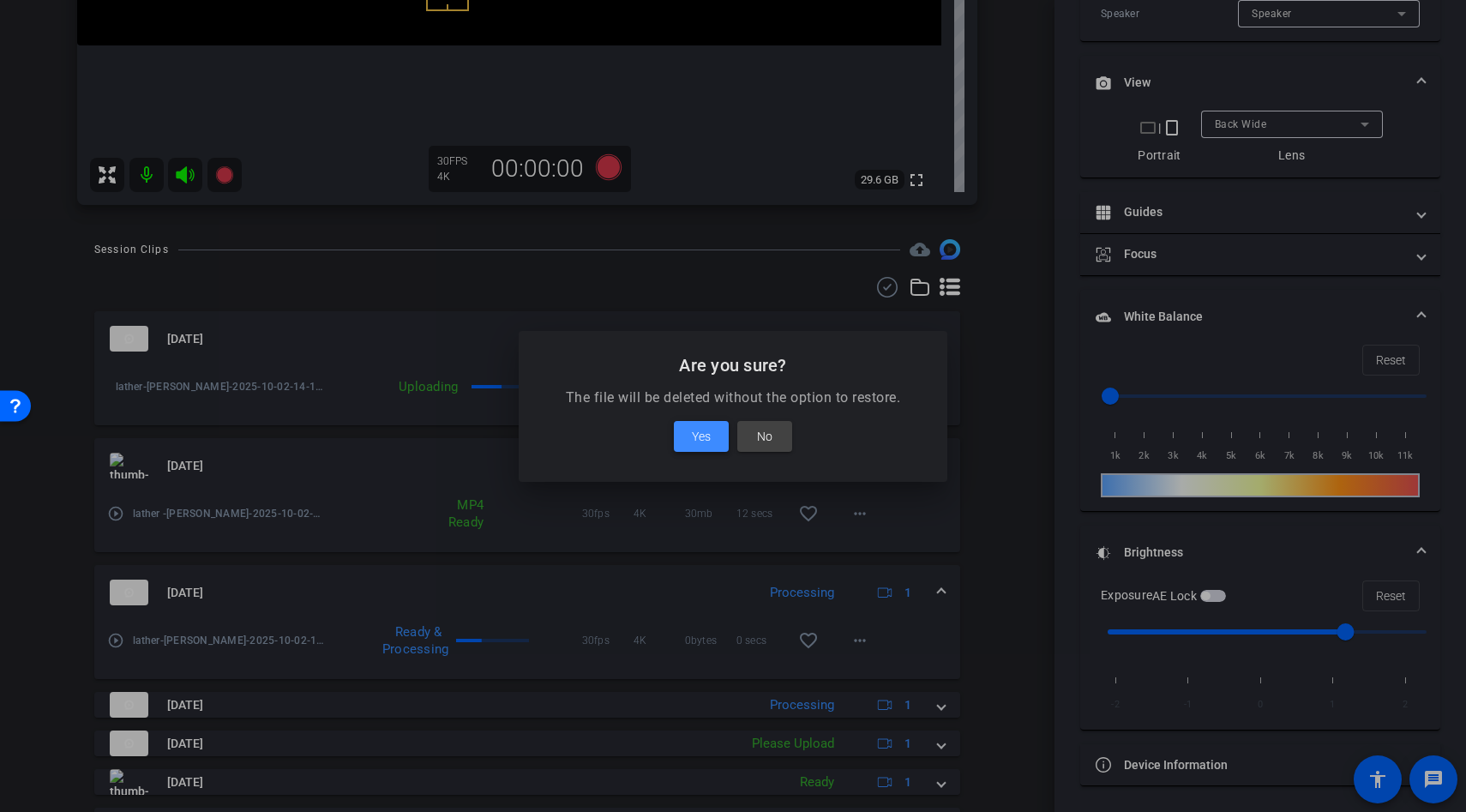
click at [711, 431] on span at bounding box center [701, 436] width 54 height 41
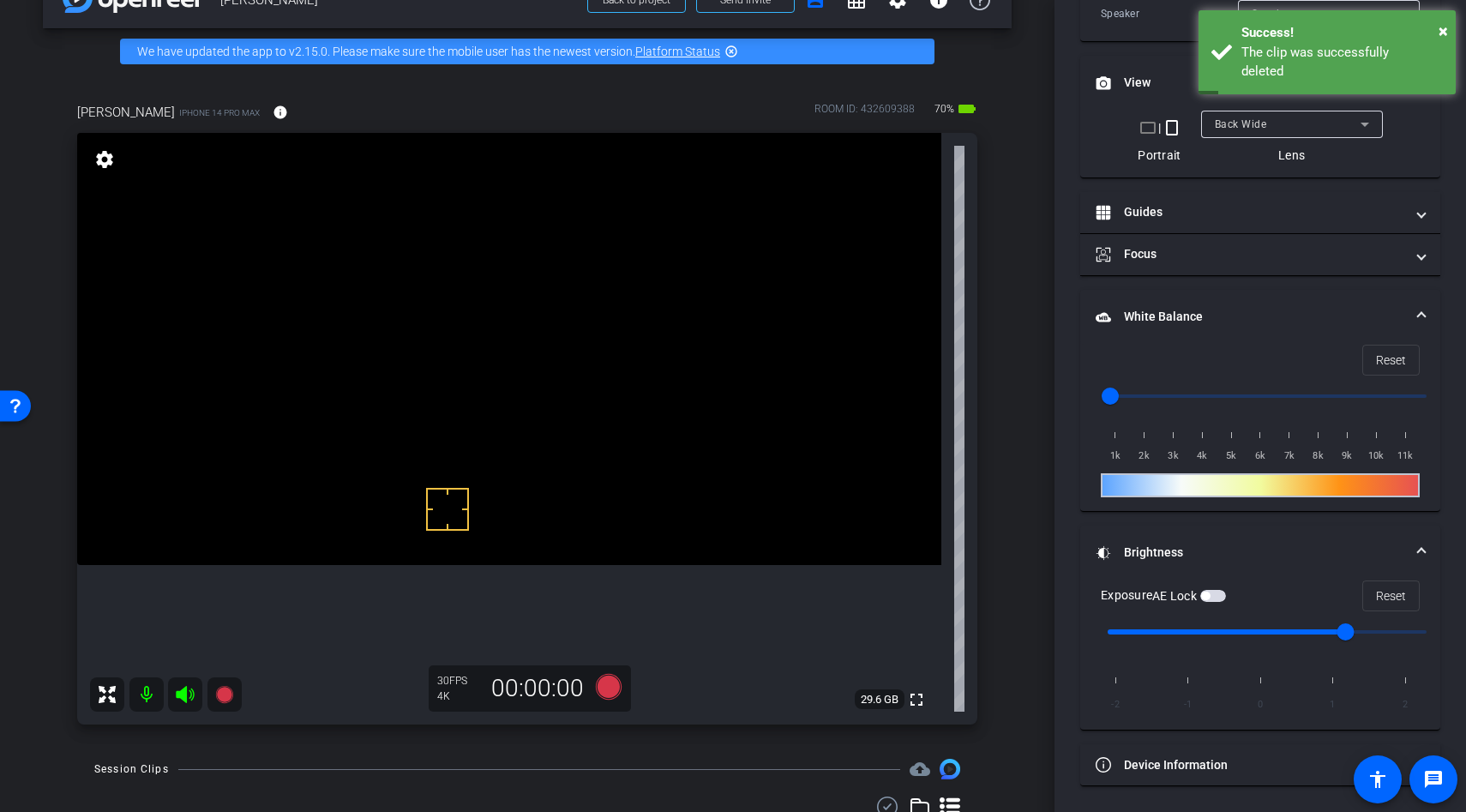
scroll to position [19, 0]
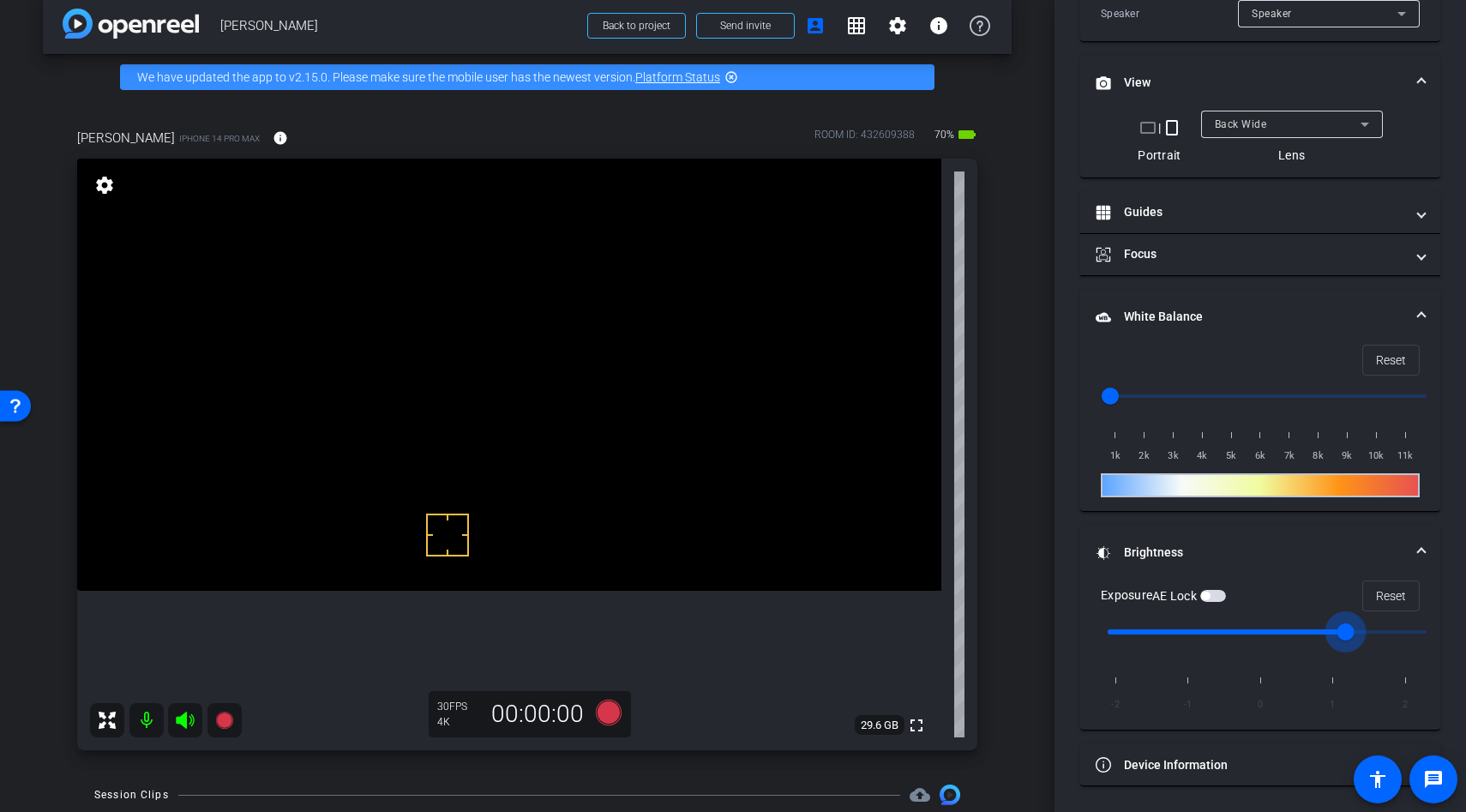
click at [1346, 629] on input "range" at bounding box center [1267, 632] width 355 height 38
click at [1271, 630] on input "range" at bounding box center [1267, 632] width 355 height 38
type input "1"
click at [1329, 631] on input "range" at bounding box center [1267, 632] width 355 height 38
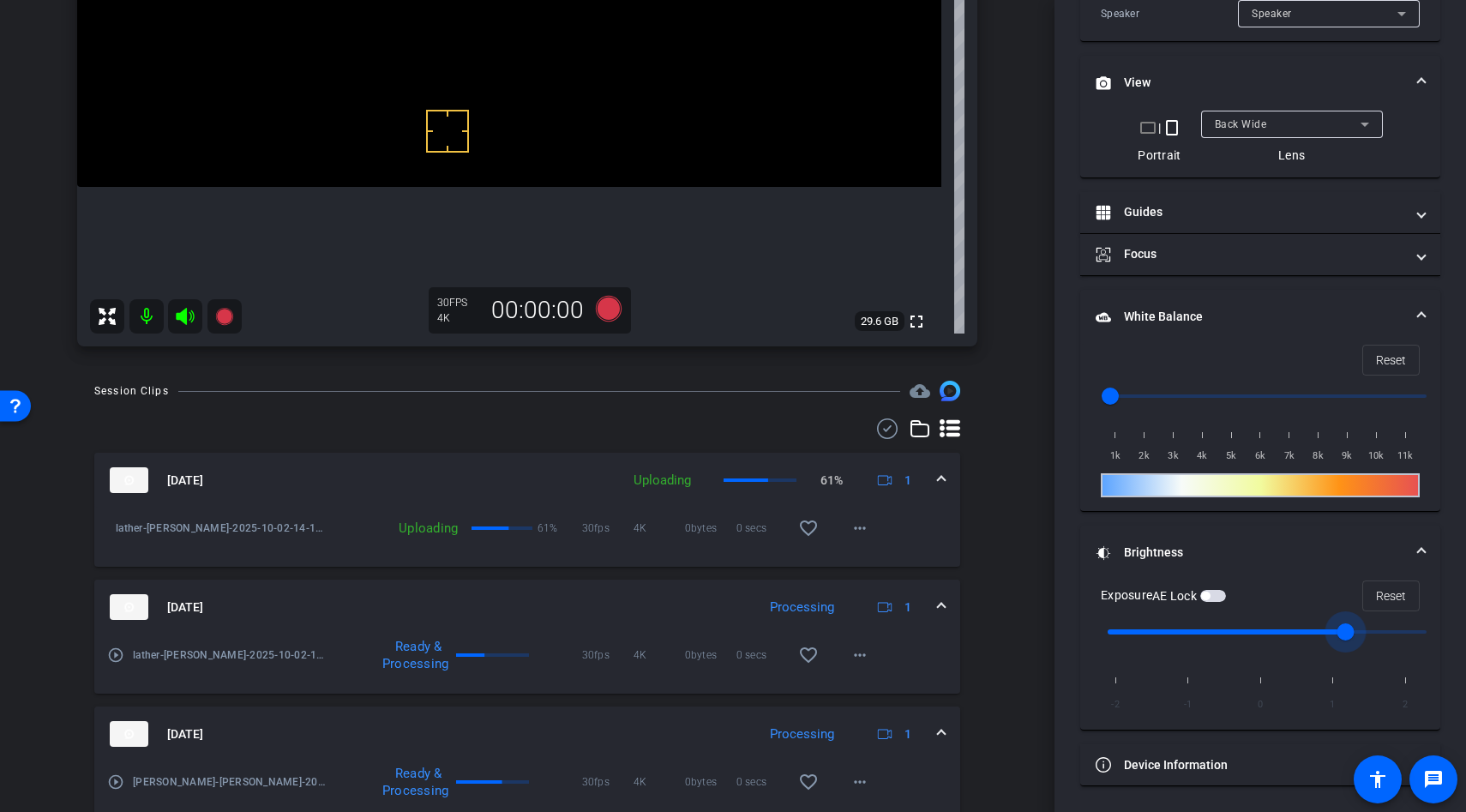
scroll to position [505, 0]
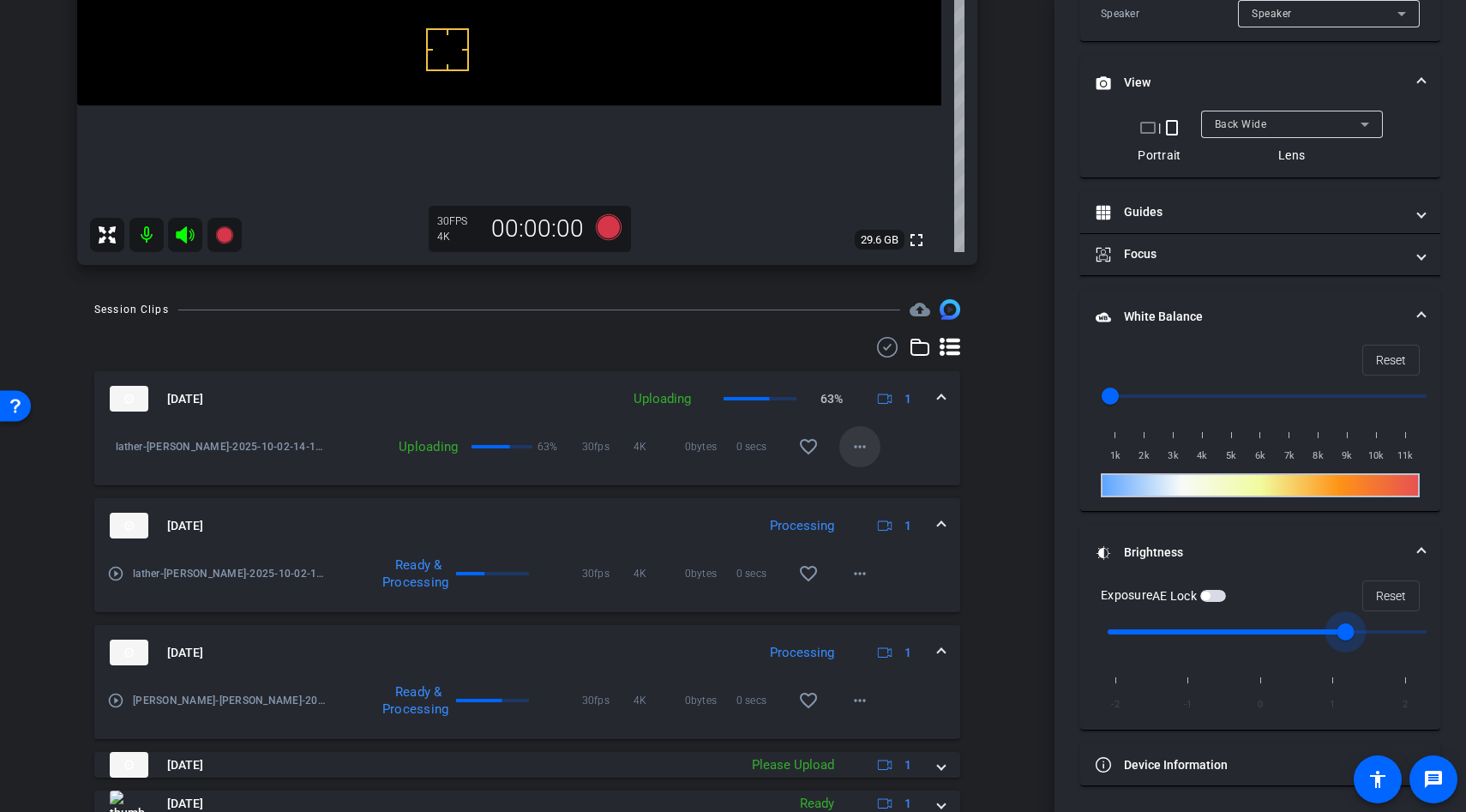
click at [860, 450] on mat-icon "more_horiz" at bounding box center [860, 446] width 20 height 20
click at [944, 447] on div at bounding box center [733, 406] width 1466 height 812
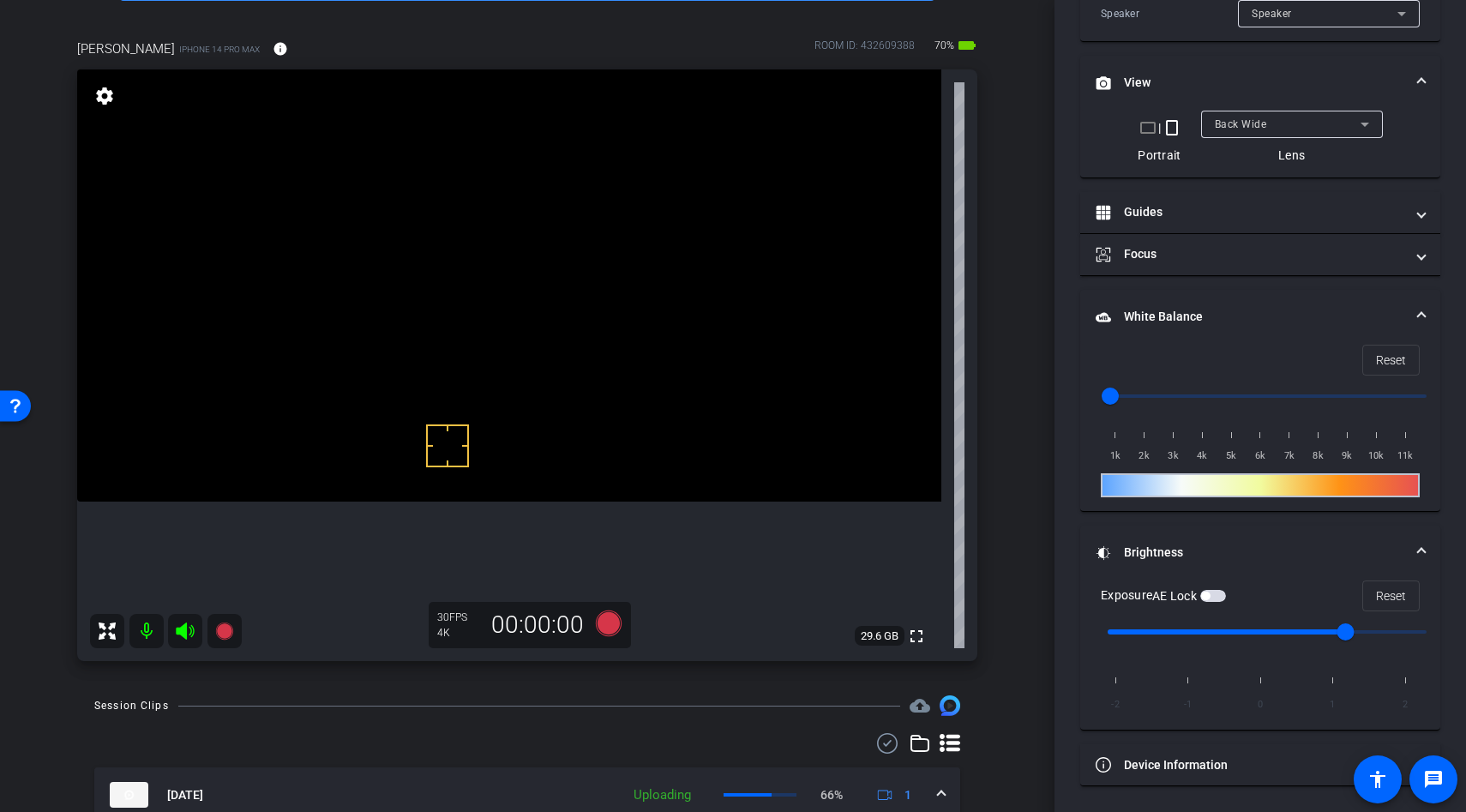
scroll to position [28, 0]
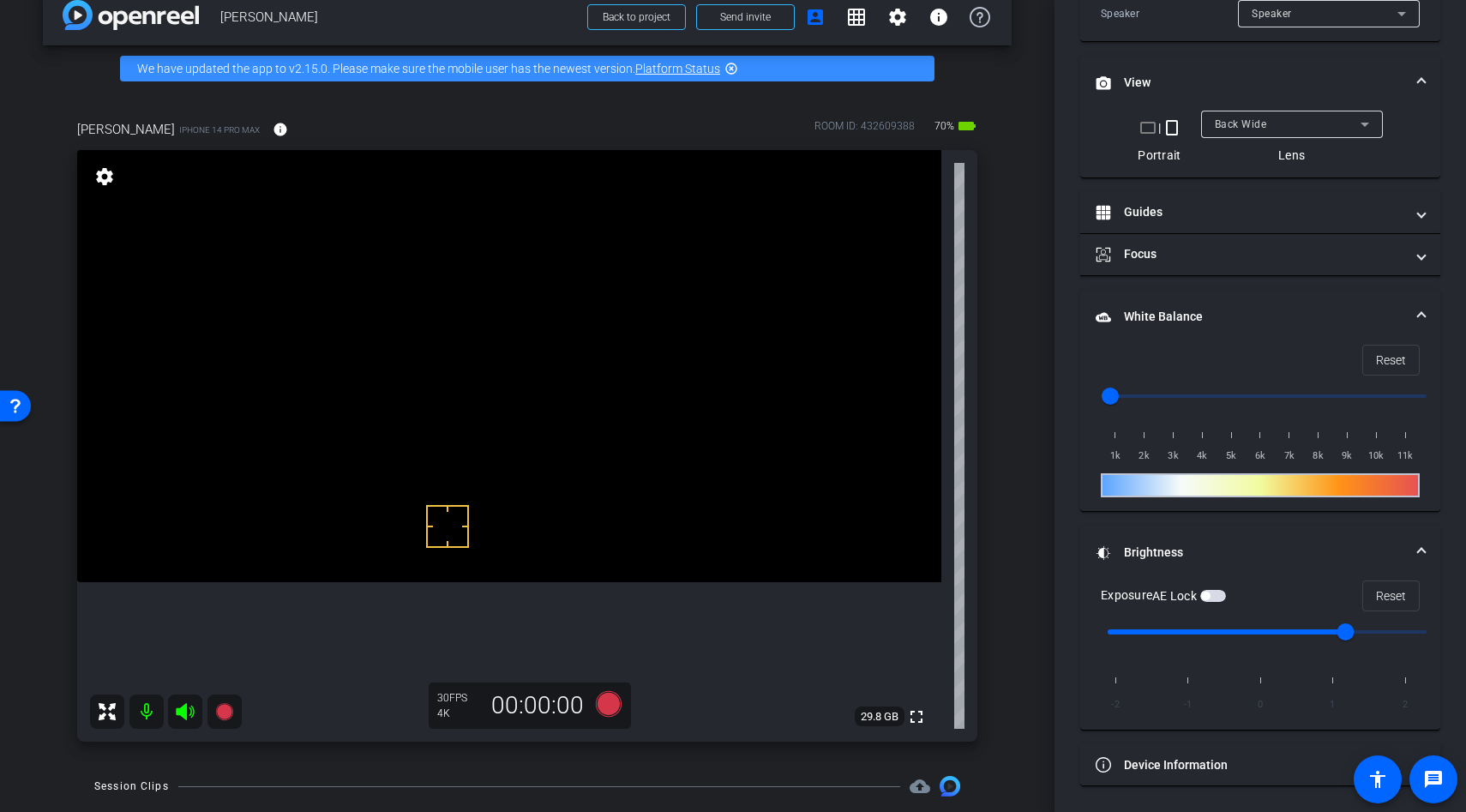
click at [460, 490] on video at bounding box center [509, 366] width 864 height 432
click at [453, 463] on video at bounding box center [509, 366] width 864 height 432
click at [453, 463] on div at bounding box center [453, 462] width 43 height 43
click at [601, 482] on video at bounding box center [509, 366] width 864 height 432
click at [608, 489] on div at bounding box center [600, 482] width 43 height 43
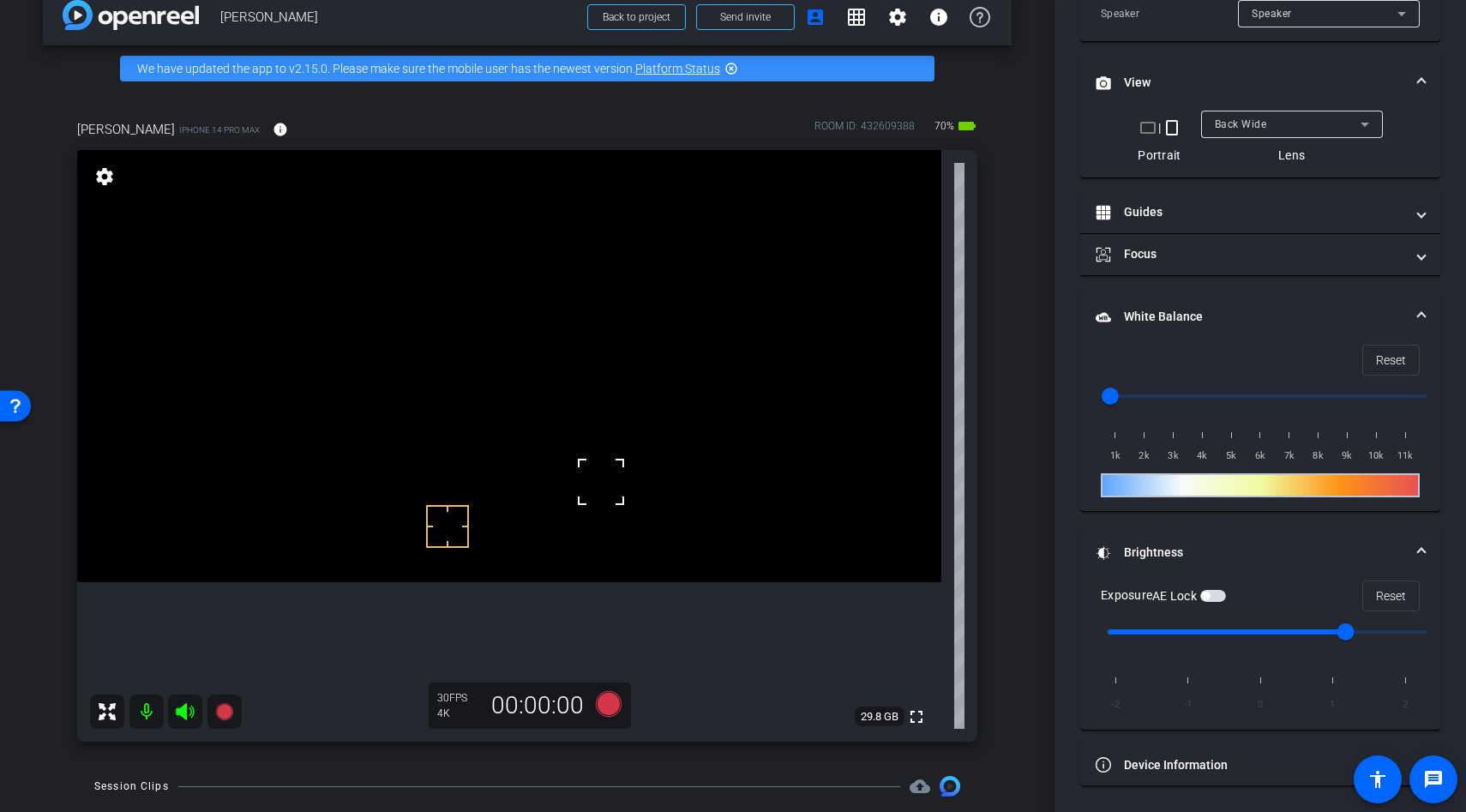
click at [398, 471] on video at bounding box center [509, 366] width 864 height 432
click at [417, 473] on div at bounding box center [397, 470] width 43 height 43
click at [438, 444] on video at bounding box center [509, 366] width 864 height 432
click at [465, 436] on video at bounding box center [509, 366] width 864 height 432
click at [508, 444] on video at bounding box center [509, 366] width 864 height 432
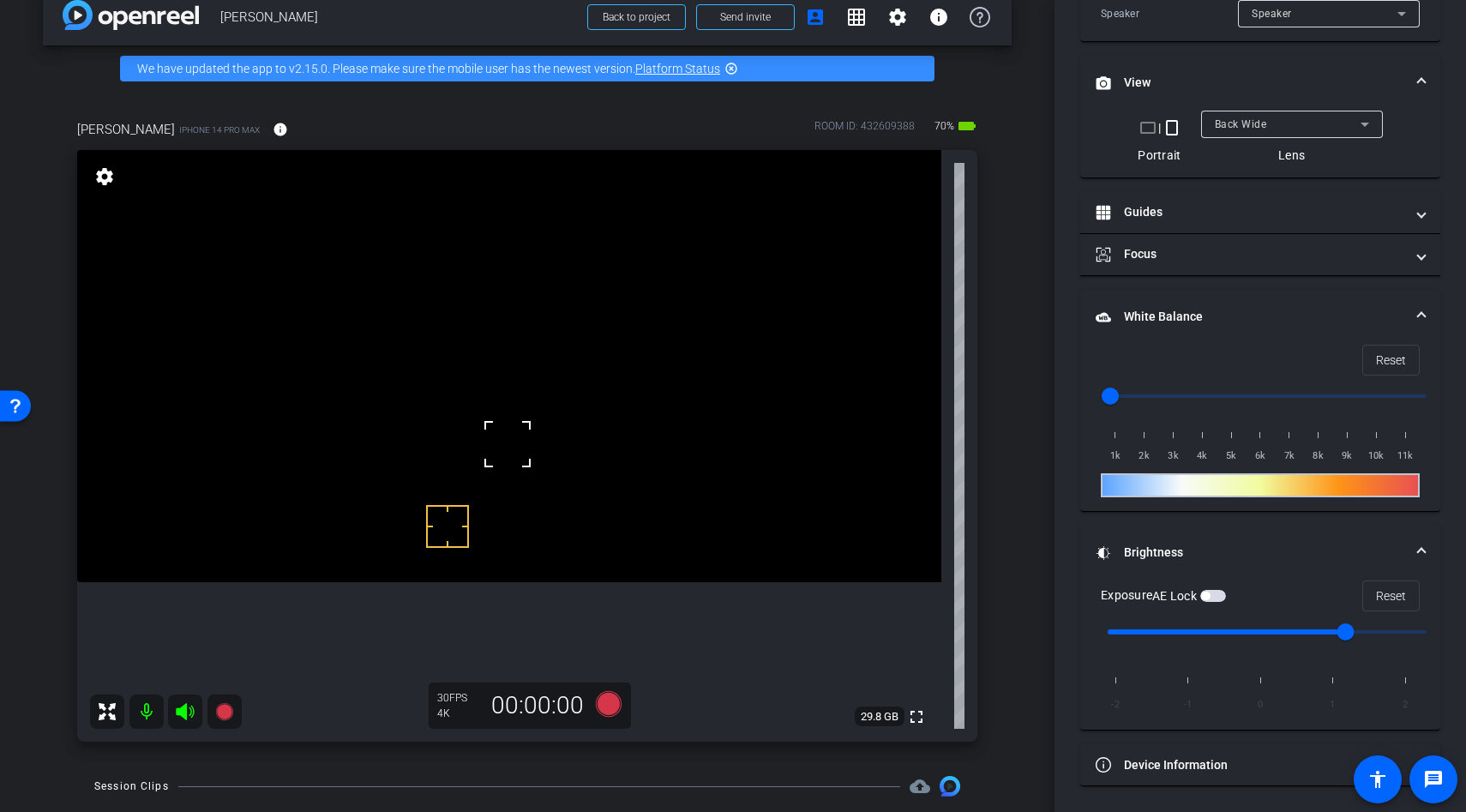
click at [534, 462] on video at bounding box center [509, 366] width 864 height 432
click at [573, 414] on video at bounding box center [509, 366] width 864 height 432
click at [568, 373] on video at bounding box center [509, 366] width 864 height 432
click at [494, 453] on video at bounding box center [509, 366] width 864 height 432
click at [530, 432] on video at bounding box center [509, 366] width 864 height 432
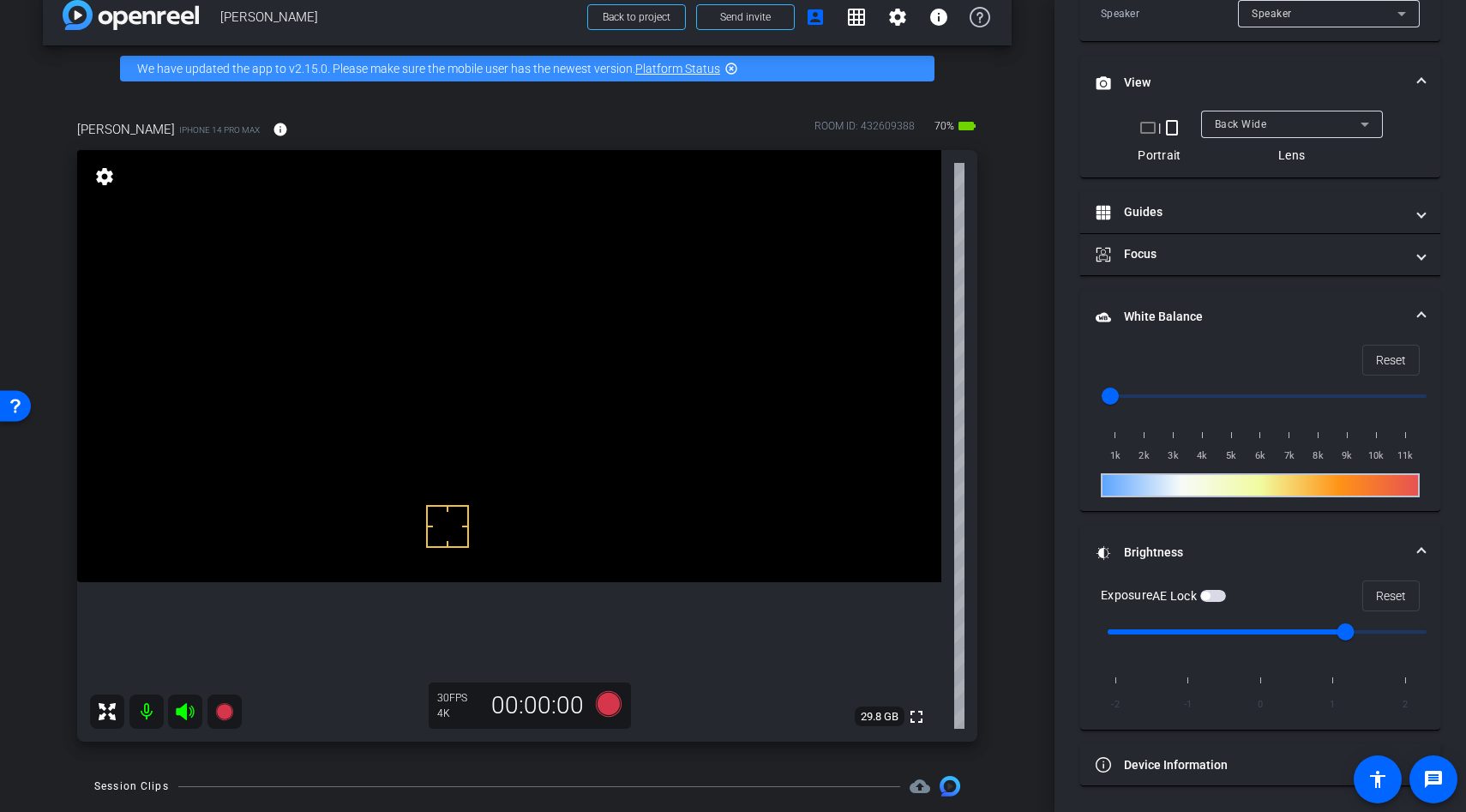
click at [566, 420] on video at bounding box center [509, 366] width 864 height 432
click at [543, 422] on video at bounding box center [509, 366] width 864 height 432
click at [455, 394] on video at bounding box center [509, 366] width 864 height 432
click at [504, 409] on video at bounding box center [509, 366] width 864 height 432
click at [500, 364] on video at bounding box center [509, 366] width 864 height 432
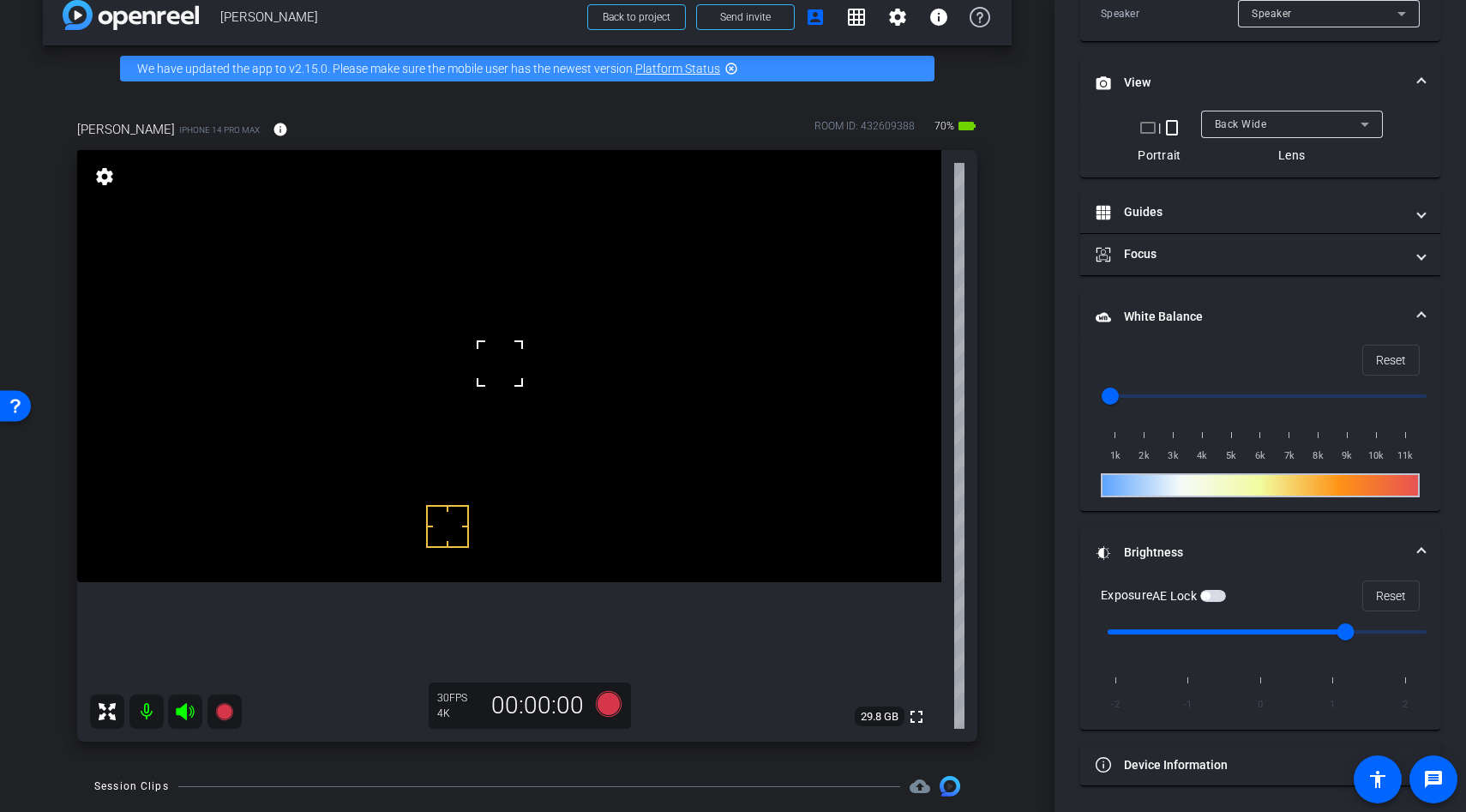
click at [497, 368] on div at bounding box center [499, 363] width 43 height 43
click at [490, 375] on div at bounding box center [499, 363] width 43 height 43
click at [497, 333] on video at bounding box center [509, 366] width 864 height 432
click at [497, 333] on div at bounding box center [497, 333] width 43 height 43
click at [523, 344] on video at bounding box center [509, 366] width 864 height 432
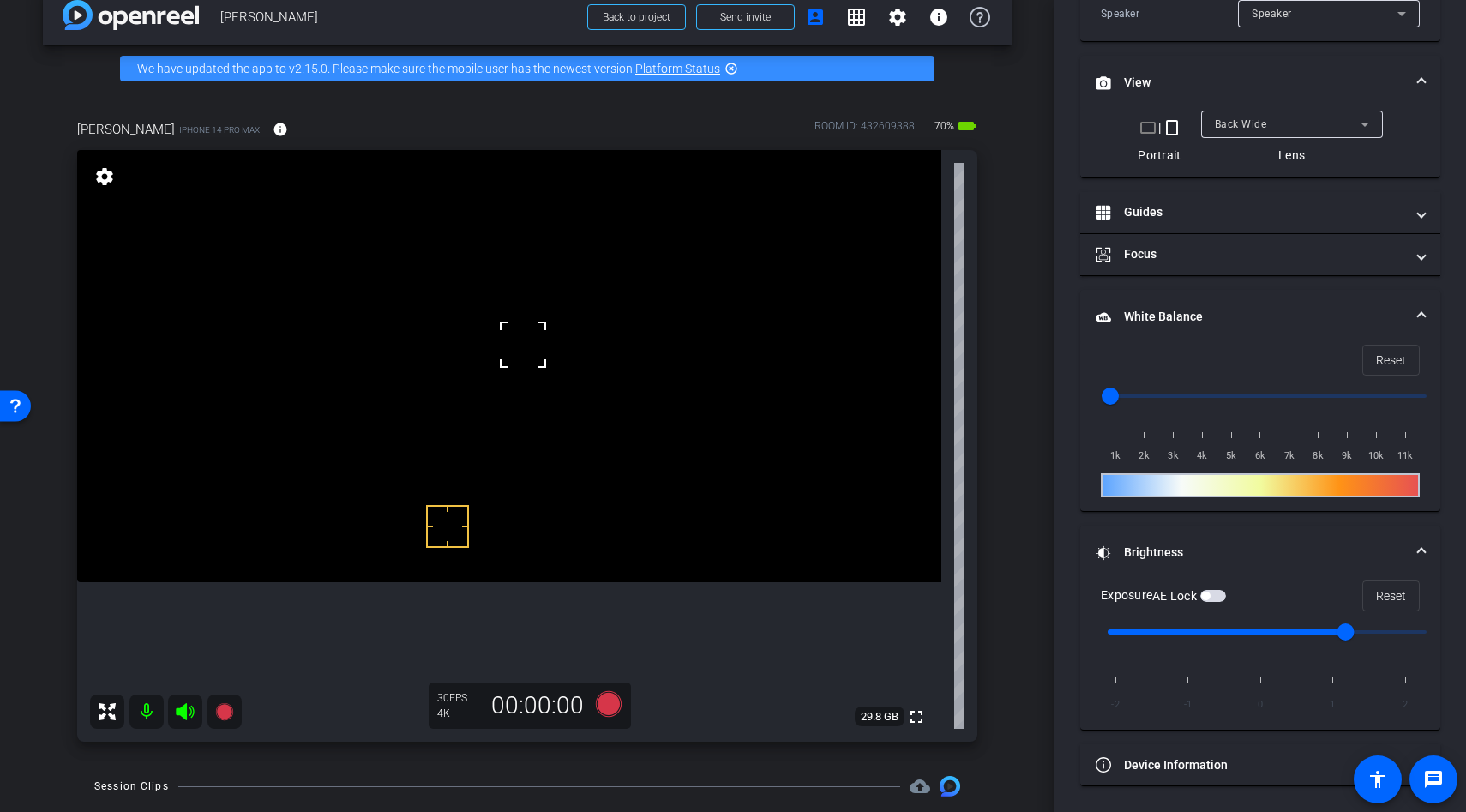
click at [511, 352] on div at bounding box center [523, 344] width 43 height 43
click at [503, 374] on video at bounding box center [509, 366] width 864 height 432
click at [494, 348] on video at bounding box center [509, 366] width 864 height 432
click at [494, 348] on div at bounding box center [494, 348] width 43 height 43
click at [1213, 590] on span "button" at bounding box center [1213, 596] width 25 height 12
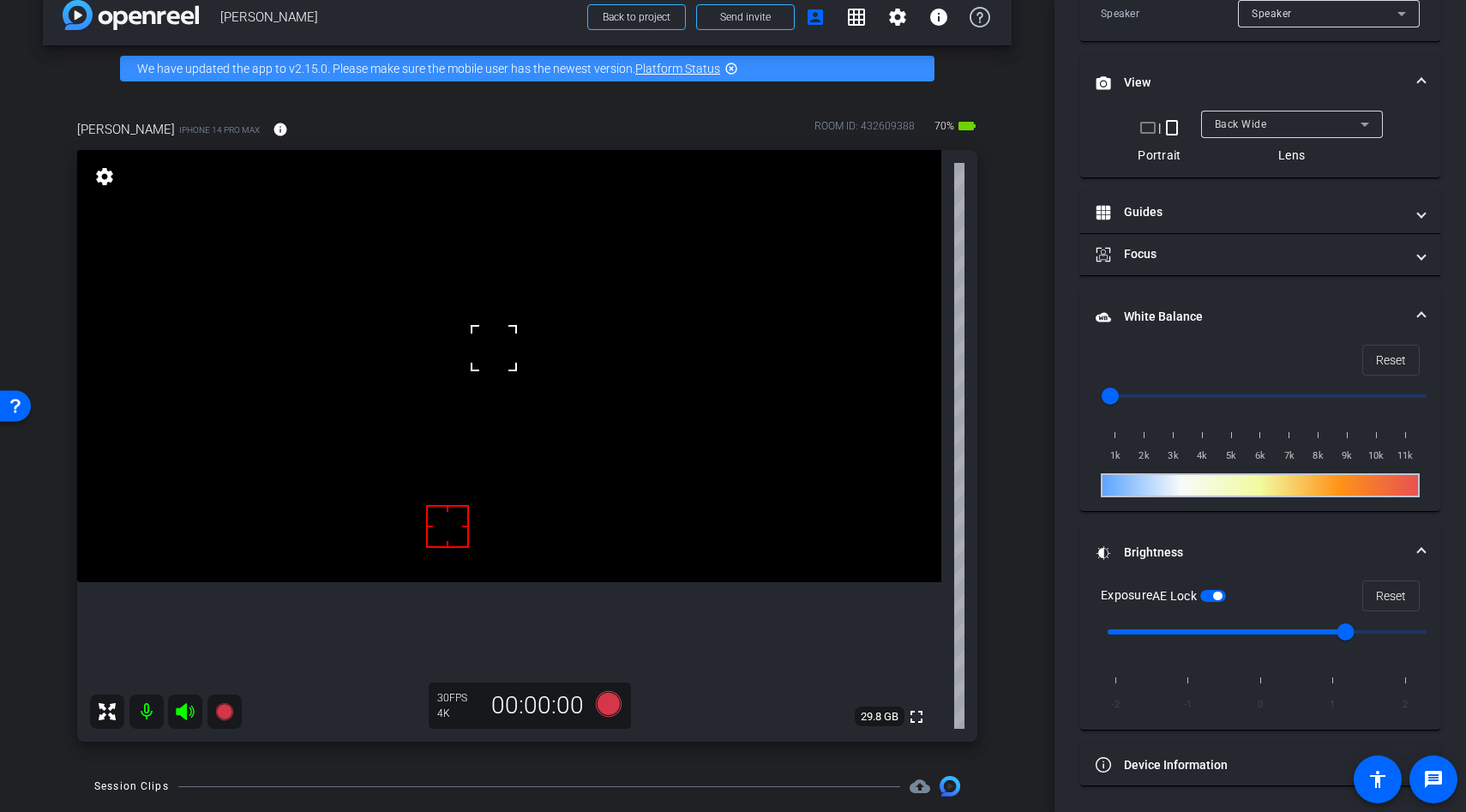
click at [1215, 591] on span "button" at bounding box center [1213, 596] width 25 height 12
click at [1209, 593] on span "button" at bounding box center [1206, 596] width 9 height 9
click at [601, 707] on icon at bounding box center [608, 703] width 25 height 25
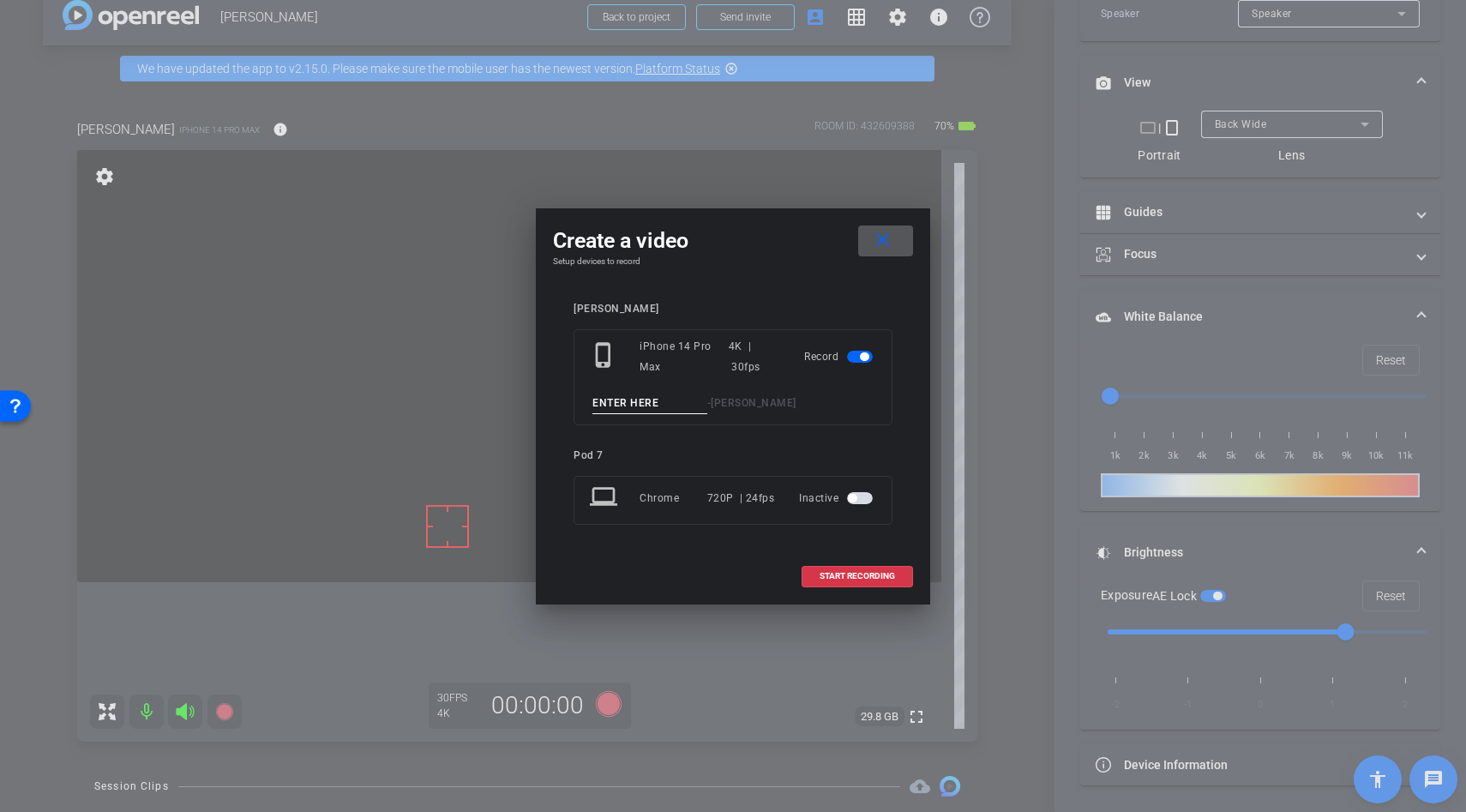
click at [631, 409] on input at bounding box center [650, 403] width 115 height 21
type input "drop hair"
click at [889, 576] on span "START RECORDING" at bounding box center [858, 576] width 76 height 9
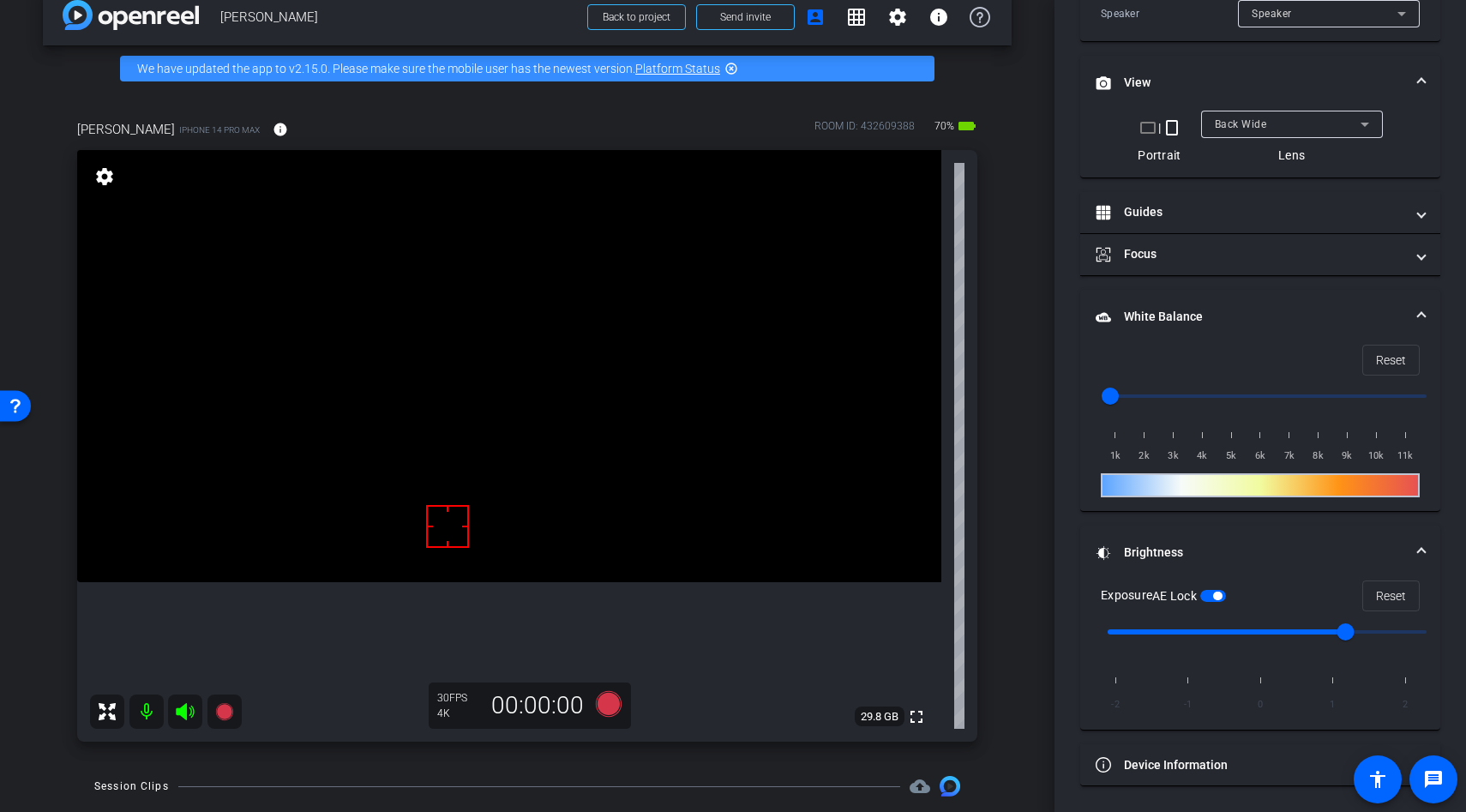
scroll to position [497, 0]
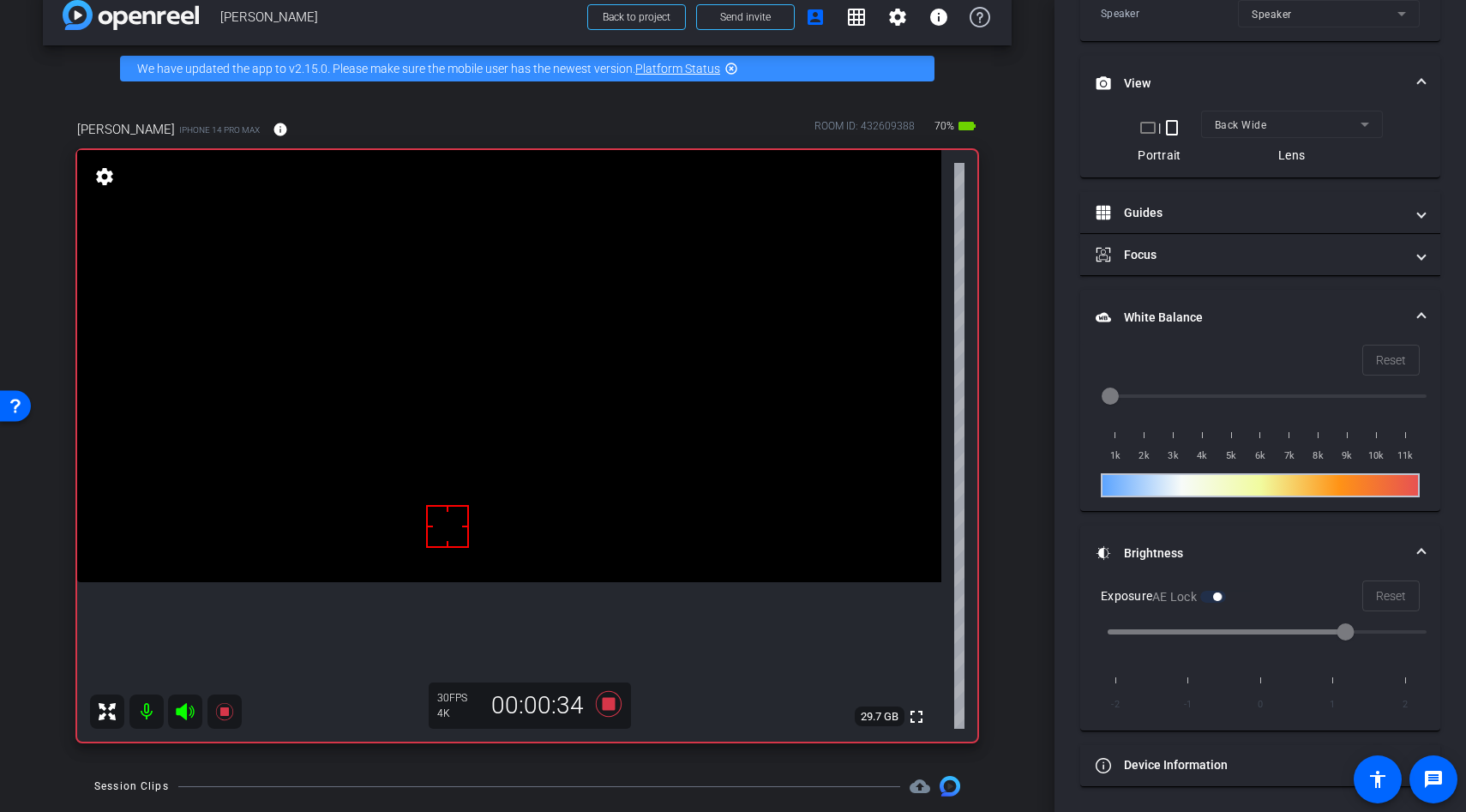
click at [484, 430] on video at bounding box center [509, 366] width 864 height 432
click at [493, 430] on div at bounding box center [484, 429] width 43 height 43
click at [498, 425] on div at bounding box center [484, 429] width 43 height 43
click at [609, 703] on icon at bounding box center [608, 703] width 25 height 25
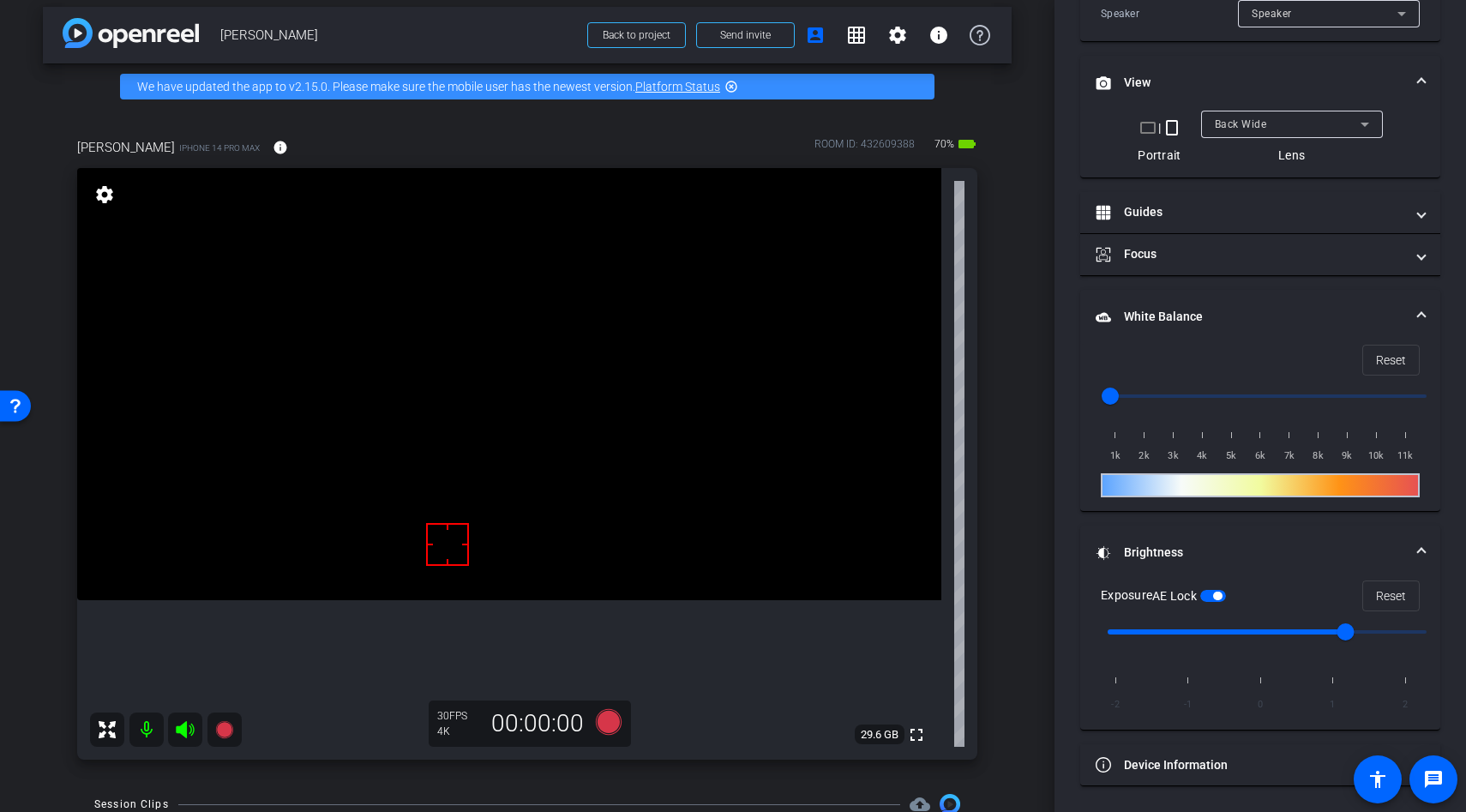
scroll to position [0, 0]
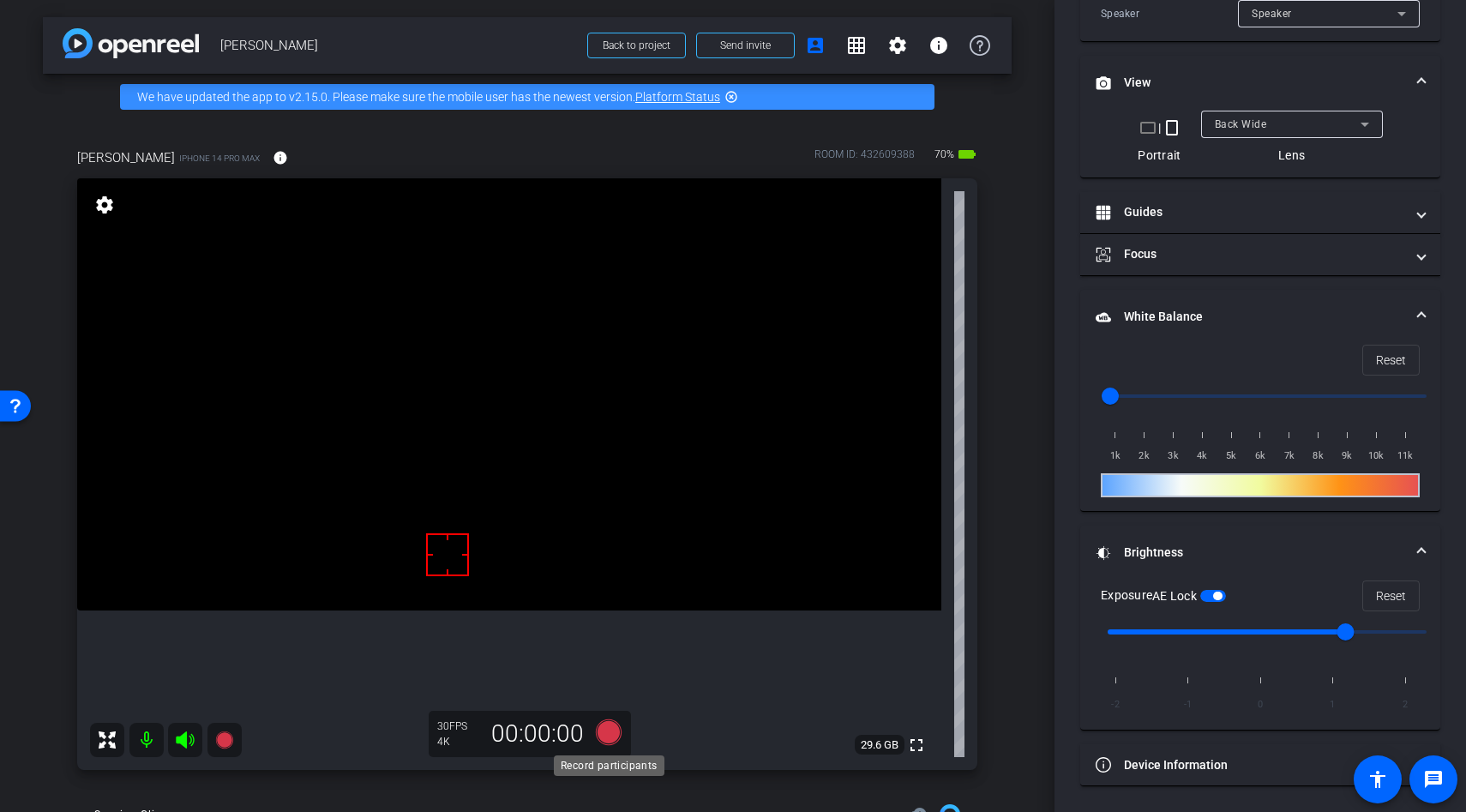
click at [607, 728] on icon at bounding box center [608, 731] width 25 height 25
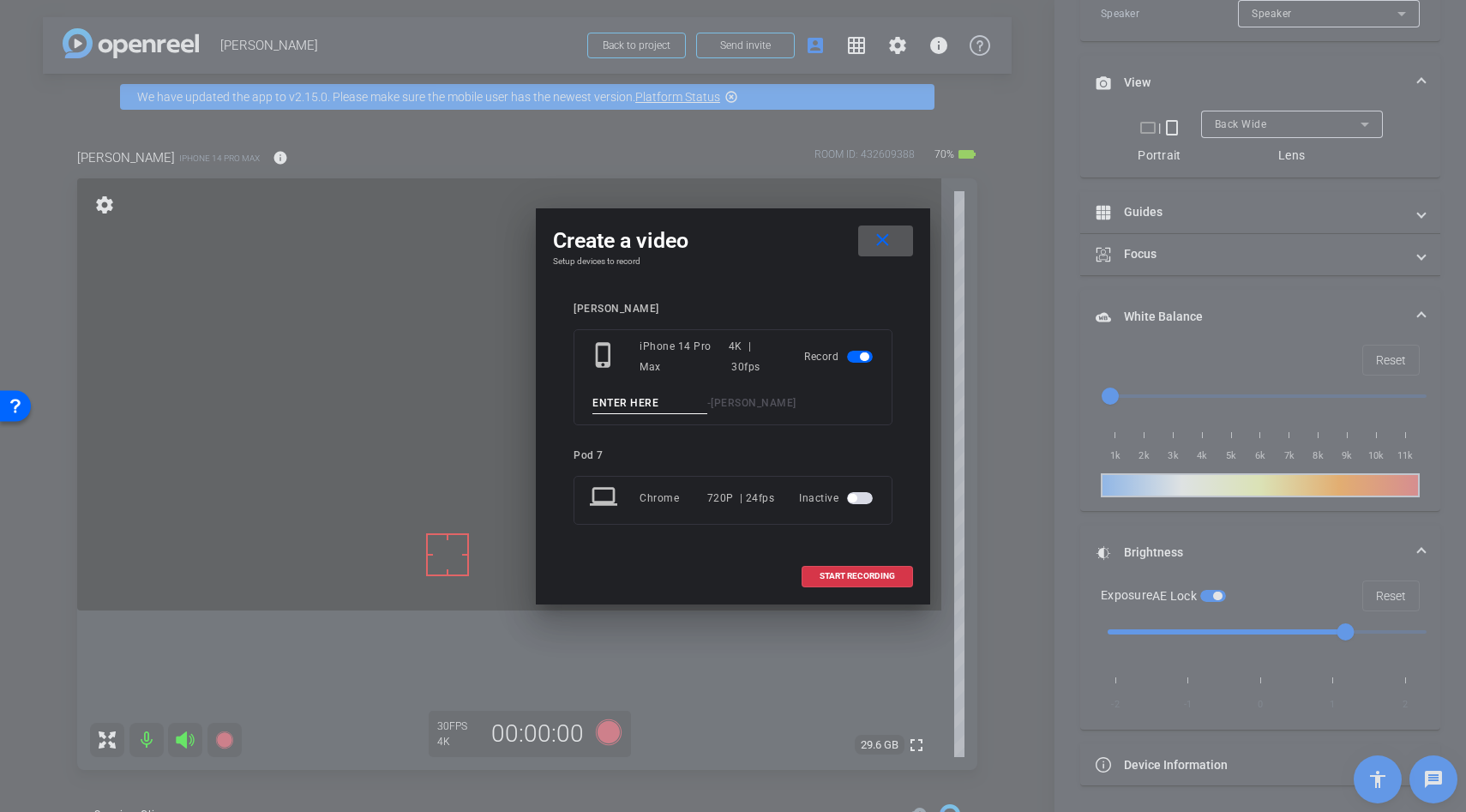
click at [643, 404] on input at bounding box center [650, 403] width 115 height 21
type input "realease"
type input "f"
type input "release hair"
click at [873, 576] on span "START RECORDING" at bounding box center [858, 576] width 76 height 9
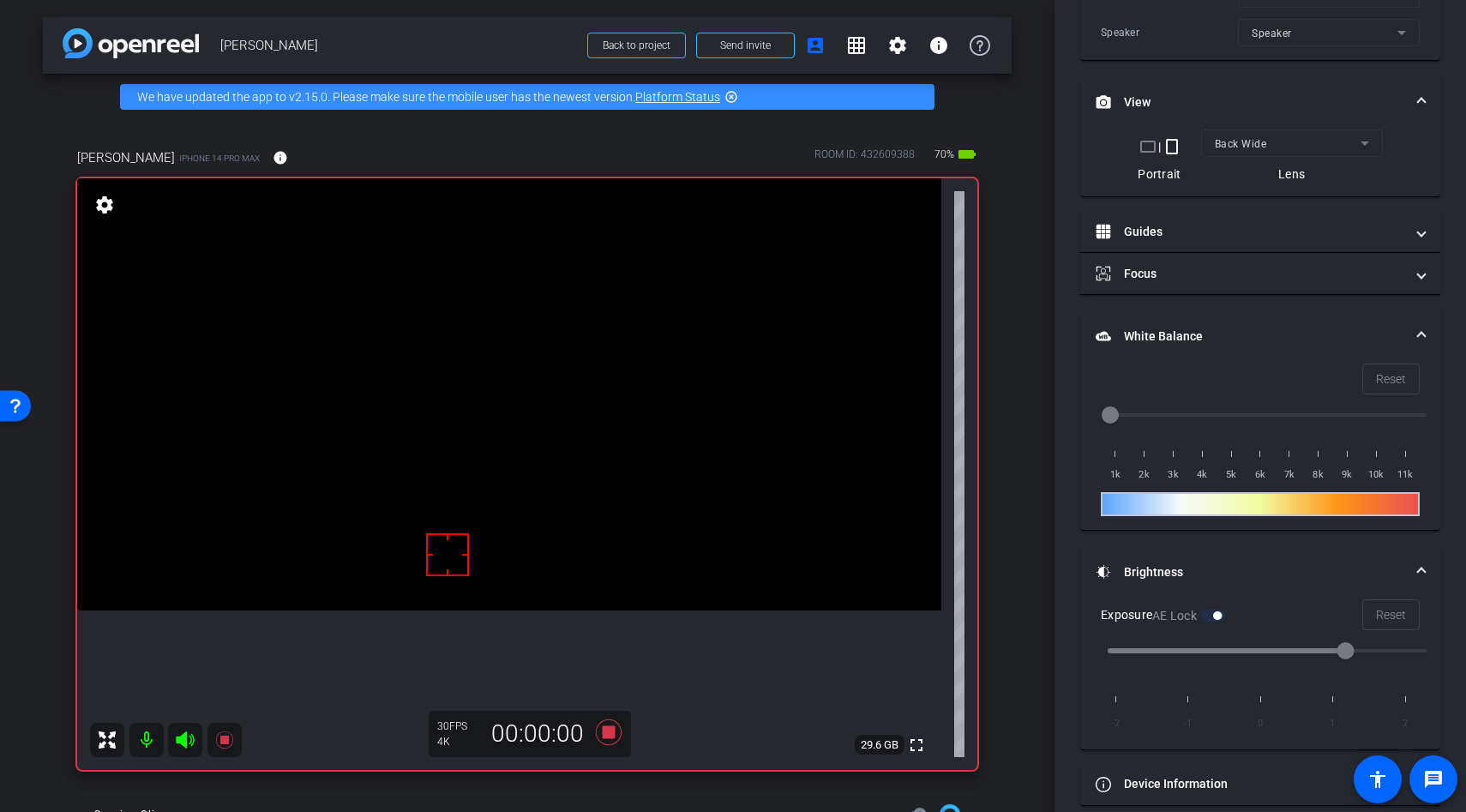
scroll to position [497, 0]
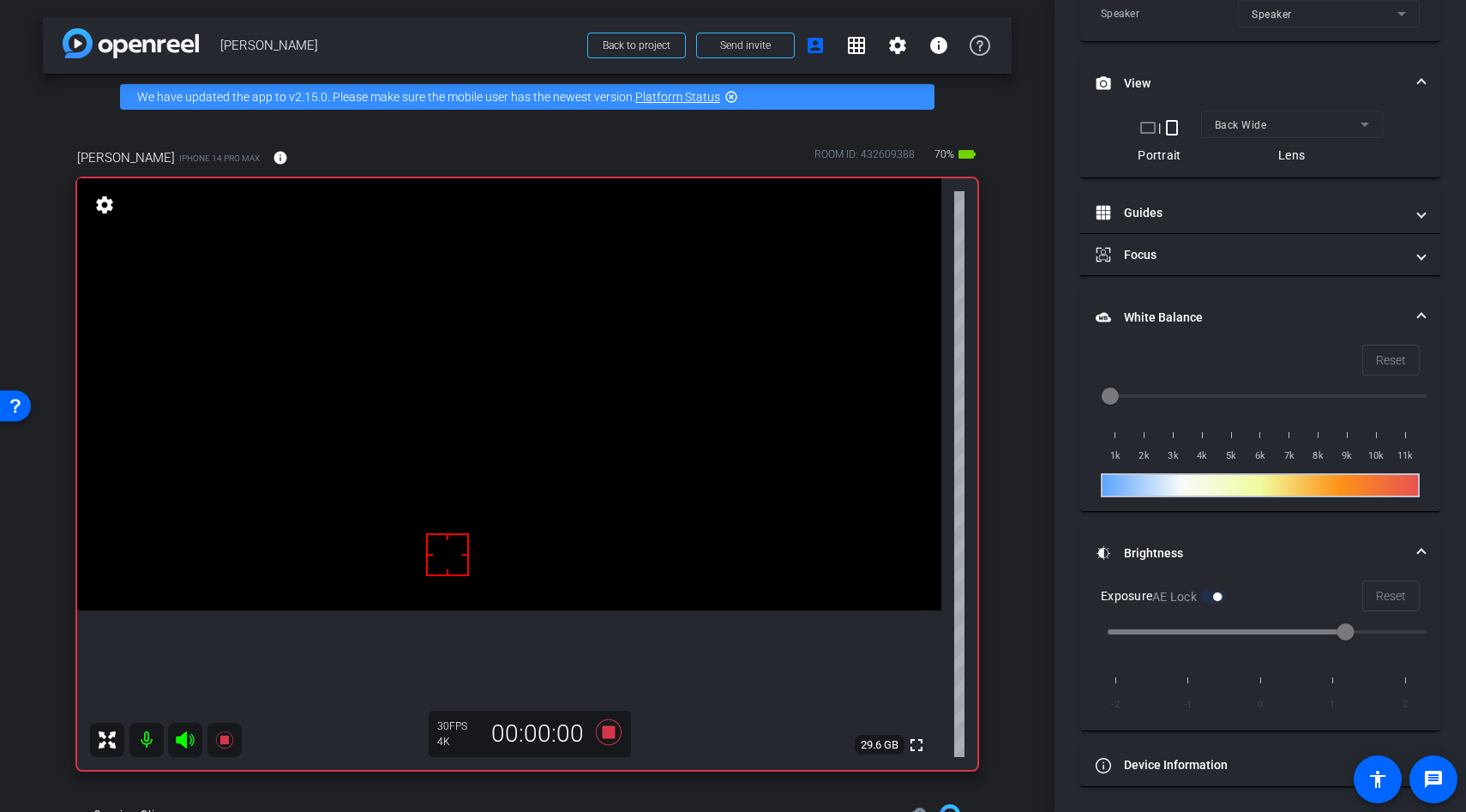
click at [509, 377] on video at bounding box center [509, 395] width 864 height 432
click at [509, 377] on div at bounding box center [509, 377] width 43 height 43
click at [519, 378] on div at bounding box center [509, 377] width 43 height 43
click at [609, 733] on icon at bounding box center [608, 731] width 25 height 25
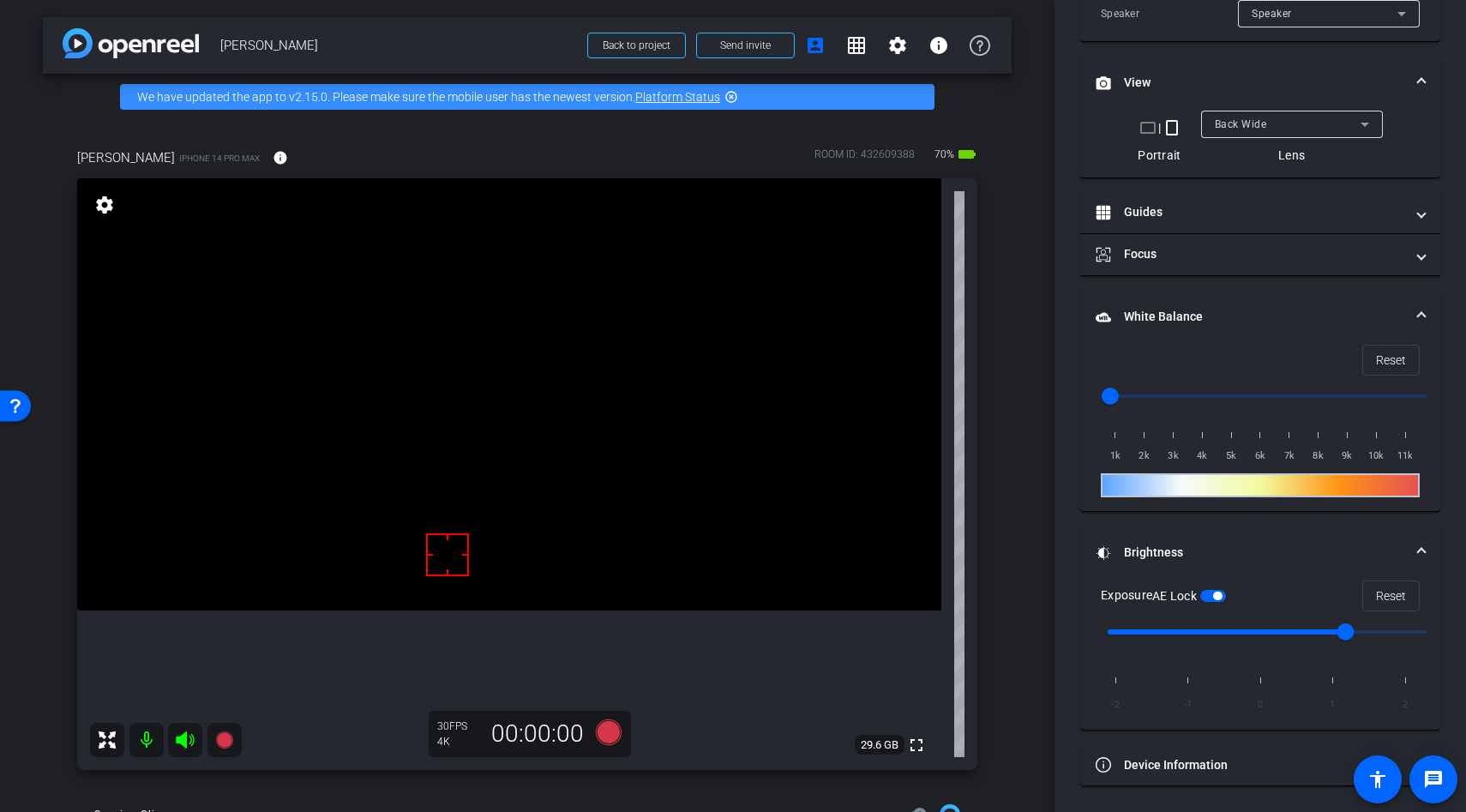
scroll to position [478, 0]
click at [504, 401] on video at bounding box center [509, 395] width 864 height 432
click at [504, 396] on div at bounding box center [503, 400] width 43 height 43
click at [611, 730] on icon at bounding box center [608, 731] width 25 height 25
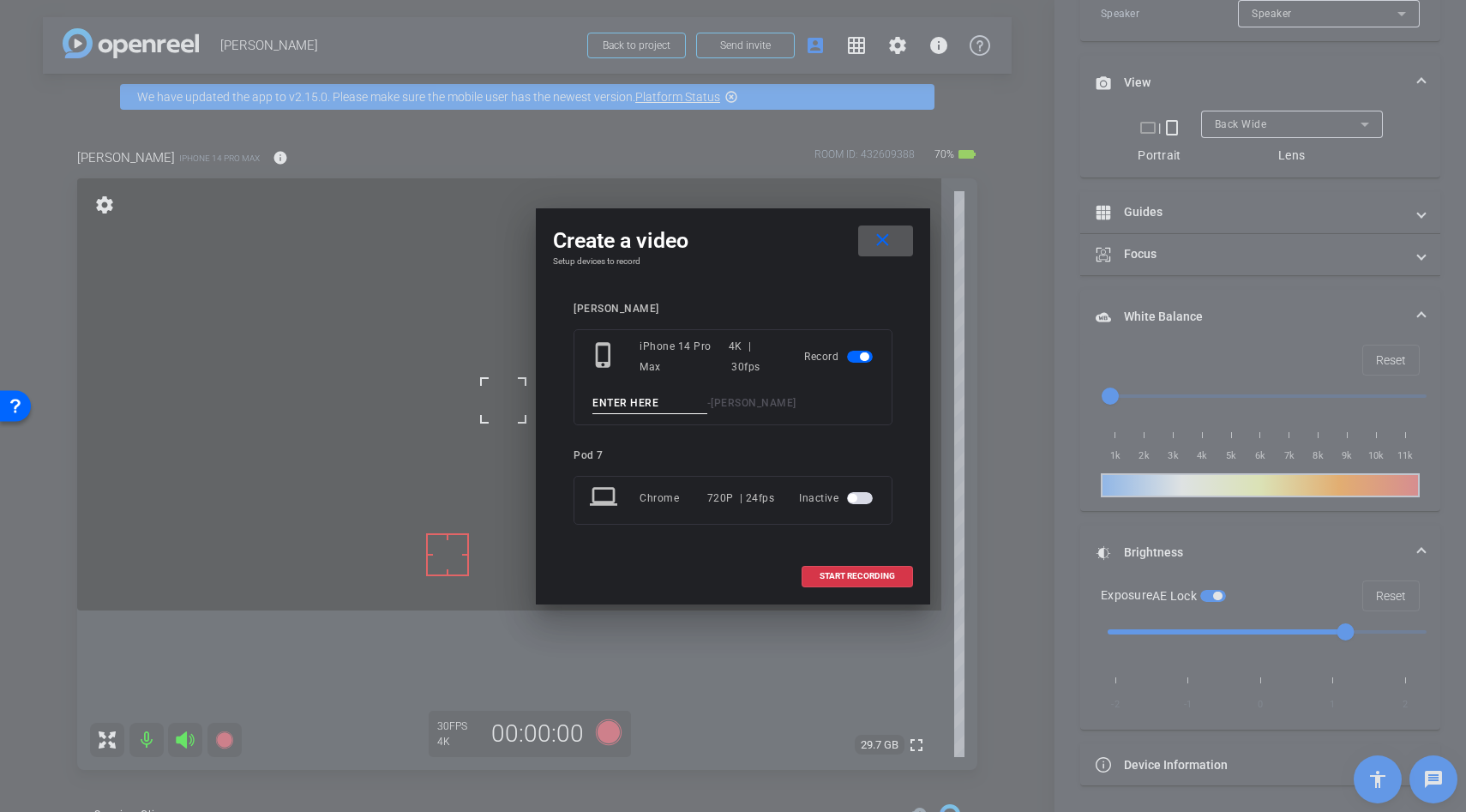
click at [629, 404] on input at bounding box center [650, 403] width 115 height 21
type input "e"
type input "measure"
click at [842, 564] on span at bounding box center [857, 576] width 110 height 41
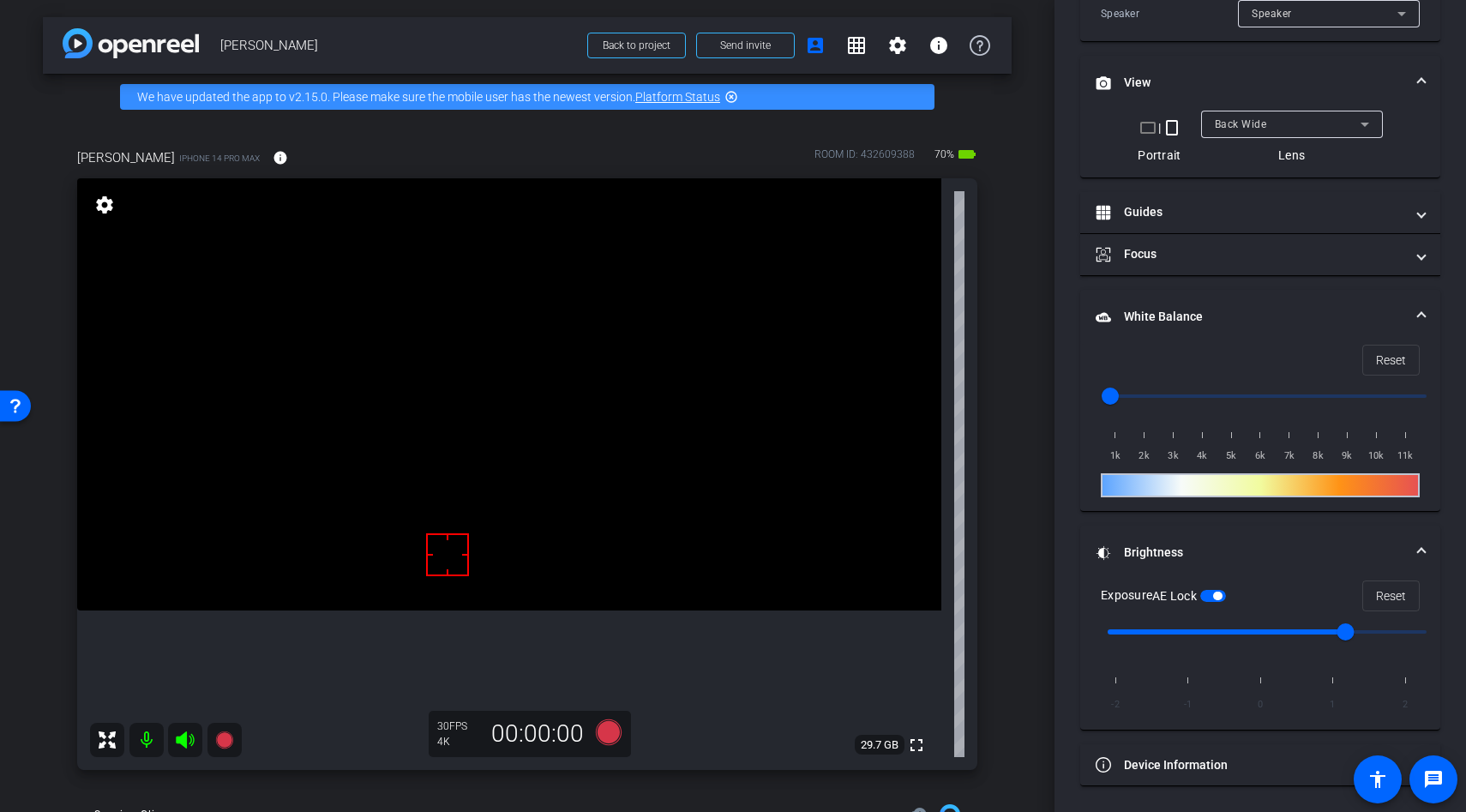
click at [530, 405] on video at bounding box center [509, 395] width 864 height 432
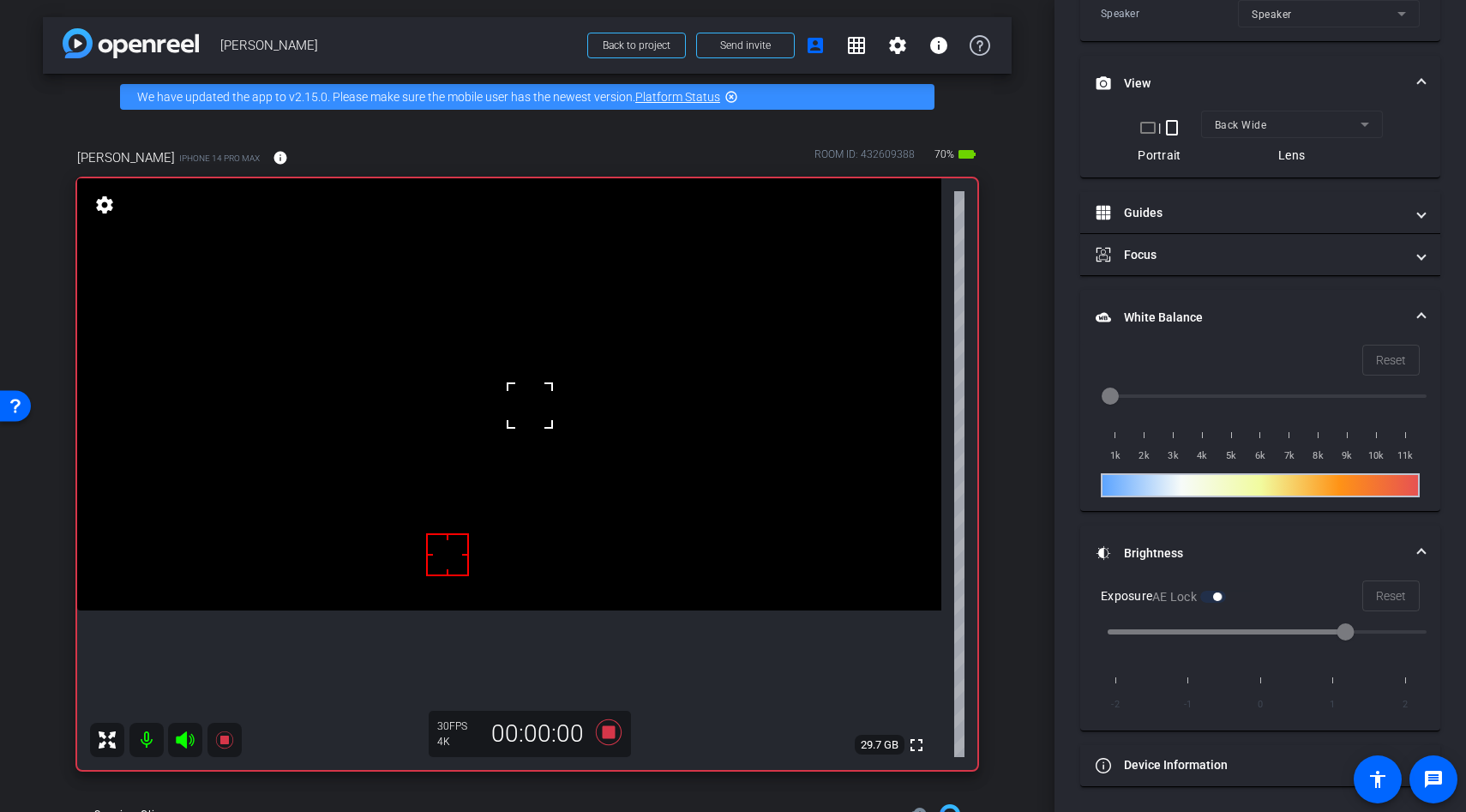
click at [530, 405] on div at bounding box center [529, 405] width 43 height 43
click at [527, 403] on div at bounding box center [529, 405] width 43 height 43
click at [519, 379] on video at bounding box center [509, 395] width 864 height 432
click at [519, 379] on div at bounding box center [519, 379] width 43 height 43
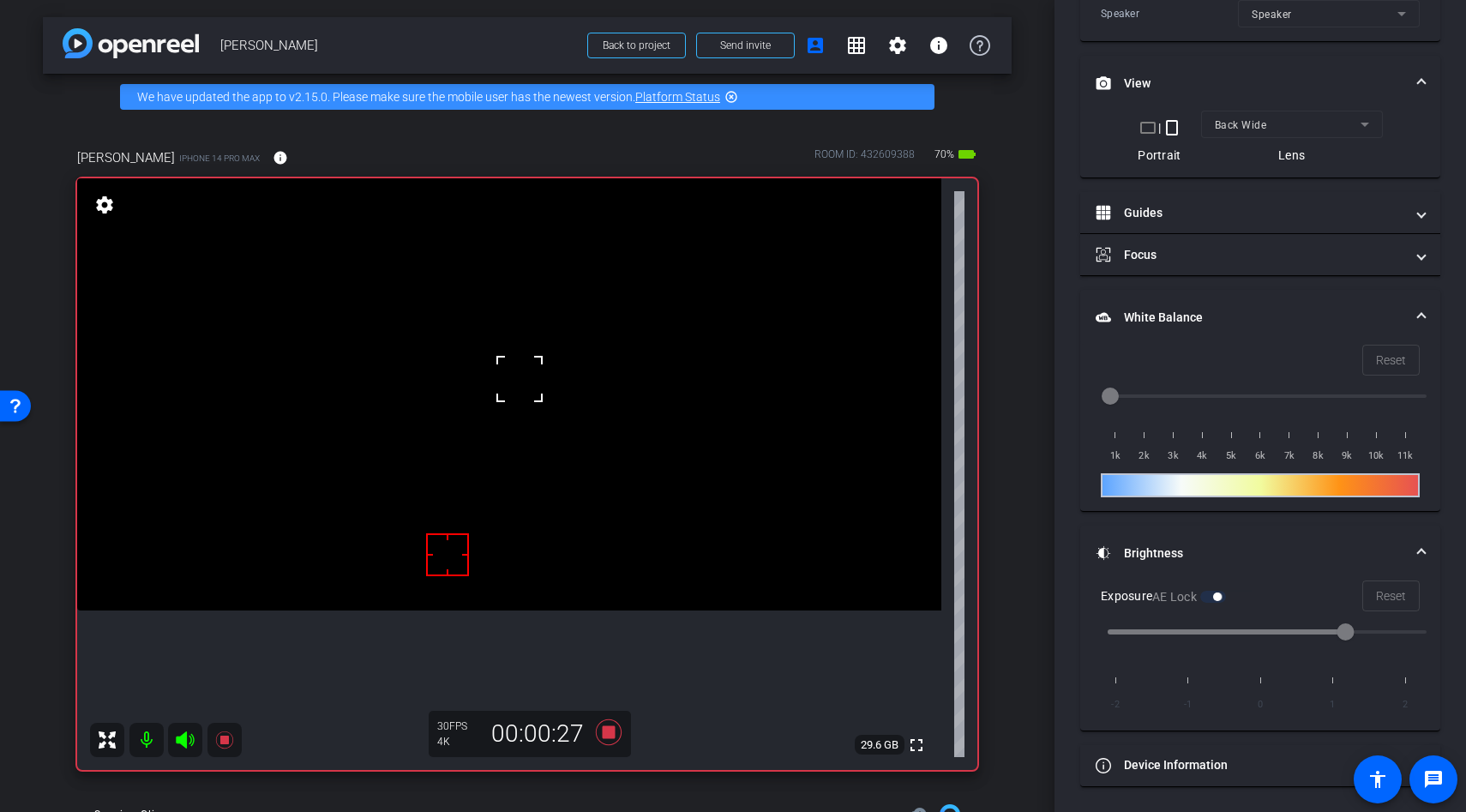
click at [526, 365] on div at bounding box center [519, 379] width 43 height 43
click at [613, 735] on icon at bounding box center [608, 731] width 25 height 25
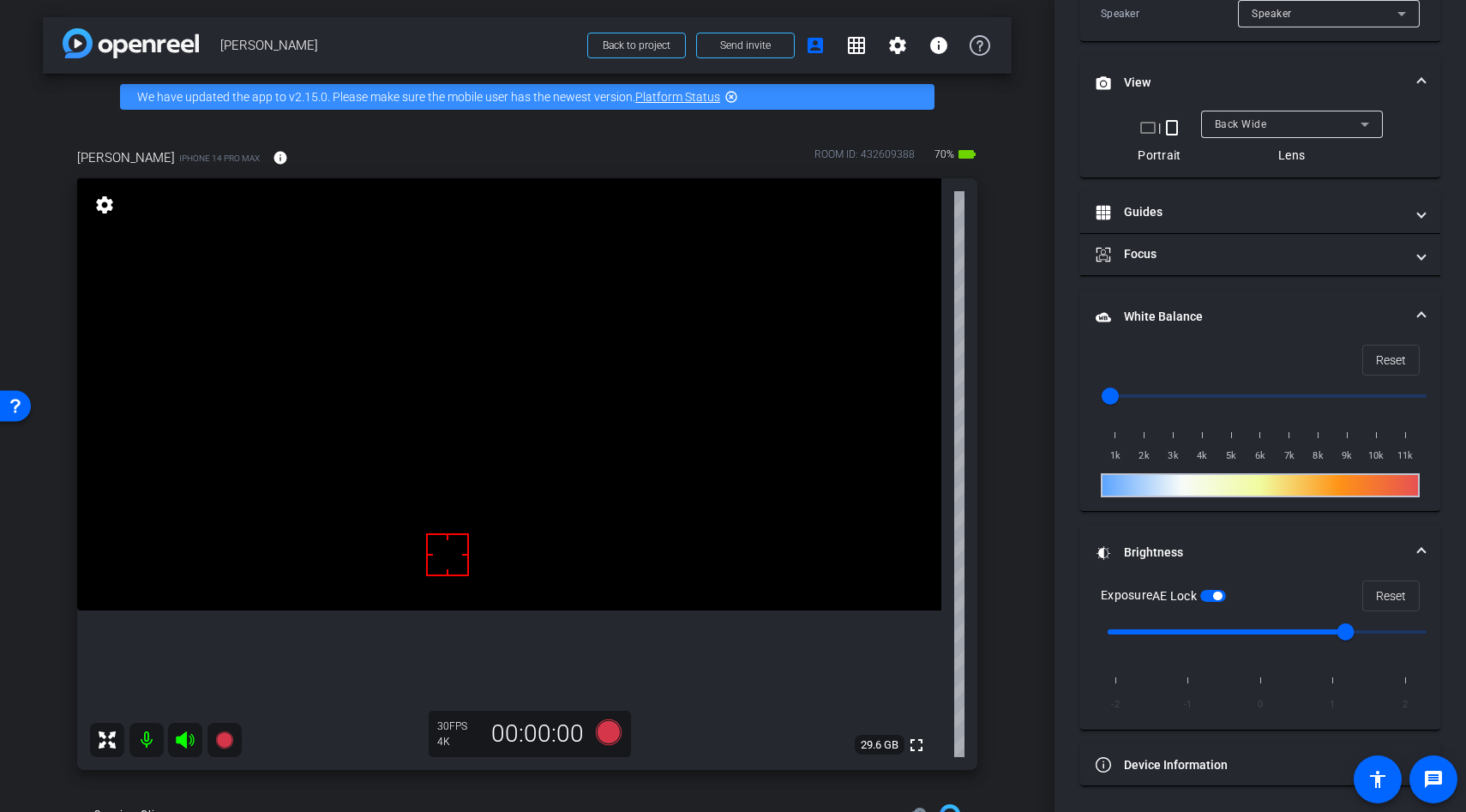
scroll to position [478, 0]
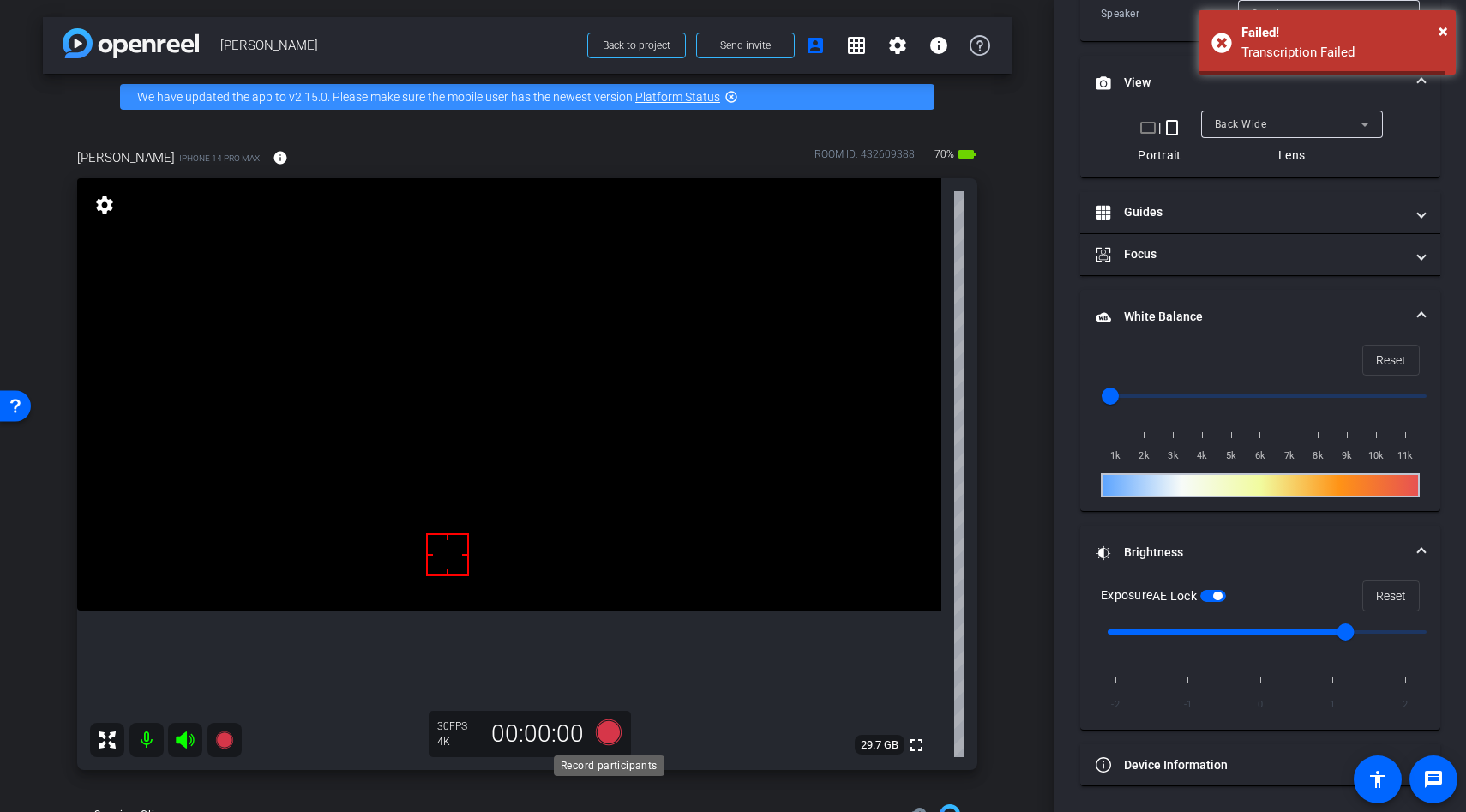
click at [608, 728] on icon at bounding box center [608, 731] width 25 height 25
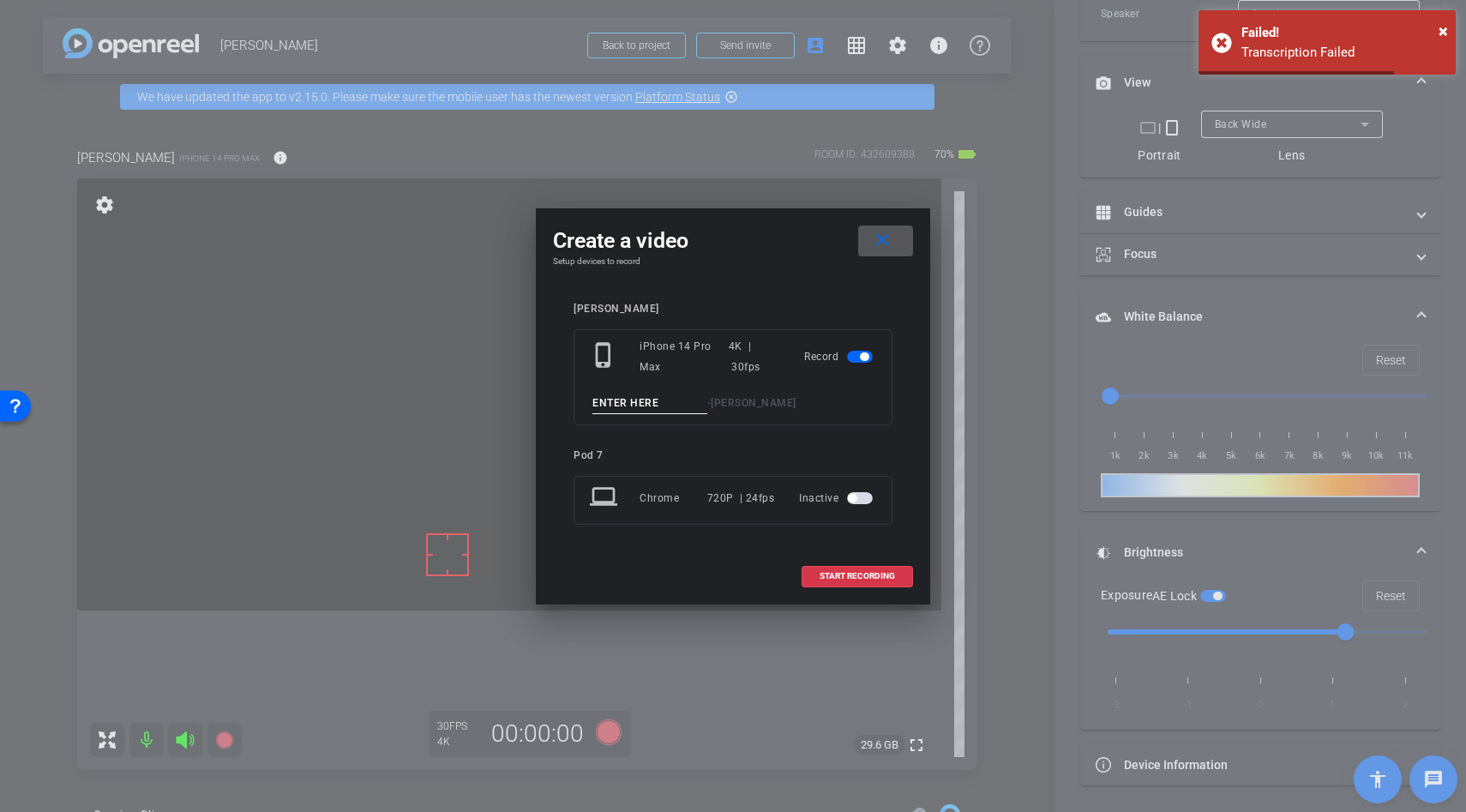
click at [624, 403] on input at bounding box center [650, 403] width 115 height 21
type input "measure"
click at [858, 574] on span "START RECORDING" at bounding box center [858, 576] width 76 height 9
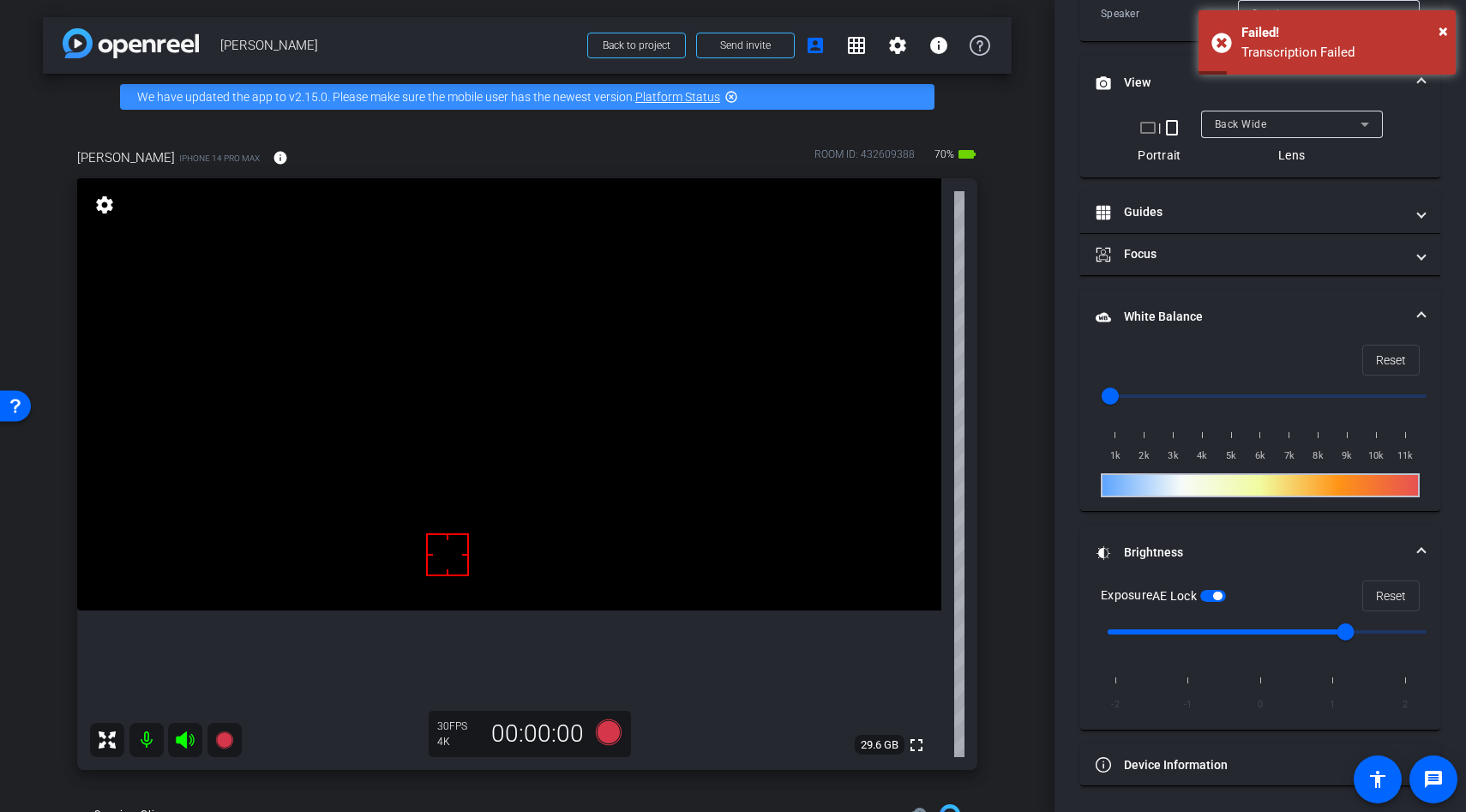
scroll to position [497, 0]
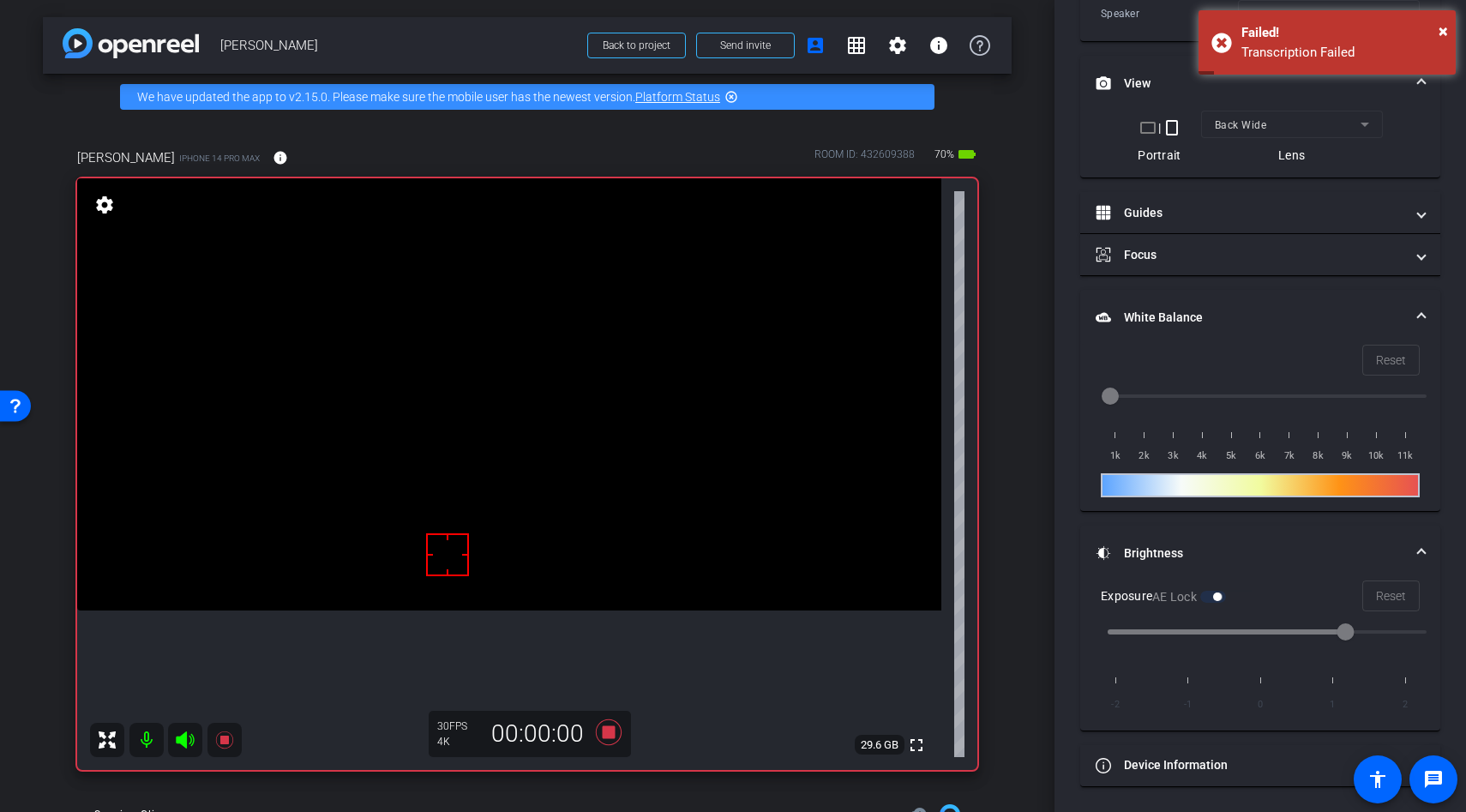
click at [509, 407] on video at bounding box center [509, 395] width 864 height 432
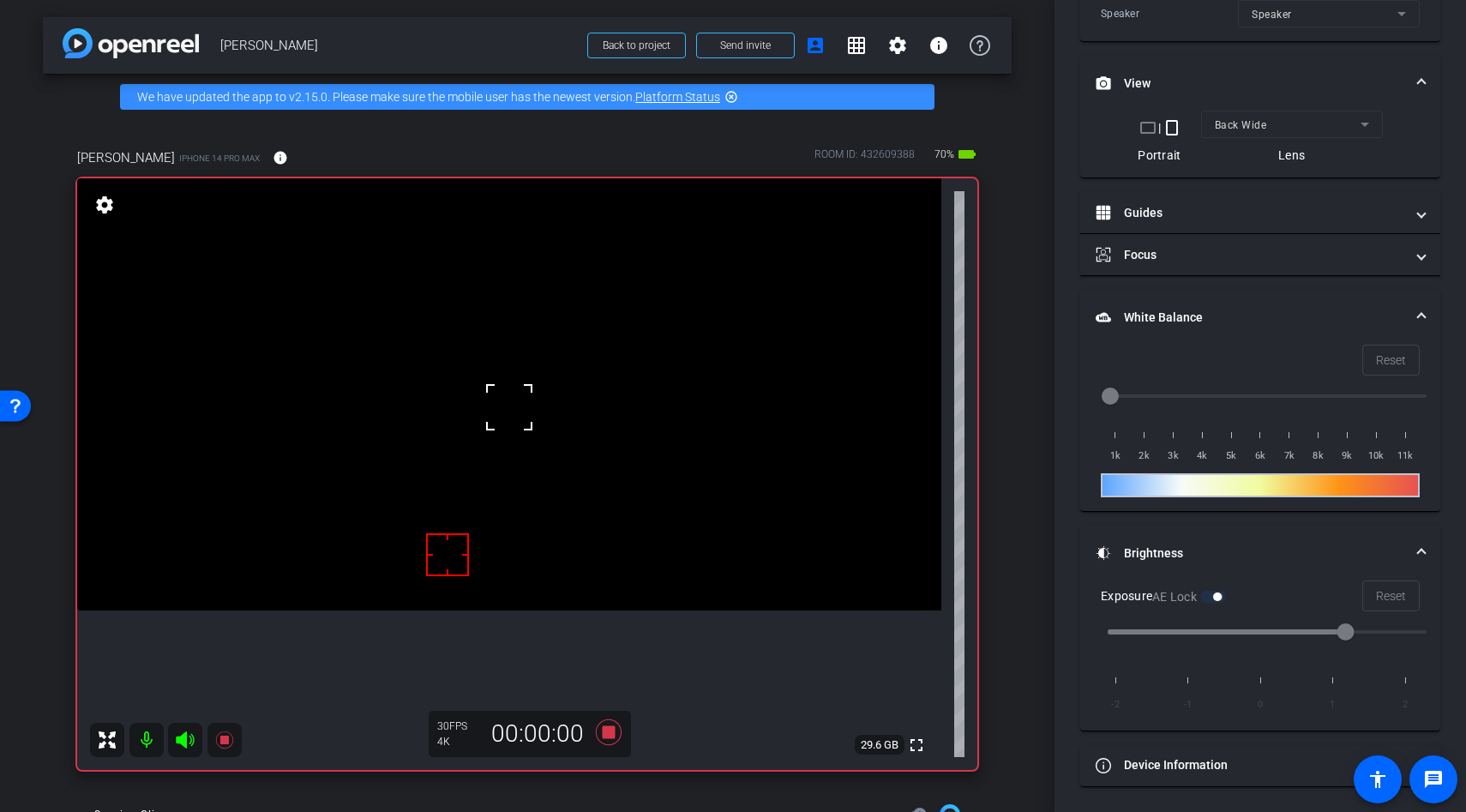
click at [505, 394] on div at bounding box center [509, 407] width 43 height 43
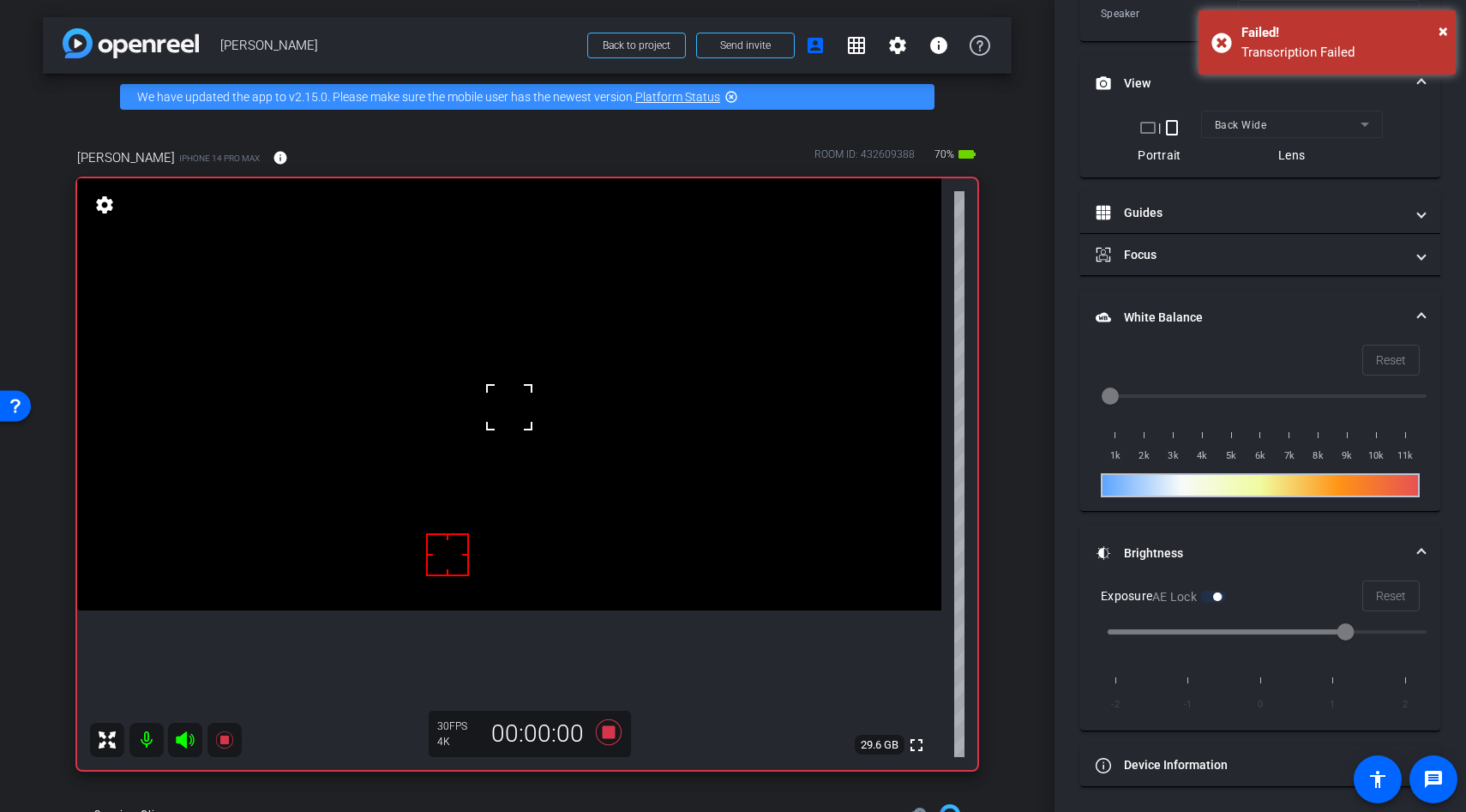
click at [505, 394] on div at bounding box center [509, 407] width 43 height 43
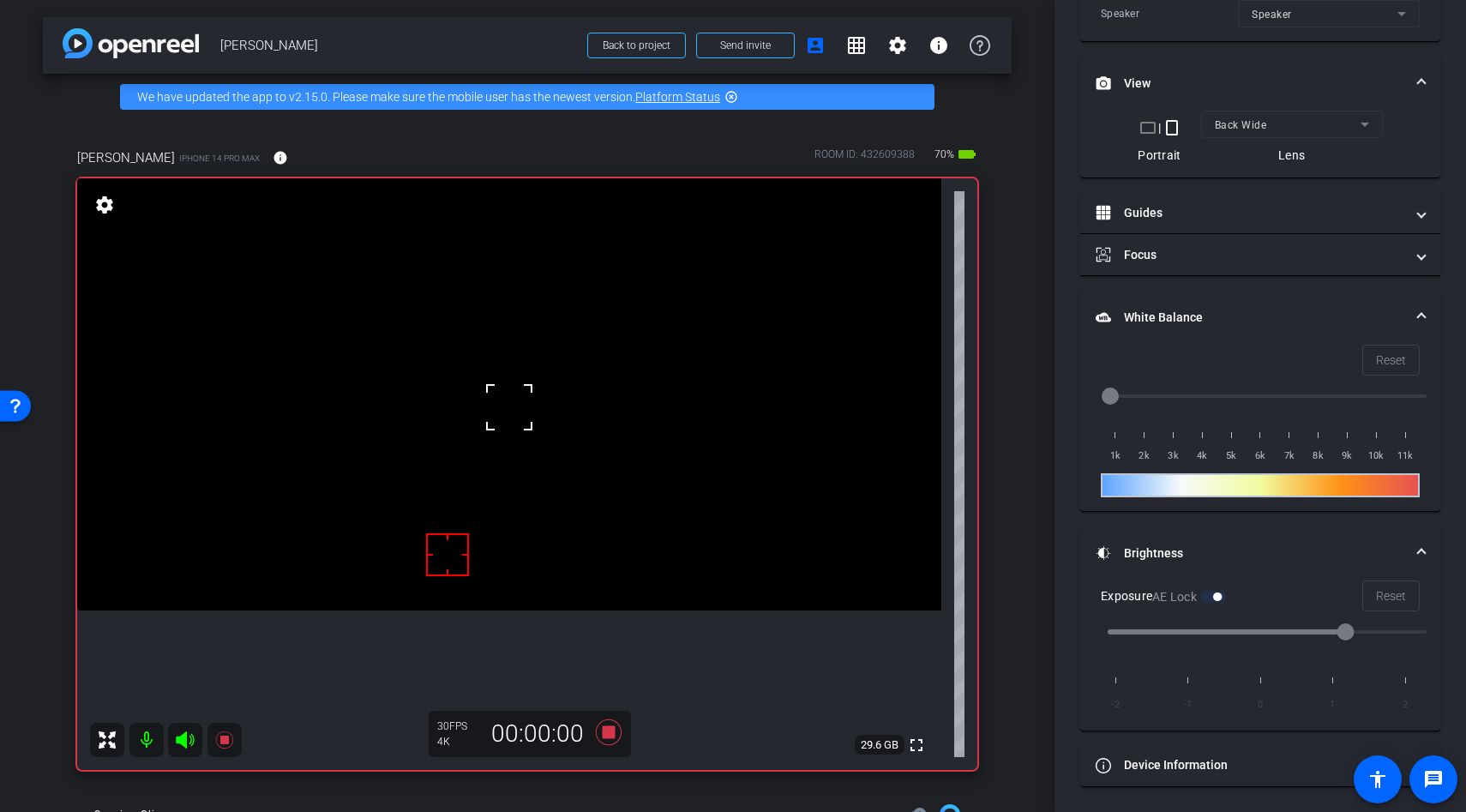
click at [505, 394] on div at bounding box center [509, 407] width 43 height 43
click at [505, 394] on video at bounding box center [509, 395] width 864 height 432
click at [534, 402] on video at bounding box center [509, 395] width 864 height 432
click at [534, 402] on div at bounding box center [533, 402] width 43 height 43
click at [612, 732] on icon at bounding box center [608, 731] width 25 height 25
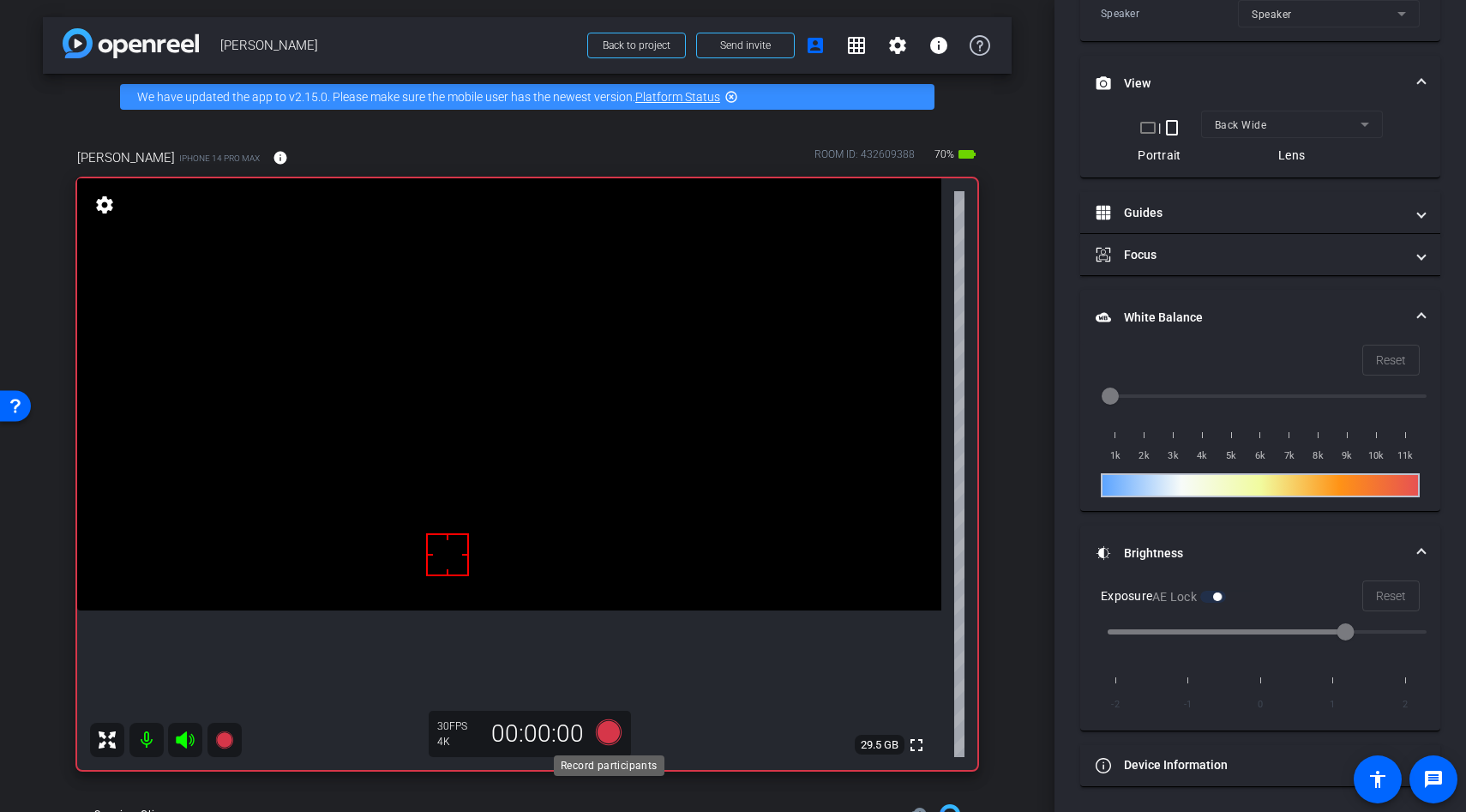
scroll to position [478, 0]
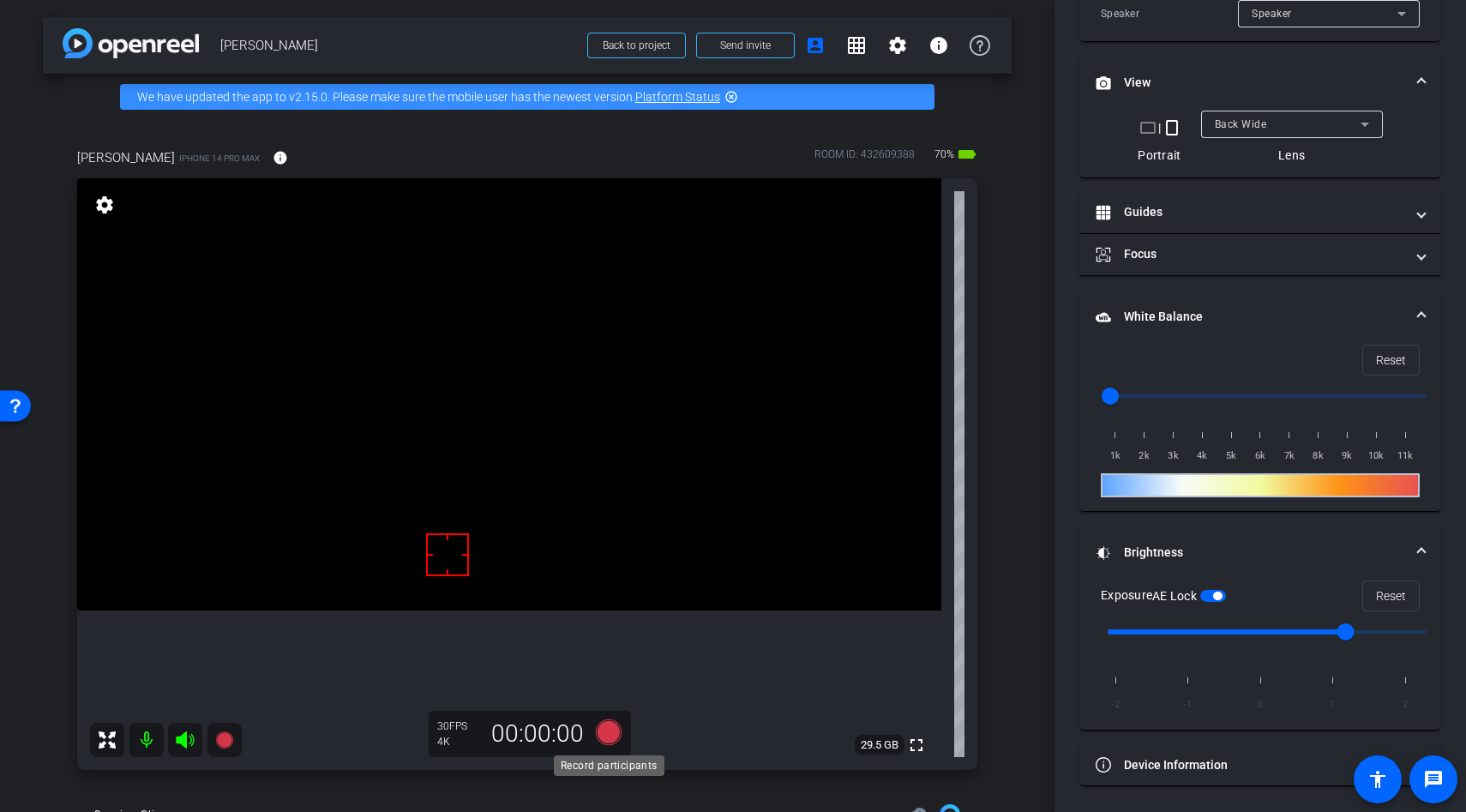
click at [608, 732] on icon at bounding box center [608, 731] width 25 height 25
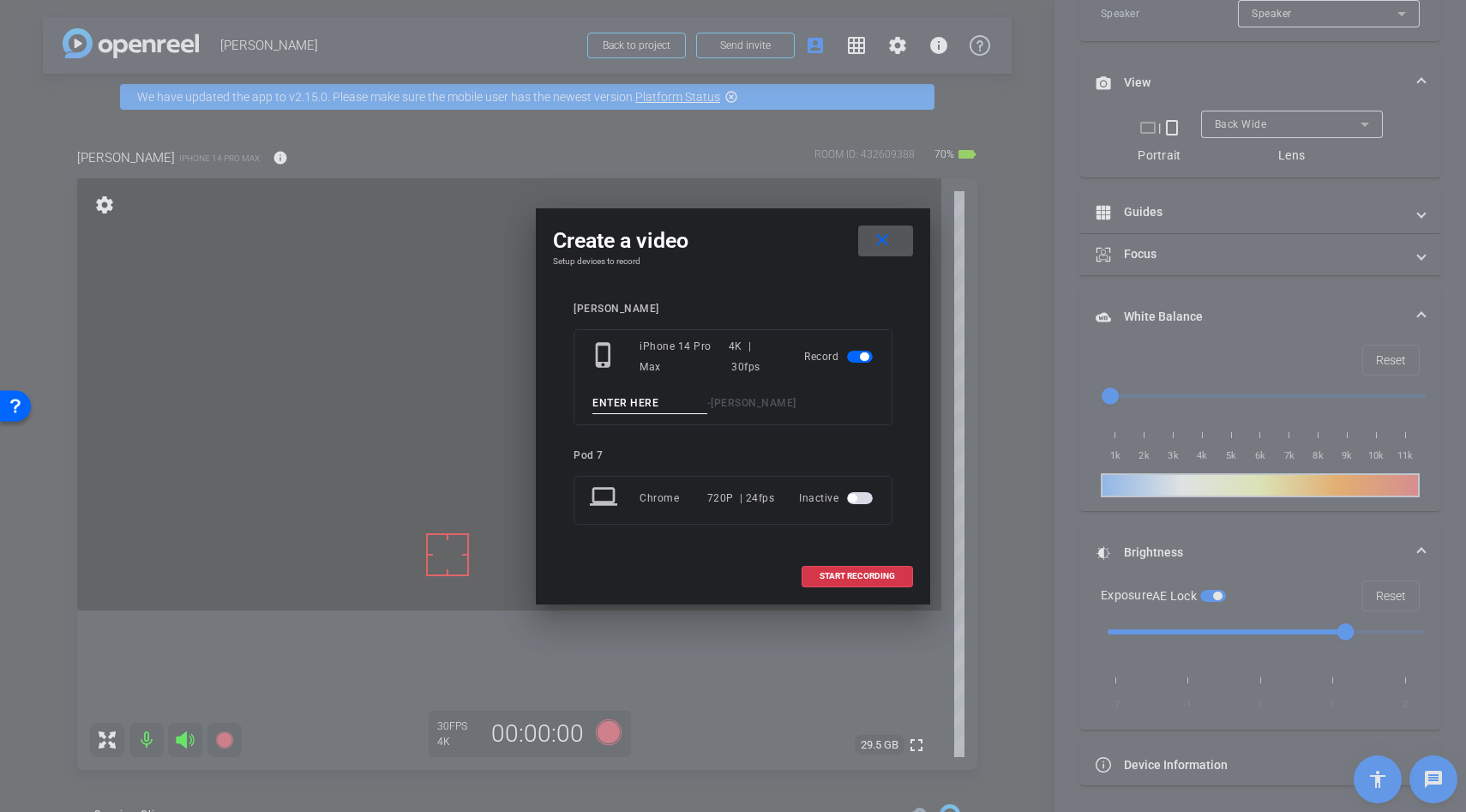
click at [629, 401] on input at bounding box center [650, 403] width 115 height 21
type input "measure"
click at [867, 576] on span "START RECORDING" at bounding box center [858, 576] width 76 height 9
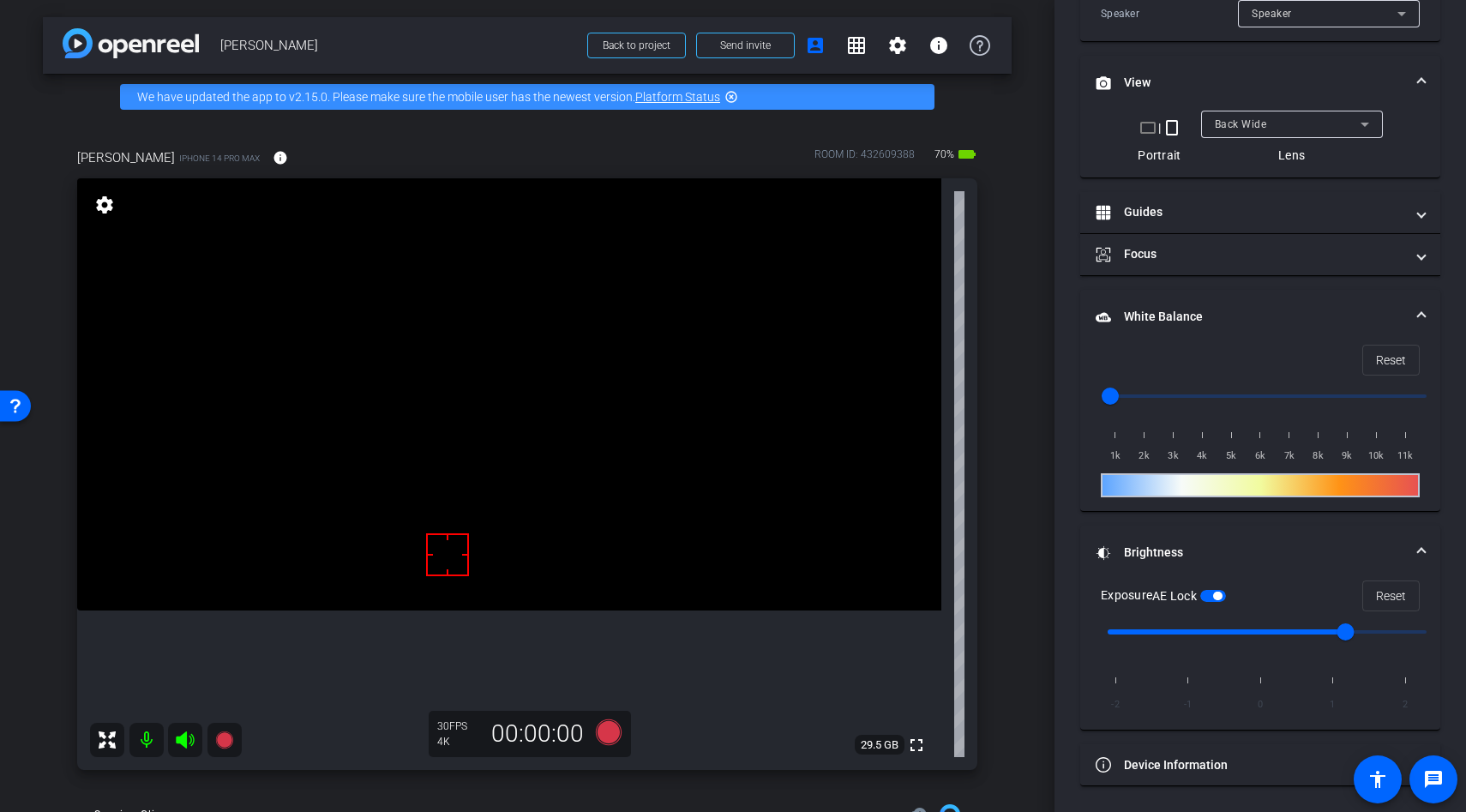
scroll to position [497, 0]
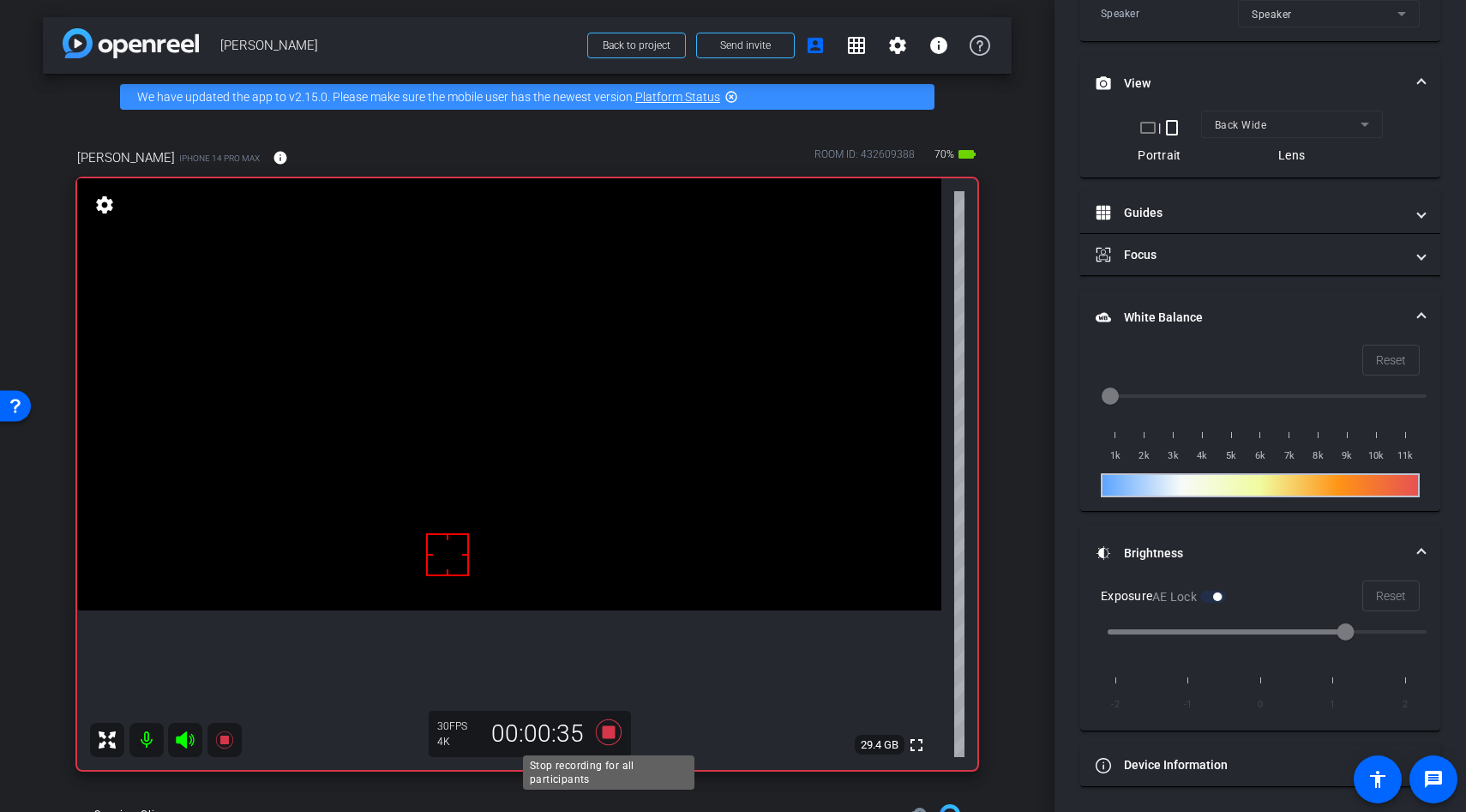
click at [610, 731] on icon at bounding box center [608, 731] width 25 height 25
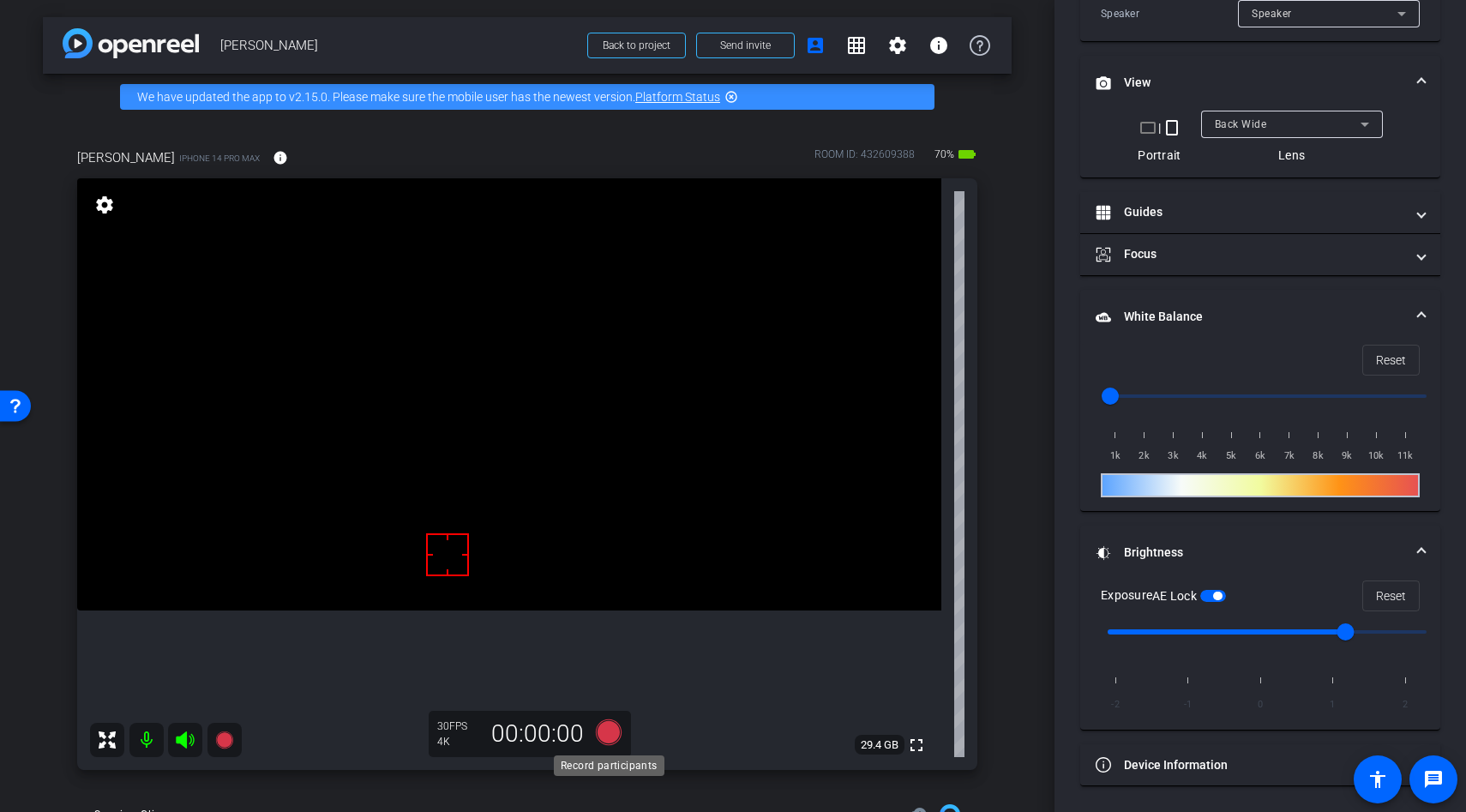
click at [599, 730] on icon at bounding box center [608, 731] width 25 height 25
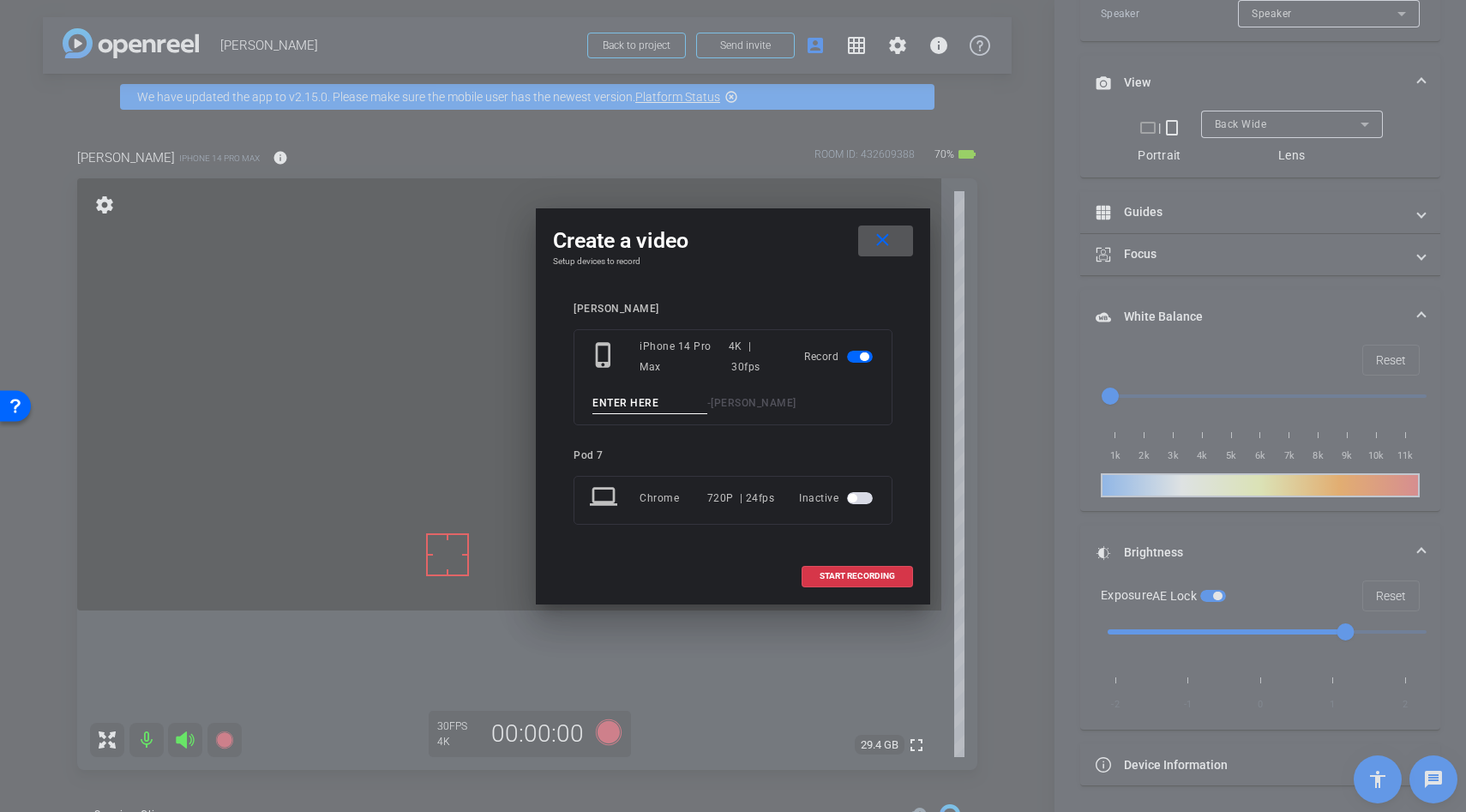
click at [625, 406] on input at bounding box center [650, 403] width 115 height 21
type input "measure"
click at [822, 572] on span "START RECORDING" at bounding box center [858, 576] width 76 height 9
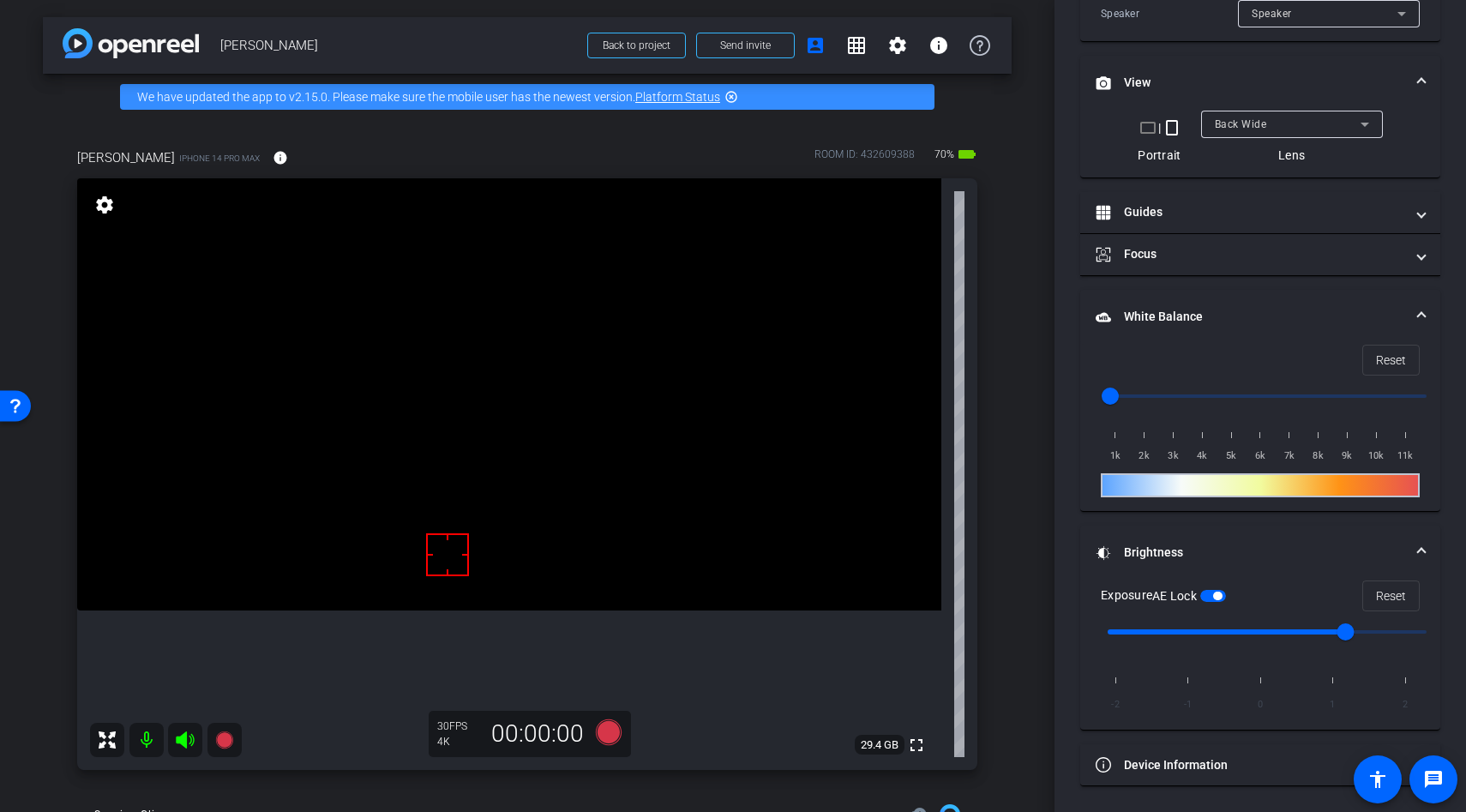
click at [439, 395] on video at bounding box center [509, 395] width 864 height 432
click at [439, 395] on div at bounding box center [439, 394] width 43 height 43
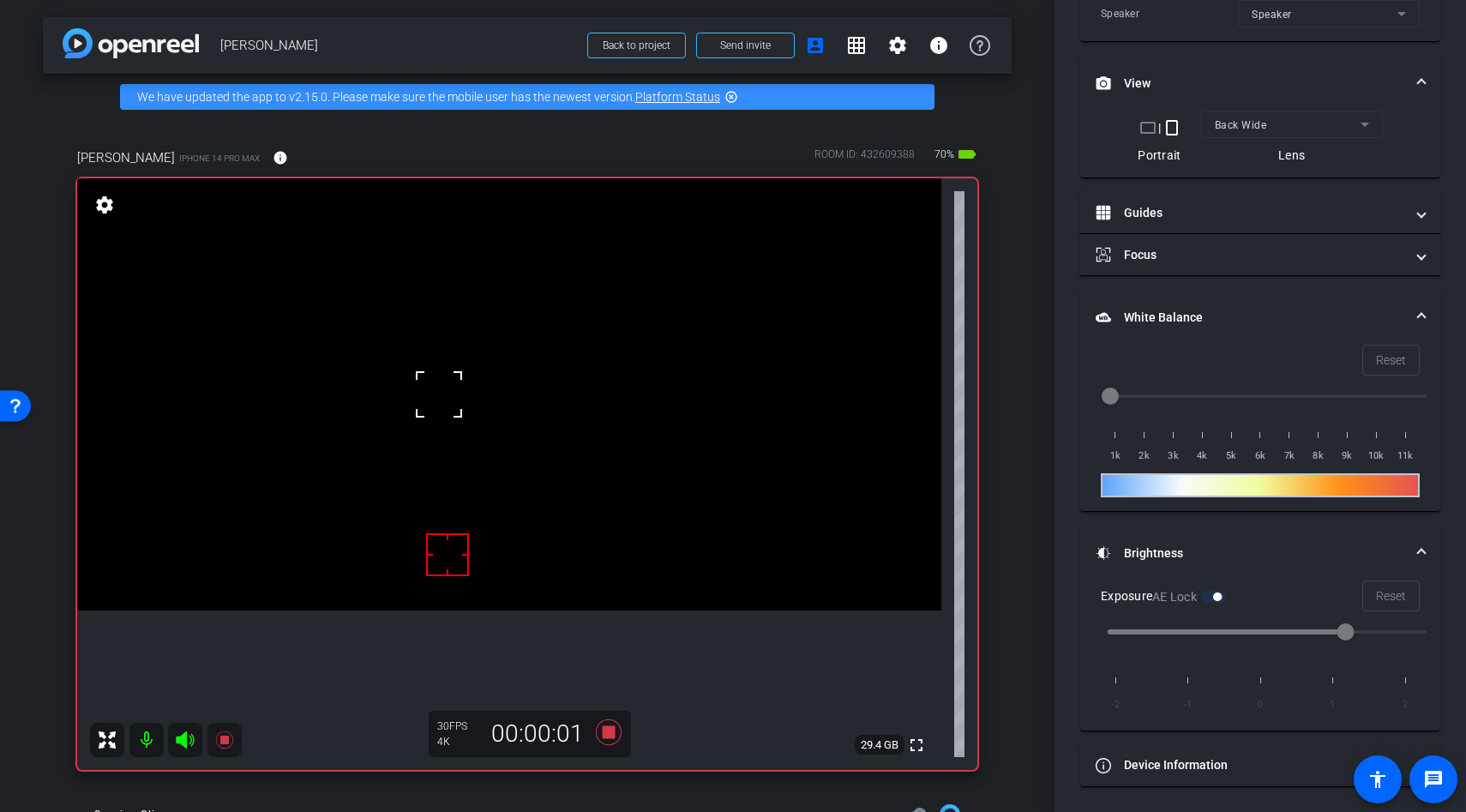
click at [435, 402] on div at bounding box center [439, 394] width 43 height 43
click at [437, 407] on div at bounding box center [439, 394] width 43 height 43
click at [437, 407] on div "fullscreen settings 29.4 GB" at bounding box center [527, 474] width 900 height 591
click at [437, 407] on video at bounding box center [509, 395] width 864 height 432
click at [611, 737] on icon at bounding box center [608, 731] width 25 height 25
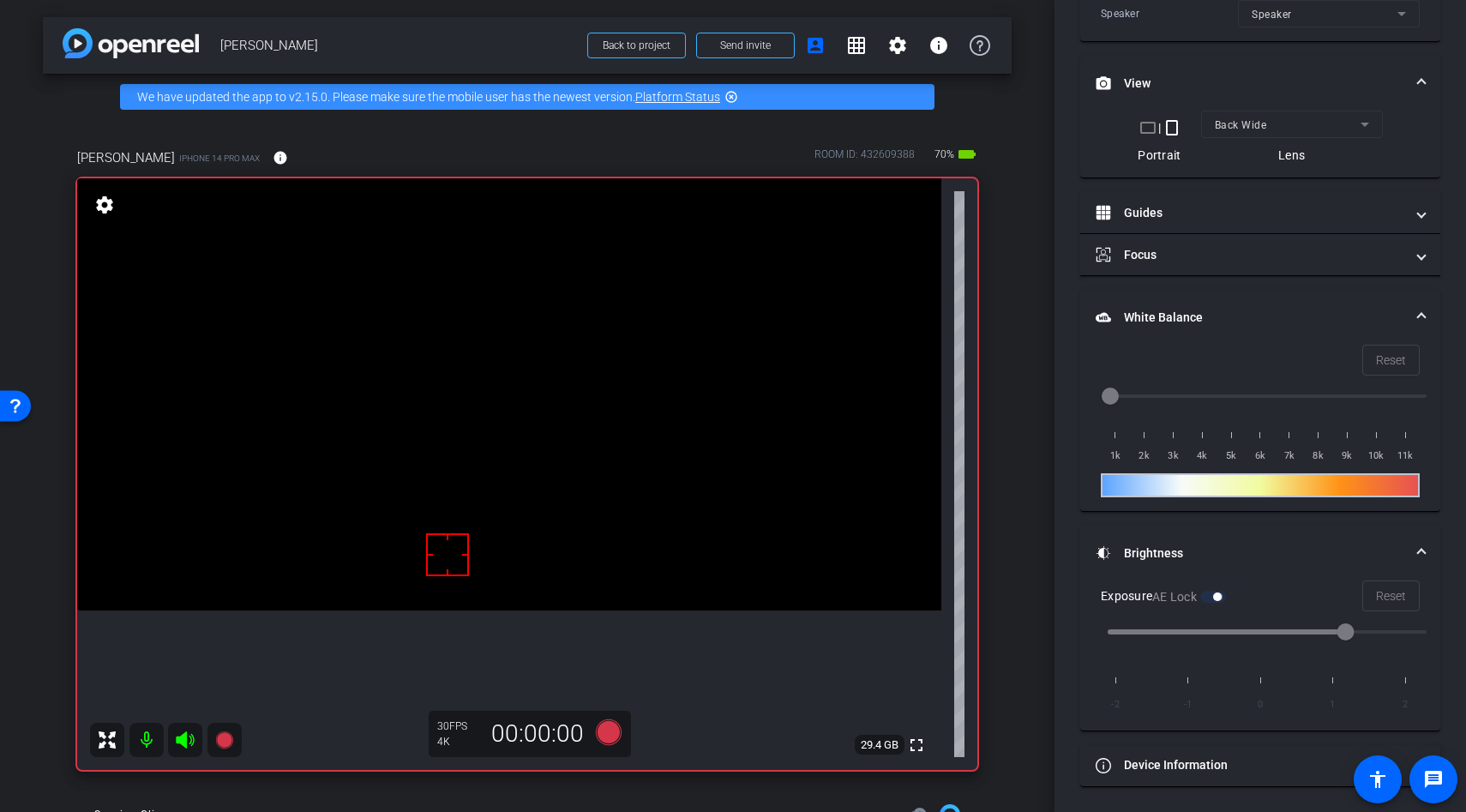
scroll to position [478, 0]
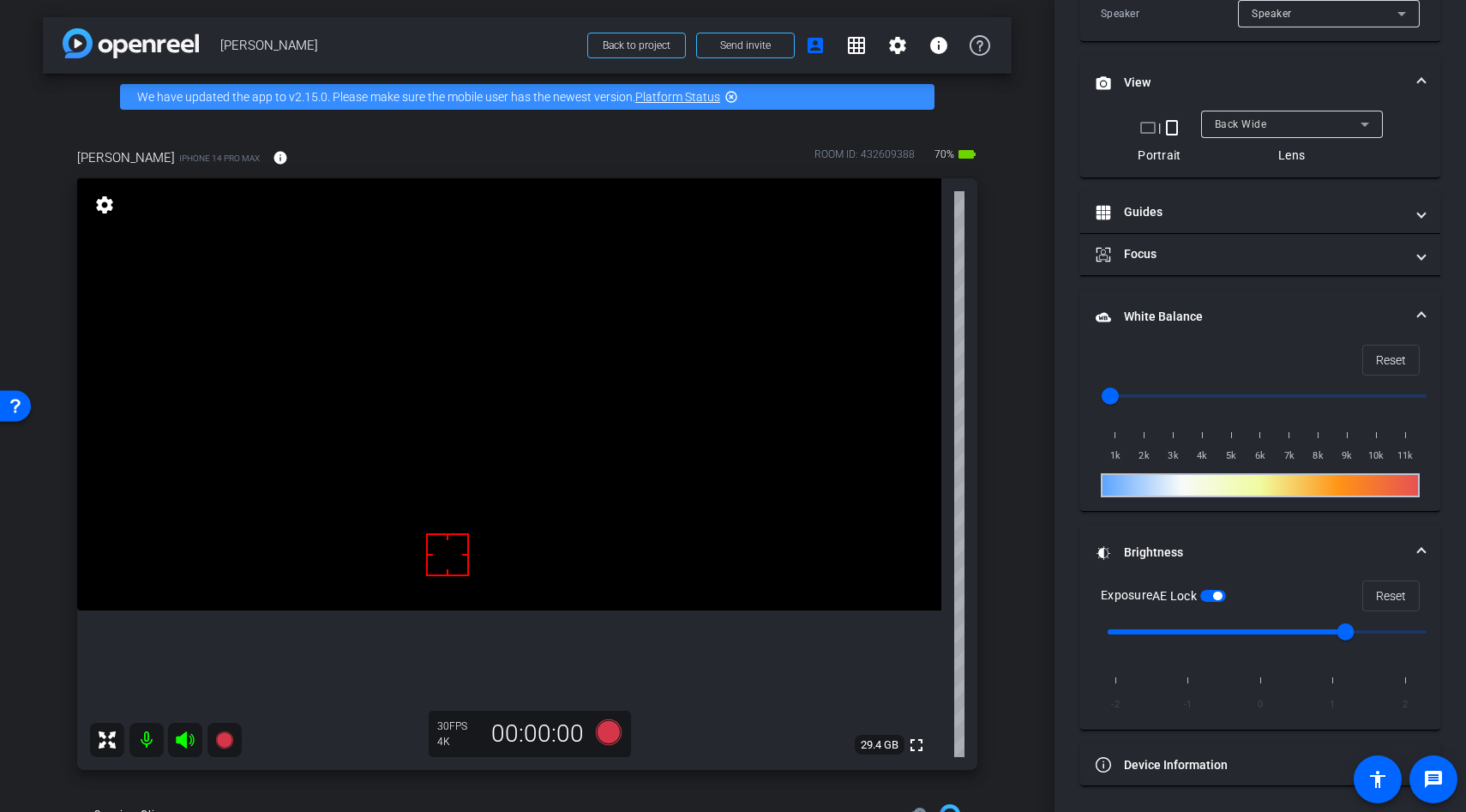
click at [1261, 630] on input "range" at bounding box center [1267, 632] width 355 height 38
type input "1"
click at [1341, 625] on input "range" at bounding box center [1267, 632] width 355 height 38
click at [509, 438] on video at bounding box center [509, 395] width 864 height 432
click at [508, 410] on video at bounding box center [509, 395] width 864 height 432
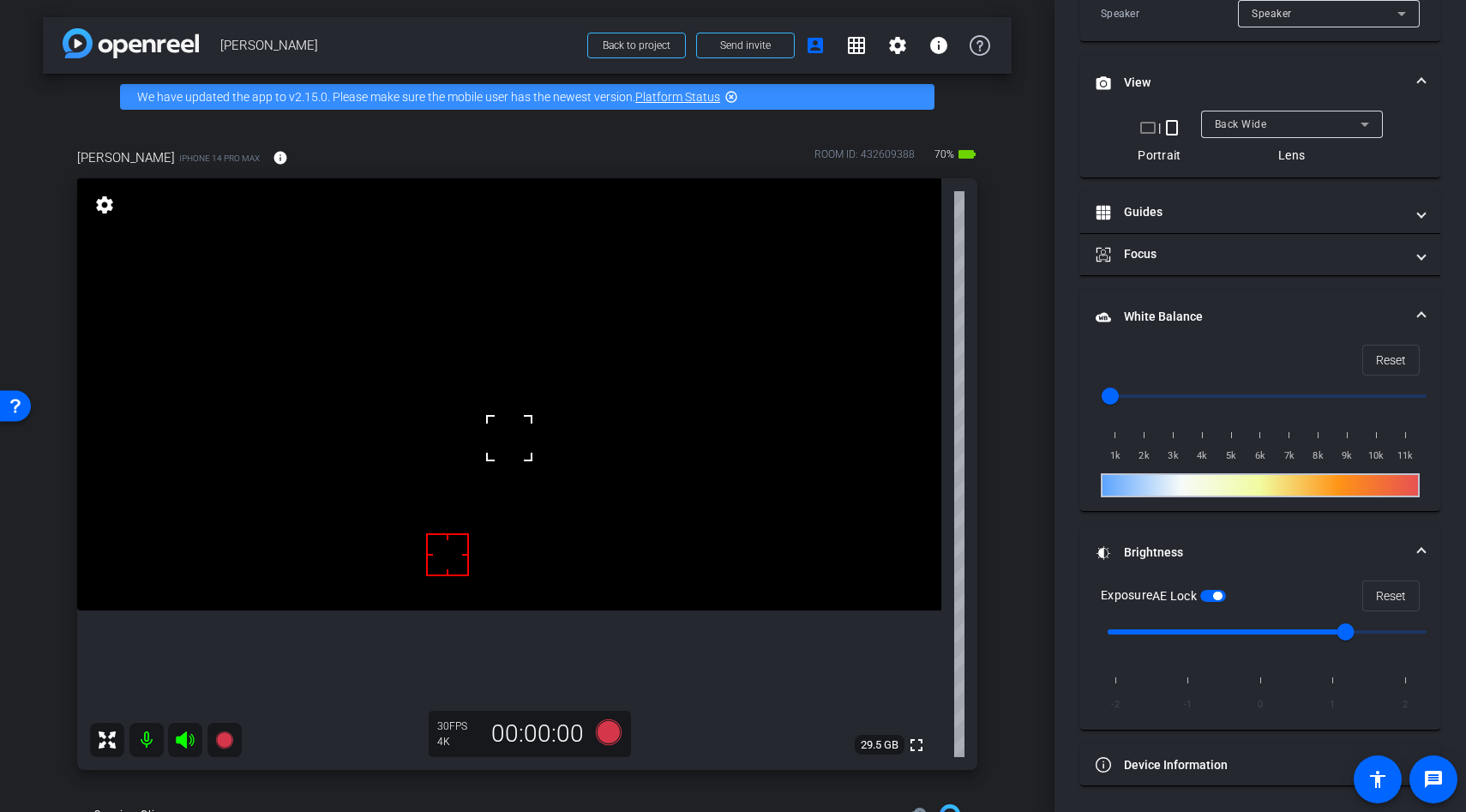
click at [508, 417] on div at bounding box center [509, 438] width 43 height 43
click at [508, 410] on div at bounding box center [507, 410] width 43 height 43
click at [614, 723] on icon at bounding box center [608, 731] width 25 height 25
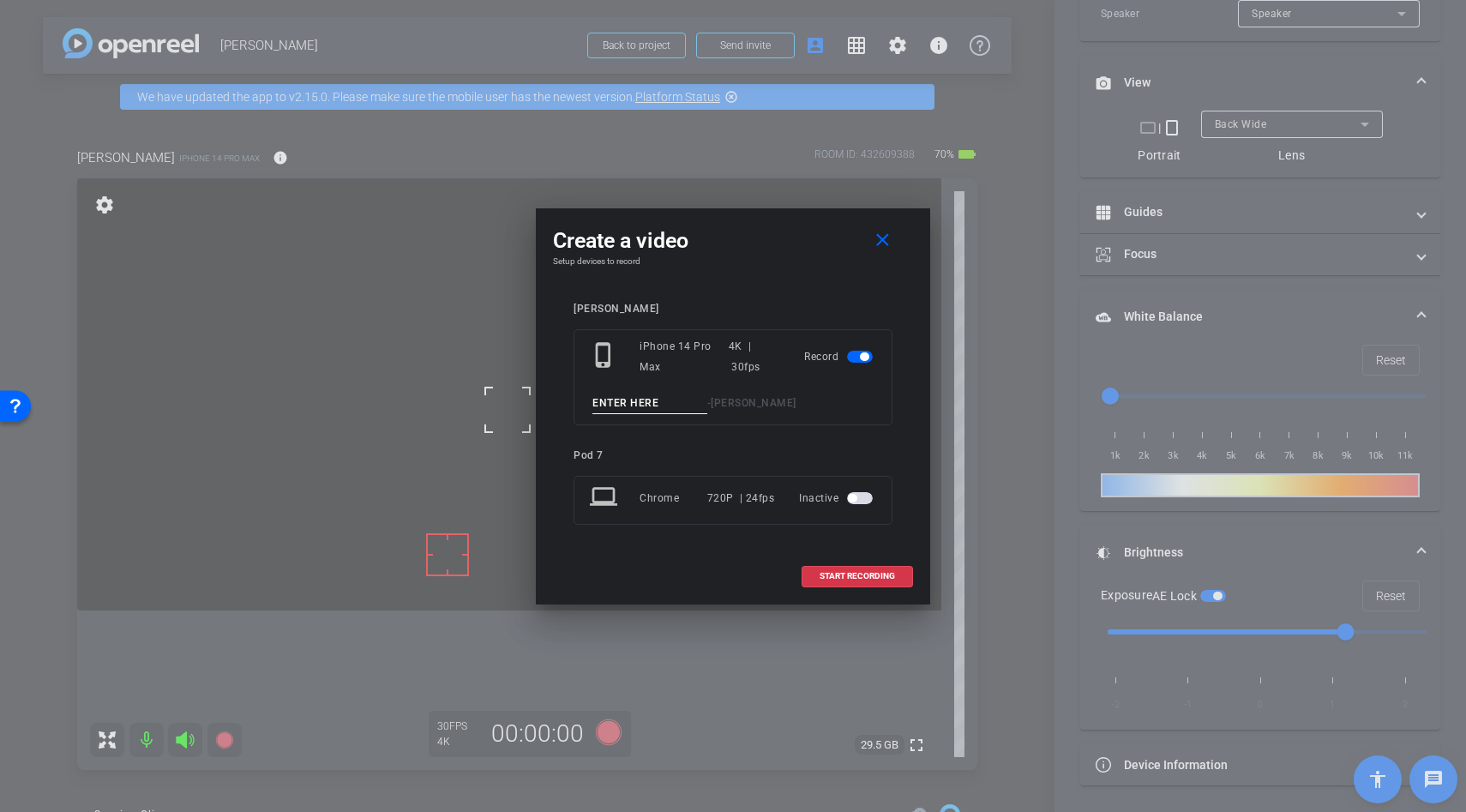
click at [644, 411] on input at bounding box center [650, 403] width 115 height 21
type input "front release"
click at [847, 573] on span "START RECORDING" at bounding box center [858, 576] width 76 height 9
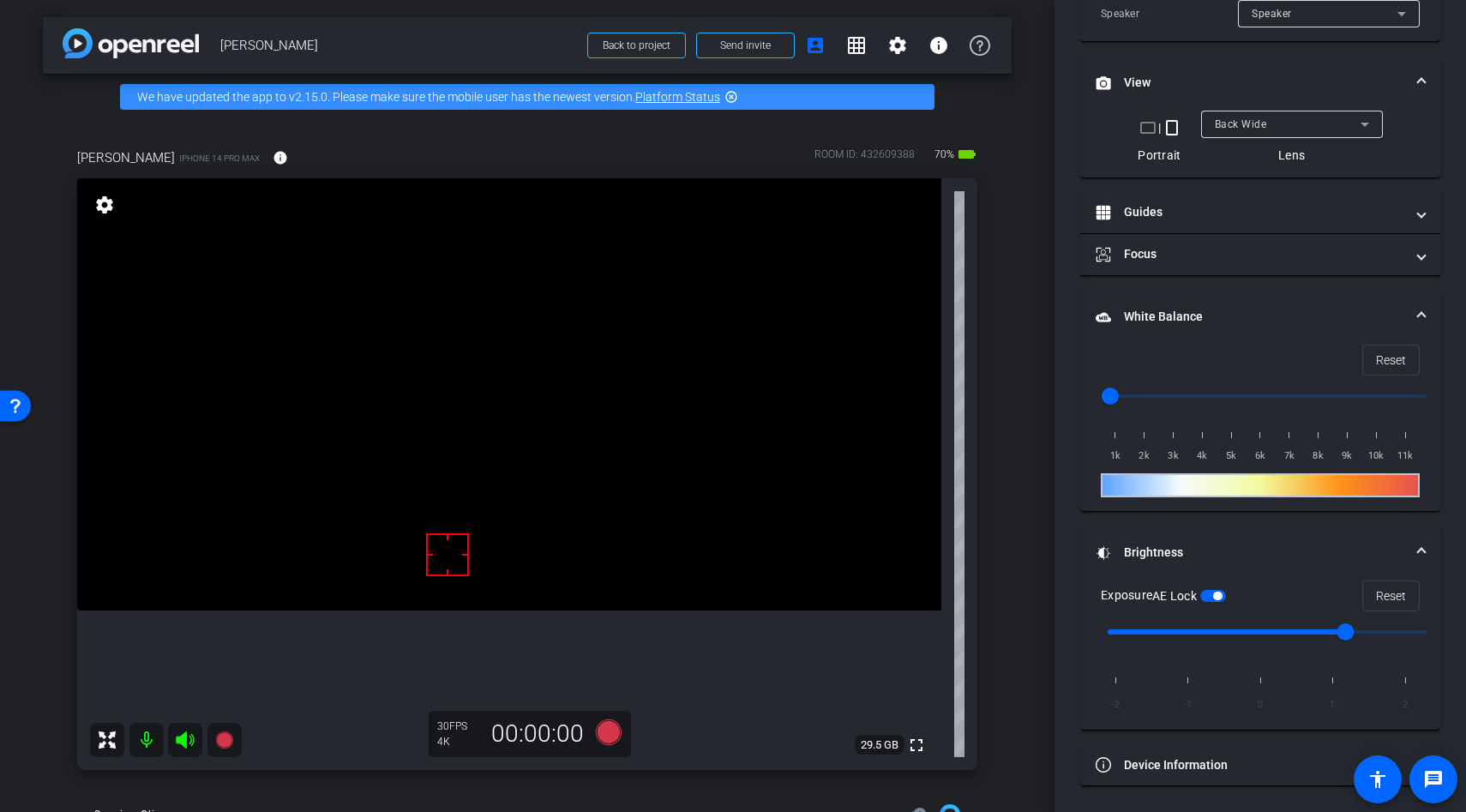
scroll to position [497, 0]
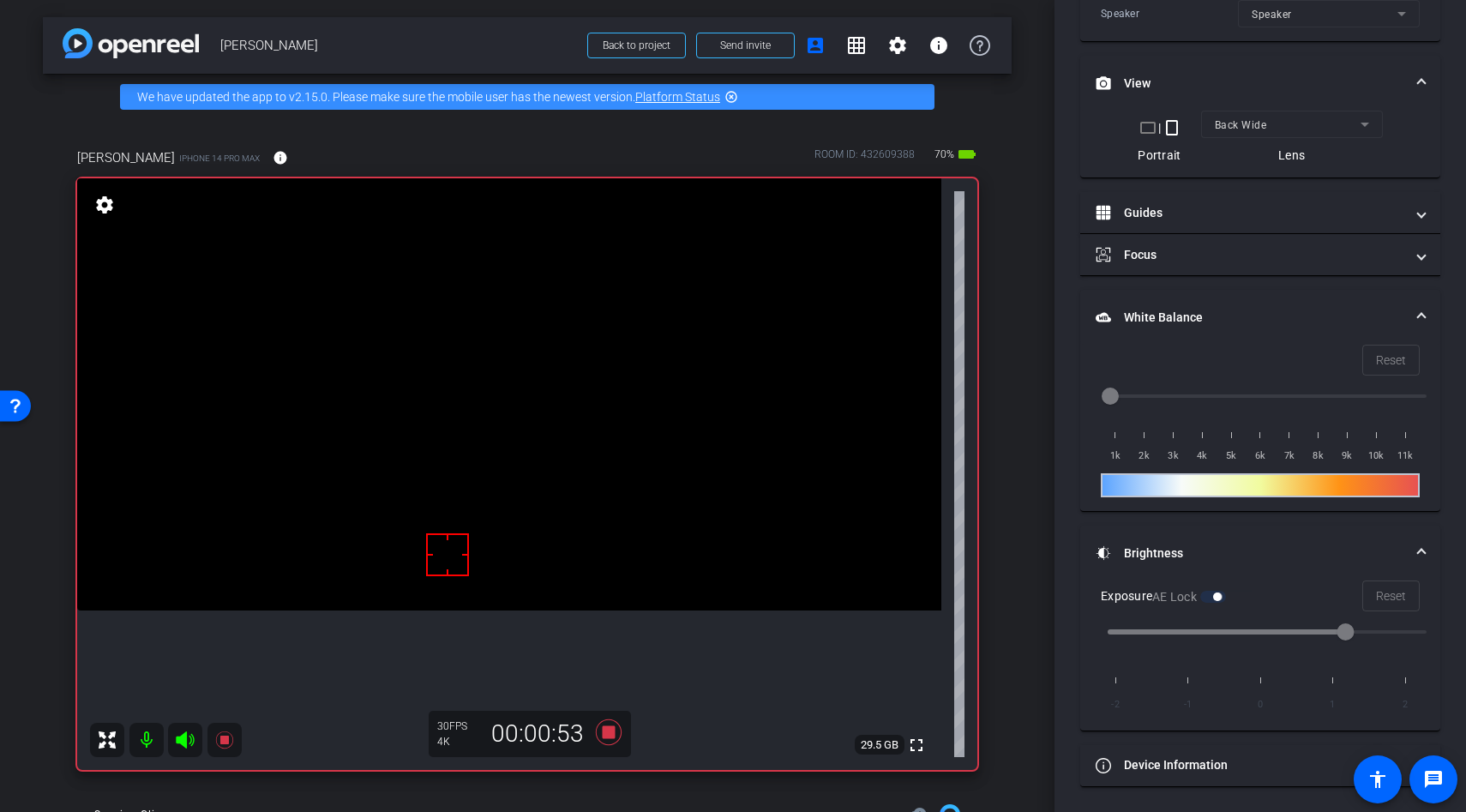
click at [535, 462] on video at bounding box center [509, 395] width 864 height 432
click at [519, 449] on div at bounding box center [534, 461] width 43 height 43
click at [525, 451] on video at bounding box center [509, 395] width 864 height 432
click at [525, 451] on div at bounding box center [525, 451] width 43 height 43
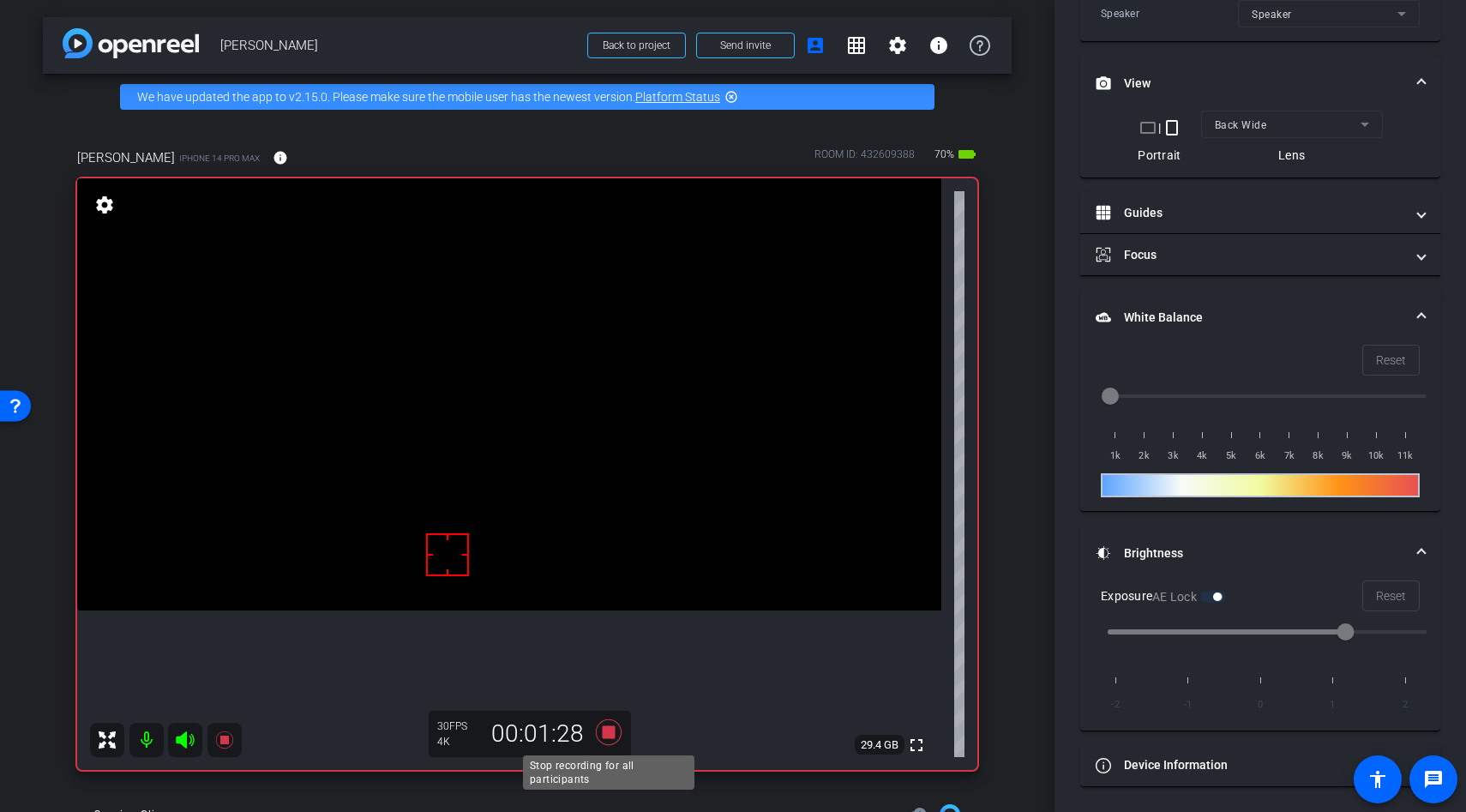
click at [606, 726] on icon at bounding box center [608, 731] width 25 height 25
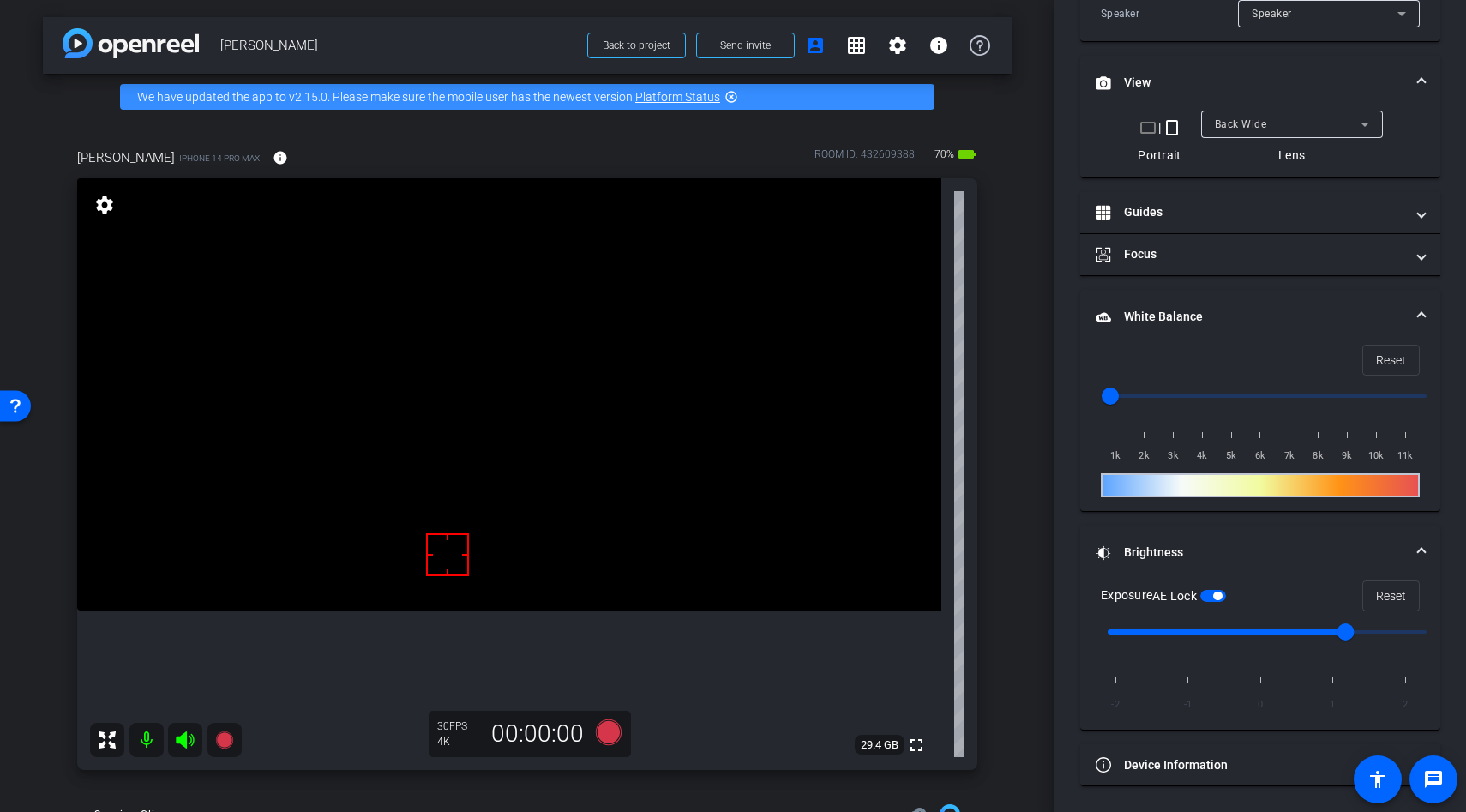
scroll to position [478, 0]
click at [612, 732] on icon at bounding box center [608, 731] width 25 height 25
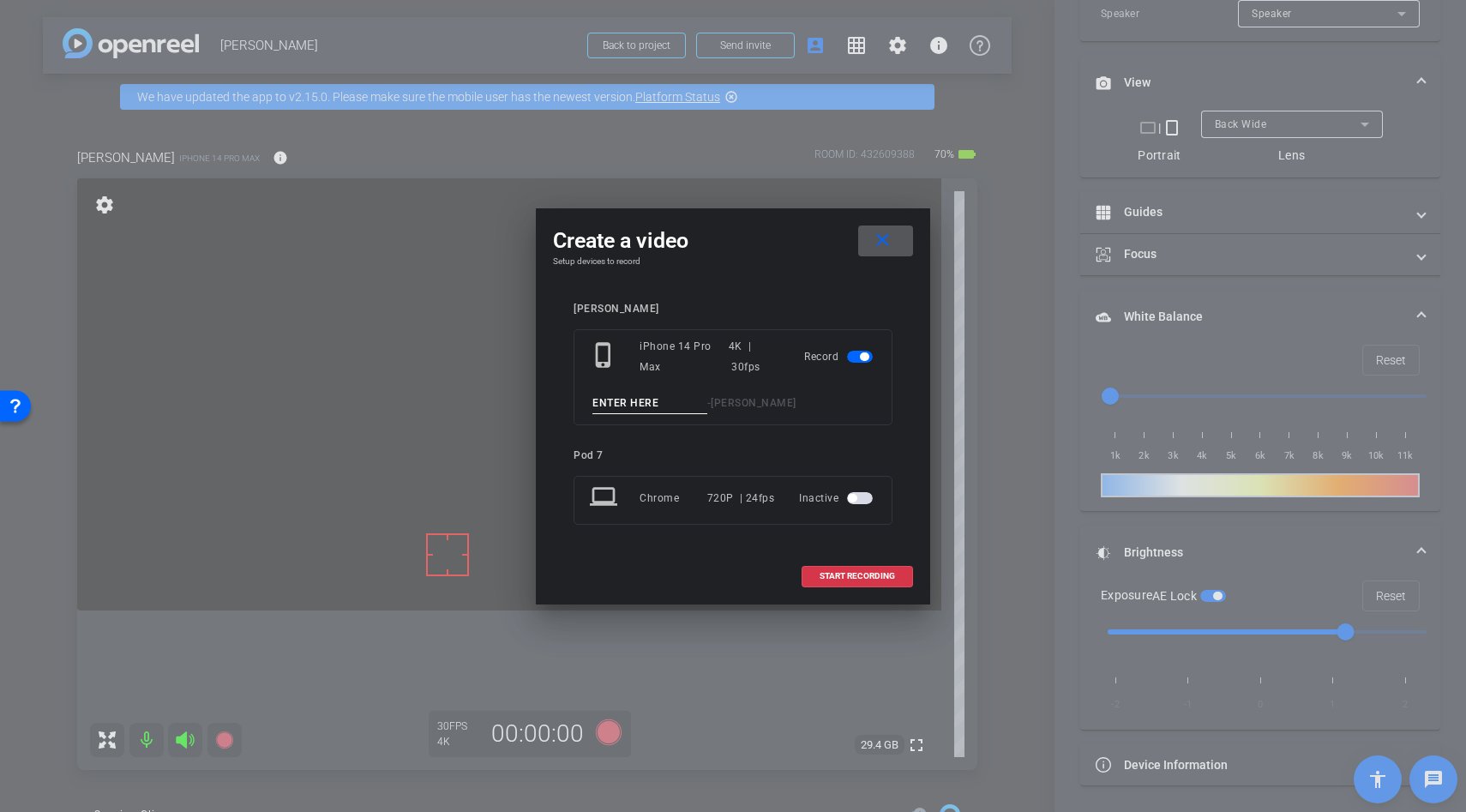
click at [631, 407] on input at bounding box center [650, 403] width 115 height 21
type input "release"
click at [842, 574] on span "START RECORDING" at bounding box center [858, 576] width 76 height 9
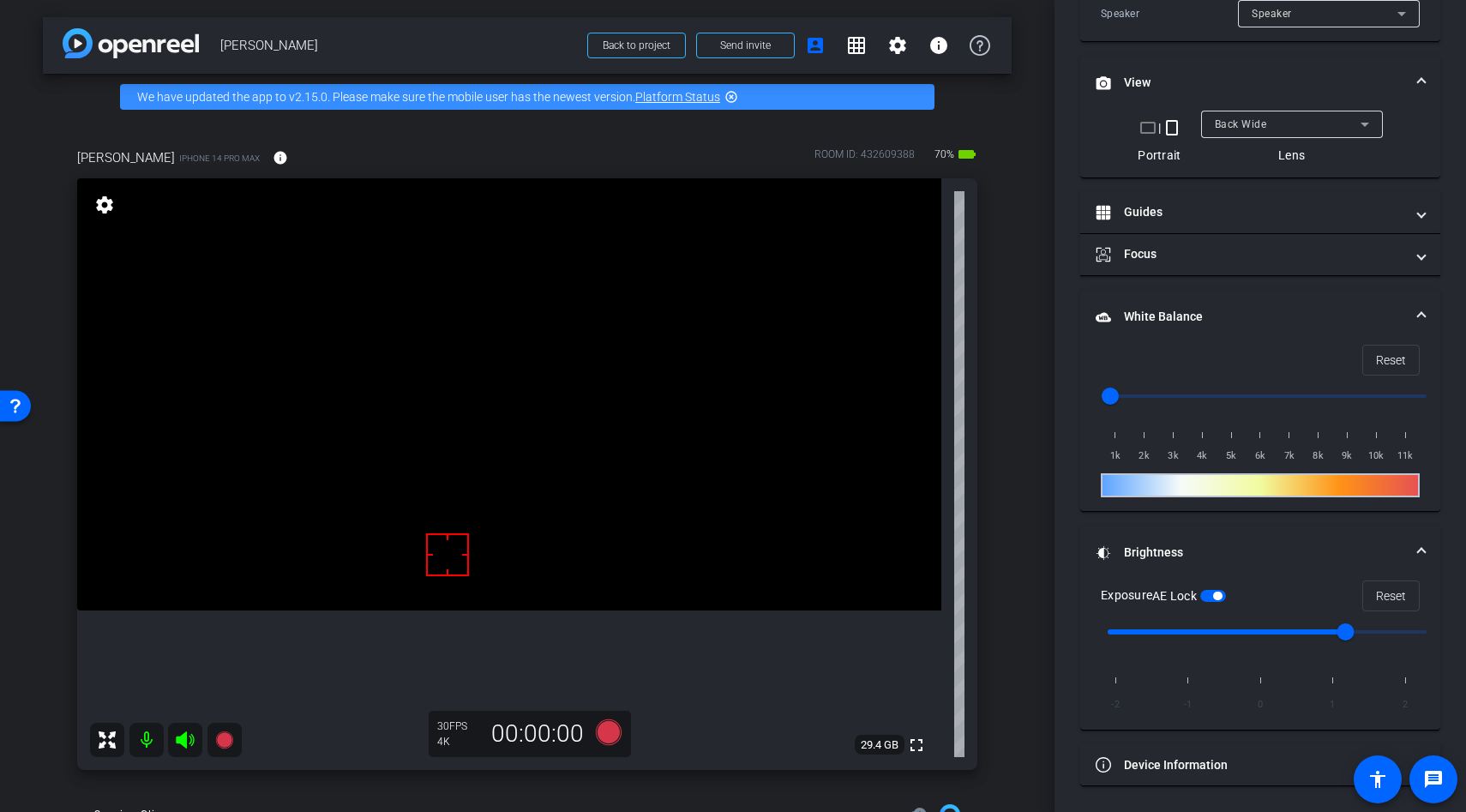
scroll to position [497, 0]
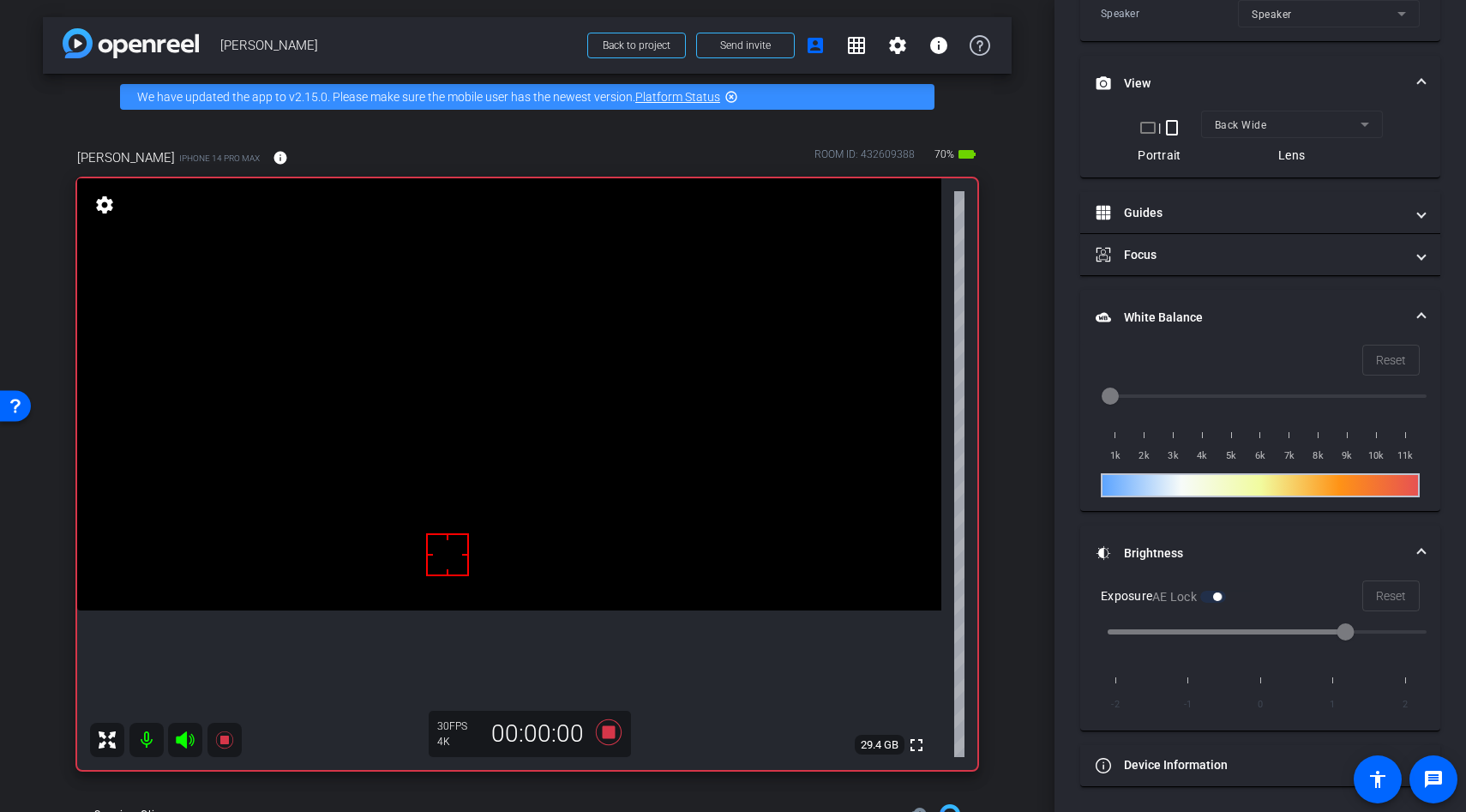
click at [493, 383] on video at bounding box center [509, 395] width 864 height 432
click at [498, 398] on div at bounding box center [493, 383] width 43 height 43
click at [500, 398] on div at bounding box center [493, 383] width 43 height 43
click at [606, 733] on icon at bounding box center [608, 731] width 25 height 25
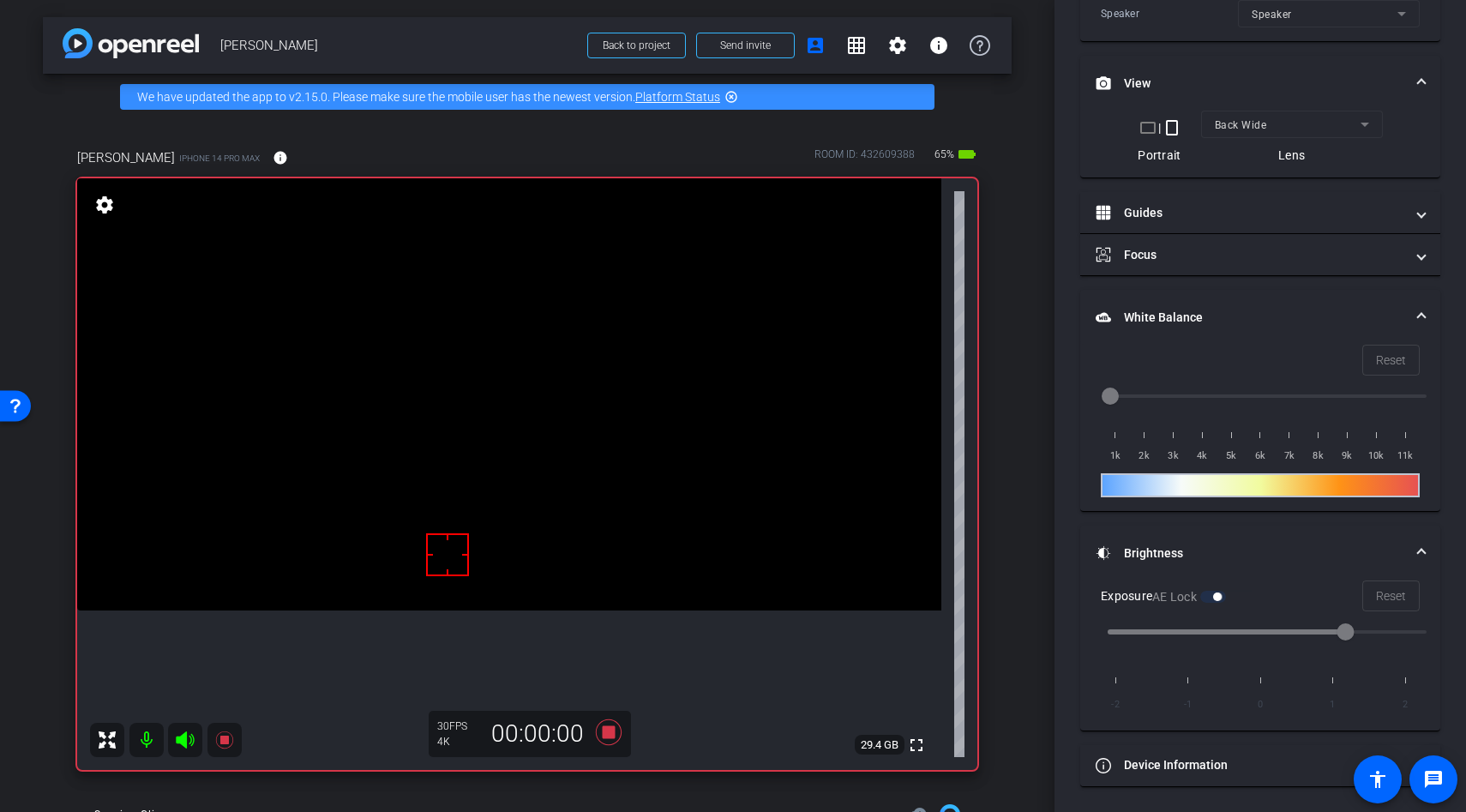
scroll to position [478, 0]
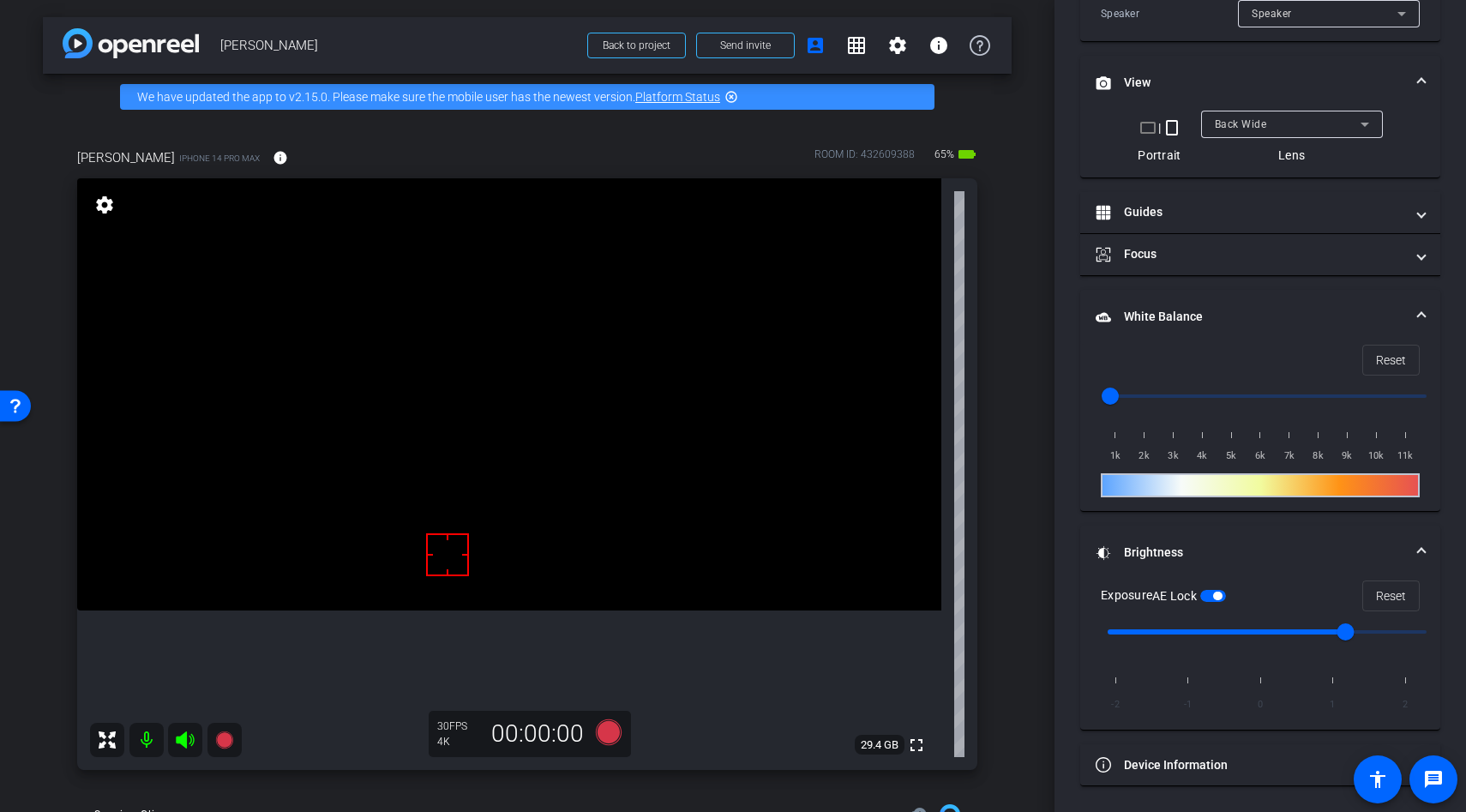
click at [1245, 120] on span "Back Wide" at bounding box center [1241, 125] width 53 height 12
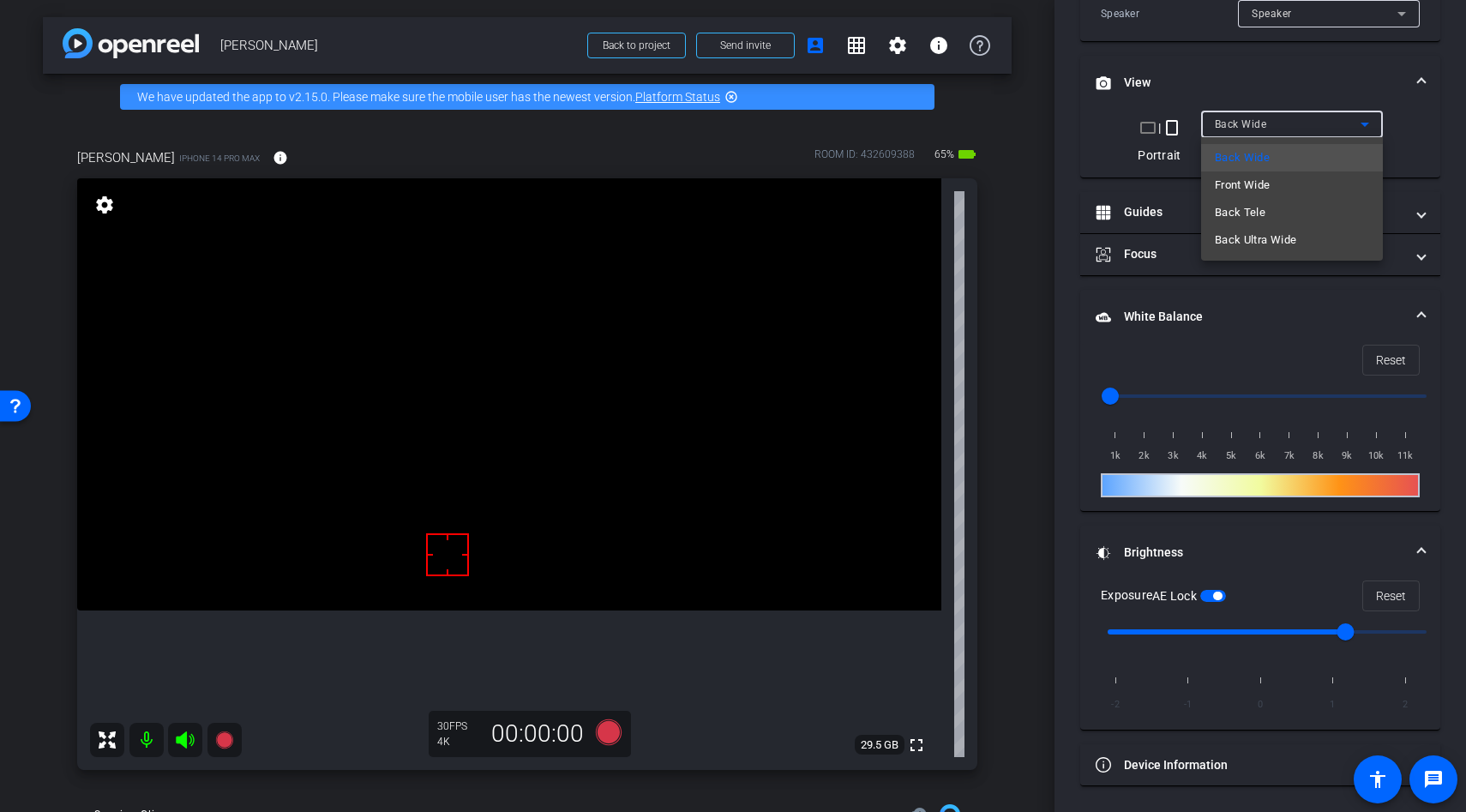
click at [1211, 593] on div at bounding box center [733, 406] width 1466 height 812
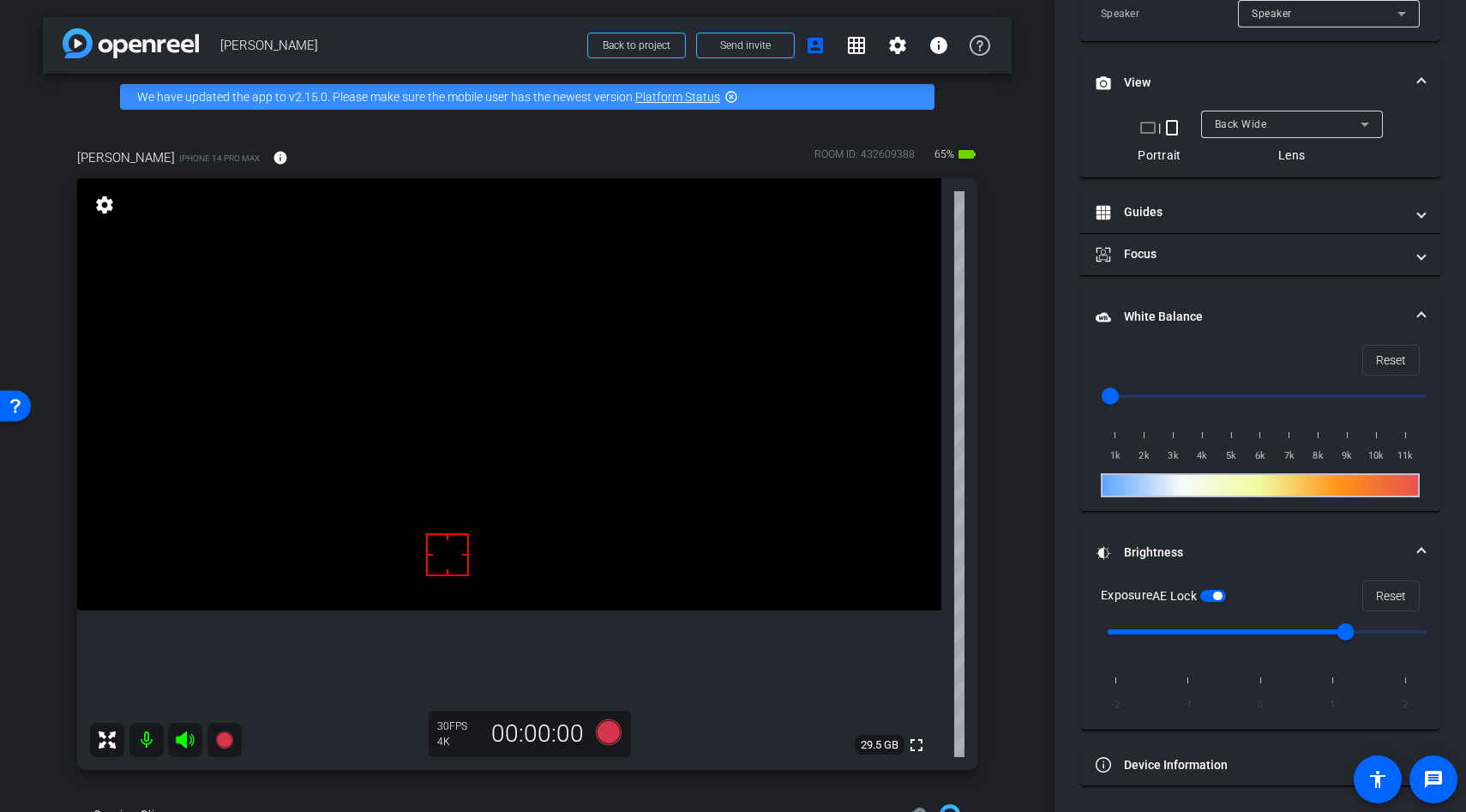
click at [1215, 593] on span "button" at bounding box center [1213, 596] width 25 height 12
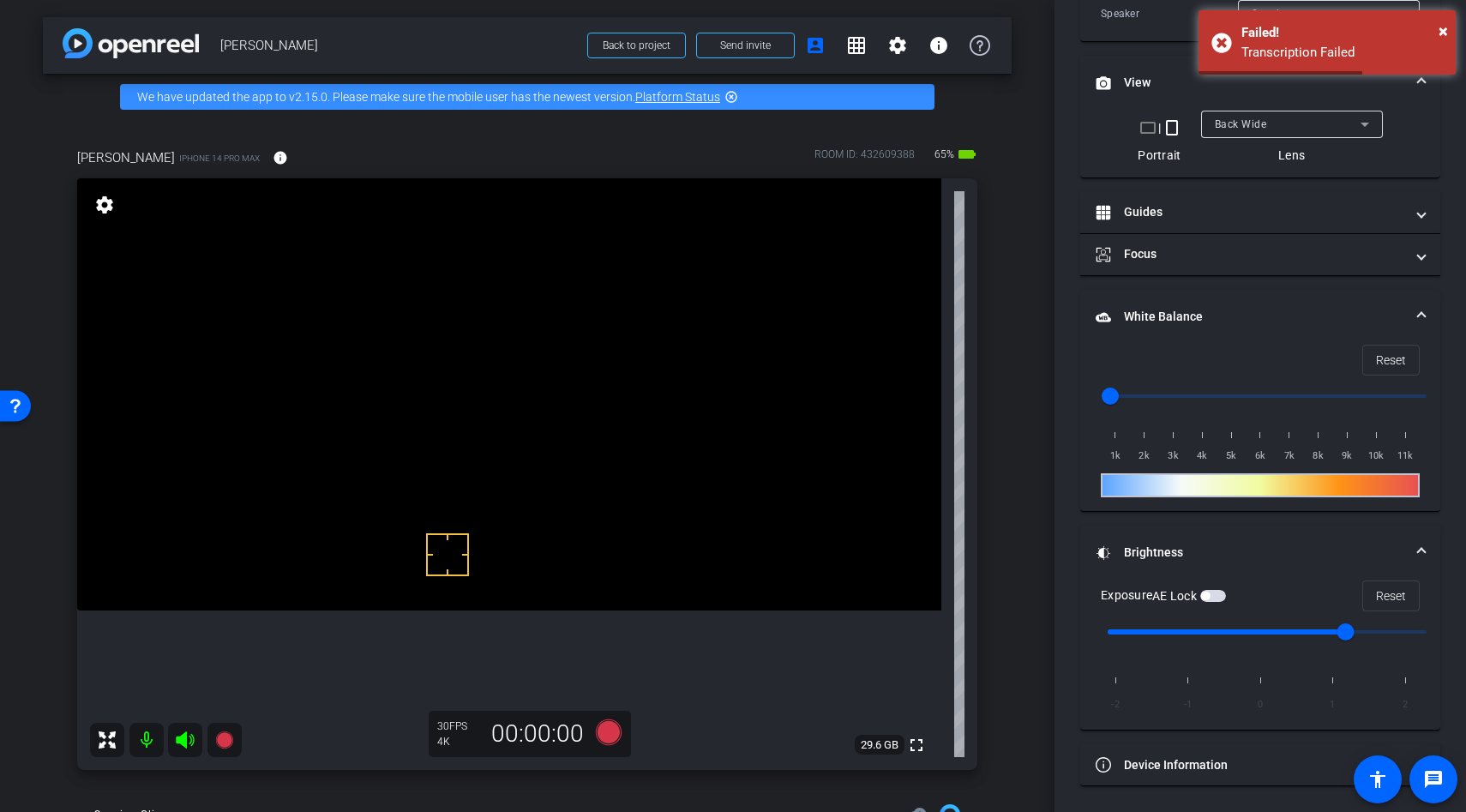
click at [509, 576] on video at bounding box center [509, 395] width 864 height 432
click at [510, 547] on video at bounding box center [509, 395] width 864 height 432
click at [529, 535] on div at bounding box center [510, 547] width 43 height 43
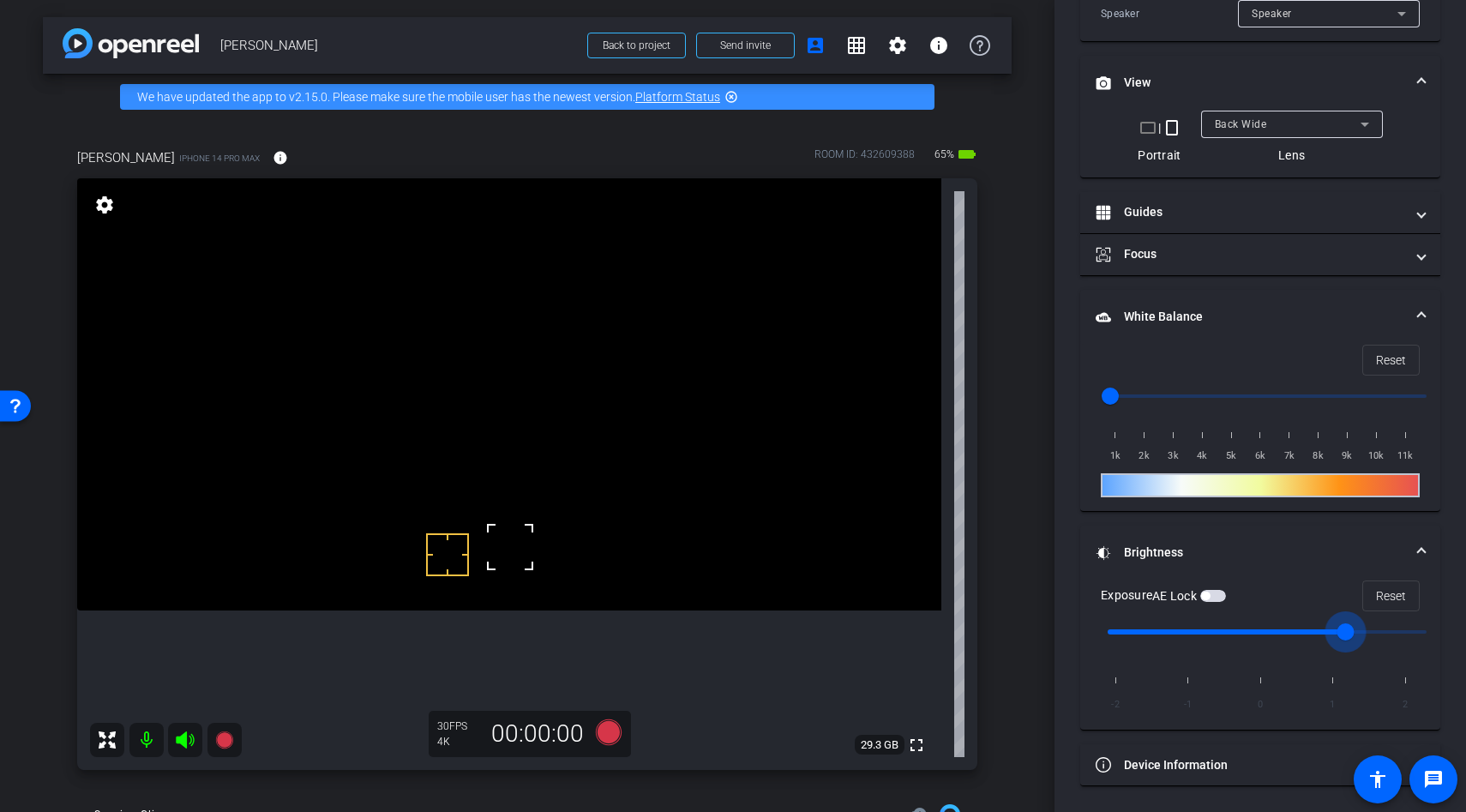
drag, startPoint x: 1356, startPoint y: 629, endPoint x: 1421, endPoint y: 630, distance: 65.0
click at [1408, 627] on input "range" at bounding box center [1267, 632] width 355 height 38
click at [1324, 625] on input "range" at bounding box center [1267, 632] width 355 height 38
type input "2"
click at [1398, 639] on input "range" at bounding box center [1267, 632] width 355 height 38
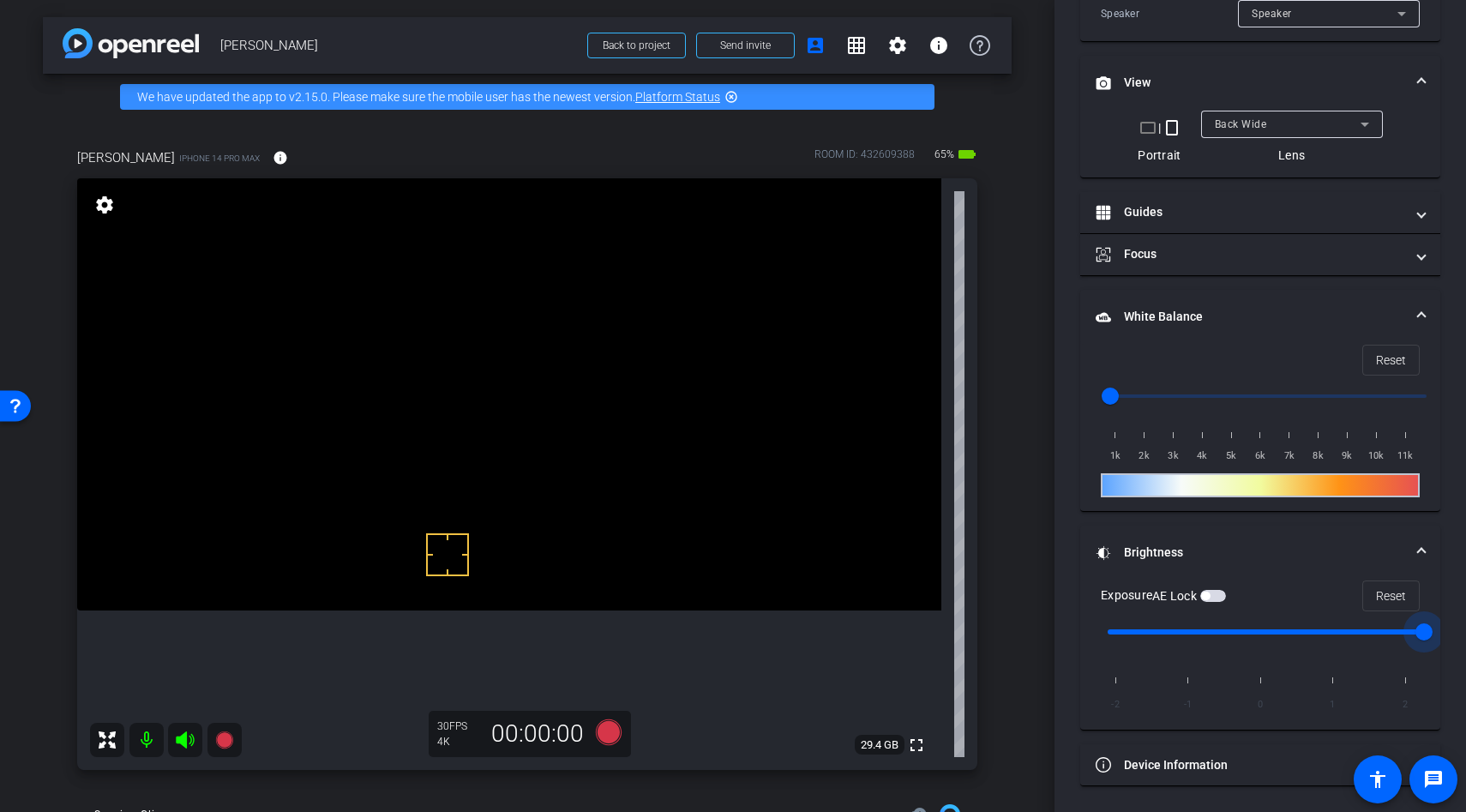
click at [489, 539] on video at bounding box center [509, 395] width 864 height 432
click at [499, 524] on div at bounding box center [489, 538] width 43 height 43
click at [481, 538] on div at bounding box center [489, 538] width 43 height 43
click at [1216, 590] on span "button" at bounding box center [1213, 596] width 25 height 12
click at [477, 532] on video at bounding box center [509, 395] width 864 height 432
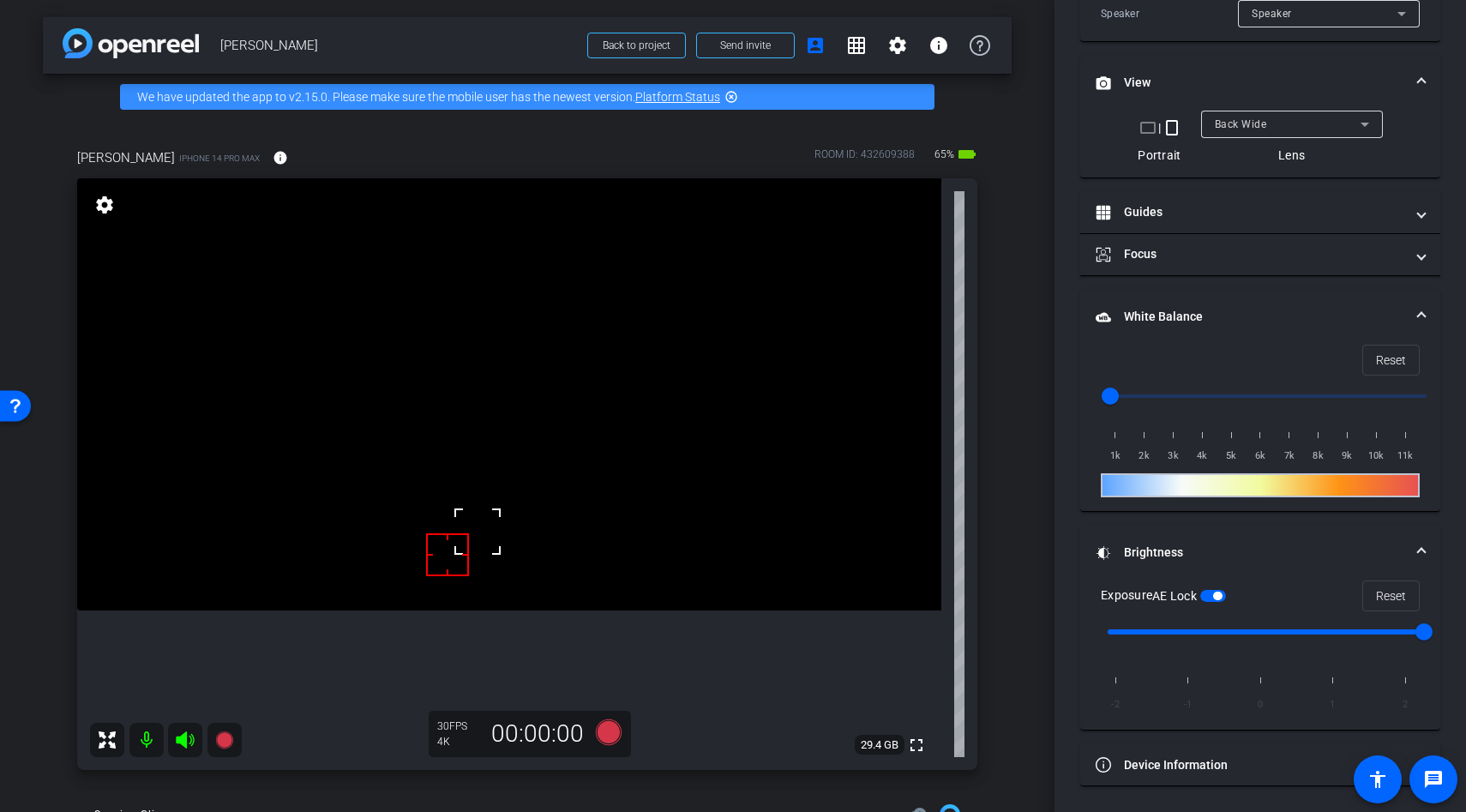
click at [450, 529] on video at bounding box center [509, 395] width 864 height 432
click at [489, 494] on video at bounding box center [509, 395] width 864 height 432
click at [489, 494] on div at bounding box center [489, 494] width 43 height 43
click at [612, 723] on icon at bounding box center [608, 731] width 25 height 25
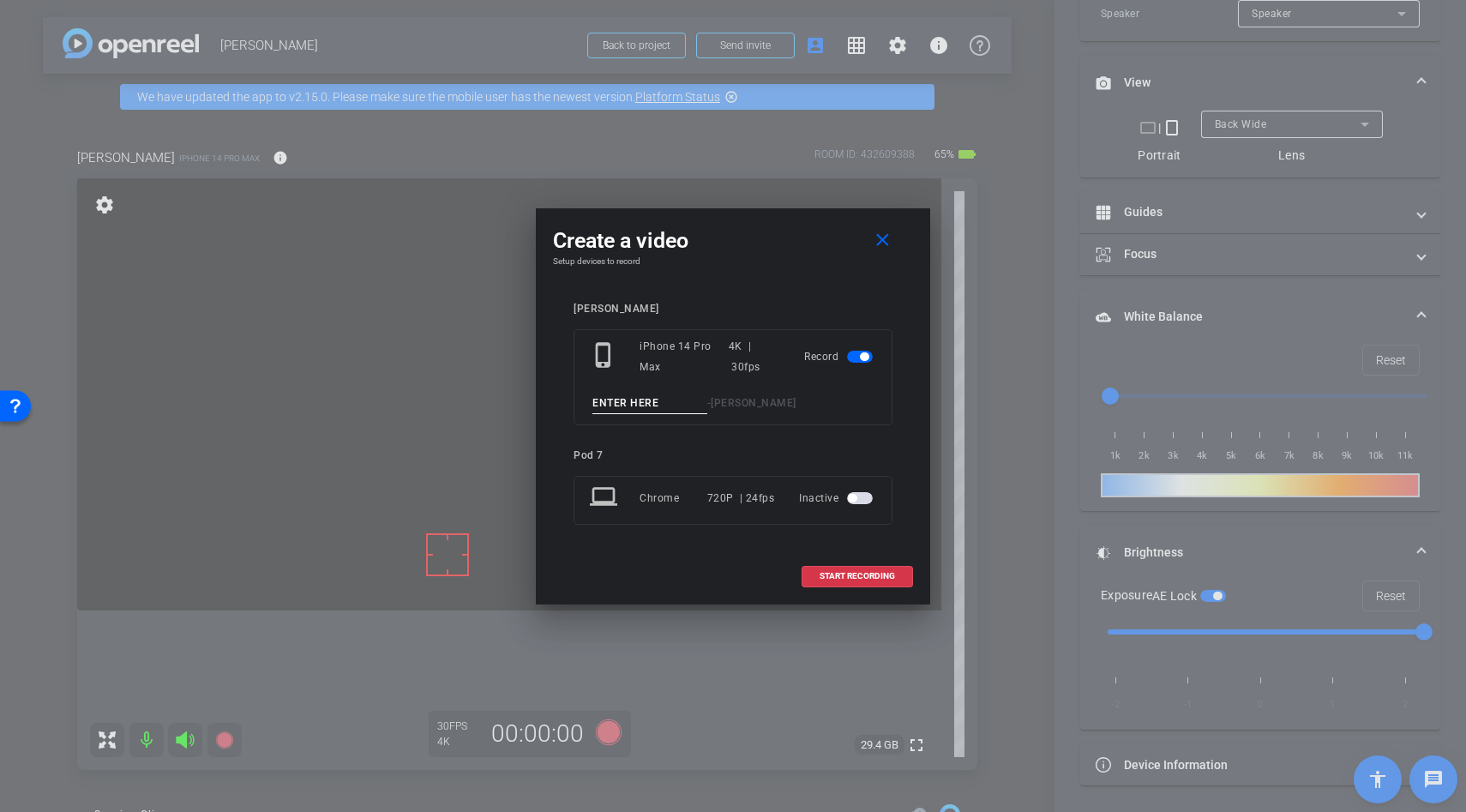
click at [621, 404] on input at bounding box center [650, 403] width 115 height 21
type input "lather again"
click at [853, 578] on span "START RECORDING" at bounding box center [858, 576] width 76 height 9
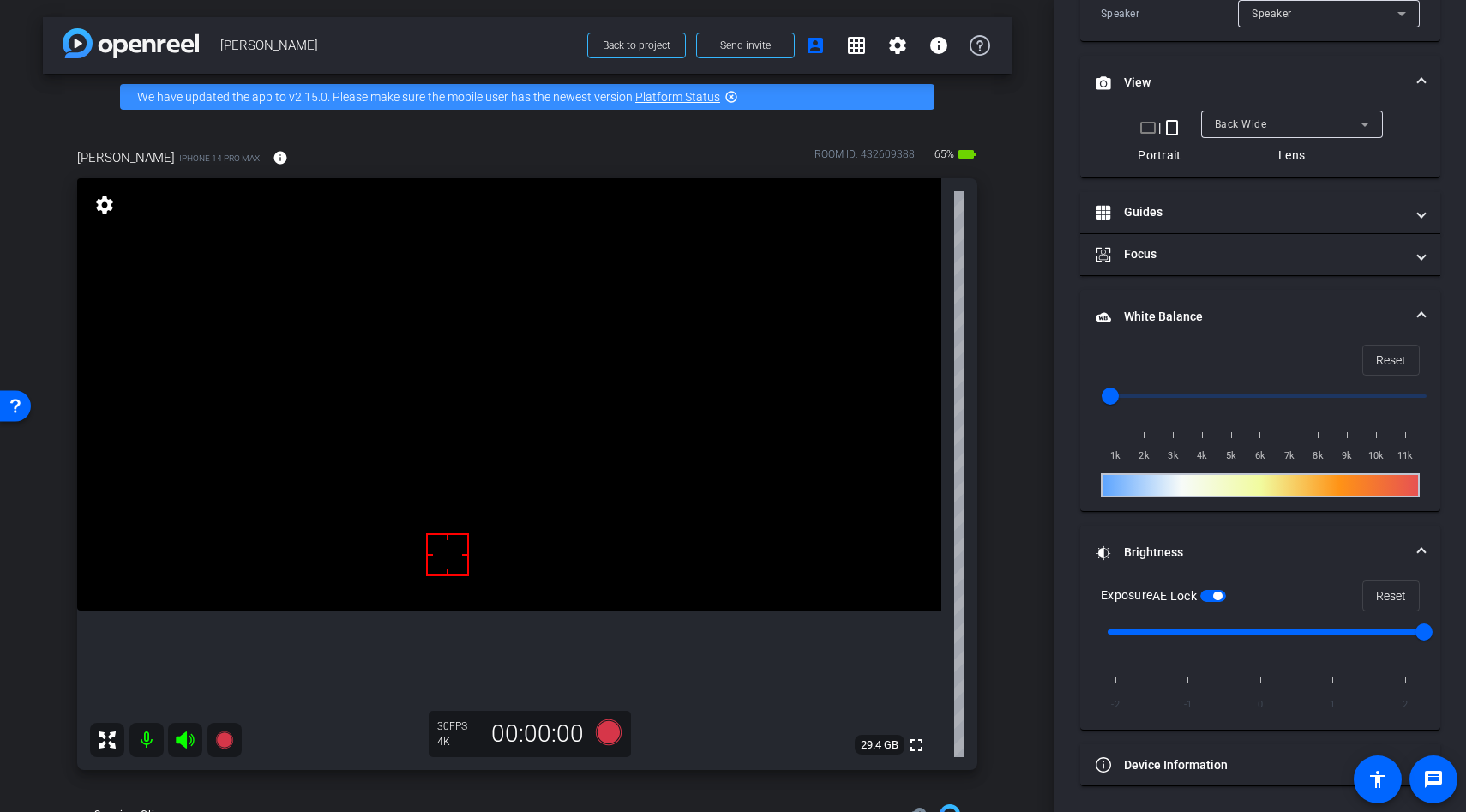
scroll to position [497, 0]
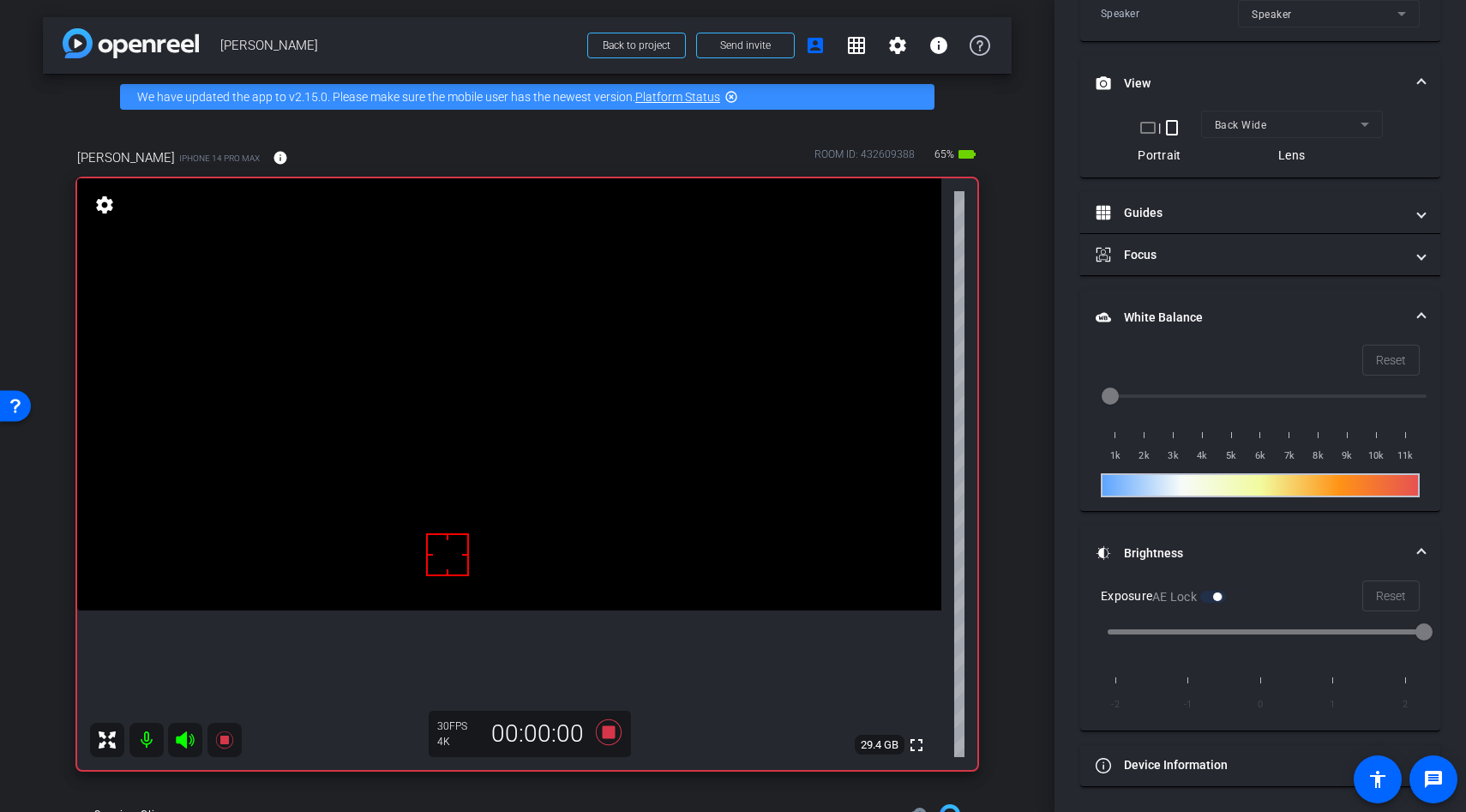
click at [444, 540] on div at bounding box center [447, 555] width 43 height 43
click at [445, 559] on div at bounding box center [447, 555] width 43 height 43
click at [448, 564] on div at bounding box center [447, 555] width 43 height 43
click at [455, 539] on div at bounding box center [447, 555] width 43 height 43
click at [481, 516] on video at bounding box center [509, 395] width 864 height 432
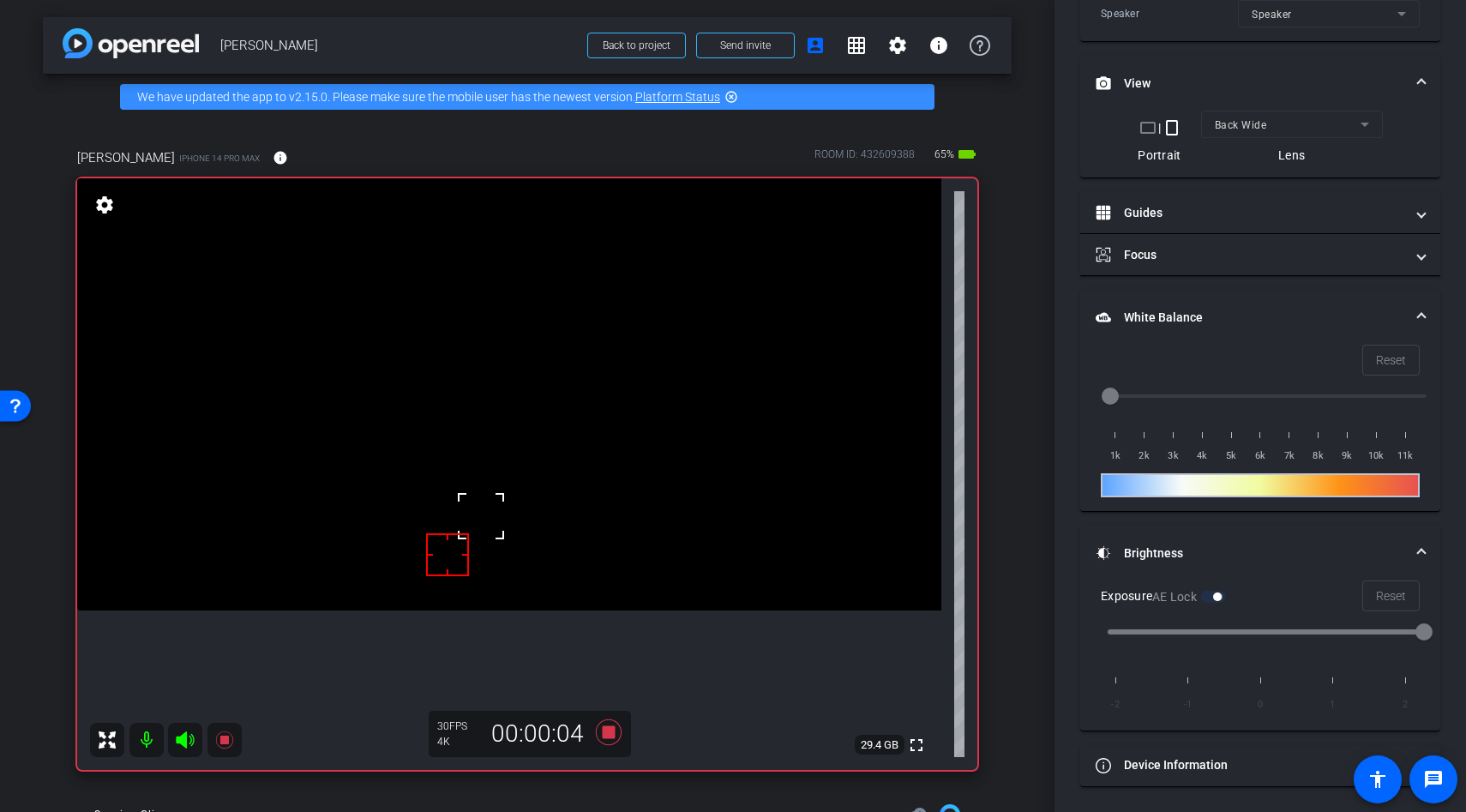
click at [481, 516] on div at bounding box center [481, 516] width 43 height 43
click at [509, 501] on video at bounding box center [509, 395] width 864 height 432
click at [506, 489] on video at bounding box center [509, 395] width 864 height 432
click at [506, 489] on div at bounding box center [505, 489] width 43 height 43
click at [516, 530] on video at bounding box center [509, 395] width 864 height 432
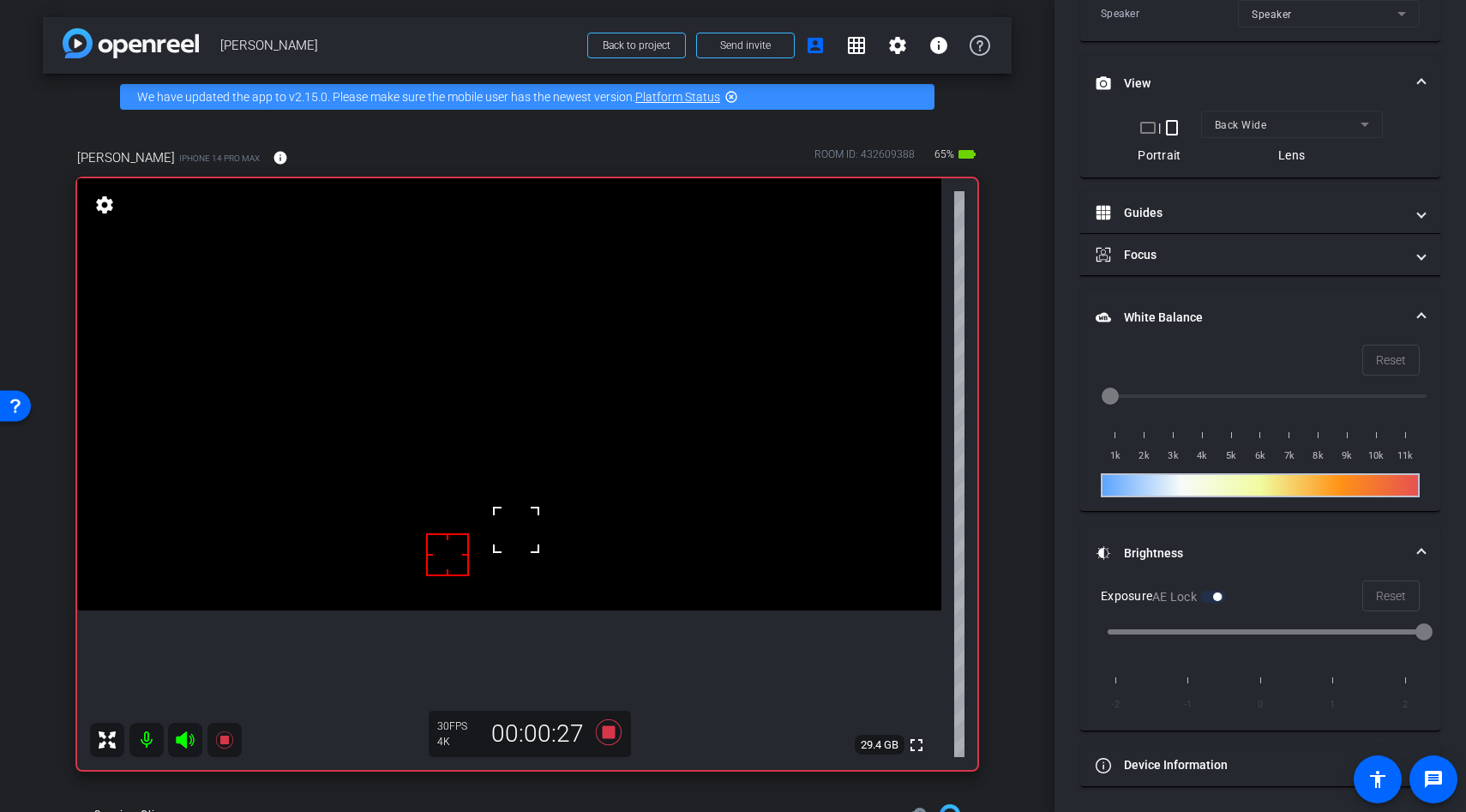
click at [499, 504] on video at bounding box center [509, 395] width 864 height 432
click at [543, 518] on video at bounding box center [509, 395] width 864 height 432
click at [526, 488] on video at bounding box center [509, 395] width 864 height 432
click at [527, 489] on div at bounding box center [526, 488] width 43 height 43
click at [607, 729] on icon at bounding box center [608, 731] width 25 height 25
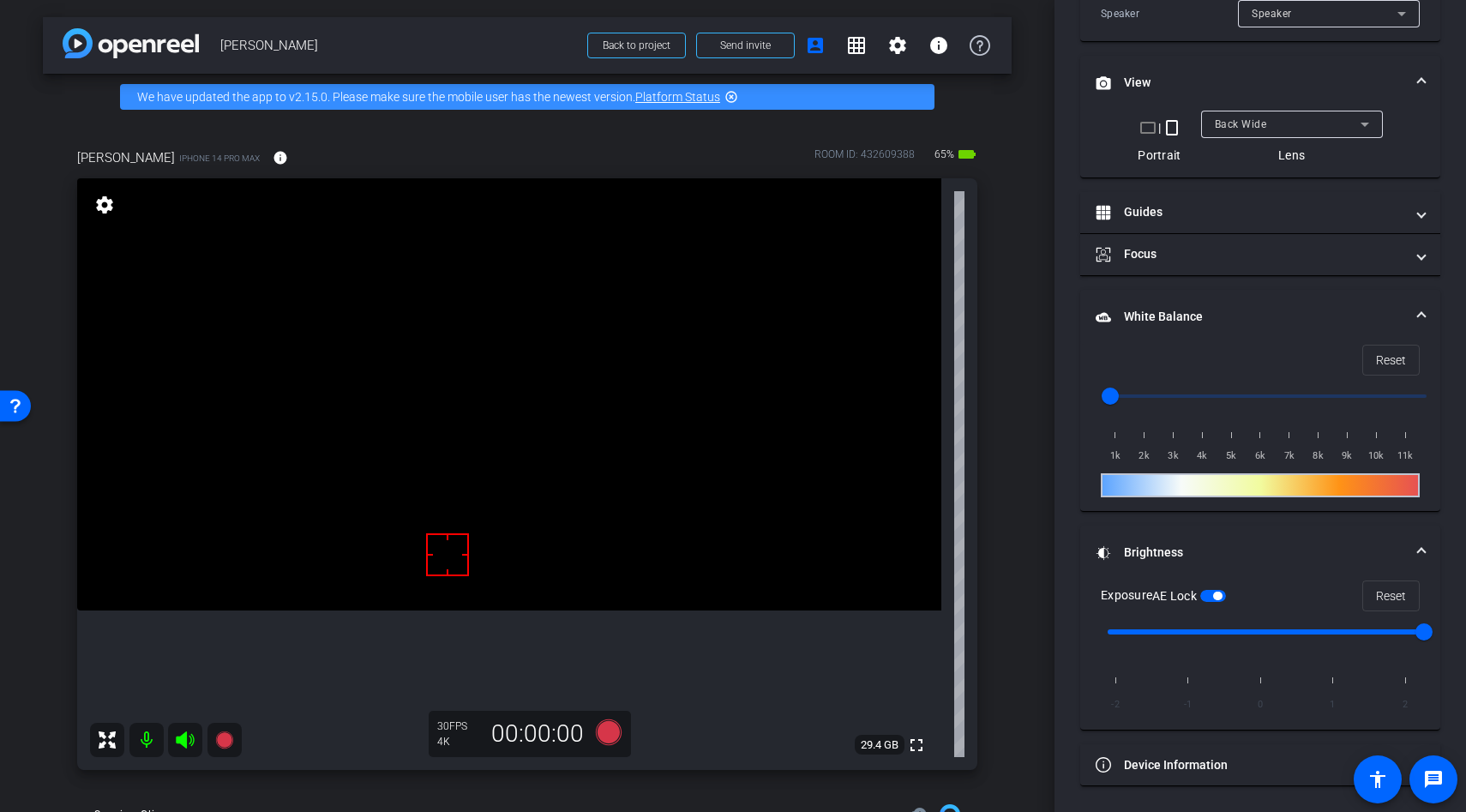
scroll to position [478, 0]
click at [1221, 593] on span "button" at bounding box center [1217, 596] width 9 height 9
click at [508, 522] on video at bounding box center [509, 395] width 864 height 432
click at [497, 521] on video at bounding box center [509, 395] width 864 height 432
click at [478, 518] on div at bounding box center [497, 521] width 43 height 43
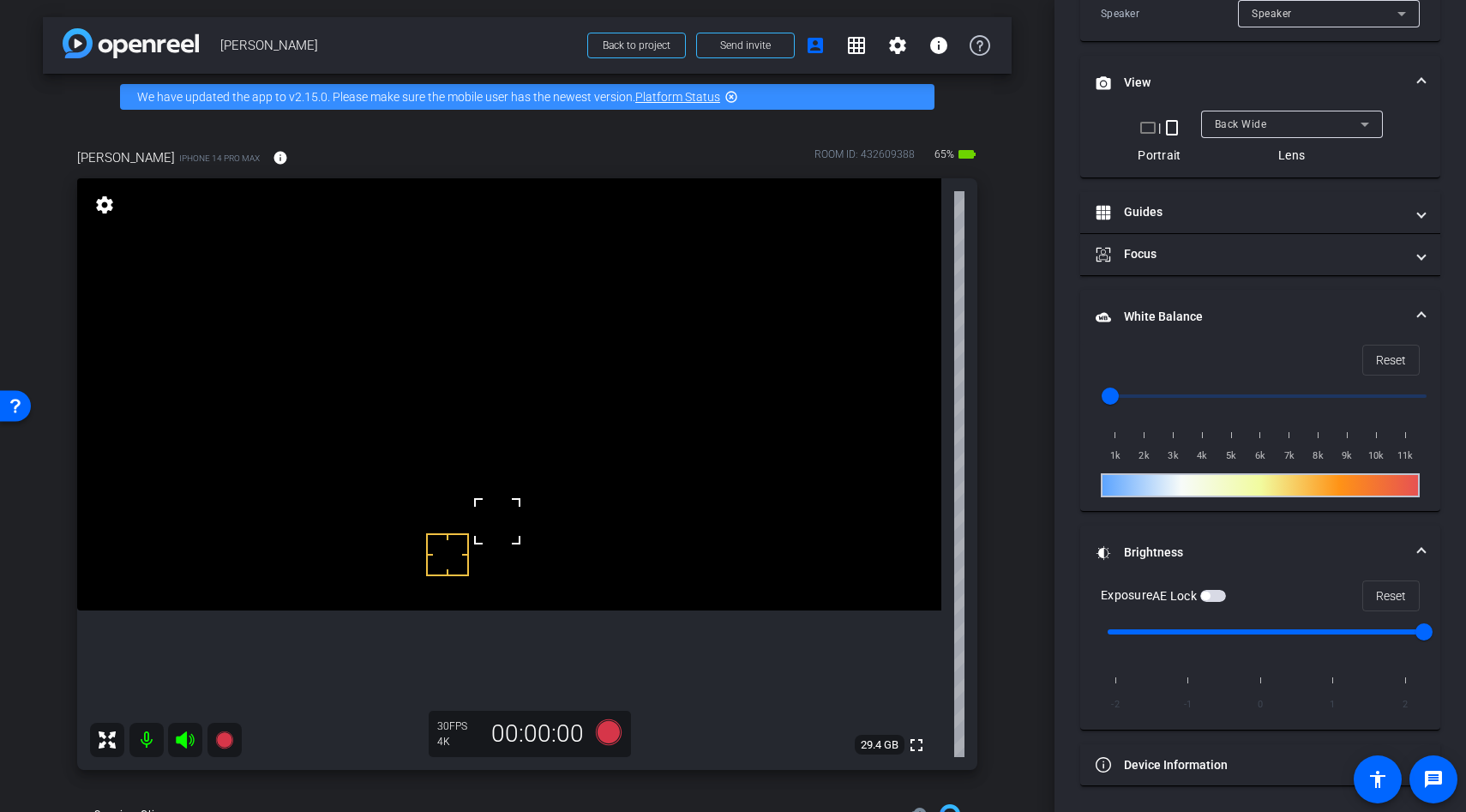
click at [474, 533] on video at bounding box center [509, 395] width 864 height 432
click at [536, 504] on video at bounding box center [509, 395] width 864 height 432
click at [522, 503] on div at bounding box center [535, 503] width 43 height 43
click at [501, 500] on video at bounding box center [509, 395] width 864 height 432
click at [1214, 601] on span "button" at bounding box center [1213, 596] width 25 height 12
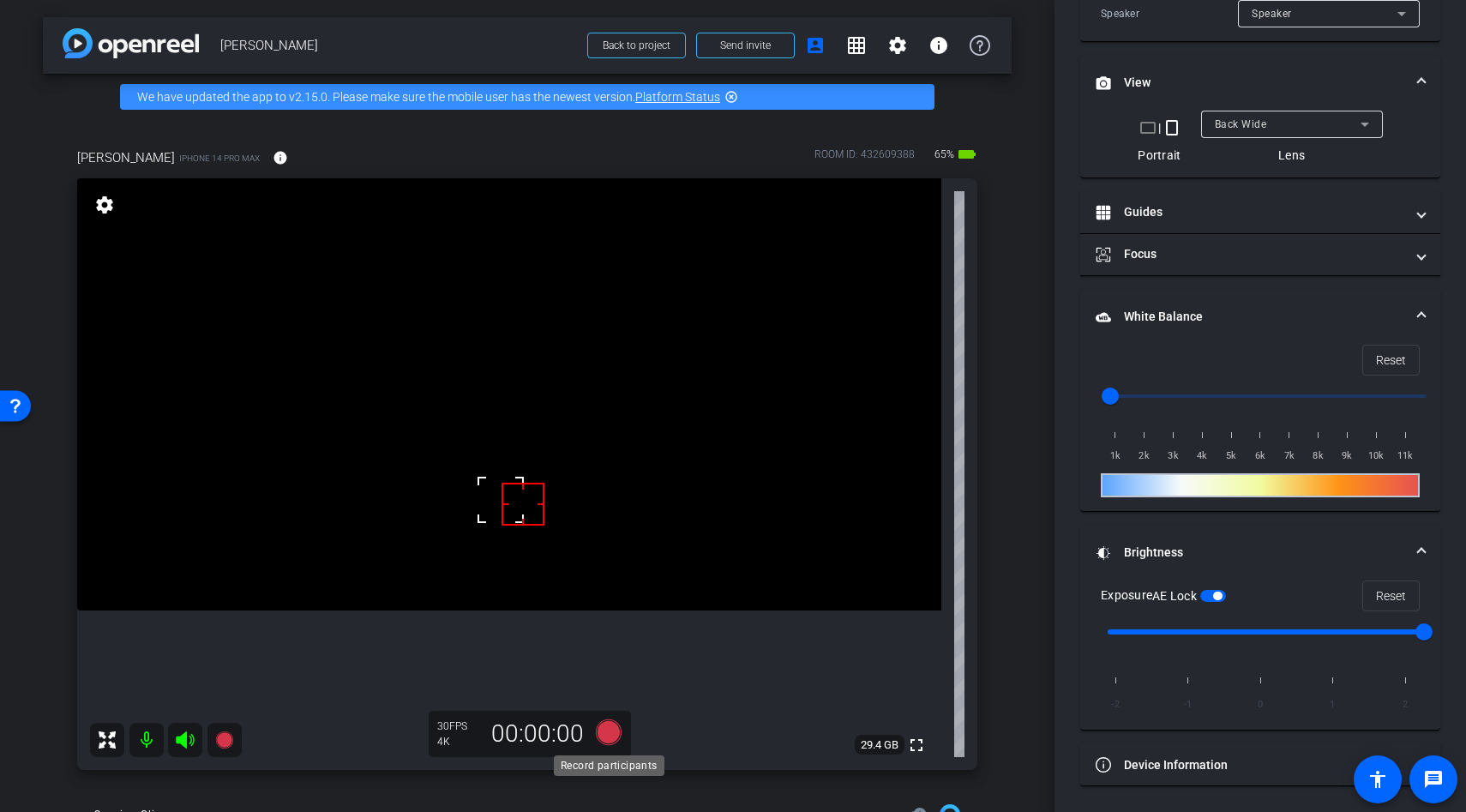
click at [607, 732] on icon at bounding box center [608, 731] width 25 height 25
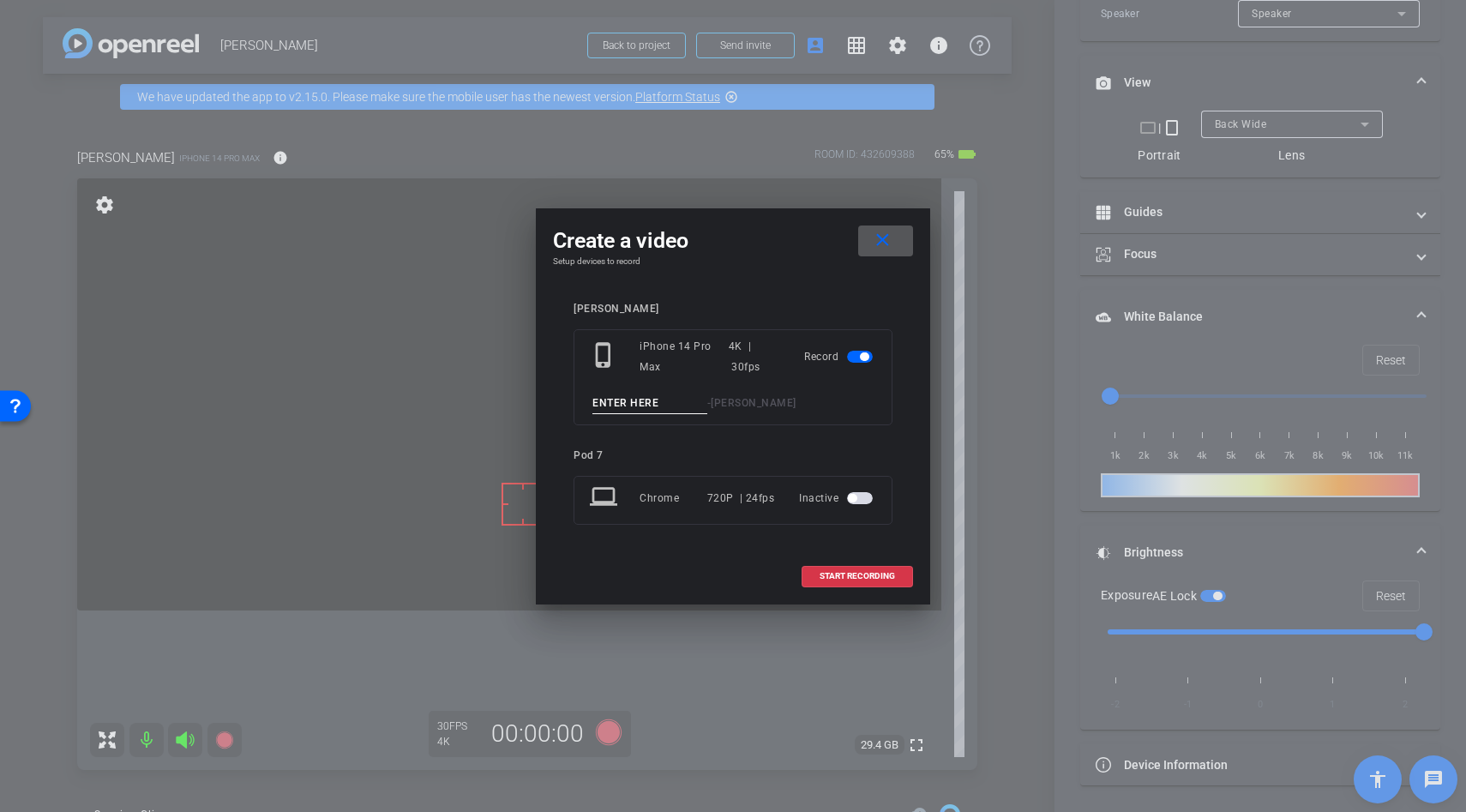
click at [615, 401] on input at bounding box center [650, 403] width 115 height 21
type input "lather again"
click at [844, 576] on span "START RECORDING" at bounding box center [858, 576] width 76 height 9
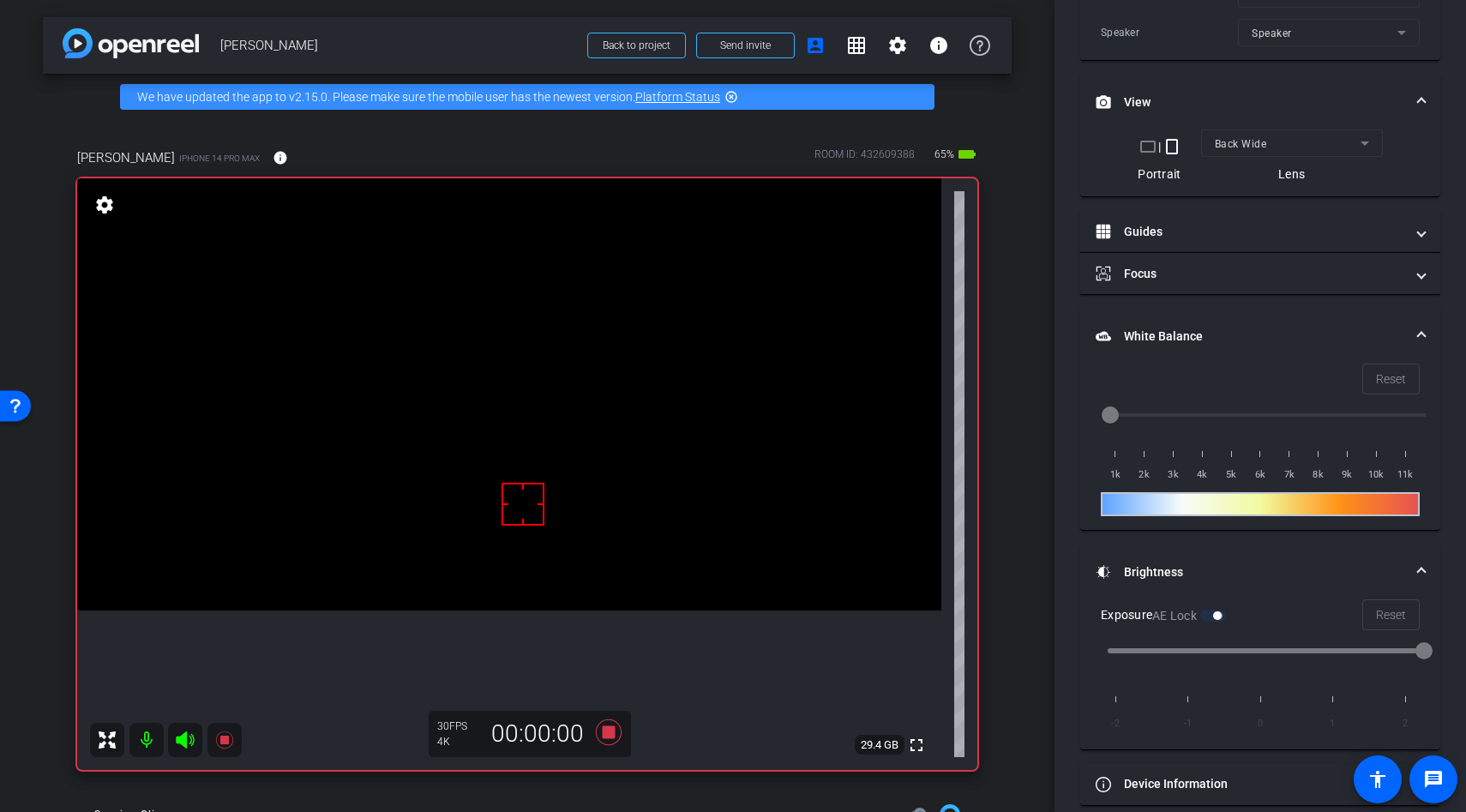
scroll to position [497, 0]
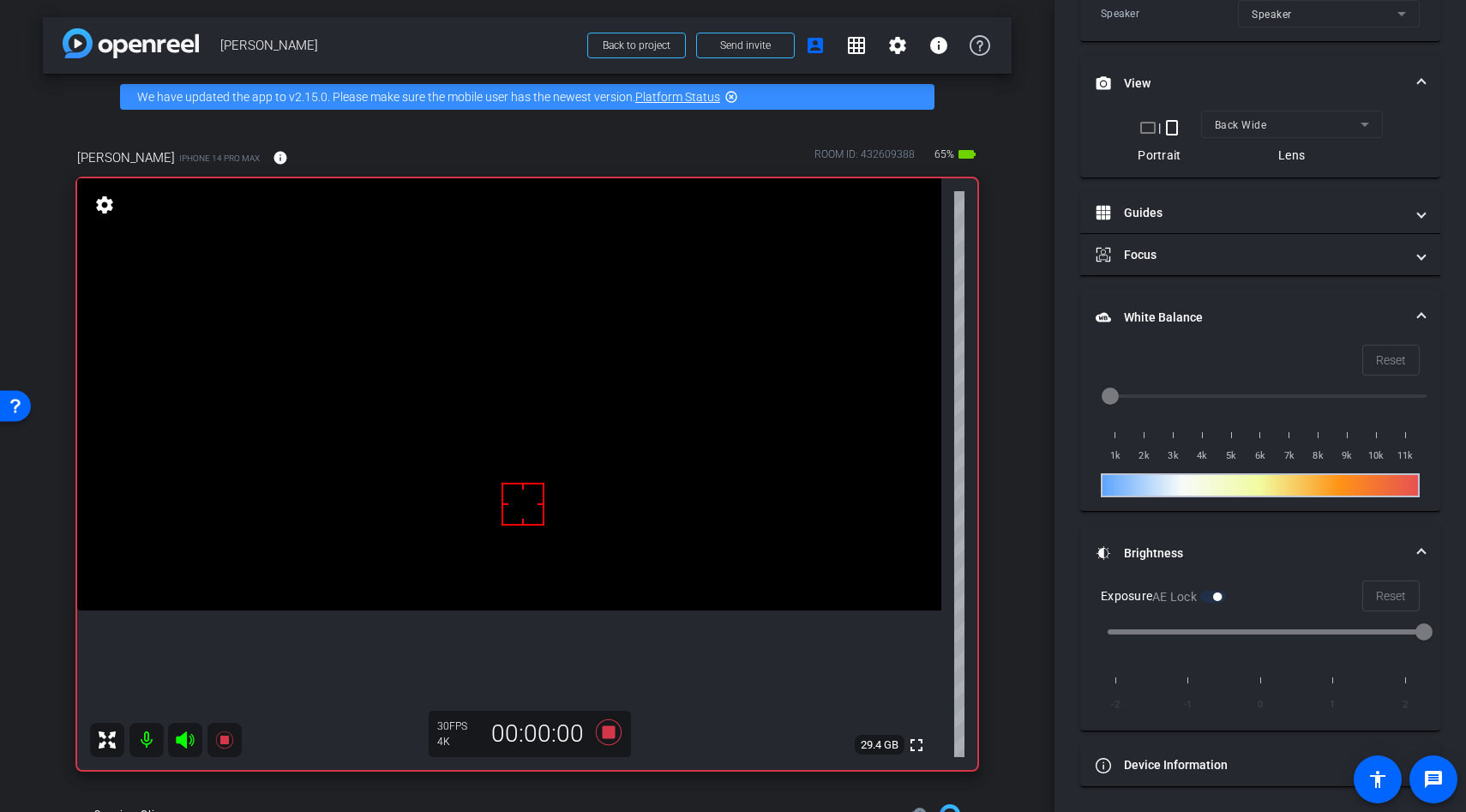
click at [438, 534] on video at bounding box center [509, 395] width 864 height 432
click at [504, 517] on div at bounding box center [523, 504] width 43 height 43
click at [501, 516] on video at bounding box center [509, 395] width 864 height 432
click at [501, 516] on div at bounding box center [500, 516] width 43 height 43
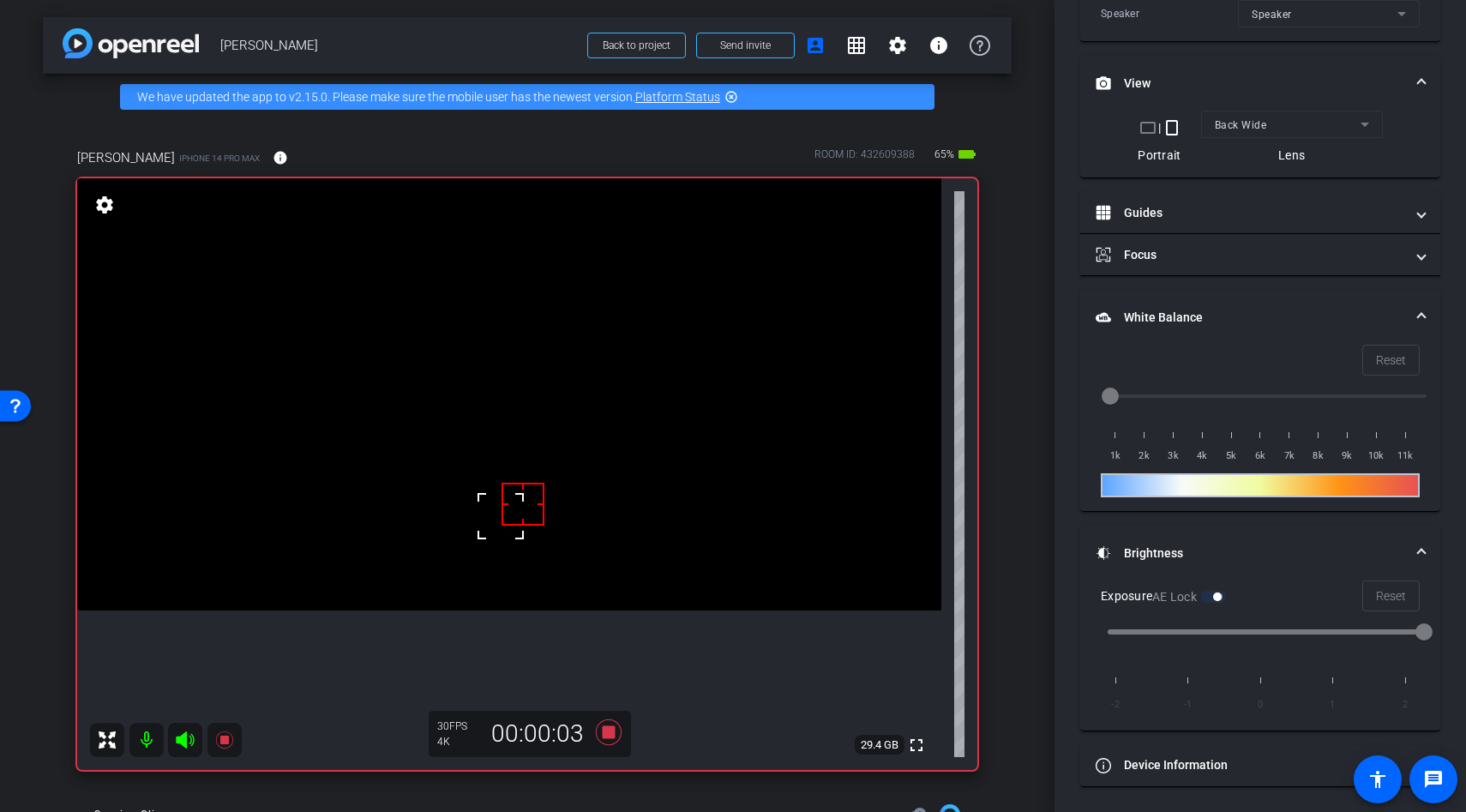
click at [508, 506] on div at bounding box center [523, 504] width 43 height 43
click at [533, 508] on div at bounding box center [523, 504] width 43 height 43
click at [523, 511] on div at bounding box center [523, 504] width 43 height 43
click at [513, 484] on div at bounding box center [523, 504] width 43 height 43
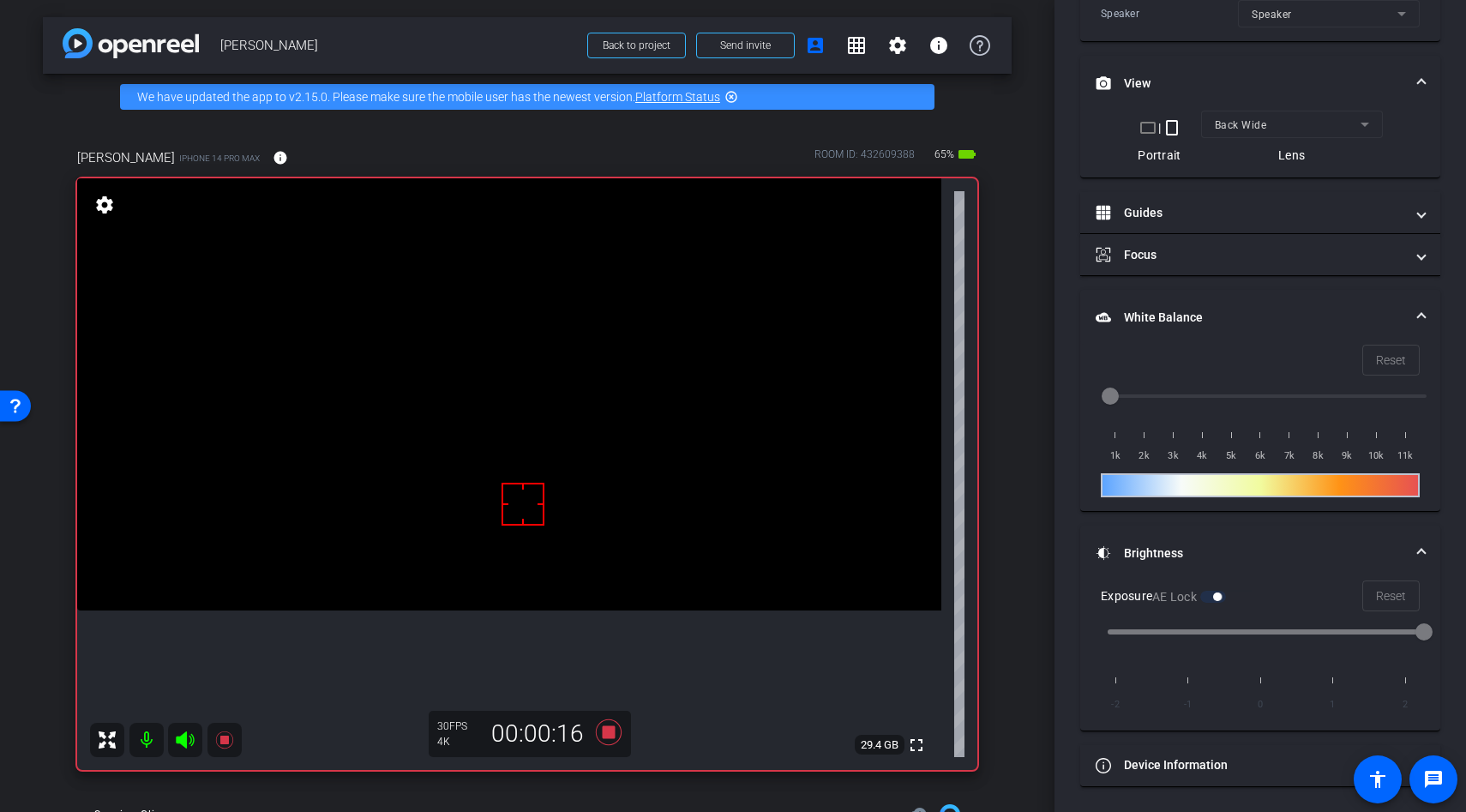
click at [525, 486] on div at bounding box center [523, 504] width 43 height 43
click at [607, 729] on icon at bounding box center [608, 731] width 25 height 25
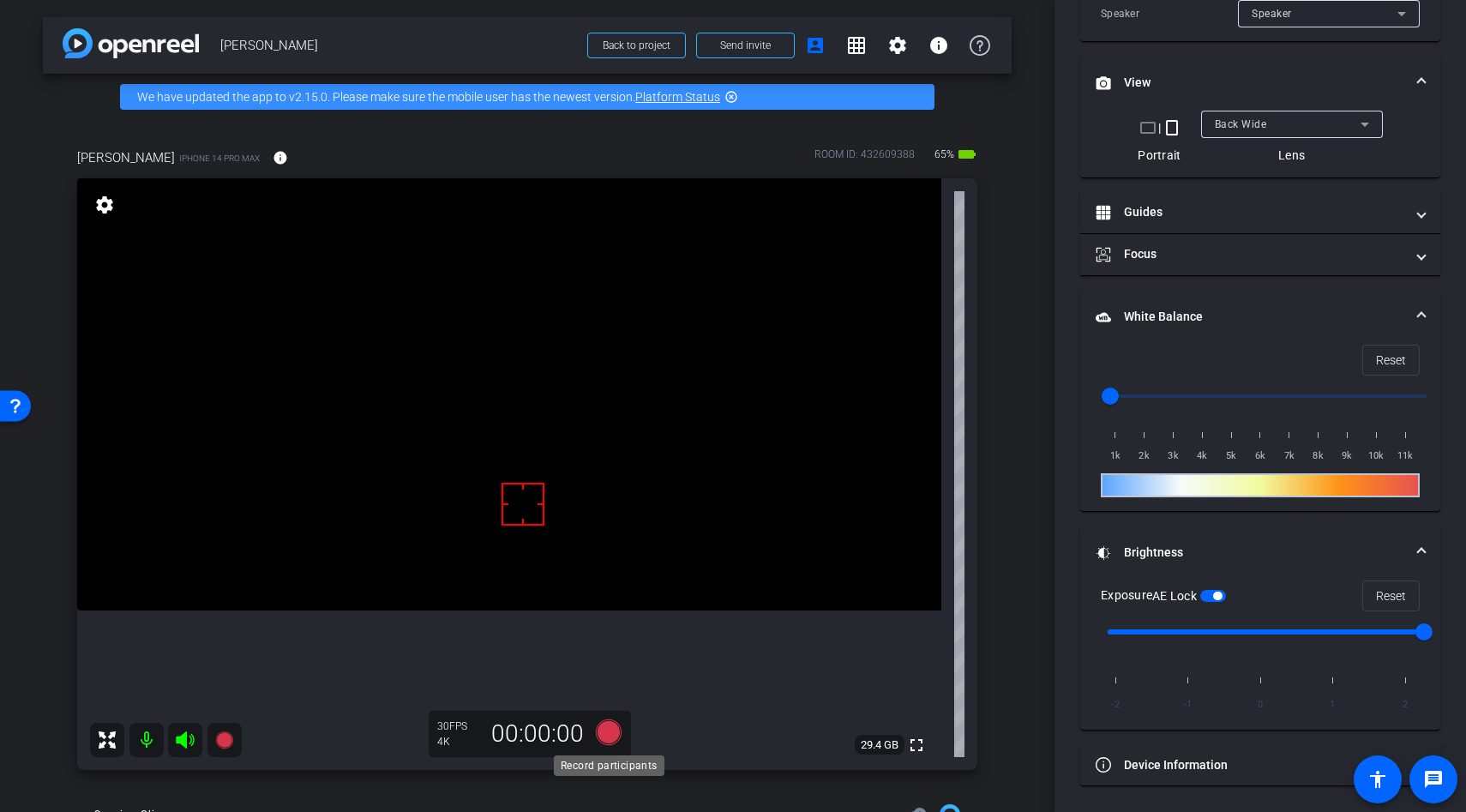
click at [613, 736] on icon at bounding box center [608, 731] width 25 height 25
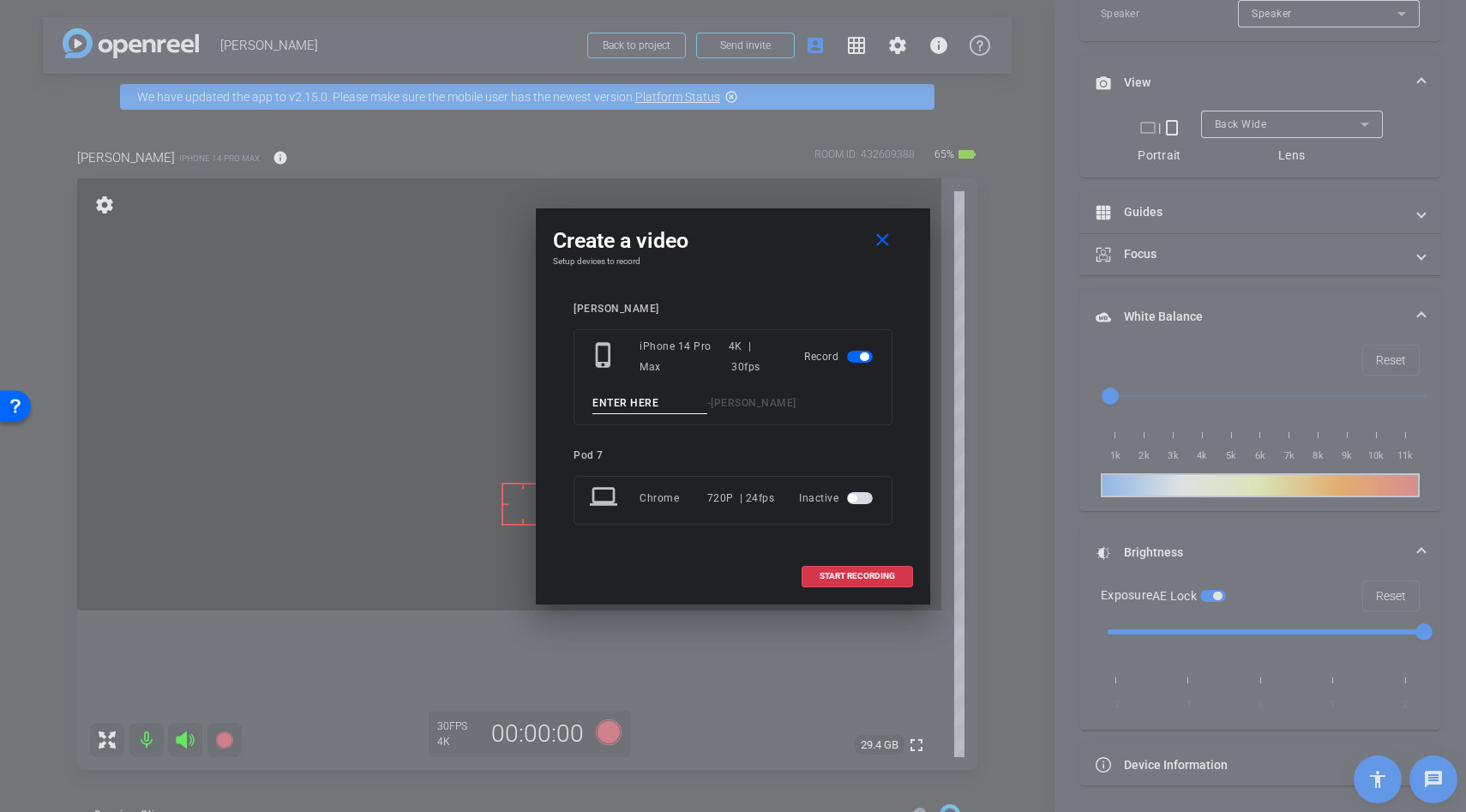
click at [631, 403] on input at bounding box center [650, 403] width 115 height 21
type input "trace"
click at [834, 570] on button "START RECORDING" at bounding box center [857, 576] width 112 height 21
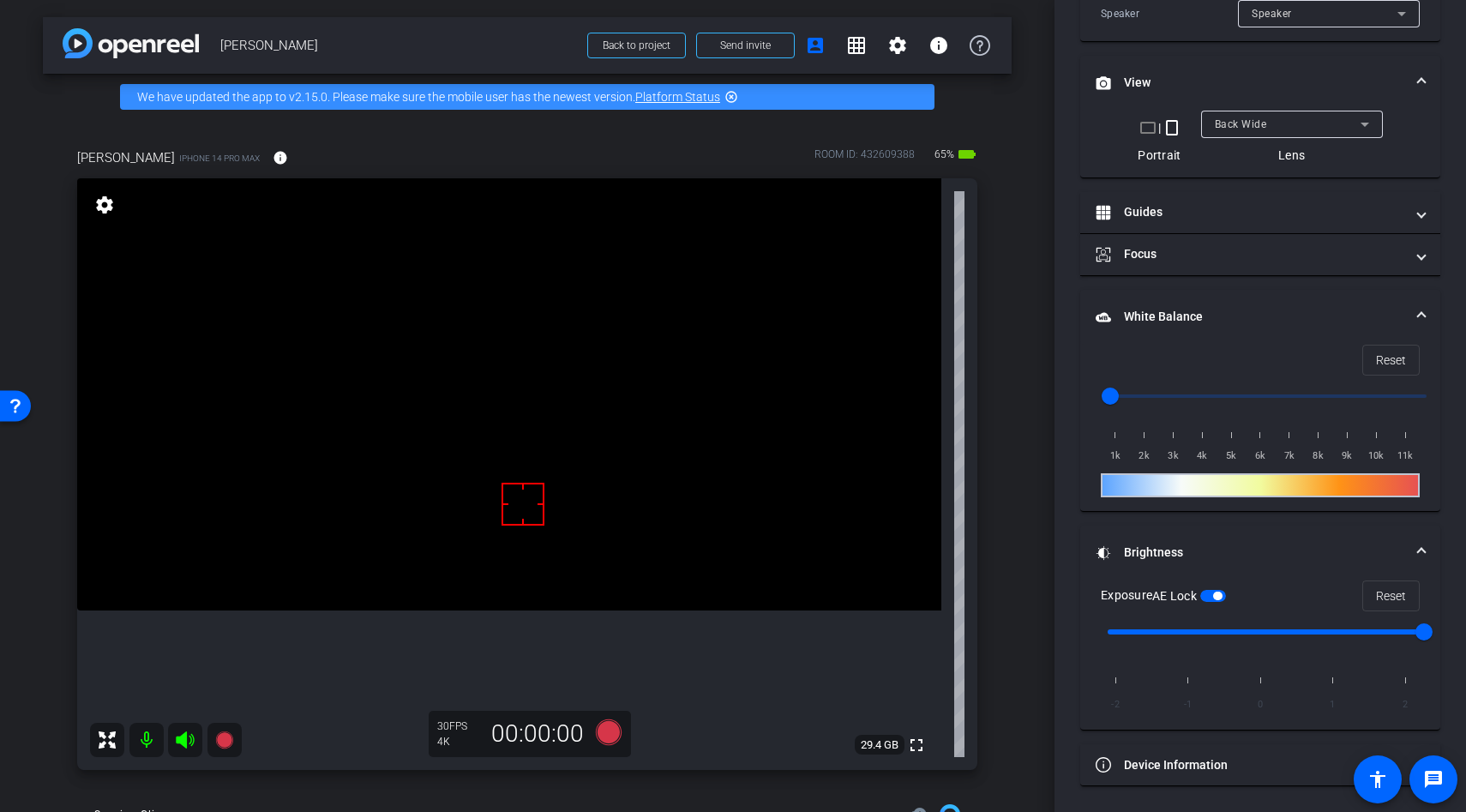
scroll to position [497, 0]
click at [520, 477] on video at bounding box center [509, 395] width 864 height 432
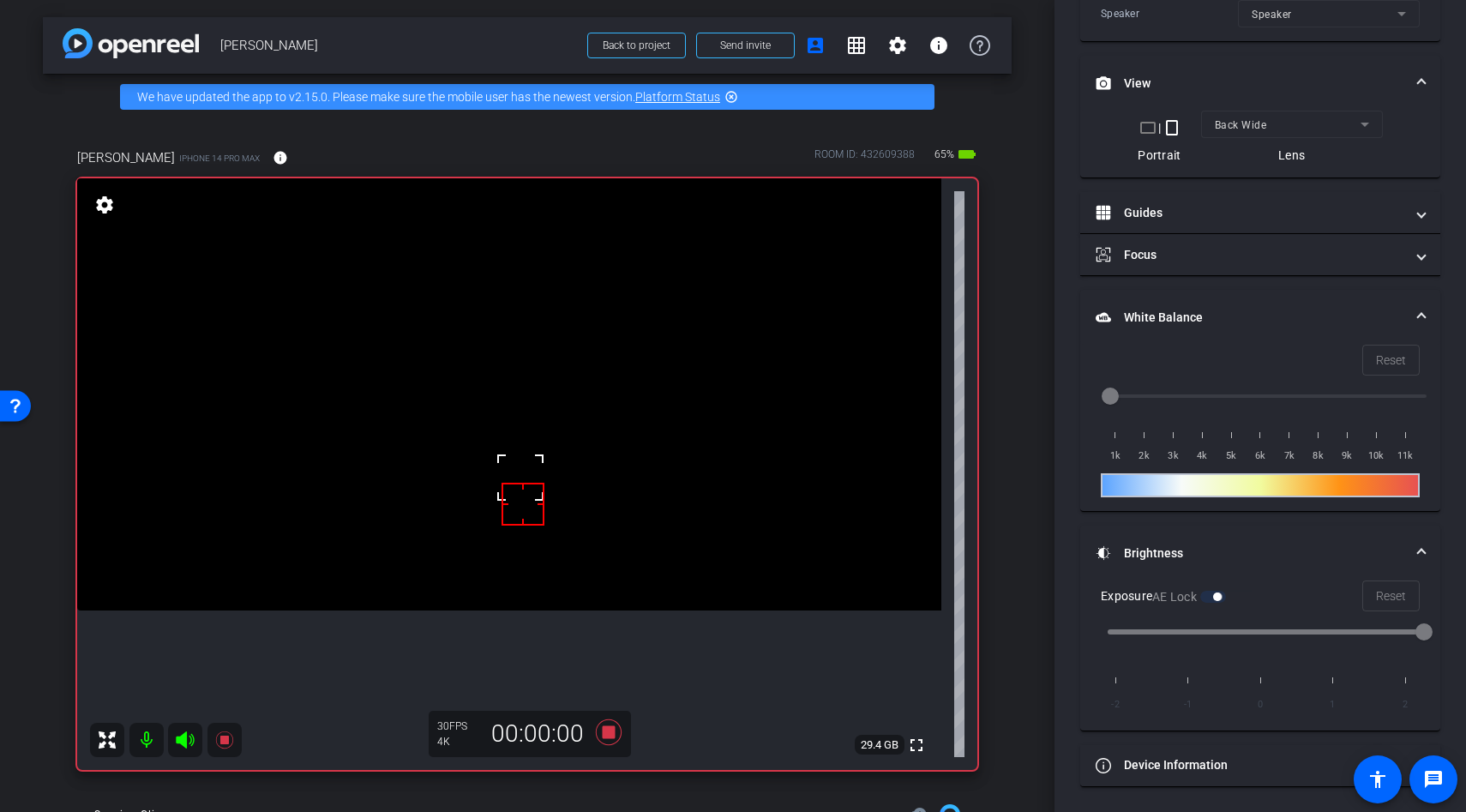
click at [520, 477] on div at bounding box center [520, 477] width 43 height 43
click at [613, 743] on icon at bounding box center [608, 732] width 41 height 31
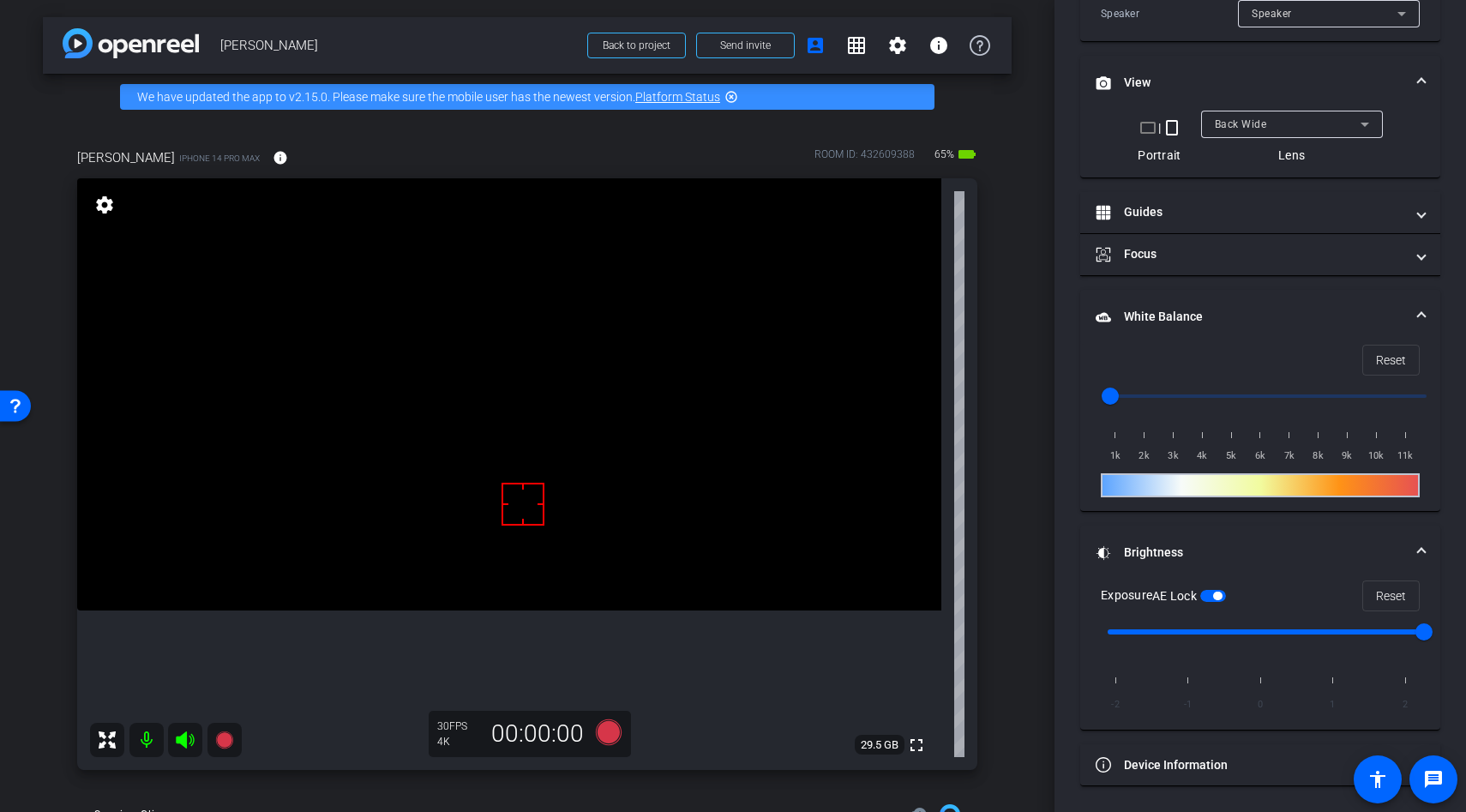
click at [457, 543] on video at bounding box center [509, 395] width 864 height 432
click at [477, 537] on div at bounding box center [457, 542] width 43 height 43
click at [1222, 595] on span "button" at bounding box center [1217, 596] width 9 height 9
click at [532, 478] on div at bounding box center [536, 475] width 43 height 43
click at [1216, 590] on span "button" at bounding box center [1213, 596] width 25 height 12
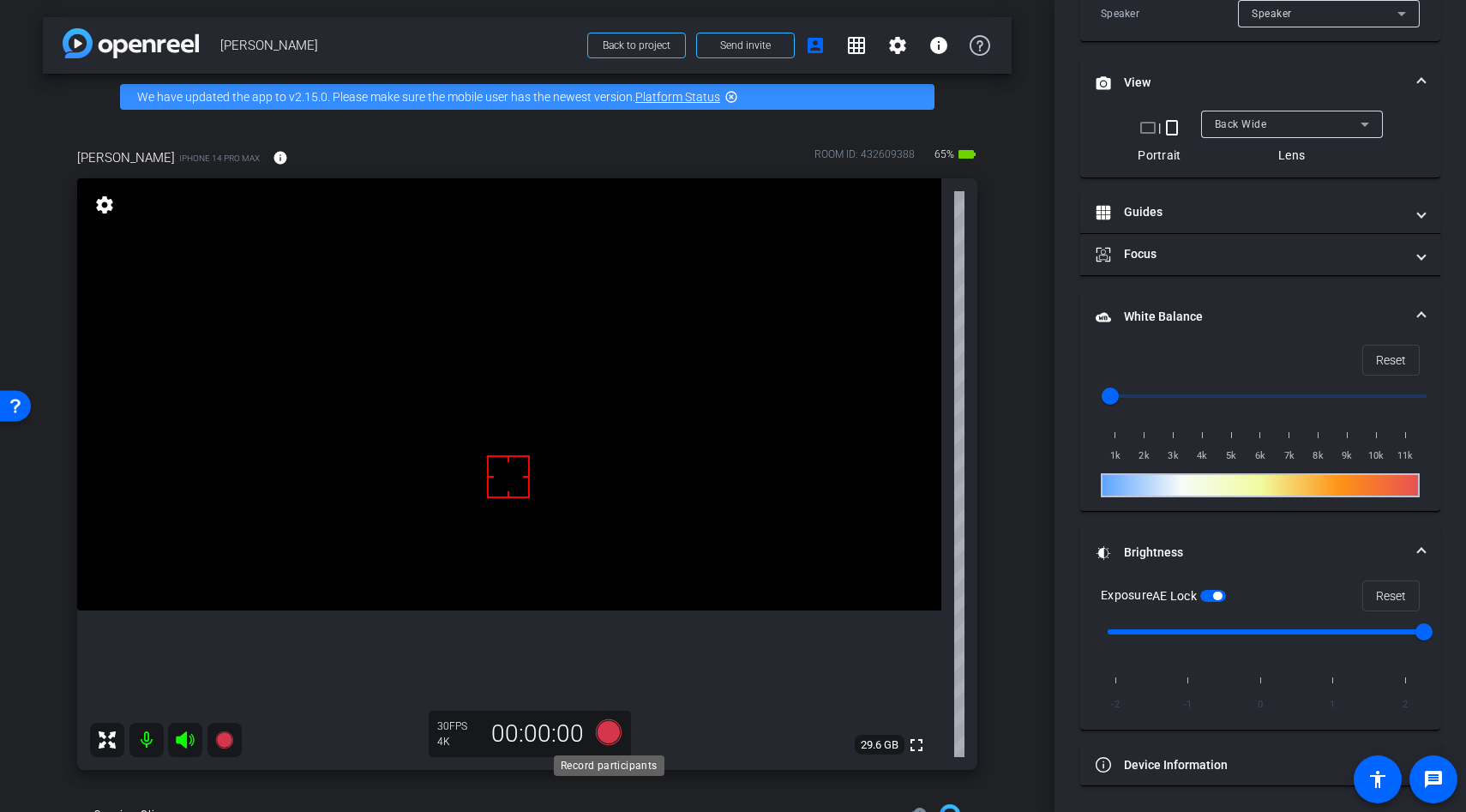
click at [601, 742] on icon at bounding box center [608, 732] width 41 height 31
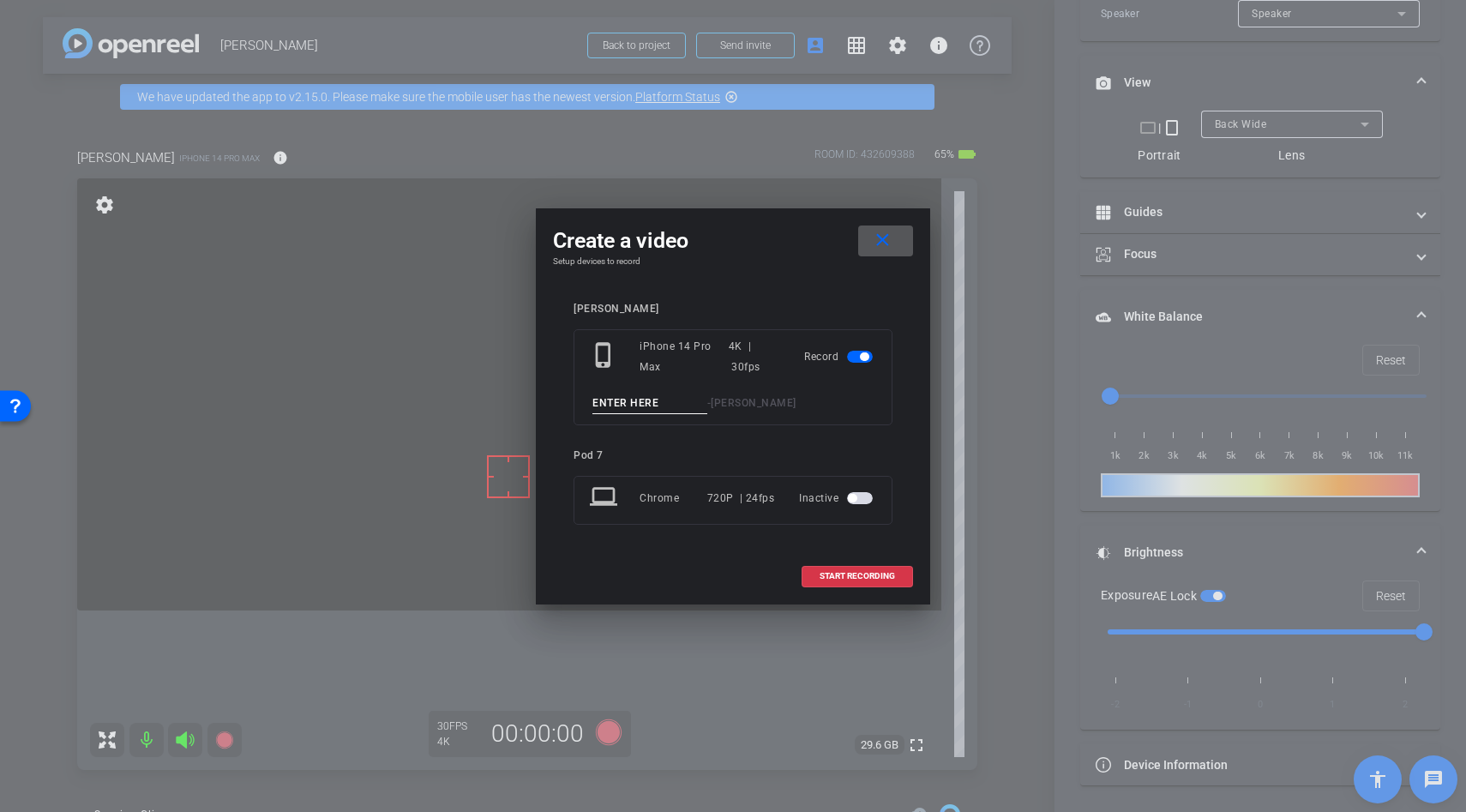
click at [639, 401] on input at bounding box center [650, 403] width 115 height 21
type input "lather again"
click at [812, 576] on span at bounding box center [857, 576] width 110 height 41
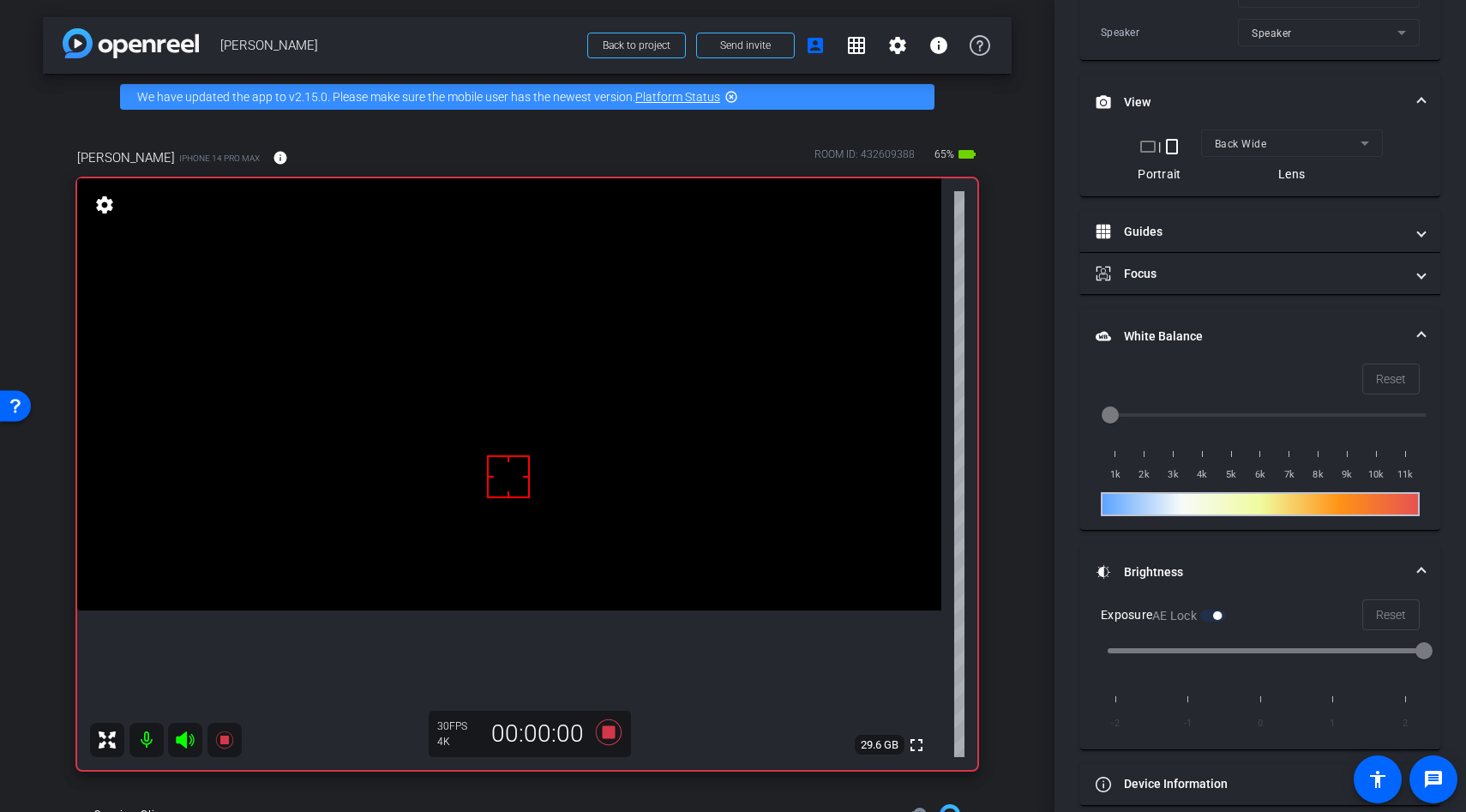
scroll to position [497, 0]
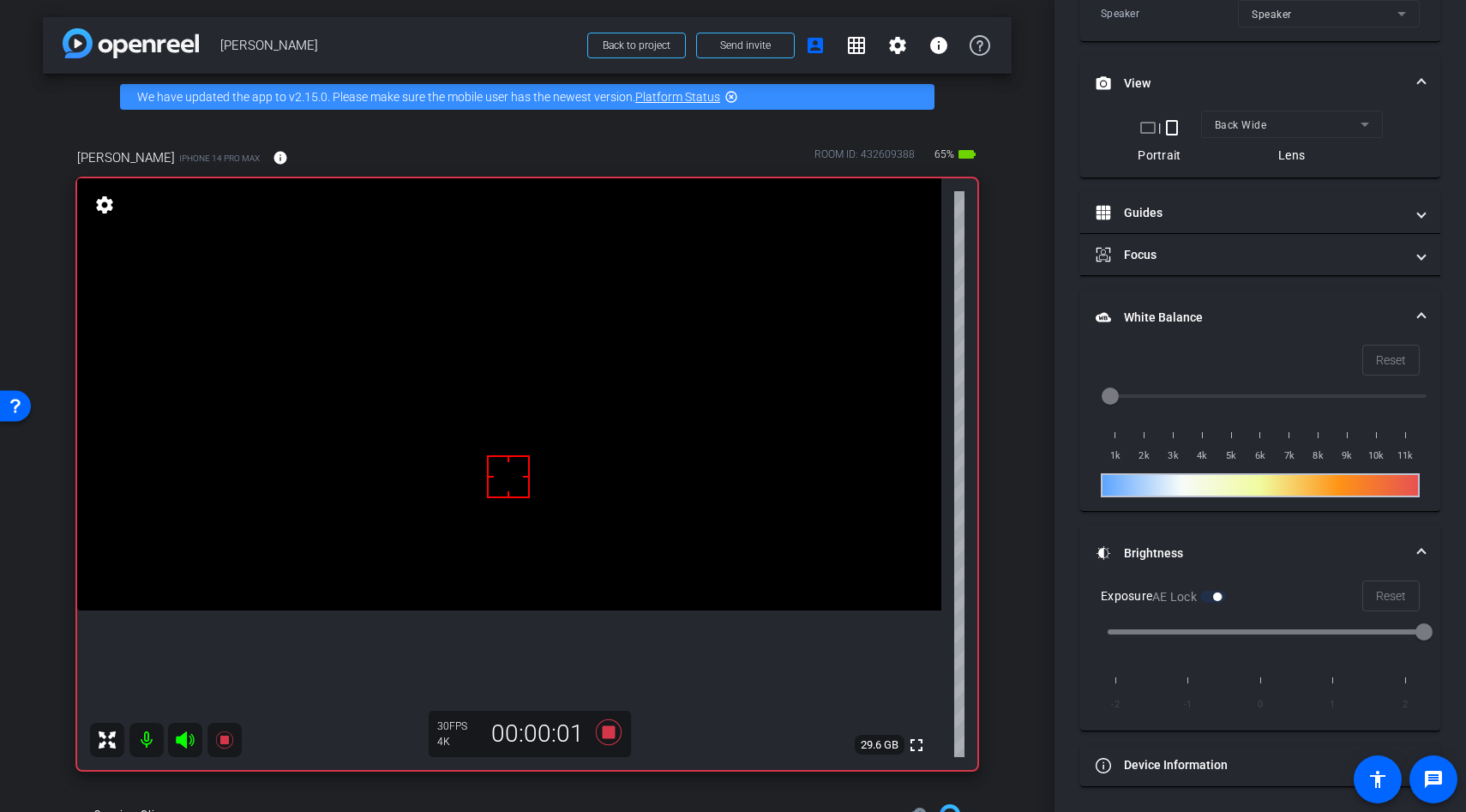
click at [478, 538] on video at bounding box center [509, 395] width 864 height 432
click at [477, 540] on div at bounding box center [478, 537] width 43 height 43
click at [464, 559] on video at bounding box center [509, 395] width 864 height 432
click at [488, 510] on video at bounding box center [509, 395] width 864 height 432
click at [497, 488] on div at bounding box center [508, 476] width 43 height 43
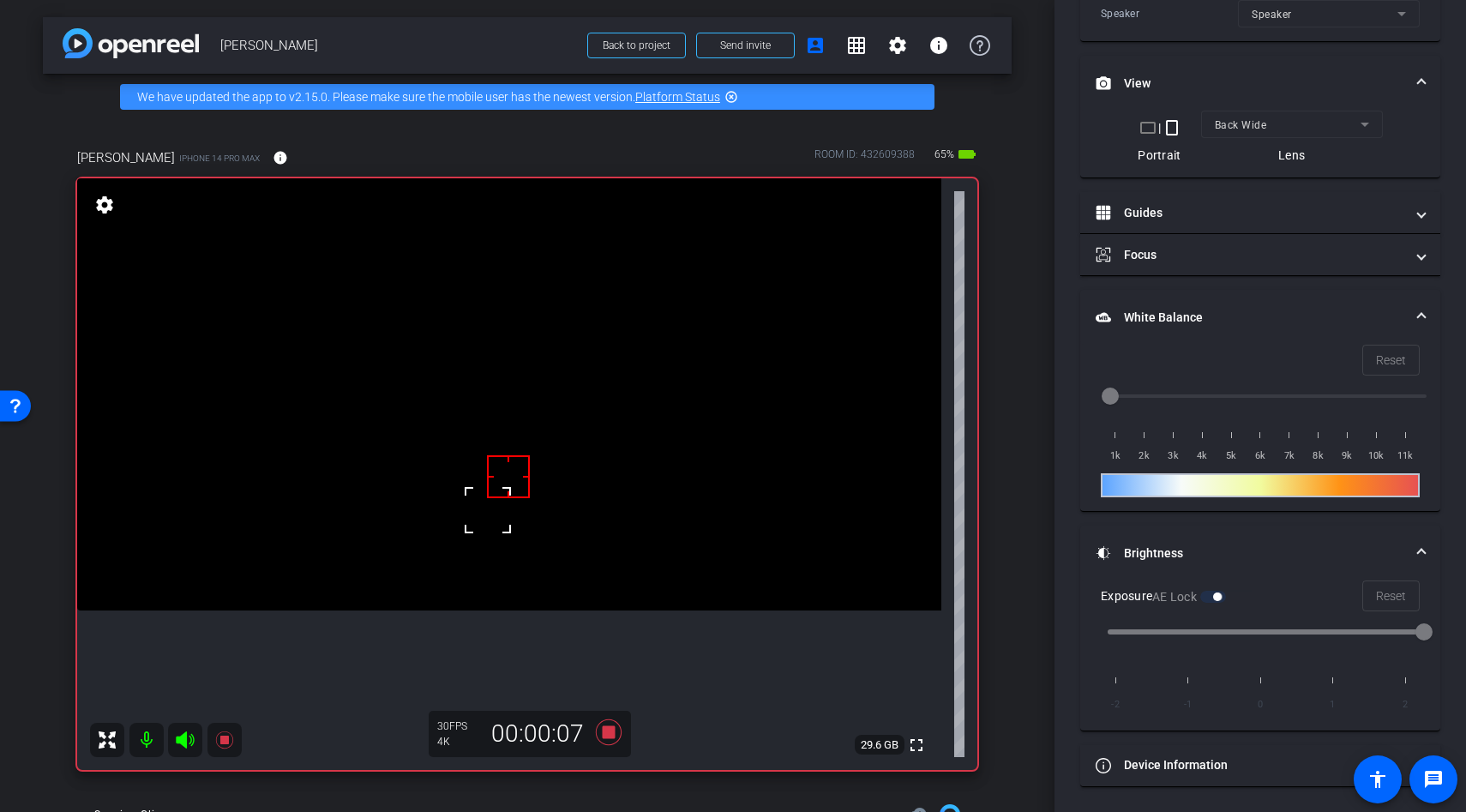
click at [494, 495] on div at bounding box center [508, 476] width 43 height 43
click at [489, 589] on video at bounding box center [509, 395] width 864 height 432
click at [603, 727] on icon at bounding box center [608, 731] width 25 height 25
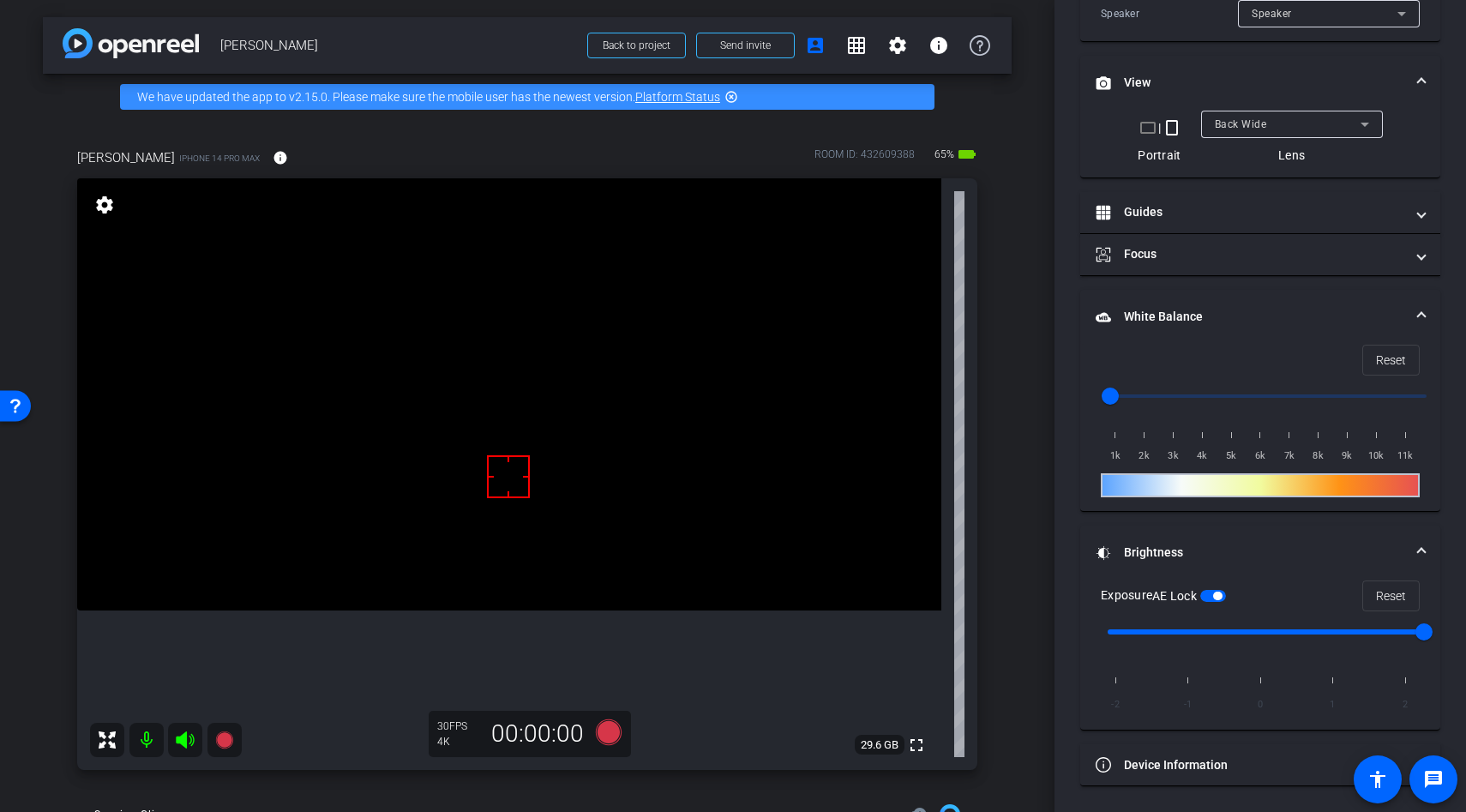
scroll to position [478, 0]
click at [684, 585] on video at bounding box center [509, 395] width 864 height 432
click at [729, 581] on video at bounding box center [509, 395] width 864 height 432
click at [1253, 115] on div "Back Wide" at bounding box center [1288, 124] width 146 height 21
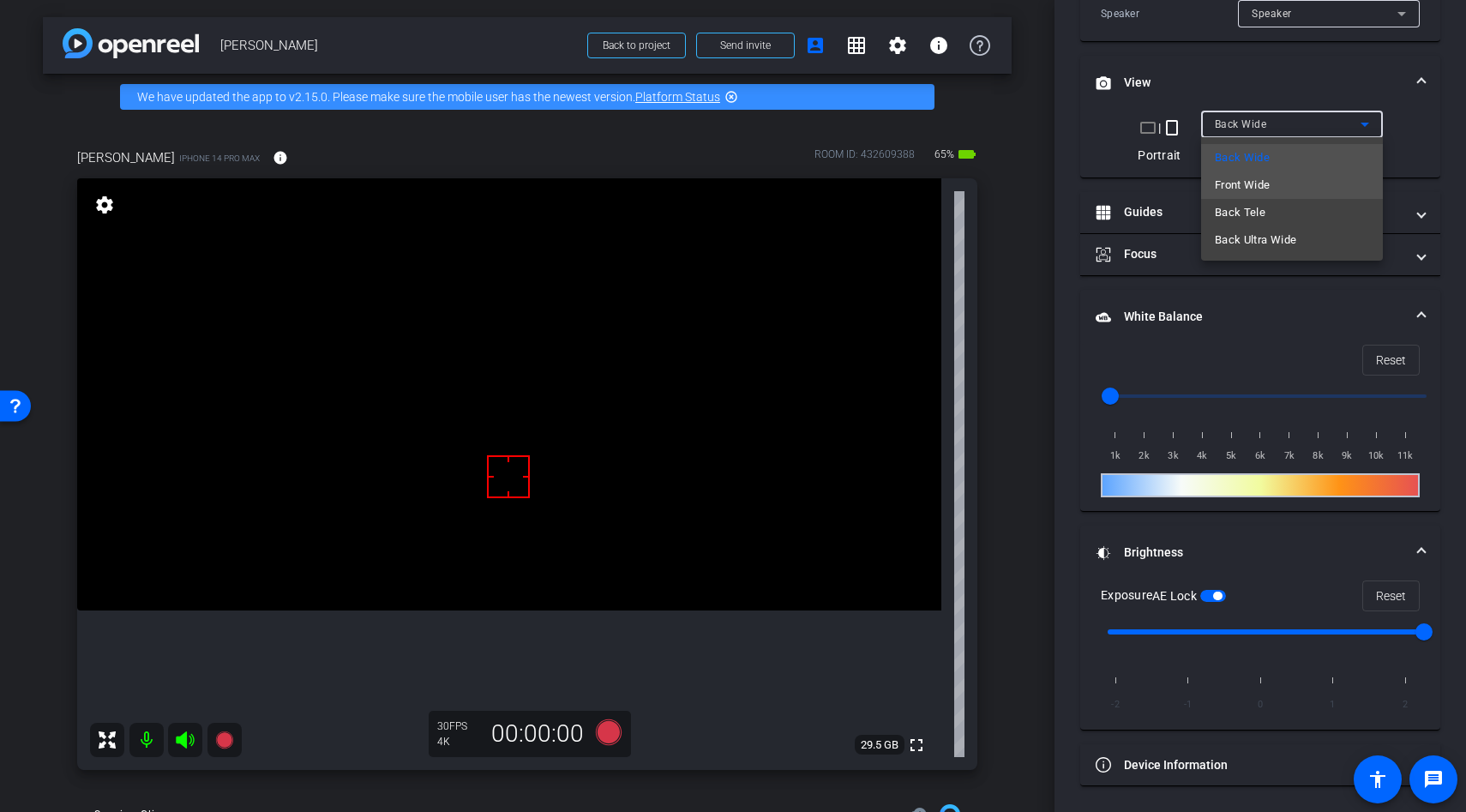
click at [1248, 184] on span "Front Wide" at bounding box center [1242, 185] width 55 height 20
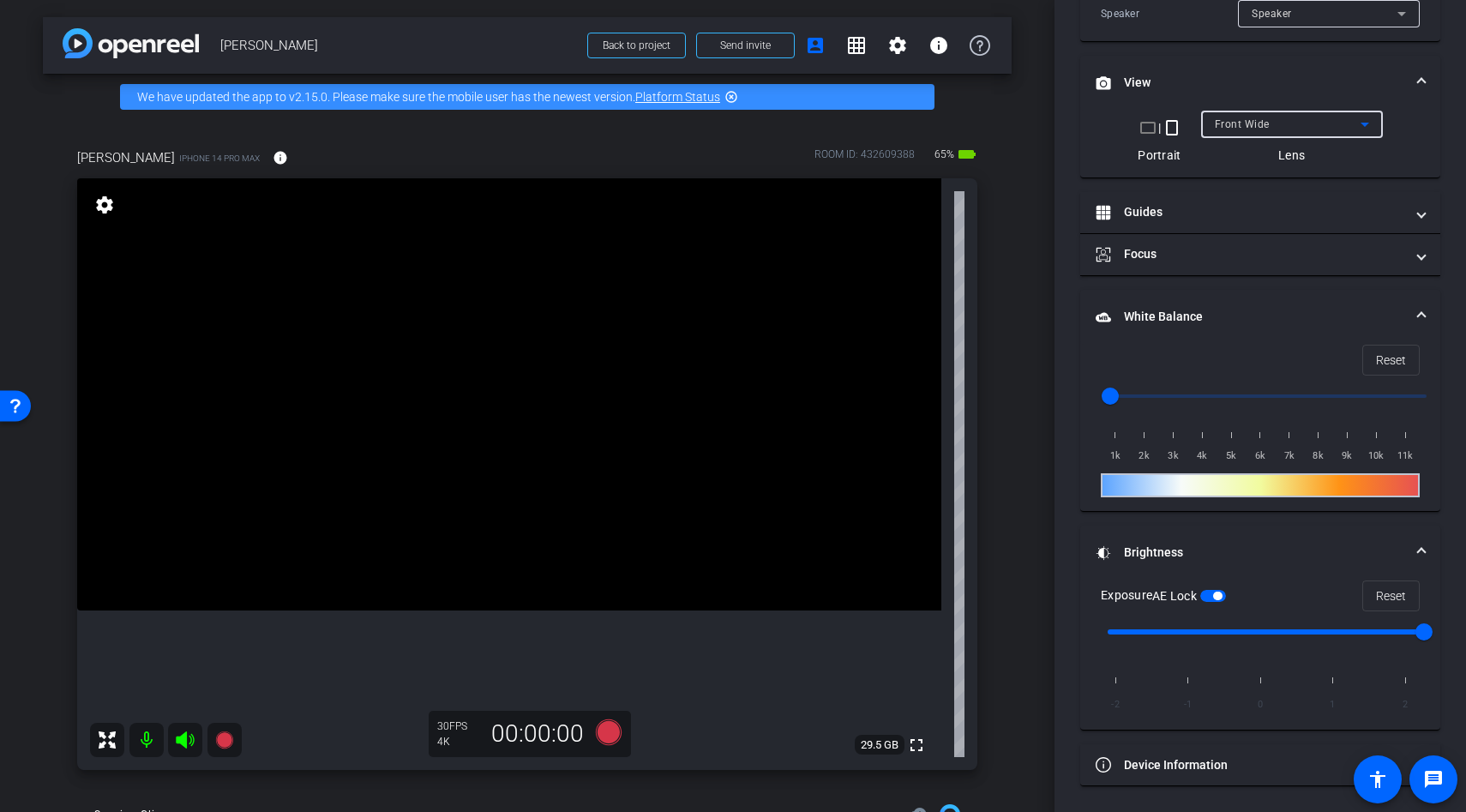
click at [727, 516] on video at bounding box center [509, 395] width 864 height 432
click at [1296, 131] on div "Front Wide" at bounding box center [1288, 124] width 146 height 21
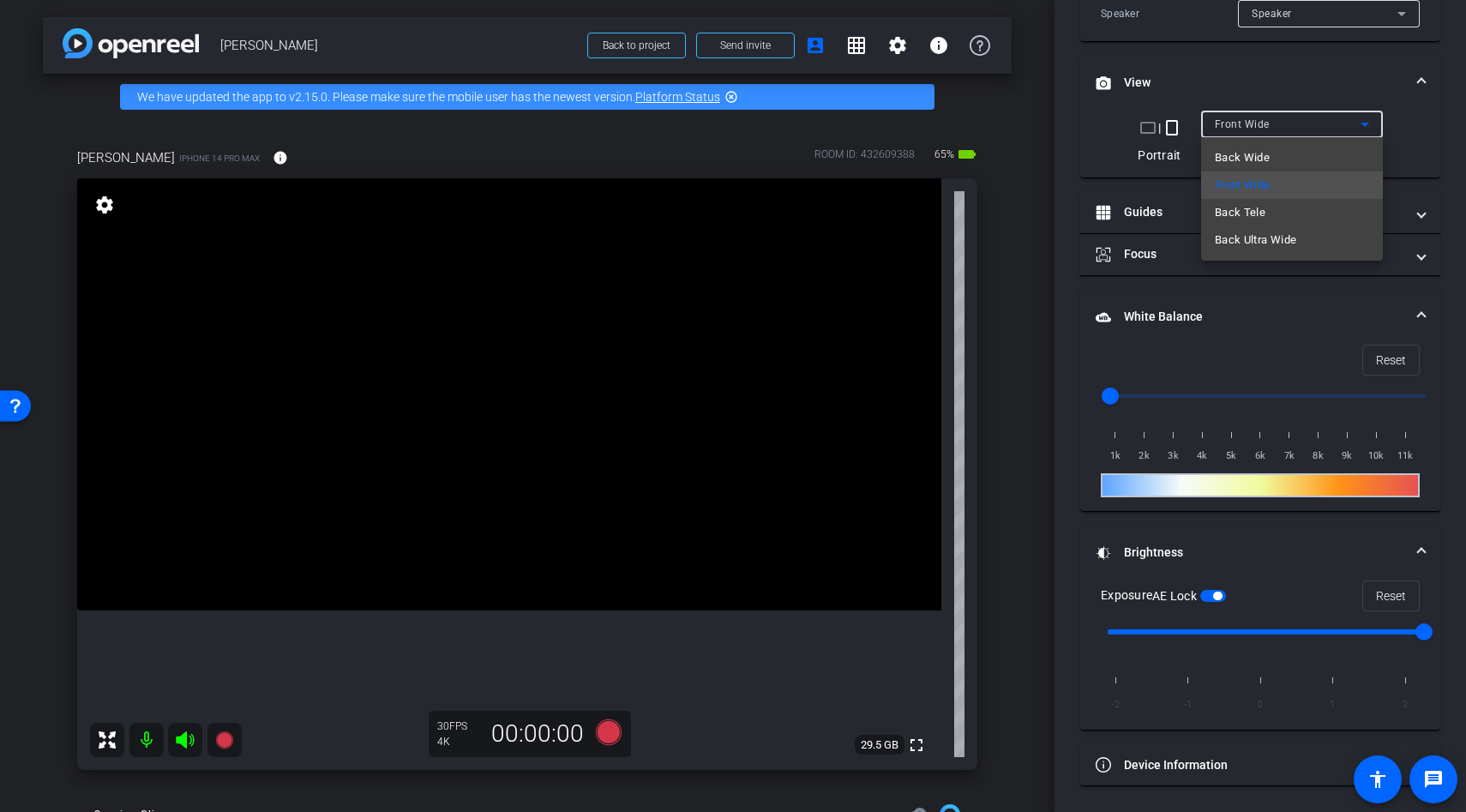
click at [1218, 84] on div at bounding box center [733, 406] width 1466 height 812
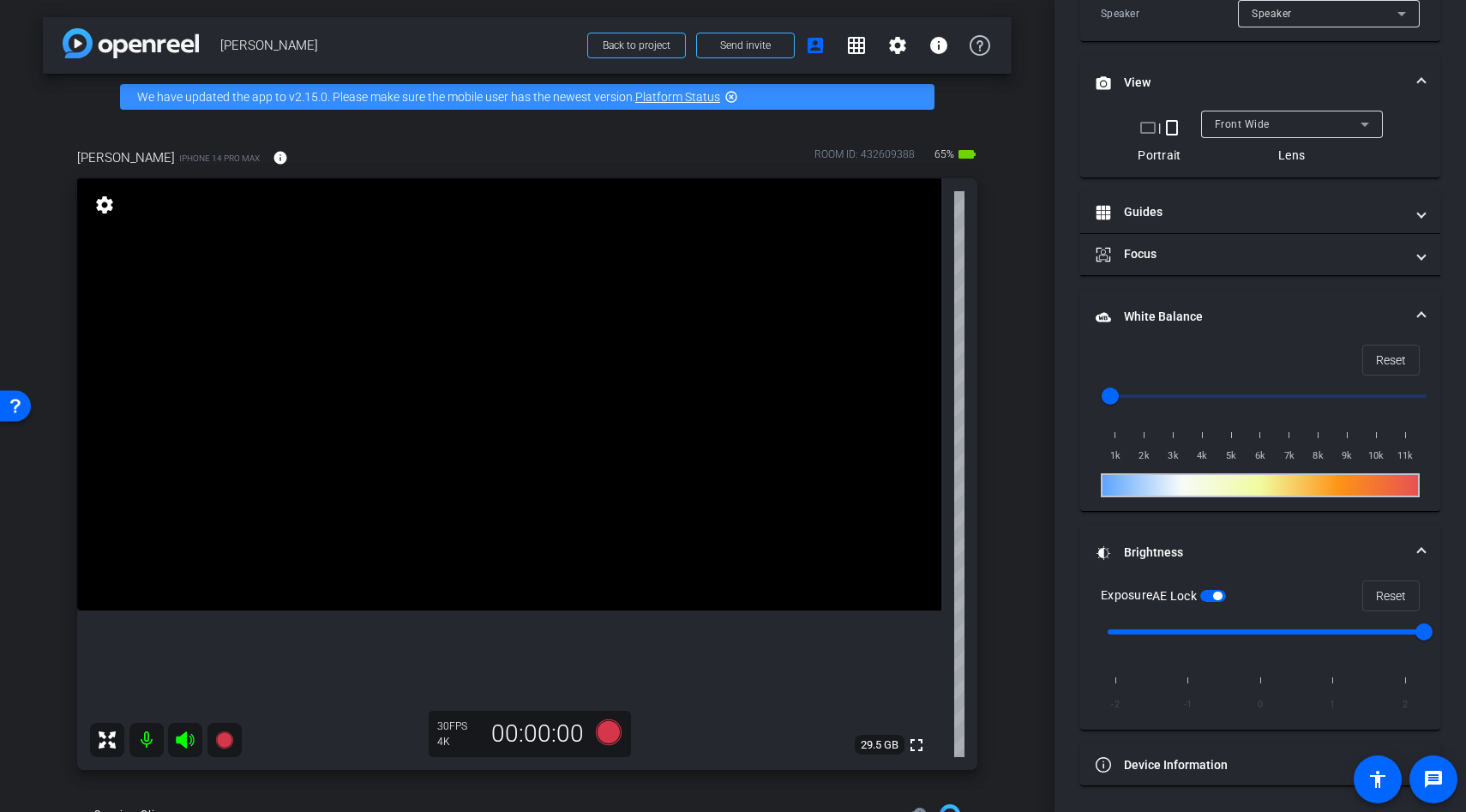
click at [841, 455] on video at bounding box center [509, 395] width 864 height 432
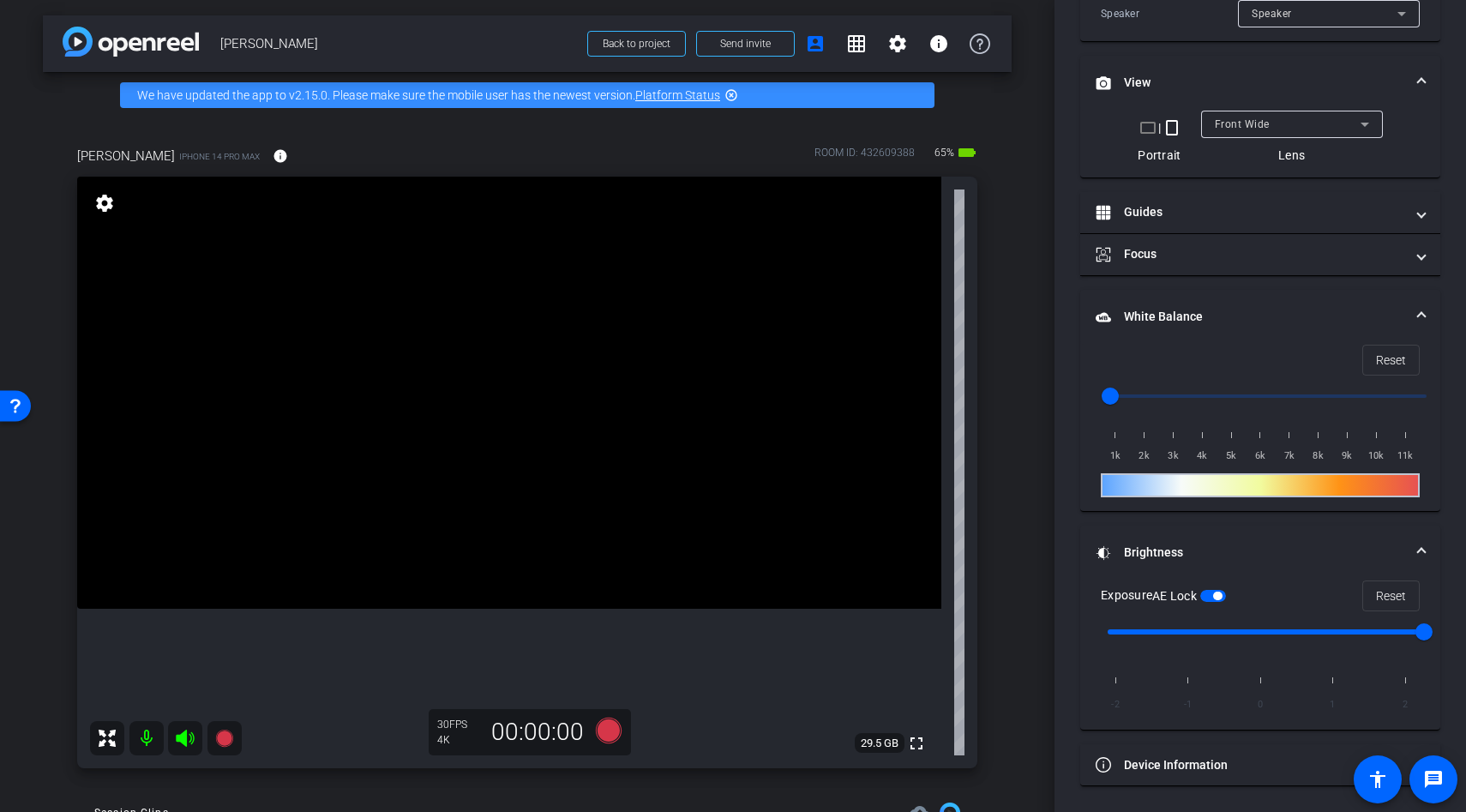
scroll to position [81, 0]
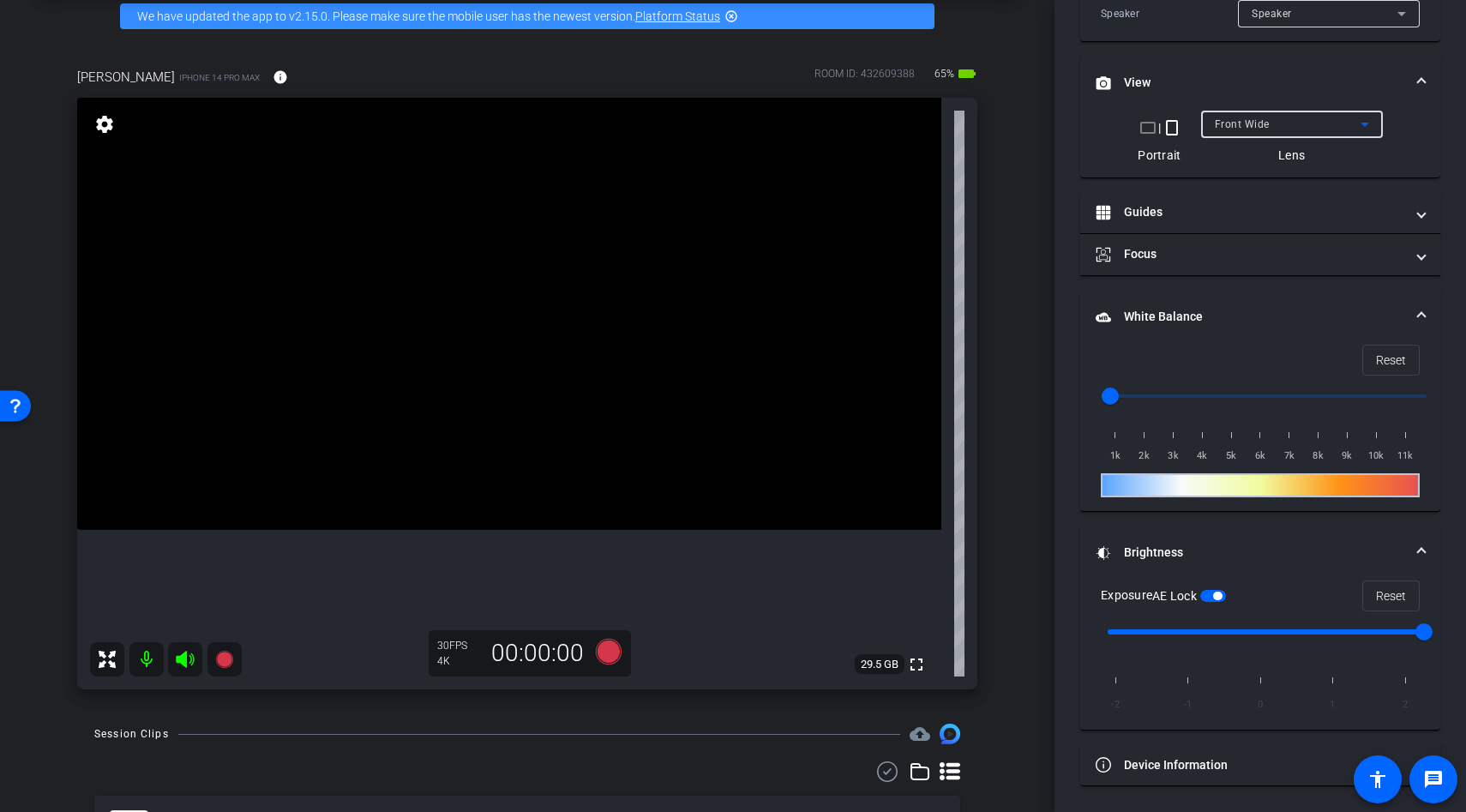
click at [1277, 127] on div "Front Wide" at bounding box center [1288, 124] width 146 height 21
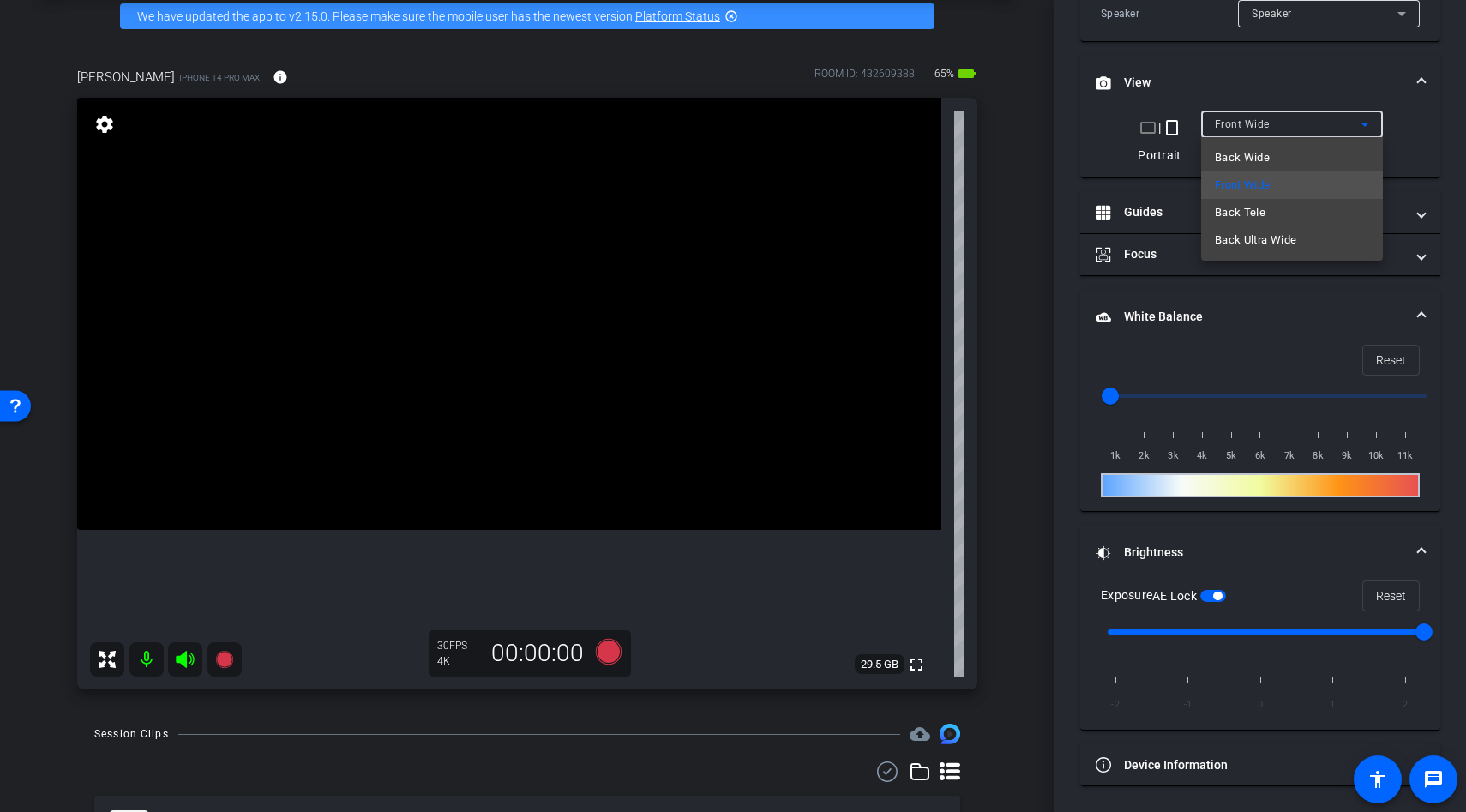
click at [1298, 88] on div at bounding box center [733, 406] width 1466 height 812
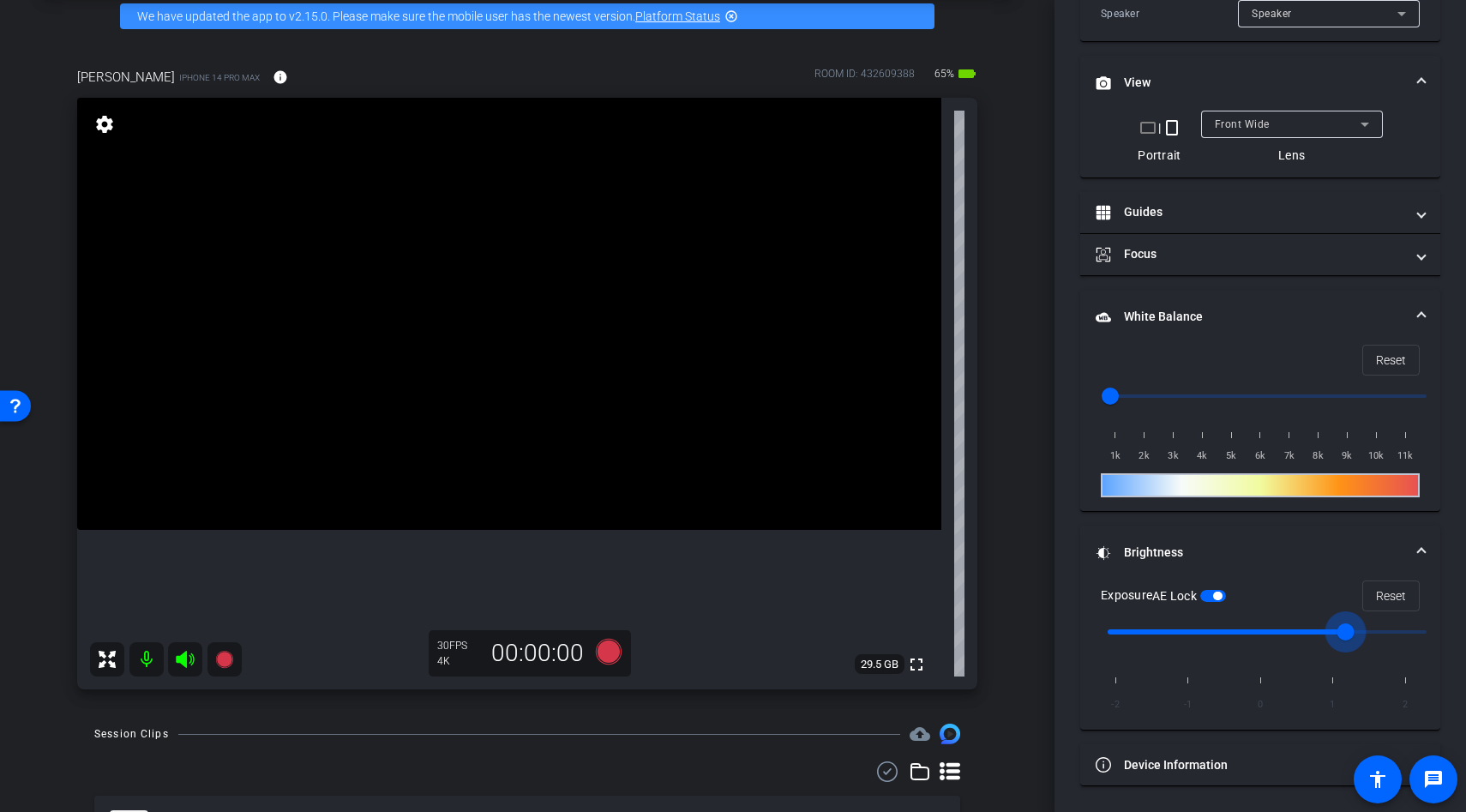
drag, startPoint x: 1433, startPoint y: 634, endPoint x: 1324, endPoint y: 639, distance: 109.1
click at [1324, 639] on input "range" at bounding box center [1267, 632] width 355 height 38
click at [1288, 634] on input "range" at bounding box center [1267, 632] width 355 height 38
click at [1266, 633] on input "range" at bounding box center [1267, 632] width 355 height 38
click at [1261, 124] on span "Front Wide" at bounding box center [1242, 125] width 54 height 12
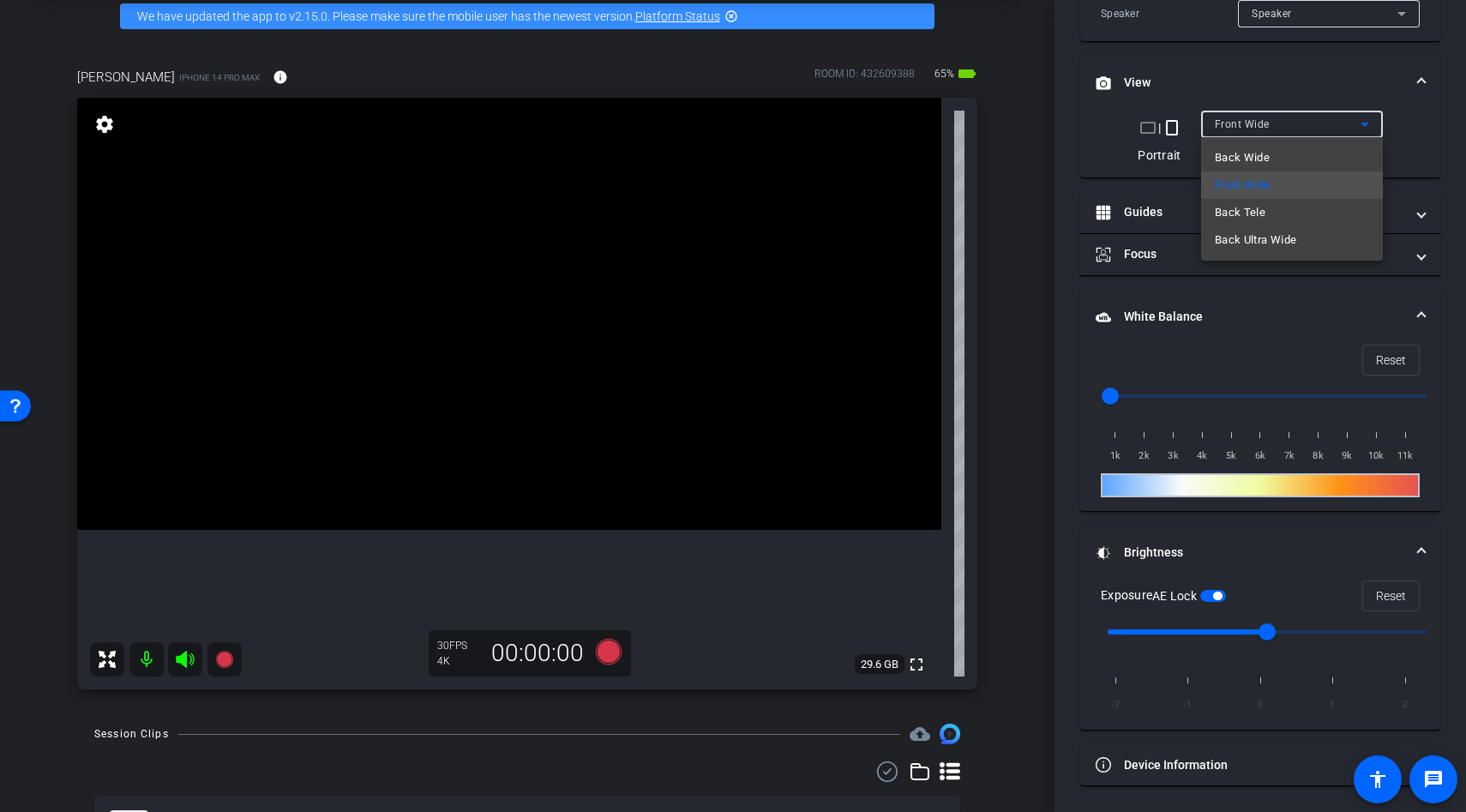
click at [517, 349] on div at bounding box center [733, 406] width 1466 height 812
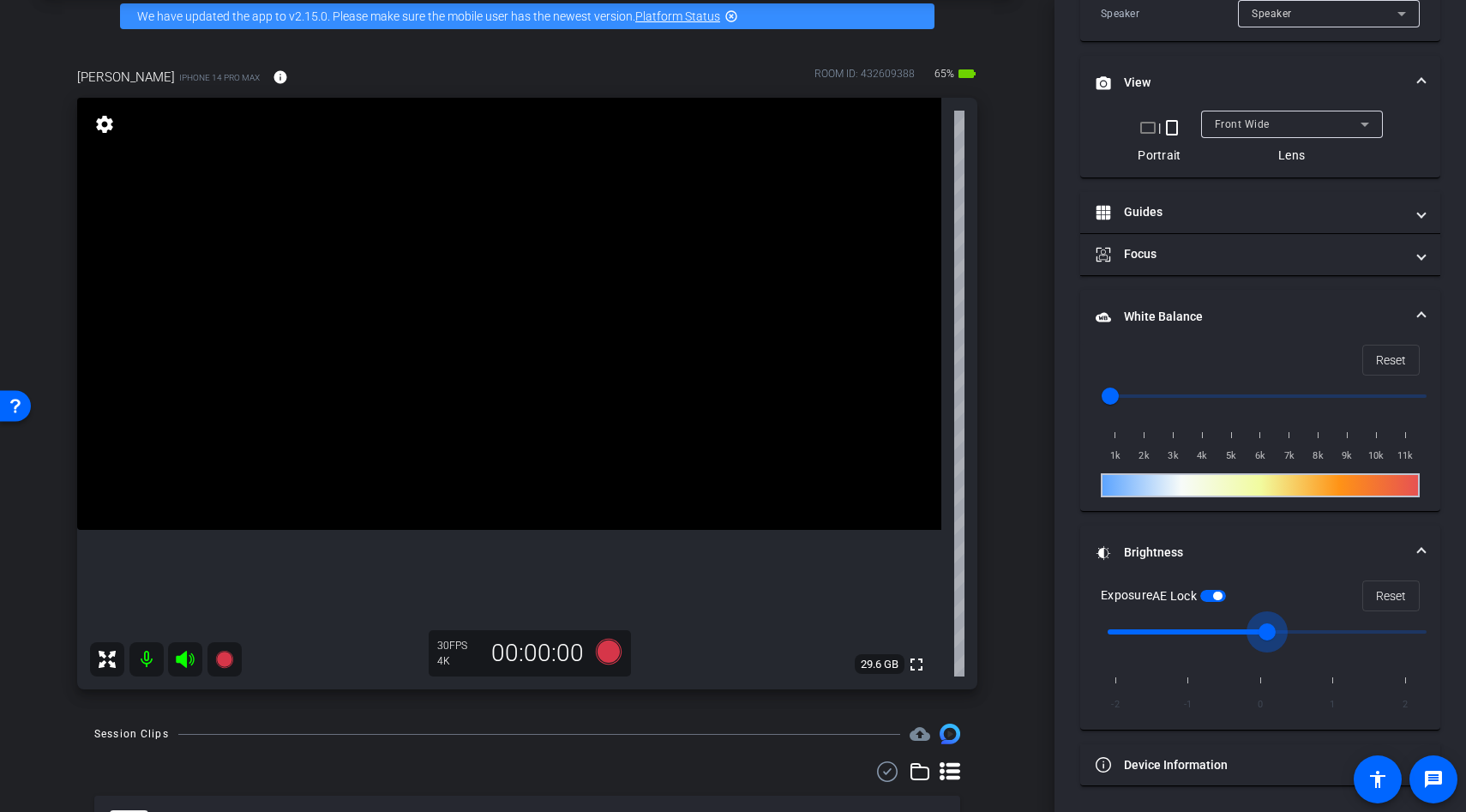
drag, startPoint x: 1271, startPoint y: 637, endPoint x: 1364, endPoint y: 638, distance: 93.0
click at [1362, 637] on input "range" at bounding box center [1267, 632] width 355 height 38
drag, startPoint x: 1364, startPoint y: 638, endPoint x: 1430, endPoint y: 634, distance: 66.1
click at [1431, 635] on input "range" at bounding box center [1267, 632] width 355 height 38
click at [1358, 639] on input "range" at bounding box center [1267, 632] width 355 height 38
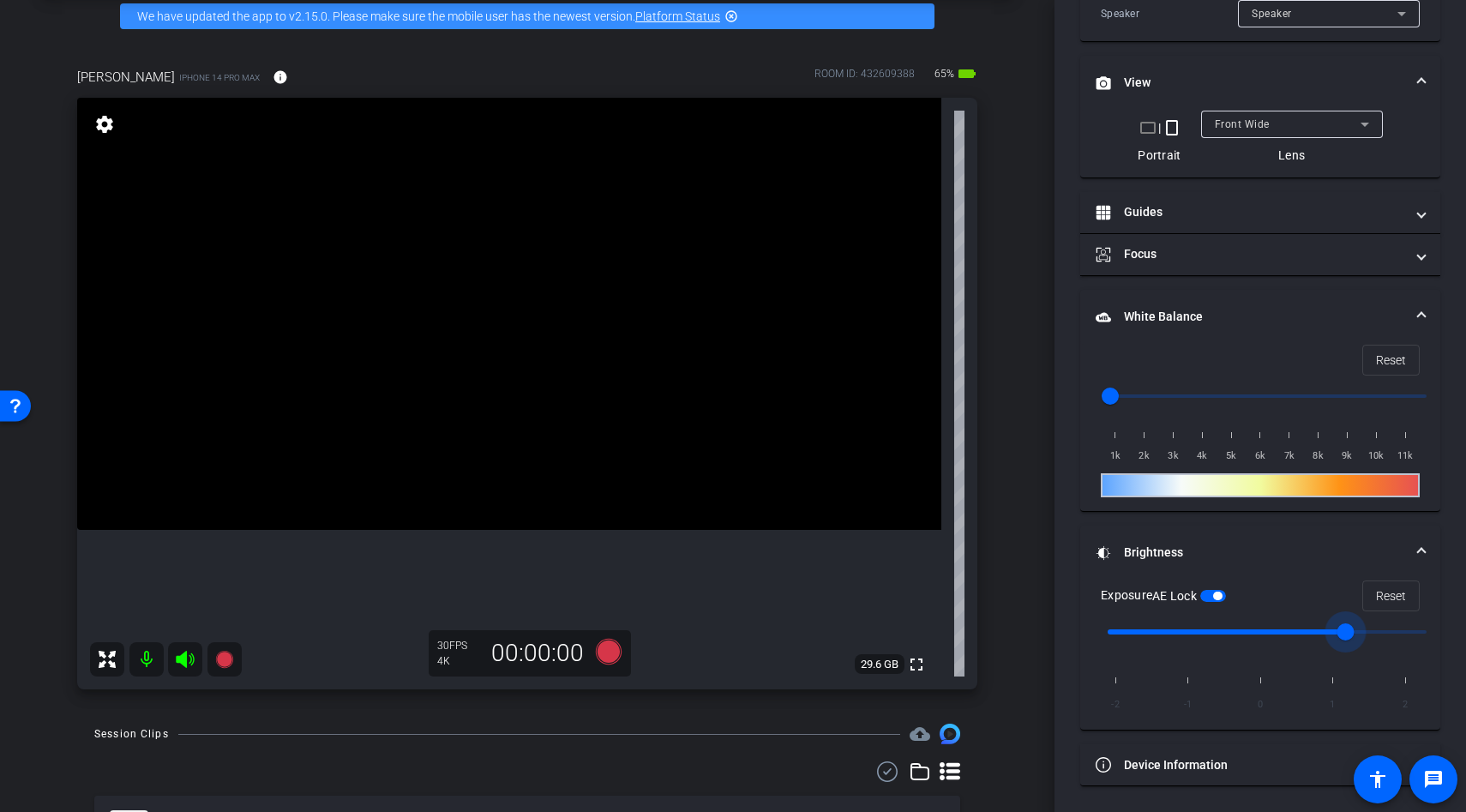
click at [598, 312] on video at bounding box center [509, 314] width 864 height 432
drag, startPoint x: 1344, startPoint y: 627, endPoint x: 1430, endPoint y: 628, distance: 86.0
click at [1428, 628] on input "range" at bounding box center [1267, 632] width 355 height 38
click at [1349, 628] on input "range" at bounding box center [1267, 632] width 355 height 38
click at [1274, 623] on input "range" at bounding box center [1267, 632] width 355 height 38
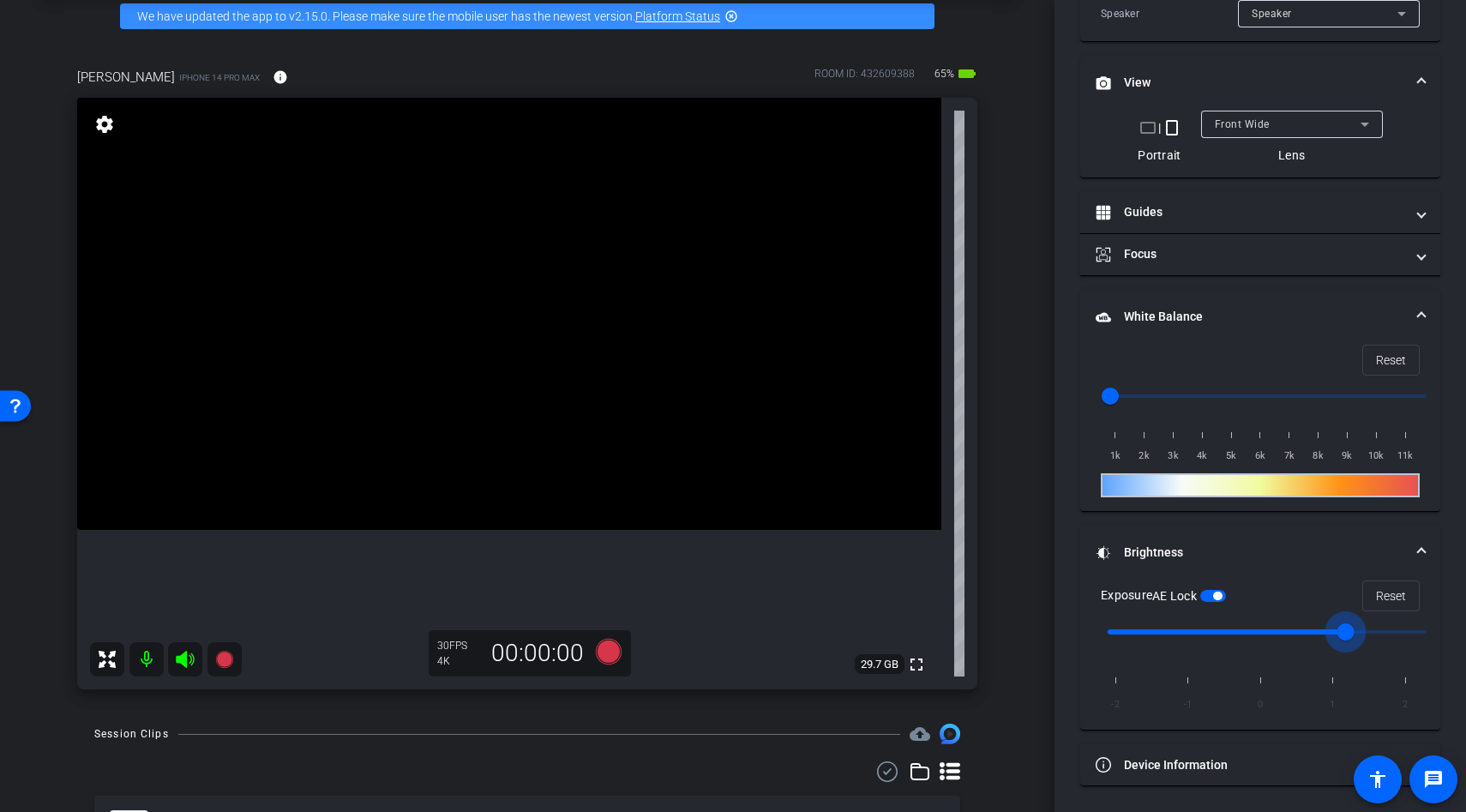
click at [1331, 631] on input "range" at bounding box center [1267, 632] width 355 height 38
click at [1412, 631] on input "range" at bounding box center [1267, 632] width 355 height 38
type input "1"
click at [1332, 633] on input "range" at bounding box center [1267, 632] width 355 height 38
click at [187, 657] on icon at bounding box center [185, 658] width 20 height 20
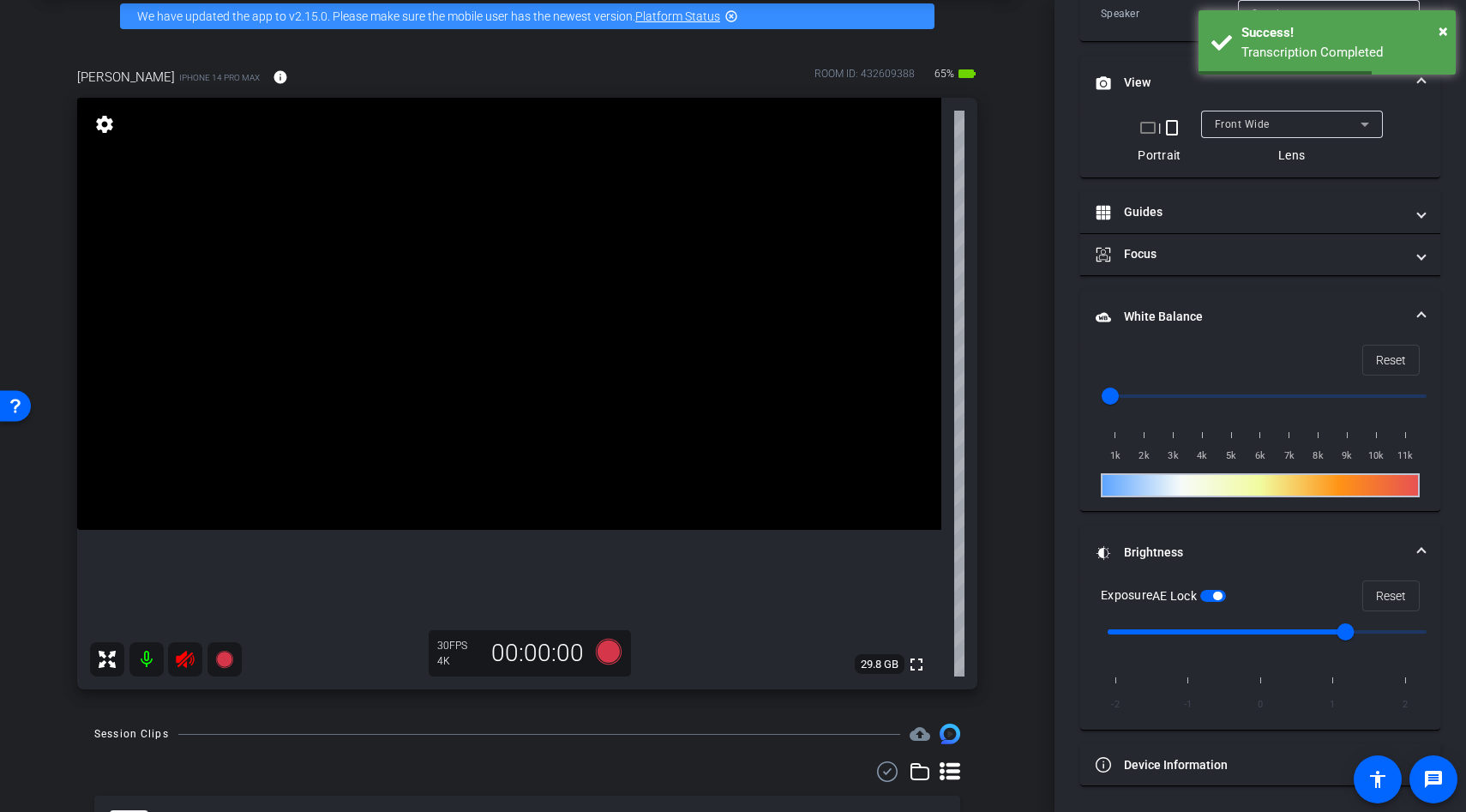
click at [187, 657] on icon at bounding box center [185, 659] width 18 height 18
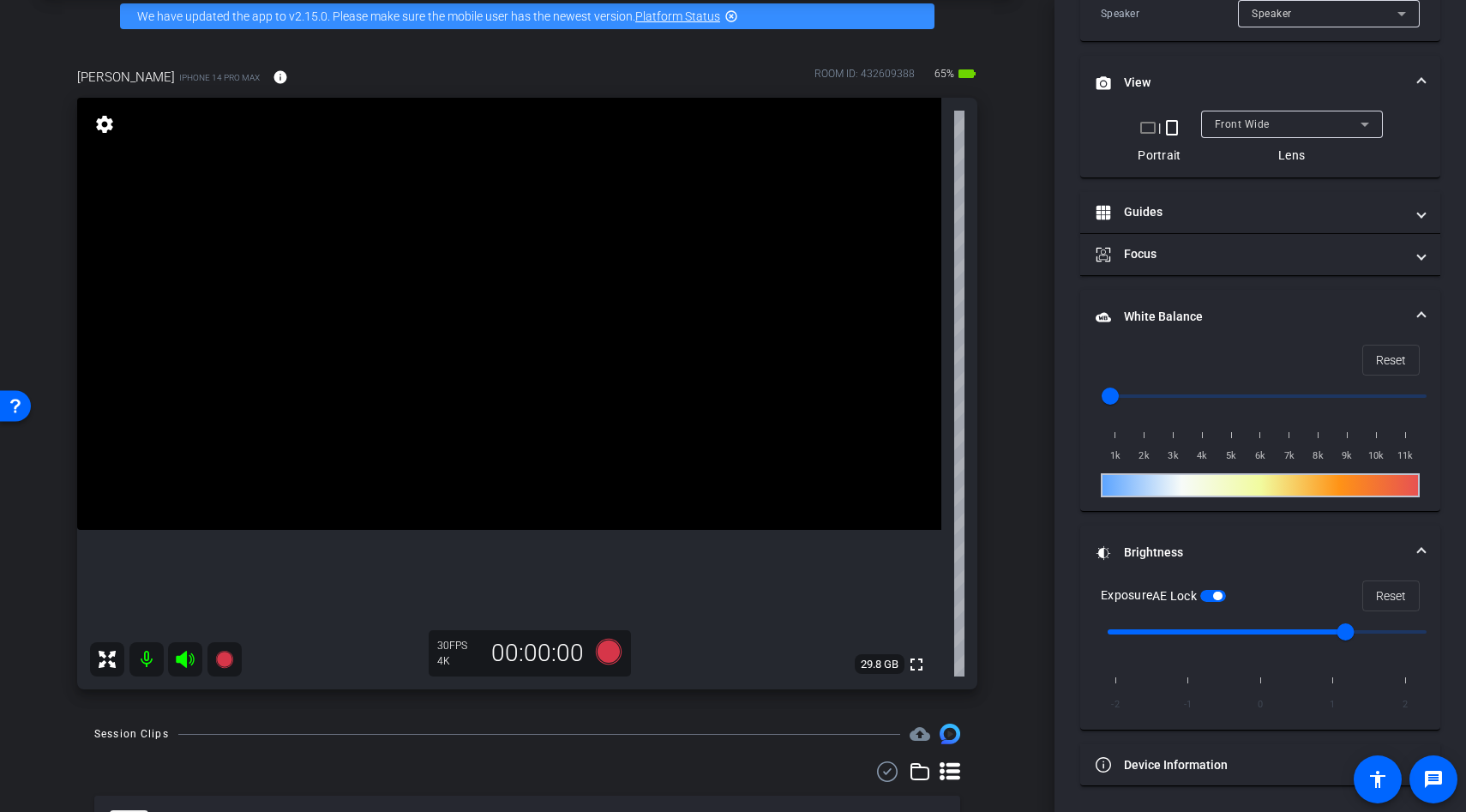
click at [514, 453] on video at bounding box center [509, 314] width 864 height 432
click at [520, 410] on video at bounding box center [509, 314] width 864 height 432
click at [568, 365] on video at bounding box center [509, 314] width 864 height 432
click at [578, 337] on video at bounding box center [509, 314] width 864 height 432
click at [548, 351] on video at bounding box center [509, 314] width 864 height 432
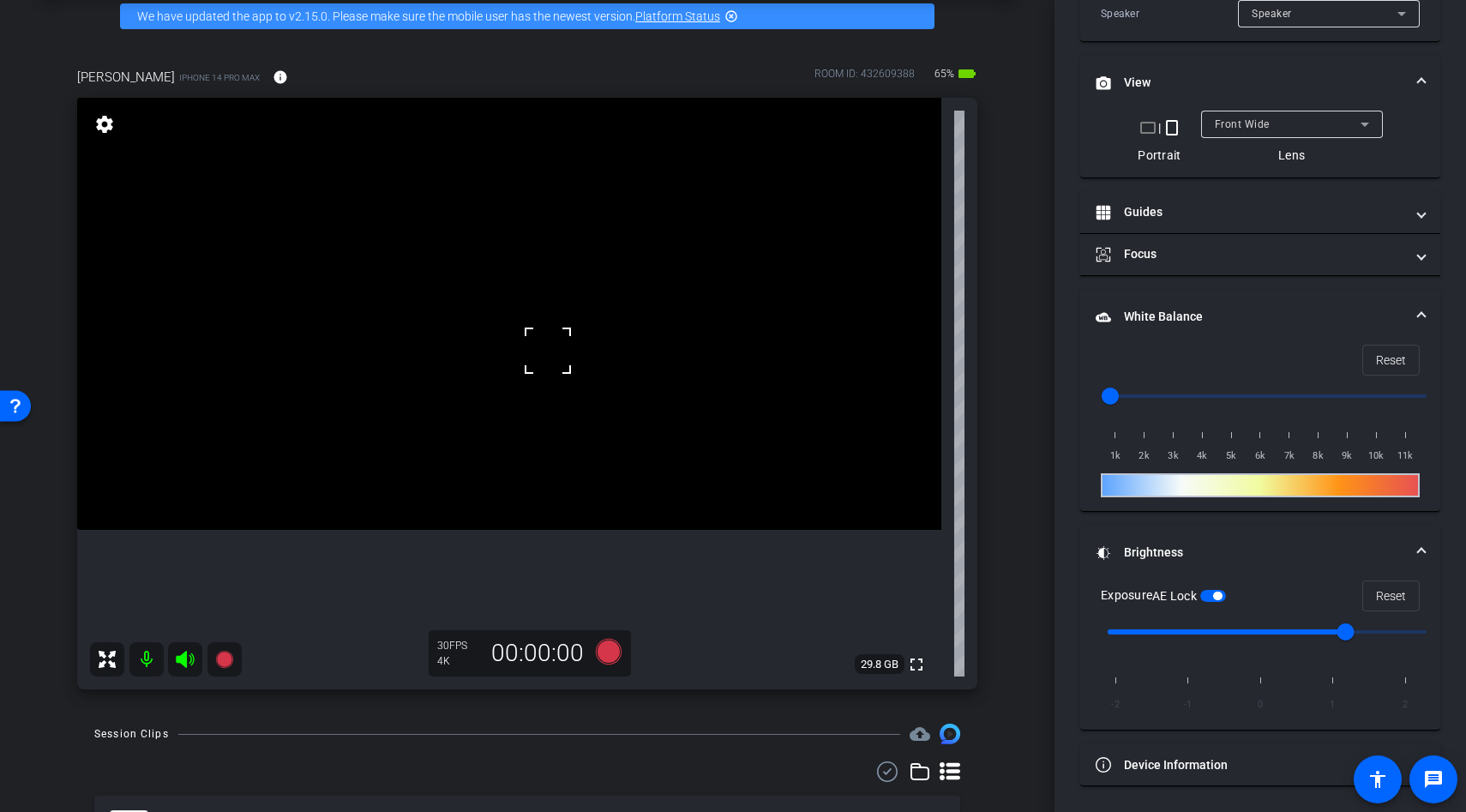
click at [548, 351] on div at bounding box center [548, 351] width 43 height 43
click at [526, 379] on video at bounding box center [509, 314] width 864 height 432
click at [606, 650] on icon at bounding box center [608, 651] width 25 height 25
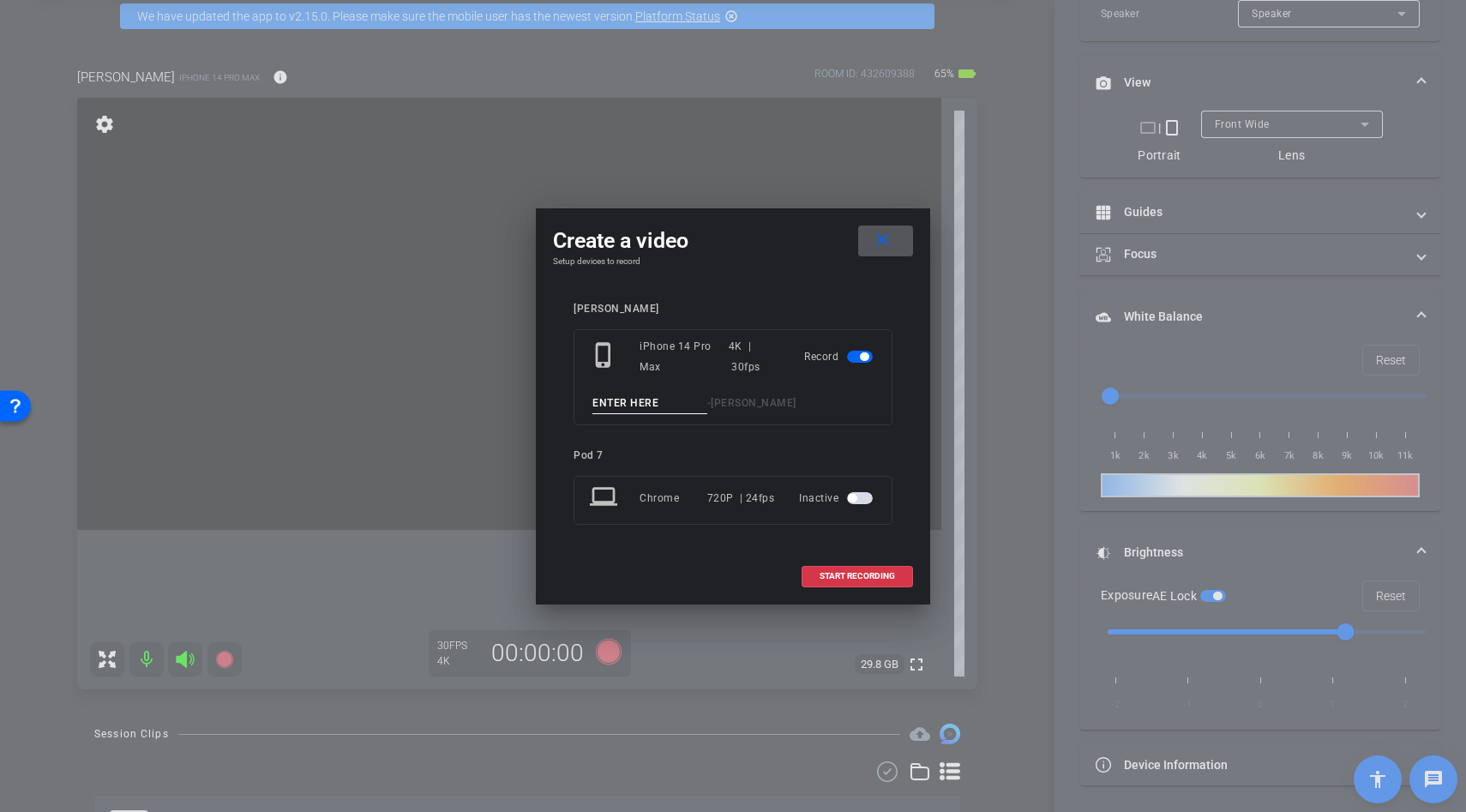
click at [621, 391] on div "phone_iphone iPhone 14 Pro Max 4K | 30fps Record - Anastasia" at bounding box center [733, 377] width 319 height 96
click at [620, 402] on input at bounding box center [650, 403] width 115 height 21
type input "brush"
click at [847, 576] on span "START RECORDING" at bounding box center [858, 576] width 76 height 9
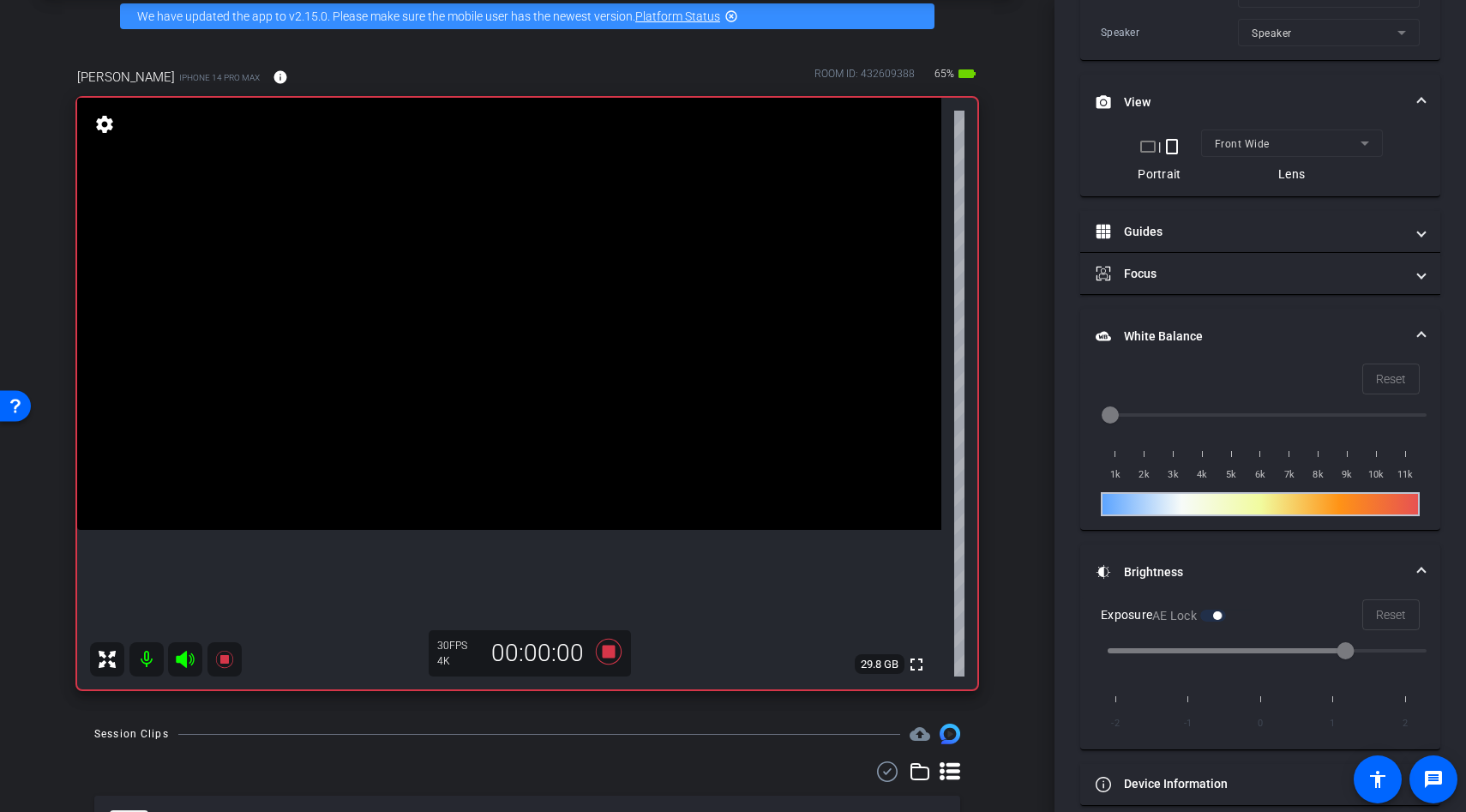
scroll to position [497, 0]
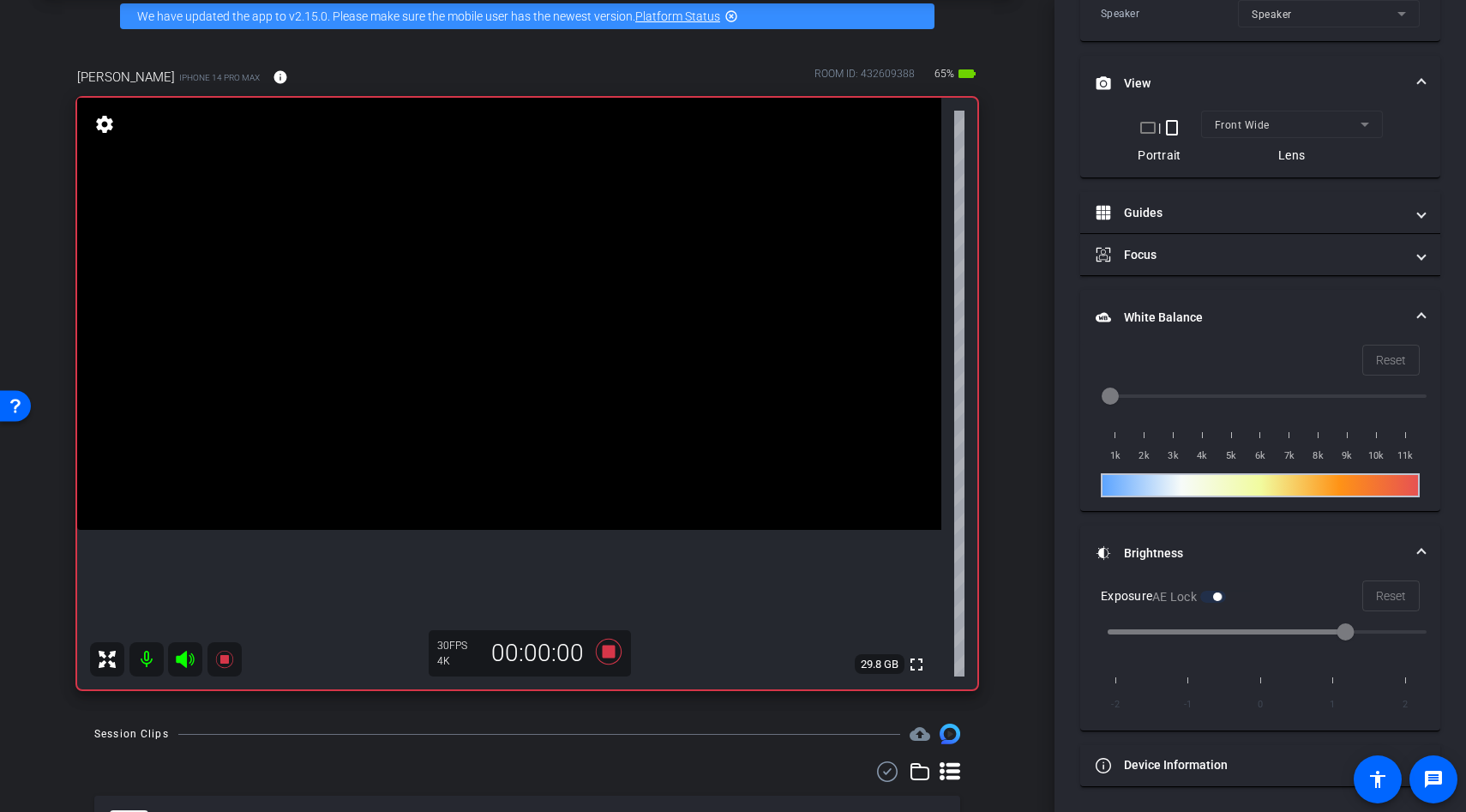
click at [544, 234] on video at bounding box center [509, 314] width 864 height 432
click at [544, 234] on div at bounding box center [544, 234] width 43 height 43
click at [544, 326] on video at bounding box center [509, 314] width 864 height 432
click at [544, 326] on div at bounding box center [544, 325] width 43 height 43
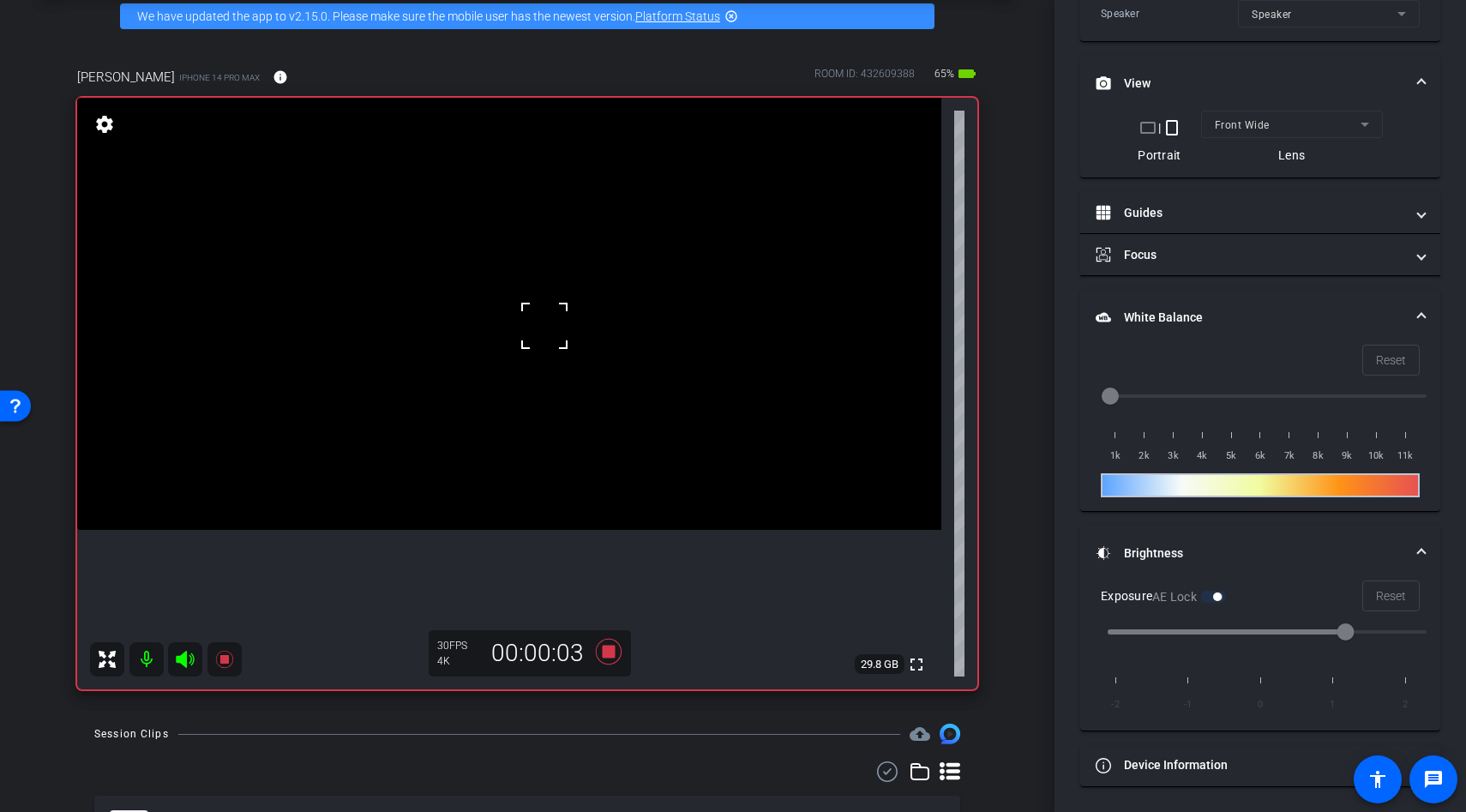
click at [544, 326] on div at bounding box center [544, 325] width 43 height 43
click at [517, 310] on video at bounding box center [509, 314] width 864 height 432
click at [517, 310] on div at bounding box center [517, 310] width 43 height 43
click at [606, 649] on icon at bounding box center [608, 651] width 25 height 25
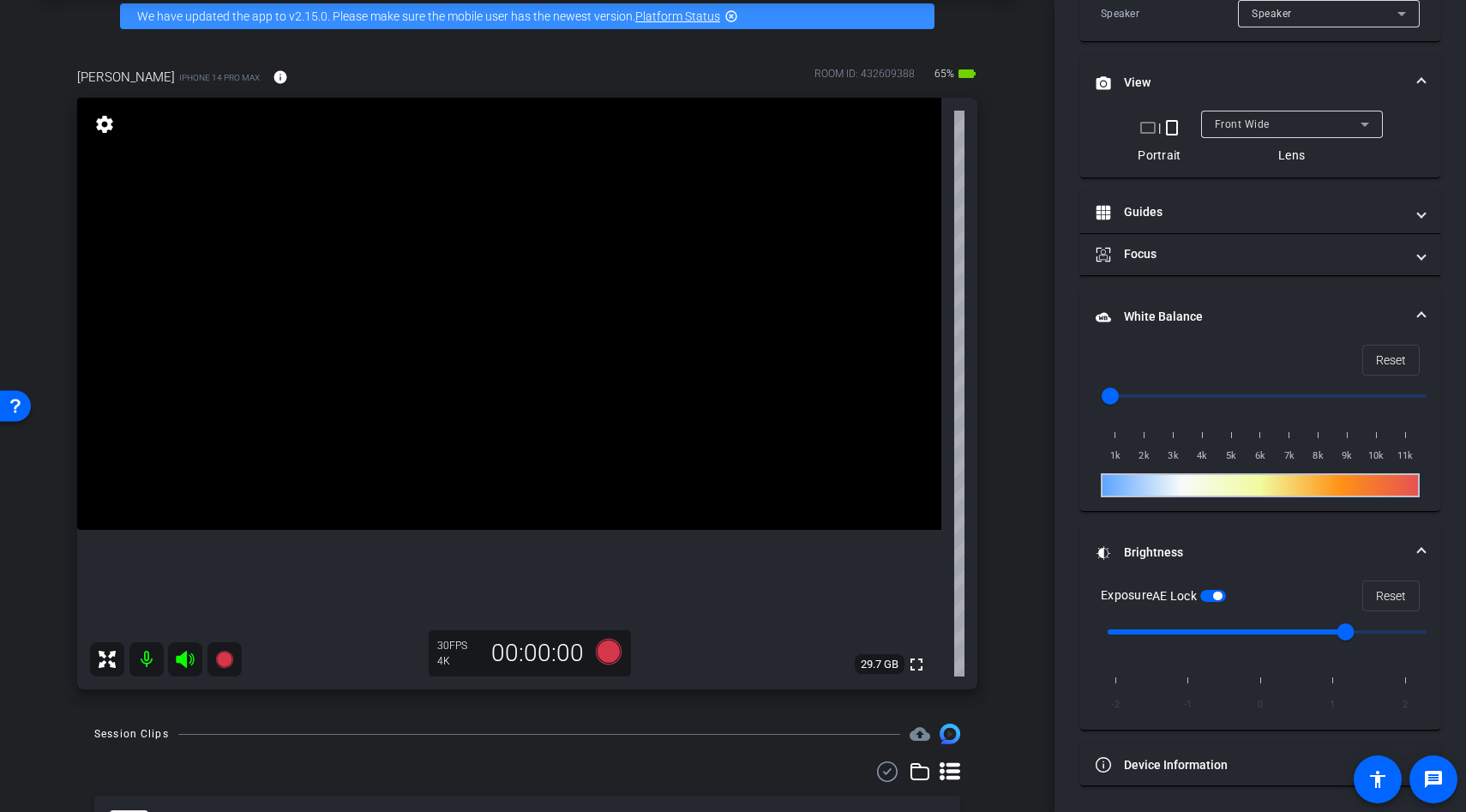
scroll to position [478, 0]
click at [613, 656] on icon at bounding box center [608, 651] width 25 height 25
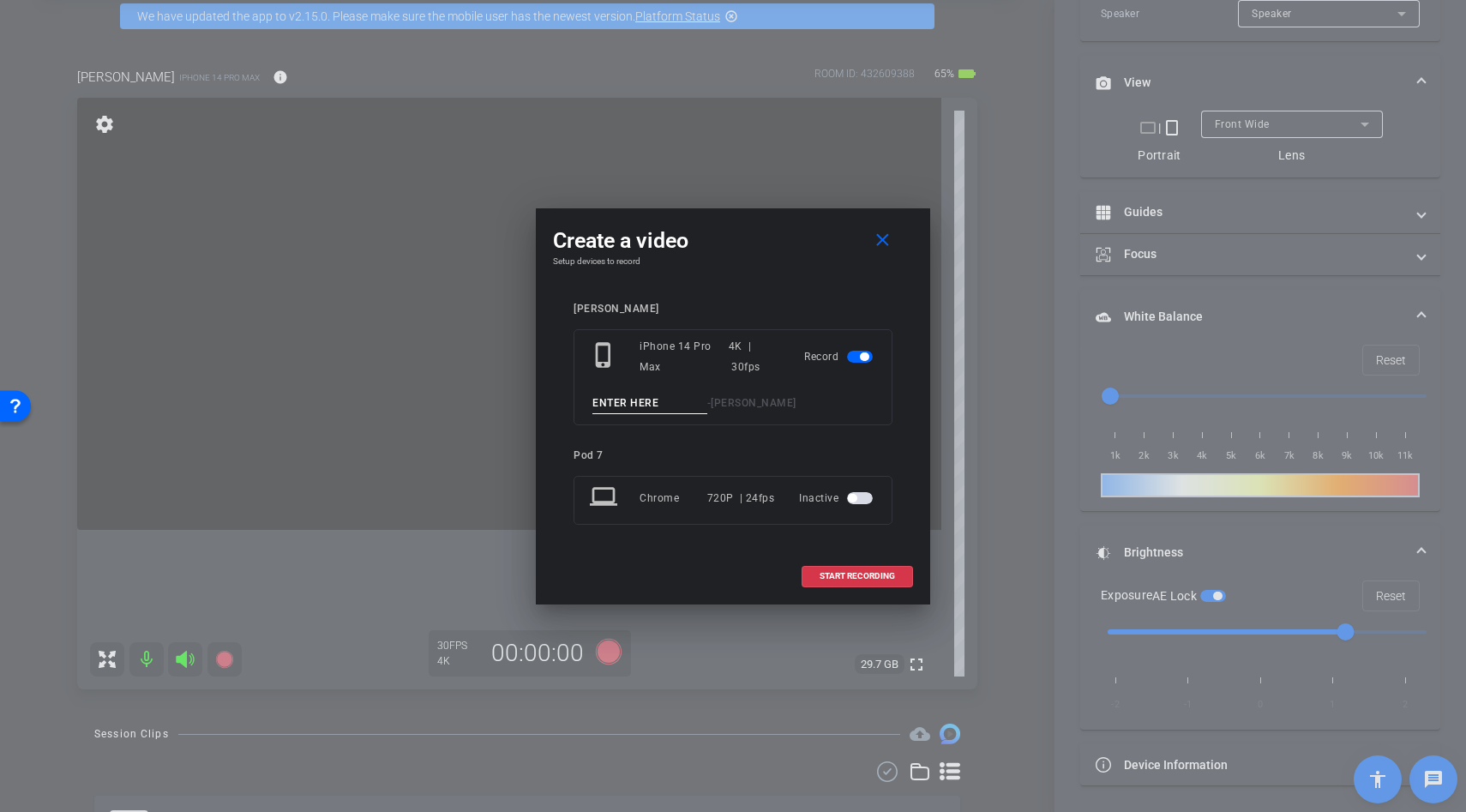
click at [635, 406] on input at bounding box center [650, 403] width 115 height 21
type input "spray"
click at [867, 578] on span "START RECORDING" at bounding box center [858, 576] width 76 height 9
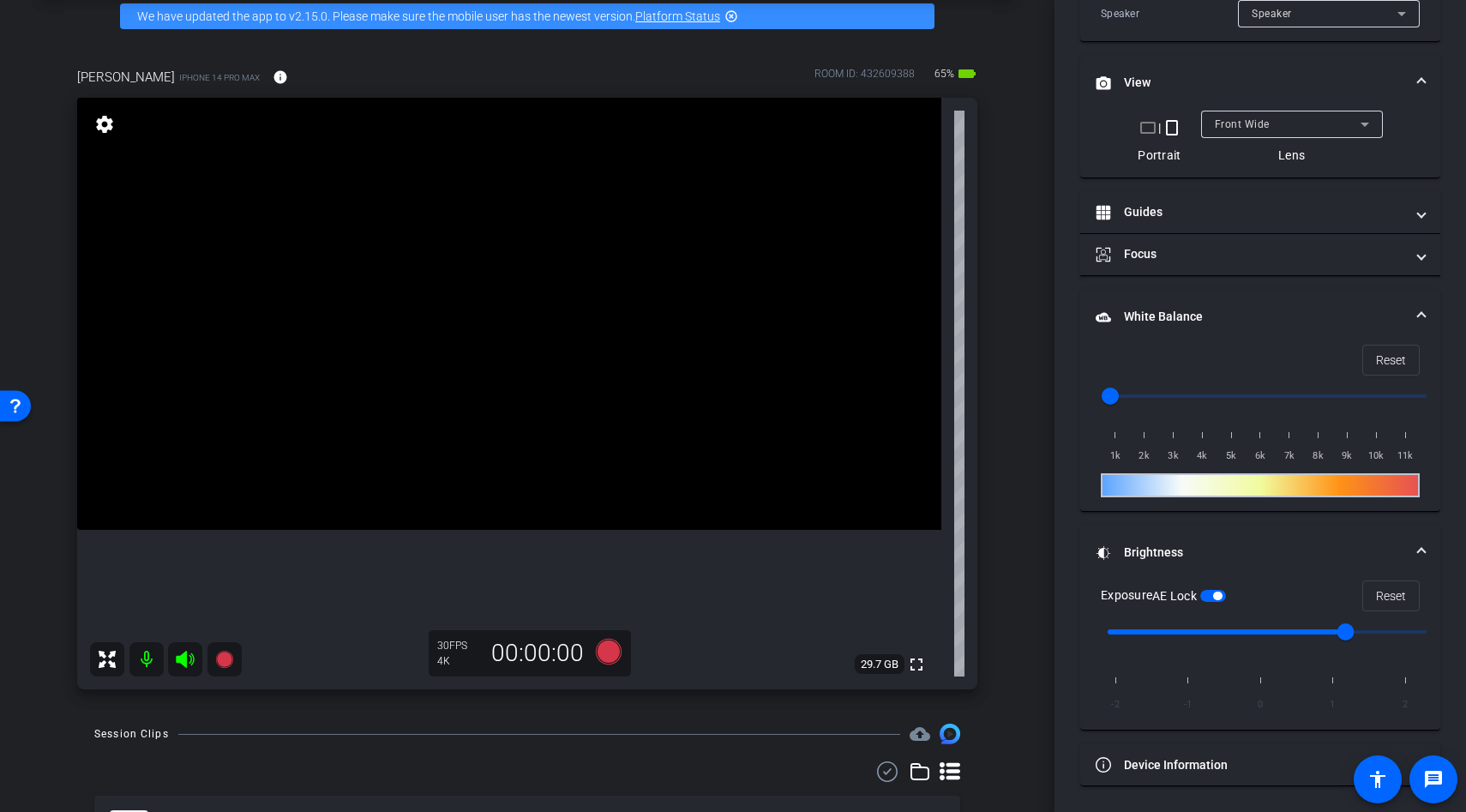
click at [476, 289] on video at bounding box center [509, 314] width 864 height 432
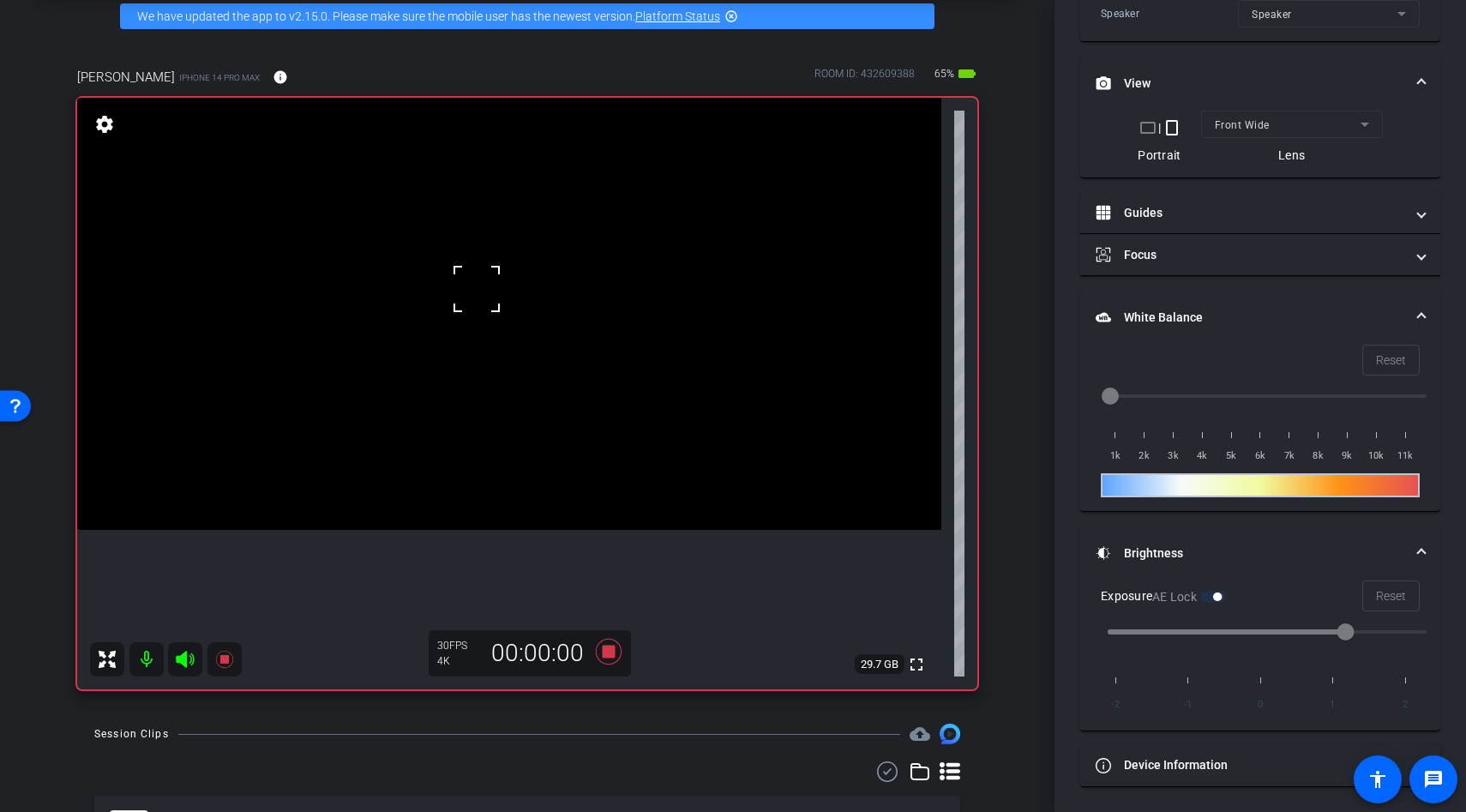
click at [476, 289] on div at bounding box center [476, 288] width 43 height 43
click at [507, 310] on video at bounding box center [509, 314] width 864 height 432
click at [501, 348] on video at bounding box center [509, 314] width 864 height 432
click at [501, 348] on div at bounding box center [500, 348] width 43 height 43
click at [560, 373] on video at bounding box center [509, 314] width 864 height 432
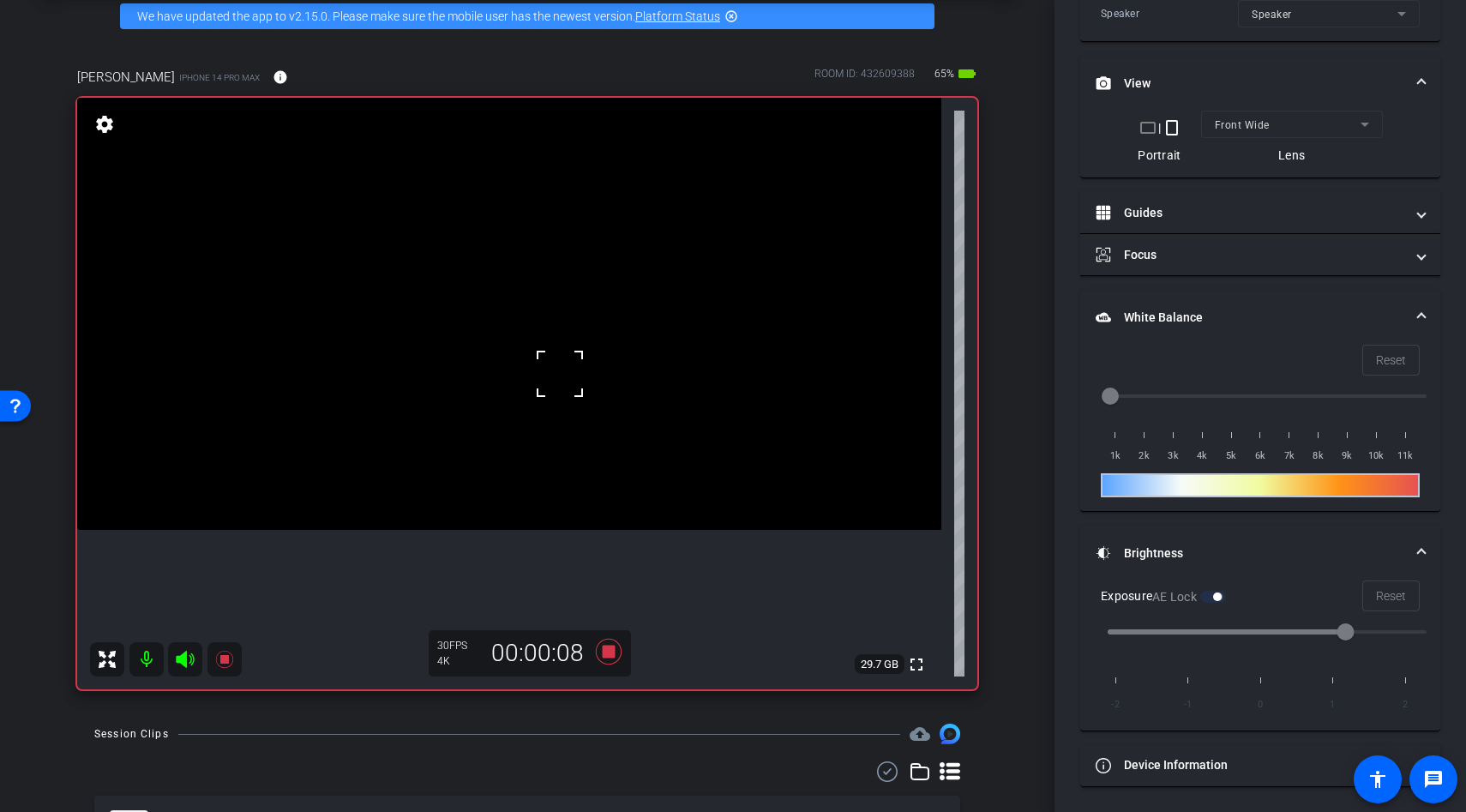
click at [560, 373] on div at bounding box center [560, 373] width 43 height 43
click at [613, 655] on icon at bounding box center [608, 651] width 25 height 25
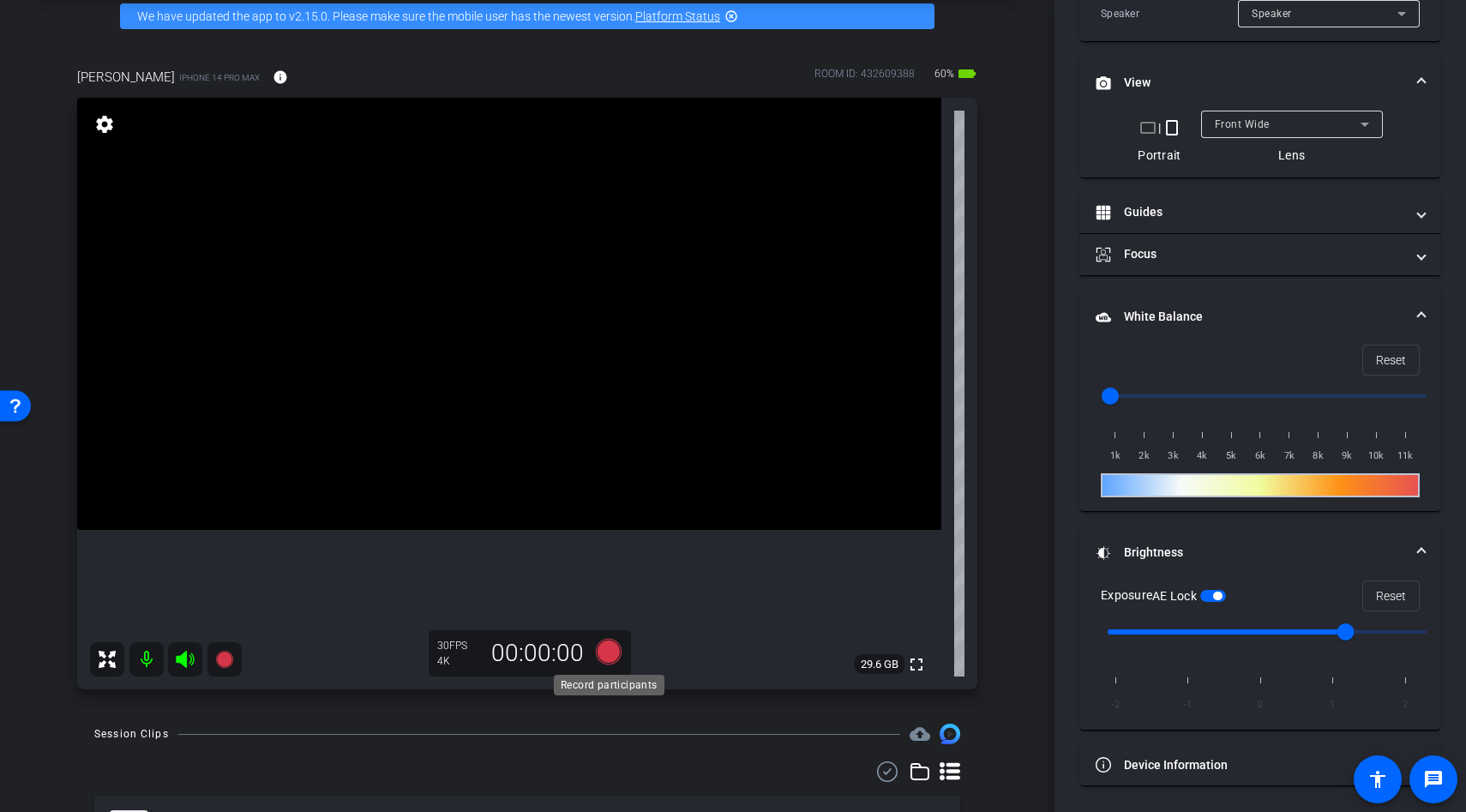
click at [608, 646] on icon at bounding box center [608, 651] width 25 height 25
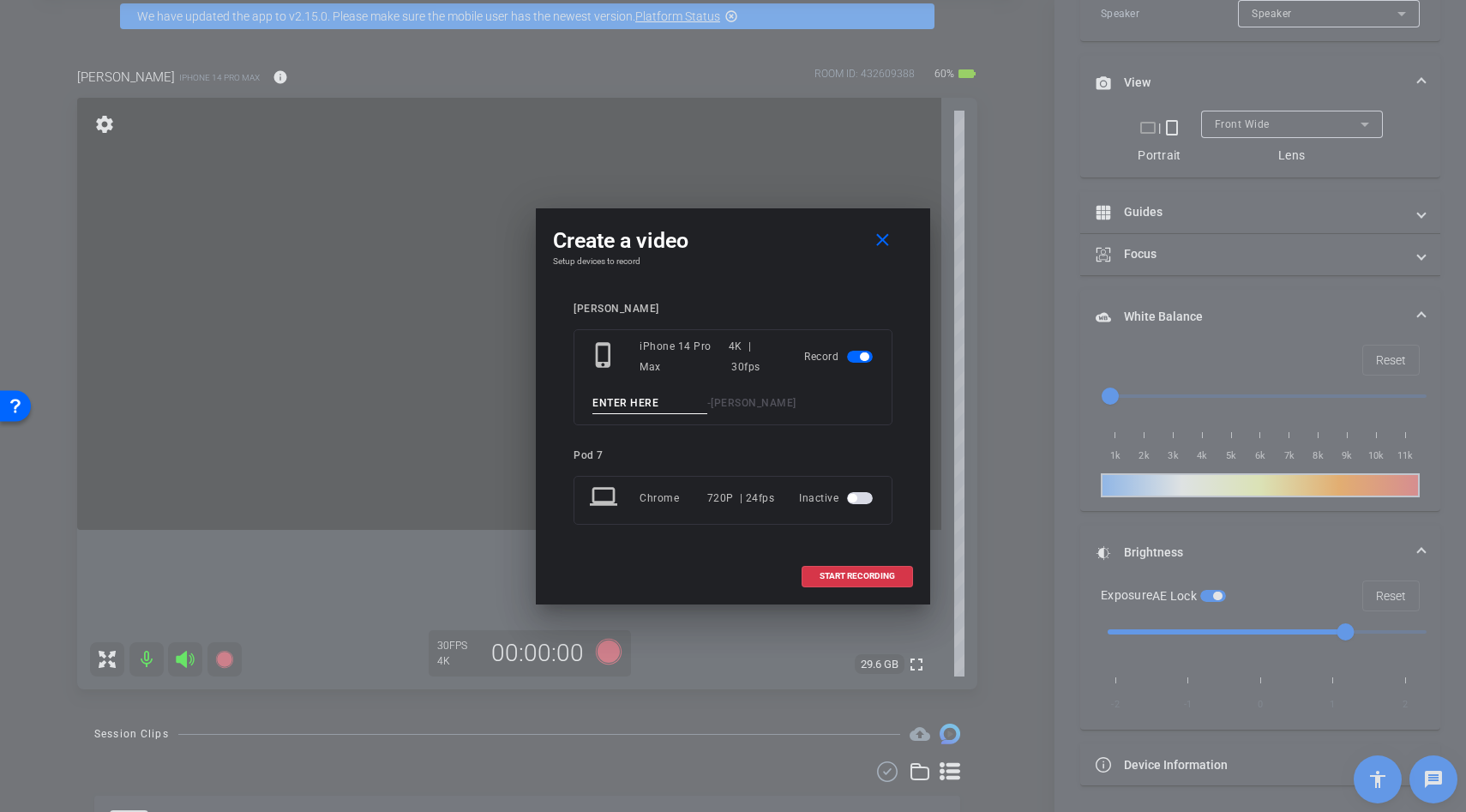
click at [619, 407] on input at bounding box center [650, 403] width 115 height 21
type input "spray"
click at [853, 576] on span "START RECORDING" at bounding box center [858, 576] width 76 height 9
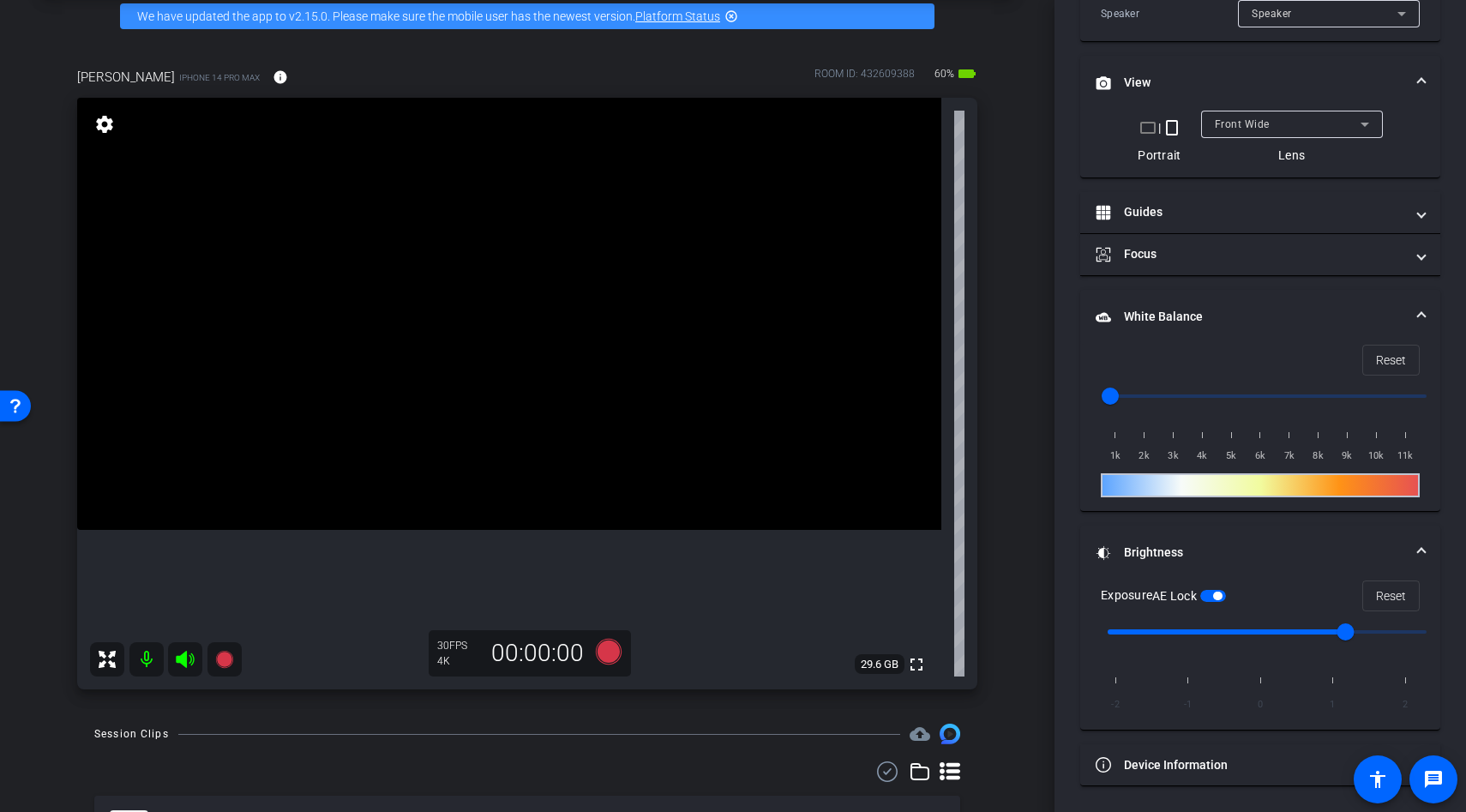
click at [504, 281] on video at bounding box center [509, 314] width 864 height 432
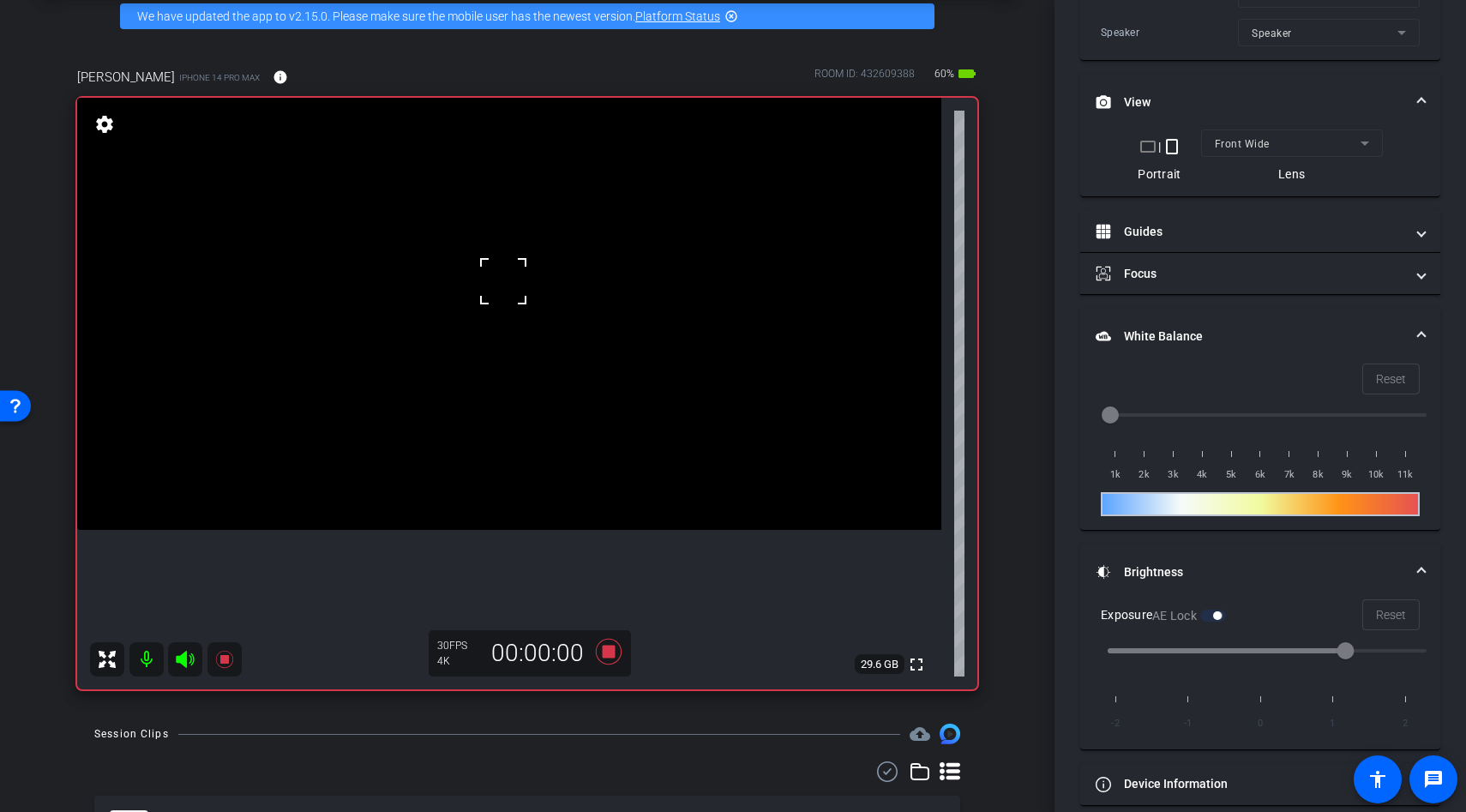
scroll to position [497, 0]
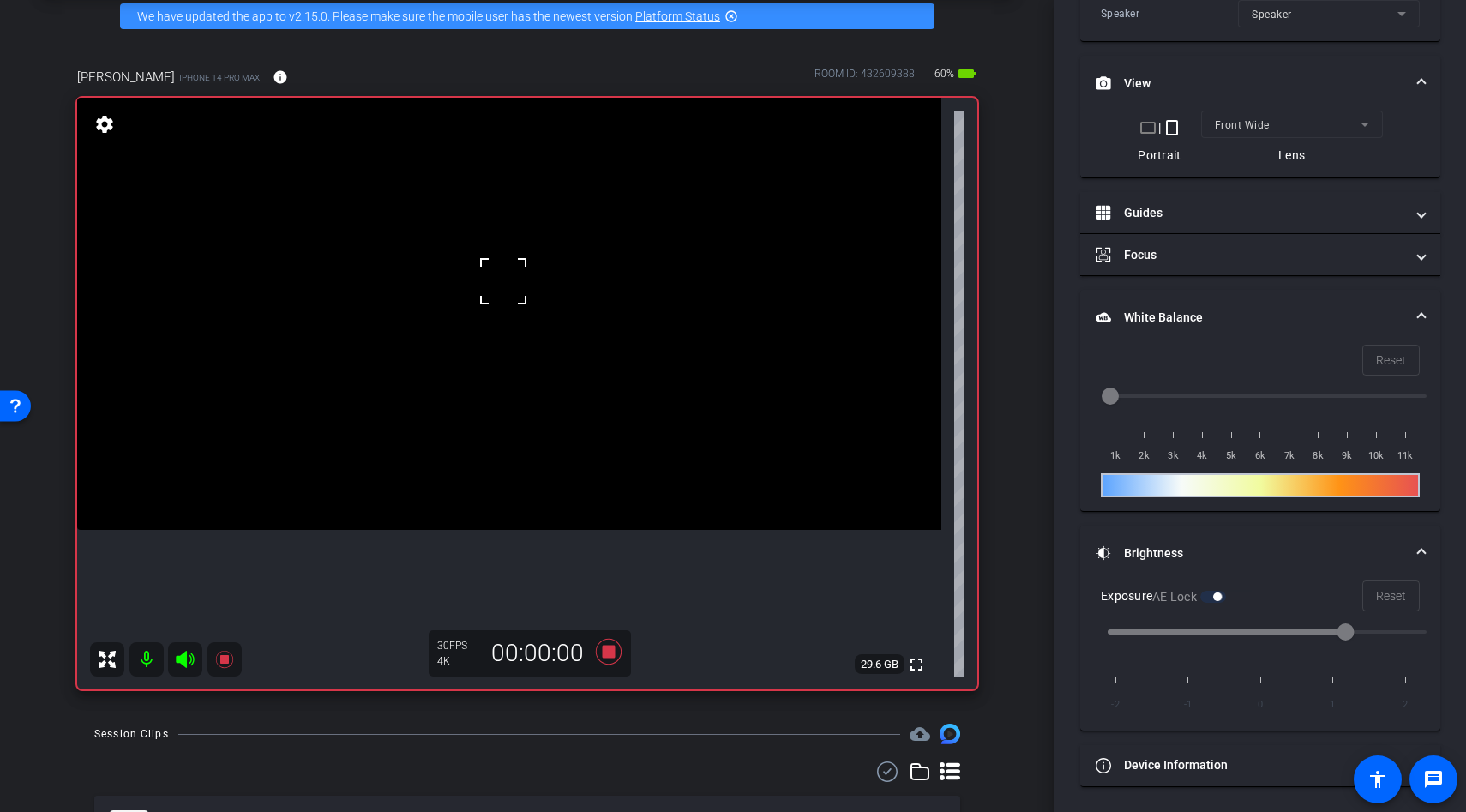
click at [517, 289] on div at bounding box center [503, 281] width 43 height 43
click at [514, 356] on video at bounding box center [509, 314] width 864 height 432
click at [518, 385] on video at bounding box center [509, 314] width 864 height 432
click at [518, 385] on div at bounding box center [518, 385] width 43 height 43
click at [537, 388] on video at bounding box center [509, 314] width 864 height 432
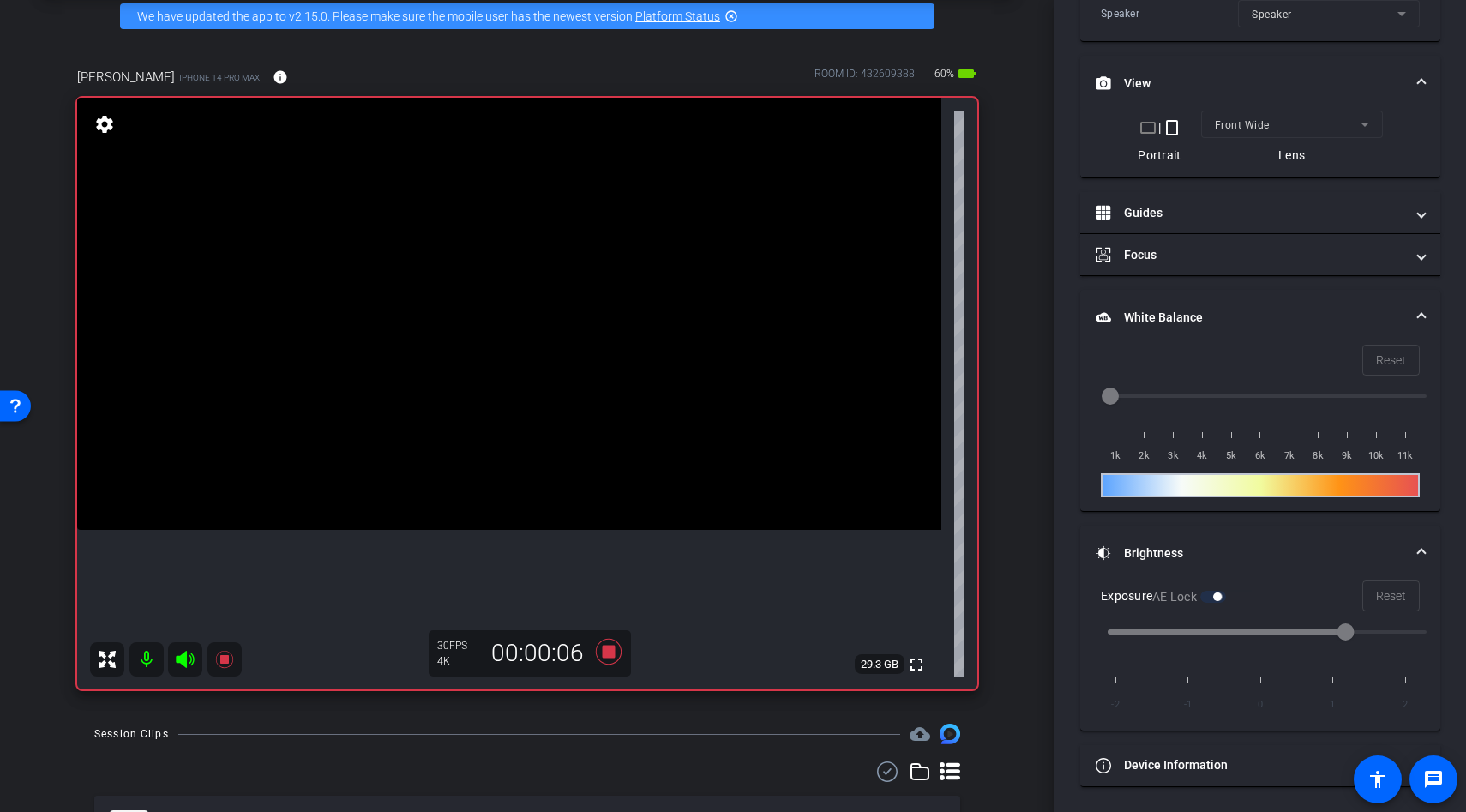
click at [537, 388] on div at bounding box center [518, 385] width 43 height 43
click at [558, 381] on div "fullscreen settings 29.3 GB" at bounding box center [527, 393] width 900 height 591
click at [558, 381] on video at bounding box center [509, 314] width 864 height 432
click at [567, 411] on video at bounding box center [509, 314] width 864 height 432
click at [570, 410] on div at bounding box center [566, 411] width 43 height 43
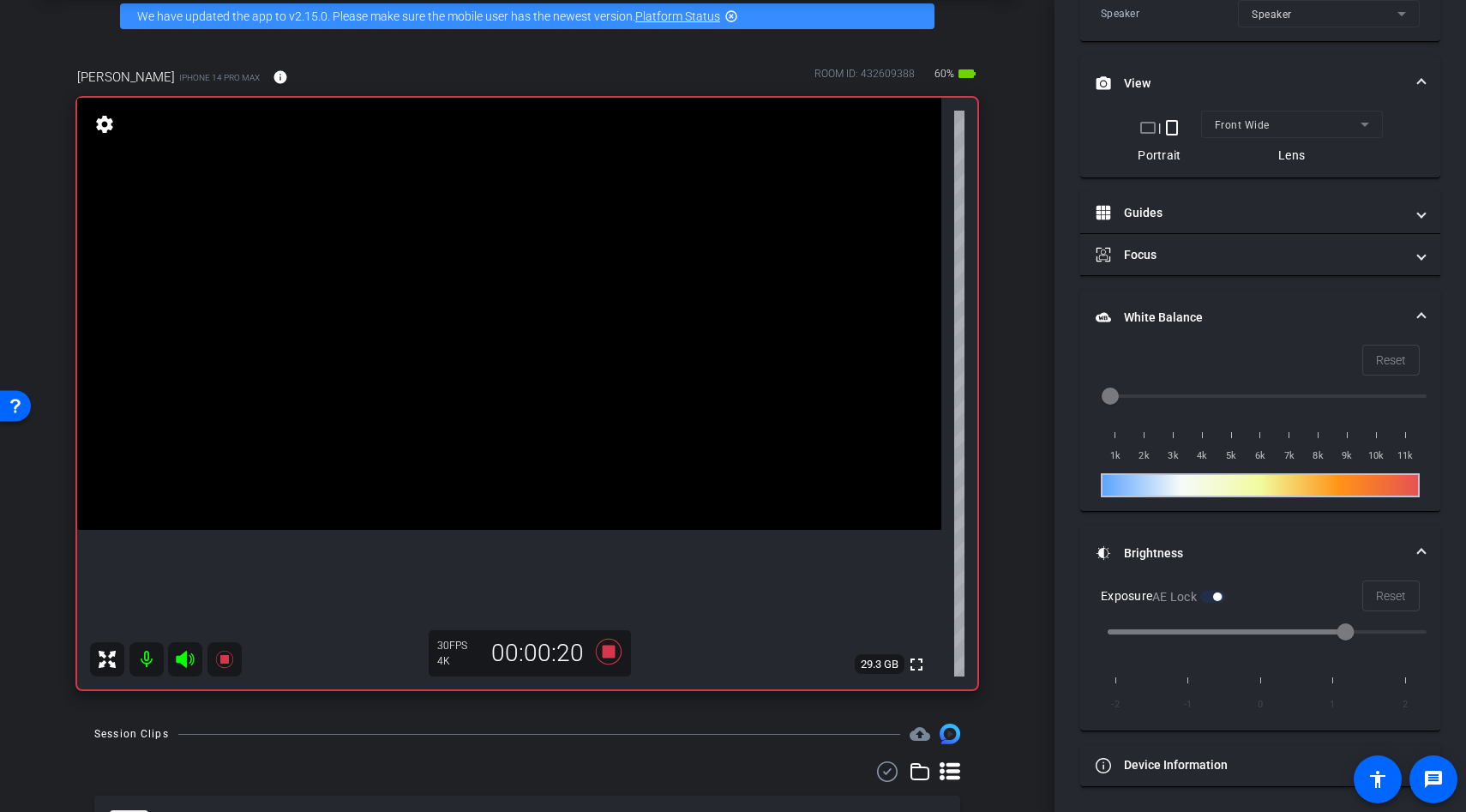
click at [549, 392] on video at bounding box center [509, 314] width 864 height 432
click at [549, 392] on div at bounding box center [566, 411] width 43 height 43
click at [606, 648] on icon at bounding box center [608, 651] width 25 height 25
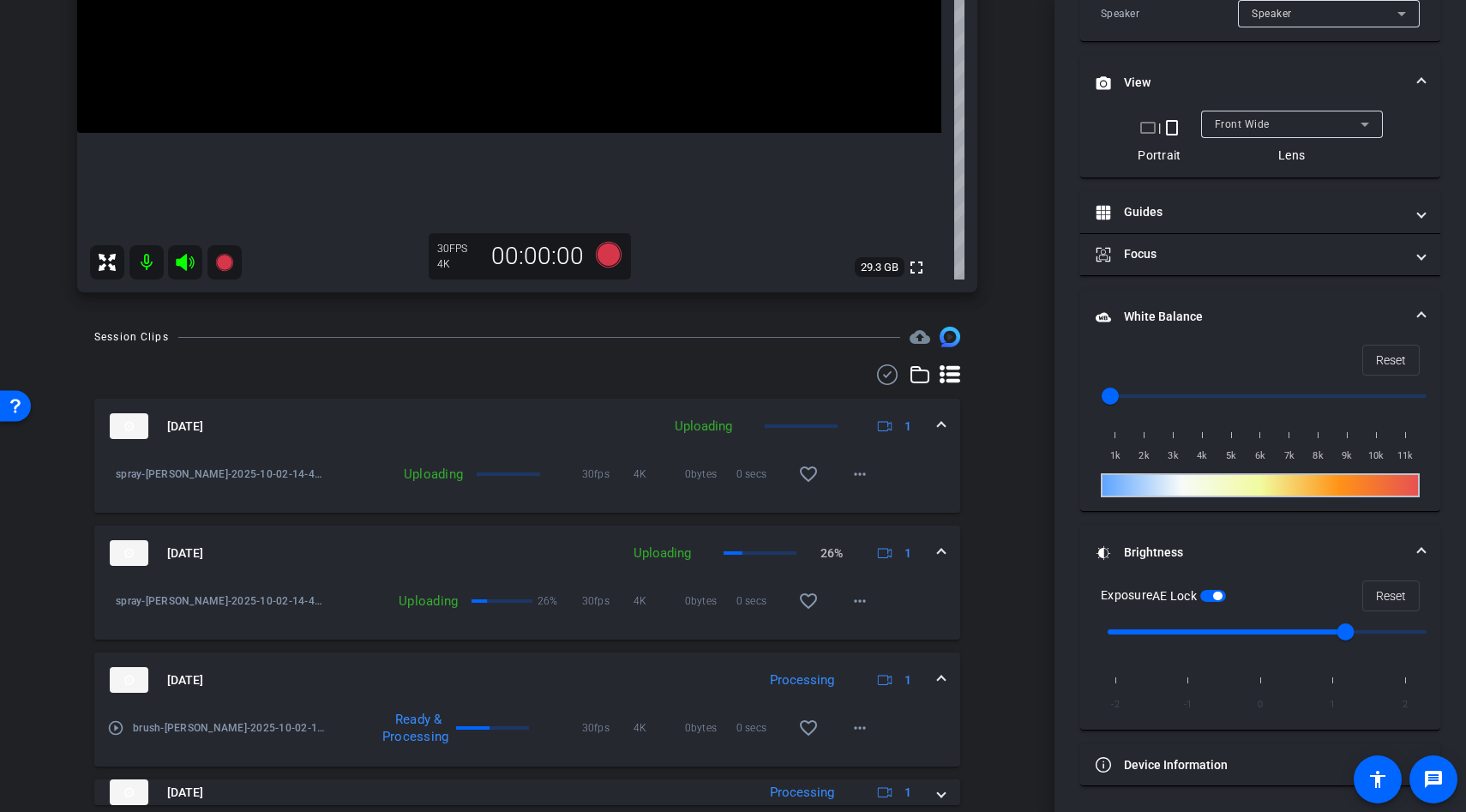
scroll to position [0, 0]
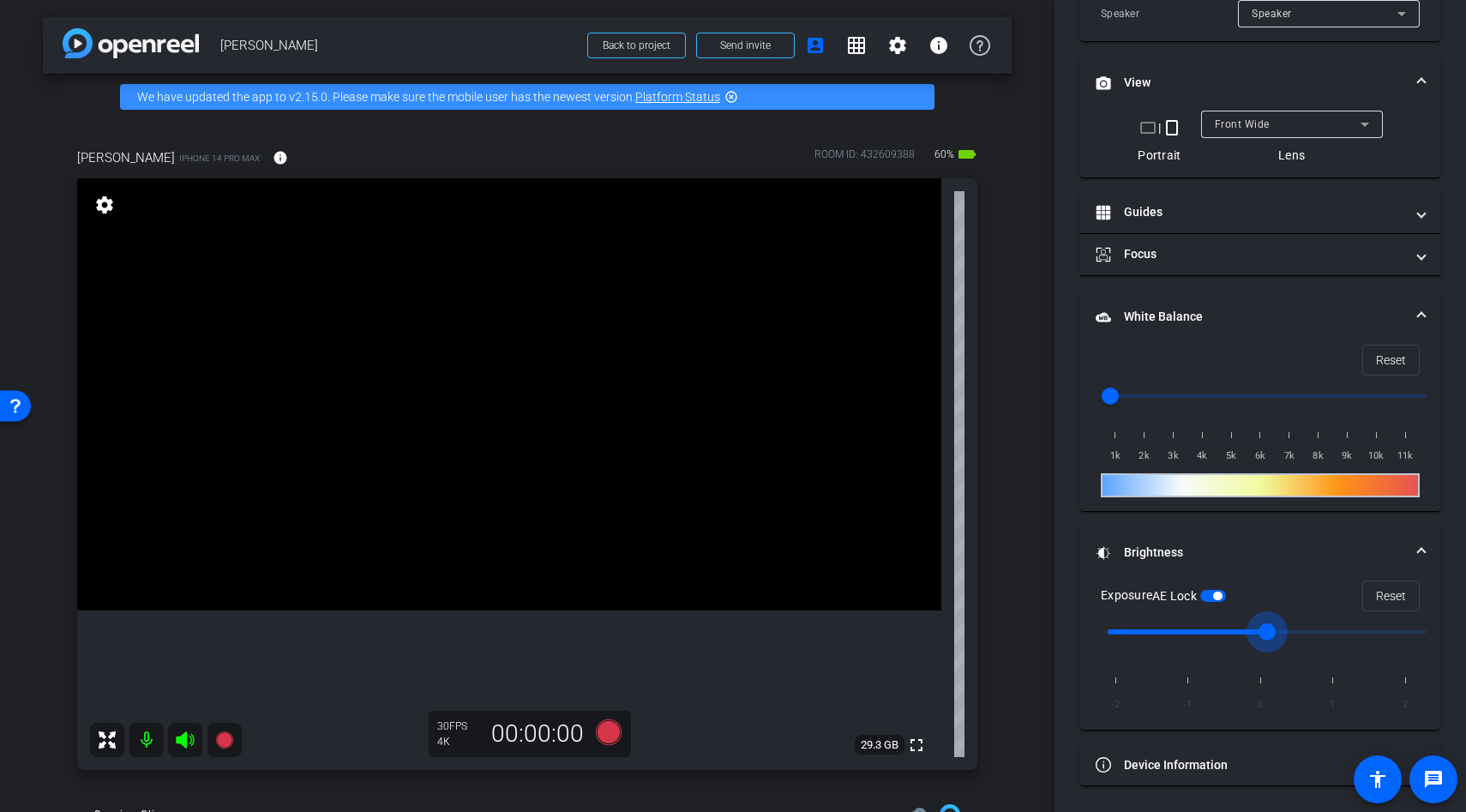
type input "0"
click at [1250, 629] on input "range" at bounding box center [1267, 632] width 355 height 38
click at [182, 739] on icon at bounding box center [185, 740] width 18 height 18
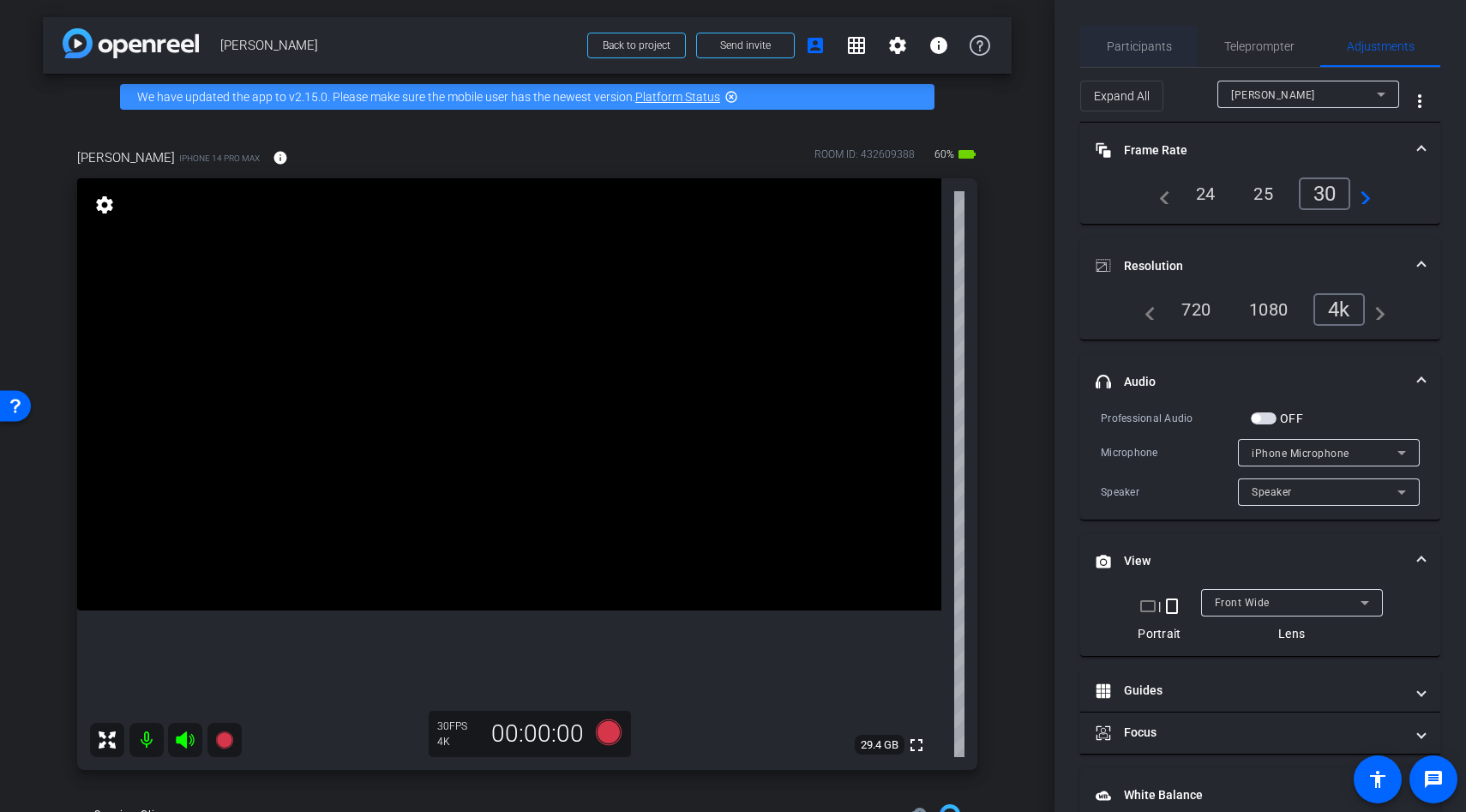
click at [1149, 57] on span "Participants" at bounding box center [1139, 46] width 65 height 41
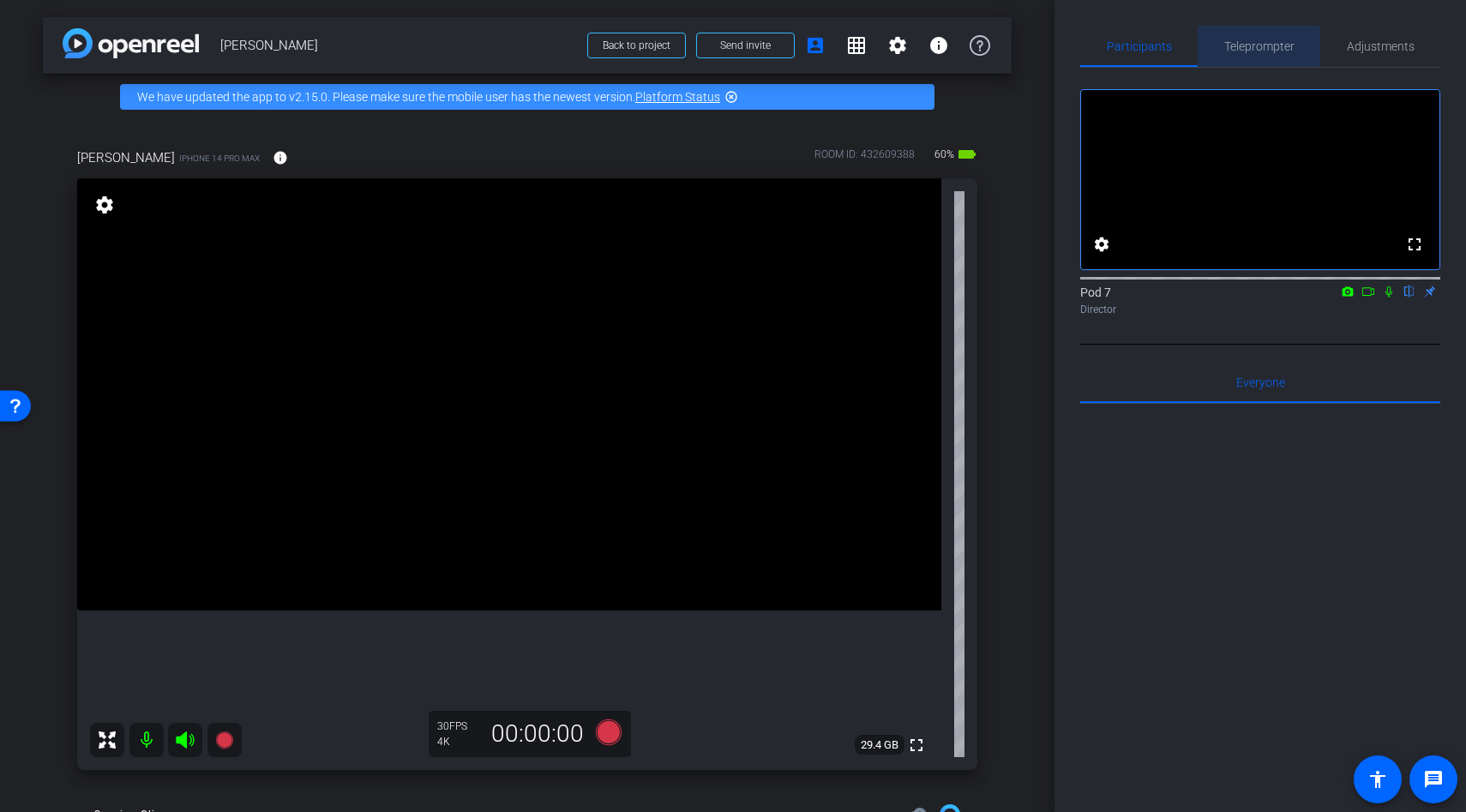
click at [1269, 45] on span "Teleprompter" at bounding box center [1259, 47] width 70 height 12
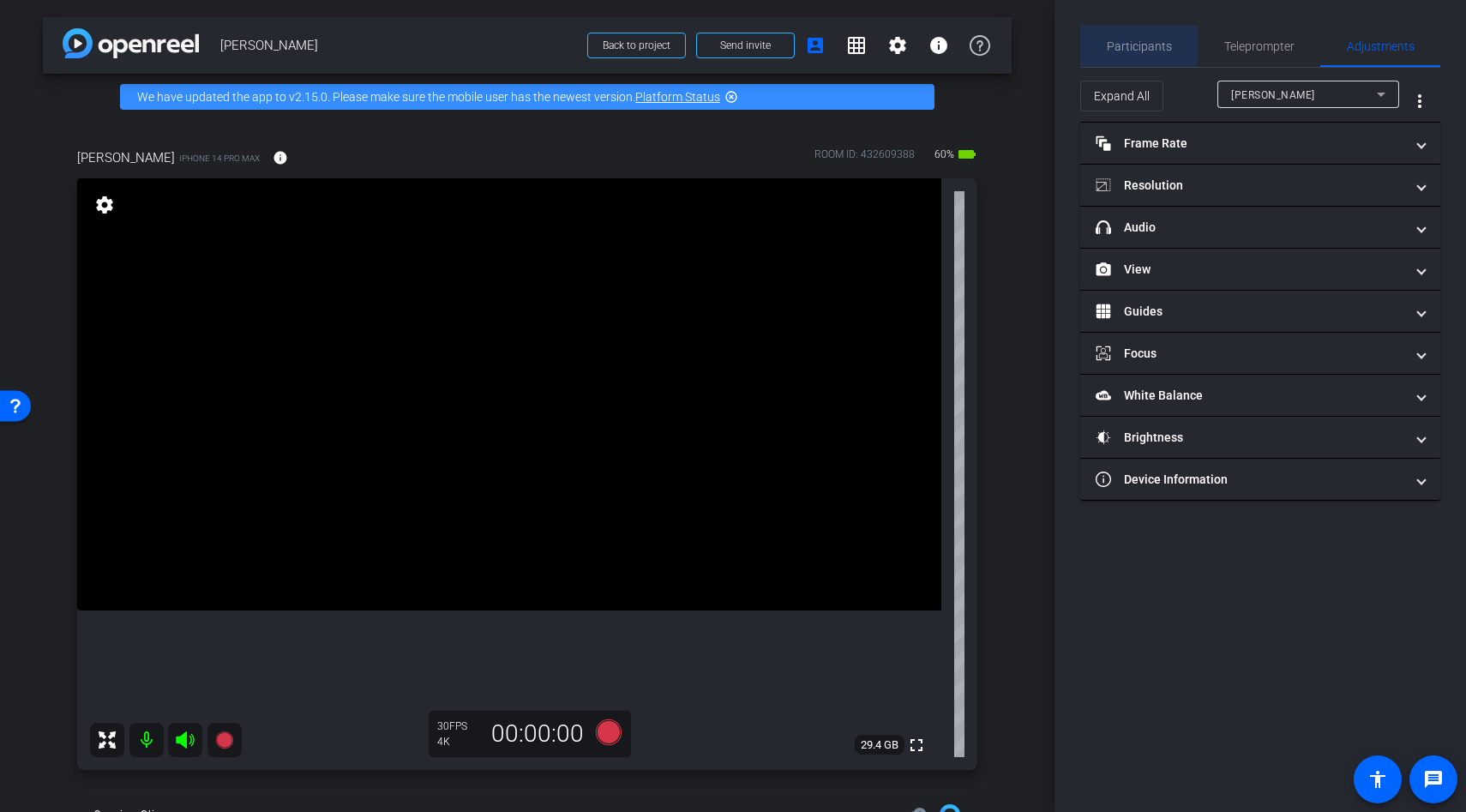
click at [1109, 40] on span "Participants" at bounding box center [1139, 47] width 65 height 12
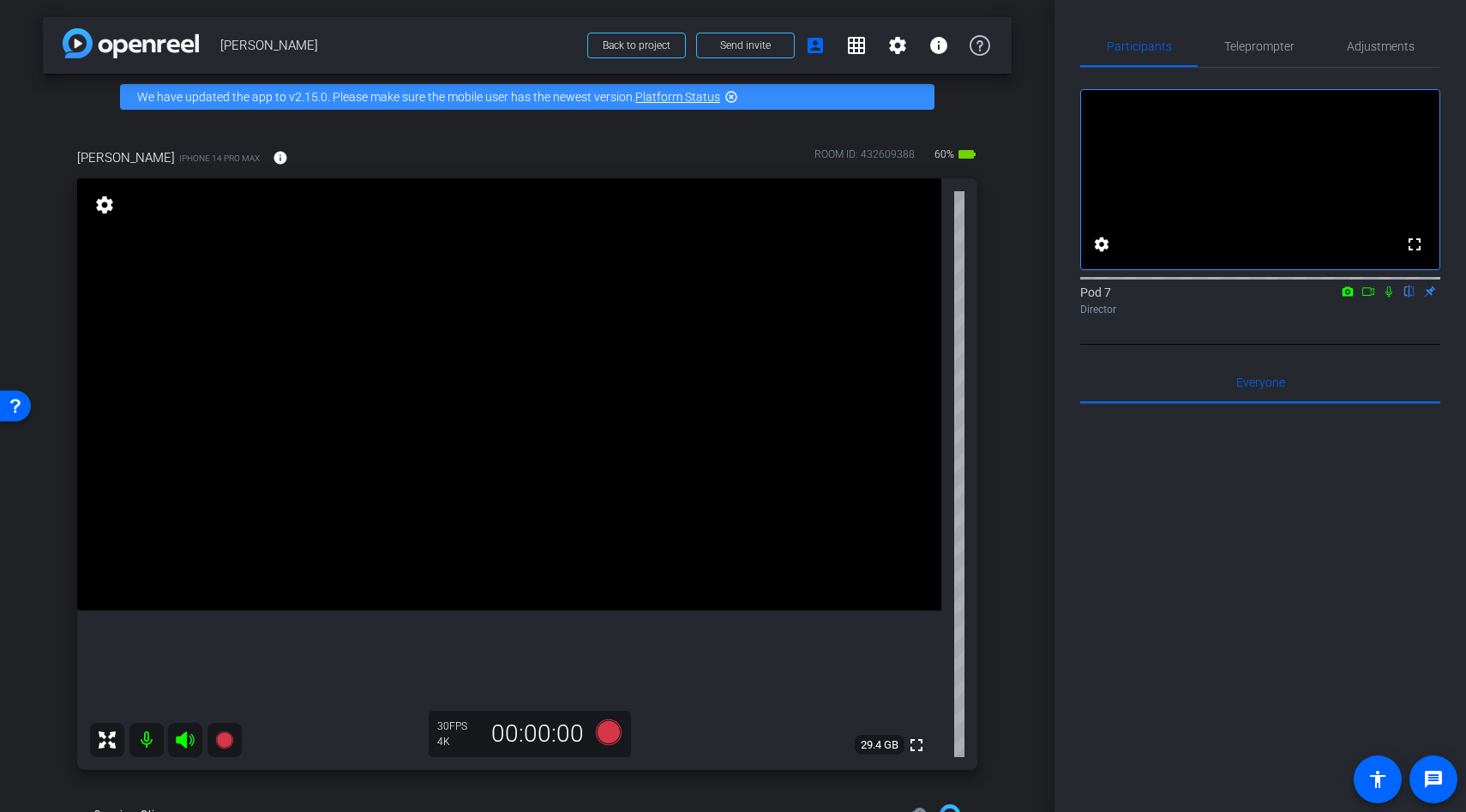
click at [1261, 74] on div "fullscreen settings Pod 7 flip Director" at bounding box center [1260, 195] width 360 height 255
click at [1389, 31] on span "Adjustments" at bounding box center [1381, 46] width 68 height 41
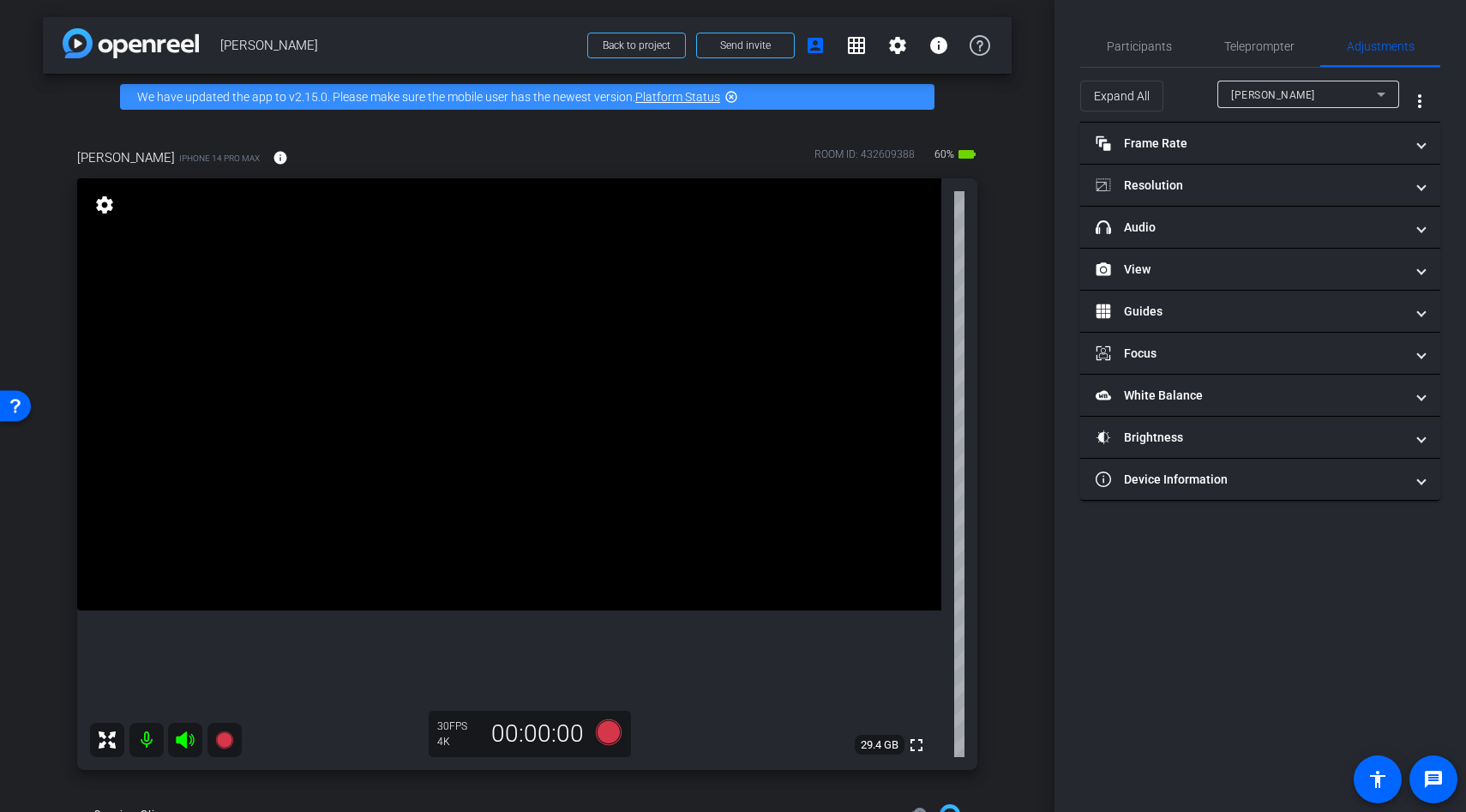
click at [660, 611] on video at bounding box center [509, 395] width 864 height 432
click at [591, 562] on video at bounding box center [509, 395] width 864 height 432
click at [576, 517] on video at bounding box center [509, 395] width 864 height 432
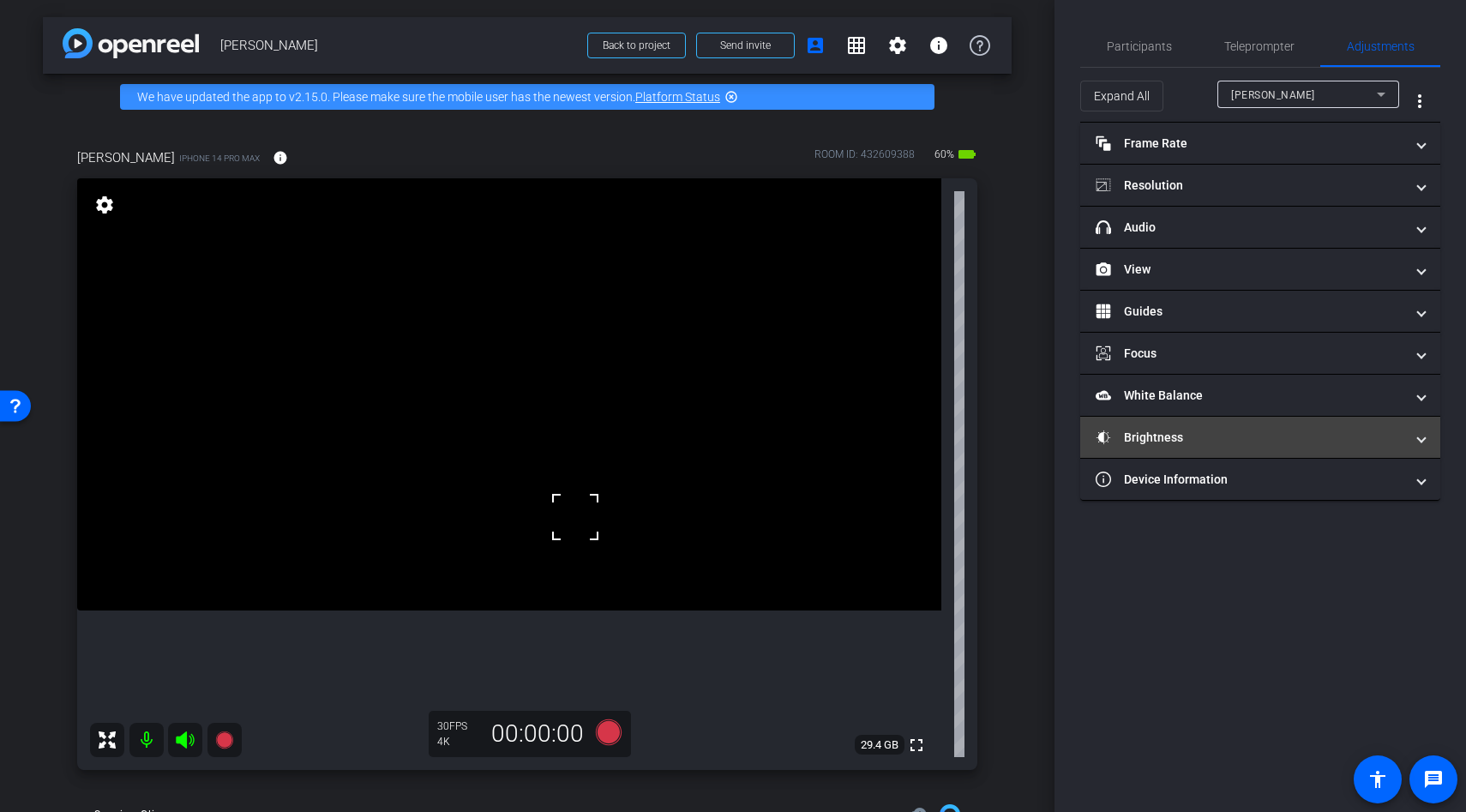
click at [1139, 426] on mat-expansion-panel-header "Brightness" at bounding box center [1260, 437] width 360 height 41
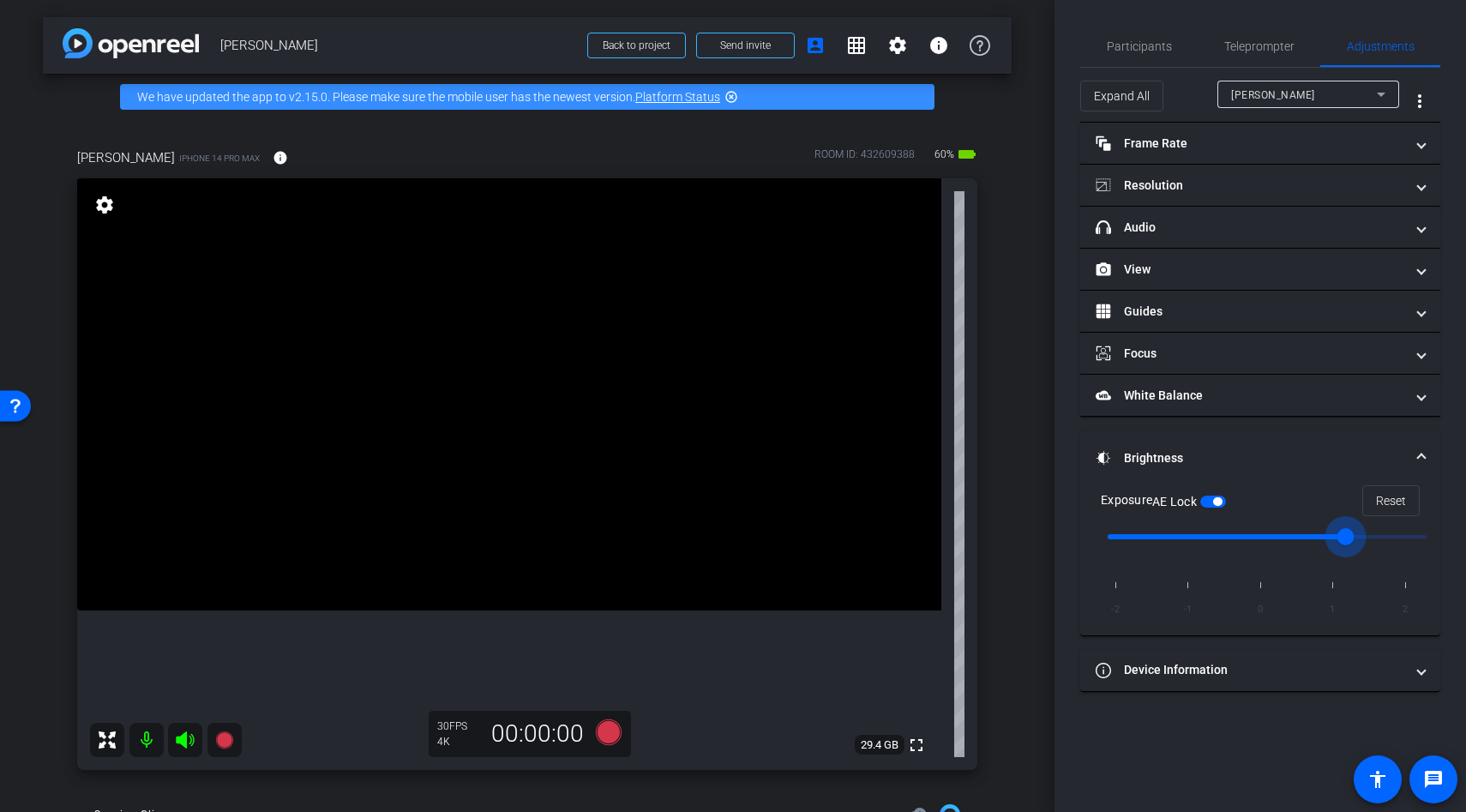
drag, startPoint x: 1268, startPoint y: 530, endPoint x: 1329, endPoint y: 530, distance: 61.0
click at [1328, 530] on input "range" at bounding box center [1267, 536] width 355 height 38
click at [1216, 496] on span "button" at bounding box center [1213, 502] width 25 height 12
click at [560, 358] on video at bounding box center [509, 395] width 864 height 432
click at [539, 308] on video at bounding box center [509, 395] width 864 height 432
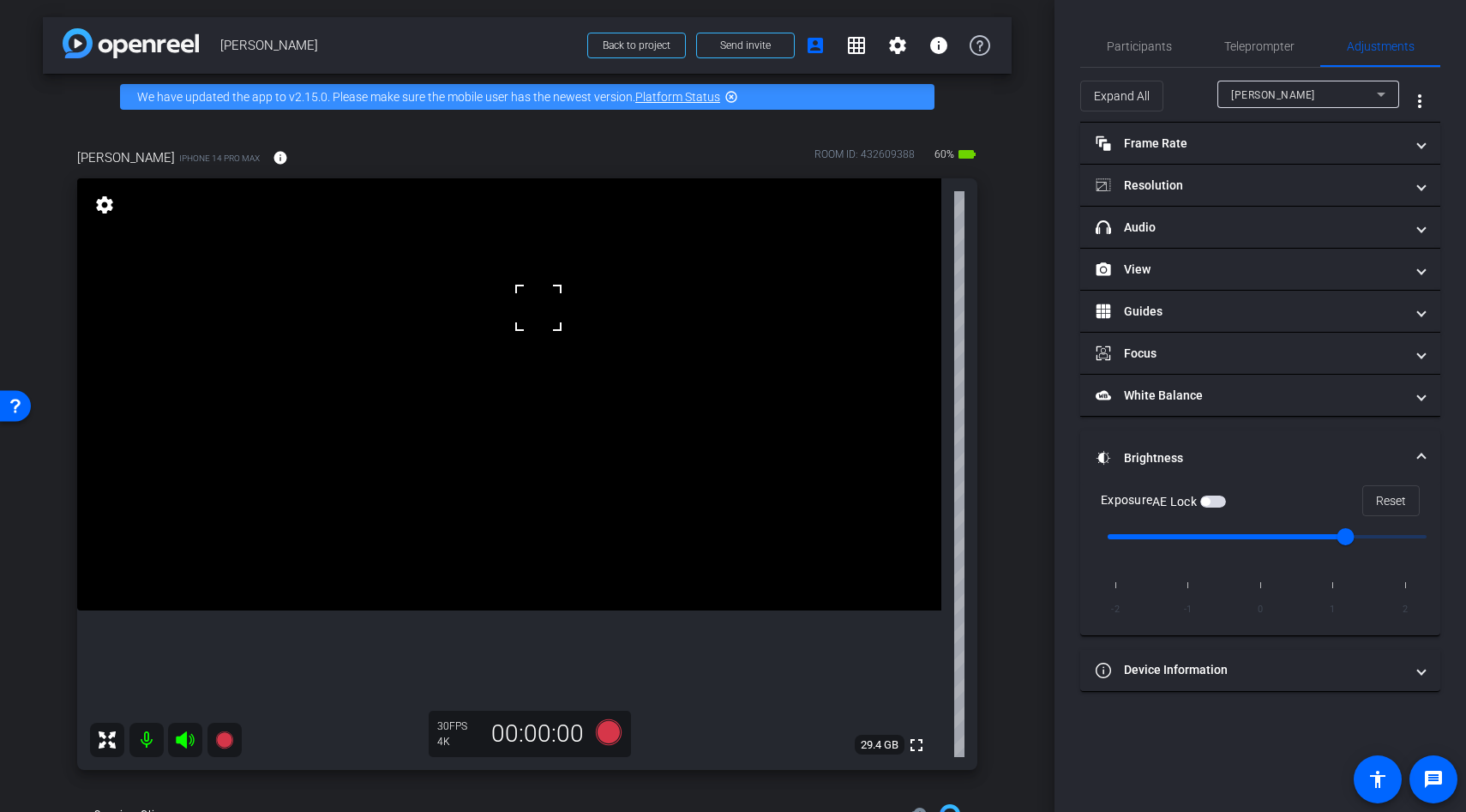
click at [532, 292] on div at bounding box center [538, 308] width 43 height 43
click at [566, 368] on video at bounding box center [509, 395] width 864 height 432
click at [566, 368] on div at bounding box center [565, 368] width 43 height 43
click at [1264, 534] on input "range" at bounding box center [1267, 536] width 355 height 38
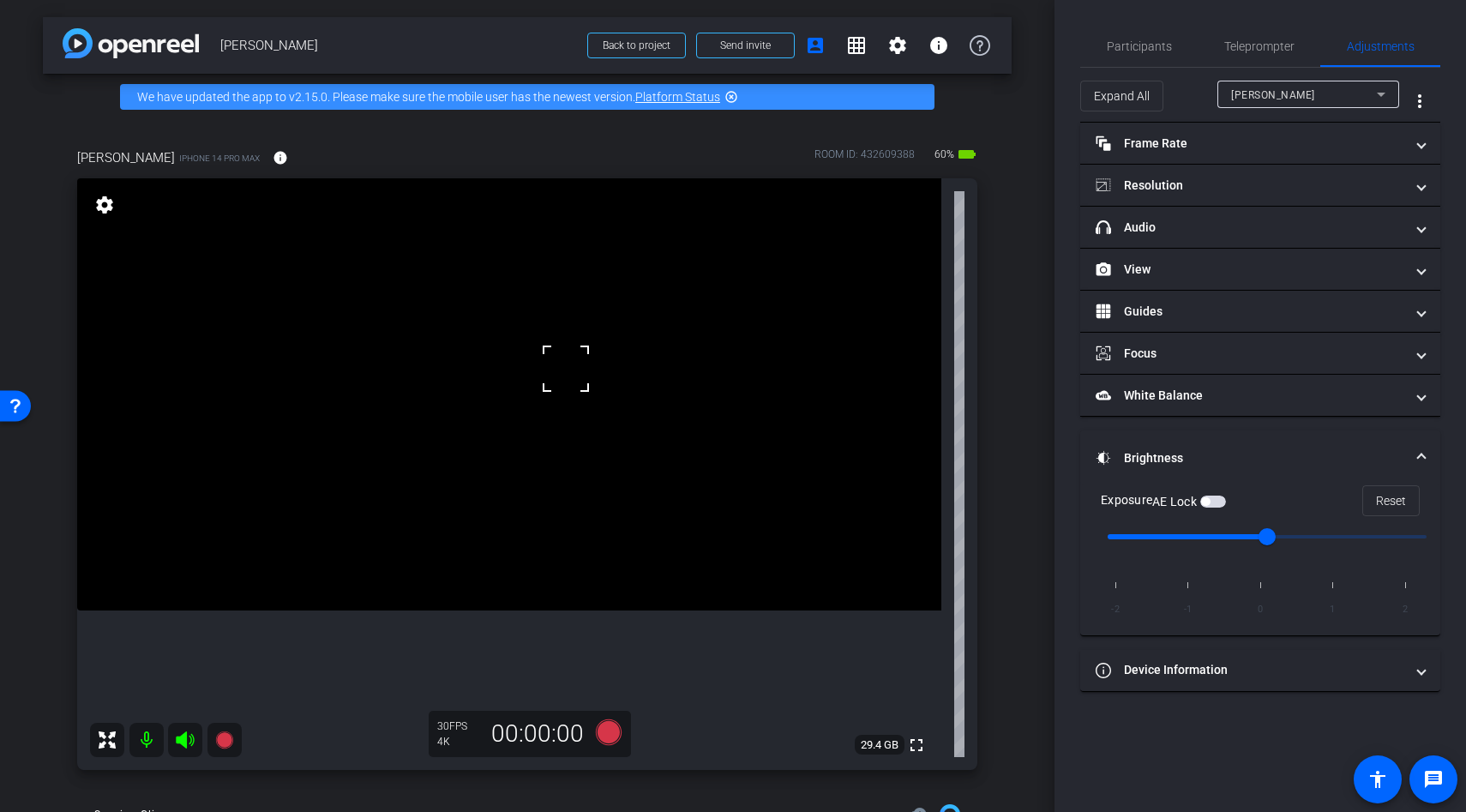
click at [533, 400] on video at bounding box center [509, 395] width 864 height 432
click at [544, 376] on video at bounding box center [509, 395] width 864 height 432
click at [544, 378] on div at bounding box center [532, 399] width 43 height 43
click at [526, 436] on video at bounding box center [509, 395] width 864 height 432
click at [502, 322] on video at bounding box center [509, 395] width 864 height 432
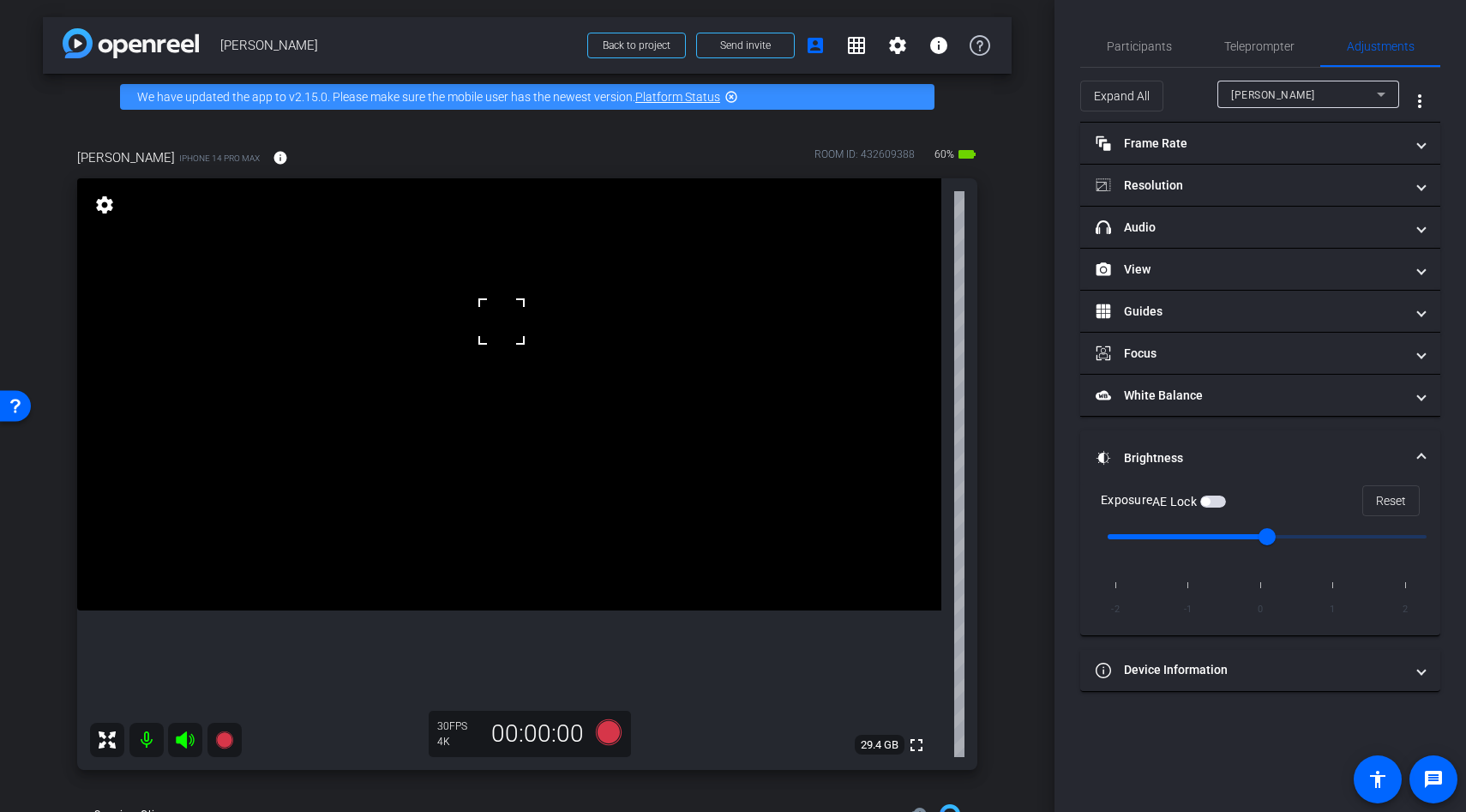
click at [529, 358] on video at bounding box center [509, 395] width 864 height 432
drag, startPoint x: 1276, startPoint y: 533, endPoint x: 1356, endPoint y: 533, distance: 80.0
click at [1357, 533] on input "range" at bounding box center [1267, 536] width 355 height 38
click at [535, 410] on video at bounding box center [509, 395] width 864 height 432
click at [521, 408] on div at bounding box center [534, 410] width 43 height 43
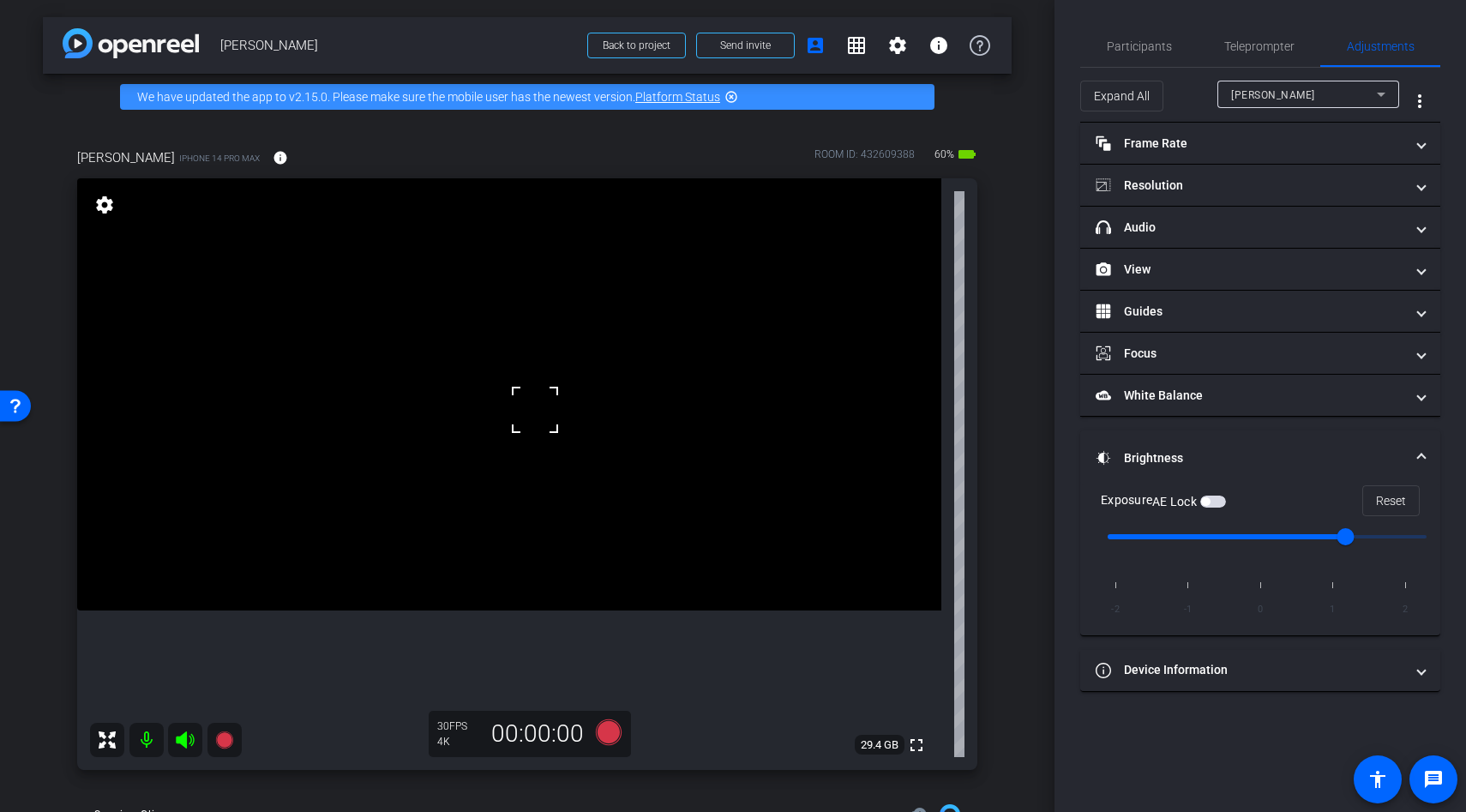
click at [530, 378] on video at bounding box center [509, 395] width 864 height 432
click at [530, 378] on div at bounding box center [529, 378] width 43 height 43
click at [549, 481] on video at bounding box center [509, 395] width 864 height 432
click at [545, 499] on div at bounding box center [549, 481] width 43 height 43
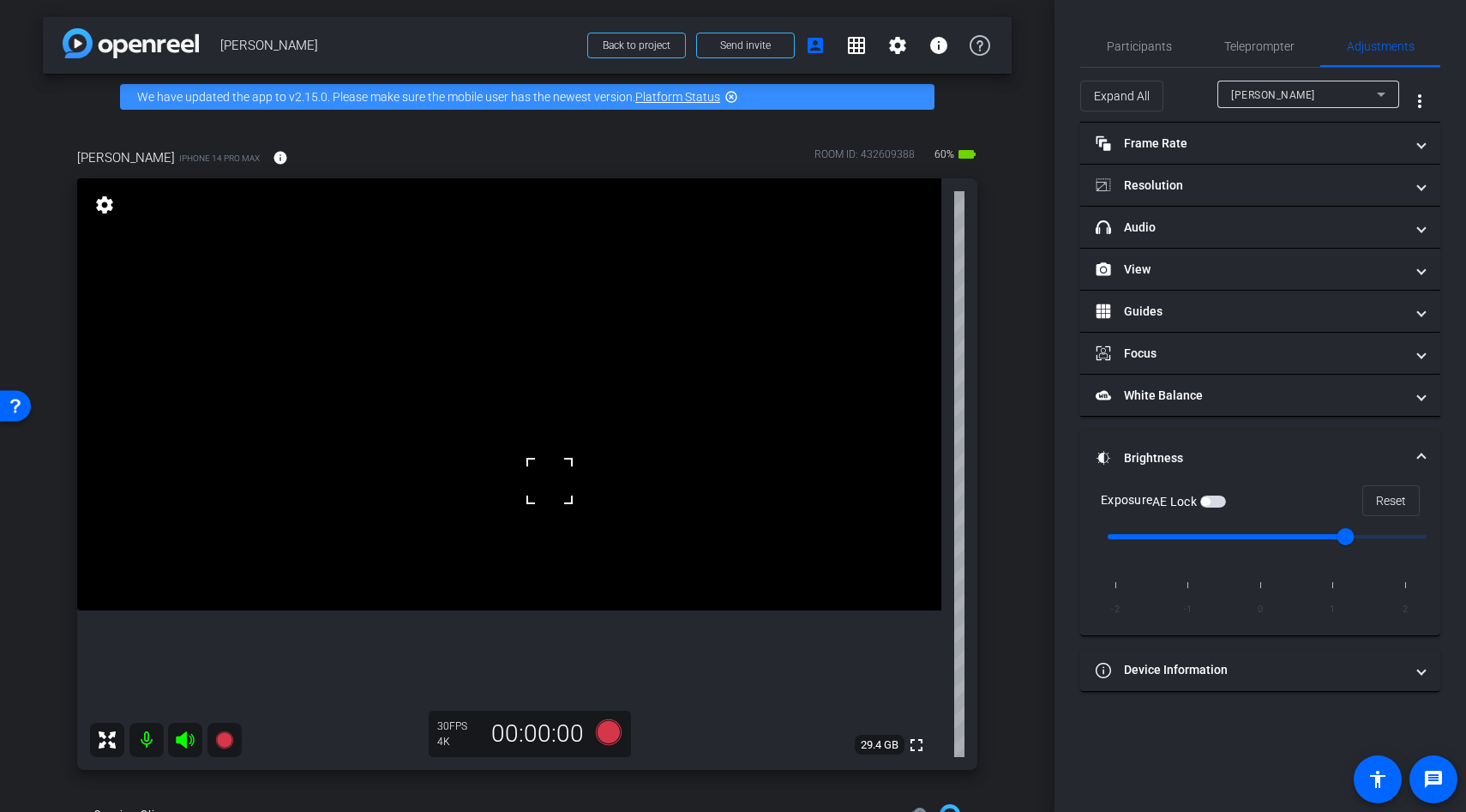
click at [560, 438] on video at bounding box center [509, 395] width 864 height 432
click at [543, 359] on video at bounding box center [509, 395] width 864 height 432
click at [473, 333] on video at bounding box center [509, 395] width 864 height 432
click at [521, 337] on div at bounding box center [542, 359] width 43 height 43
click at [491, 395] on video at bounding box center [509, 395] width 864 height 432
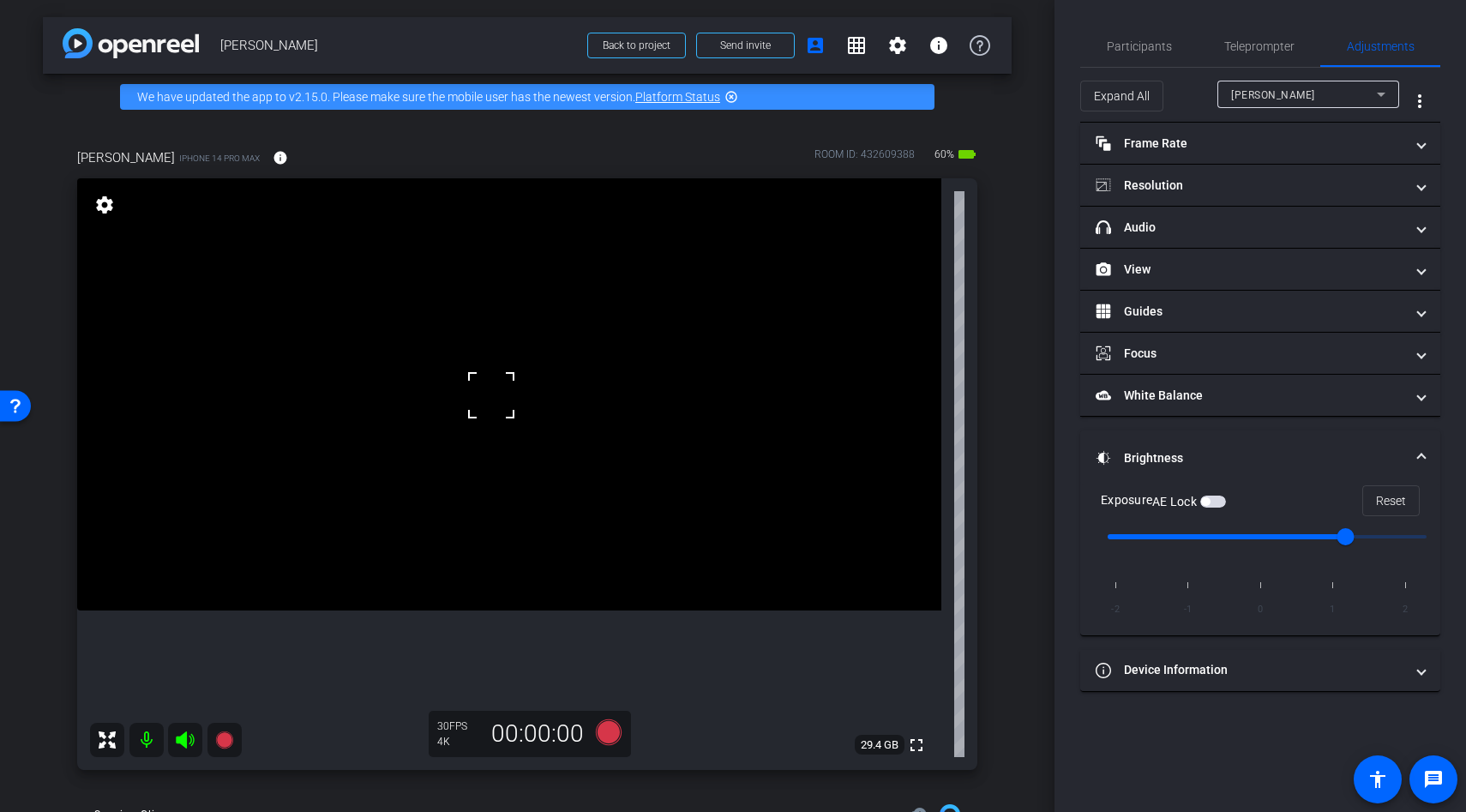
click at [503, 386] on div at bounding box center [491, 395] width 43 height 43
click at [532, 380] on video at bounding box center [509, 395] width 864 height 432
click at [1271, 537] on input "range" at bounding box center [1267, 536] width 355 height 38
click at [497, 373] on video at bounding box center [509, 395] width 864 height 432
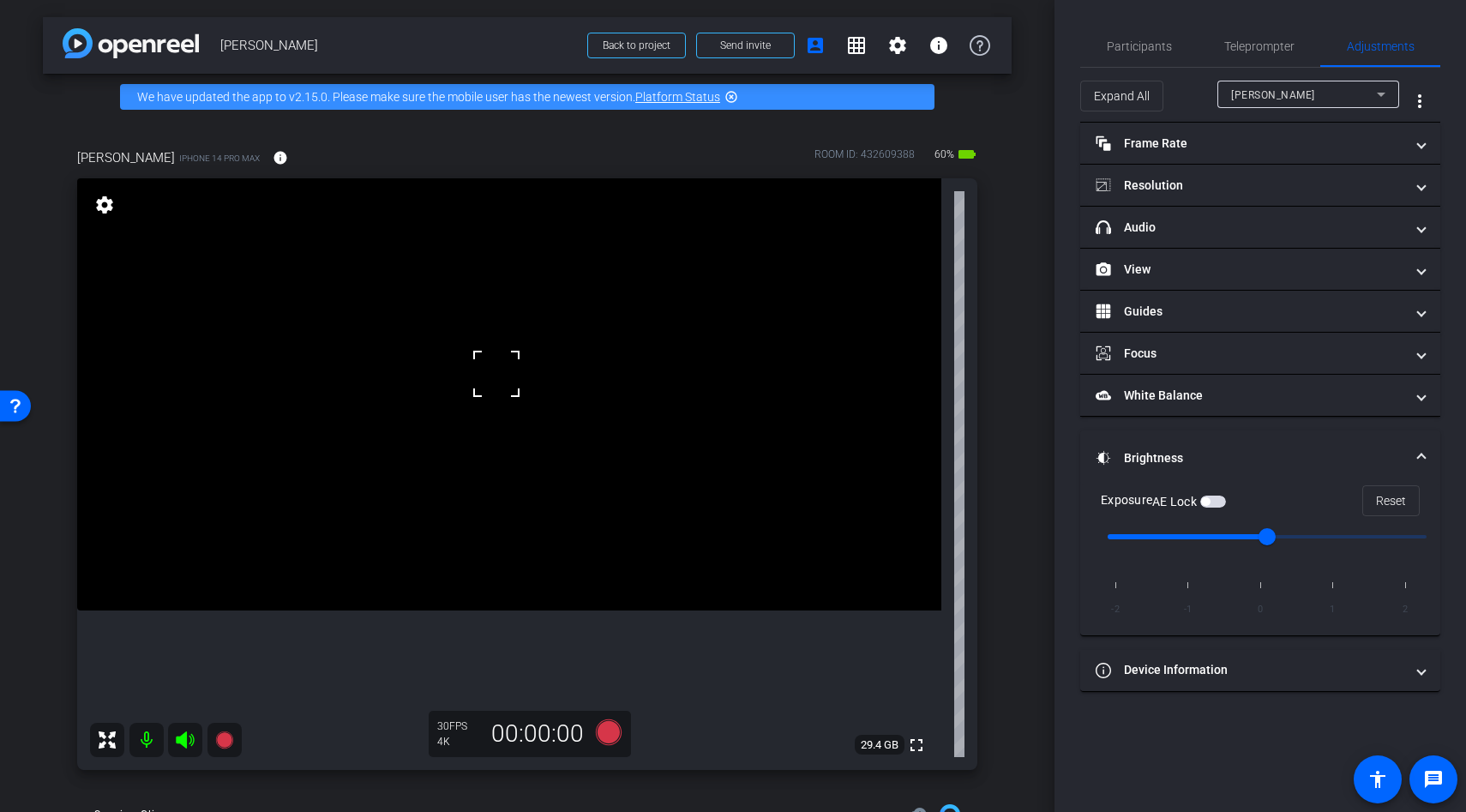
click at [504, 391] on div at bounding box center [496, 373] width 43 height 43
click at [522, 290] on video at bounding box center [509, 395] width 864 height 432
click at [517, 290] on div at bounding box center [522, 289] width 43 height 43
drag, startPoint x: 509, startPoint y: 290, endPoint x: 499, endPoint y: 290, distance: 10.0
click at [1216, 503] on span "button" at bounding box center [1213, 502] width 25 height 12
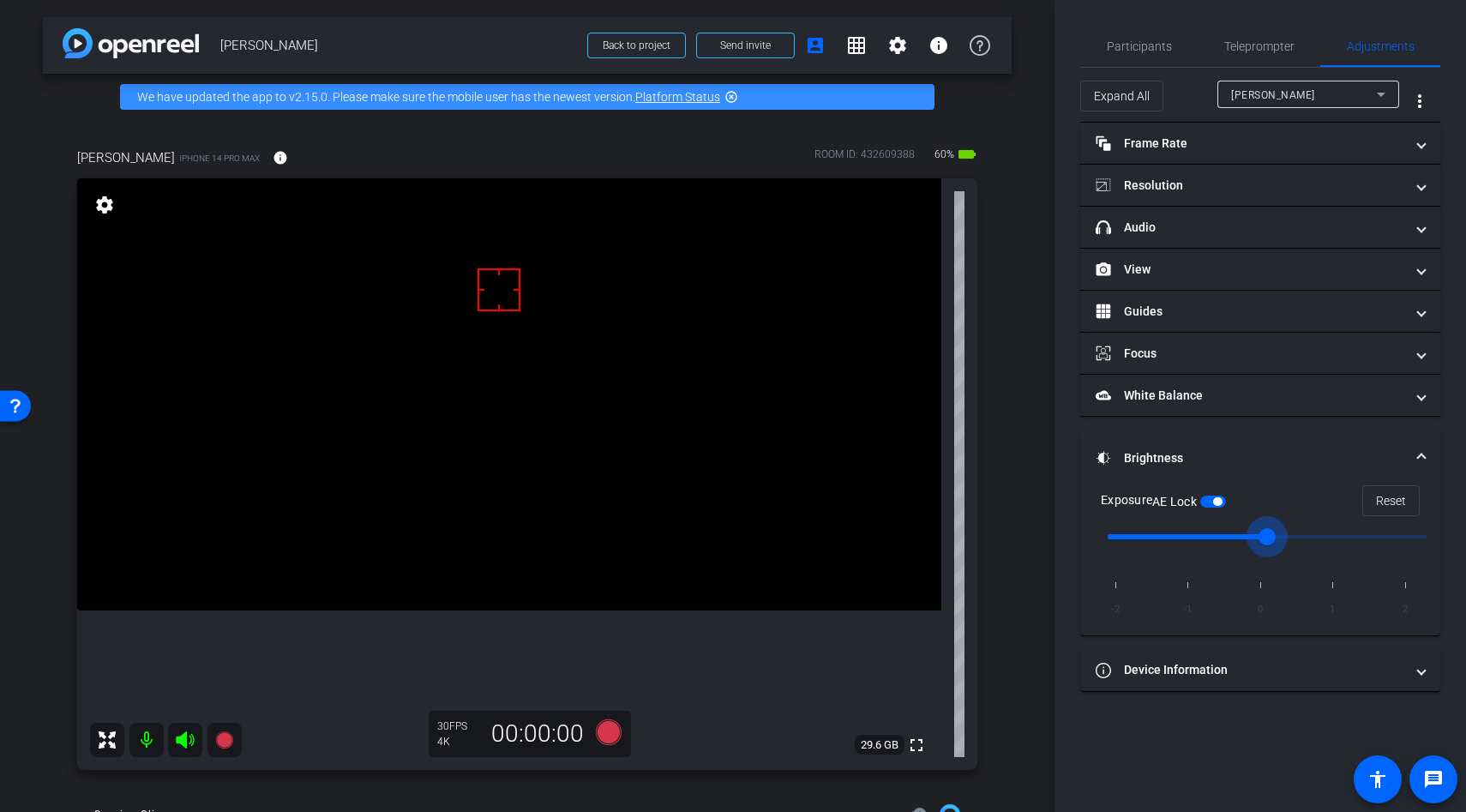
drag, startPoint x: 1273, startPoint y: 534, endPoint x: 1304, endPoint y: 534, distance: 31.0
click at [1304, 534] on input "range" at bounding box center [1267, 536] width 355 height 38
click at [1321, 540] on input "range" at bounding box center [1267, 536] width 355 height 38
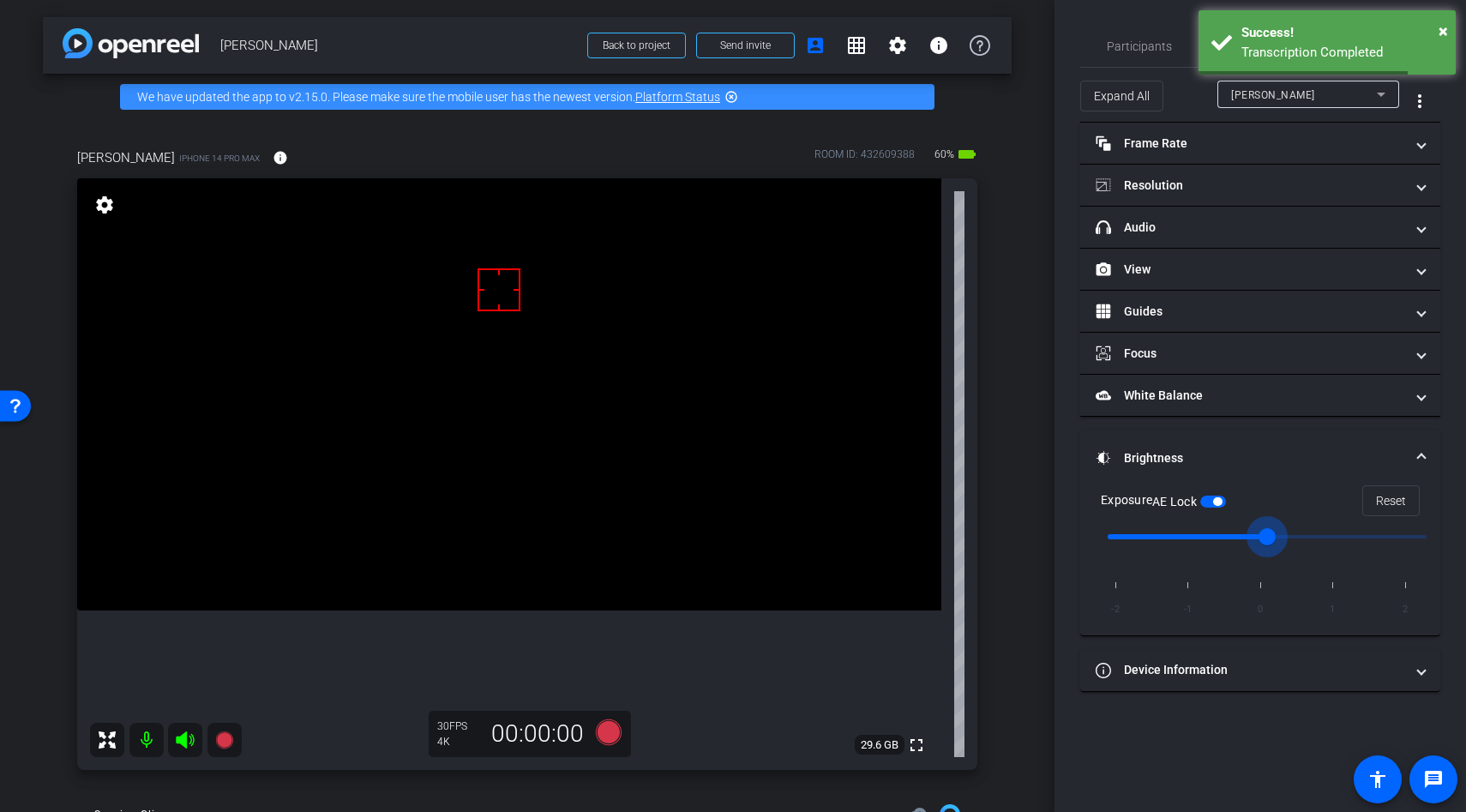
type input "0"
click at [1260, 540] on input "range" at bounding box center [1267, 536] width 355 height 38
click at [606, 724] on icon at bounding box center [608, 731] width 25 height 25
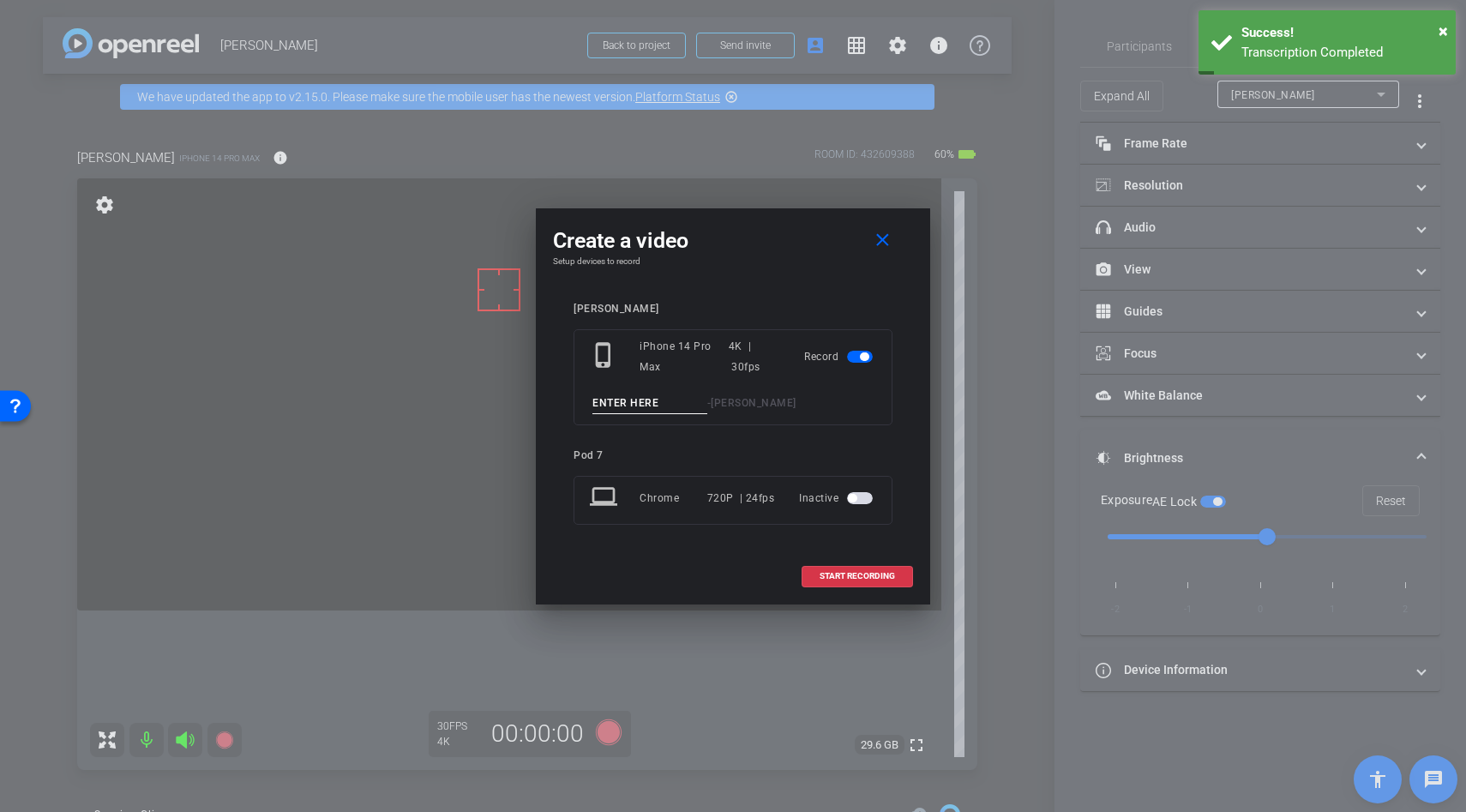
click at [622, 406] on input at bounding box center [650, 403] width 115 height 21
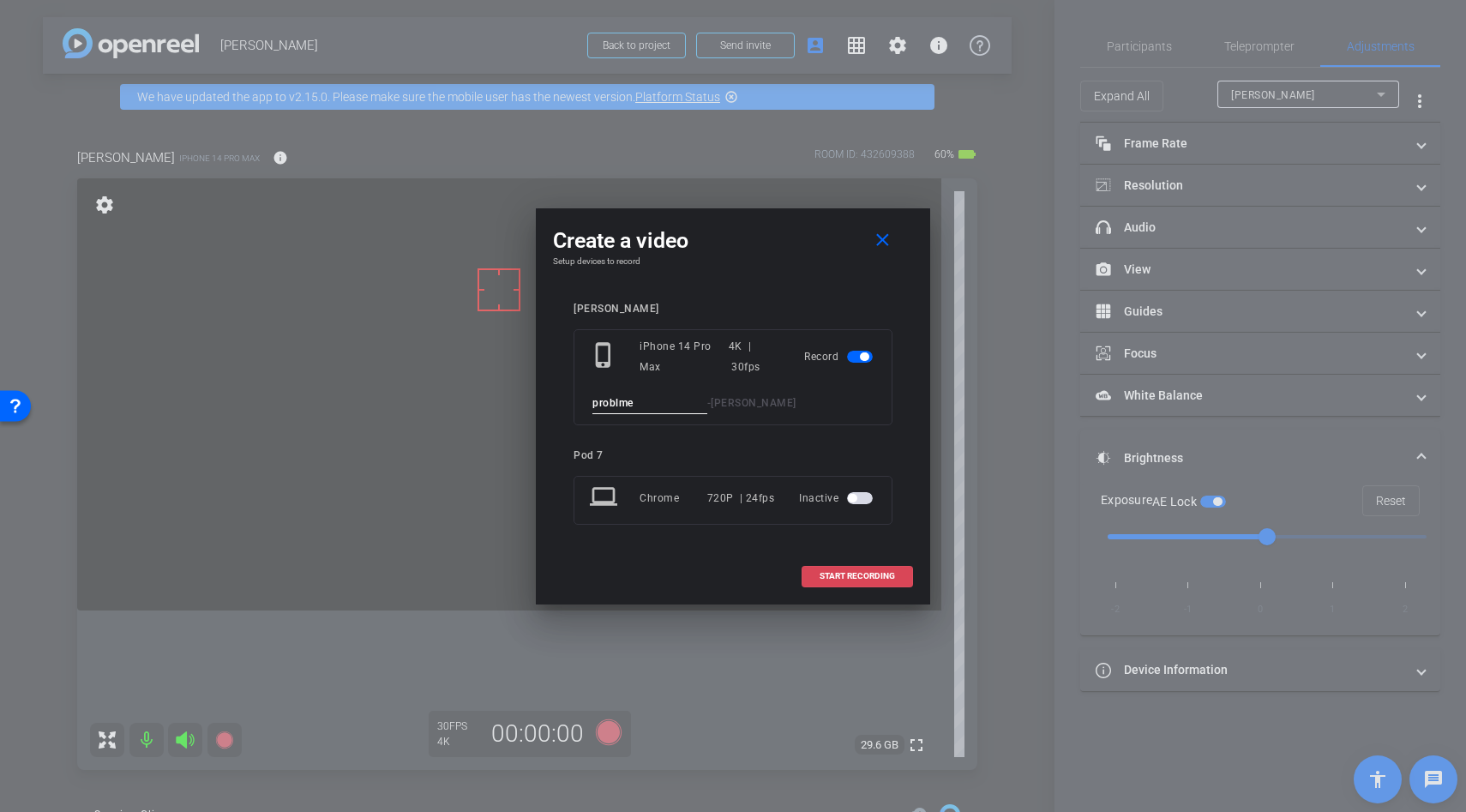
type input "problme"
click at [841, 580] on button "START RECORDING" at bounding box center [857, 576] width 112 height 21
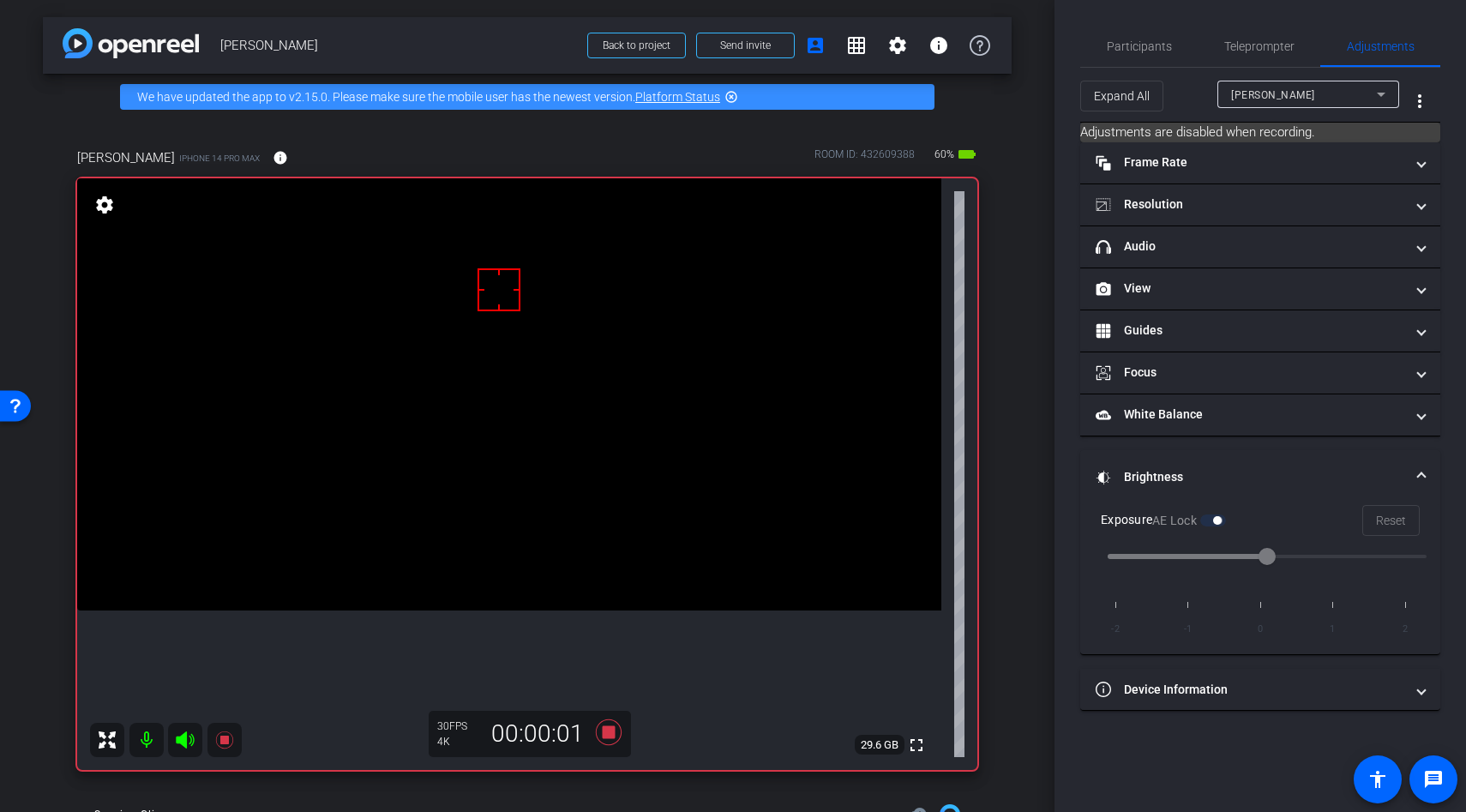
click at [491, 295] on div at bounding box center [498, 289] width 43 height 43
click at [472, 331] on video at bounding box center [509, 395] width 864 height 432
click at [472, 331] on div at bounding box center [471, 330] width 43 height 43
click at [458, 351] on div at bounding box center [471, 330] width 43 height 43
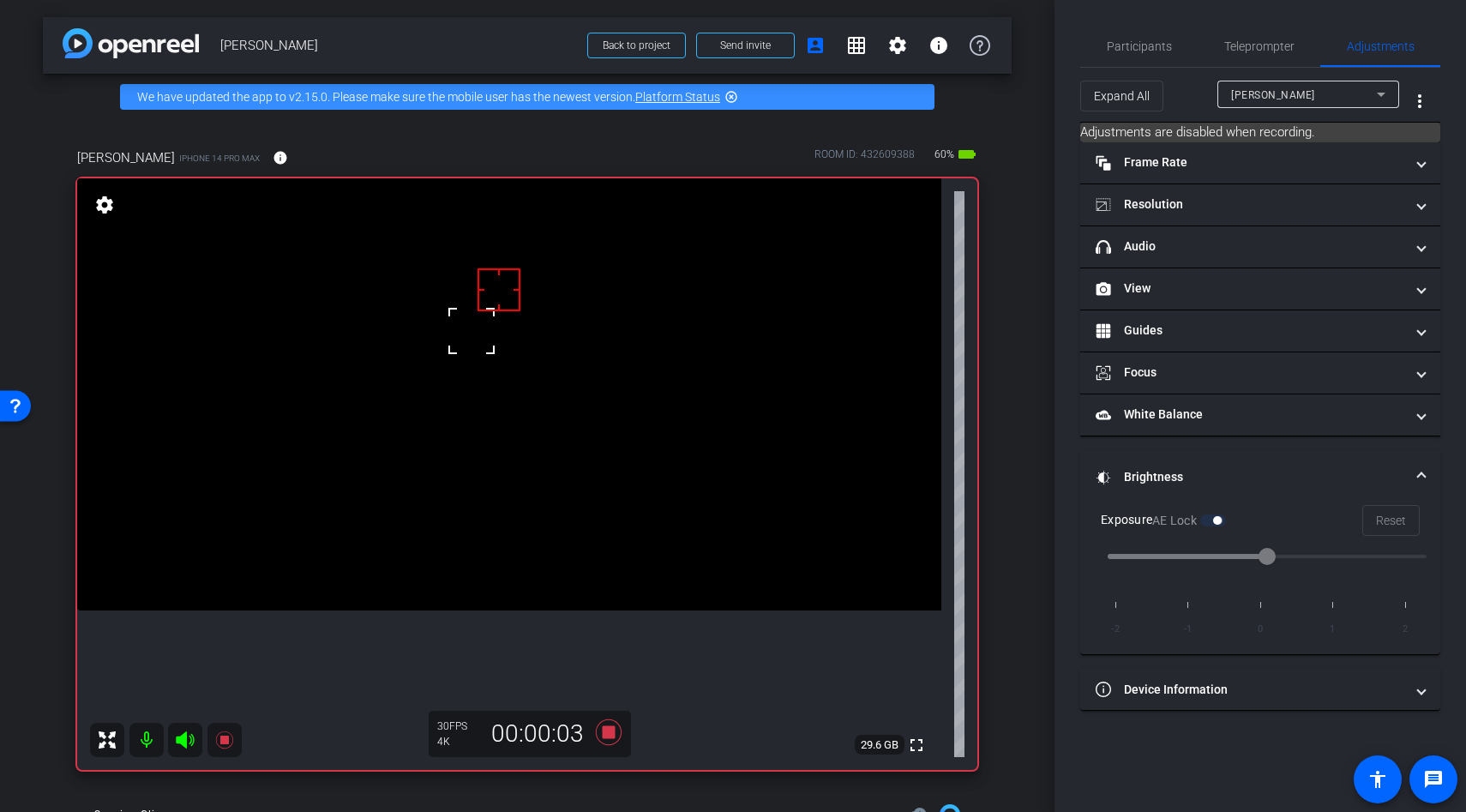
click at [458, 351] on div at bounding box center [471, 330] width 43 height 43
click at [471, 352] on video at bounding box center [509, 395] width 864 height 432
click at [471, 352] on div at bounding box center [470, 352] width 43 height 43
click at [476, 424] on video at bounding box center [509, 395] width 864 height 432
click at [493, 417] on div at bounding box center [476, 424] width 43 height 43
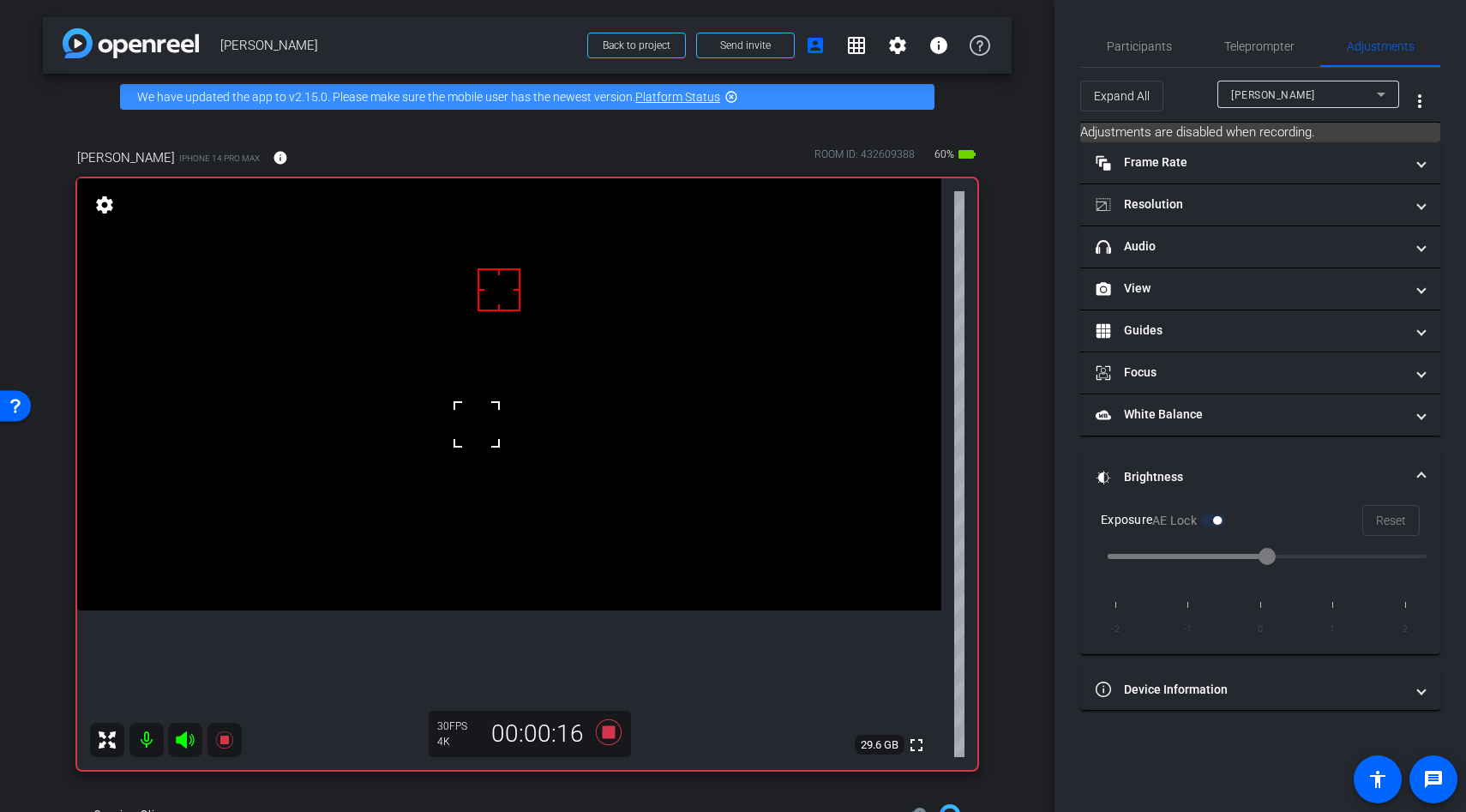
click at [516, 404] on video at bounding box center [509, 395] width 864 height 432
click at [540, 399] on video at bounding box center [509, 395] width 864 height 432
click at [538, 399] on div at bounding box center [516, 404] width 43 height 43
click at [525, 428] on video at bounding box center [509, 395] width 864 height 432
click at [525, 428] on div at bounding box center [525, 427] width 43 height 43
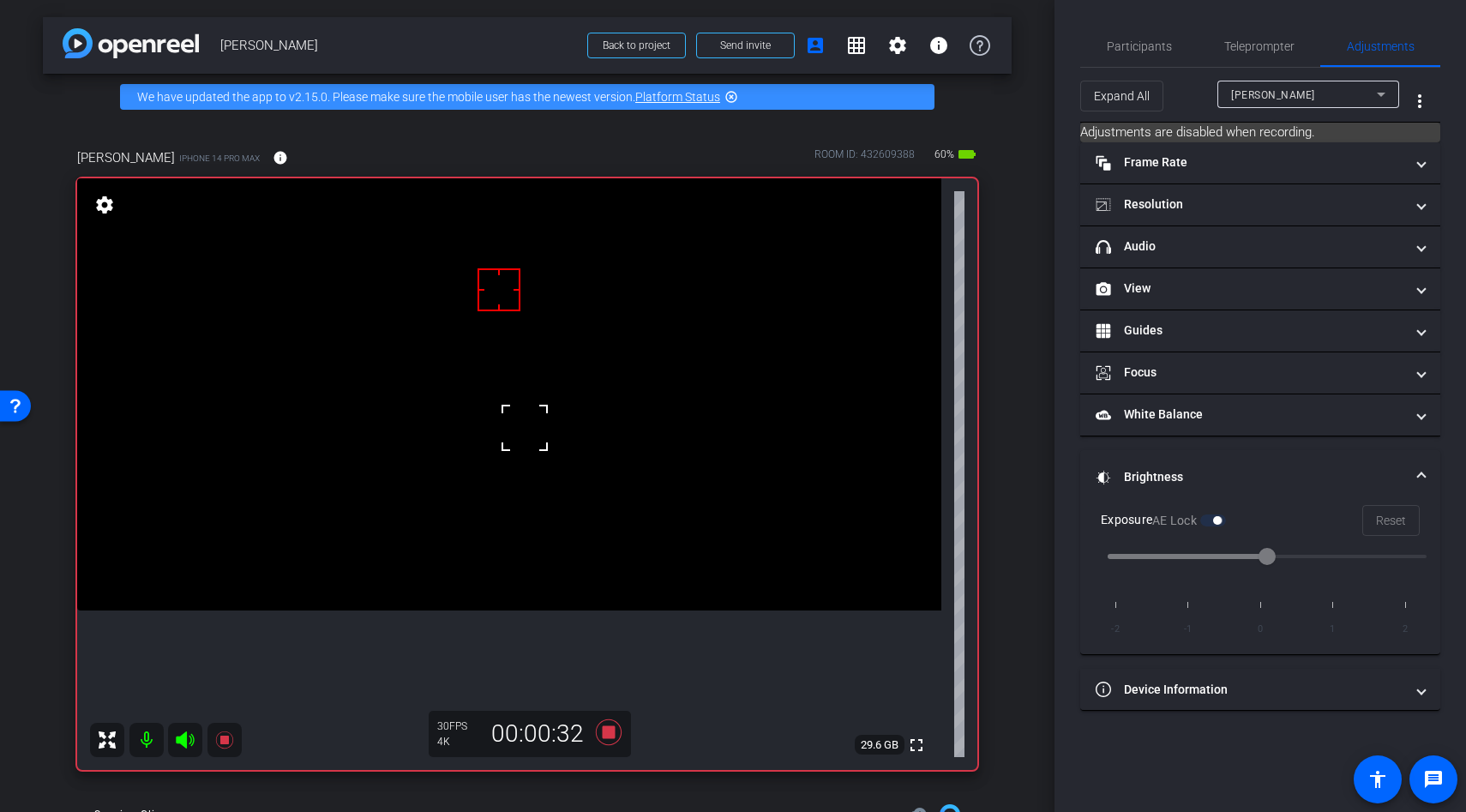
click at [529, 443] on div at bounding box center [525, 427] width 43 height 43
click at [511, 439] on video at bounding box center [509, 395] width 864 height 432
click at [478, 468] on video at bounding box center [509, 395] width 864 height 432
click at [415, 337] on video at bounding box center [509, 395] width 864 height 432
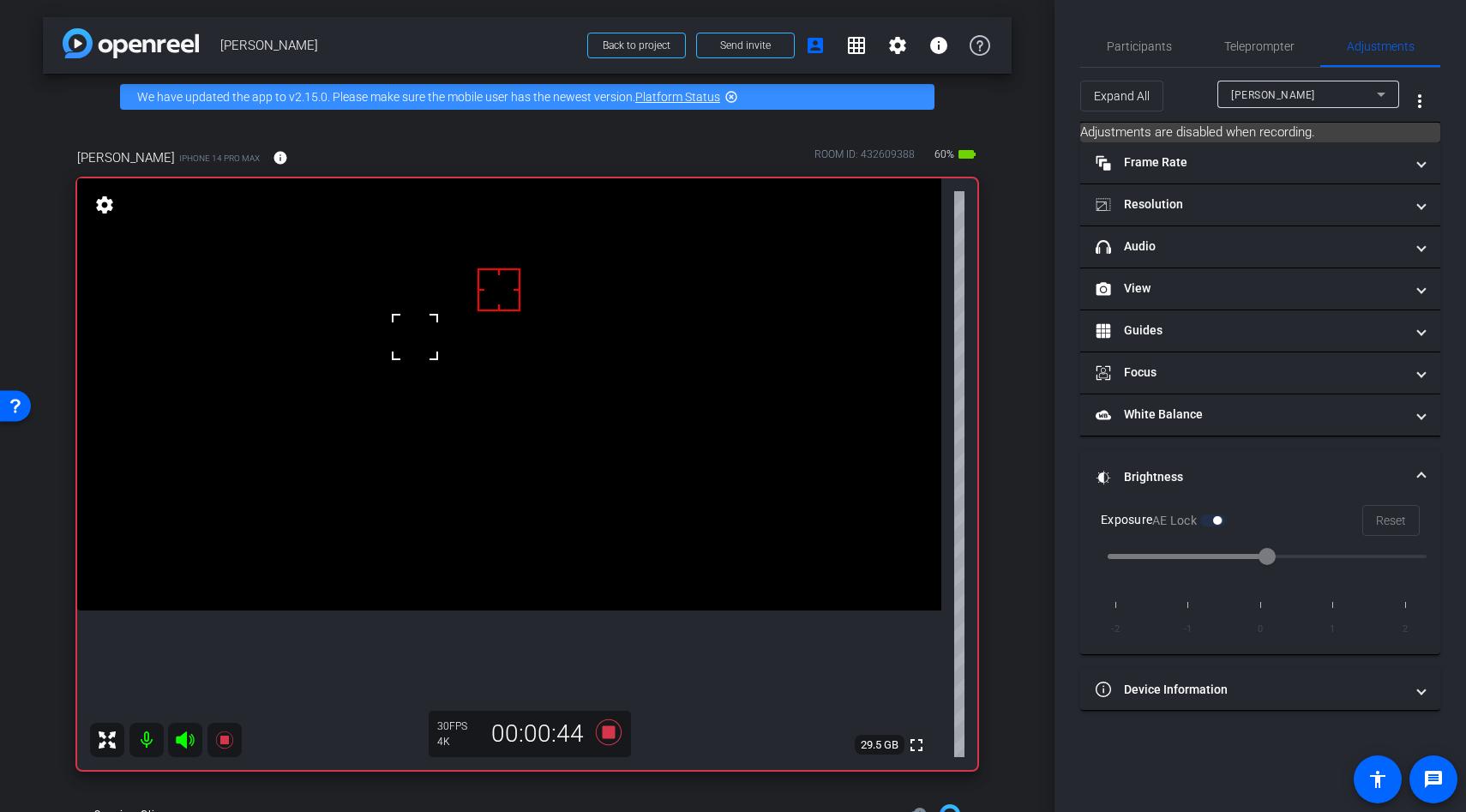
click at [421, 349] on div at bounding box center [415, 337] width 43 height 43
click at [394, 315] on span at bounding box center [394, 315] width 0 height 0
click at [453, 371] on video at bounding box center [509, 395] width 864 height 432
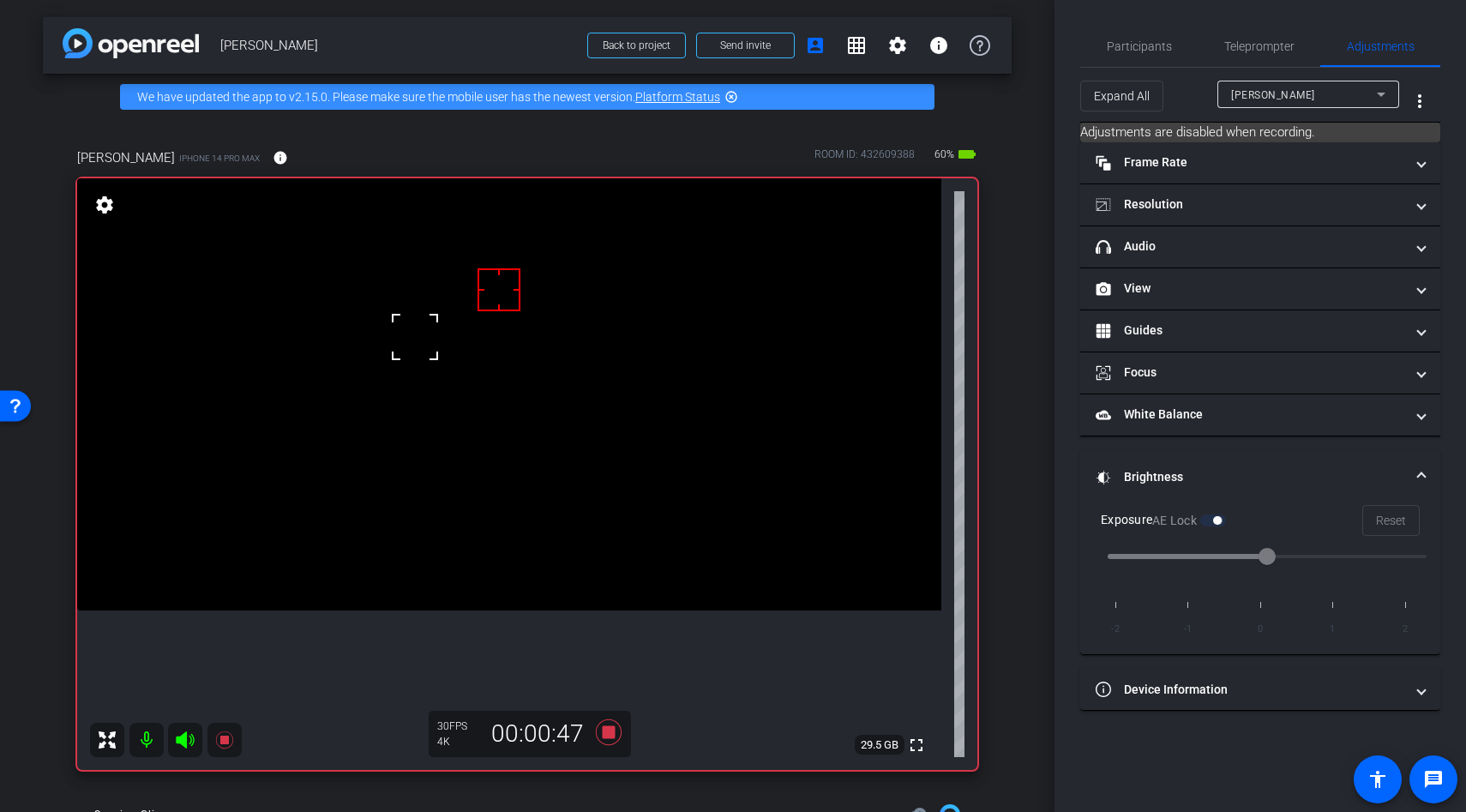
click at [437, 359] on div at bounding box center [415, 337] width 43 height 43
click at [475, 382] on video at bounding box center [509, 395] width 864 height 432
click at [475, 382] on div at bounding box center [475, 382] width 43 height 43
click at [481, 375] on div at bounding box center [475, 382] width 43 height 43
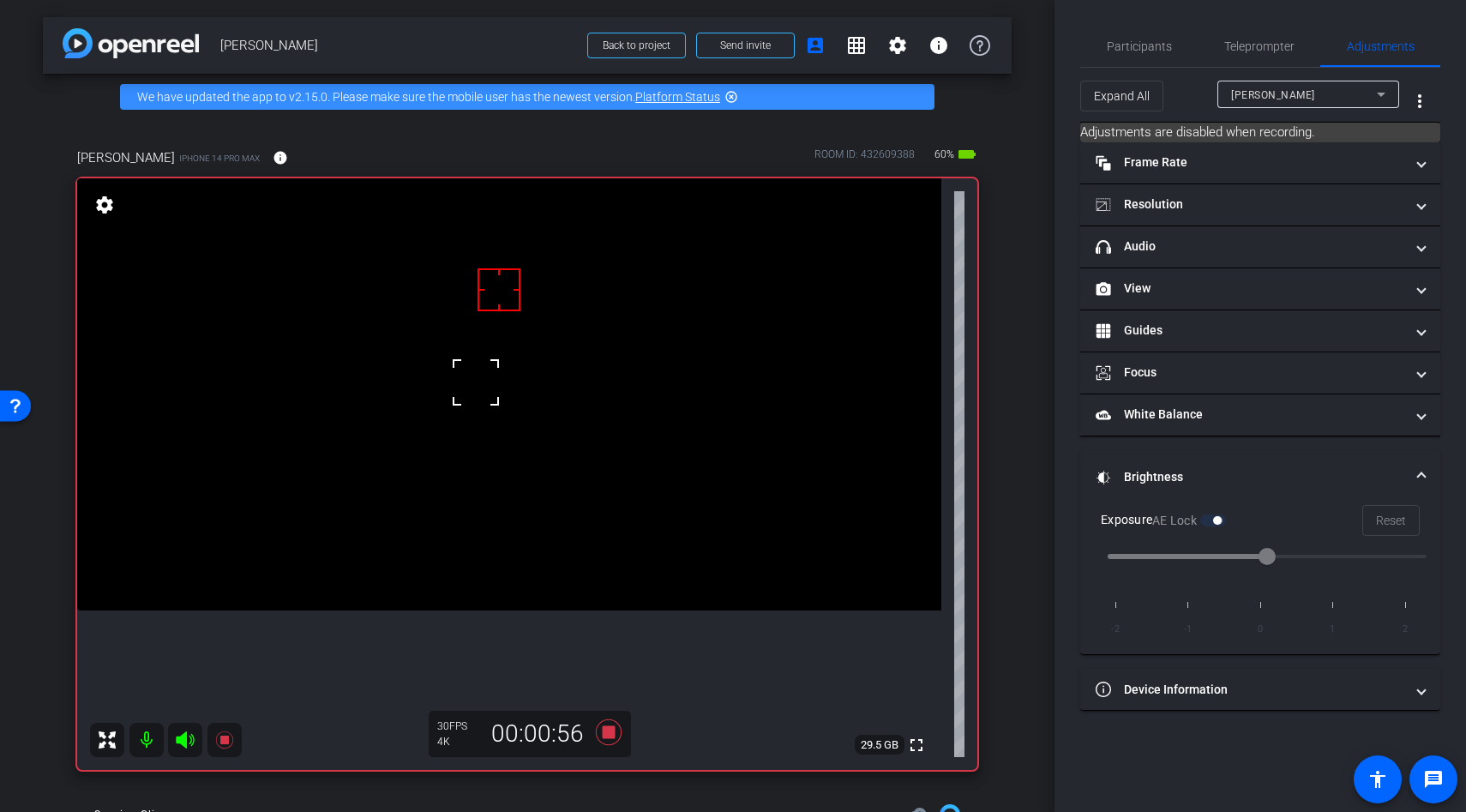
click at [492, 368] on div at bounding box center [475, 382] width 43 height 43
click at [492, 368] on div "fullscreen settings 29.5 GB" at bounding box center [527, 474] width 900 height 591
click at [608, 719] on icon at bounding box center [608, 732] width 41 height 31
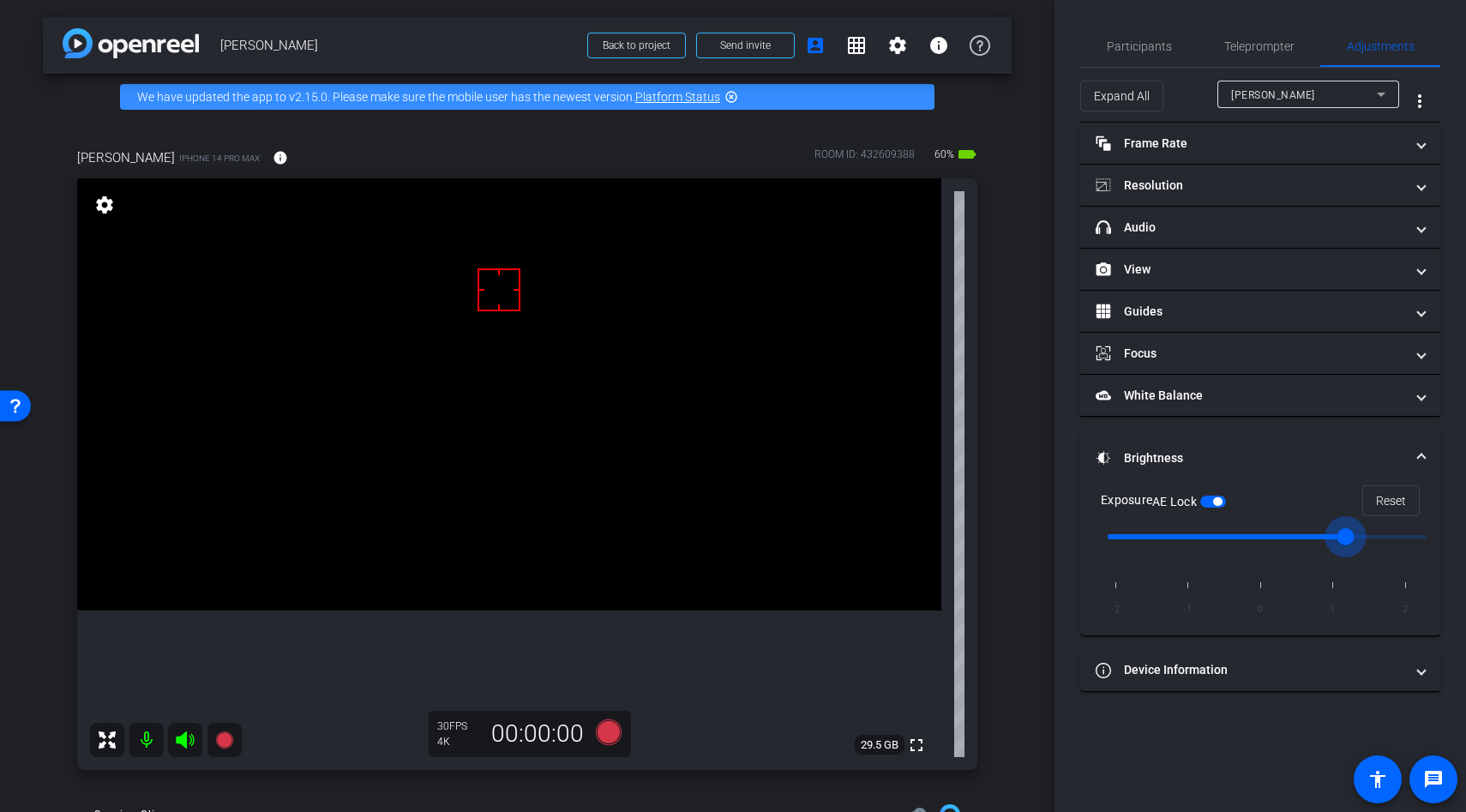
drag, startPoint x: 1277, startPoint y: 539, endPoint x: 1314, endPoint y: 540, distance: 37.0
type input "1"
click at [1314, 539] on input "range" at bounding box center [1267, 536] width 355 height 38
click at [528, 431] on video at bounding box center [509, 395] width 864 height 432
click at [1222, 502] on span "button" at bounding box center [1217, 502] width 9 height 9
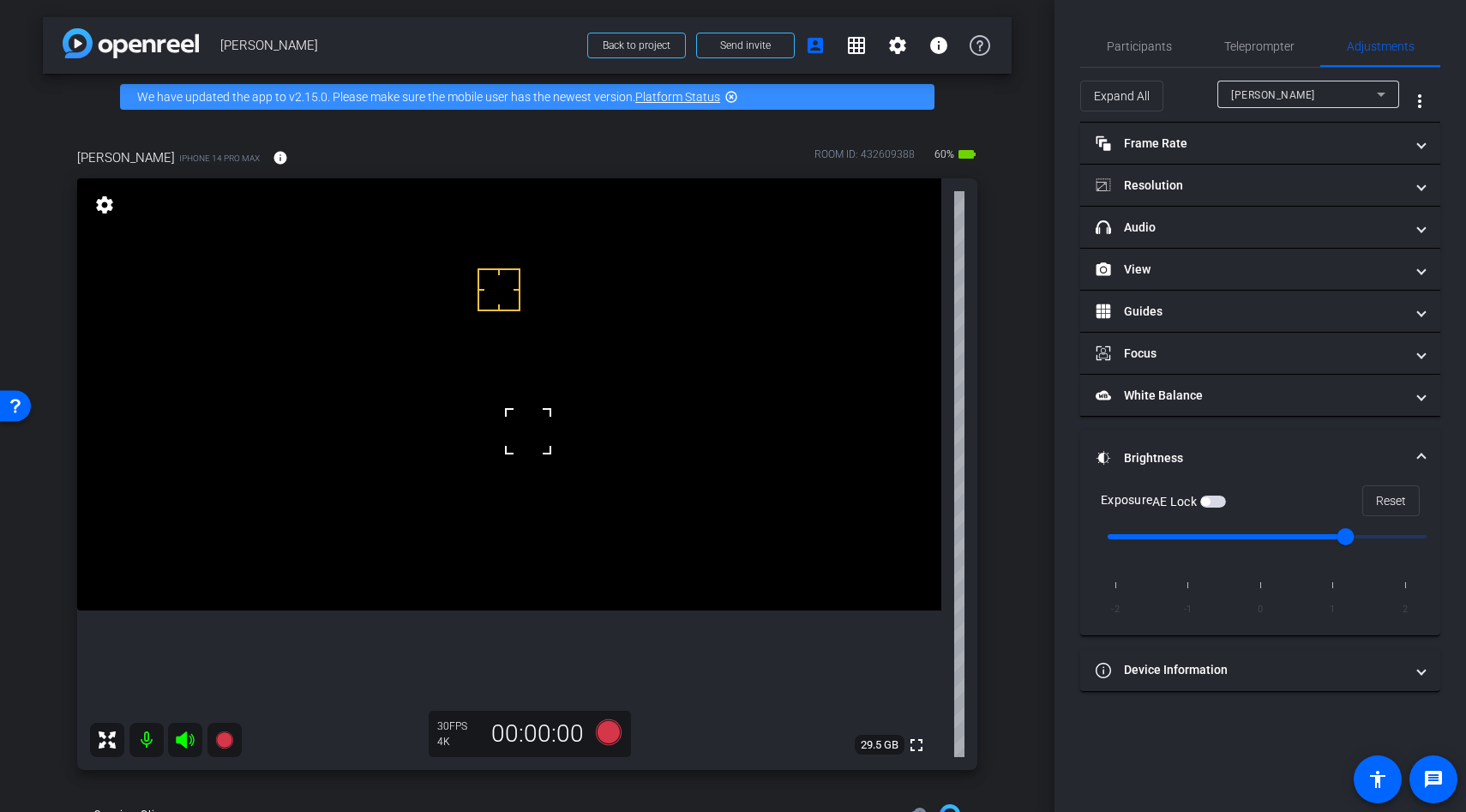
click at [642, 331] on video at bounding box center [509, 395] width 864 height 432
click at [613, 376] on video at bounding box center [509, 395] width 864 height 432
click at [1215, 498] on span "button" at bounding box center [1213, 502] width 25 height 12
click at [616, 739] on icon at bounding box center [608, 732] width 41 height 31
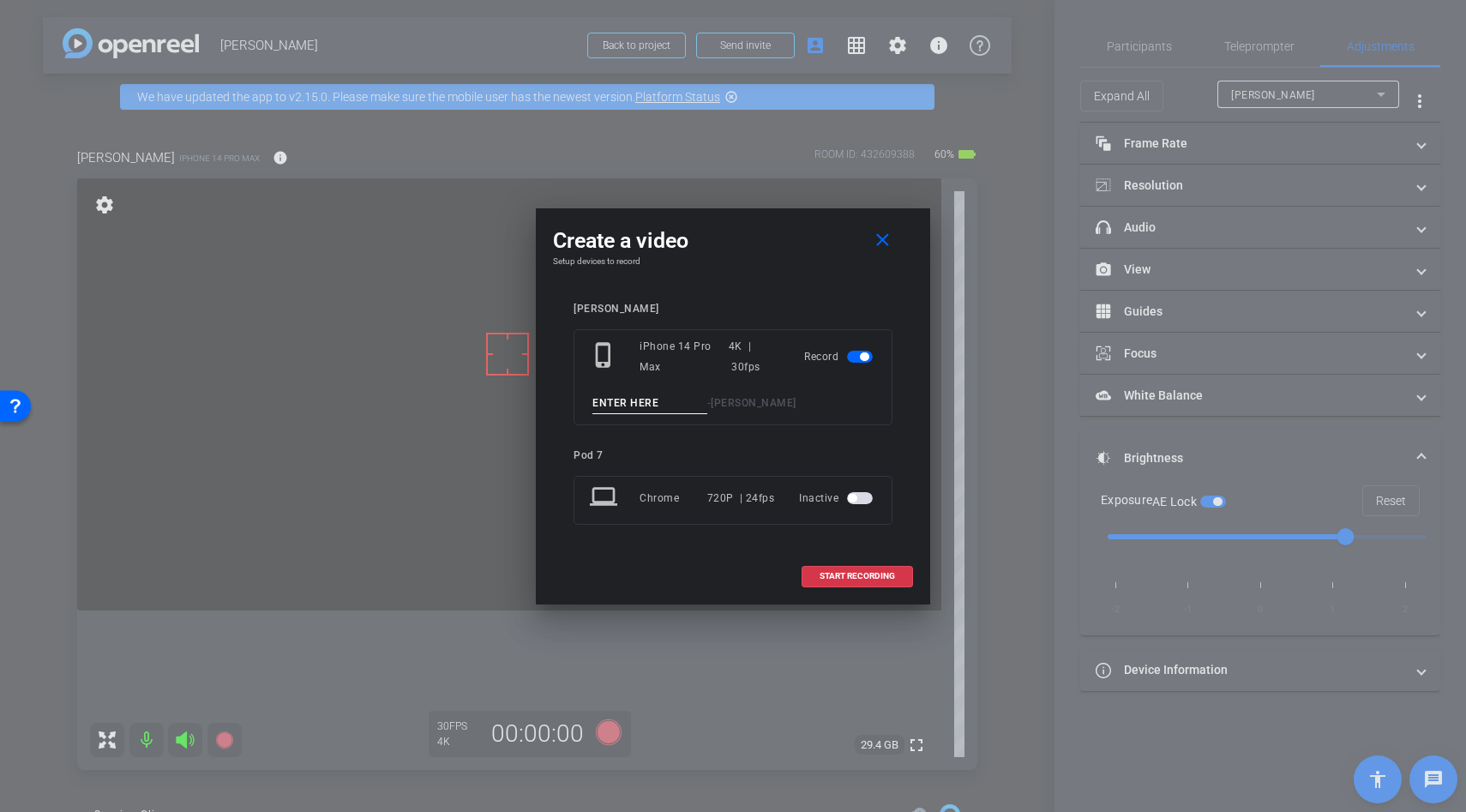
click at [628, 406] on input at bounding box center [650, 403] width 115 height 21
type input "problem"
click at [802, 567] on span at bounding box center [857, 576] width 110 height 41
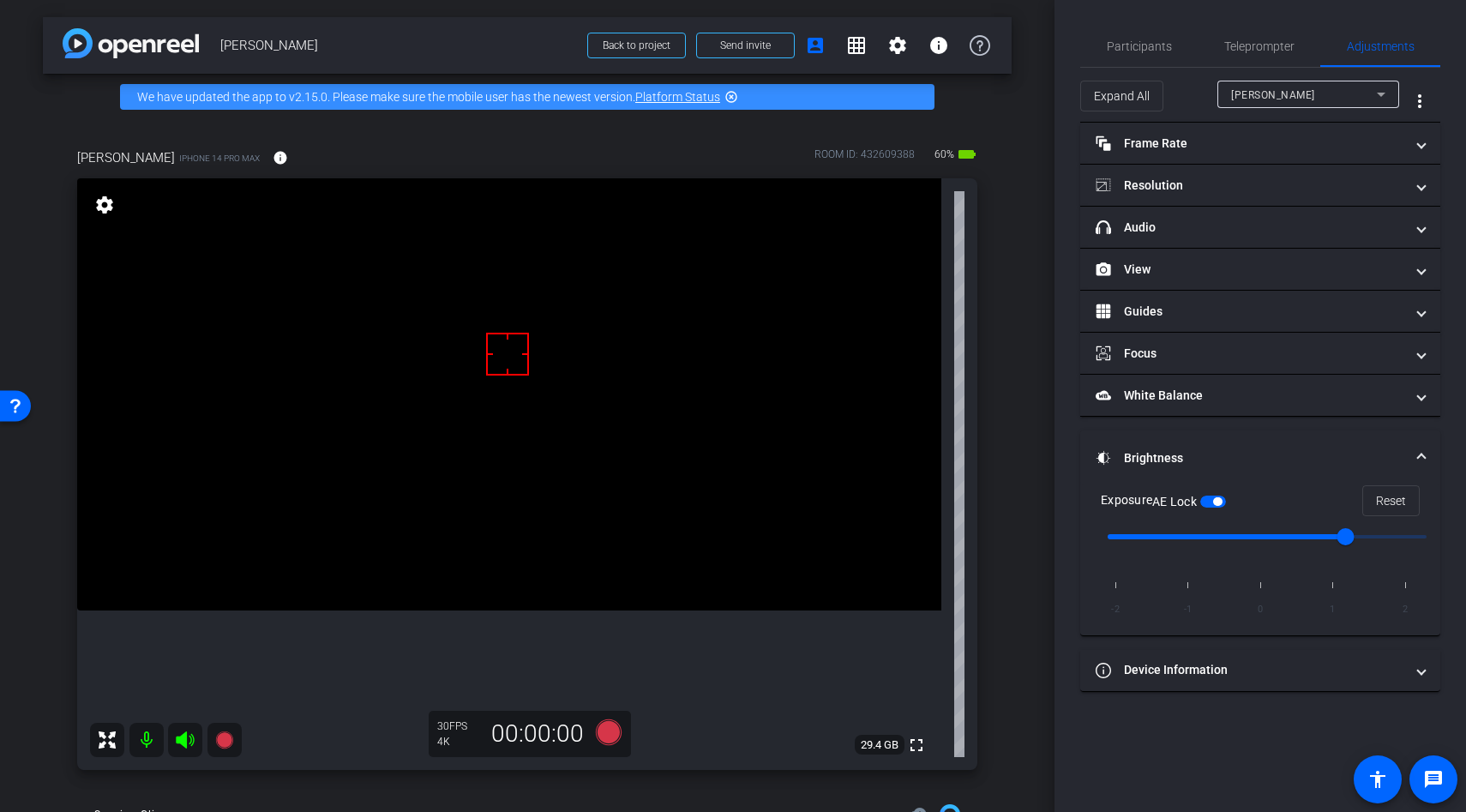
click at [467, 363] on video at bounding box center [509, 395] width 864 height 432
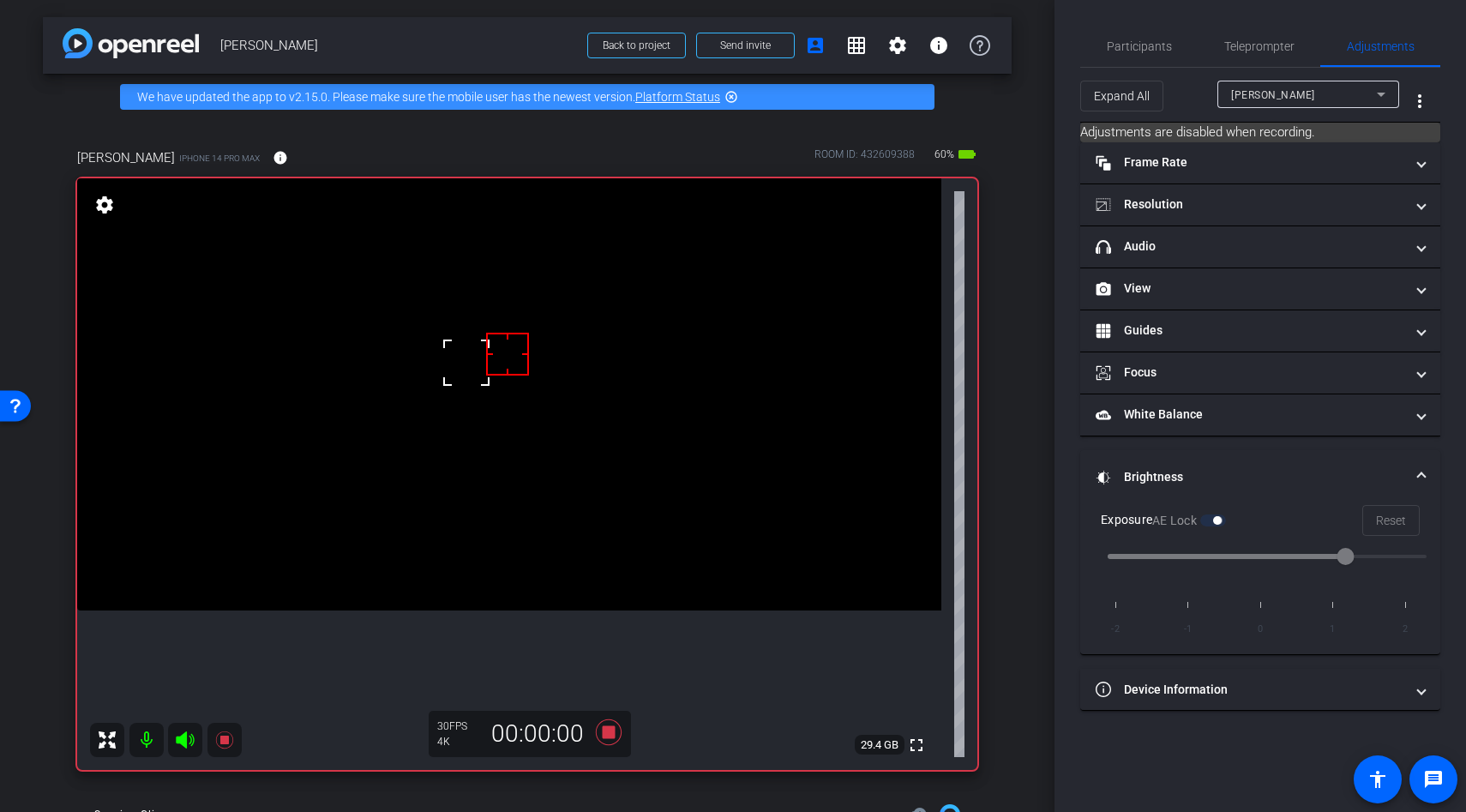
click at [467, 363] on div at bounding box center [466, 362] width 43 height 43
click at [493, 359] on div at bounding box center [507, 354] width 43 height 43
click at [461, 353] on video at bounding box center [509, 395] width 864 height 432
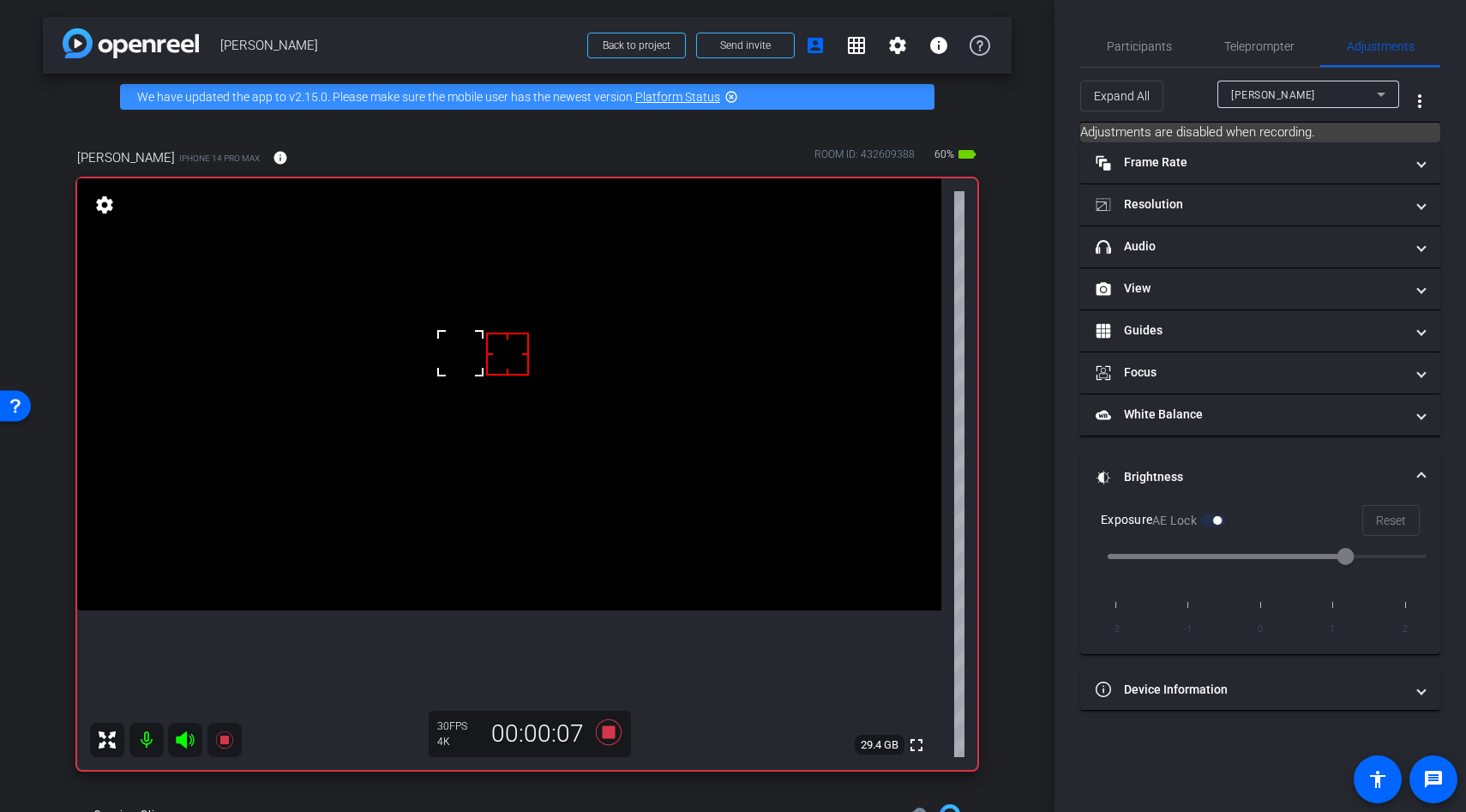
click at [461, 353] on div at bounding box center [460, 353] width 43 height 43
click at [484, 376] on video at bounding box center [509, 395] width 864 height 432
click at [482, 374] on div at bounding box center [460, 353] width 43 height 43
click at [504, 458] on video at bounding box center [509, 395] width 864 height 432
click at [504, 458] on div at bounding box center [504, 458] width 43 height 43
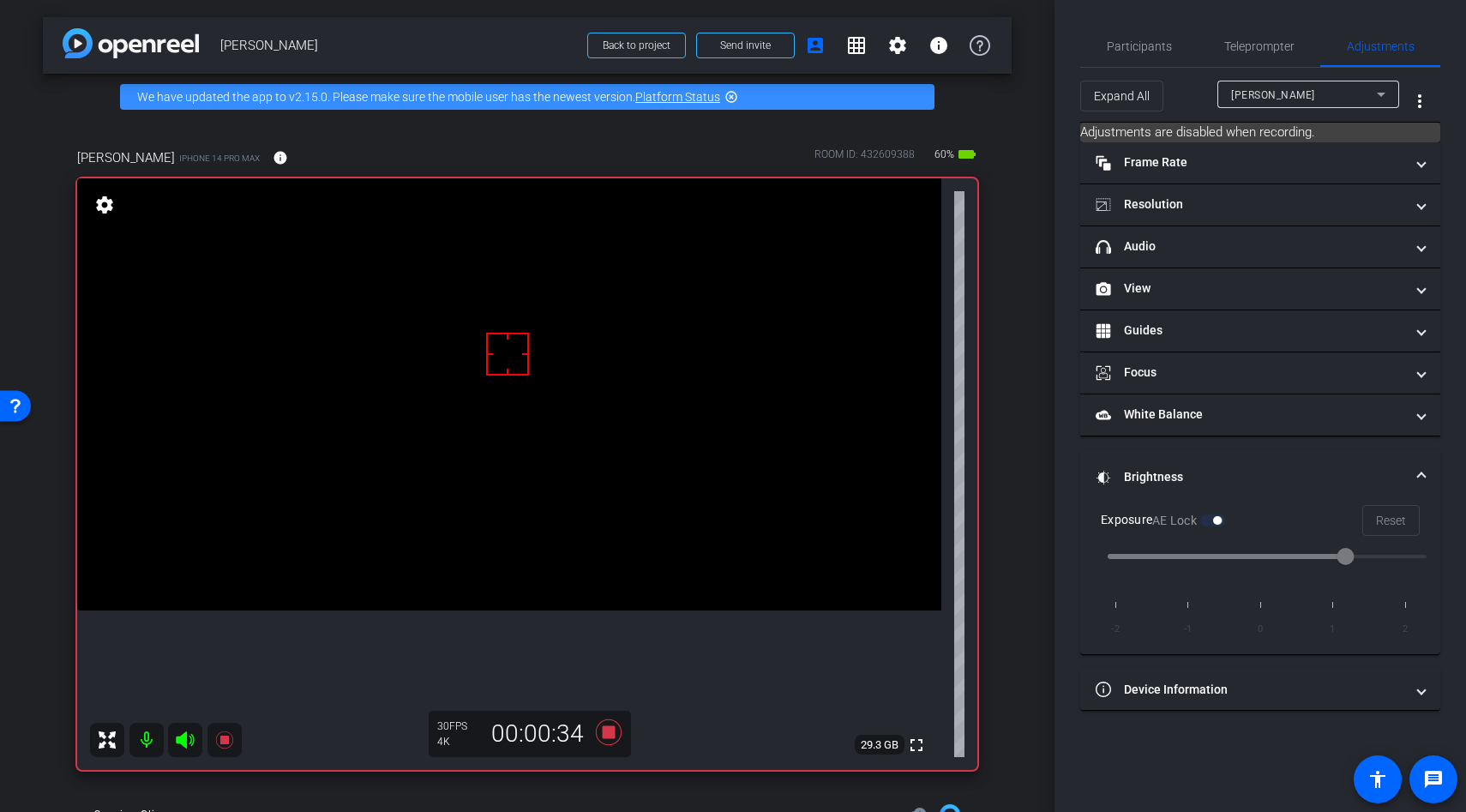
click at [527, 355] on div at bounding box center [507, 354] width 43 height 43
click at [533, 350] on video at bounding box center [509, 395] width 864 height 432
click at [533, 350] on div at bounding box center [532, 350] width 43 height 43
click at [506, 354] on div at bounding box center [507, 354] width 43 height 43
click at [607, 729] on icon at bounding box center [608, 731] width 25 height 25
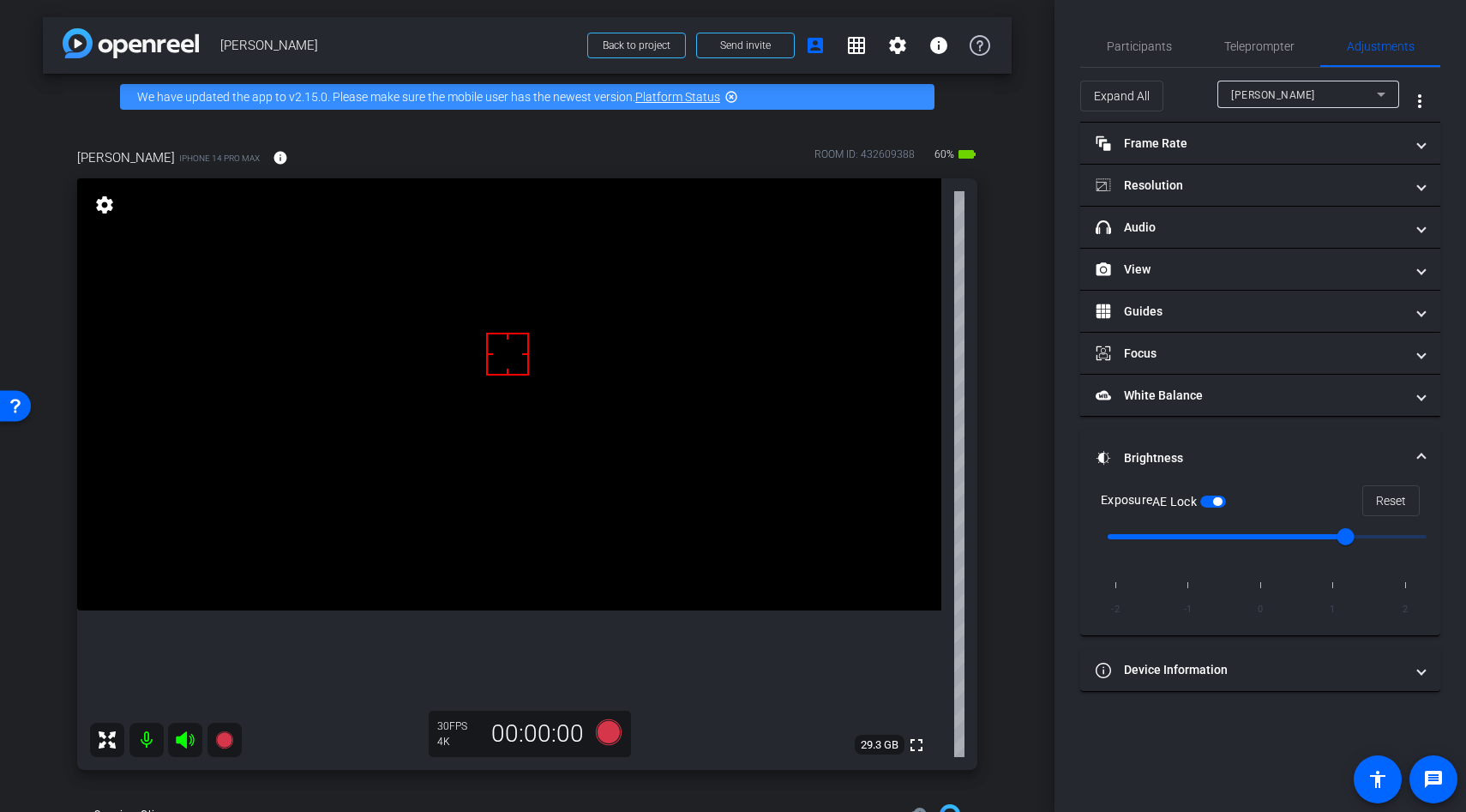
click at [544, 466] on video at bounding box center [509, 395] width 864 height 432
click at [543, 496] on video at bounding box center [509, 395] width 864 height 432
click at [1221, 498] on span "button" at bounding box center [1217, 502] width 9 height 9
click at [481, 340] on video at bounding box center [509, 395] width 864 height 432
click at [504, 354] on div at bounding box center [512, 344] width 43 height 43
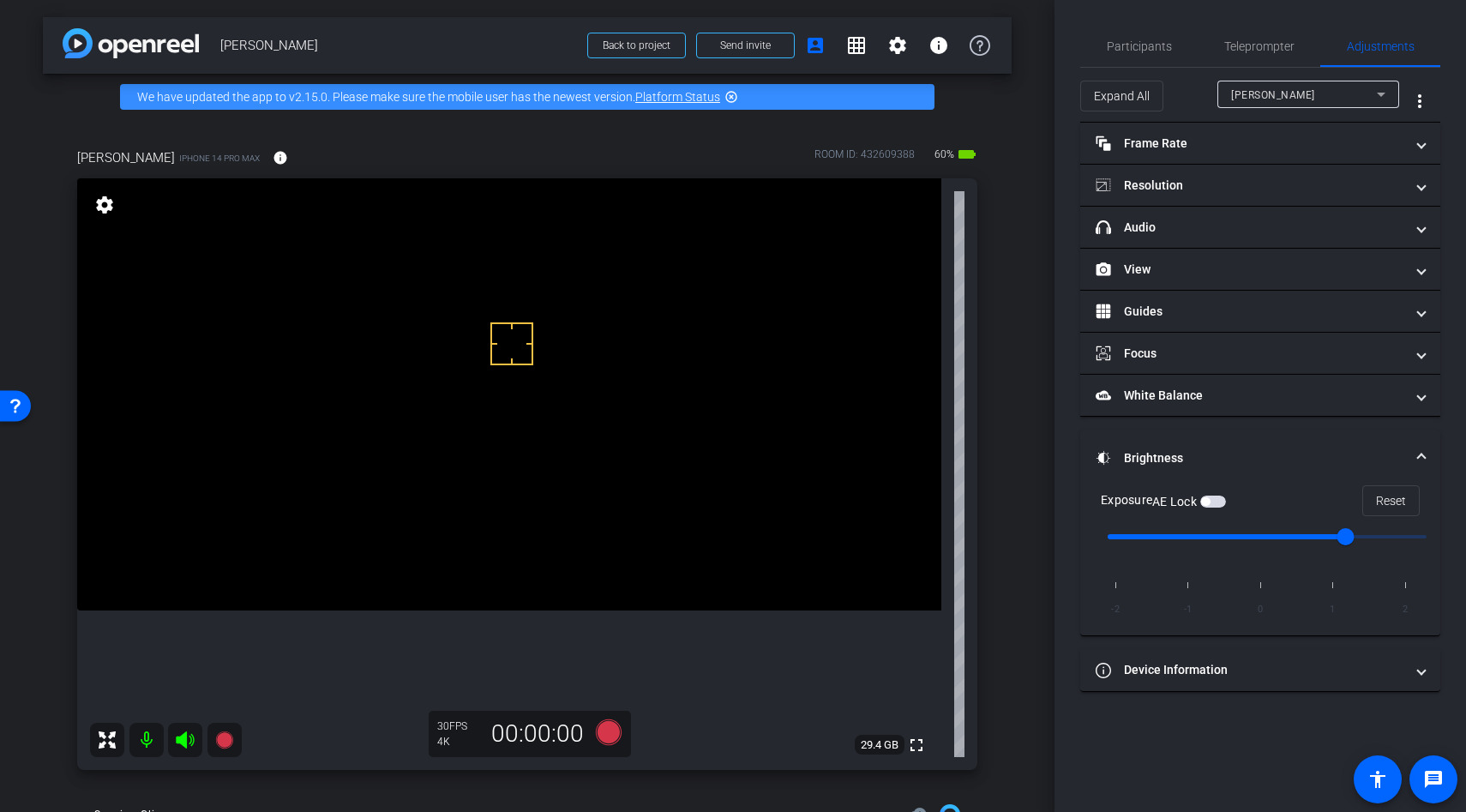
click at [533, 388] on video at bounding box center [509, 395] width 864 height 432
click at [527, 410] on video at bounding box center [509, 395] width 864 height 432
click at [520, 422] on div at bounding box center [527, 410] width 43 height 43
click at [512, 438] on video at bounding box center [509, 395] width 864 height 432
click at [553, 359] on video at bounding box center [509, 395] width 864 height 432
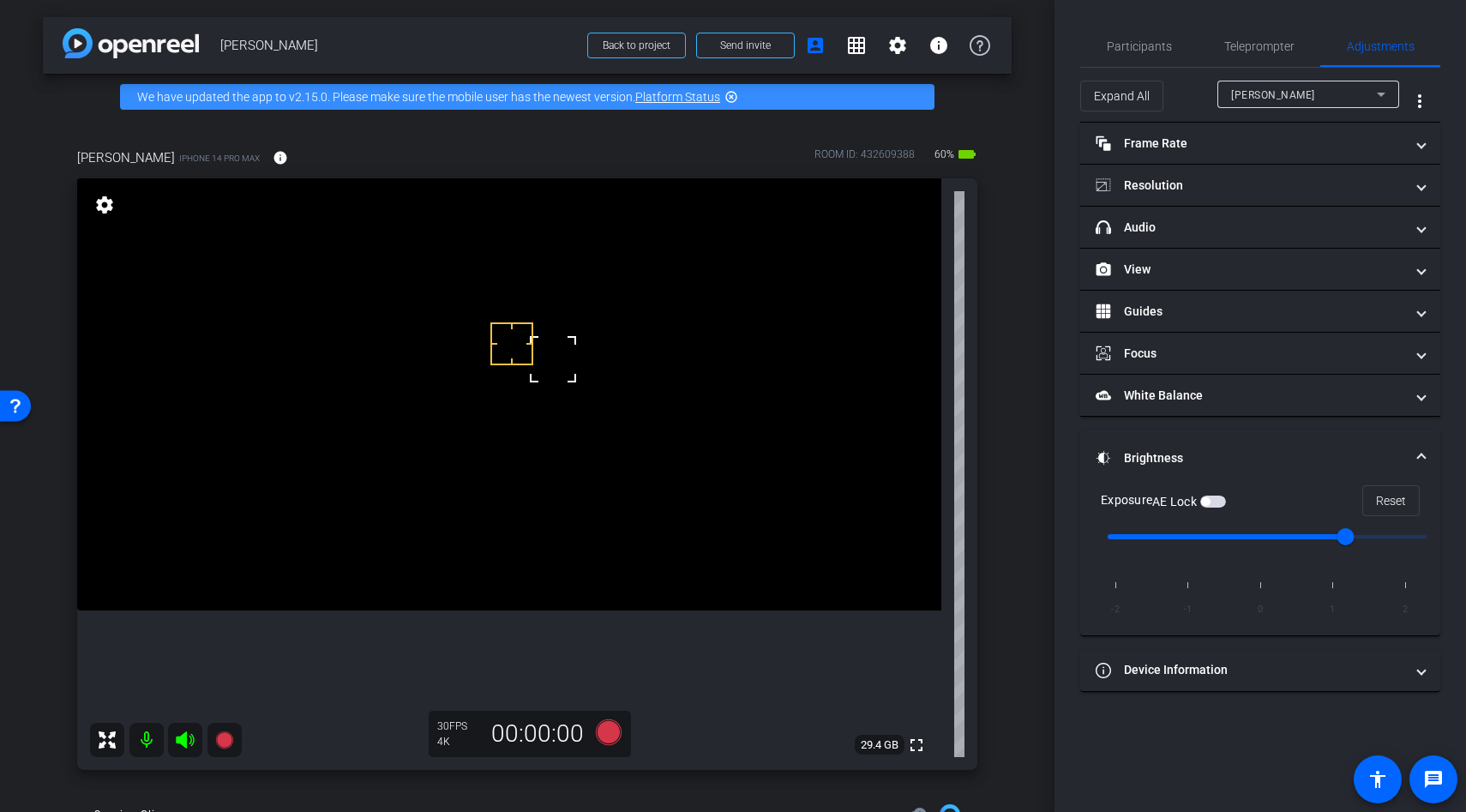
click at [570, 366] on div at bounding box center [553, 359] width 43 height 43
click at [1209, 497] on span "button" at bounding box center [1206, 502] width 9 height 9
click at [599, 736] on icon at bounding box center [608, 732] width 41 height 31
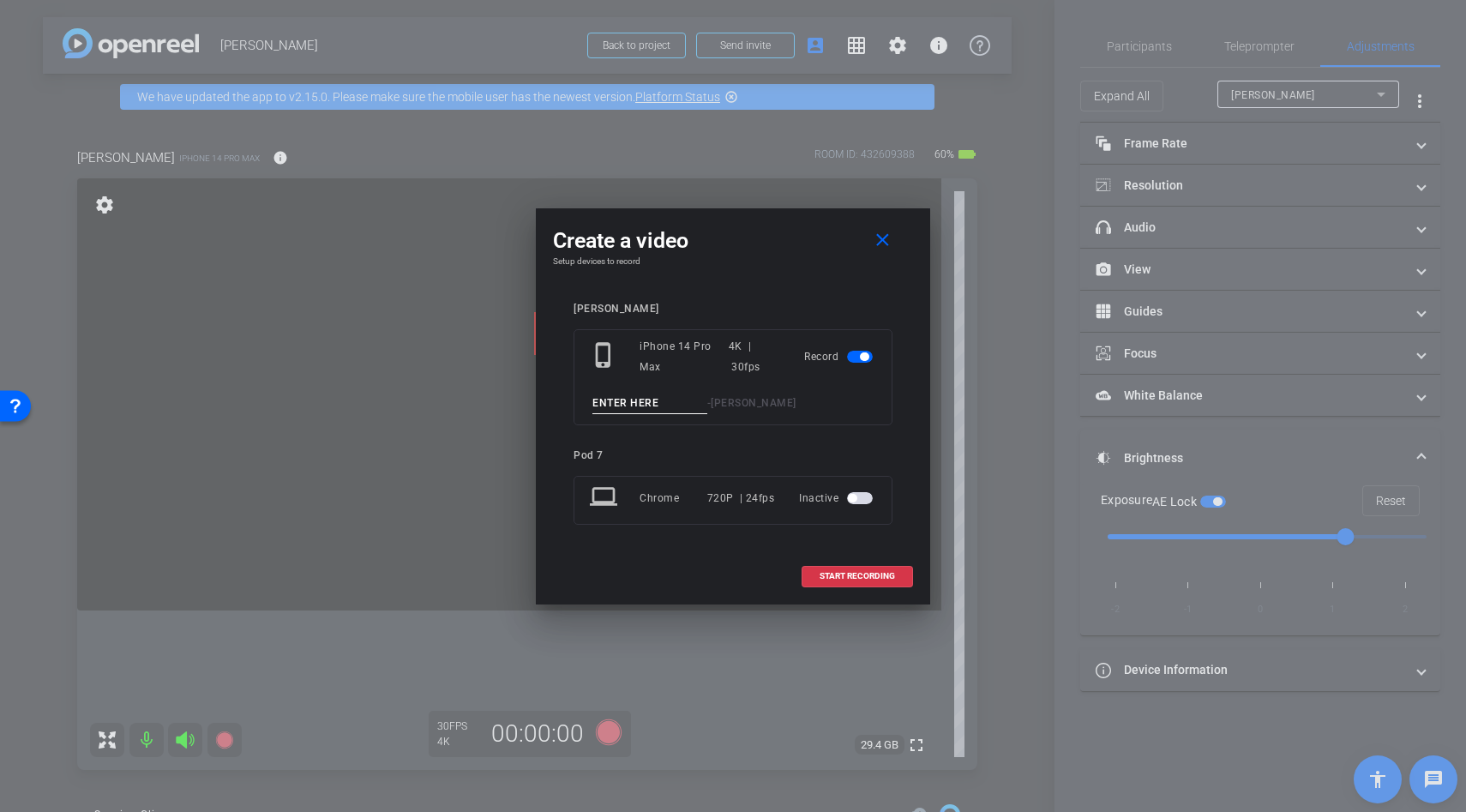
click at [638, 405] on input at bounding box center [650, 403] width 115 height 21
type input "problme"
click at [873, 579] on span "START RECORDING" at bounding box center [858, 576] width 76 height 9
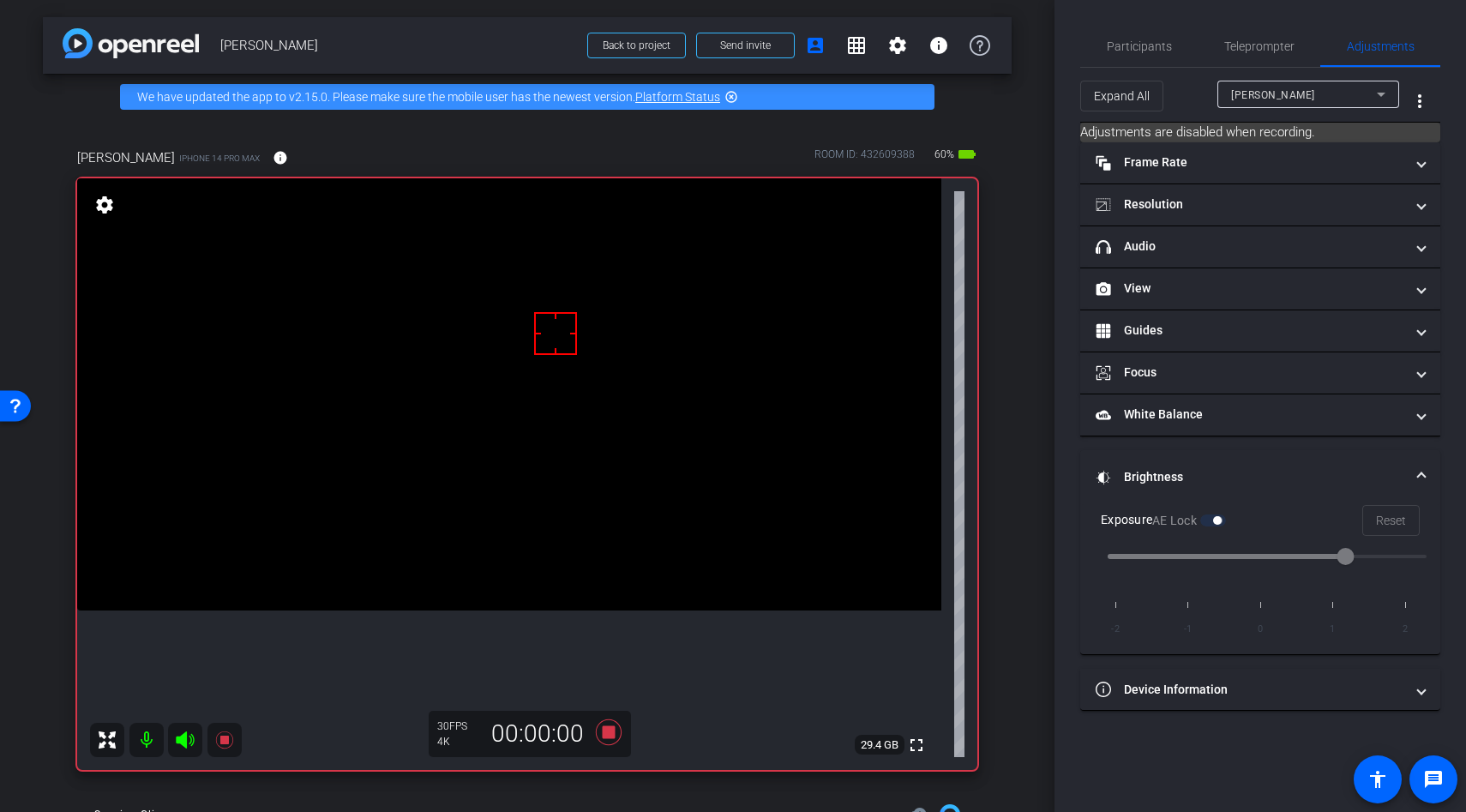
click at [474, 467] on video at bounding box center [509, 395] width 864 height 432
click at [532, 381] on div at bounding box center [553, 359] width 43 height 43
click at [515, 490] on video at bounding box center [509, 395] width 864 height 432
click at [519, 476] on div at bounding box center [515, 490] width 43 height 43
click at [566, 372] on video at bounding box center [509, 395] width 864 height 432
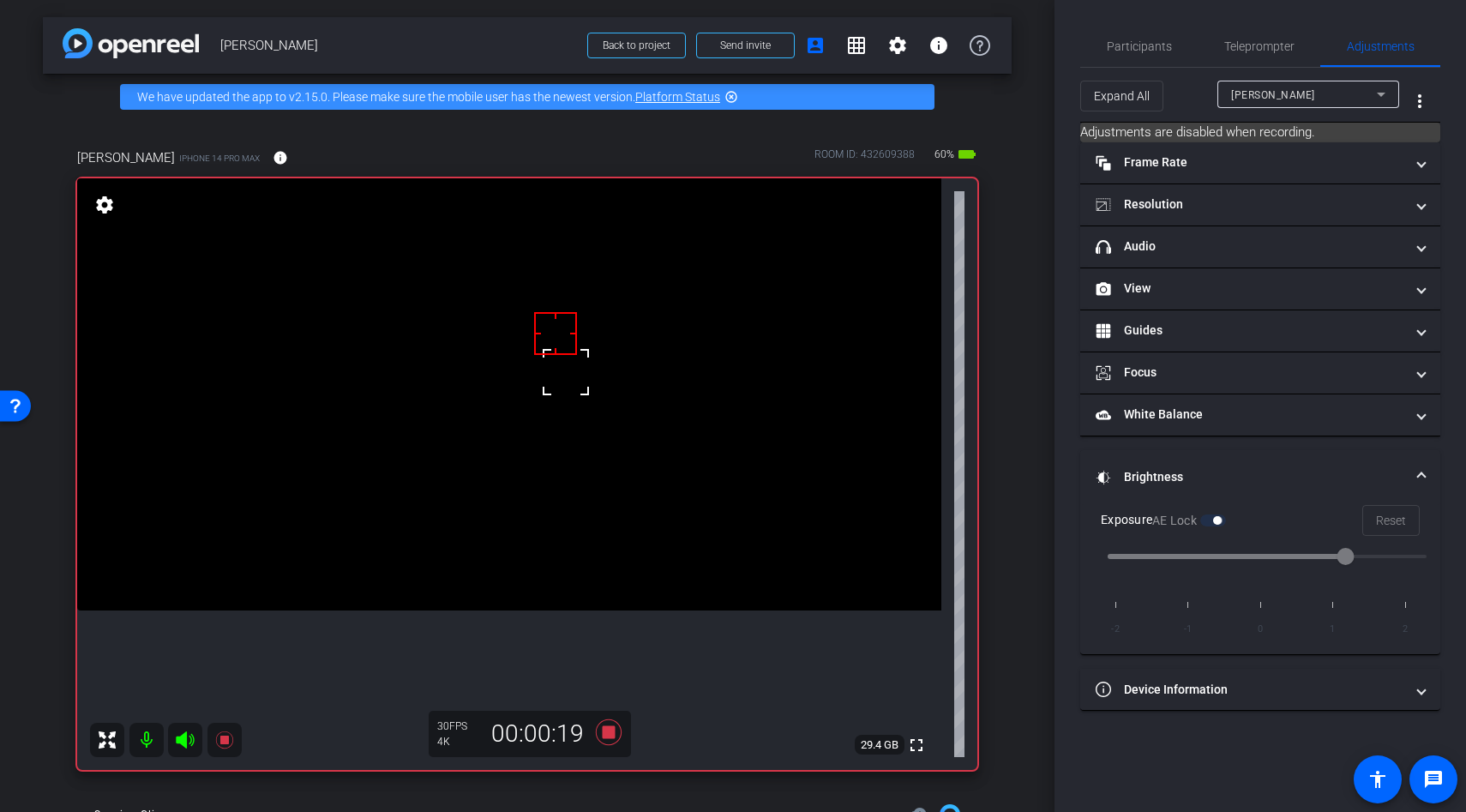
click at [551, 368] on div at bounding box center [565, 372] width 43 height 43
click at [534, 379] on video at bounding box center [509, 395] width 864 height 432
click at [544, 379] on div at bounding box center [565, 372] width 43 height 43
click at [541, 369] on div at bounding box center [533, 379] width 43 height 43
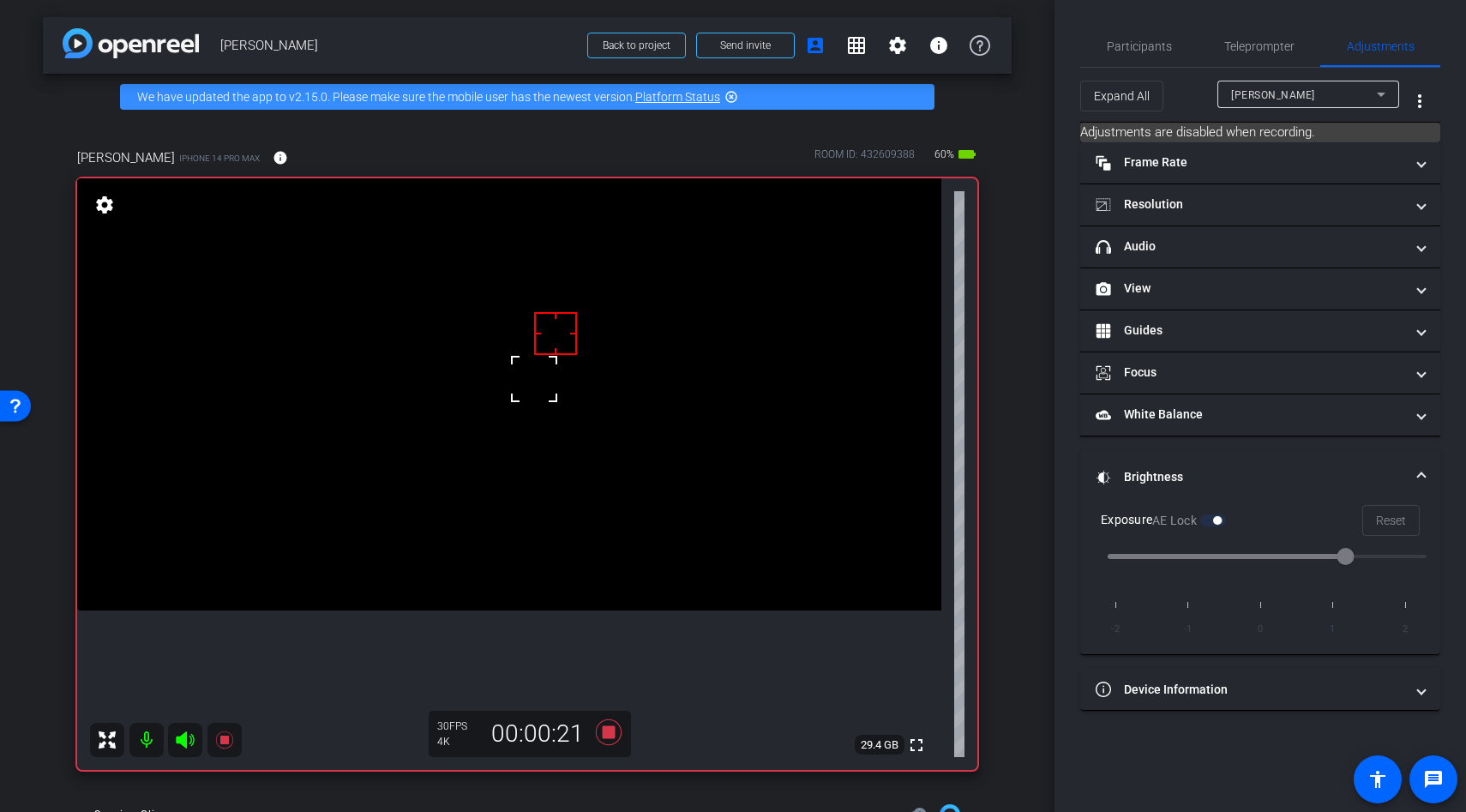
click at [541, 369] on div at bounding box center [533, 379] width 43 height 43
click at [604, 731] on icon at bounding box center [608, 731] width 25 height 25
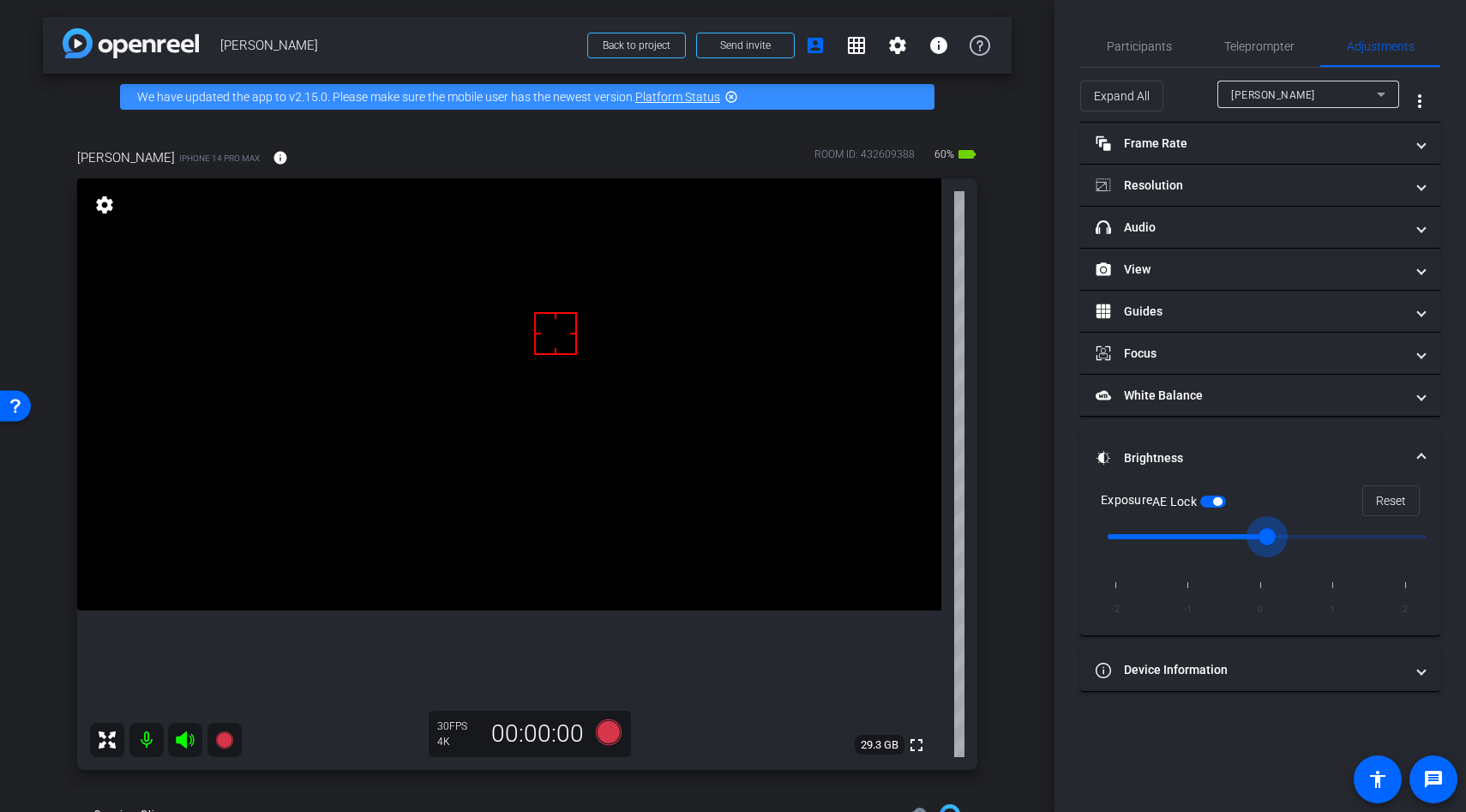
type input "0"
click at [1276, 527] on input "range" at bounding box center [1267, 536] width 355 height 38
click at [547, 385] on video at bounding box center [509, 395] width 864 height 432
click at [1210, 501] on span "button" at bounding box center [1213, 502] width 25 height 12
click at [487, 432] on video at bounding box center [509, 395] width 864 height 432
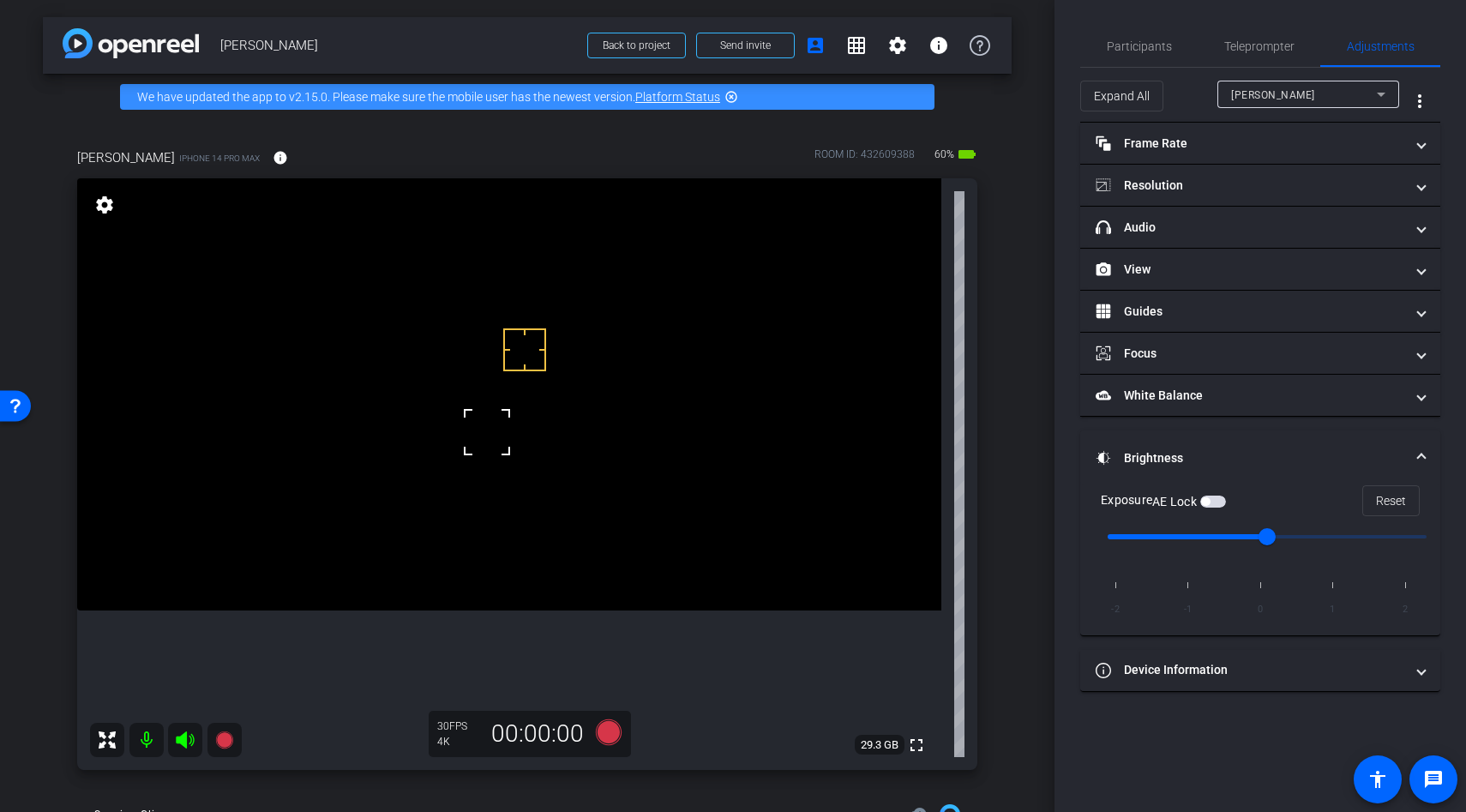
click at [487, 432] on div at bounding box center [487, 431] width 43 height 43
click at [1209, 499] on span "button" at bounding box center [1206, 502] width 9 height 9
click at [605, 731] on icon at bounding box center [608, 731] width 25 height 25
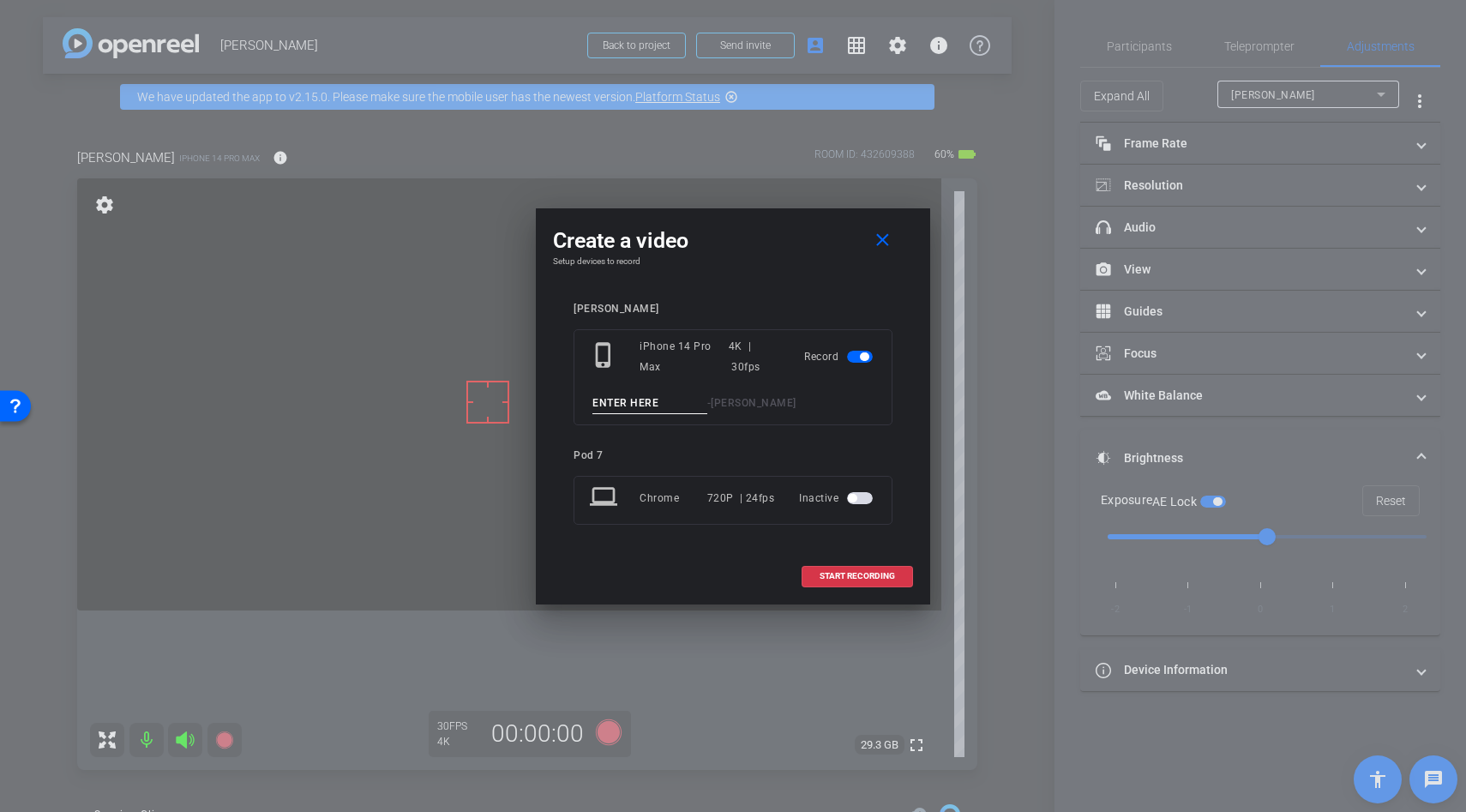
click at [645, 403] on input at bounding box center [650, 403] width 115 height 21
type input "problme"
click at [832, 569] on span at bounding box center [857, 576] width 110 height 41
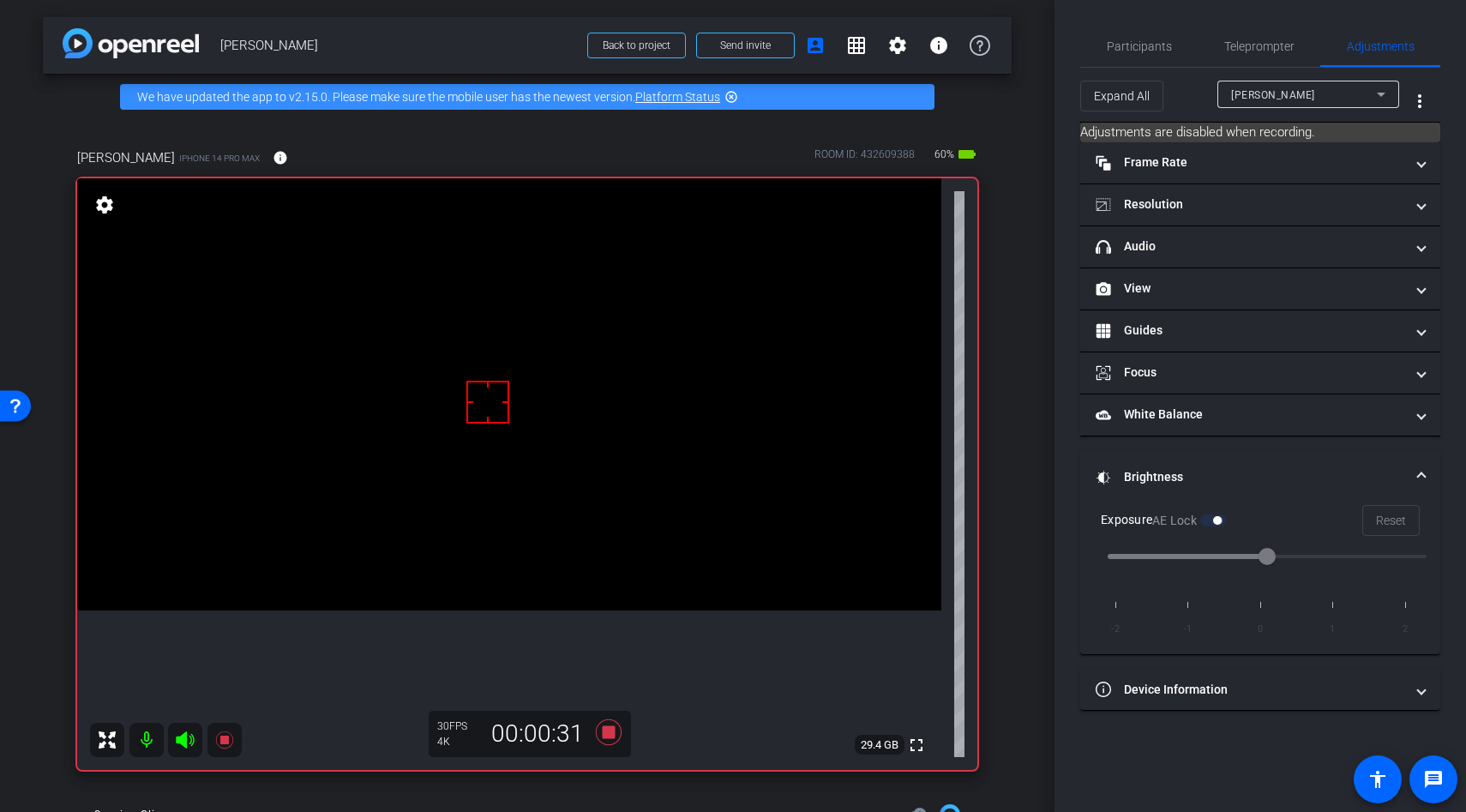
click at [474, 436] on video at bounding box center [509, 395] width 864 height 432
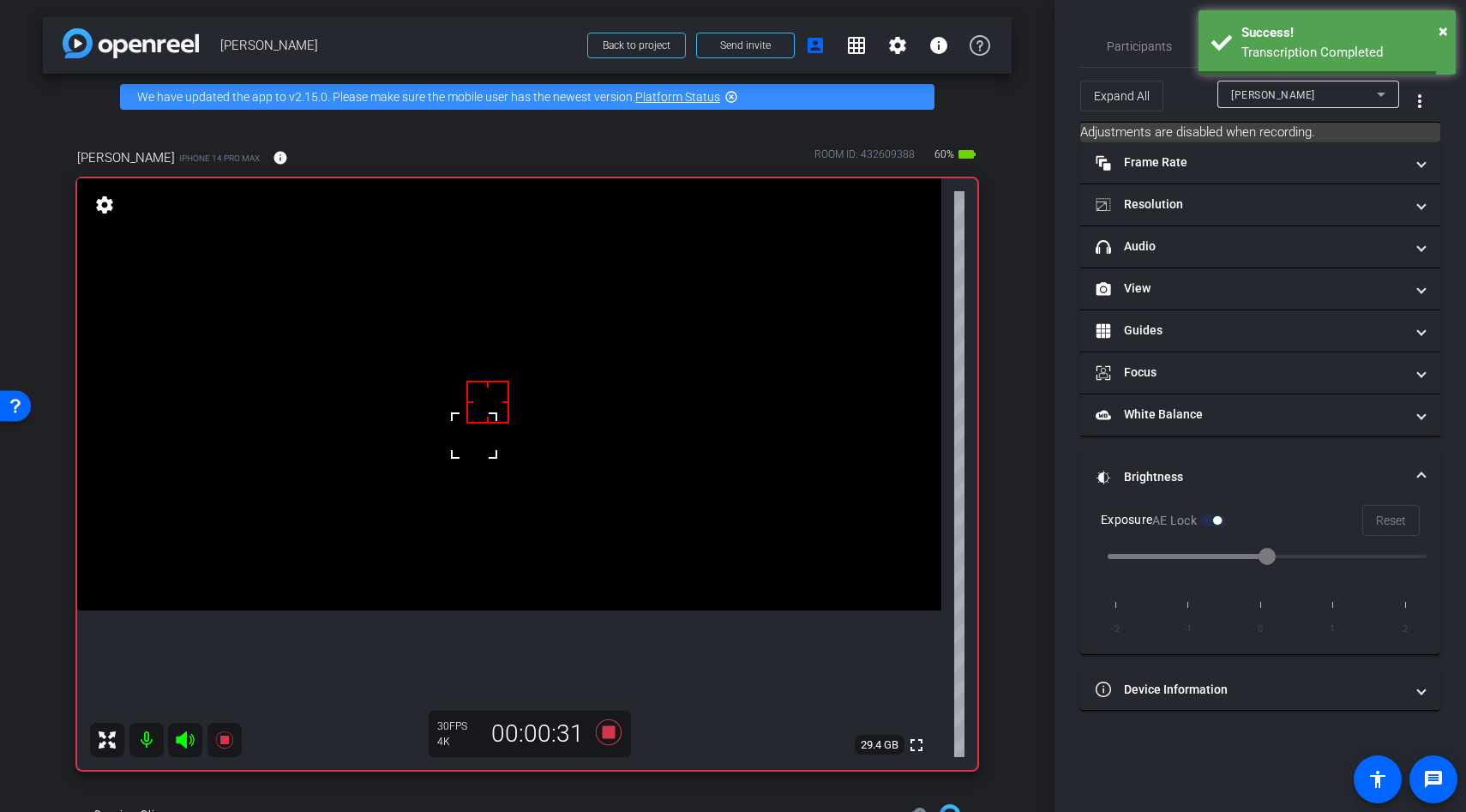
click at [490, 441] on div at bounding box center [474, 435] width 43 height 43
click at [495, 445] on div at bounding box center [474, 435] width 43 height 43
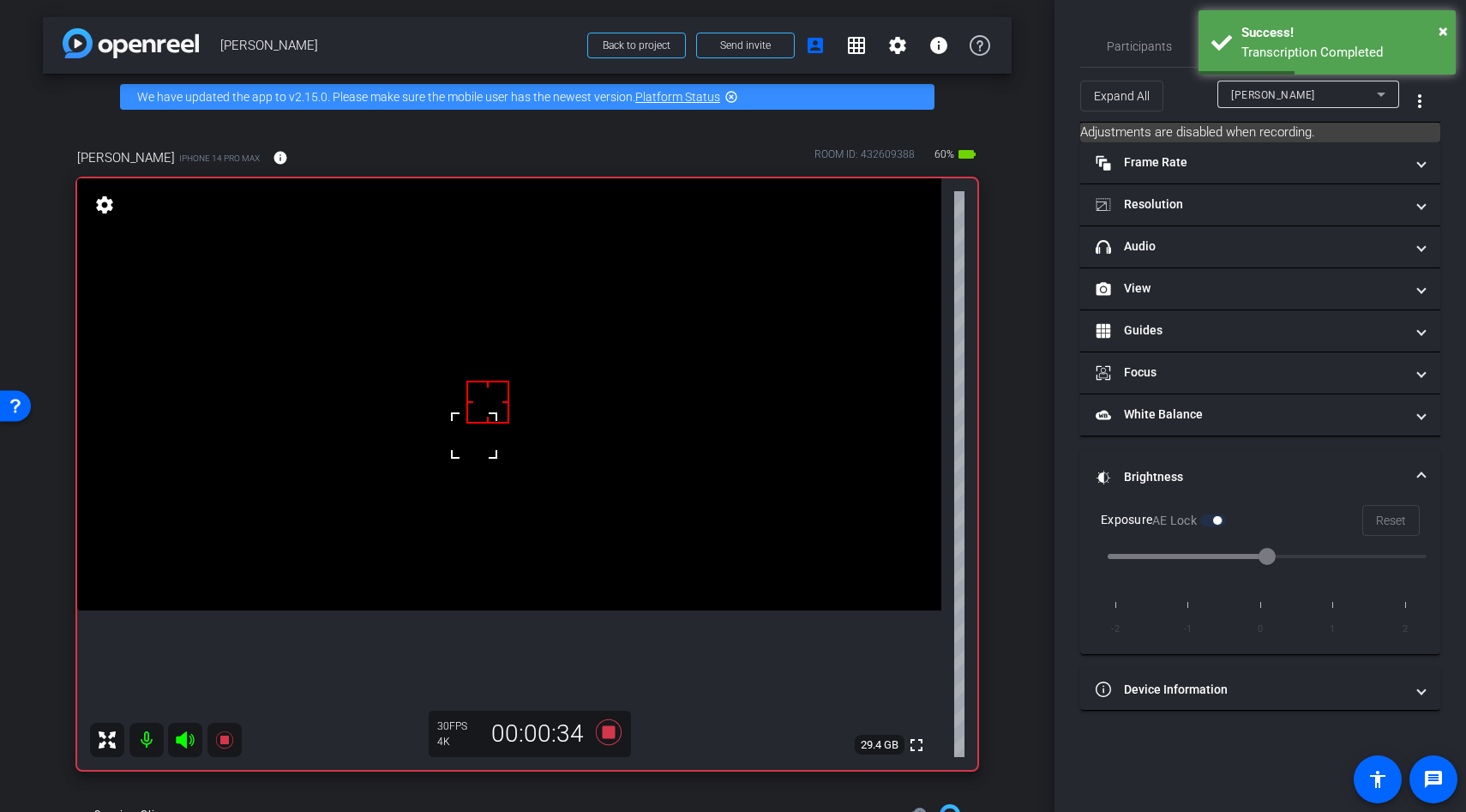
click at [495, 445] on div at bounding box center [474, 435] width 43 height 43
click at [498, 460] on video at bounding box center [509, 395] width 864 height 432
click at [498, 460] on div at bounding box center [497, 459] width 43 height 43
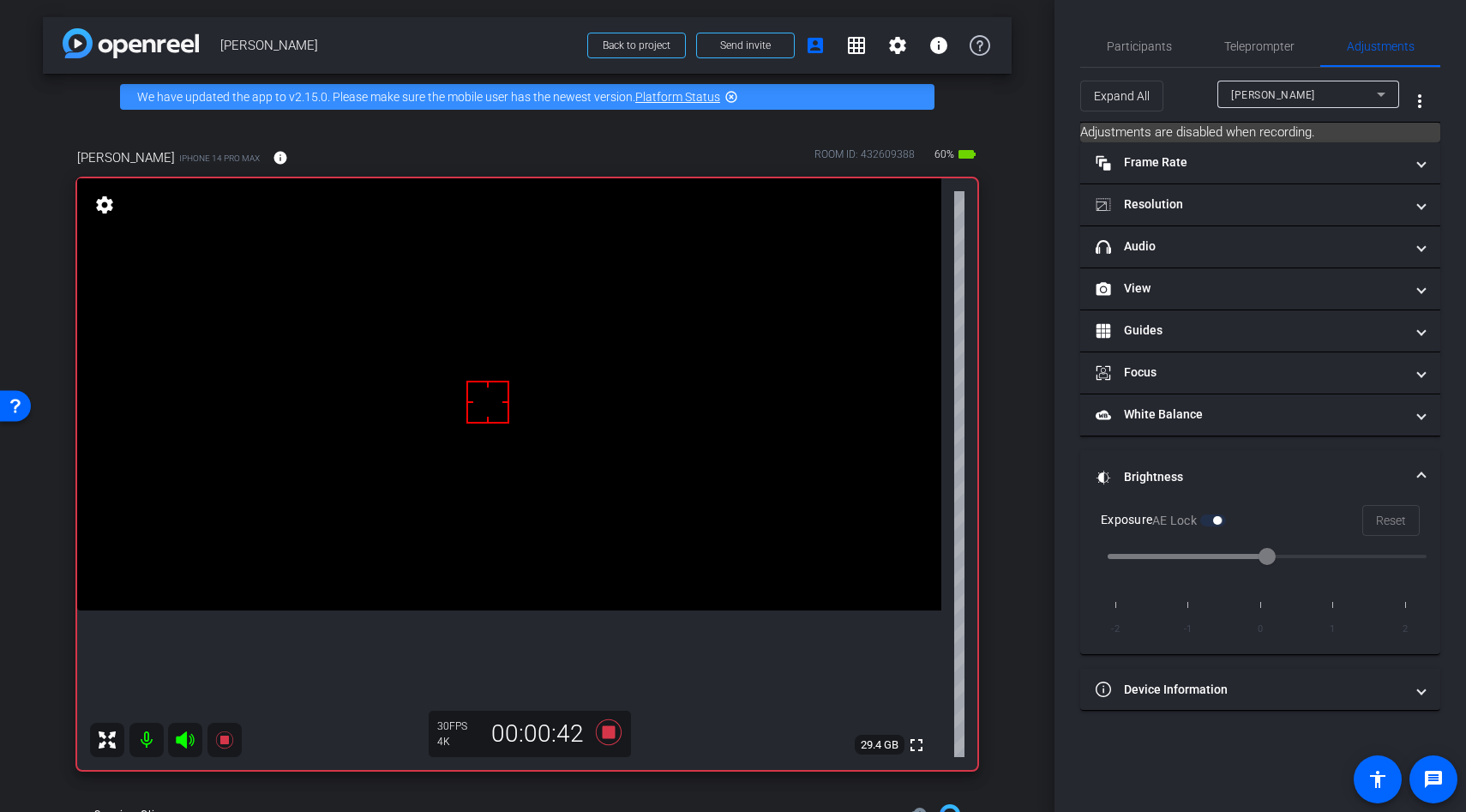
click at [510, 485] on video at bounding box center [509, 395] width 864 height 432
click at [528, 473] on video at bounding box center [509, 395] width 864 height 432
click at [528, 456] on div at bounding box center [528, 473] width 43 height 43
click at [514, 466] on div at bounding box center [528, 473] width 43 height 43
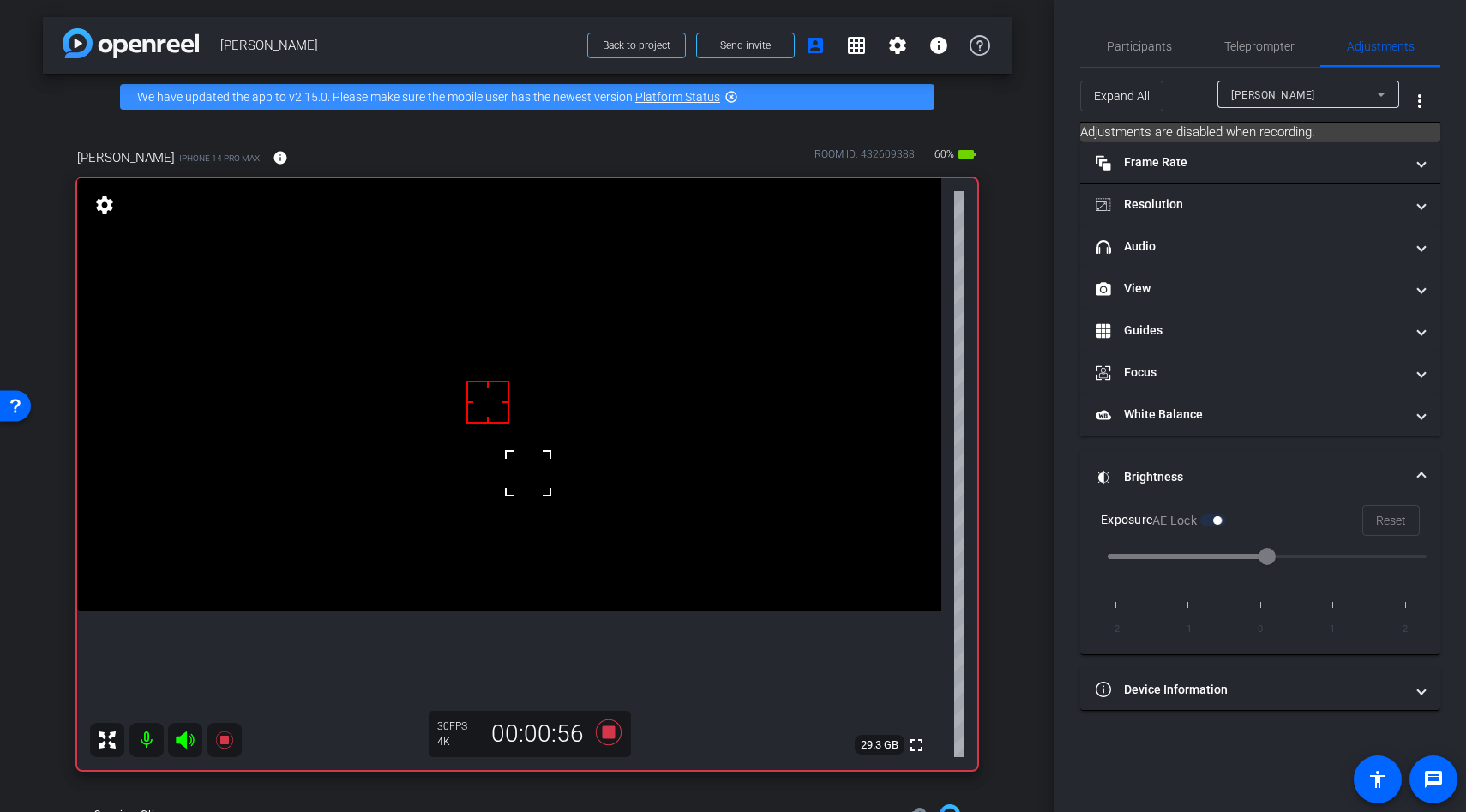
click at [514, 466] on div at bounding box center [528, 473] width 43 height 43
click at [507, 533] on video at bounding box center [509, 395] width 864 height 432
click at [511, 552] on div at bounding box center [506, 533] width 43 height 43
click at [494, 543] on div at bounding box center [506, 533] width 43 height 43
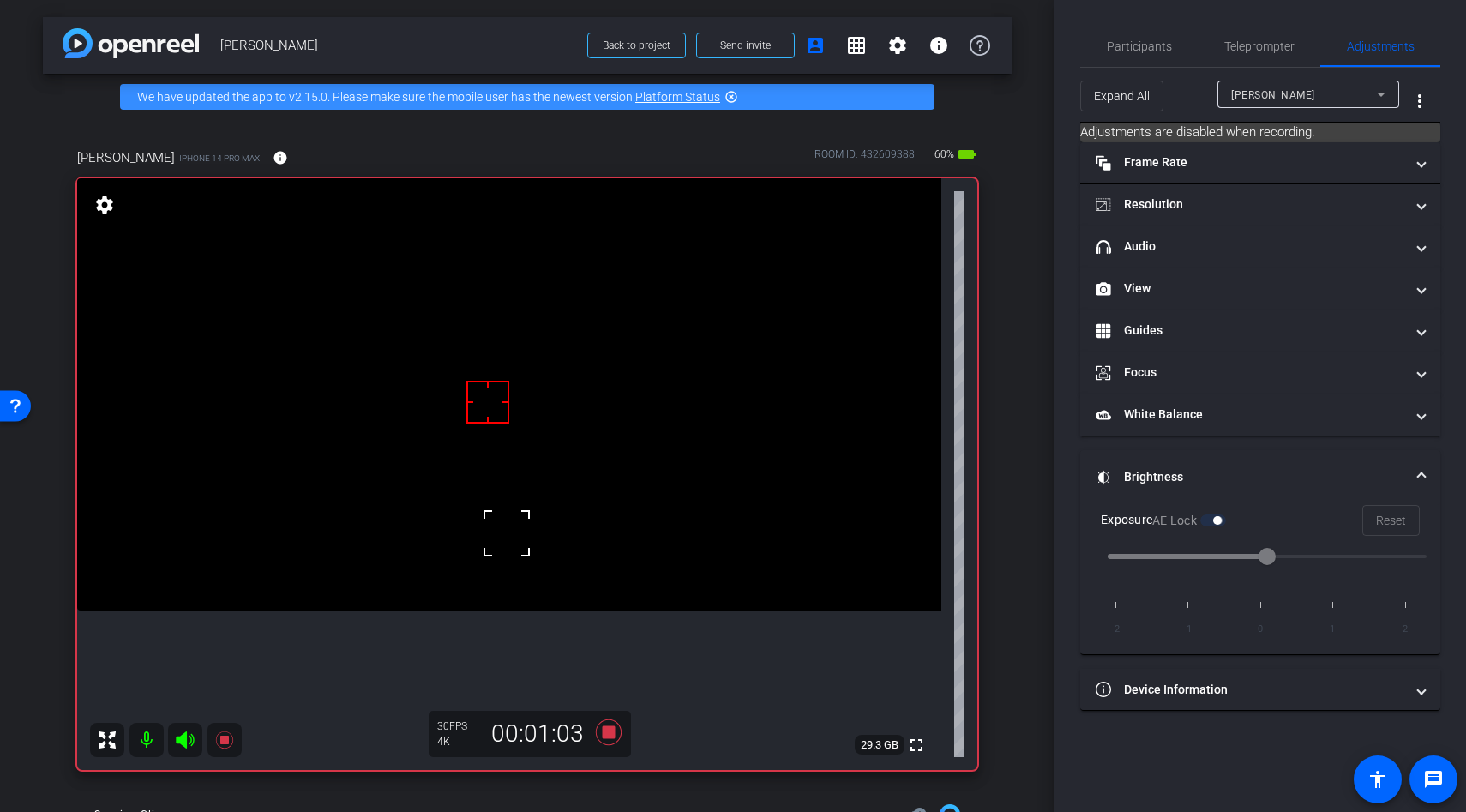
click at [496, 533] on div at bounding box center [506, 533] width 43 height 43
click at [489, 526] on div at bounding box center [506, 533] width 43 height 43
click at [495, 490] on video at bounding box center [509, 395] width 864 height 432
click at [499, 495] on div at bounding box center [494, 490] width 43 height 43
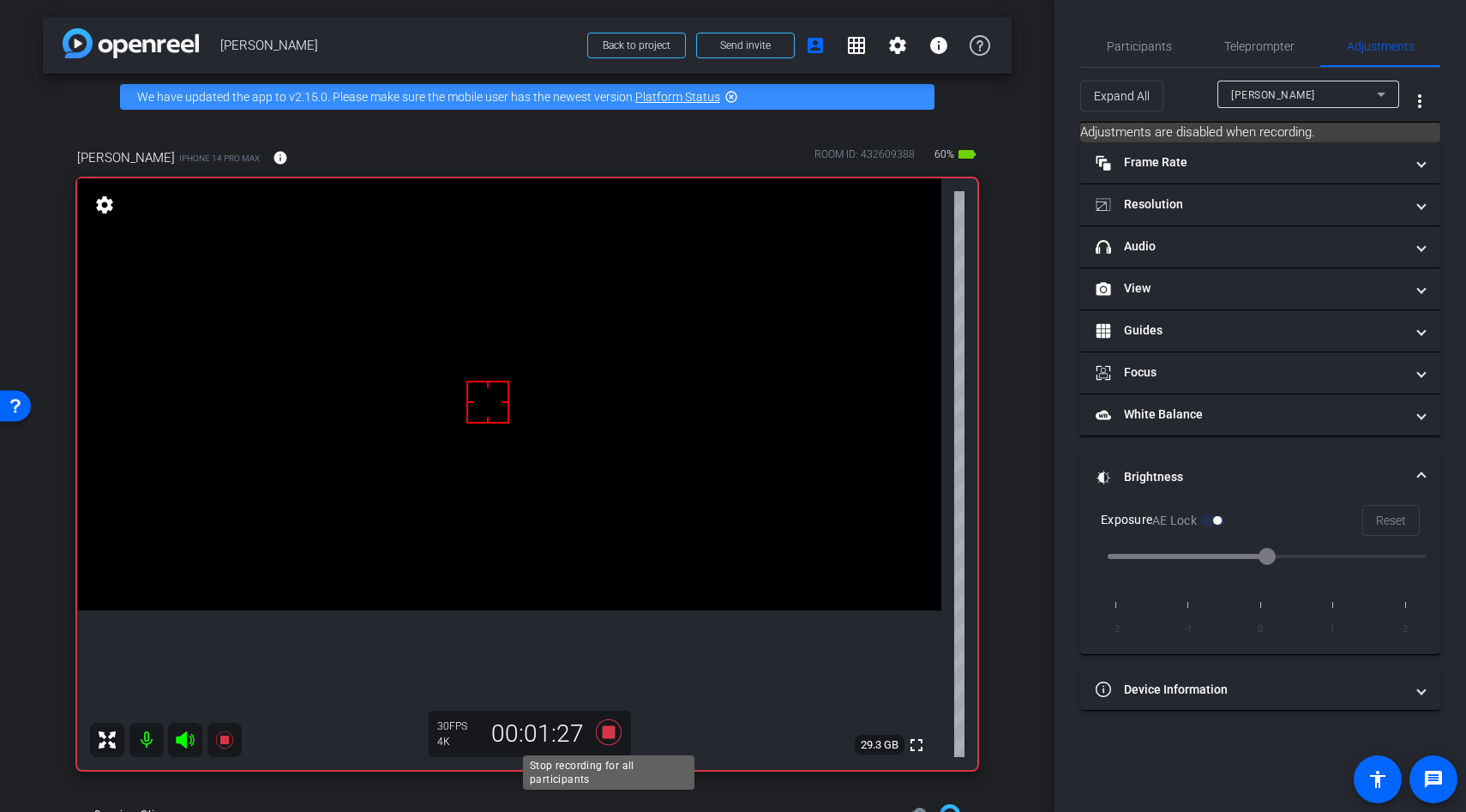
click at [607, 730] on icon at bounding box center [608, 731] width 25 height 25
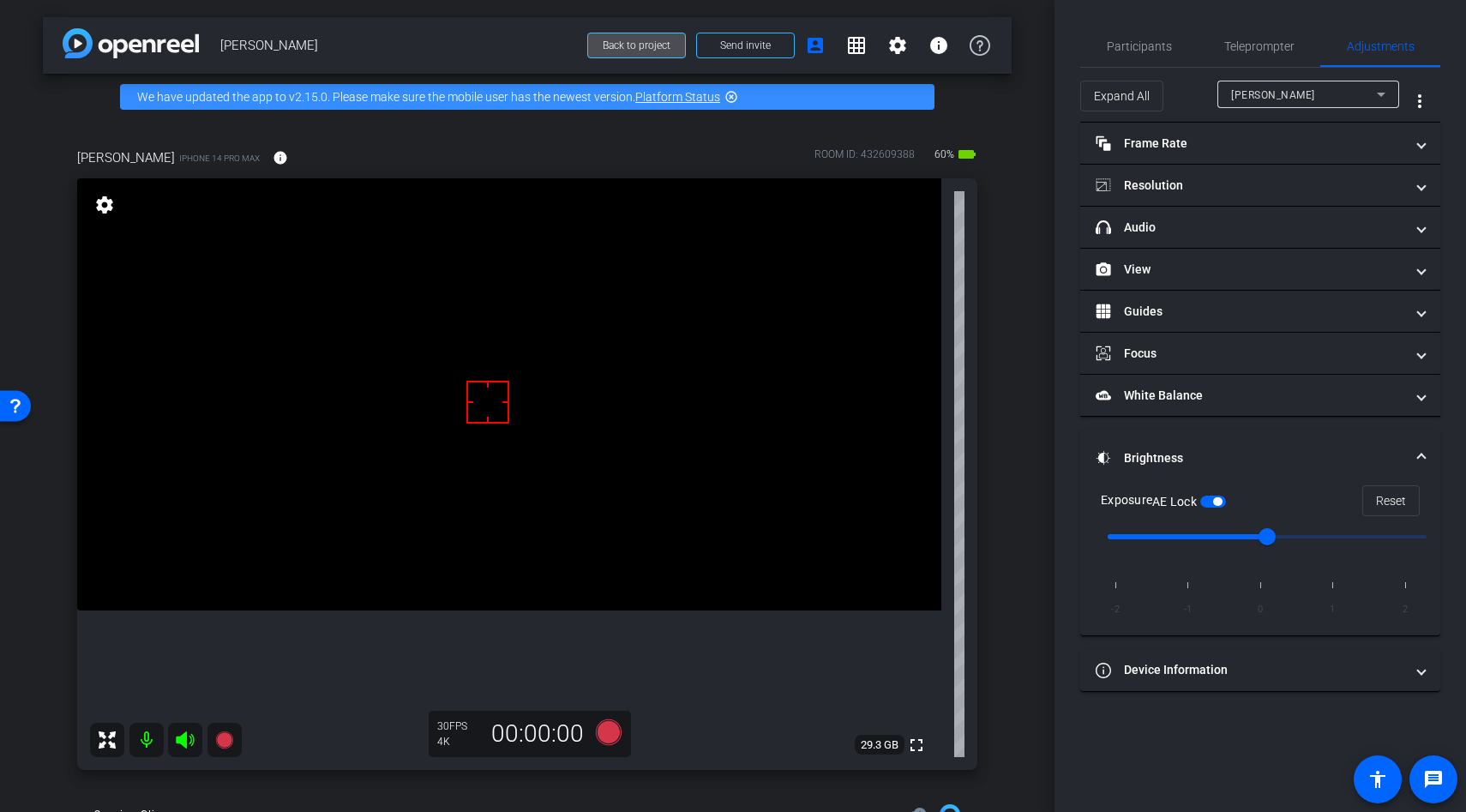
click at [650, 45] on span "Back to project" at bounding box center [636, 46] width 68 height 12
